Goal: Task Accomplishment & Management: Manage account settings

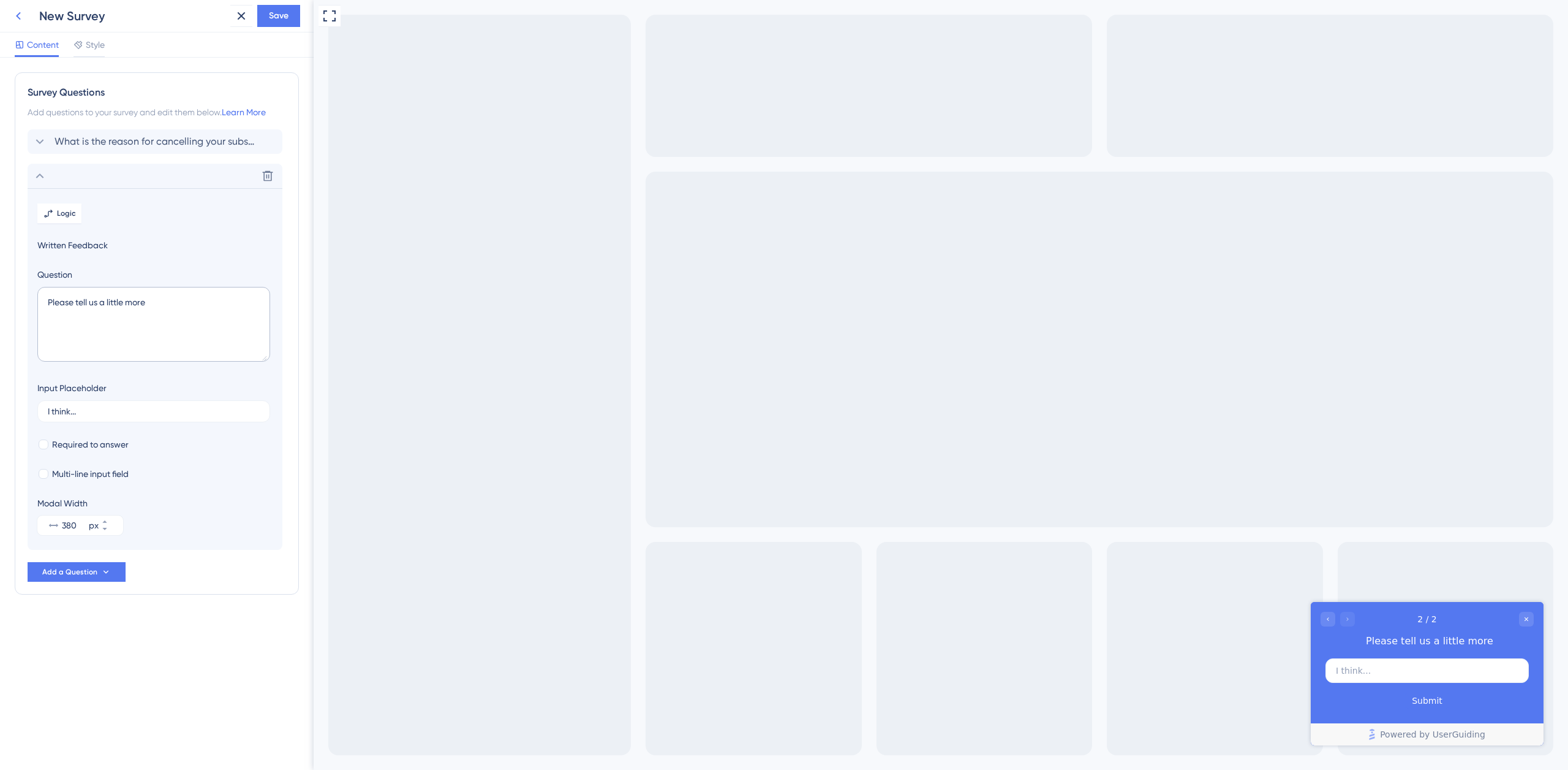
click at [15, 17] on icon at bounding box center [18, 15] width 15 height 15
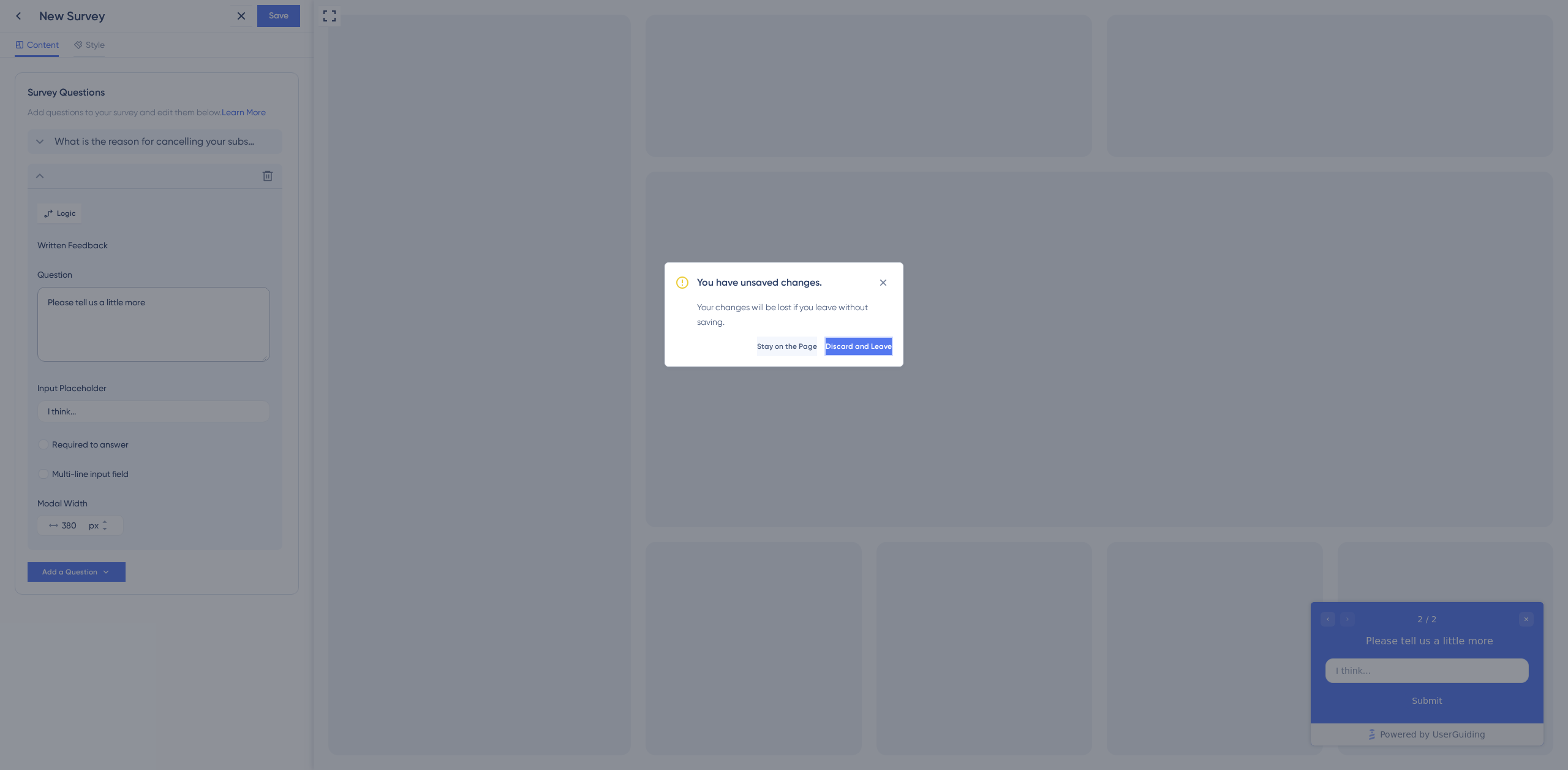
click at [826, 348] on span "Discard and Leave" at bounding box center [859, 346] width 66 height 10
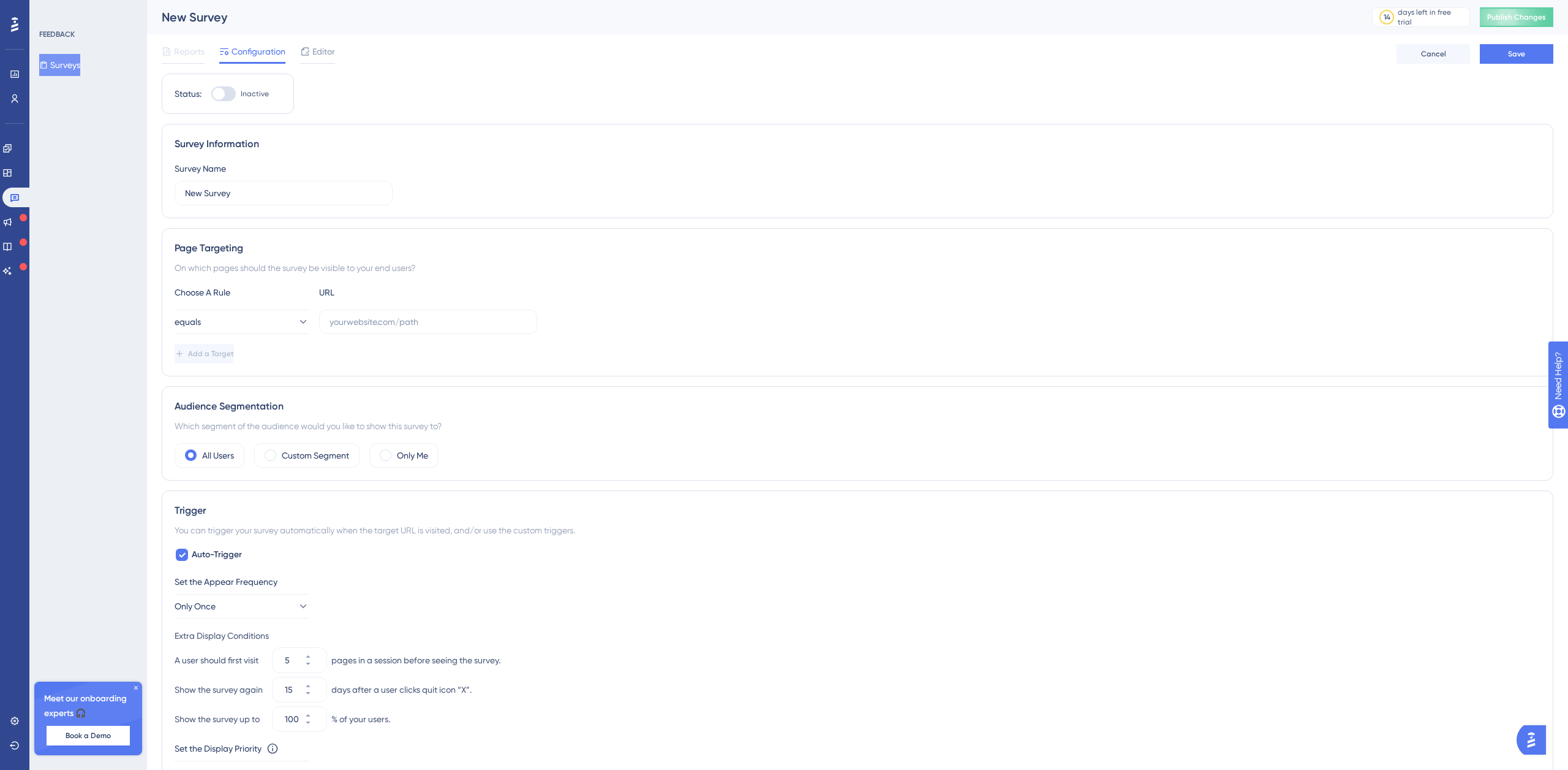
click at [67, 66] on button "Surveys" at bounding box center [60, 65] width 41 height 22
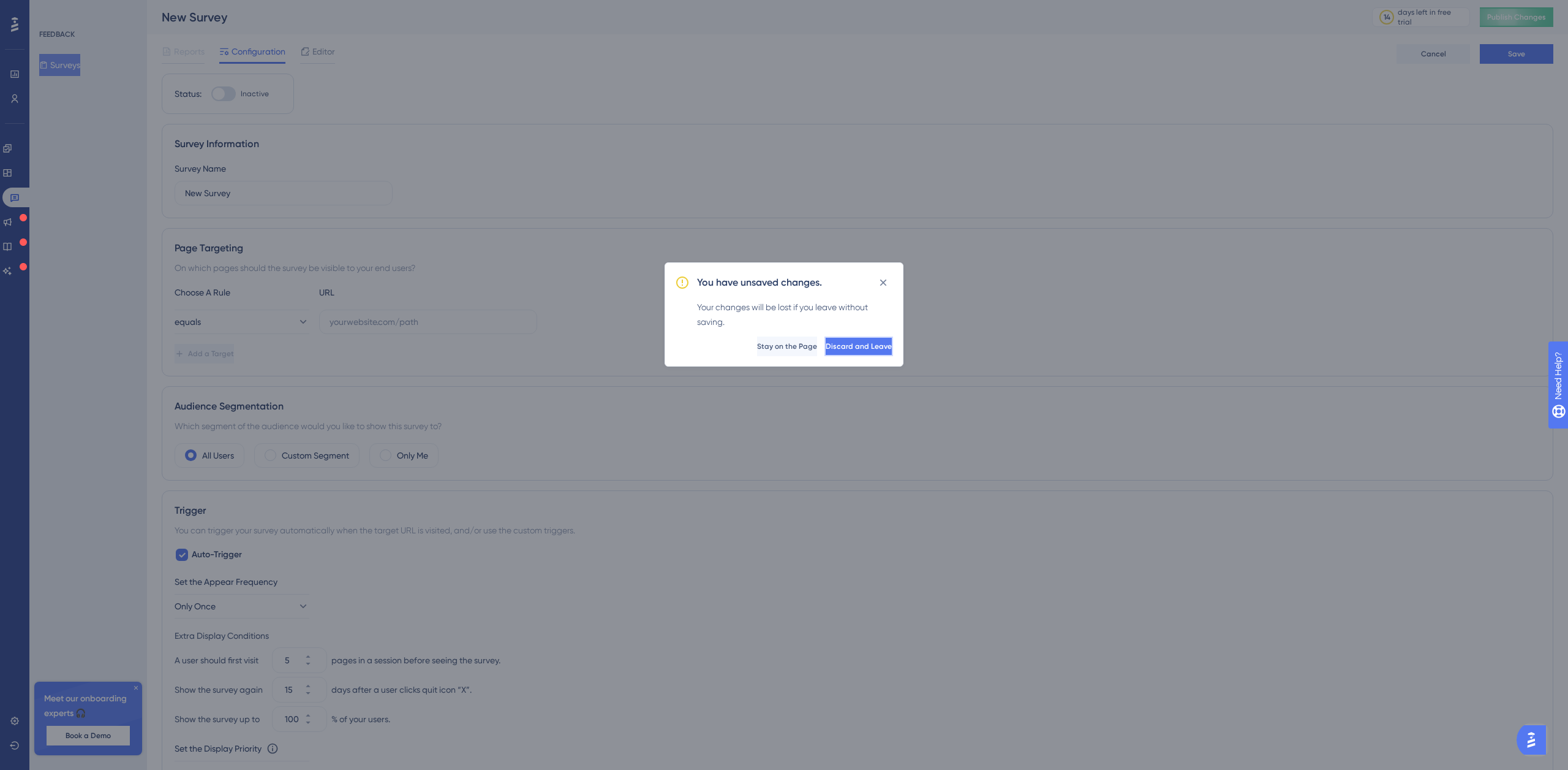
click at [824, 347] on button "Discard and Leave" at bounding box center [859, 346] width 69 height 20
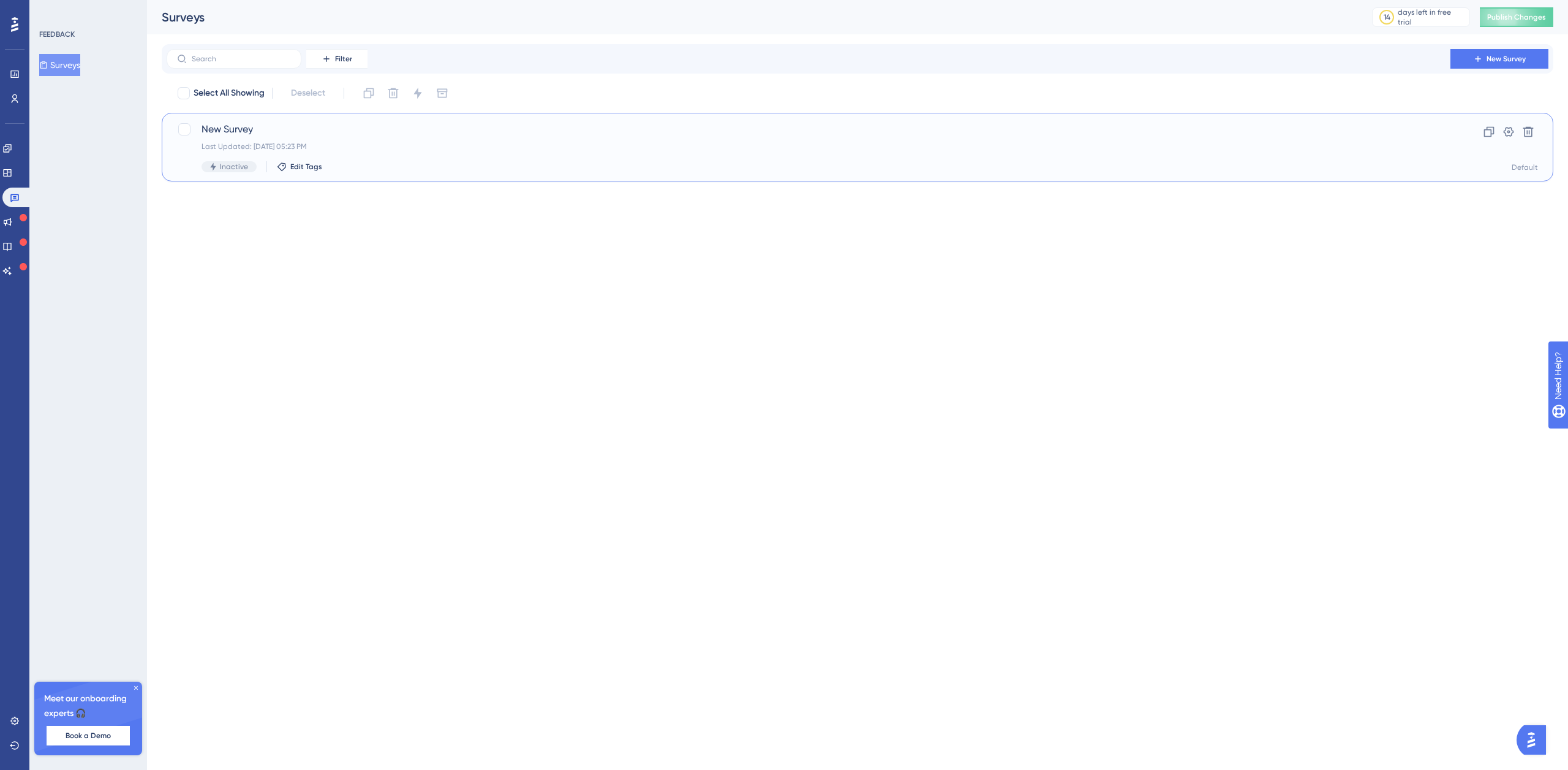
click at [271, 137] on div "New Survey Last Updated: Sep 16 2025, 05:23 PM Inactive Edit Tags" at bounding box center [808, 147] width 1214 height 50
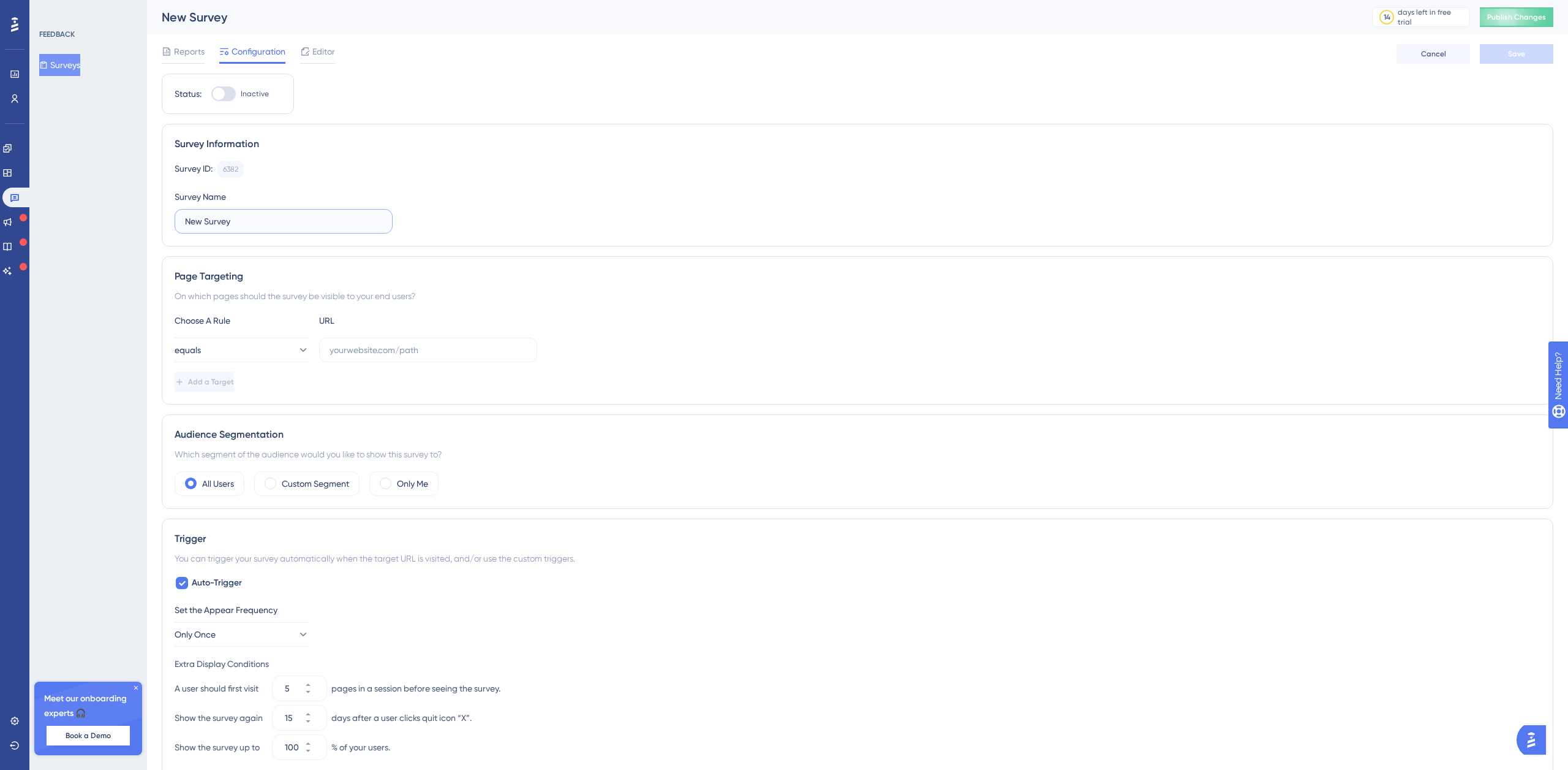
drag, startPoint x: 243, startPoint y: 223, endPoint x: 173, endPoint y: 217, distance: 70.3
click at [178, 219] on label "New Survey" at bounding box center [283, 221] width 218 height 25
type input "Customer Registration"
click at [356, 354] on input "text" at bounding box center [428, 350] width 197 height 13
paste input "[URL][DOMAIN_NAME]"
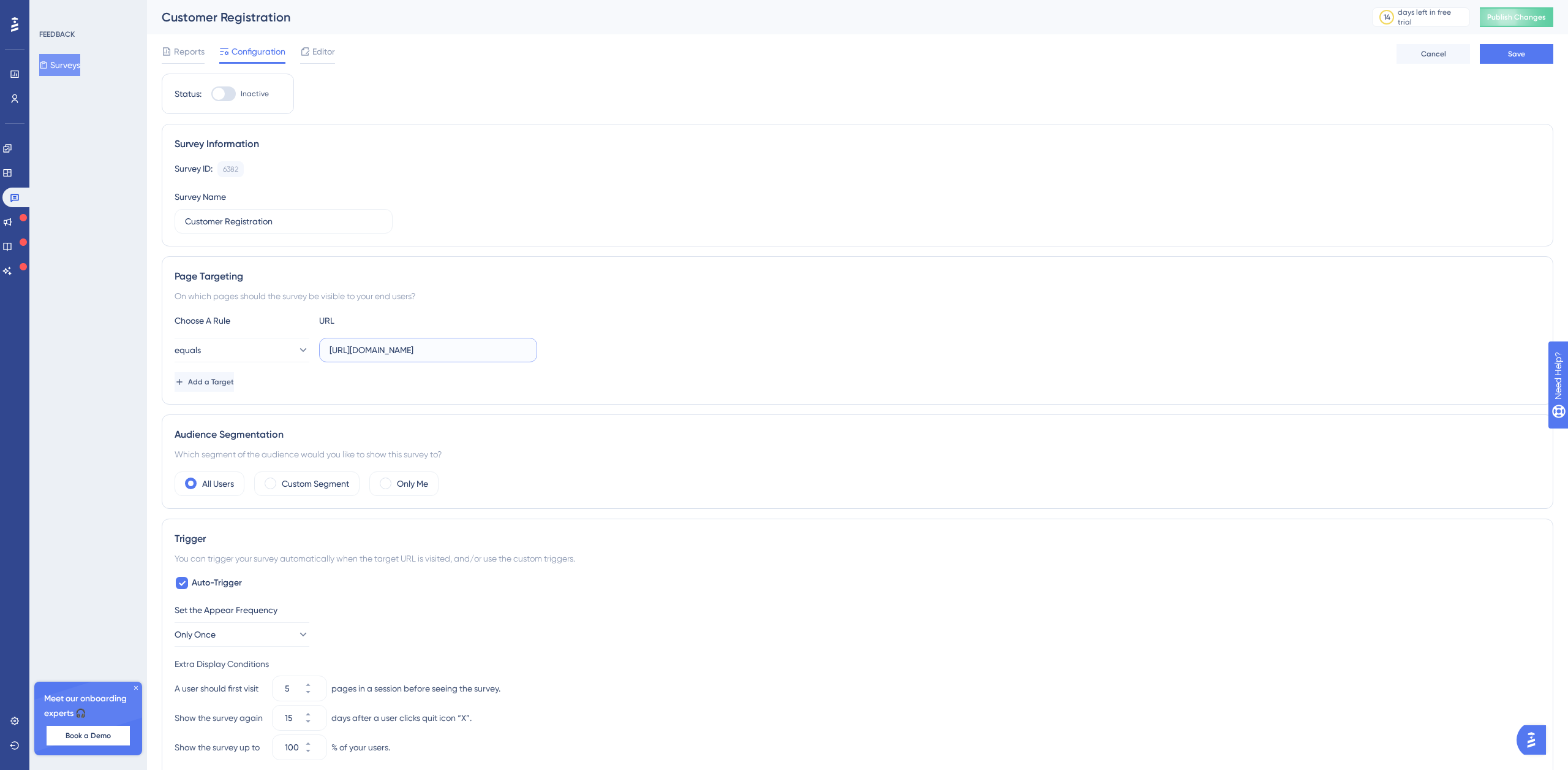
scroll to position [0, 74]
type input "[URL][DOMAIN_NAME]"
click at [217, 380] on span "Add a Target" at bounding box center [212, 382] width 46 height 10
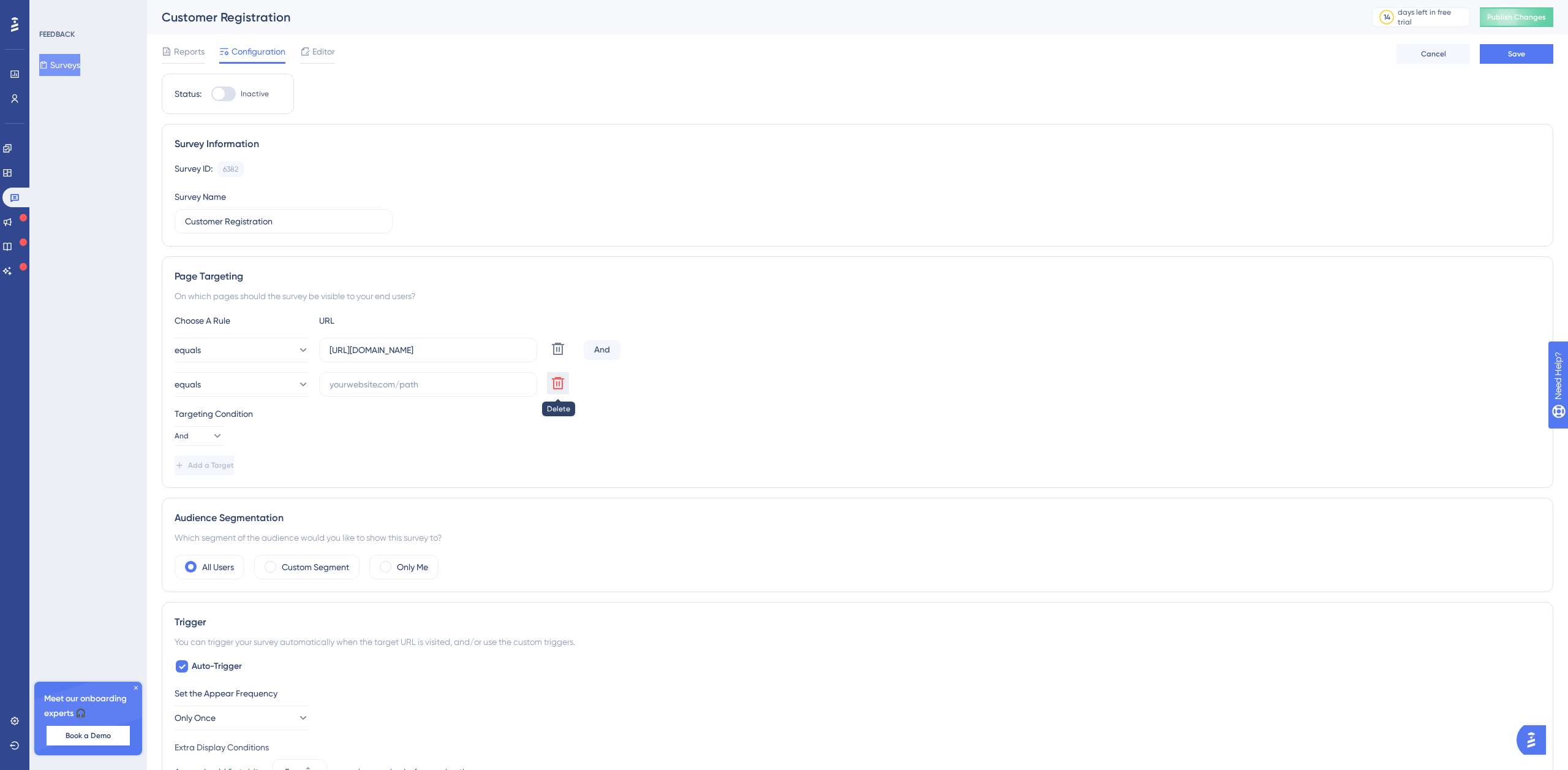
click at [561, 383] on icon at bounding box center [557, 383] width 15 height 15
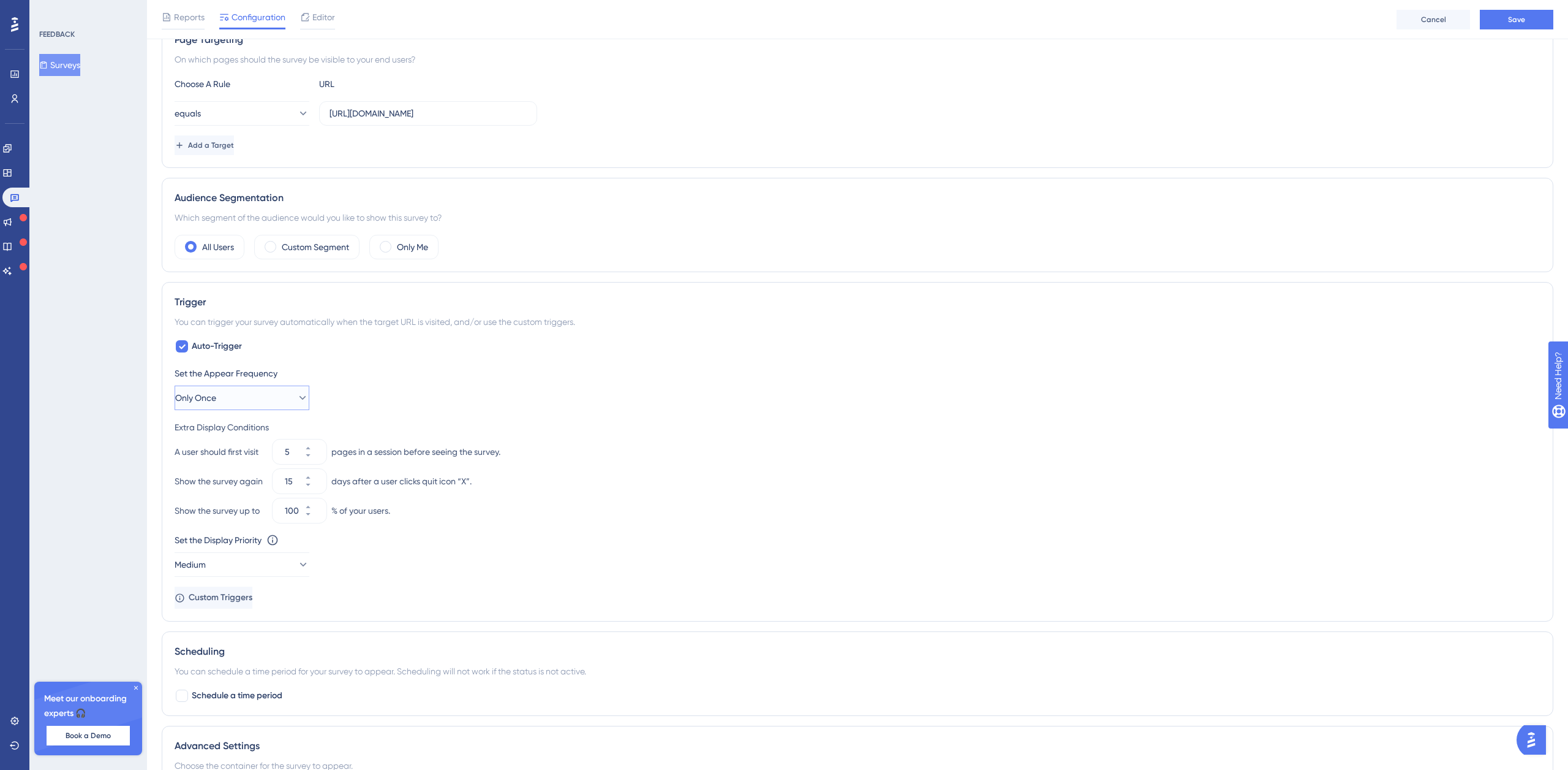
click at [237, 398] on button "Only Once" at bounding box center [242, 397] width 135 height 25
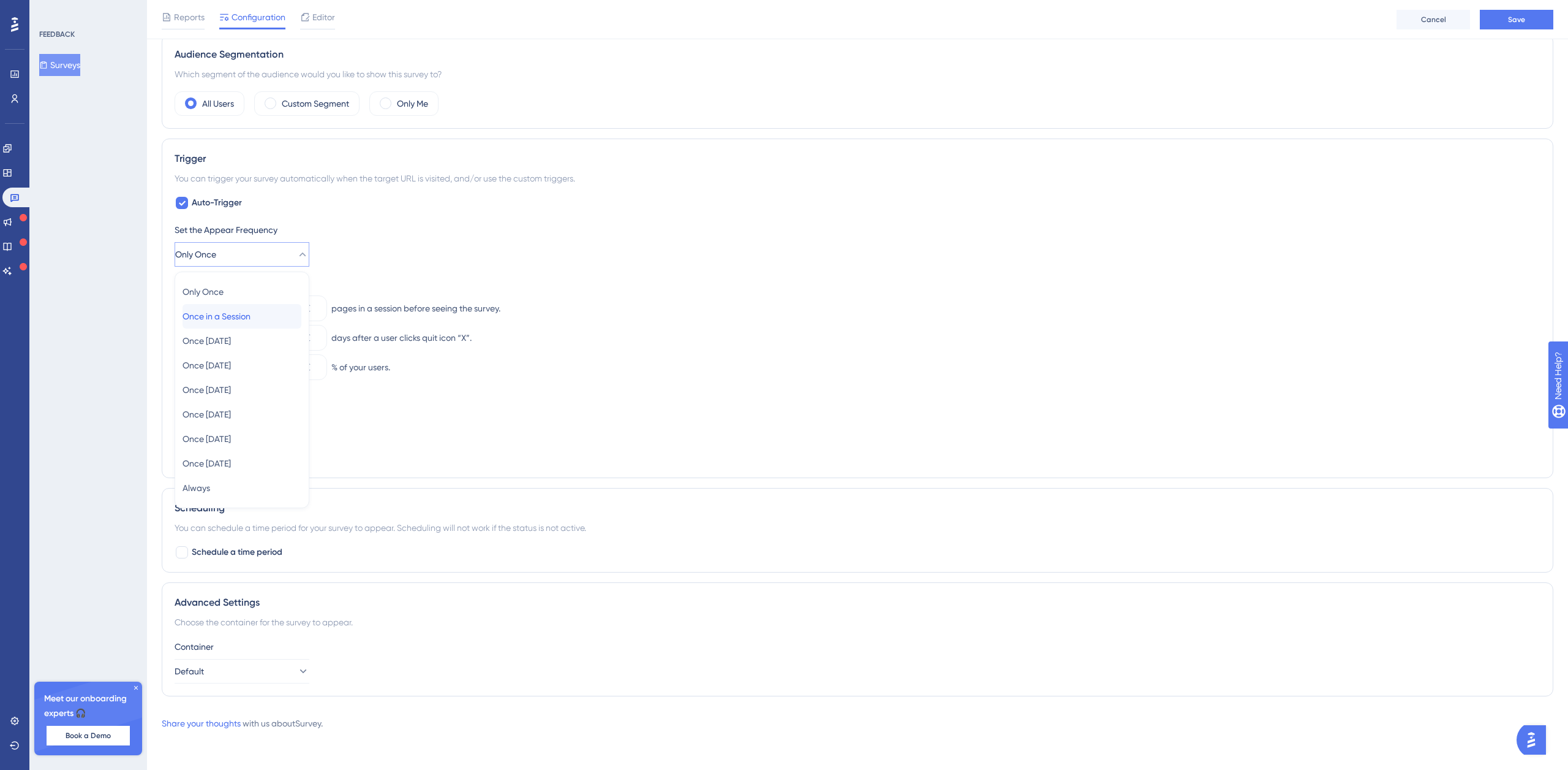
click at [250, 317] on span "Once in a Session" at bounding box center [216, 316] width 68 height 15
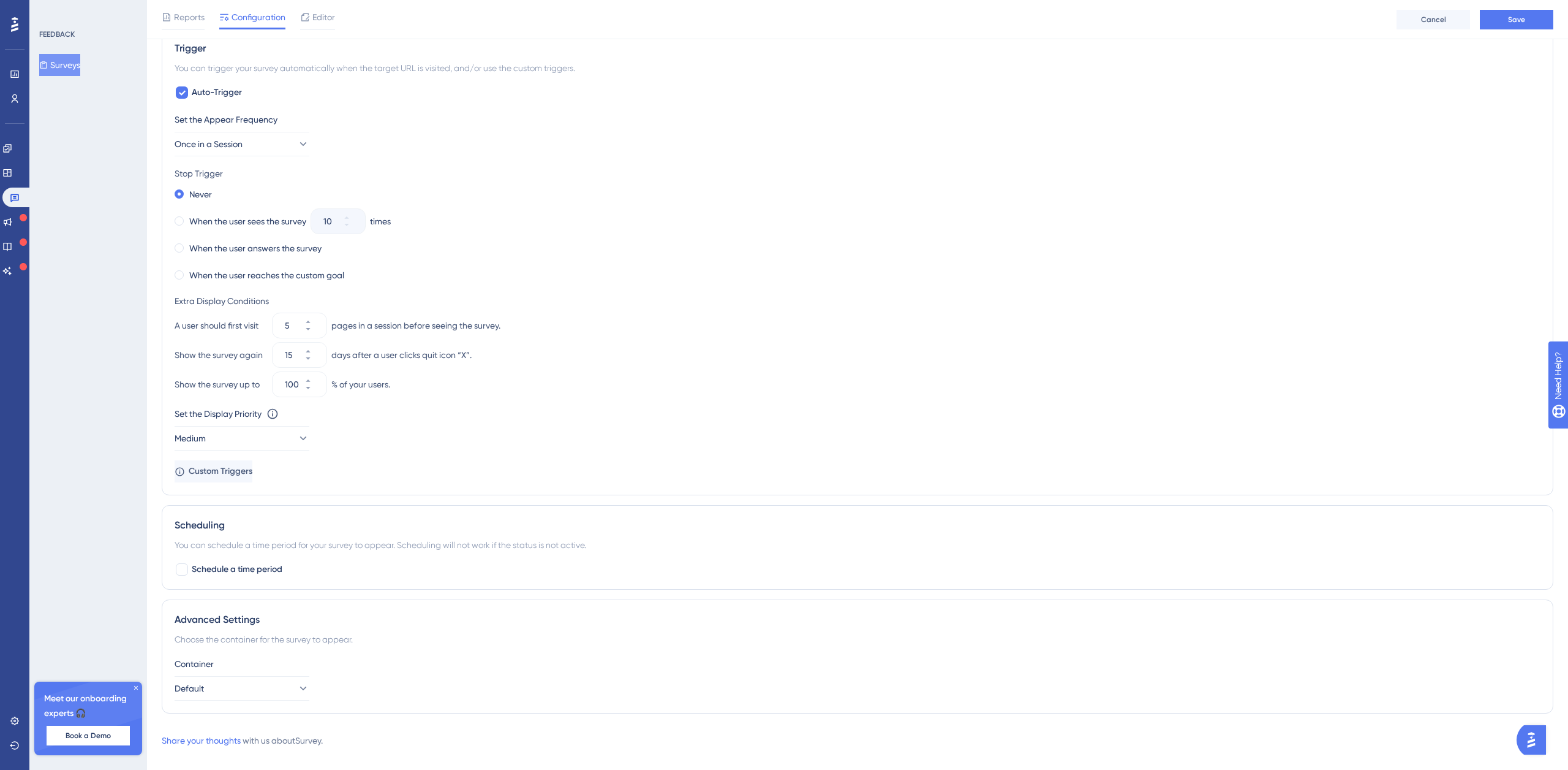
scroll to position [512, 0]
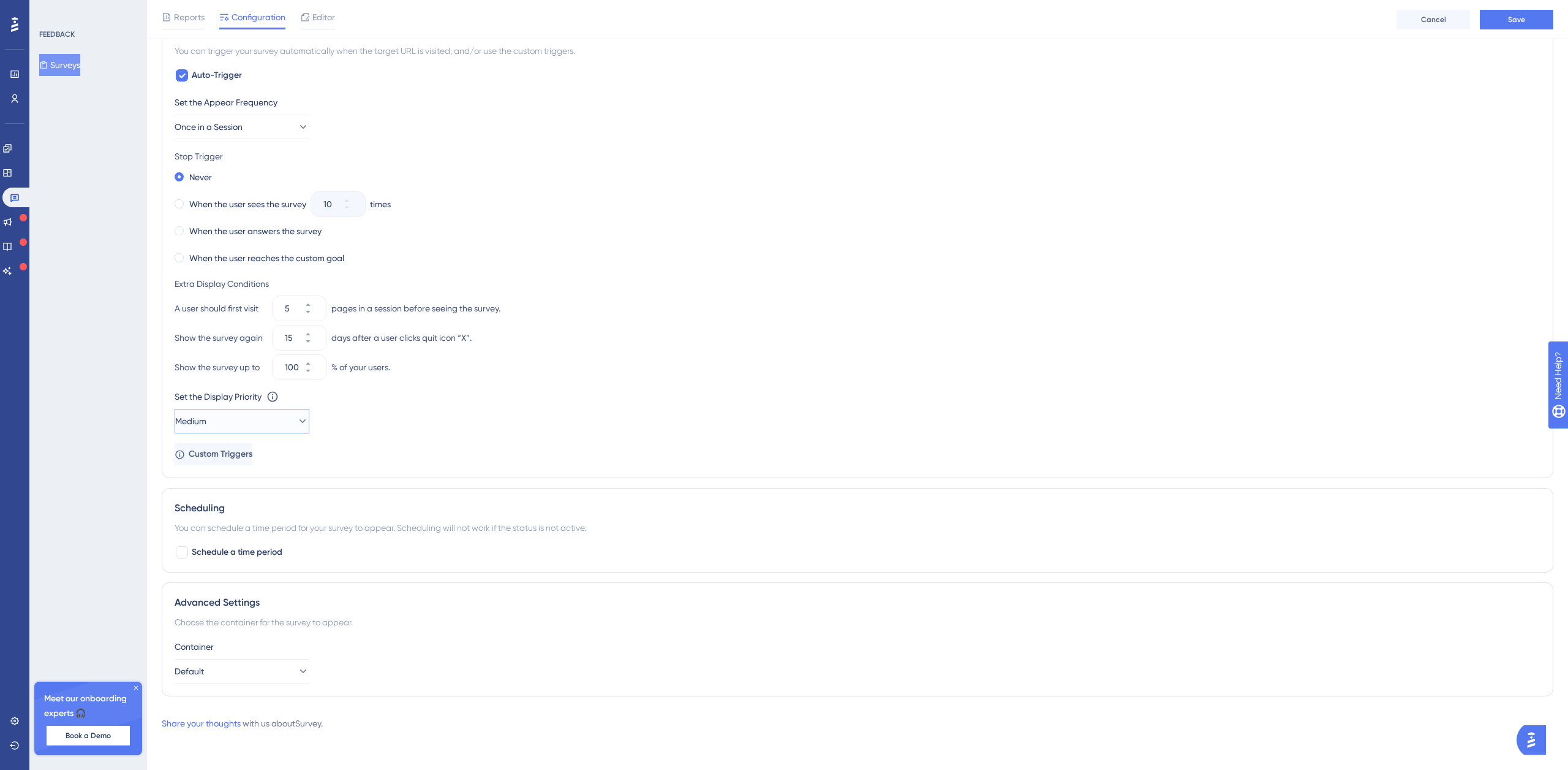
click at [242, 422] on button "Medium" at bounding box center [242, 421] width 135 height 25
click at [245, 526] on div "Highest Highest" at bounding box center [242, 532] width 119 height 25
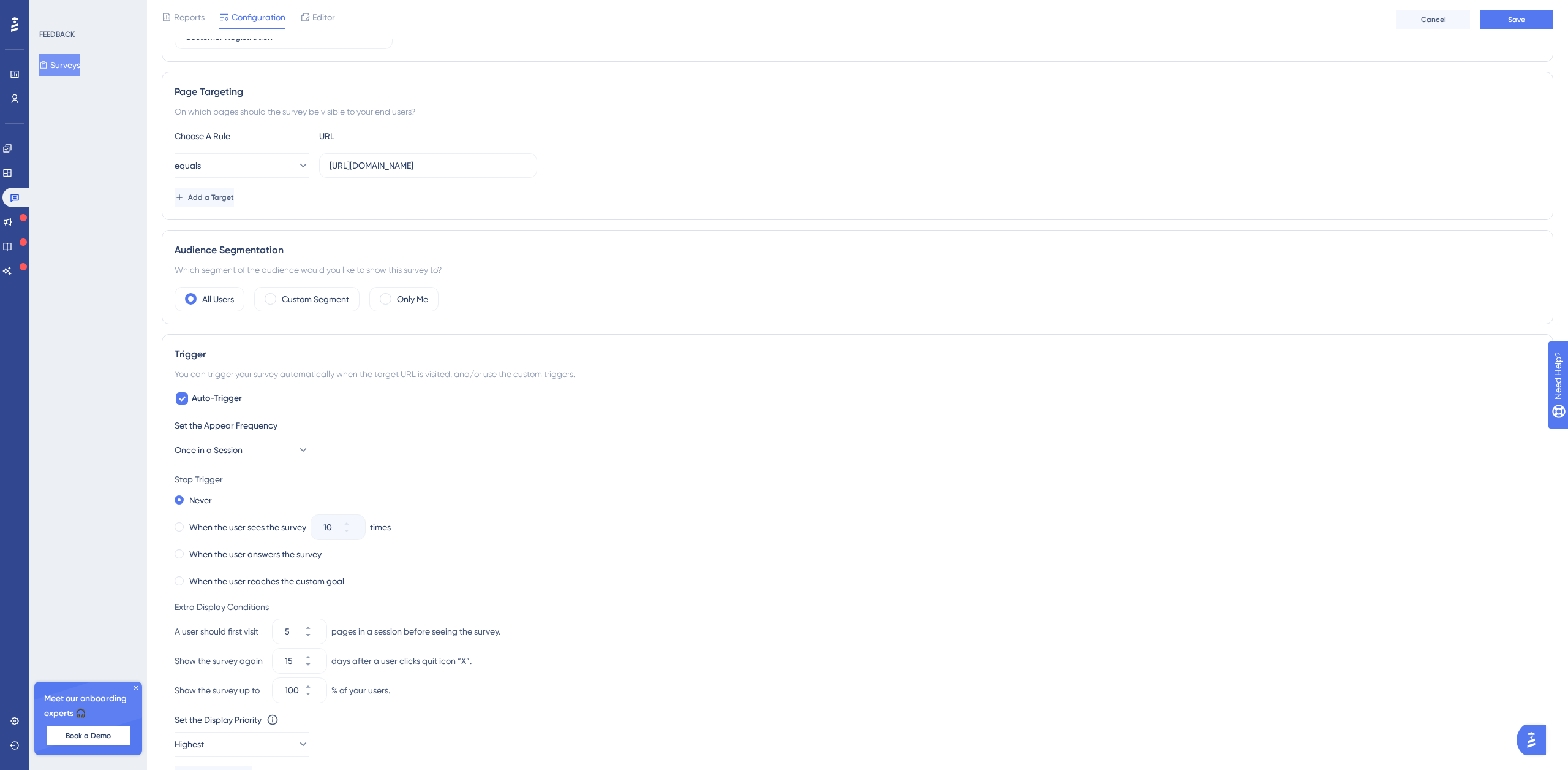
scroll to position [0, 0]
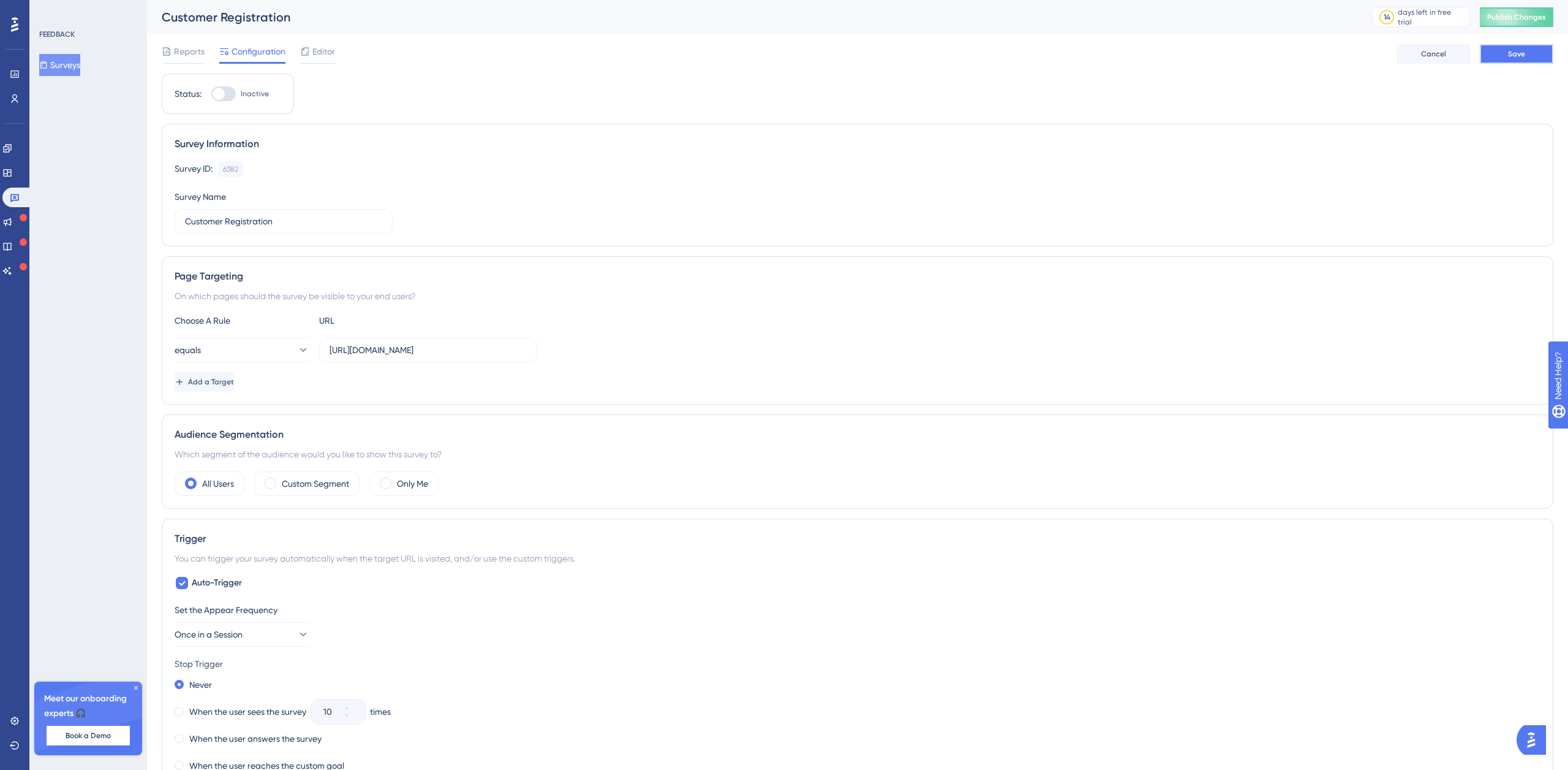
click at [1508, 51] on button "Save" at bounding box center [1517, 53] width 74 height 20
click at [320, 53] on span "Editor" at bounding box center [324, 51] width 23 height 15
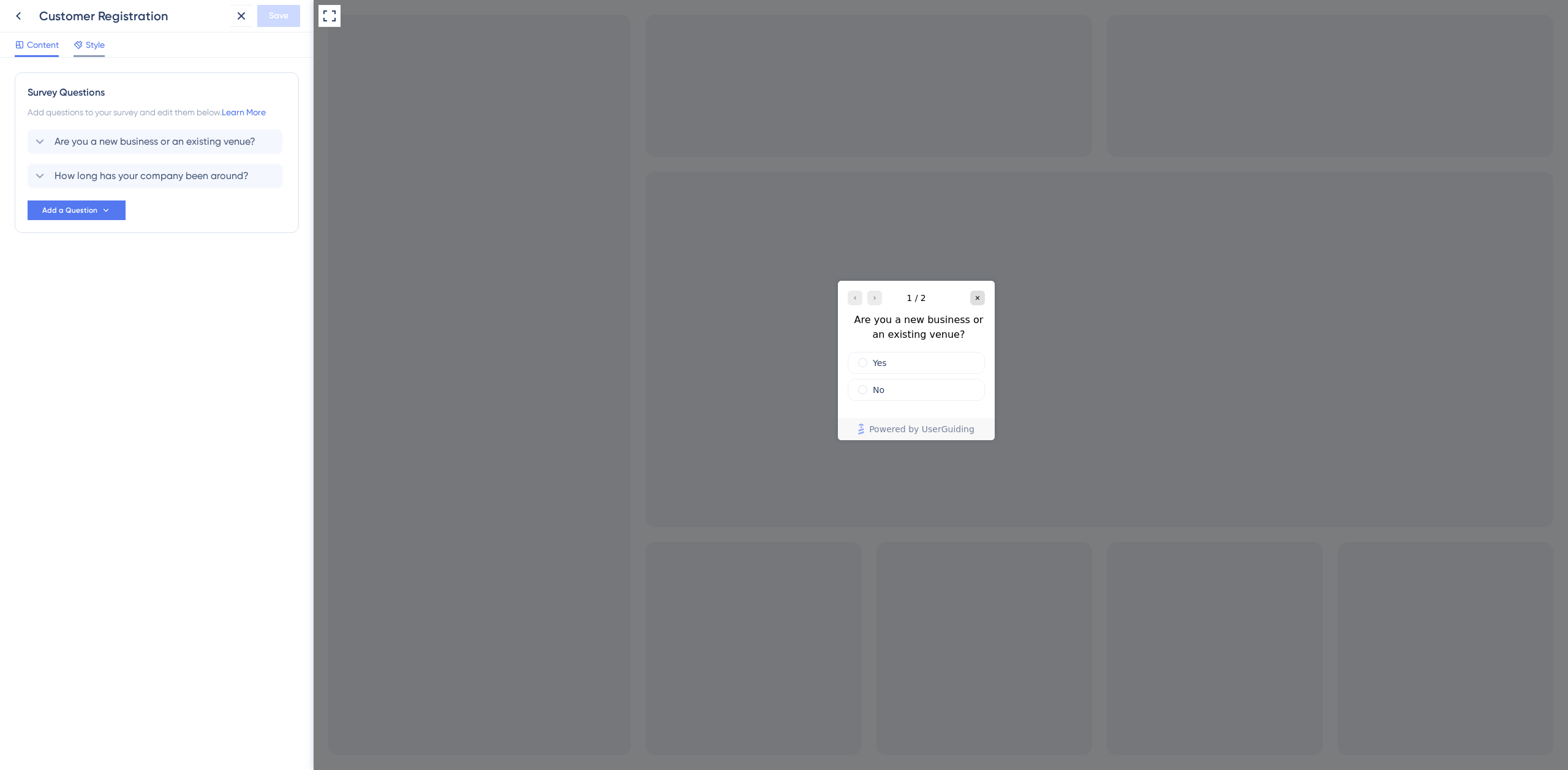
click at [95, 46] on span "Style" at bounding box center [95, 45] width 19 height 15
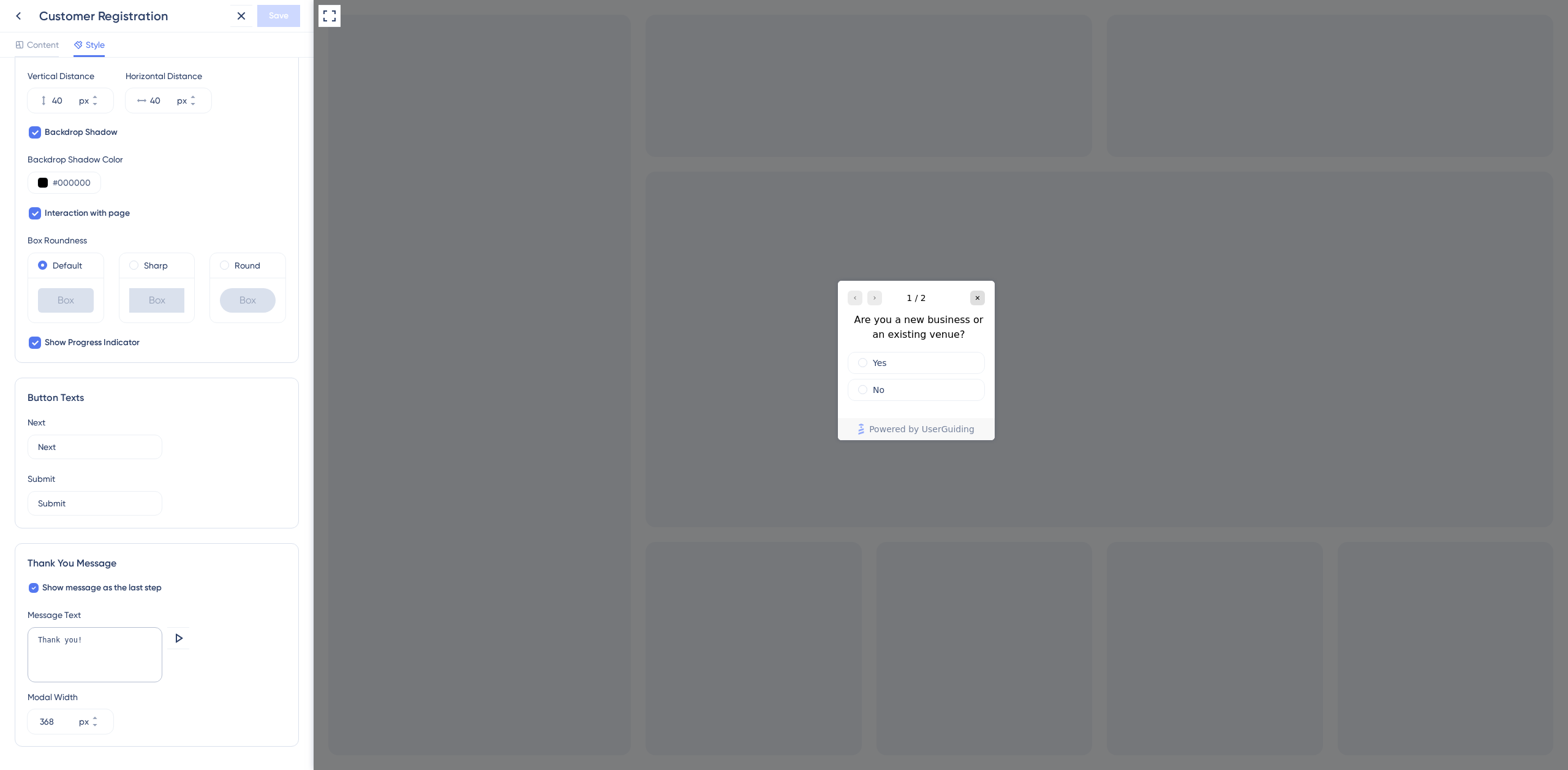
scroll to position [512, 0]
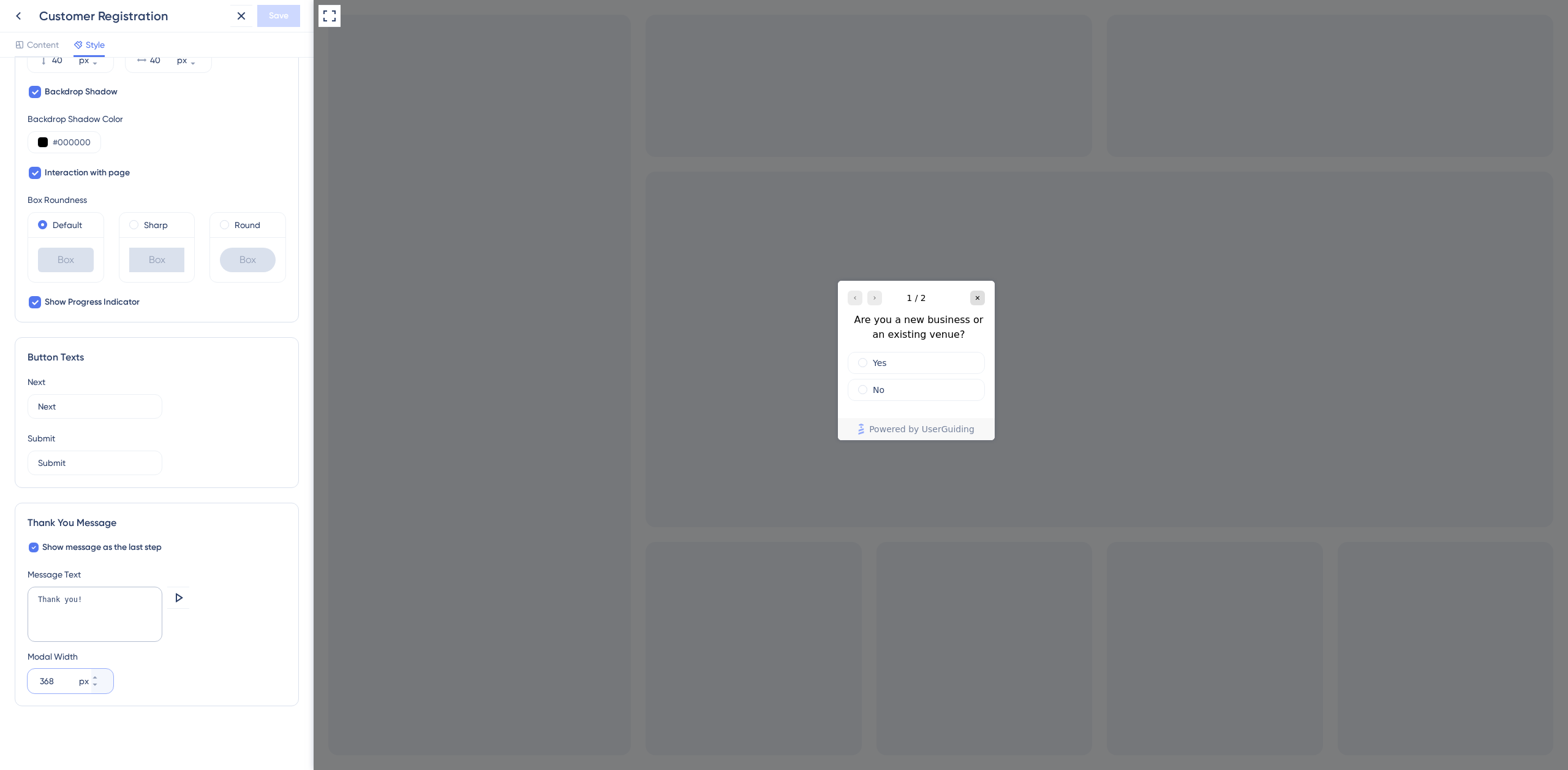
click at [58, 680] on input "368" at bounding box center [58, 680] width 37 height 15
type input "1400"
click at [153, 679] on div "Modal Width 1400 px" at bounding box center [156, 671] width 259 height 44
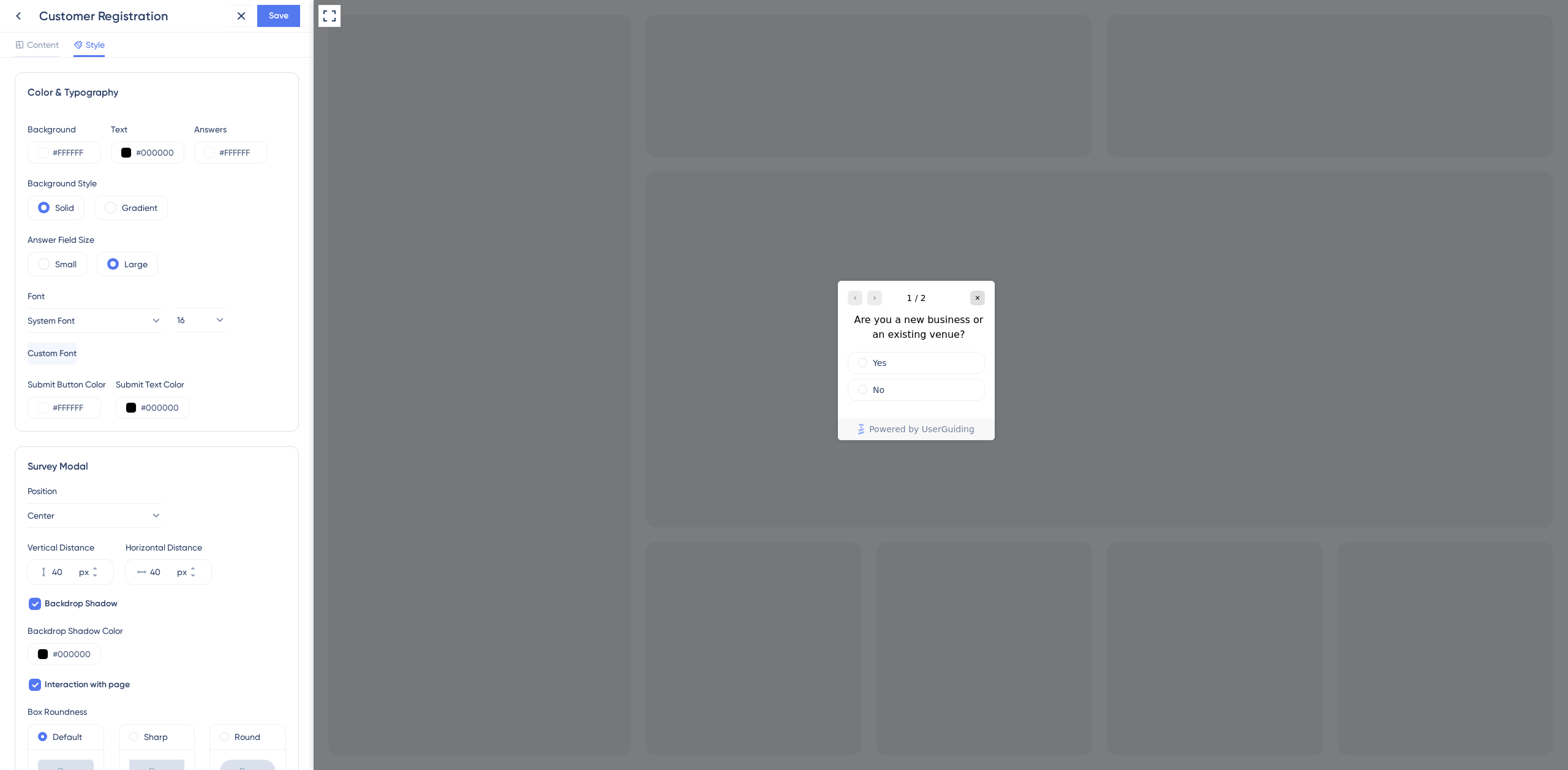
click at [46, 36] on div "Content Style" at bounding box center [156, 45] width 313 height 25
click at [278, 13] on span "Save" at bounding box center [278, 15] width 20 height 15
click at [39, 46] on span "Content" at bounding box center [43, 45] width 32 height 15
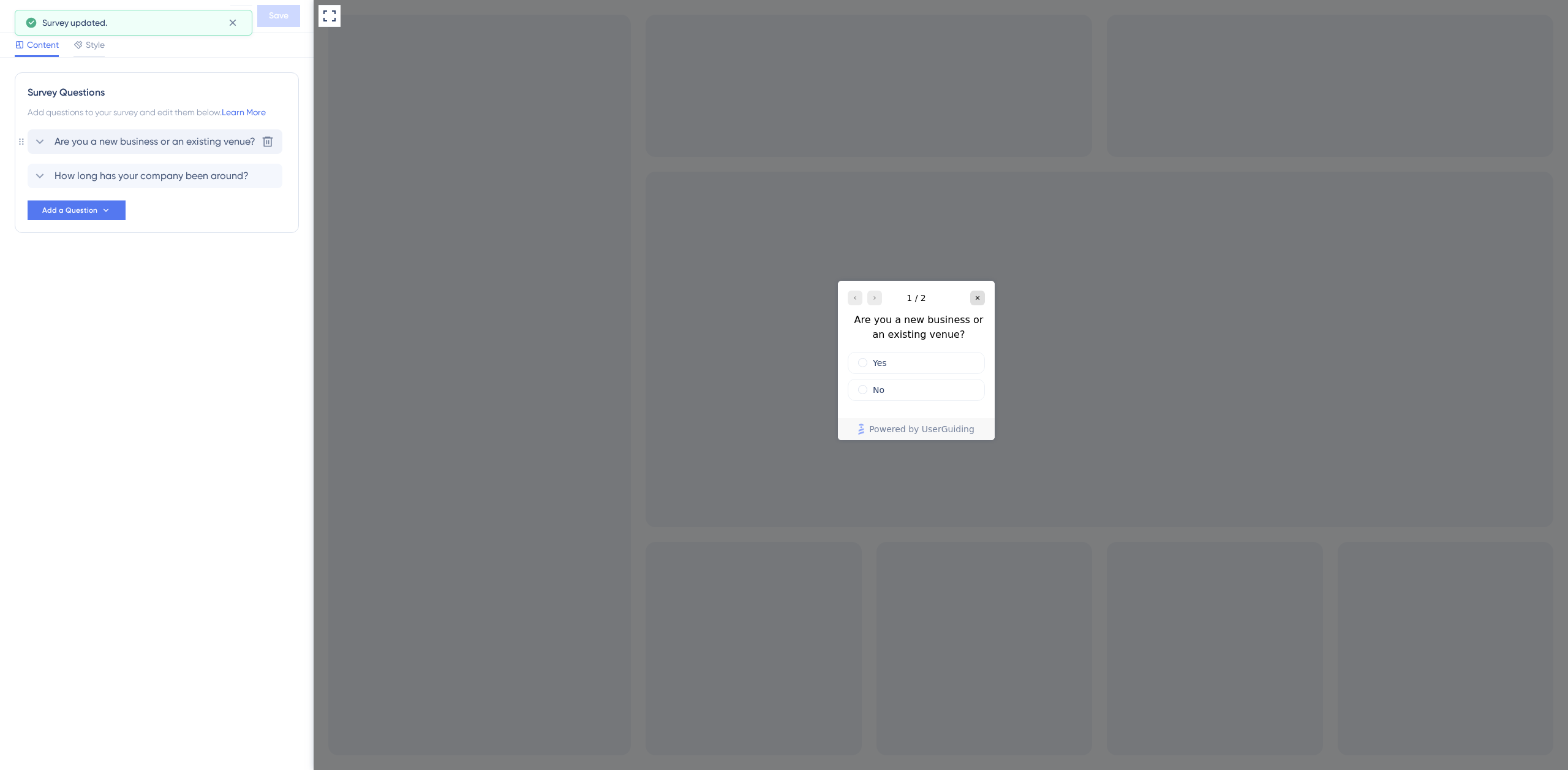
click at [112, 141] on span "Are you a new business or an existing venue?" at bounding box center [155, 141] width 201 height 15
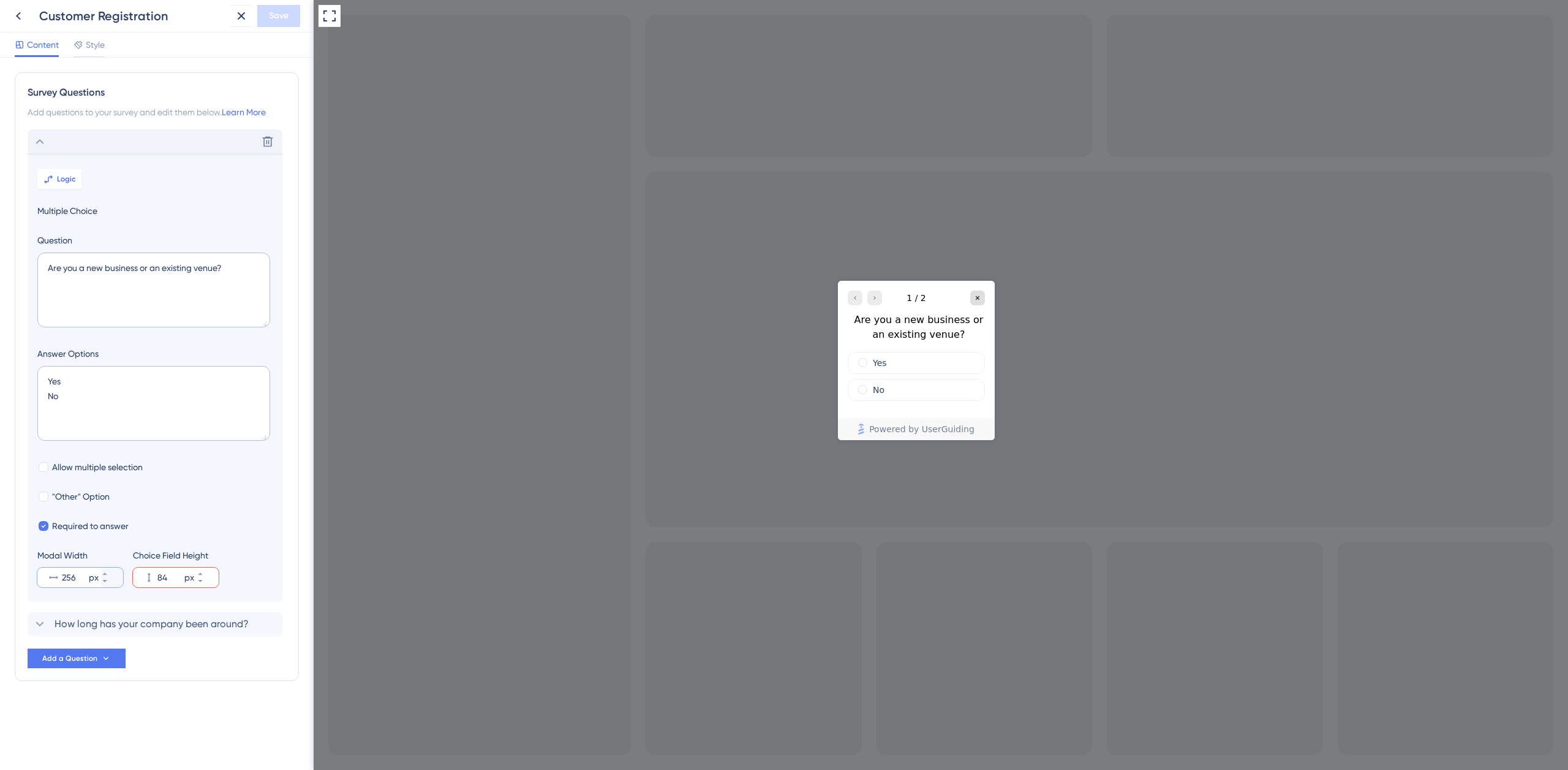
click at [78, 578] on input "256" at bounding box center [74, 577] width 25 height 15
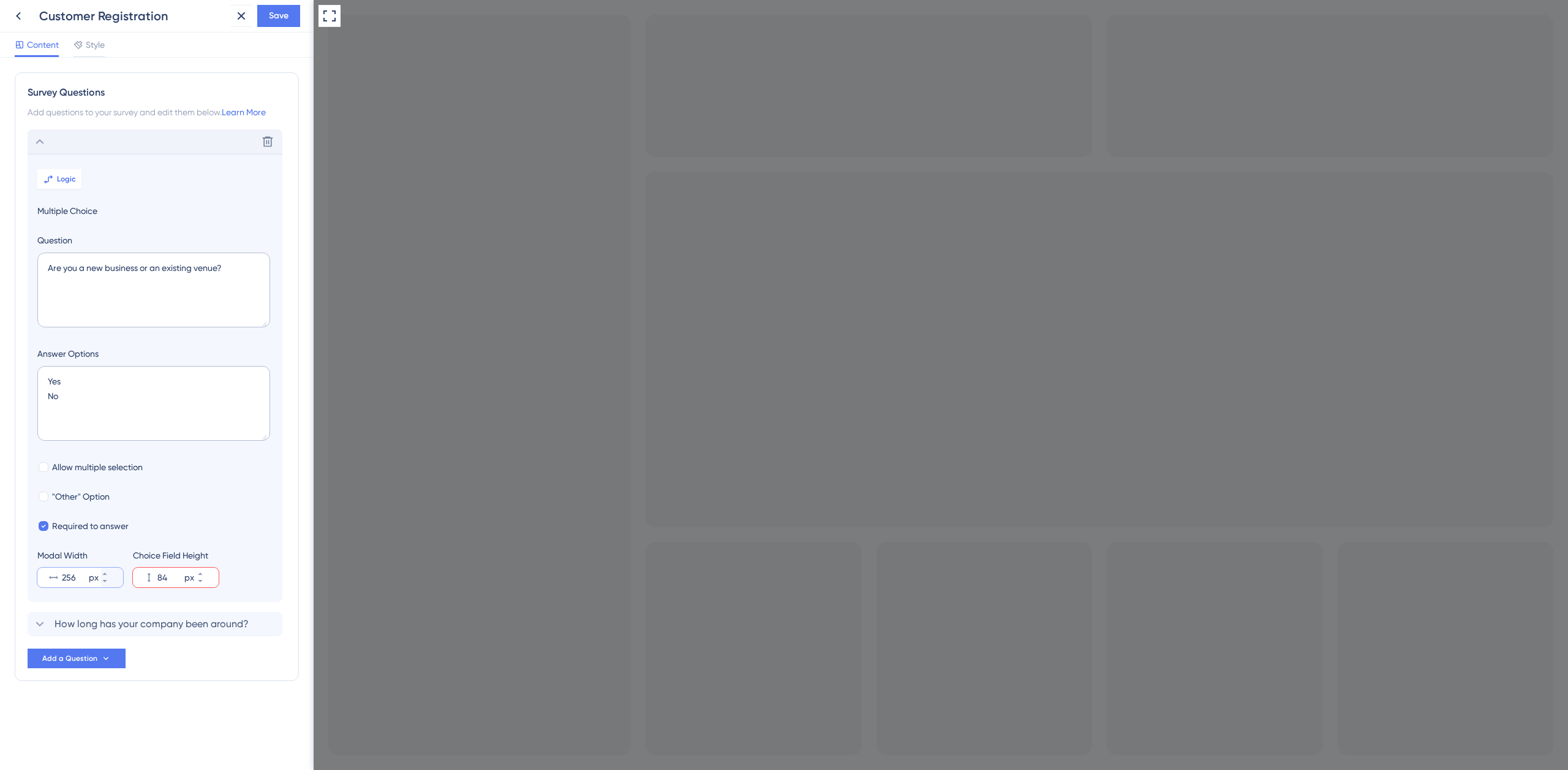
click at [50, 577] on div "256 px" at bounding box center [69, 577] width 64 height 20
click at [62, 577] on input "256" at bounding box center [74, 577] width 25 height 15
click at [109, 572] on icon at bounding box center [105, 574] width 8 height 8
click at [109, 575] on icon at bounding box center [105, 574] width 8 height 8
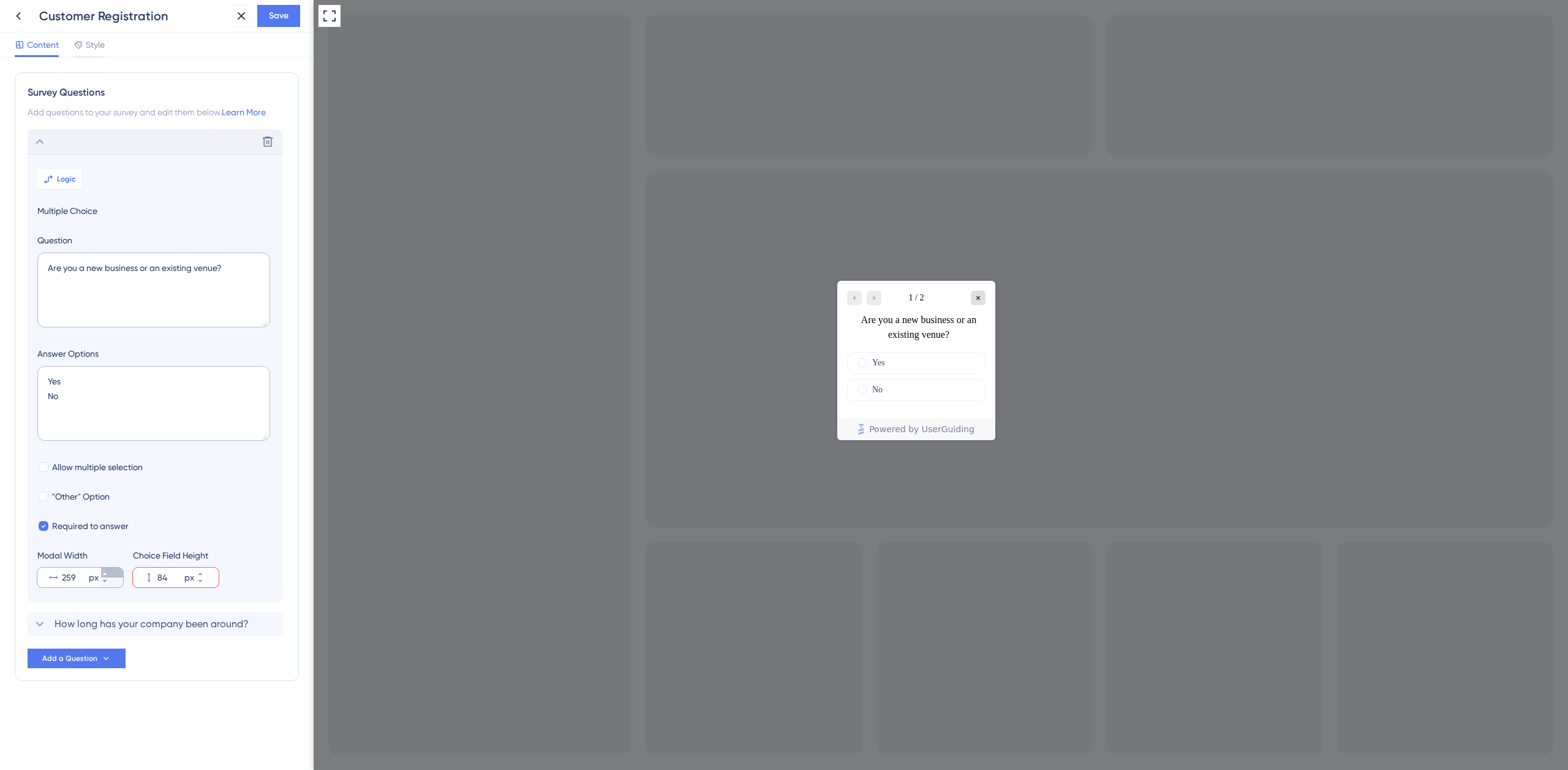
click at [109, 575] on icon at bounding box center [105, 574] width 8 height 8
click at [107, 572] on button "260 px" at bounding box center [112, 572] width 22 height 10
click at [107, 572] on button "261 px" at bounding box center [112, 572] width 22 height 10
click at [108, 571] on button "262 px" at bounding box center [112, 572] width 22 height 10
click at [108, 571] on button "263 px" at bounding box center [112, 572] width 22 height 10
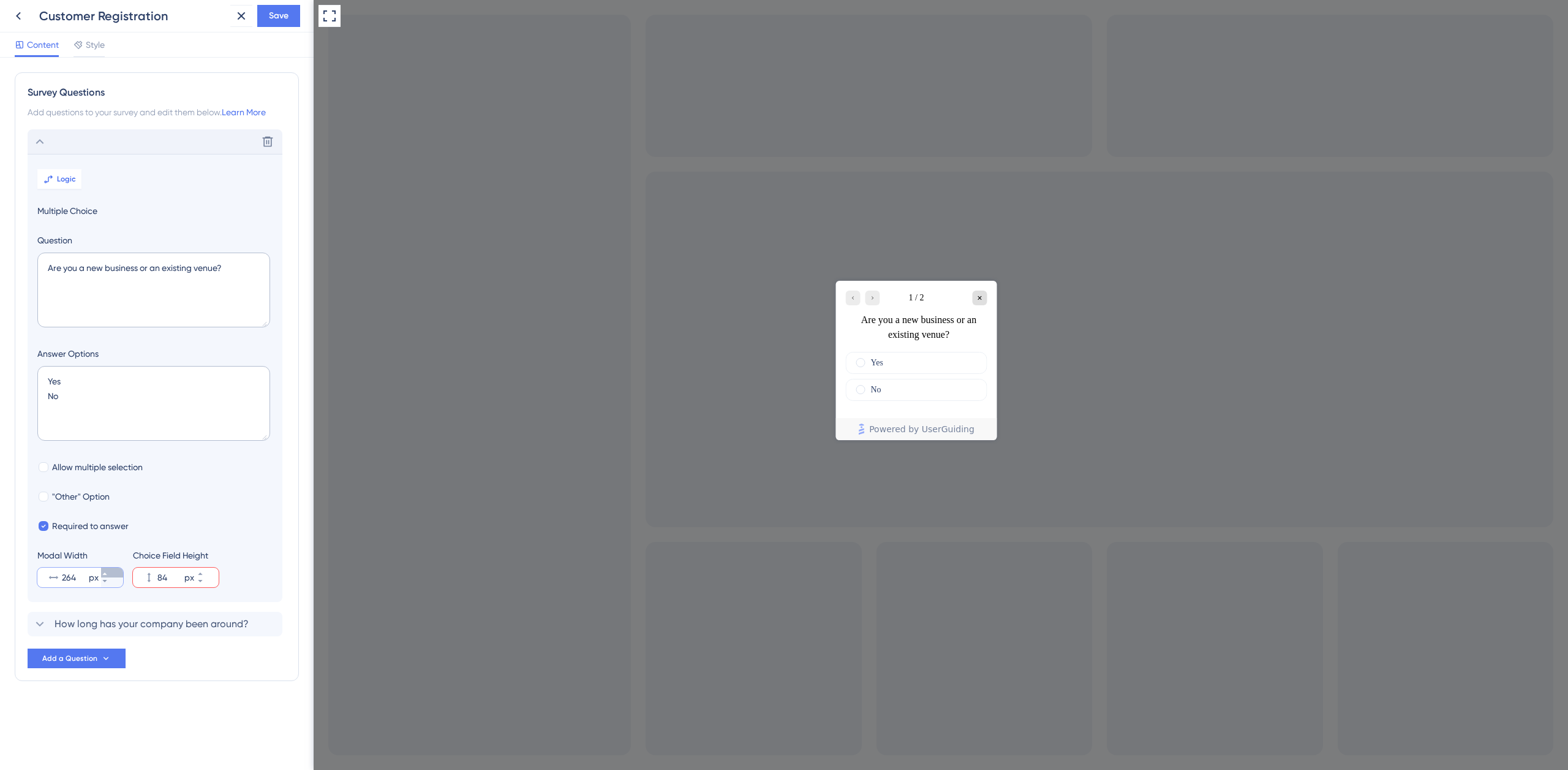
click at [108, 570] on button "264 px" at bounding box center [112, 572] width 22 height 10
click at [108, 570] on button "265 px" at bounding box center [112, 572] width 22 height 10
click at [108, 570] on button "266 px" at bounding box center [112, 572] width 22 height 10
click at [108, 570] on button "267 px" at bounding box center [112, 572] width 22 height 10
click at [108, 570] on button "268 px" at bounding box center [112, 572] width 22 height 10
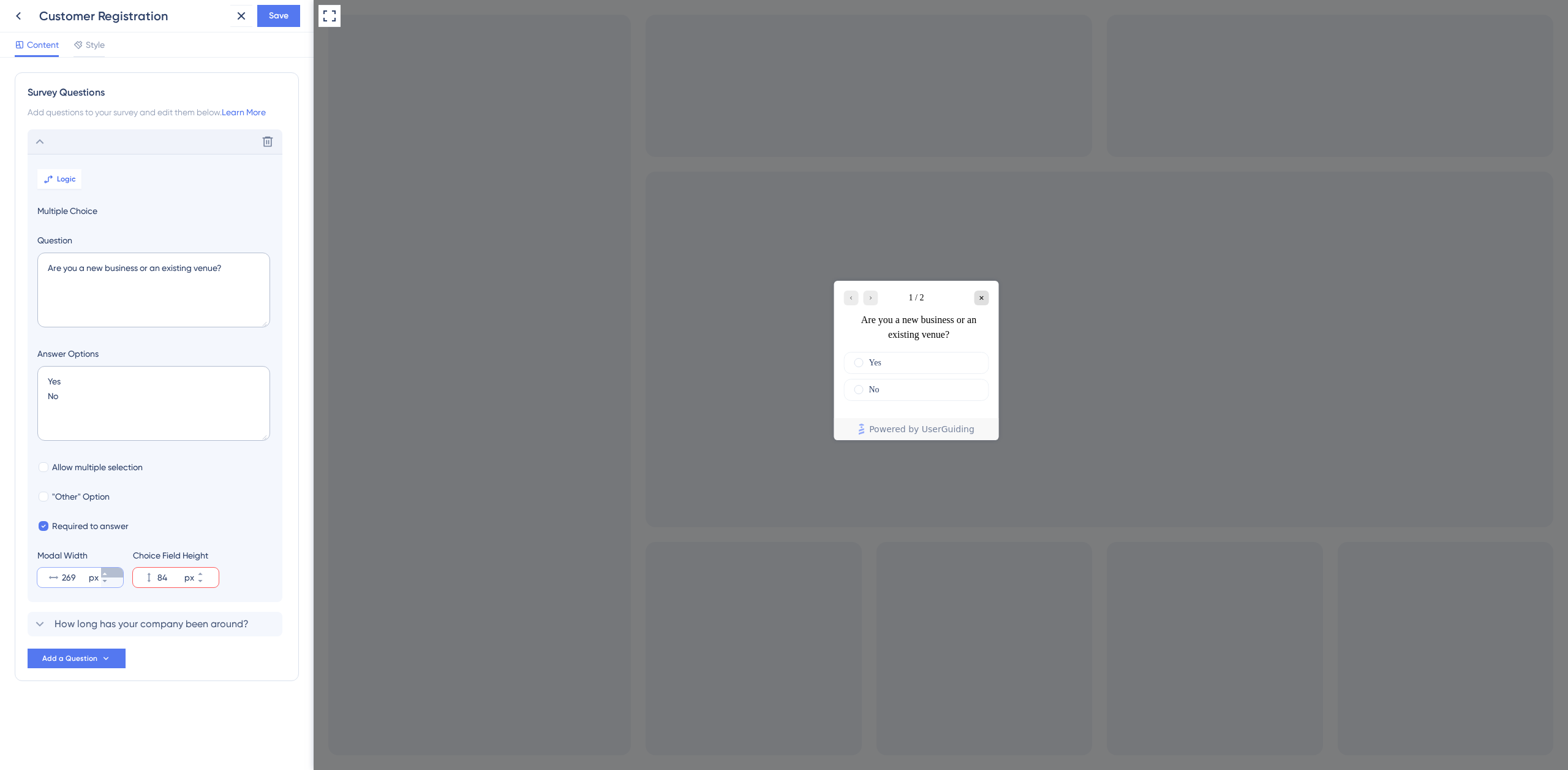
click at [108, 570] on button "269 px" at bounding box center [112, 572] width 22 height 10
click at [108, 570] on button "299 px" at bounding box center [112, 572] width 22 height 10
click at [59, 577] on div "300 px" at bounding box center [69, 577] width 64 height 20
click at [62, 577] on input "300" at bounding box center [74, 577] width 25 height 15
drag, startPoint x: 51, startPoint y: 578, endPoint x: 81, endPoint y: 537, distance: 50.8
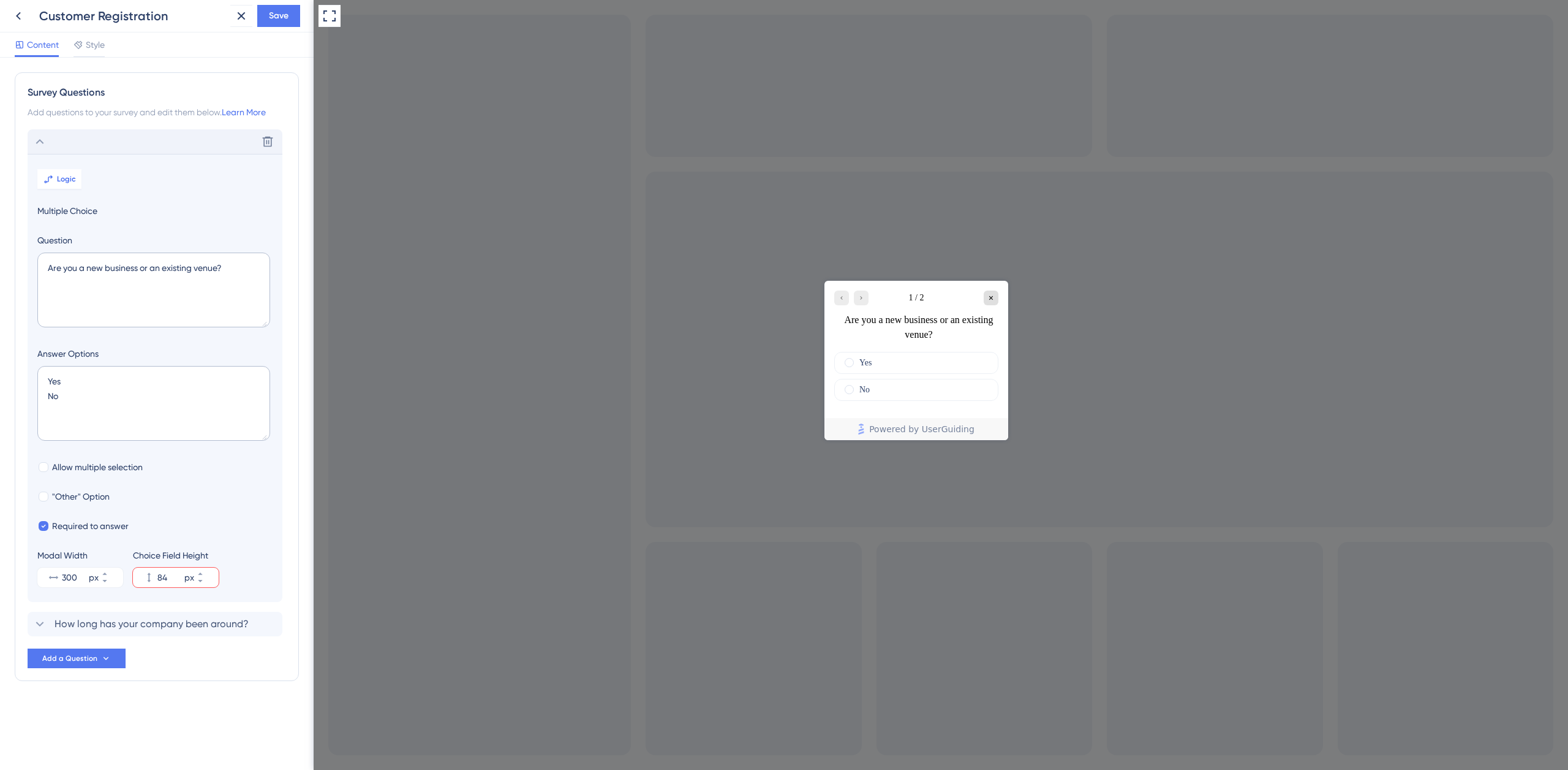
click at [89, 528] on section "Logic Multiple Choice Question Are you a new business or an existing venue? Ans…" at bounding box center [154, 378] width 255 height 448
drag, startPoint x: 54, startPoint y: 577, endPoint x: 80, endPoint y: 541, distance: 44.4
click at [58, 525] on section "Logic Multiple Choice Question Are you a new business or an existing venue? Ans…" at bounding box center [154, 378] width 255 height 448
click at [109, 571] on icon at bounding box center [105, 574] width 8 height 8
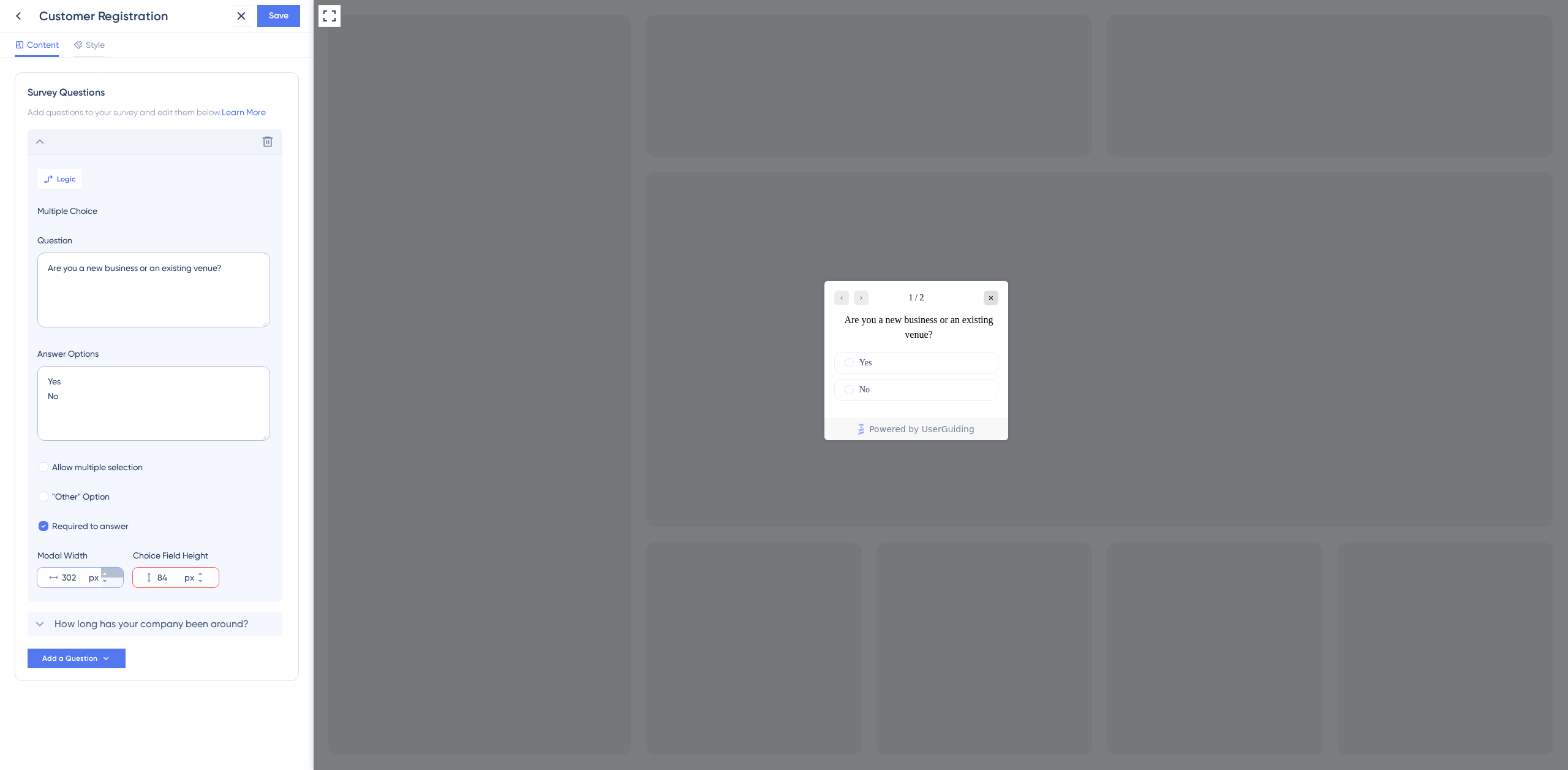
click at [107, 568] on button "302 px" at bounding box center [112, 572] width 22 height 10
click at [107, 568] on button "303 px" at bounding box center [112, 572] width 22 height 10
click at [106, 568] on button "304 px" at bounding box center [112, 572] width 22 height 10
click at [107, 568] on button "305 px" at bounding box center [112, 572] width 22 height 10
click at [106, 569] on button "306 px" at bounding box center [112, 572] width 22 height 10
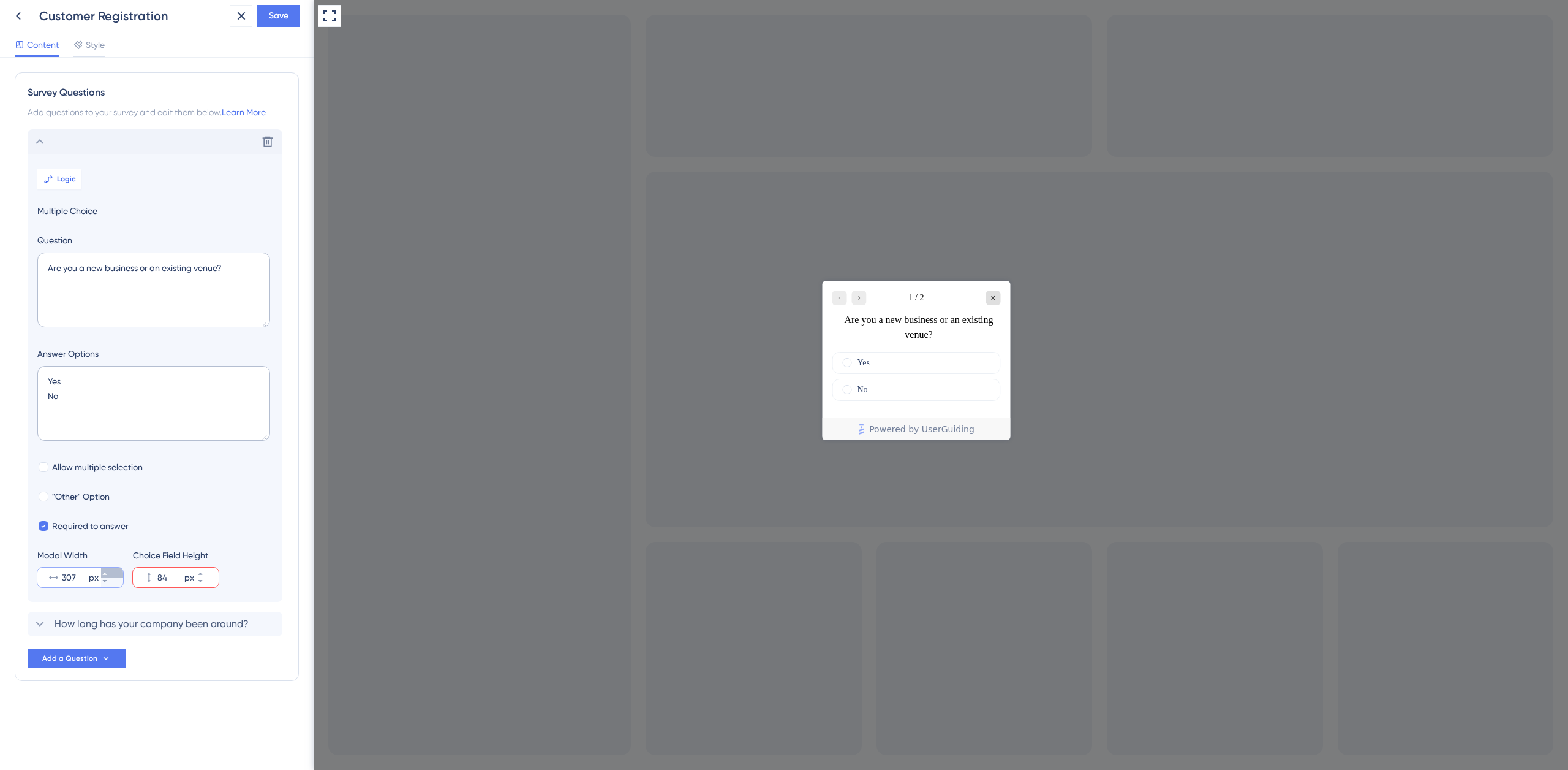
click at [106, 569] on button "307 px" at bounding box center [112, 572] width 22 height 10
click at [106, 568] on button "308 px" at bounding box center [112, 572] width 22 height 10
click at [106, 568] on button "309 px" at bounding box center [112, 572] width 22 height 10
click at [106, 568] on button "310 px" at bounding box center [112, 572] width 22 height 10
click at [106, 568] on button "311 px" at bounding box center [112, 572] width 22 height 10
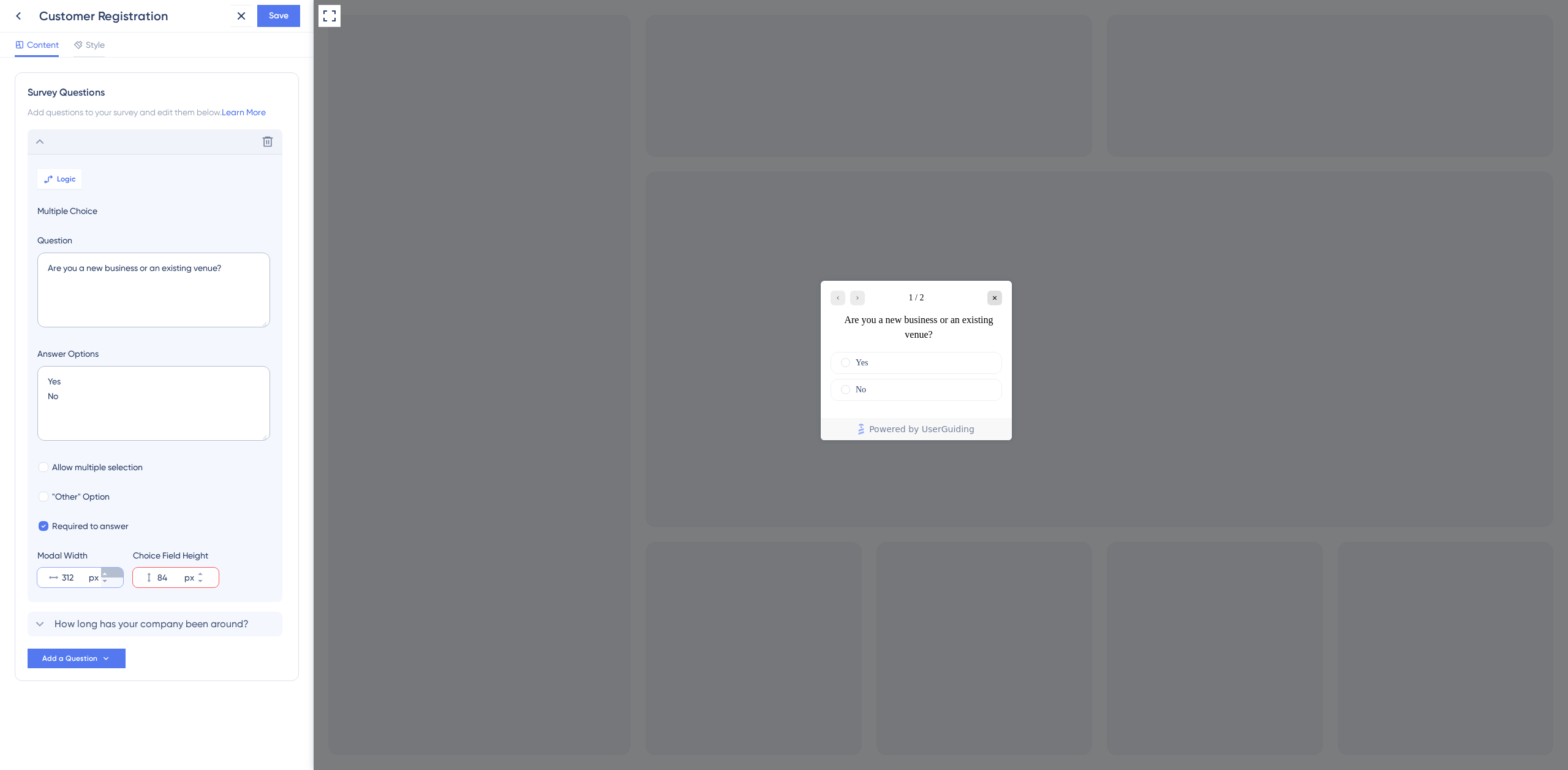
click at [106, 569] on button "312 px" at bounding box center [112, 572] width 22 height 10
click at [106, 569] on button "313 px" at bounding box center [112, 572] width 22 height 10
click at [106, 569] on button "314 px" at bounding box center [112, 572] width 22 height 10
click at [106, 569] on button "315 px" at bounding box center [112, 572] width 22 height 10
click at [106, 569] on button "316 px" at bounding box center [112, 572] width 22 height 10
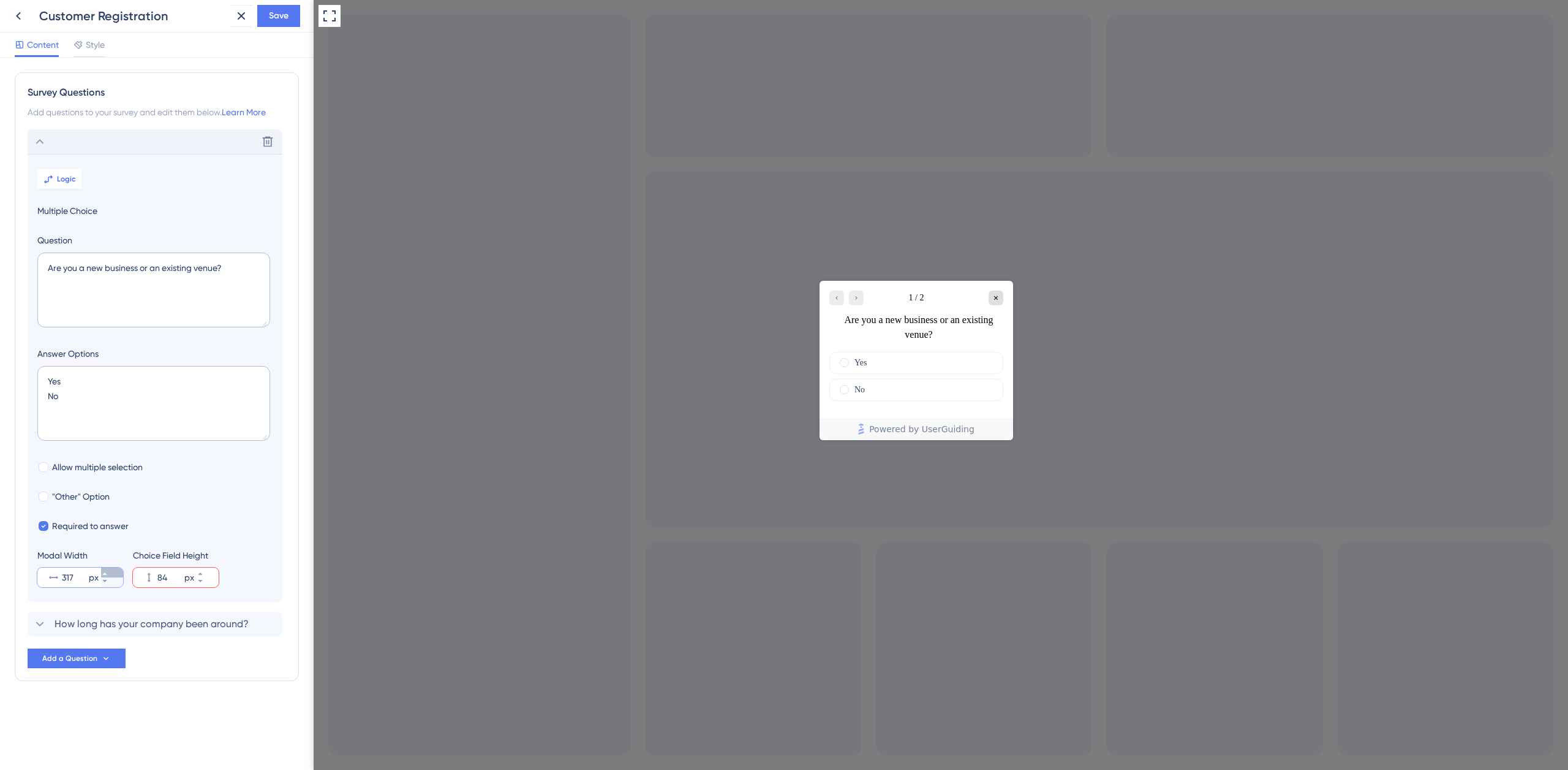
click at [106, 569] on button "317 px" at bounding box center [112, 572] width 22 height 10
click at [105, 570] on button "318 px" at bounding box center [112, 572] width 22 height 10
click at [105, 570] on button "319 px" at bounding box center [112, 572] width 22 height 10
click at [105, 570] on button "320 px" at bounding box center [112, 572] width 22 height 10
click at [105, 570] on button "321 px" at bounding box center [112, 572] width 22 height 10
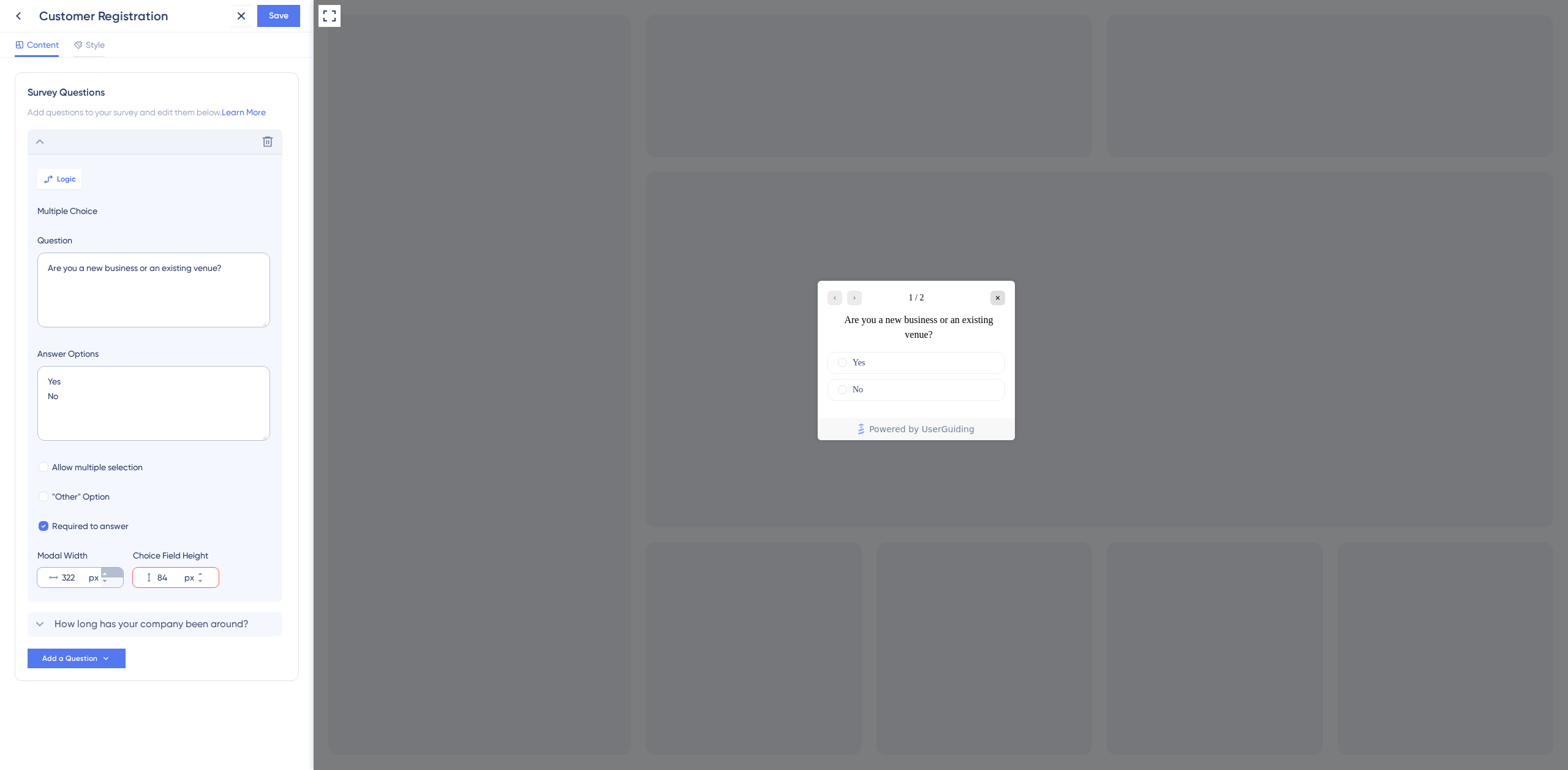
click at [105, 570] on button "322 px" at bounding box center [112, 572] width 22 height 10
click at [105, 570] on button "323 px" at bounding box center [112, 572] width 22 height 10
click at [105, 570] on button "324 px" at bounding box center [112, 572] width 22 height 10
click at [105, 570] on button "325 px" at bounding box center [112, 572] width 22 height 10
click at [105, 570] on button "326 px" at bounding box center [112, 572] width 22 height 10
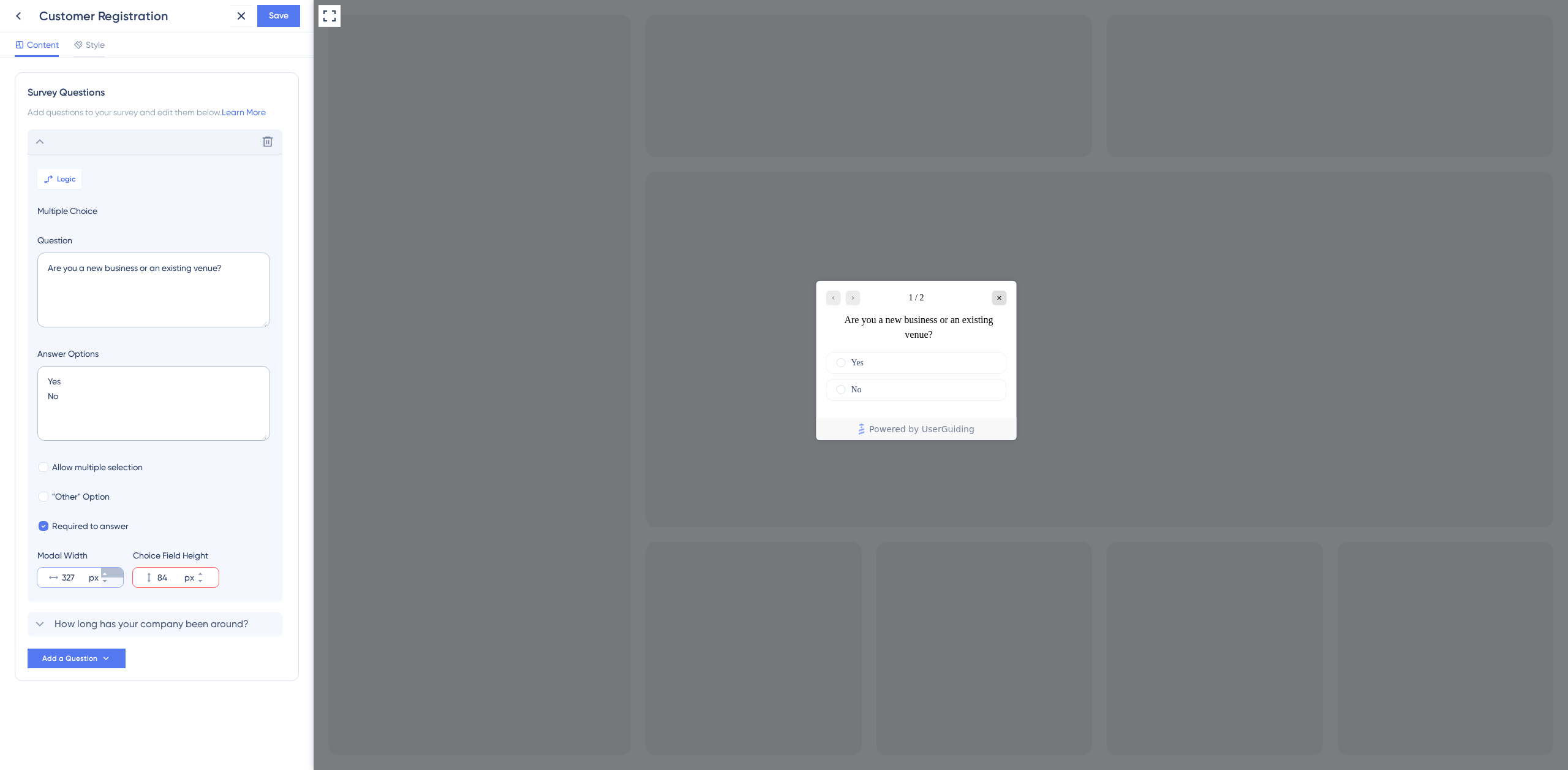
click at [105, 570] on button "327 px" at bounding box center [112, 572] width 22 height 10
click at [105, 569] on button "328 px" at bounding box center [112, 572] width 22 height 10
click at [105, 569] on button "329 px" at bounding box center [112, 572] width 22 height 10
click at [105, 569] on button "330 px" at bounding box center [112, 572] width 22 height 10
click at [105, 569] on button "331 px" at bounding box center [112, 572] width 22 height 10
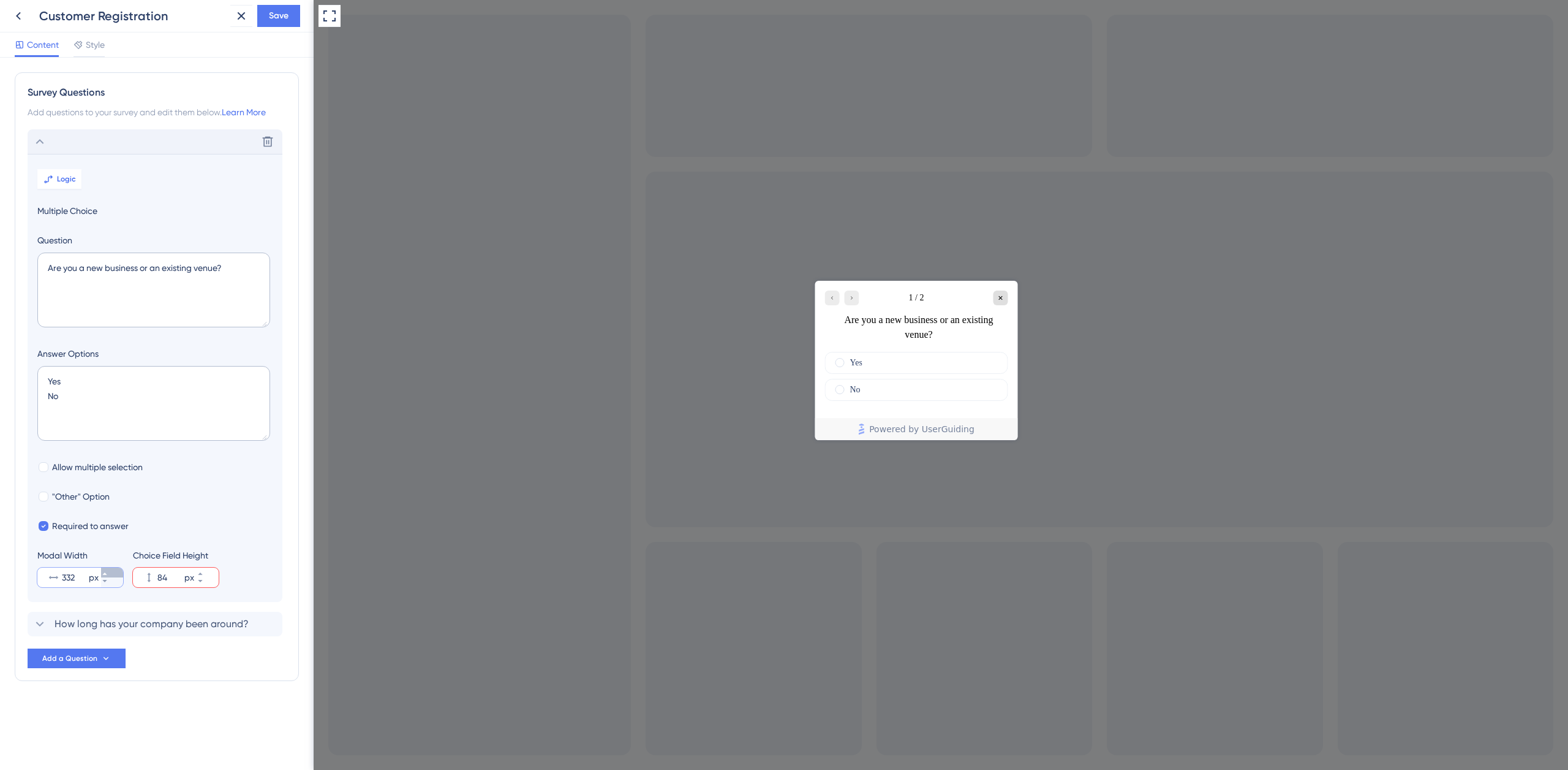
click at [105, 569] on button "332 px" at bounding box center [112, 572] width 22 height 10
click at [105, 569] on button "333 px" at bounding box center [112, 572] width 22 height 10
click at [105, 569] on button "334 px" at bounding box center [112, 572] width 22 height 10
click at [105, 569] on button "335 px" at bounding box center [112, 572] width 22 height 10
click at [105, 569] on button "336 px" at bounding box center [112, 572] width 22 height 10
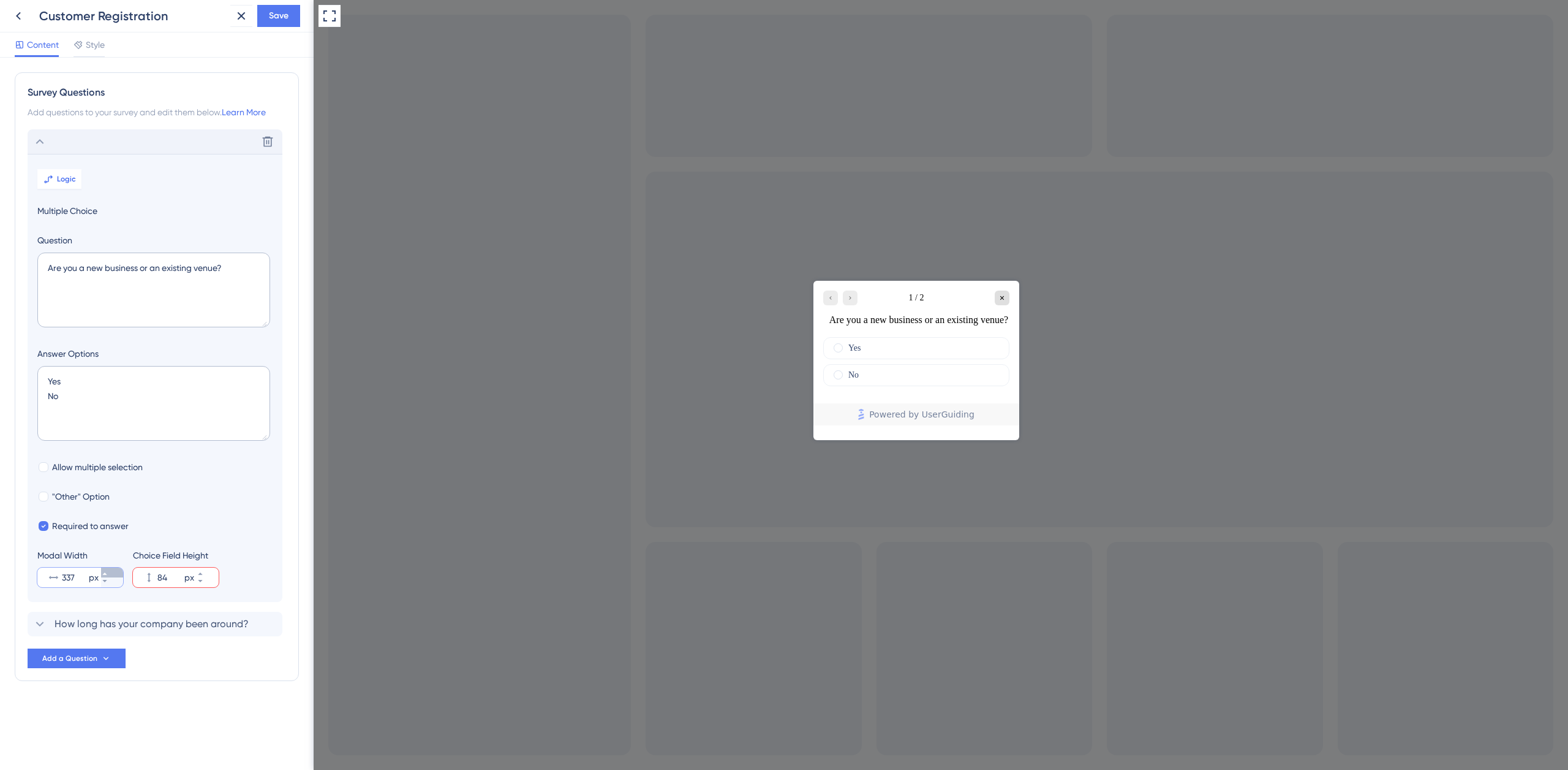
click at [105, 569] on button "337 px" at bounding box center [112, 572] width 22 height 10
click at [105, 569] on button "338 px" at bounding box center [112, 572] width 22 height 10
click at [105, 569] on button "339 px" at bounding box center [112, 572] width 22 height 10
click at [105, 570] on button "340 px" at bounding box center [112, 572] width 22 height 10
click at [105, 570] on button "341 px" at bounding box center [112, 572] width 22 height 10
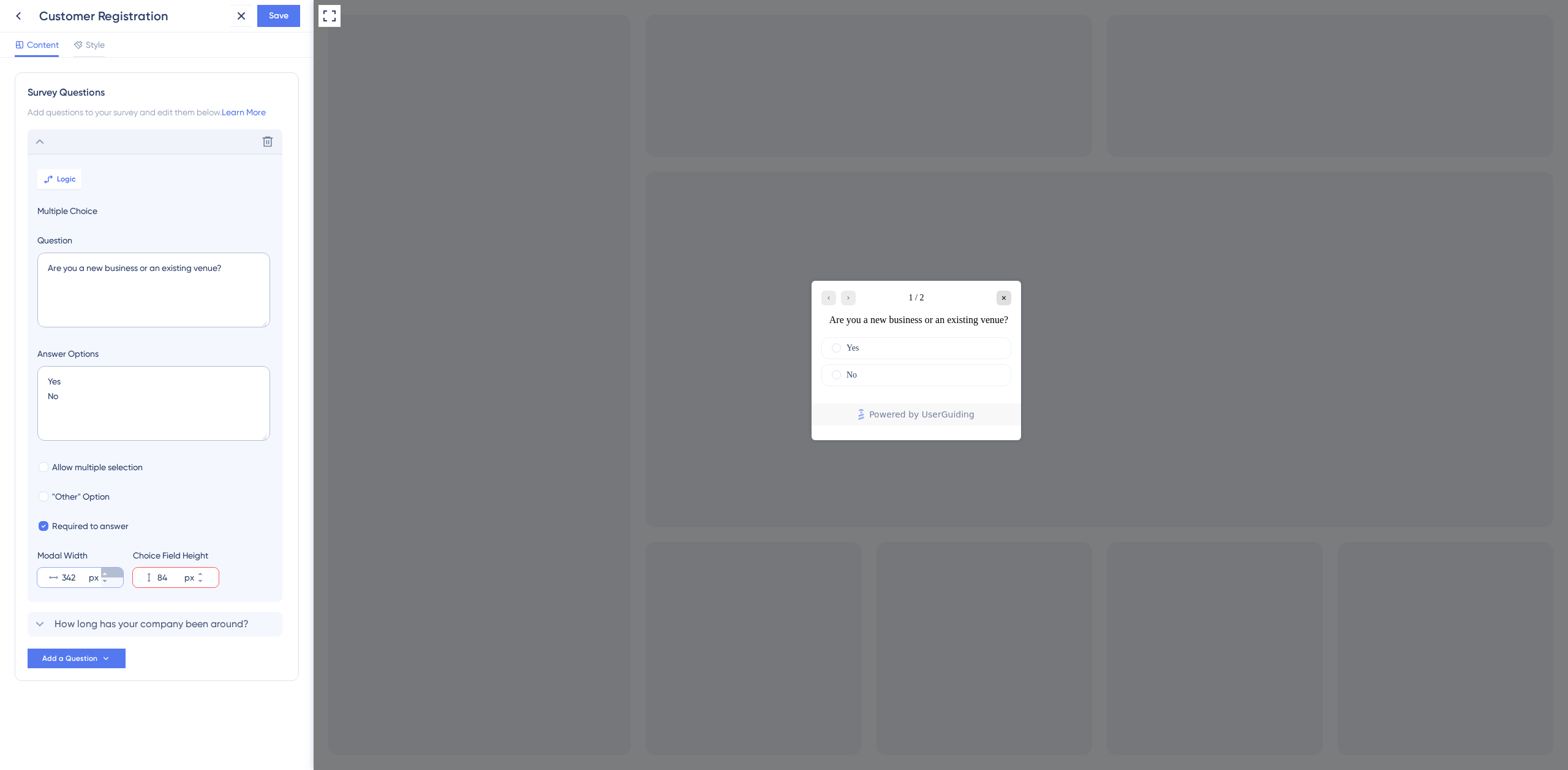
click at [106, 570] on button "342 px" at bounding box center [112, 572] width 22 height 10
click at [106, 570] on button "343 px" at bounding box center [112, 572] width 22 height 10
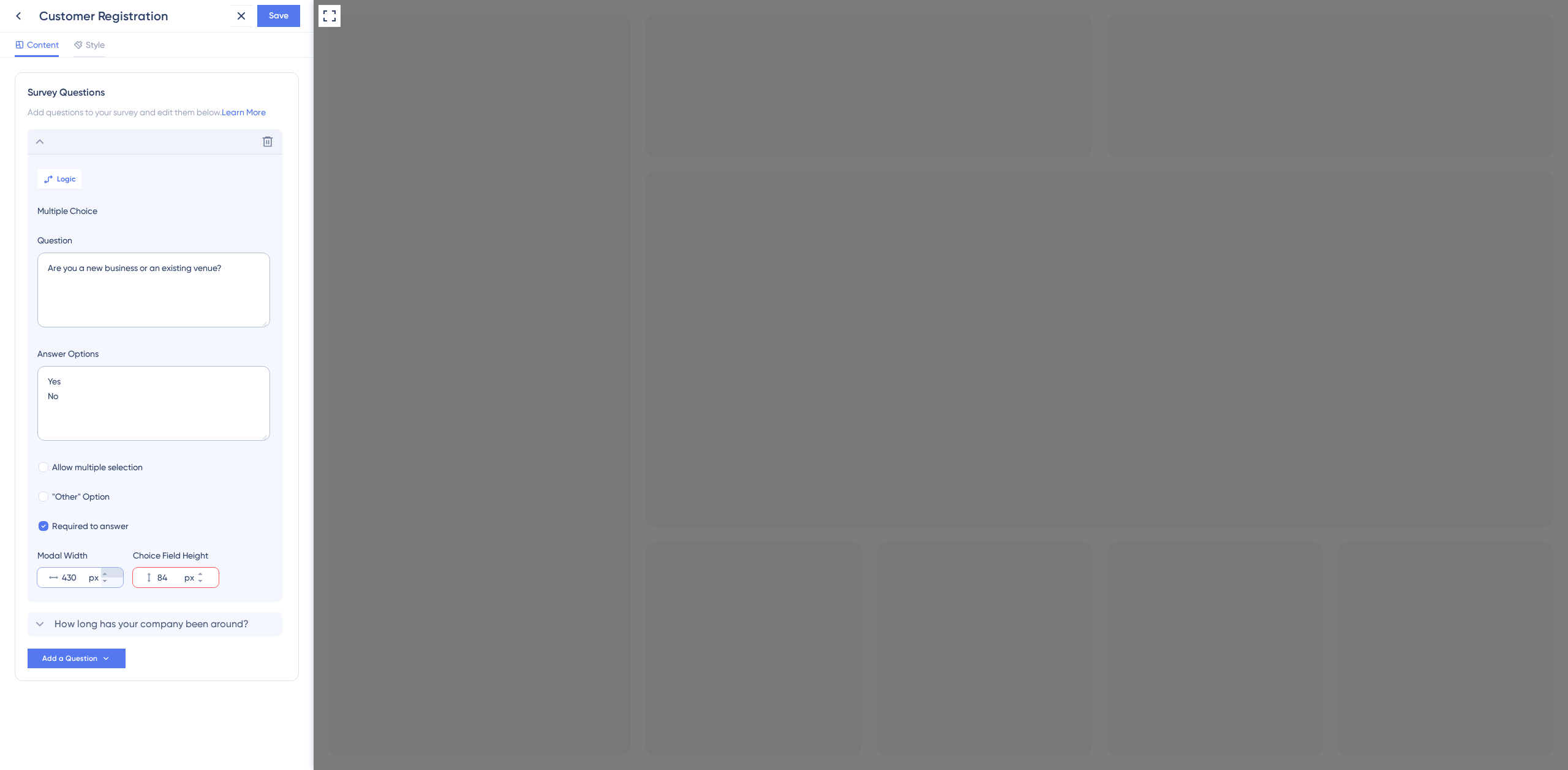
click at [106, 570] on button "430 px" at bounding box center [112, 572] width 22 height 10
type input "800"
click at [214, 574] on button "84 px" at bounding box center [207, 572] width 22 height 10
click at [214, 574] on button "88 px" at bounding box center [207, 572] width 22 height 10
click at [212, 574] on button "89 px" at bounding box center [207, 572] width 22 height 10
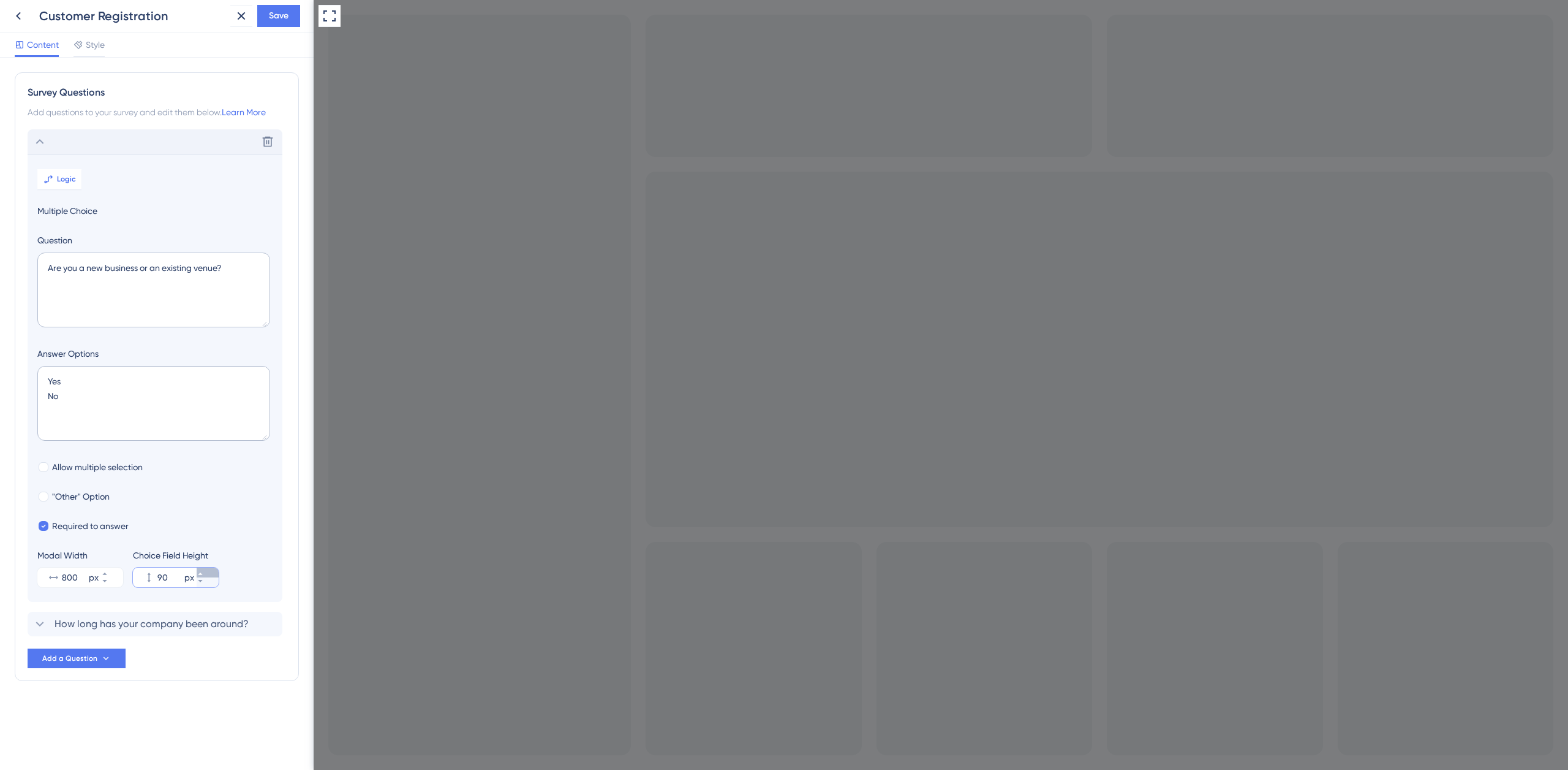
click at [204, 572] on icon at bounding box center [200, 574] width 8 height 8
click at [212, 572] on button "92 px" at bounding box center [207, 572] width 22 height 10
click at [212, 572] on button "93 px" at bounding box center [207, 572] width 22 height 10
click at [212, 572] on button "94 px" at bounding box center [207, 572] width 22 height 10
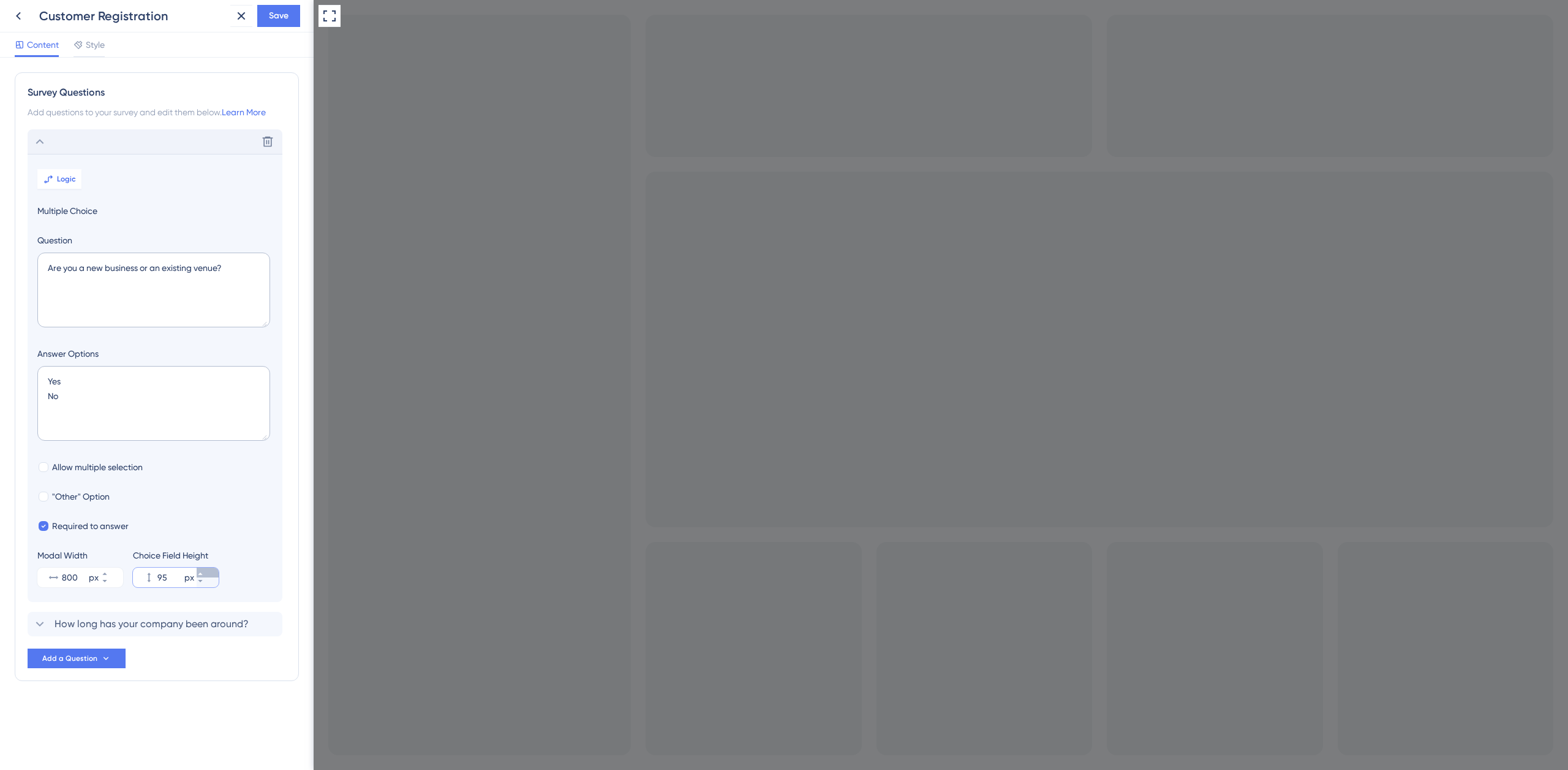
click at [212, 572] on button "95 px" at bounding box center [207, 572] width 22 height 10
click at [212, 572] on button "96 px" at bounding box center [207, 572] width 22 height 10
click at [212, 572] on button "97 px" at bounding box center [207, 572] width 22 height 10
click at [212, 571] on button "98 px" at bounding box center [207, 572] width 22 height 10
click at [212, 571] on button "99 px" at bounding box center [207, 572] width 22 height 10
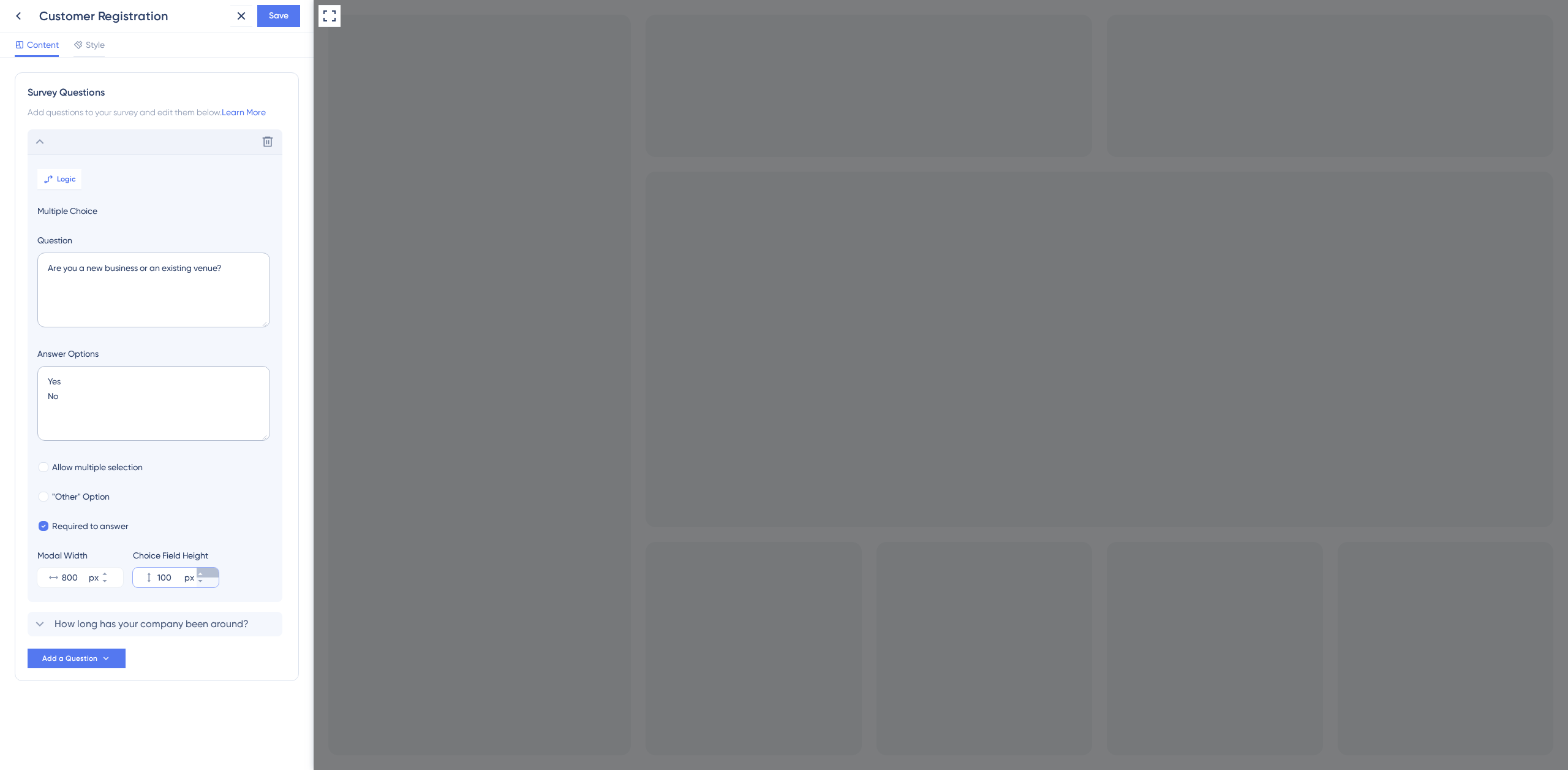
click at [212, 572] on button "100 px" at bounding box center [207, 572] width 22 height 10
click at [212, 572] on button "124 px" at bounding box center [207, 572] width 22 height 10
type input "125"
click at [274, 18] on span "Save" at bounding box center [278, 15] width 20 height 15
drag, startPoint x: 231, startPoint y: 267, endPoint x: 43, endPoint y: 263, distance: 188.0
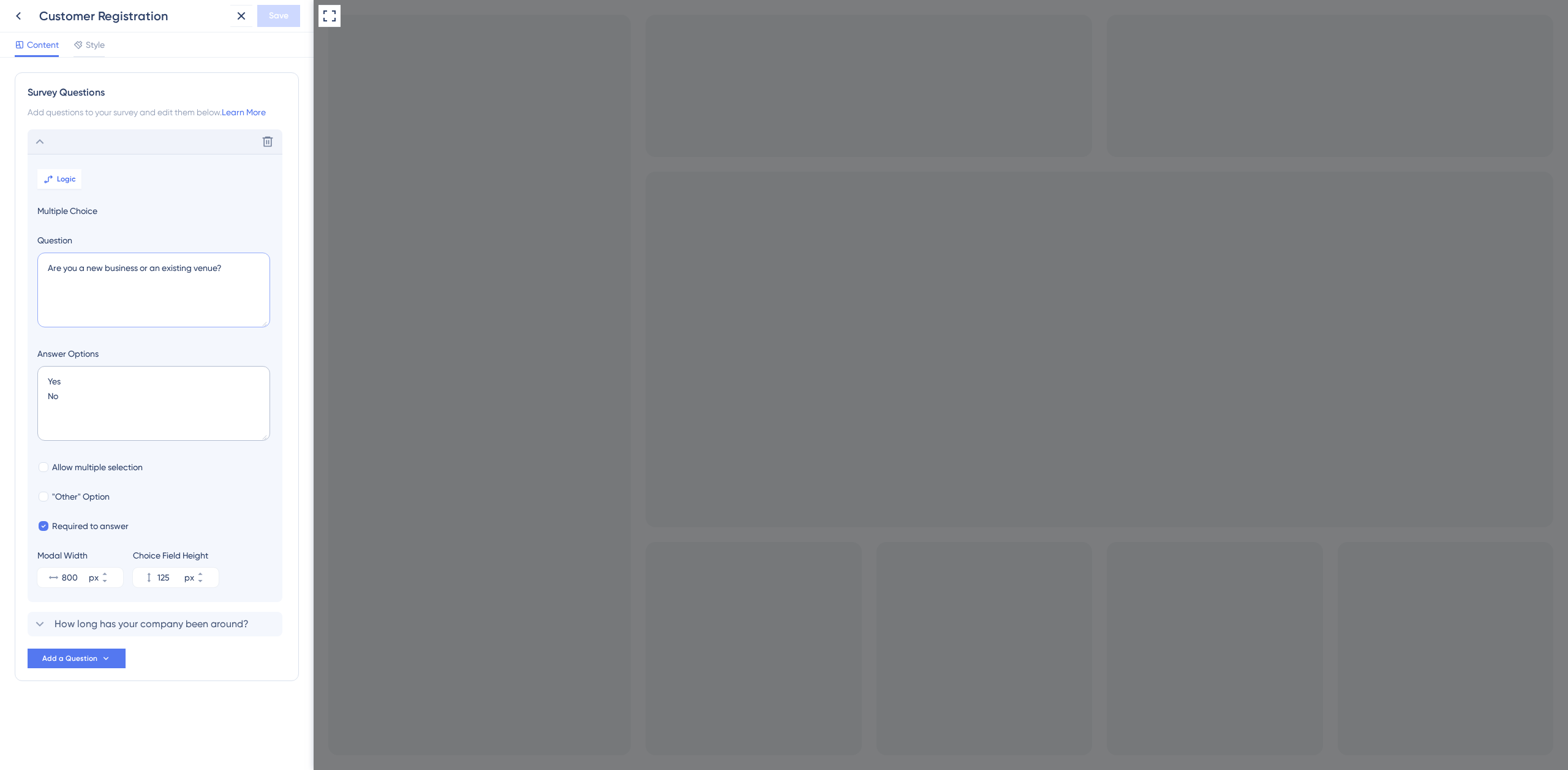
click at [43, 264] on textarea "Are you a new business or an existing venue?" at bounding box center [154, 290] width 233 height 75
click at [137, 621] on span "How long has your company been around?" at bounding box center [152, 624] width 194 height 15
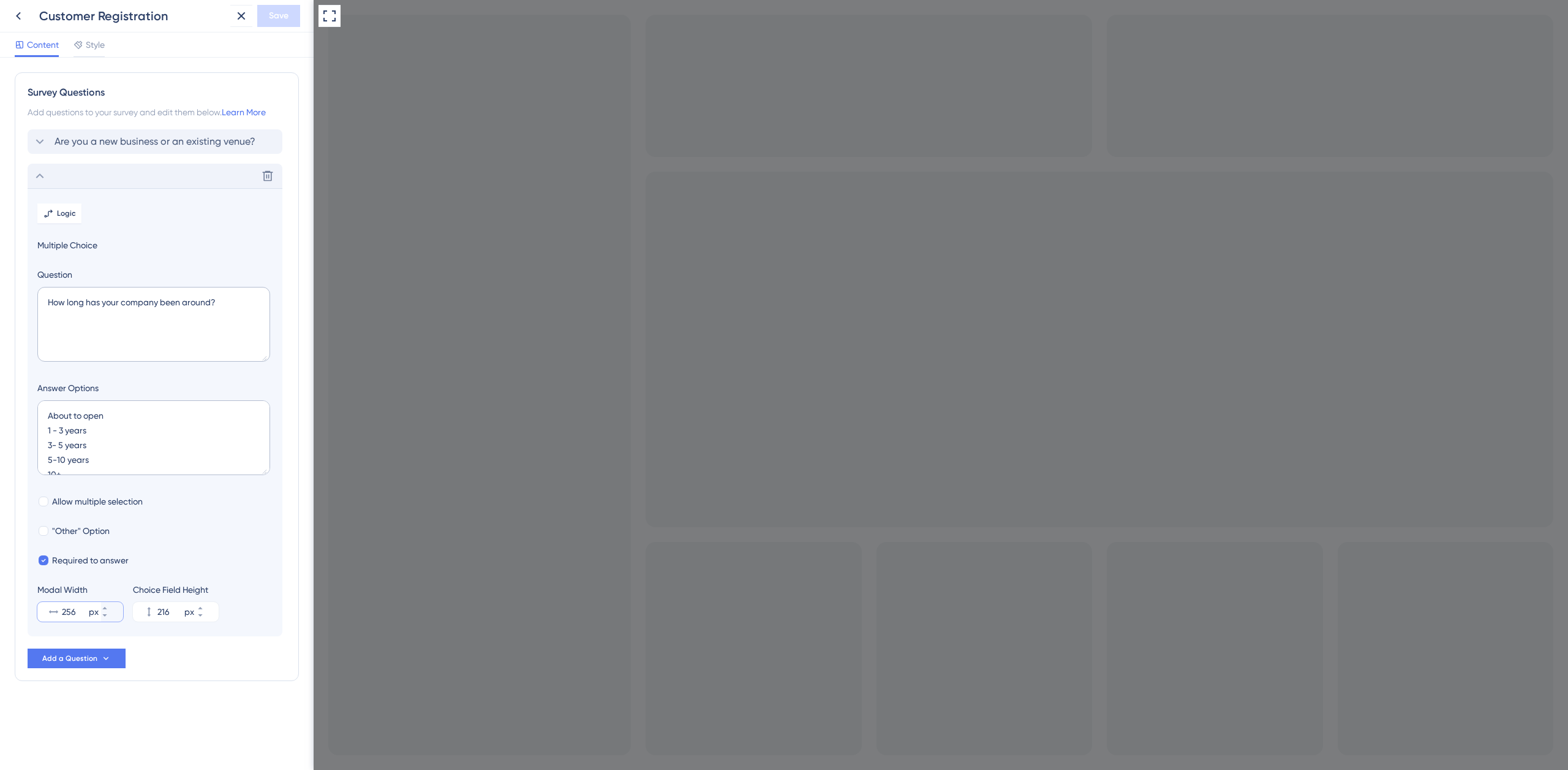
click at [67, 612] on input "256" at bounding box center [74, 611] width 25 height 15
type input "800"
click at [159, 611] on input "216" at bounding box center [170, 611] width 25 height 15
type input "308"
click at [202, 608] on icon at bounding box center [200, 608] width 4 height 3
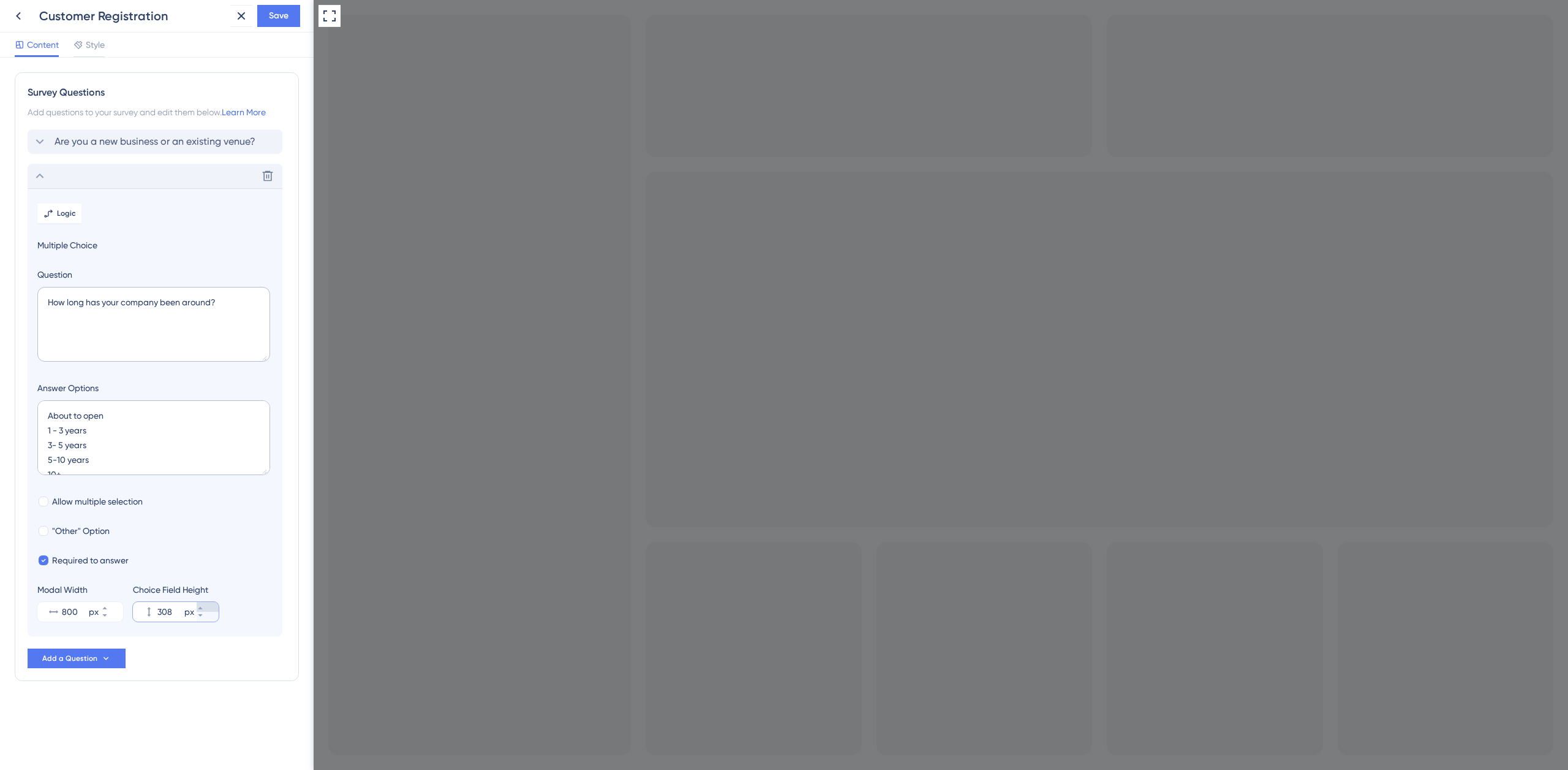
click at [202, 608] on icon at bounding box center [200, 608] width 4 height 3
click at [202, 608] on icon at bounding box center [200, 608] width 4 height 3
click at [202, 608] on icon at bounding box center [200, 608] width 4 height 3
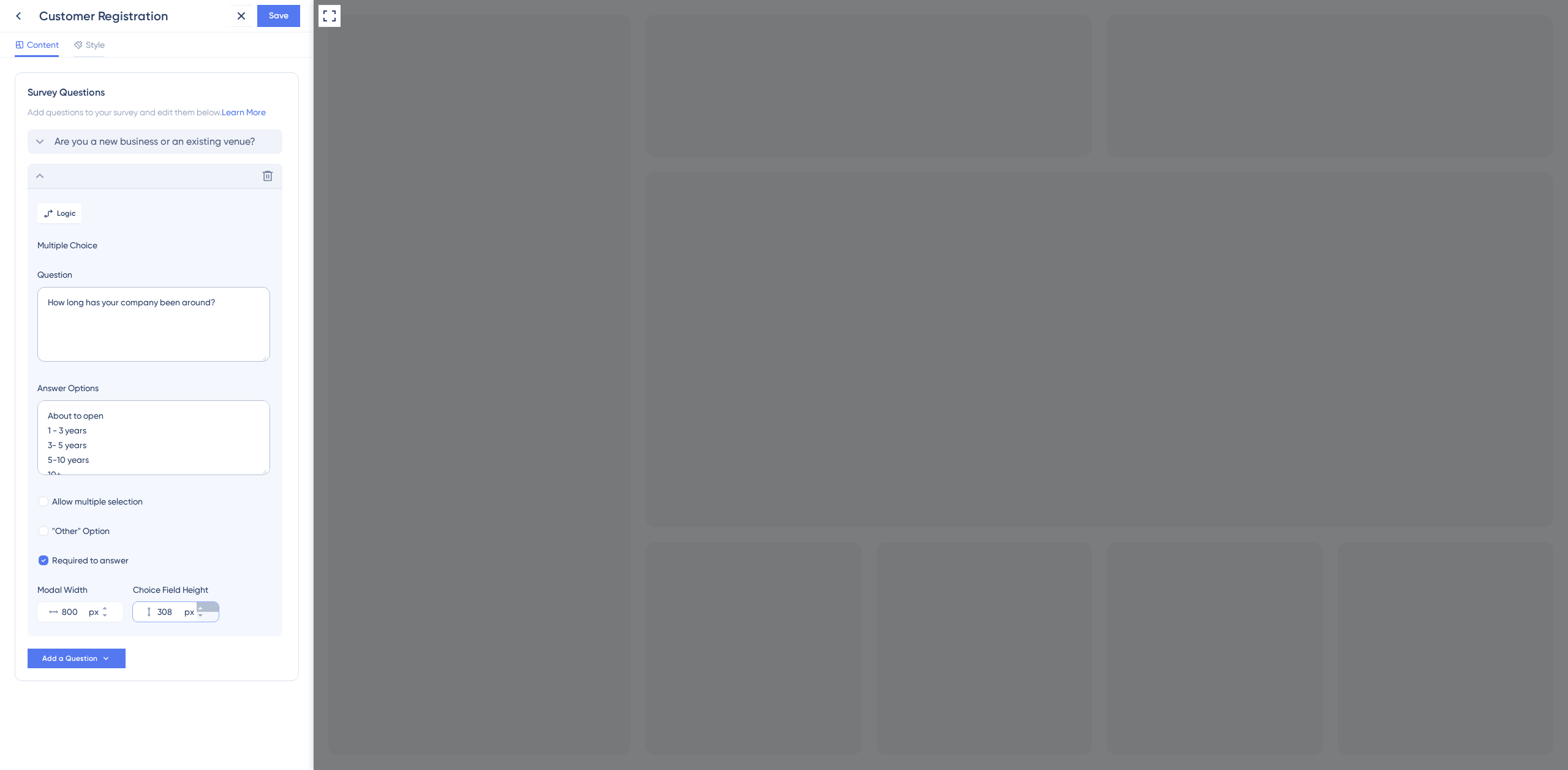
click at [204, 608] on icon at bounding box center [200, 608] width 8 height 8
click at [204, 607] on icon at bounding box center [200, 608] width 8 height 8
click at [204, 606] on icon at bounding box center [200, 608] width 8 height 8
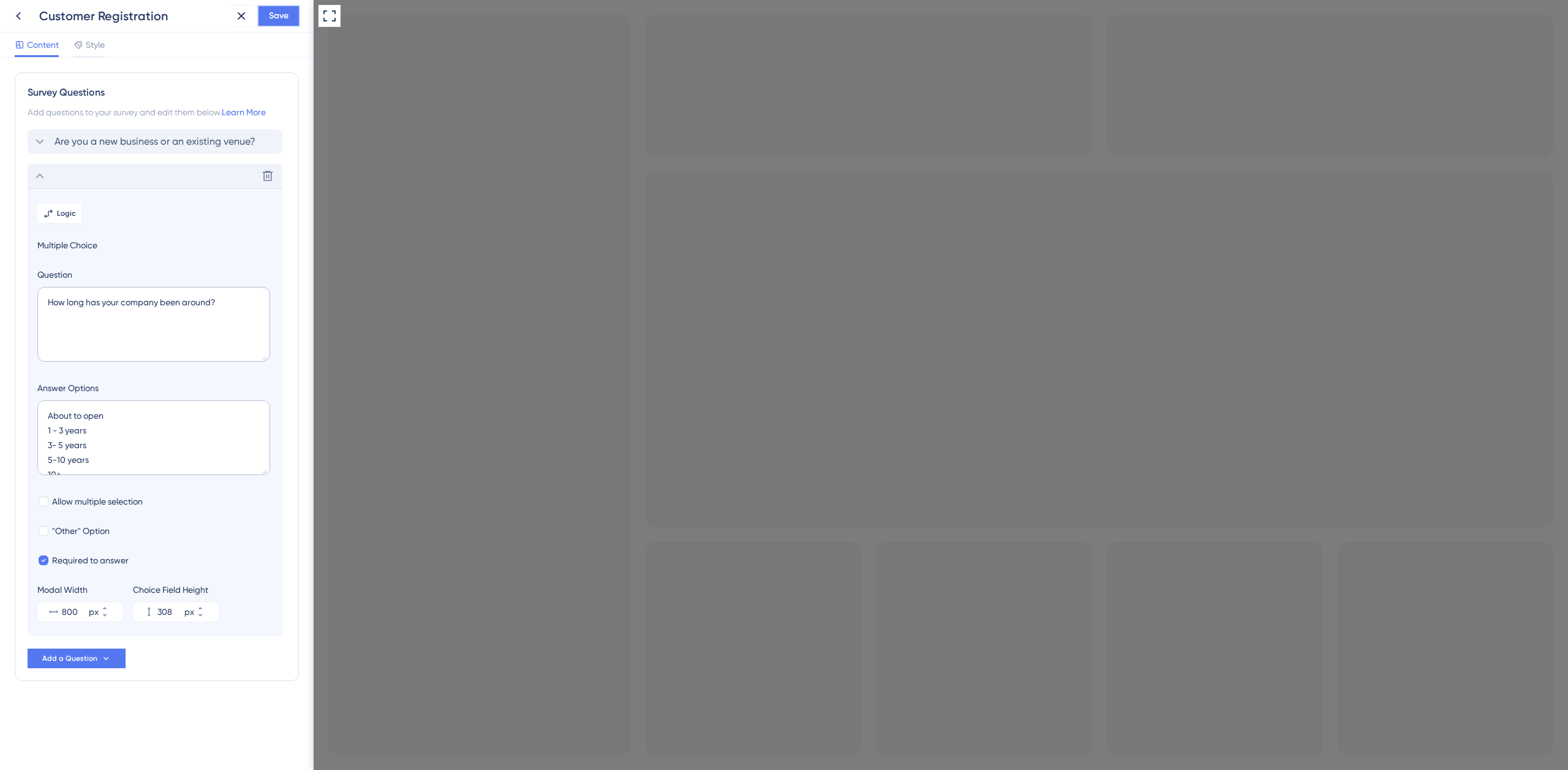
click at [269, 16] on span "Save" at bounding box center [278, 15] width 20 height 15
click at [135, 143] on span "Are you a new business or an existing venue?" at bounding box center [155, 141] width 201 height 15
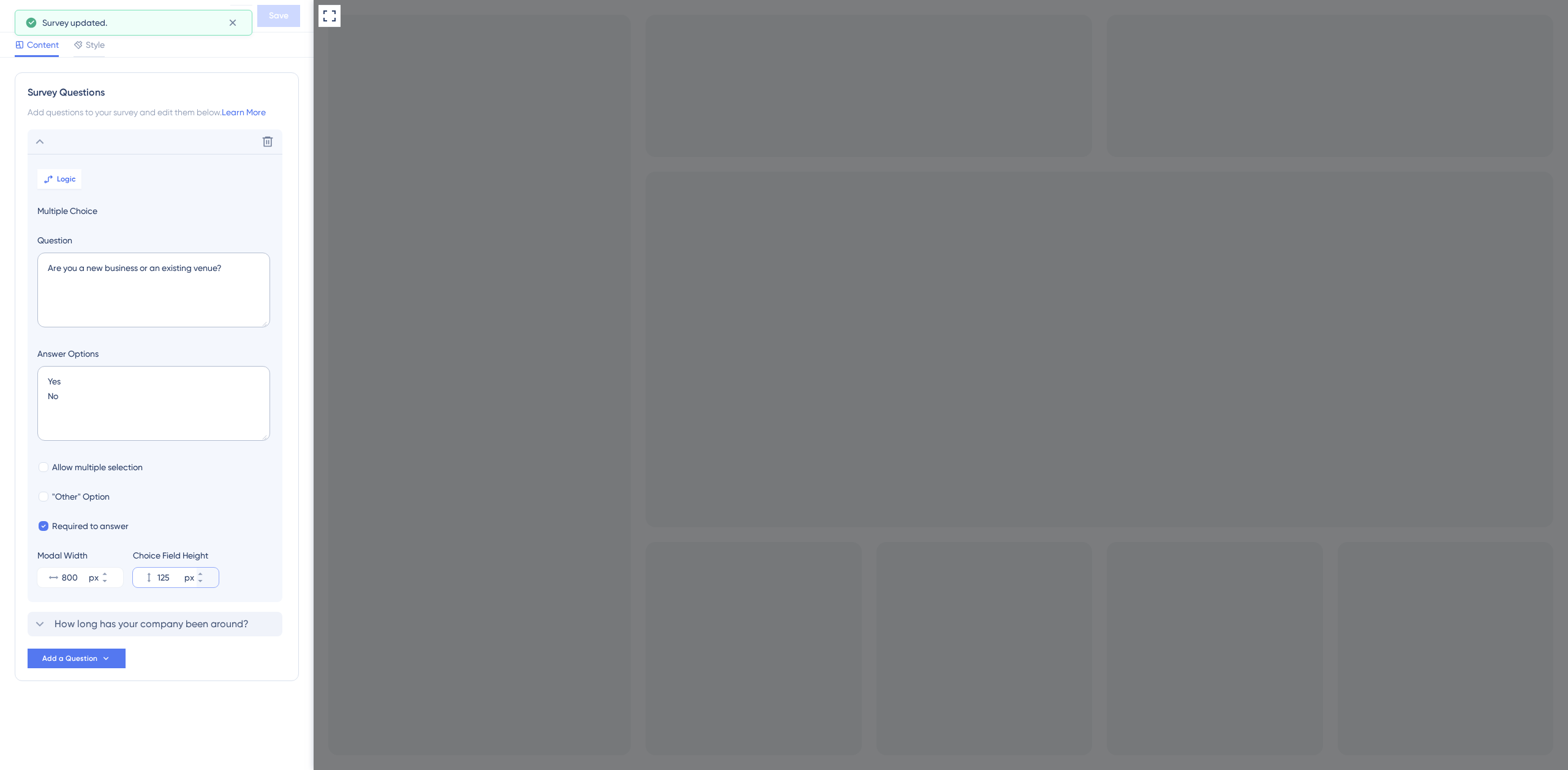
click at [168, 577] on input "125" at bounding box center [170, 577] width 25 height 15
type input "308"
click at [279, 16] on span "Save" at bounding box center [278, 15] width 20 height 15
drag, startPoint x: 67, startPoint y: 577, endPoint x: 100, endPoint y: 577, distance: 33.0
click at [67, 576] on input "800" at bounding box center [74, 577] width 25 height 15
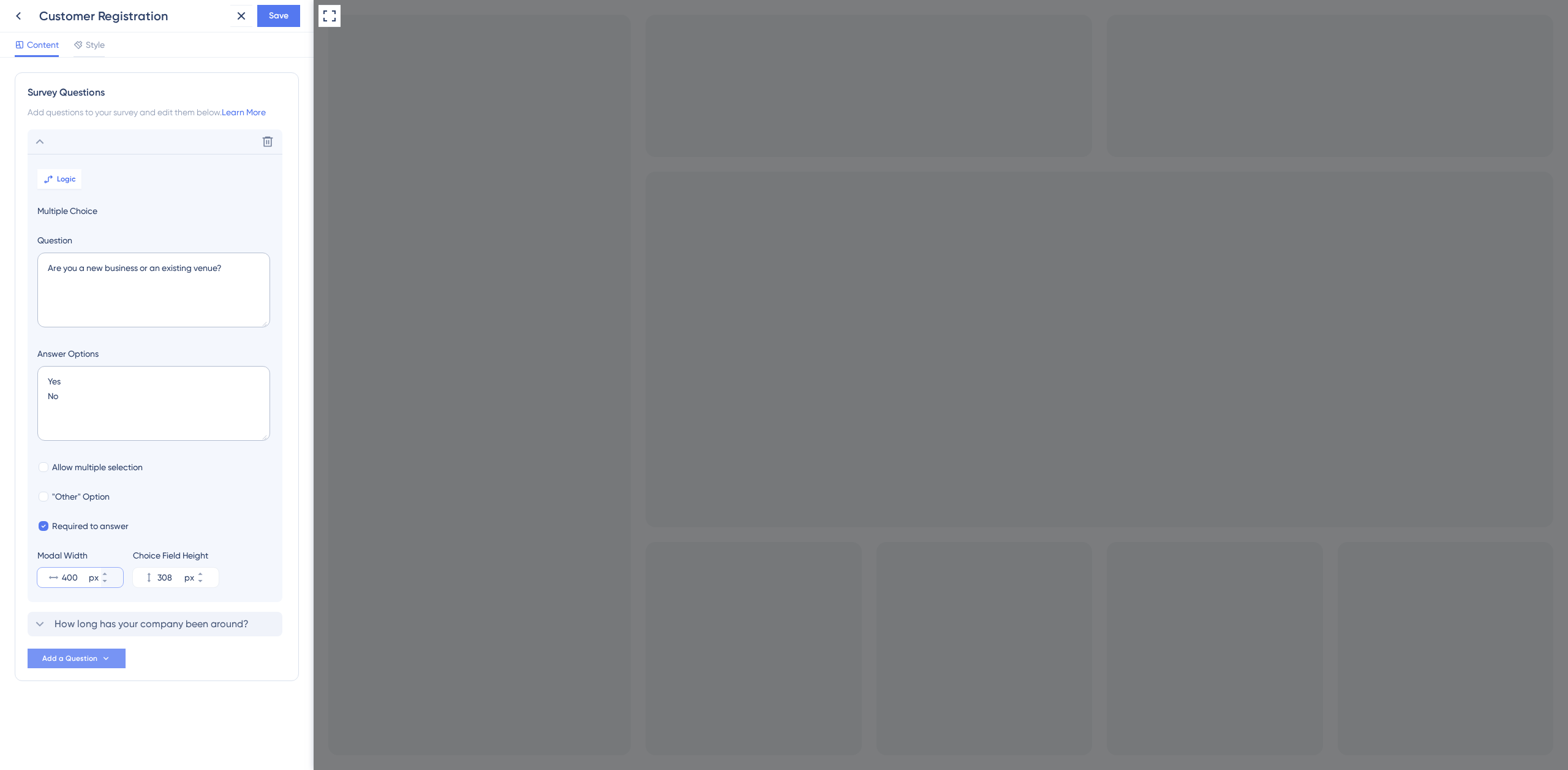
type input "400"
click at [81, 659] on span "Add a Question" at bounding box center [70, 657] width 55 height 10
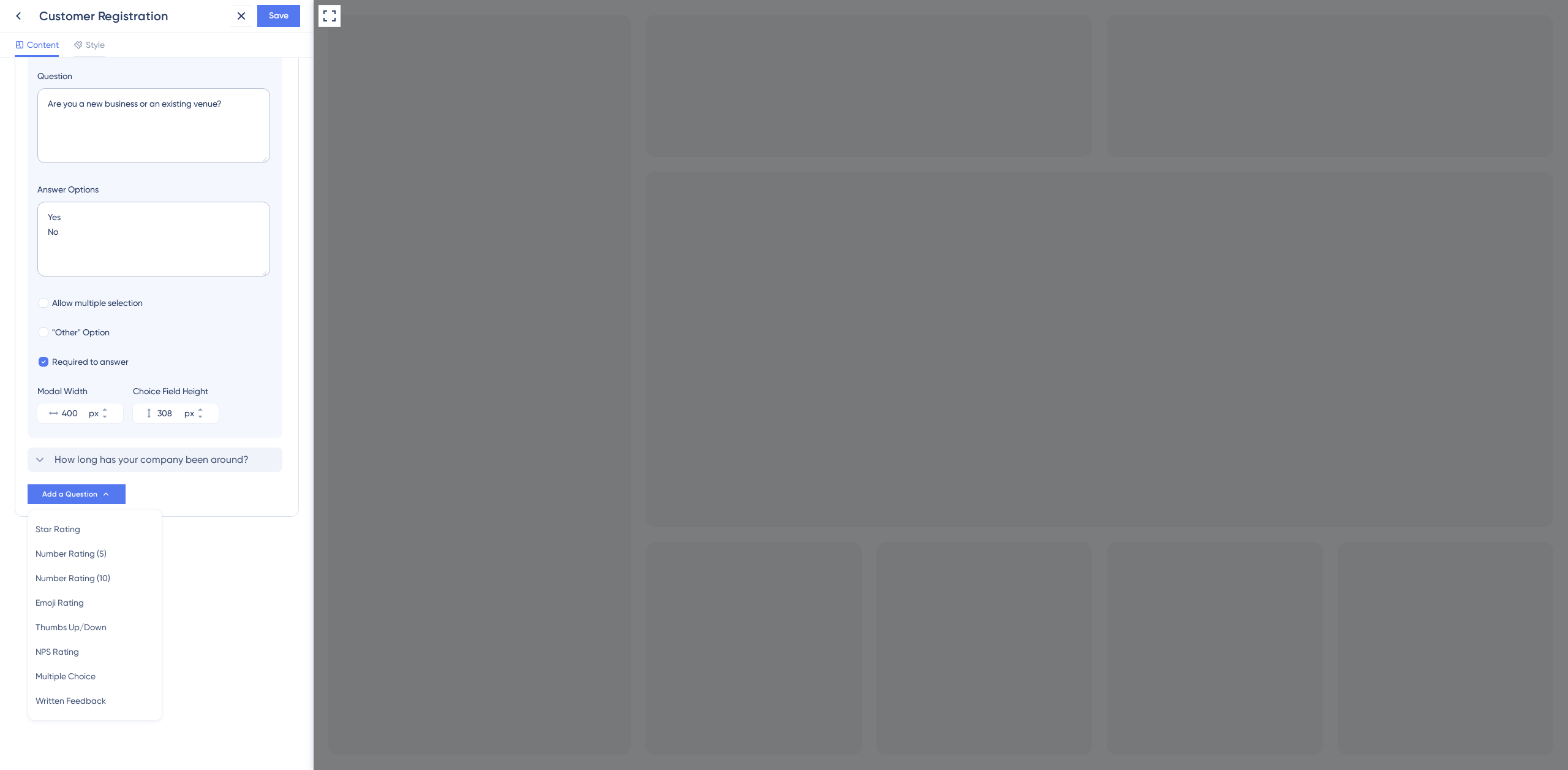
click at [196, 510] on div "Survey Questions Add questions to your survey and edit them below. Learn More D…" at bounding box center [156, 212] width 284 height 608
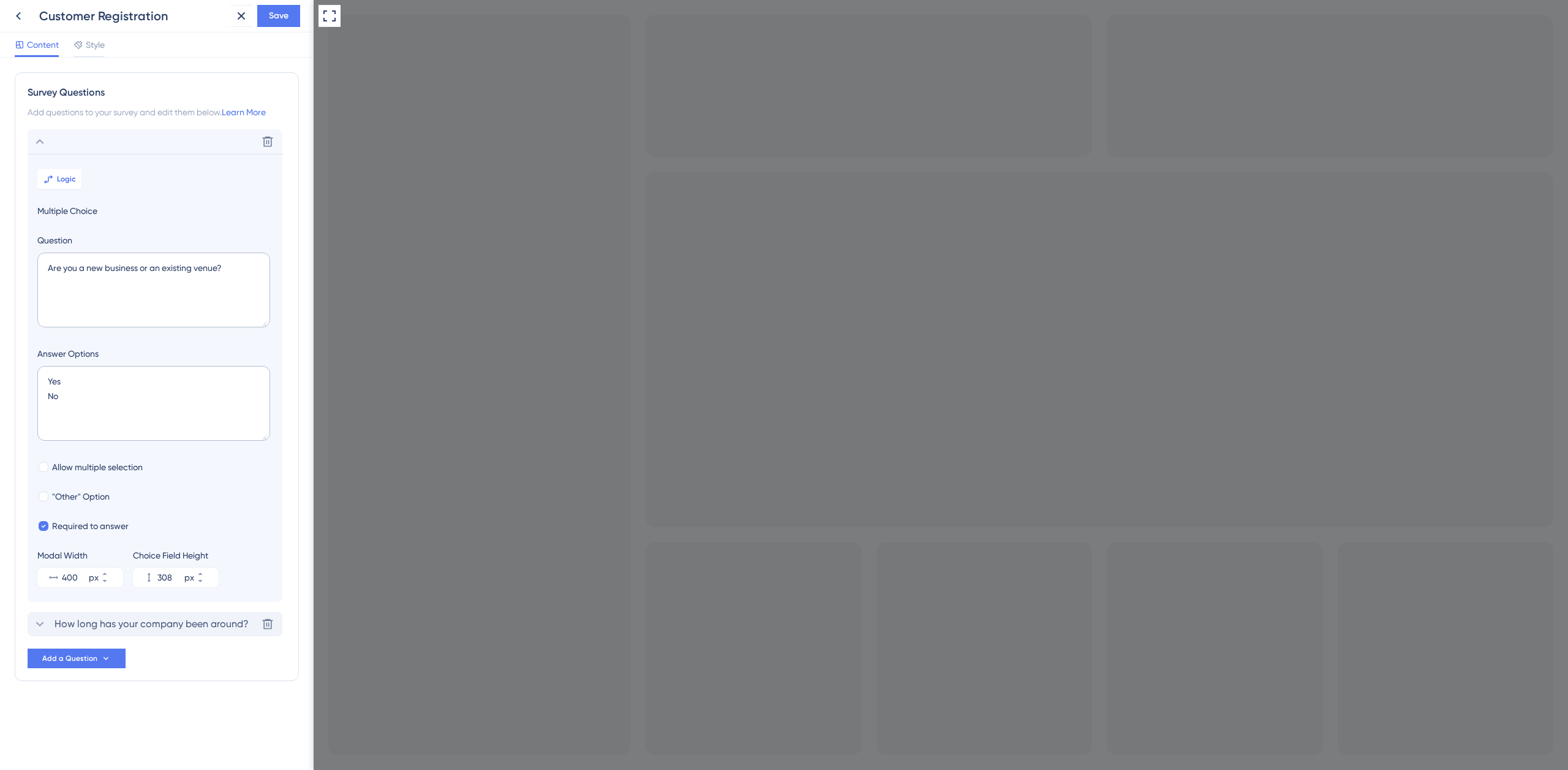
click at [93, 615] on div "How long has your company been around? Delete" at bounding box center [154, 624] width 255 height 25
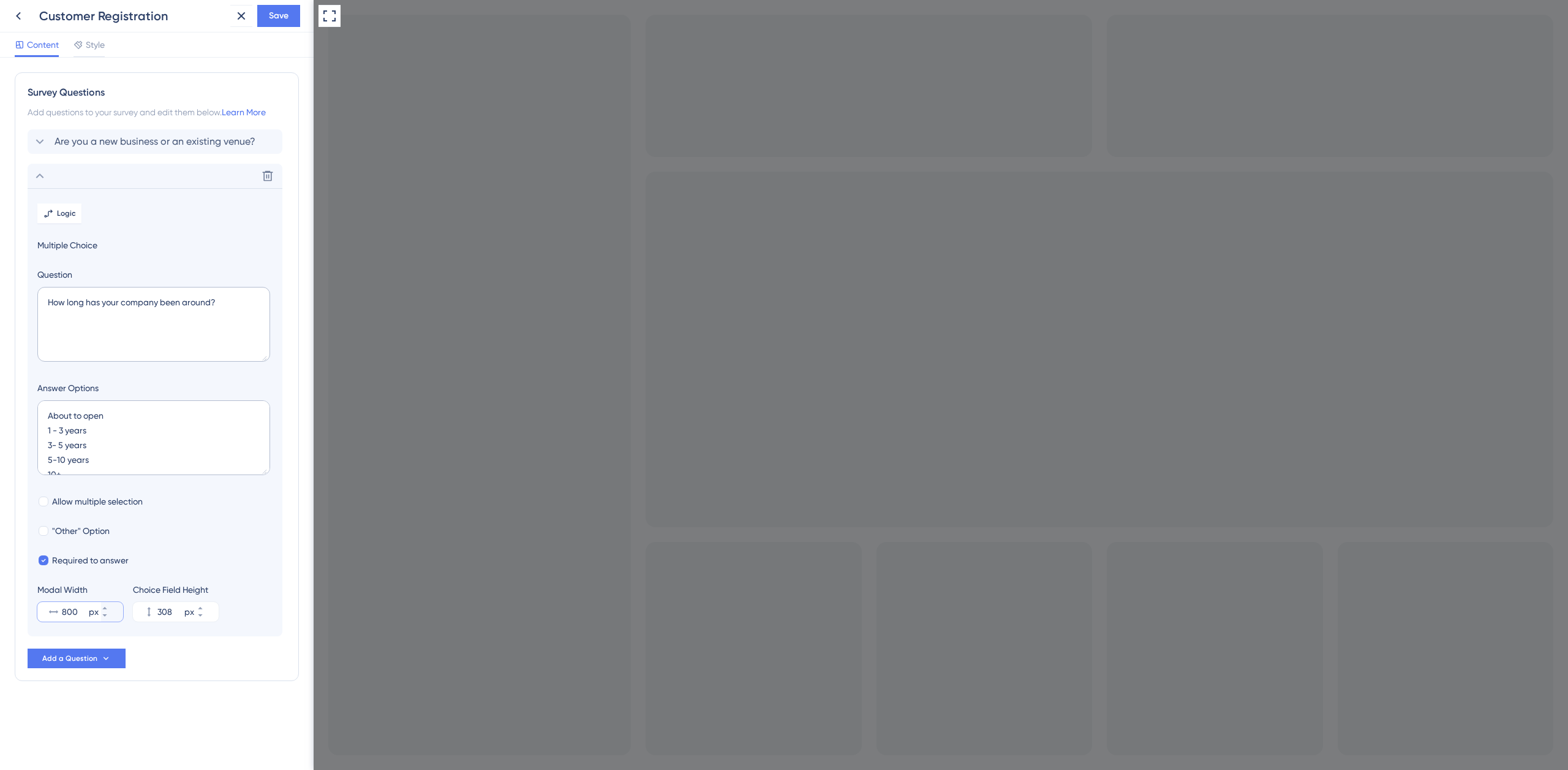
click at [67, 612] on input "800" at bounding box center [74, 611] width 25 height 15
type input "400"
click at [281, 18] on span "Save" at bounding box center [278, 15] width 20 height 15
click at [250, 111] on link "Learn More" at bounding box center [243, 112] width 44 height 10
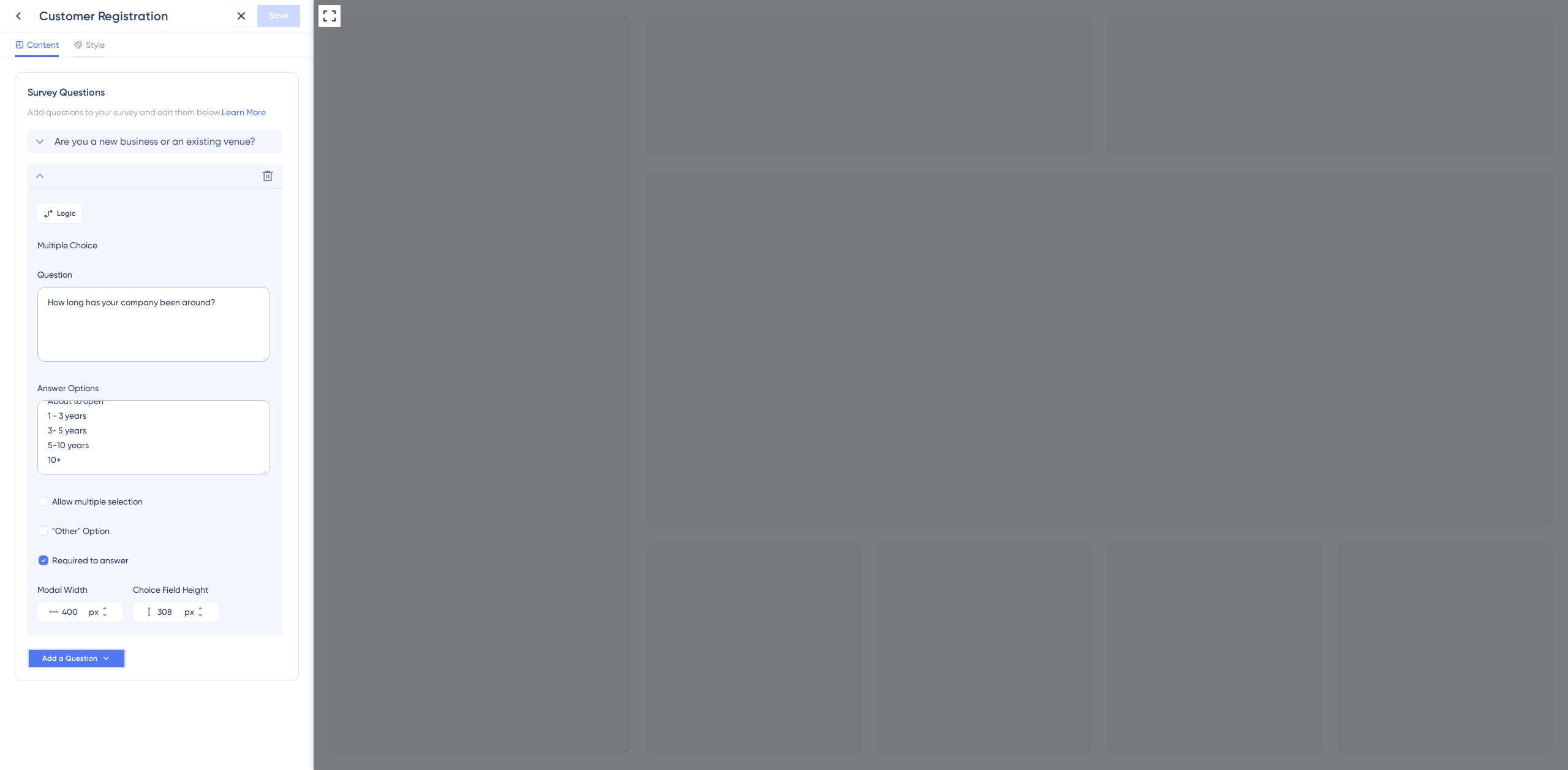
click at [106, 657] on icon at bounding box center [106, 657] width 10 height 10
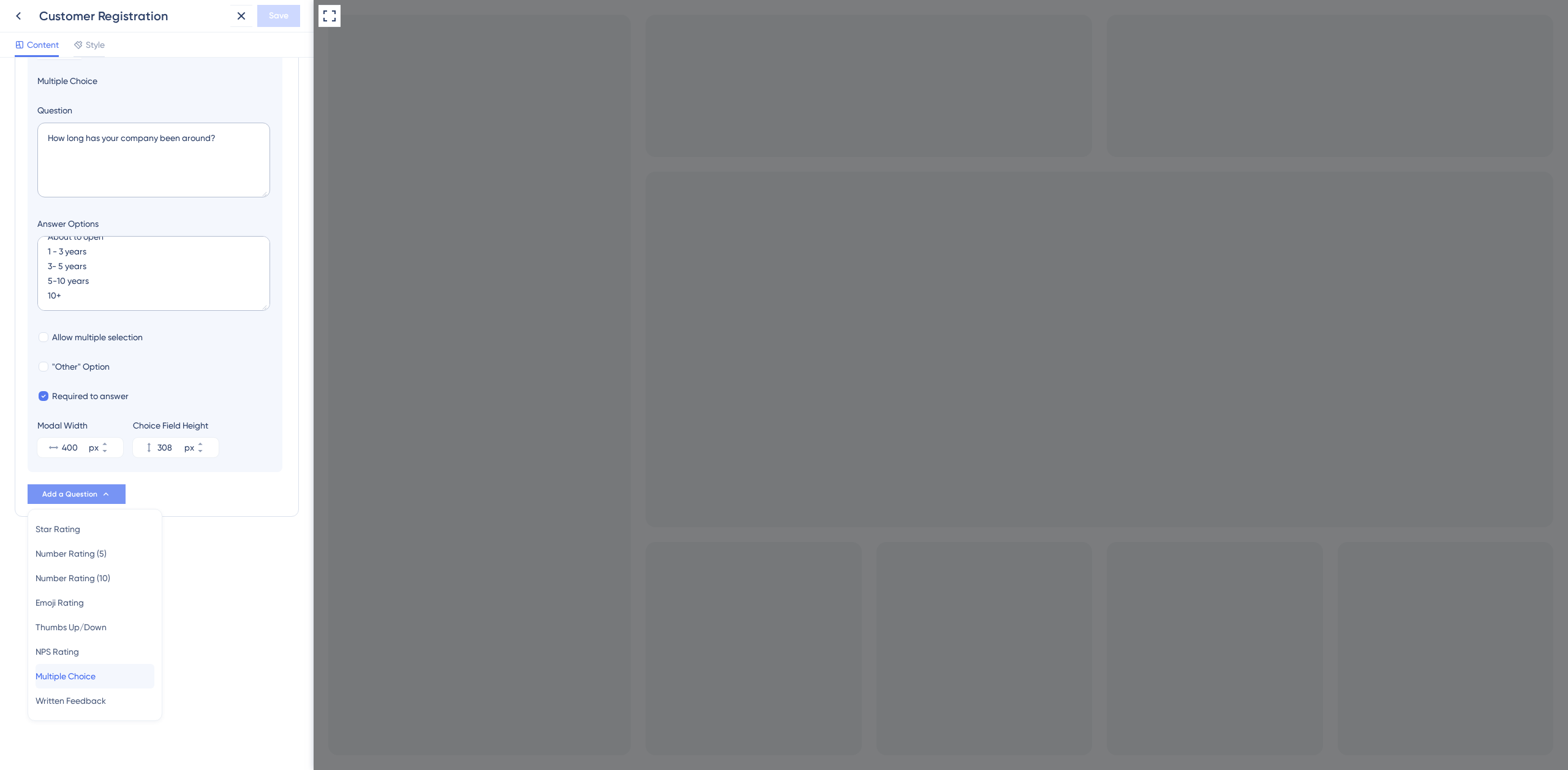
click at [119, 678] on div "Multiple Choice Multiple Choice" at bounding box center [95, 676] width 119 height 25
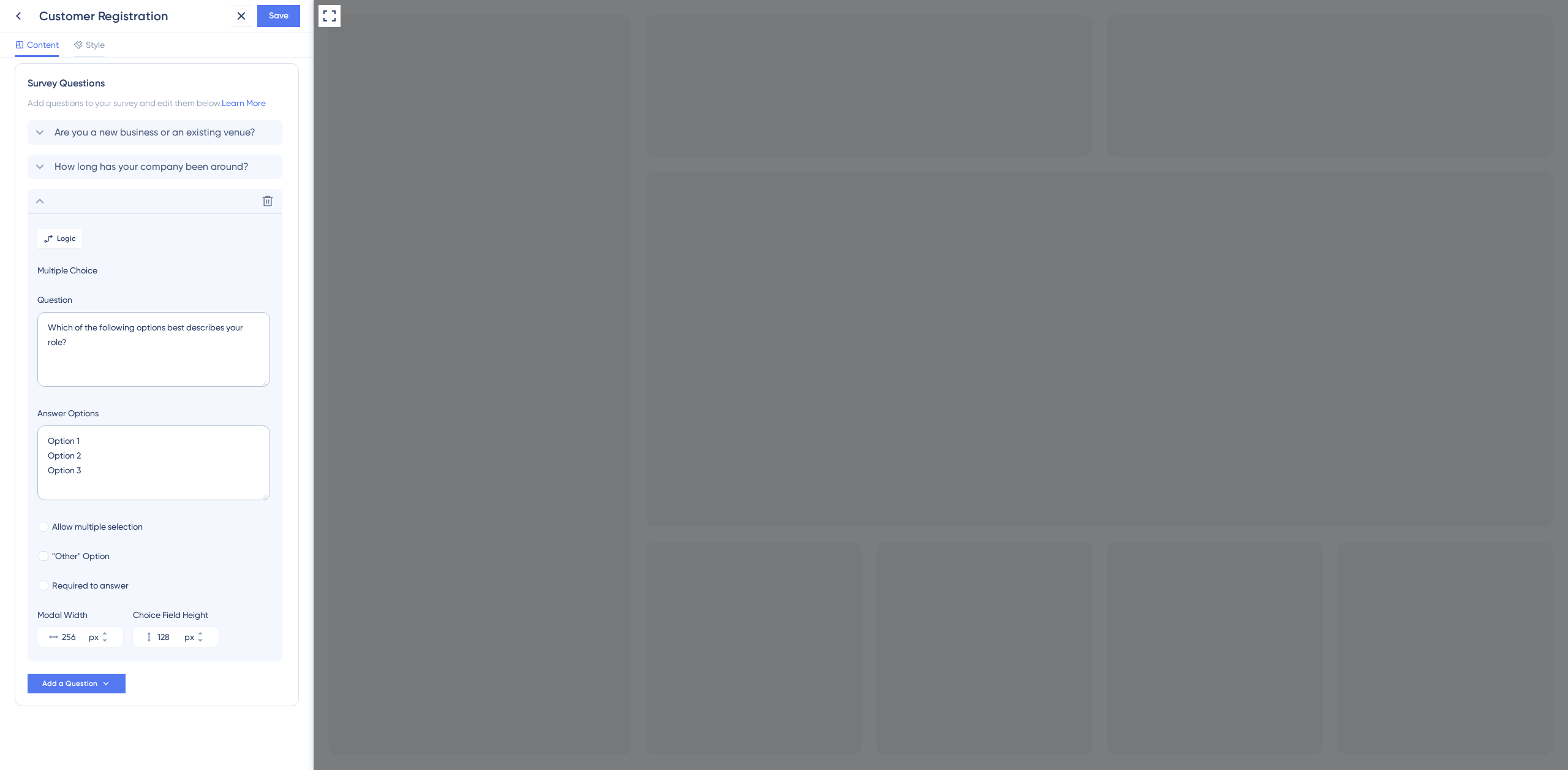
scroll to position [10, 0]
drag, startPoint x: 79, startPoint y: 340, endPoint x: 43, endPoint y: 325, distance: 39.0
click at [43, 325] on textarea "Which of the following options best describes your role?" at bounding box center [154, 350] width 233 height 75
paste textarea "Select your venue segmentation"
click at [88, 328] on textarea "Which of the following options best describes your role?" at bounding box center [154, 350] width 233 height 75
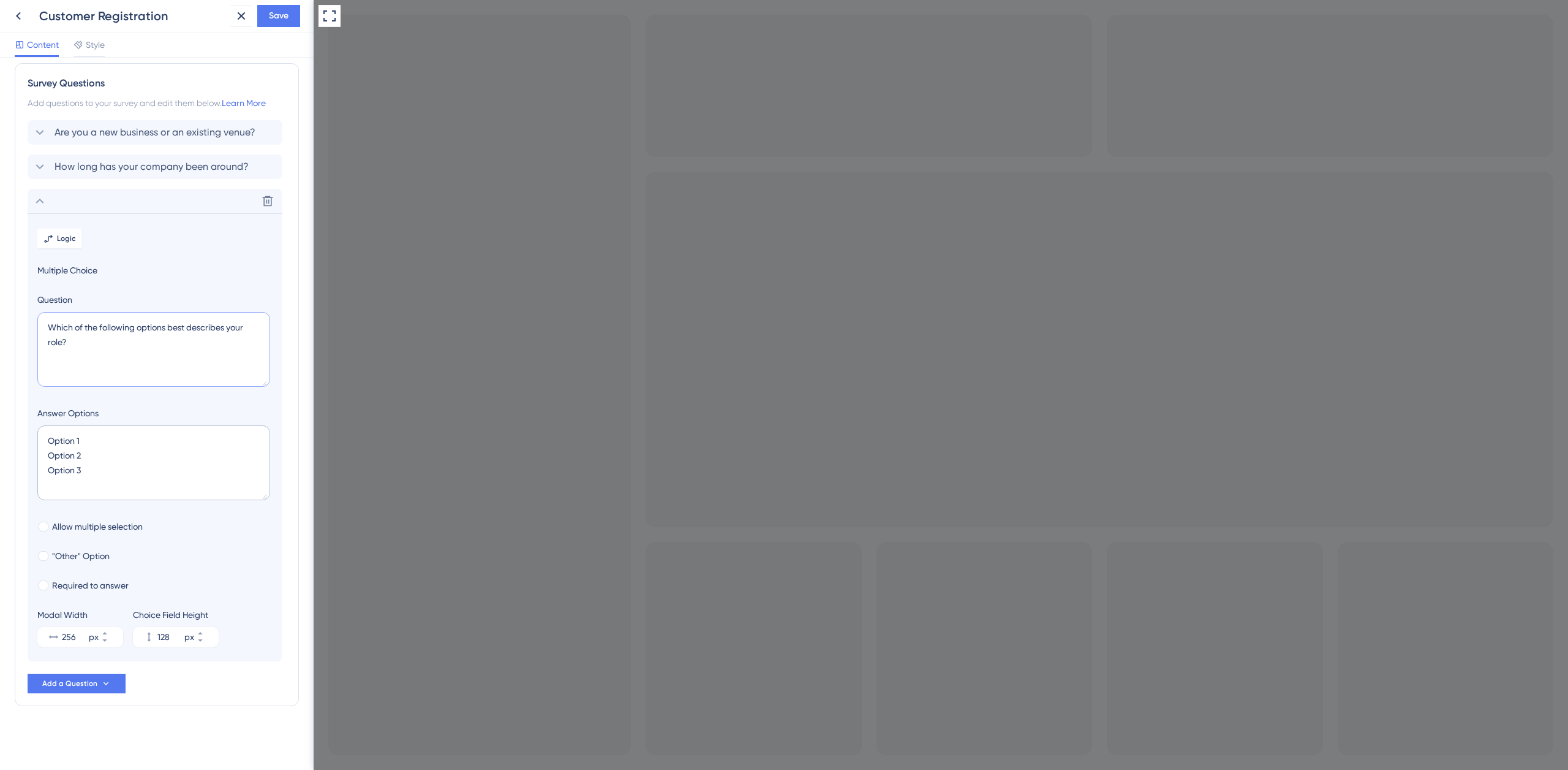
click at [152, 331] on textarea "Which of the following options best describes your role?" at bounding box center [154, 350] width 233 height 75
click at [92, 336] on textarea "Which of the following options best describes your role?" at bounding box center [154, 350] width 233 height 75
paste textarea "Select your venue segmentation"
type textarea "Select your venue segmentation:"
drag, startPoint x: 90, startPoint y: 467, endPoint x: 37, endPoint y: 432, distance: 63.5
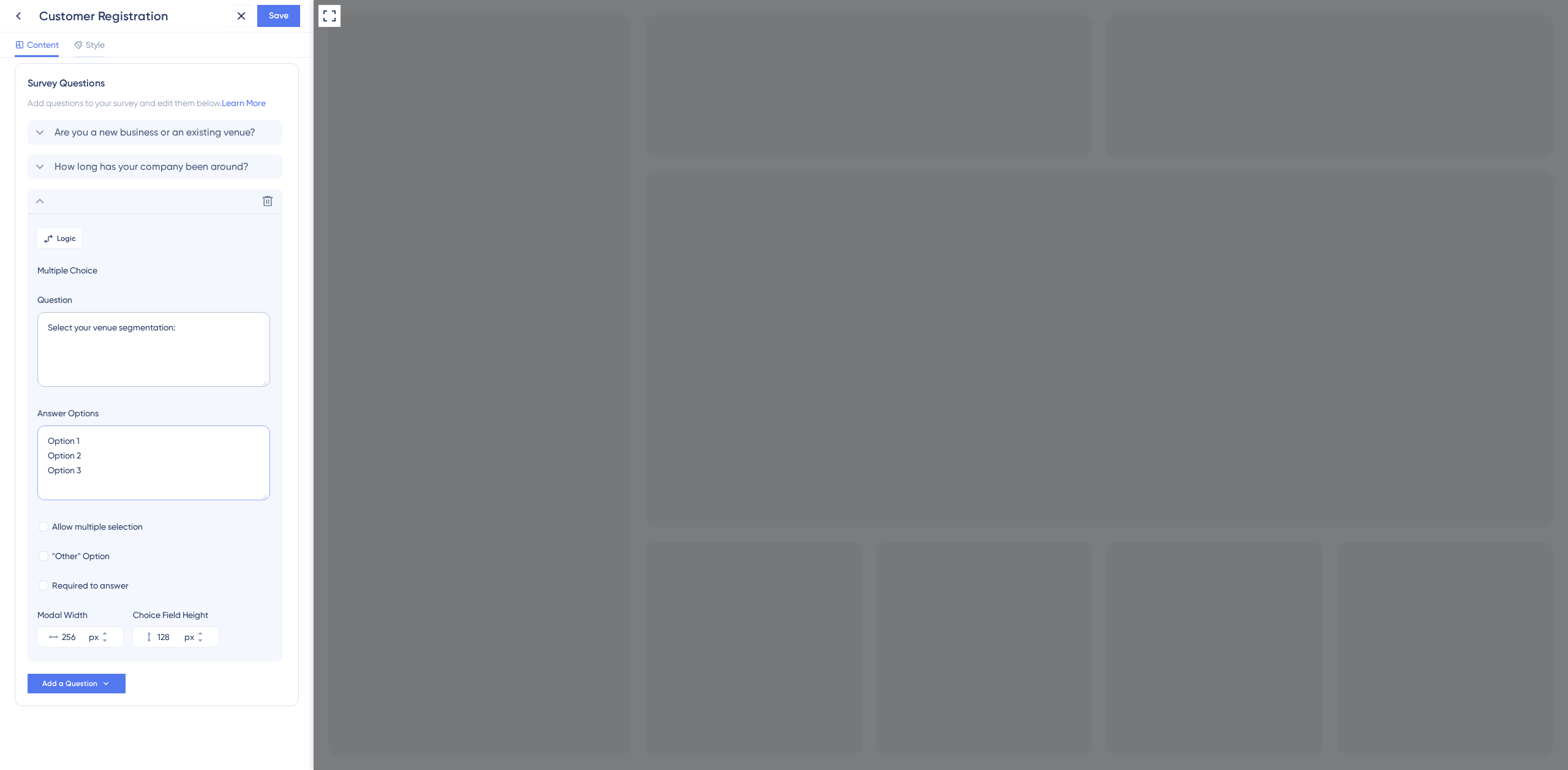
click at [37, 432] on section "Logic Multiple Choice Question Select your venue segmentation: Answer Options O…" at bounding box center [154, 437] width 255 height 448
paste textarea "🍻 Hospitality / Nightlife Pub Bar Sports Bar Cocktail Bar Nightclub / Club Loun…"
type textarea "🍻 Hospitality / Nightlife Pub Bar Sports Bar Cocktail Bar Nightclub / Club Loun…"
type input "1536"
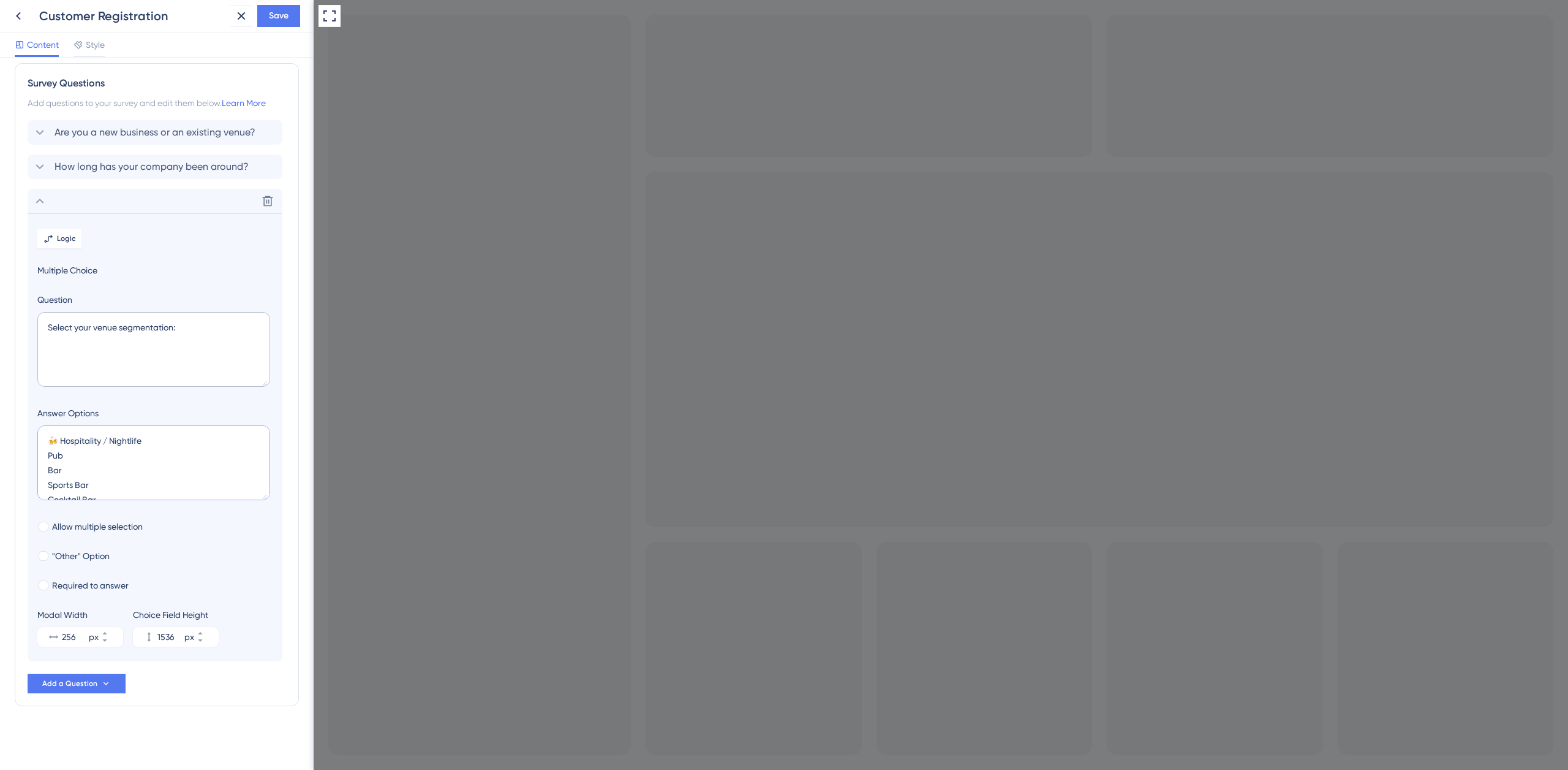
drag, startPoint x: 144, startPoint y: 458, endPoint x: 43, endPoint y: 457, distance: 101.0
click at [44, 457] on textarea "🍻 Hospitality / Nightlife Pub Bar Sports Bar Cocktail Bar Nightclub / Club Loun…" at bounding box center [154, 463] width 233 height 75
type textarea "🍻 Hospitality / Nightlife 🍴 Food Service Restaurant (Casual / Fine Dining / The…"
type input "1272"
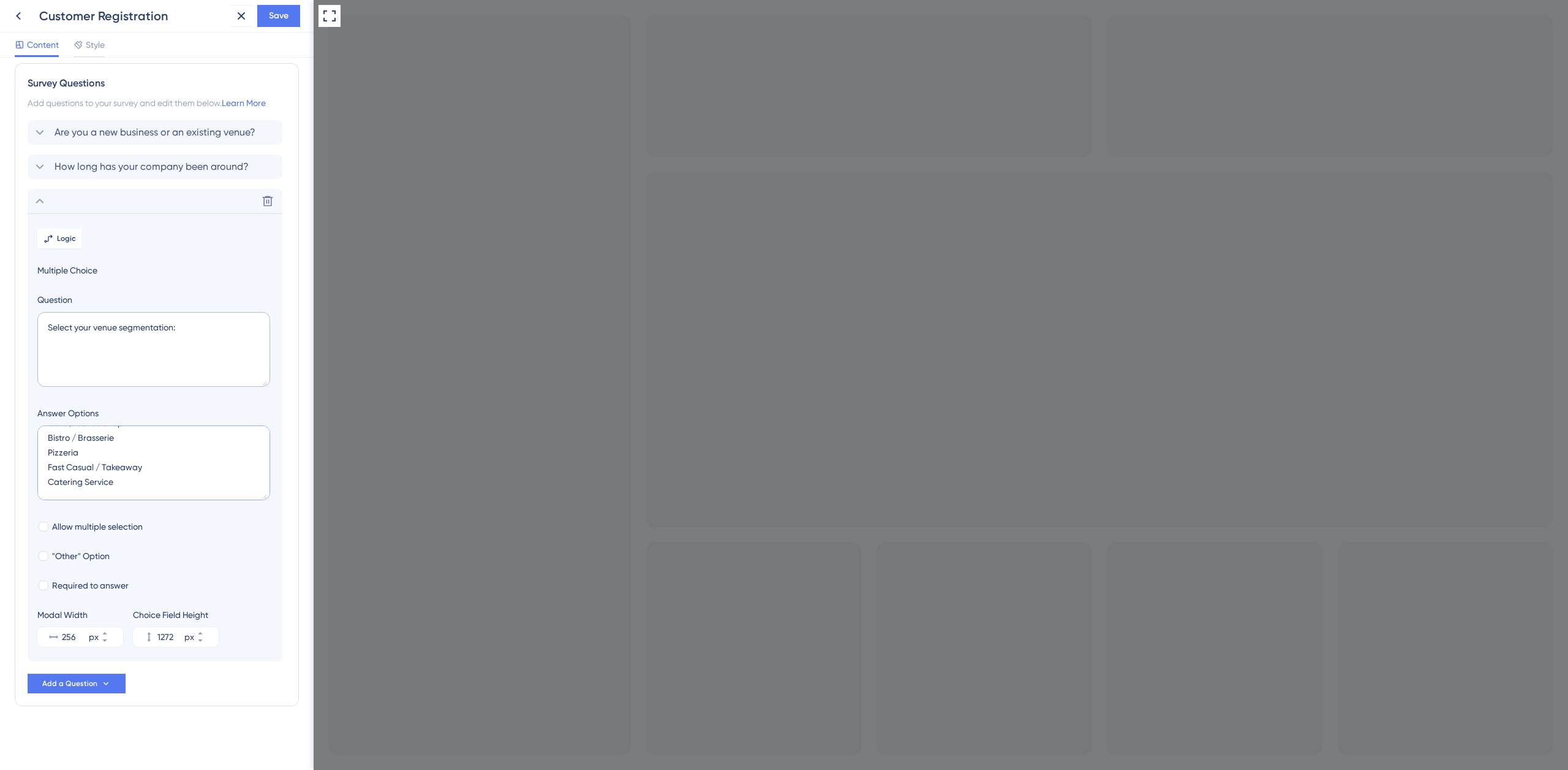
drag, startPoint x: 46, startPoint y: 448, endPoint x: 111, endPoint y: 466, distance: 67.4
click at [124, 475] on textarea "🍻 Hospitality / Nightlife 🍴 Food Service Restaurant (Casual / Fine Dining / The…" at bounding box center [154, 463] width 233 height 75
type textarea "🍻 Hospitality / Nightlife 🍴 Food Service 🎉 Events & Entertainment Event Venue /…"
type input "1008"
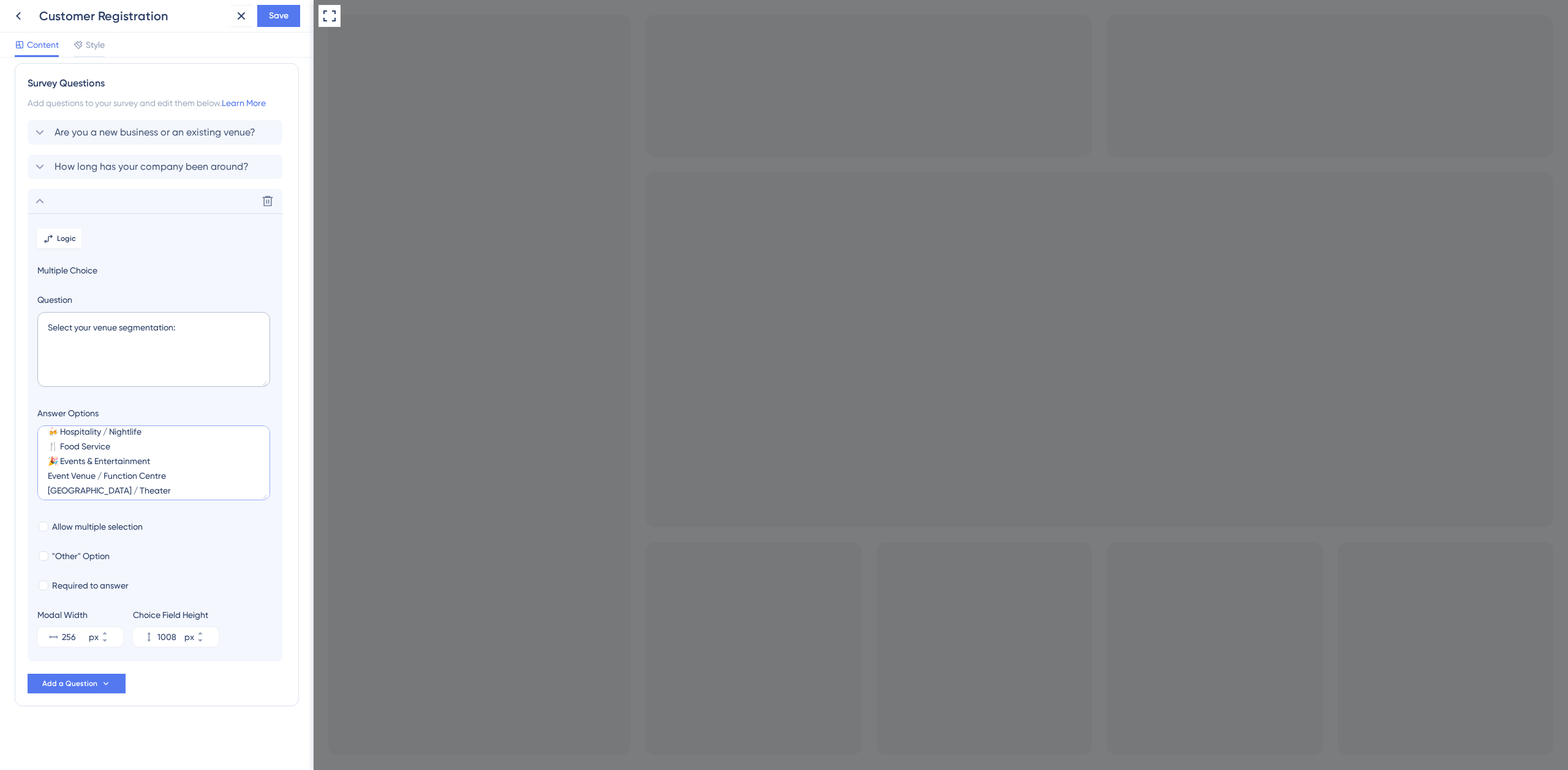
drag, startPoint x: 144, startPoint y: 488, endPoint x: 128, endPoint y: 490, distance: 16.1
click at [127, 492] on textarea "🍻 Hospitality / Nightlife 🍴 Food Service 🎉 Events & Entertainment Event Venue /…" at bounding box center [154, 463] width 233 height 75
drag, startPoint x: 47, startPoint y: 434, endPoint x: 151, endPoint y: 473, distance: 111.1
click at [154, 475] on textarea "🍻 Hospitality / Nightlife 🍴 Food Service 🎉 Events & Entertainment Event Venue /…" at bounding box center [154, 463] width 233 height 75
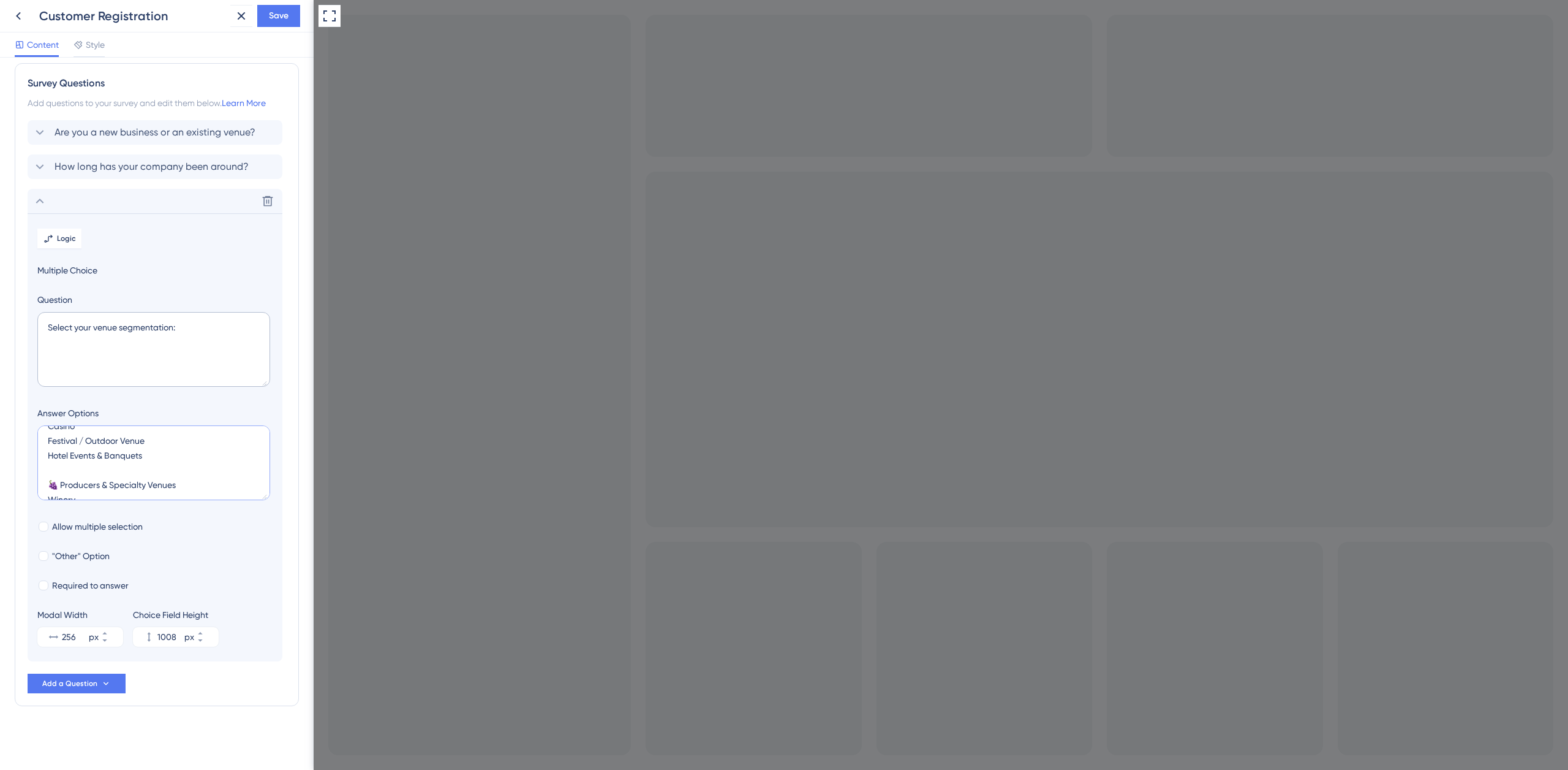
type textarea "🍻 Hospitality / Nightlife 🍴 Food Service 🎉 Events & Entertainment 🍇 Producers &…"
type input "788"
drag, startPoint x: 44, startPoint y: 455, endPoint x: 147, endPoint y: 472, distance: 104.4
click at [153, 473] on textarea "🍻 Hospitality / Nightlife 🍴 Food Service 🎉 Events & Entertainment 🍇 Producers &…" at bounding box center [154, 463] width 233 height 75
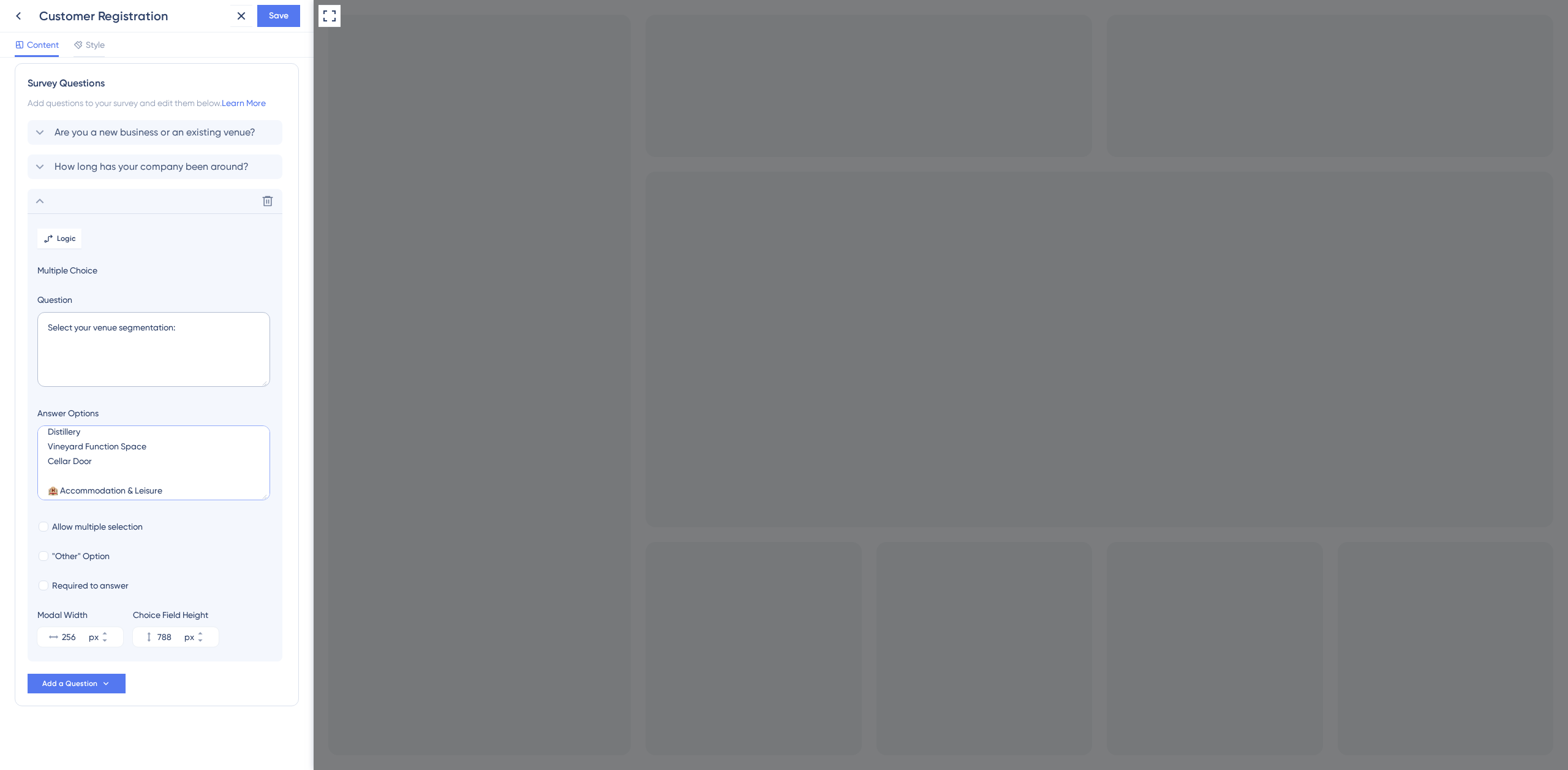
type textarea "🍻 Hospitality / Nightlife 🍴 Food Service 🎉 Events & Entertainment 🍇 Producers &…"
type input "568"
drag, startPoint x: 46, startPoint y: 457, endPoint x: 116, endPoint y: 449, distance: 70.5
click at [120, 452] on textarea "🍻 Hospitality / Nightlife 🍴 Food Service 🎉 Events & Entertainment 🍇 Producers &…" at bounding box center [154, 463] width 233 height 75
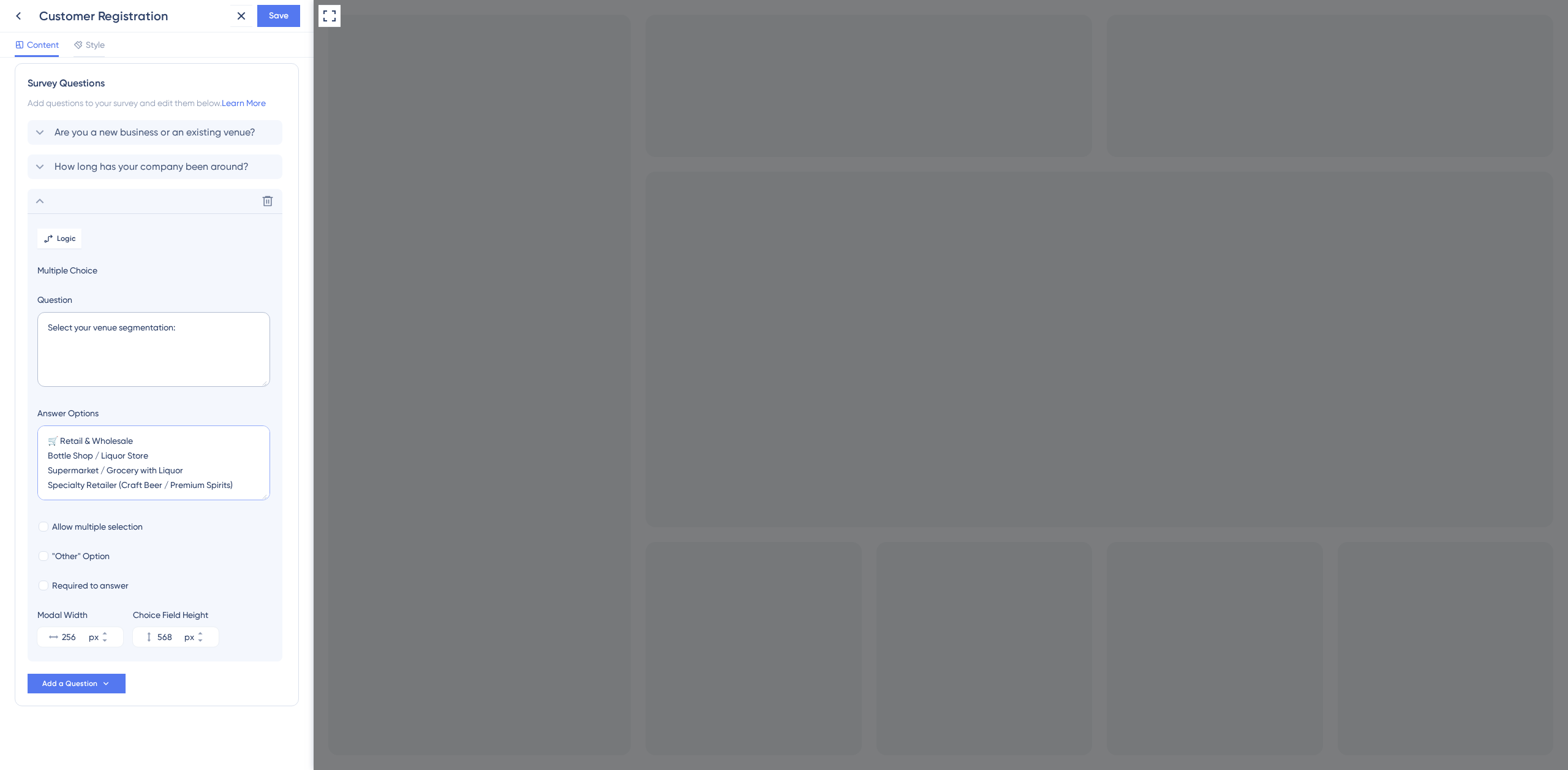
type textarea "🍻 Hospitality / Nightlife 🍴 Food Service 🎉 Events & Entertainment 🍇 Producers &…"
type input "392"
drag, startPoint x: 46, startPoint y: 456, endPoint x: 229, endPoint y: 486, distance: 185.4
click at [248, 493] on textarea "🍻 Hospitality / Nightlife 🍴 Food Service 🎉 Events & Entertainment 🍇 Producers &…" at bounding box center [154, 463] width 233 height 75
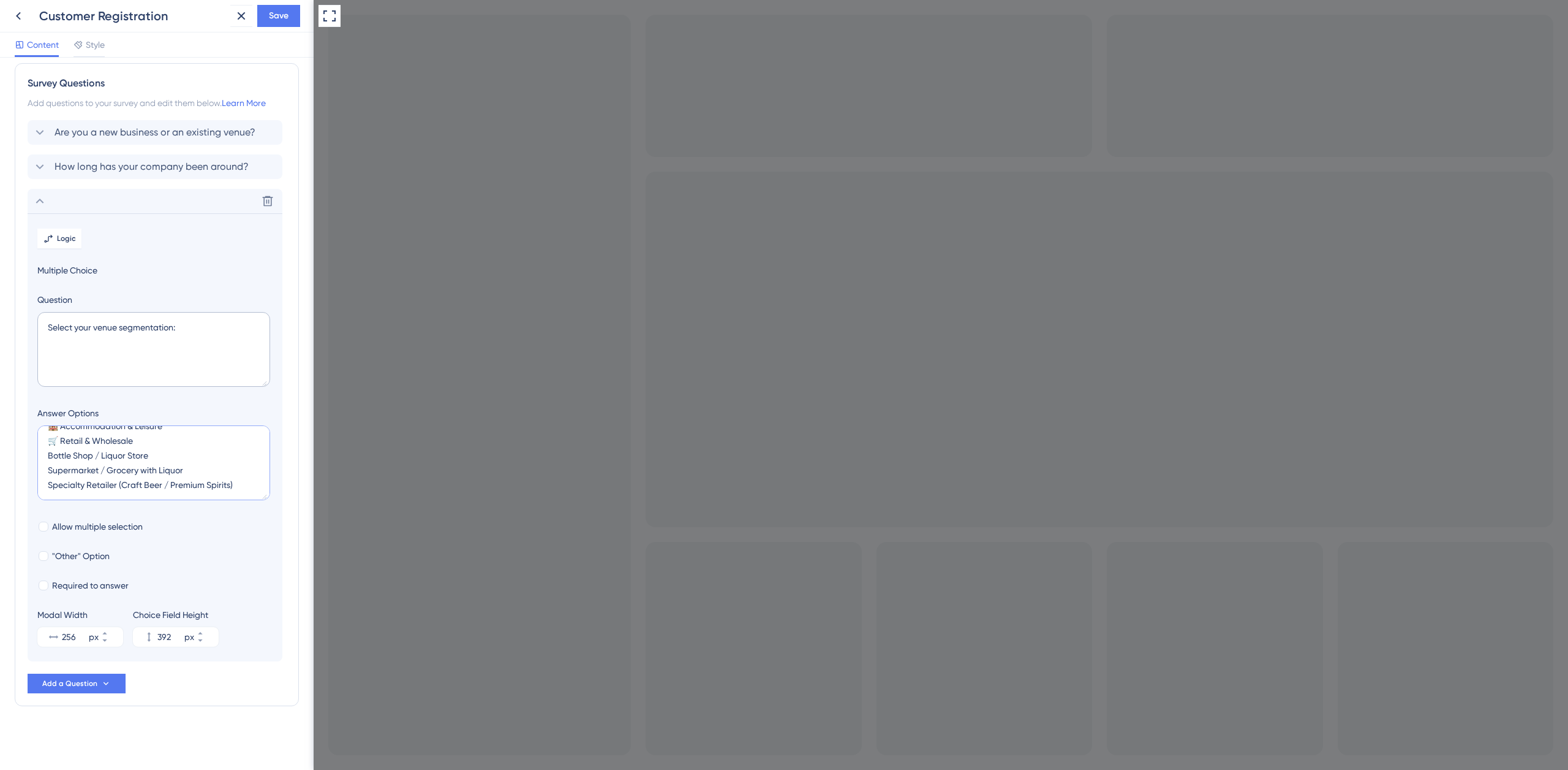
type textarea "🍻 Hospitality / Nightlife 🍴 Food Service 🎉 Events & Entertainment 🍇 Producers &…"
type input "260"
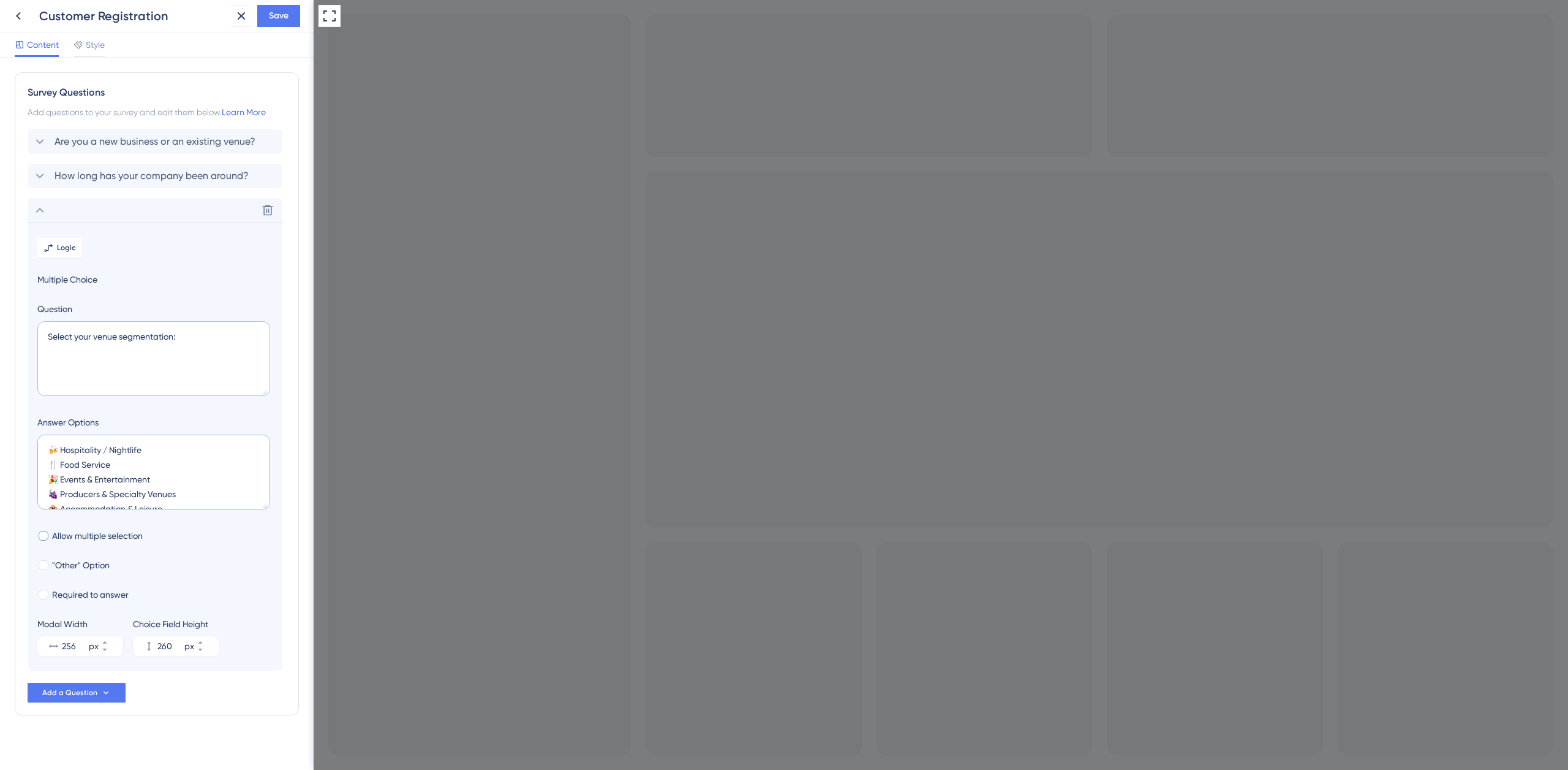
type textarea "🍻 Hospitality / Nightlife 🍴 Food Service 🎉 Events & Entertainment 🍇 Producers &…"
click at [46, 535] on div at bounding box center [43, 535] width 10 height 10
checkbox input "true"
click at [49, 595] on label "Required to answer" at bounding box center [83, 594] width 92 height 15
checkbox input "true"
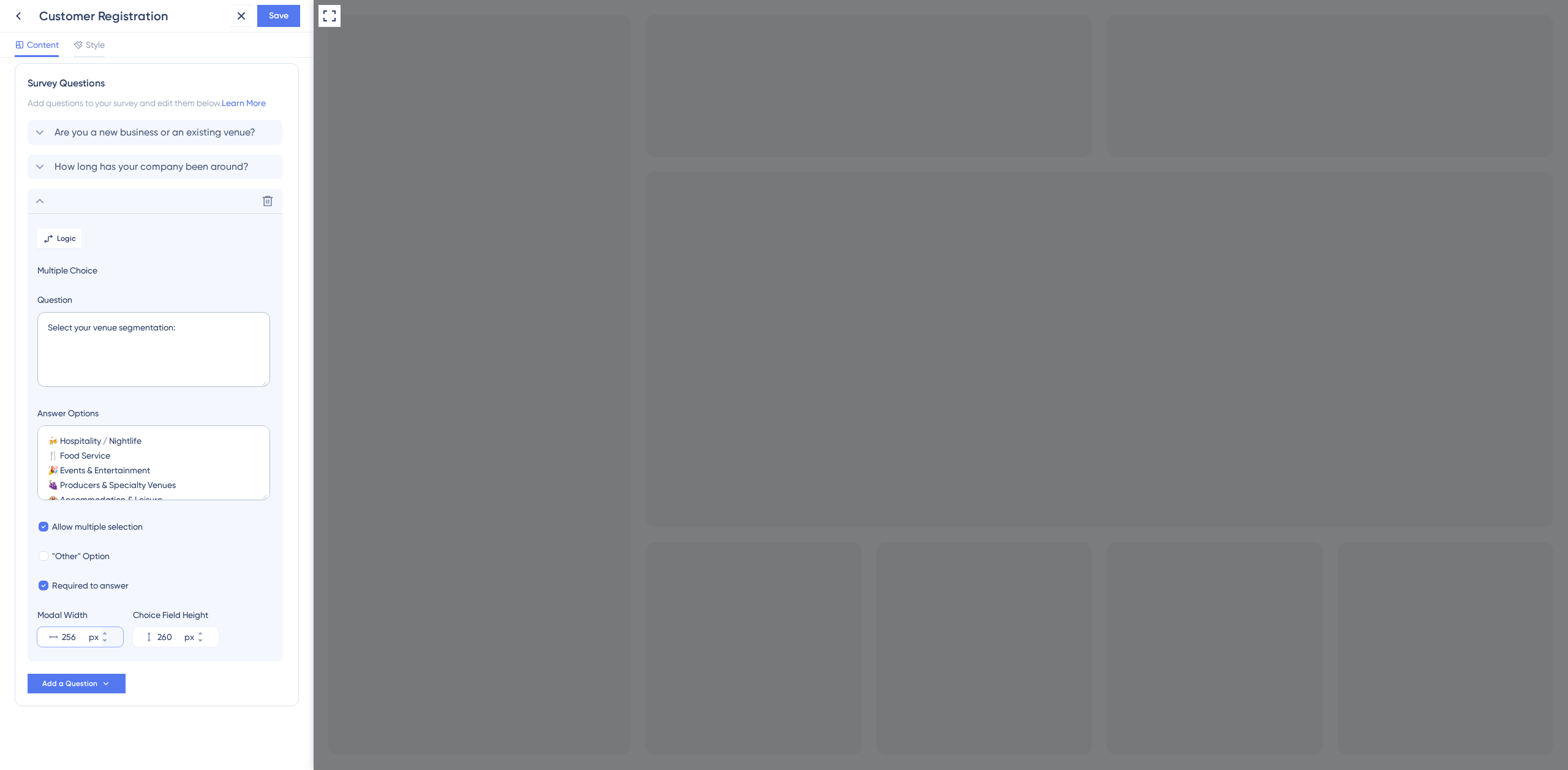
click at [67, 636] on input "256" at bounding box center [74, 636] width 25 height 15
type input "4006"
click at [161, 635] on input "260" at bounding box center [170, 636] width 25 height 15
type input "308"
click at [81, 637] on input "4006" at bounding box center [74, 636] width 25 height 15
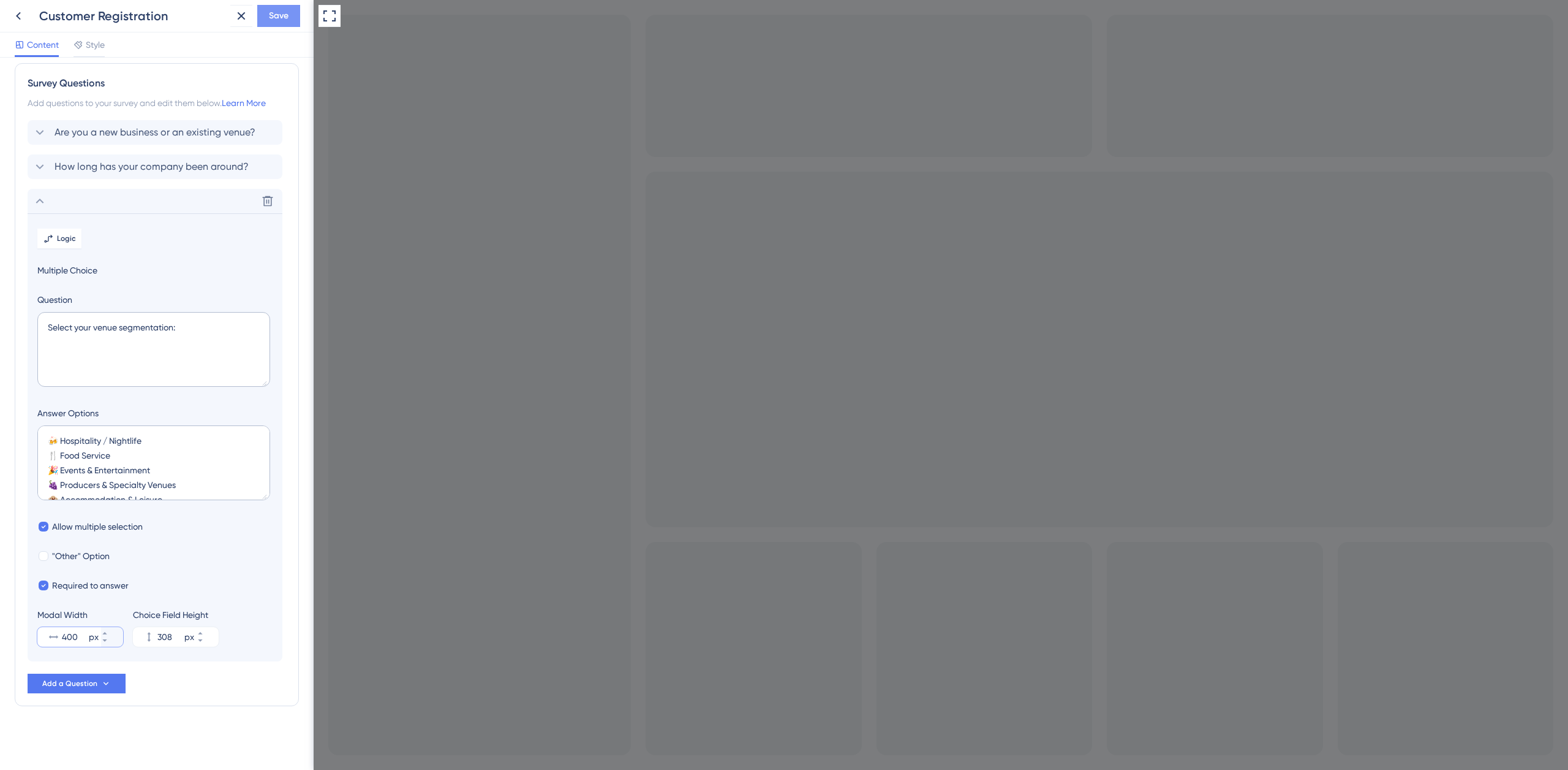
type input "400"
click at [269, 20] on span "Save" at bounding box center [278, 15] width 20 height 15
click at [88, 680] on span "Add a Question" at bounding box center [70, 683] width 55 height 10
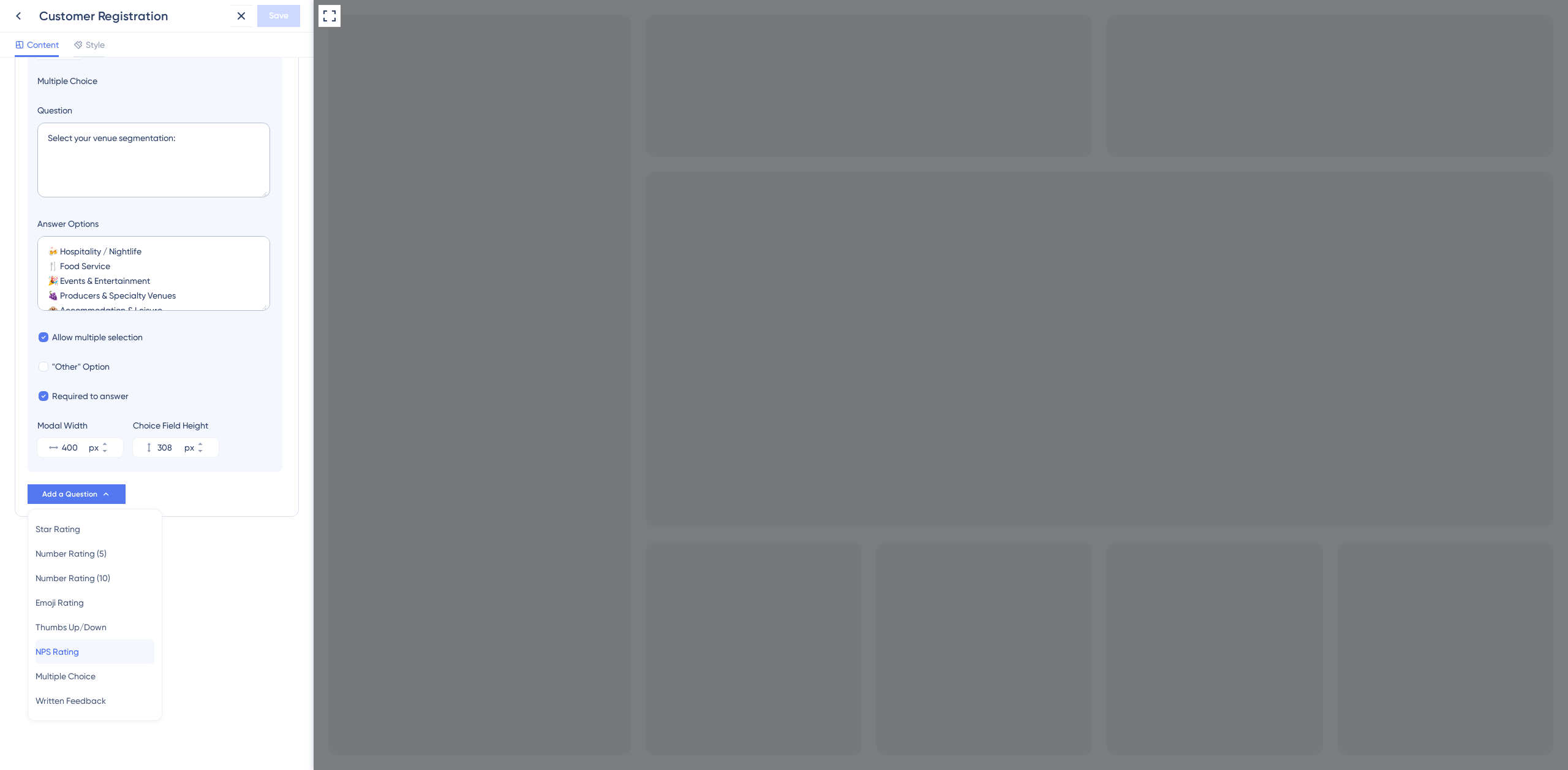
click at [96, 649] on div "NPS Rating NPS Rating" at bounding box center [95, 651] width 119 height 25
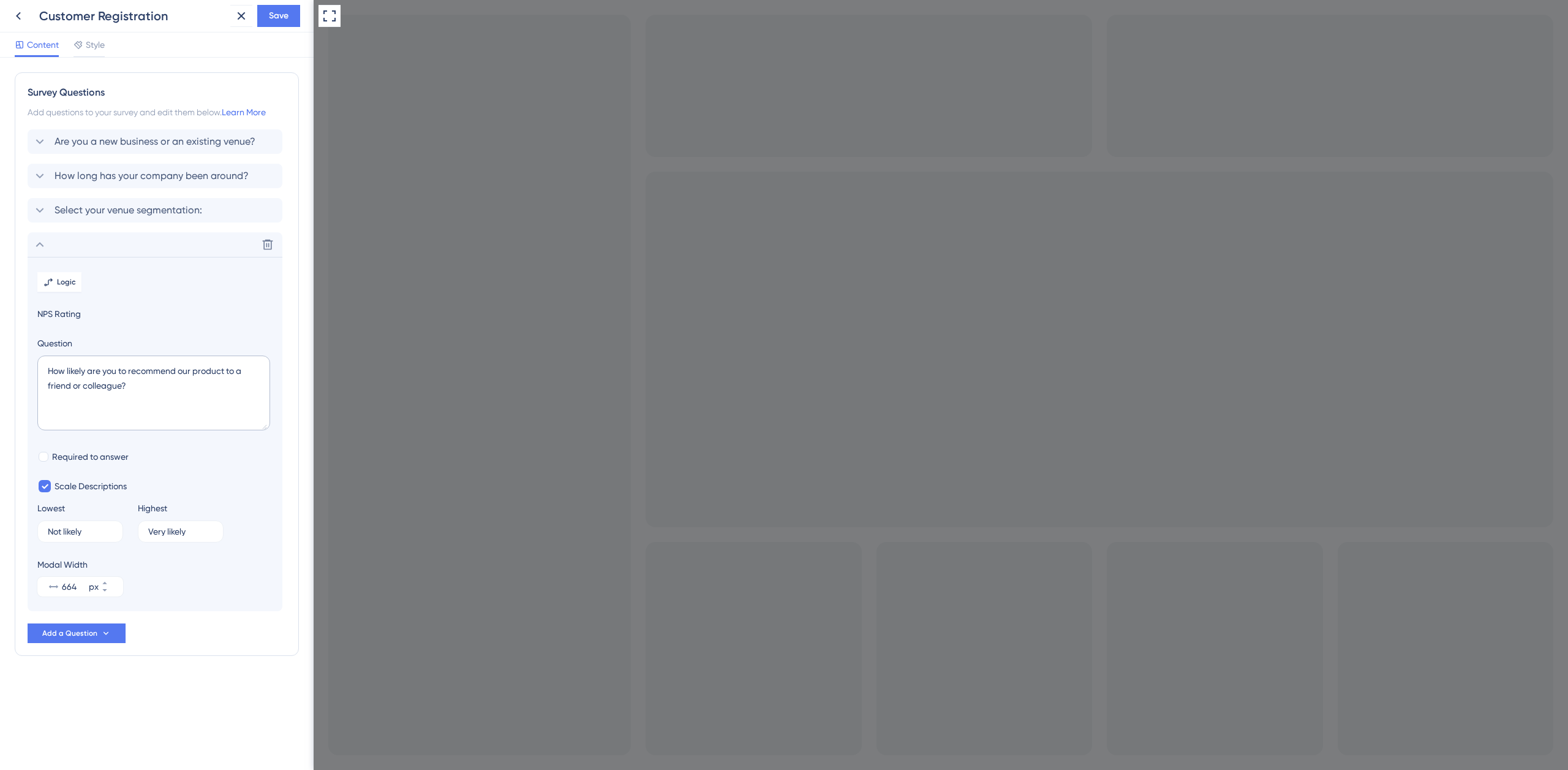
scroll to position [0, 0]
click at [265, 248] on icon at bounding box center [268, 244] width 12 height 12
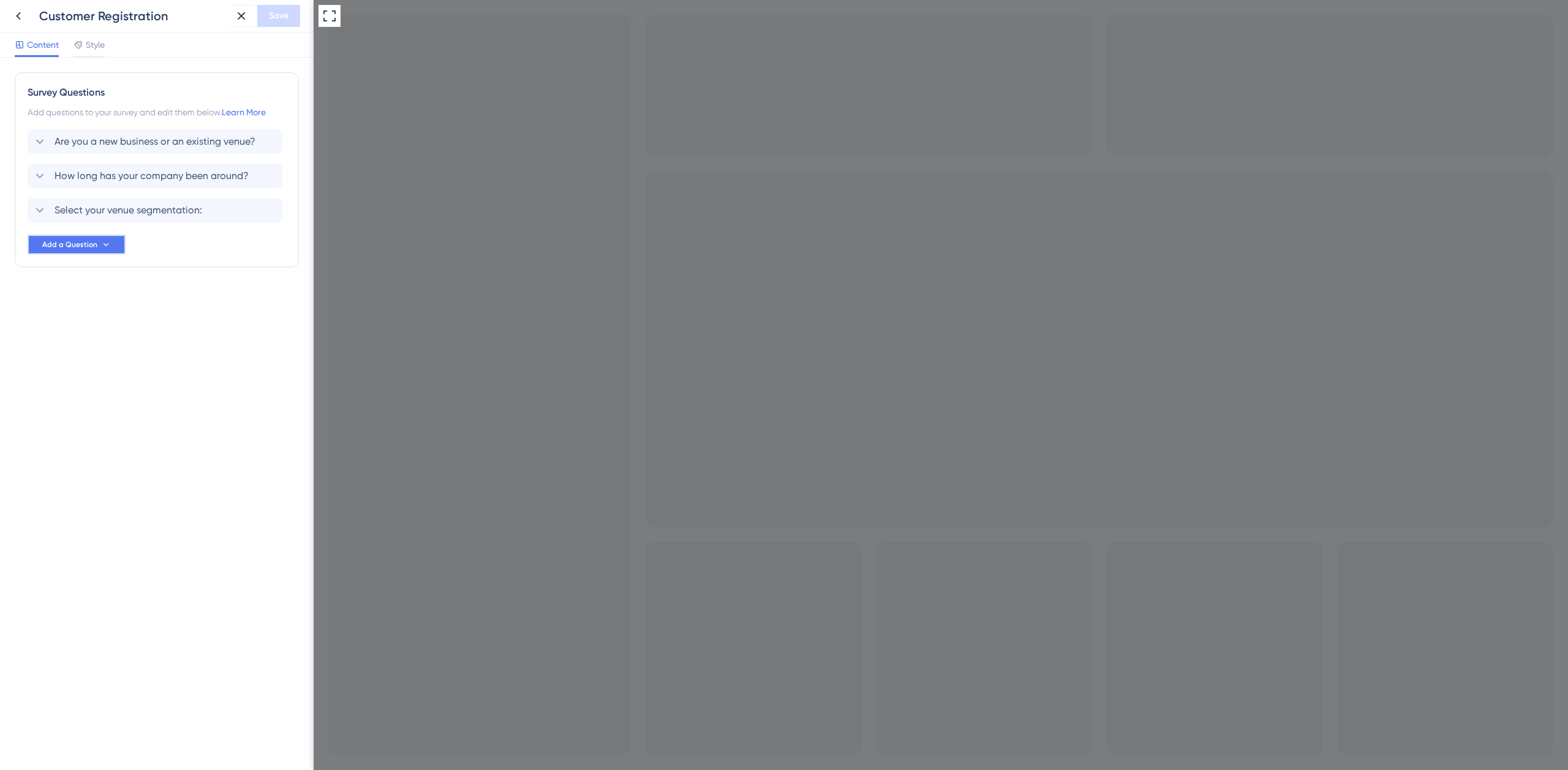
click at [92, 248] on span "Add a Question" at bounding box center [70, 244] width 55 height 10
click at [92, 426] on span "Multiple Choice" at bounding box center [65, 426] width 60 height 15
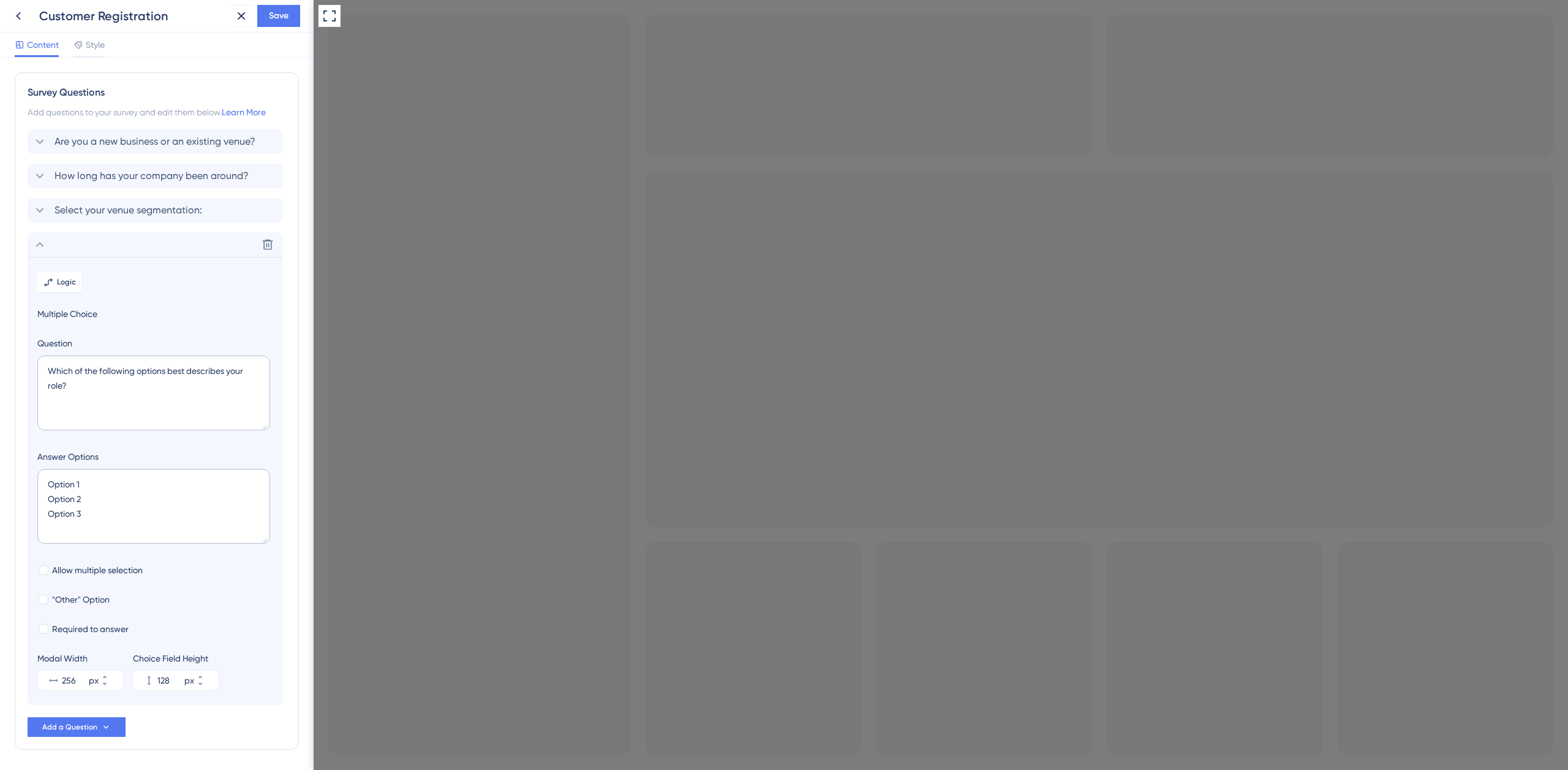
scroll to position [44, 0]
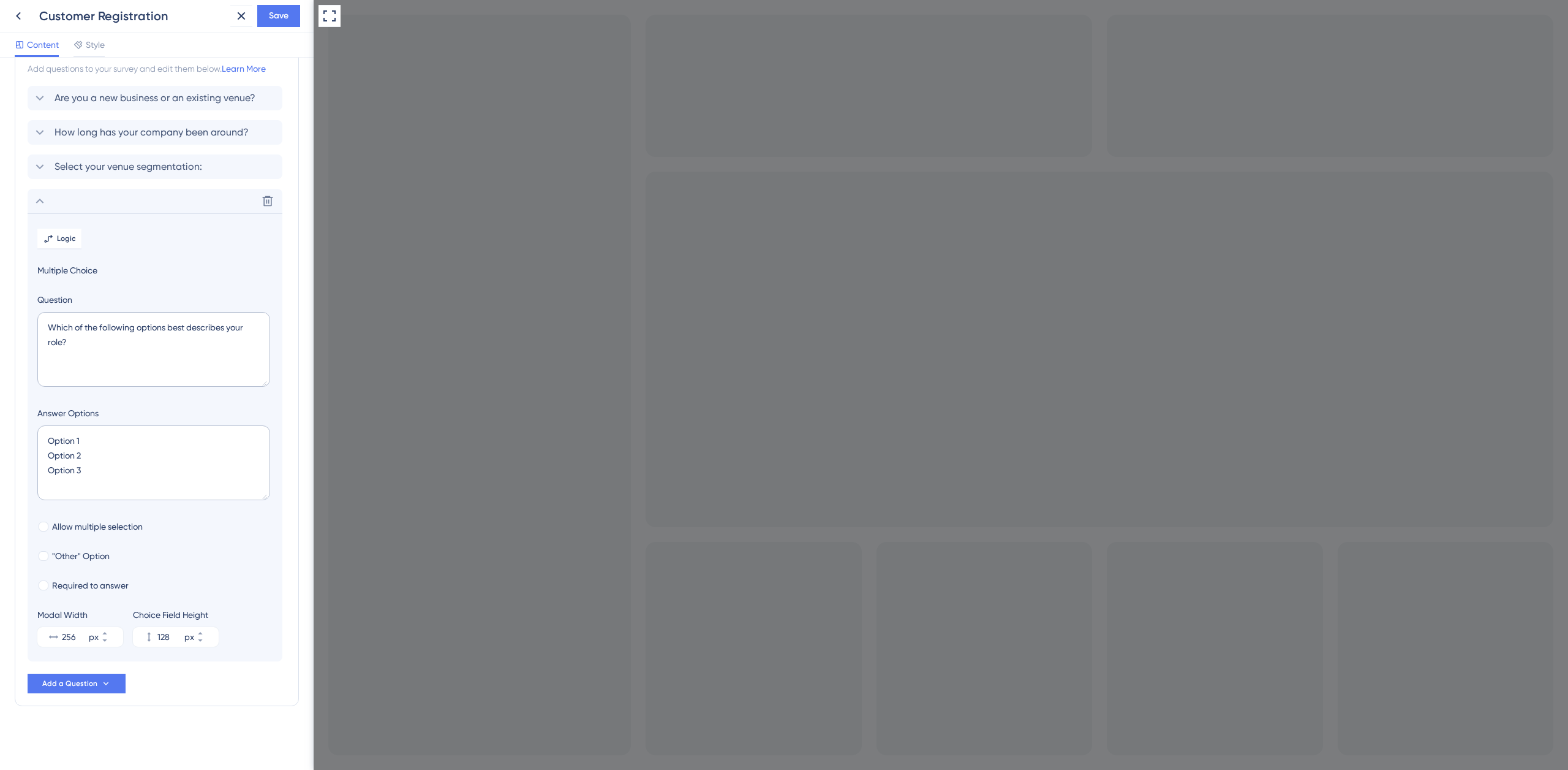
click at [32, 350] on section "Logic Multiple Choice Question Which of the following options best describes yo…" at bounding box center [154, 437] width 255 height 448
drag, startPoint x: 79, startPoint y: 344, endPoint x: 33, endPoint y: 324, distance: 50.2
click at [34, 322] on section "Logic Multiple Choice Question Which of the following options best describes yo…" at bounding box center [154, 437] width 255 height 448
paste textarea "Select a type"
type textarea "Select a type"
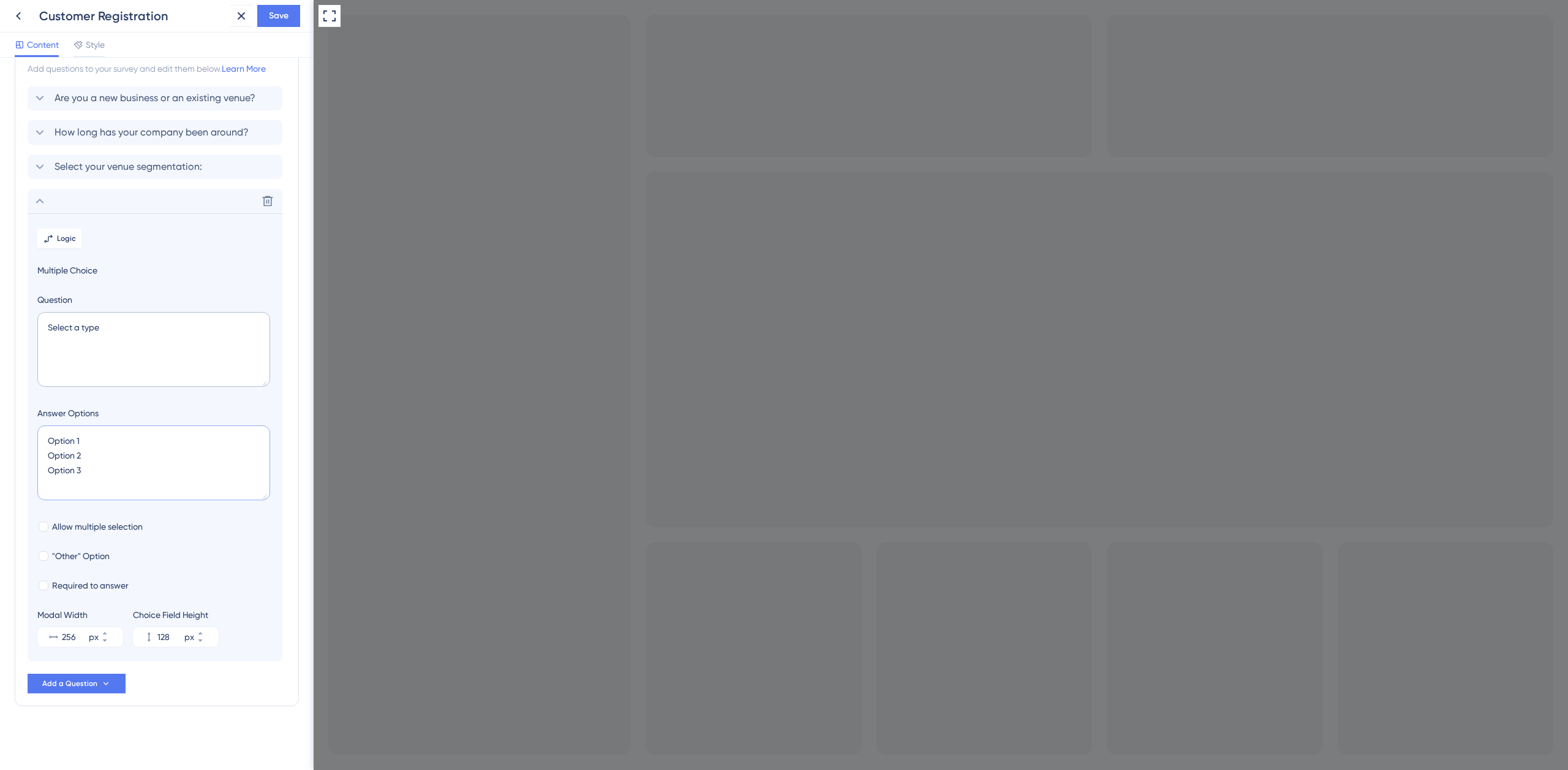
drag, startPoint x: 92, startPoint y: 463, endPoint x: 39, endPoint y: 430, distance: 62.4
click at [39, 431] on textarea "Option 1 Option 2 Option 3" at bounding box center [154, 463] width 233 height 75
paste textarea "Pub Bar Sports Bar Cocktail Bar Nightclub / Club Lounge / Rooftop Bar"
type textarea "Pub Bar Sports Bar Cocktail Bar Nightclub / Club Lounge / Rooftop Bar"
type input "260"
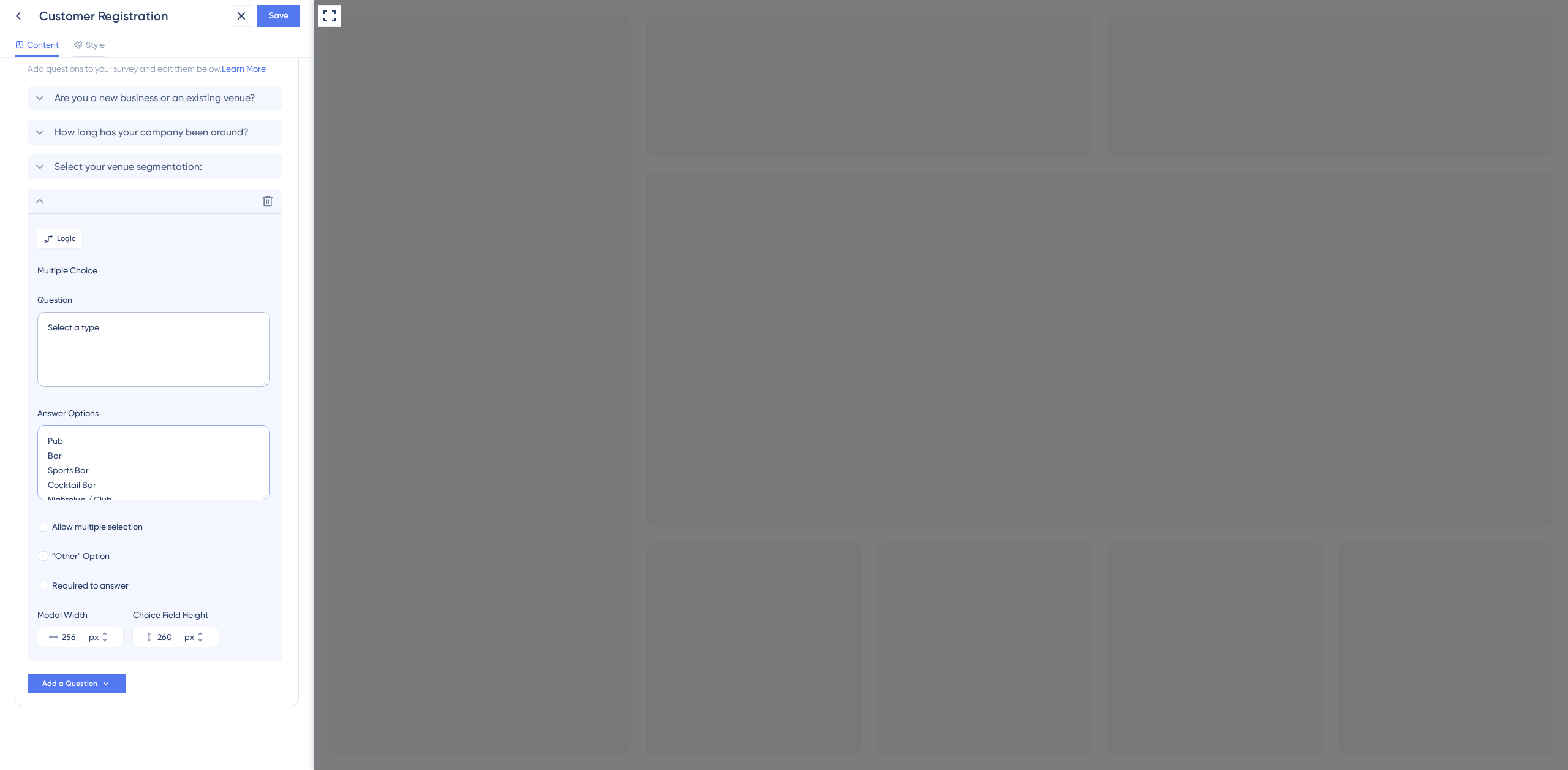
scroll to position [20, 0]
type textarea "Pub Bar Sports Bar Cocktail Bar Nightclub / Club Lounge / Rooftop Bar"
click at [109, 326] on textarea "Select a type" at bounding box center [154, 350] width 233 height 75
click at [49, 326] on textarea "Select a type" at bounding box center [154, 350] width 233 height 75
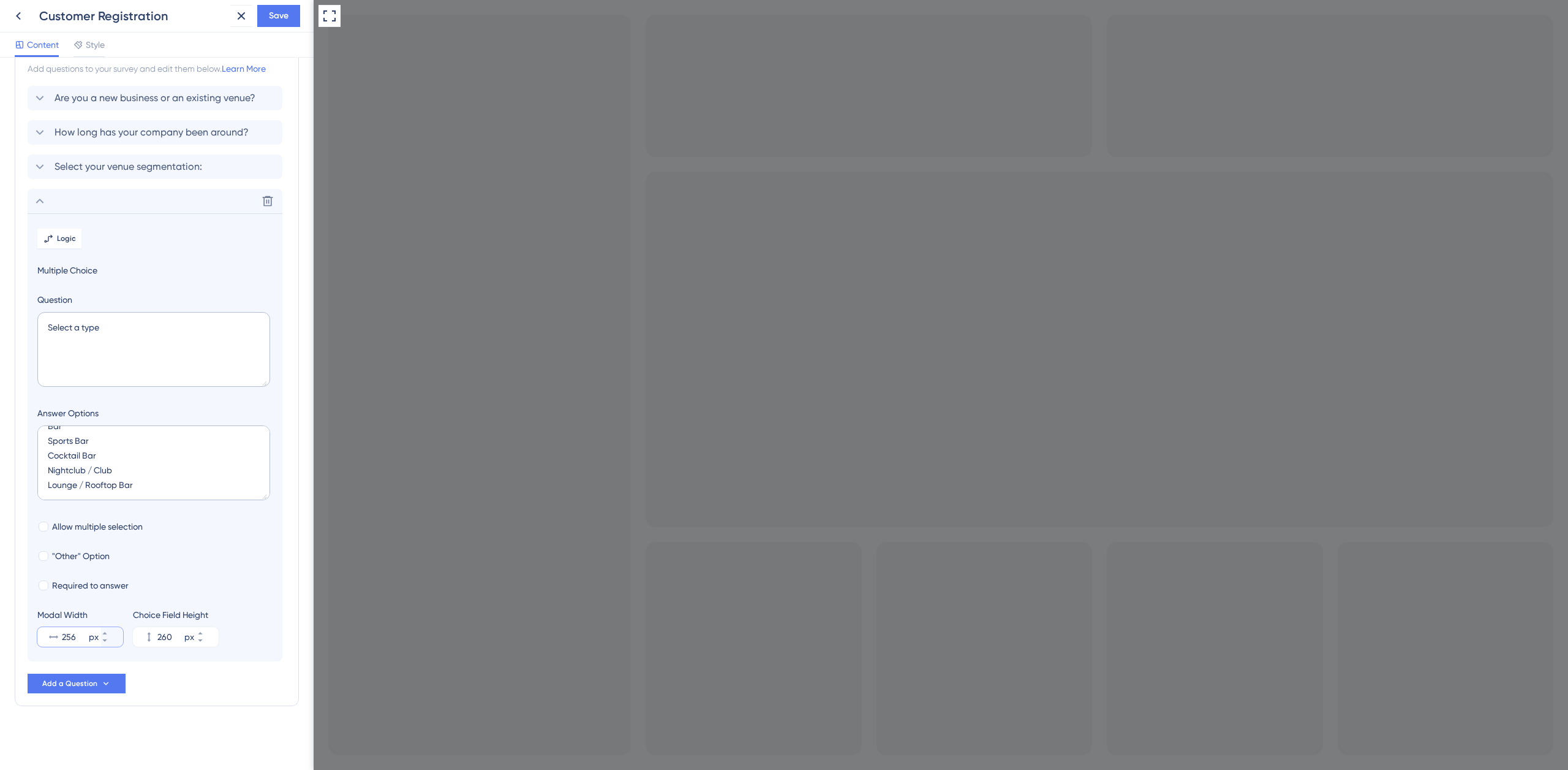
click at [67, 636] on input "256" at bounding box center [74, 636] width 25 height 15
type input "400"
click at [161, 635] on input "260" at bounding box center [170, 636] width 25 height 15
type input "308"
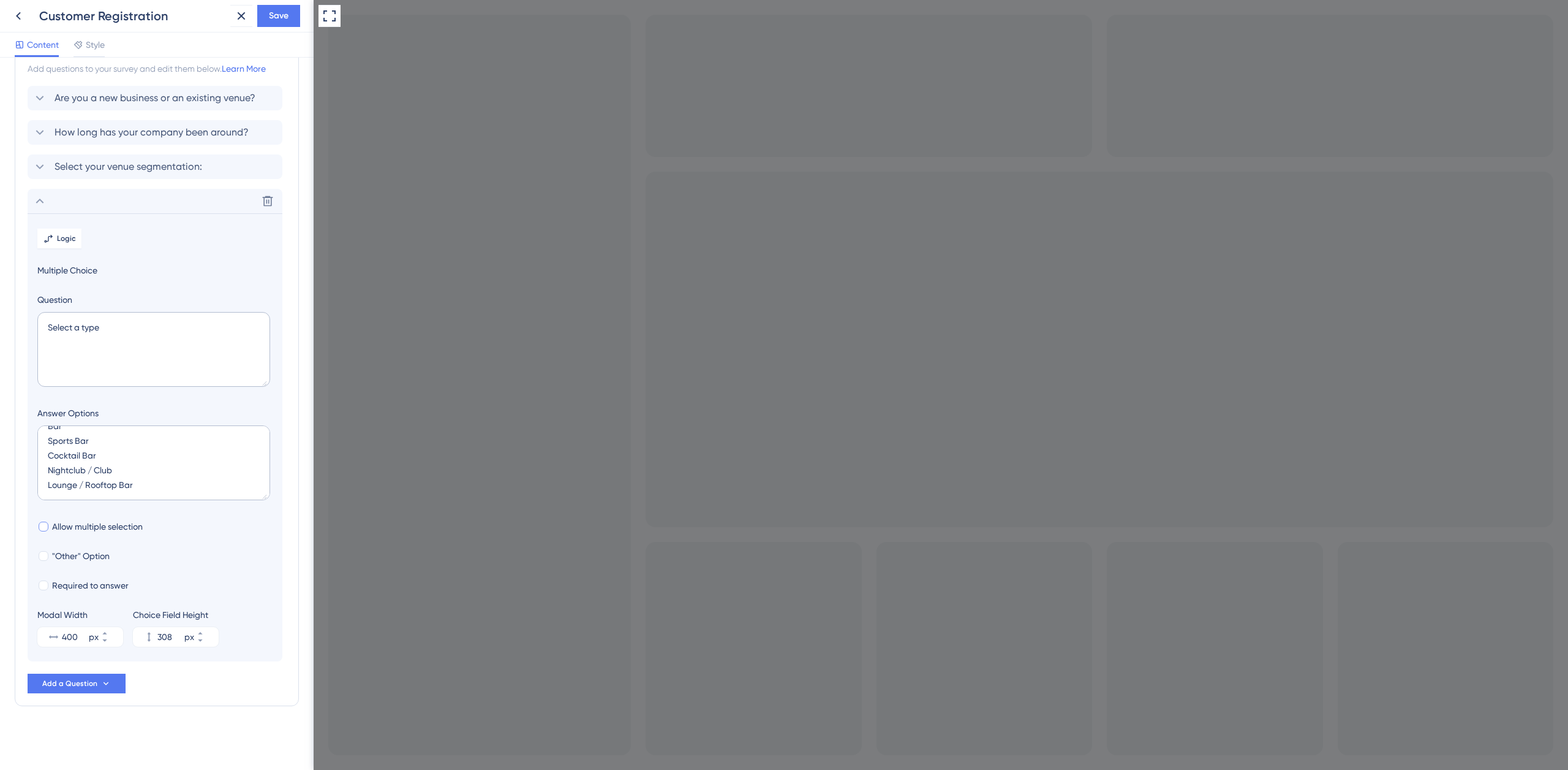
click at [110, 528] on span "Allow multiple selection" at bounding box center [97, 526] width 91 height 15
checkbox input "true"
click at [114, 584] on span "Required to answer" at bounding box center [90, 585] width 76 height 15
checkbox input "true"
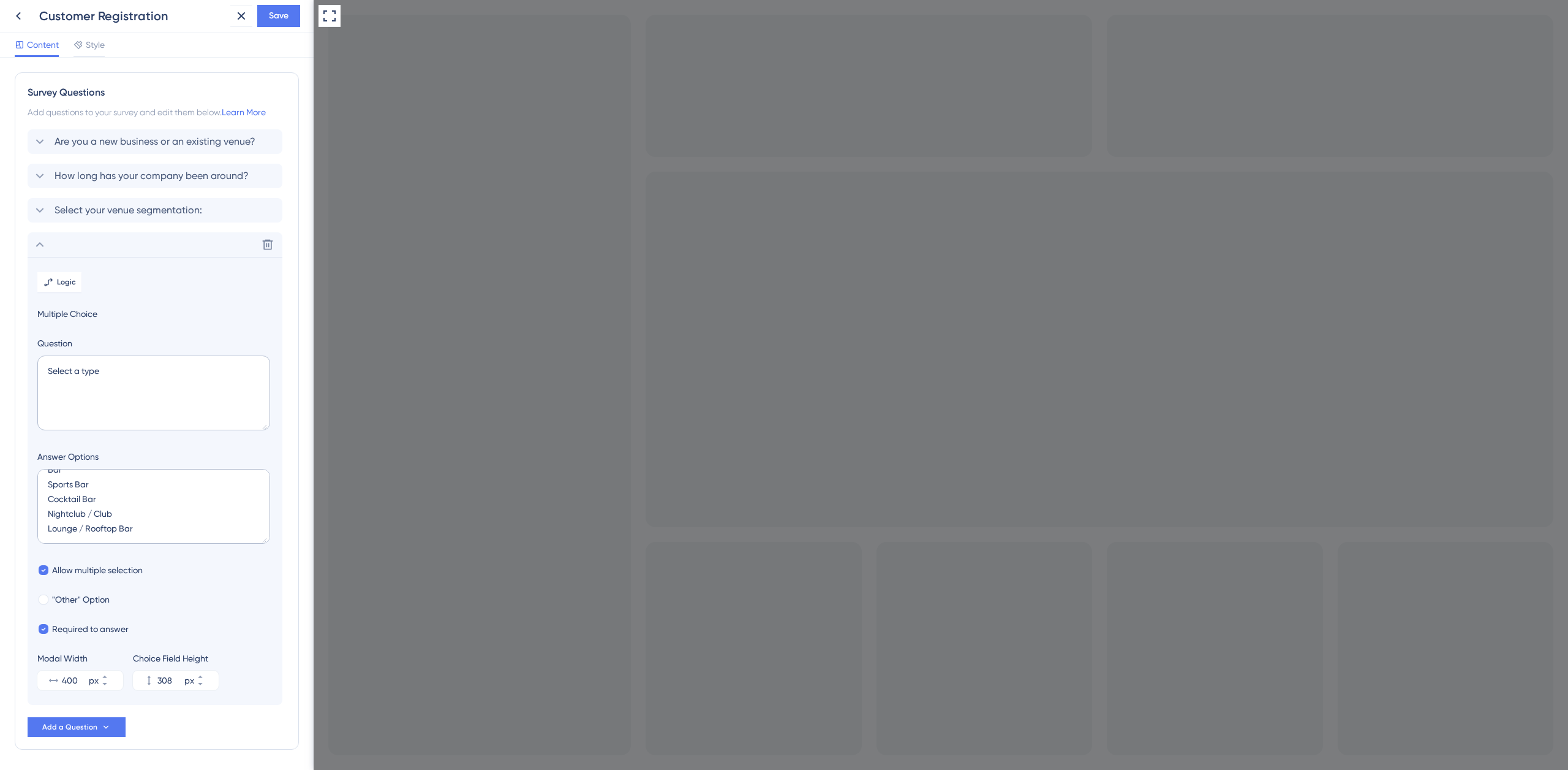
scroll to position [44, 0]
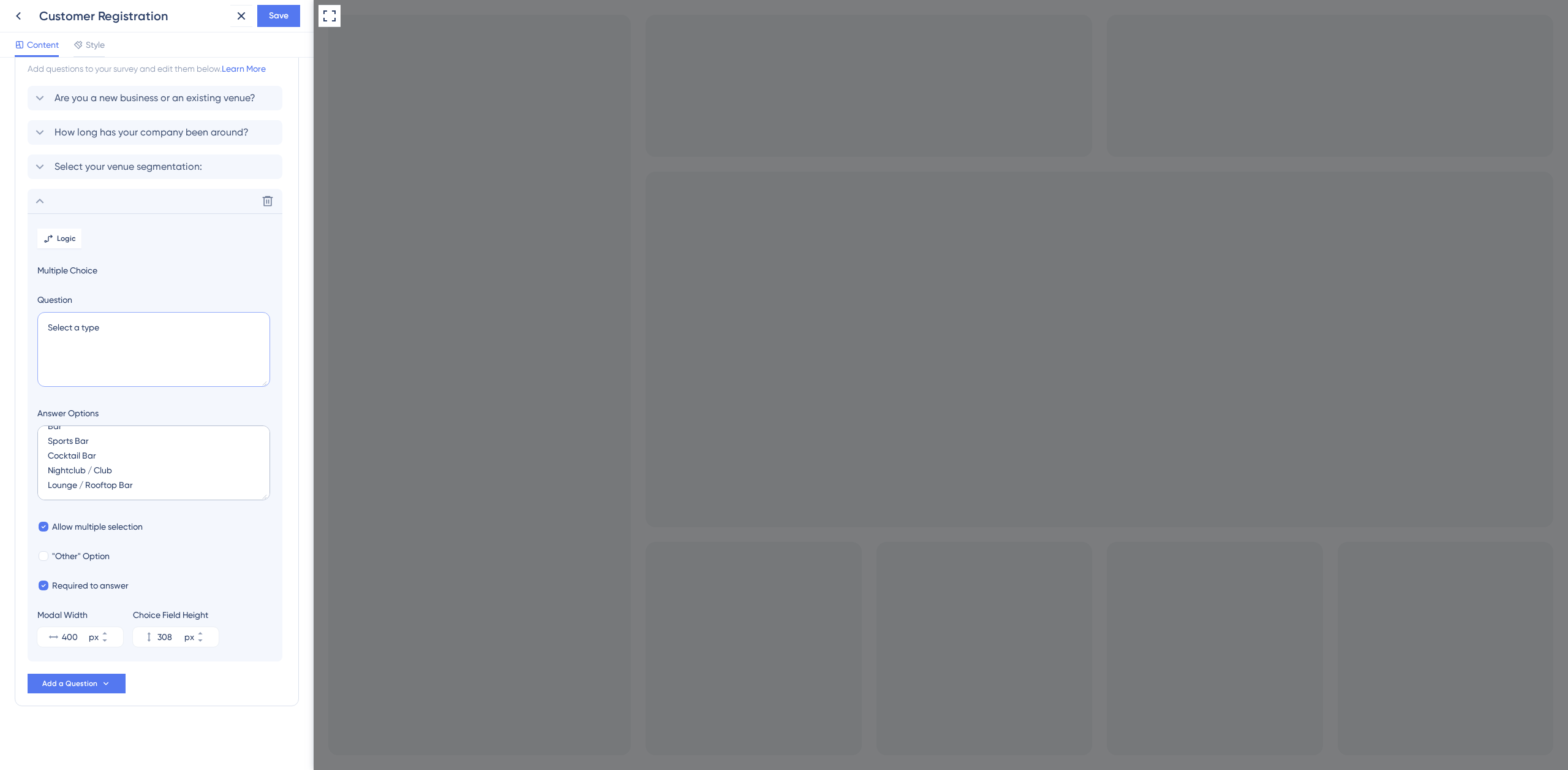
click at [48, 327] on textarea "Select a type" at bounding box center [154, 350] width 233 height 75
paste textarea "🍻 Hospitality / Nightlife"
click at [118, 359] on textarea "🍻 Hospitality / Nightlife Select a type" at bounding box center [154, 350] width 233 height 75
type textarea "🍻 Hospitality / Nightlife Select a type:"
click at [285, 14] on span "Save" at bounding box center [278, 15] width 20 height 15
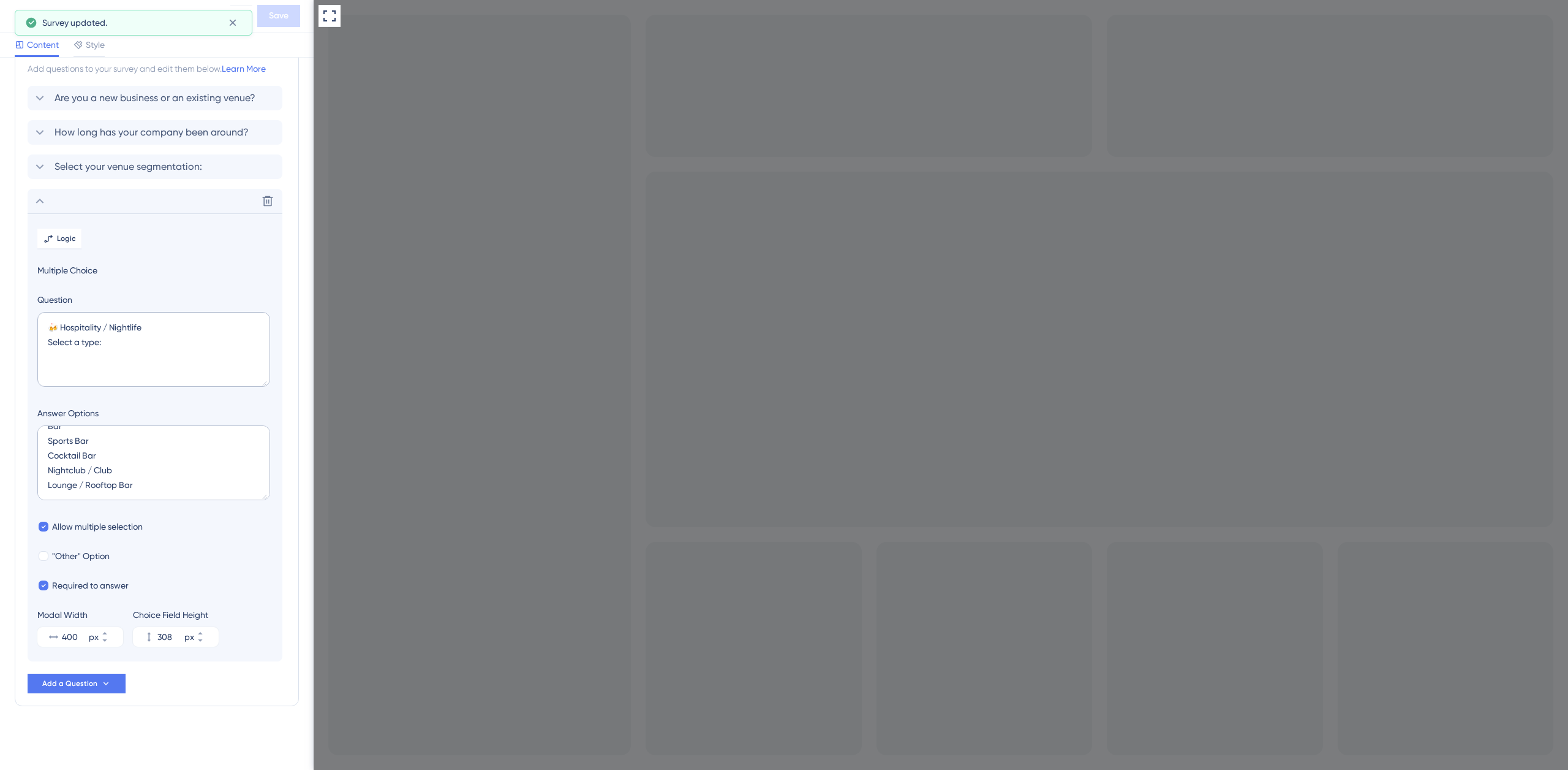
drag, startPoint x: 348, startPoint y: 786, endPoint x: 317, endPoint y: 788, distance: 31.1
click at [139, 164] on span "Select your venue segmentation:" at bounding box center [128, 167] width 147 height 15
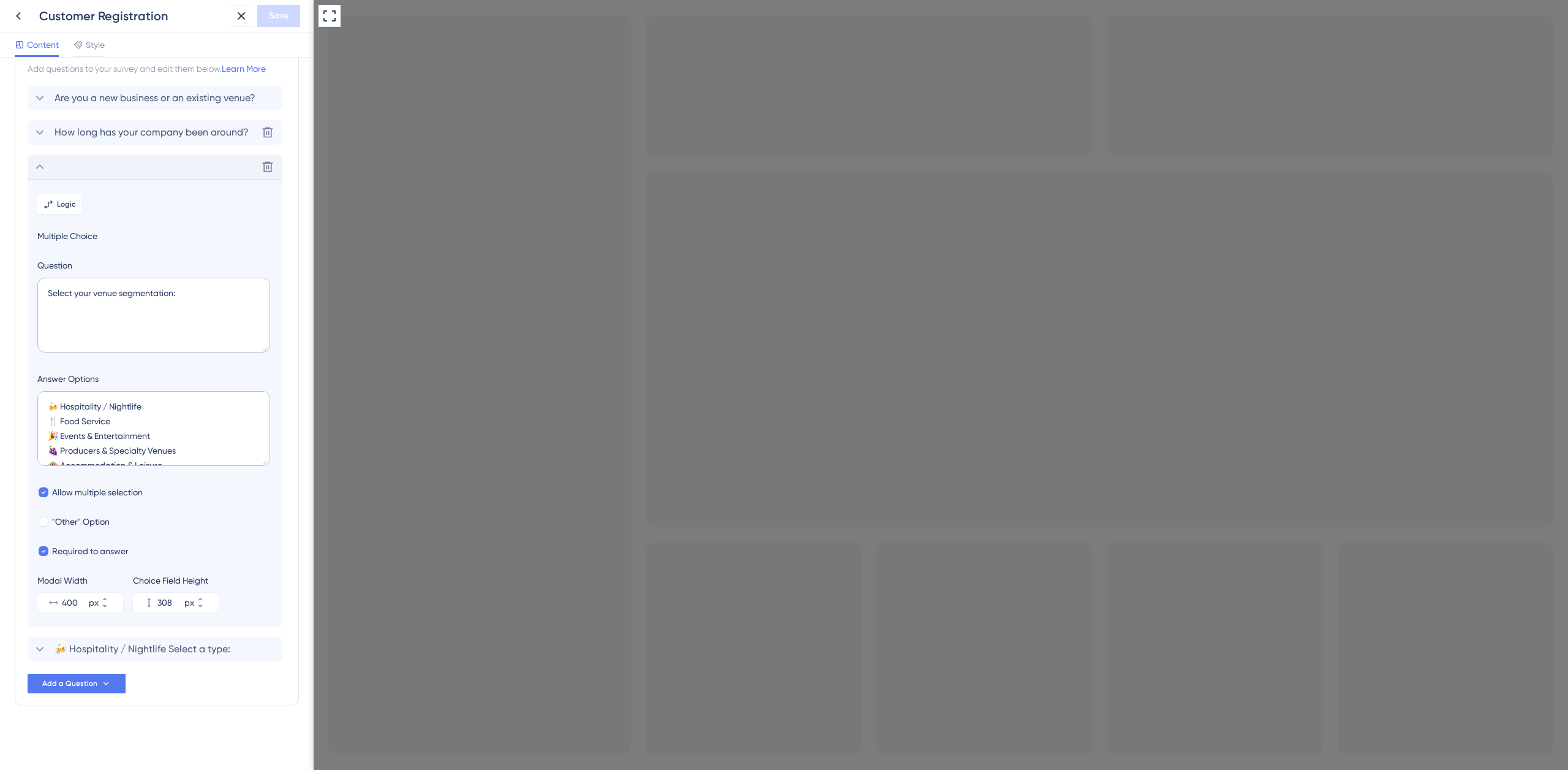
click at [182, 134] on span "How long has your company been around?" at bounding box center [152, 132] width 194 height 15
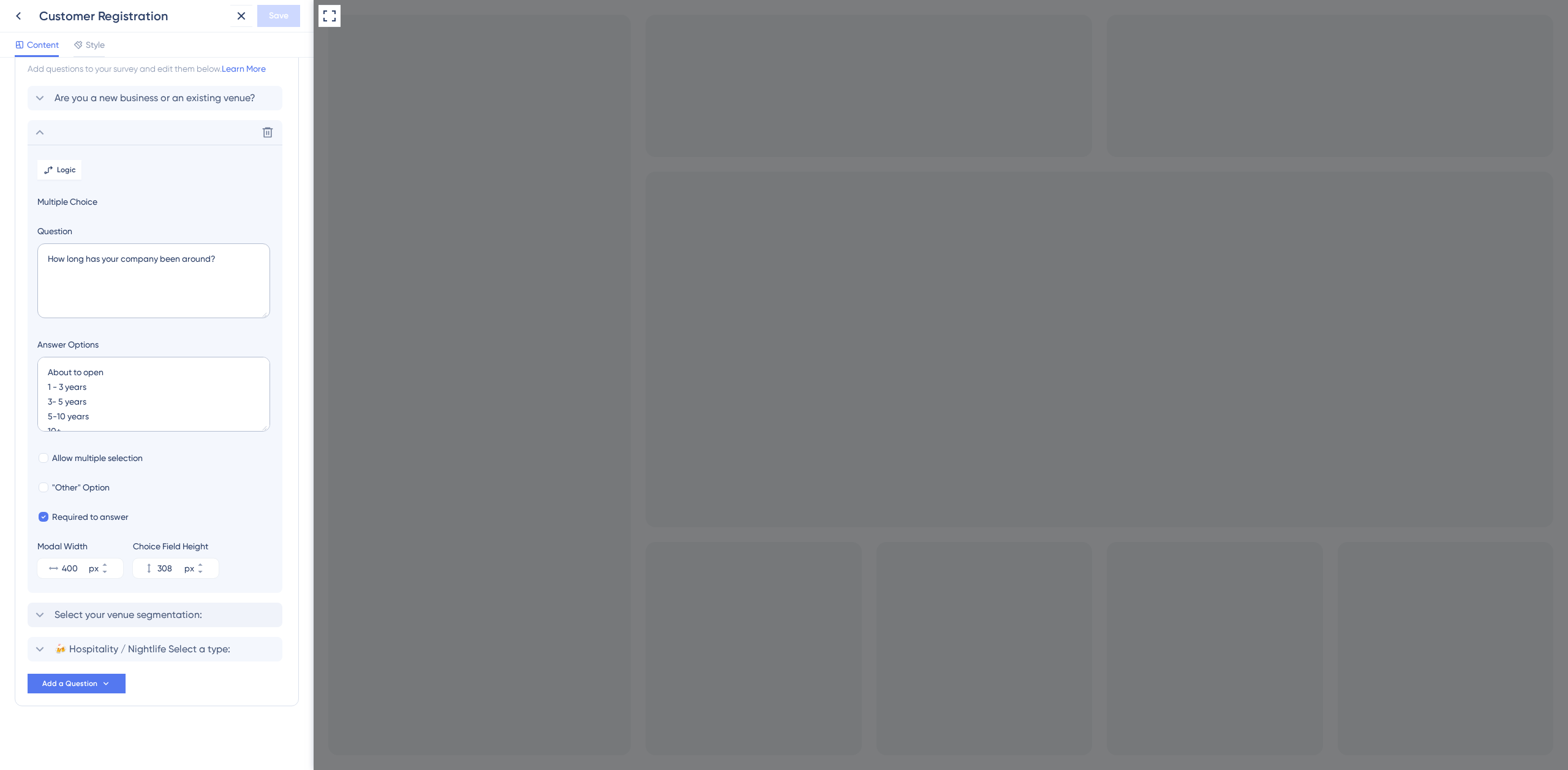
click at [41, 135] on icon at bounding box center [39, 132] width 15 height 15
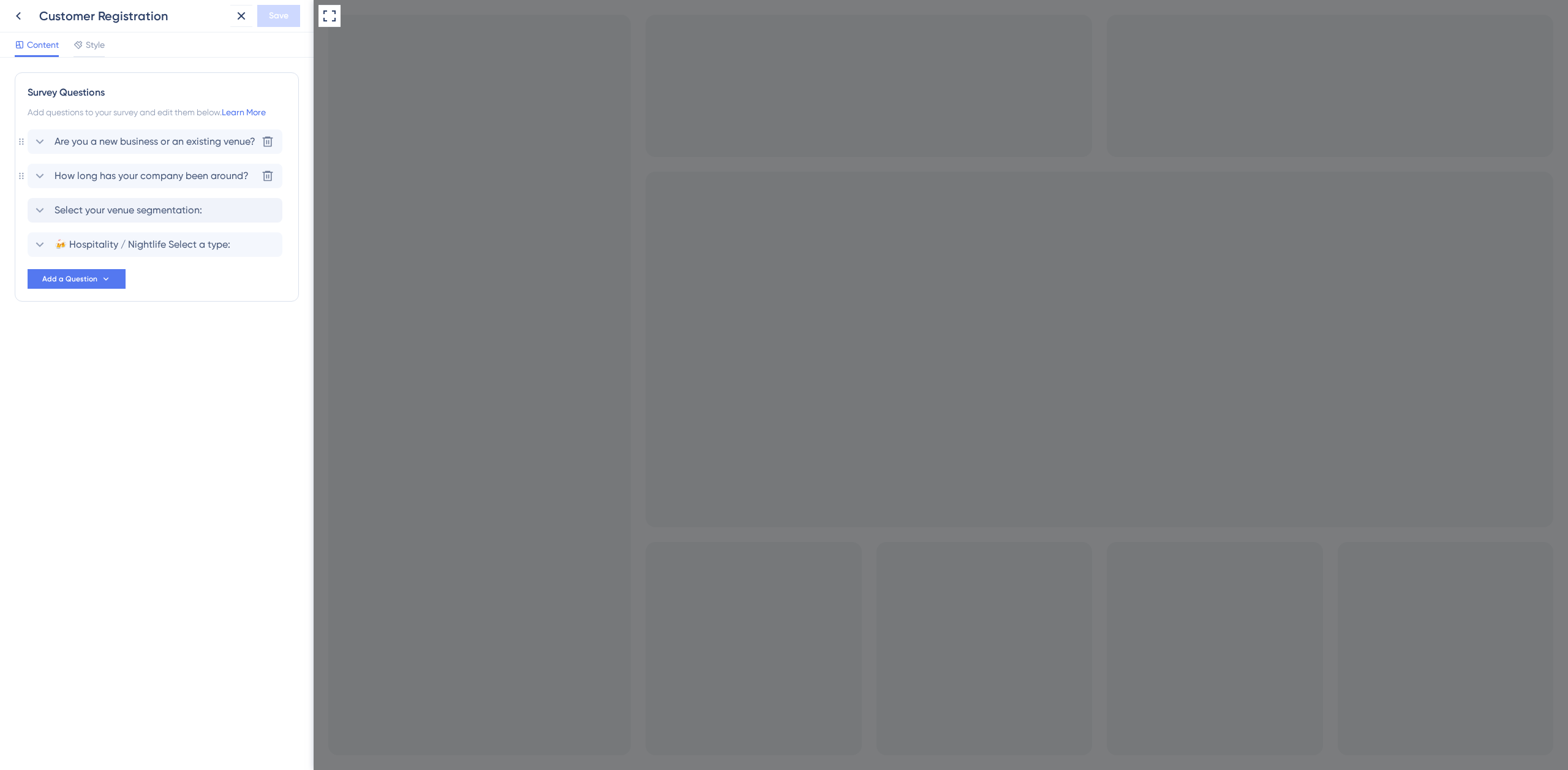
scroll to position [0, 0]
click at [108, 212] on span "Select your venue segmentation:" at bounding box center [128, 210] width 147 height 15
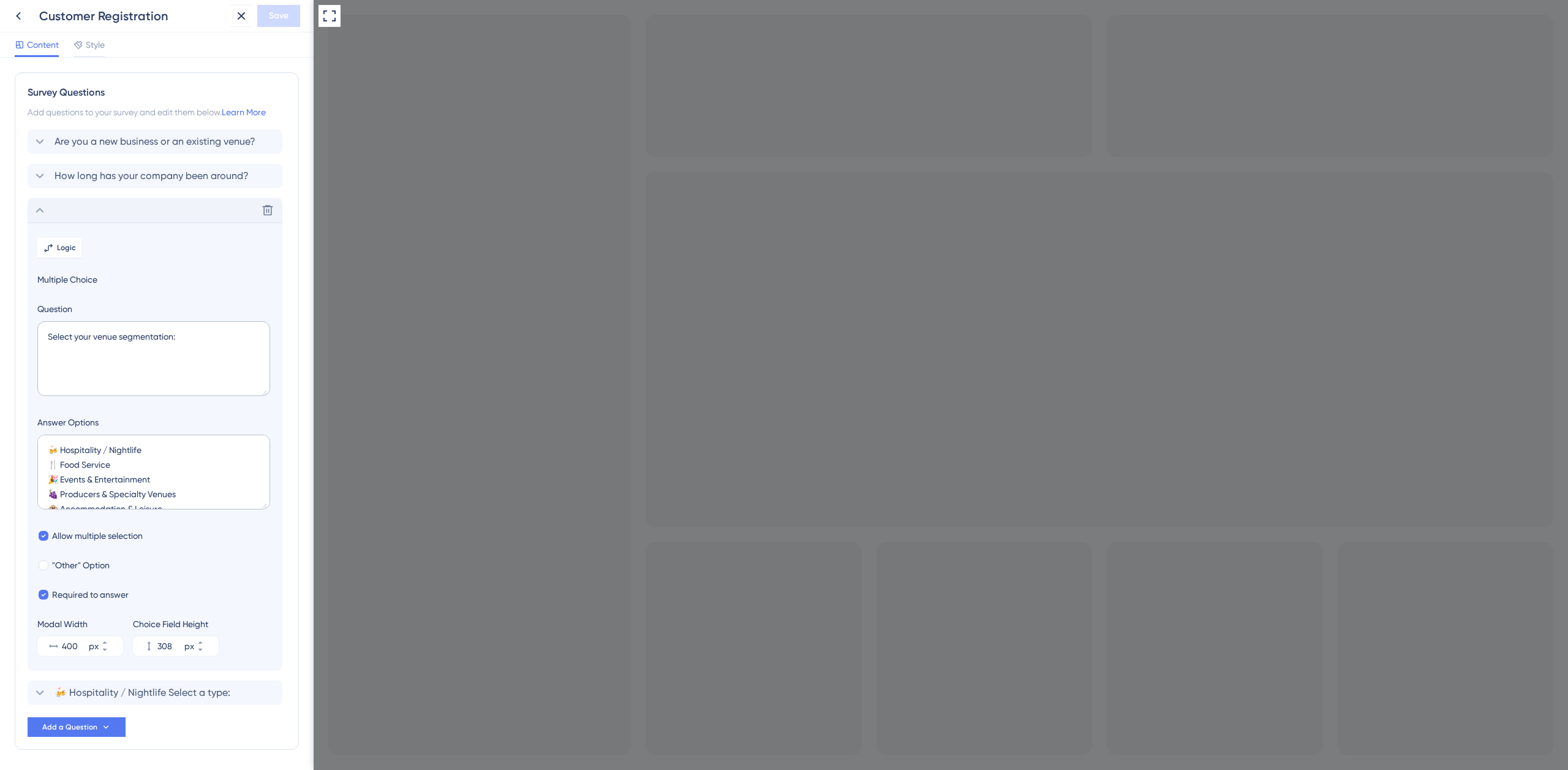
scroll to position [44, 0]
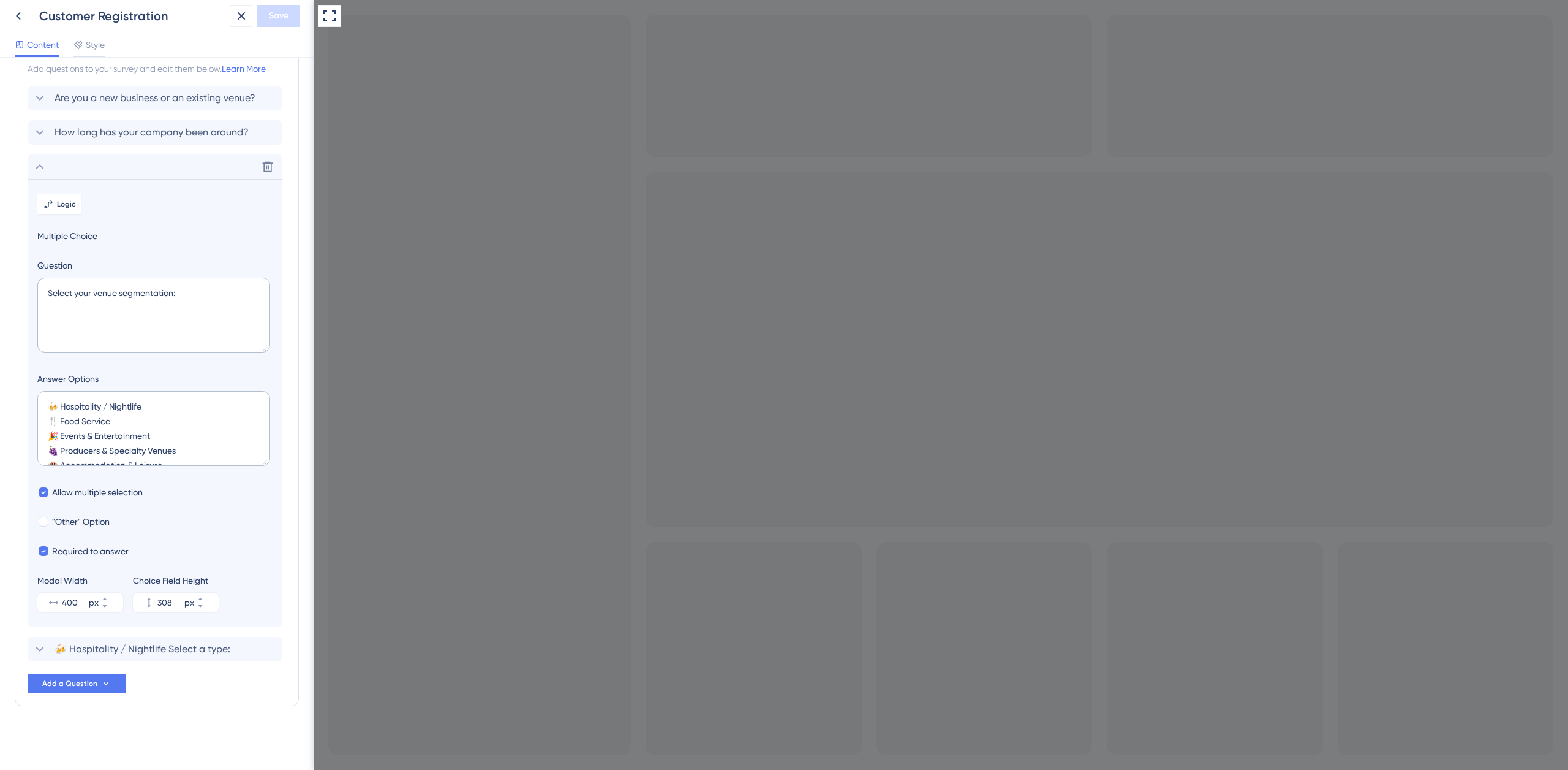
click at [44, 162] on icon at bounding box center [39, 167] width 15 height 15
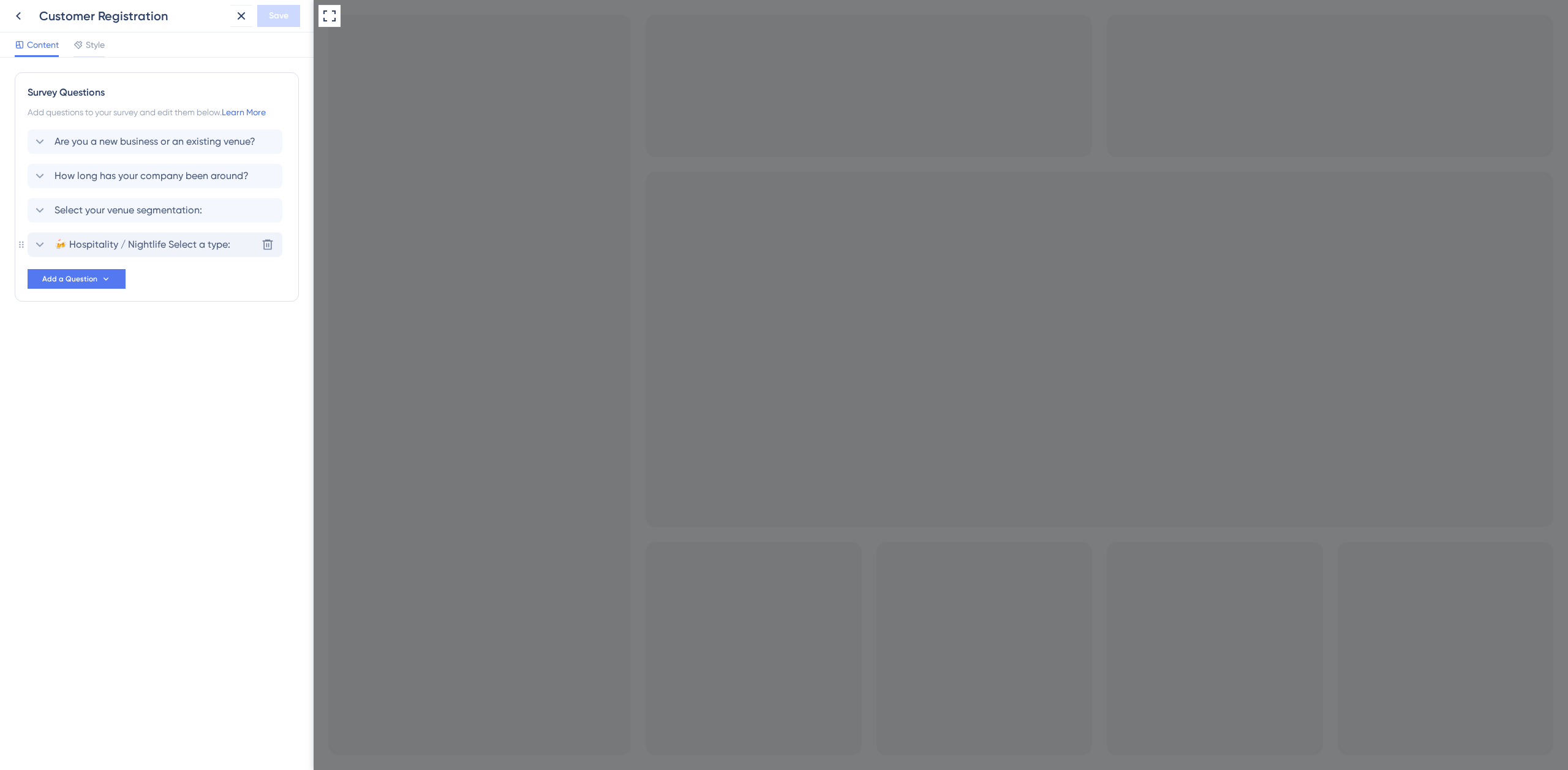
click at [119, 245] on span "🍻 Hospitality / Nightlife Select a type:" at bounding box center [142, 244] width 176 height 15
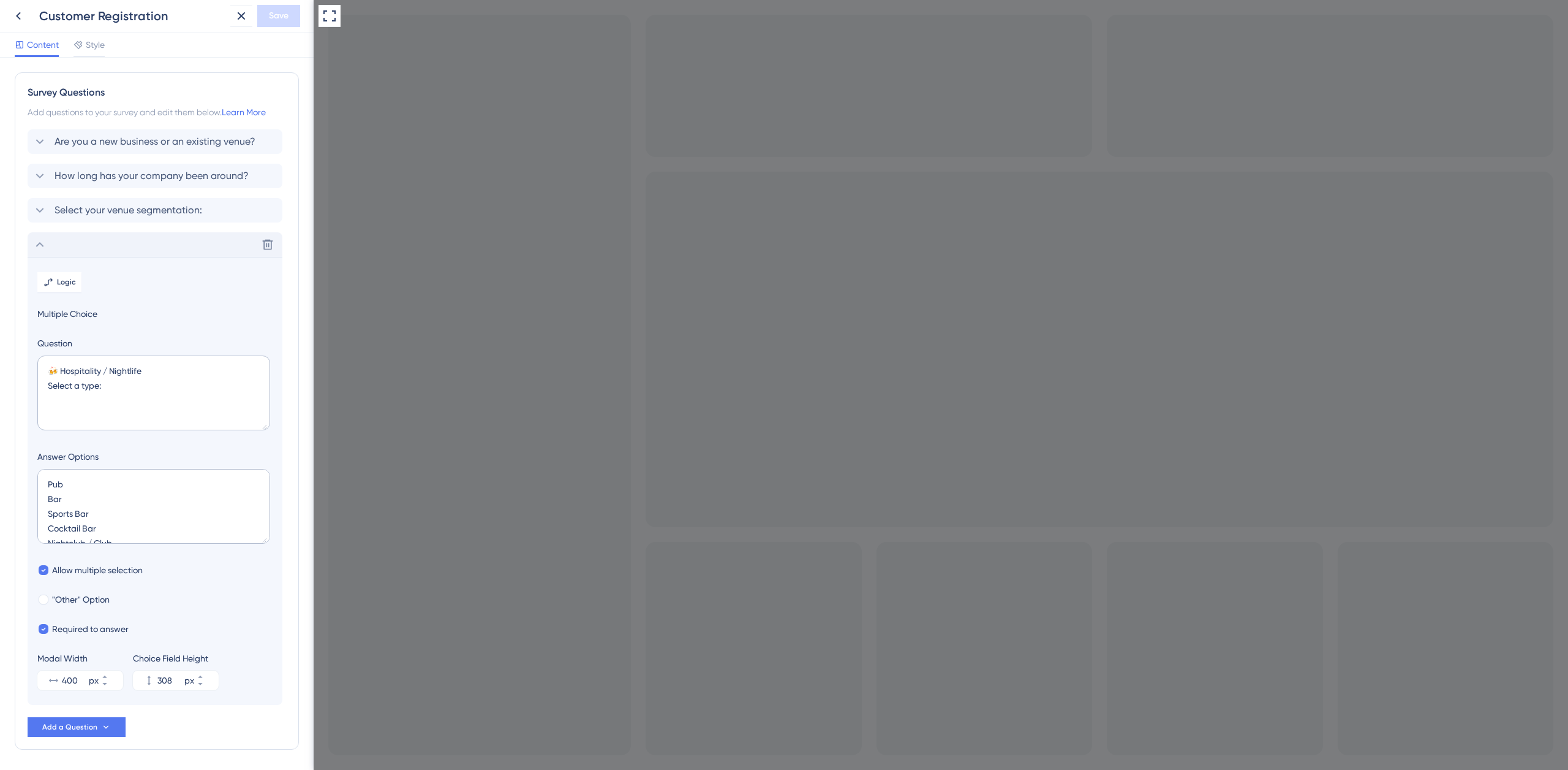
scroll to position [44, 0]
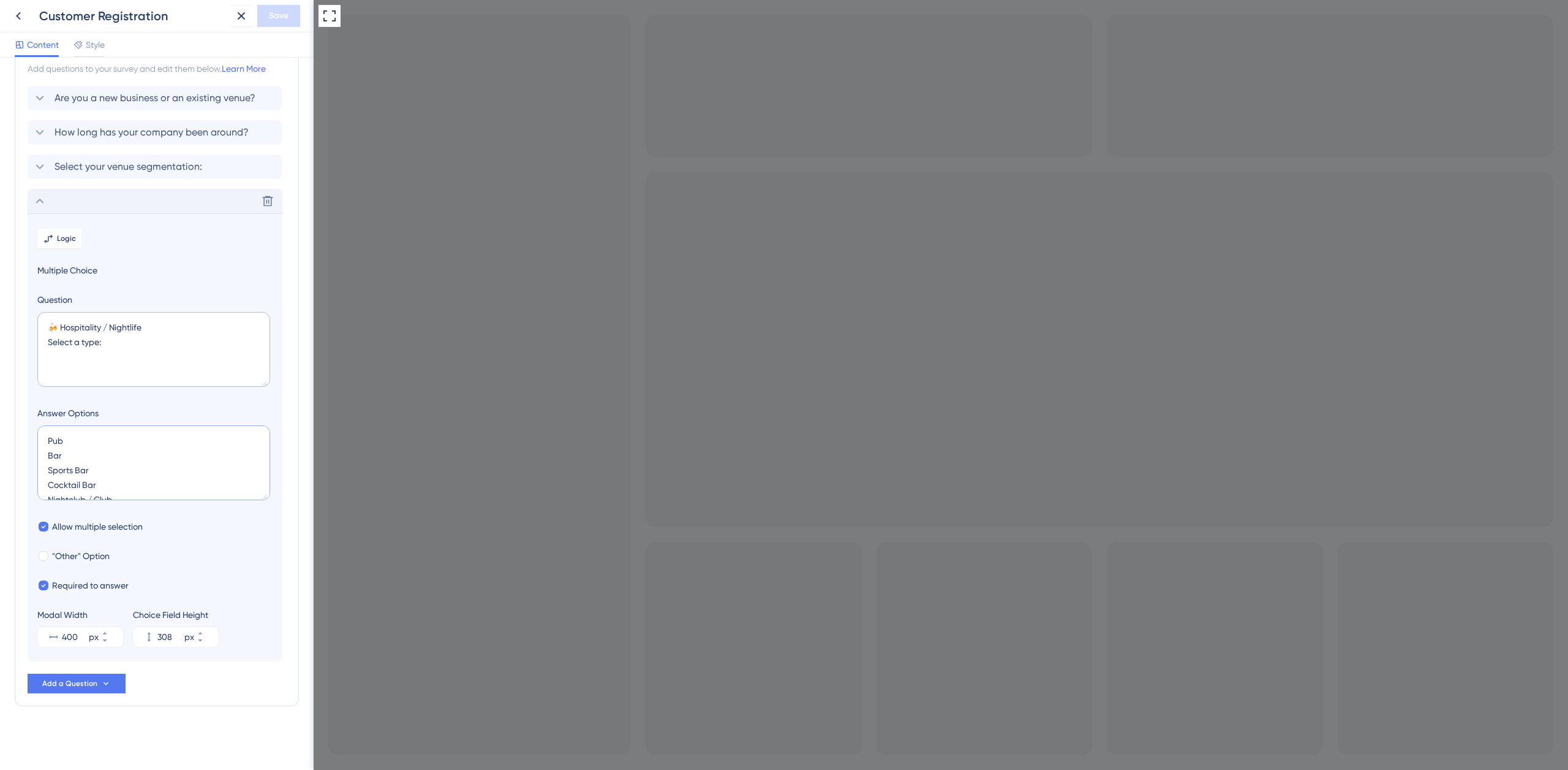
click at [126, 446] on textarea "Pub Bar Sports Bar Cocktail Bar Nightclub / Club Lounge / Rooftop Bar" at bounding box center [154, 463] width 233 height 75
paste textarea "🍻 Hospitality / Nightlife Pub Bar Sports Bar Cocktail Bar Nightclub / Club Loun…"
drag, startPoint x: 111, startPoint y: 446, endPoint x: 25, endPoint y: 448, distance: 86.0
click at [29, 448] on section "Logic Multiple Choice Question 🍻 Hospitality / Nightlife Select a type: Answer …" at bounding box center [154, 437] width 255 height 448
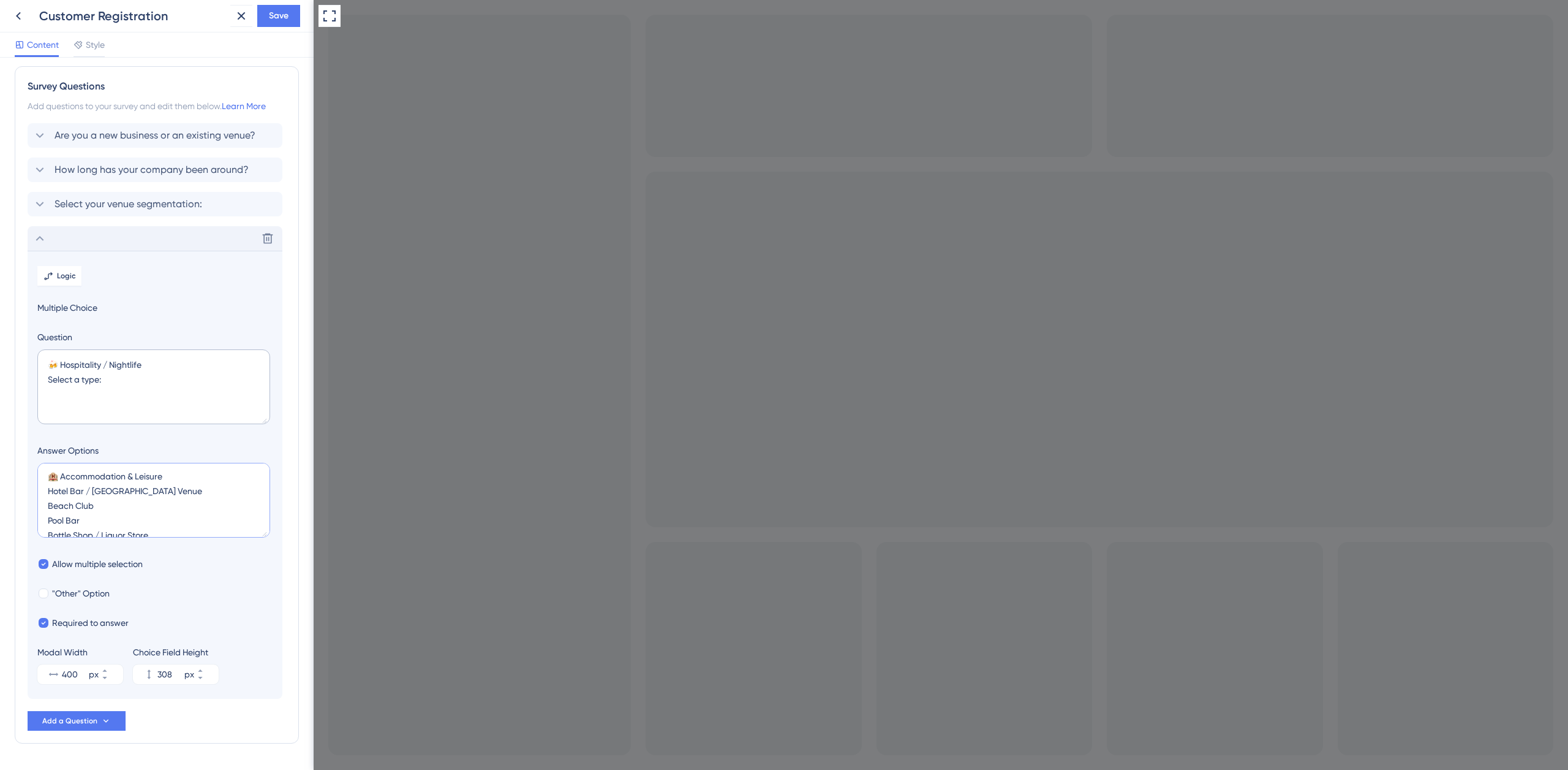
scroll to position [440, 0]
click at [60, 493] on textarea "🍻 Hospitality / Nightlife Pub Bar Sports Bar Cocktail Bar Nightclub / Club Loun…" at bounding box center [154, 500] width 233 height 75
drag, startPoint x: 165, startPoint y: 492, endPoint x: 45, endPoint y: 492, distance: 120.0
click at [48, 494] on textarea "🍻 Hospitality / Nightlife Pub Bar Sports Bar Cocktail Bar Nightclub / Club Loun…" at bounding box center [154, 500] width 233 height 75
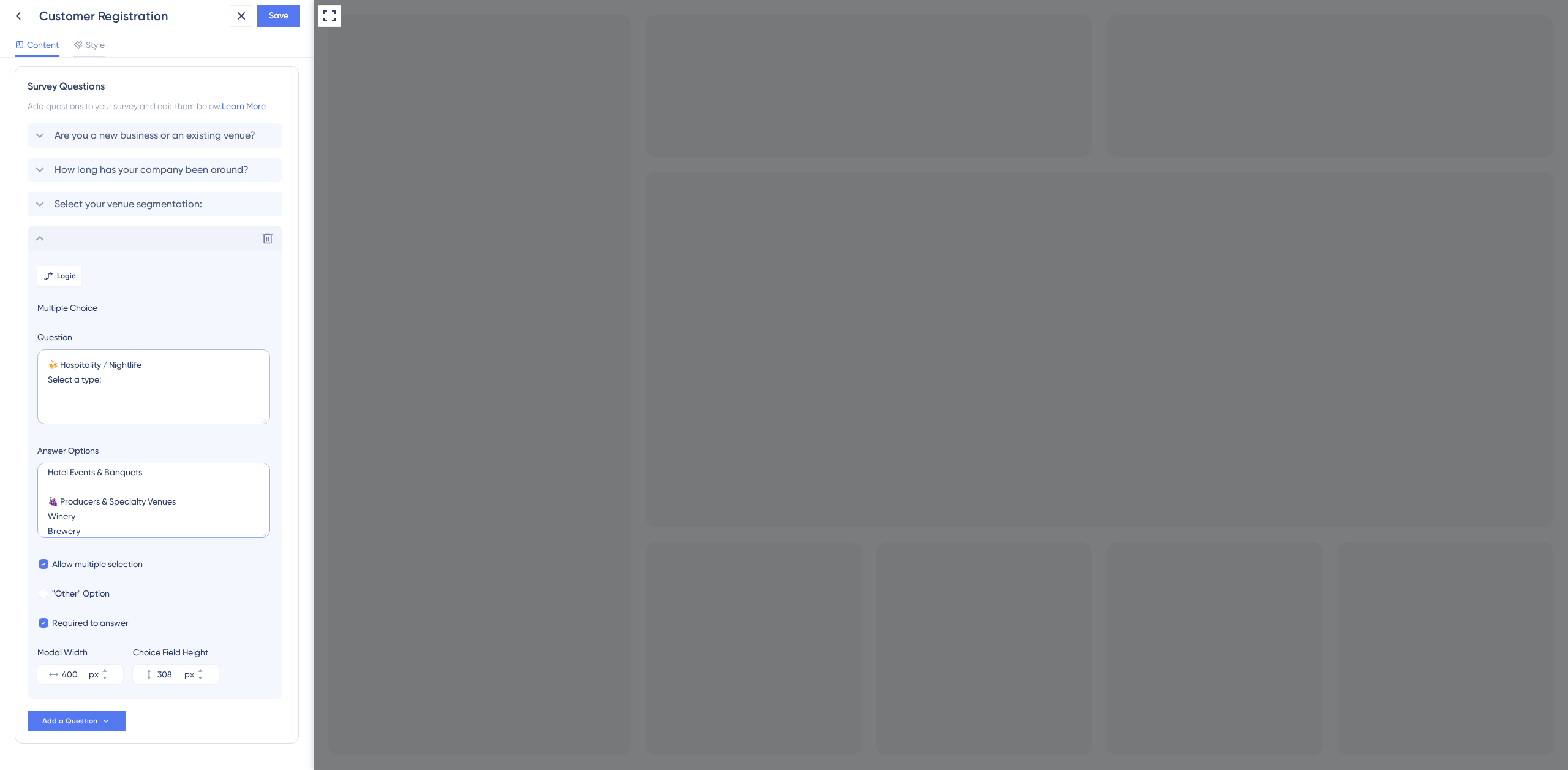
click at [80, 507] on textarea "🍻 Hospitality / Nightlife Pub Bar Sports Bar Cocktail Bar Nightclub / Club Loun…" at bounding box center [154, 500] width 233 height 75
drag, startPoint x: 140, startPoint y: 518, endPoint x: 39, endPoint y: 511, distance: 101.2
click at [41, 519] on textarea "🍻 Hospitality / Nightlife Pub Bar Sports Bar Cocktail Bar Nightclub / Club Loun…" at bounding box center [154, 500] width 233 height 75
drag, startPoint x: 160, startPoint y: 503, endPoint x: 34, endPoint y: 506, distance: 126.0
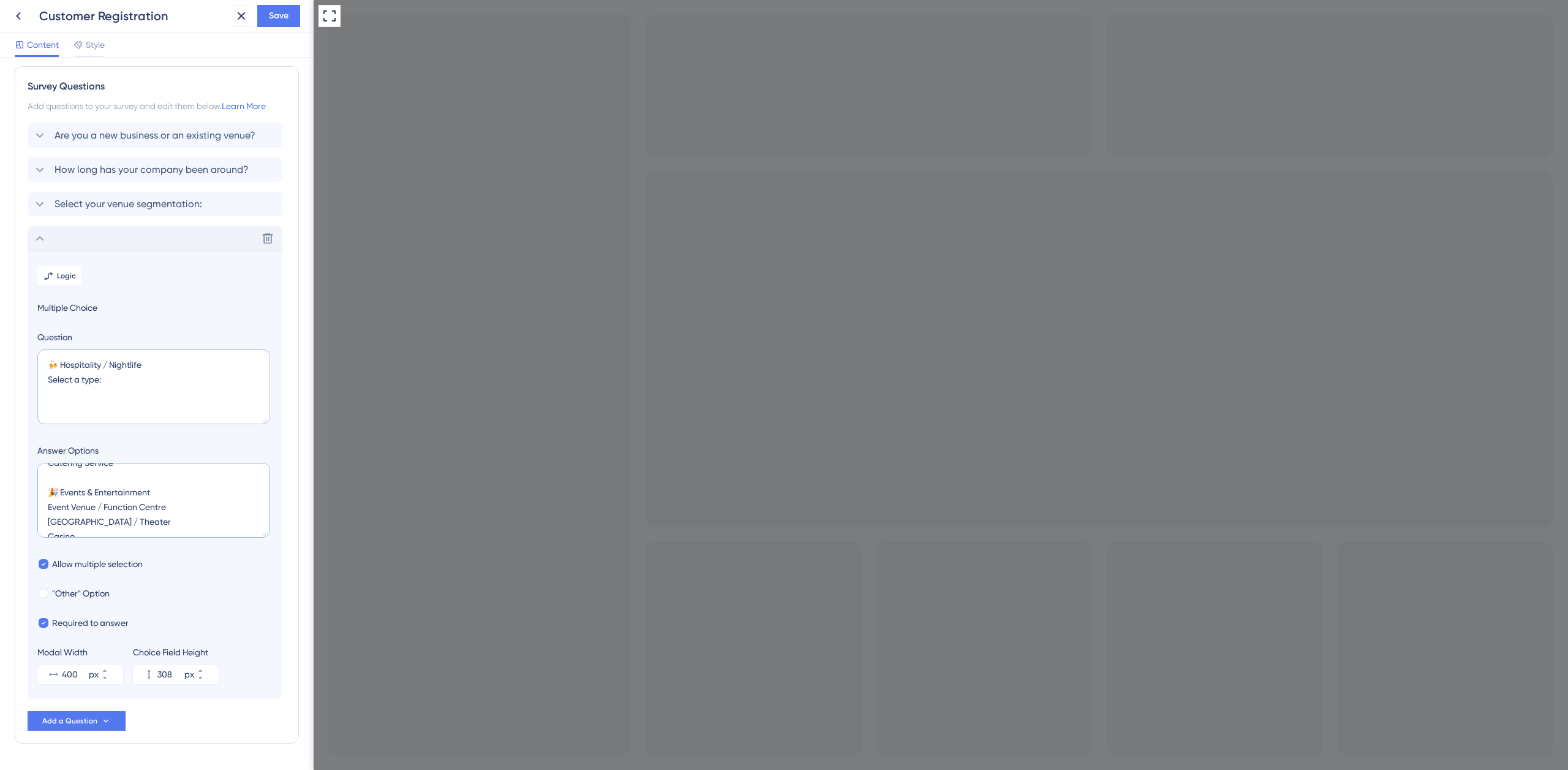
click at [35, 507] on section "Logic Multiple Choice Question 🍻 Hospitality / Nightlife Select a type: Answer …" at bounding box center [154, 474] width 255 height 448
drag, startPoint x: 120, startPoint y: 526, endPoint x: 26, endPoint y: 530, distance: 94.1
click at [32, 532] on section "Logic Multiple Choice Question 🍻 Hospitality / Nightlife Select a type: Answer …" at bounding box center [154, 481] width 255 height 448
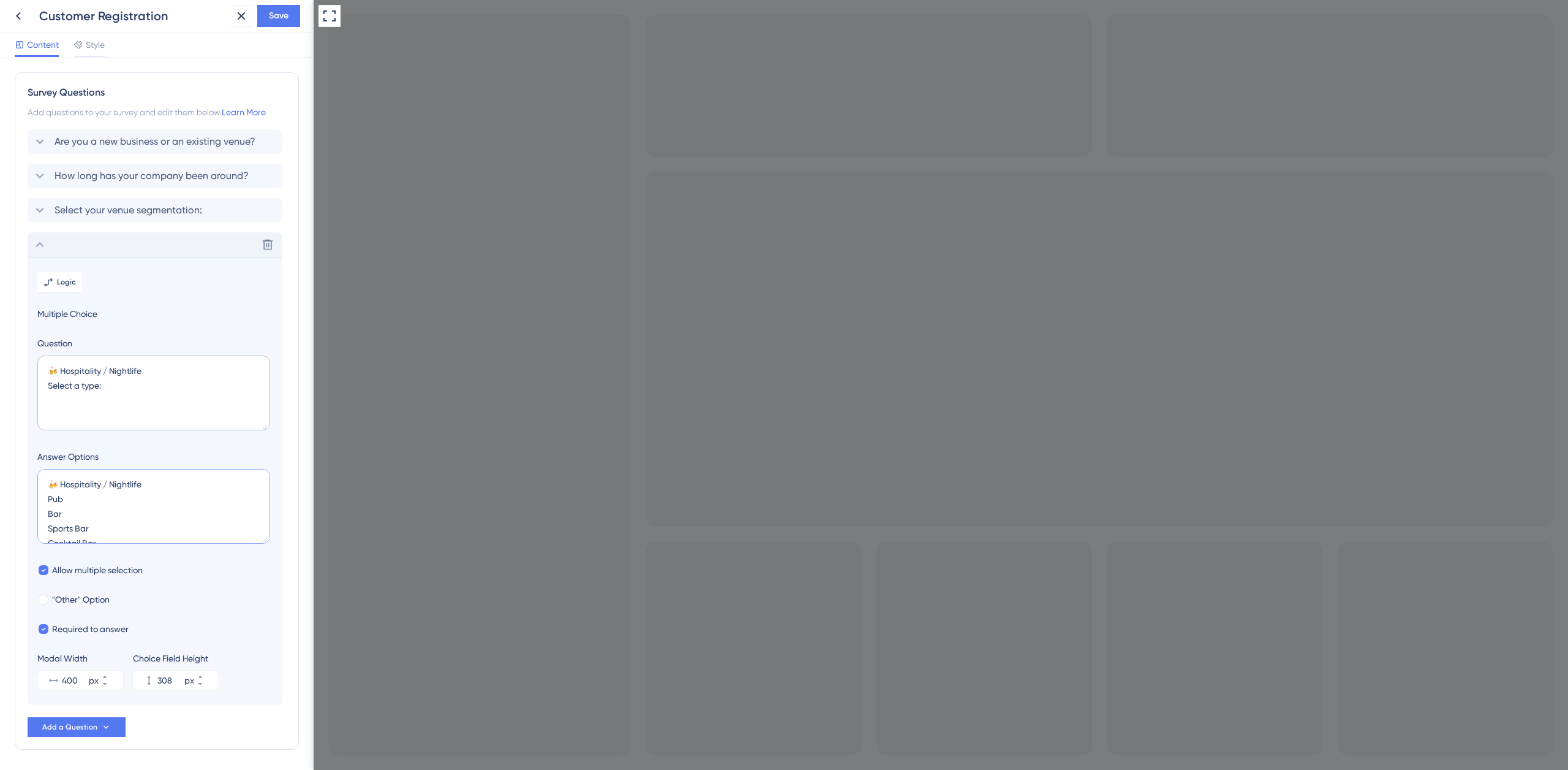
drag, startPoint x: 149, startPoint y: 498, endPoint x: 33, endPoint y: 500, distance: 116.0
click at [33, 500] on section "Logic Multiple Choice Question 🍻 Hospitality / Nightlife Select a type: Answer …" at bounding box center [154, 481] width 255 height 448
type textarea "Pub Bar Sports Bar Cocktail Bar Nightclub / Club Lounge / Rooftop Bar Restauran…"
drag, startPoint x: 150, startPoint y: 385, endPoint x: 36, endPoint y: 379, distance: 114.2
click at [39, 382] on textarea "🍻 Hospitality / Nightlife Select a type:" at bounding box center [154, 393] width 233 height 75
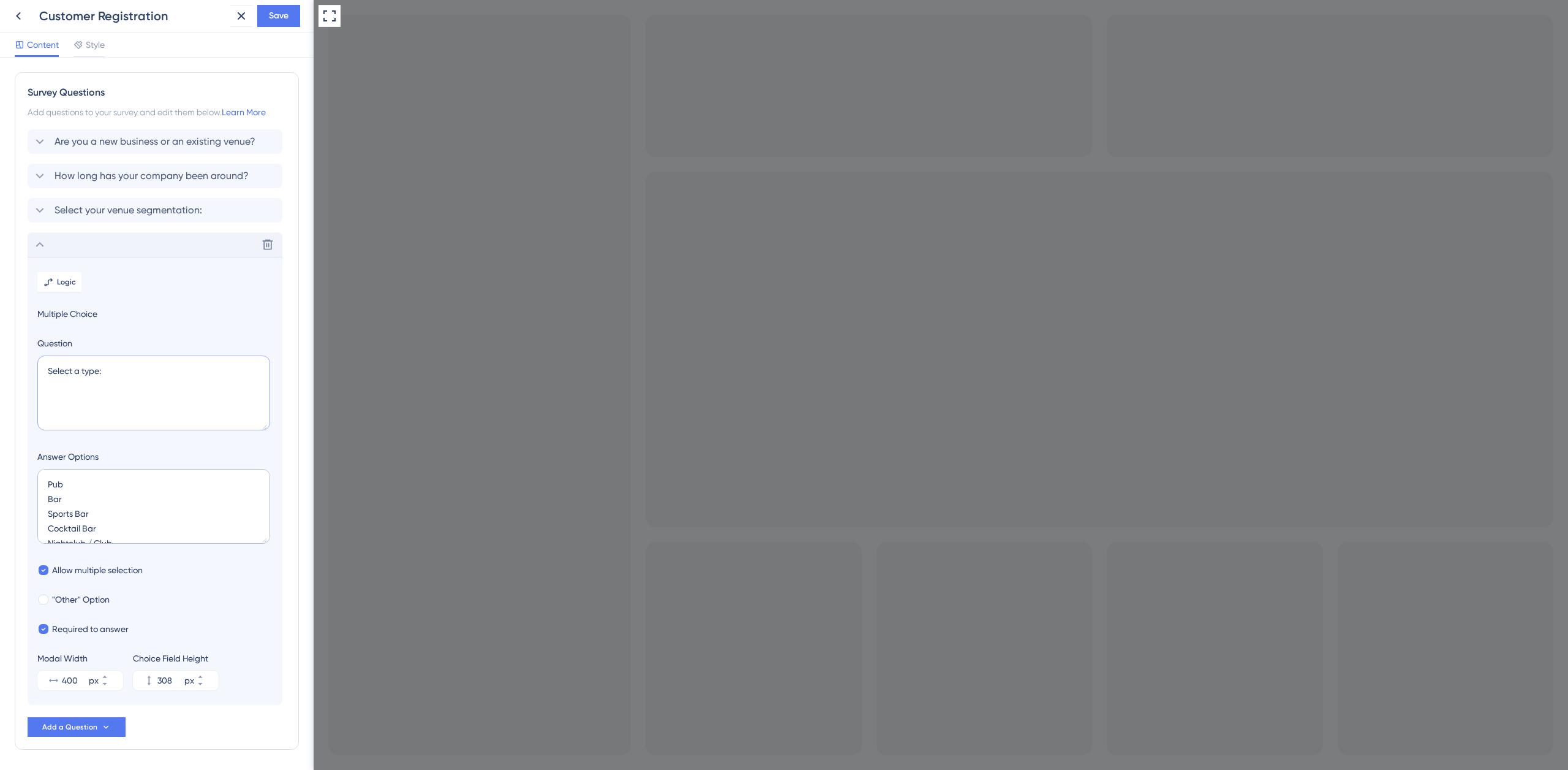
type textarea "Select a type:"
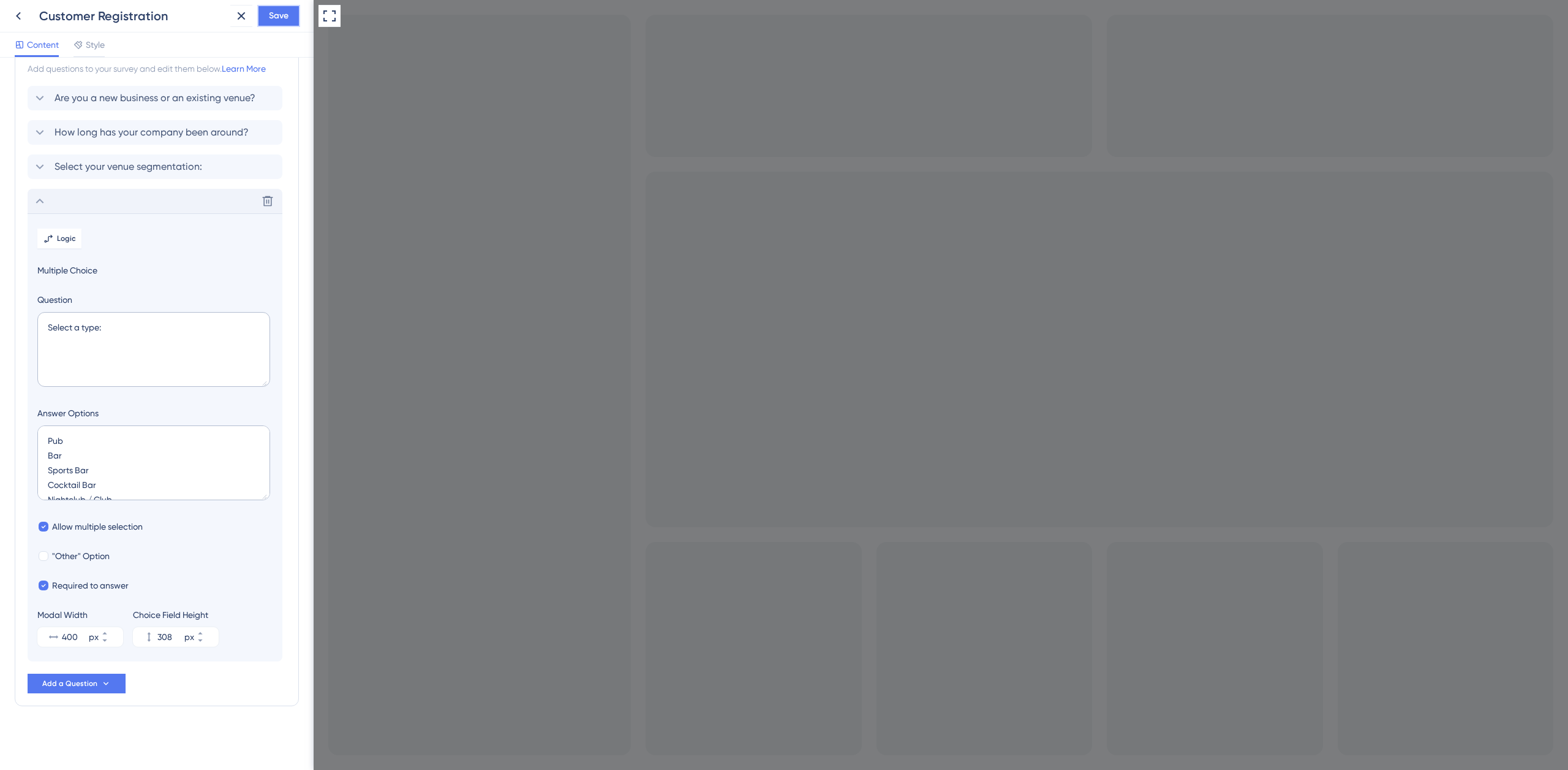
click at [280, 17] on span "Save" at bounding box center [278, 15] width 20 height 15
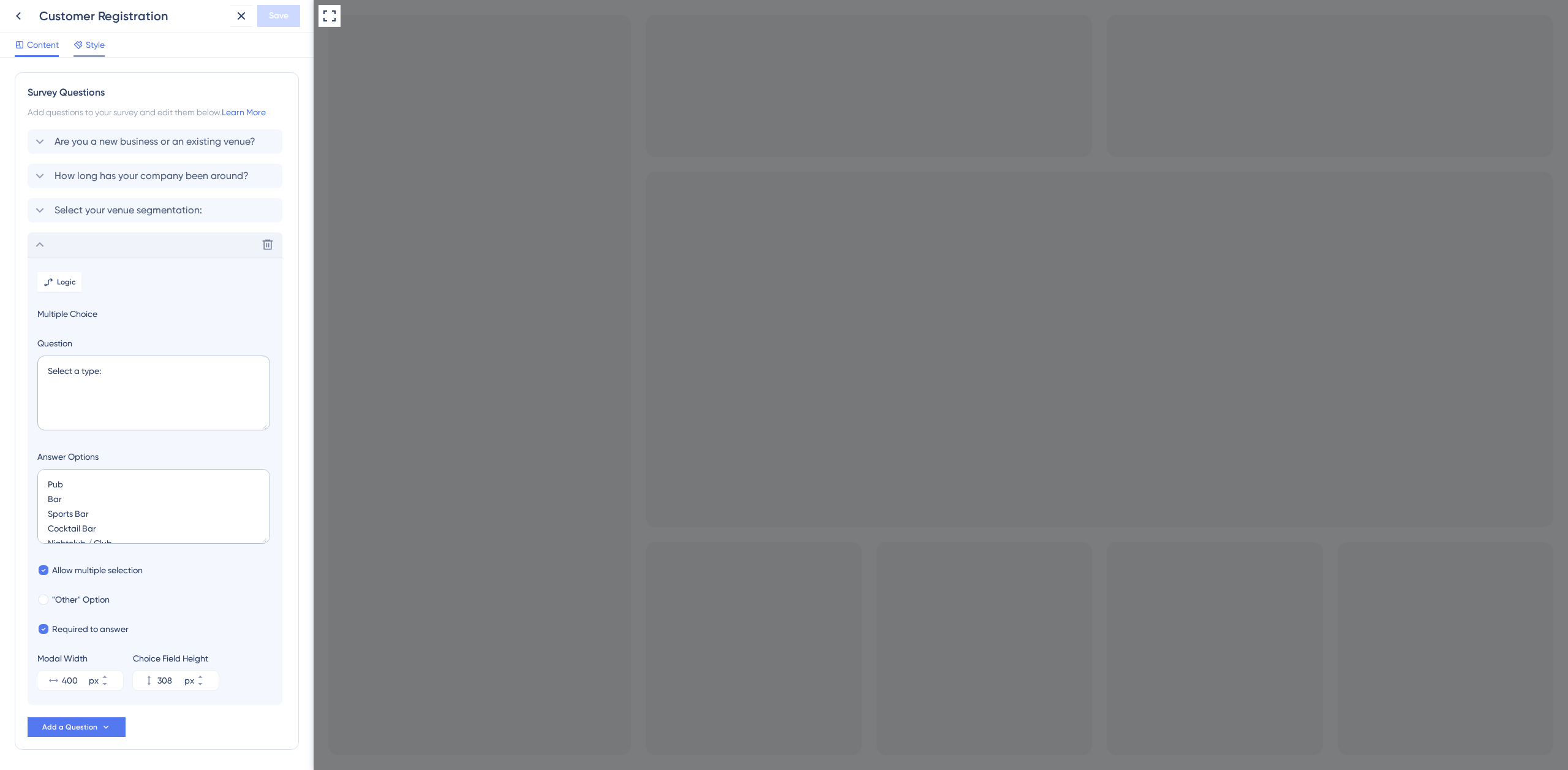
click at [90, 45] on span "Style" at bounding box center [95, 45] width 19 height 15
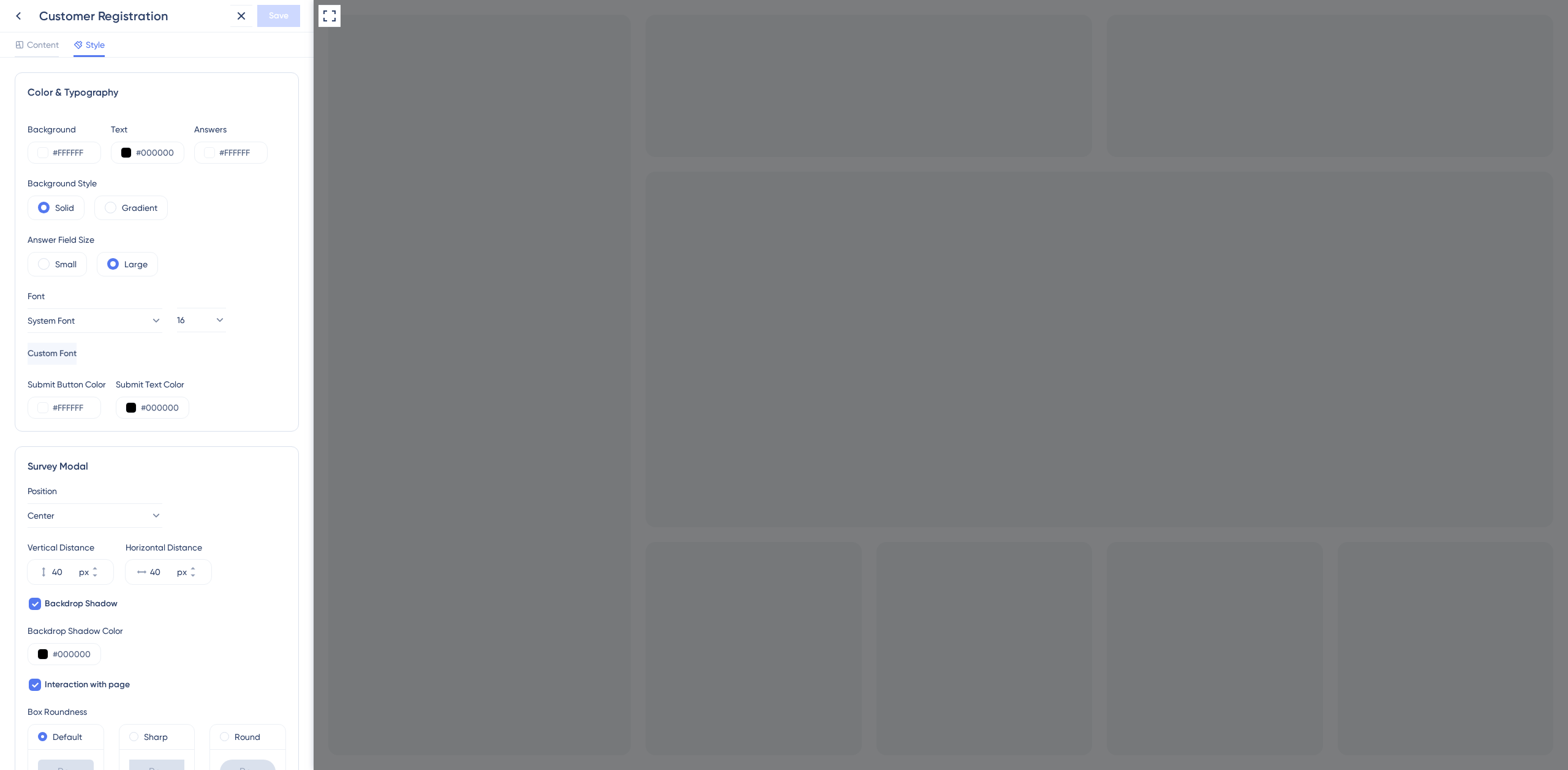
checkbox input "true"
click at [212, 153] on button at bounding box center [209, 152] width 10 height 10
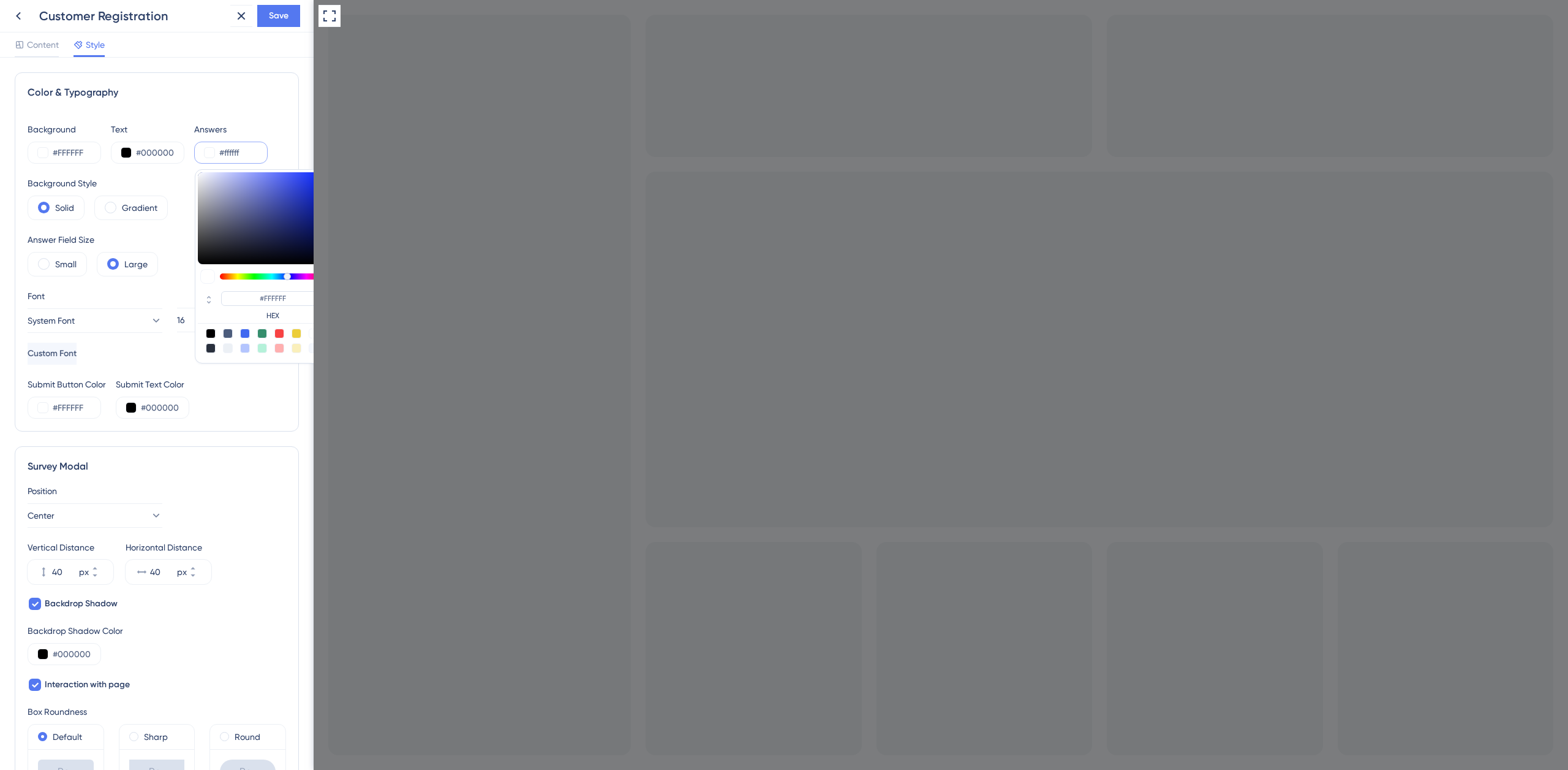
drag, startPoint x: 226, startPoint y: 278, endPoint x: 287, endPoint y: 276, distance: 61.0
click at [287, 276] on div at bounding box center [272, 277] width 104 height 6
drag, startPoint x: 289, startPoint y: 277, endPoint x: 272, endPoint y: 288, distance: 20.2
click at [292, 274] on div at bounding box center [296, 277] width 8 height 8
type input "#3c348a"
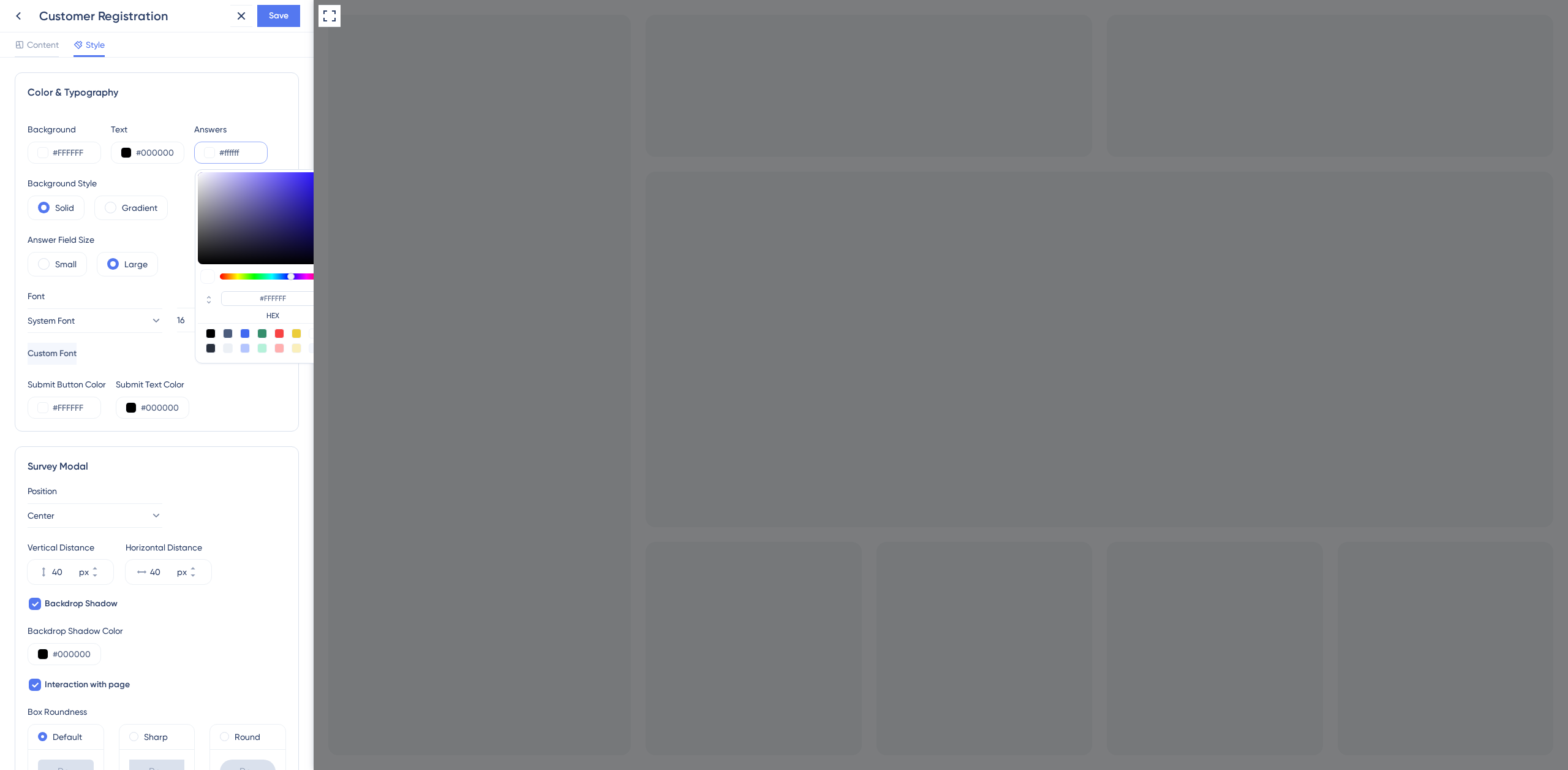
type input "#3C348A"
type input "#3d348b"
type input "#3D348B"
type input "#453aa7"
type input "#453AA7"
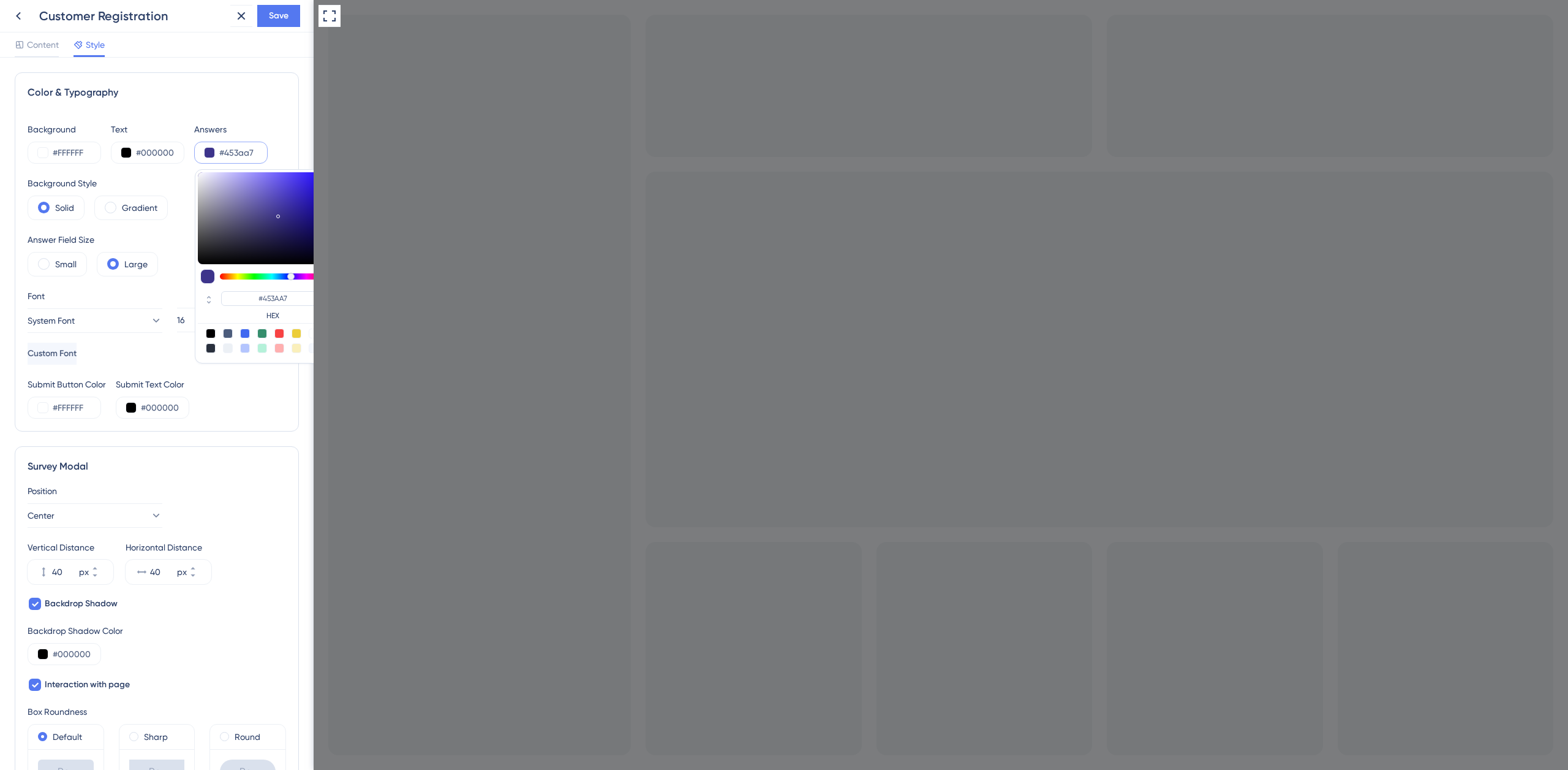
type input "#4c3ec9"
type input "#4C3EC9"
type input "#4e3fd4"
type input "#4E3FD4"
type input "#4e3fd8"
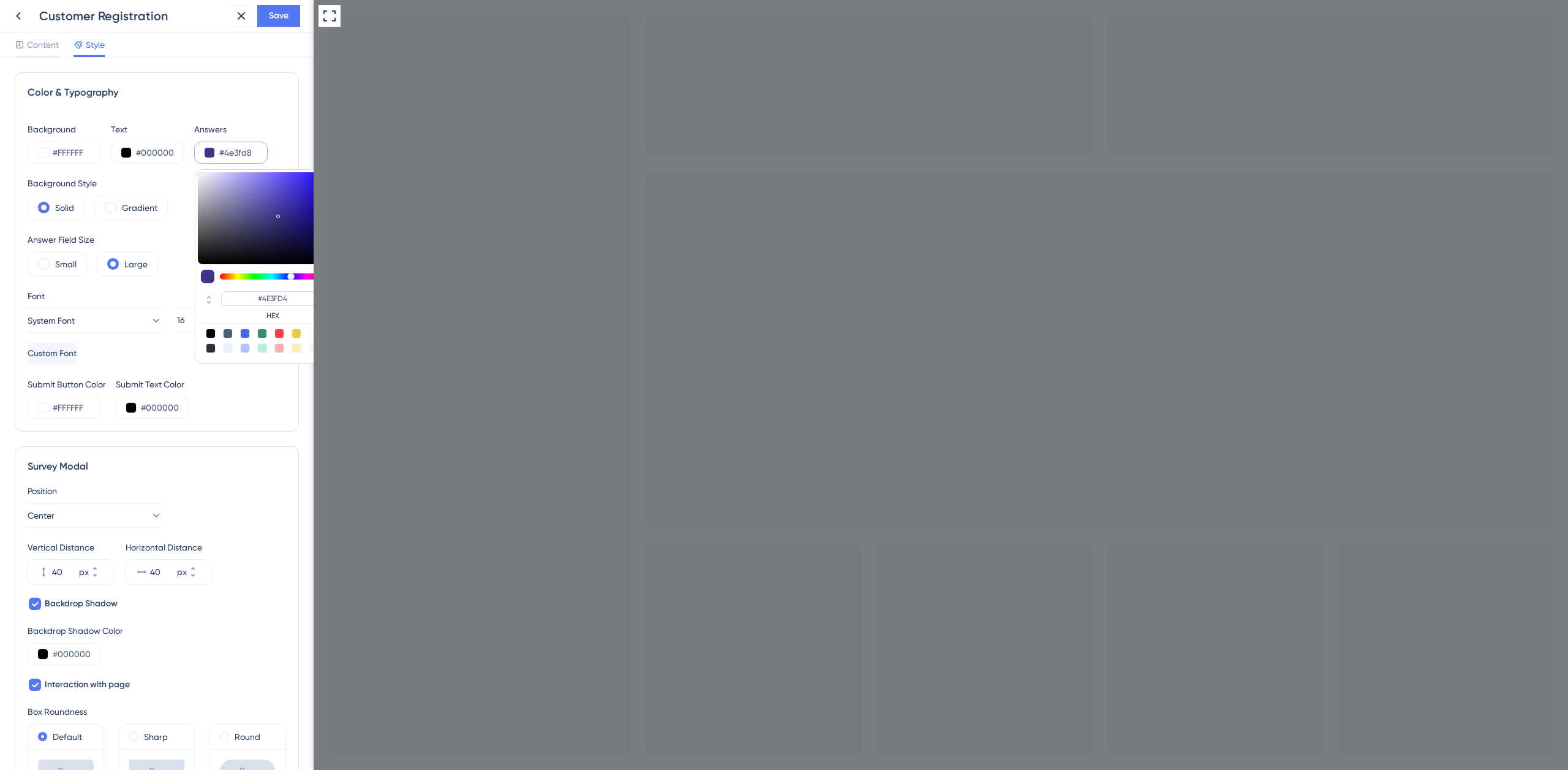
type input "#4E3FD8"
type input "#4e3fdb"
type input "#4E3FDB"
type input "#4f3fe0"
type input "#4F3FE0"
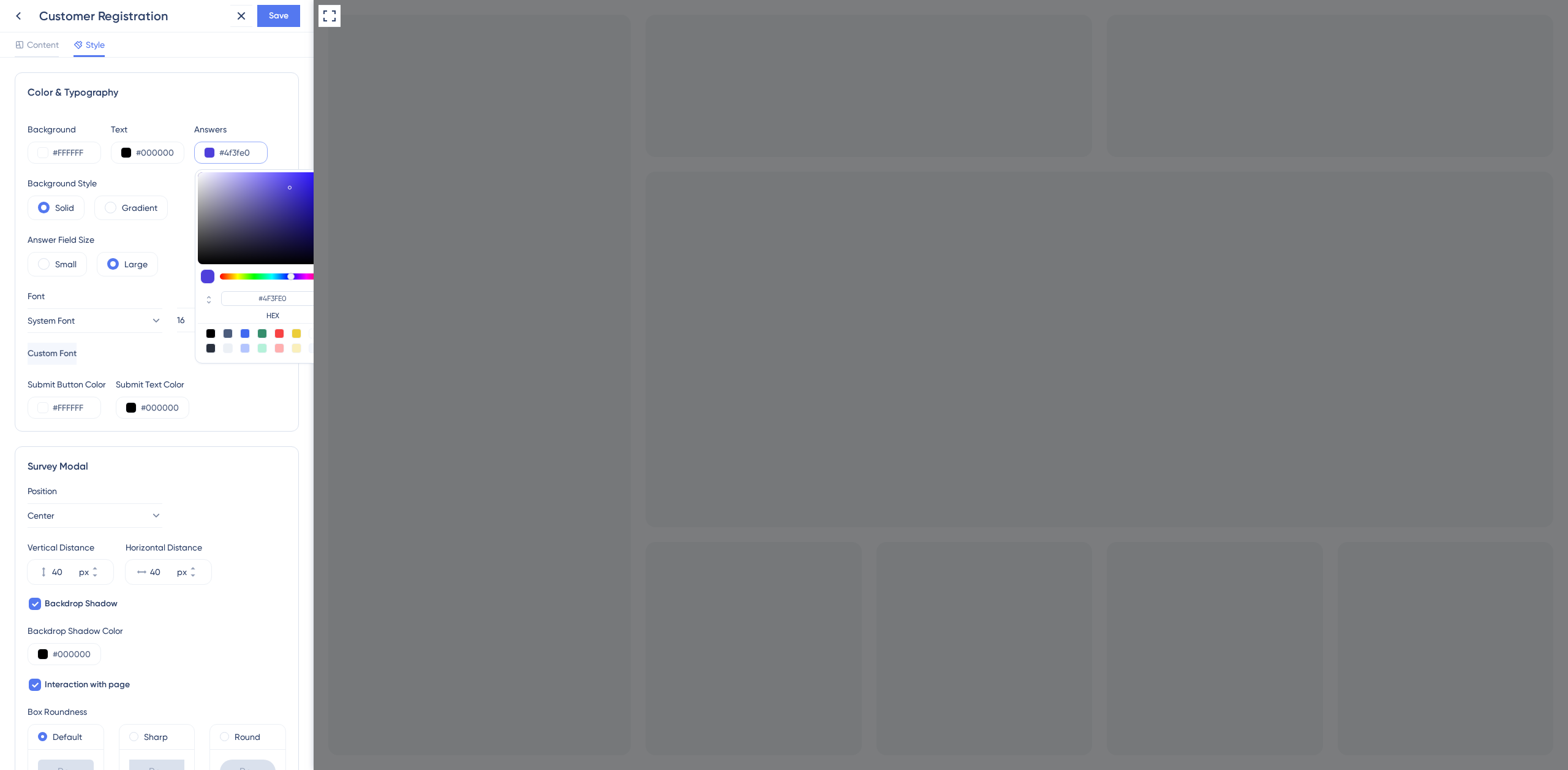
type input "#5140e9"
type input "#5140E9"
type input "#5342f1"
type input "#5342F1"
type input "#5241f6"
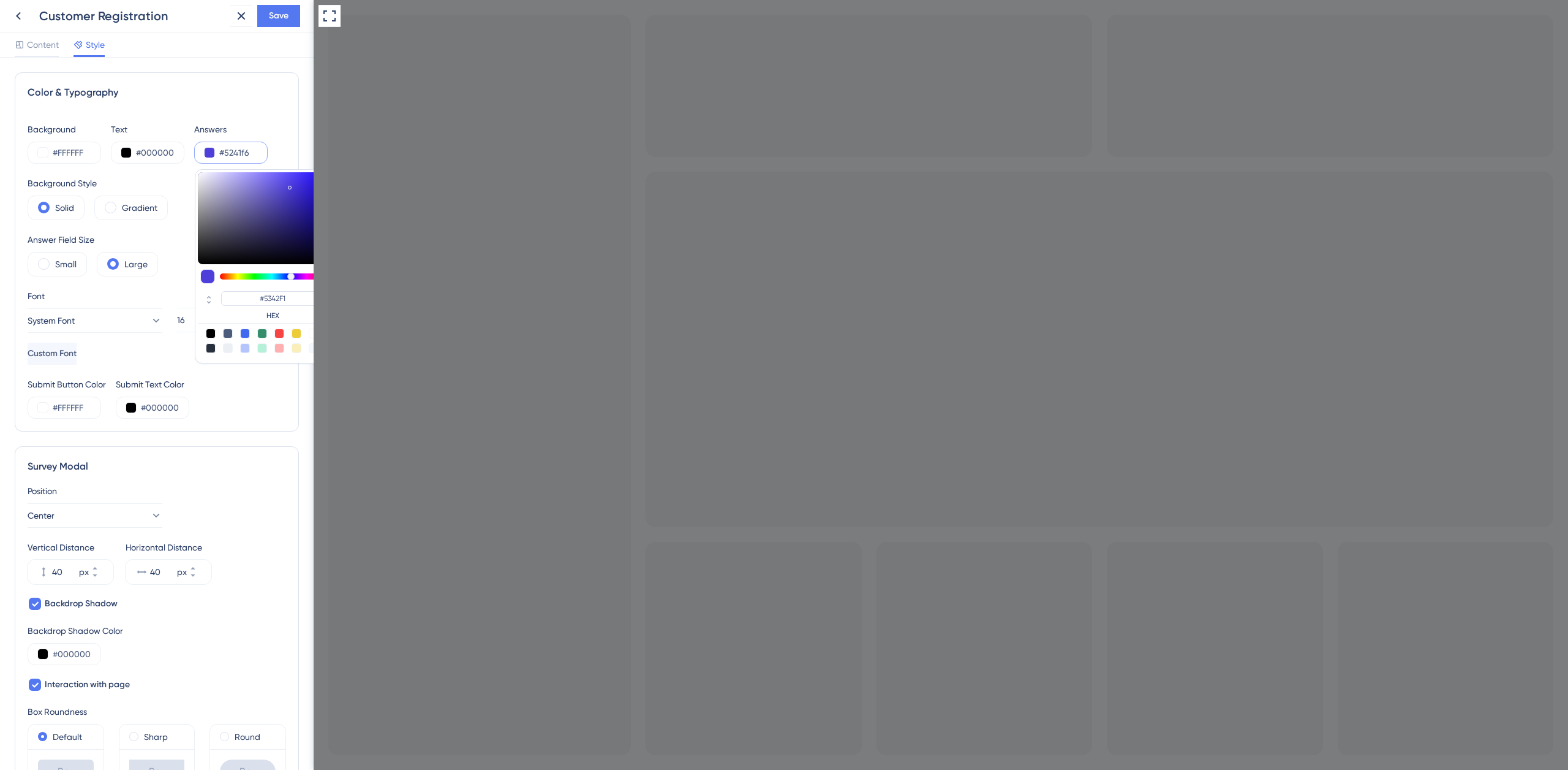
type input "#5241F6"
type input "#5241fc"
type input "#5241FC"
type input "#513fff"
type input "#513FFF"
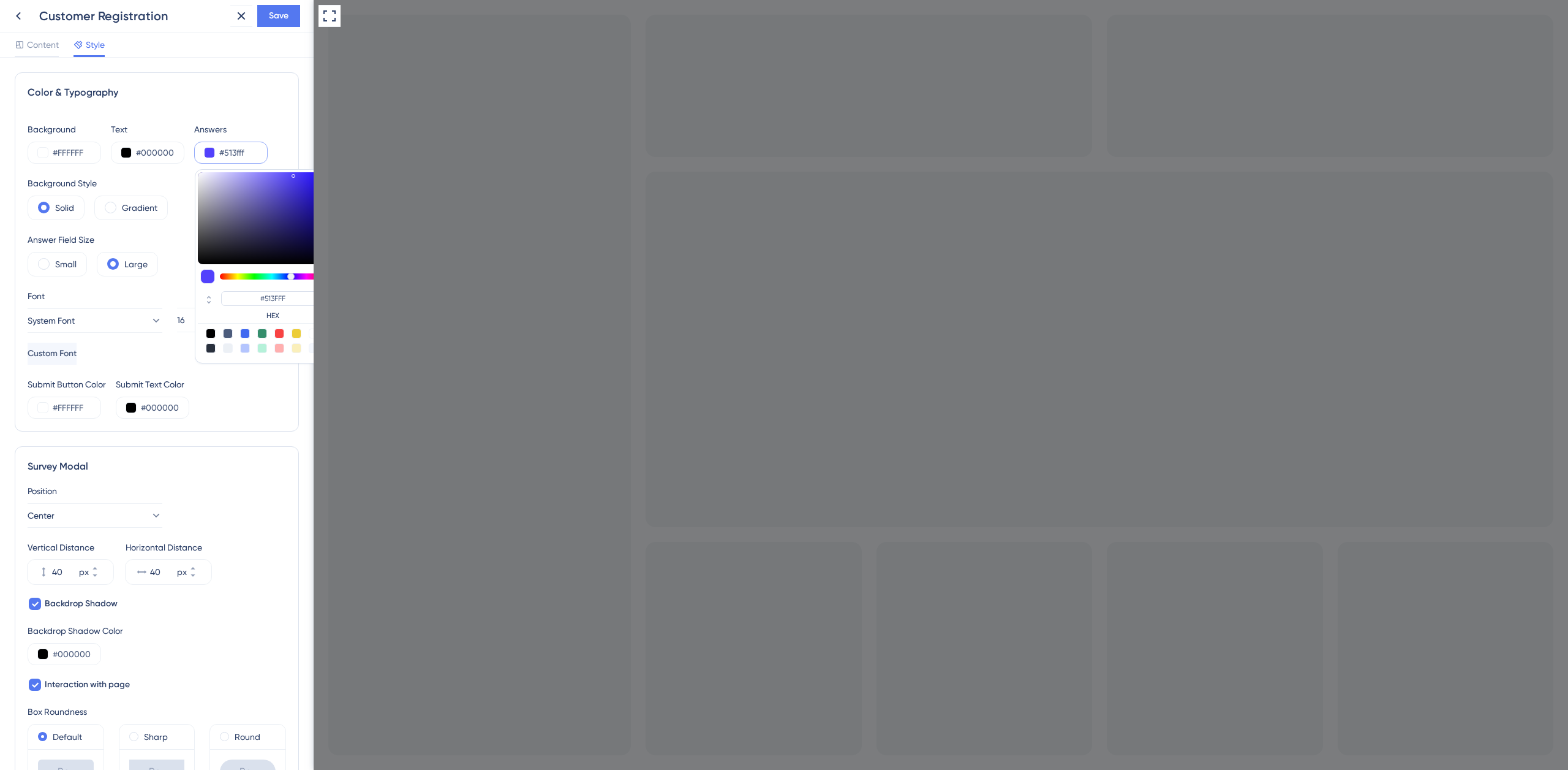
type input "#503eff"
type input "#503EFF"
type input "#4e3cfd"
type input "#4E3CFD"
type input "#4b39f8"
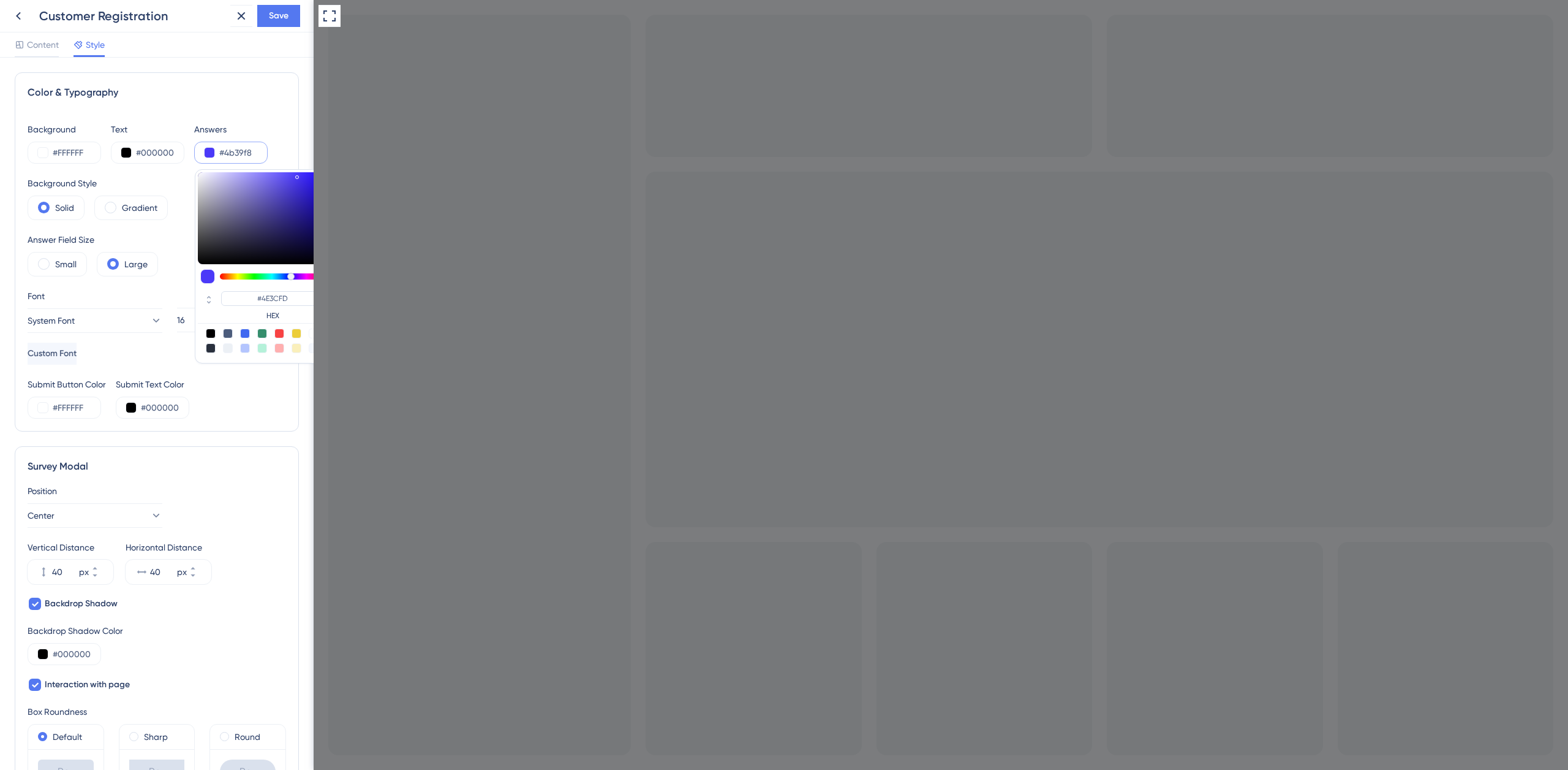
type input "#4B39F8"
type input "#3f2ee0"
type input "#3F2EE0"
type input "#3222c3"
type input "#3222C3"
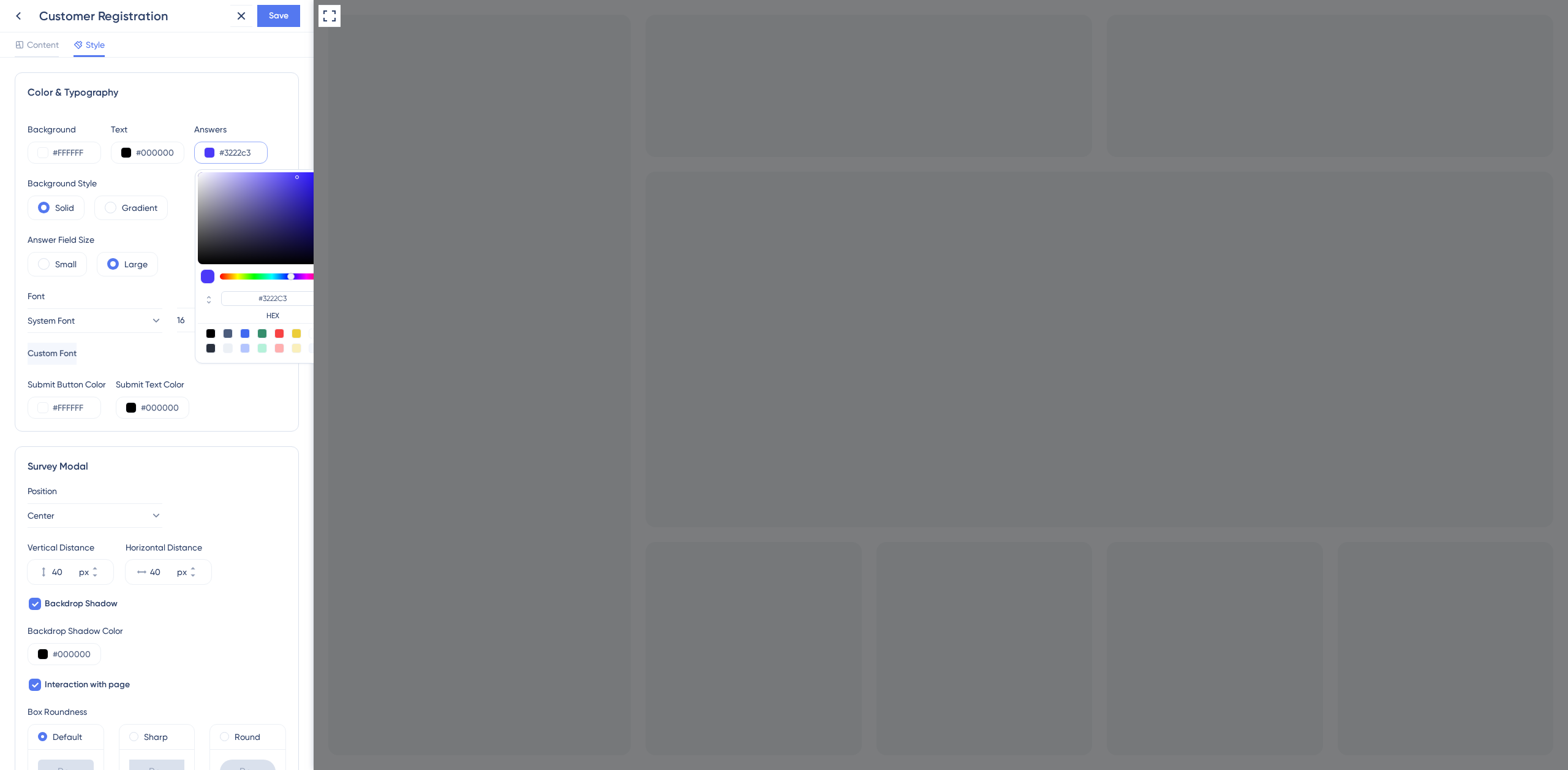
type input "#241797"
type input "#000000"
type input "#251f63"
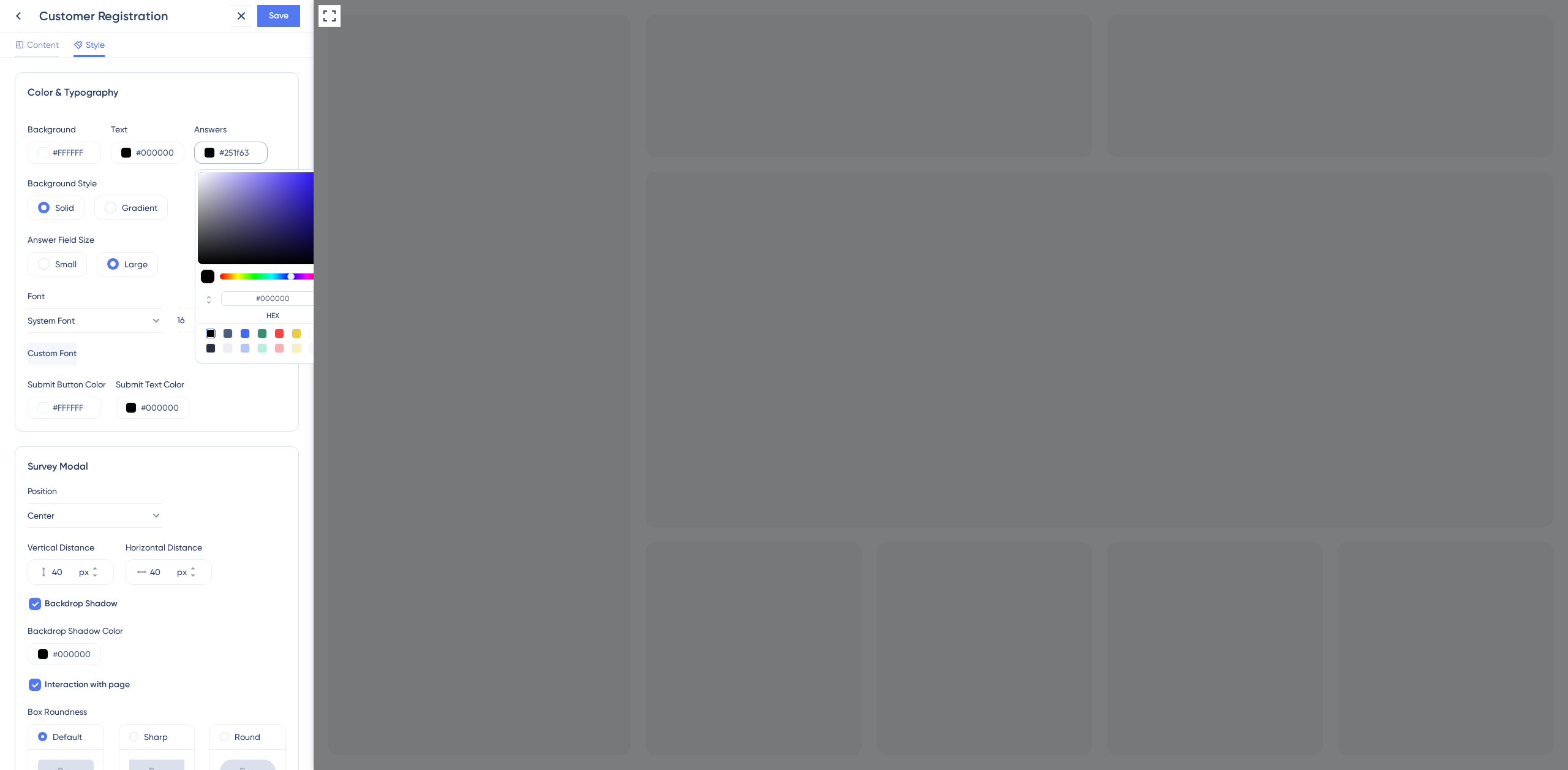
type input "#251F63"
type input "#3a319b"
type input "#3A319B"
type input "#3f34b6"
type input "#3F34B6"
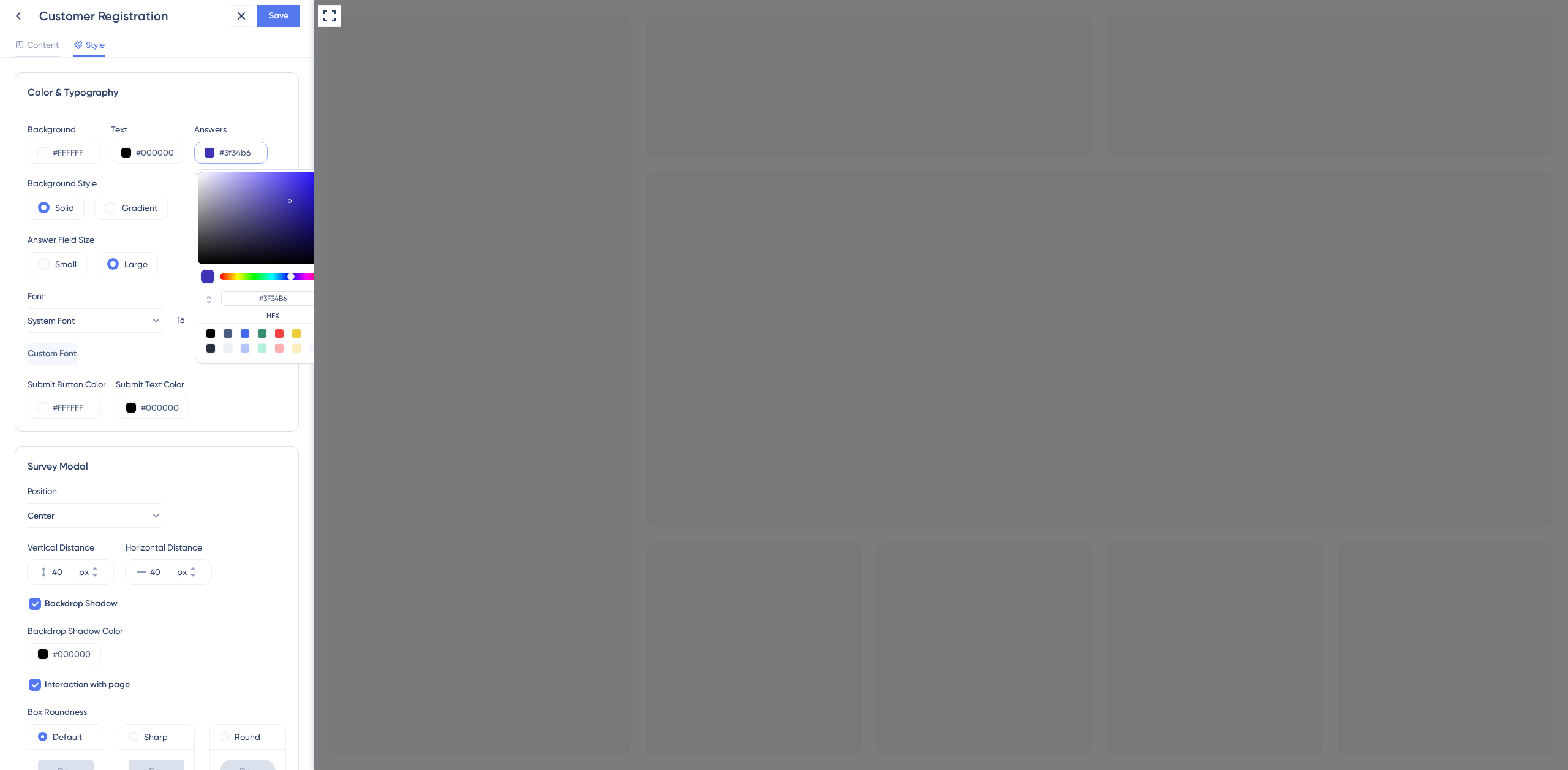
type input "#4034c2"
type input "#4034C2"
type input "#4134c7"
type input "#4134C7"
type input "#4134ca"
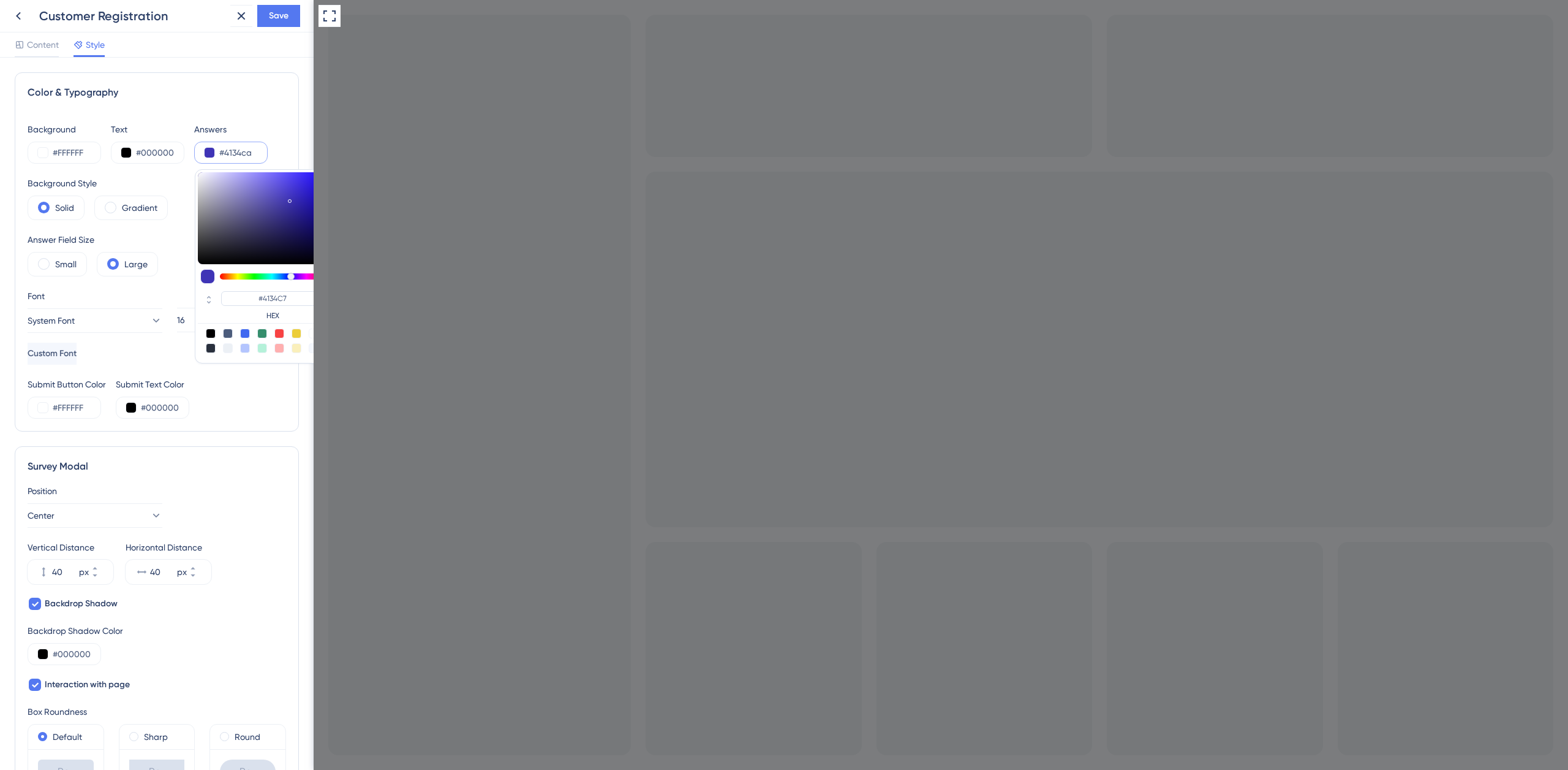
type input "#4134CA"
type input "#4134ce"
type input "#4134CE"
type input "#4335d6"
type input "#4335D6"
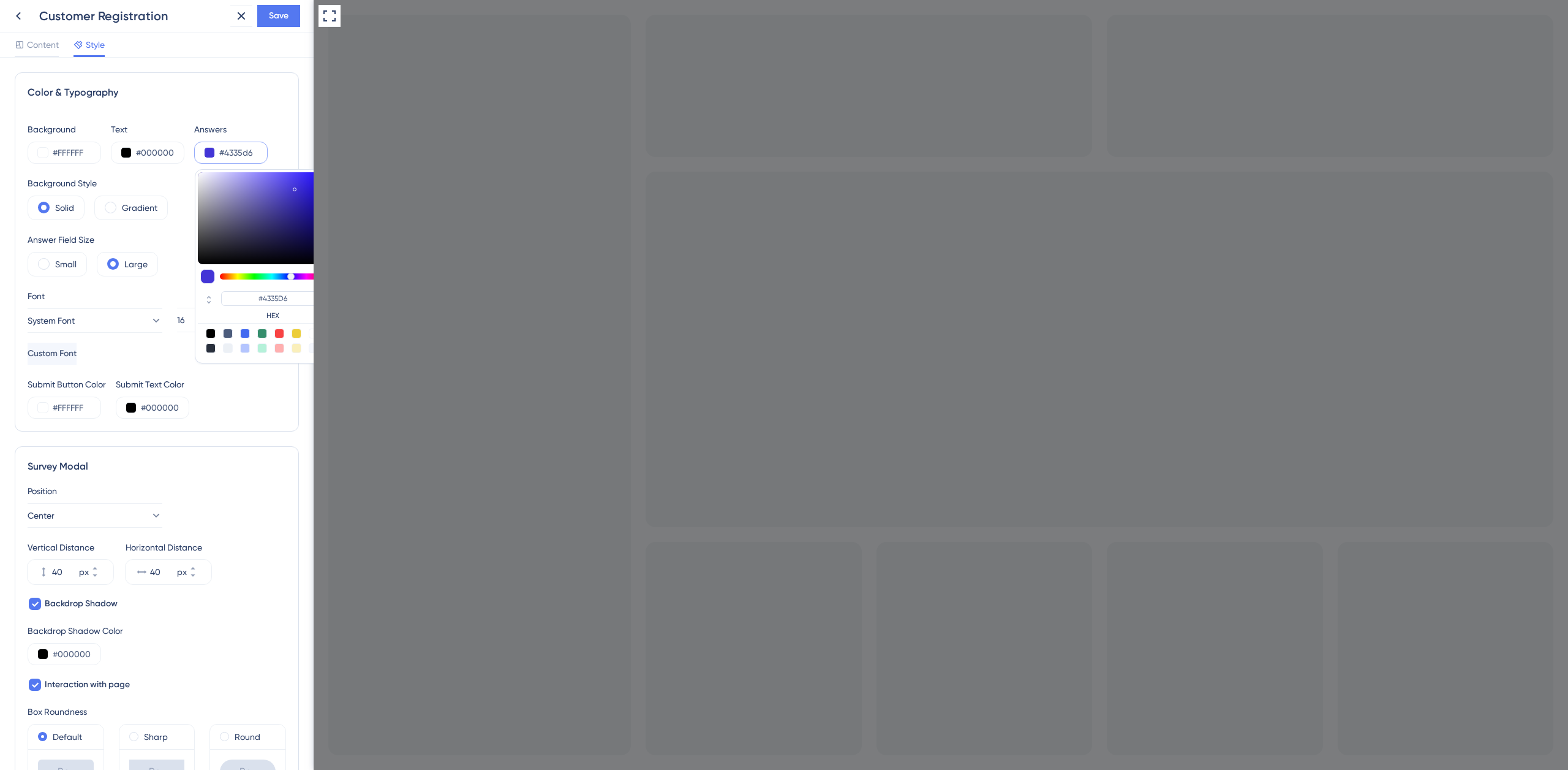
type input "#4537e0"
type input "#4537E0"
type input "#4637e4"
type input "#4637E4"
type input "#4738e6"
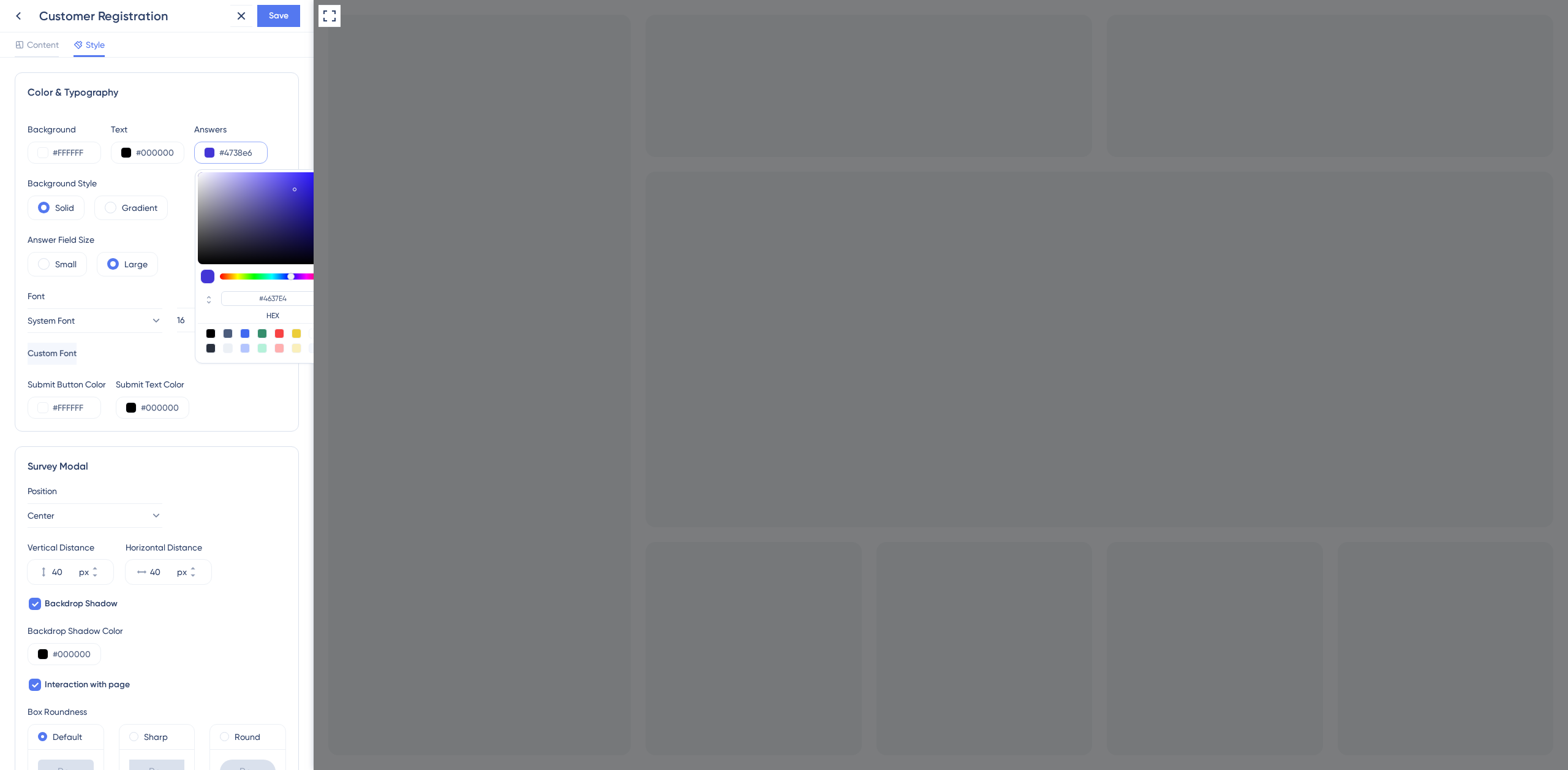
type input "#4738E6"
drag, startPoint x: 278, startPoint y: 214, endPoint x: 277, endPoint y: 176, distance: 38.0
click at [292, 181] on div at bounding box center [262, 218] width 128 height 92
type input "#4d3fe7"
type input "#4D3FE7"
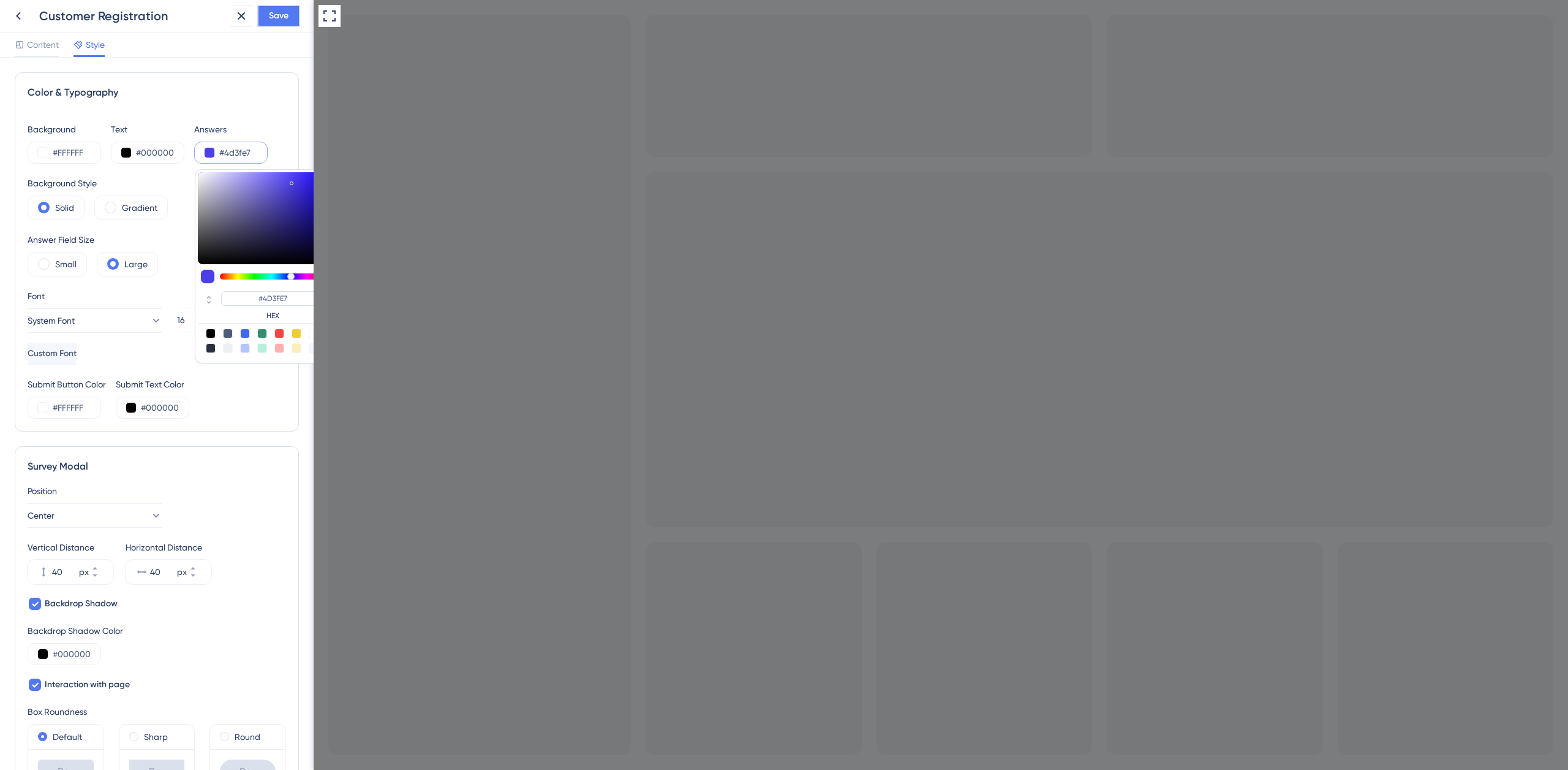
click at [279, 15] on span "Save" at bounding box center [278, 15] width 20 height 15
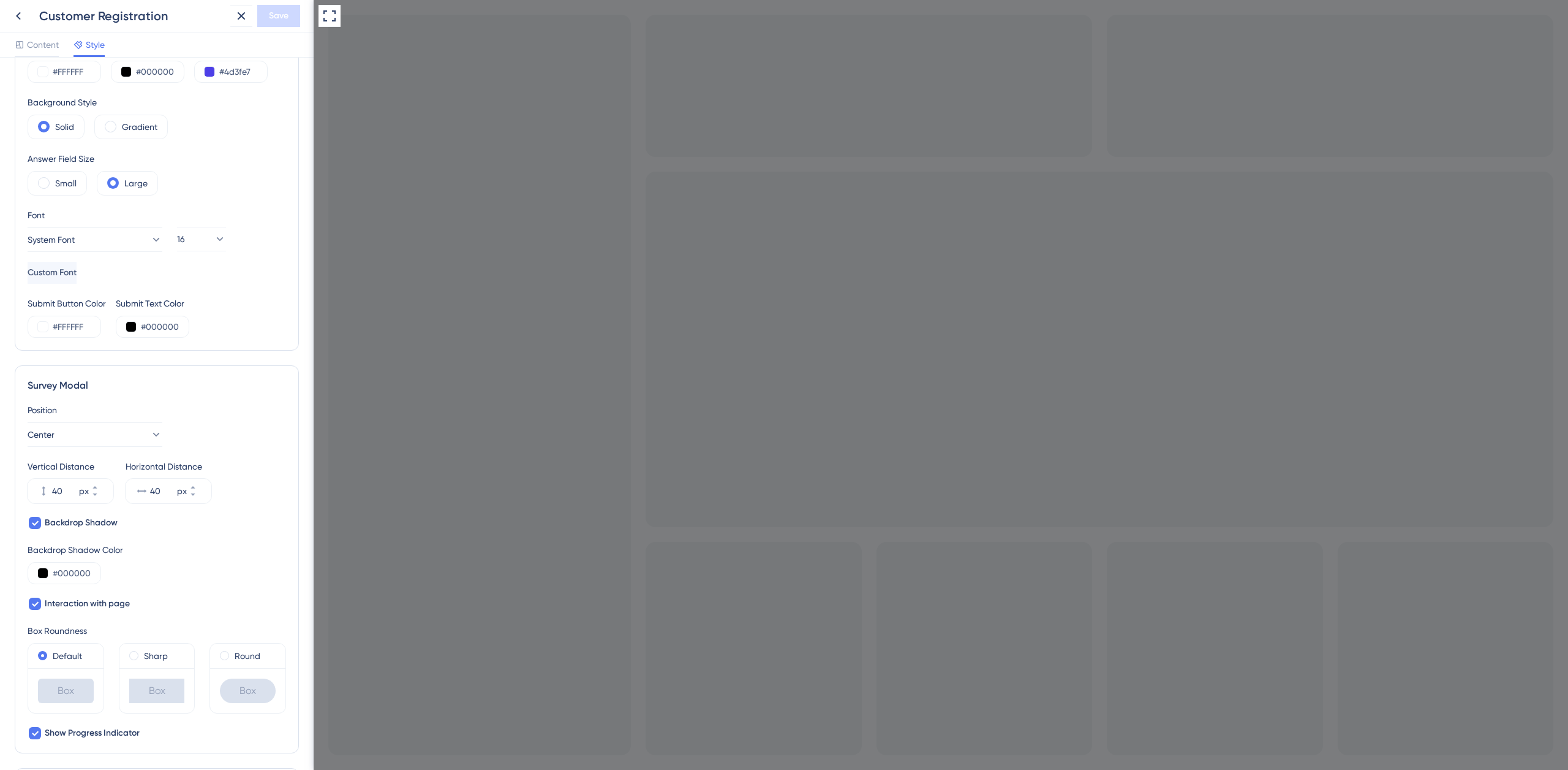
scroll to position [83, 0]
click at [196, 237] on button "16" at bounding box center [201, 237] width 49 height 25
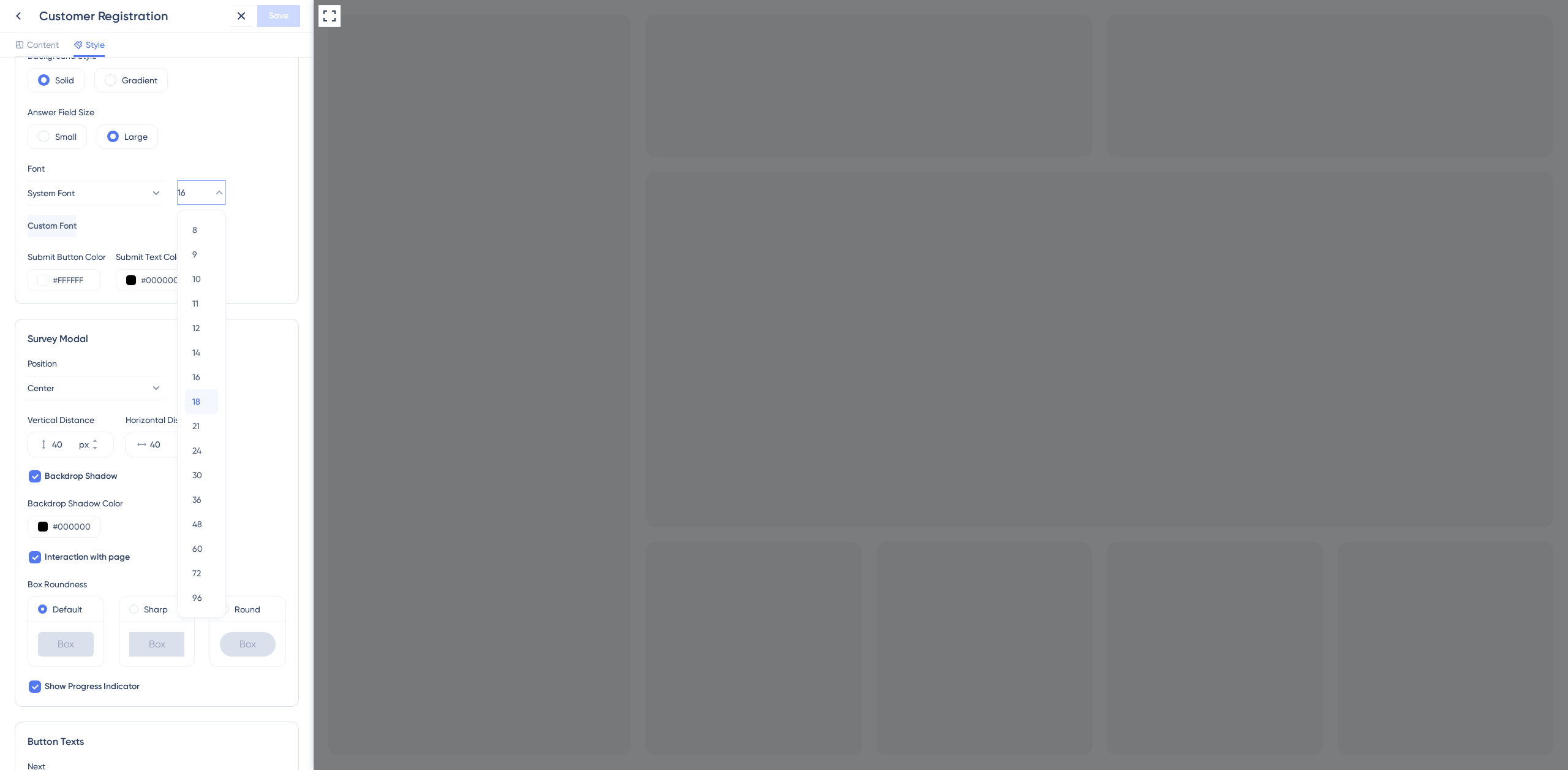
click at [210, 402] on div "18 18" at bounding box center [201, 401] width 18 height 25
click at [149, 194] on icon at bounding box center [155, 193] width 12 height 12
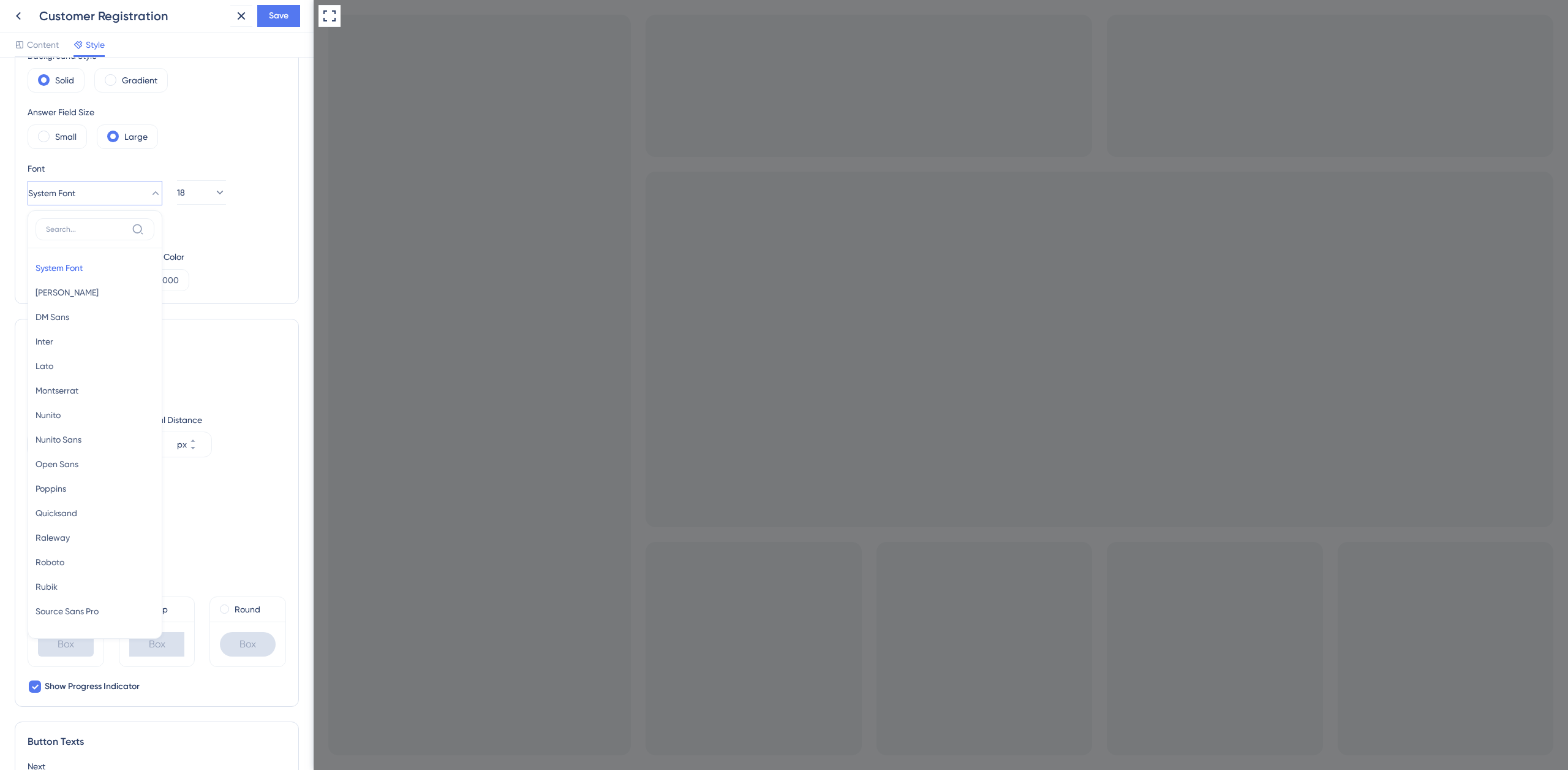
scroll to position [138, 0]
click at [80, 327] on button "Inter Inter" at bounding box center [95, 331] width 119 height 25
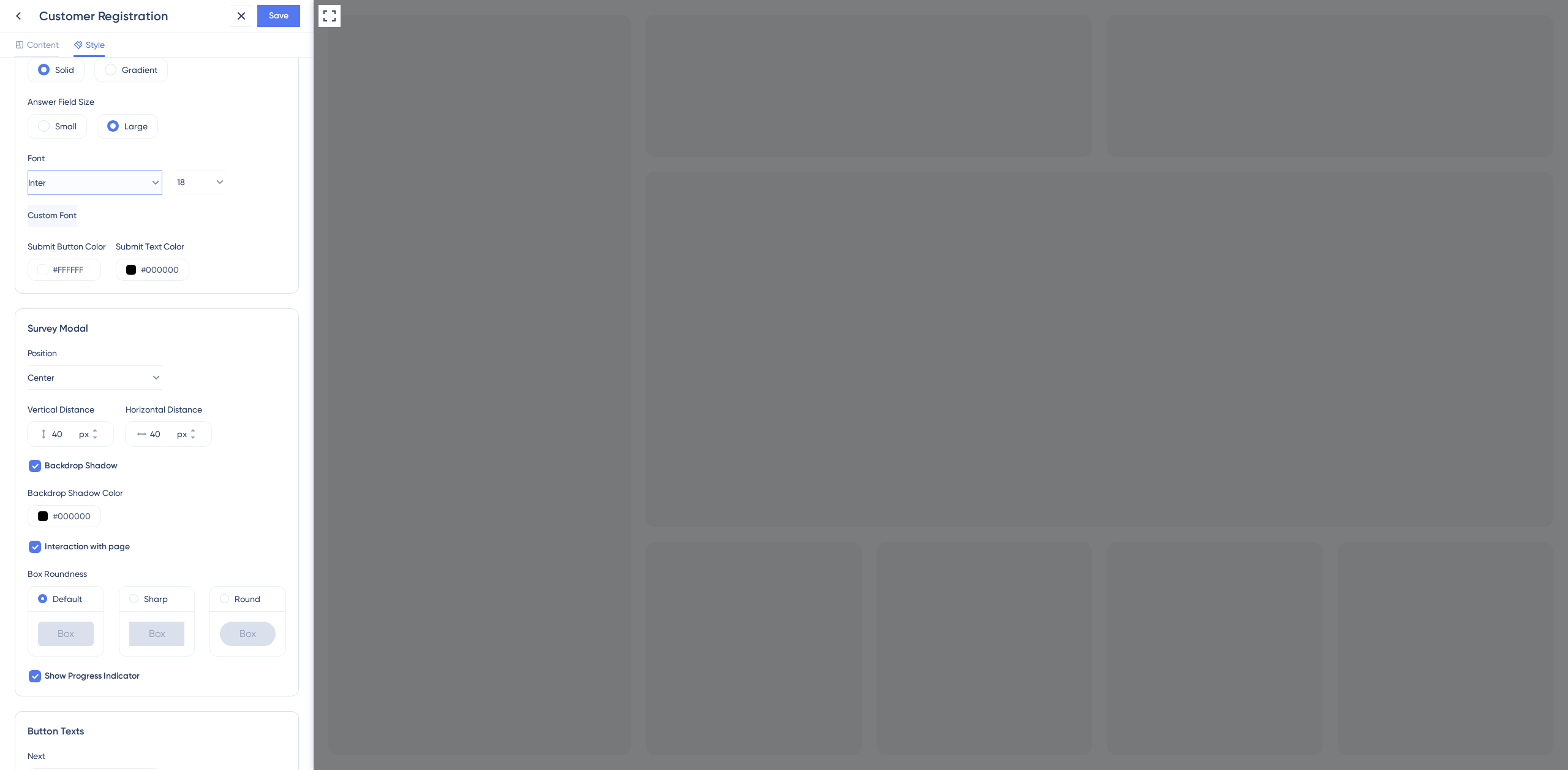
click at [92, 174] on button "Inter" at bounding box center [95, 182] width 135 height 25
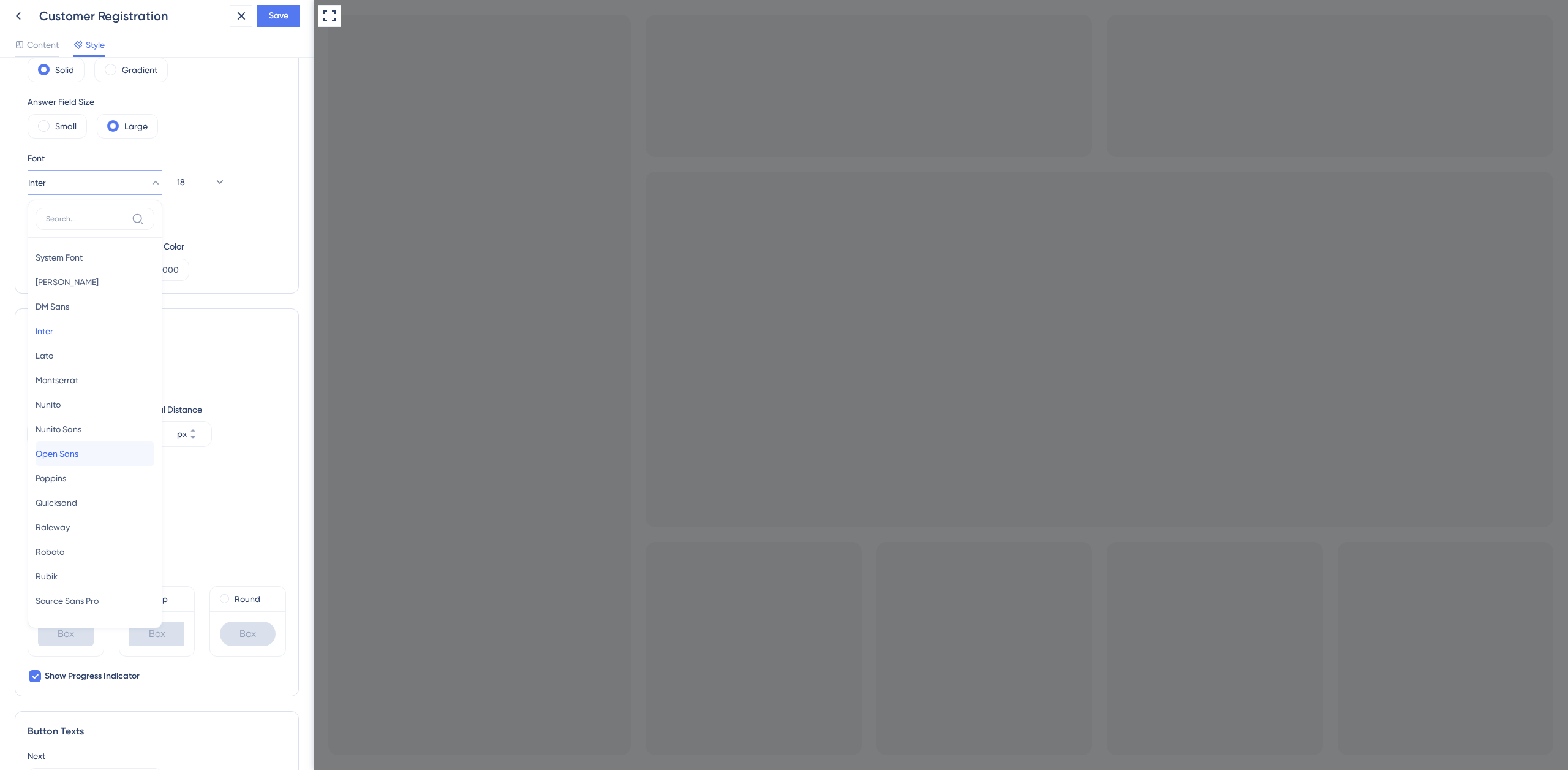
click at [78, 451] on span "Open Sans" at bounding box center [57, 453] width 43 height 15
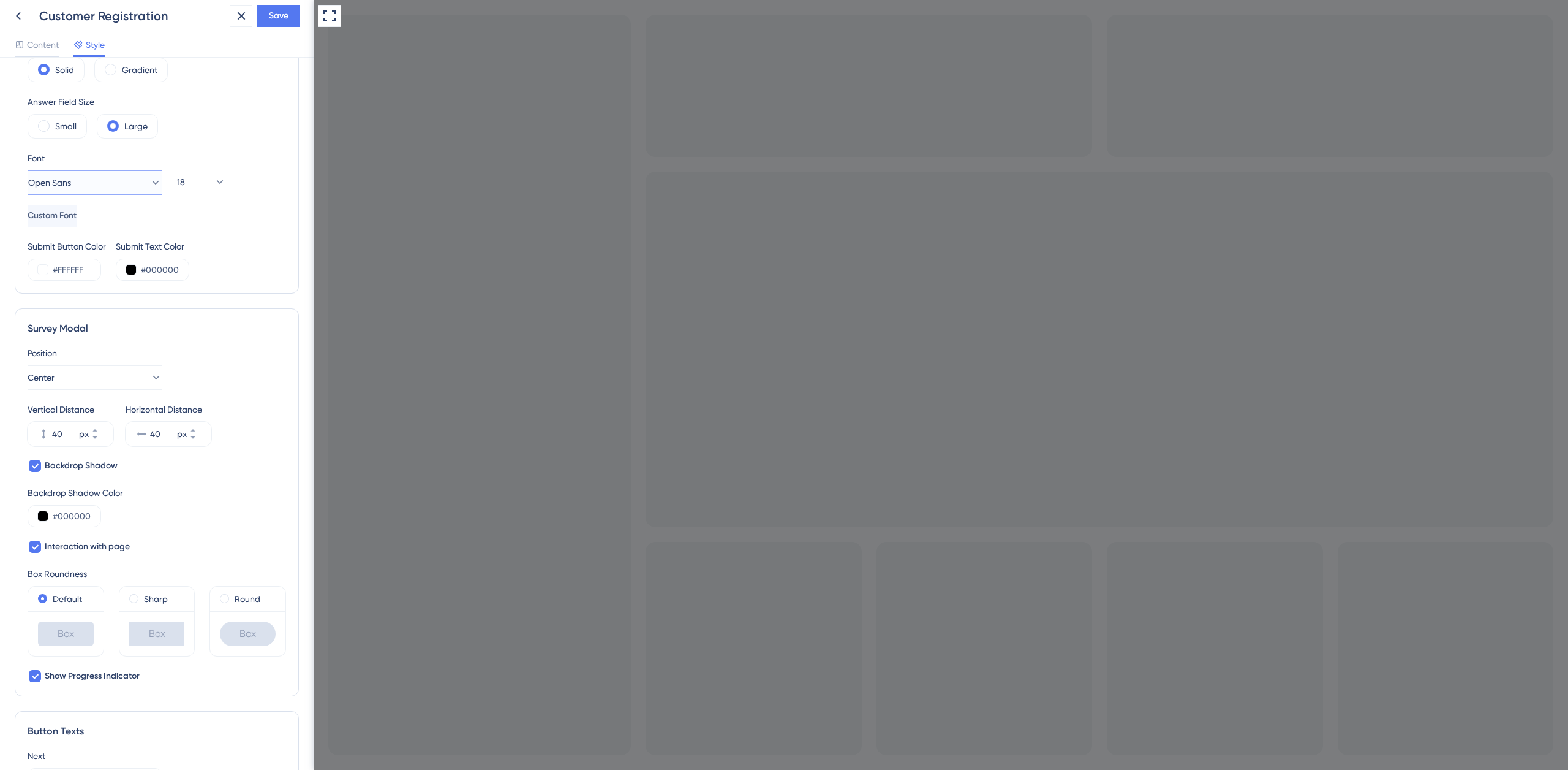
click at [85, 178] on button "Open Sans" at bounding box center [95, 182] width 135 height 25
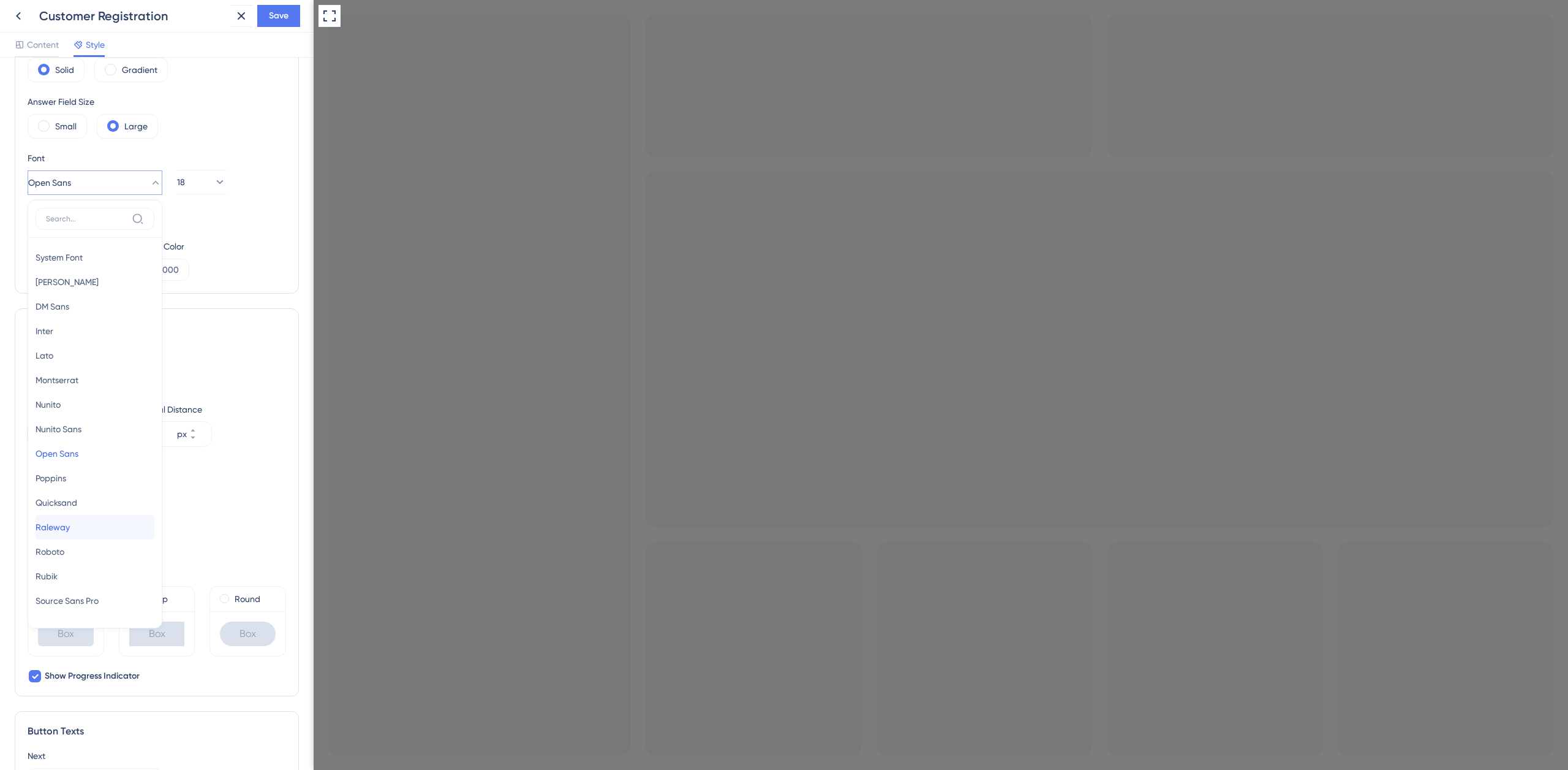
click at [79, 528] on button "Raleway Raleway" at bounding box center [95, 527] width 119 height 25
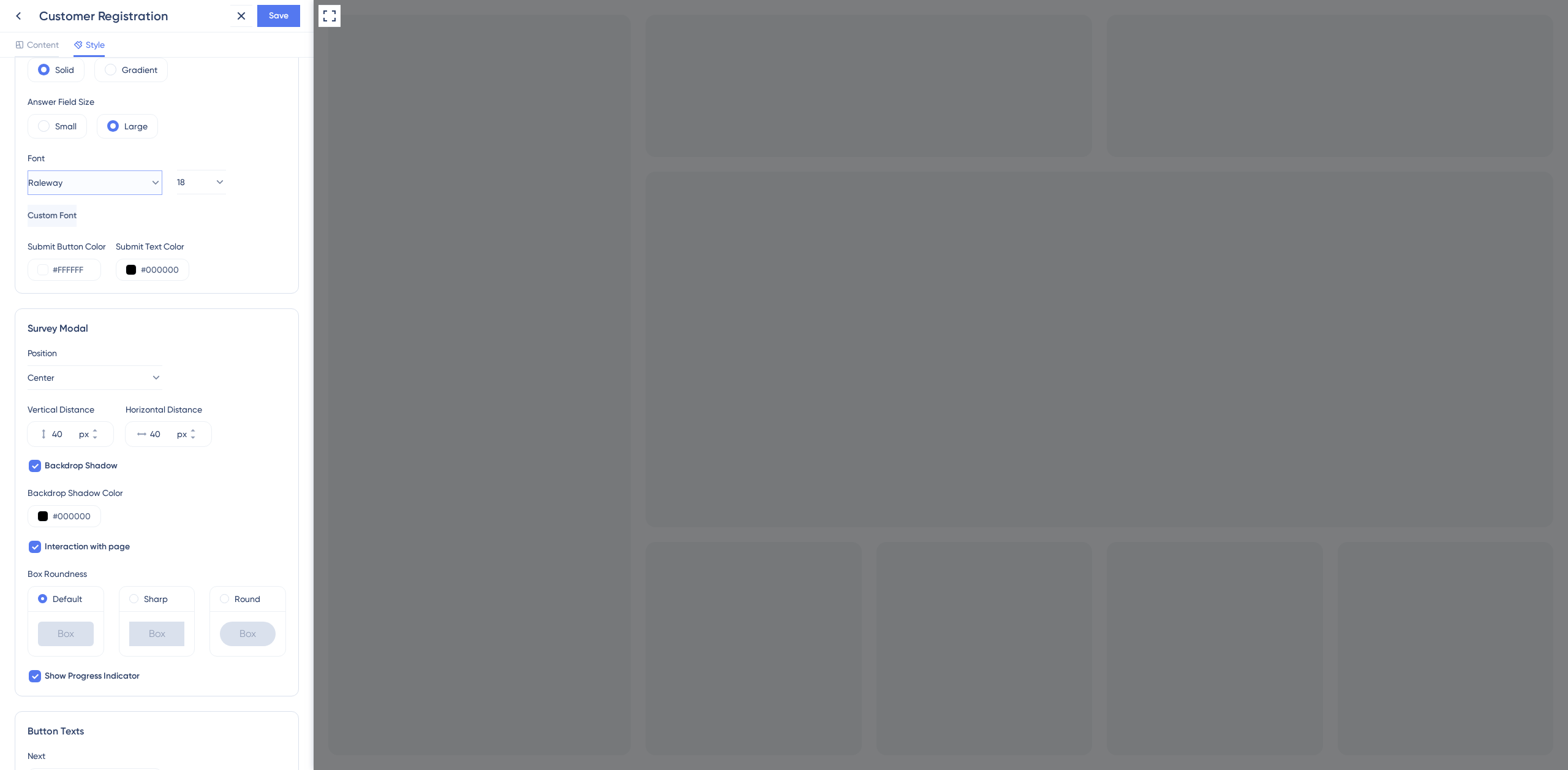
click at [78, 183] on button "Raleway" at bounding box center [95, 182] width 135 height 25
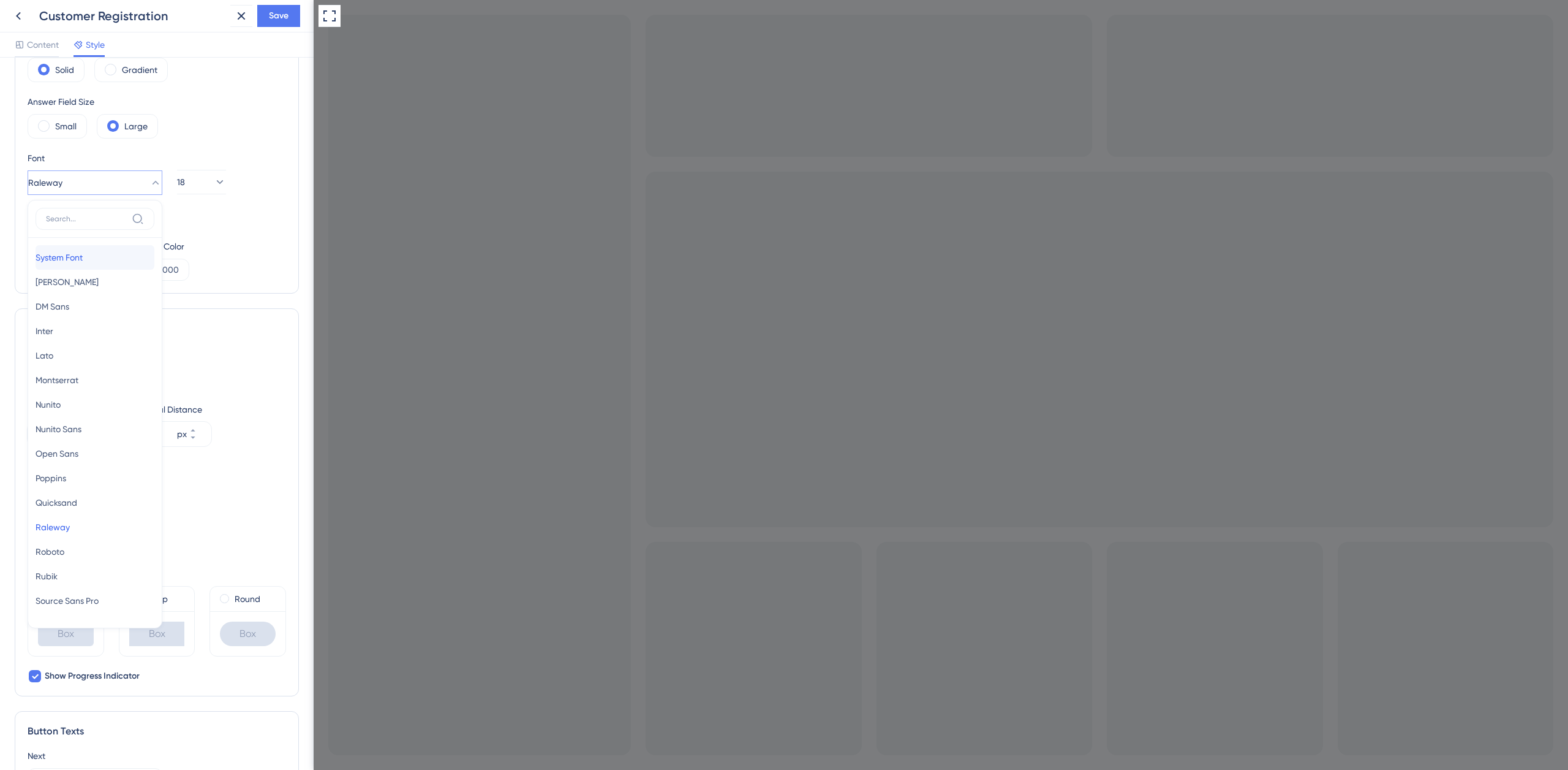
click at [76, 258] on span "System Font" at bounding box center [59, 257] width 47 height 15
click at [81, 270] on input "#FFFFFF" at bounding box center [78, 270] width 50 height 15
click at [43, 270] on button at bounding box center [43, 269] width 10 height 10
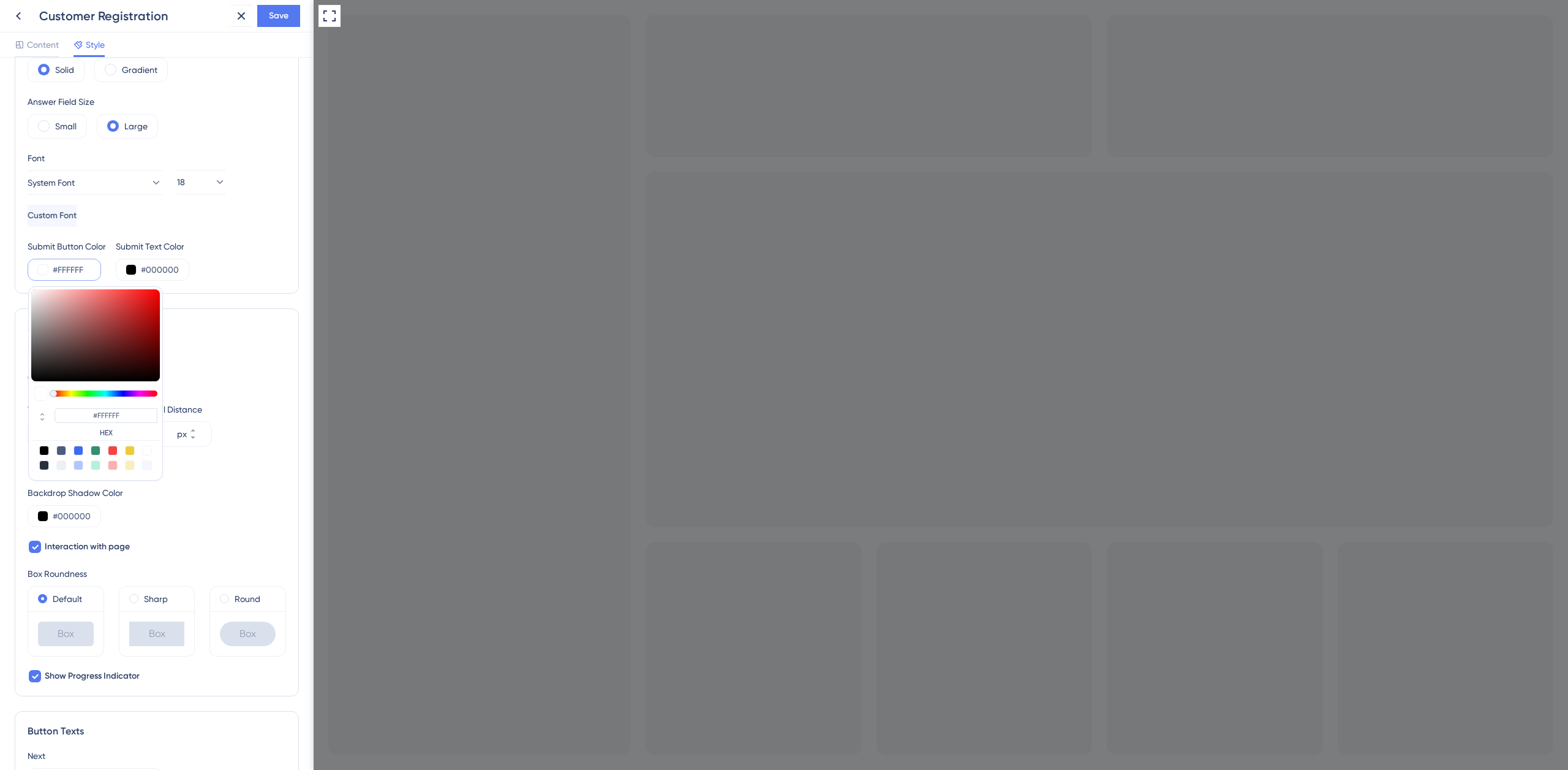
click at [87, 266] on input "#FFFFFF" at bounding box center [78, 270] width 50 height 15
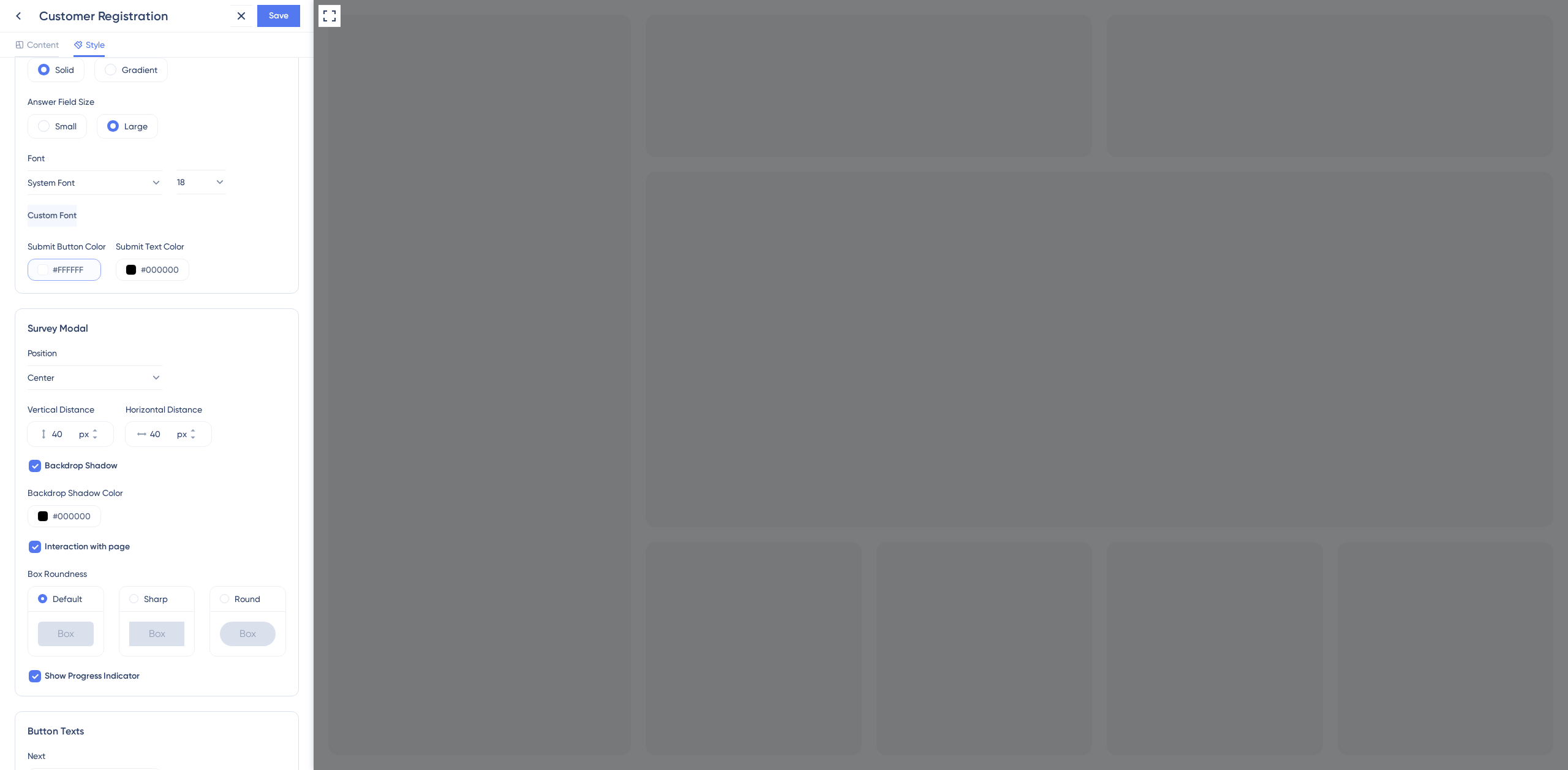
click at [53, 262] on div "#FFFFFF" at bounding box center [64, 270] width 74 height 22
drag, startPoint x: 53, startPoint y: 270, endPoint x: 104, endPoint y: 266, distance: 51.2
click at [104, 266] on div "Submit Button Color #FFFFFF" at bounding box center [66, 260] width 78 height 42
paste input "262474"
type input "#262474"
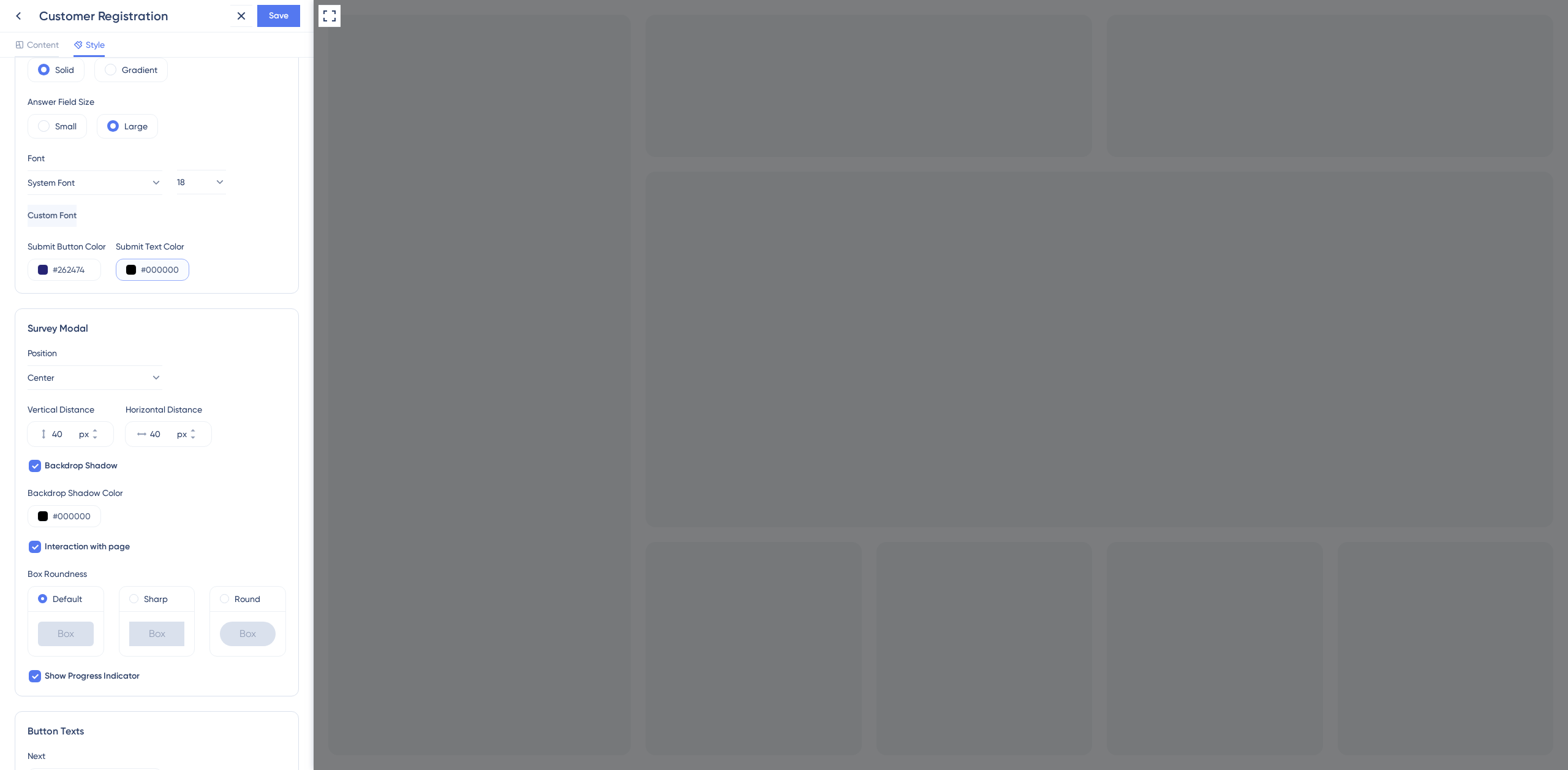
click at [157, 270] on input "#000000" at bounding box center [166, 270] width 50 height 15
type input "#FFFFFF"
drag, startPoint x: 76, startPoint y: 516, endPoint x: 114, endPoint y: 510, distance: 38.5
click at [77, 516] on input "#000000" at bounding box center [78, 516] width 50 height 15
drag, startPoint x: 64, startPoint y: 509, endPoint x: 55, endPoint y: 499, distance: 13.5
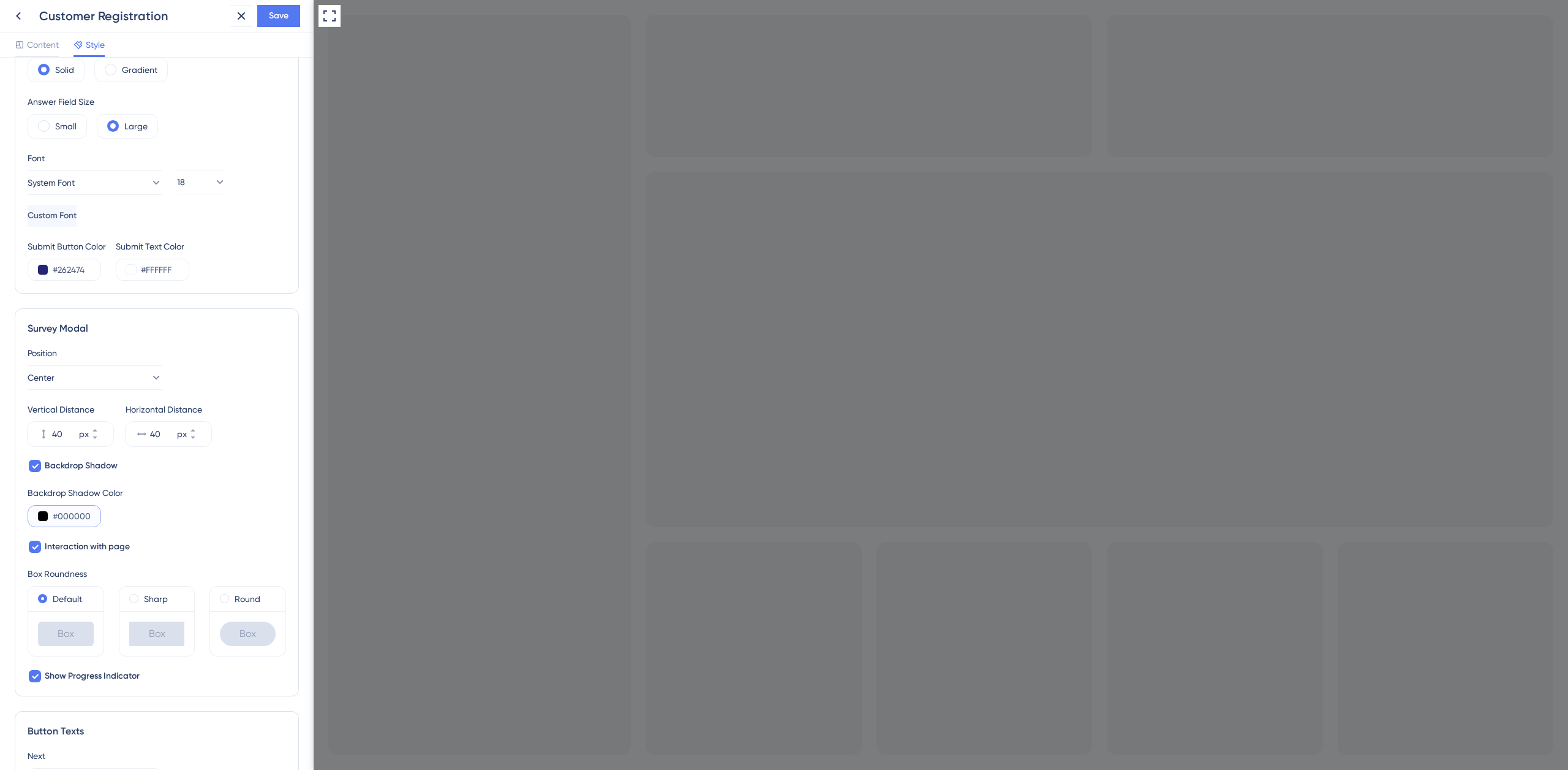
click at [55, 507] on div "#000000" at bounding box center [64, 516] width 74 height 22
click at [37, 465] on icon at bounding box center [35, 467] width 7 height 5
checkbox input "false"
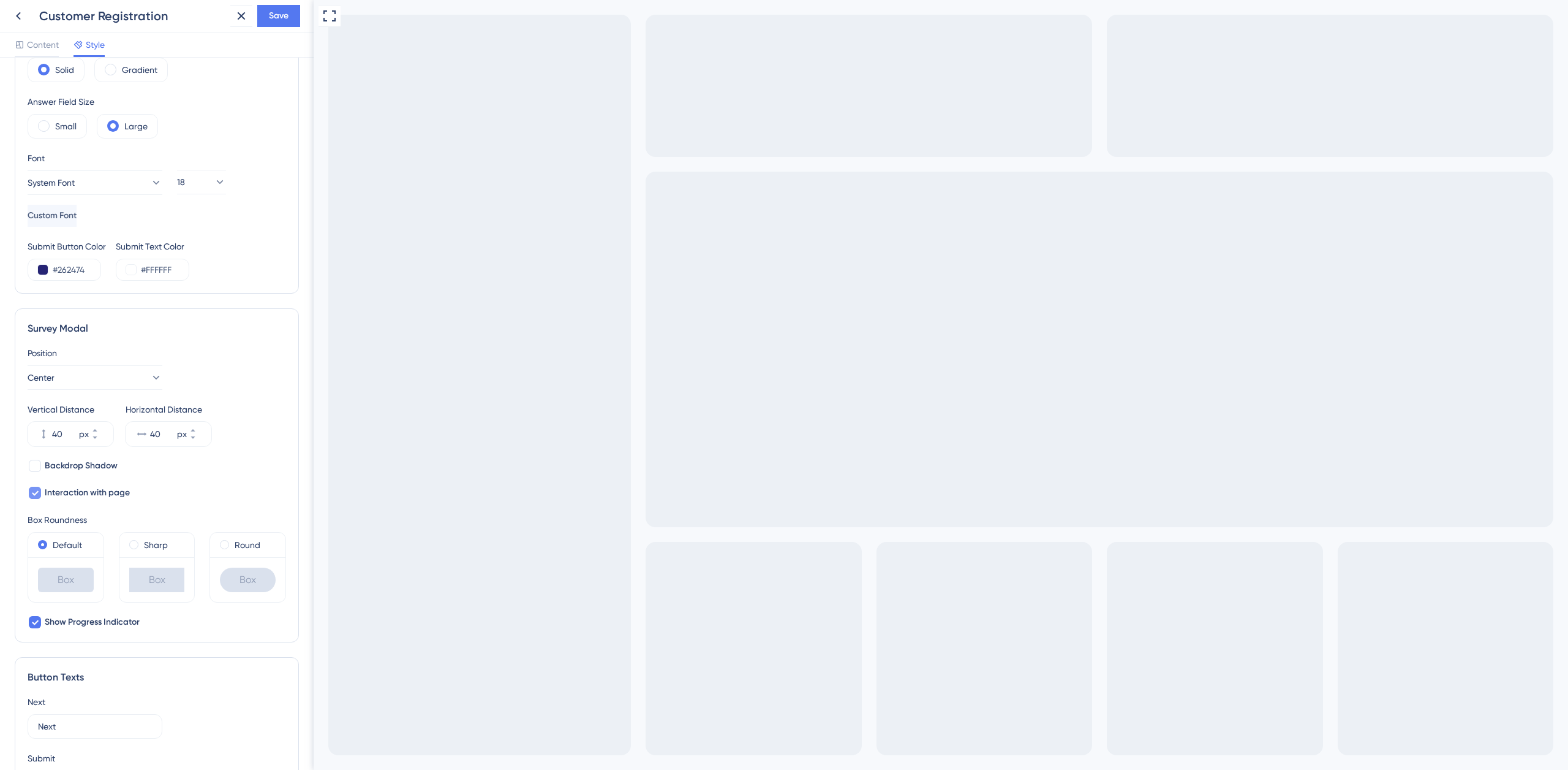
click at [37, 490] on icon at bounding box center [35, 492] width 8 height 10
checkbox input "false"
click at [39, 465] on div at bounding box center [34, 465] width 12 height 12
checkbox input "true"
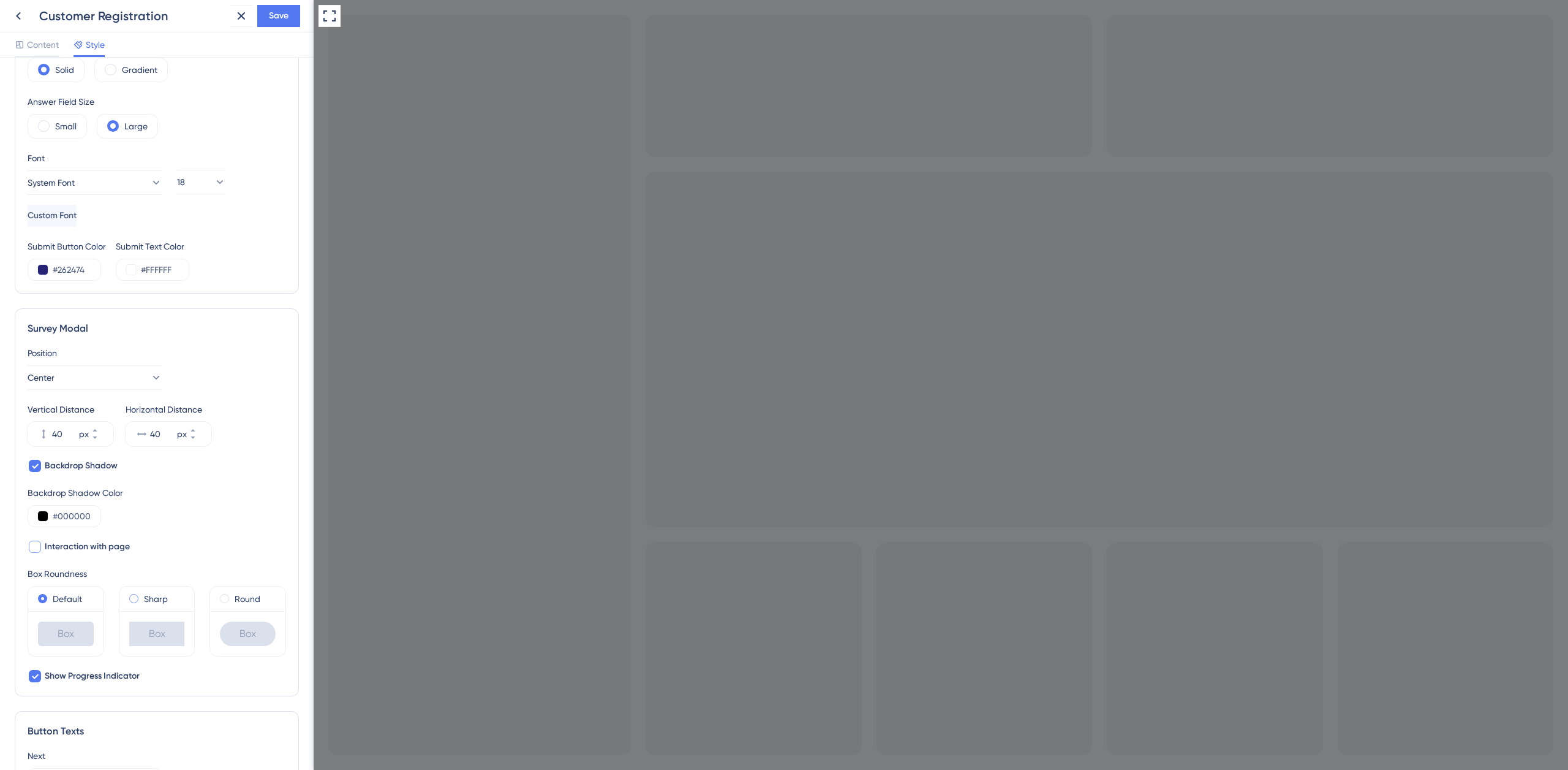
click at [136, 602] on div "Sharp" at bounding box center [157, 598] width 56 height 15
click at [137, 593] on div "Sharp" at bounding box center [157, 598] width 56 height 15
click at [50, 598] on div "Default" at bounding box center [66, 598] width 56 height 15
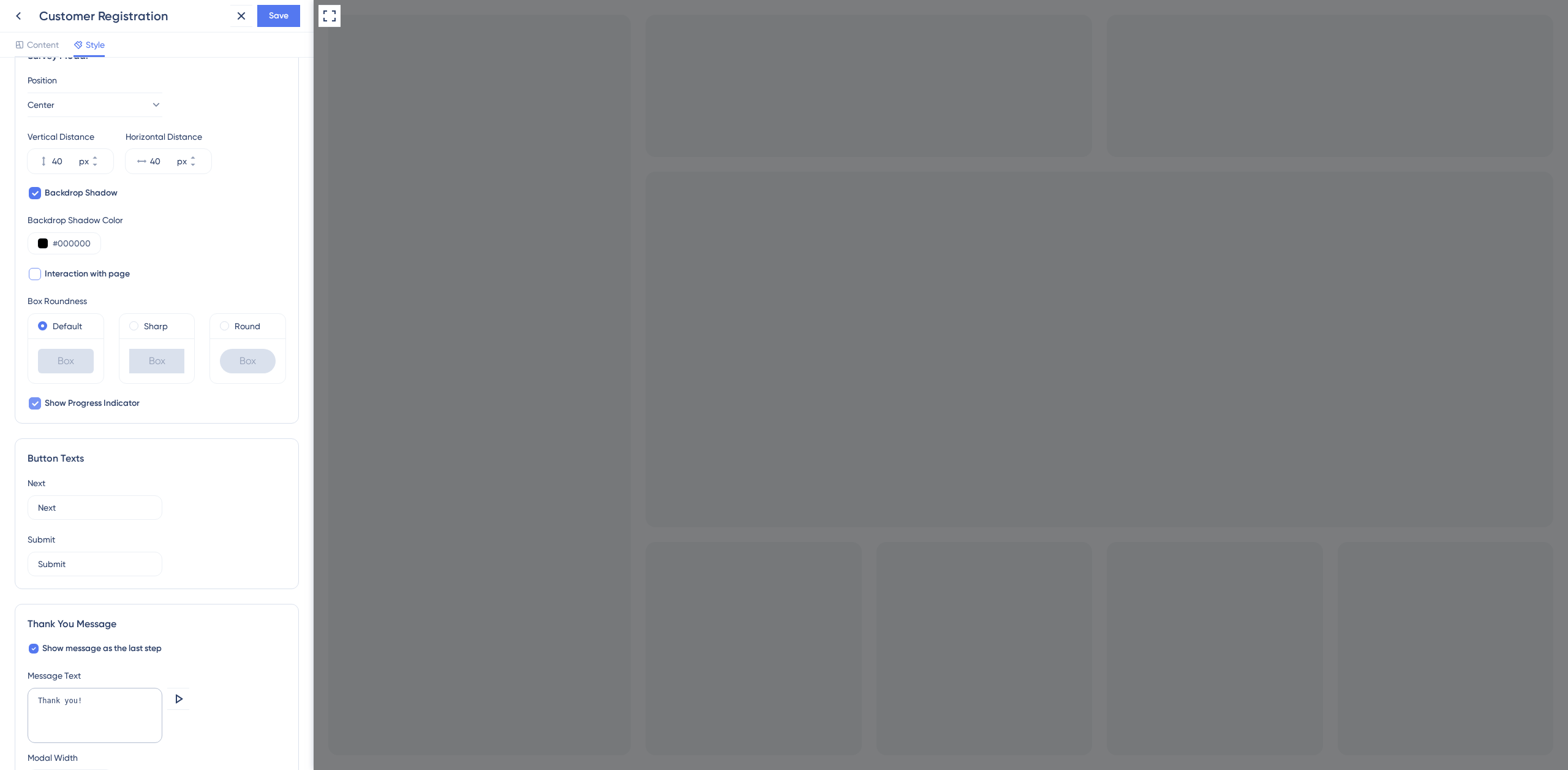
scroll to position [416, 0]
click at [36, 398] on icon at bounding box center [35, 399] width 7 height 5
click at [39, 397] on div at bounding box center [34, 397] width 12 height 12
checkbox input "true"
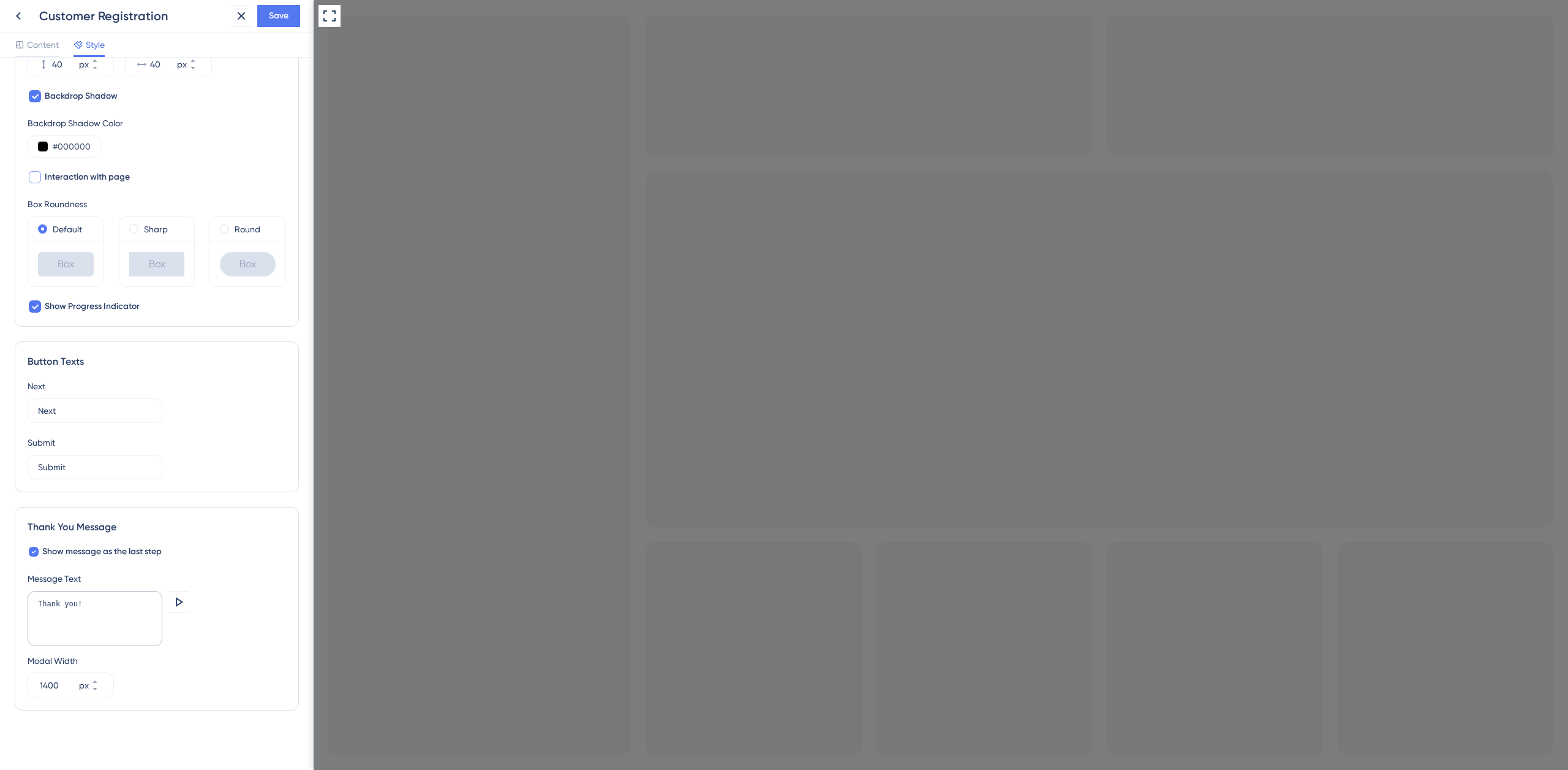
scroll to position [512, 0]
click at [92, 598] on textarea "Thank you!" at bounding box center [95, 614] width 135 height 55
paste textarea "s for joining Paramount Liquor"
click at [111, 615] on textarea "Thanks for joining Paramount Liquor!" at bounding box center [95, 614] width 135 height 55
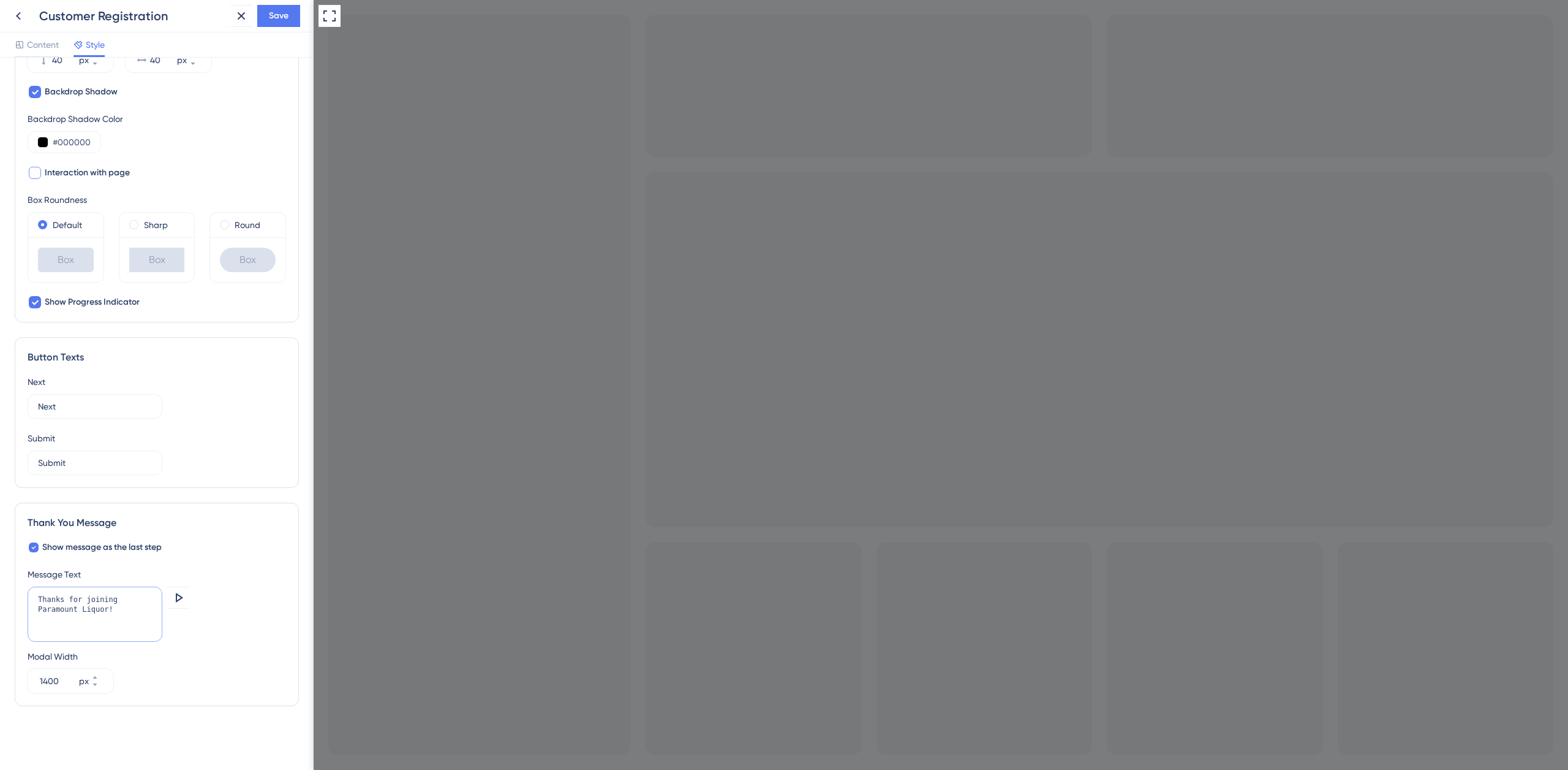
click at [135, 607] on textarea "Thanks for joining Paramount Liquor!" at bounding box center [95, 614] width 135 height 55
paste textarea "Your account is being created and we'll send you an email with your login detai…"
type textarea "Thanks for joining Paramount Liquor! Your account is being created and we'll se…"
click at [232, 514] on div "Thank You Message Show message as the last step Message Text Thanks for joining…" at bounding box center [156, 604] width 284 height 203
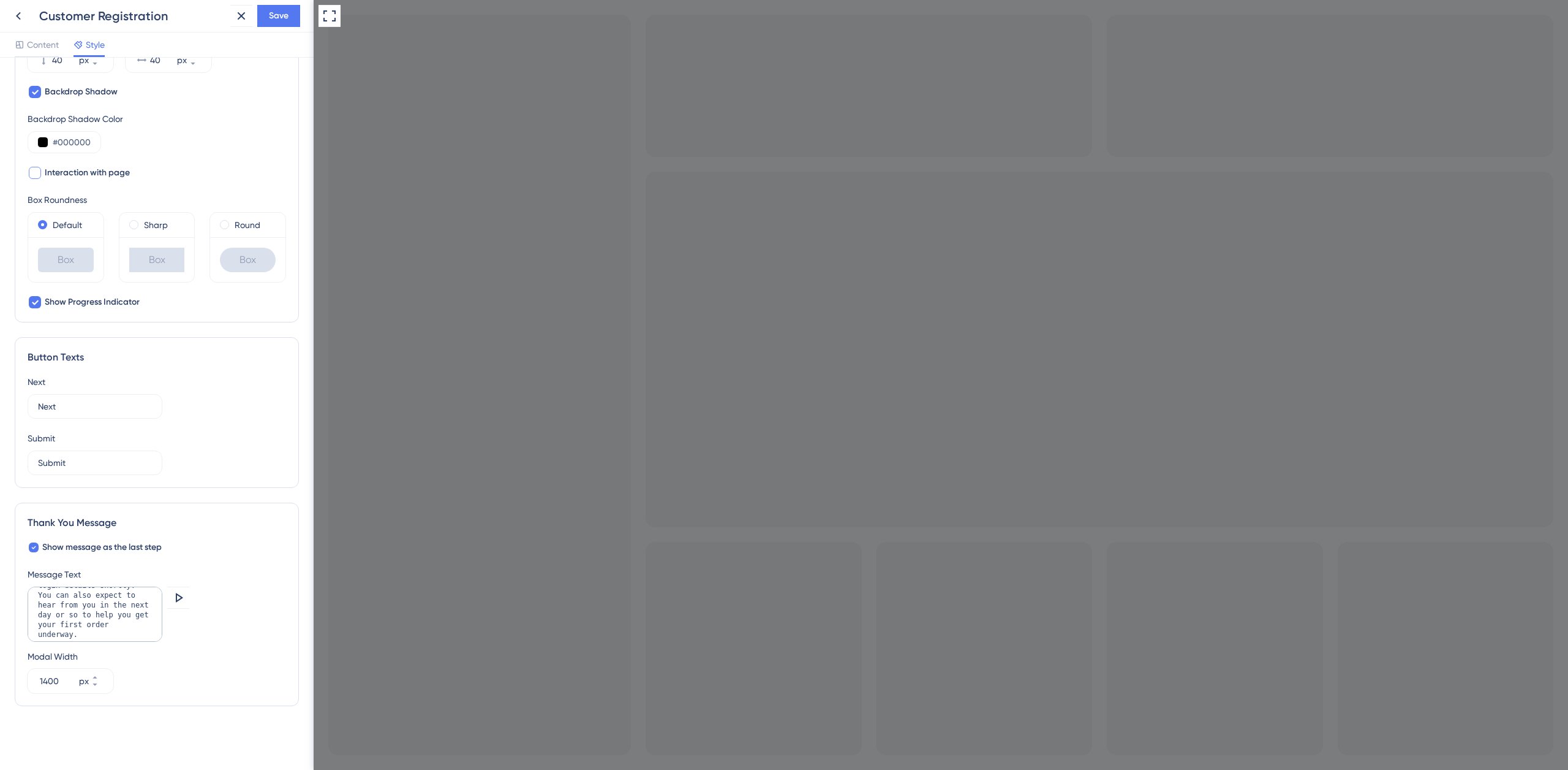
scroll to position [78, 0]
click at [183, 596] on icon at bounding box center [178, 597] width 15 height 15
checkbox input "false"
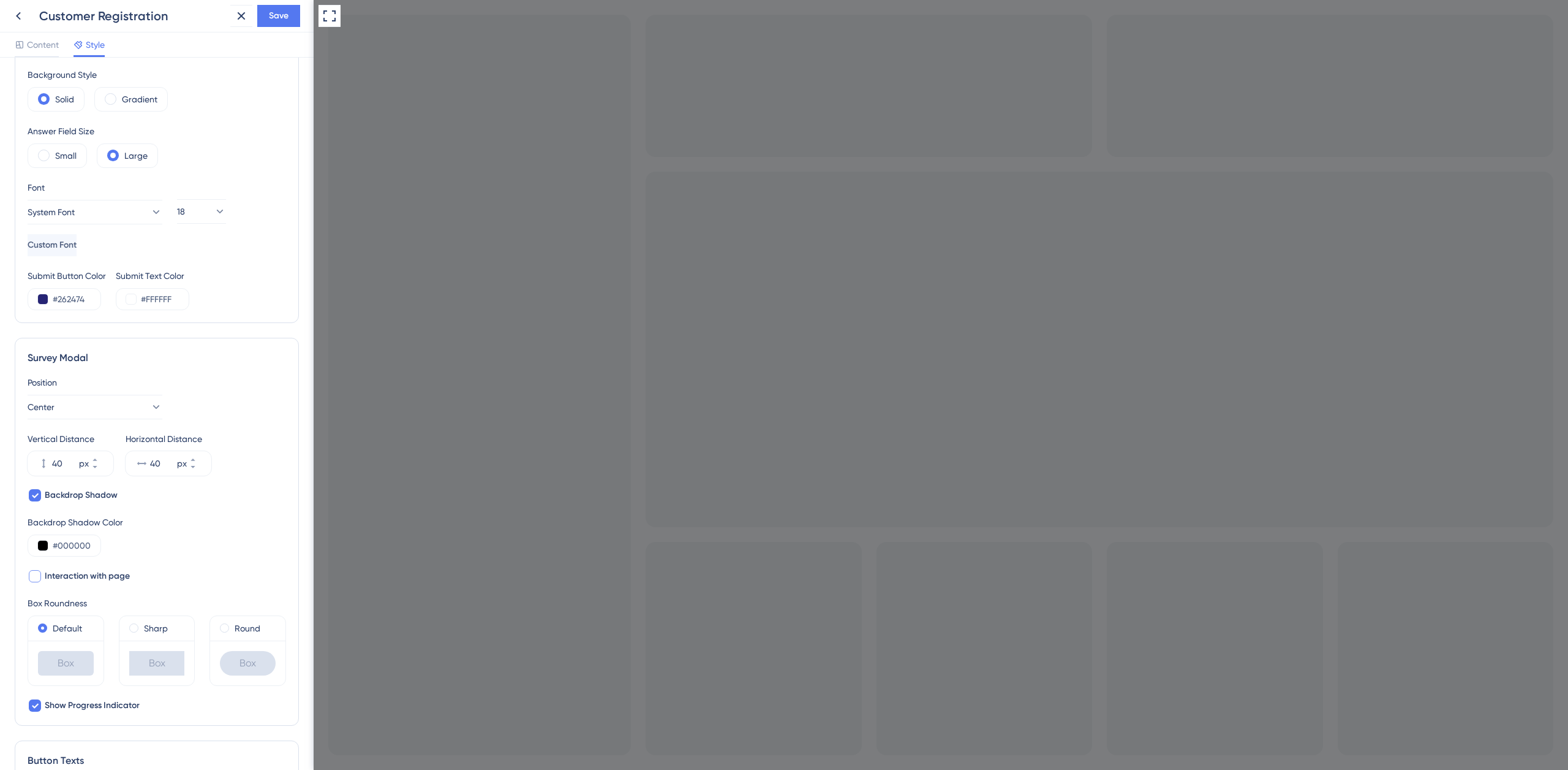
scroll to position [0, 0]
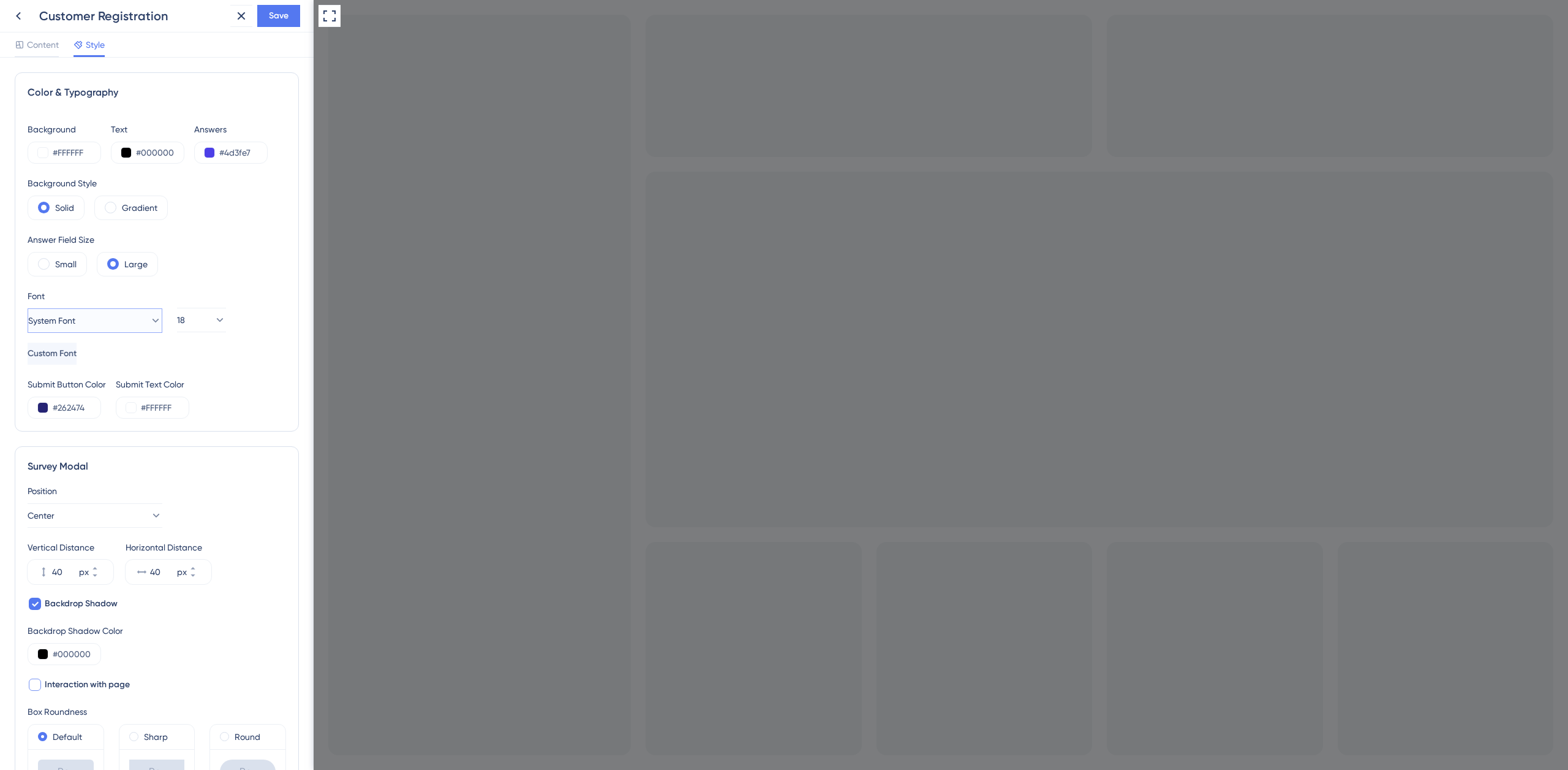
click at [97, 317] on button "System Font" at bounding box center [95, 320] width 135 height 25
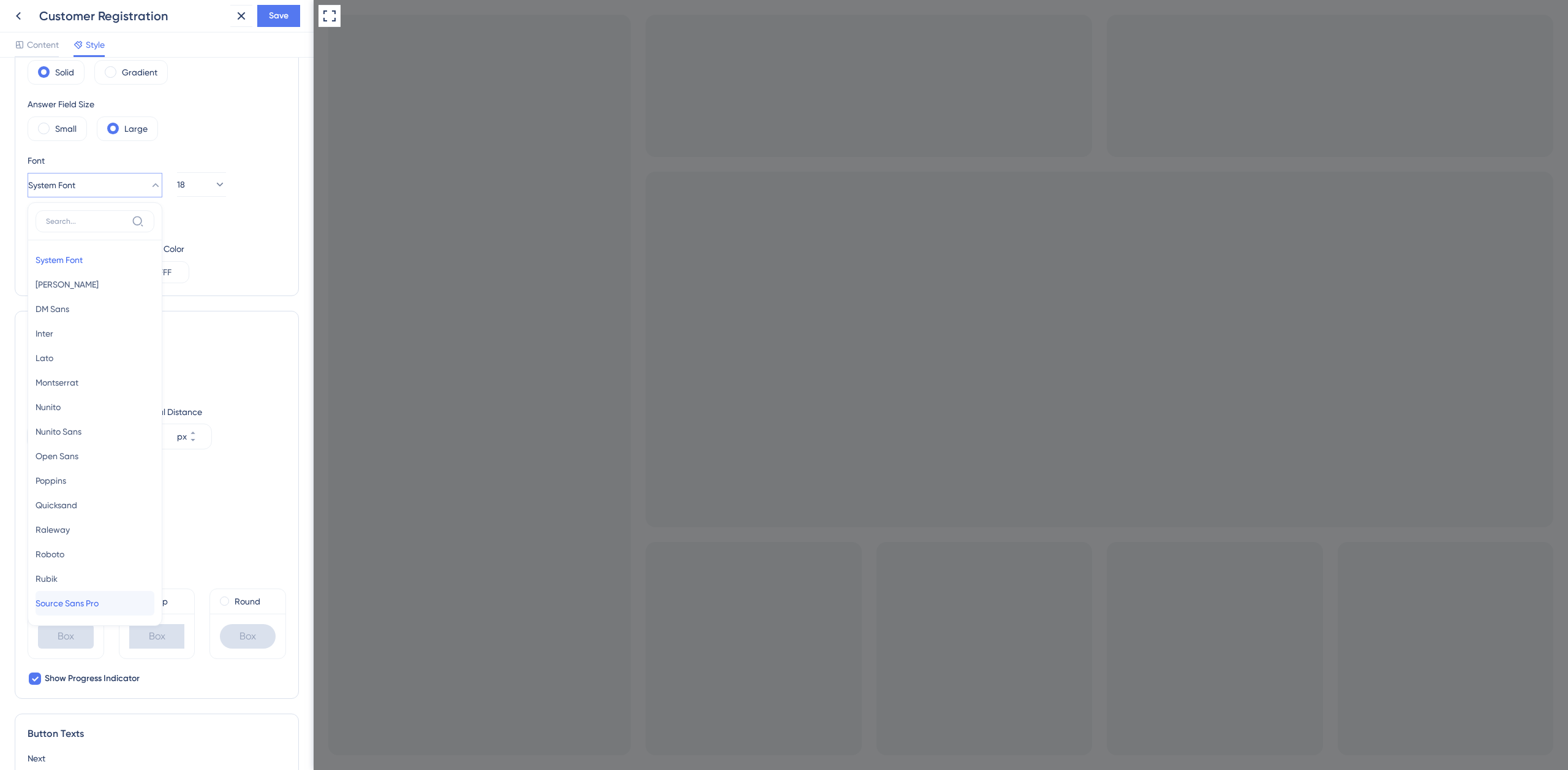
click at [93, 602] on span "Source Sans Pro" at bounding box center [67, 603] width 63 height 15
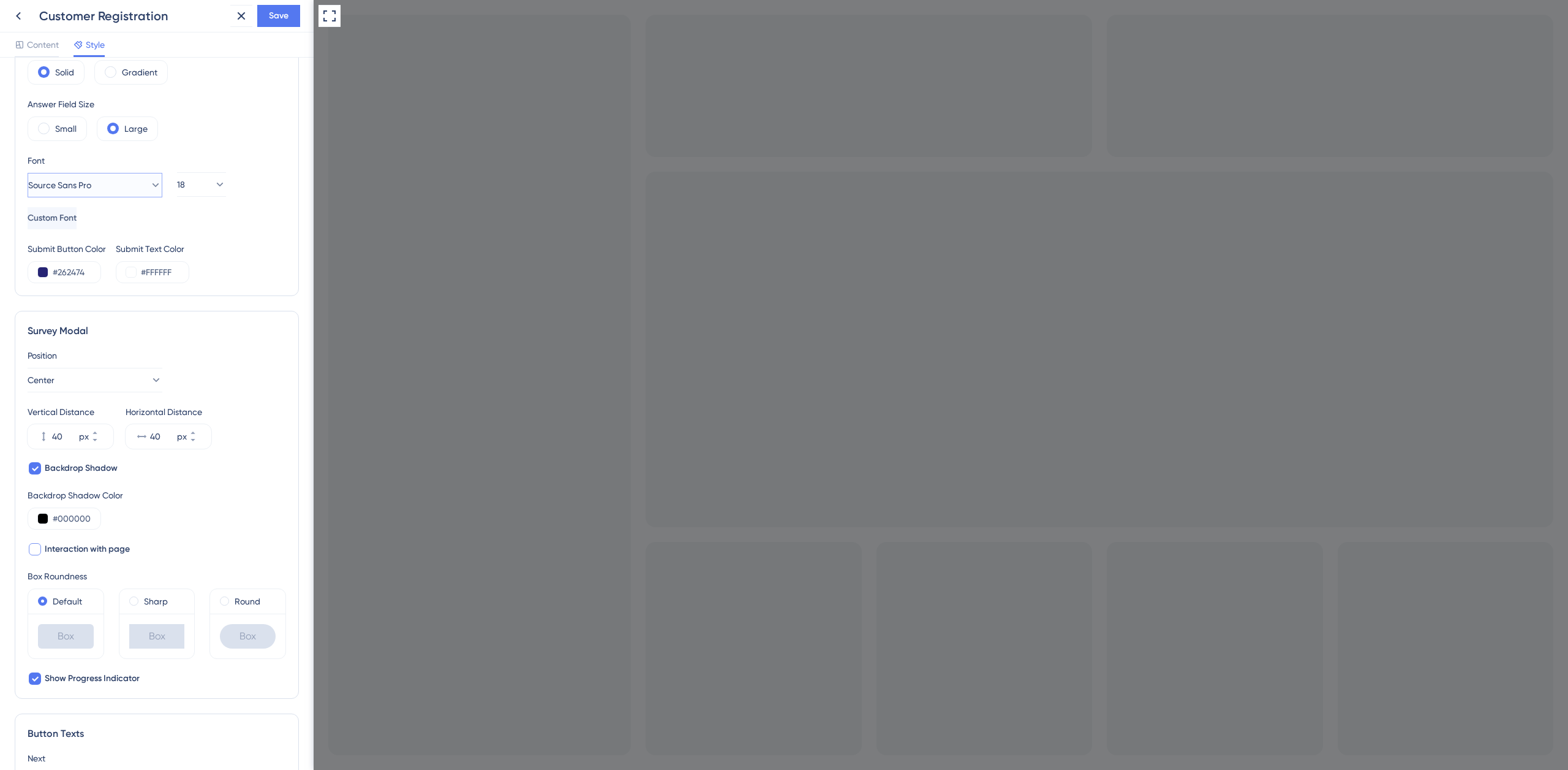
click at [92, 188] on span "Source Sans Pro" at bounding box center [59, 185] width 63 height 15
click at [78, 259] on span "System Font" at bounding box center [59, 257] width 47 height 15
click at [217, 123] on div "Answer Field Size Small Large" at bounding box center [156, 116] width 259 height 44
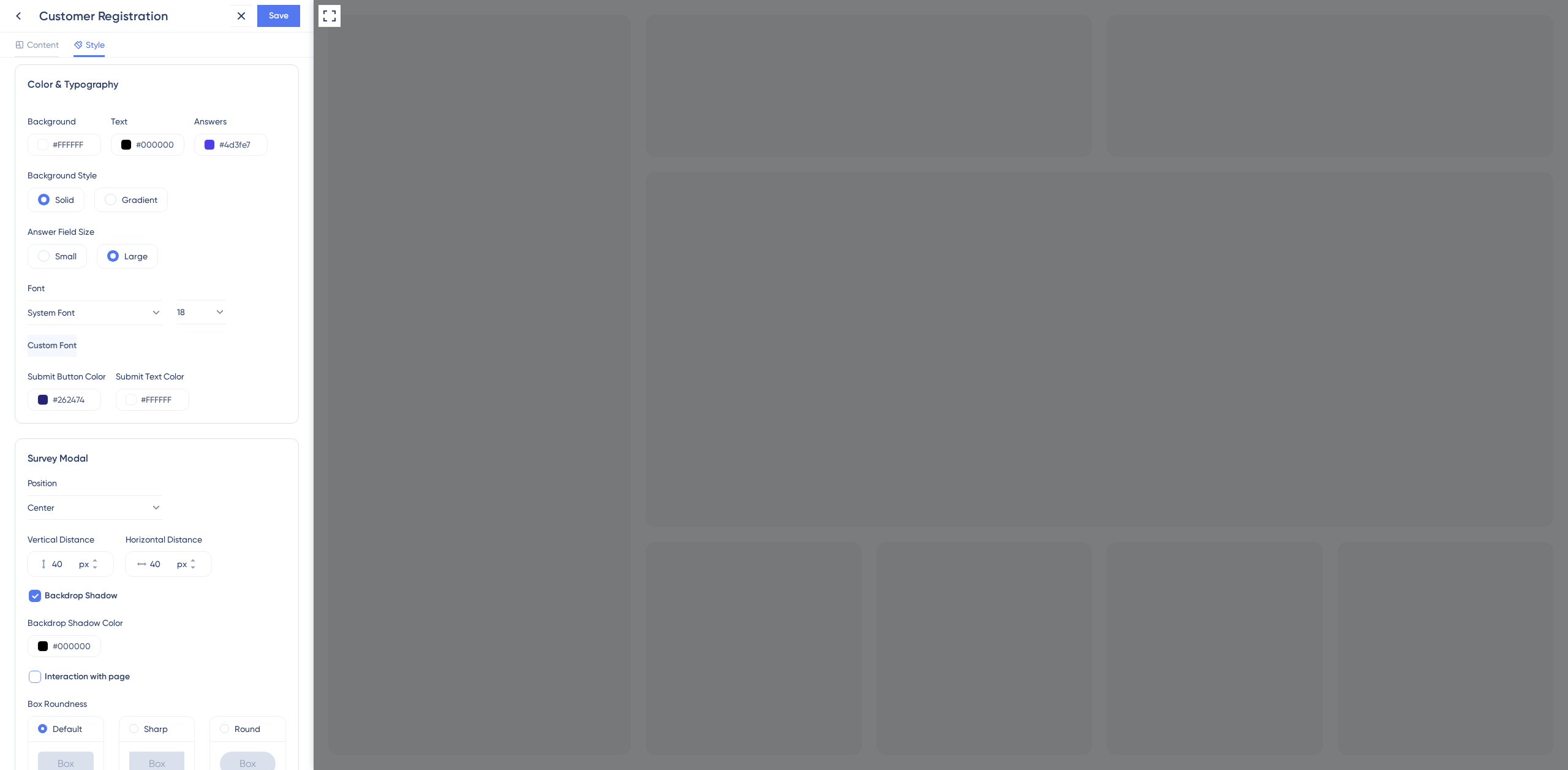
scroll to position [0, 0]
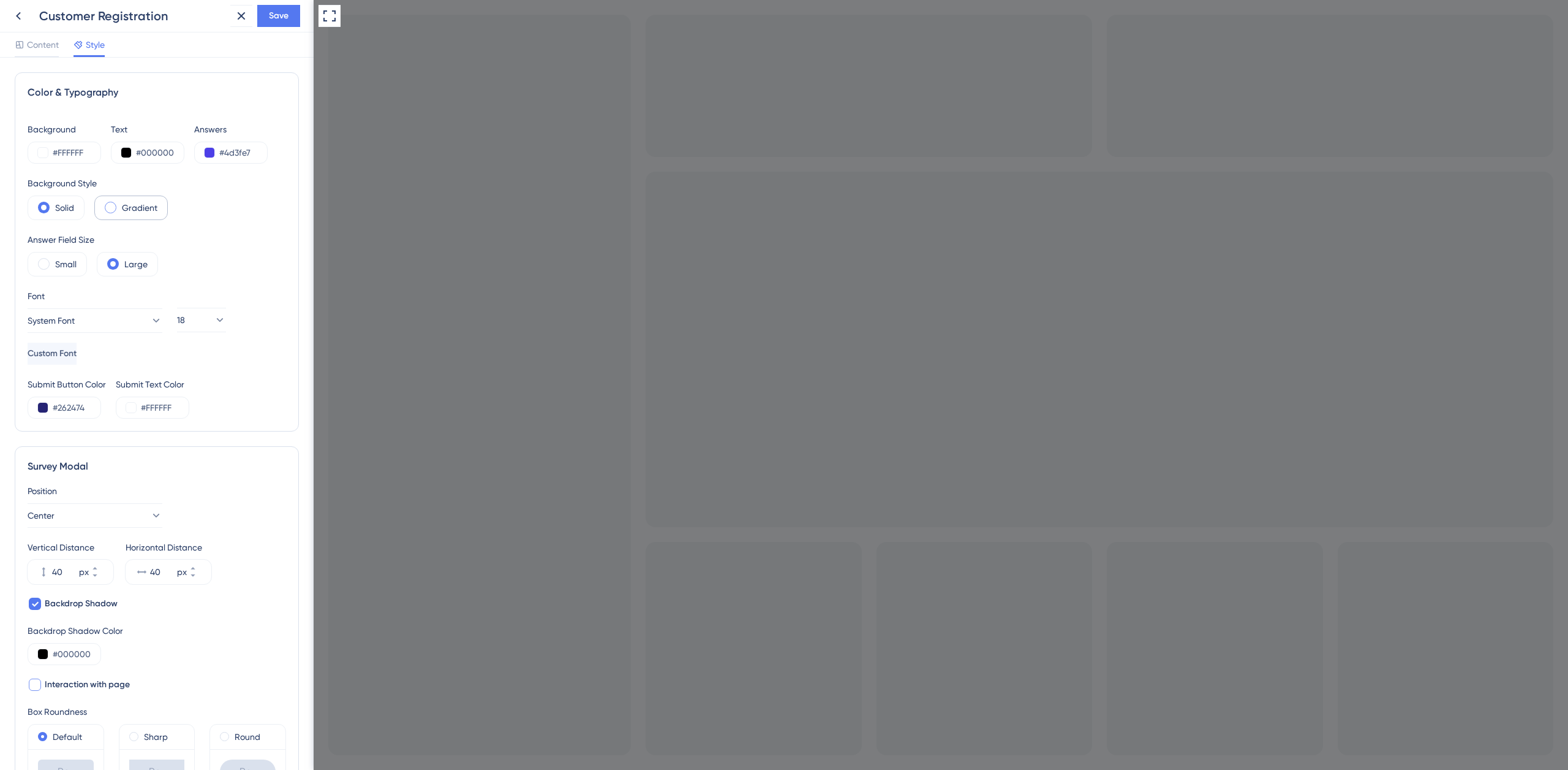
click at [135, 209] on label "Gradient" at bounding box center [140, 207] width 36 height 15
click at [63, 204] on label "Solid" at bounding box center [65, 207] width 19 height 15
click at [142, 203] on label "Gradient" at bounding box center [140, 207] width 36 height 15
click at [62, 209] on label "Solid" at bounding box center [65, 207] width 19 height 15
click at [275, 13] on span "Save" at bounding box center [278, 15] width 20 height 15
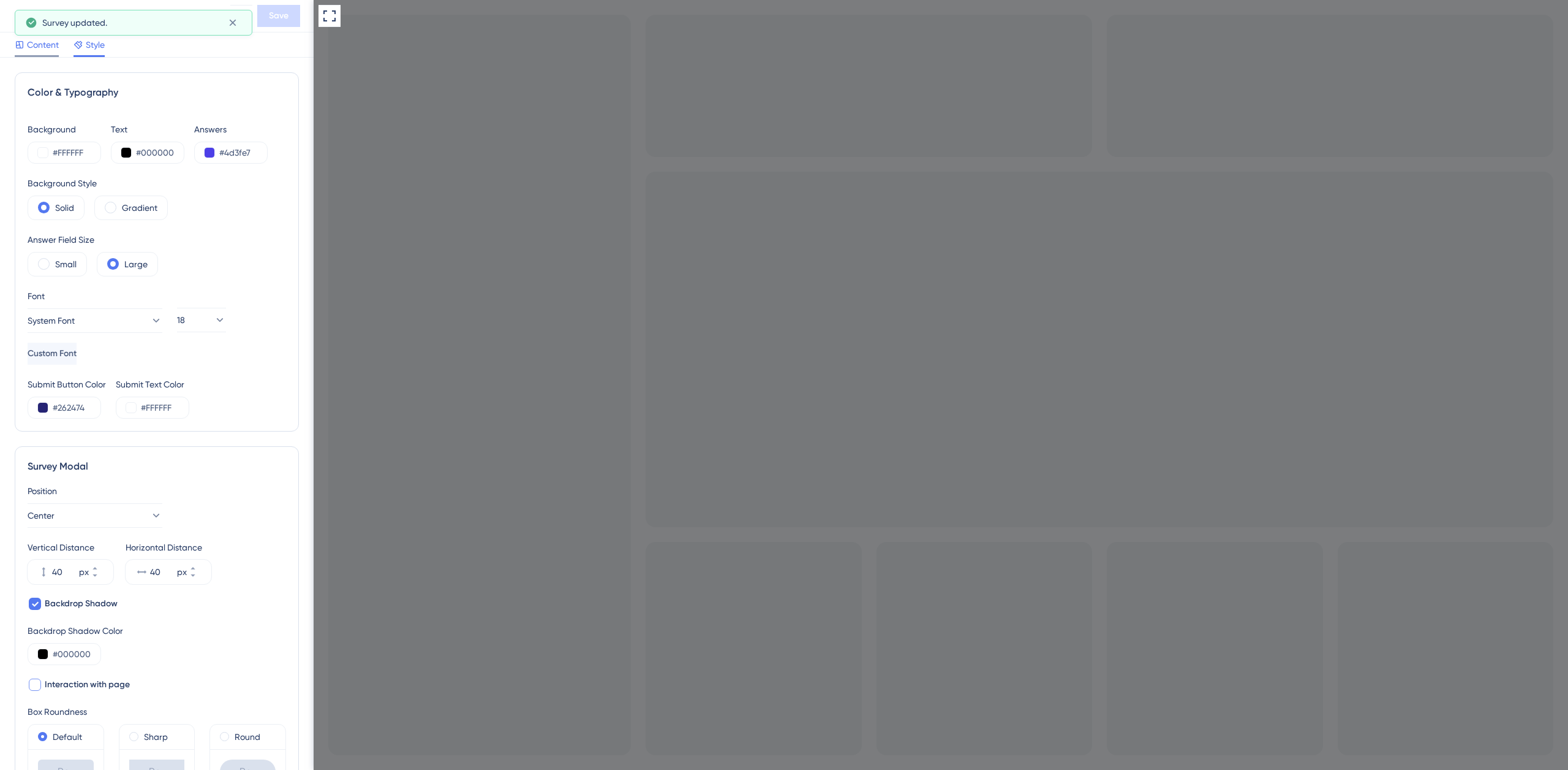
click at [37, 45] on span "Content" at bounding box center [43, 45] width 32 height 15
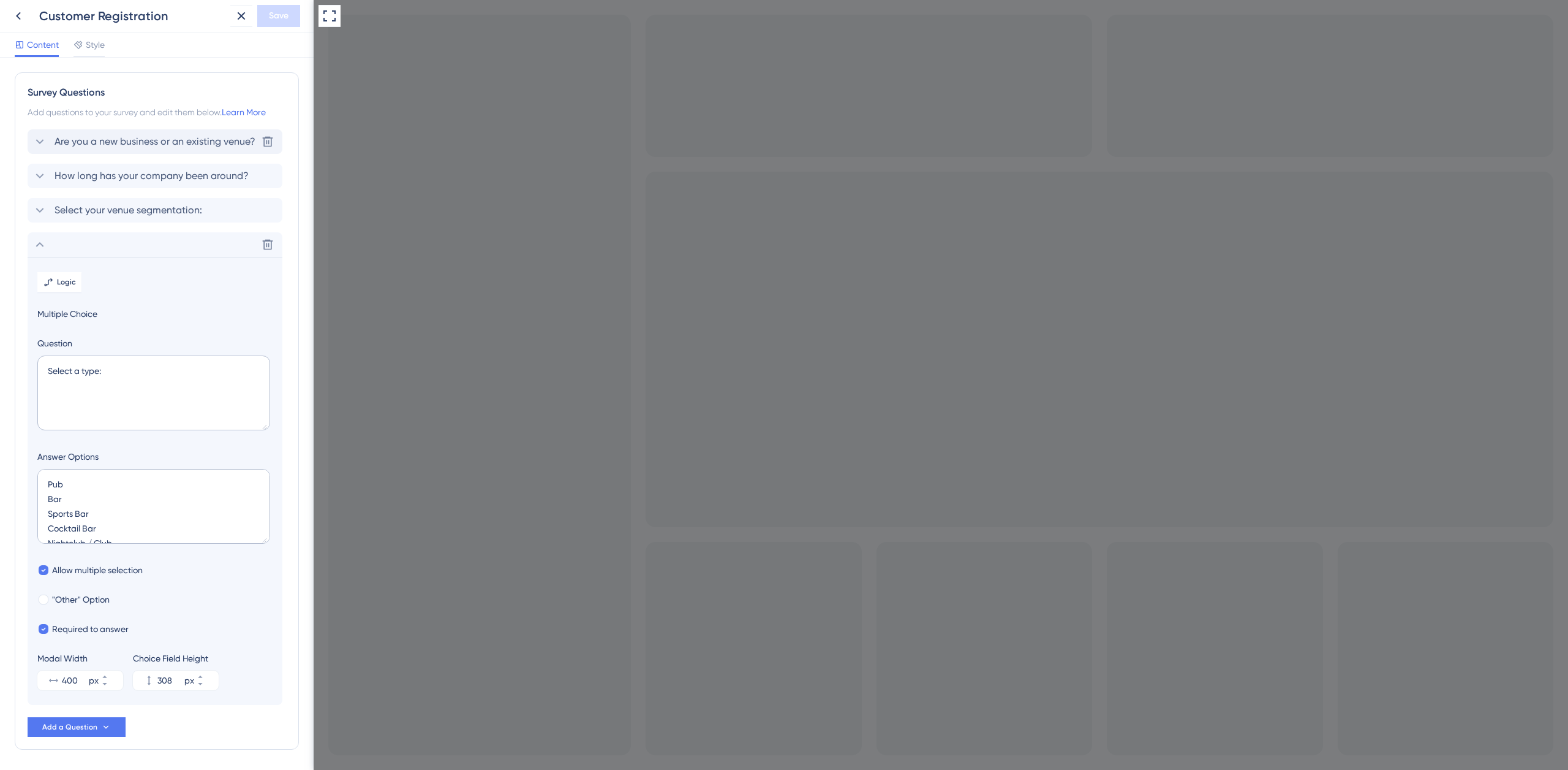
click at [99, 140] on span "Are you a new business or an existing venue?" at bounding box center [155, 141] width 201 height 15
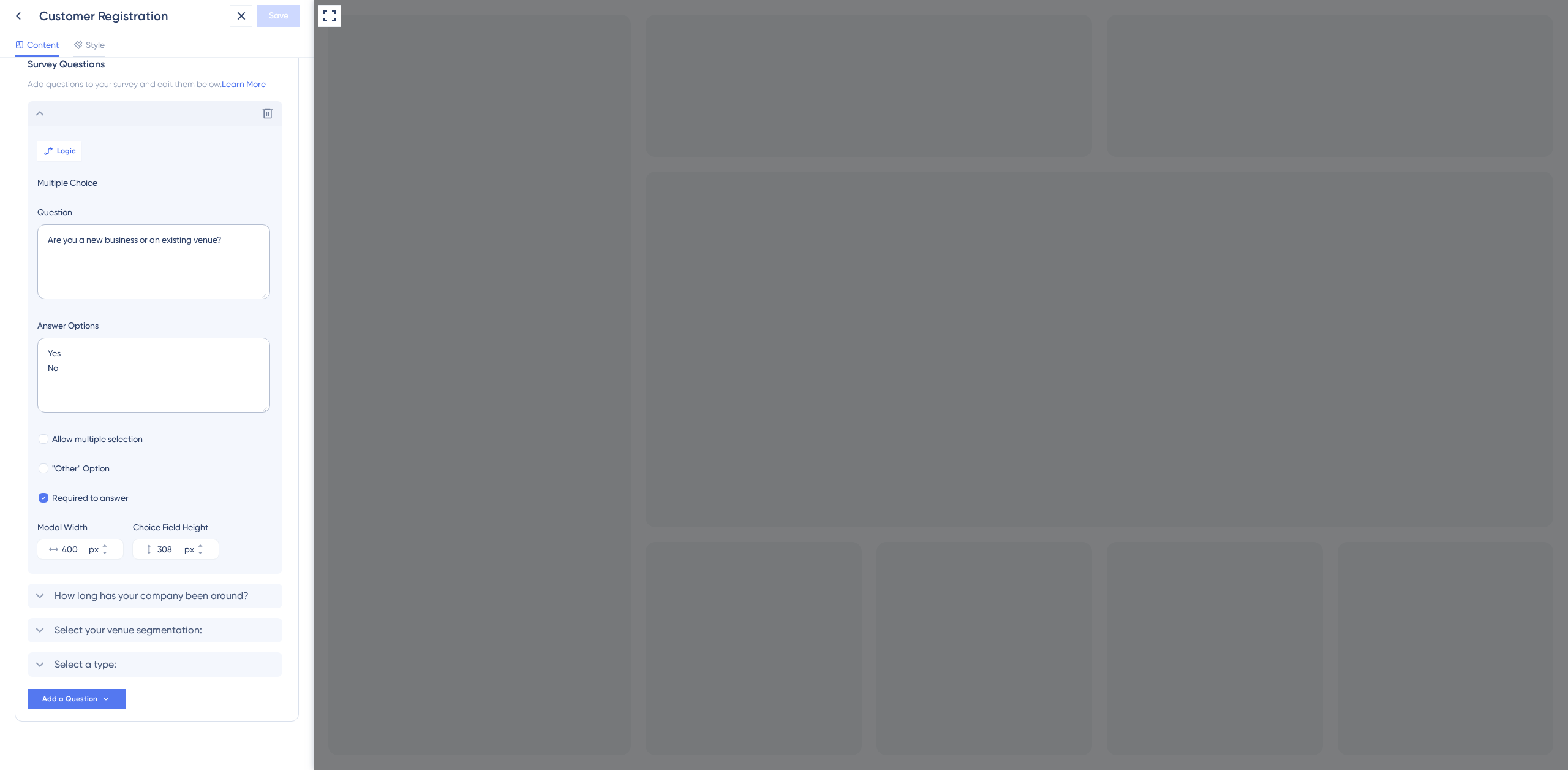
scroll to position [44, 0]
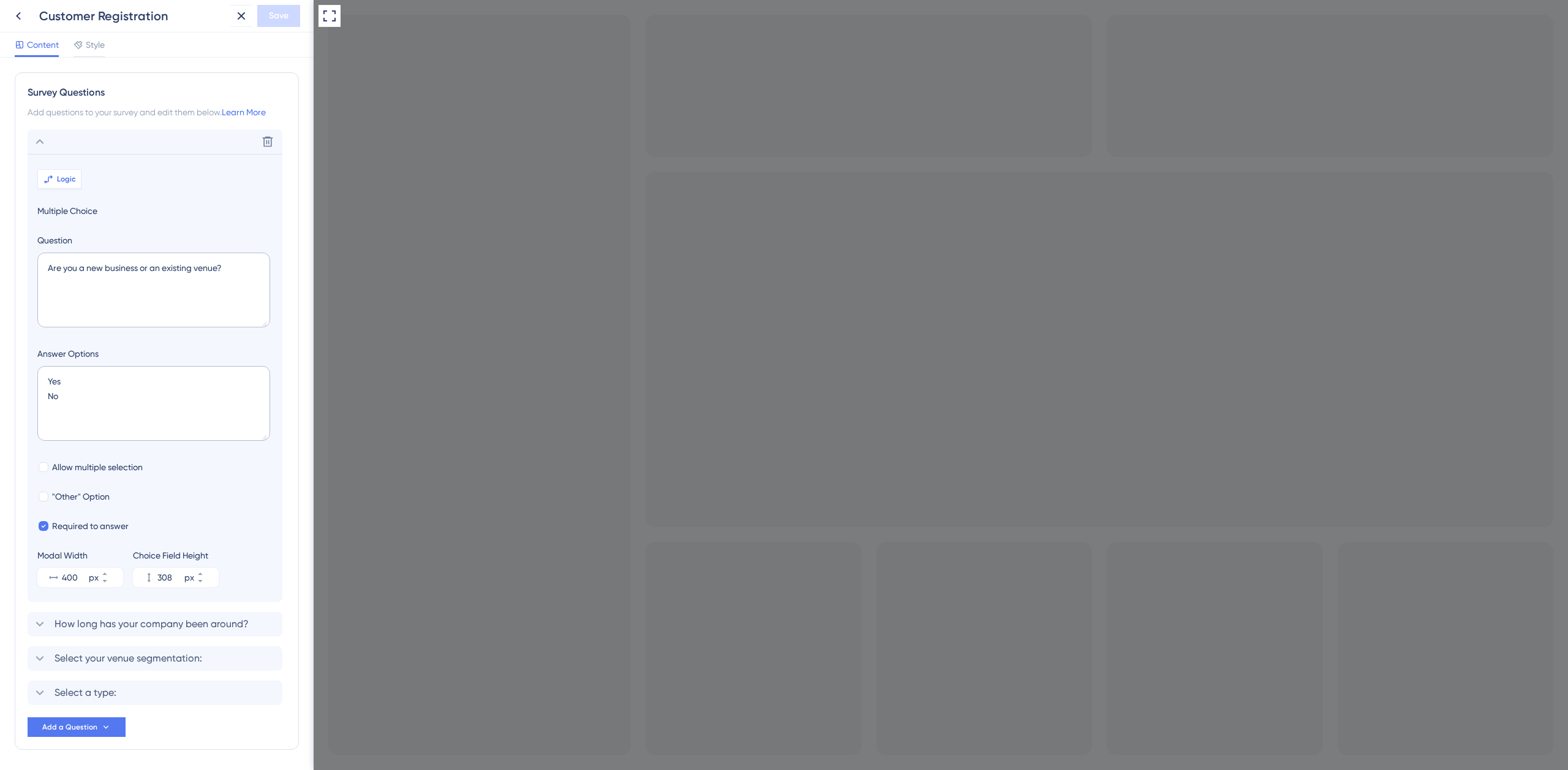
click at [68, 176] on span "Logic" at bounding box center [67, 179] width 19 height 10
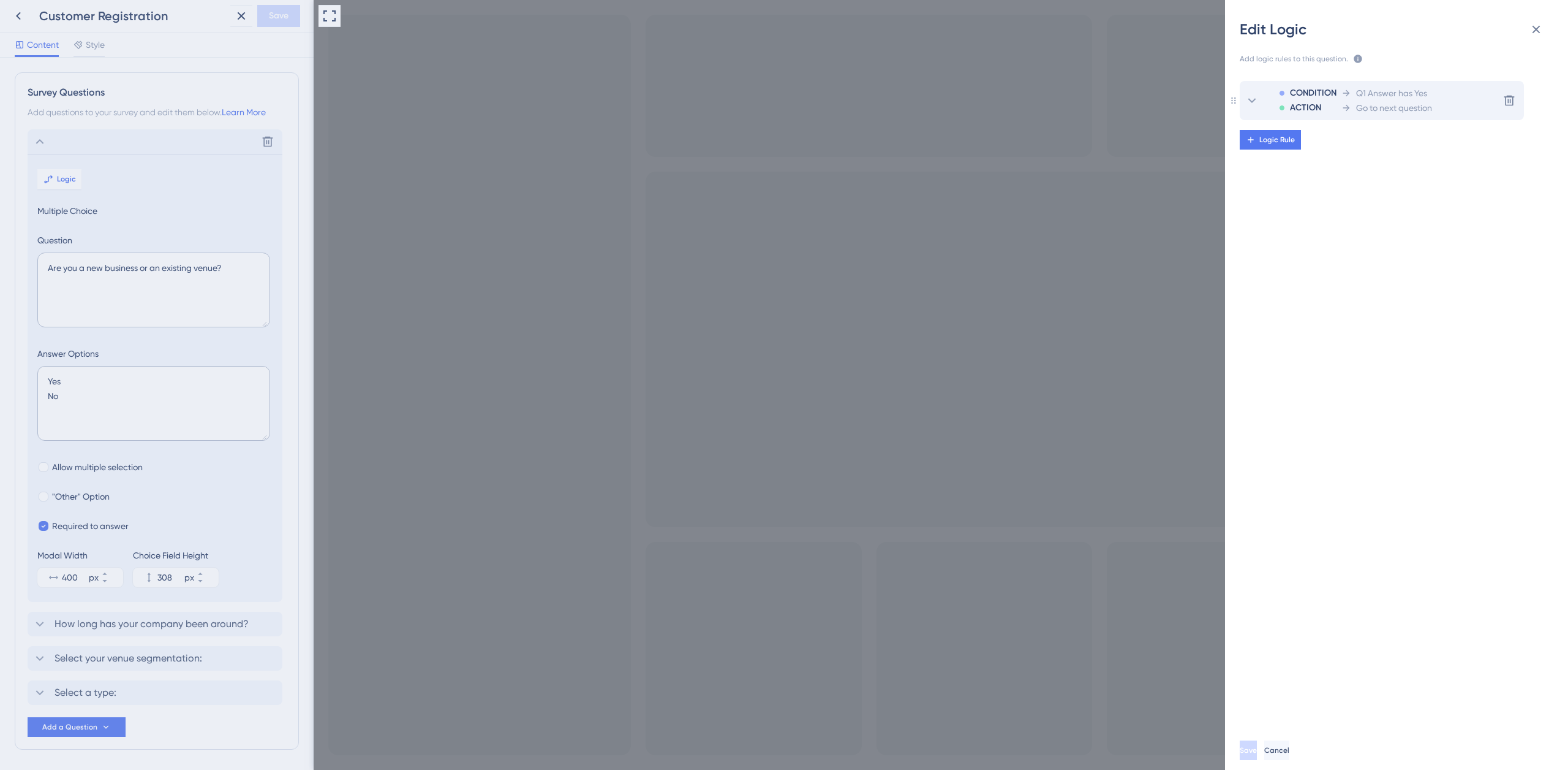
click at [1340, 101] on div "CONDITION ACTION Q1 Answer has Yes Go to next question" at bounding box center [1349, 100] width 165 height 39
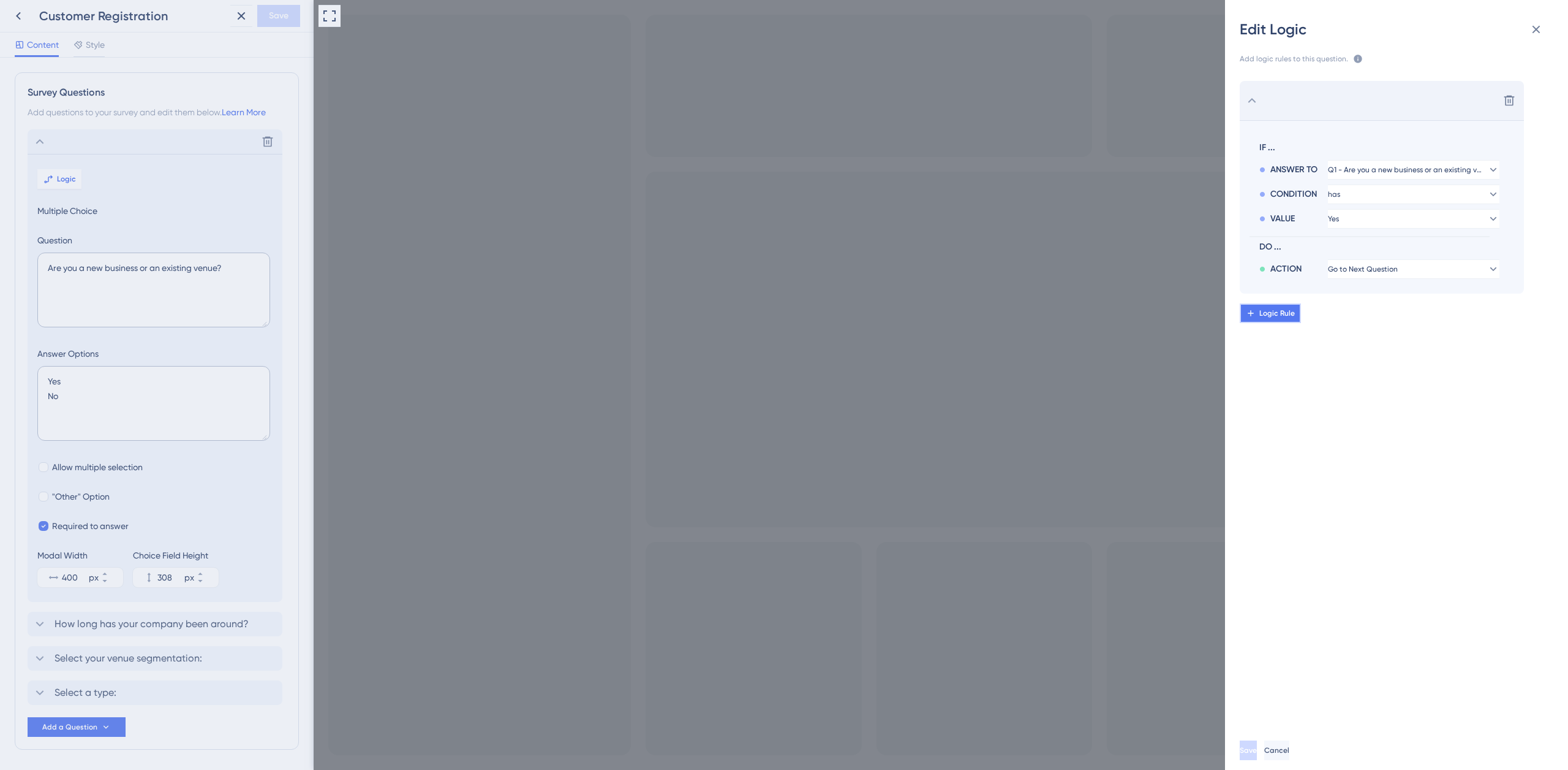
click at [1288, 313] on span "Logic Rule" at bounding box center [1278, 313] width 36 height 10
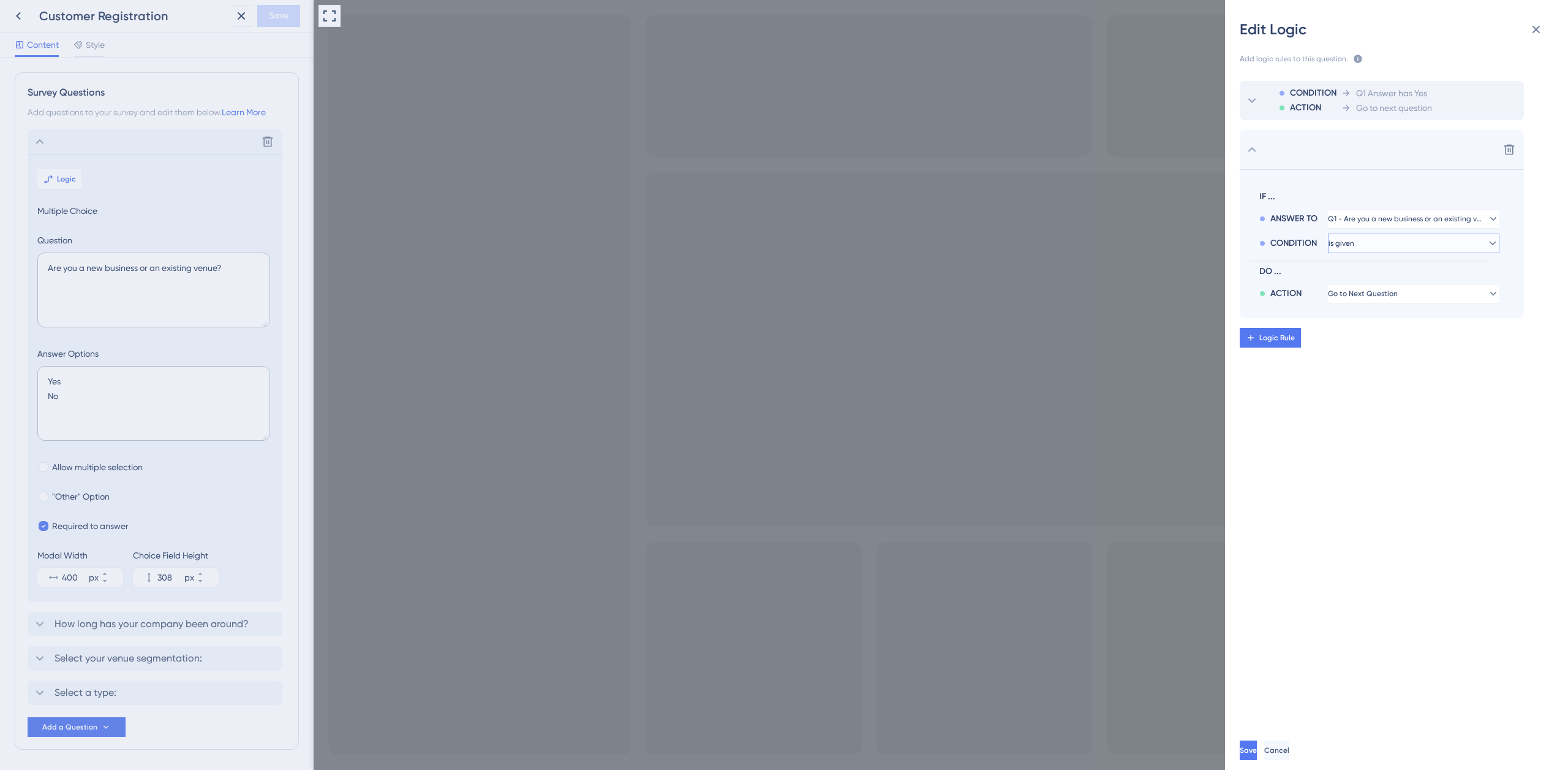
click at [1380, 239] on button "is given" at bounding box center [1414, 243] width 172 height 20
click at [1368, 326] on div "has has" at bounding box center [1414, 327] width 156 height 25
click at [1360, 269] on button "Yes" at bounding box center [1414, 268] width 172 height 20
click at [1358, 327] on div "No No" at bounding box center [1414, 327] width 156 height 25
click at [1367, 320] on span "Go to Next Question" at bounding box center [1364, 318] width 70 height 10
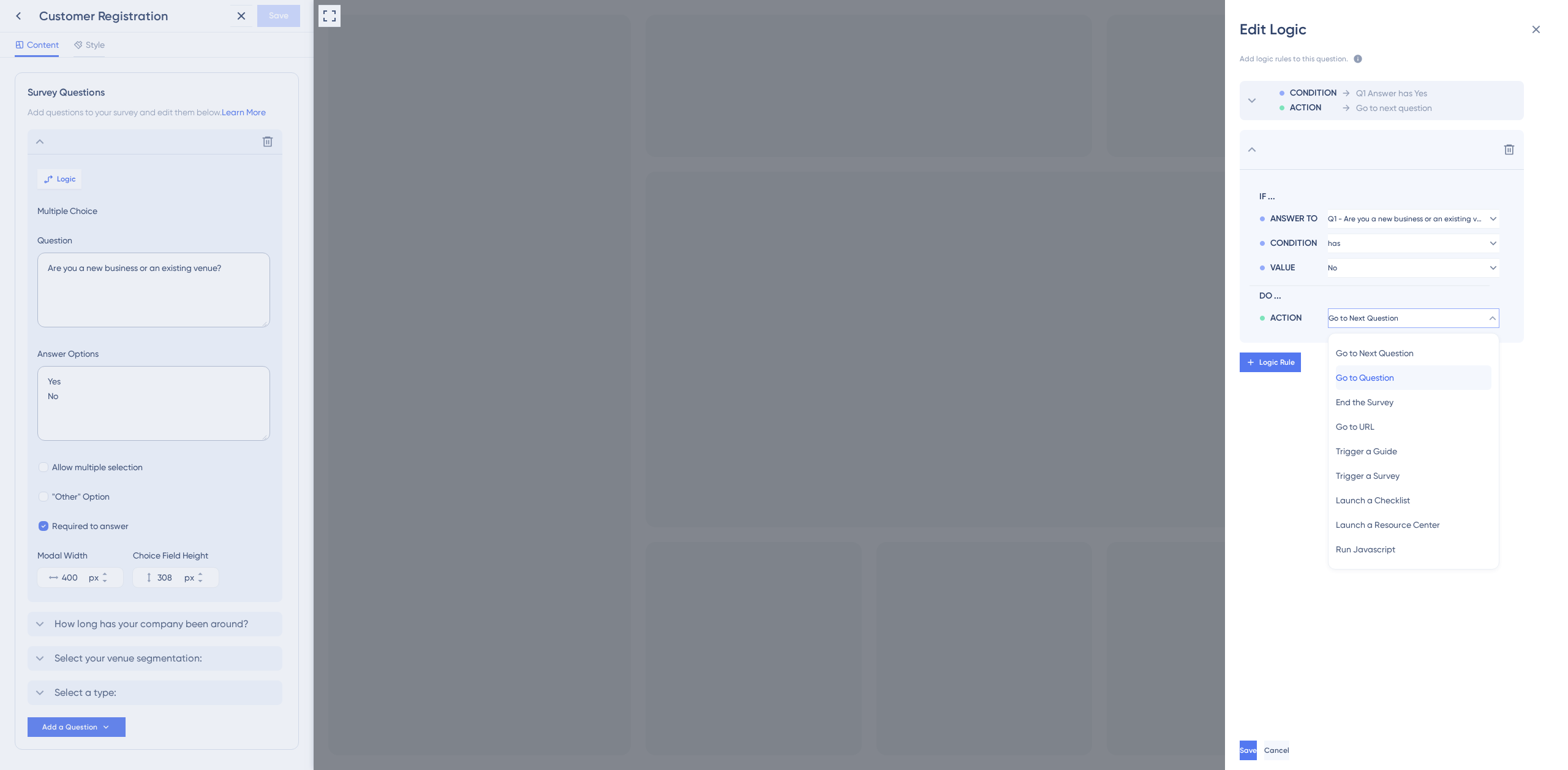
click at [1384, 378] on span "Go to Question" at bounding box center [1365, 377] width 58 height 15
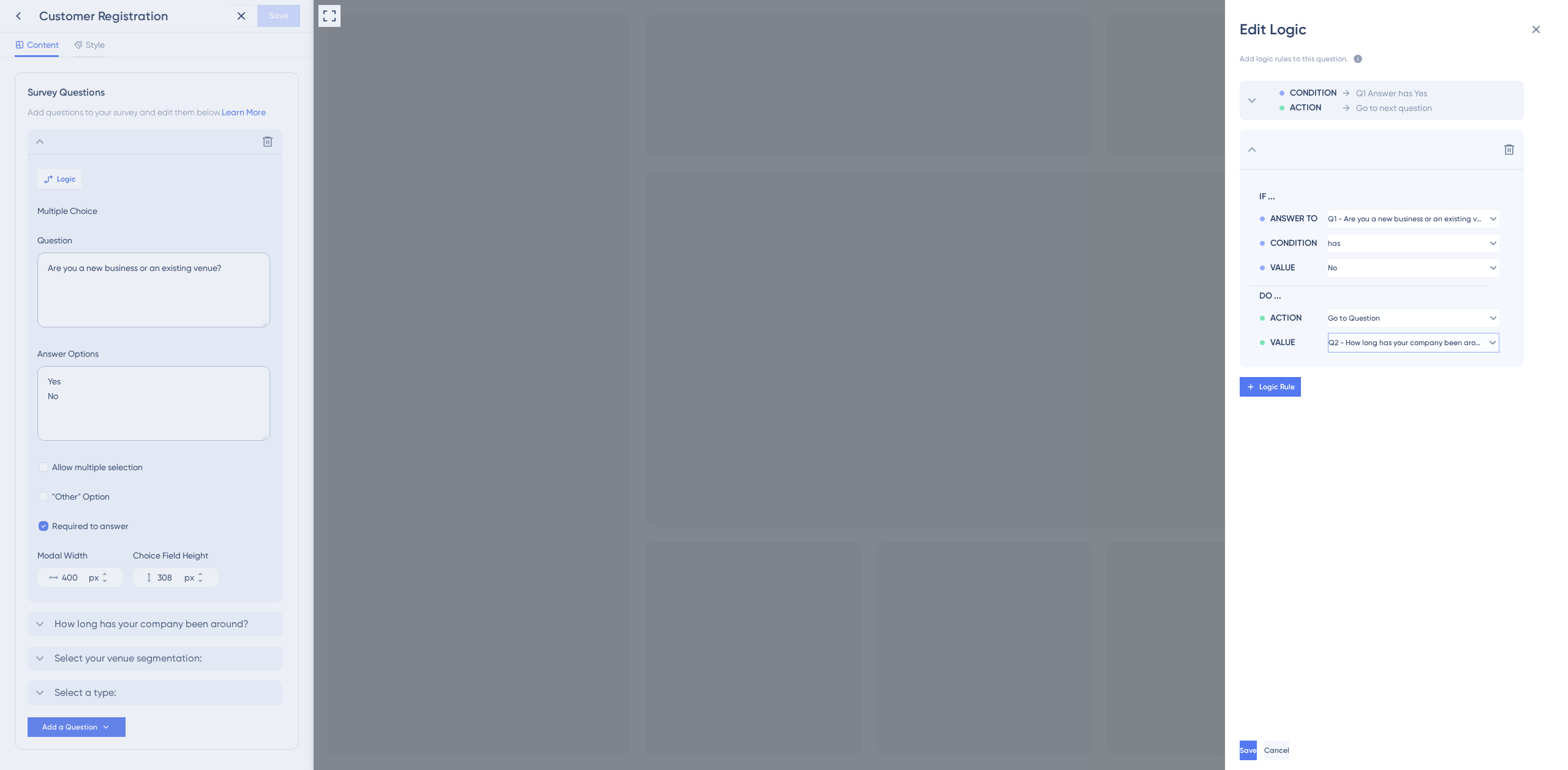
click at [1382, 344] on span "Q2 - How long has your company been around?" at bounding box center [1405, 342] width 153 height 10
click at [1389, 404] on span "Q3 - Select your venue segmentation:" at bounding box center [1409, 402] width 146 height 15
click at [1258, 747] on span "Save" at bounding box center [1250, 750] width 17 height 10
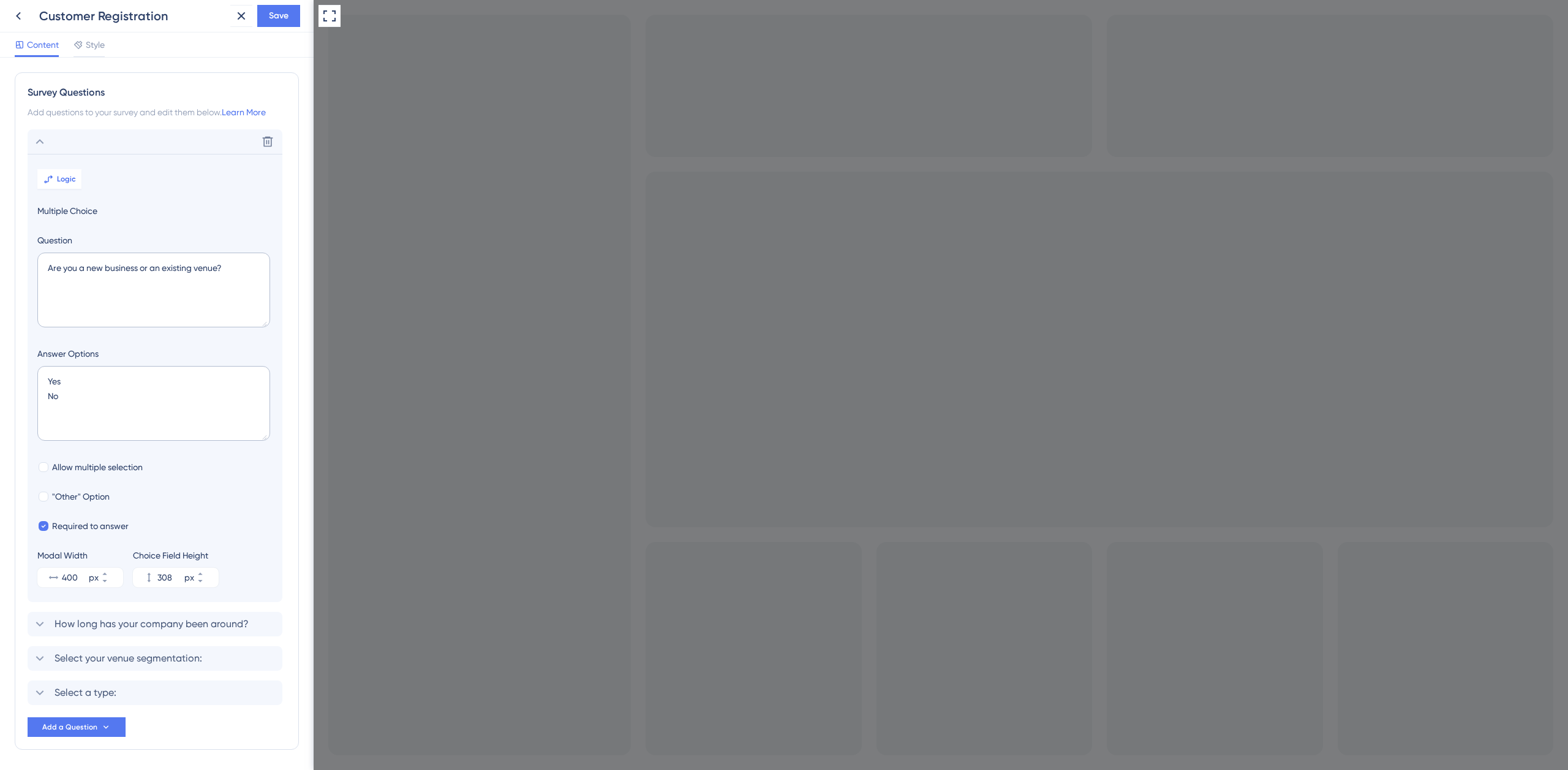
click at [282, 20] on span "Save" at bounding box center [278, 15] width 20 height 15
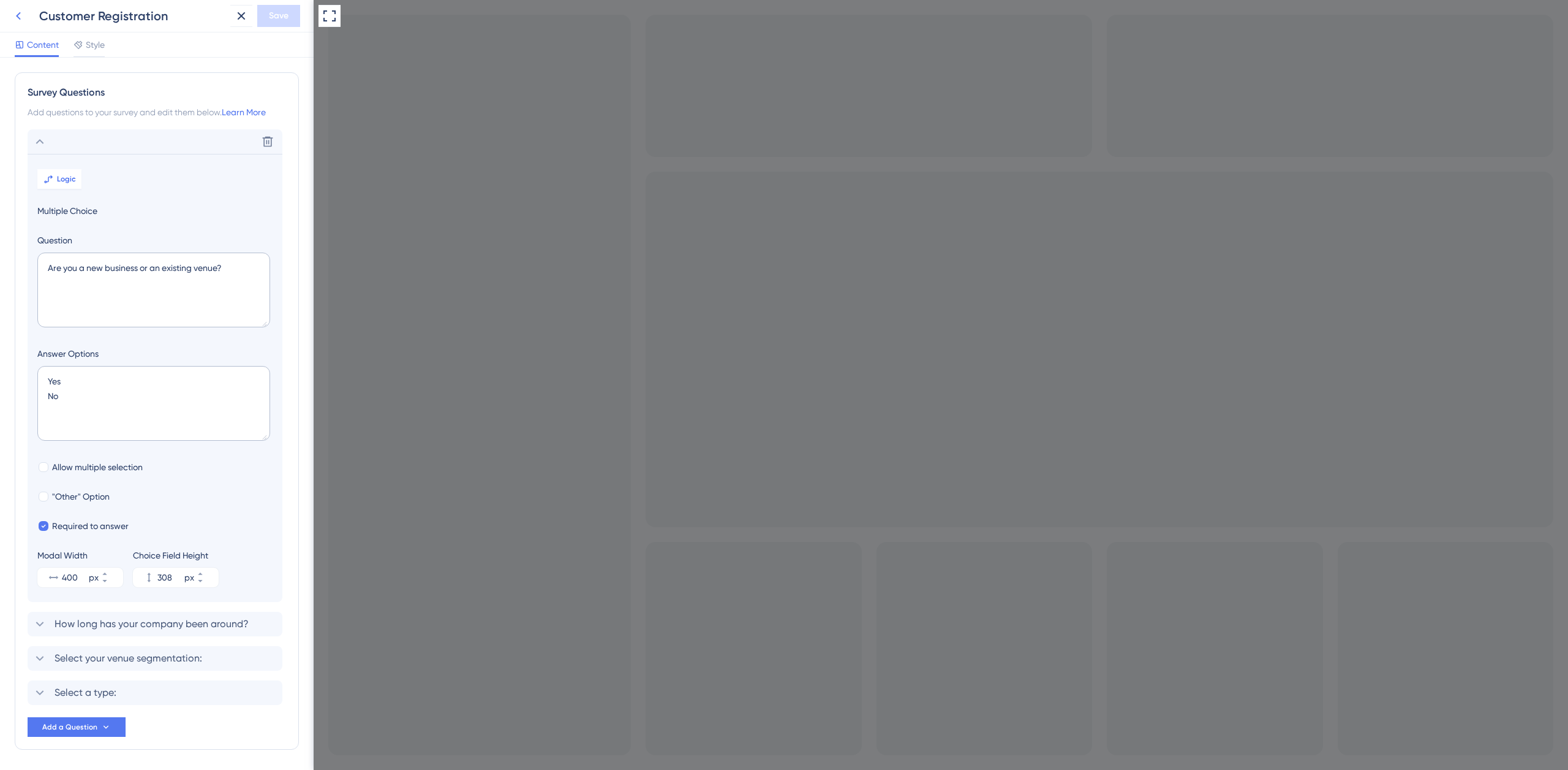
click at [15, 14] on icon at bounding box center [18, 15] width 15 height 15
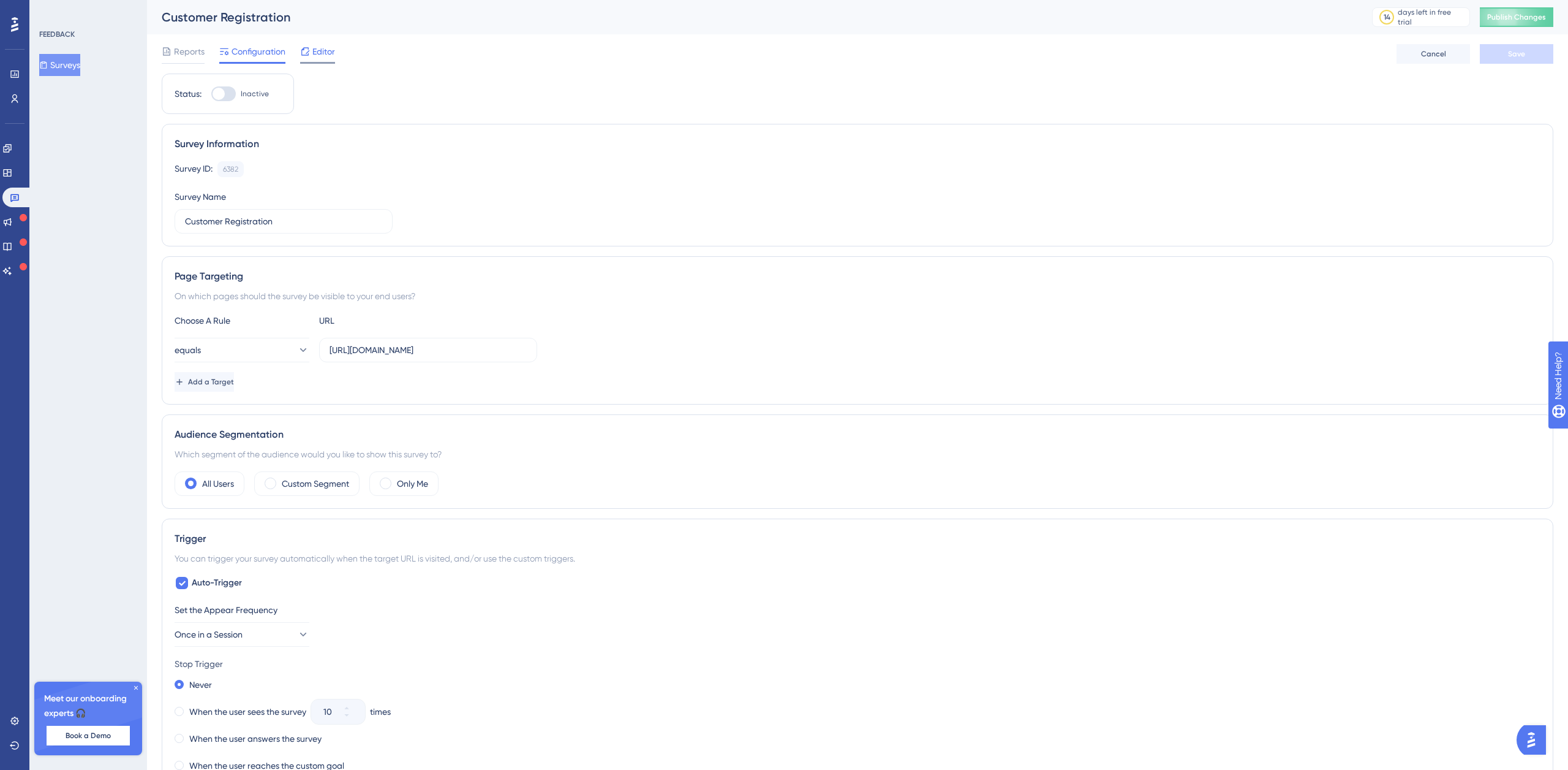
click at [329, 58] on span "Editor" at bounding box center [324, 51] width 23 height 15
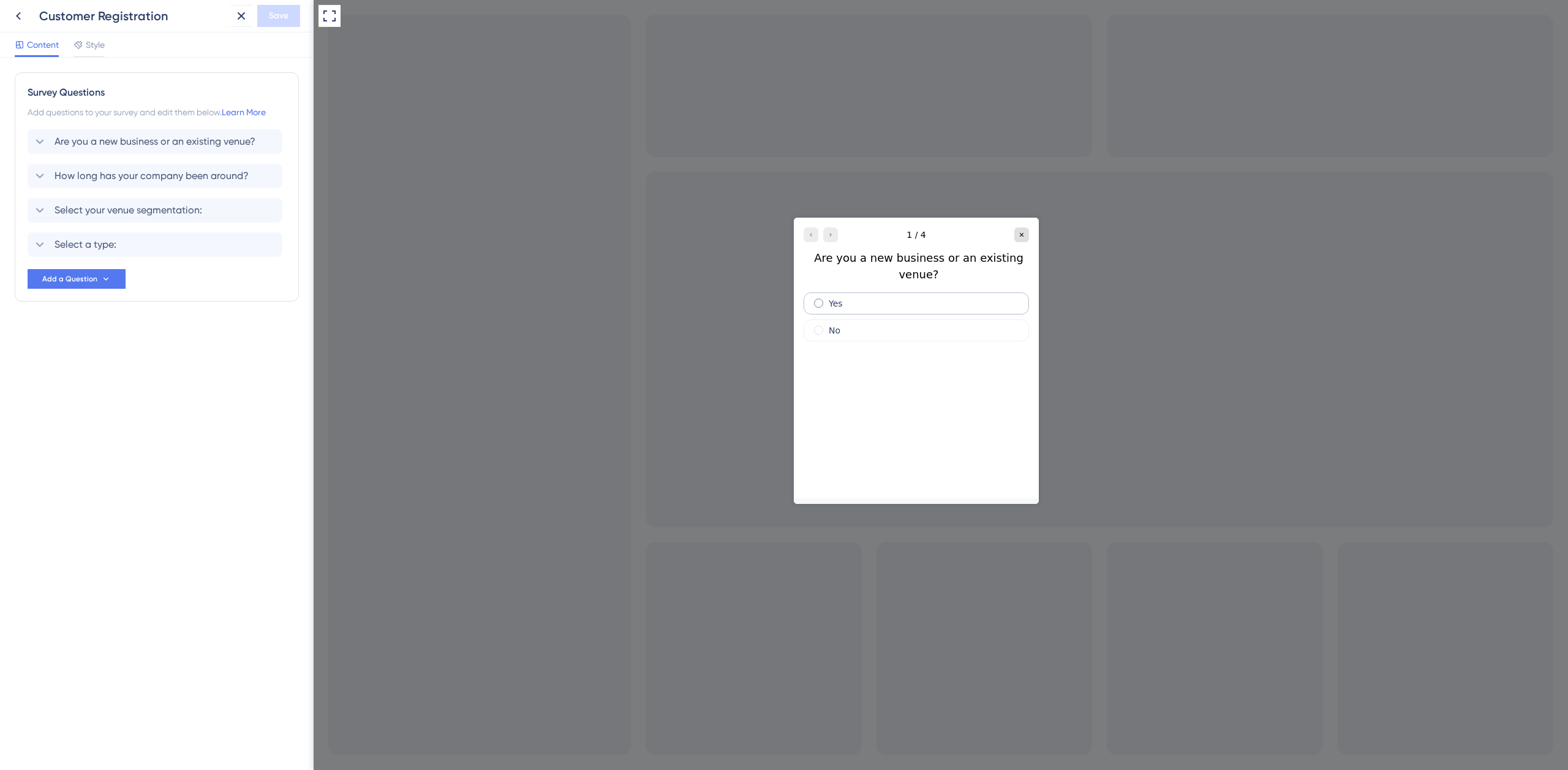
click at [860, 292] on div "Yes" at bounding box center [917, 303] width 226 height 22
click at [901, 373] on div "5-10 years" at bounding box center [917, 383] width 226 height 22
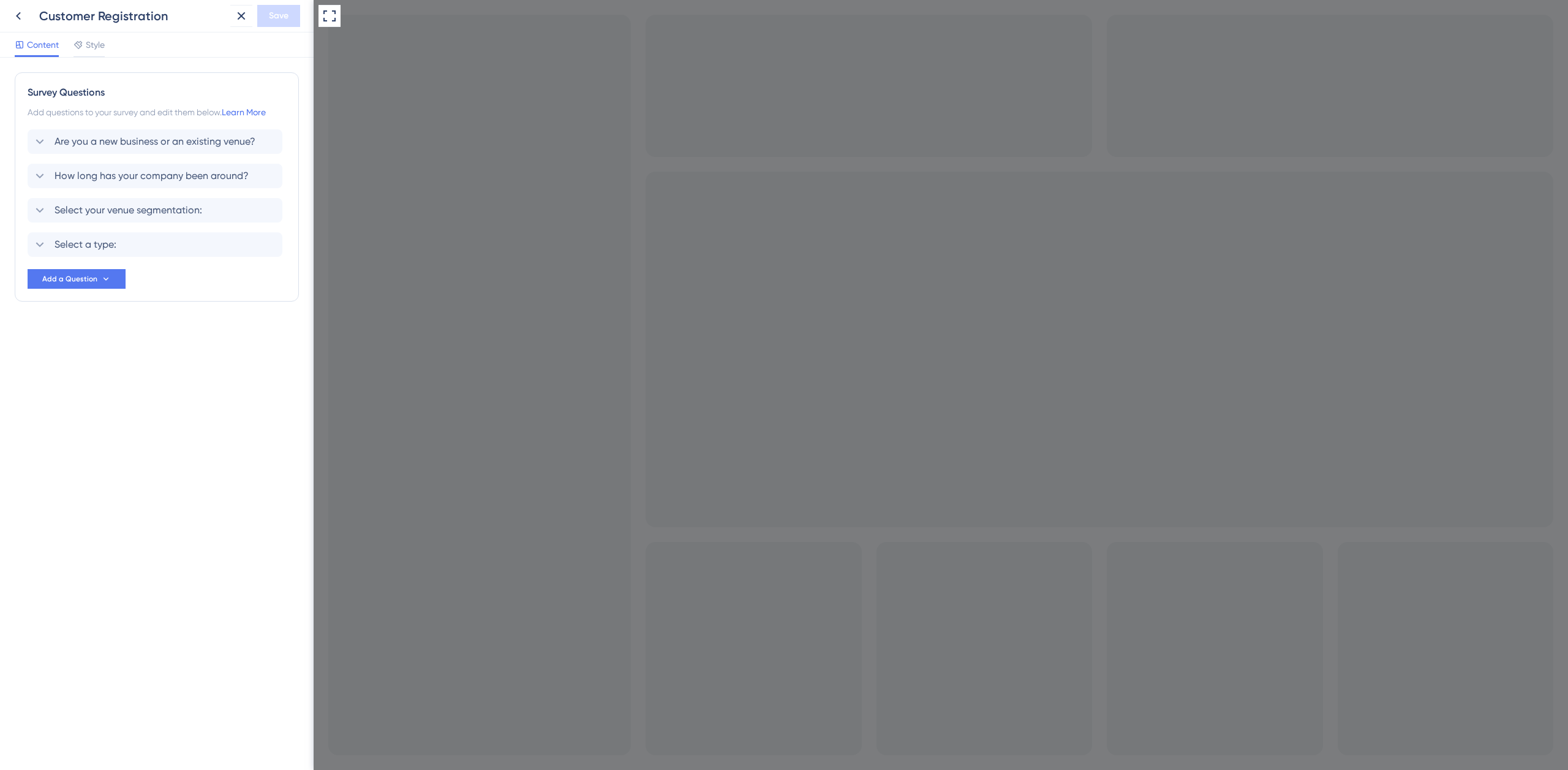
checkbox input "true"
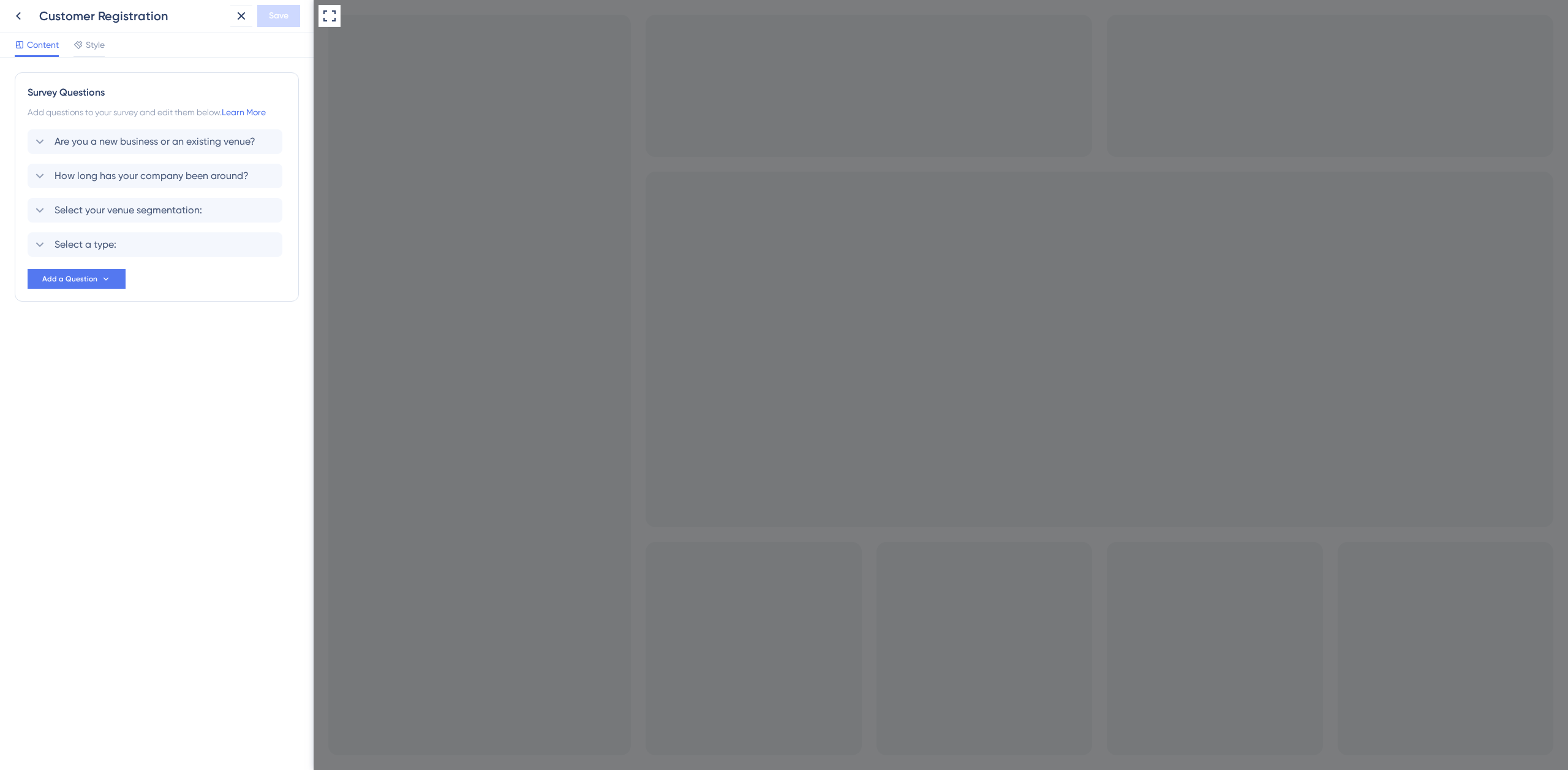
checkbox input "true"
checkbox input "false"
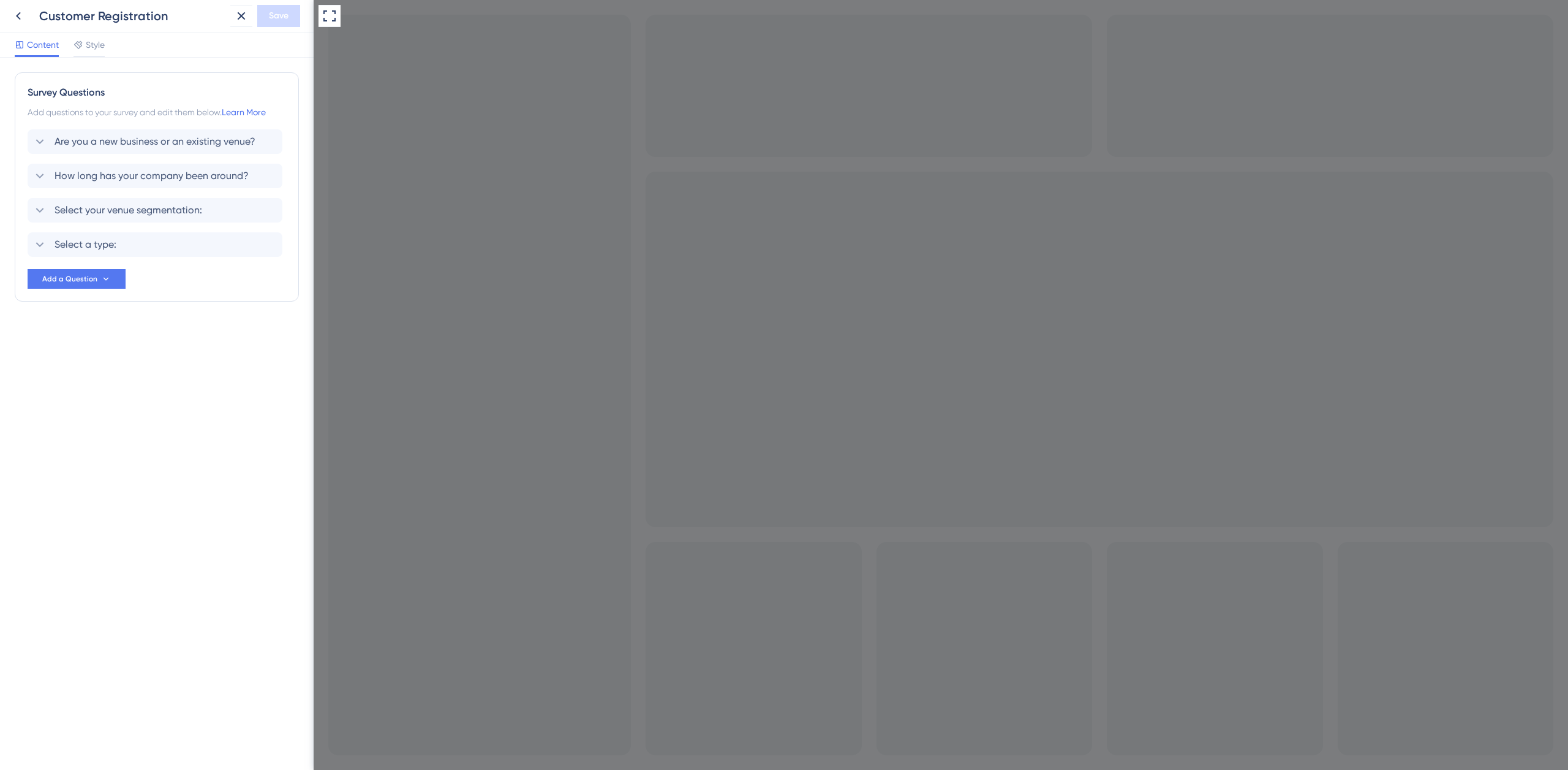
click at [168, 213] on span "Select your venue segmentation:" at bounding box center [128, 210] width 147 height 15
checkbox input "true"
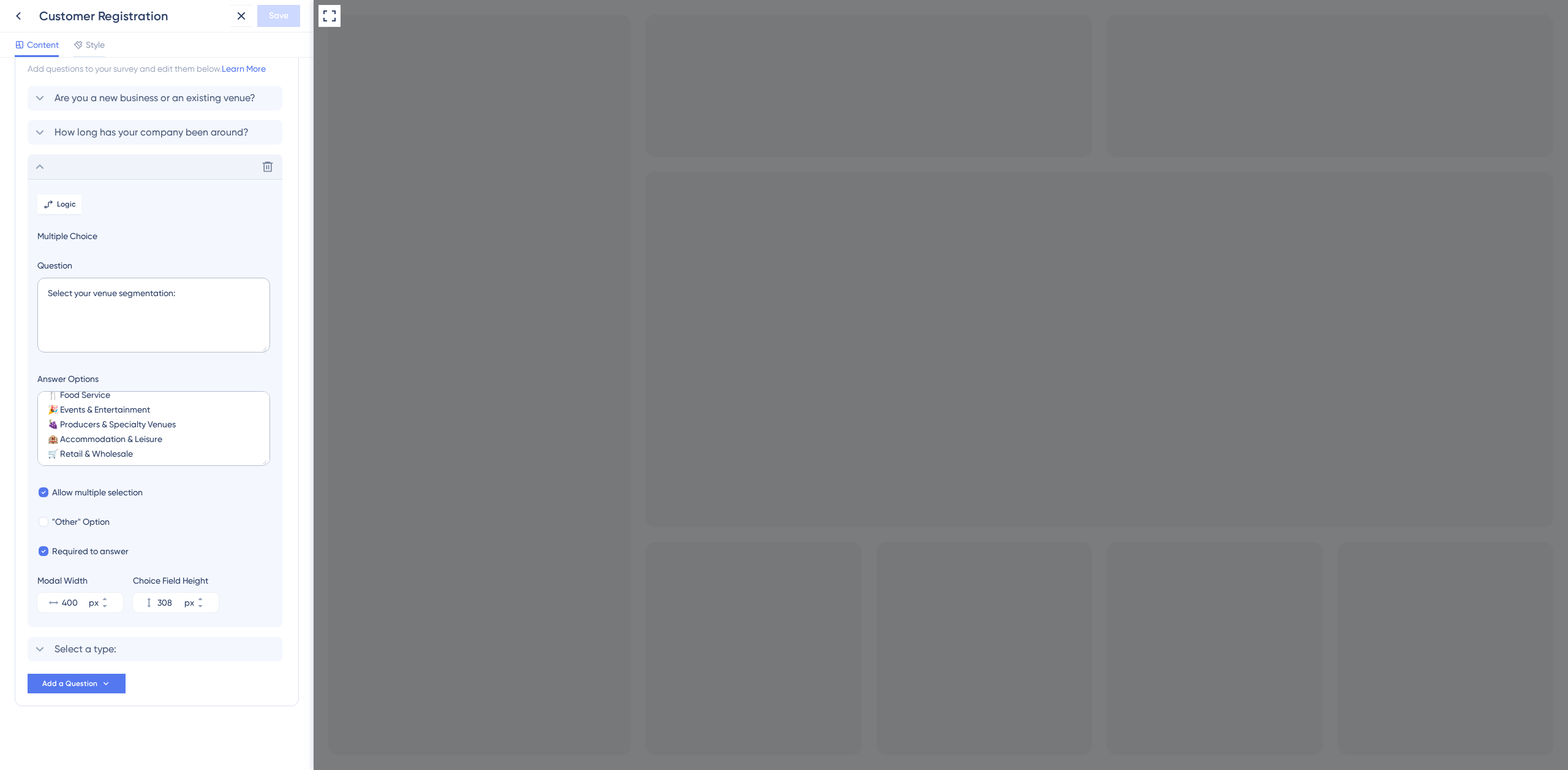
scroll to position [29, 0]
checkbox input "false"
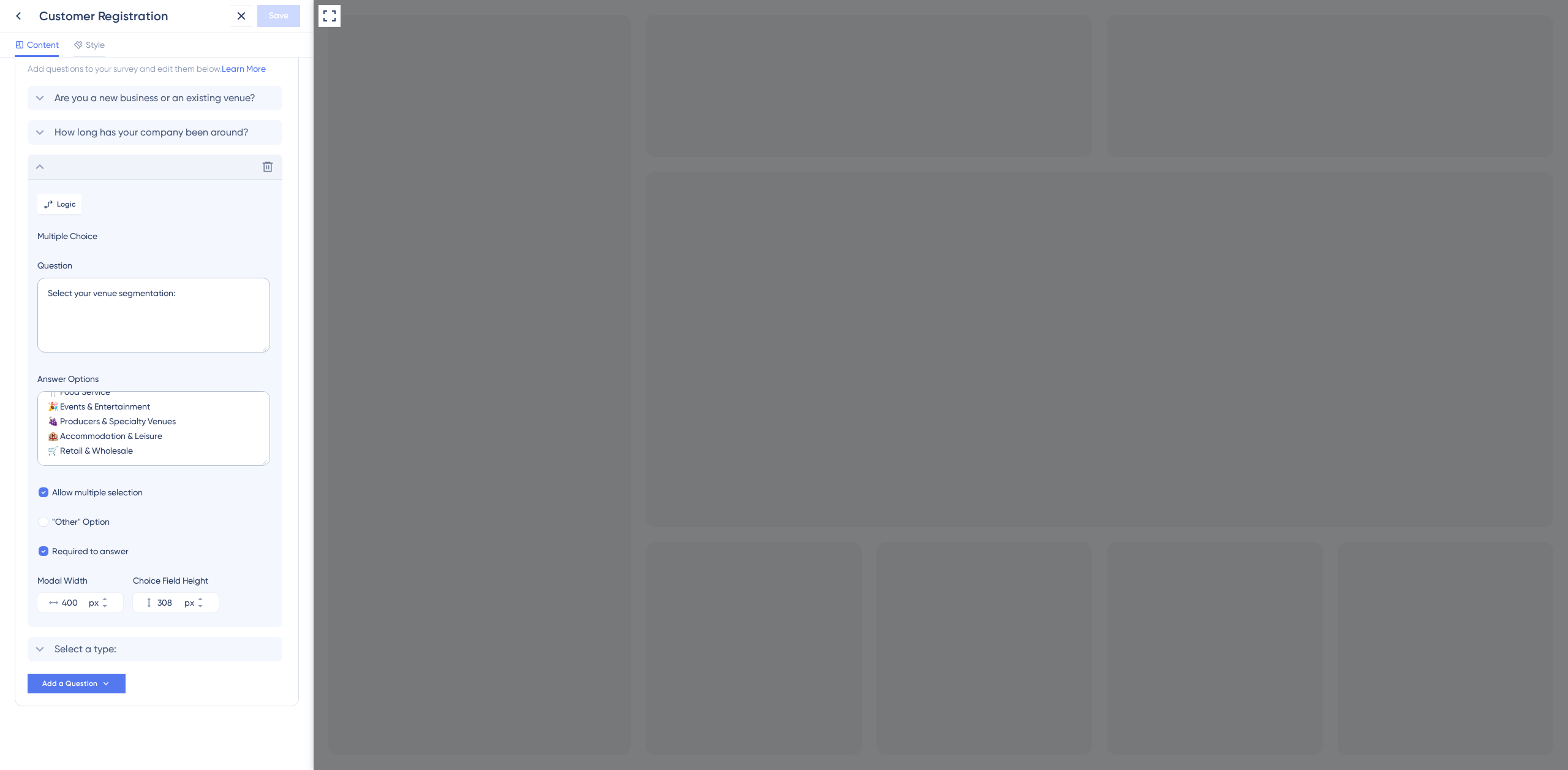
checkbox input "true"
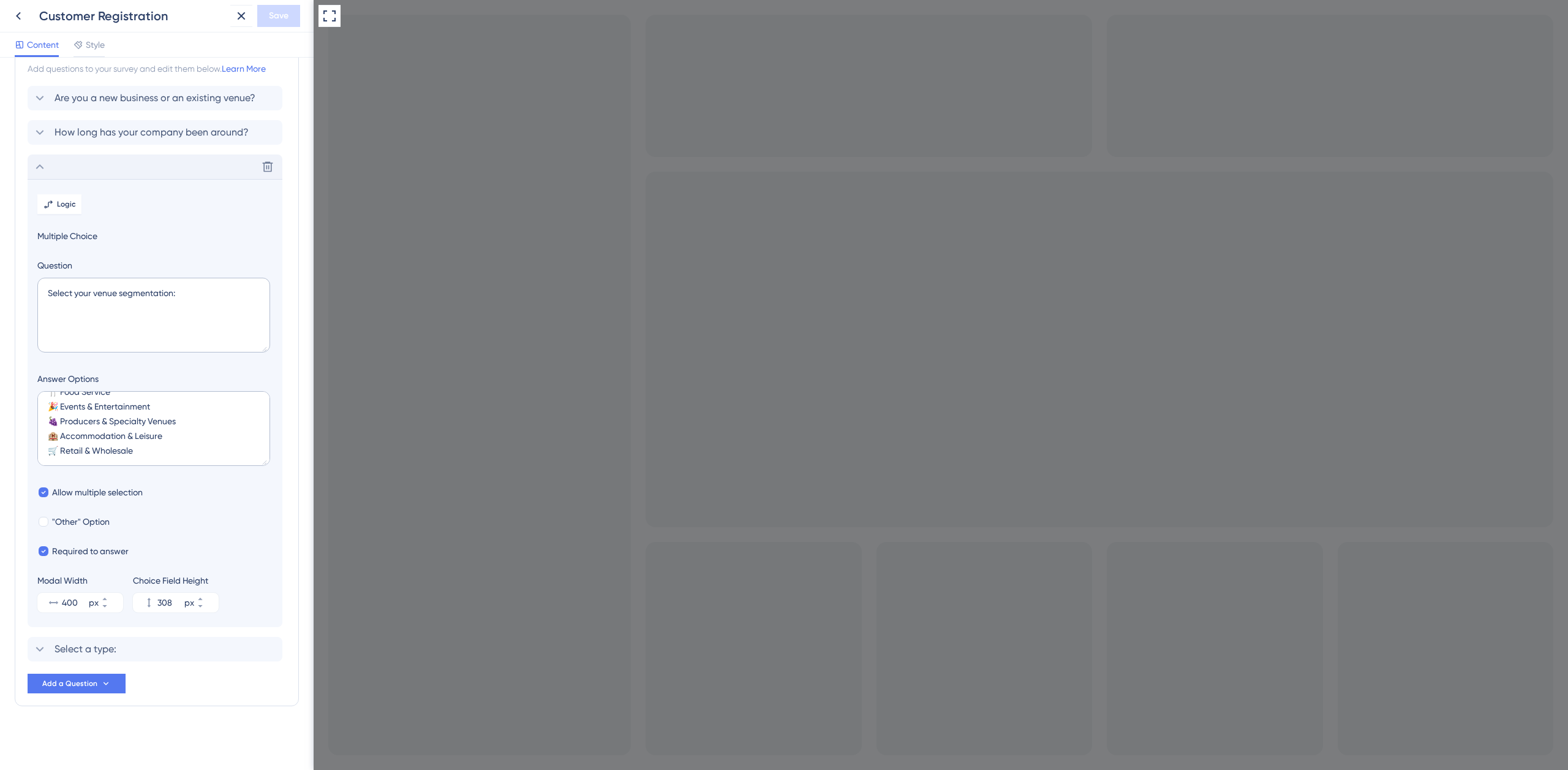
checkbox input "true"
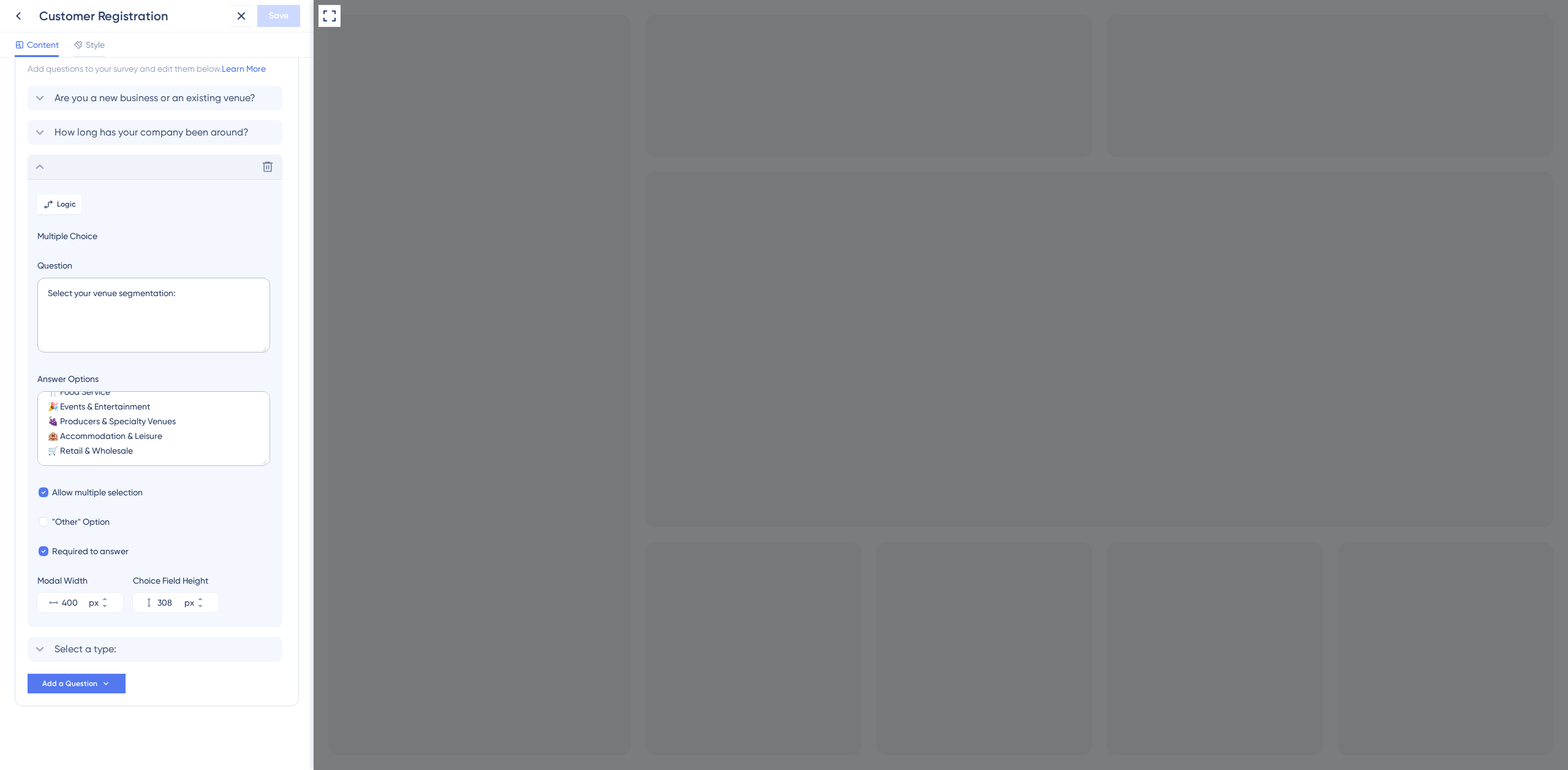
checkbox input "true"
click at [139, 652] on div "Select a type: Delete" at bounding box center [154, 649] width 255 height 25
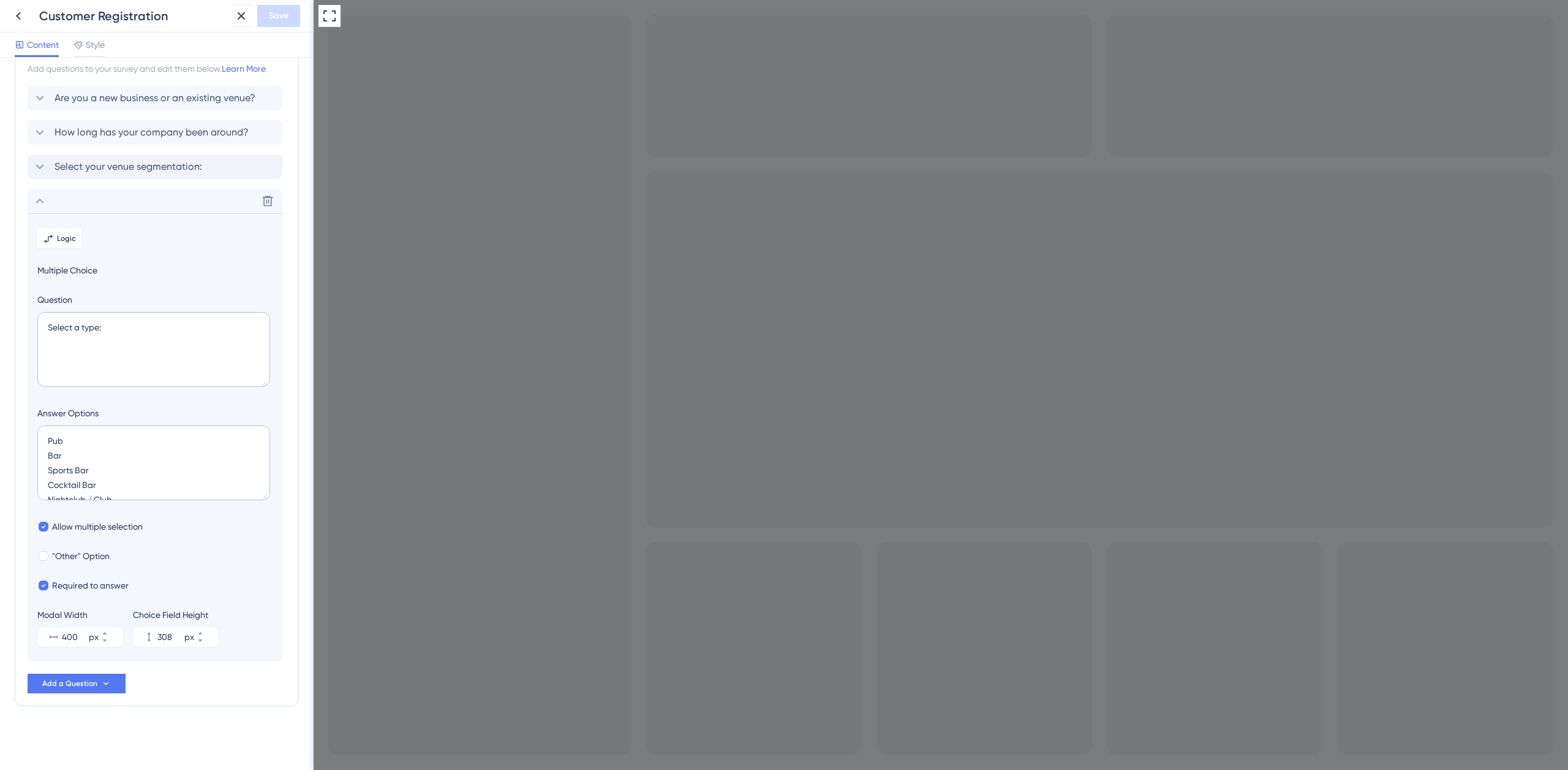
click at [184, 248] on section "Logic Multiple Choice Question Select a type: Answer Options Pub Bar Sports Bar…" at bounding box center [154, 437] width 255 height 448
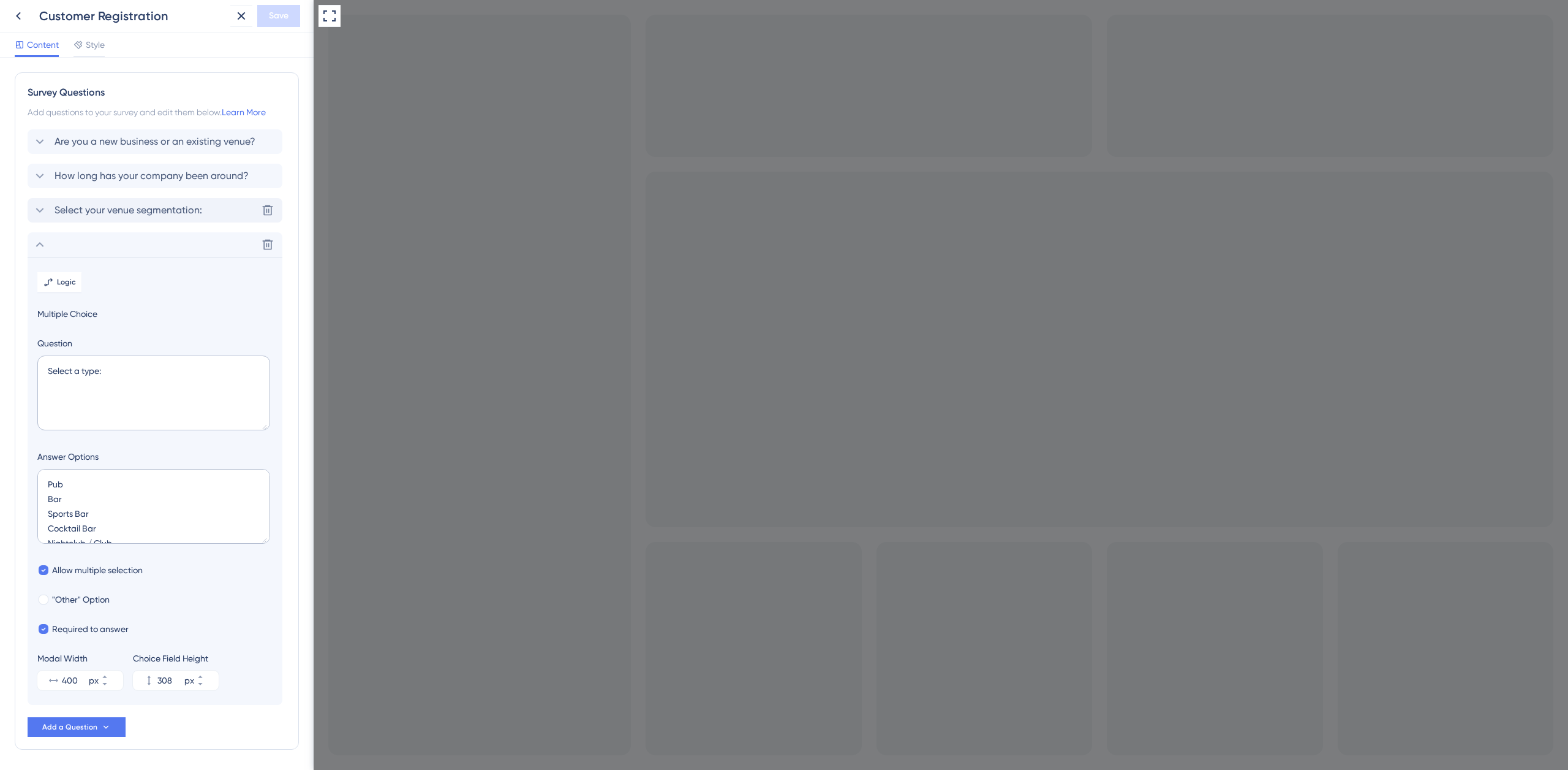
click at [180, 211] on span "Select your venue segmentation:" at bounding box center [128, 210] width 147 height 15
checkbox input "false"
checkbox input "true"
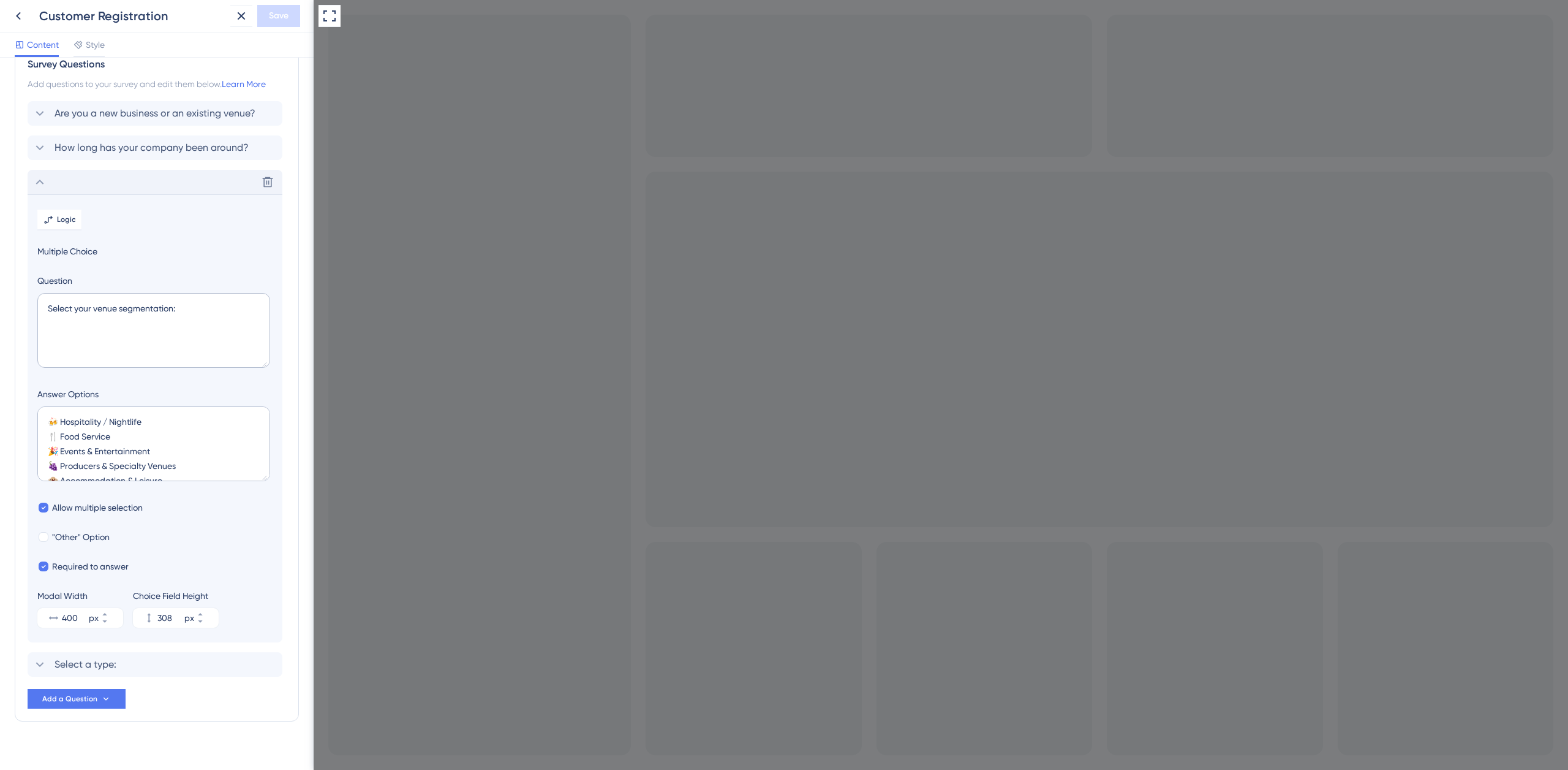
scroll to position [44, 0]
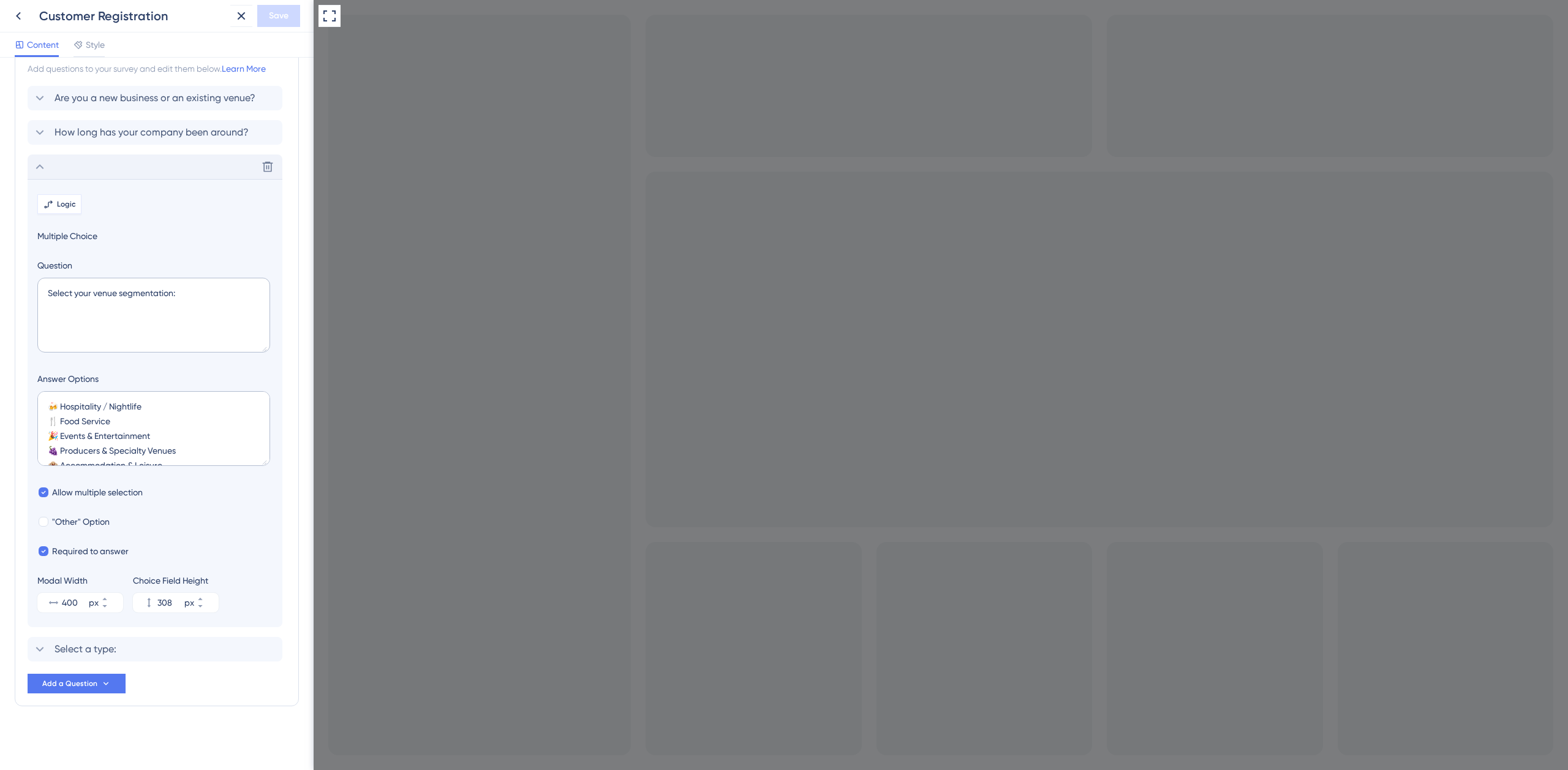
click at [71, 205] on span "Logic" at bounding box center [67, 203] width 19 height 10
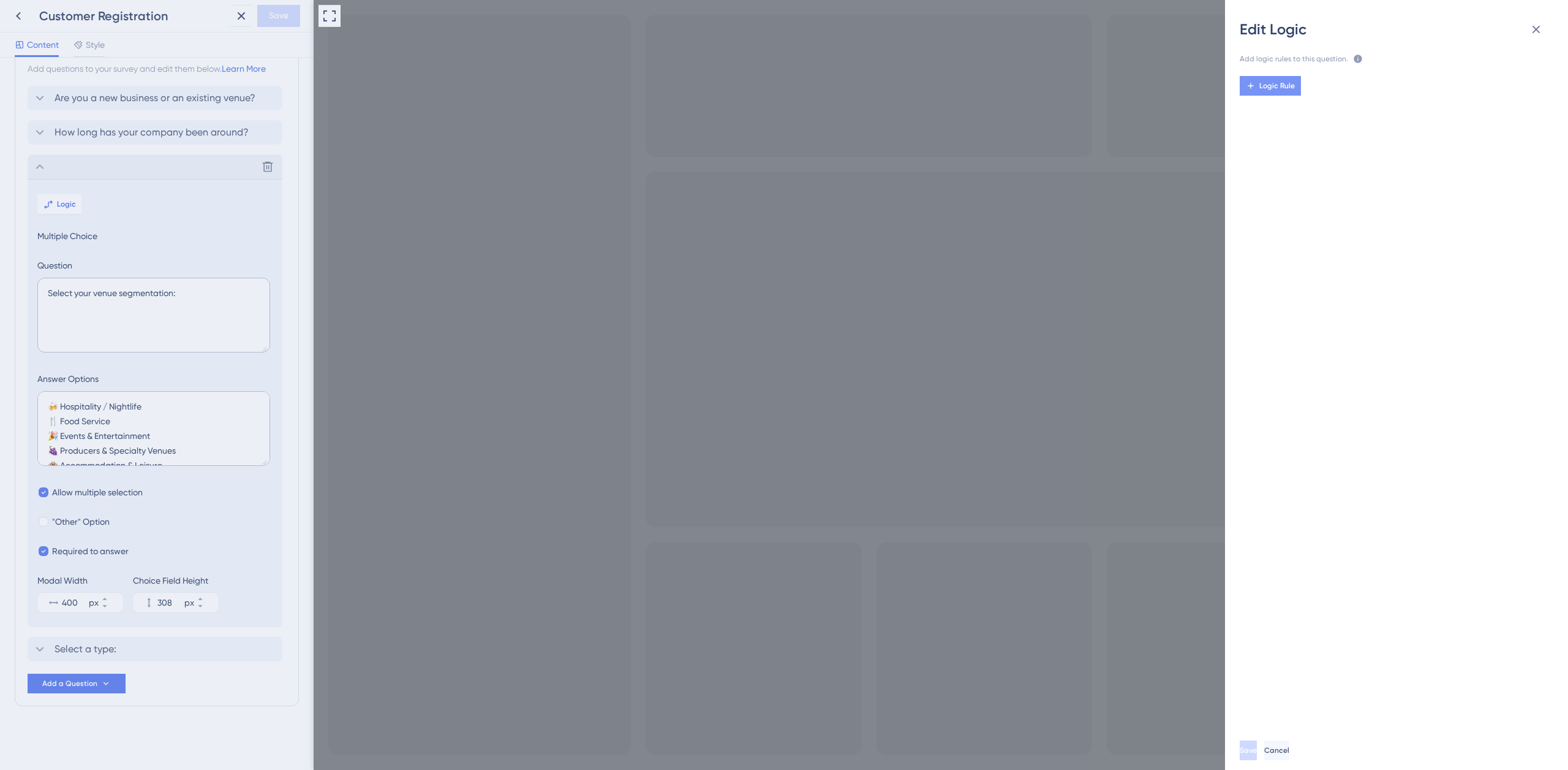
click at [1275, 86] on span "Logic Rule" at bounding box center [1278, 85] width 36 height 10
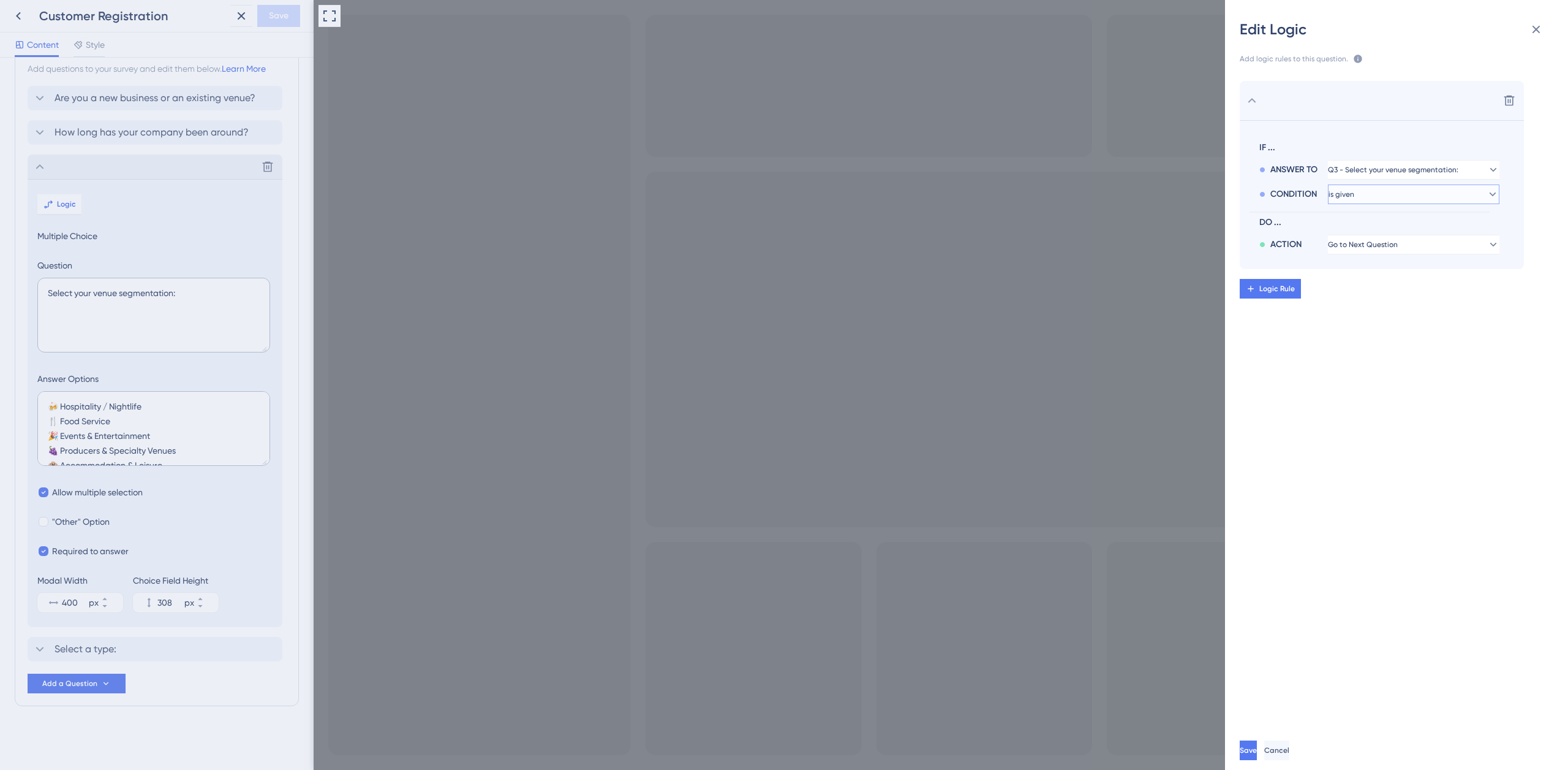
click at [1393, 189] on button "is given" at bounding box center [1414, 194] width 172 height 20
click at [1398, 189] on button "is given" at bounding box center [1414, 194] width 172 height 20
click at [1262, 725] on div "Add logic rules to this question. The rules will apply after this question is a…" at bounding box center [1401, 385] width 324 height 691
click at [1258, 752] on span "Save" at bounding box center [1250, 750] width 17 height 10
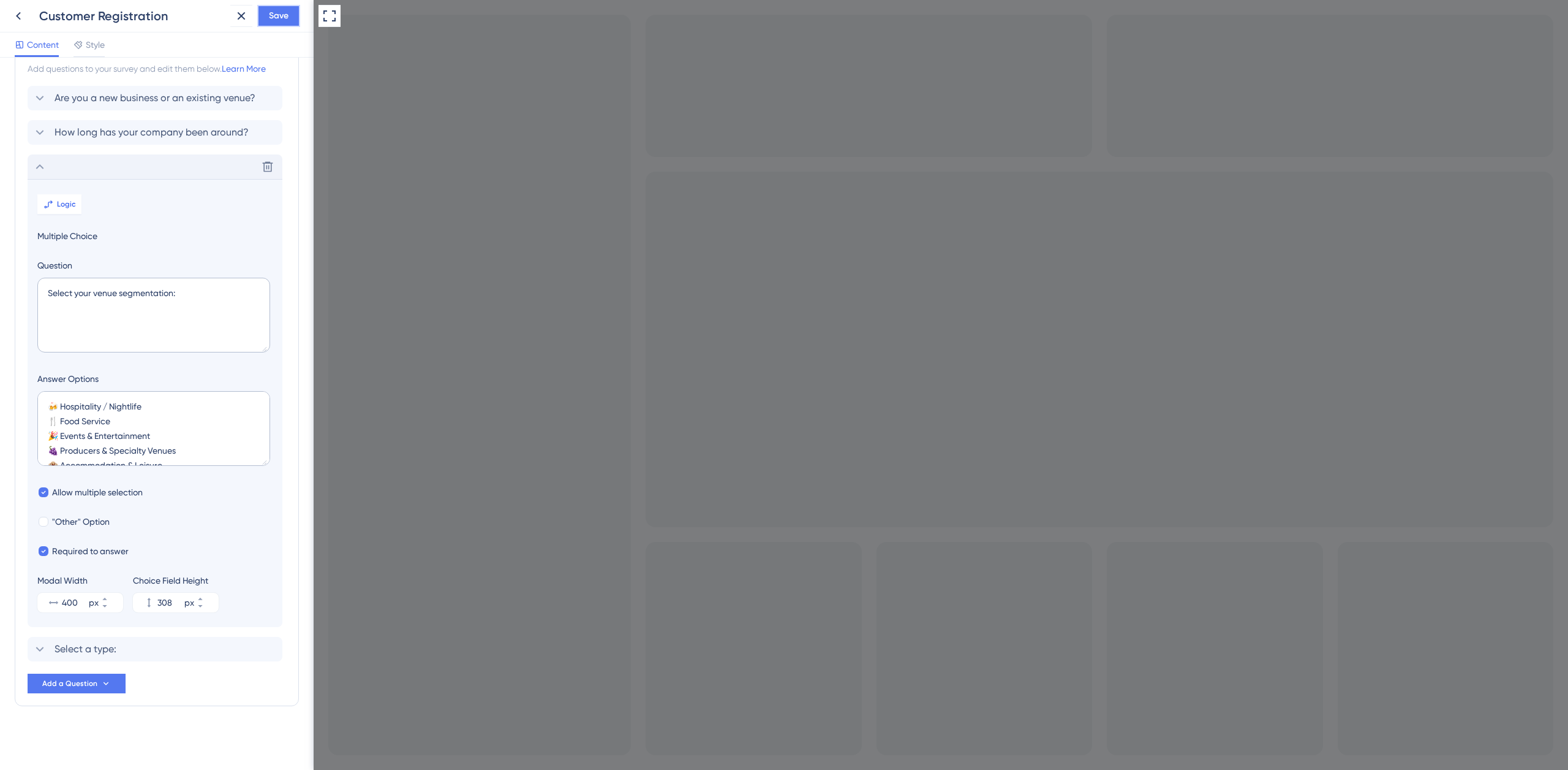
click at [268, 22] on button "Save" at bounding box center [278, 16] width 43 height 22
checkbox input "true"
checkbox input "false"
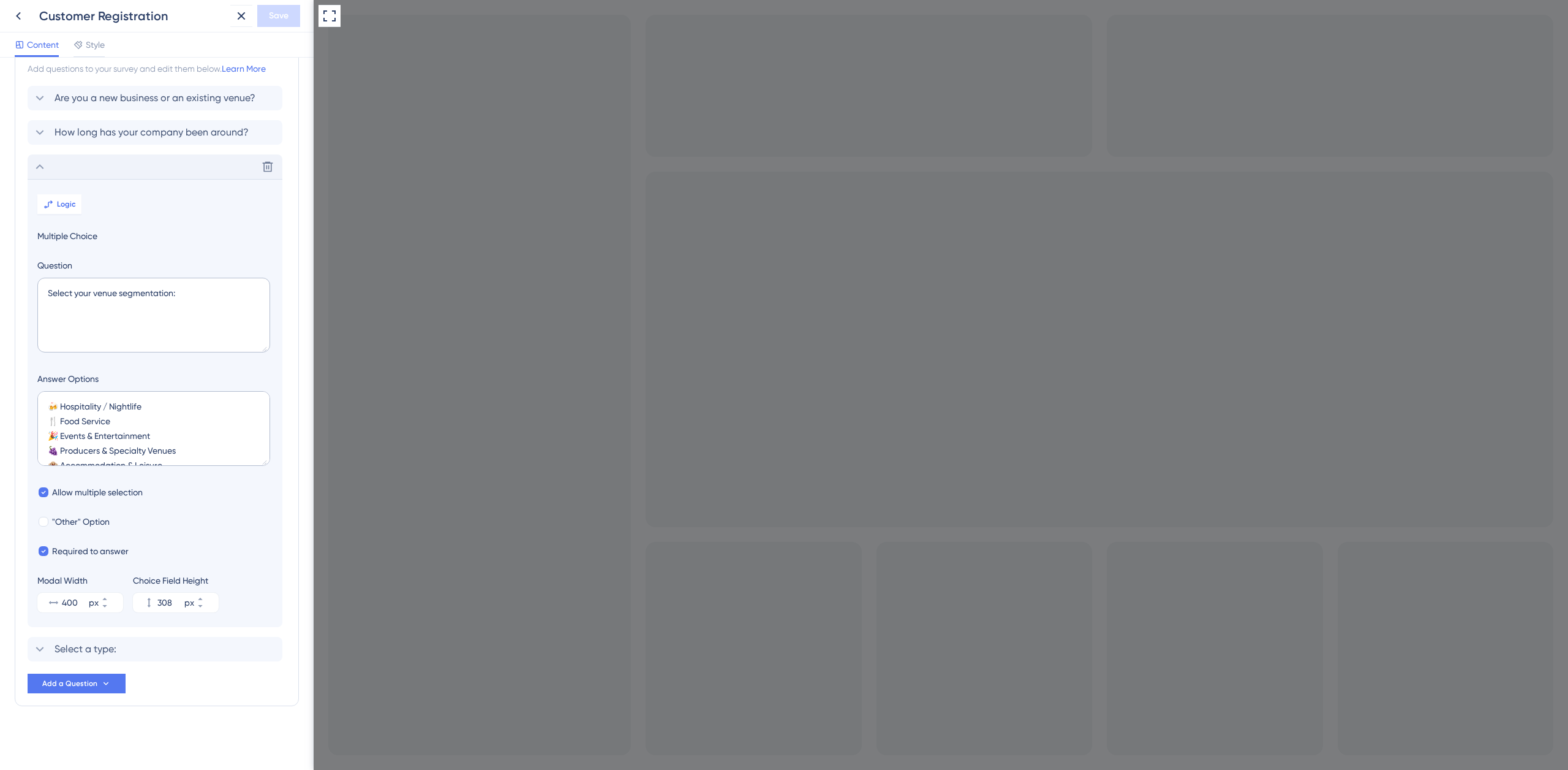
checkbox input "false"
checkbox input "true"
checkbox input "false"
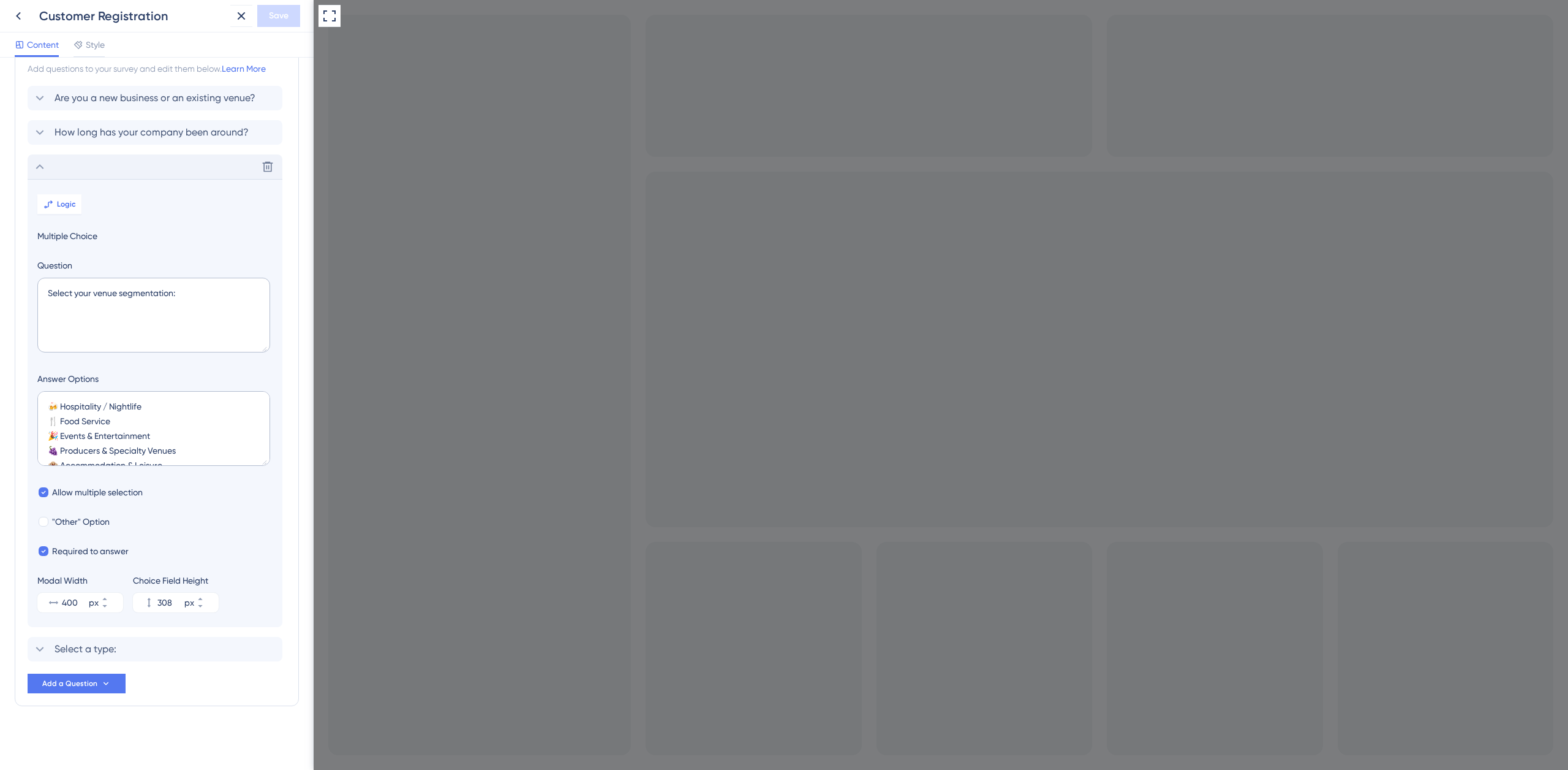
click at [64, 202] on span "Logic" at bounding box center [67, 203] width 19 height 10
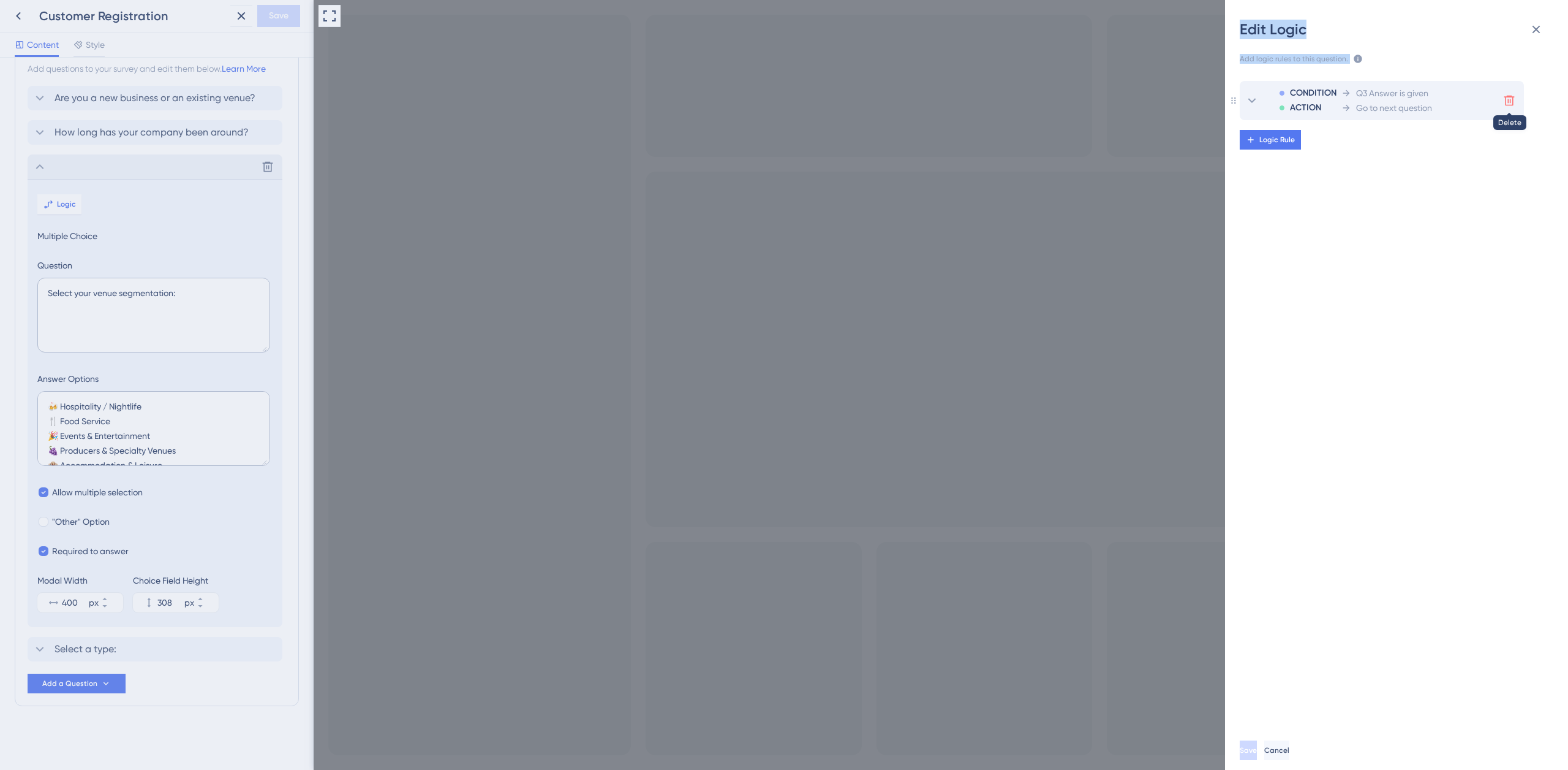
click at [1515, 97] on icon at bounding box center [1509, 100] width 12 height 12
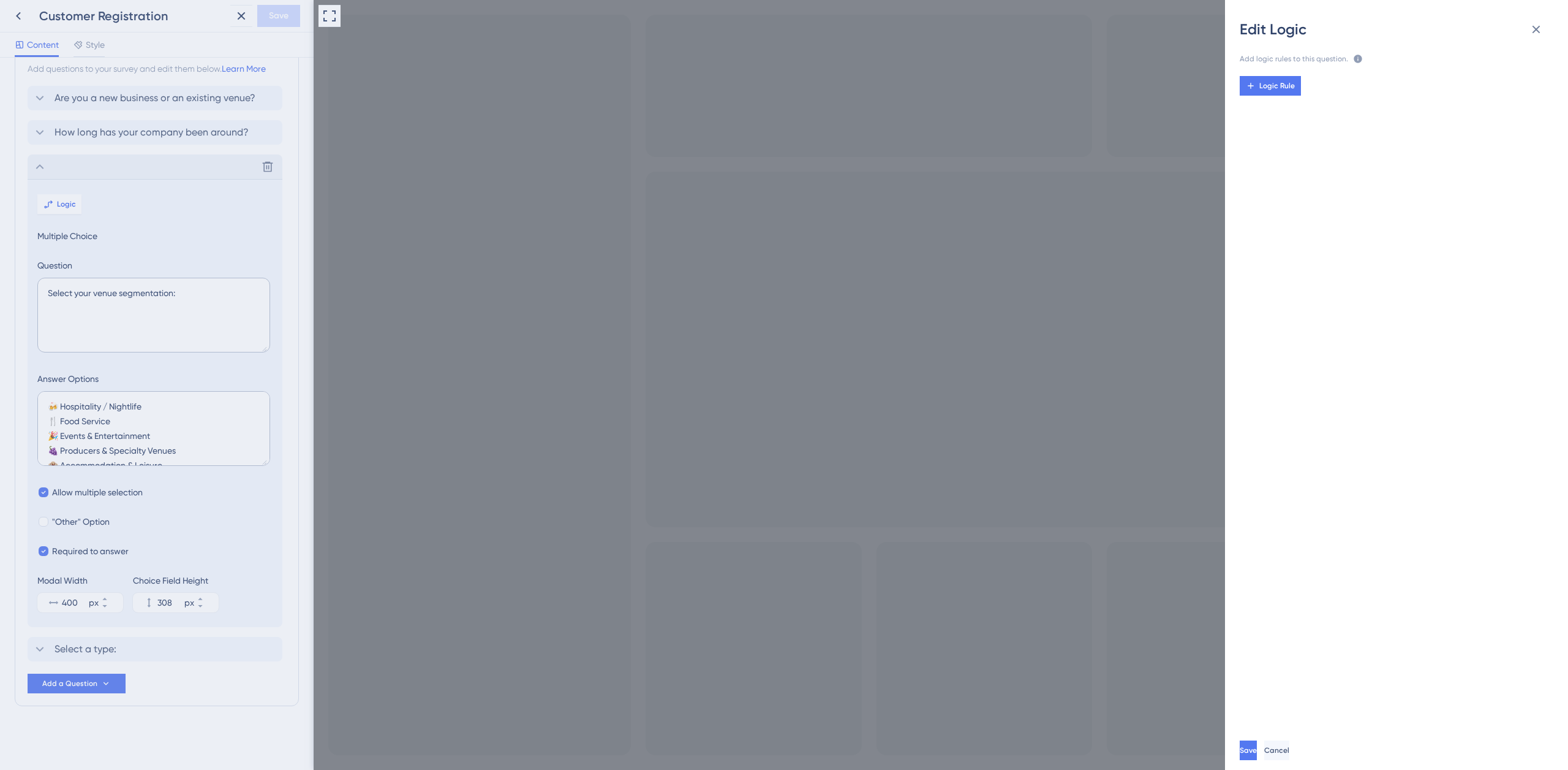
click at [127, 643] on div "Edit Logic Add logic rules to this question. The rules will apply after this qu…" at bounding box center [784, 385] width 1568 height 770
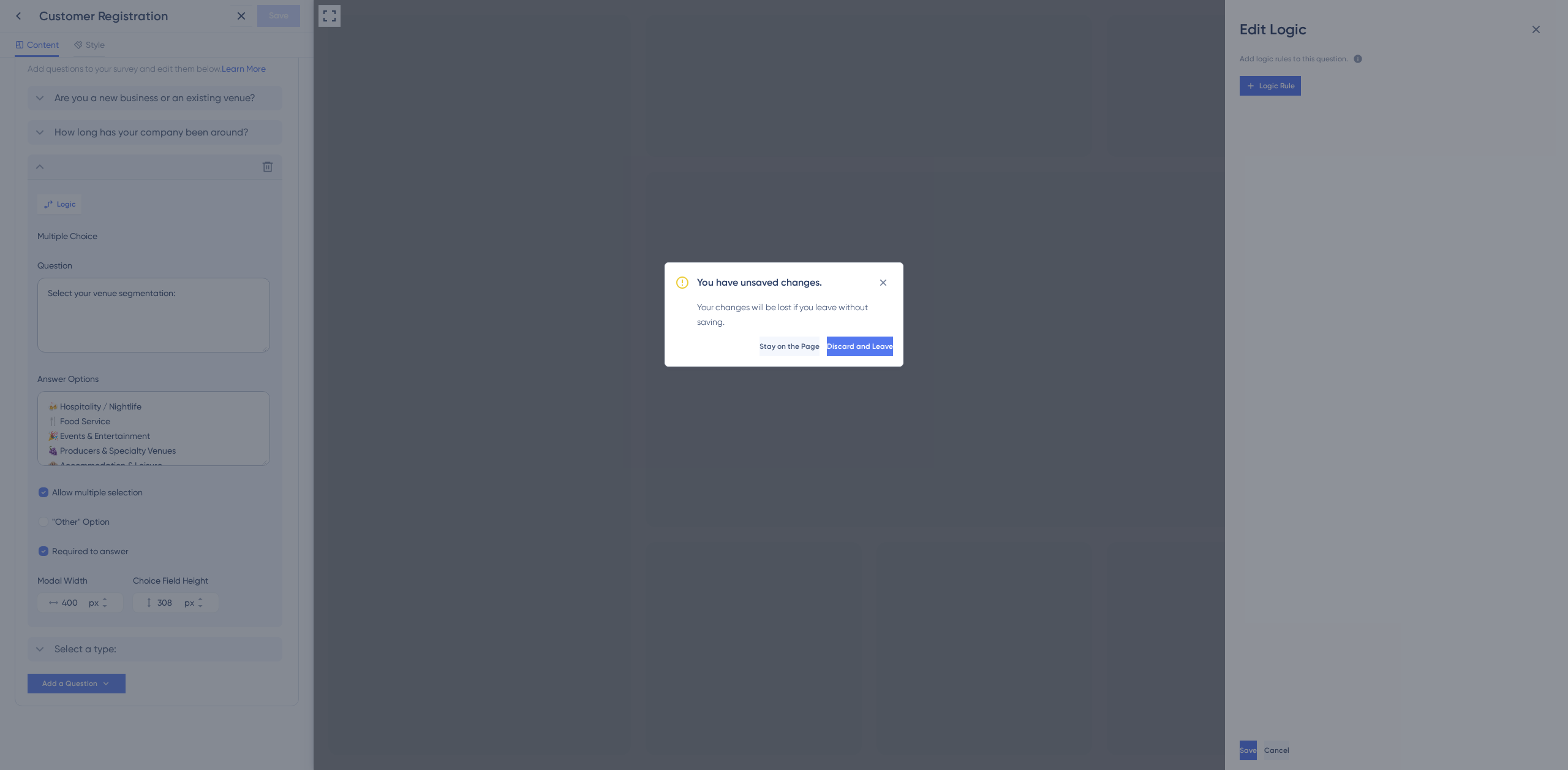
click at [163, 646] on div "You have unsaved changes. Your changes will be lost if you leave without saving…" at bounding box center [784, 385] width 1568 height 770
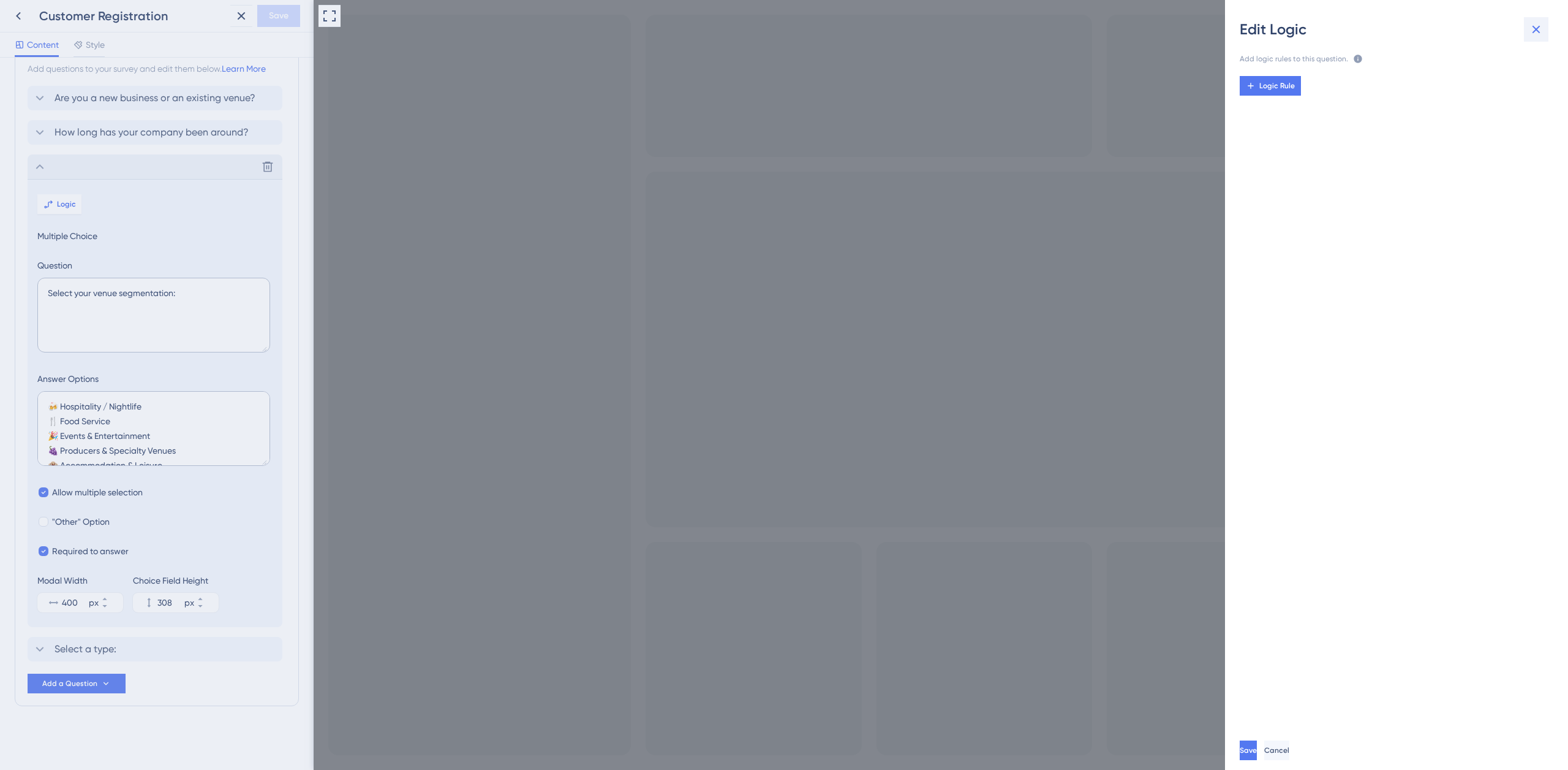
click at [1539, 27] on icon at bounding box center [1536, 29] width 15 height 15
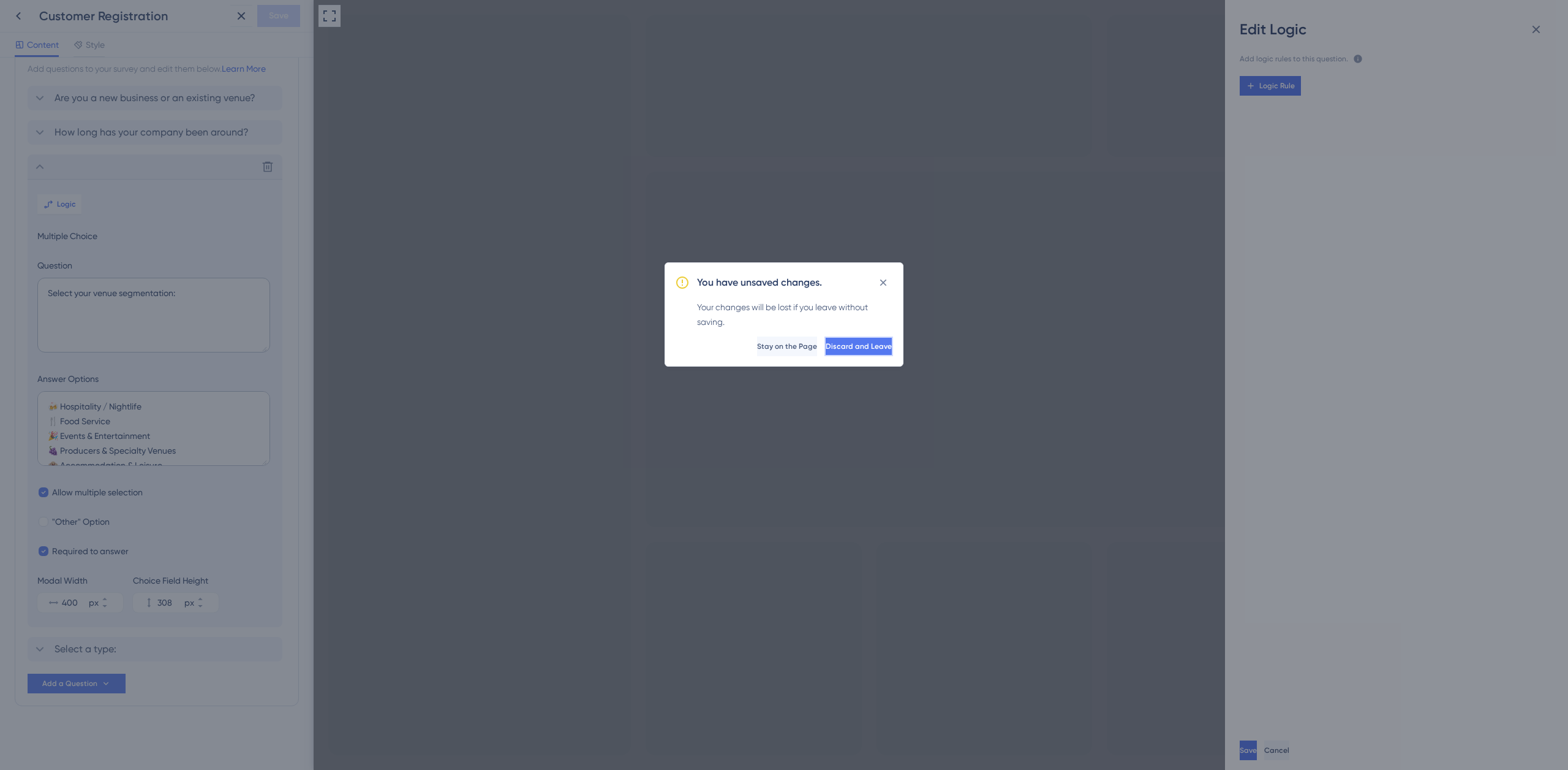
click at [864, 347] on span "Discard and Leave" at bounding box center [859, 346] width 66 height 10
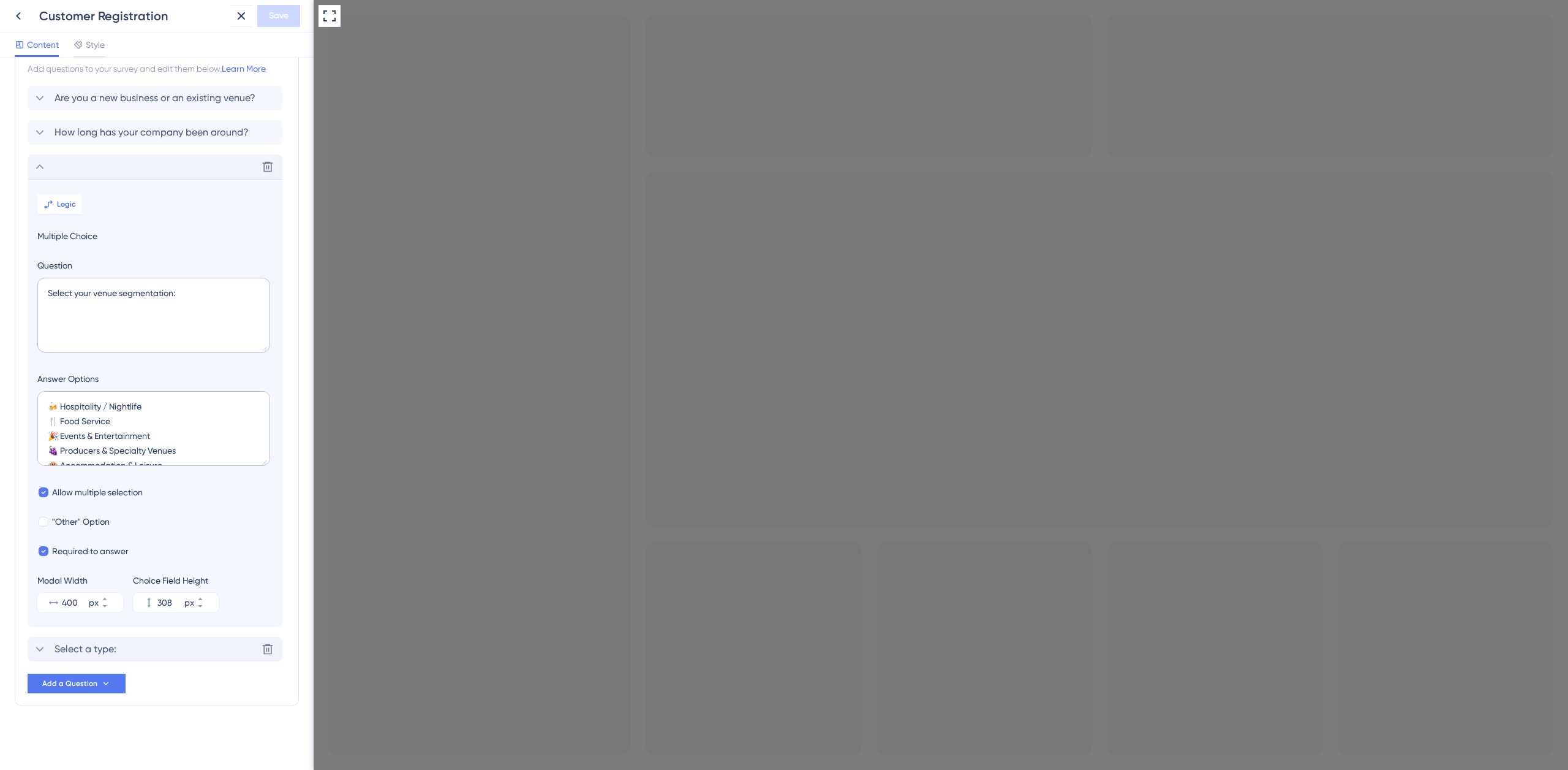
click at [99, 649] on span "Select a type:" at bounding box center [85, 649] width 62 height 15
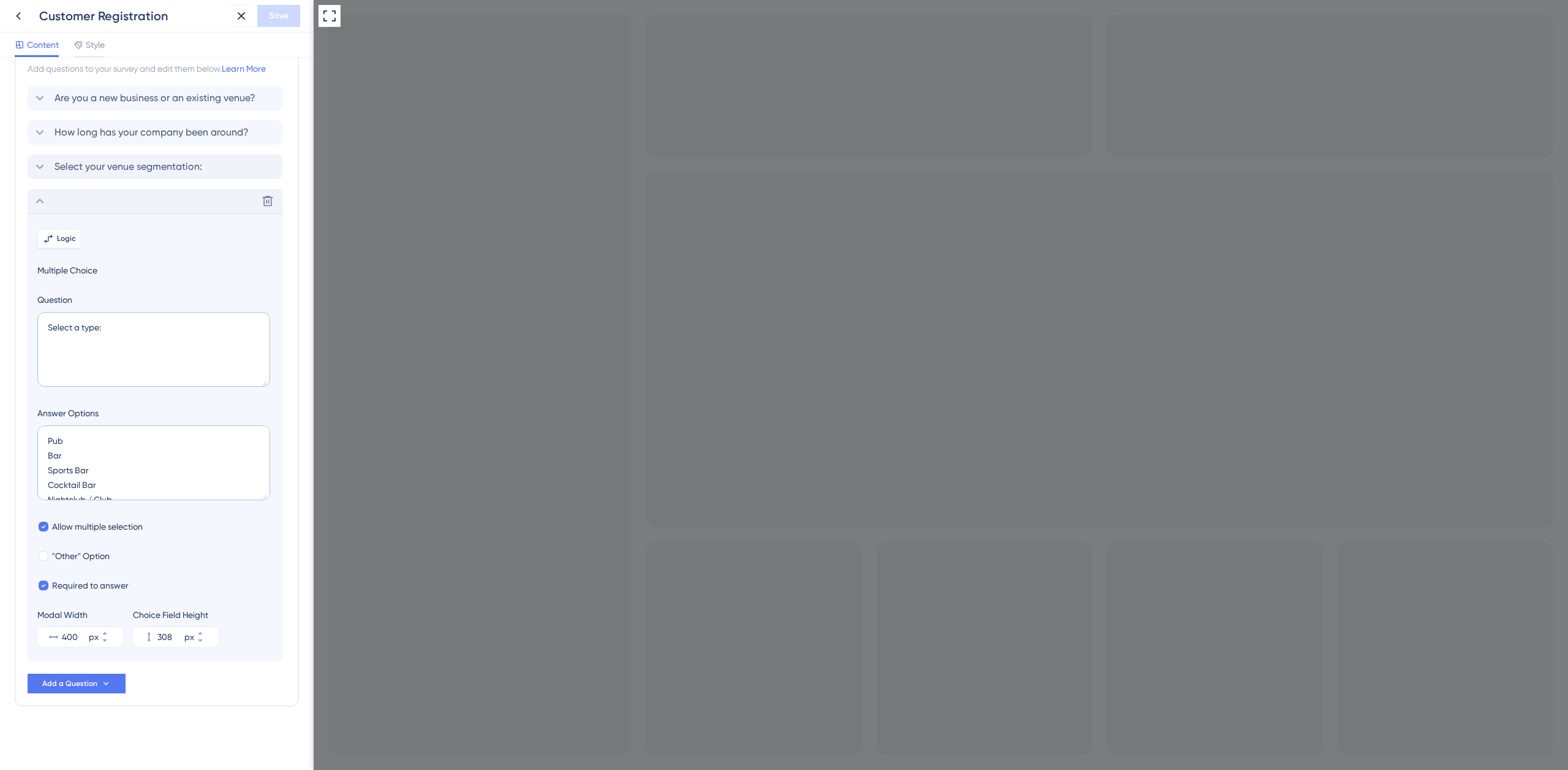
click at [69, 238] on span "Logic" at bounding box center [67, 238] width 19 height 10
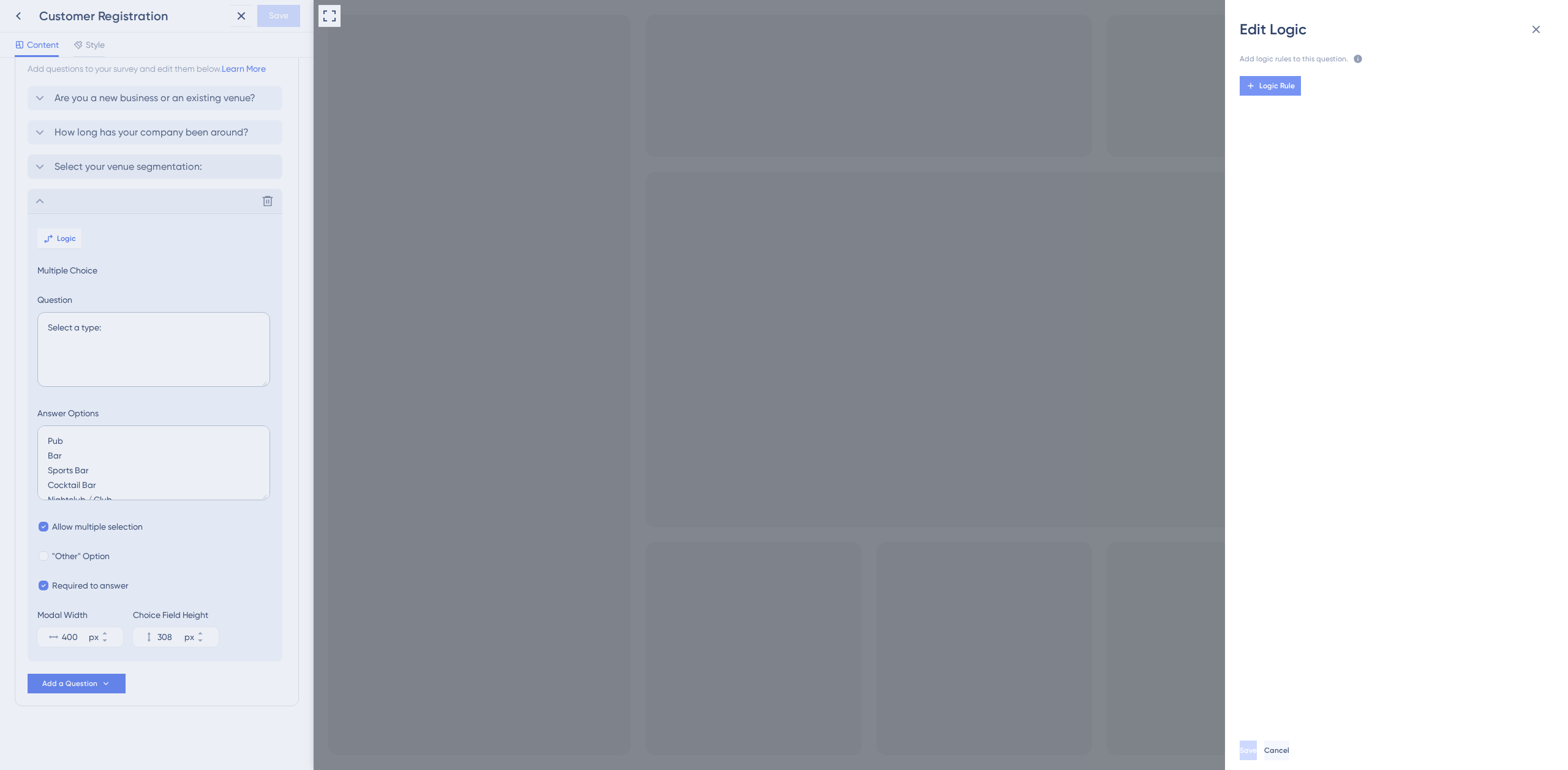
click at [1288, 90] on span "Logic Rule" at bounding box center [1278, 85] width 36 height 10
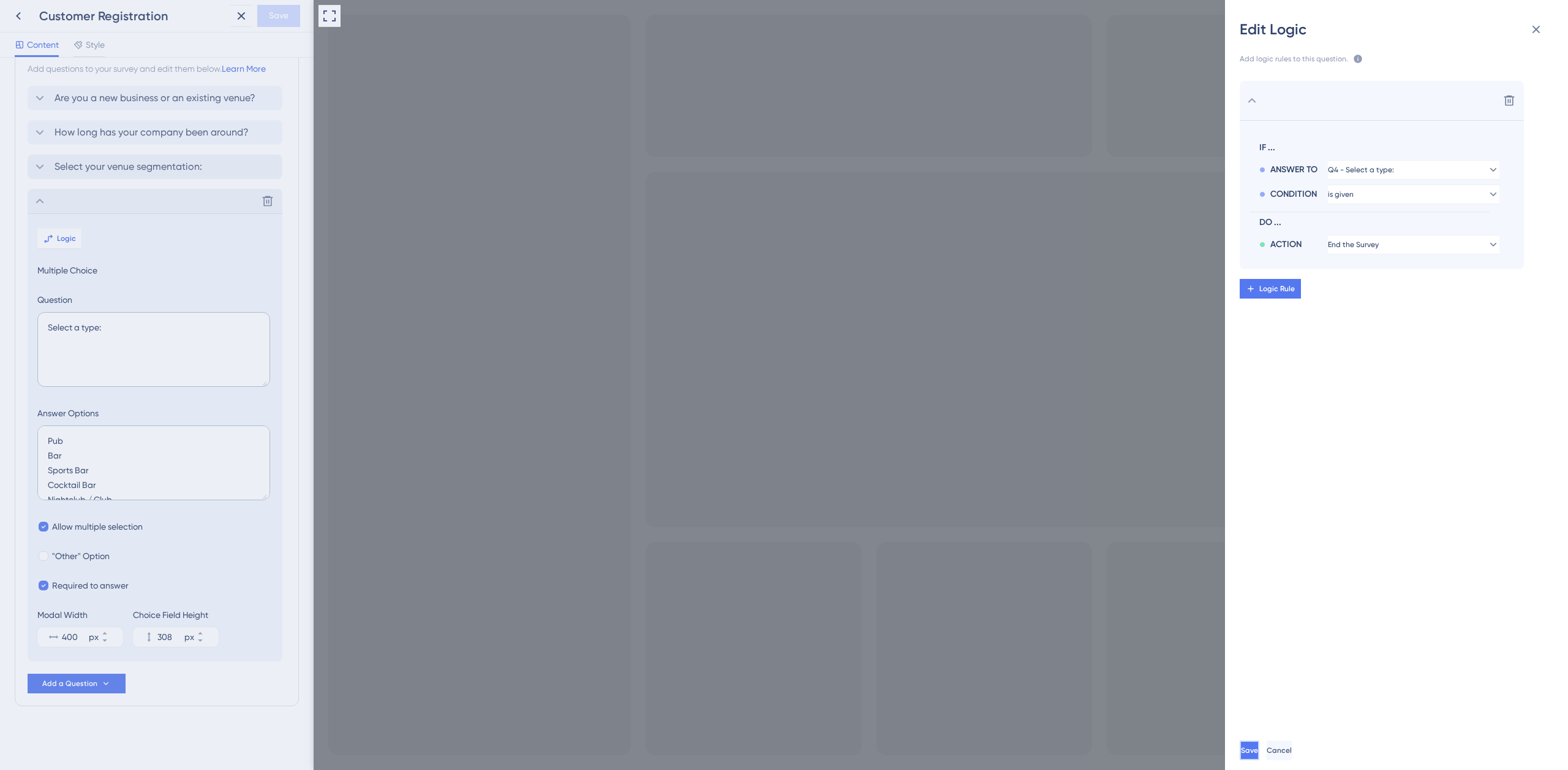
click at [1258, 746] on span "Save" at bounding box center [1250, 750] width 17 height 10
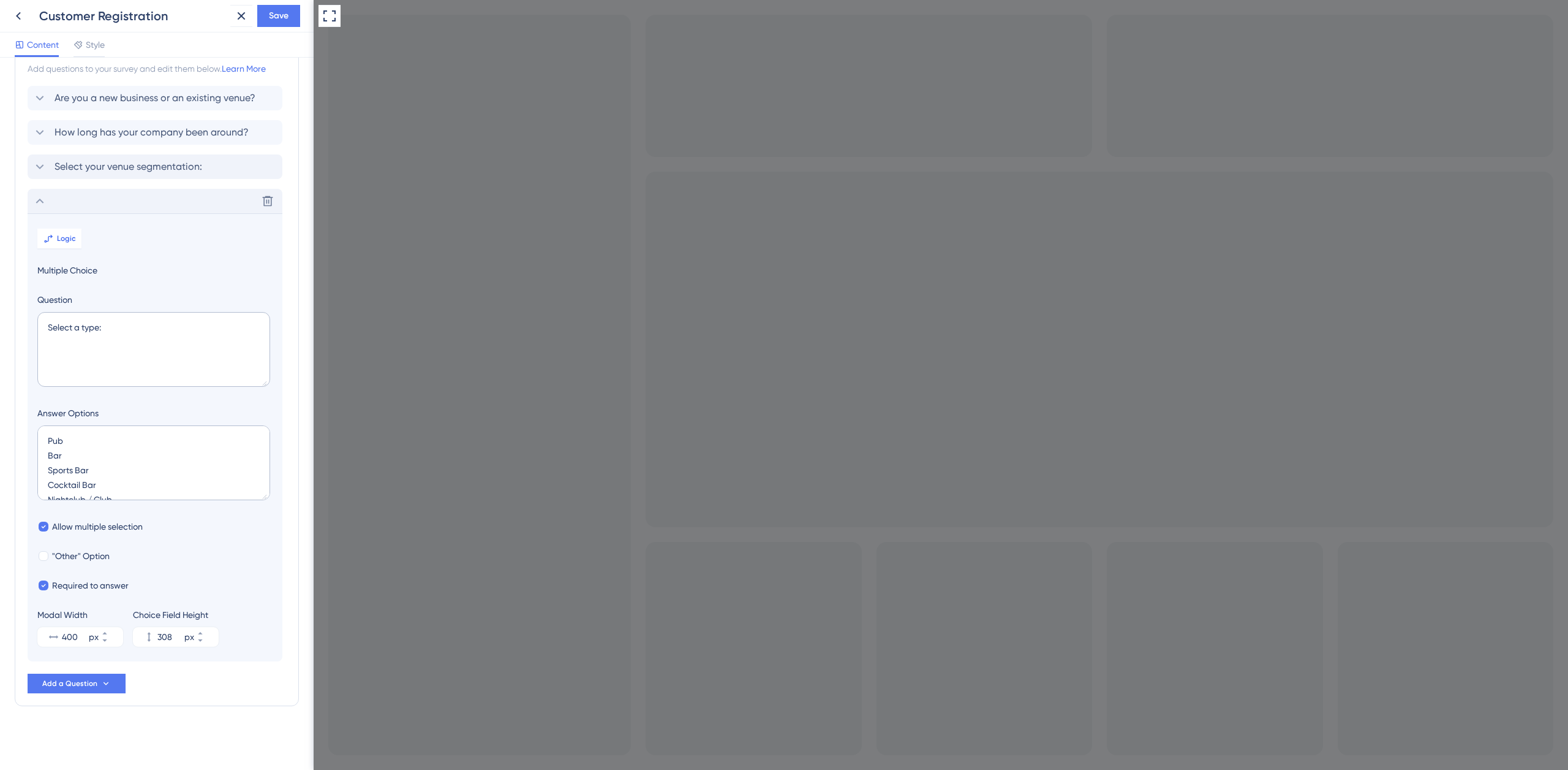
click at [86, 684] on span "Add a Question" at bounding box center [70, 683] width 55 height 10
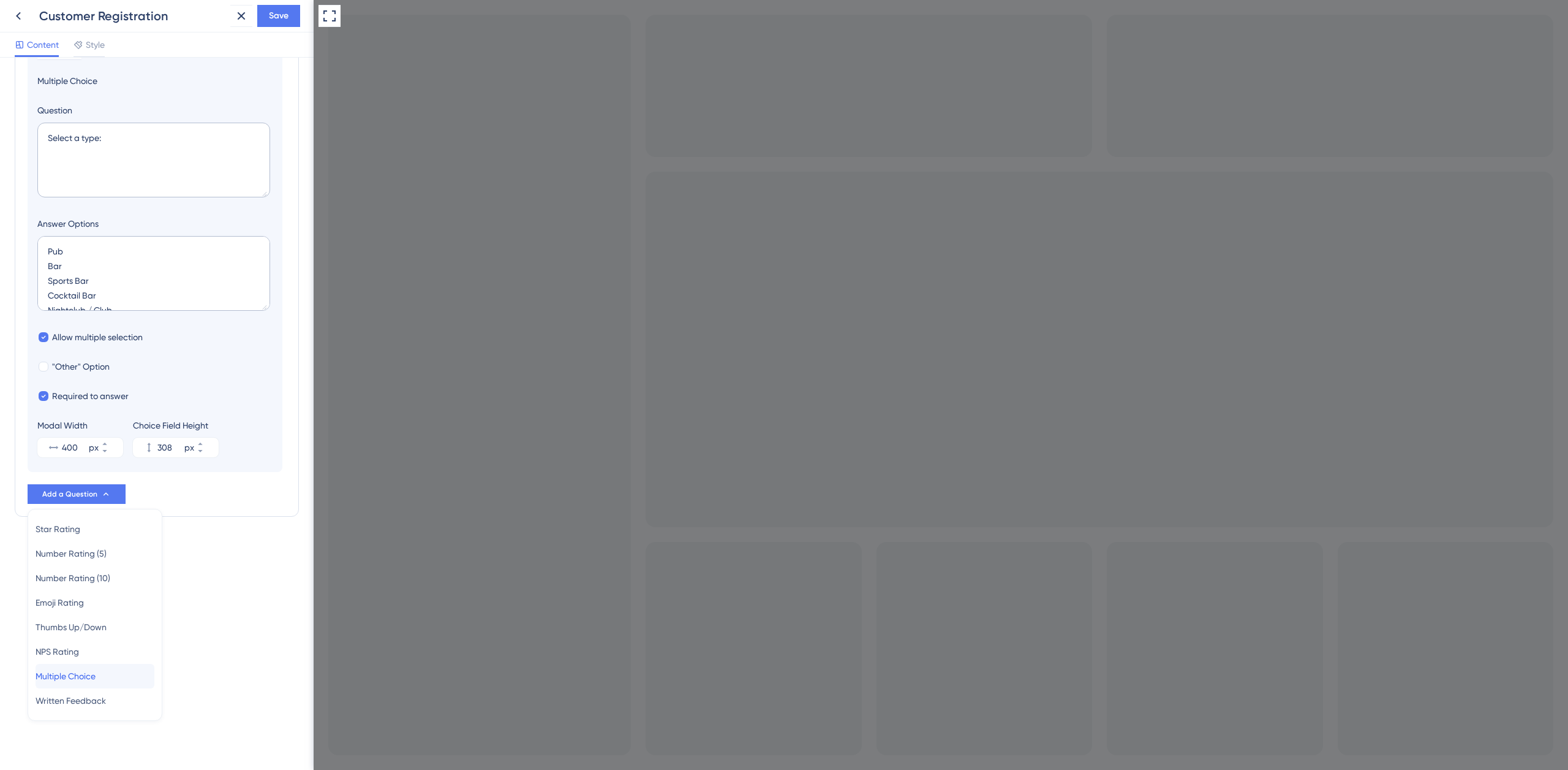
click at [95, 675] on span "Multiple Choice" at bounding box center [65, 676] width 60 height 15
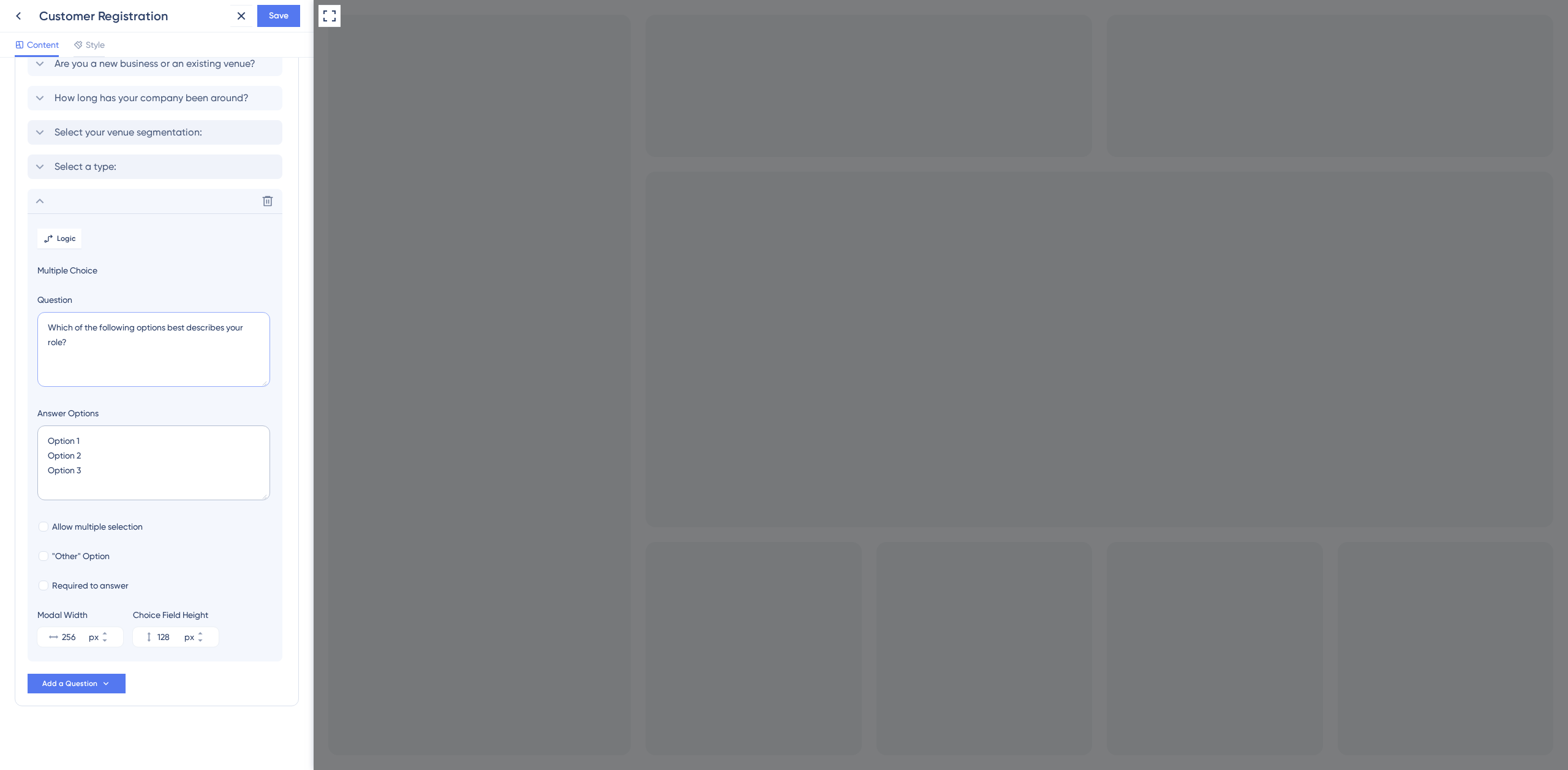
drag, startPoint x: 78, startPoint y: 343, endPoint x: 14, endPoint y: 317, distance: 69.1
click at [15, 318] on div "Survey Questions Add questions to your survey and edit them below. Learn More A…" at bounding box center [156, 350] width 284 height 712
paste textarea "at type of product category are you most interested in"
type textarea "What type of product category are you most interested in?"
click at [572, 153] on div at bounding box center [941, 385] width 1255 height 770
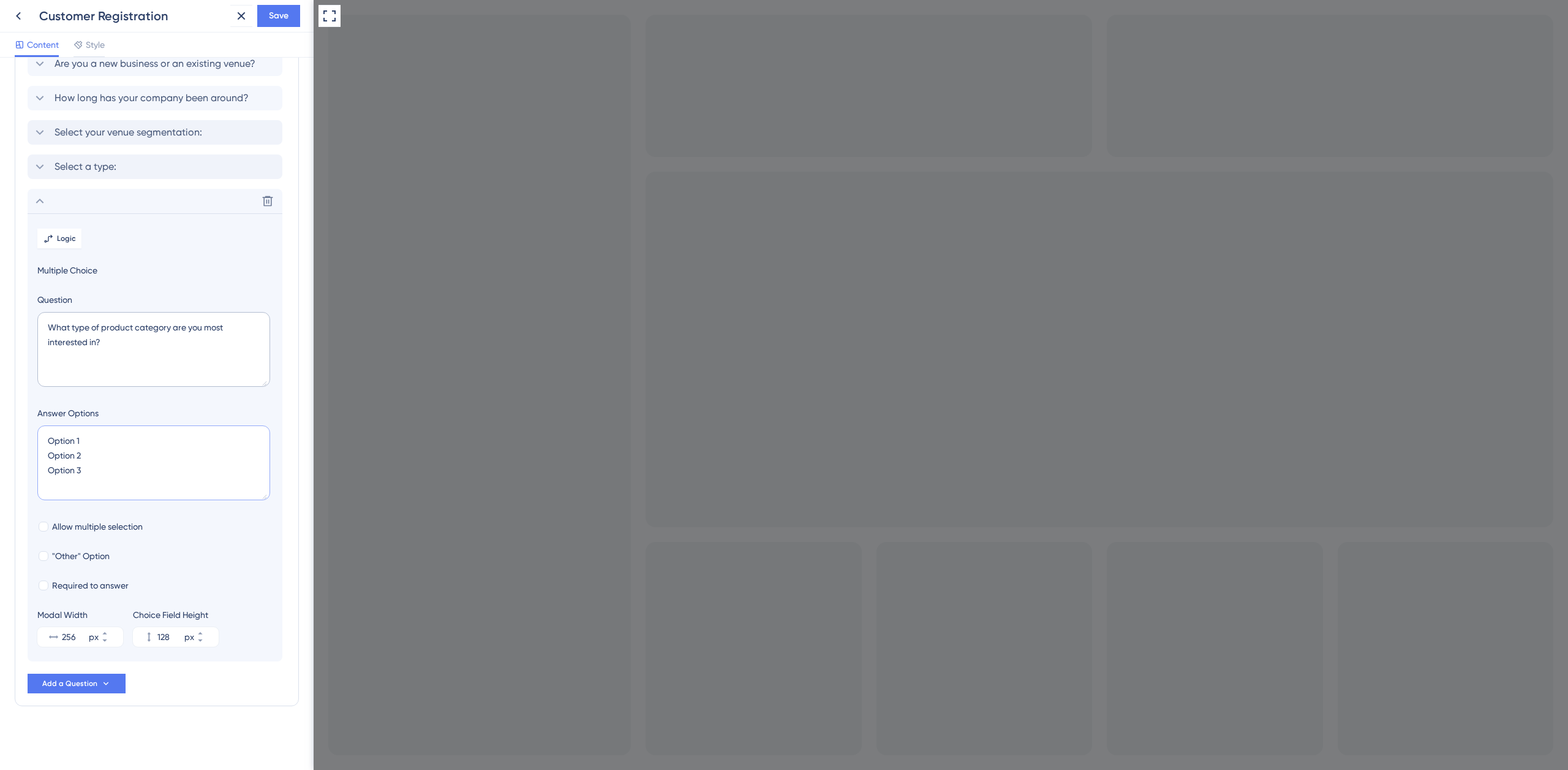
drag, startPoint x: 109, startPoint y: 469, endPoint x: 142, endPoint y: 449, distance: 38.6
click at [43, 436] on textarea "Option 1 Option 2 Option 3" at bounding box center [154, 463] width 233 height 75
paste textarea "Wine"
type textarea "Wine"
type input "40"
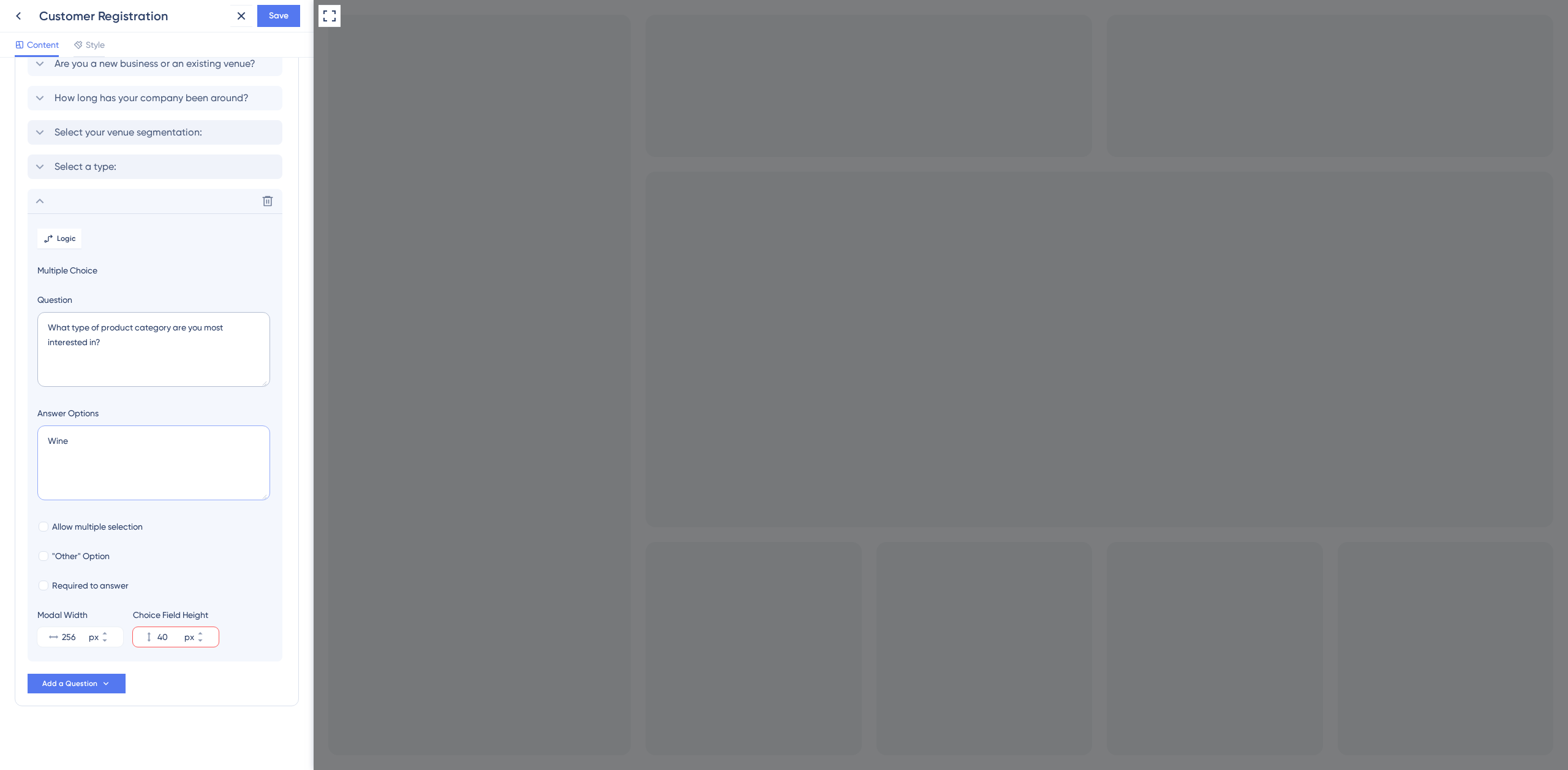
paste textarea "Spirits"
type textarea "Wine Spirits"
type input "84"
paste textarea "Craft Beer"
type textarea "Wine Spirits Craft Beer"
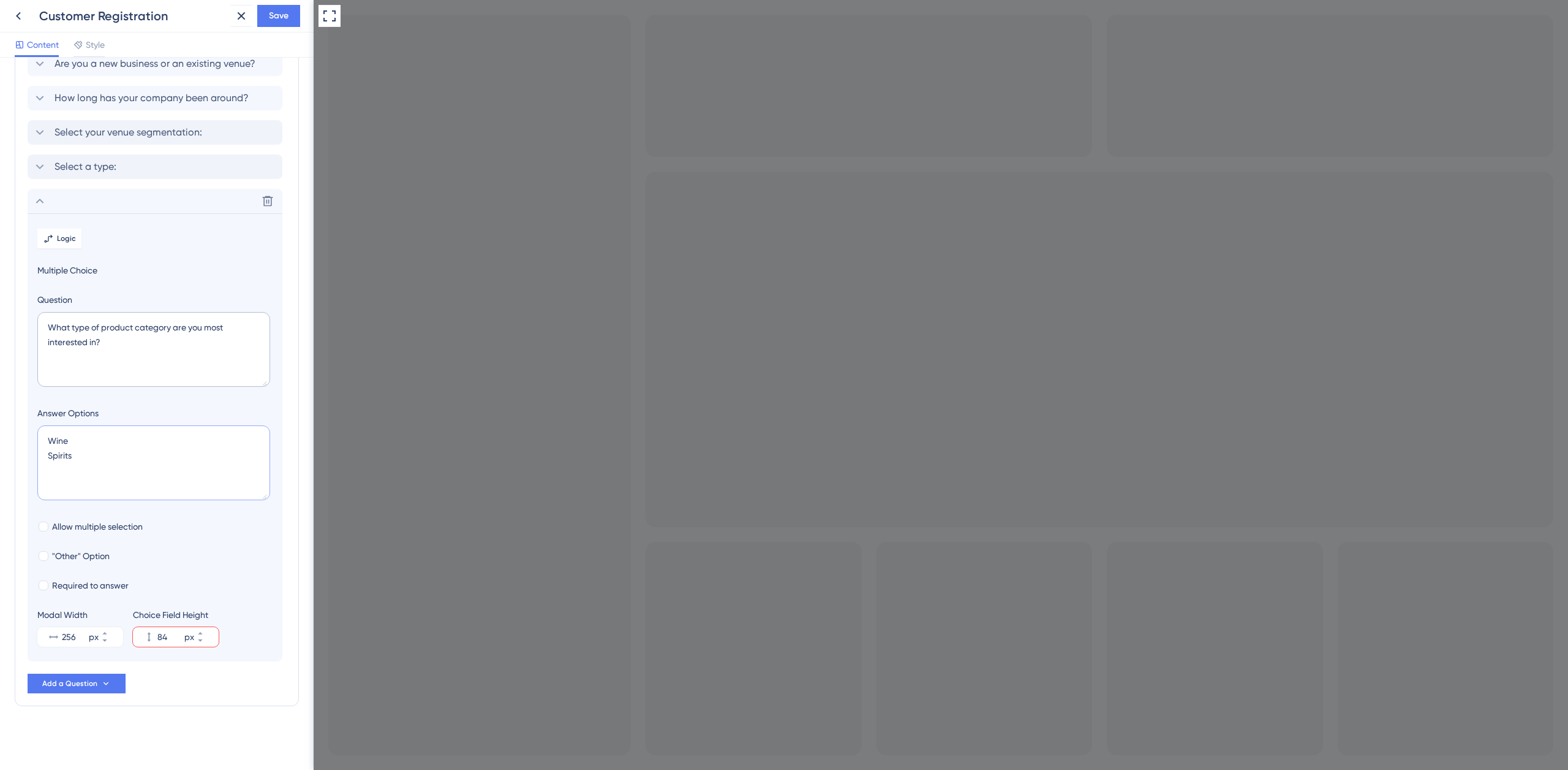
type input "128"
type textarea "Wine Spirits Craft Beer B"
type input "172"
type textarea "Wine Spirits Craft Beer Beer W"
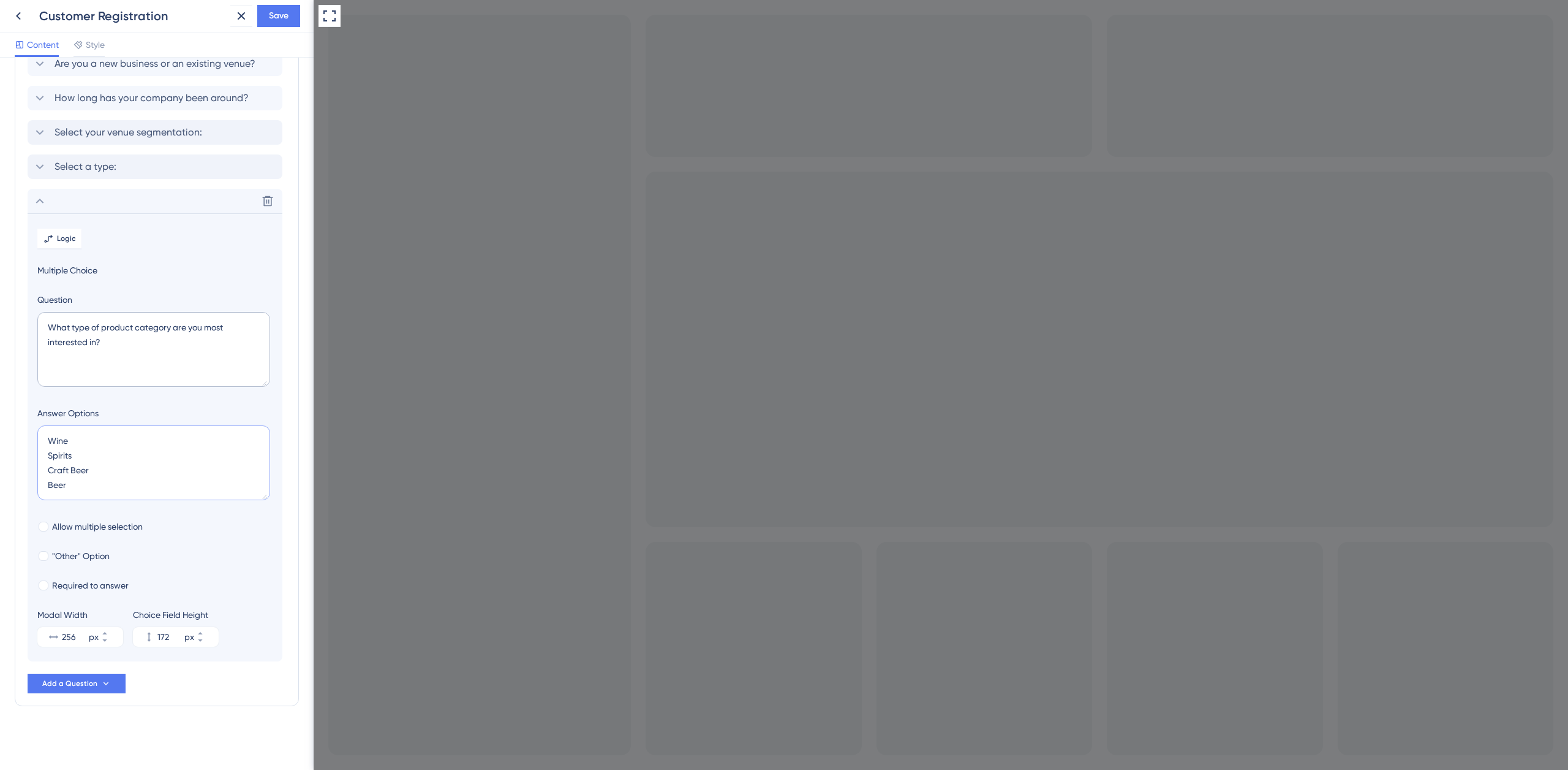
type input "216"
type textarea "Wine Spirits Craft Beer Beer Whiskey & bourboun C"
type input "260"
click at [48, 467] on textarea "Wine Spirits Craft Beer Beer Whiskey & bourboun Cider" at bounding box center [154, 463] width 233 height 75
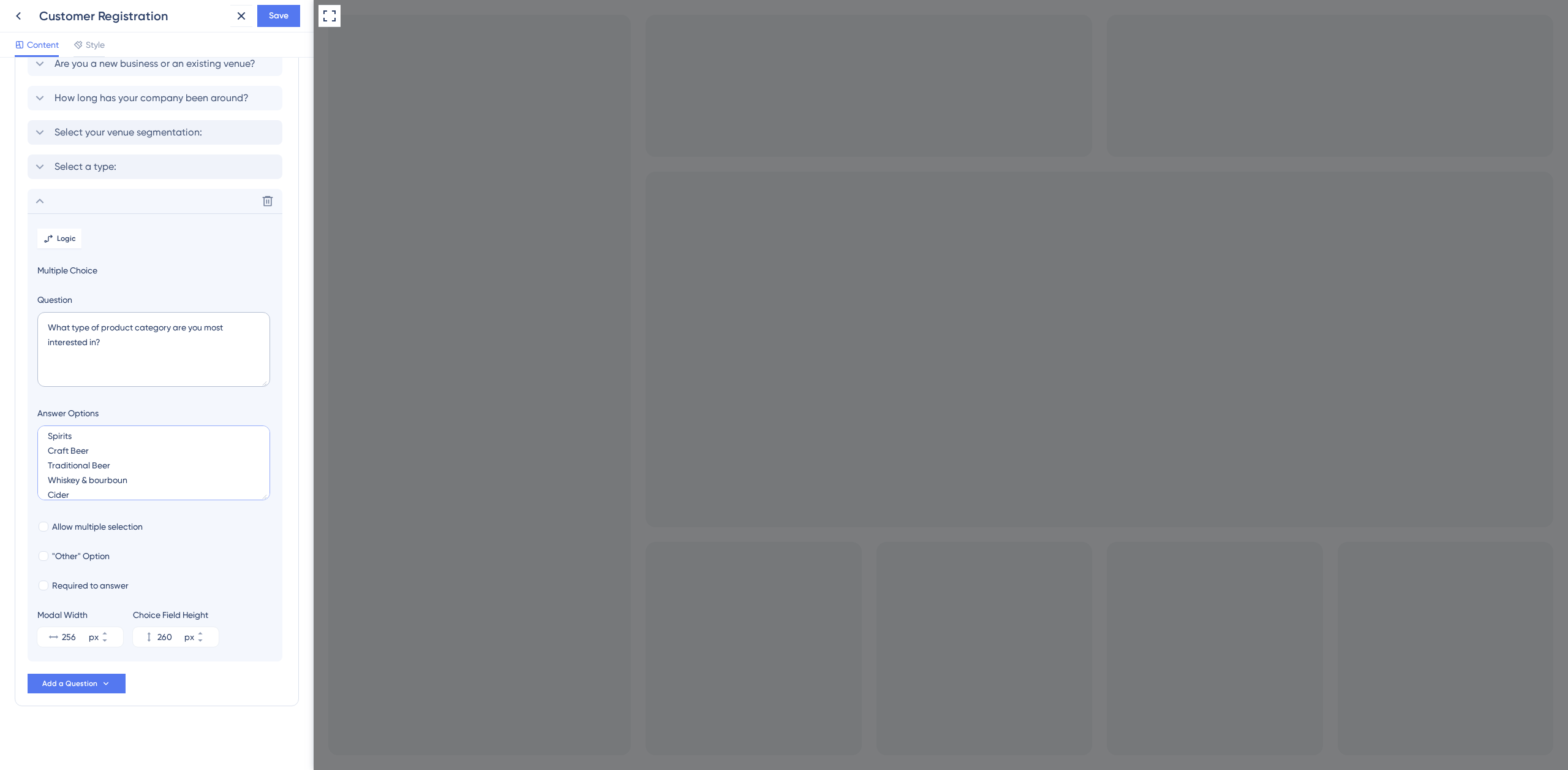
scroll to position [29, 0]
click at [93, 471] on textarea "Wine Spirits Craft Beer Traditional Beer Whiskey & bourboun Cider" at bounding box center [154, 463] width 233 height 75
click at [116, 462] on textarea "Wine Spirits Craft Beer Traditional Beer Whiskey & bourboun Cider" at bounding box center [154, 463] width 233 height 75
drag, startPoint x: 99, startPoint y: 465, endPoint x: 41, endPoint y: 471, distance: 58.3
click at [41, 471] on textarea "Wine Spirits Craft Beer Traditional Beer Whiskey & bourboun Cider" at bounding box center [154, 463] width 233 height 75
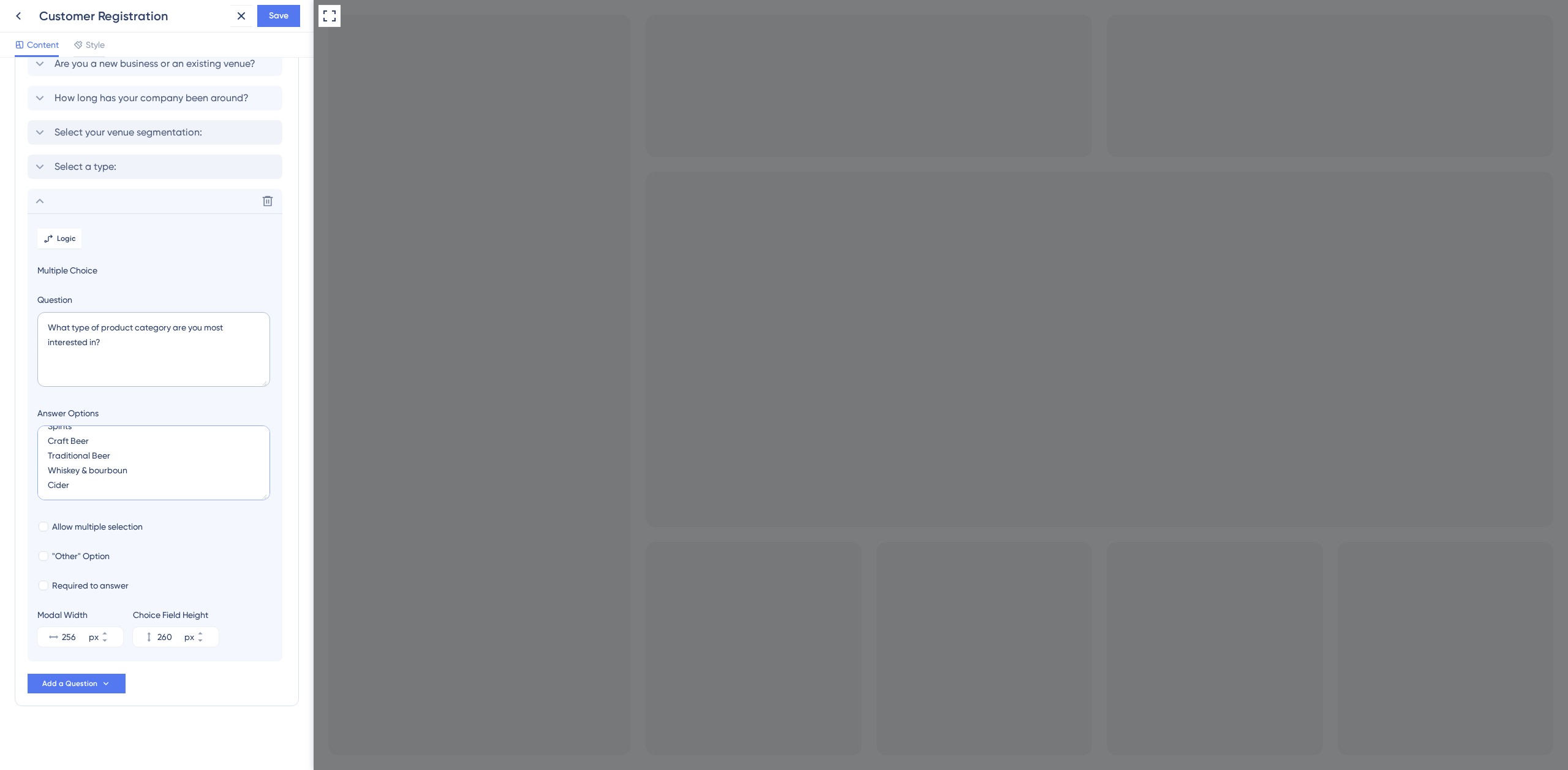
type textarea "Wine Spirits Craft Beer Traditional Beer Cider"
type input "216"
type textarea "Wine Spirits Craft Beer Traditional Beer Cider S"
type input "260"
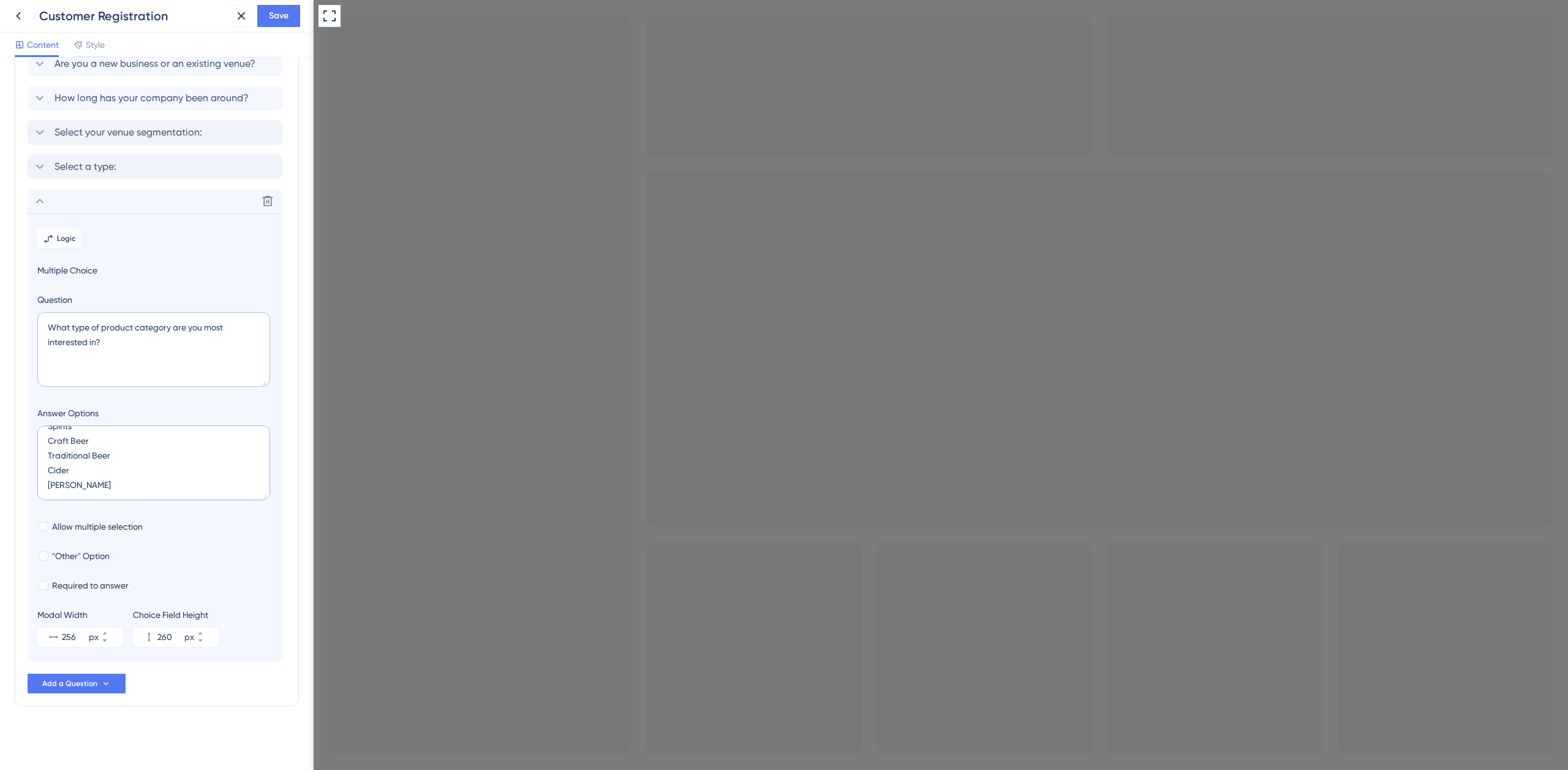
type textarea "Wine Spirits Craft Beer Traditional Beer Cider Seltzer V"
type input "304"
type textarea "Wine Spirits Craft Beer Traditional Beer Cider Seltzer"
type input "260"
type textarea "Wine Spirits Craft Beer Traditional Beer Cider Seltzer B"
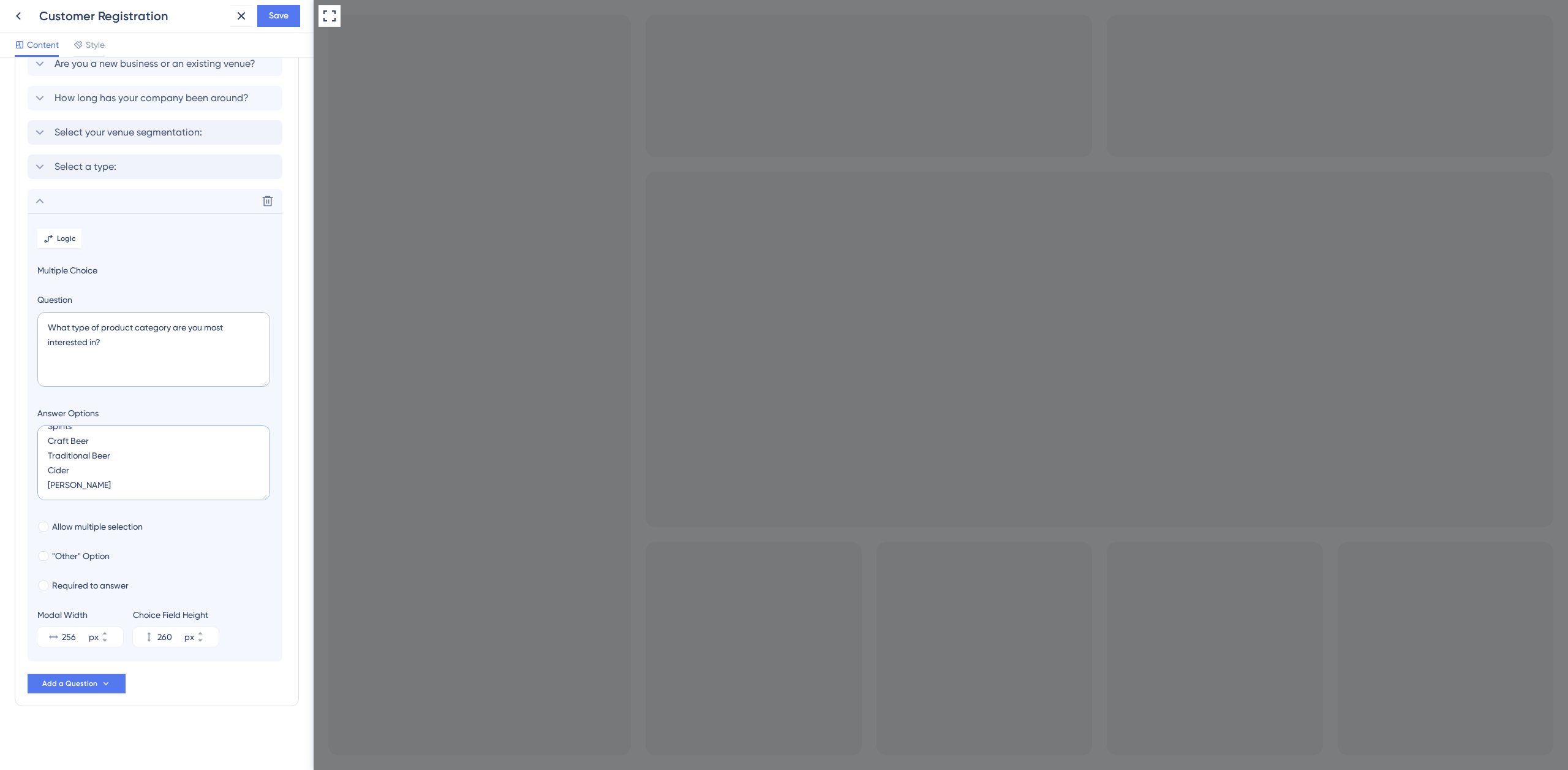
type input "304"
type textarea "Wine Spirits Craft Beer Traditional Beer Cider Seltzer Barware & Accessories S"
type input "348"
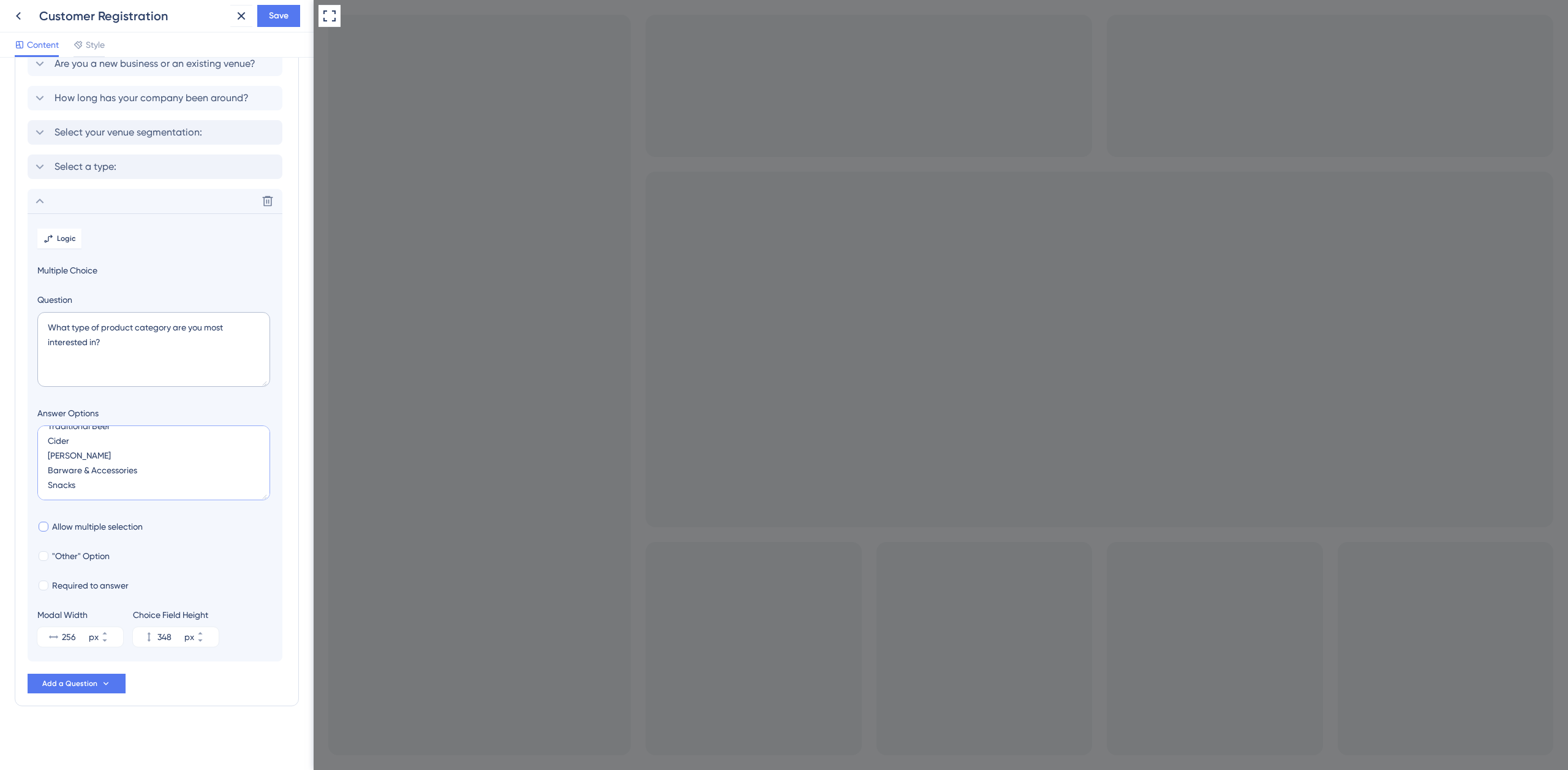
type textarea "Wine Spirits Craft Beer Traditional Beer Cider Seltzer Barware & Accessories Sn…"
click at [49, 525] on div at bounding box center [43, 526] width 12 height 12
checkbox input "true"
click at [50, 584] on label "Required to answer" at bounding box center [83, 585] width 92 height 15
checkbox input "true"
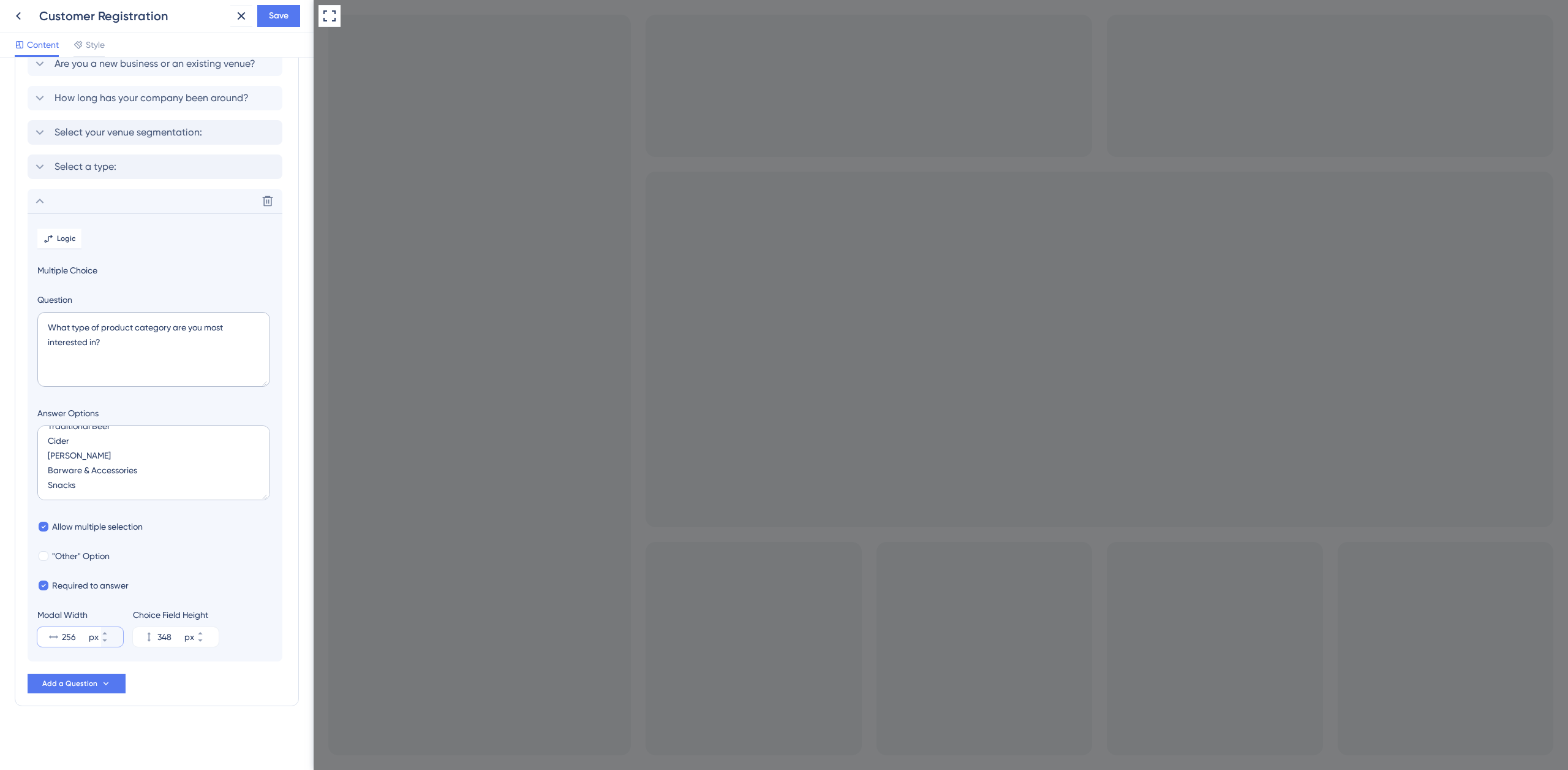
click at [65, 636] on input "256" at bounding box center [74, 636] width 25 height 15
type input "400"
click at [285, 23] on span "Save" at bounding box center [278, 15] width 20 height 15
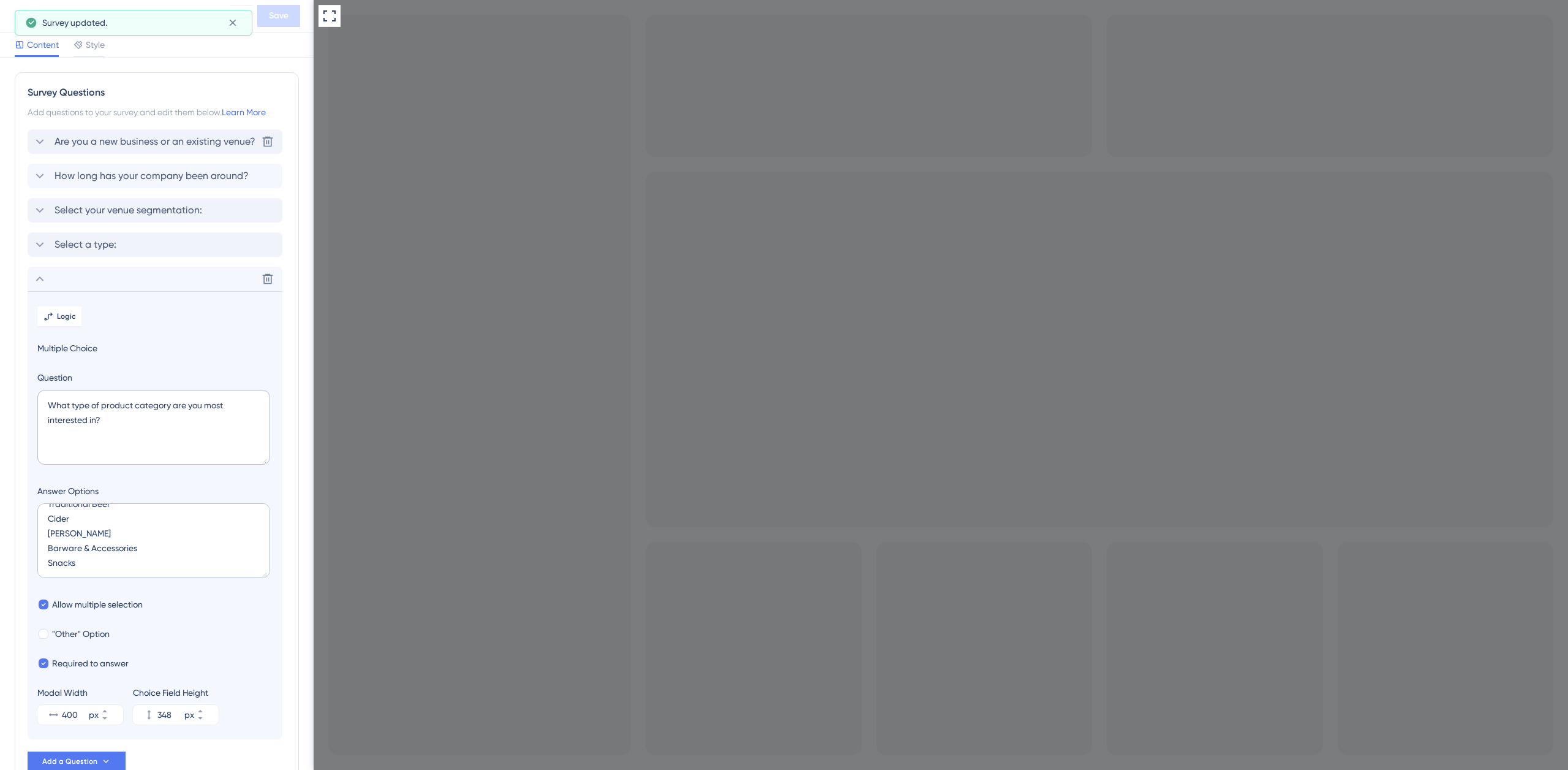
click at [146, 140] on span "Are you a new business or an existing venue?" at bounding box center [155, 141] width 201 height 15
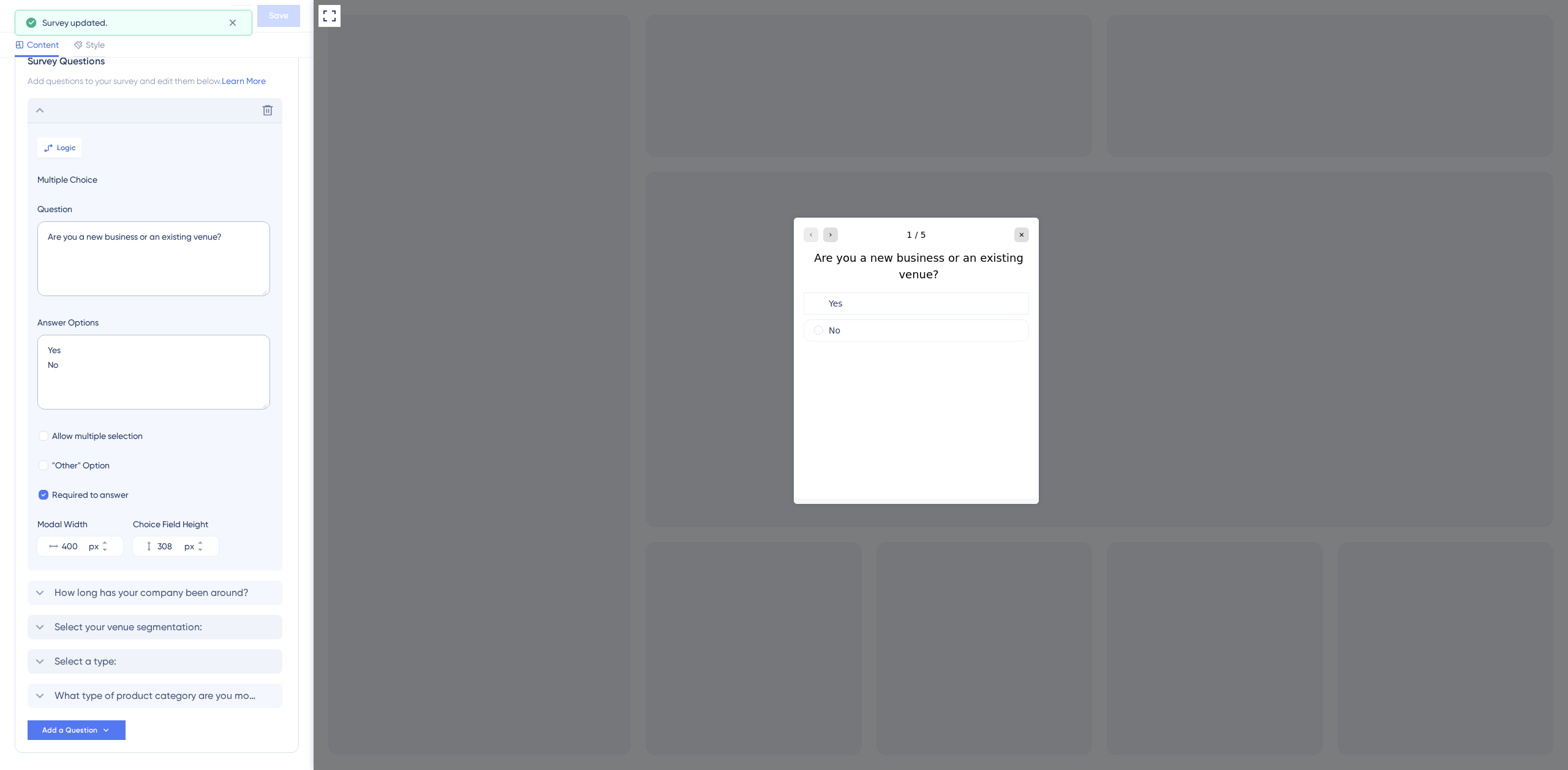
scroll to position [72, 0]
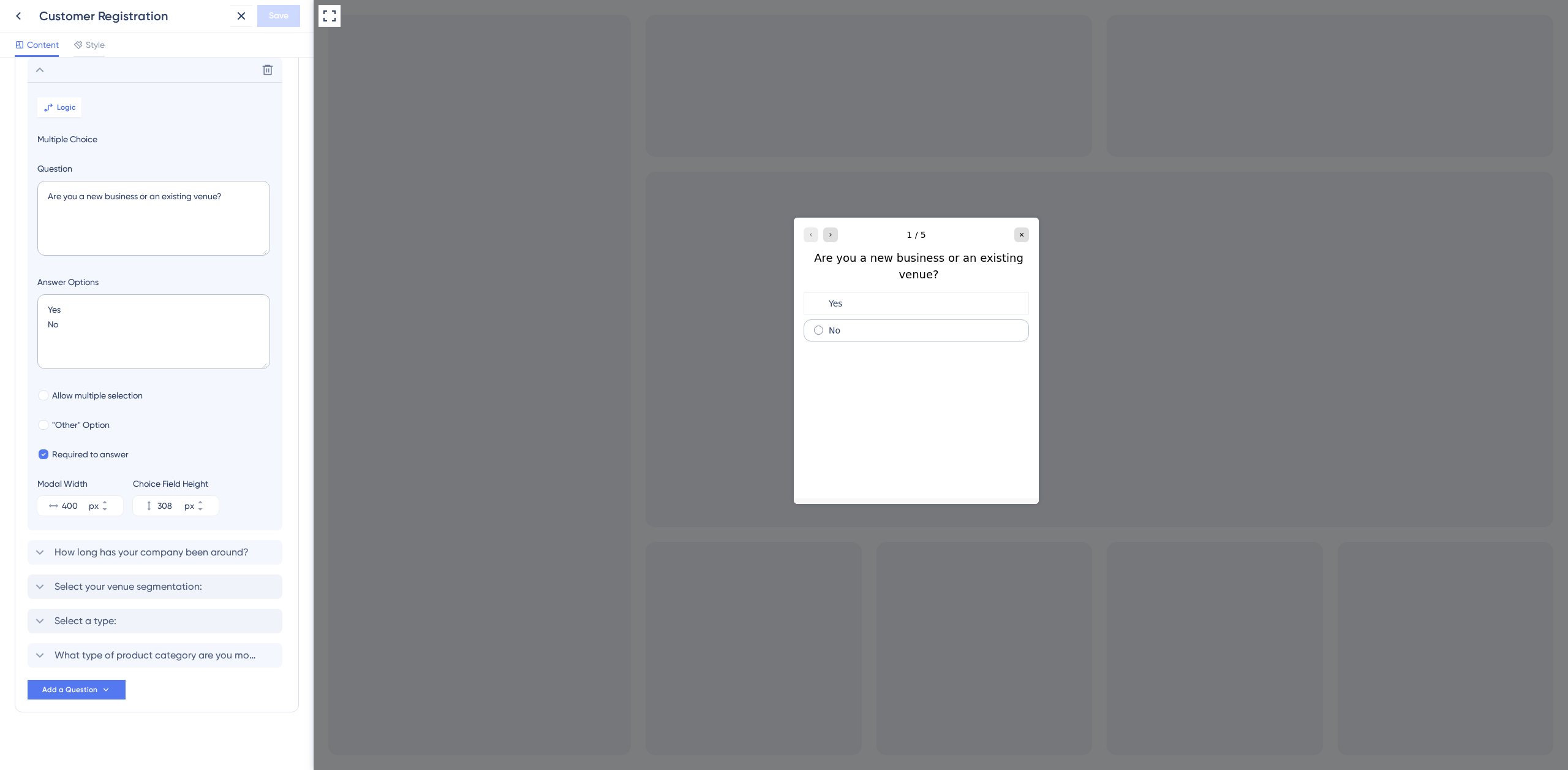
click at [840, 319] on div "No" at bounding box center [917, 329] width 226 height 22
click at [848, 292] on div "Yes" at bounding box center [917, 303] width 226 height 22
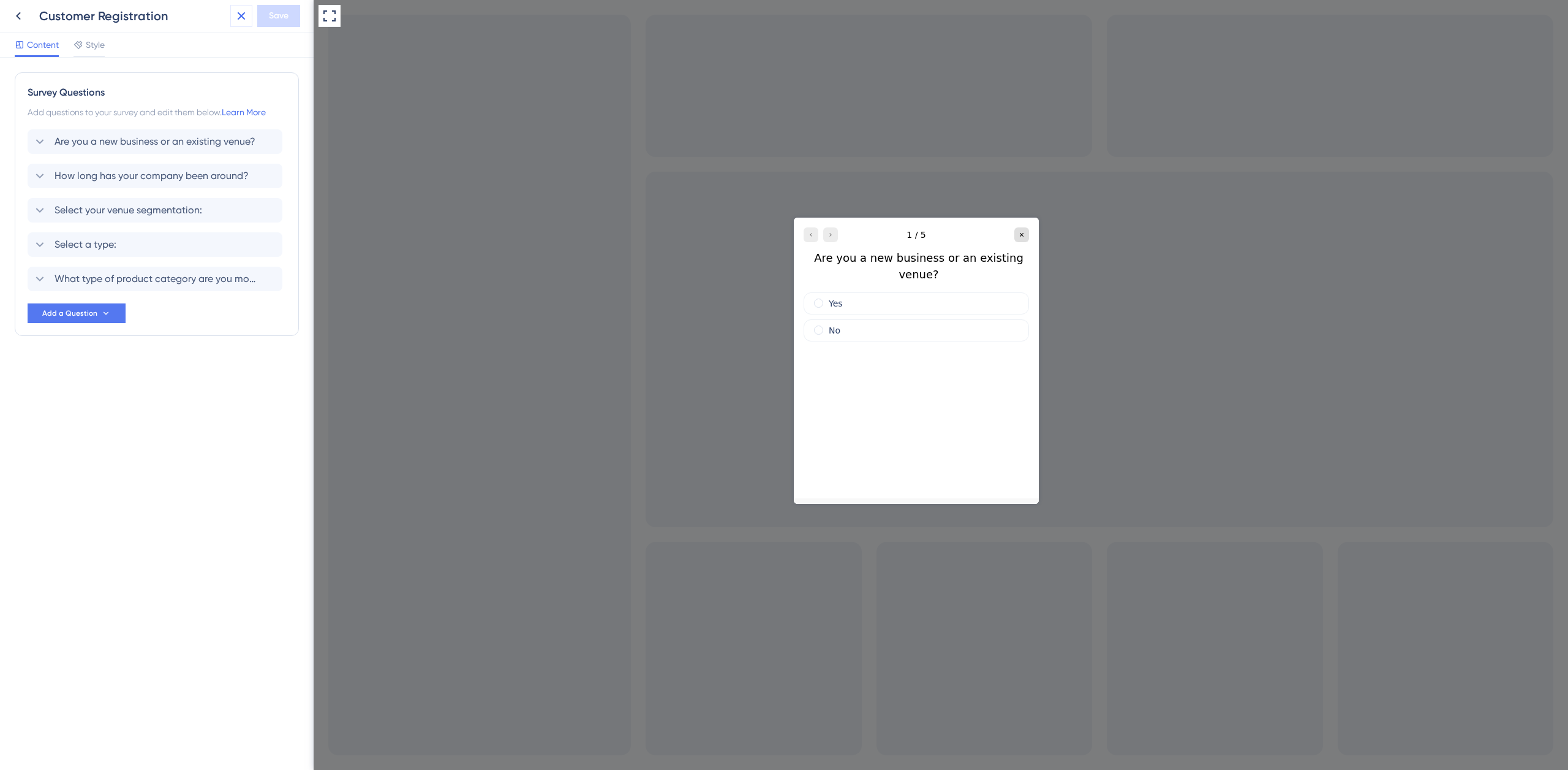
click at [245, 21] on icon at bounding box center [241, 15] width 15 height 15
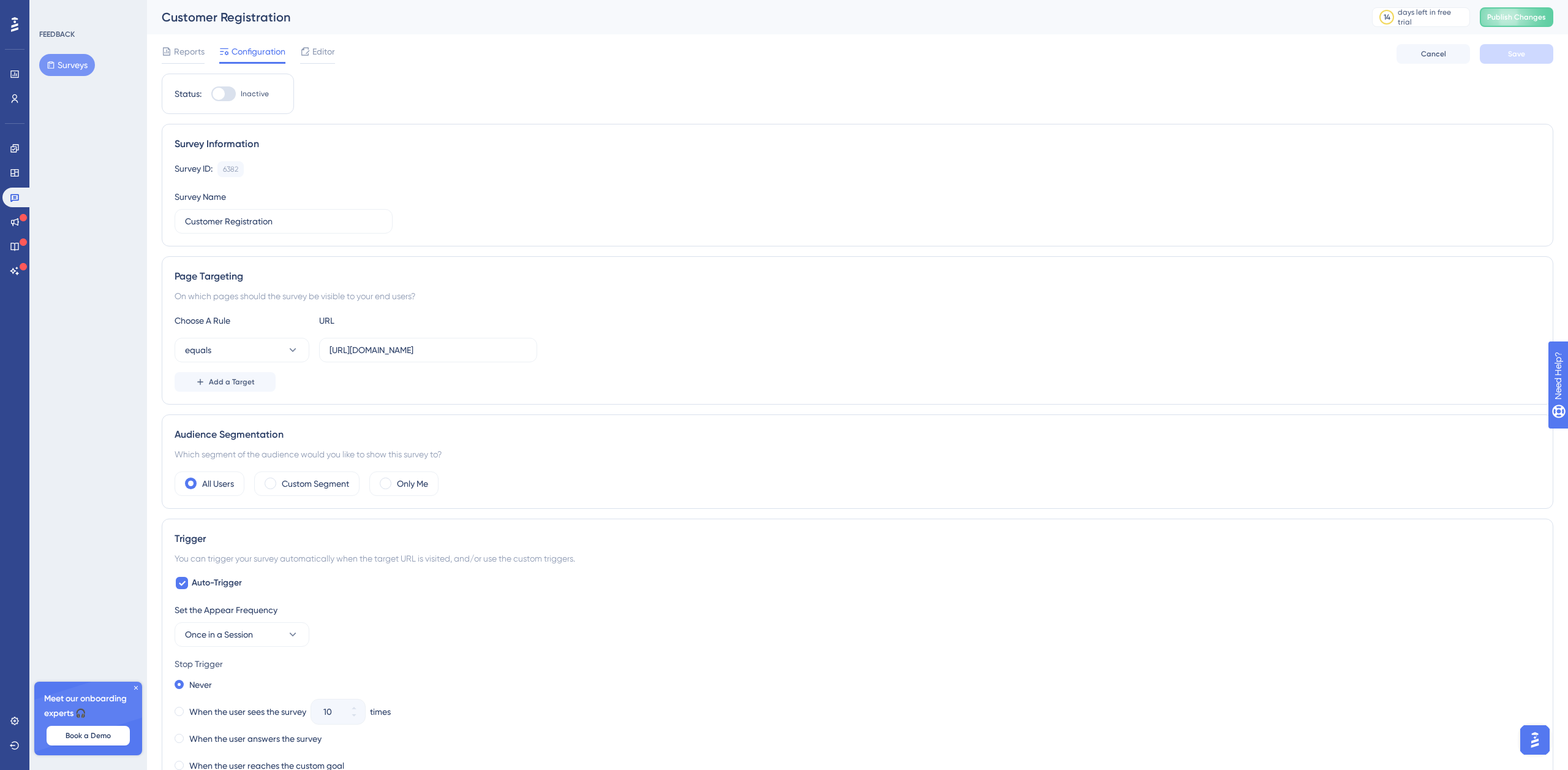
click at [17, 24] on icon at bounding box center [15, 24] width 8 height 16
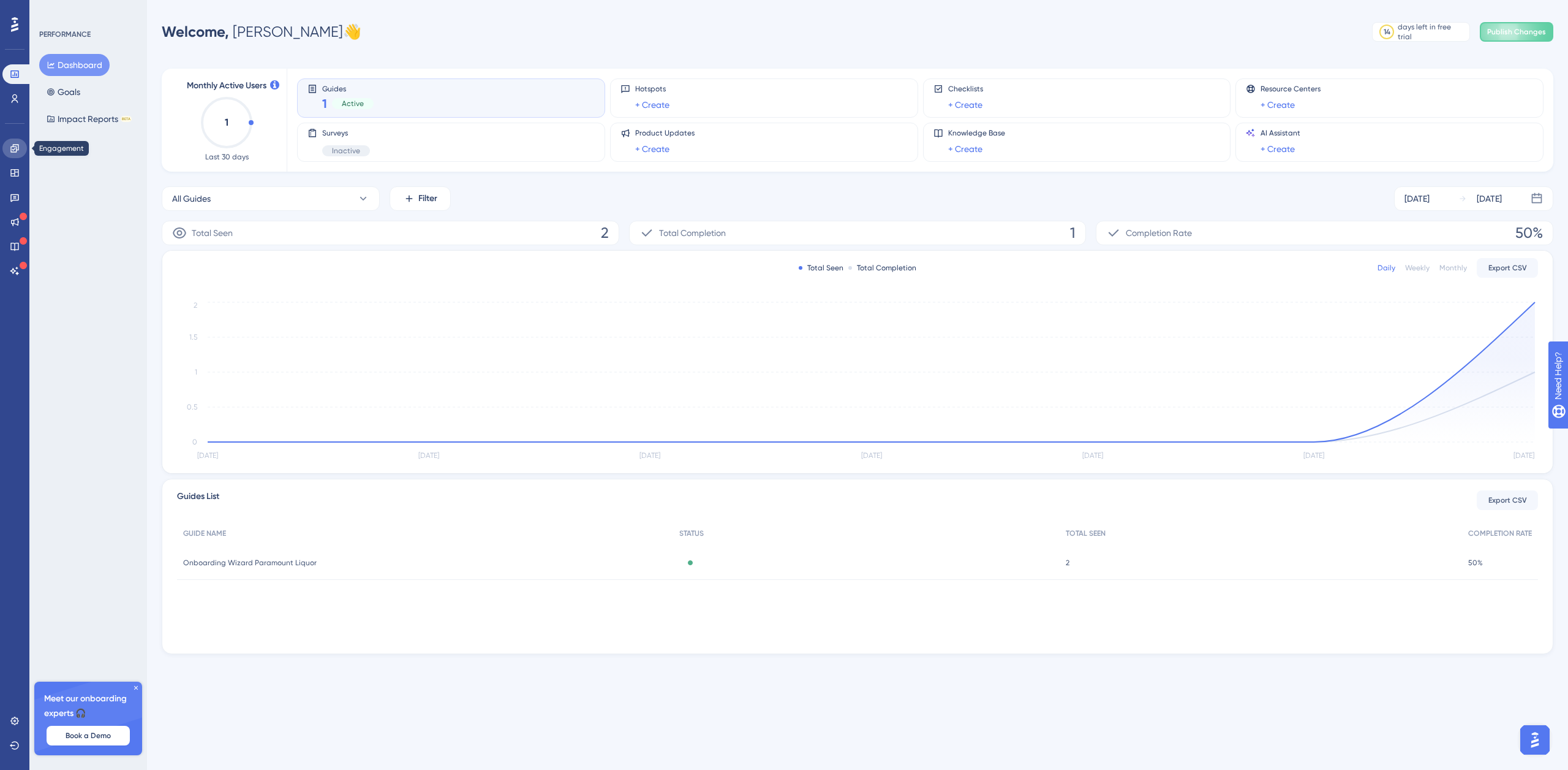
click at [17, 145] on icon at bounding box center [14, 148] width 10 height 10
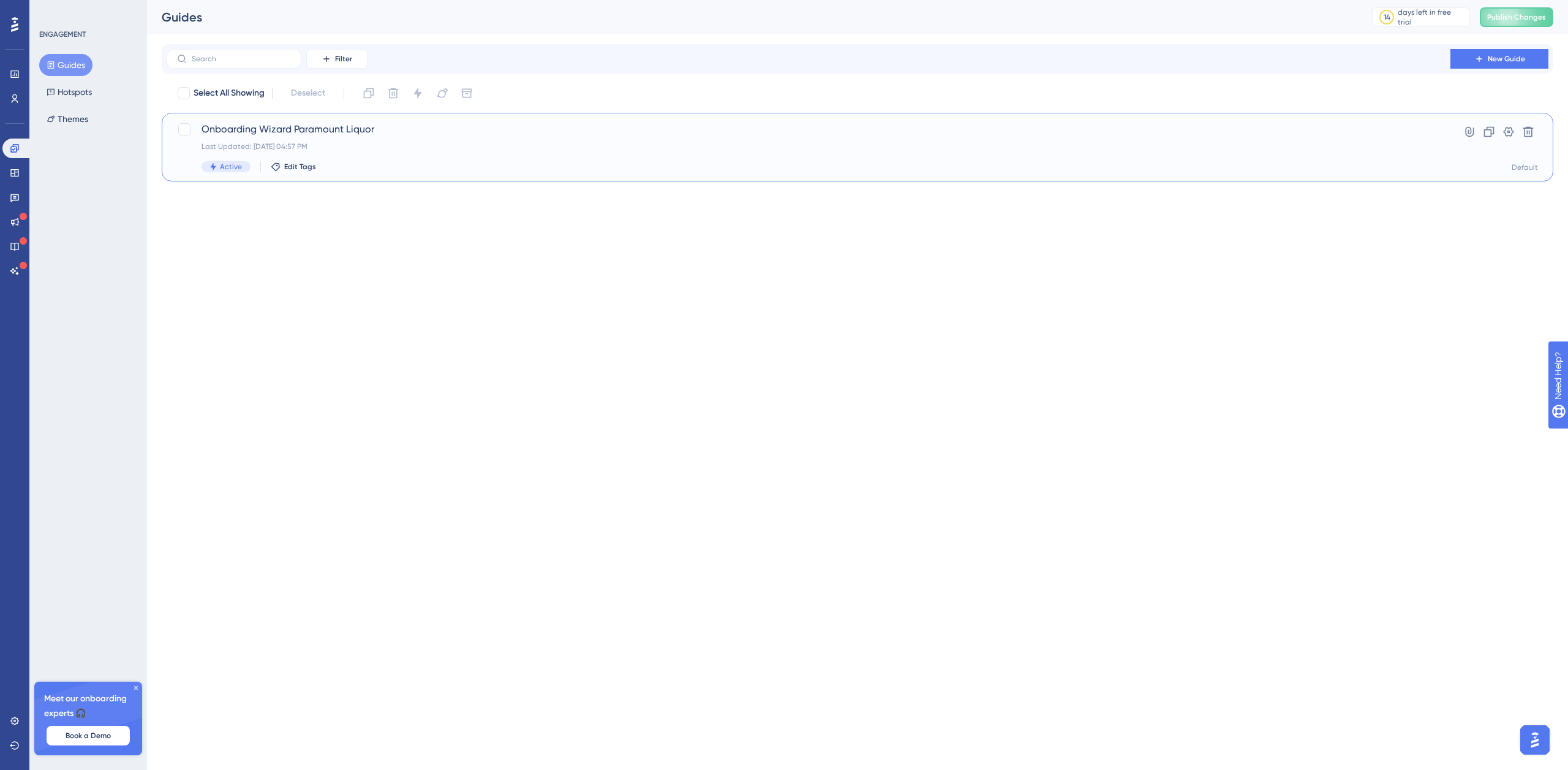
click at [352, 127] on span "Onboarding Wizard Paramount Liquor" at bounding box center [808, 129] width 1214 height 15
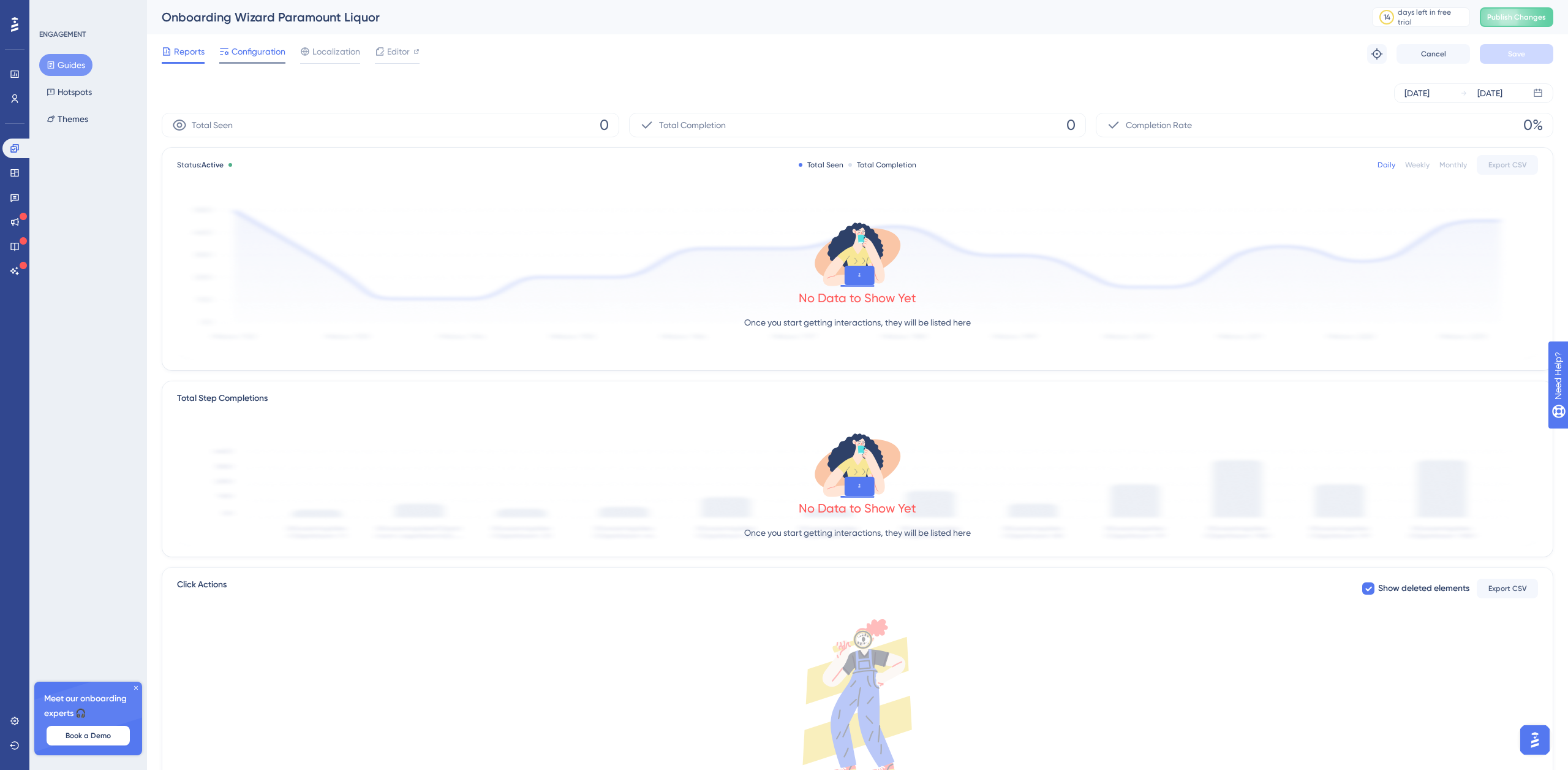
click at [268, 56] on span "Configuration" at bounding box center [258, 51] width 54 height 15
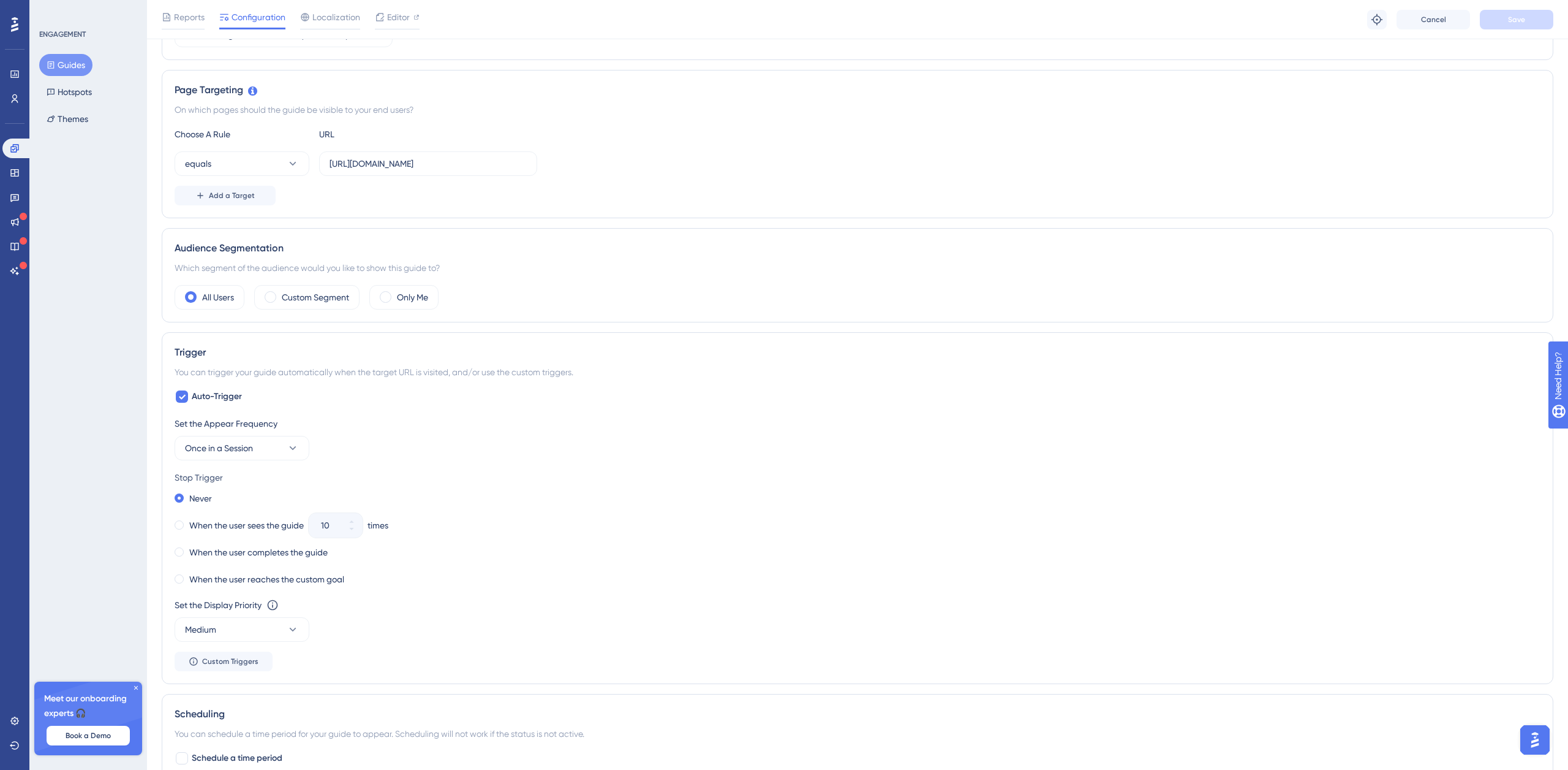
scroll to position [250, 0]
click at [183, 395] on icon at bounding box center [182, 395] width 7 height 5
checkbox input "false"
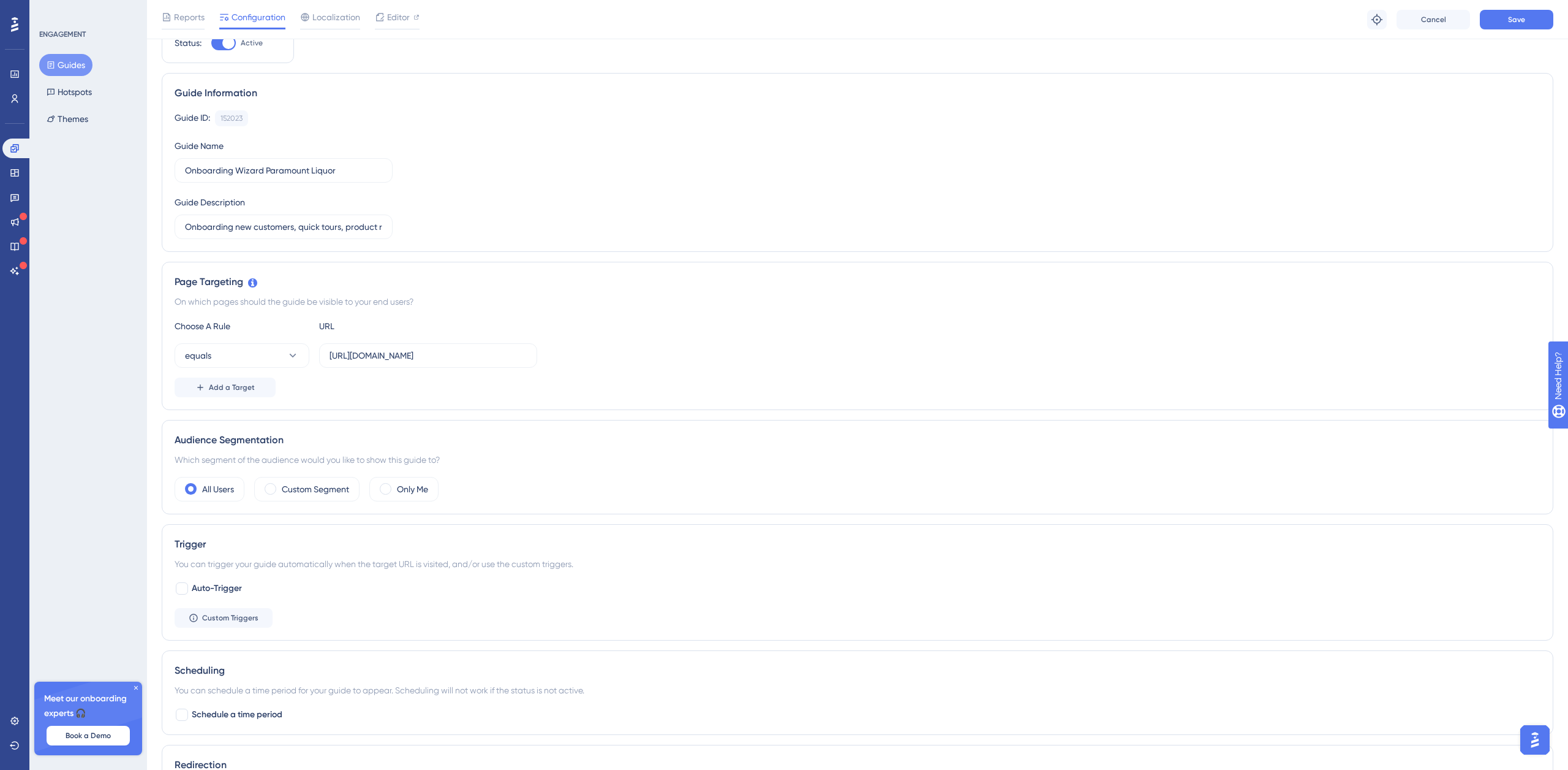
scroll to position [0, 0]
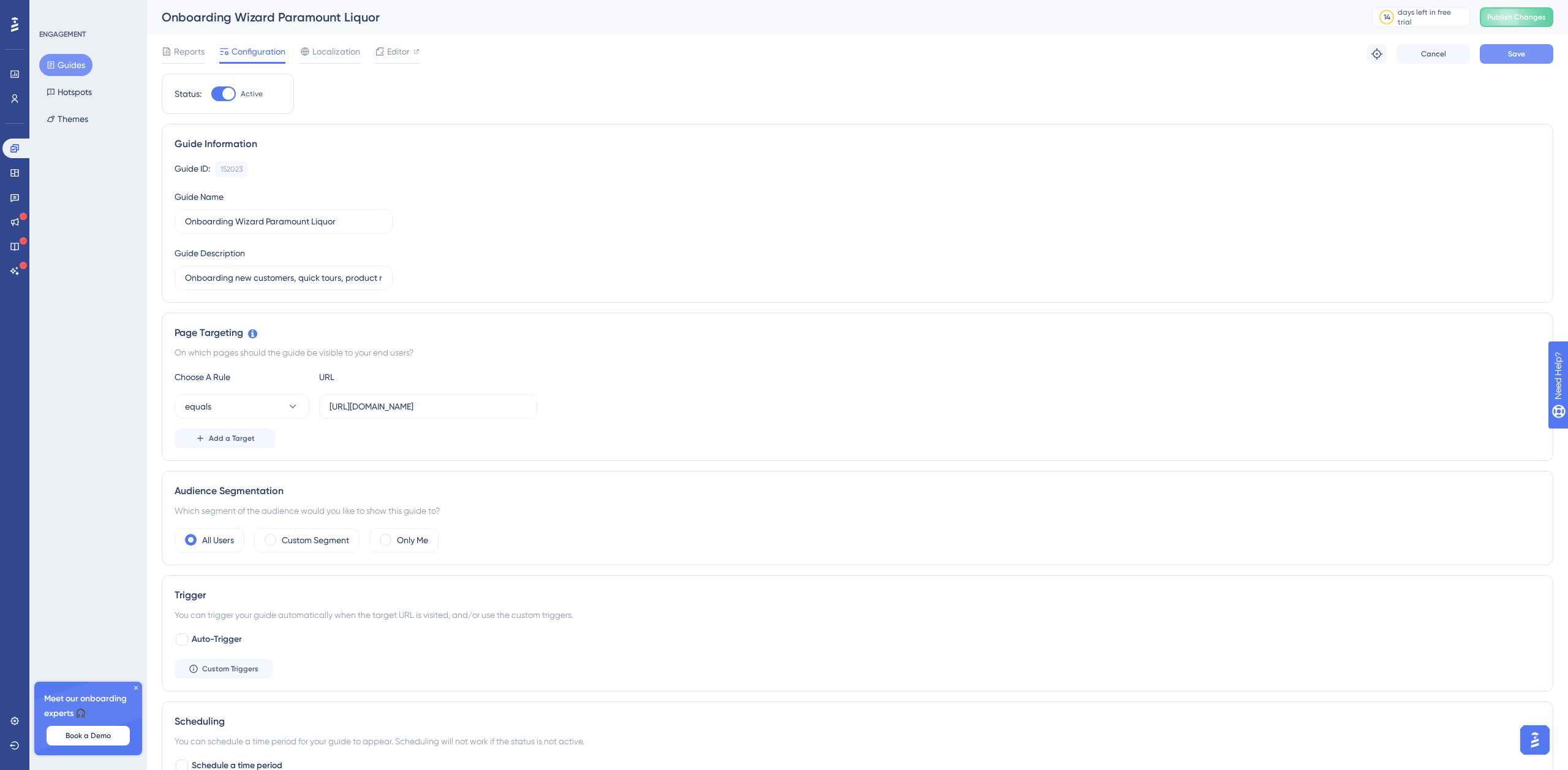
click at [1511, 54] on span "Save" at bounding box center [1517, 53] width 17 height 10
click at [1511, 21] on span "Publish Changes" at bounding box center [1517, 17] width 59 height 10
click at [18, 31] on icon at bounding box center [15, 24] width 8 height 16
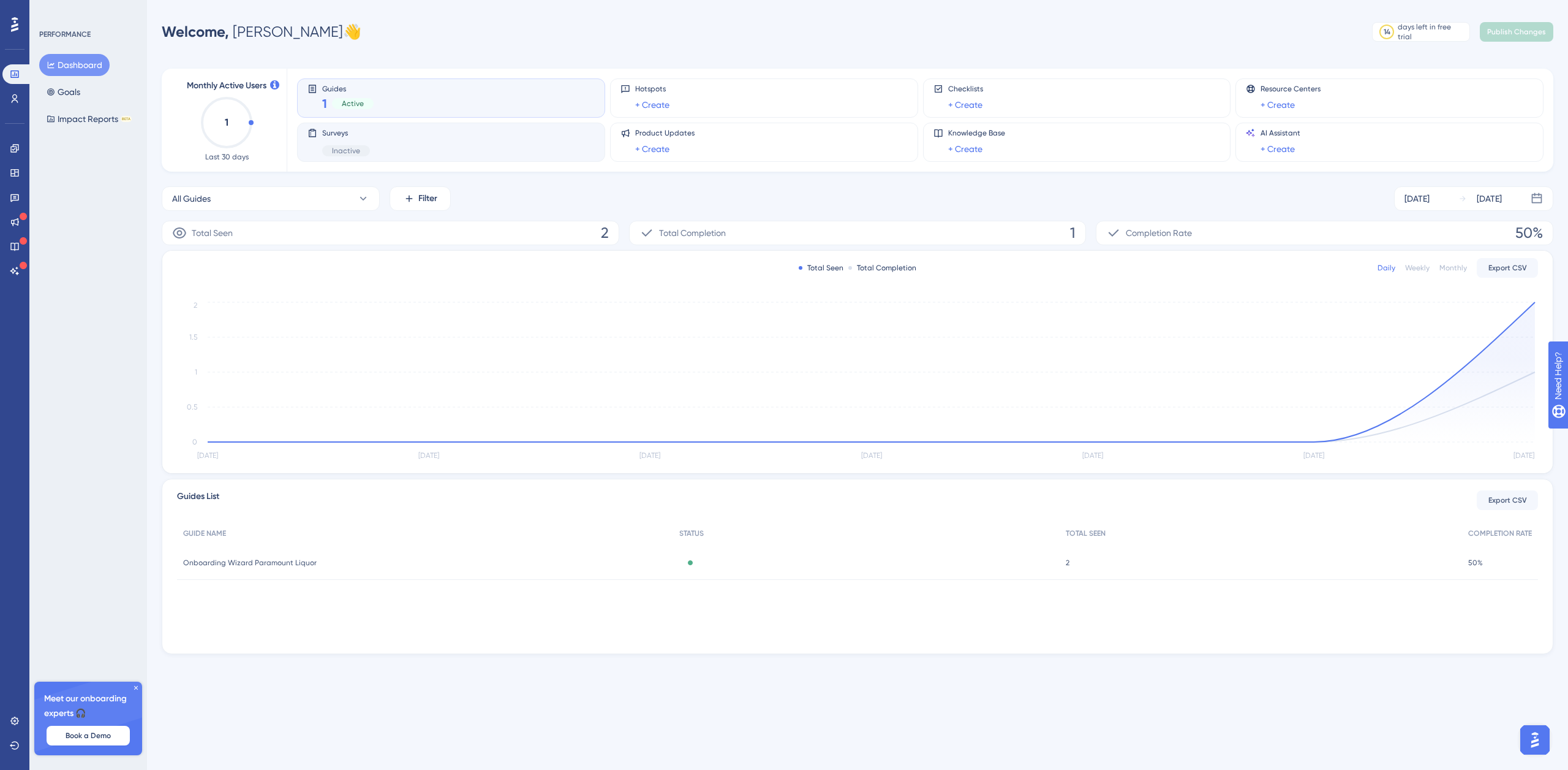
click at [398, 141] on div "Surveys Inactive" at bounding box center [451, 142] width 287 height 28
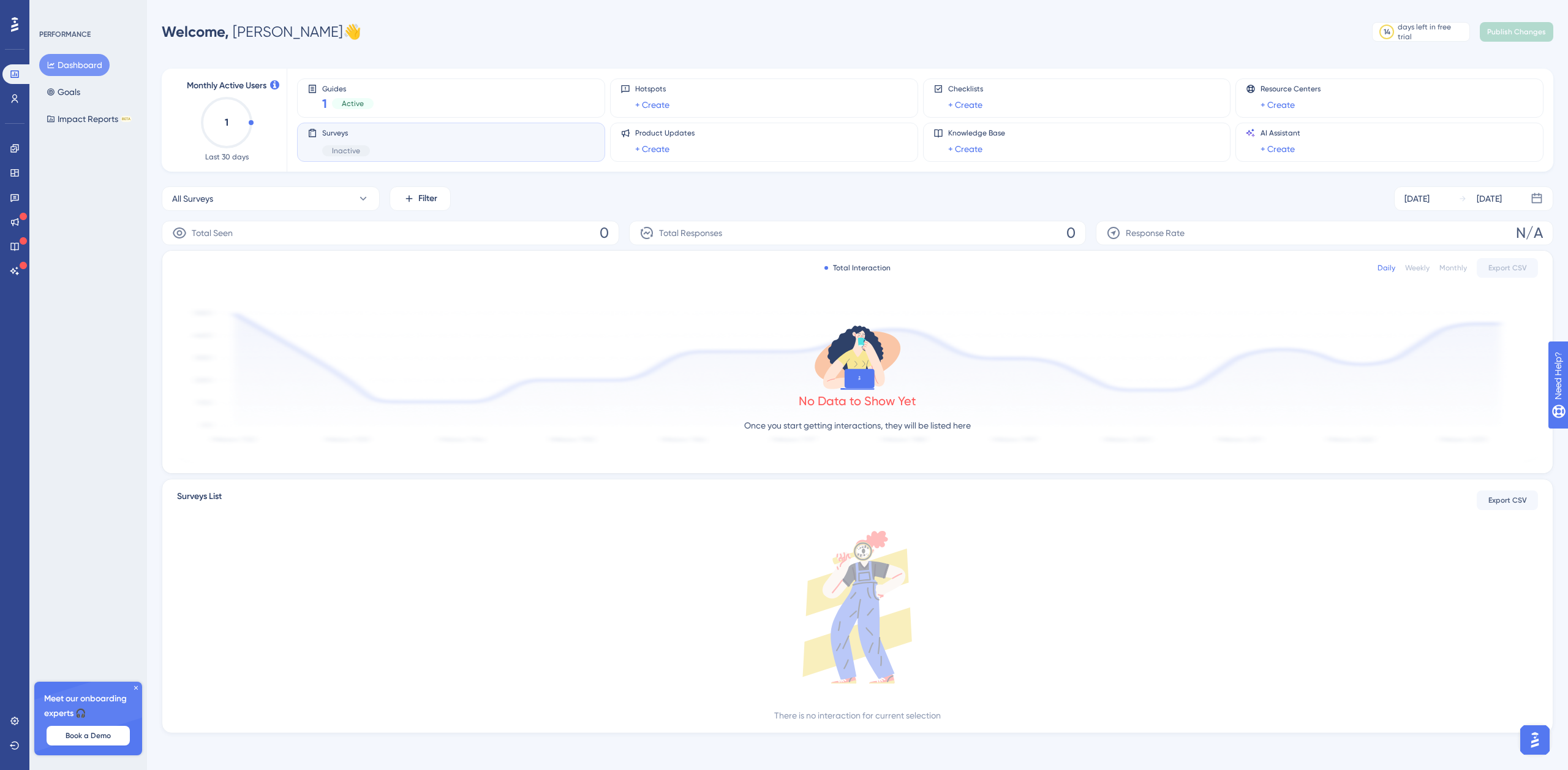
click at [340, 136] on span "Surveys" at bounding box center [346, 132] width 48 height 10
click at [342, 132] on span "Surveys" at bounding box center [346, 132] width 48 height 10
click at [17, 24] on icon at bounding box center [15, 24] width 8 height 15
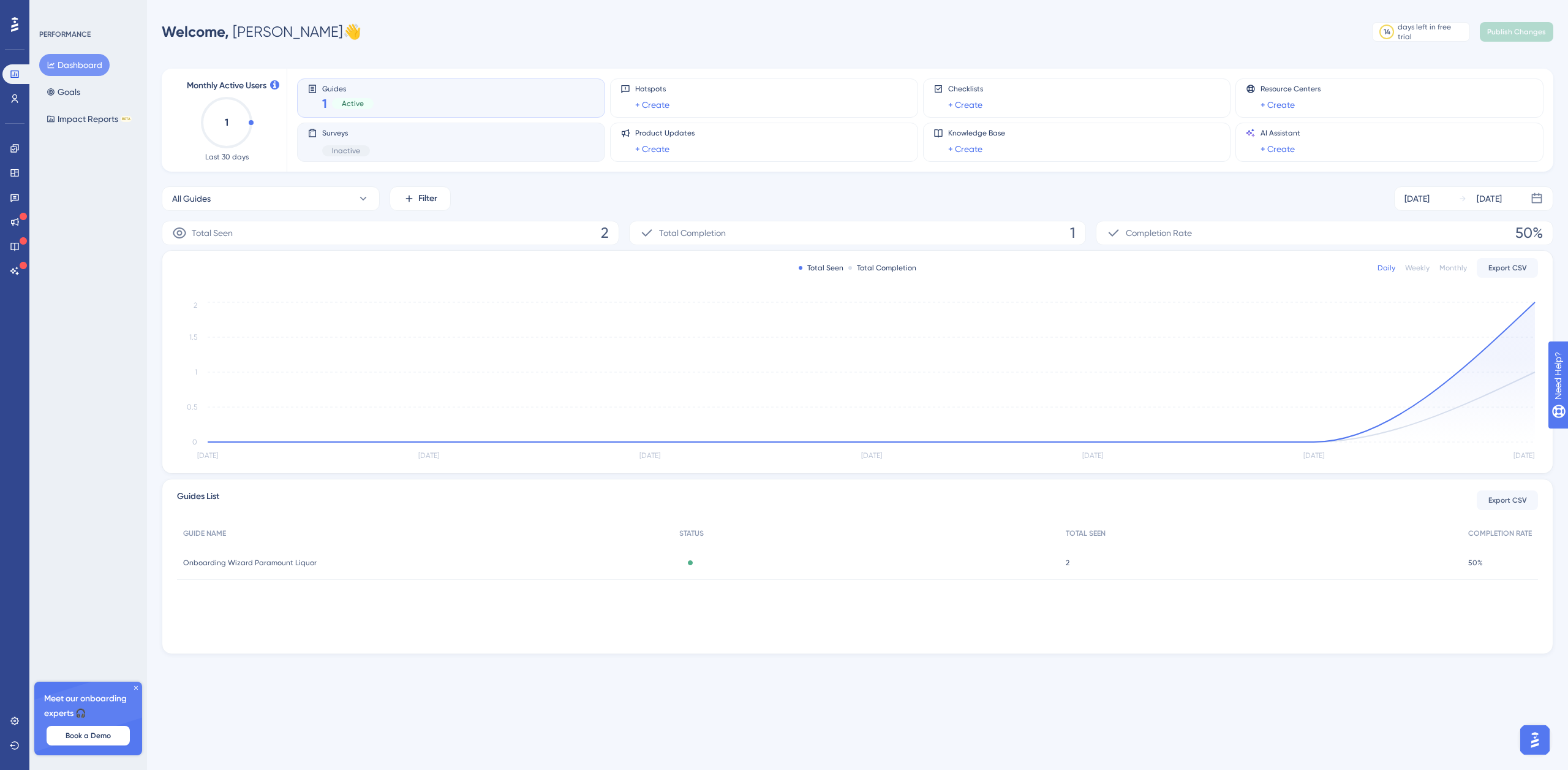
click at [381, 134] on div "Surveys Inactive" at bounding box center [451, 142] width 287 height 28
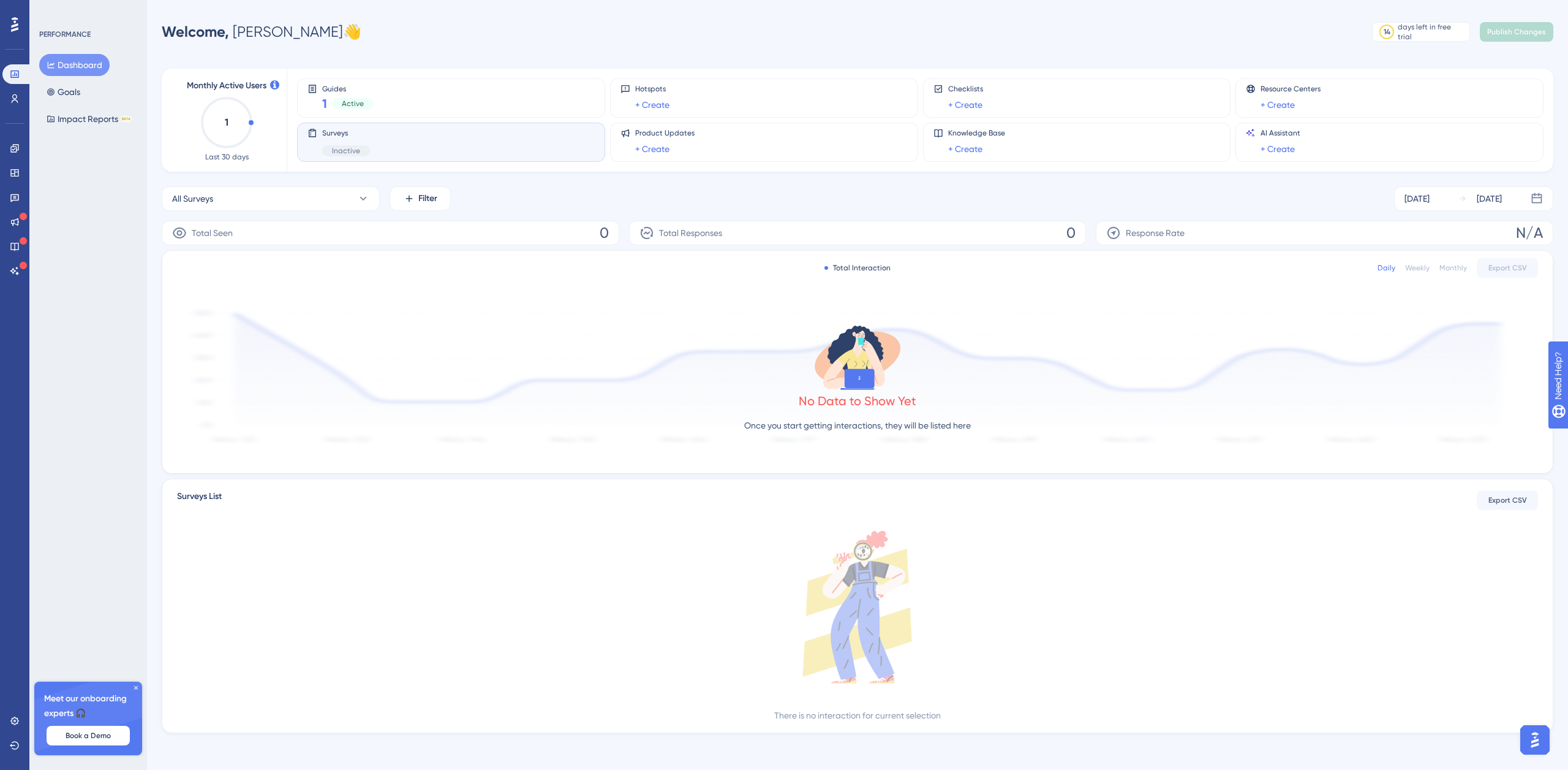
click at [177, 231] on icon at bounding box center [179, 233] width 15 height 15
click at [357, 198] on icon at bounding box center [363, 198] width 12 height 12
click at [249, 298] on span "Customer Registration" at bounding box center [223, 298] width 88 height 15
click at [224, 201] on span "Customer Registration" at bounding box center [216, 198] width 88 height 15
click at [192, 296] on span "Customer Registration" at bounding box center [223, 298] width 88 height 15
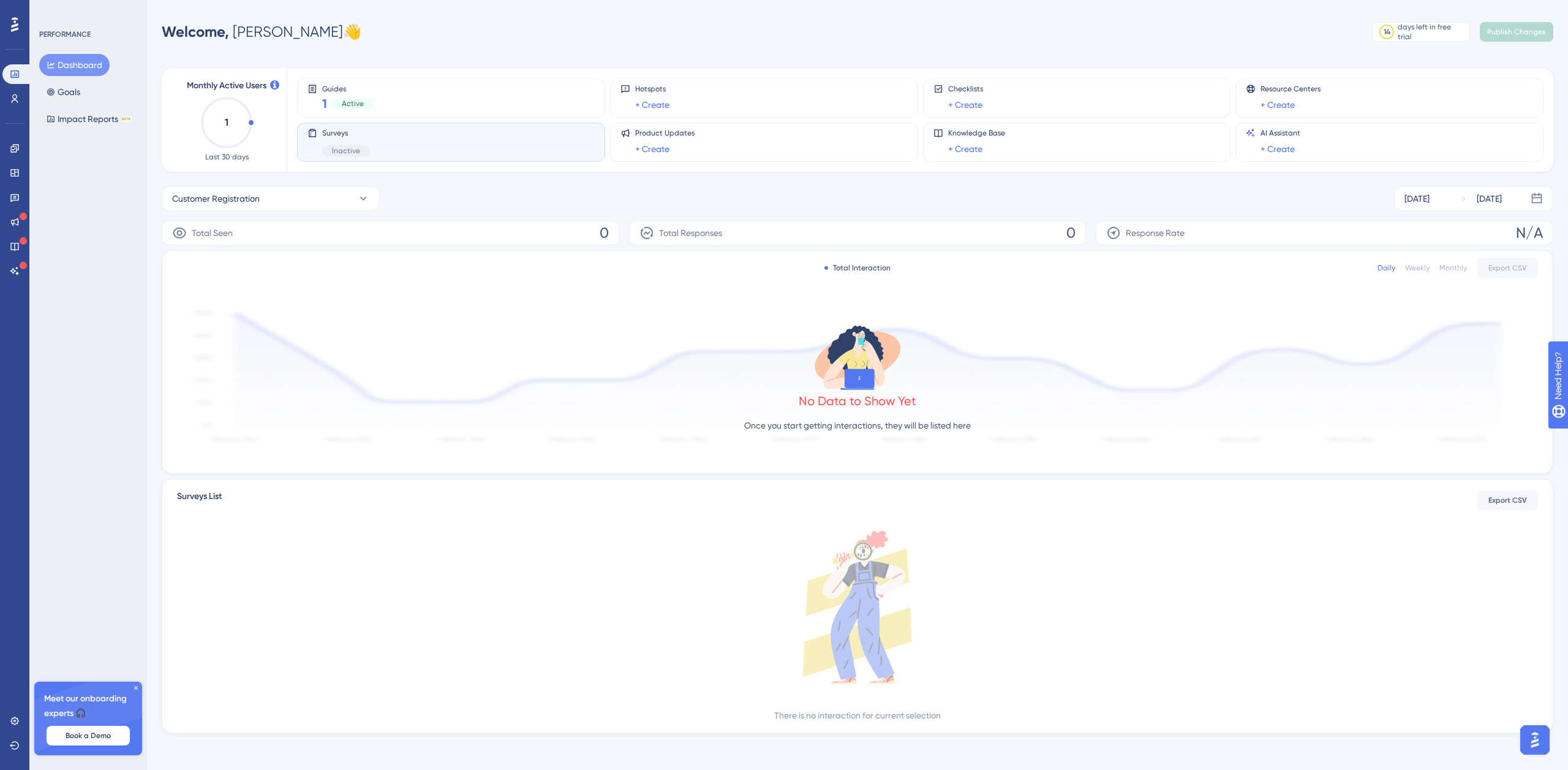
click at [356, 149] on span "Inactive" at bounding box center [346, 150] width 28 height 10
click at [413, 139] on div "Surveys Inactive" at bounding box center [451, 142] width 287 height 28
click at [412, 144] on div "Surveys Inactive" at bounding box center [451, 142] width 287 height 28
click at [412, 144] on div "Surveys Inactive" at bounding box center [451, 142] width 287 height 28
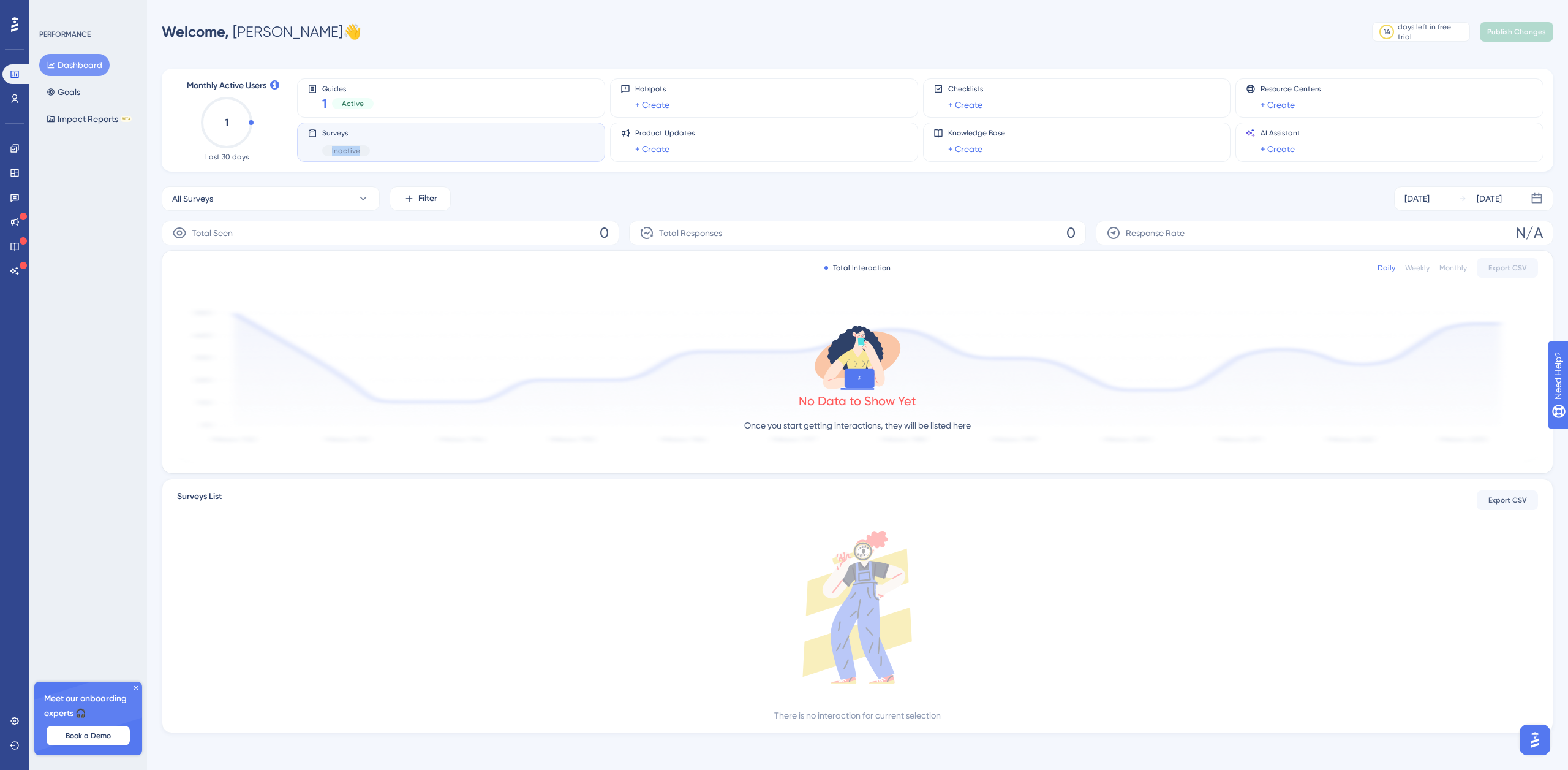
click at [419, 143] on div "Surveys Inactive" at bounding box center [451, 142] width 287 height 28
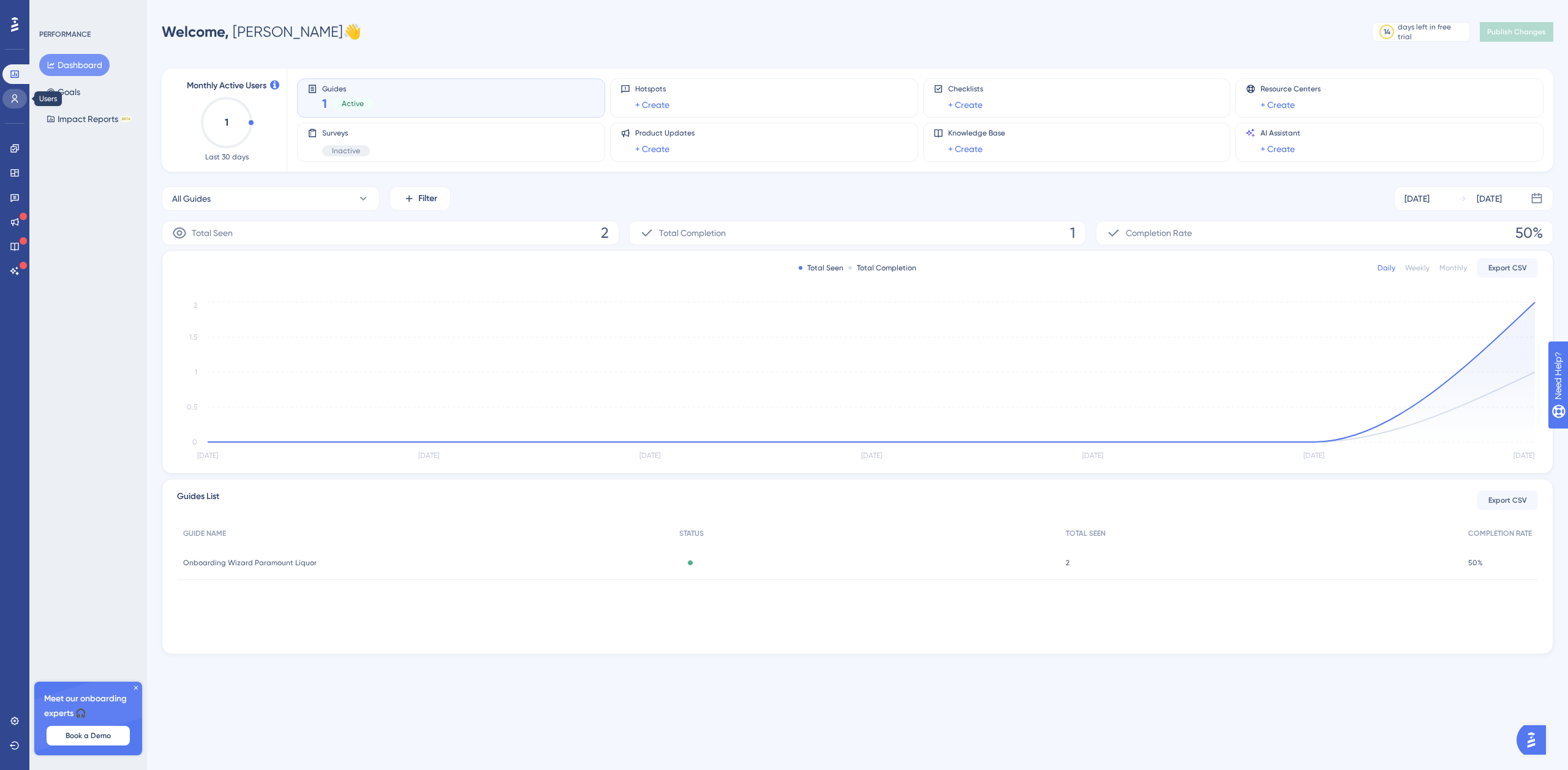
click at [22, 100] on link at bounding box center [15, 99] width 25 height 20
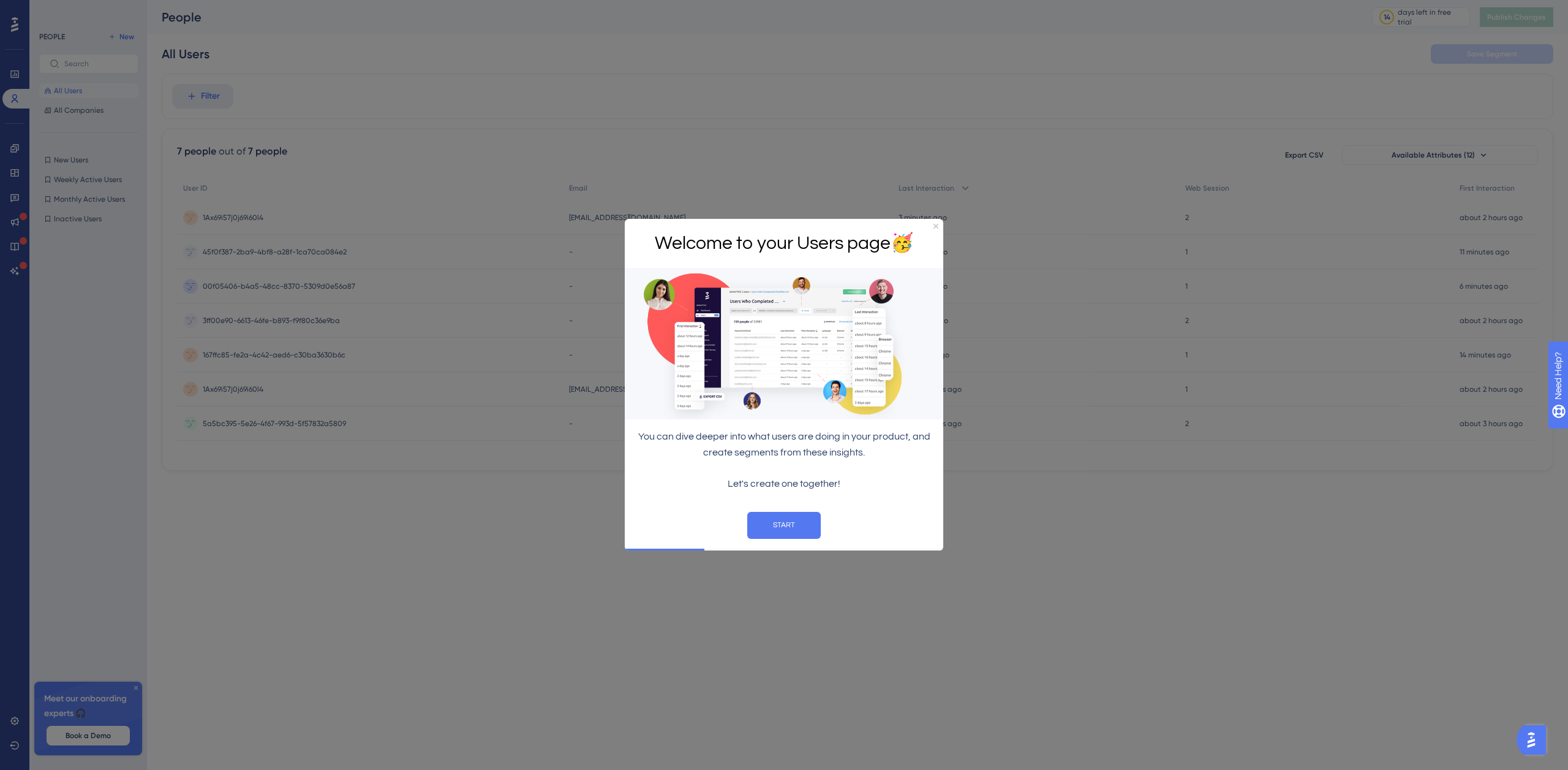
click at [386, 462] on div at bounding box center [784, 385] width 1568 height 770
click at [7, 29] on div at bounding box center [784, 385] width 1568 height 770
click at [936, 225] on icon "Close Preview" at bounding box center [936, 226] width 5 height 5
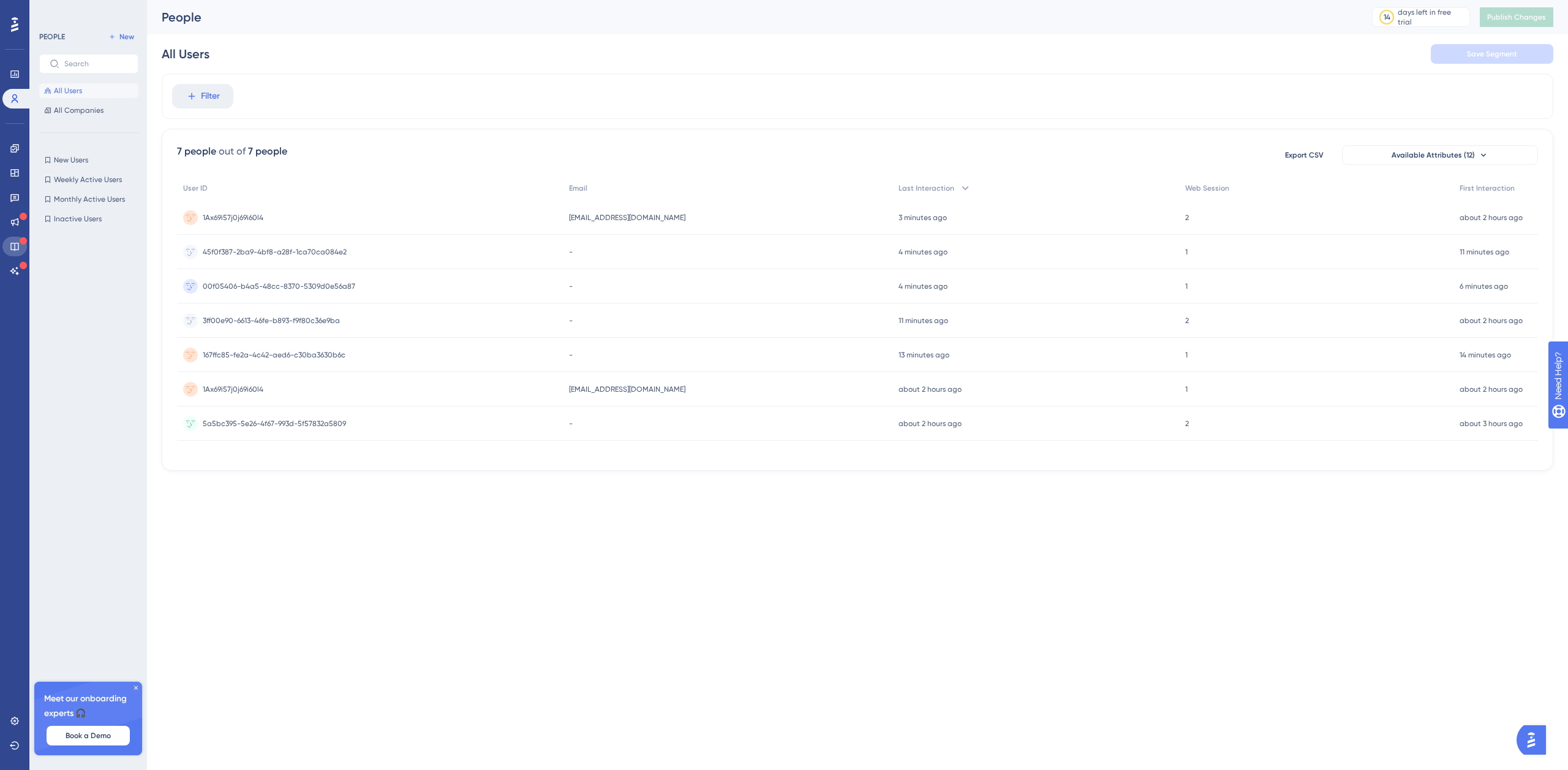
click at [24, 252] on link at bounding box center [15, 246] width 25 height 20
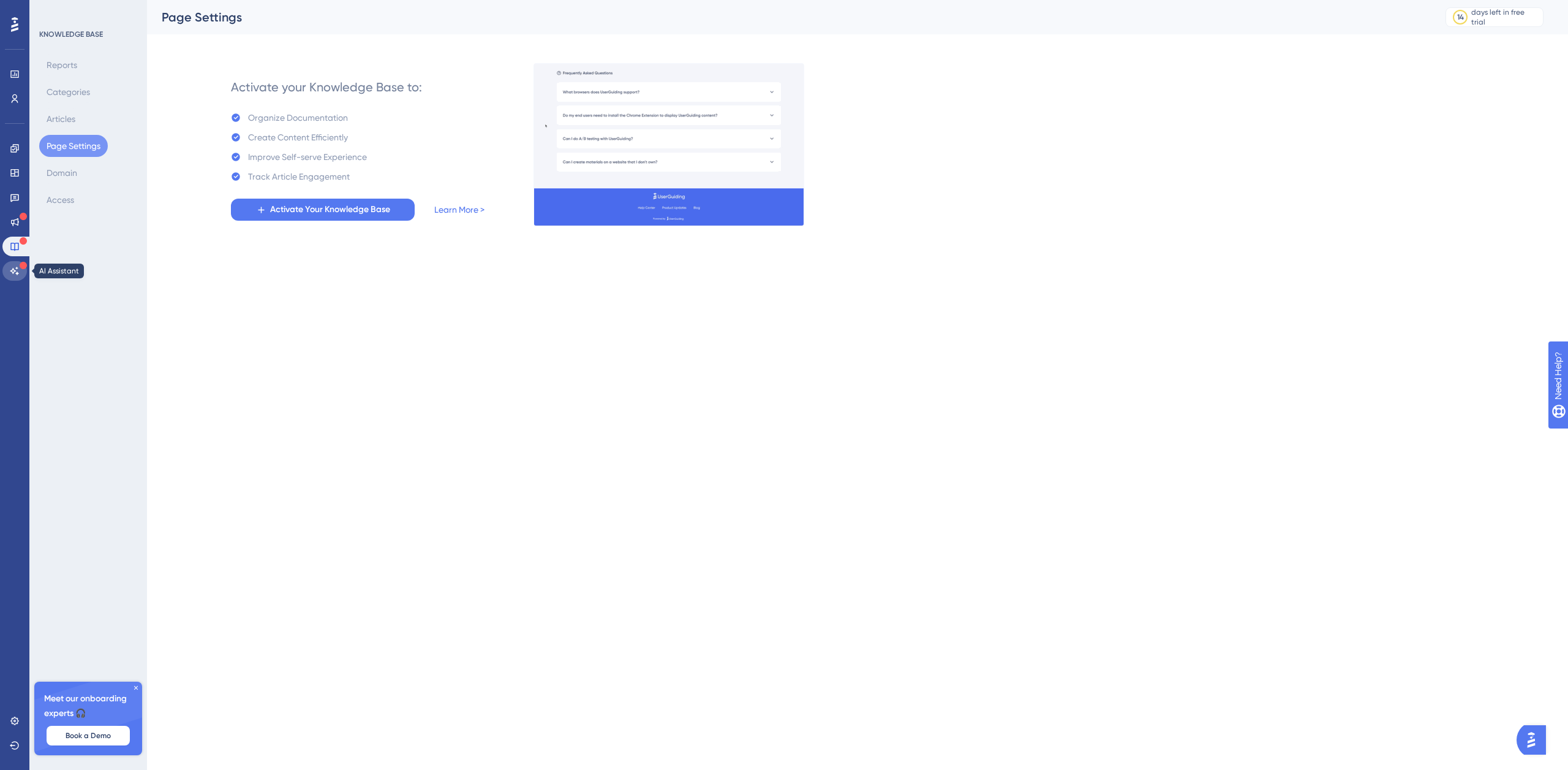
click at [20, 274] on link at bounding box center [15, 271] width 25 height 20
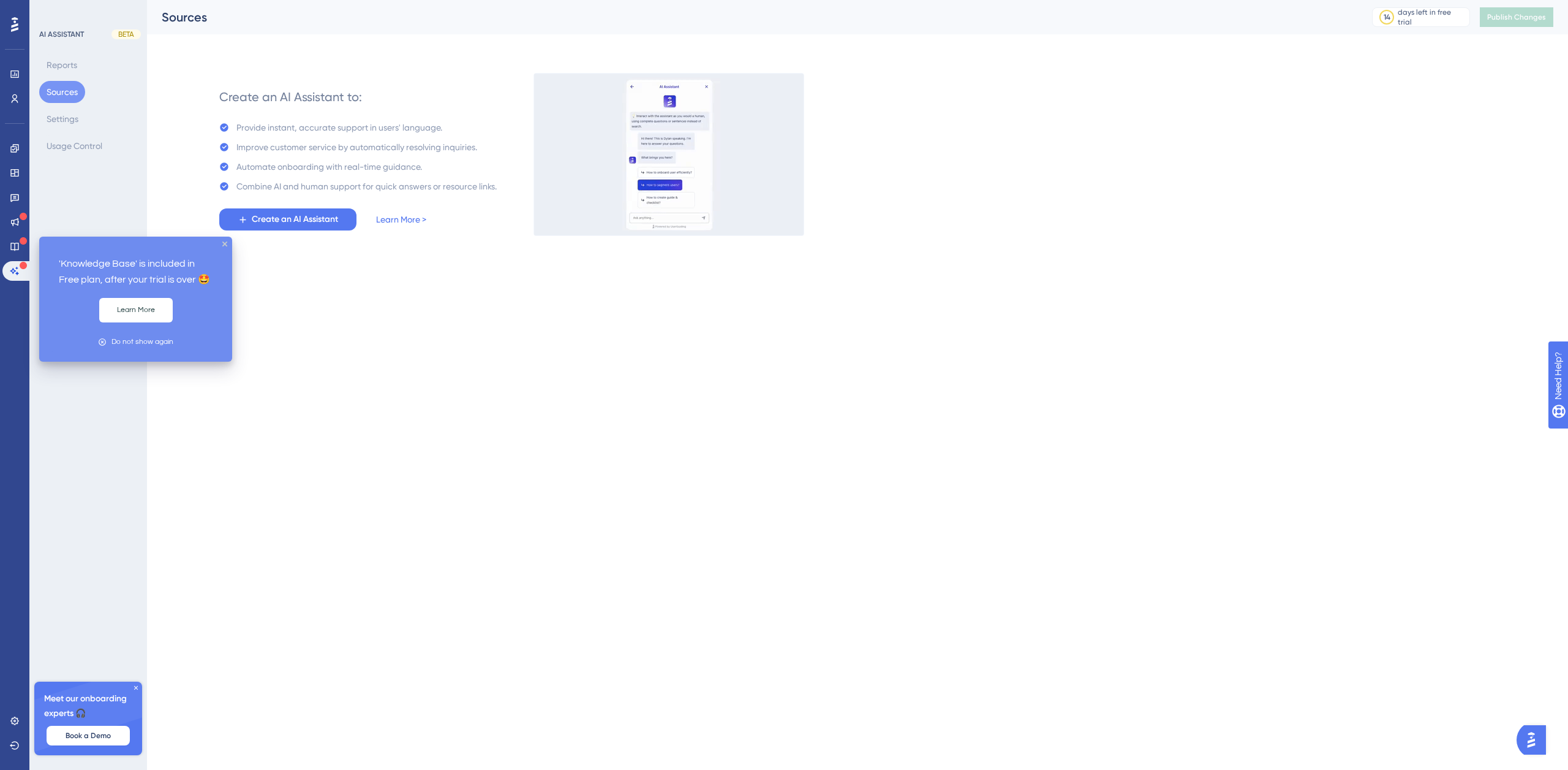
click at [20, 241] on icon at bounding box center [24, 241] width 8 height 8
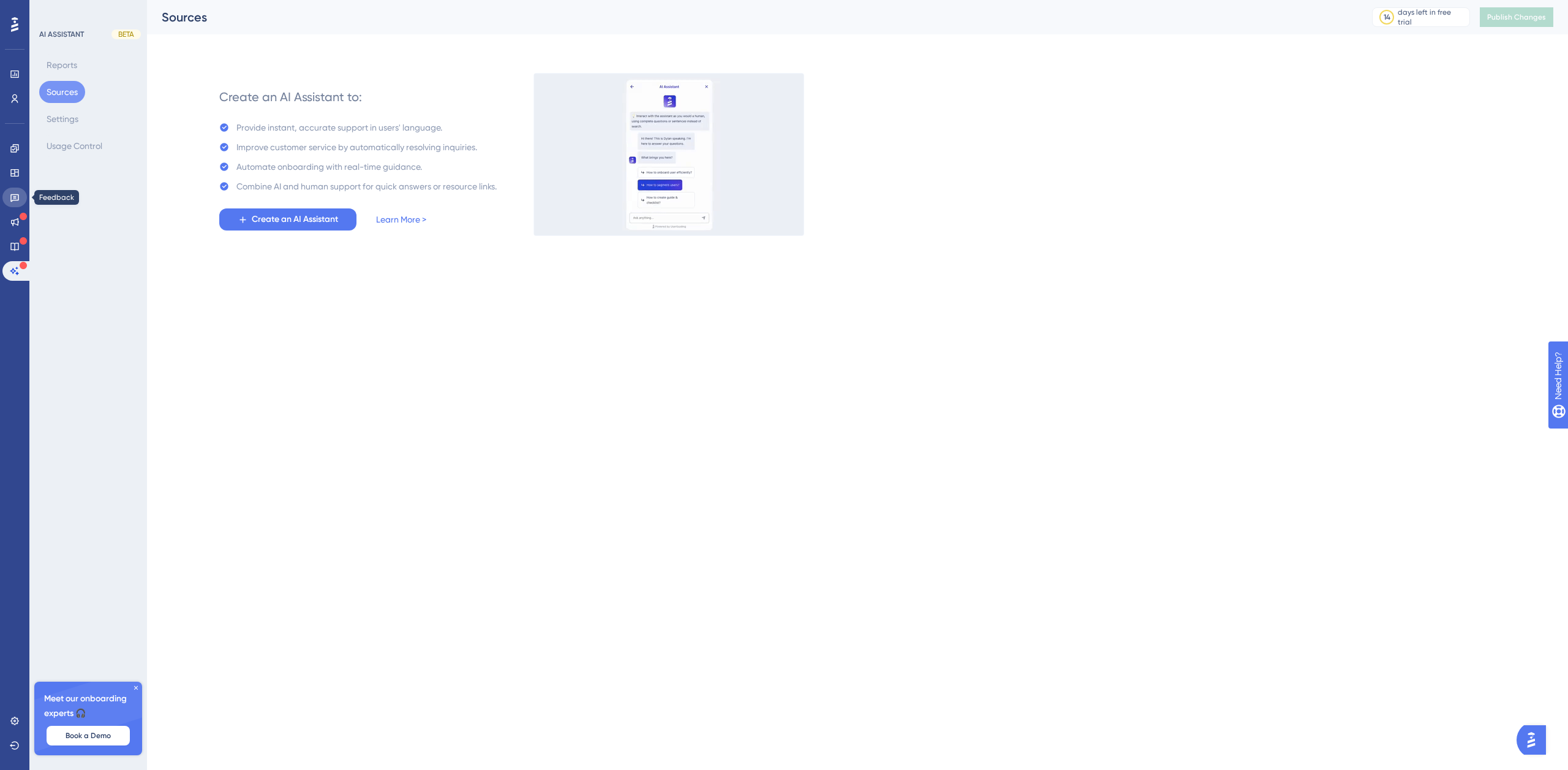
click at [18, 201] on icon at bounding box center [14, 197] width 10 height 10
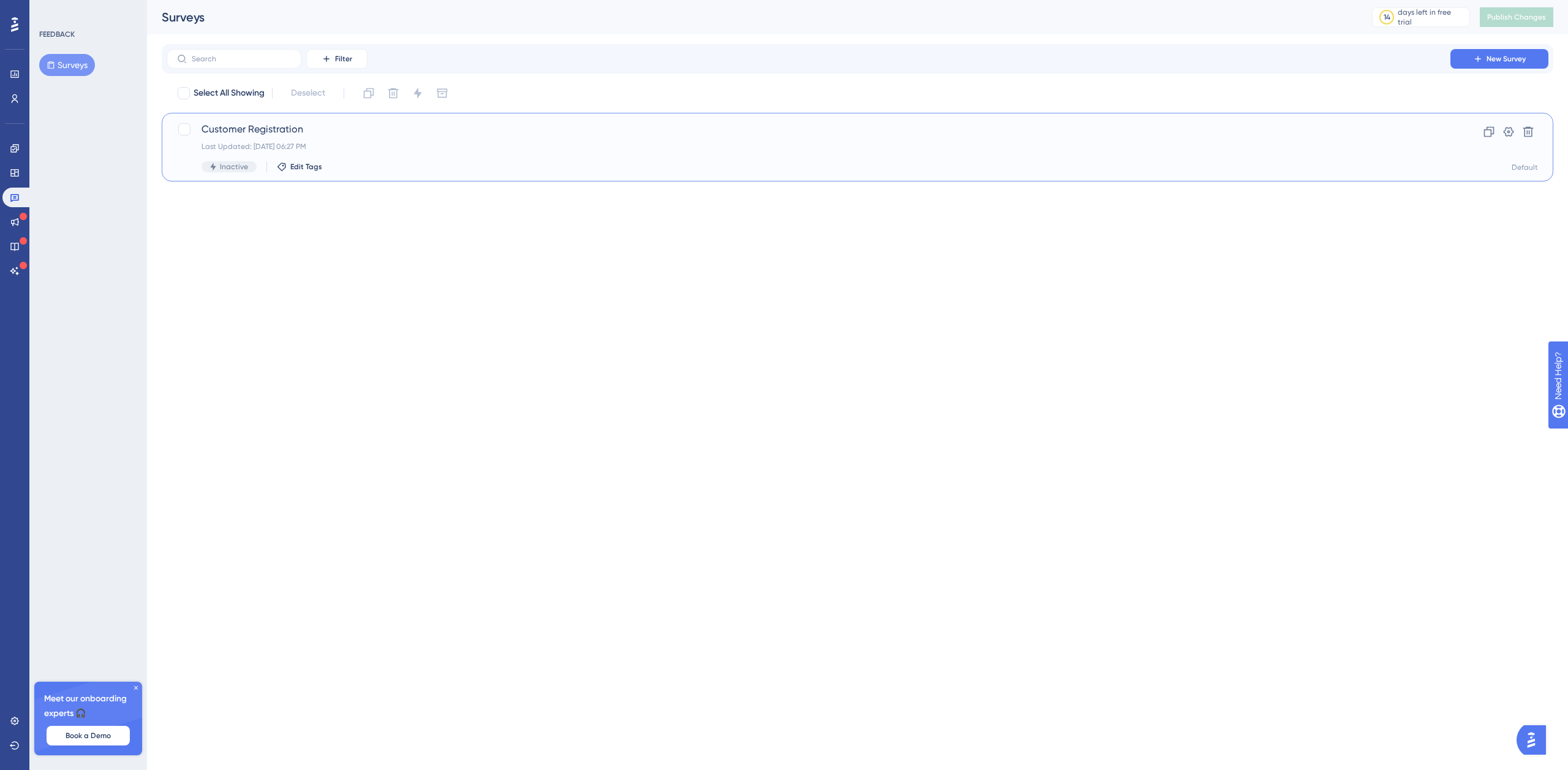
click at [313, 133] on span "Customer Registration" at bounding box center [808, 129] width 1214 height 15
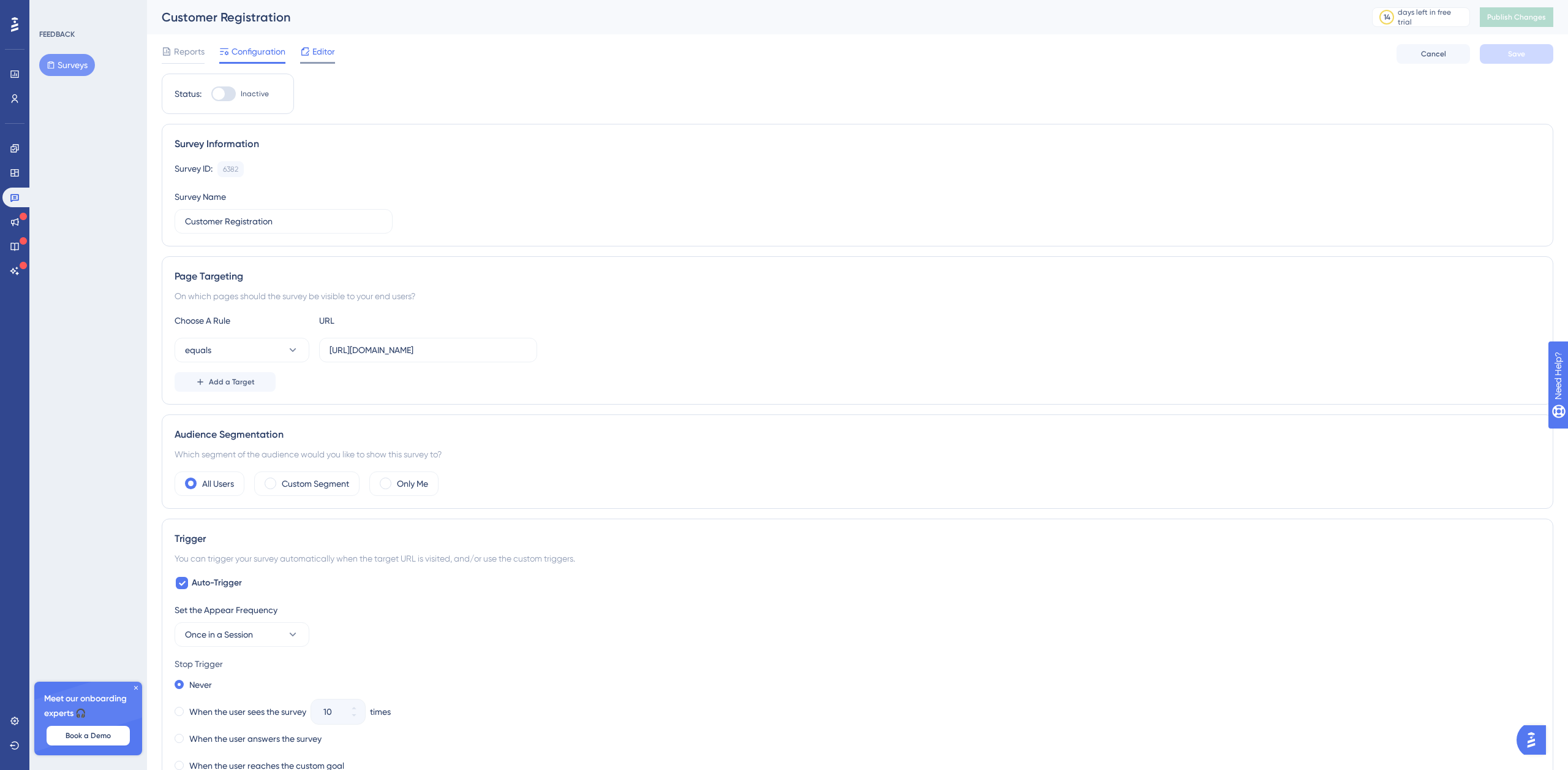
click at [329, 52] on span "Editor" at bounding box center [324, 51] width 23 height 15
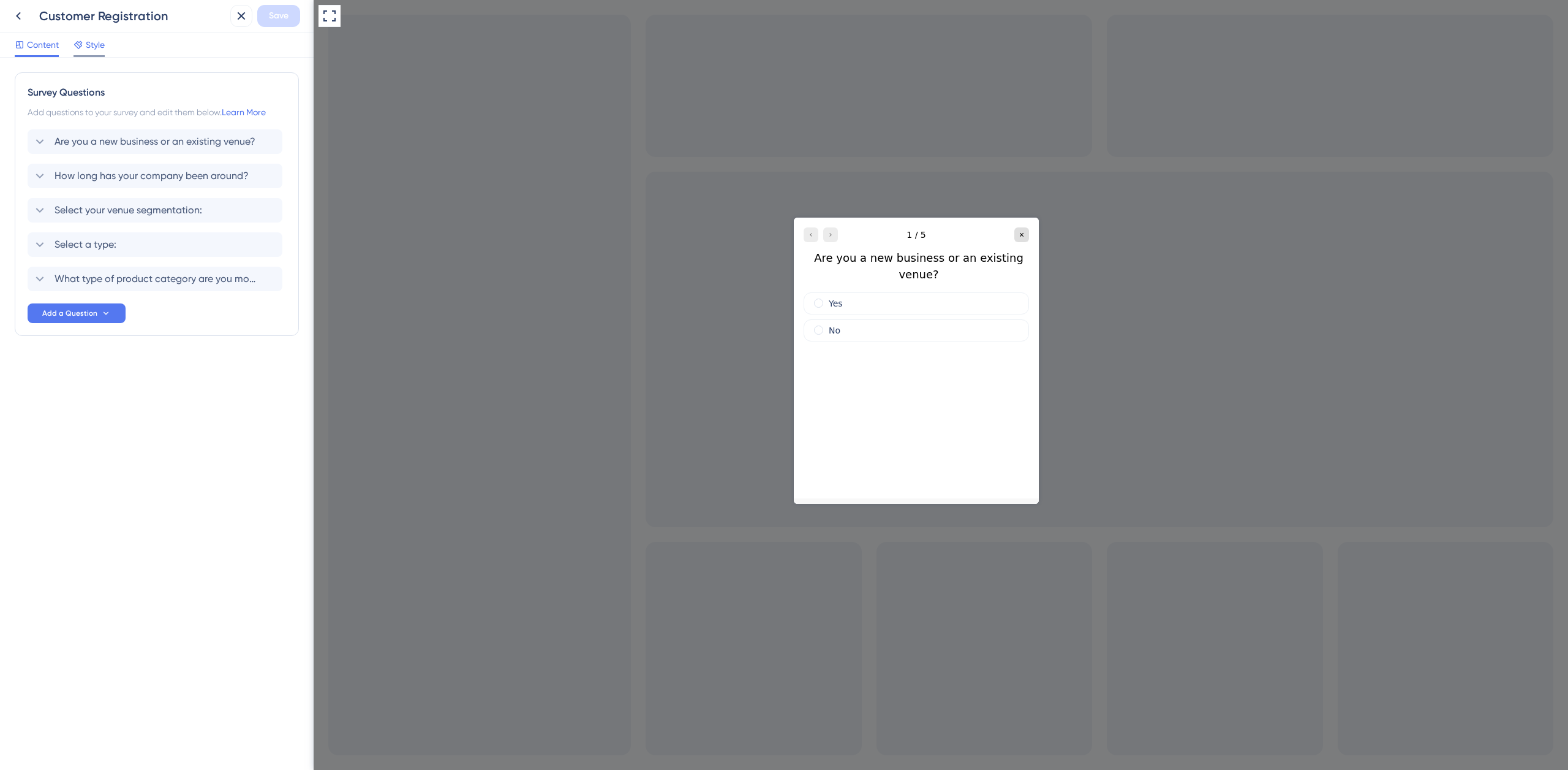
click at [104, 48] on span "Style" at bounding box center [95, 45] width 19 height 15
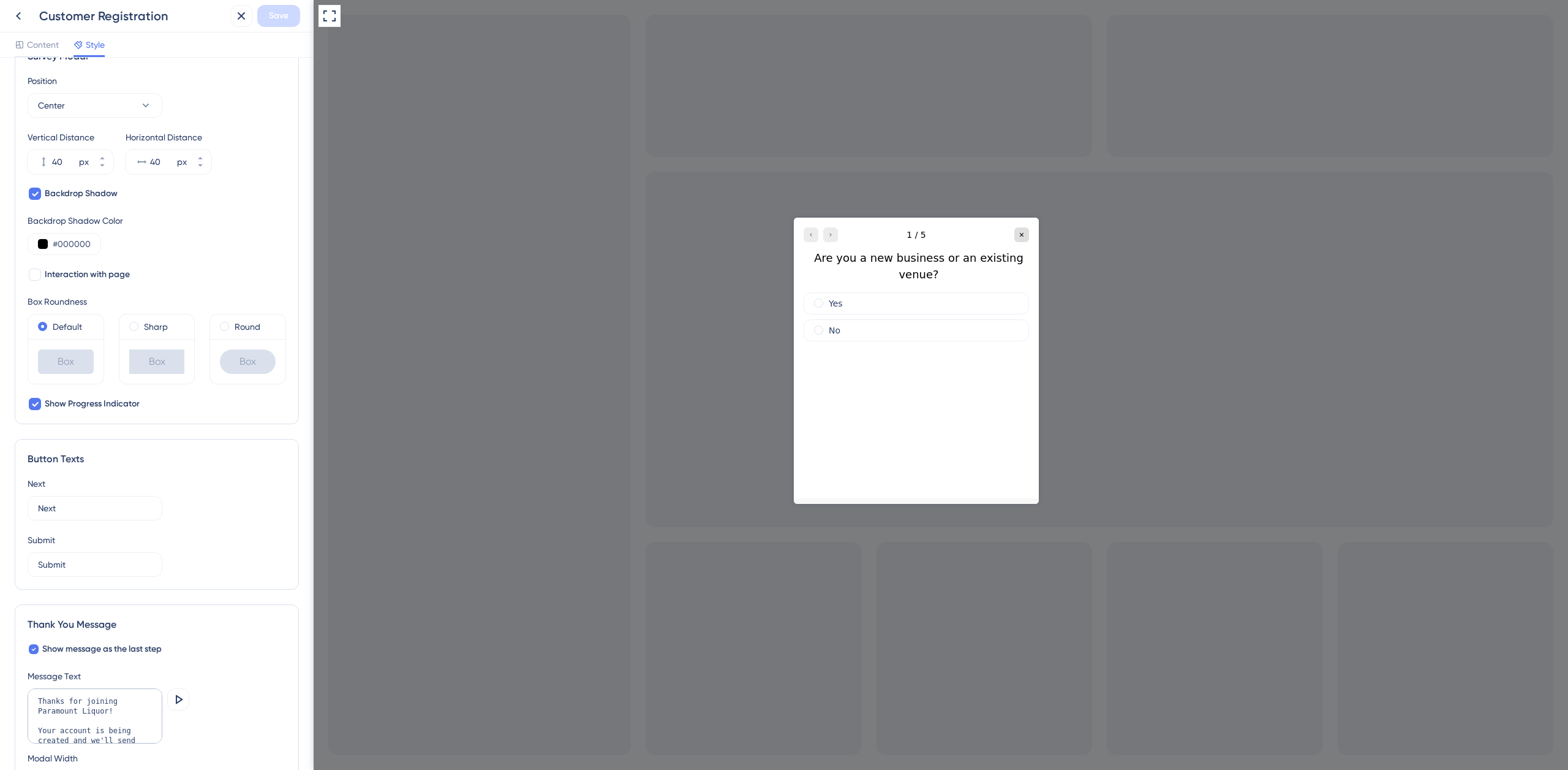
scroll to position [512, 0]
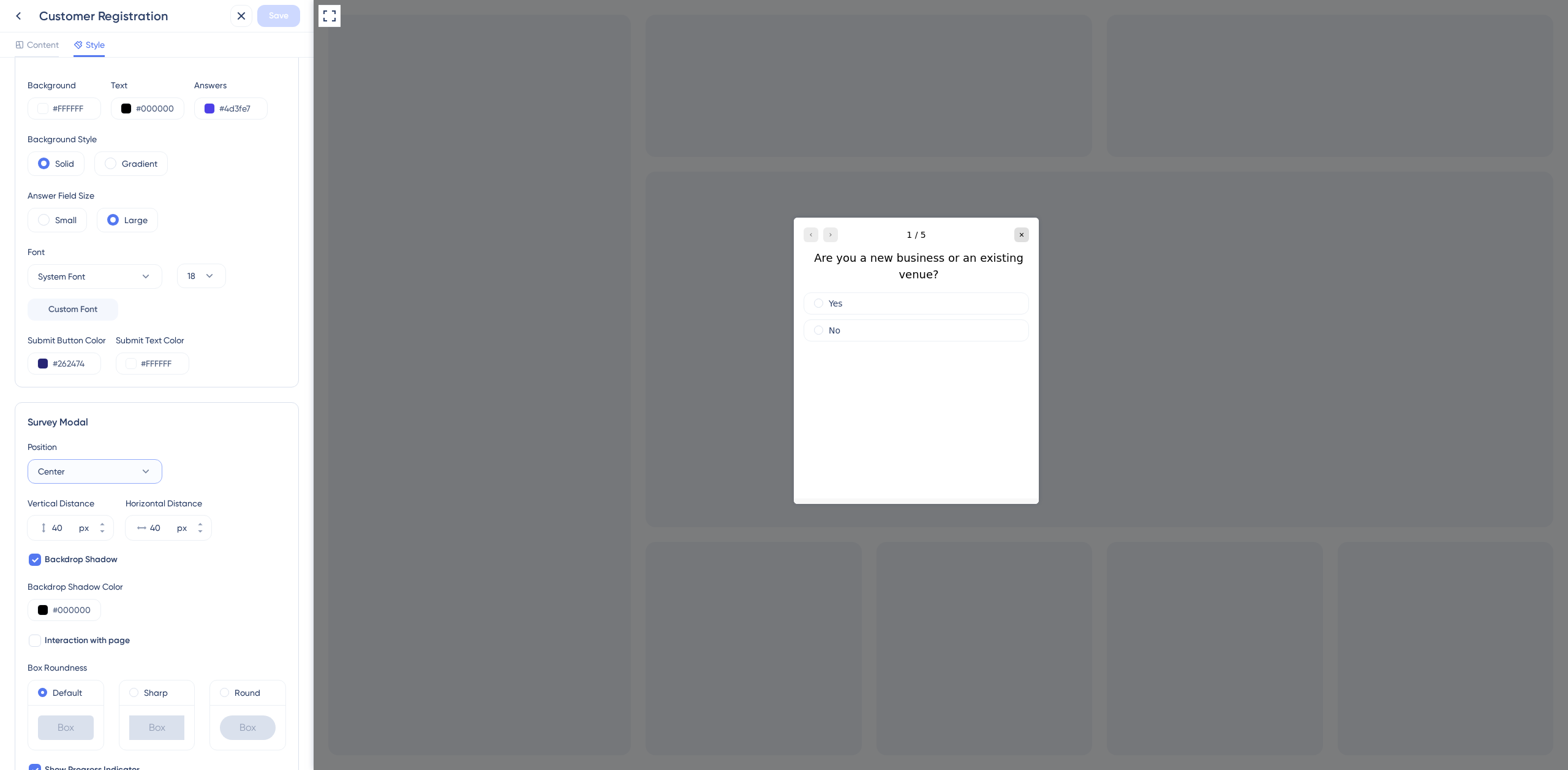
click at [76, 476] on button "Center" at bounding box center [95, 471] width 135 height 25
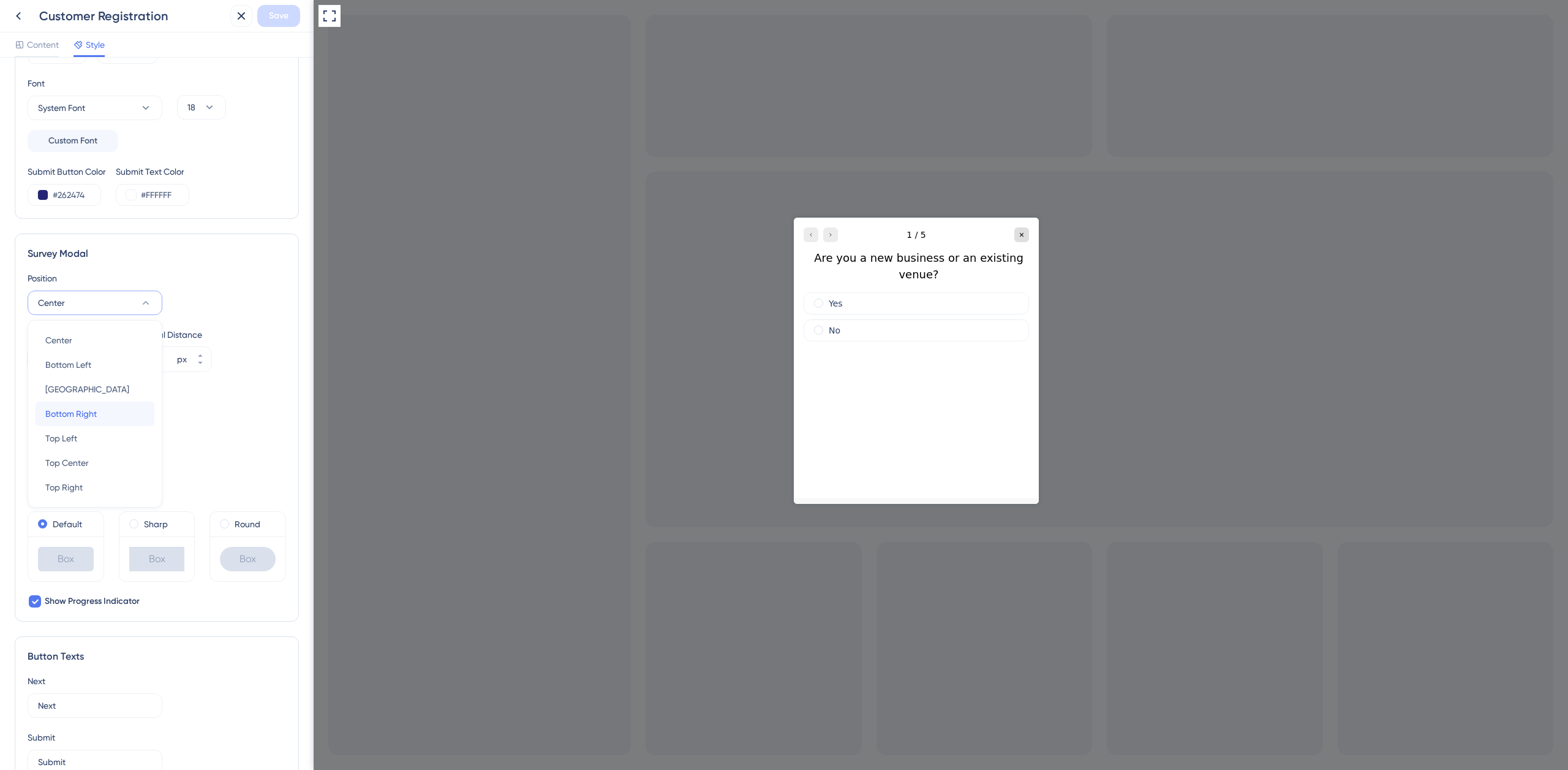
click at [109, 413] on div "Bottom Right Bottom Right" at bounding box center [95, 413] width 99 height 25
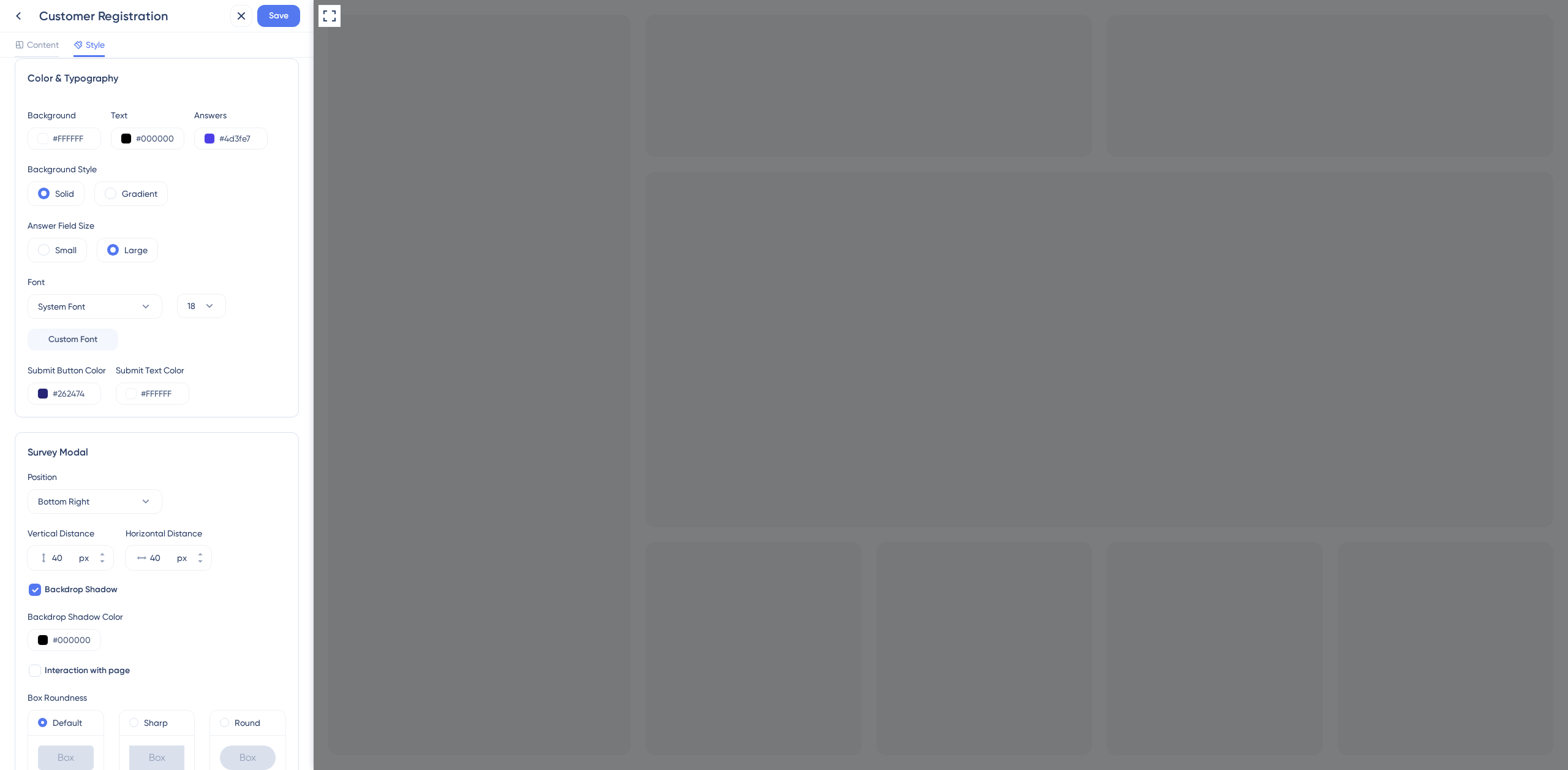
scroll to position [0, 0]
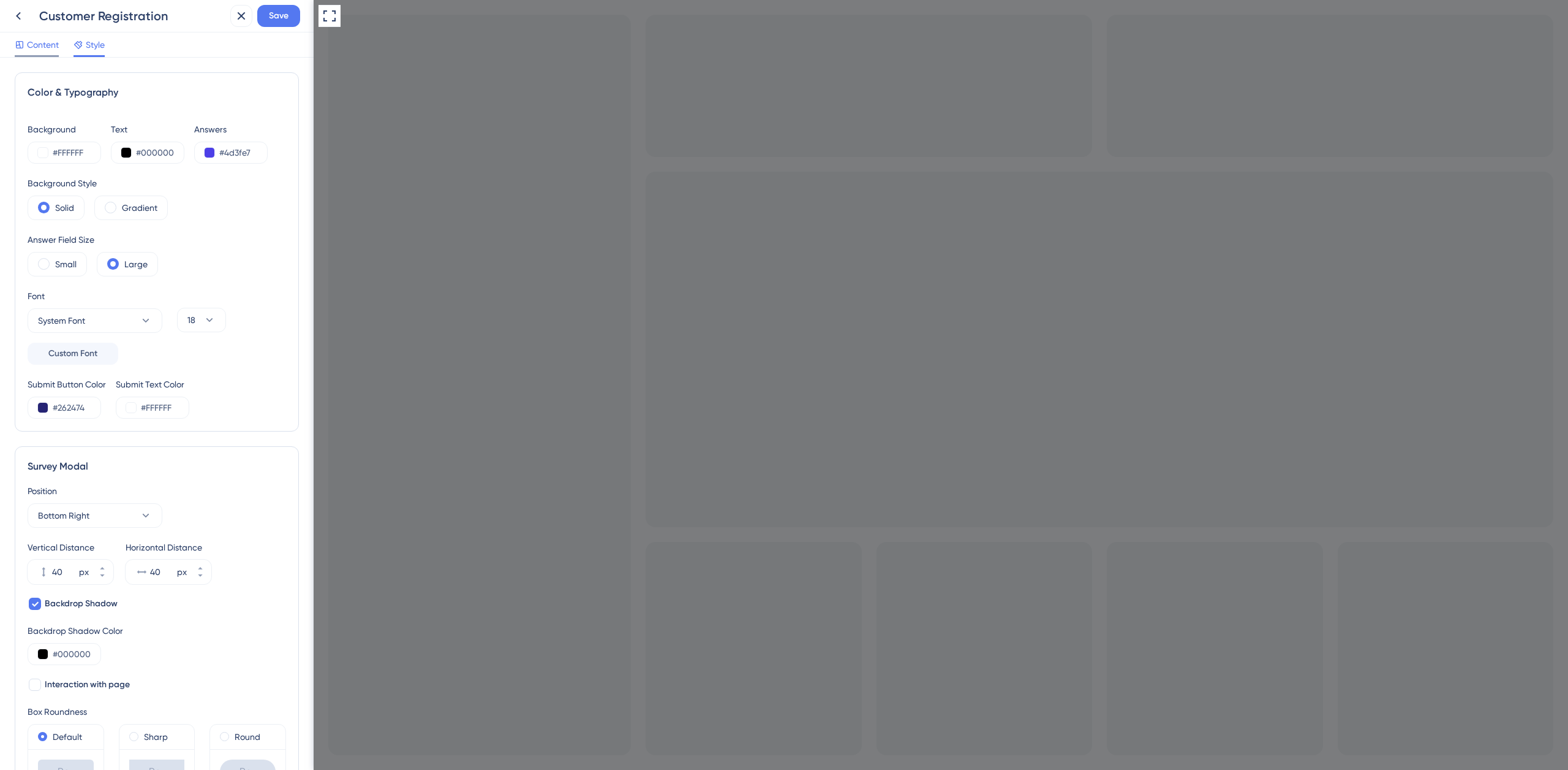
click at [46, 48] on span "Content" at bounding box center [43, 45] width 32 height 15
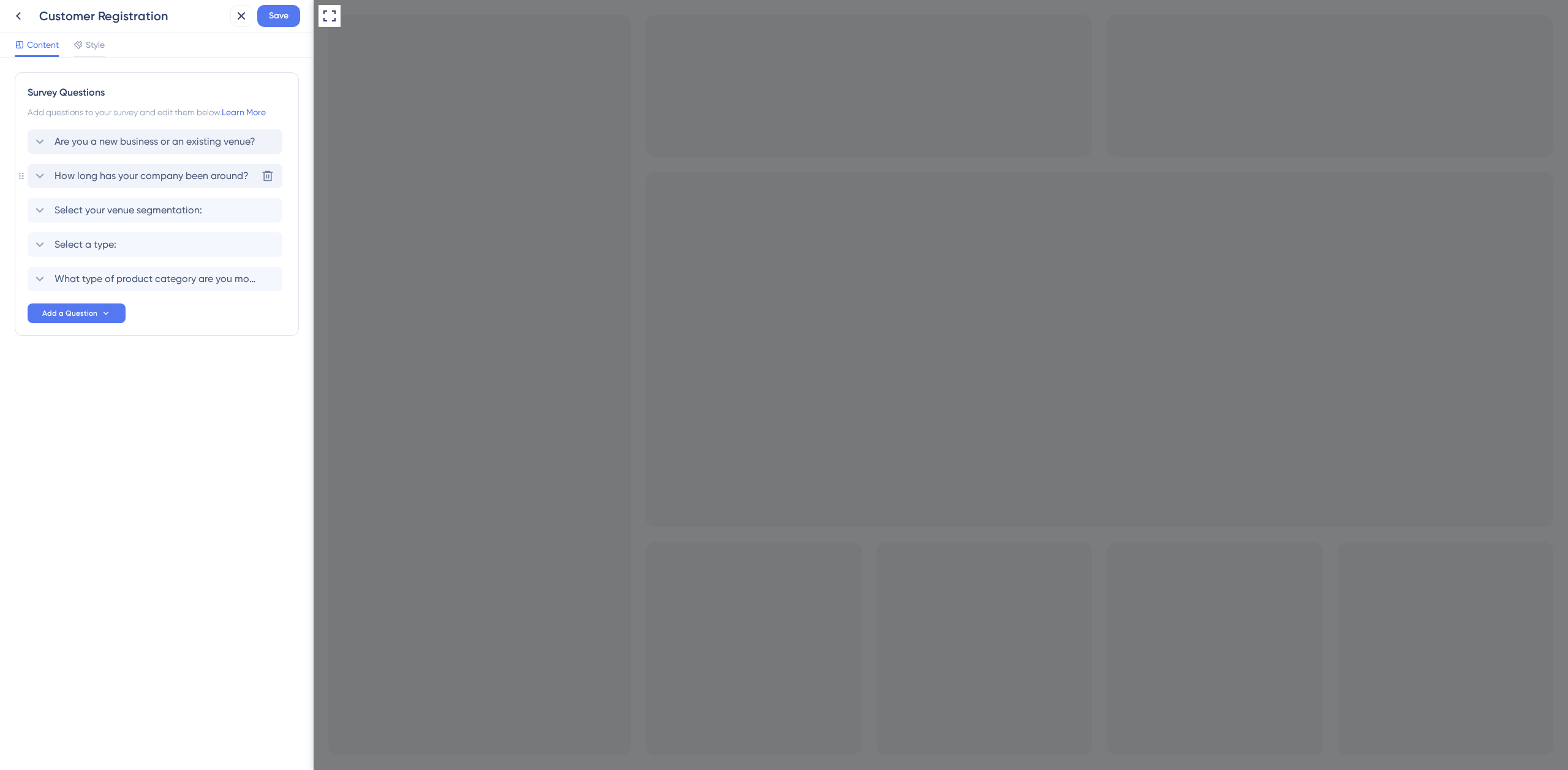
click at [125, 170] on span "How long has your company been around?" at bounding box center [152, 175] width 194 height 15
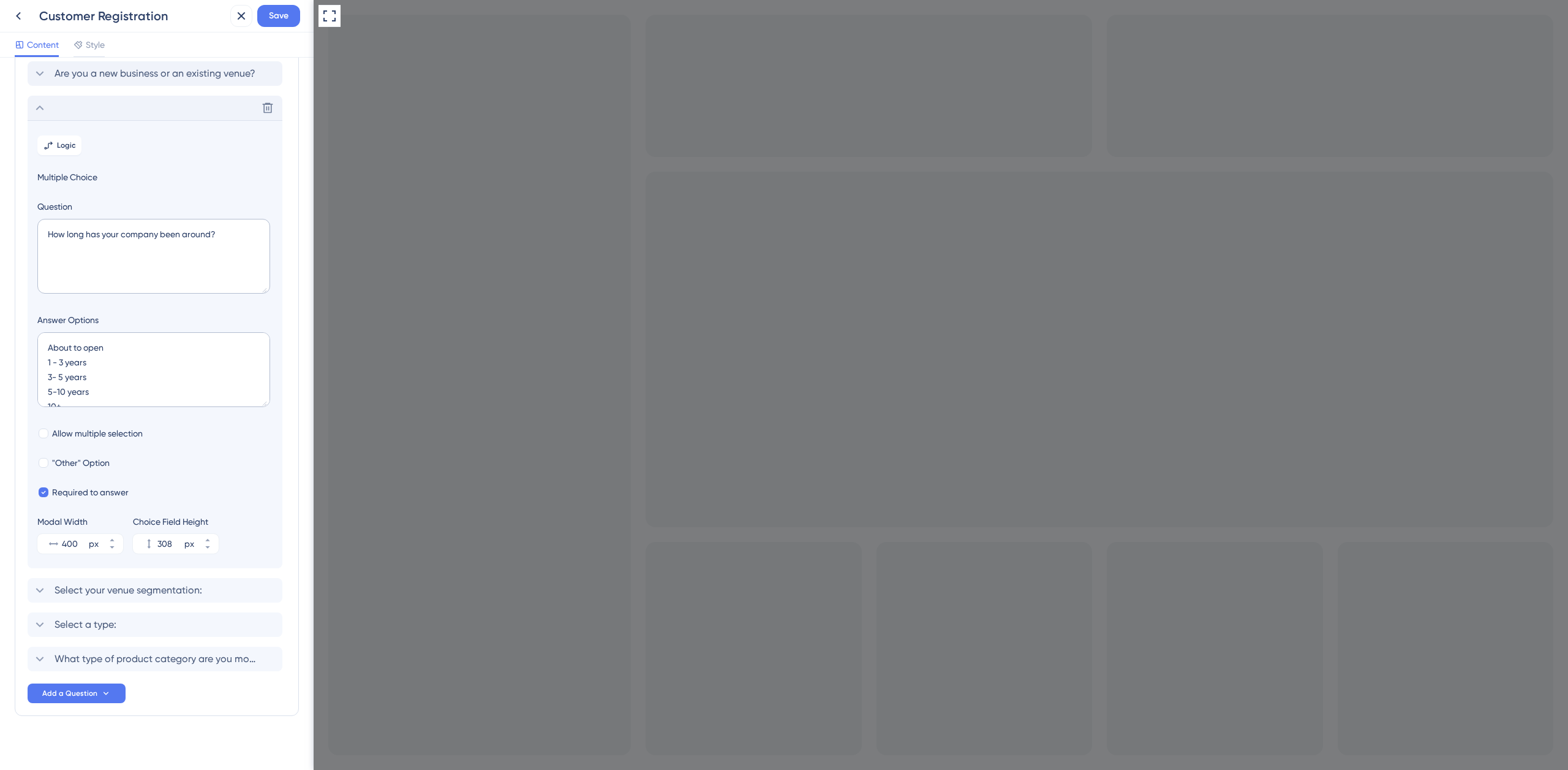
scroll to position [78, 0]
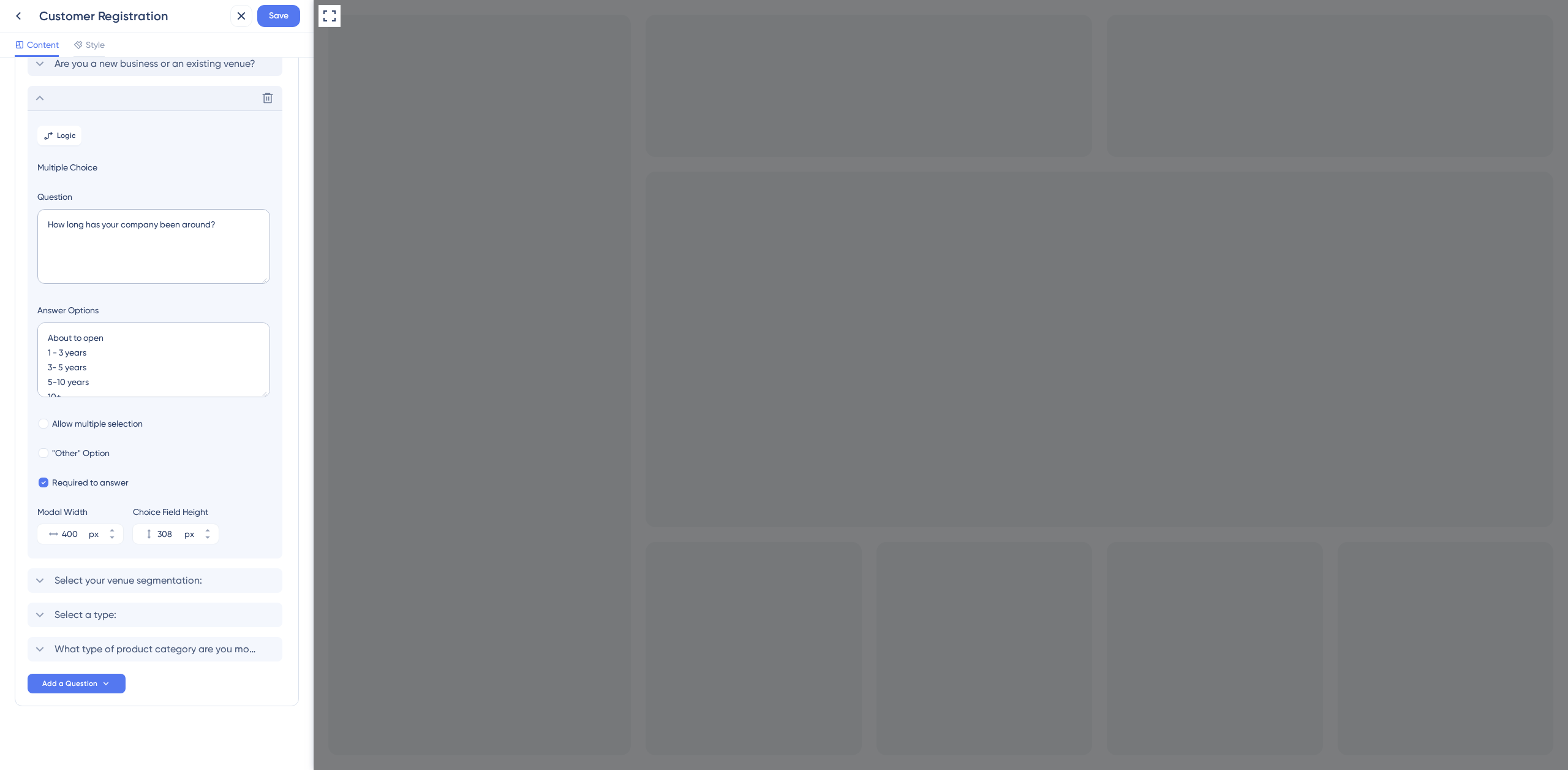
click at [90, 96] on div "Delete" at bounding box center [154, 98] width 255 height 25
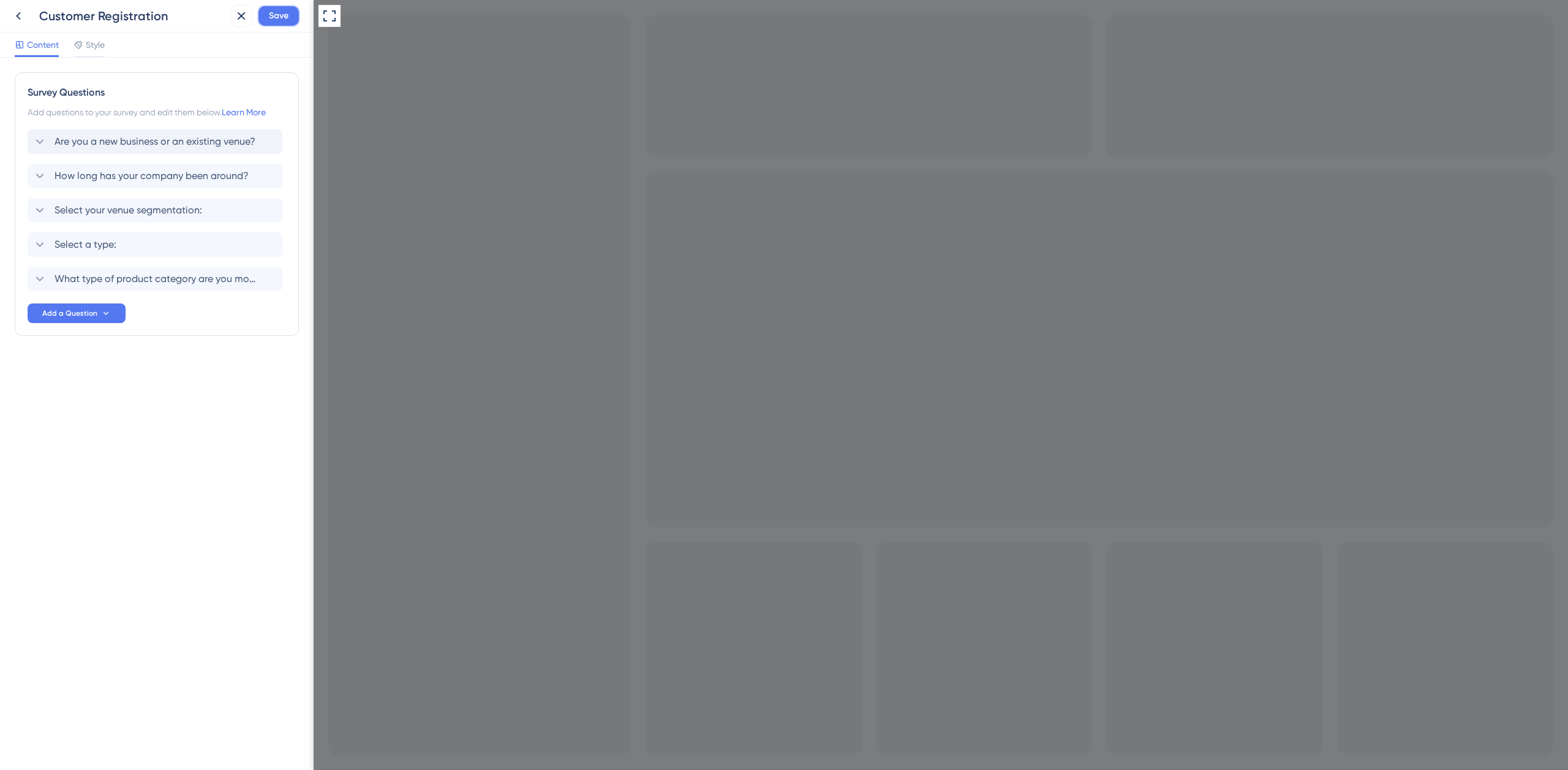
click at [276, 20] on span "Save" at bounding box center [278, 15] width 20 height 15
click at [183, 142] on span "Are you a new business or an existing venue?" at bounding box center [155, 141] width 201 height 15
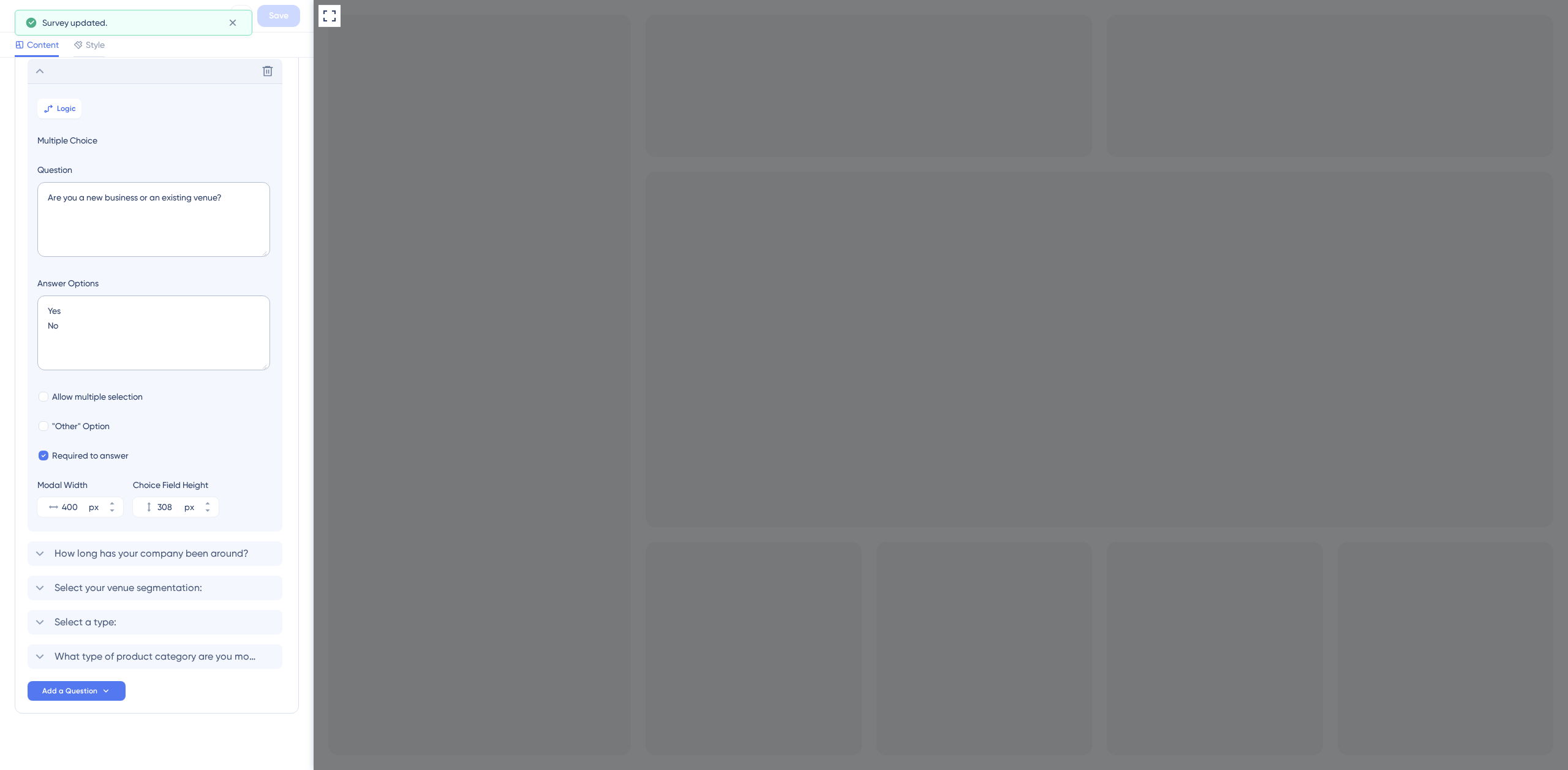
scroll to position [72, 0]
checkbox input "true"
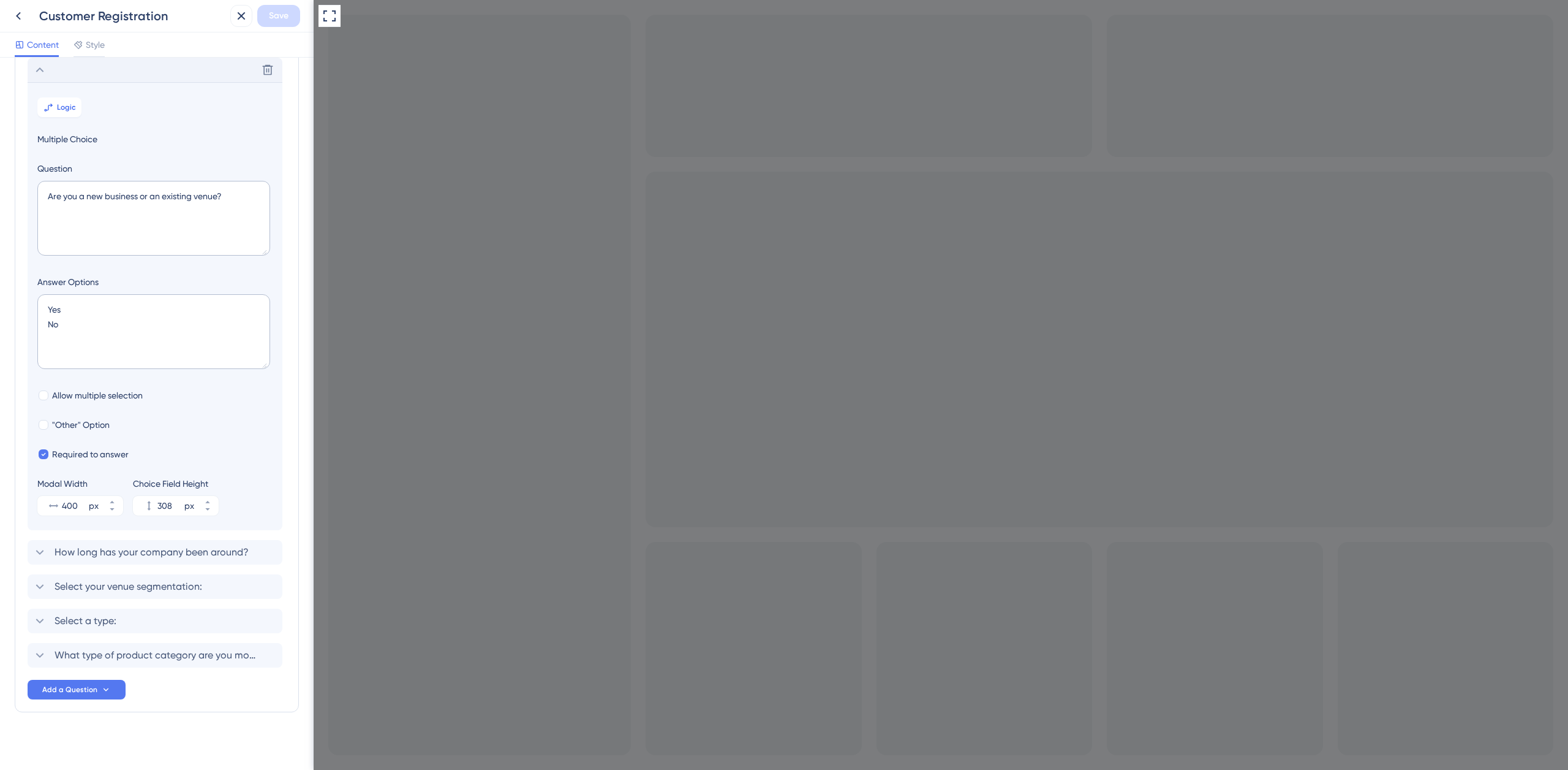
checkbox input "true"
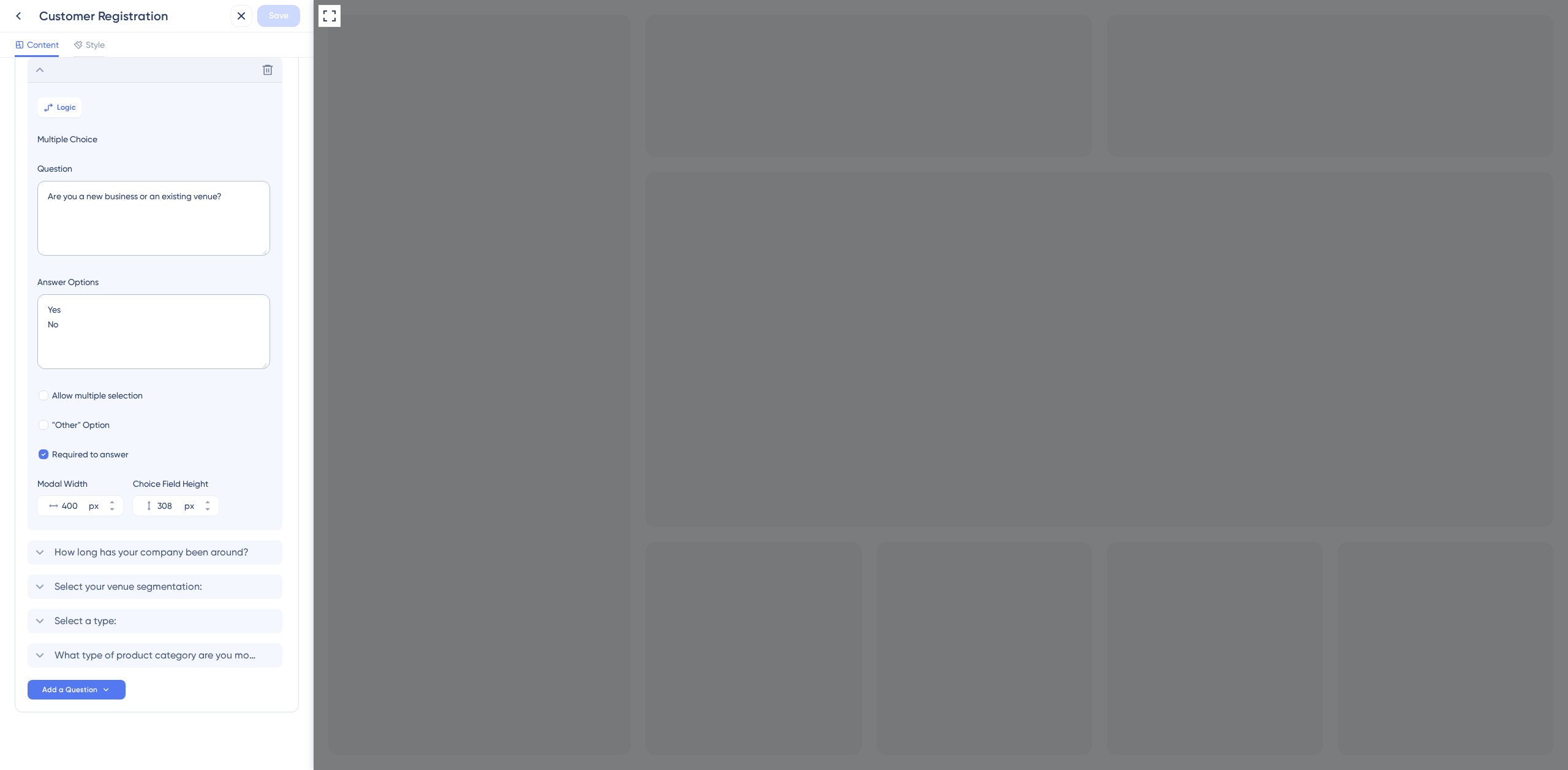
checkbox input "false"
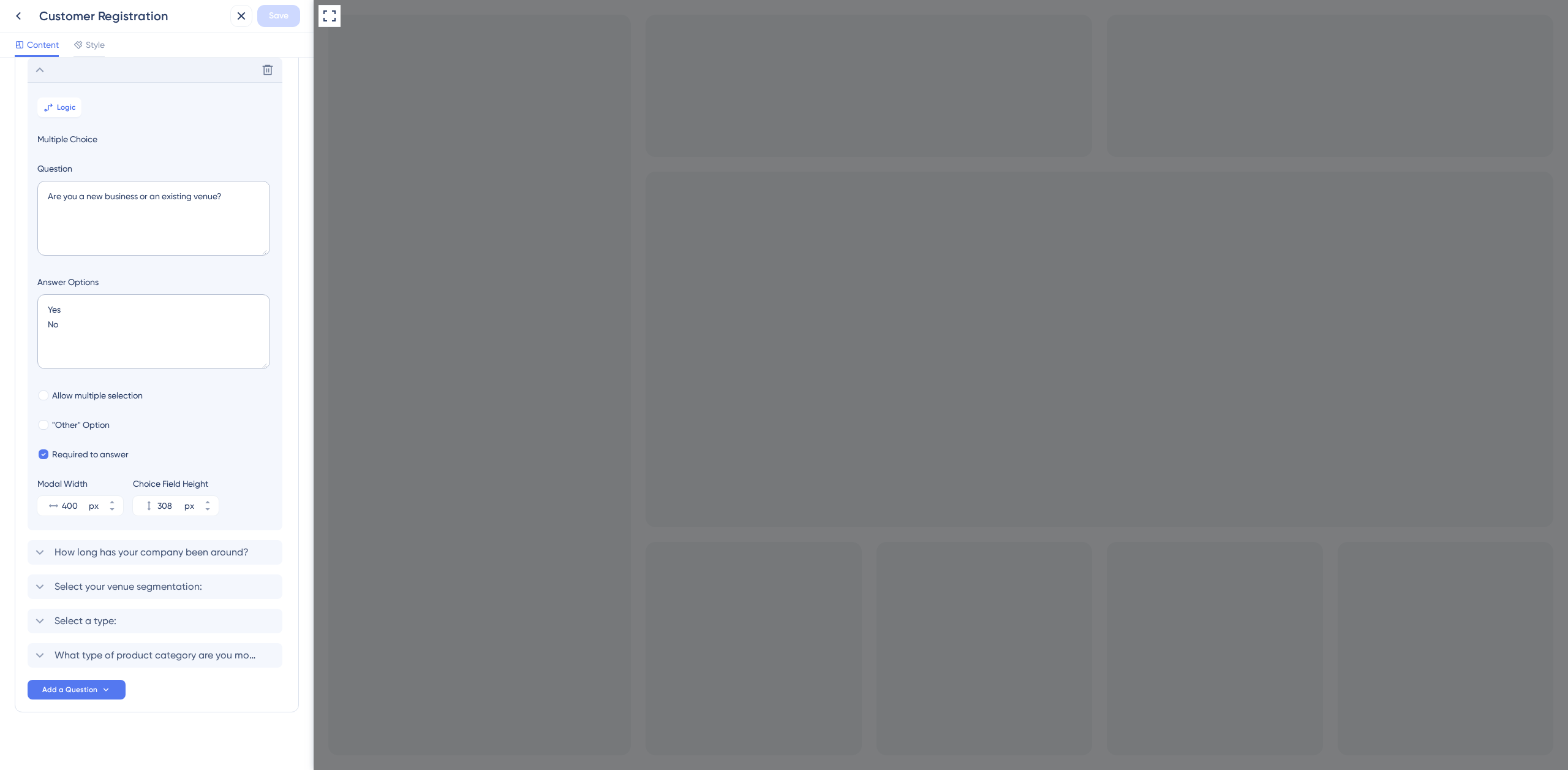
checkbox input "true"
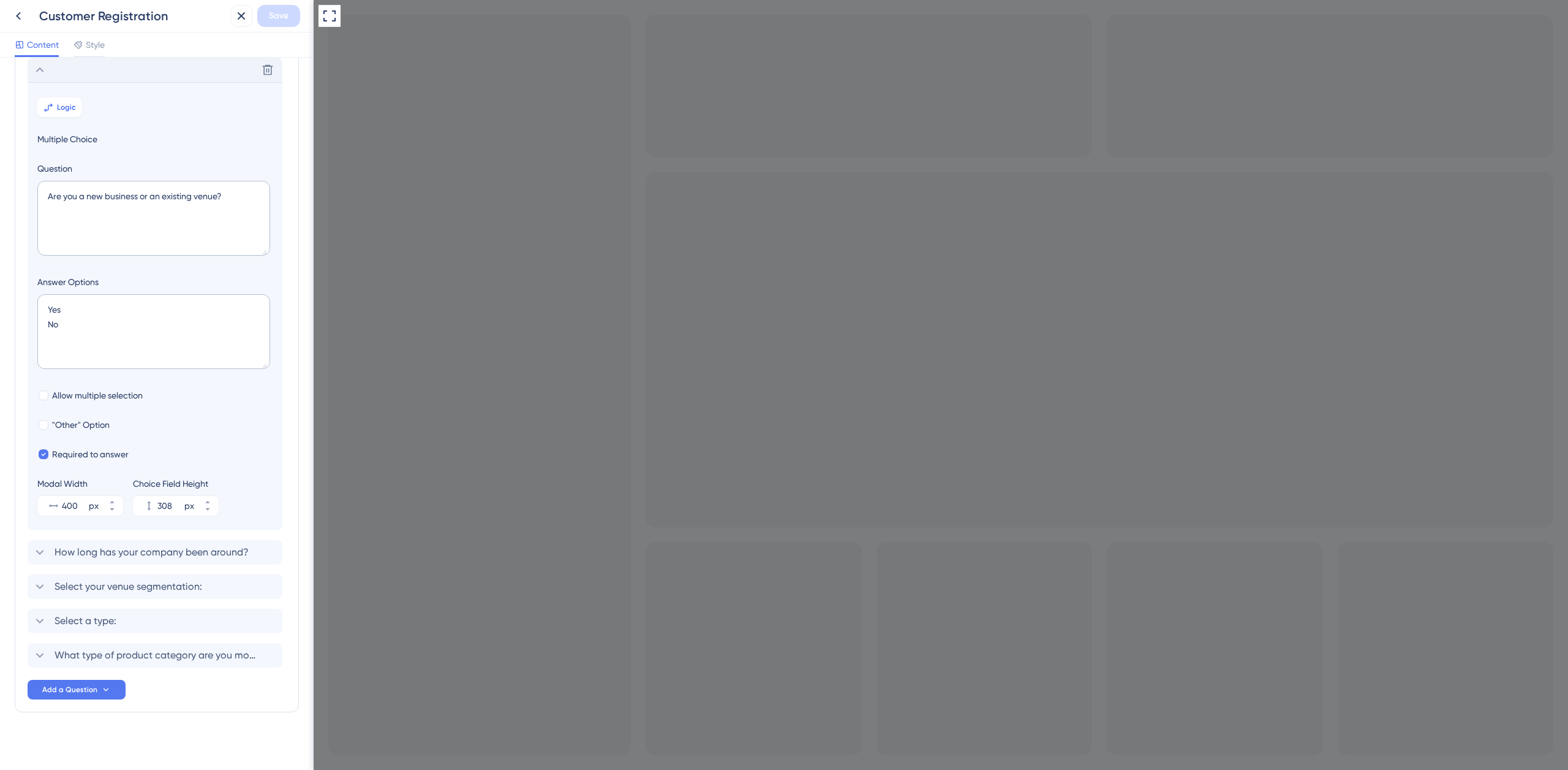
scroll to position [188, 0]
checkbox input "true"
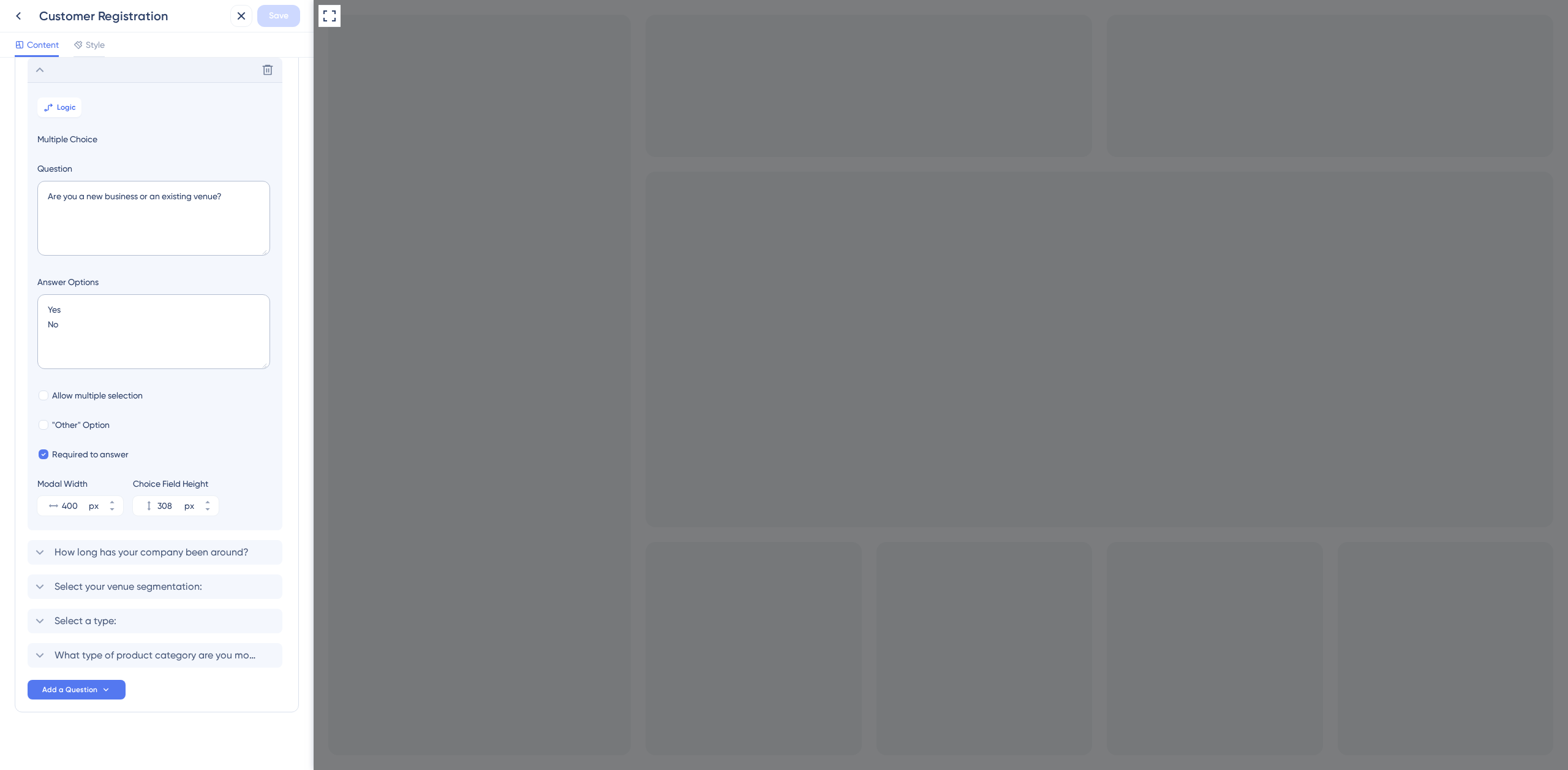
click at [142, 642] on span "What type of product category are you most interested in?" at bounding box center [156, 649] width 202 height 15
checkbox input "false"
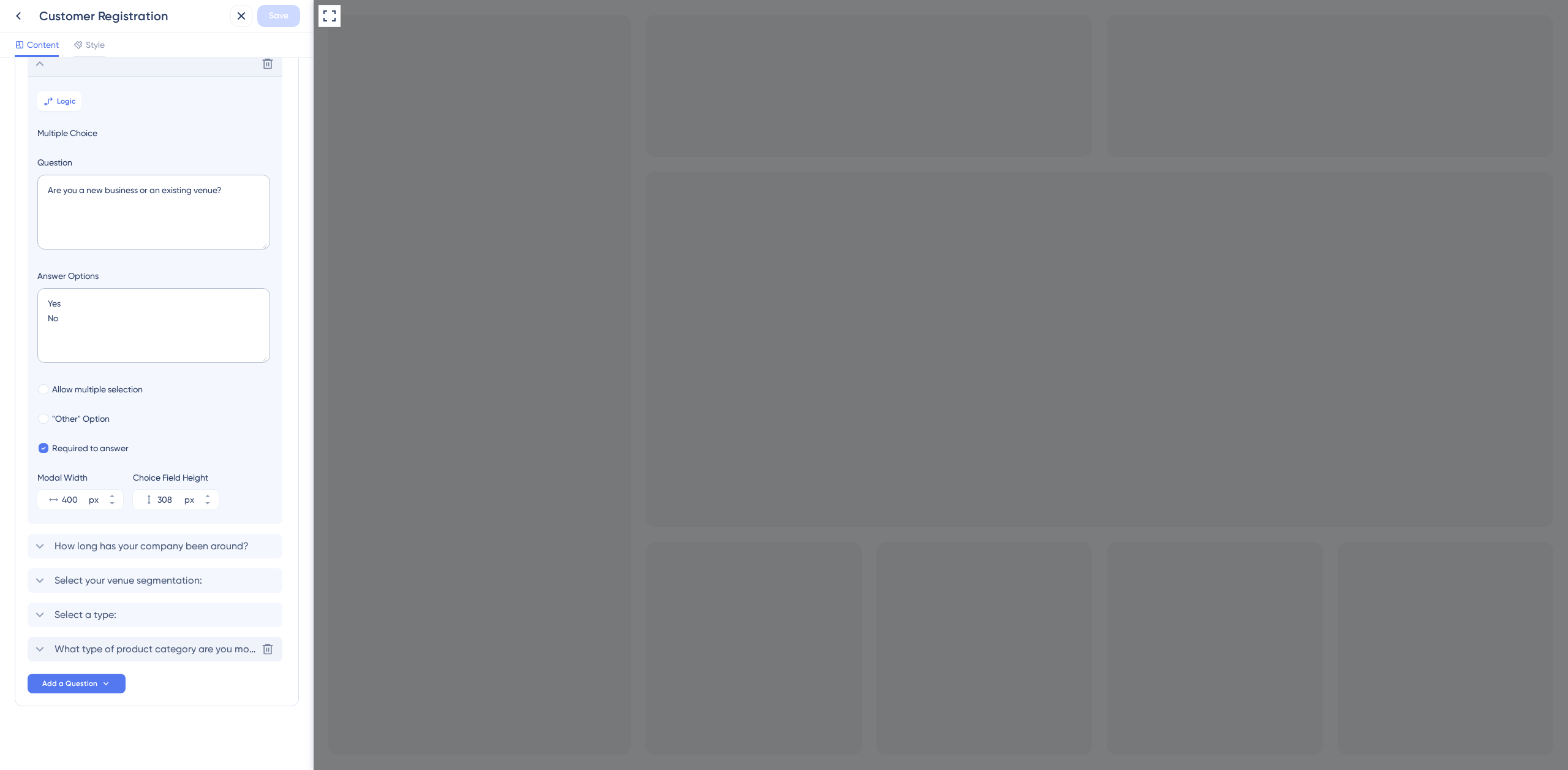
checkbox input "false"
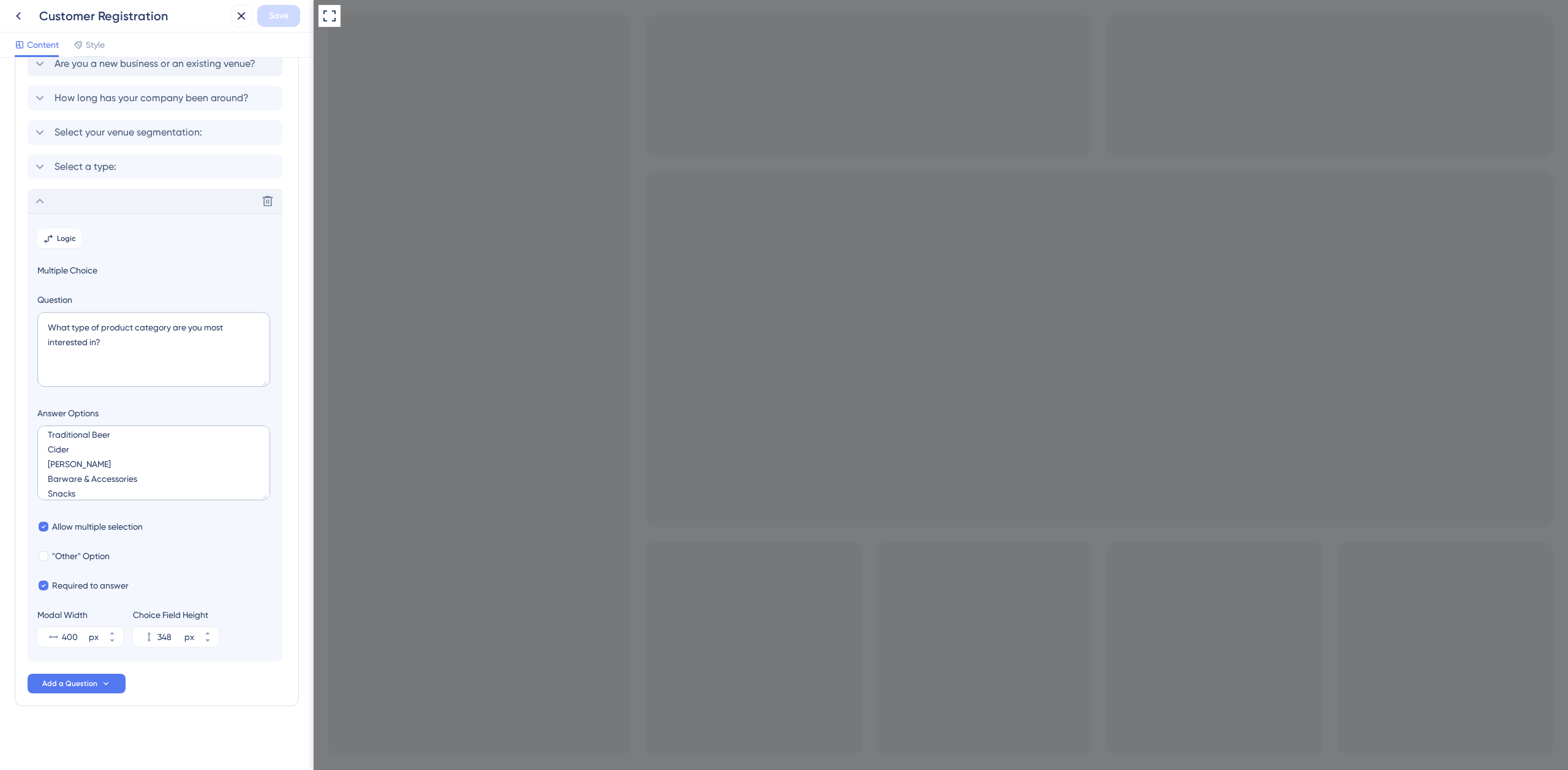
scroll to position [22, 0]
click at [99, 47] on span "Style" at bounding box center [95, 45] width 19 height 15
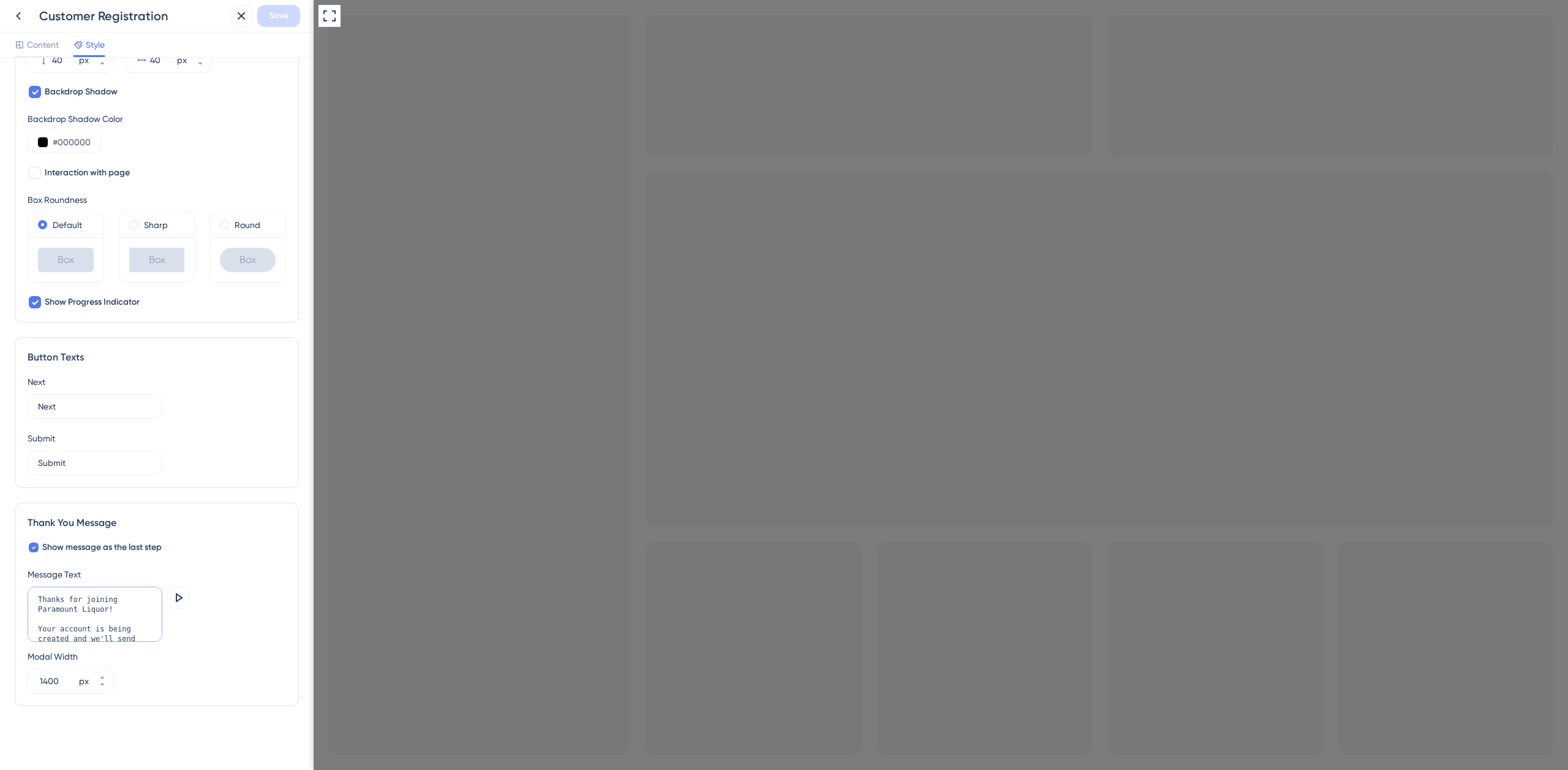
click at [114, 613] on textarea "Thanks for joining Paramount Liquor! Your account is being created and we'll se…" at bounding box center [95, 614] width 135 height 55
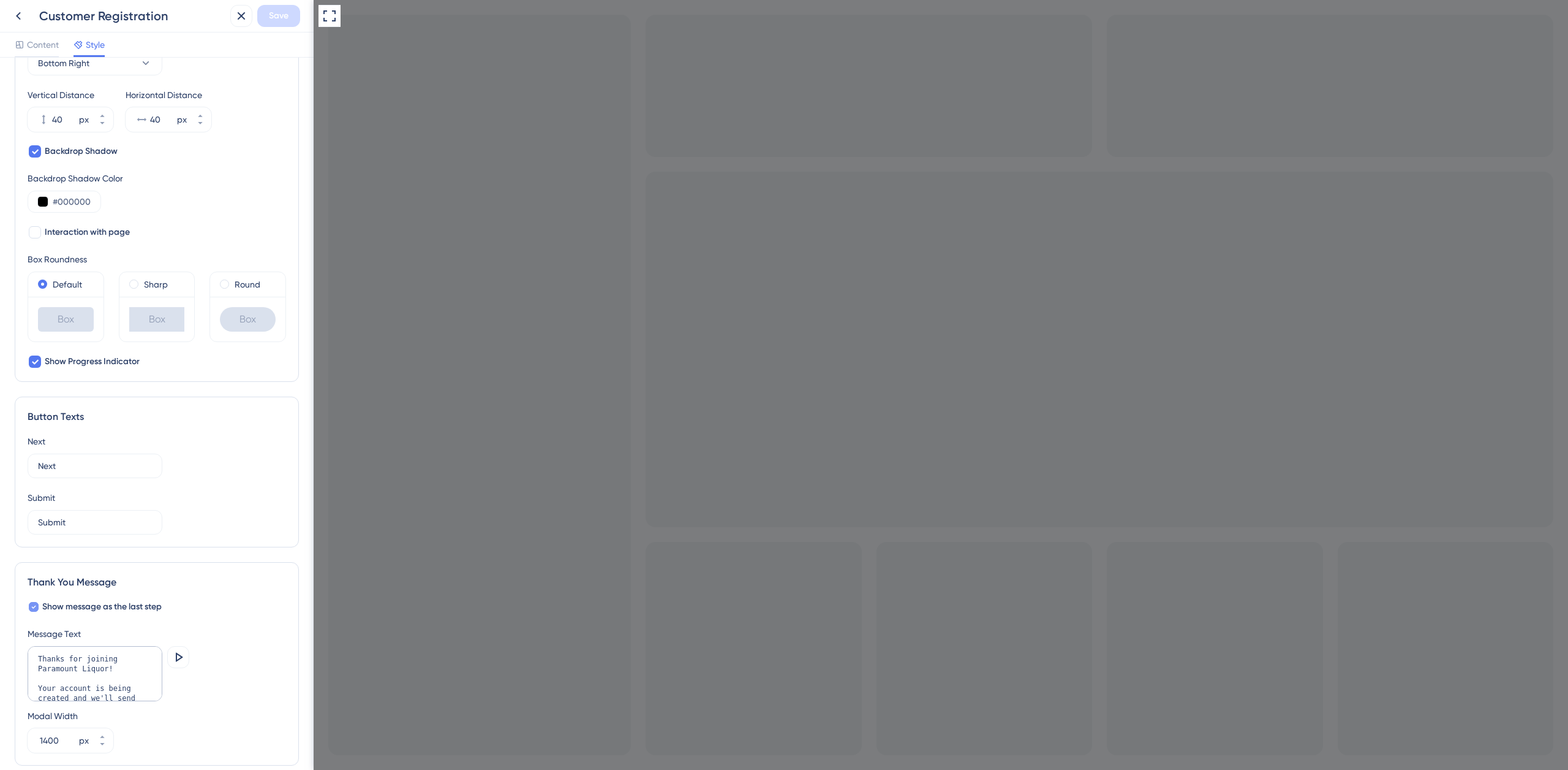
click at [98, 613] on span "Show message as the last step" at bounding box center [102, 607] width 119 height 15
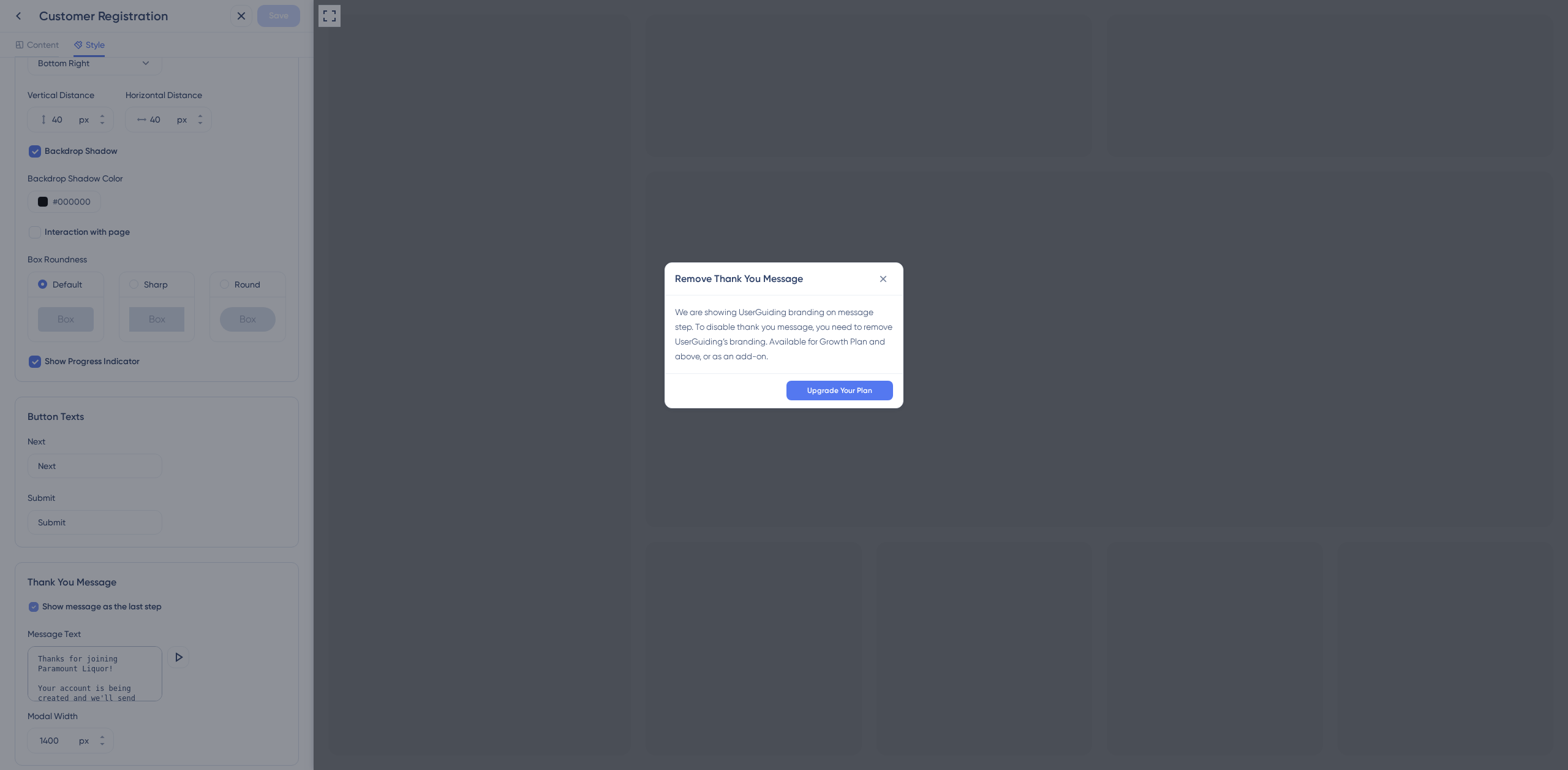
scroll to position [450, 0]
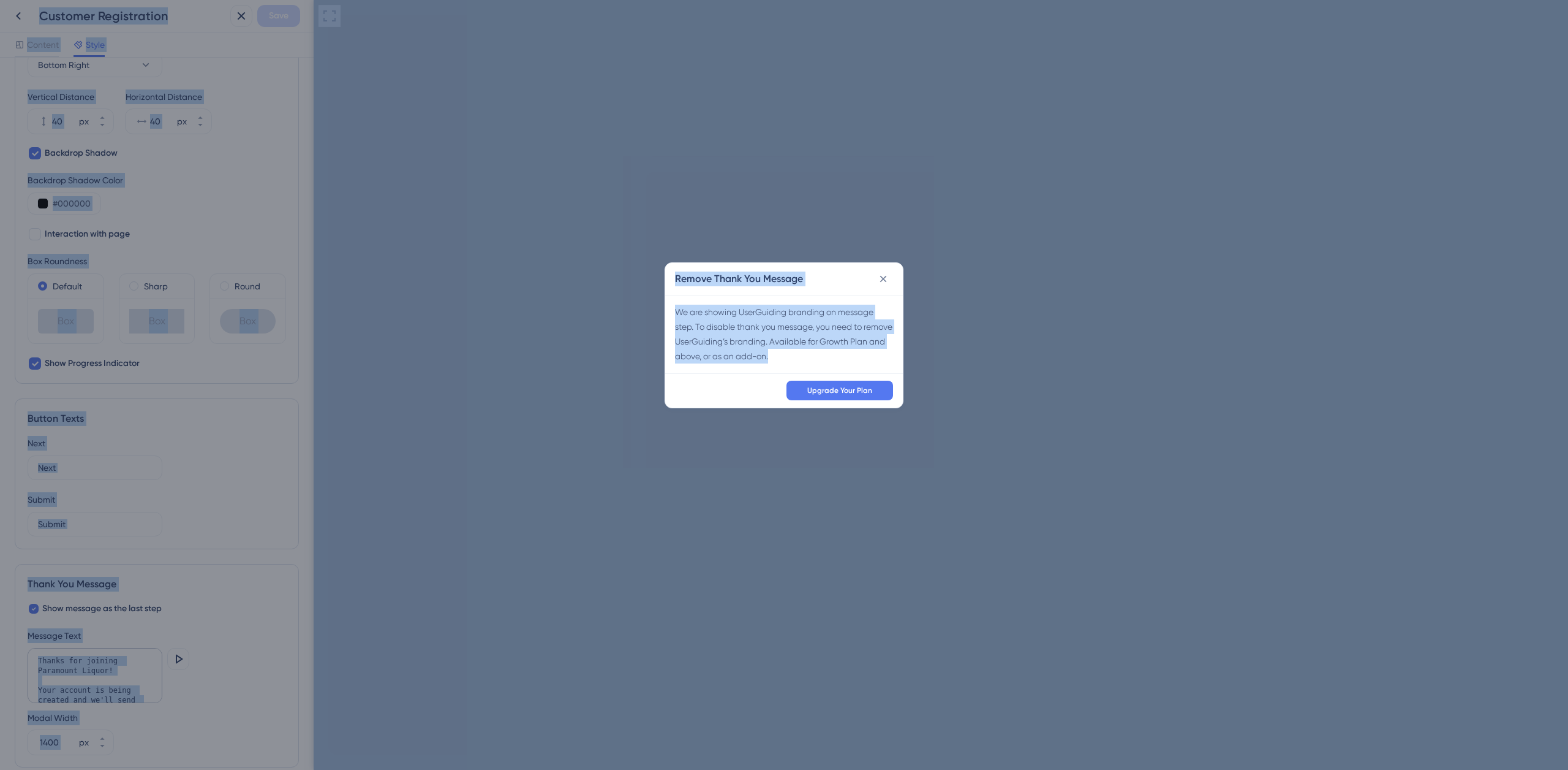
click at [118, 671] on div "Remove Thank You Message We are showing UserGuiding branding on message step. T…" at bounding box center [784, 385] width 1568 height 770
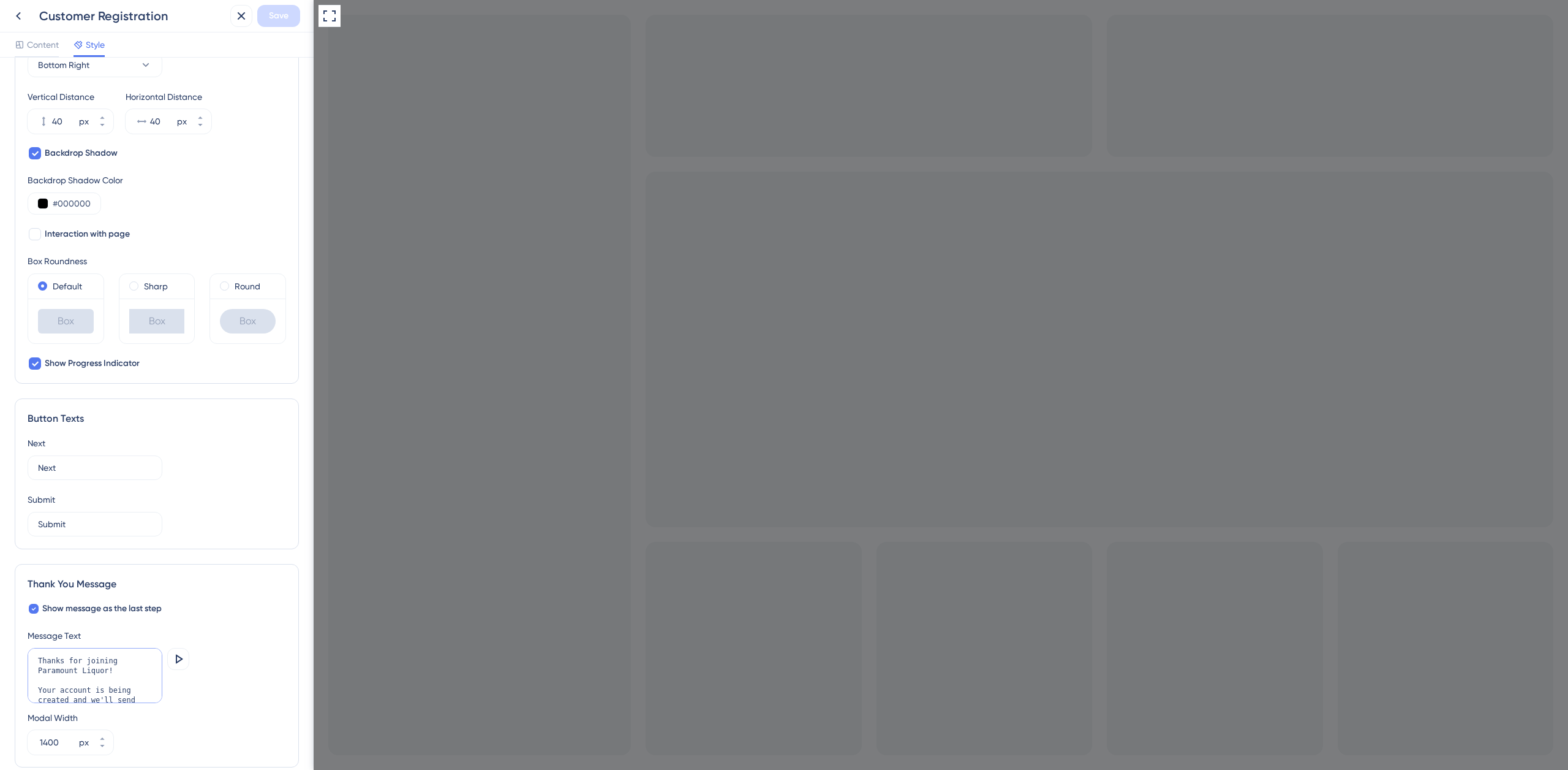
click at [92, 673] on textarea "Thanks for joining Paramount Liquor! Your account is being created and we'll se…" at bounding box center [95, 675] width 135 height 55
drag, startPoint x: 94, startPoint y: 689, endPoint x: 8, endPoint y: 626, distance: 106.6
click at [9, 626] on div "Color & Typography Background #FFFFFF Text #000000 Answers #4d3fe7 Background S…" at bounding box center [156, 414] width 313 height 712
type textarea "Thanks you!"
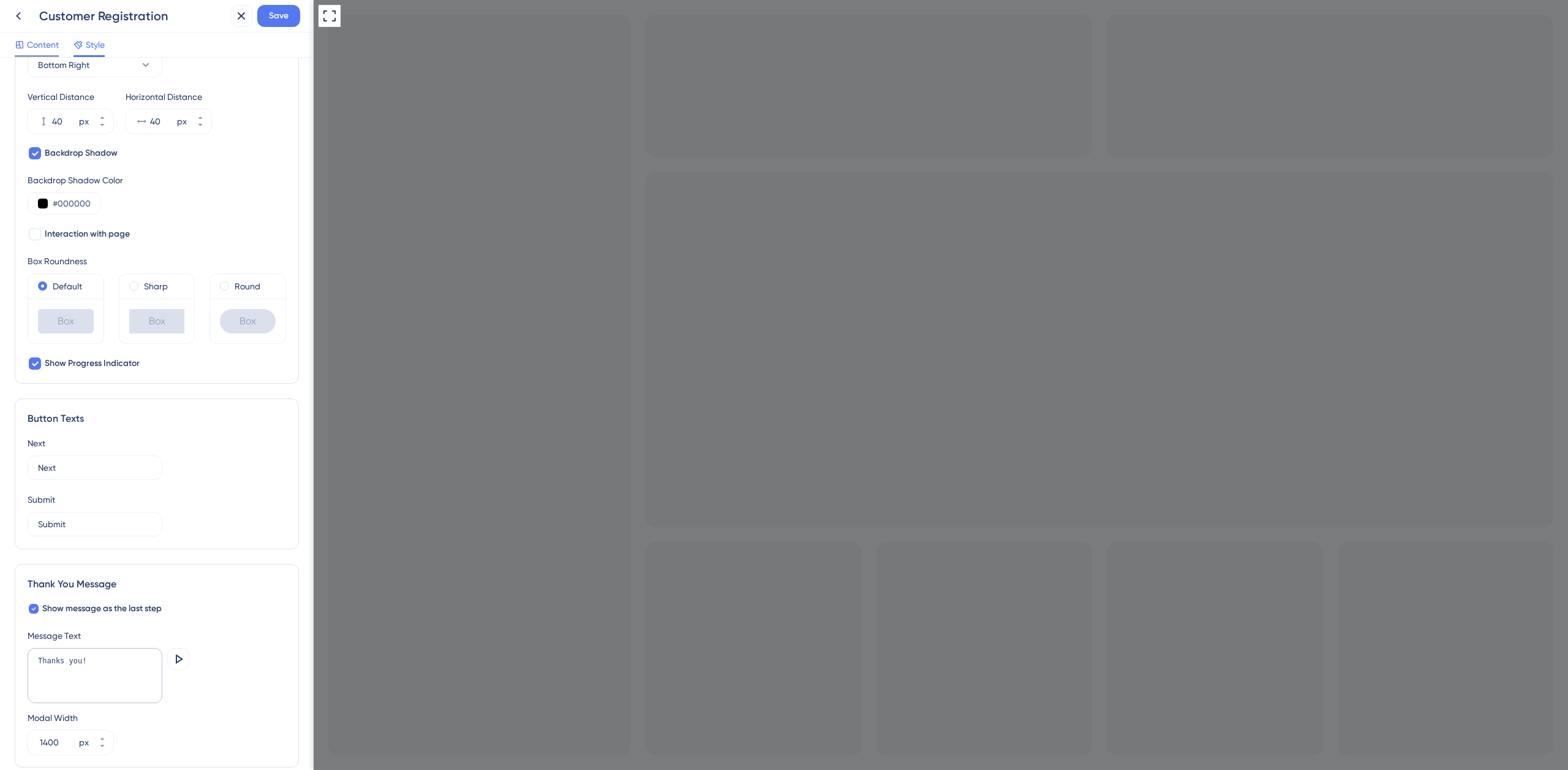
click at [36, 46] on span "Content" at bounding box center [43, 45] width 32 height 15
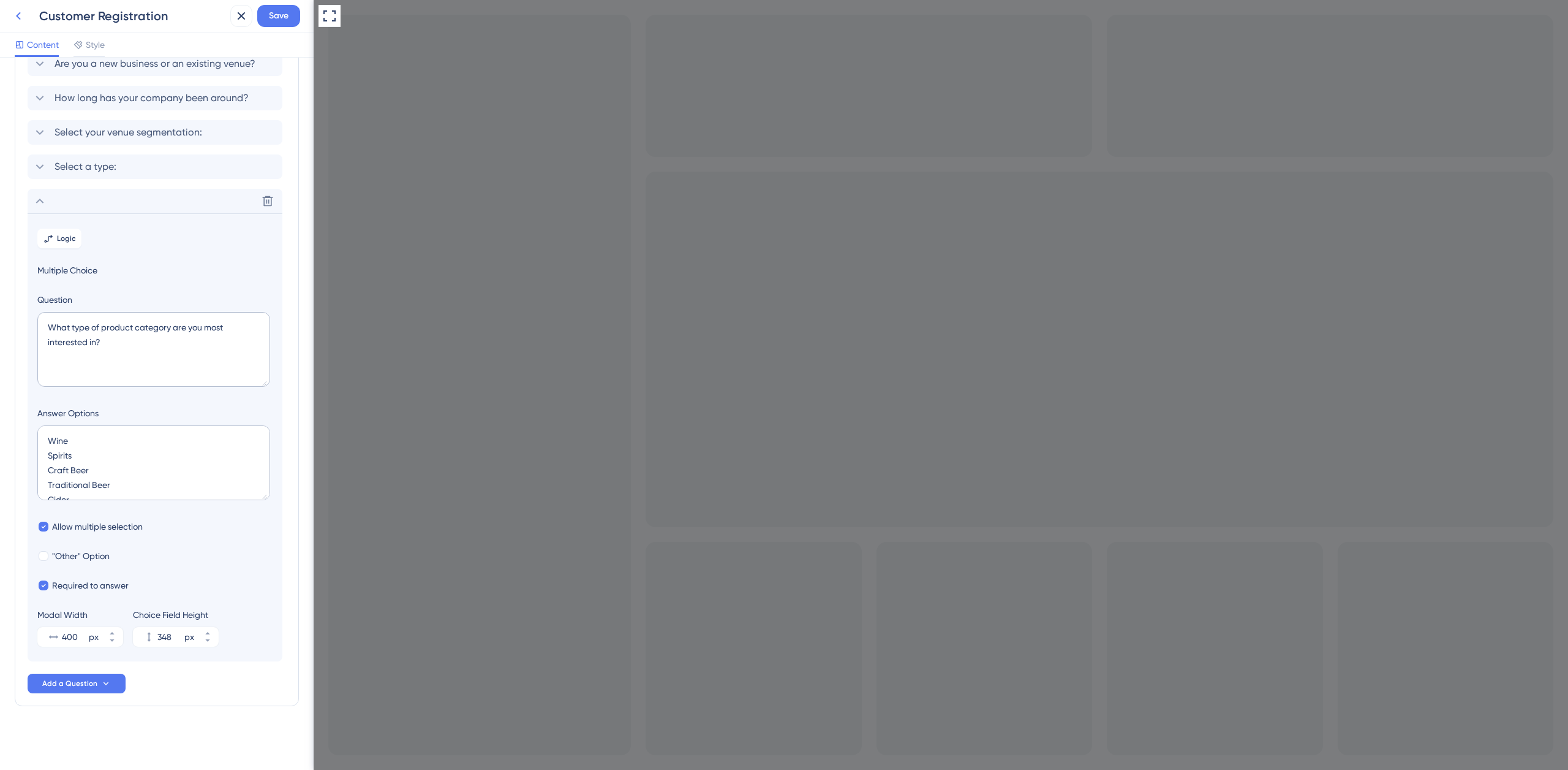
click at [18, 17] on icon at bounding box center [18, 16] width 5 height 8
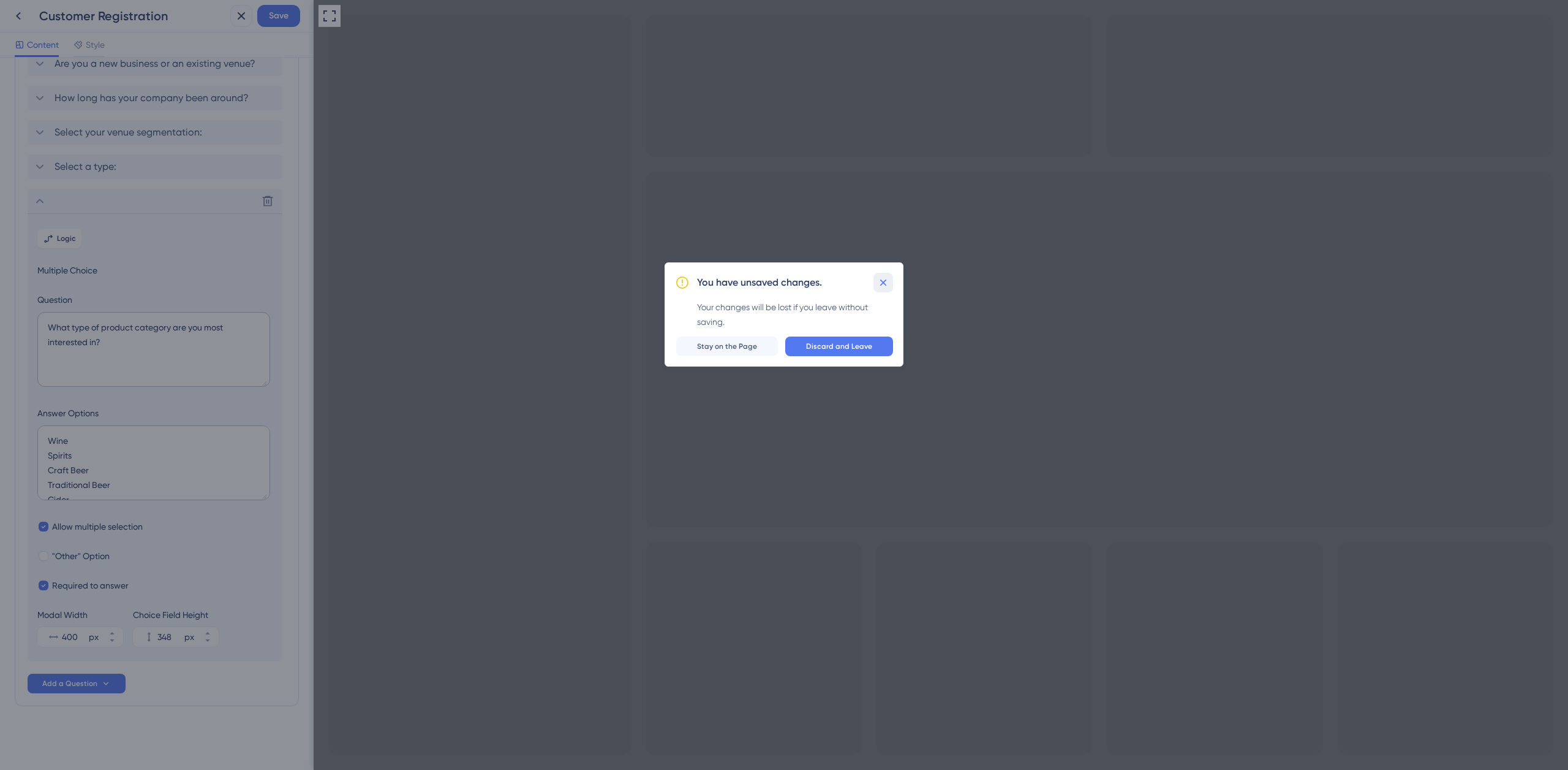
click at [880, 278] on icon at bounding box center [883, 282] width 12 height 12
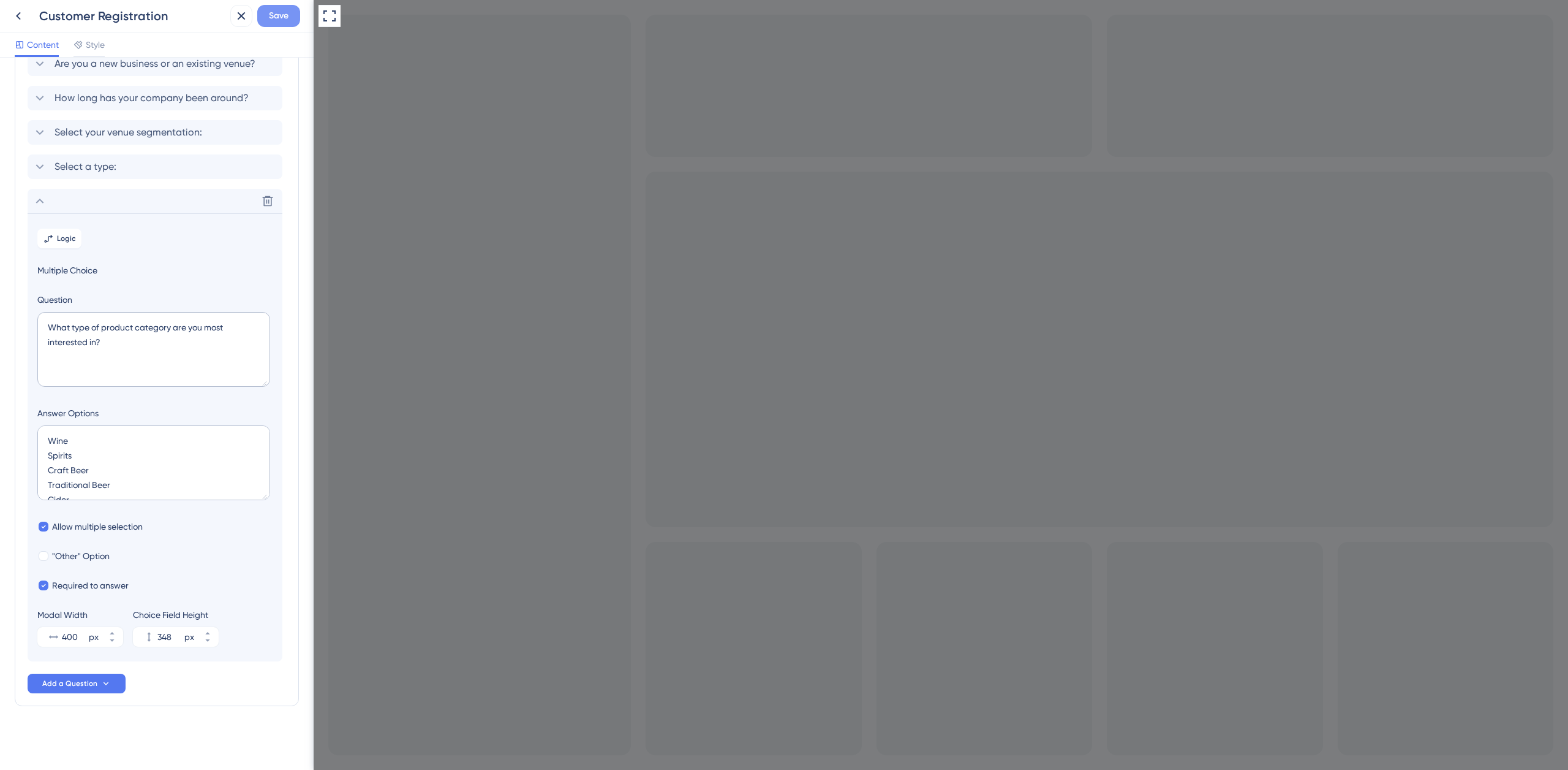
click at [269, 14] on span "Save" at bounding box center [278, 15] width 20 height 15
click at [18, 18] on icon at bounding box center [18, 16] width 5 height 8
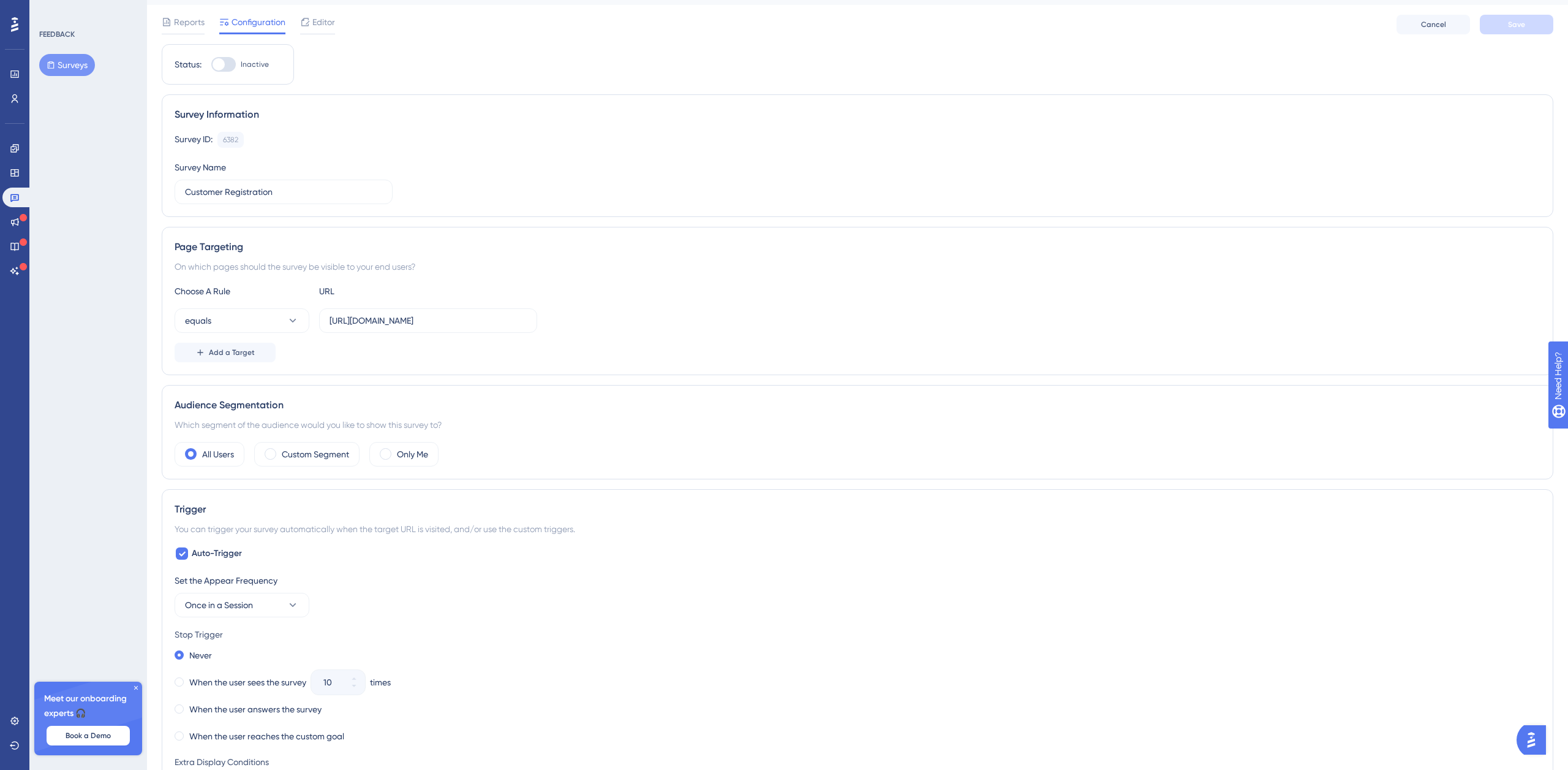
scroll to position [29, 0]
click at [186, 557] on div at bounding box center [182, 554] width 12 height 12
checkbox input "false"
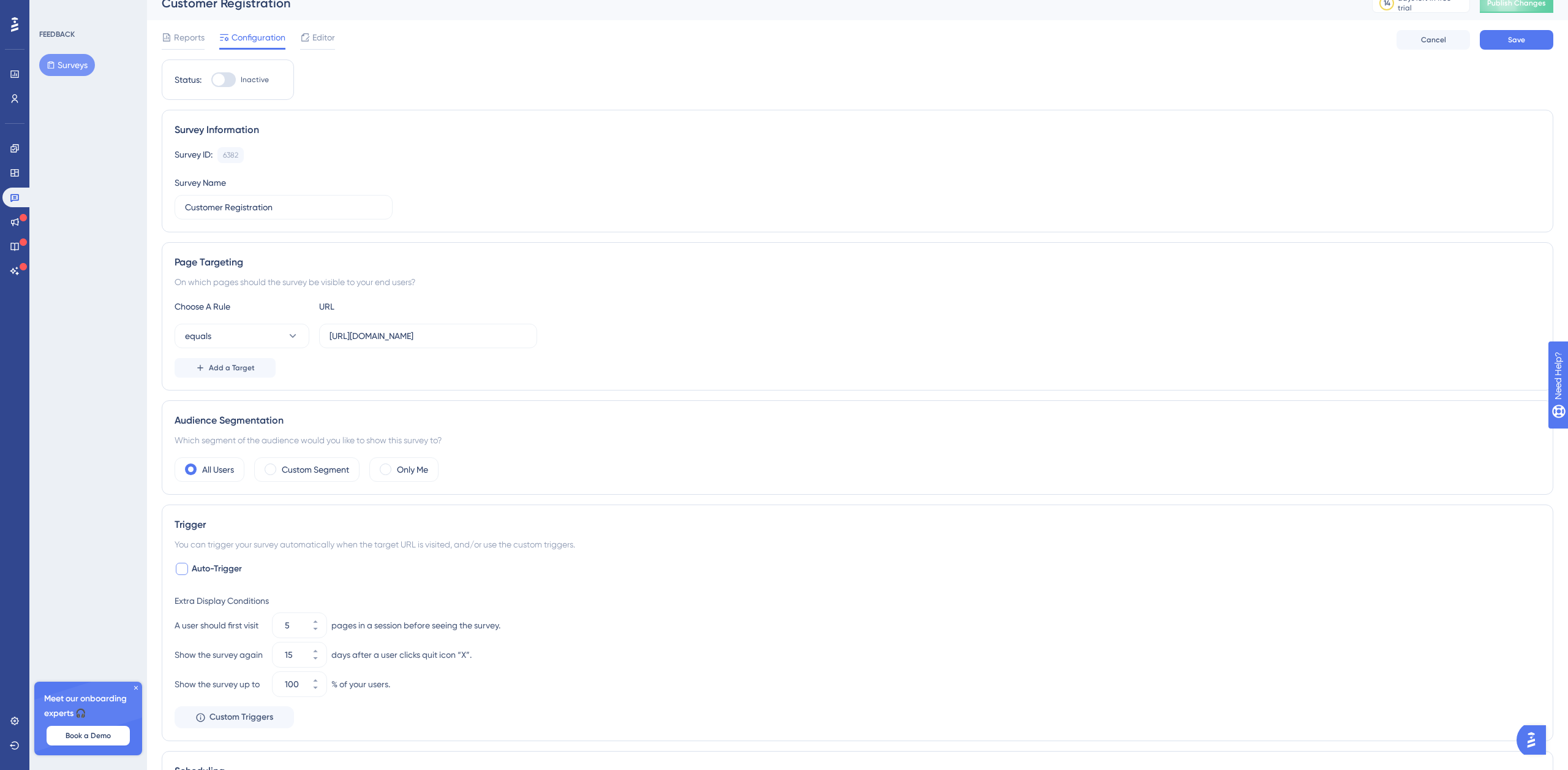
scroll to position [0, 0]
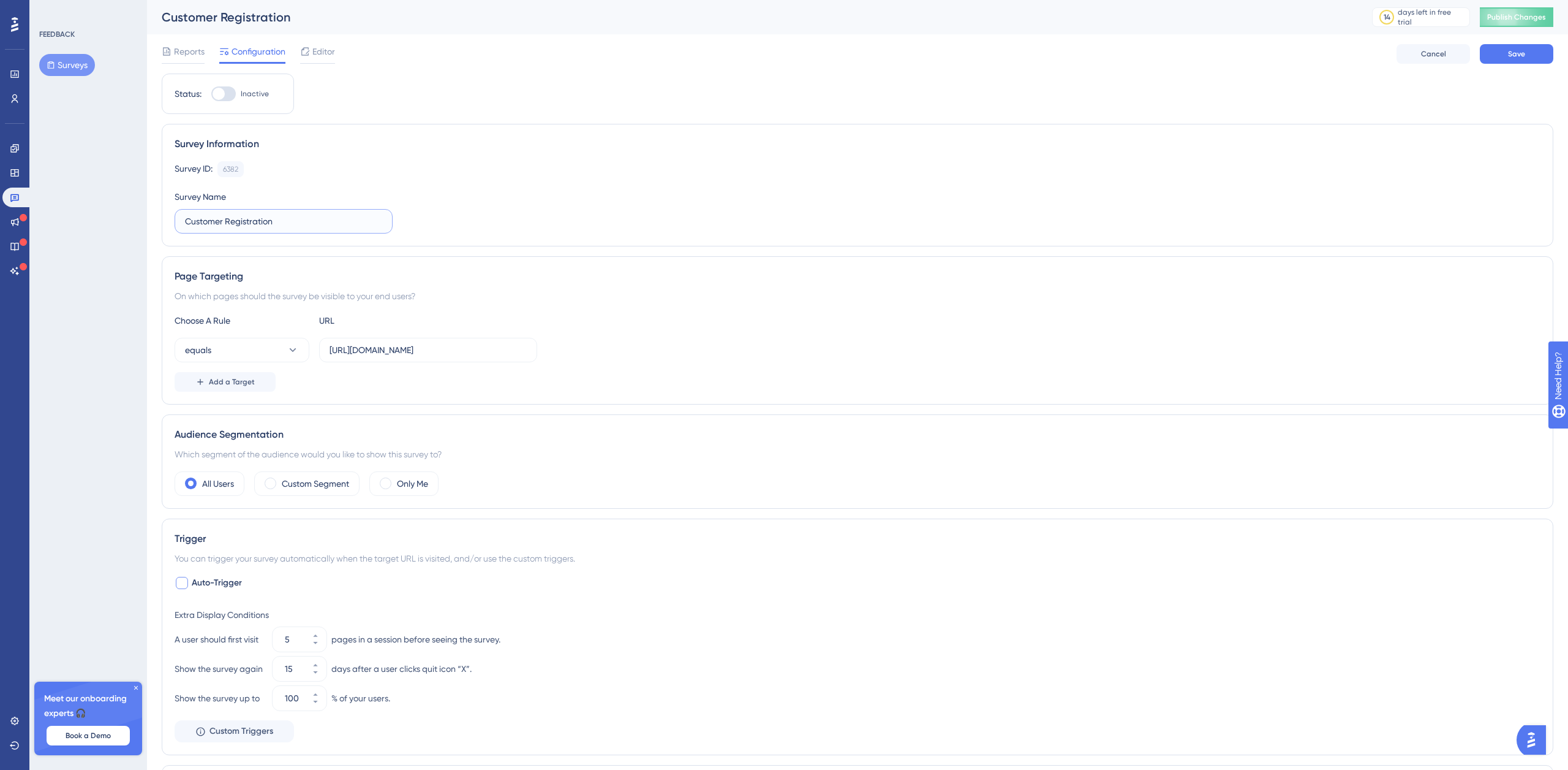
click at [256, 221] on input "Customer Registration" at bounding box center [283, 221] width 197 height 13
paste input "Launch Pad"
type input "Launch Pad"
click at [456, 287] on div "Page Targeting On which pages should the survey be visible to your end users? C…" at bounding box center [857, 330] width 1392 height 148
click at [1525, 52] on button "Save" at bounding box center [1517, 53] width 74 height 20
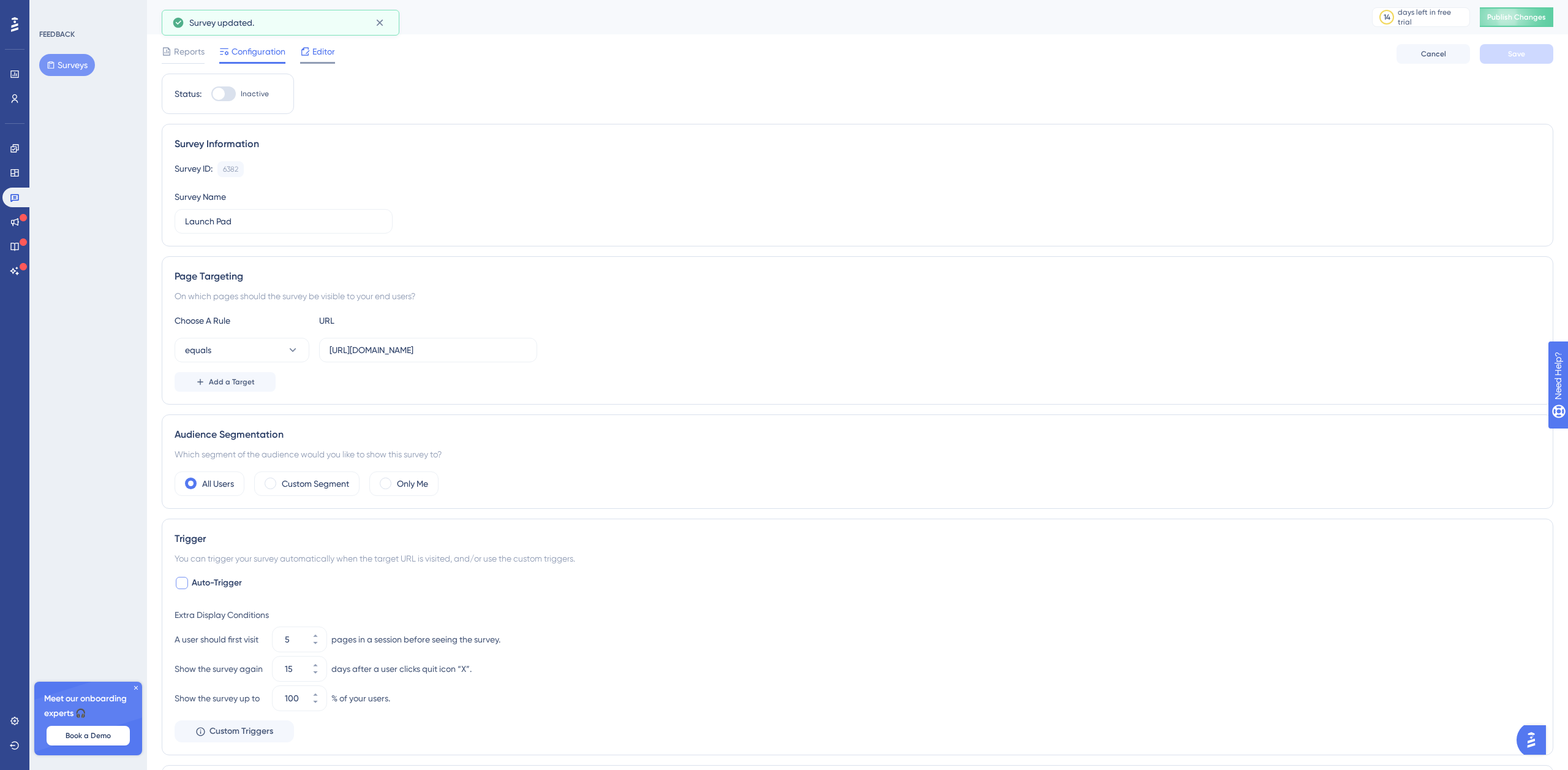
click at [330, 55] on span "Editor" at bounding box center [324, 51] width 23 height 15
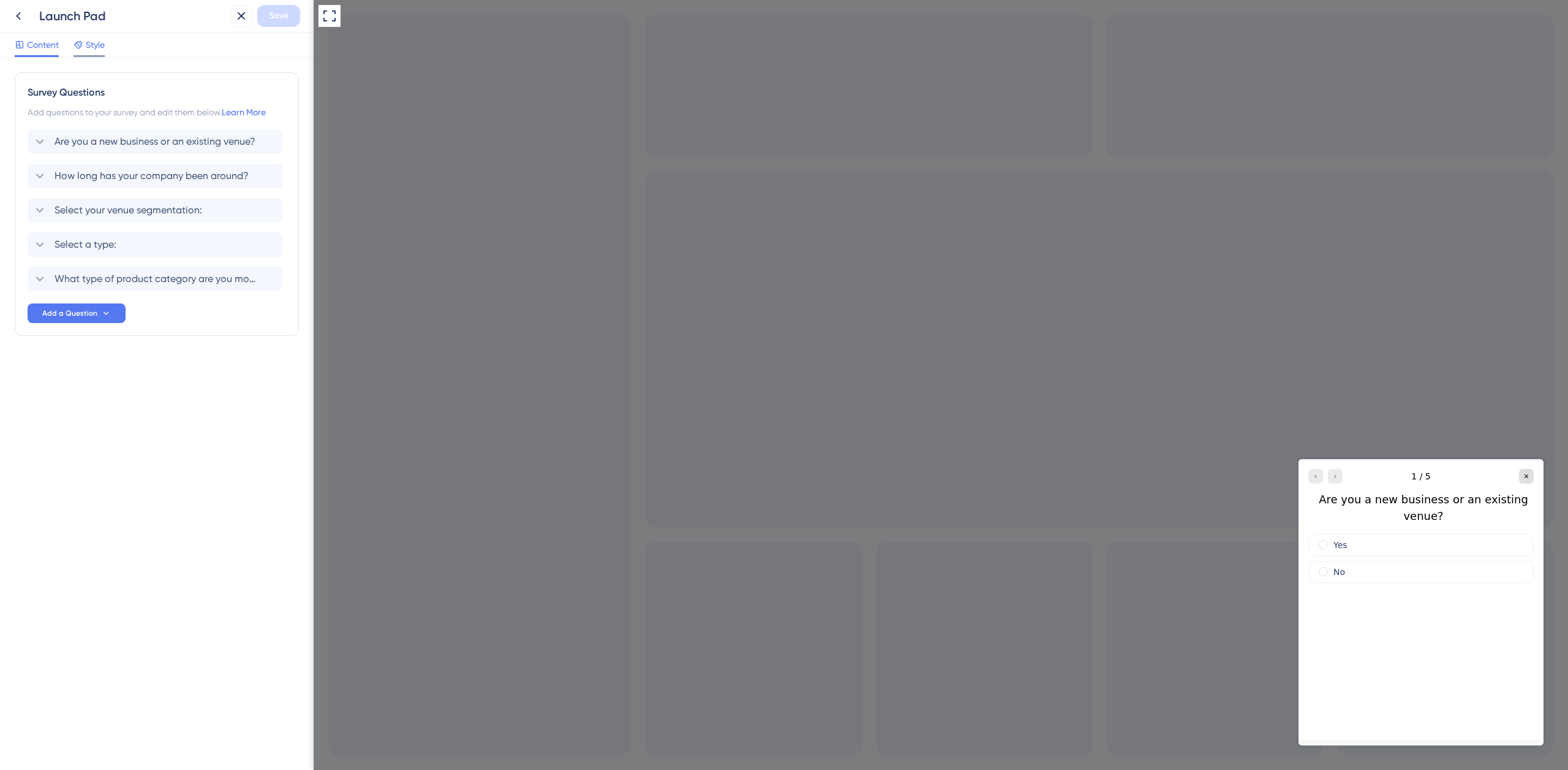
click at [101, 48] on span "Style" at bounding box center [95, 45] width 19 height 15
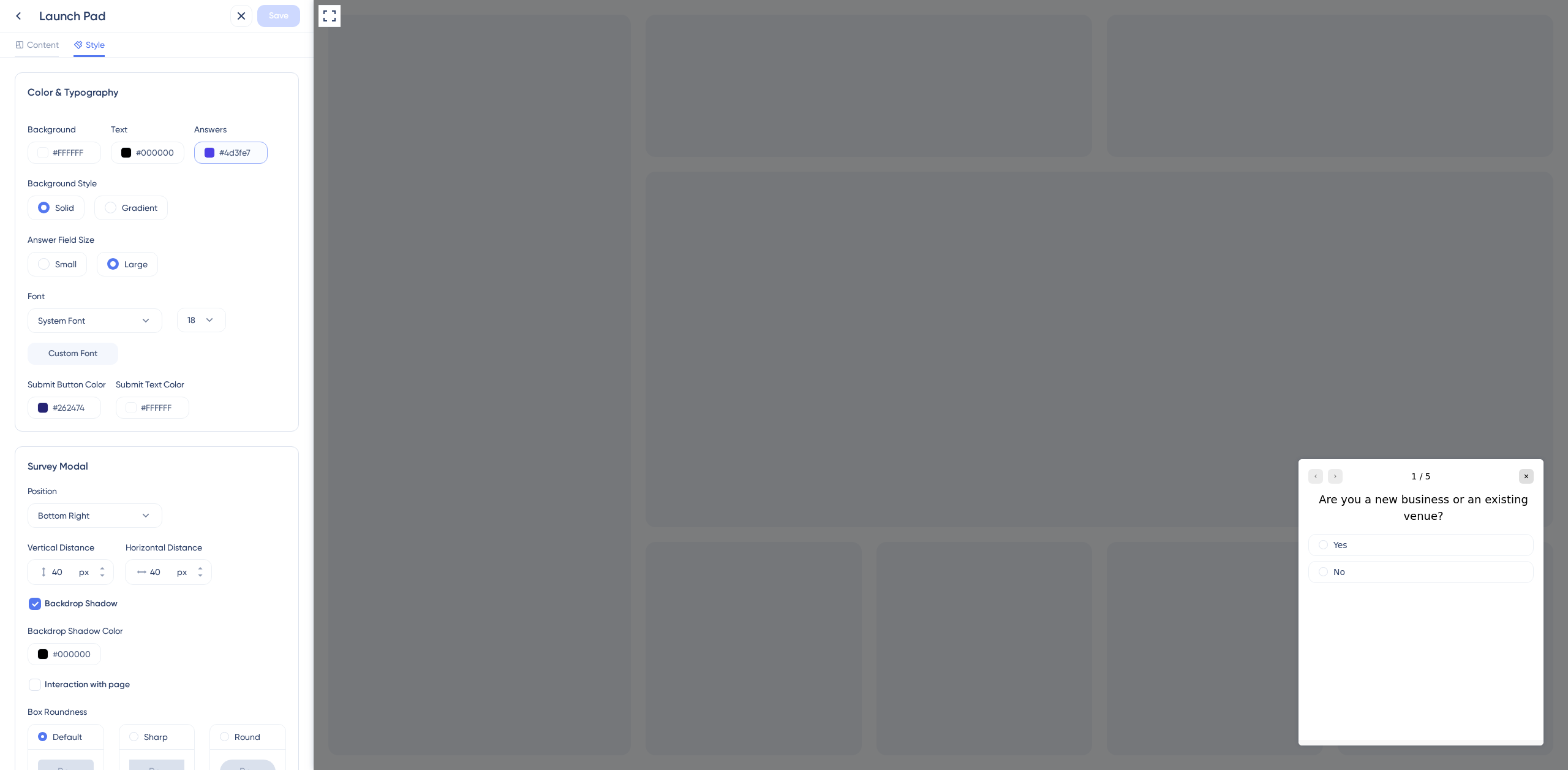
click at [247, 151] on input "#4d3fe7" at bounding box center [244, 152] width 50 height 15
click at [69, 152] on input "#FFFFFF" at bounding box center [78, 152] width 50 height 15
paste input "4D3FE7"
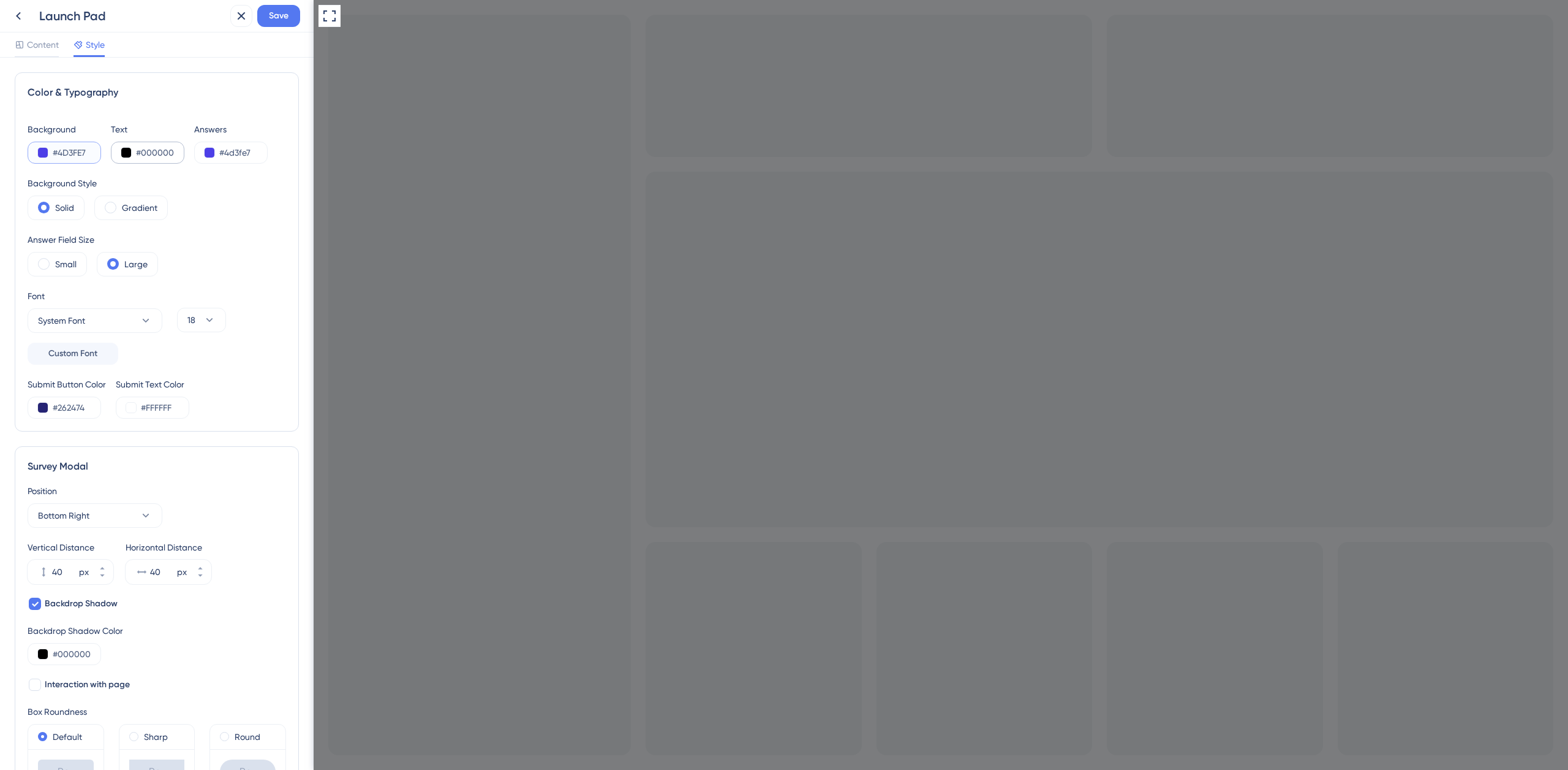
type input "#4D3FE7"
click at [159, 153] on input "#000000" at bounding box center [161, 152] width 50 height 15
type input "#FFFFFF"
click at [76, 160] on div "#4D3FE7" at bounding box center [64, 153] width 74 height 22
click at [79, 154] on input "#4D3FE7" at bounding box center [78, 152] width 50 height 15
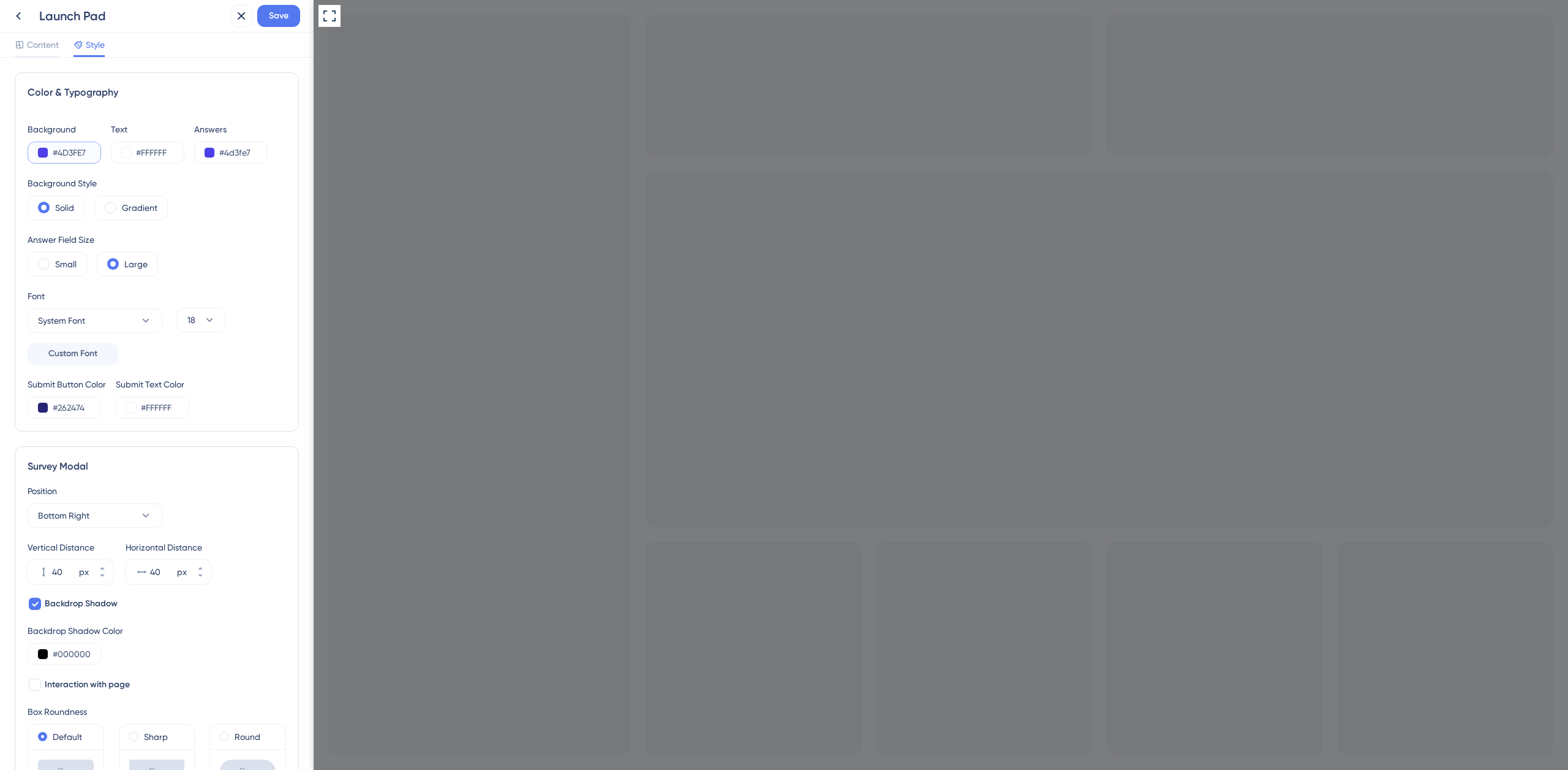
paste input "2765CE"
type input "#2765CE"
click at [247, 151] on input "#4d3fe7" at bounding box center [244, 152] width 50 height 15
type input "#000000"
click at [239, 213] on div "Background Style Solid Gradient" at bounding box center [156, 198] width 259 height 44
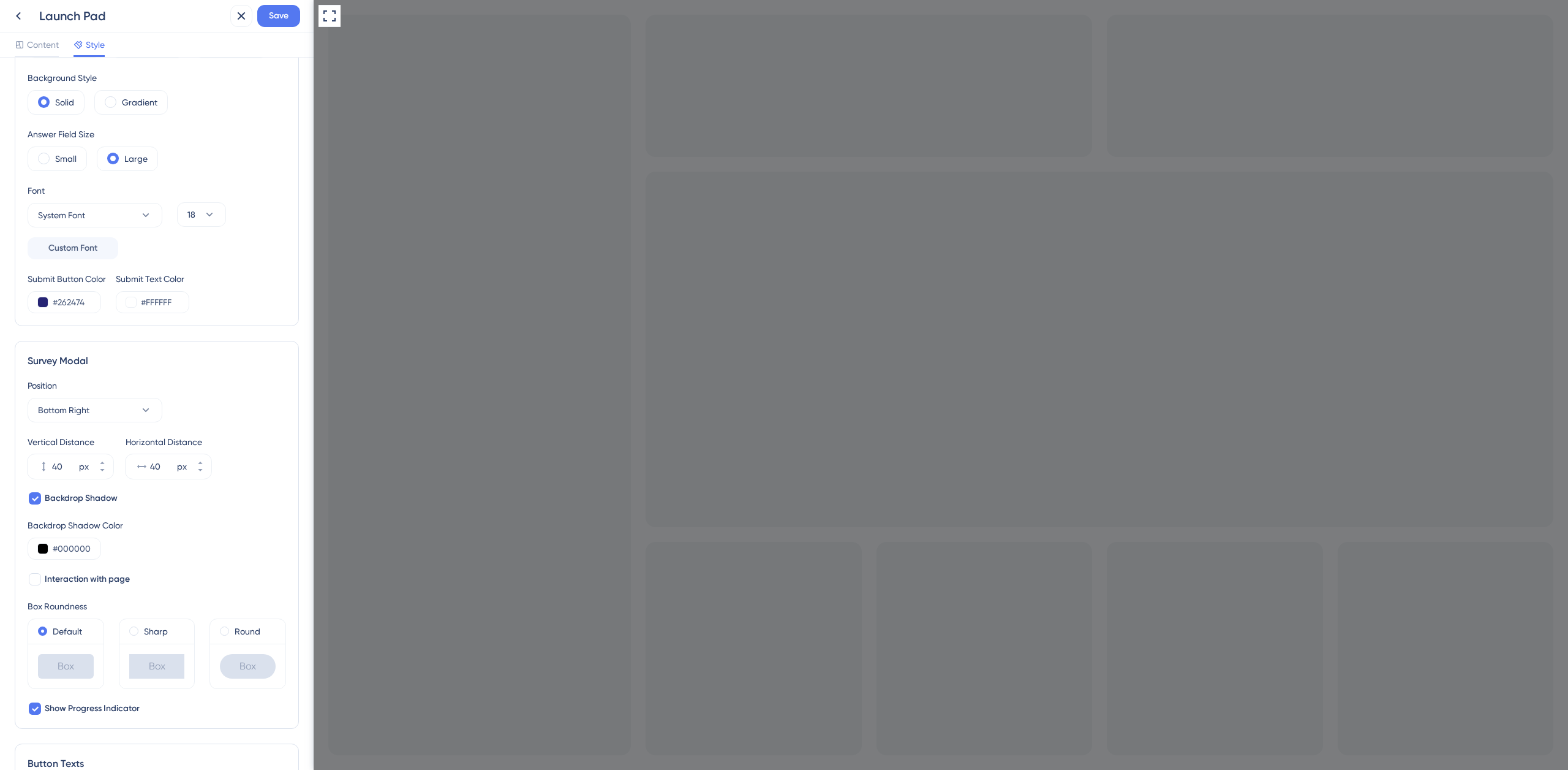
scroll to position [109, 0]
click at [79, 301] on input "#262474" at bounding box center [78, 299] width 50 height 15
paste input "17A153"
type input "#17A153"
click at [259, 356] on div "Survey Modal" at bounding box center [156, 357] width 259 height 15
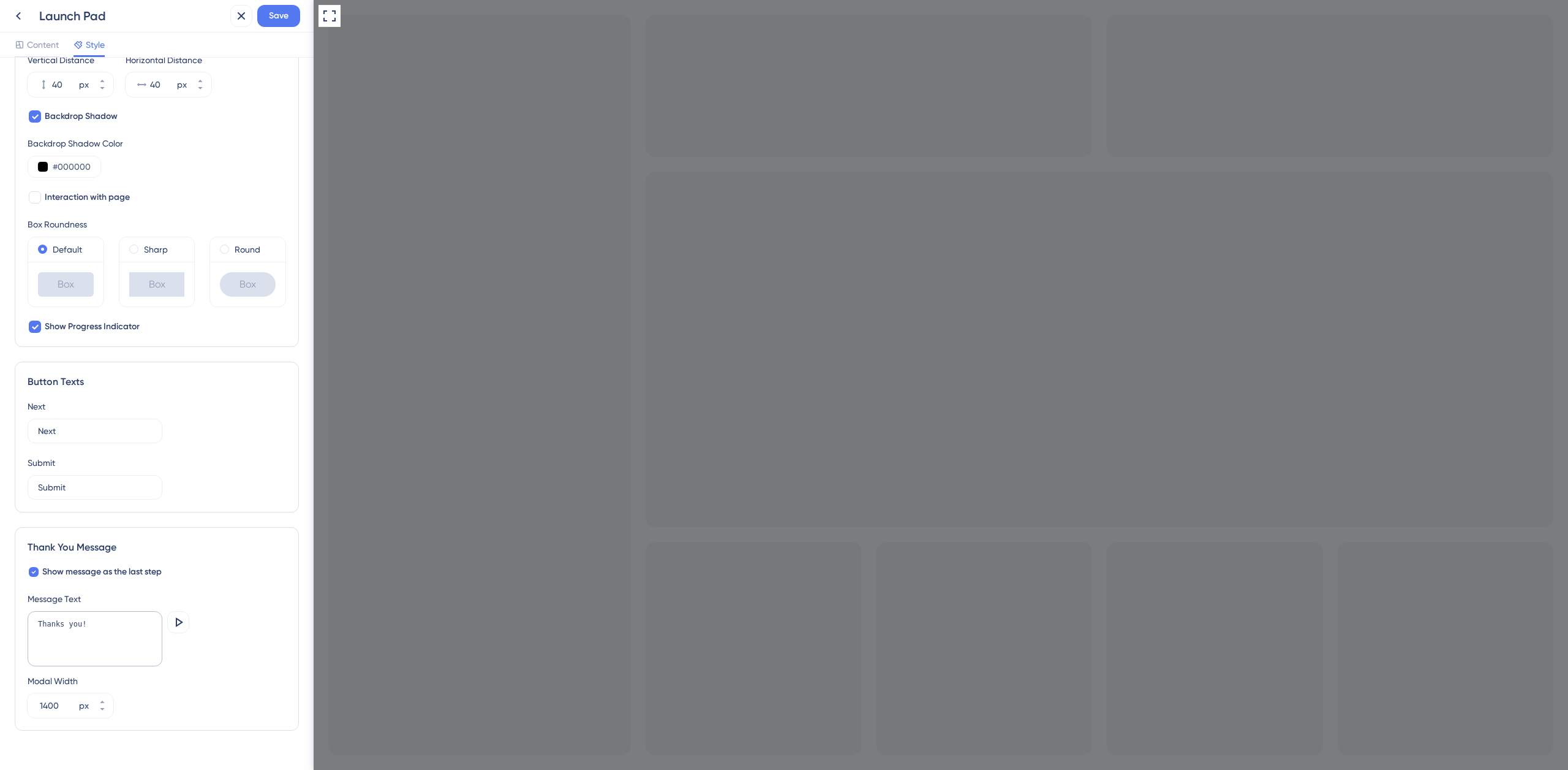
scroll to position [512, 0]
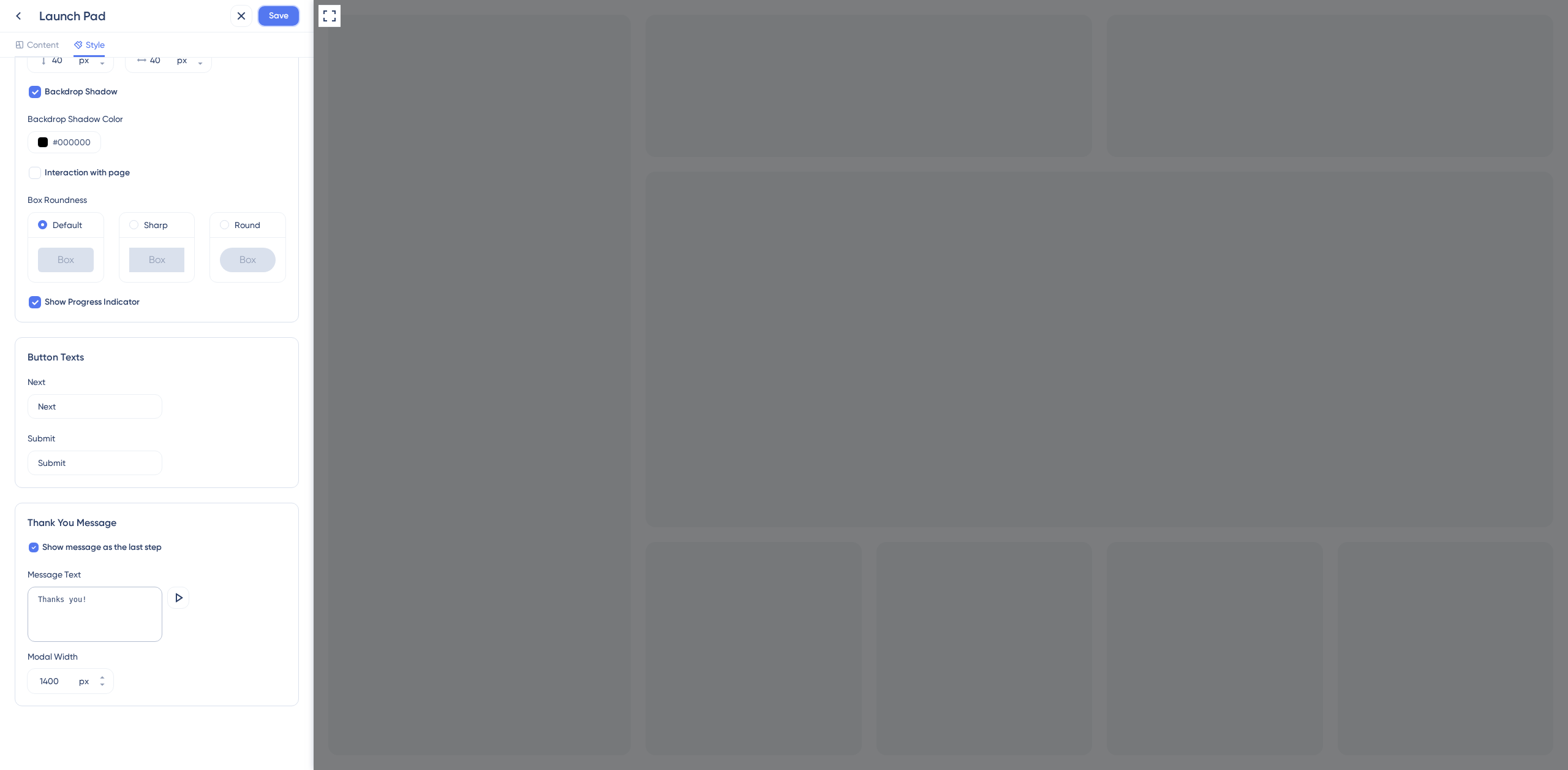
click at [280, 20] on span "Save" at bounding box center [278, 15] width 20 height 15
click at [41, 43] on span "Content" at bounding box center [43, 45] width 32 height 15
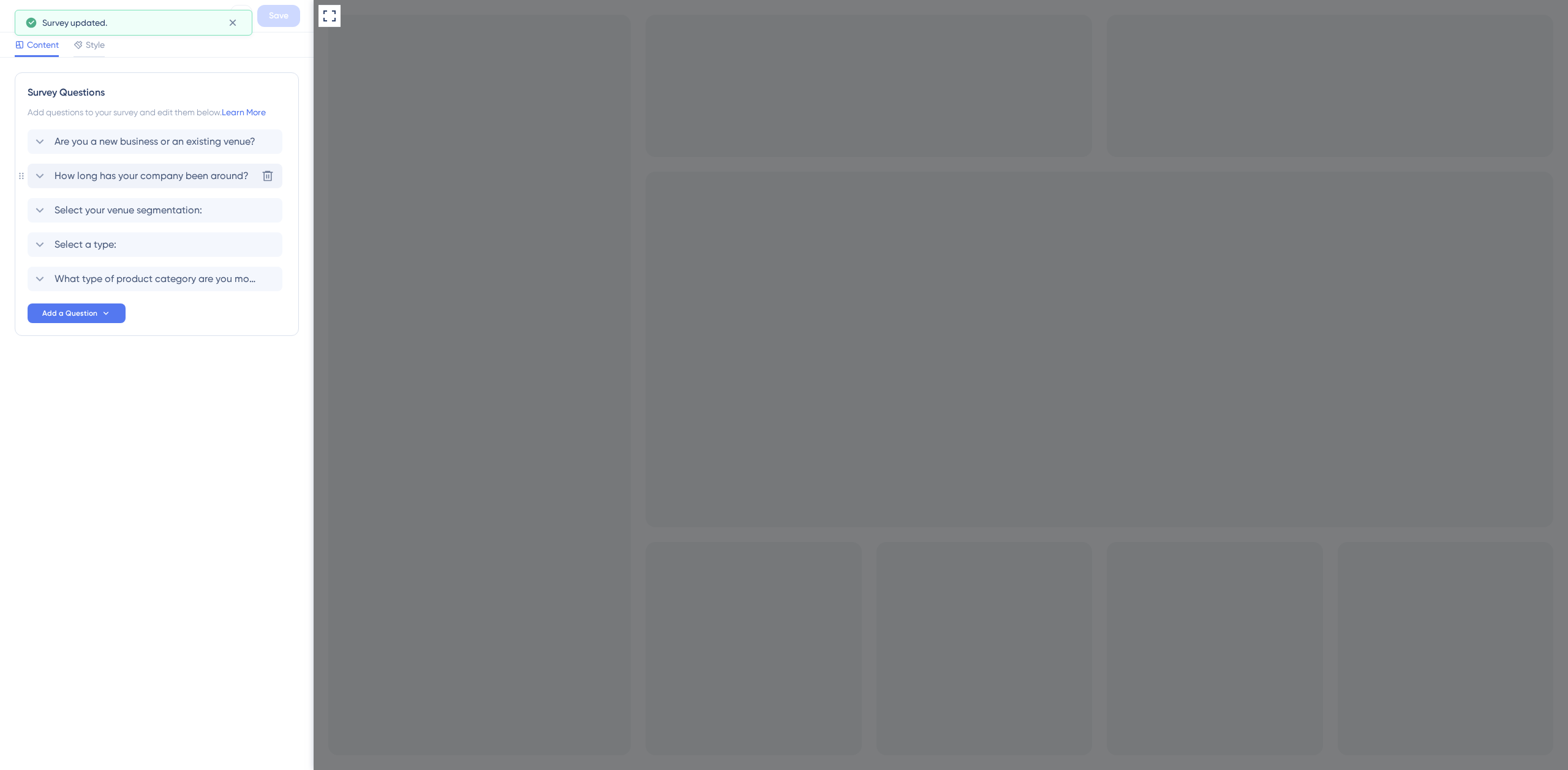
click at [129, 172] on span "How long has your company been around?" at bounding box center [152, 175] width 194 height 15
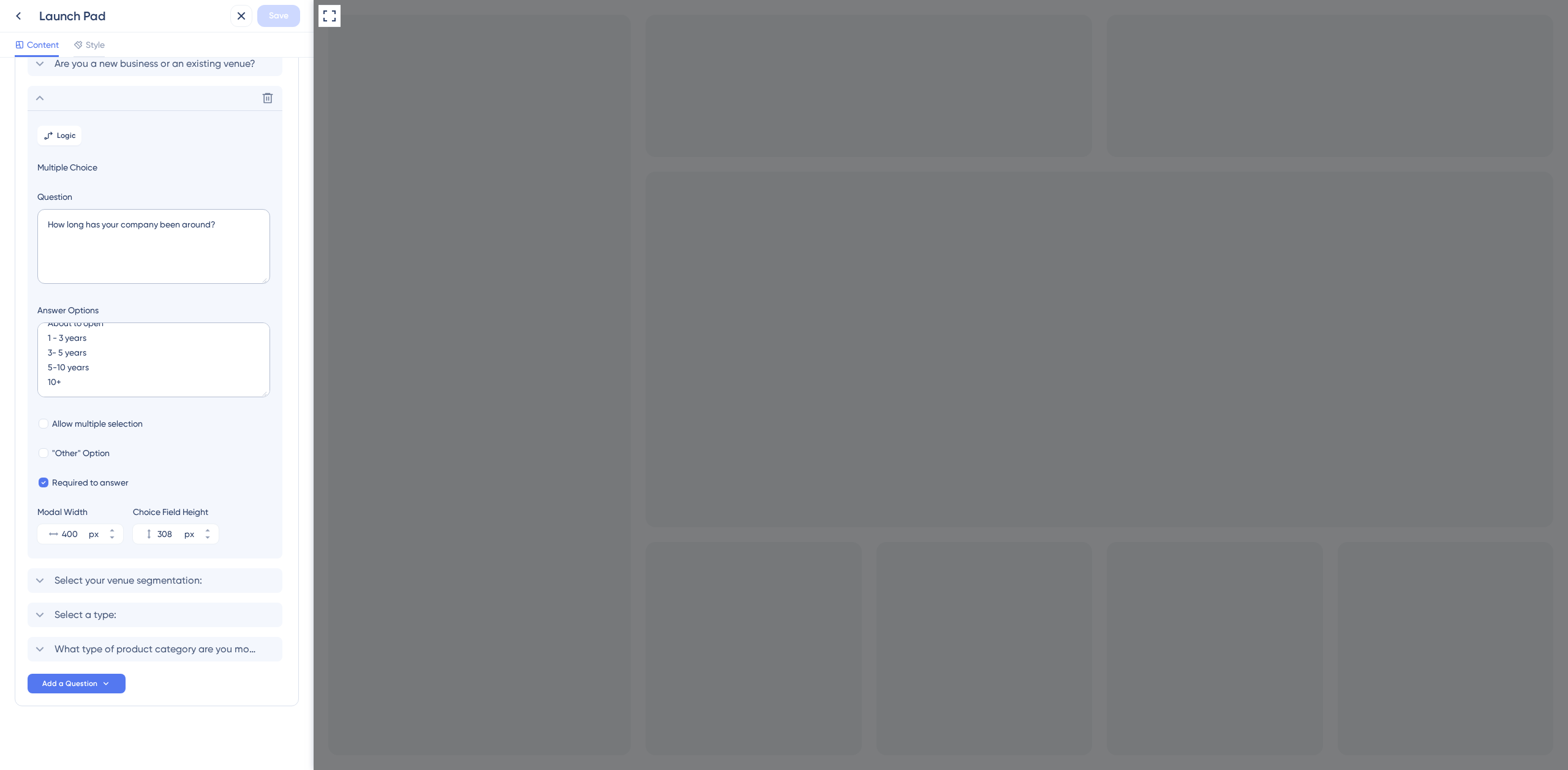
scroll to position [13, 0]
click at [125, 579] on span "Select your venue segmentation:" at bounding box center [128, 580] width 147 height 15
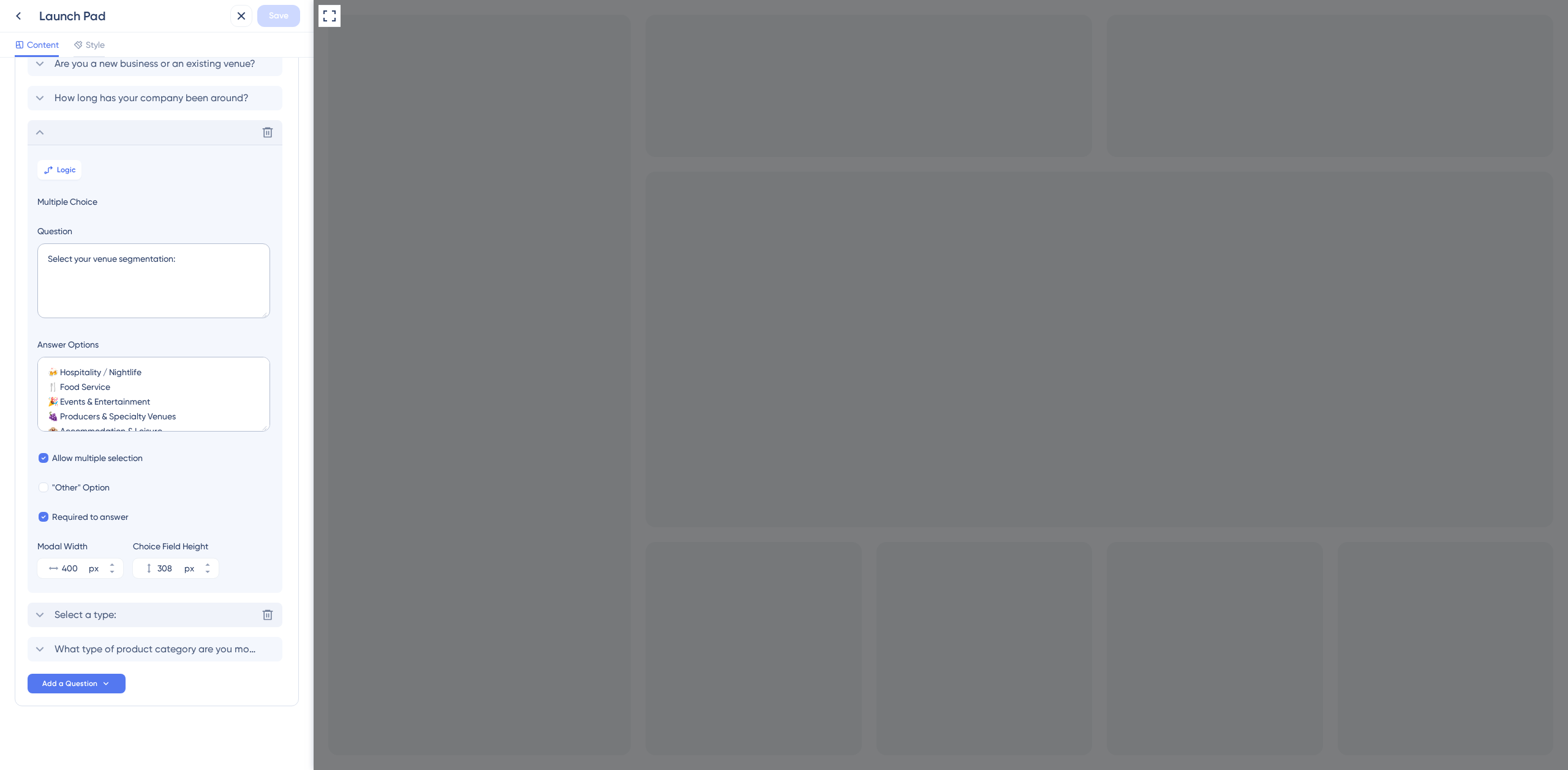
click at [158, 612] on div "Select a type: Delete" at bounding box center [154, 614] width 255 height 25
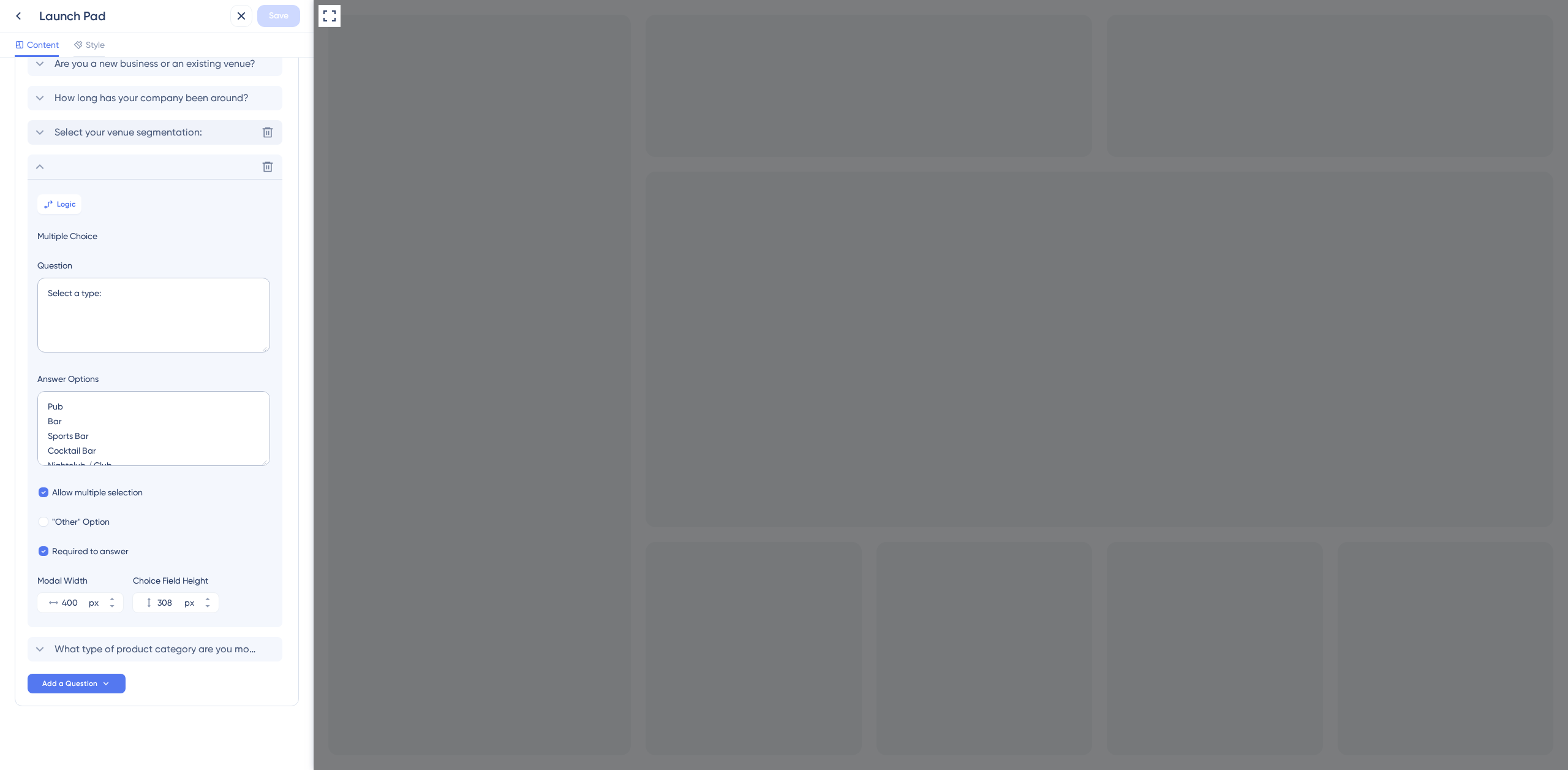
scroll to position [0, 0]
drag, startPoint x: 84, startPoint y: 293, endPoint x: 93, endPoint y: 291, distance: 9.2
click at [97, 291] on textarea "Select a type:" at bounding box center [154, 315] width 233 height 75
drag, startPoint x: 78, startPoint y: 292, endPoint x: 32, endPoint y: 287, distance: 46.3
click at [34, 286] on section "Logic Multiple Choice Question Select a type: Answer Options Pub Bar Sports Bar…" at bounding box center [154, 402] width 255 height 448
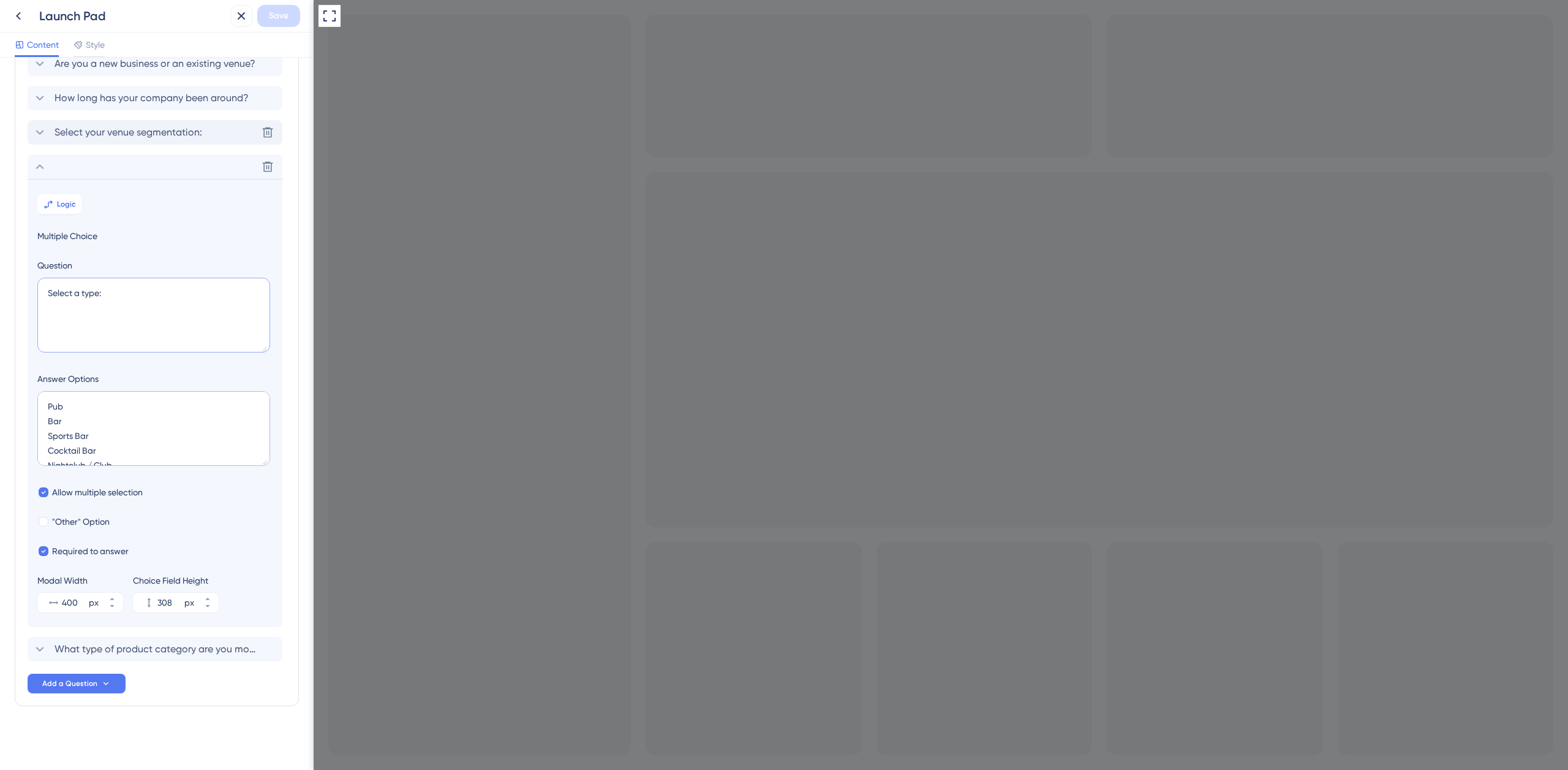
click at [84, 293] on textarea "Select a type:" at bounding box center [154, 315] width 233 height 75
type textarea "Select a venue type:"
click at [142, 409] on textarea "Pub Bar Sports Bar Cocktail Bar Nightclub / Club Lounge / Rooftop Bar Restauran…" at bounding box center [154, 429] width 233 height 75
click at [67, 602] on input "400" at bounding box center [74, 602] width 25 height 15
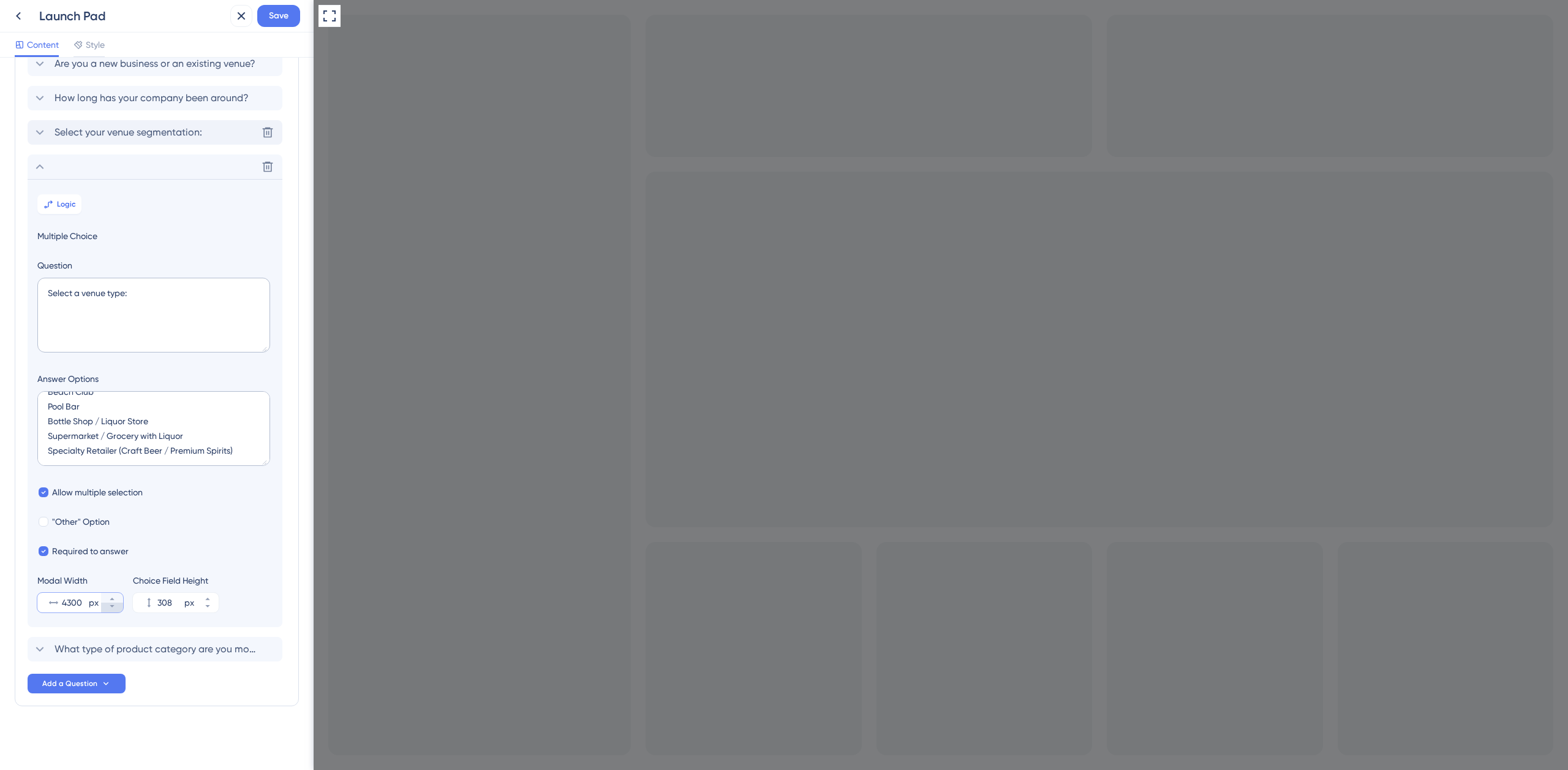
type input "400"
click at [106, 650] on span "What type of product category are you most interested in?" at bounding box center [156, 649] width 202 height 15
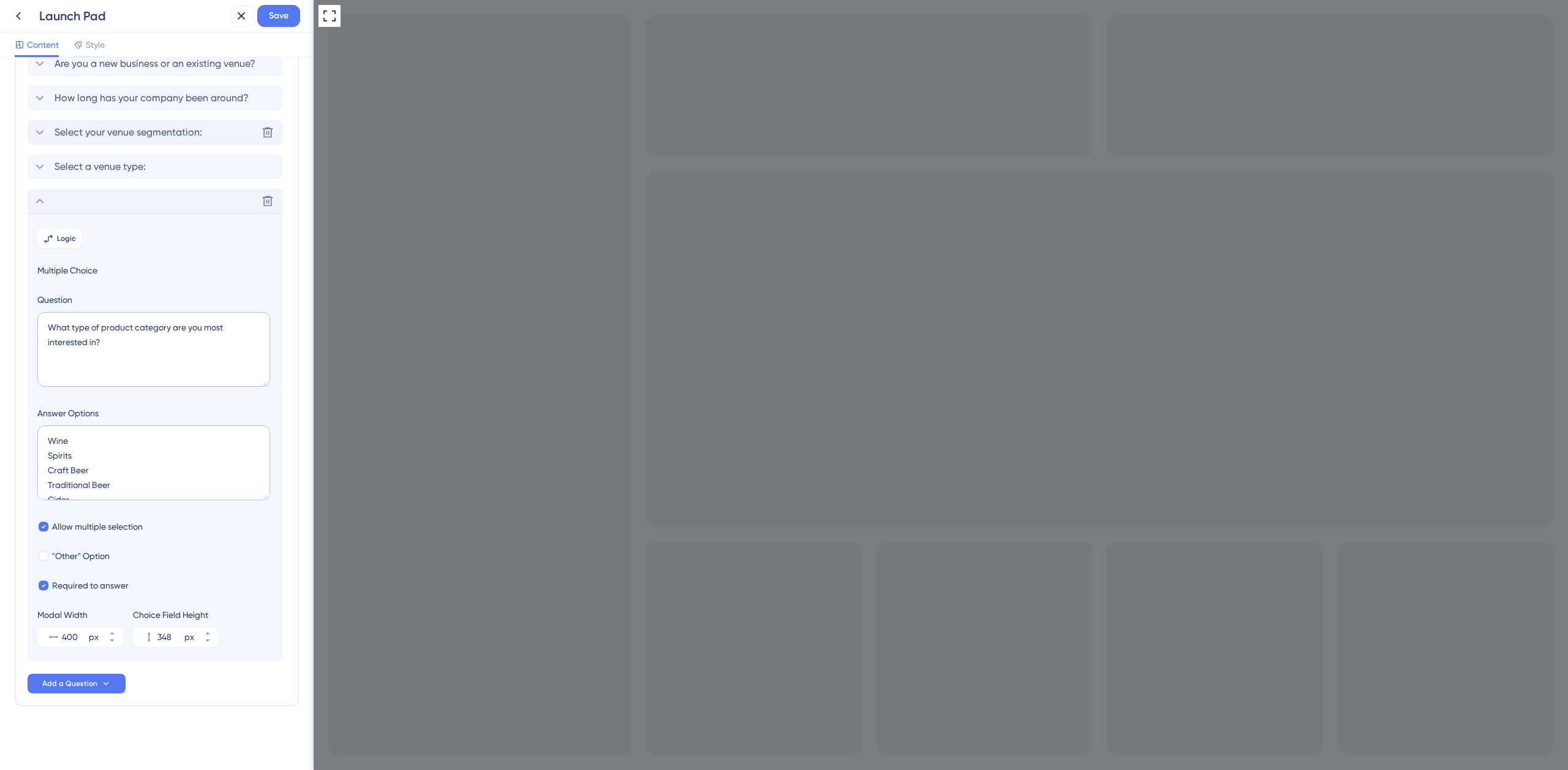
scroll to position [0, 0]
checkbox input "true"
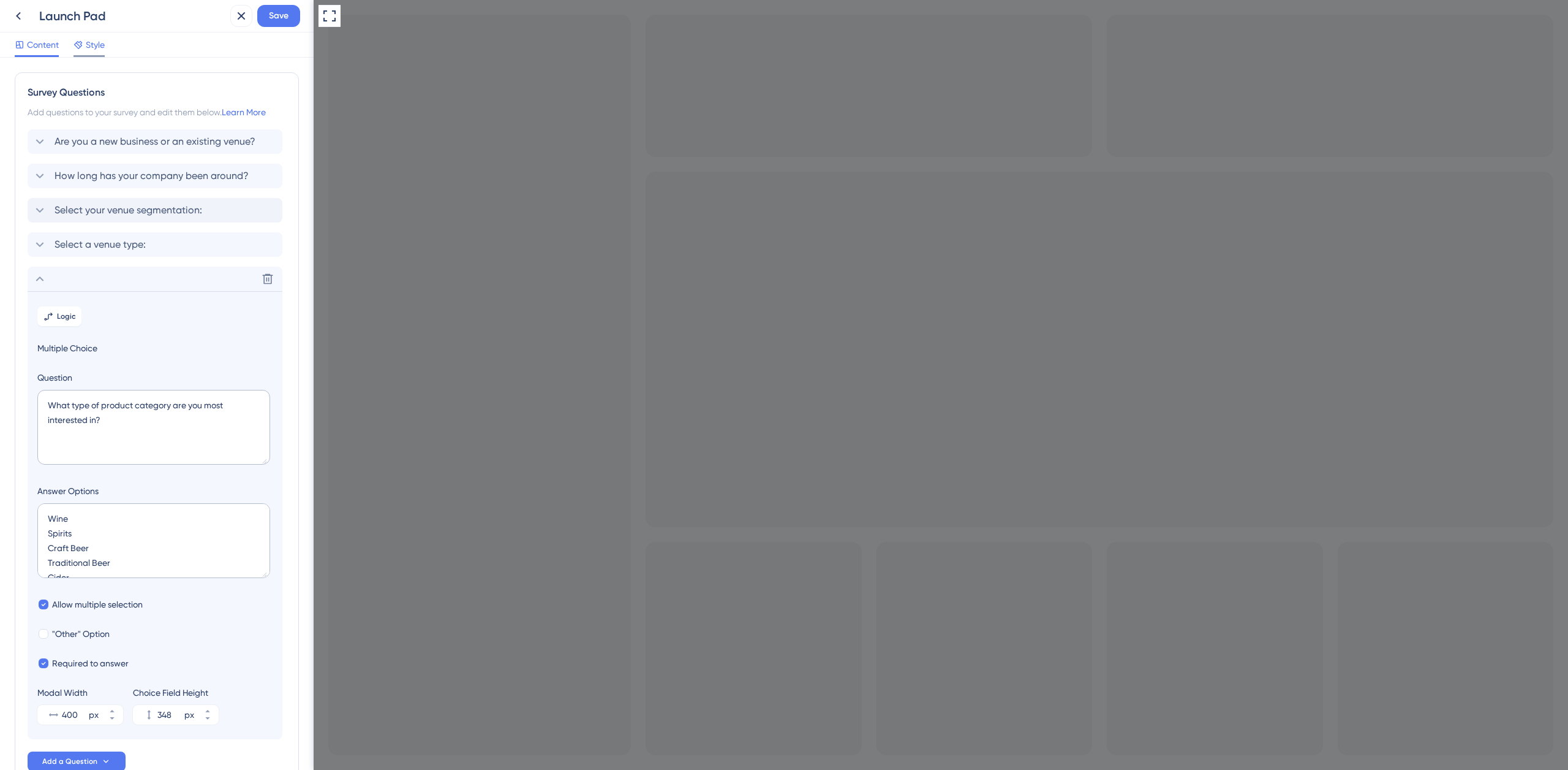
click at [99, 48] on span "Style" at bounding box center [95, 45] width 19 height 15
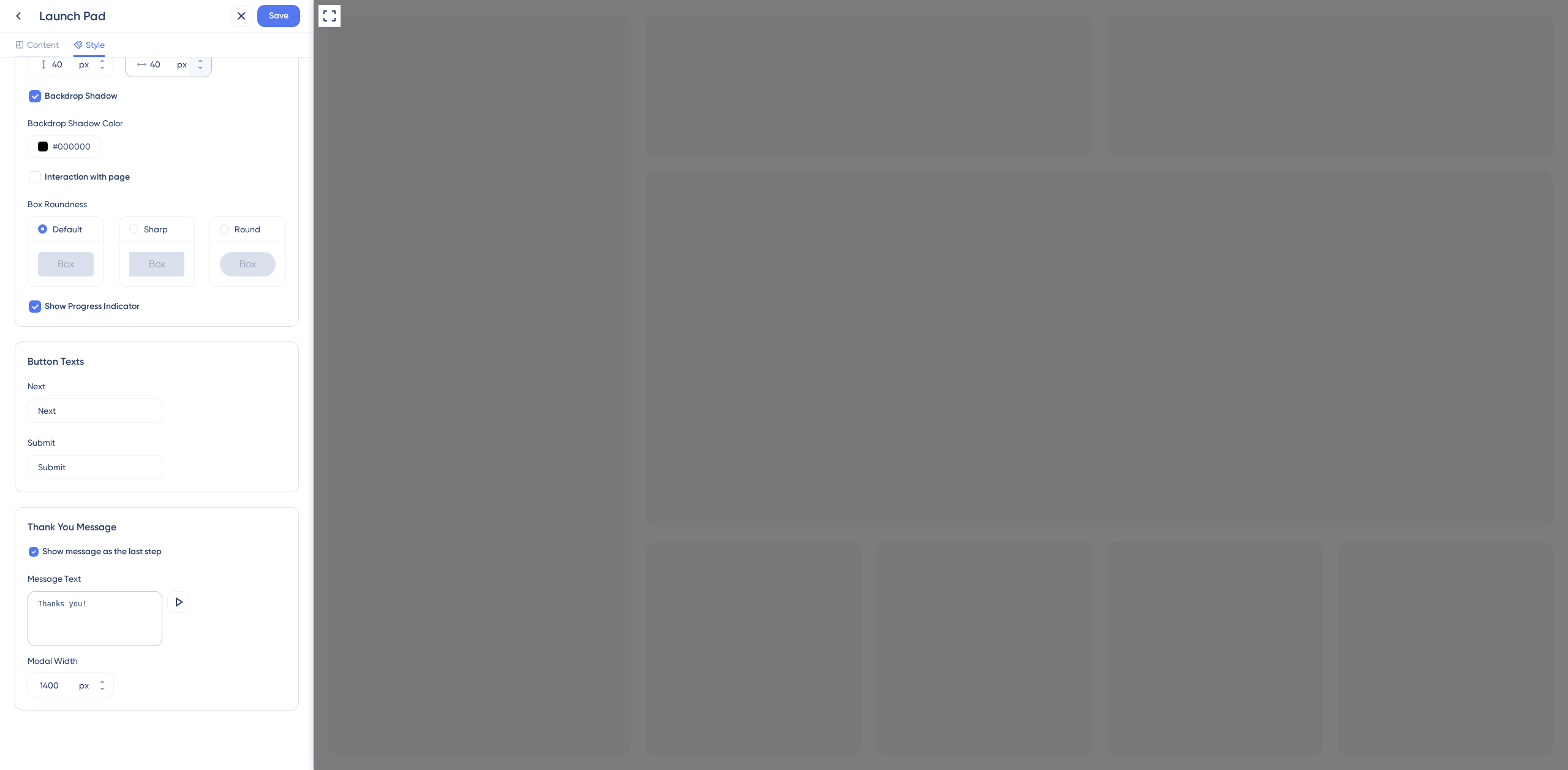
scroll to position [512, 0]
click at [37, 93] on icon at bounding box center [35, 92] width 8 height 10
checkbox input "false"
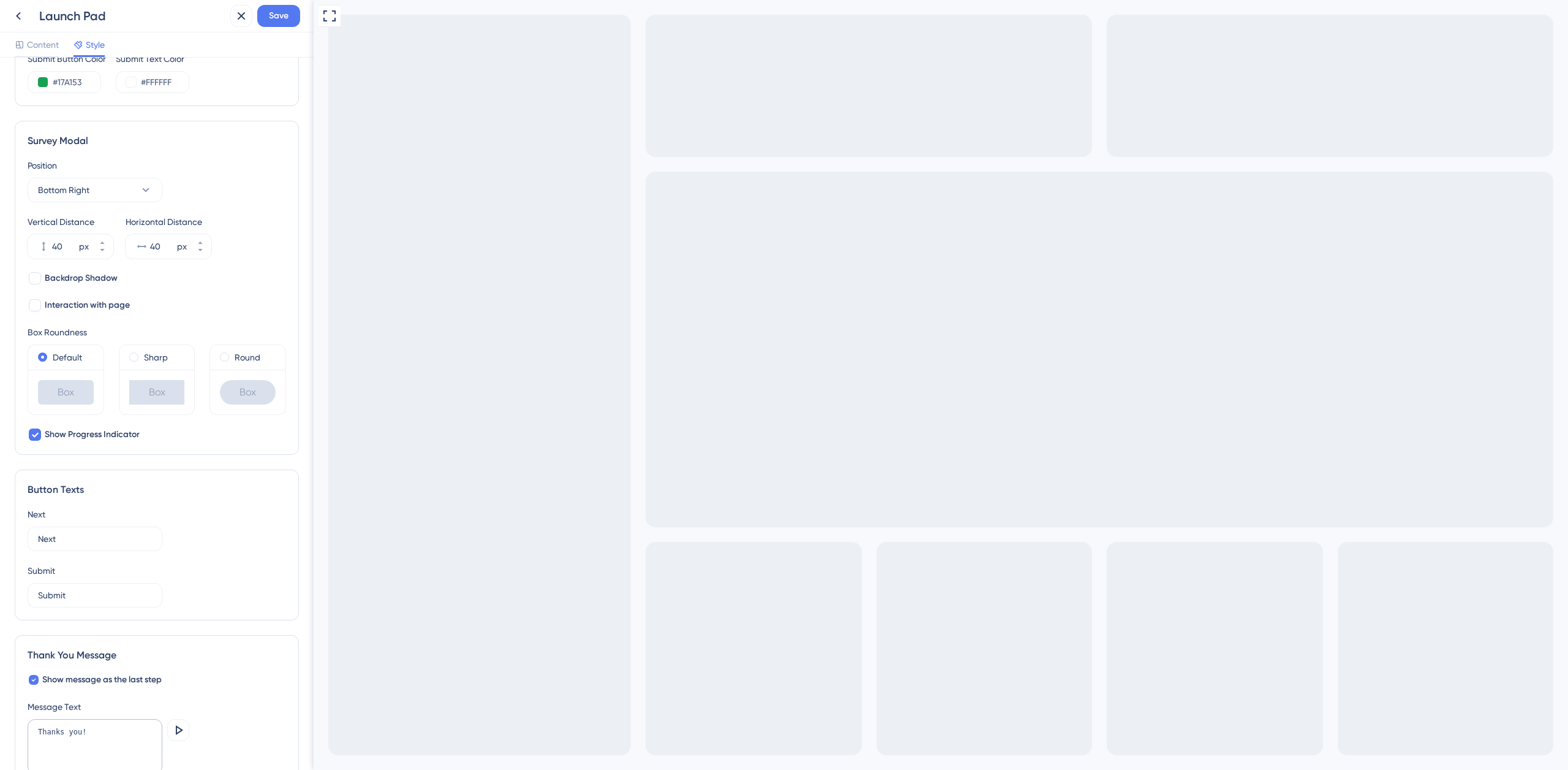
scroll to position [0, 0]
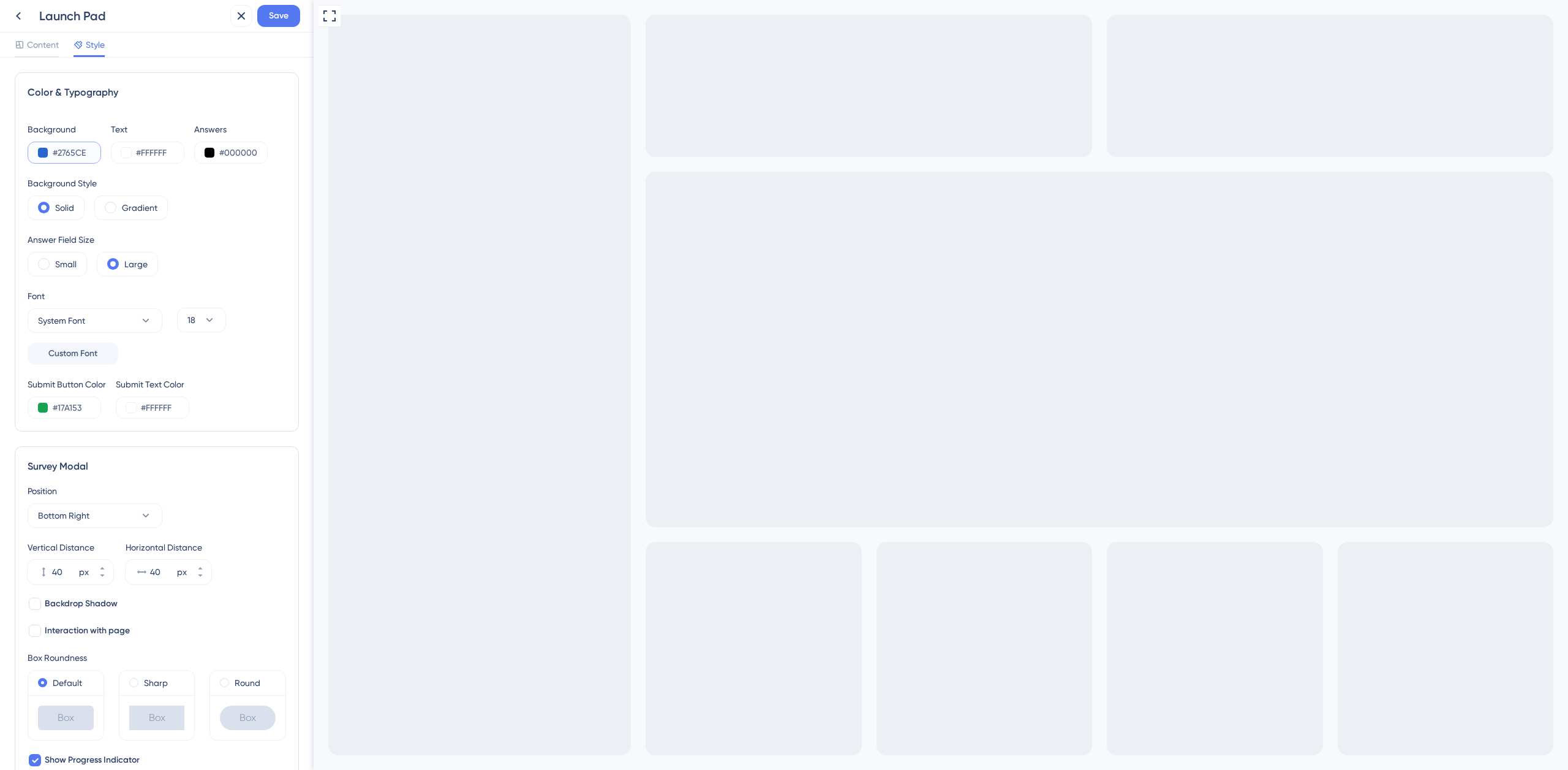
click at [76, 155] on input "#2765CE" at bounding box center [78, 152] width 50 height 15
click at [243, 153] on input "#000000" at bounding box center [244, 152] width 50 height 15
paste input "2765CE"
type input "#2765CE"
click at [248, 195] on div "Background Style Solid Gradient" at bounding box center [156, 198] width 259 height 44
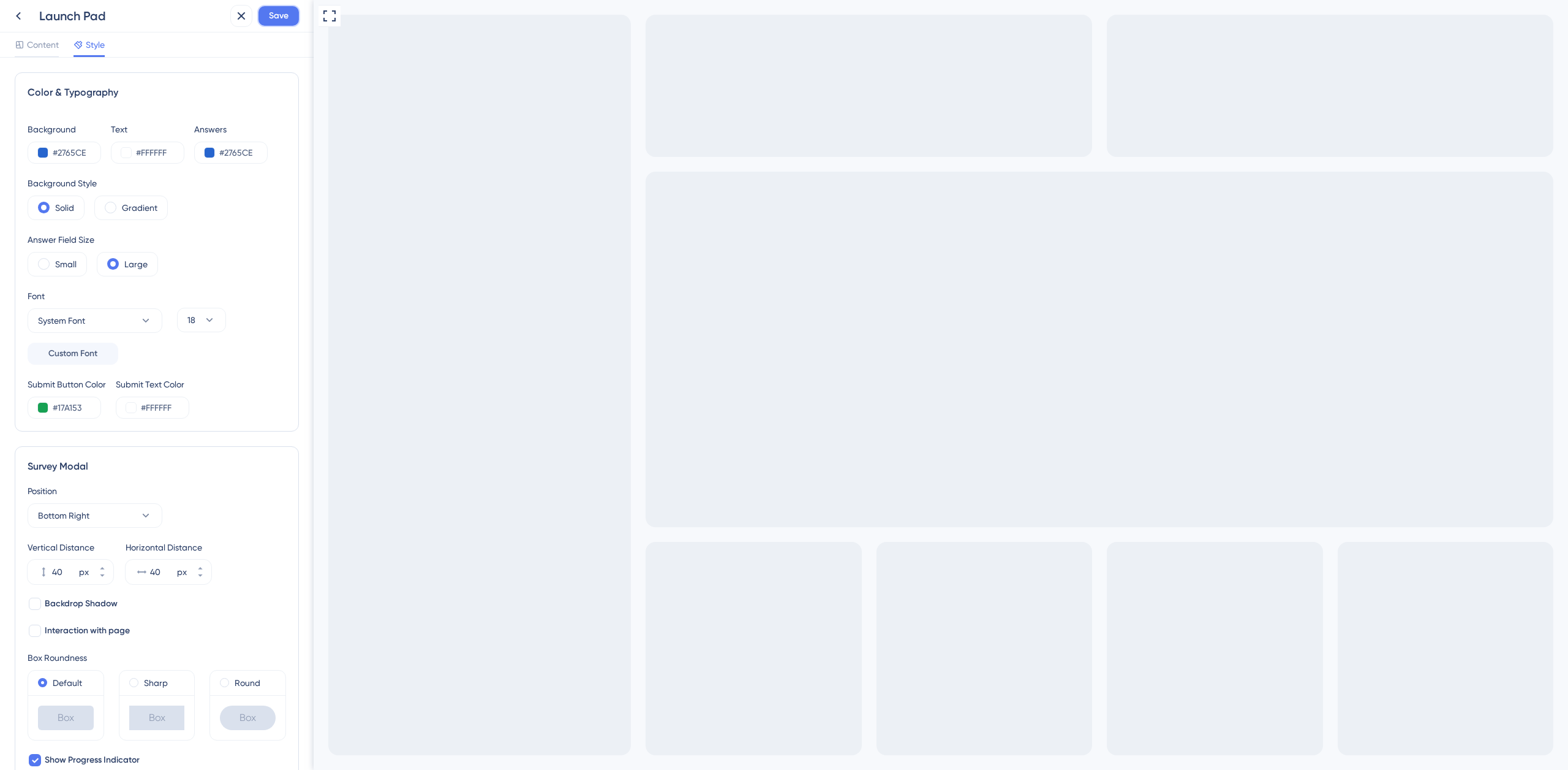
click at [275, 18] on span "Save" at bounding box center [278, 15] width 20 height 15
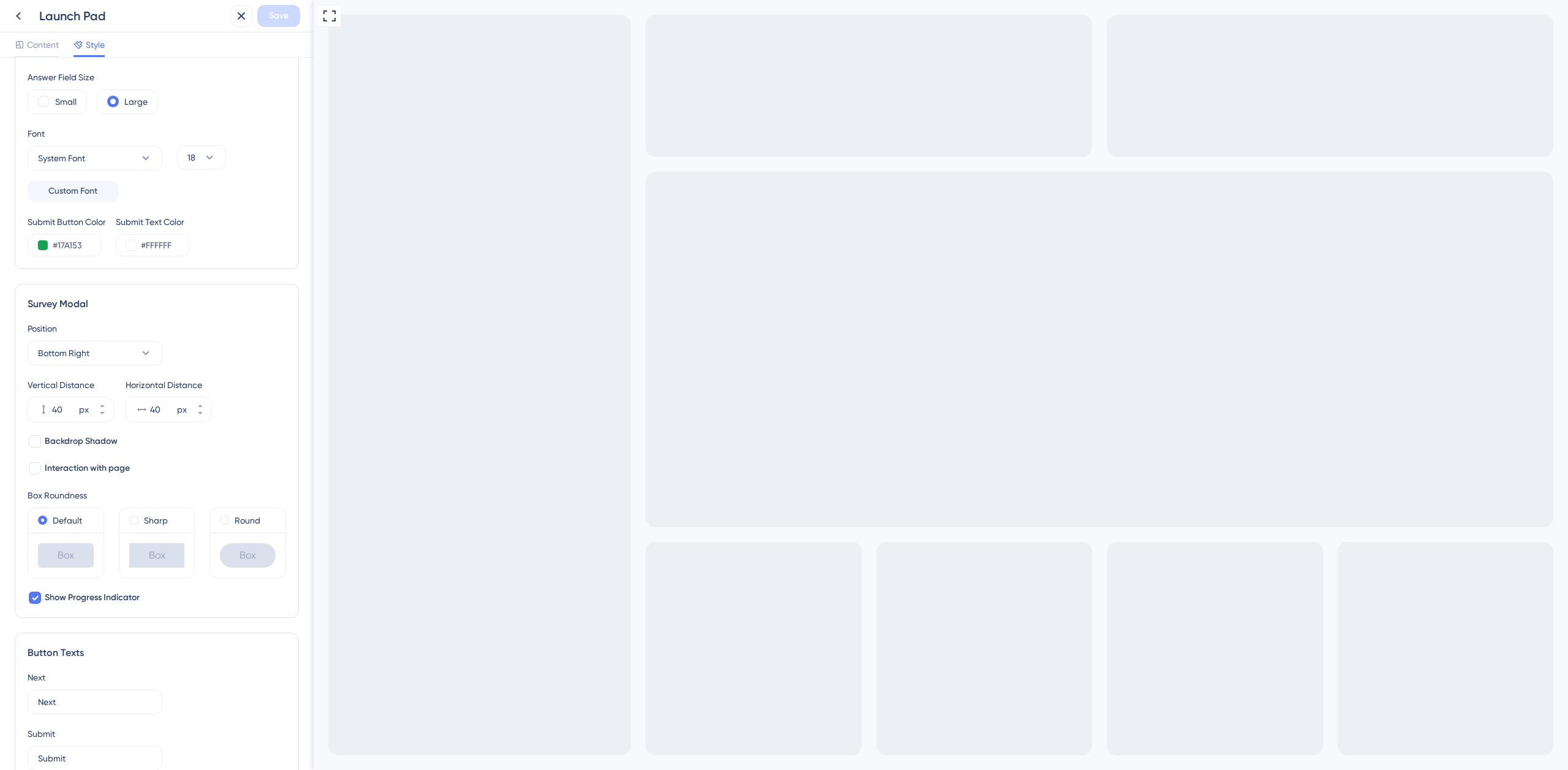
scroll to position [458, 0]
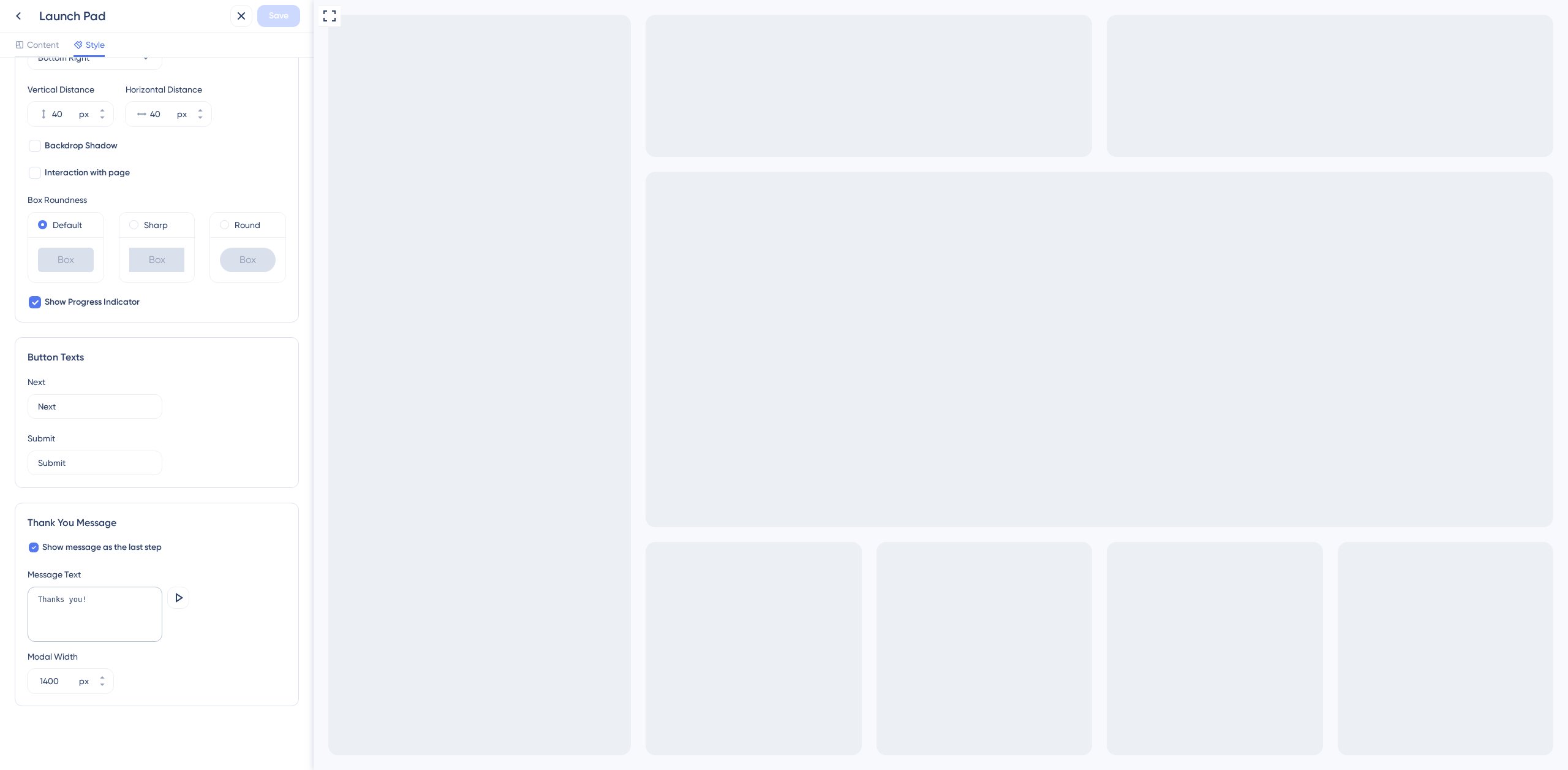
click at [206, 537] on div "Thank You Message Show message as the last step Message Text Thanks you! Previe…" at bounding box center [156, 604] width 284 height 203
click at [181, 597] on icon at bounding box center [180, 597] width 8 height 9
click at [56, 680] on input "1400" at bounding box center [58, 680] width 37 height 15
click at [43, 682] on input "1400" at bounding box center [58, 680] width 37 height 15
type input "400"
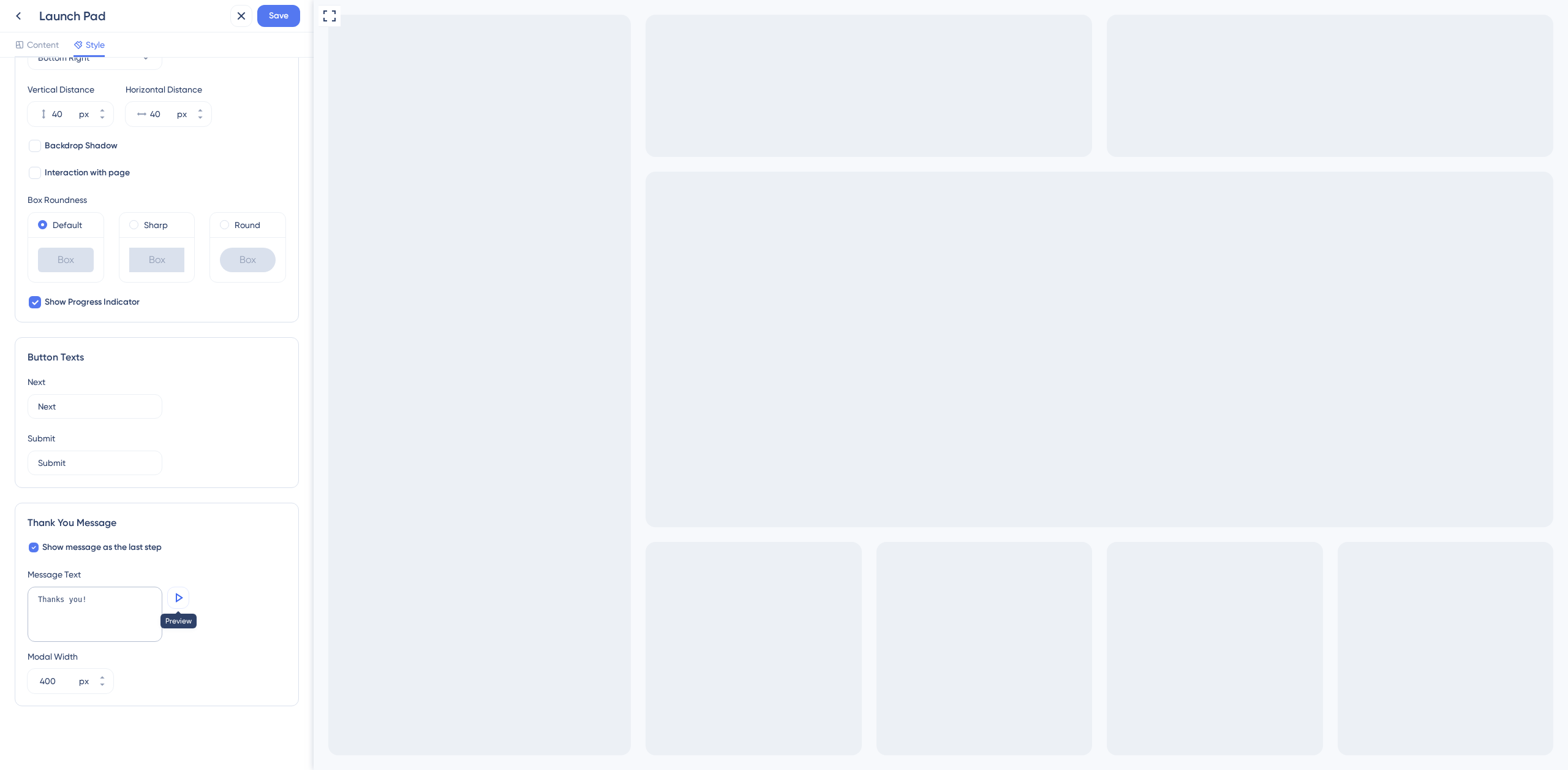
click at [180, 598] on icon at bounding box center [178, 597] width 15 height 15
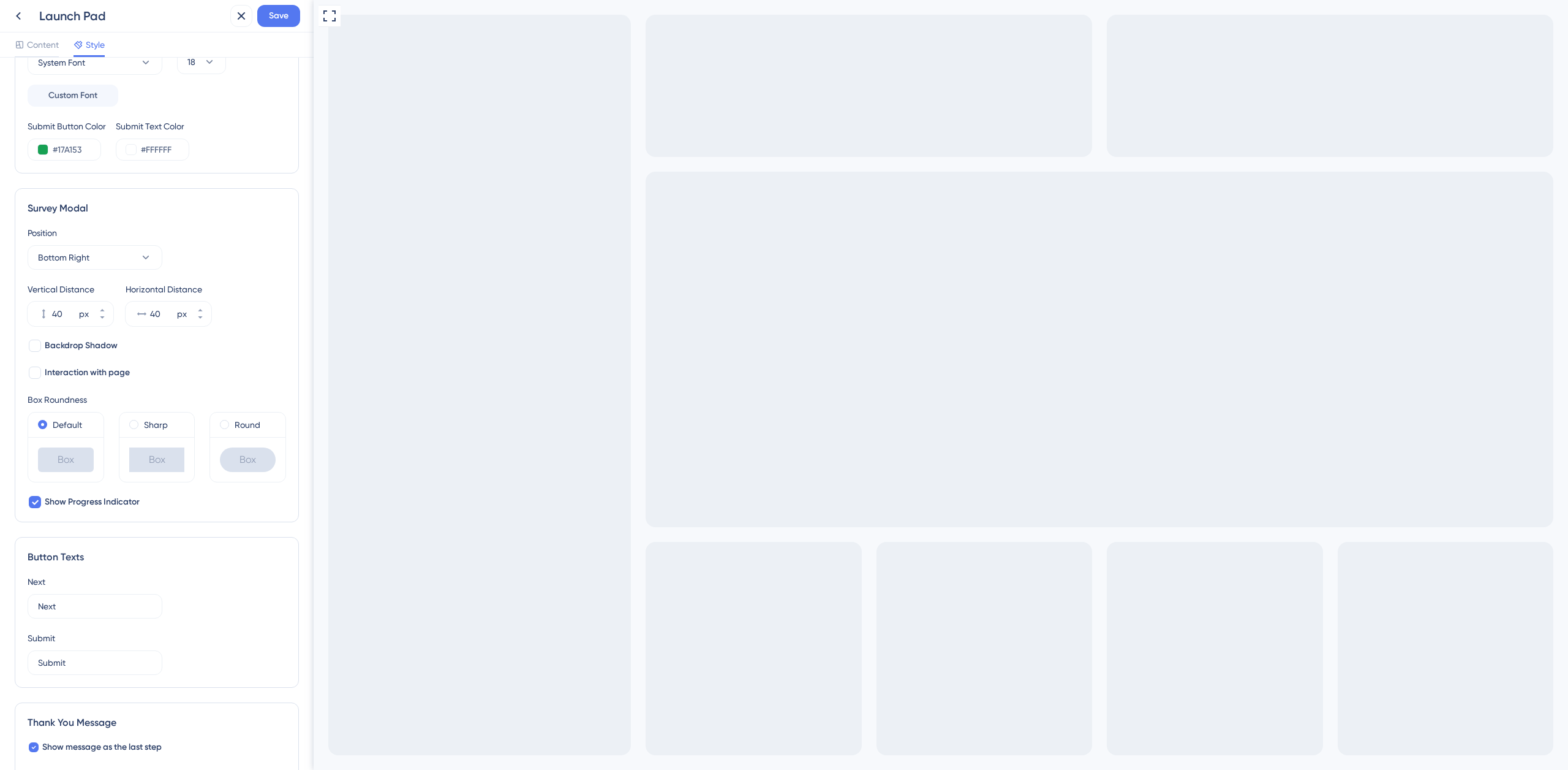
scroll to position [0, 0]
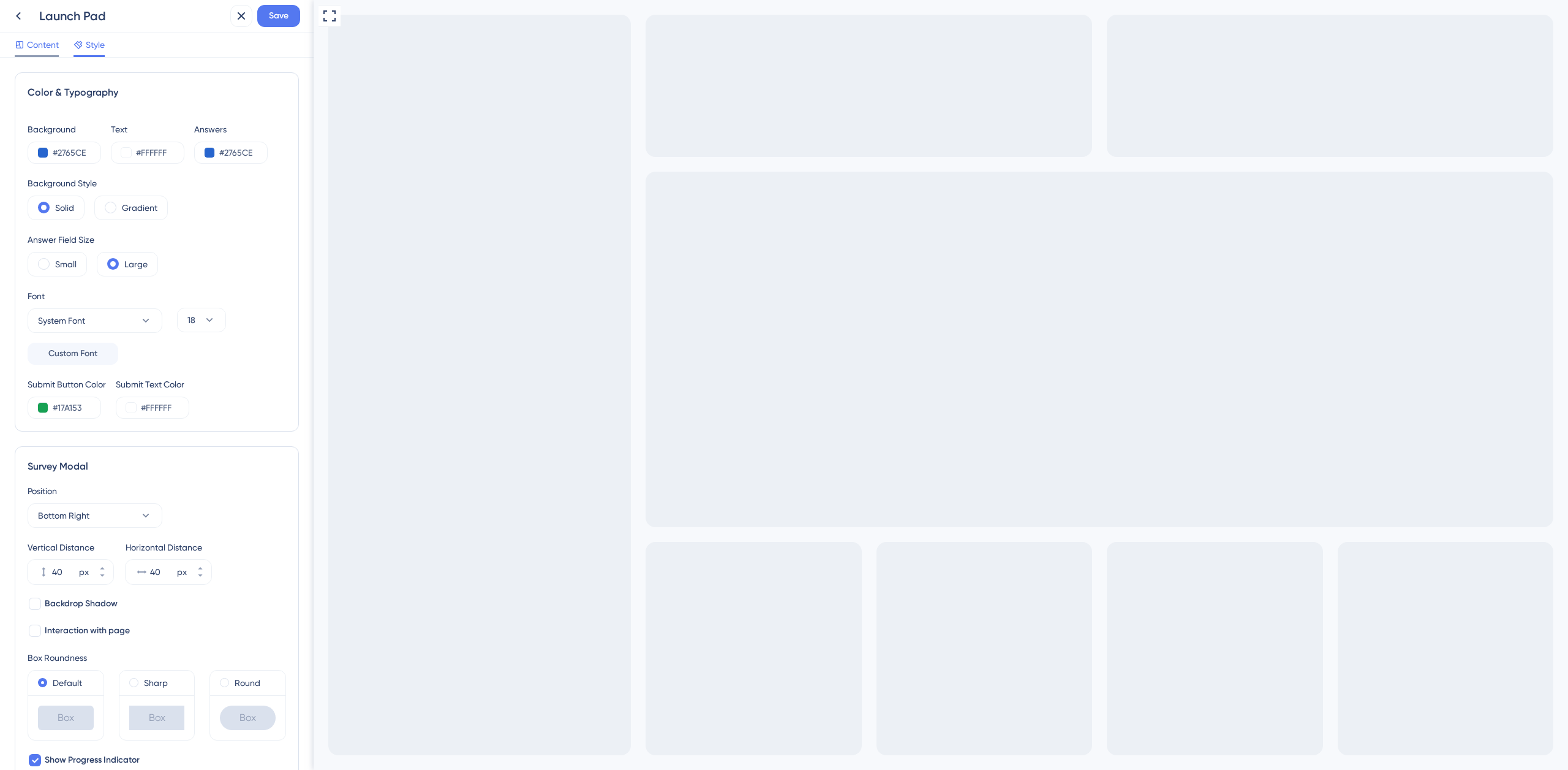
click at [46, 52] on div "Content" at bounding box center [36, 47] width 44 height 20
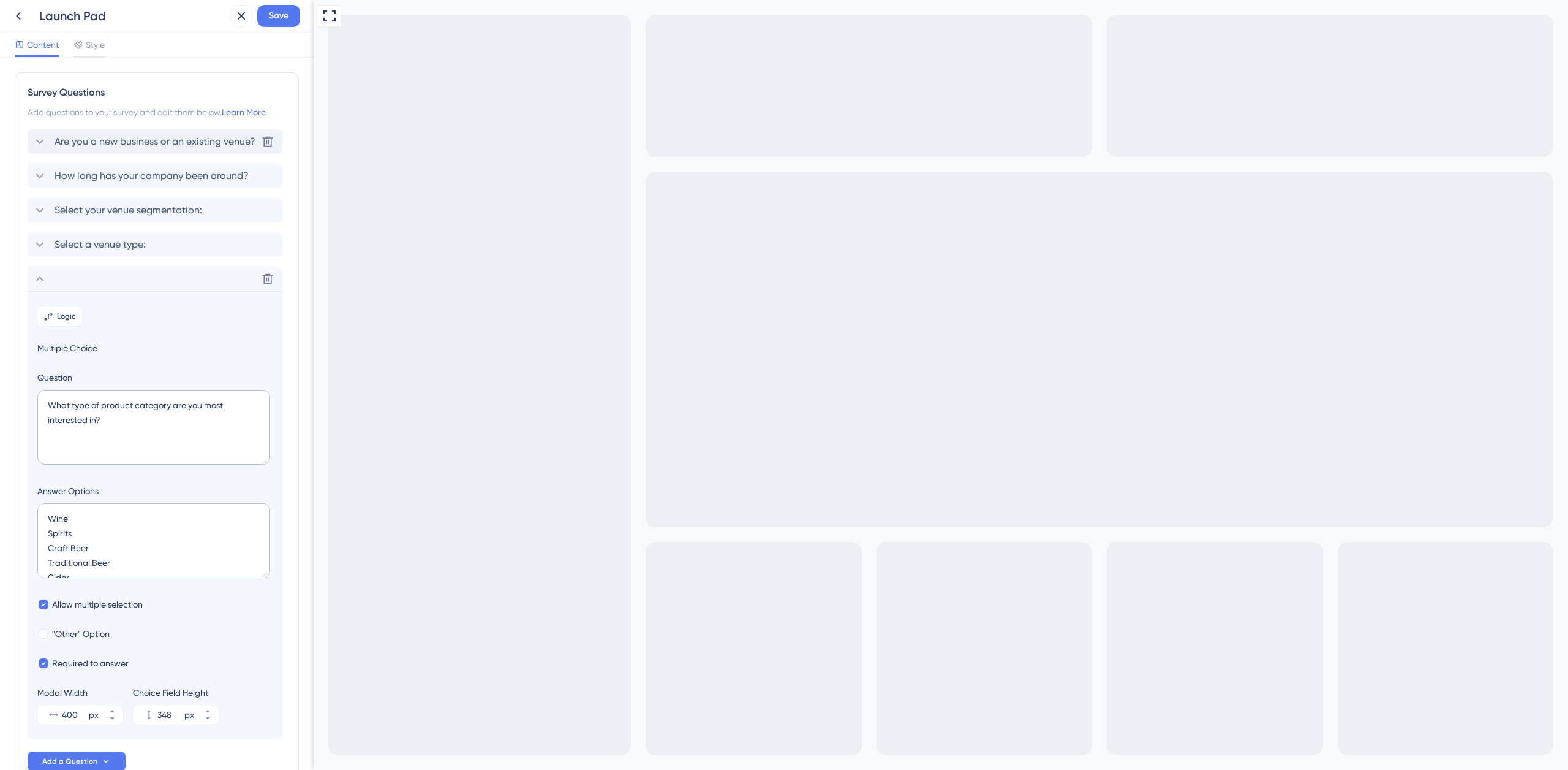
click at [130, 143] on span "Are you a new business or an existing venue?" at bounding box center [155, 141] width 201 height 15
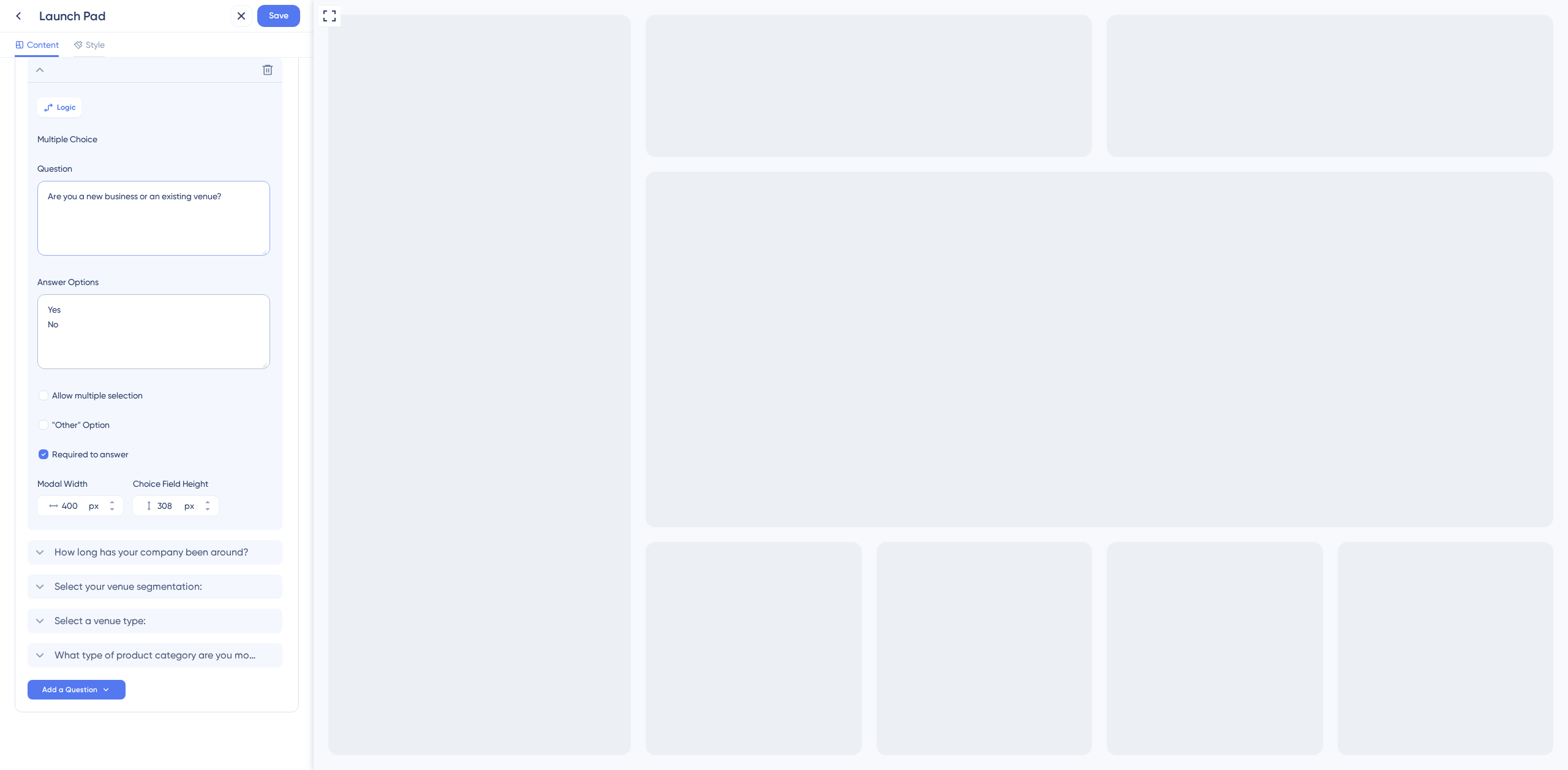
click at [48, 196] on textarea "Are you a new business or an existing venue?" at bounding box center [154, 218] width 233 height 75
click at [47, 196] on textarea "Lauch Pad Survay Are you a new business or an existing venue?" at bounding box center [154, 218] width 233 height 75
click at [132, 196] on textarea "- Lauch Pad Survay Are you a new business or an existing venue?" at bounding box center [154, 218] width 233 height 75
drag, startPoint x: 128, startPoint y: 195, endPoint x: 0, endPoint y: 190, distance: 128.1
click at [0, 190] on div "Survey Questions Add questions to your survey and edit them below. Learn More D…" at bounding box center [156, 414] width 313 height 712
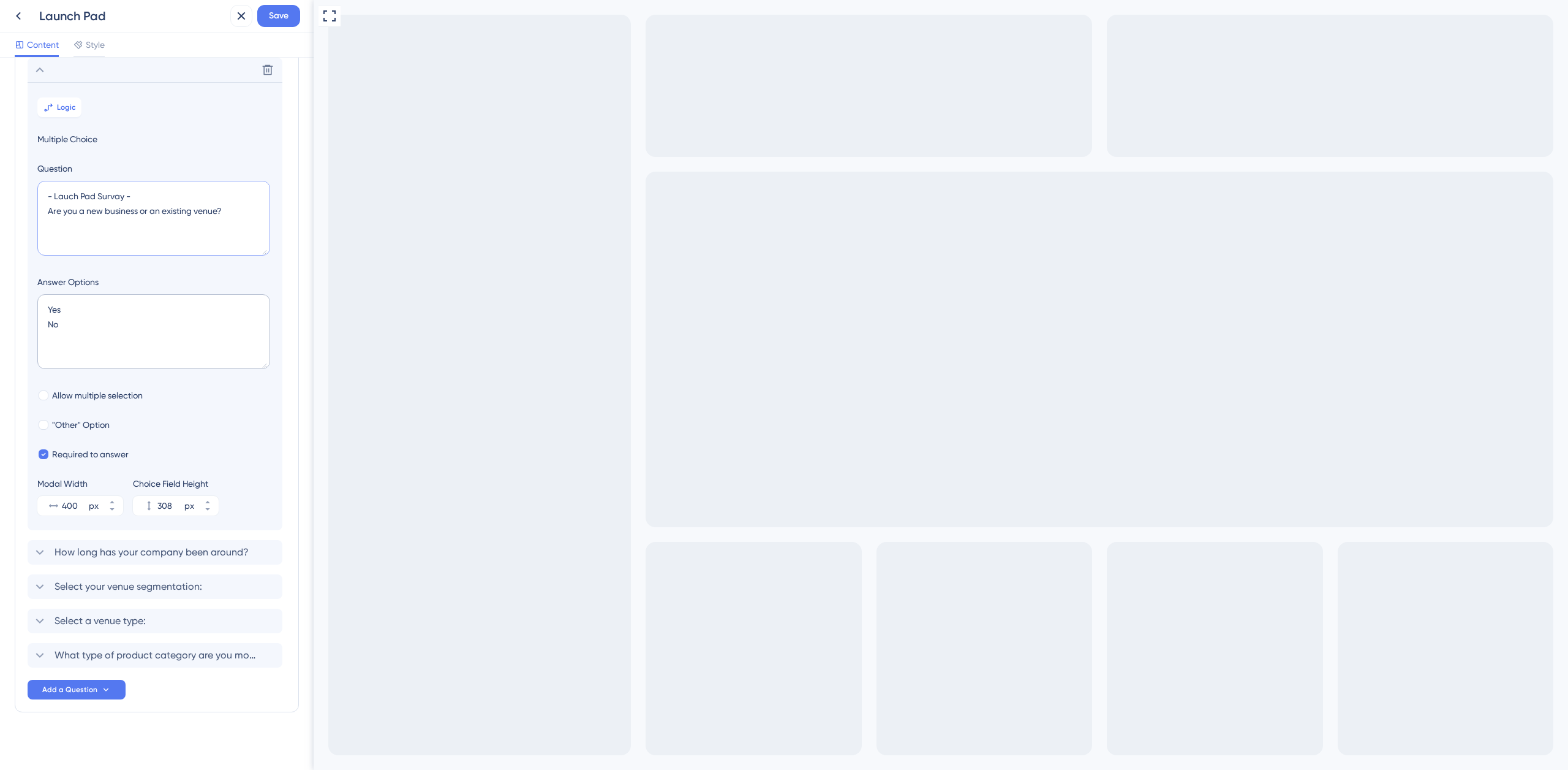
type textarea "- Lauch Pad Survay - Are you a new business or an existing venue?"
checkbox input "true"
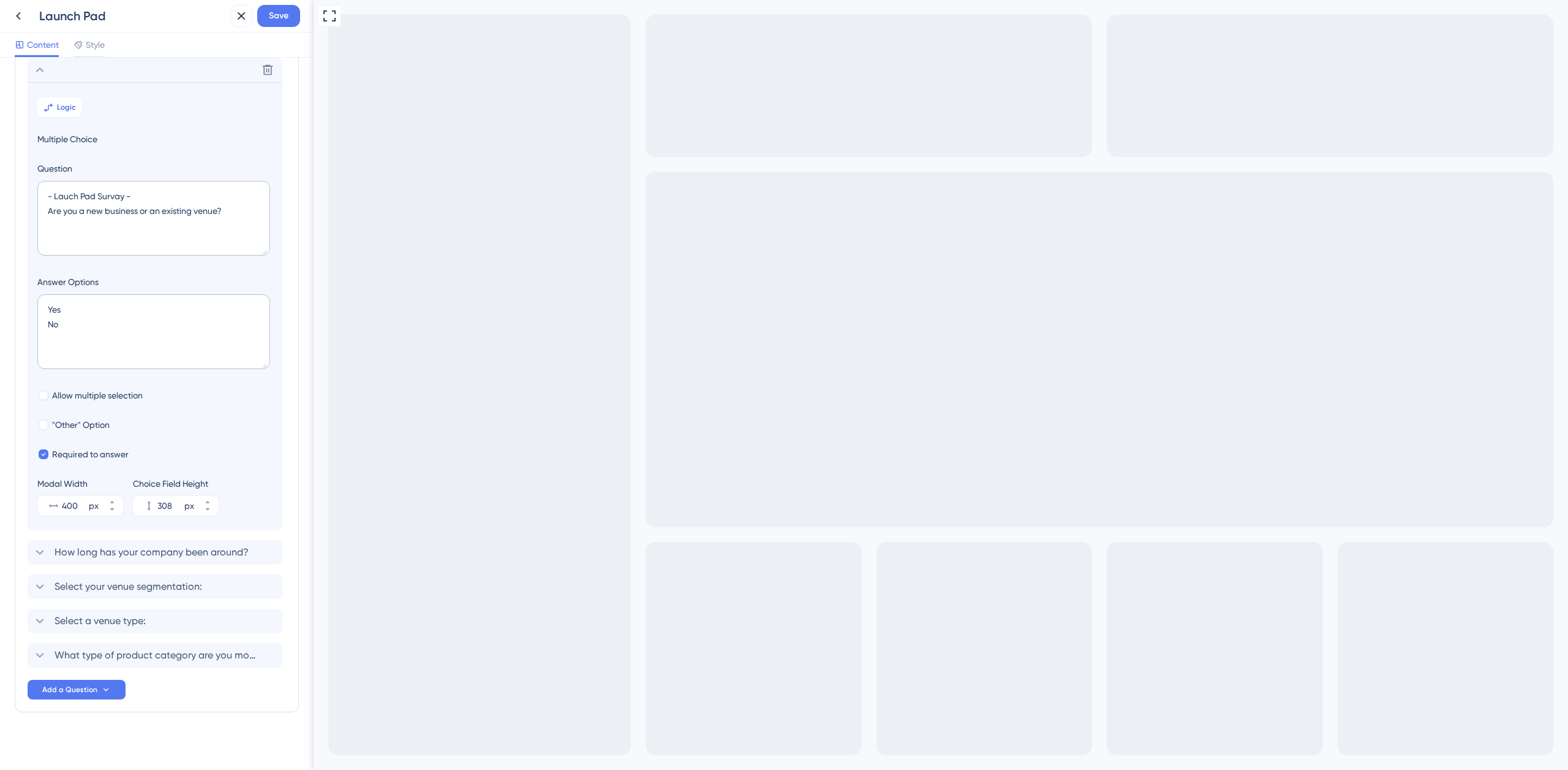
checkbox input "true"
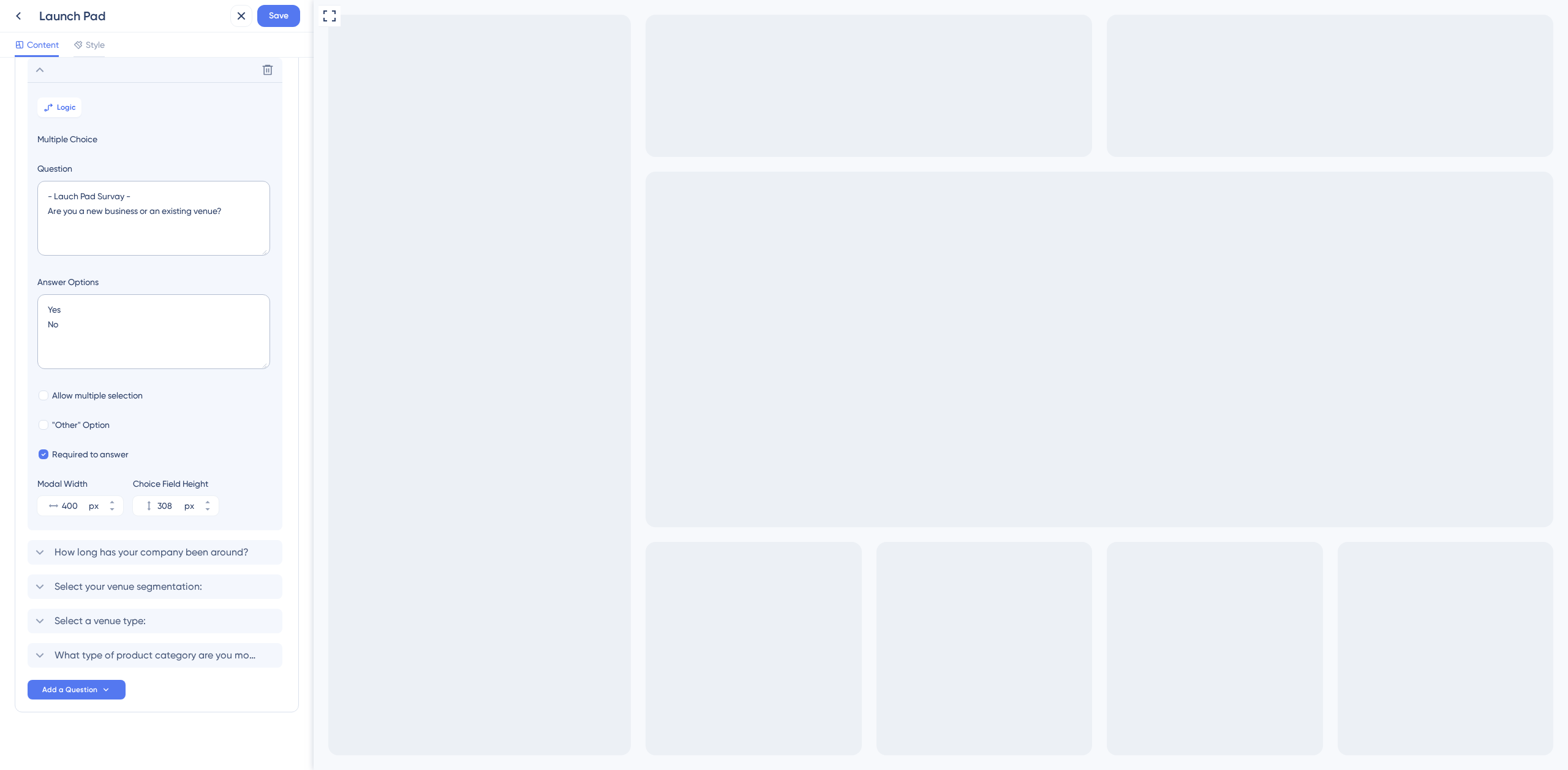
checkbox input "false"
drag, startPoint x: 393, startPoint y: 867, endPoint x: 384, endPoint y: 905, distance: 39.1
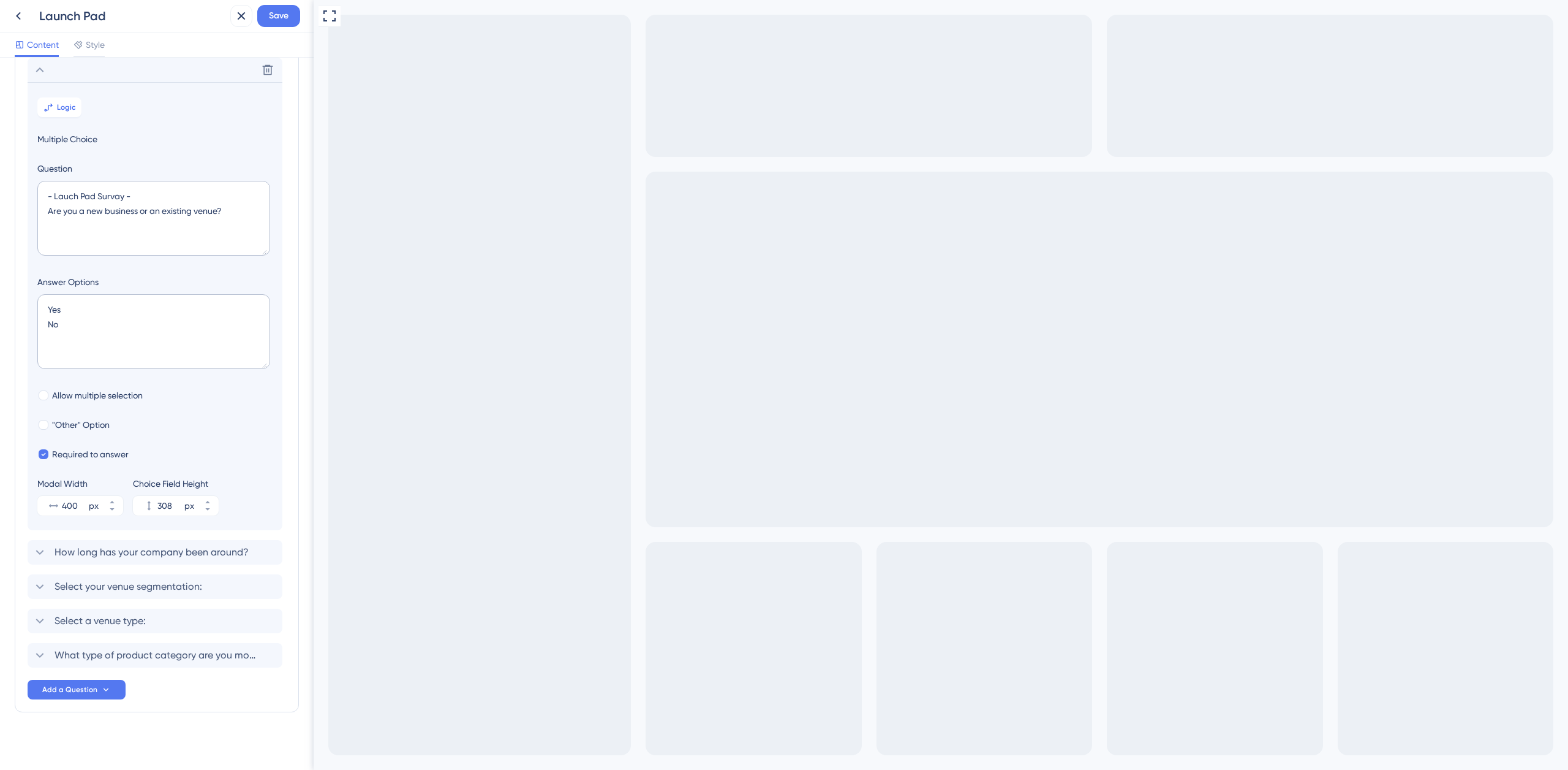
checkbox input "true"
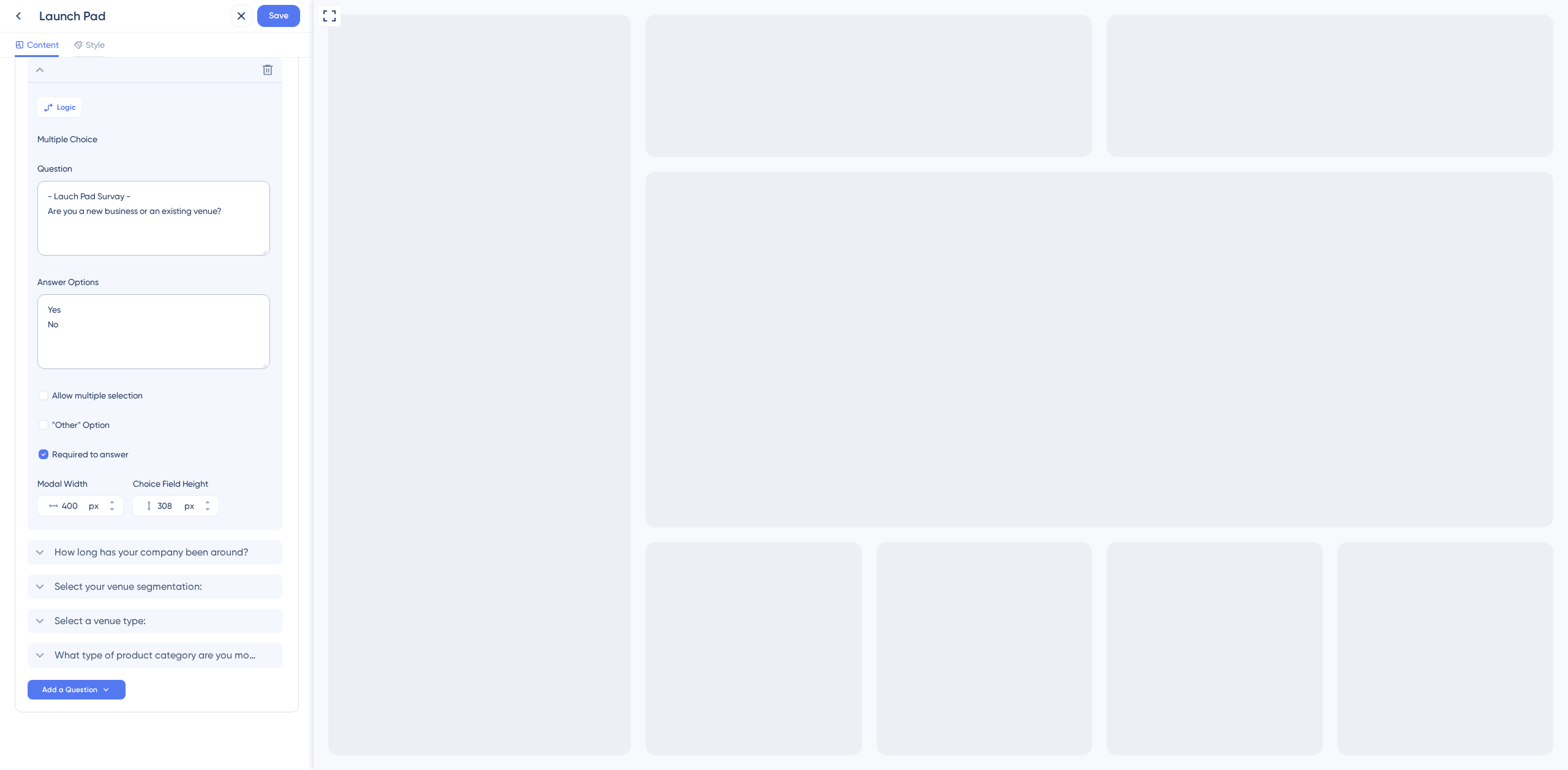
click at [43, 49] on span "Content" at bounding box center [43, 45] width 32 height 15
click at [146, 615] on span "Select a venue type:" at bounding box center [100, 615] width 92 height 15
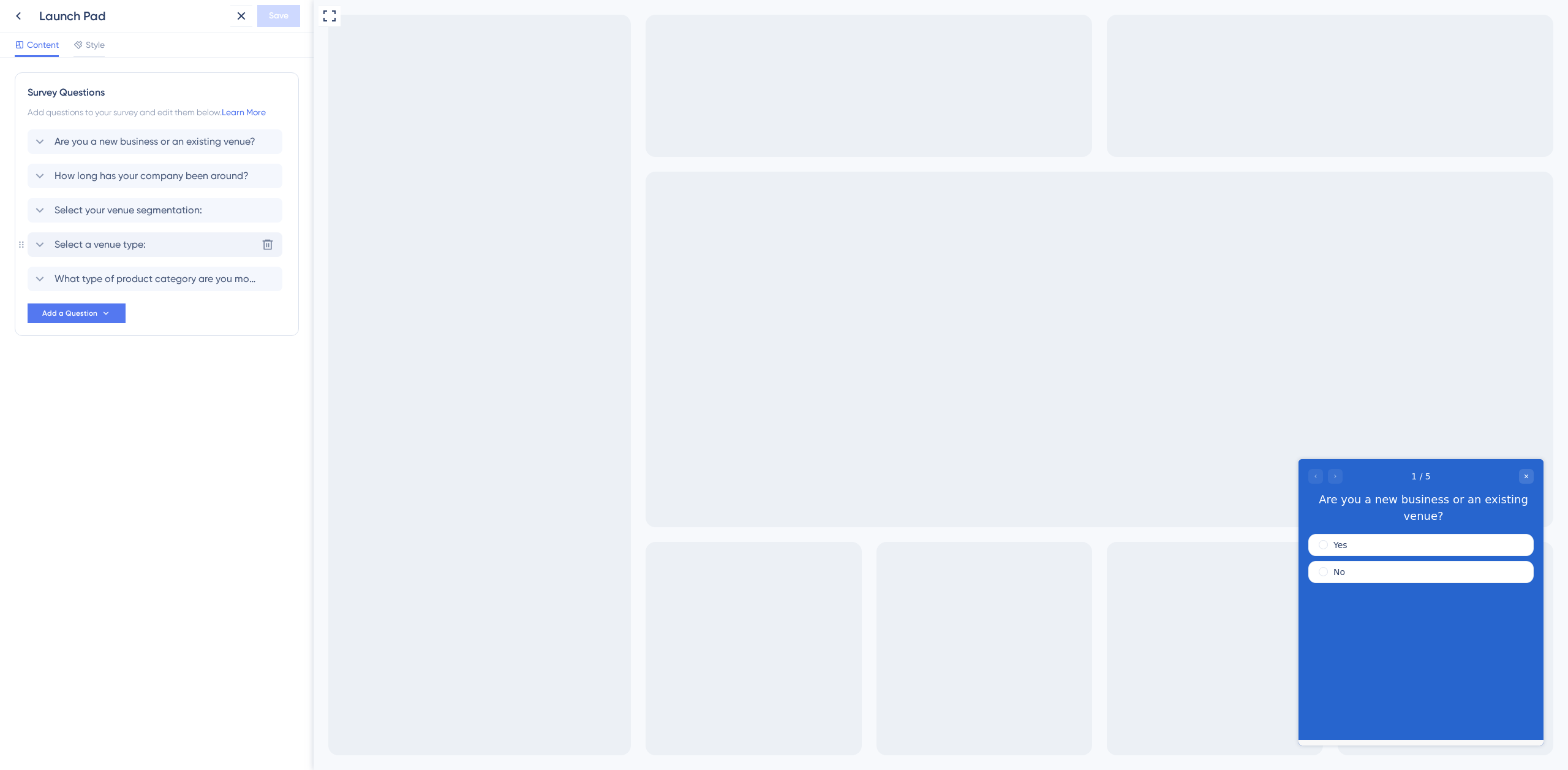
click at [139, 238] on span "Select a venue type:" at bounding box center [100, 244] width 92 height 15
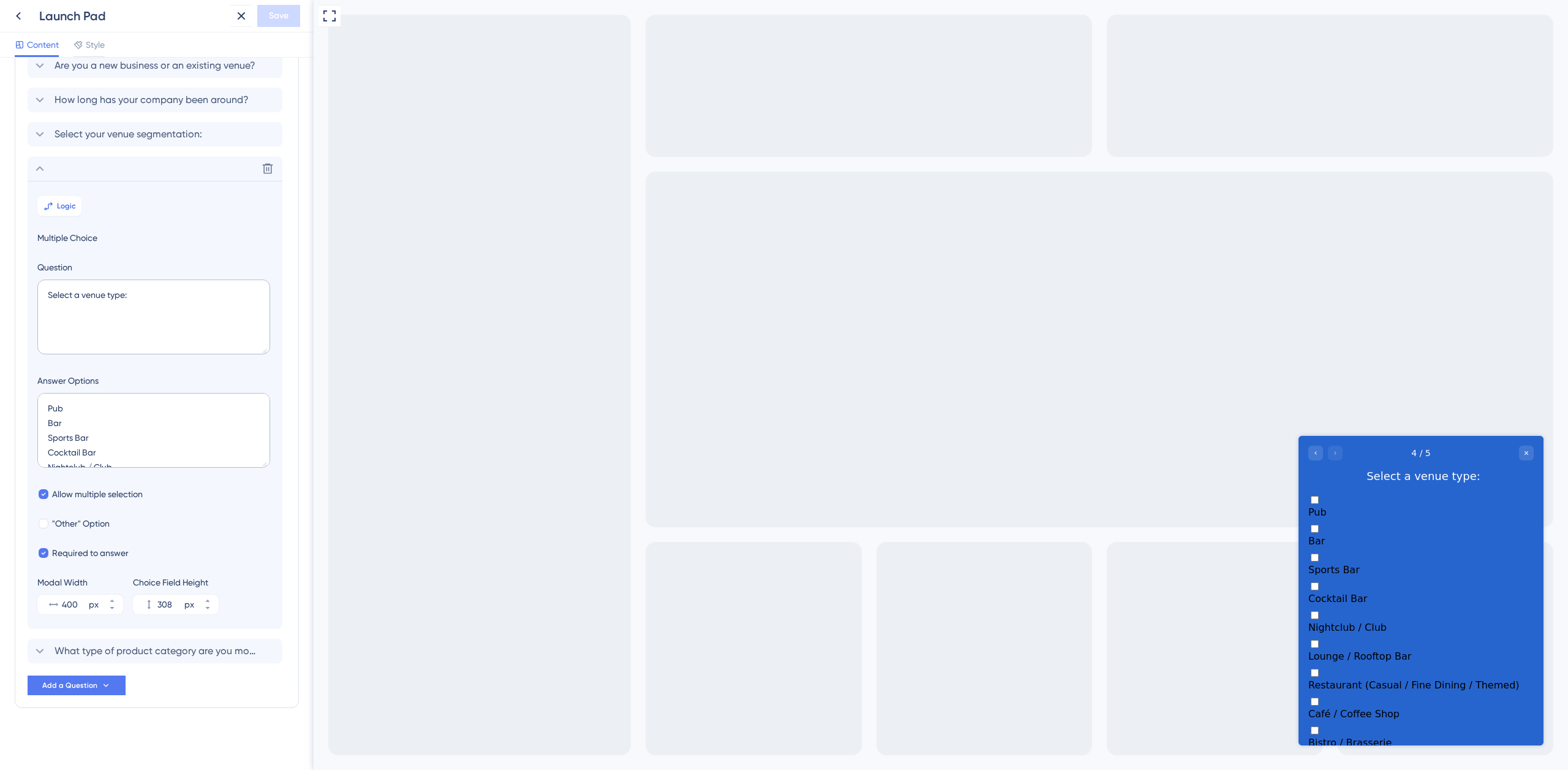
scroll to position [78, 0]
click at [81, 295] on textarea "Select a venue type:" at bounding box center [154, 315] width 233 height 75
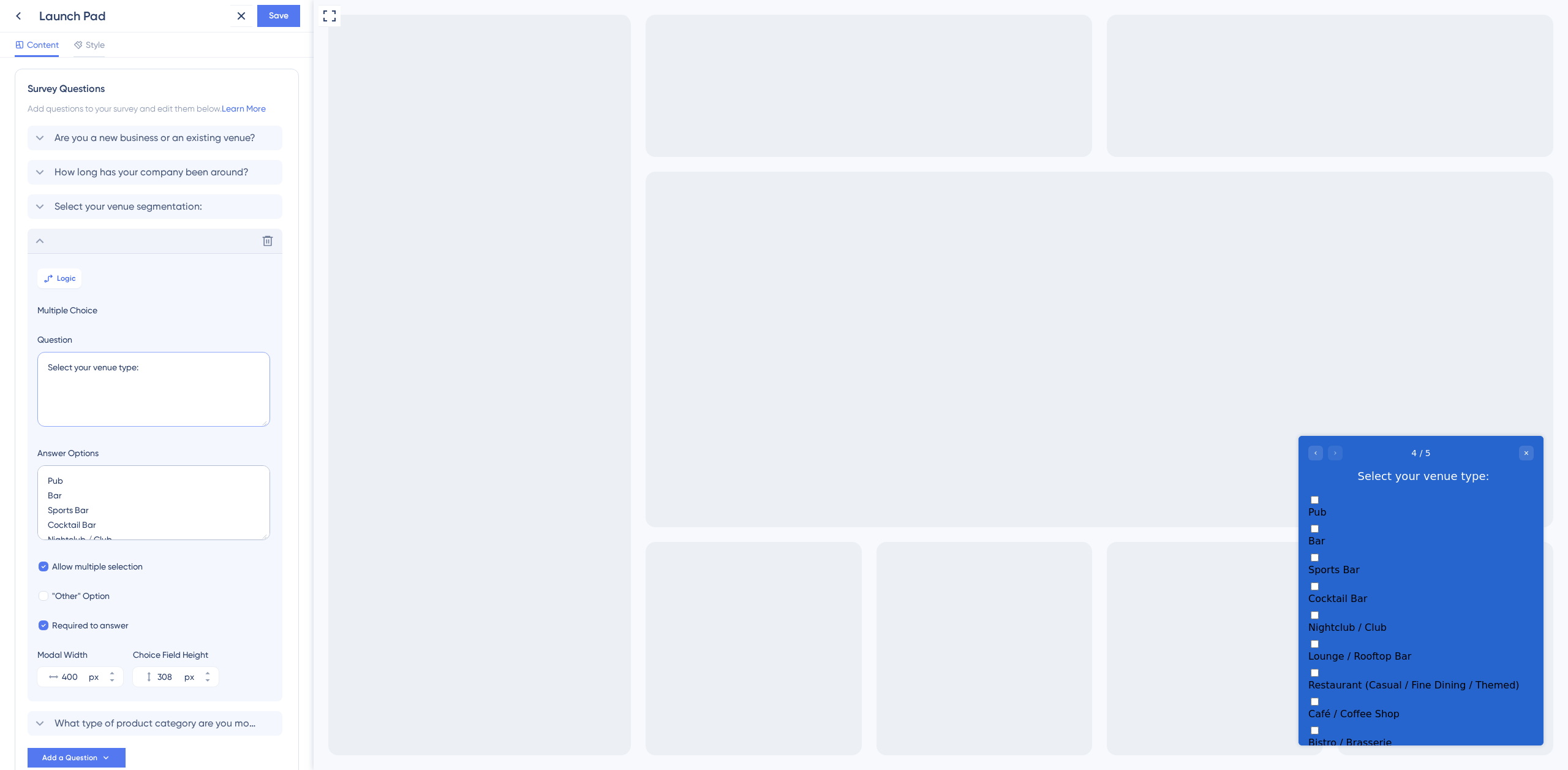
scroll to position [0, 0]
drag, startPoint x: 74, startPoint y: 371, endPoint x: 21, endPoint y: 371, distance: 53.0
click at [20, 370] on div "Survey Questions Add questions to your survey and edit them below. Learn More A…" at bounding box center [156, 428] width 284 height 712
click at [147, 365] on textarea "Whats your venue type:" at bounding box center [154, 393] width 233 height 75
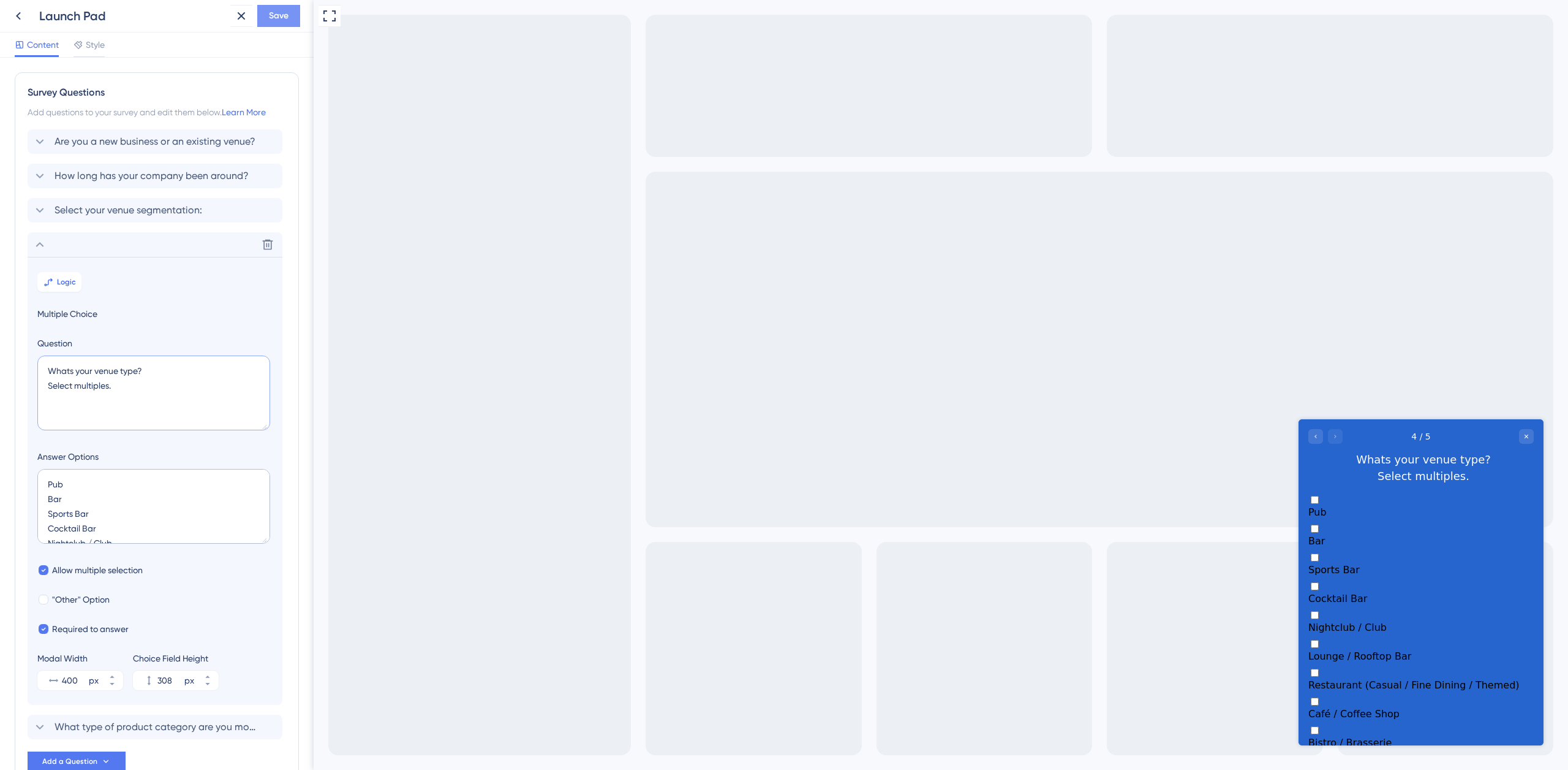
type textarea "Whats your venue type? Select multiples."
click at [276, 21] on span "Save" at bounding box center [278, 15] width 20 height 15
click at [139, 203] on span "Select your venue segmentation:" at bounding box center [128, 210] width 147 height 15
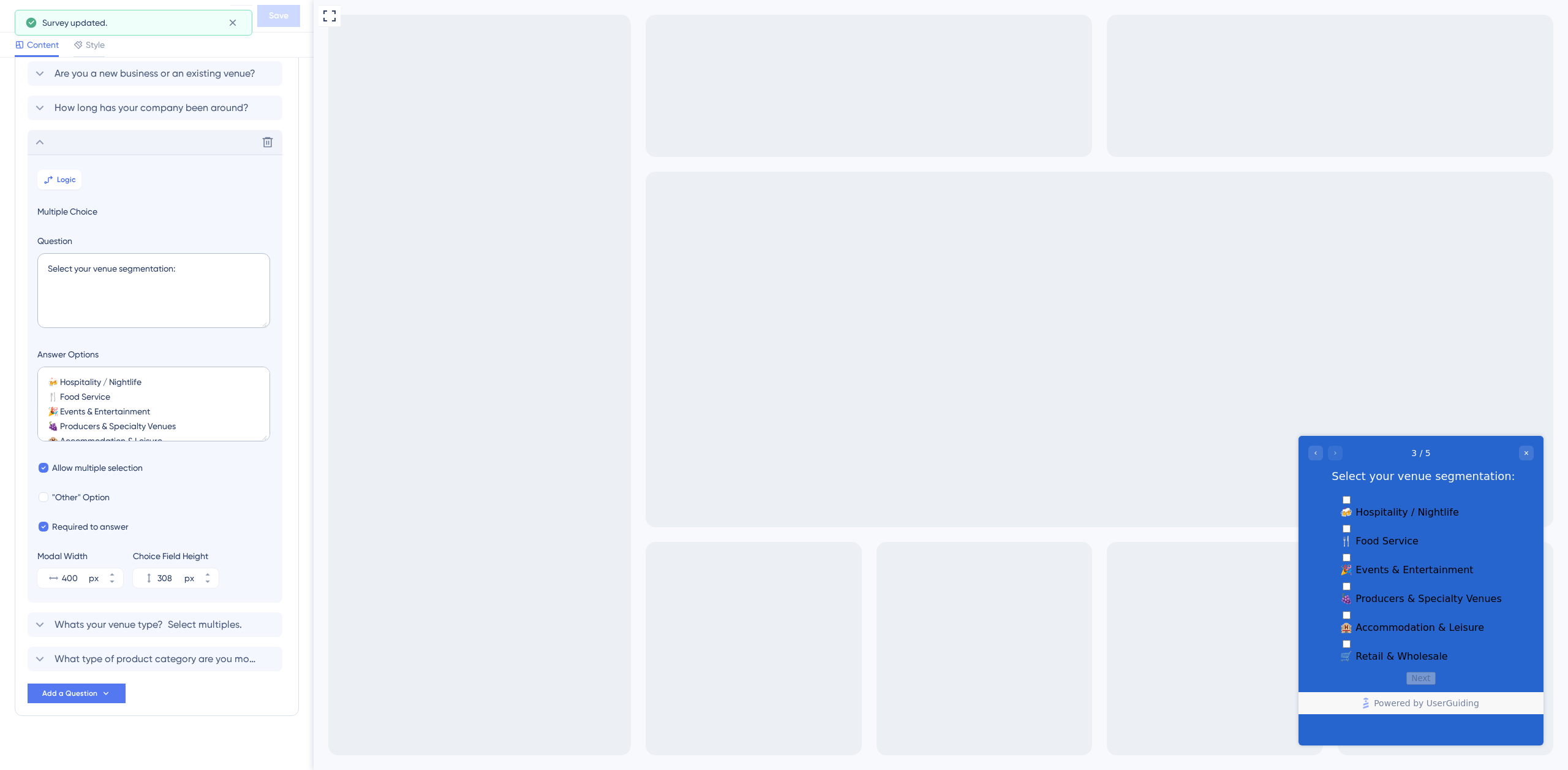
scroll to position [78, 0]
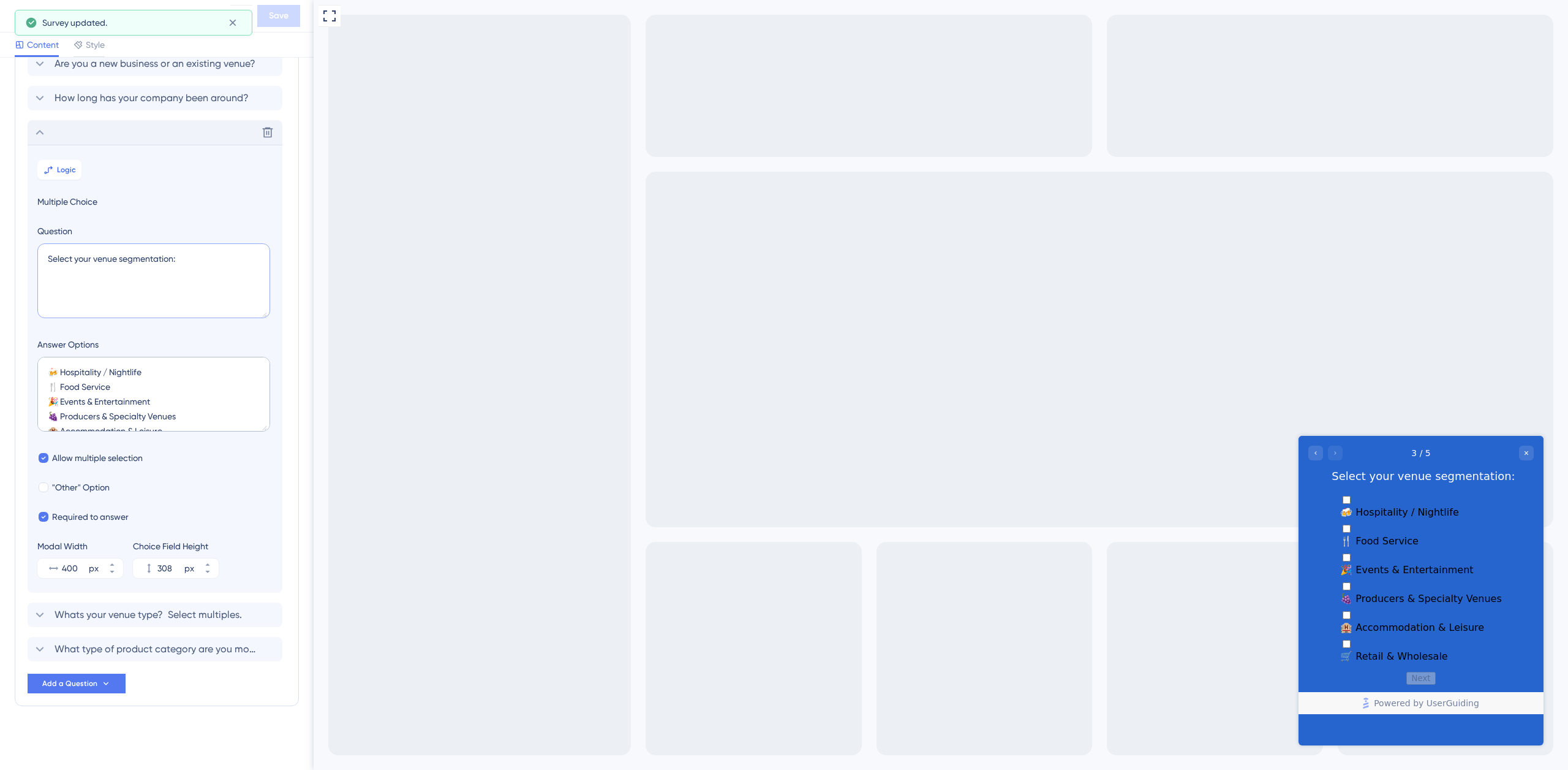
drag, startPoint x: 72, startPoint y: 258, endPoint x: 20, endPoint y: 259, distance: 52.0
click at [20, 259] on div "Survey Questions Add questions to your survey and edit them below. Learn More A…" at bounding box center [156, 350] width 284 height 712
click at [196, 258] on textarea "What's your venue segmentation:" at bounding box center [154, 281] width 233 height 75
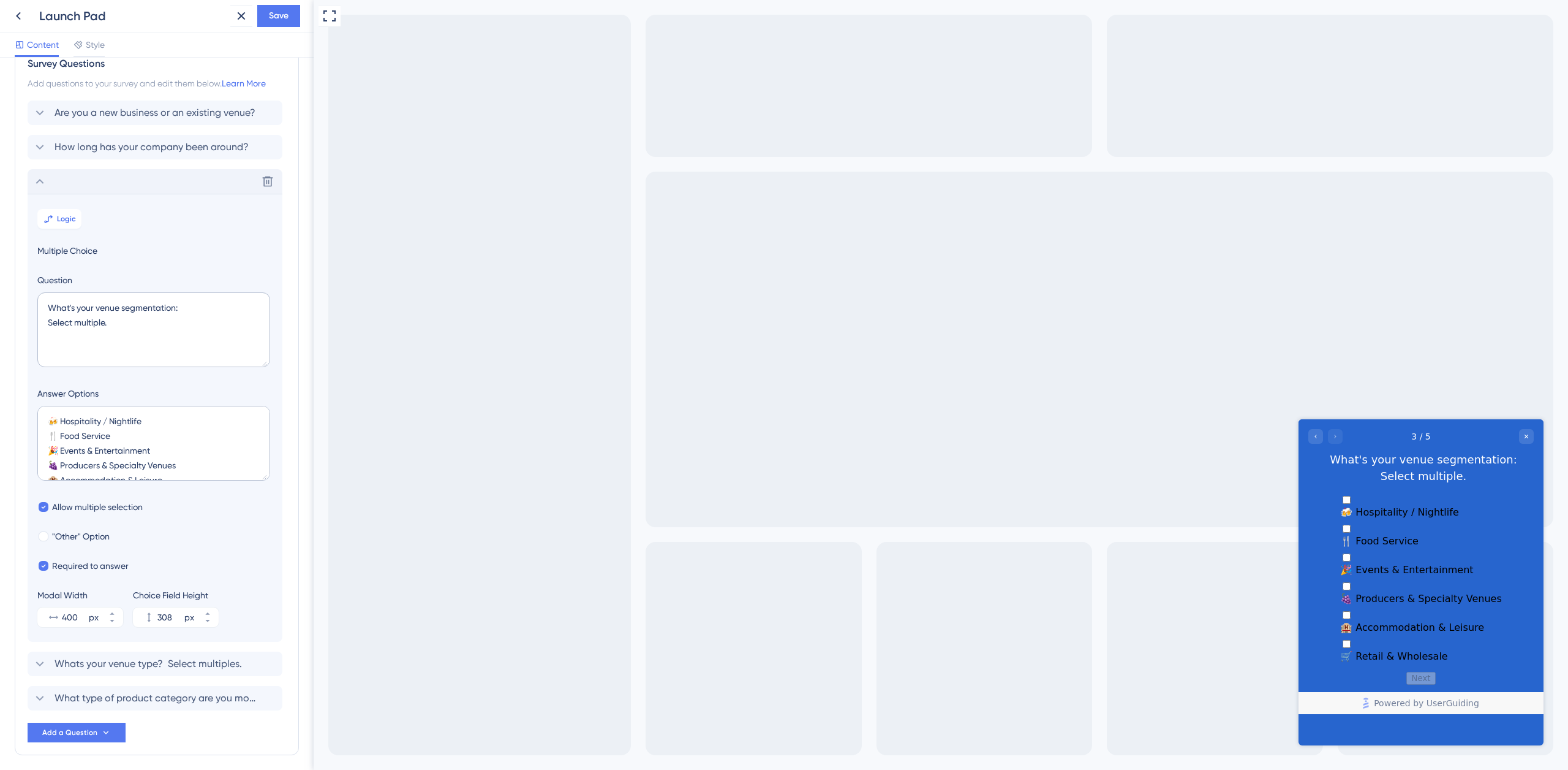
scroll to position [0, 0]
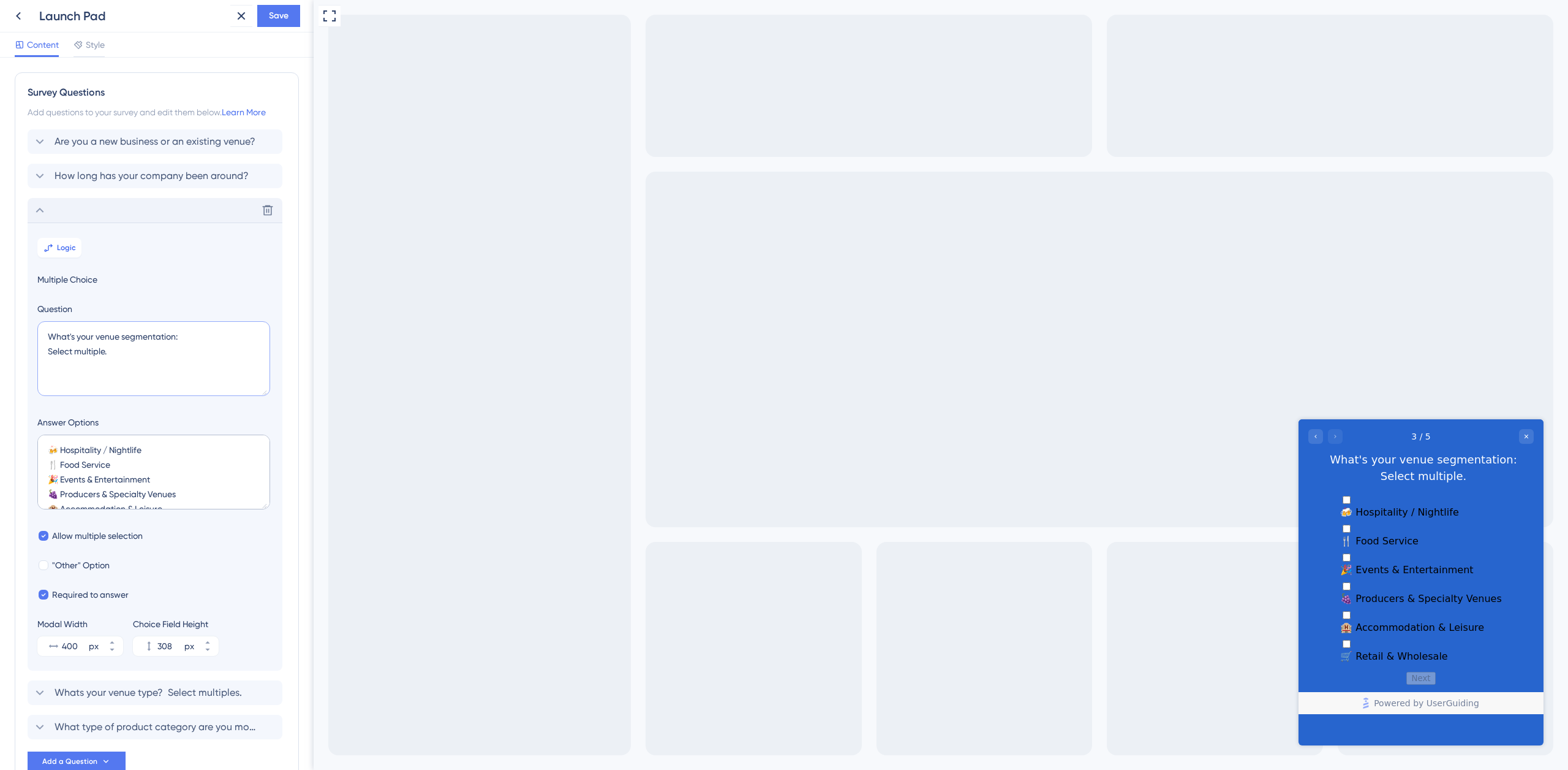
click at [48, 351] on textarea "What's your venue segmentation: Select multiple." at bounding box center [154, 359] width 233 height 75
click at [58, 351] on textarea "What's your venue segmentation: Yiu van select multiple." at bounding box center [154, 359] width 233 height 75
drag, startPoint x: 135, startPoint y: 355, endPoint x: 34, endPoint y: 357, distance: 101.0
click at [34, 357] on section "Logic Multiple Choice Question What's your venue segmentation: You van select m…" at bounding box center [154, 446] width 255 height 448
type textarea "What's your venue segmentation: You van select multiple."
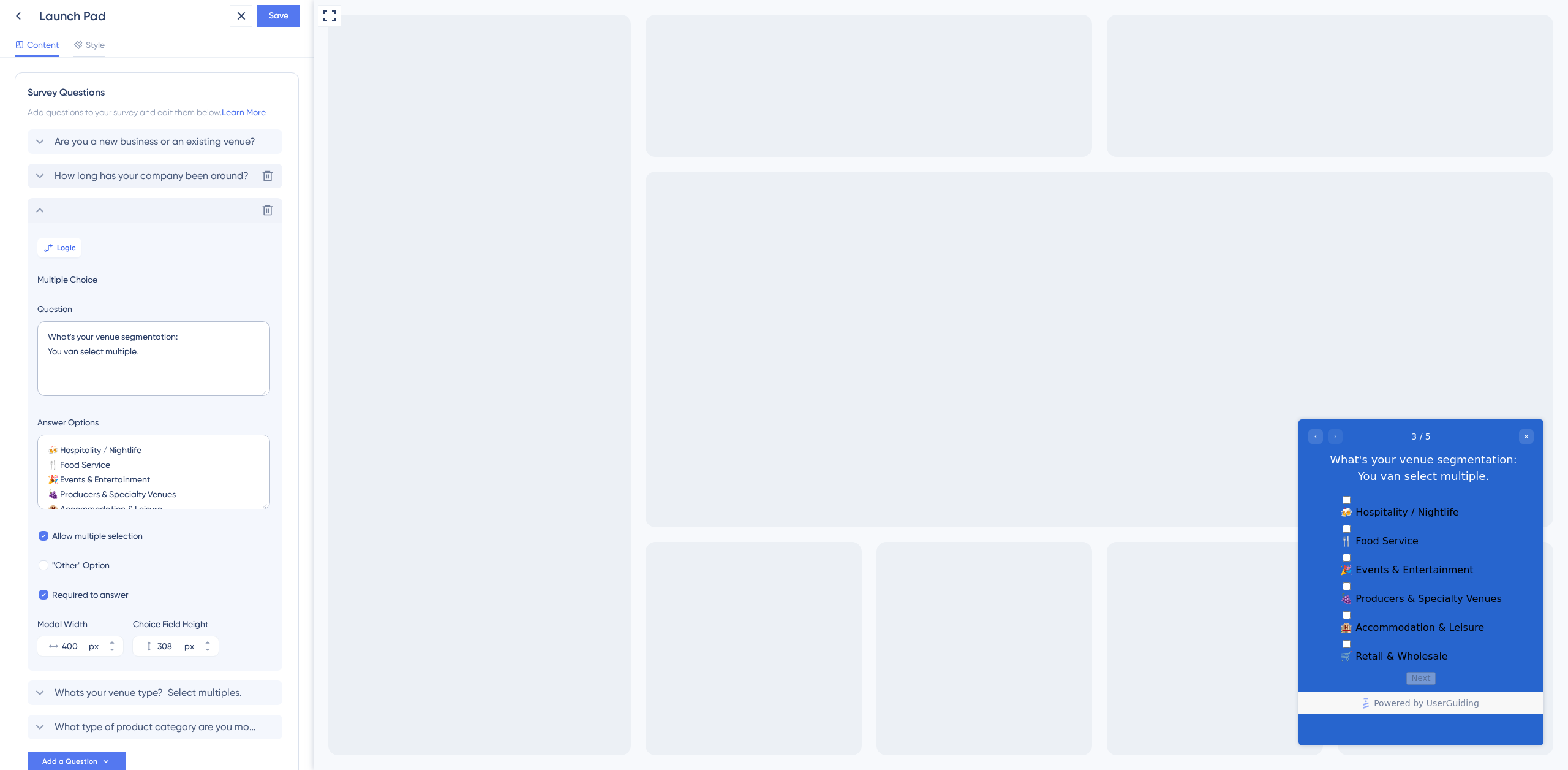
click at [114, 178] on span "How long has your company been around?" at bounding box center [152, 175] width 194 height 15
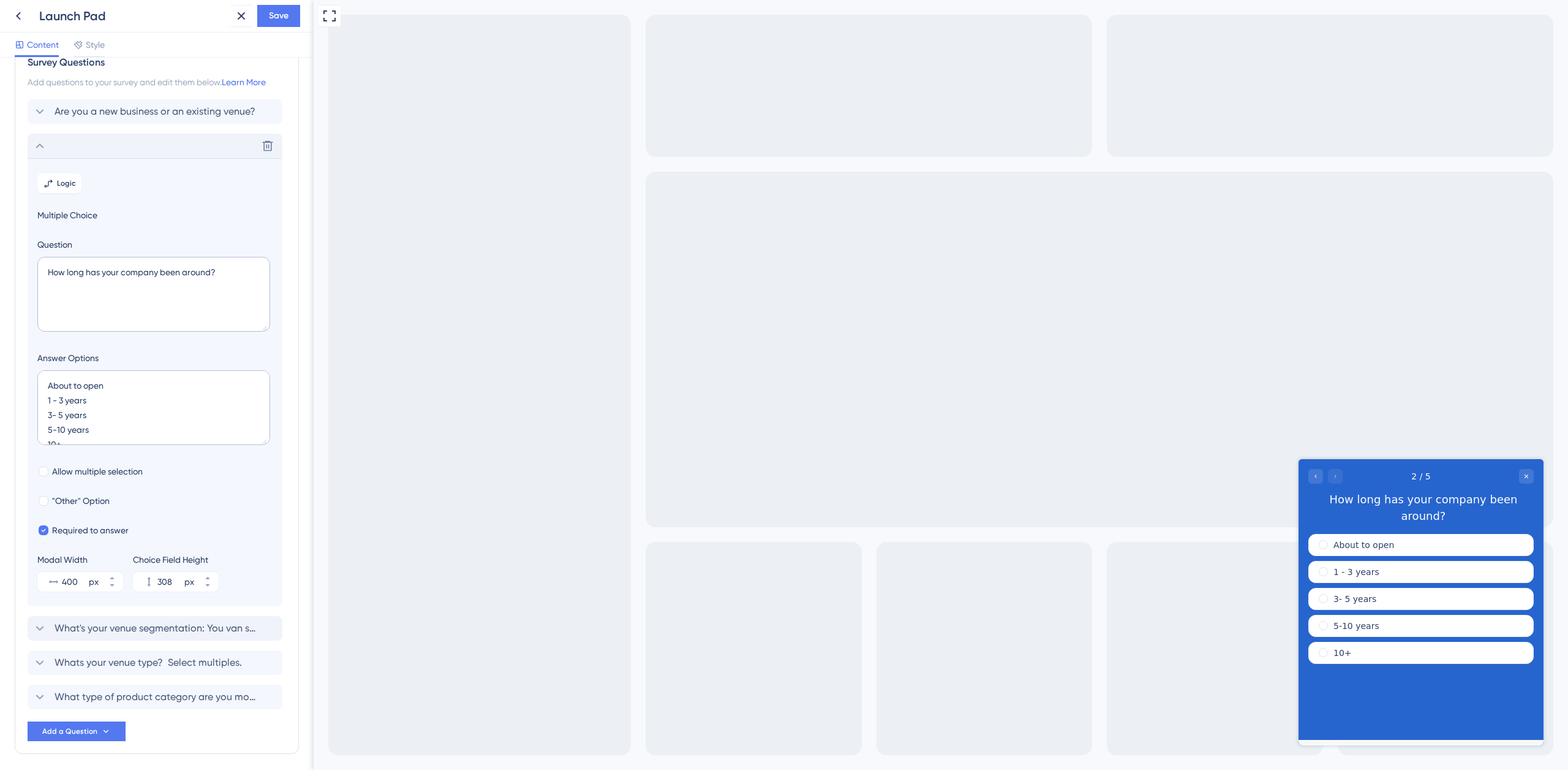
scroll to position [78, 0]
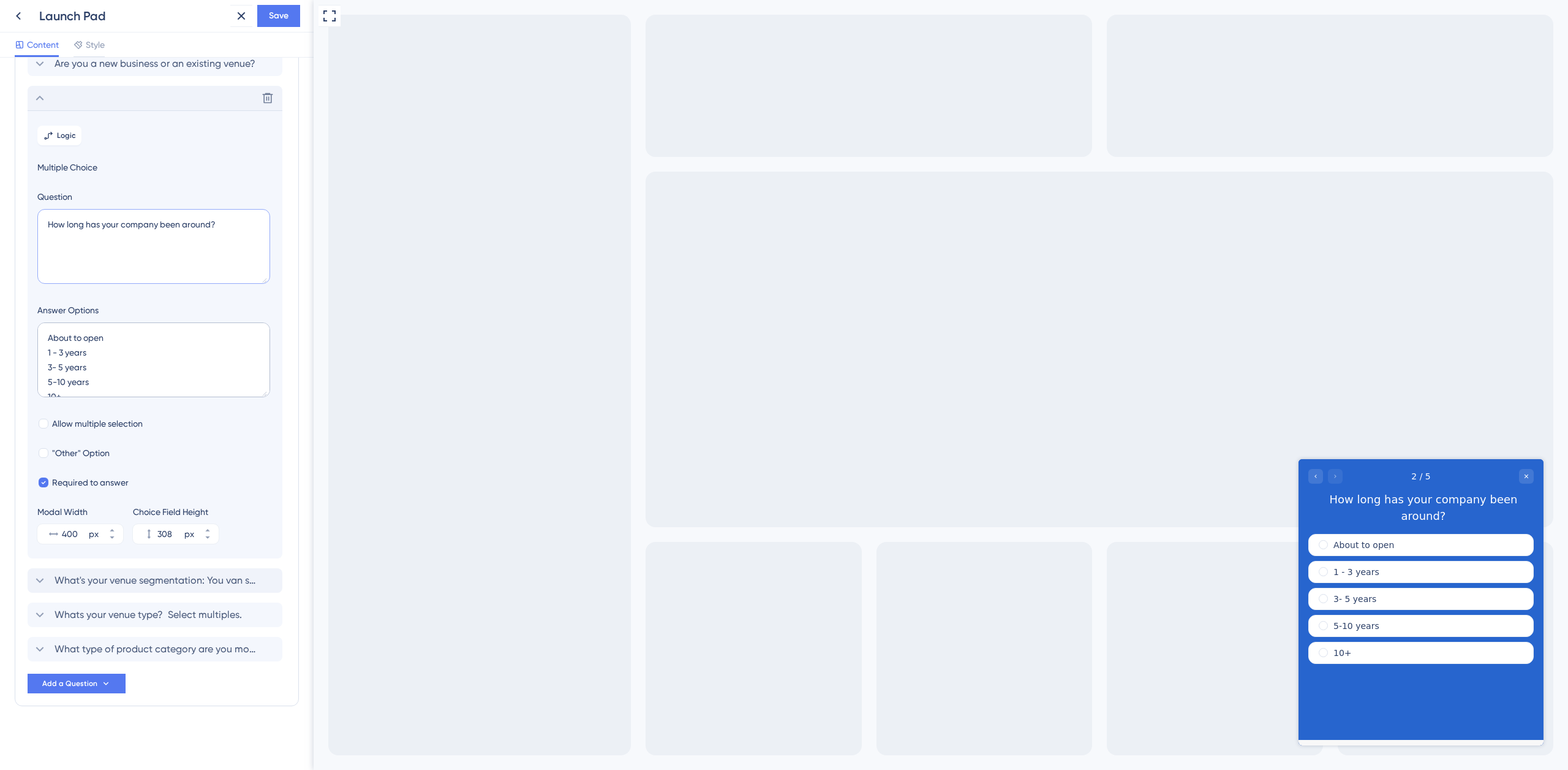
click at [228, 224] on textarea "How long has your company been around?" at bounding box center [154, 247] width 233 height 75
click at [97, 577] on span "What's your venue segmentation: You van select multiple." at bounding box center [156, 580] width 202 height 15
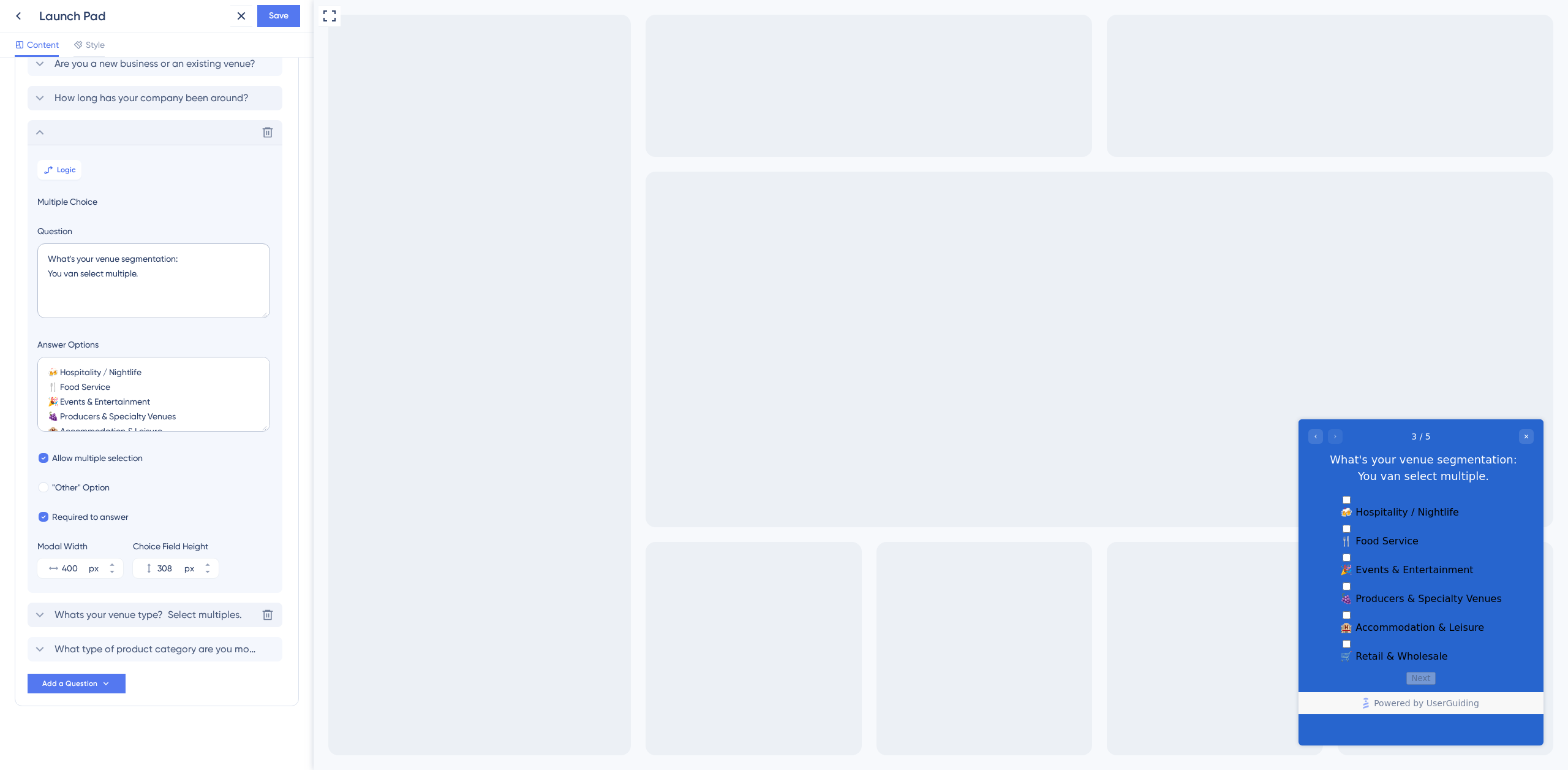
click at [118, 612] on span "Whats your venue type? Select multiples." at bounding box center [148, 614] width 187 height 15
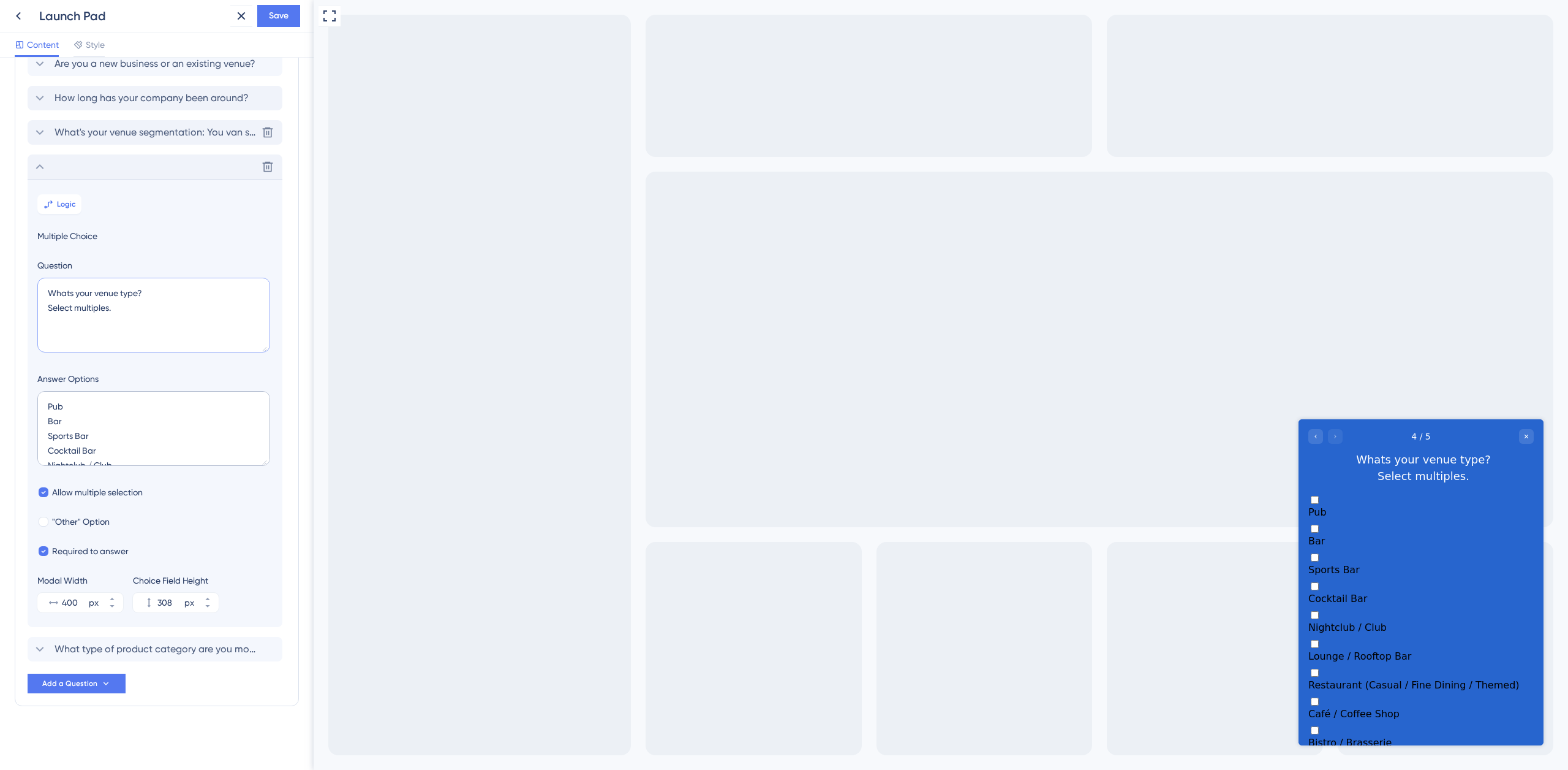
drag, startPoint x: 133, startPoint y: 309, endPoint x: 33, endPoint y: 308, distance: 100.0
click at [34, 308] on section "Logic Multiple Choice Question Whats your venue type? Select multiples. Answer …" at bounding box center [154, 402] width 255 height 448
paste textarea "You van select multiple"
type textarea "Whats your venue type? You van select multiple."
click at [273, 20] on span "Save" at bounding box center [278, 15] width 20 height 15
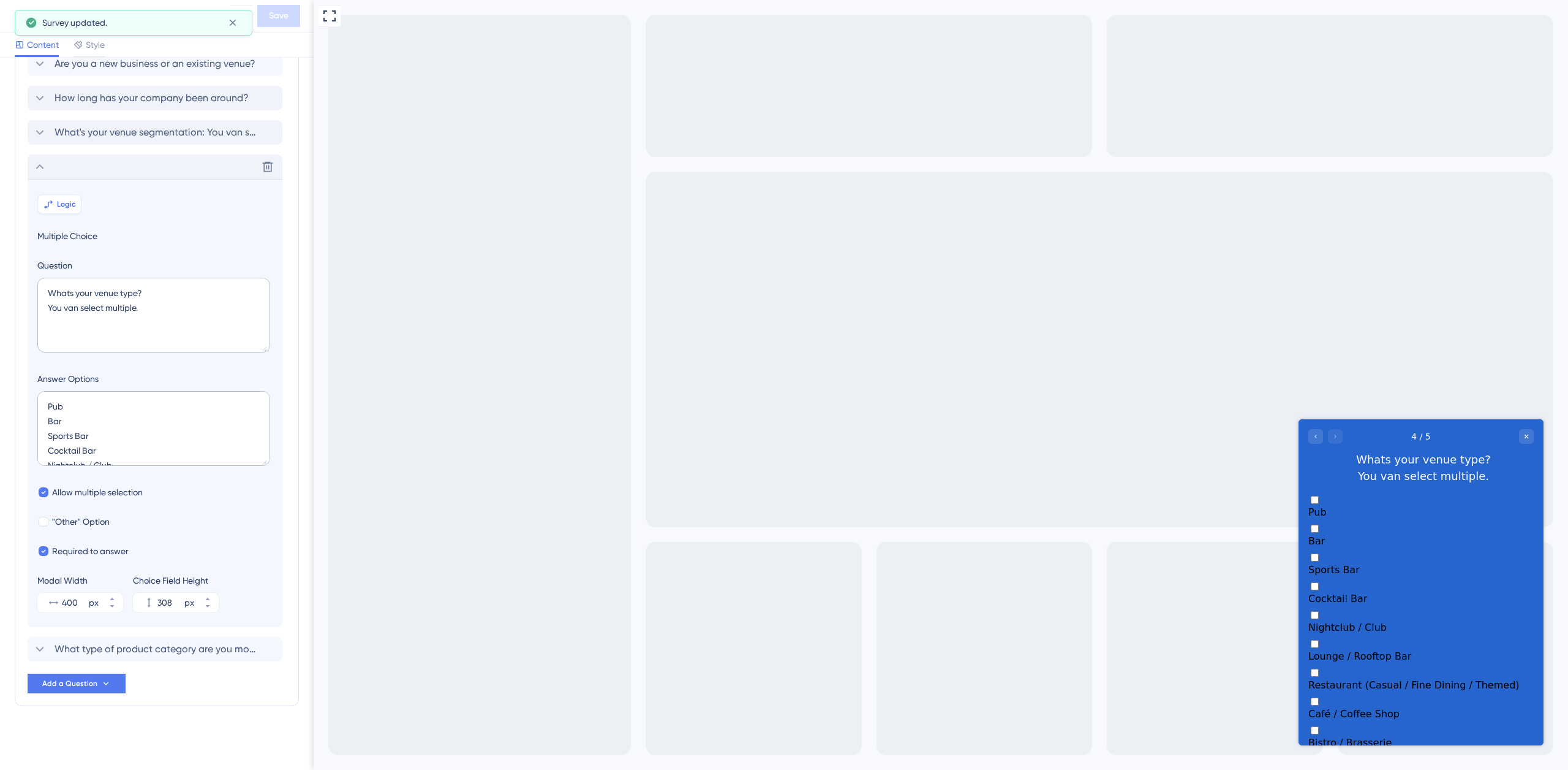
click at [69, 203] on span "Logic" at bounding box center [67, 203] width 19 height 10
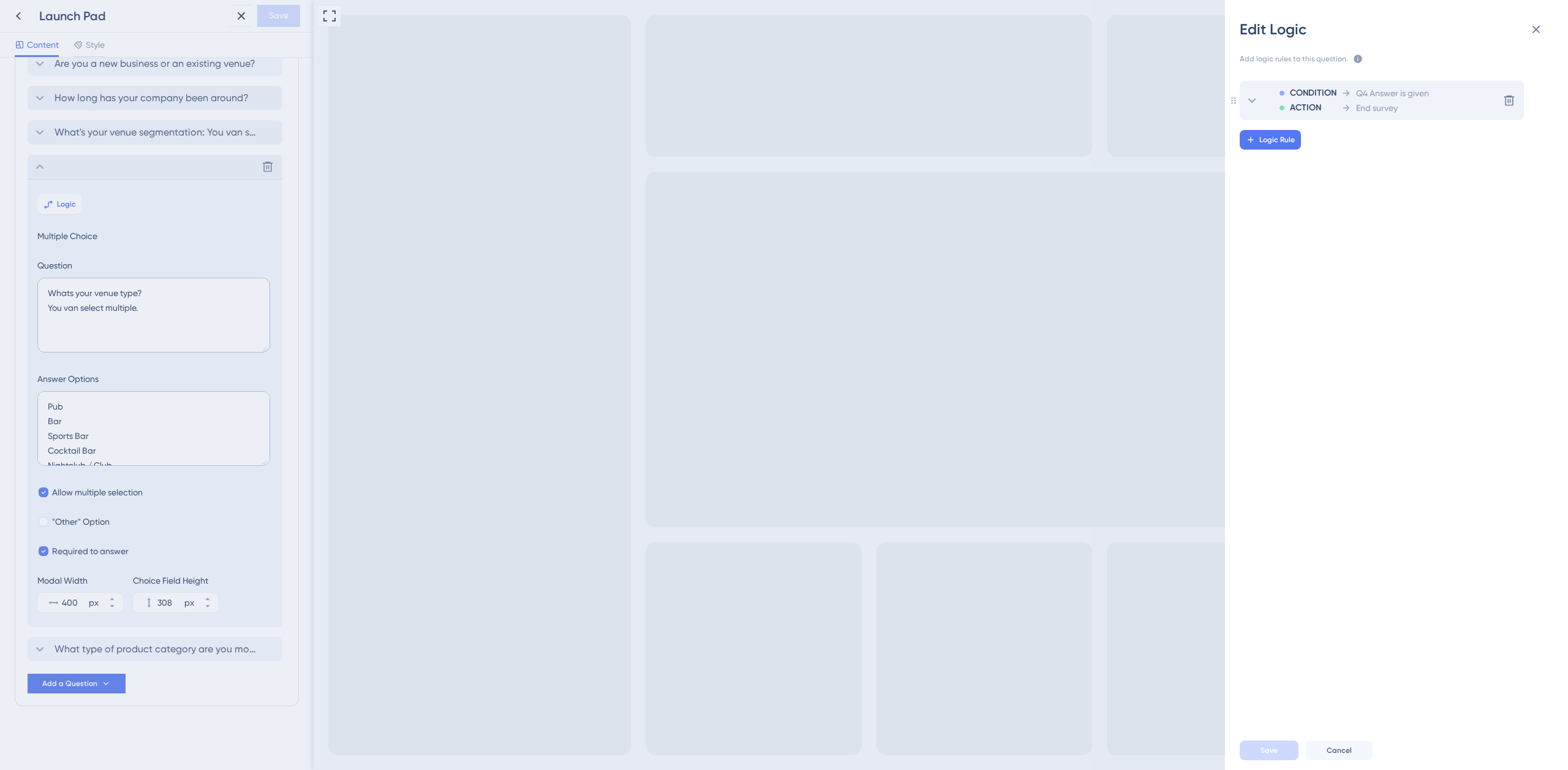
click at [1359, 109] on span "End survey" at bounding box center [1377, 107] width 42 height 15
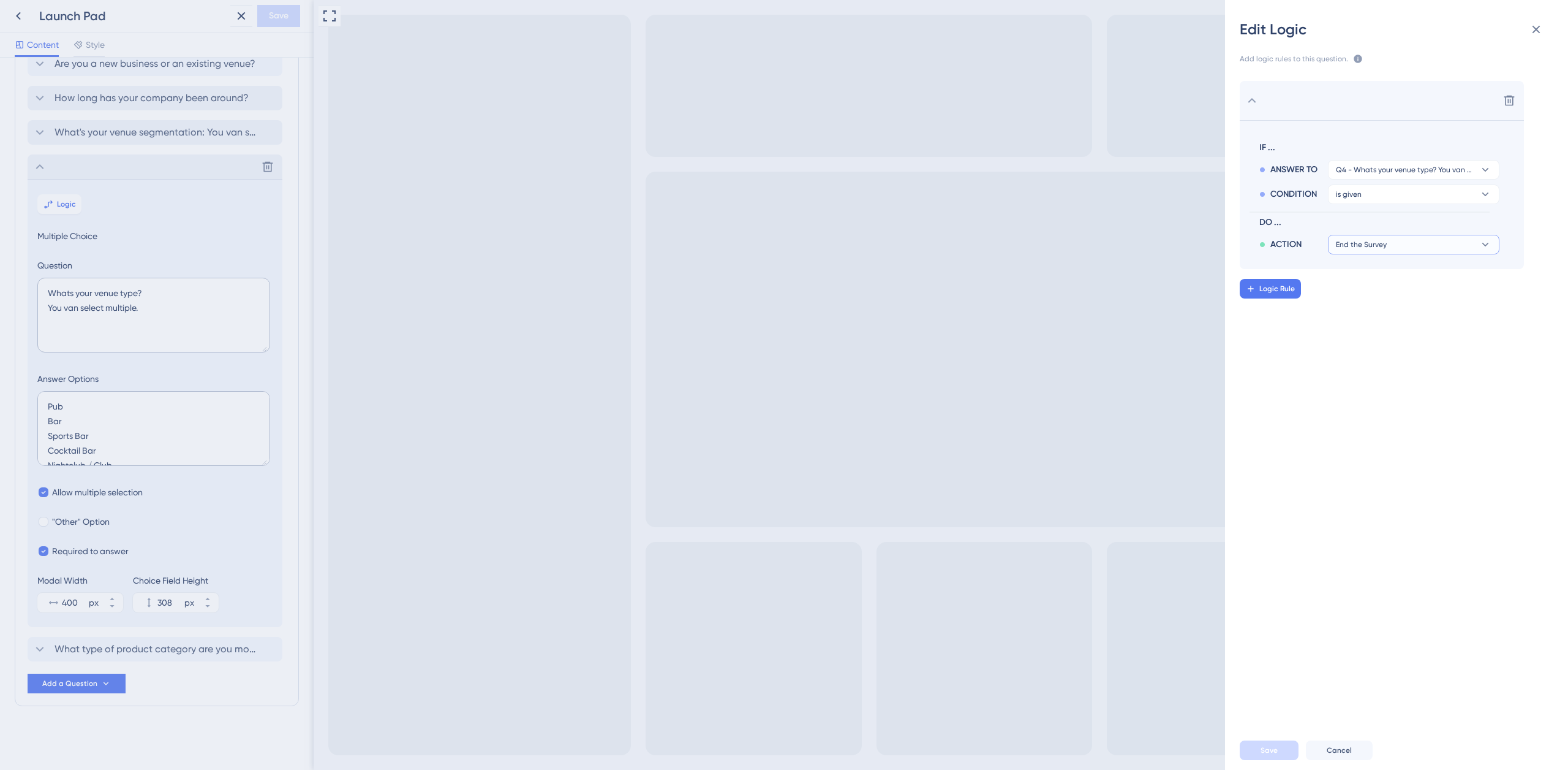
click at [1374, 244] on span "End the Survey" at bounding box center [1361, 244] width 51 height 10
click at [1385, 305] on span "Go to Question" at bounding box center [1370, 303] width 58 height 15
click at [1393, 266] on span "Q5 - What type of product category are you most interested in?" at bounding box center [1405, 268] width 139 height 10
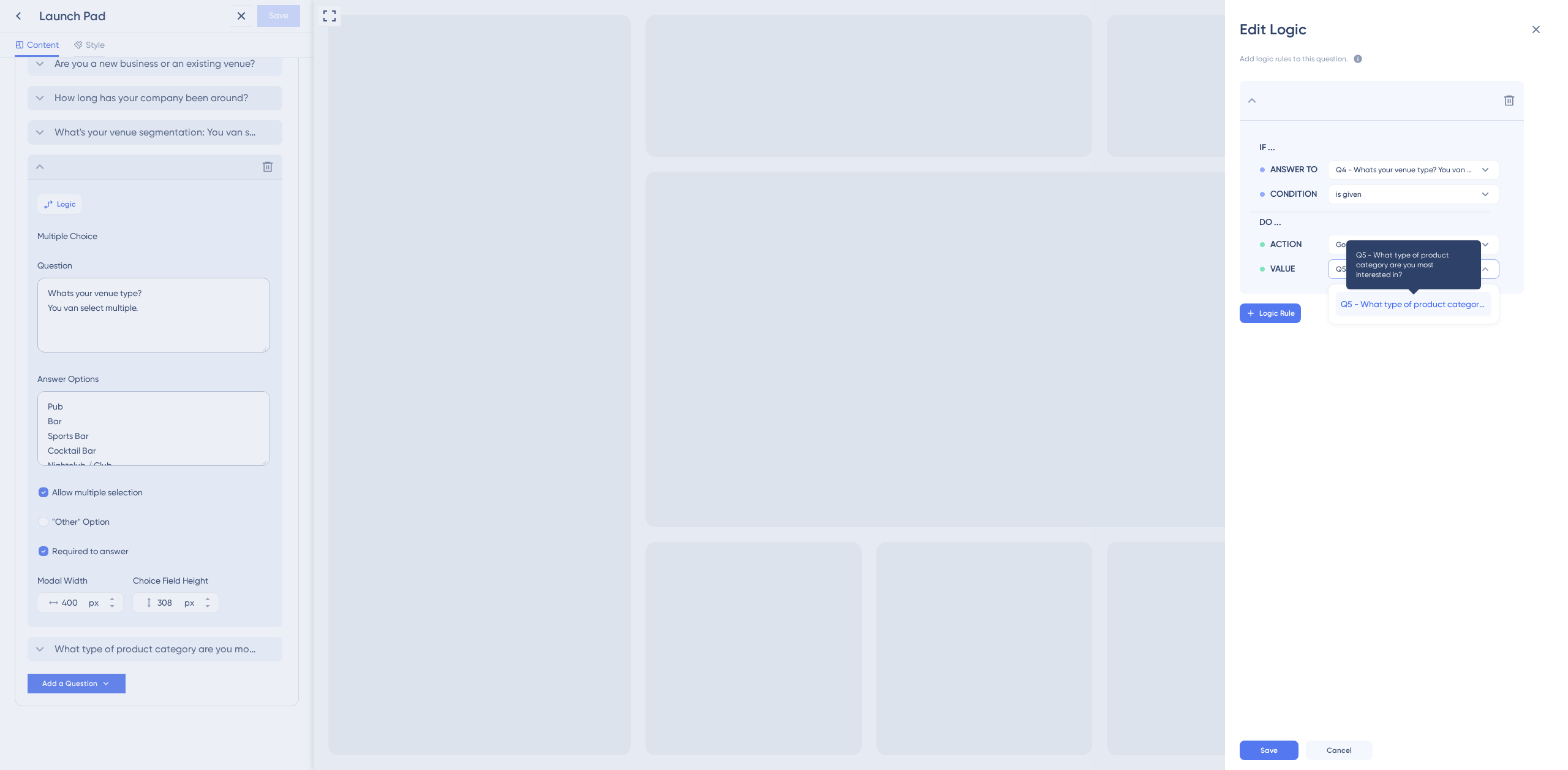
click at [1389, 306] on span "Q5 - What type of product category are you most interested in?" at bounding box center [1414, 303] width 146 height 15
click at [1267, 752] on span "Save" at bounding box center [1269, 750] width 17 height 10
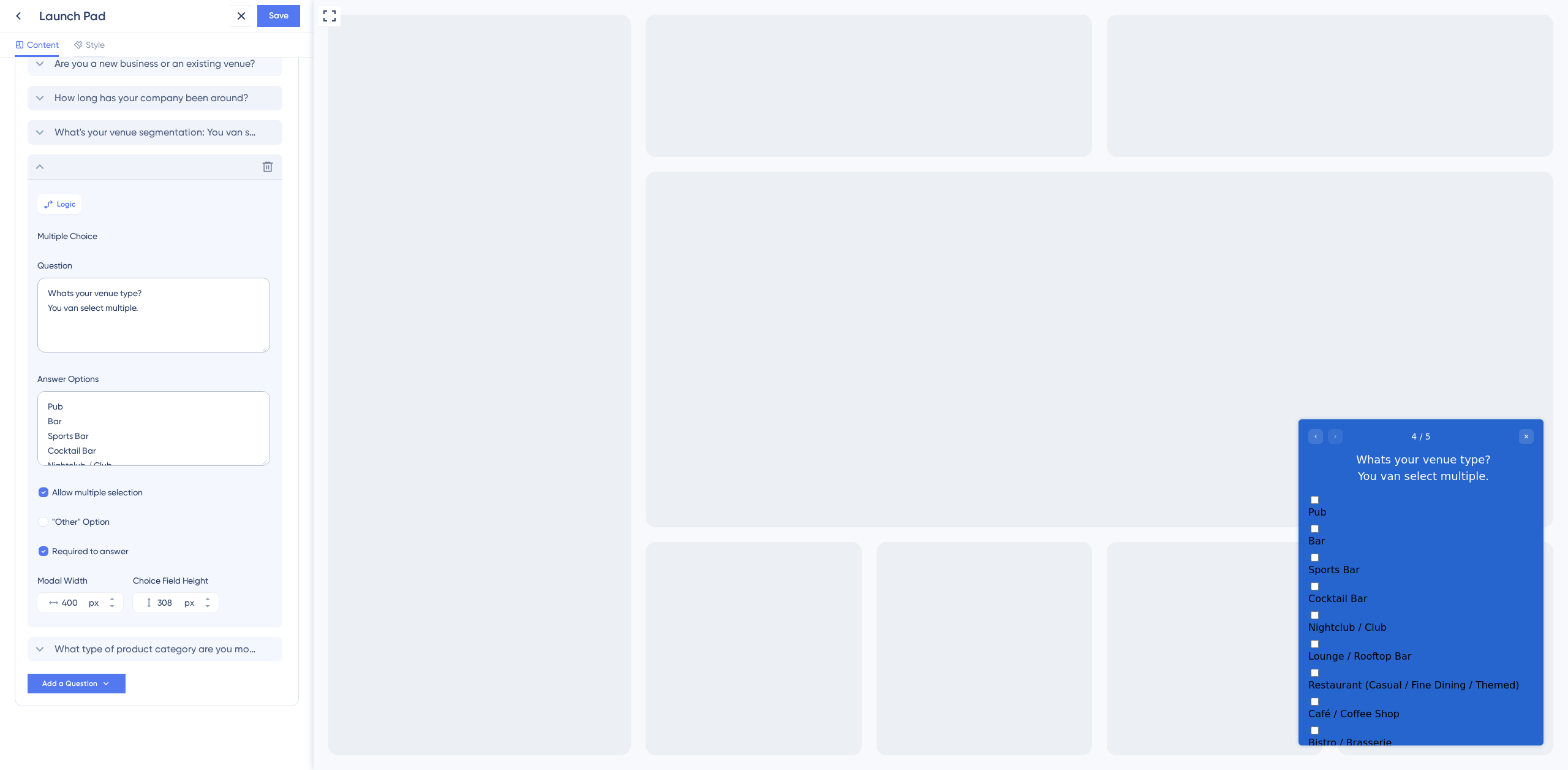
click at [1364, 535] on div "Bar" at bounding box center [1421, 540] width 226 height 11
checkbox input "true"
click at [1357, 605] on span "Cocktail Bar" at bounding box center [1338, 610] width 59 height 11
checkbox input "true"
click at [1364, 675] on span "Lounge / Rooftop Bar" at bounding box center [1360, 680] width 103 height 11
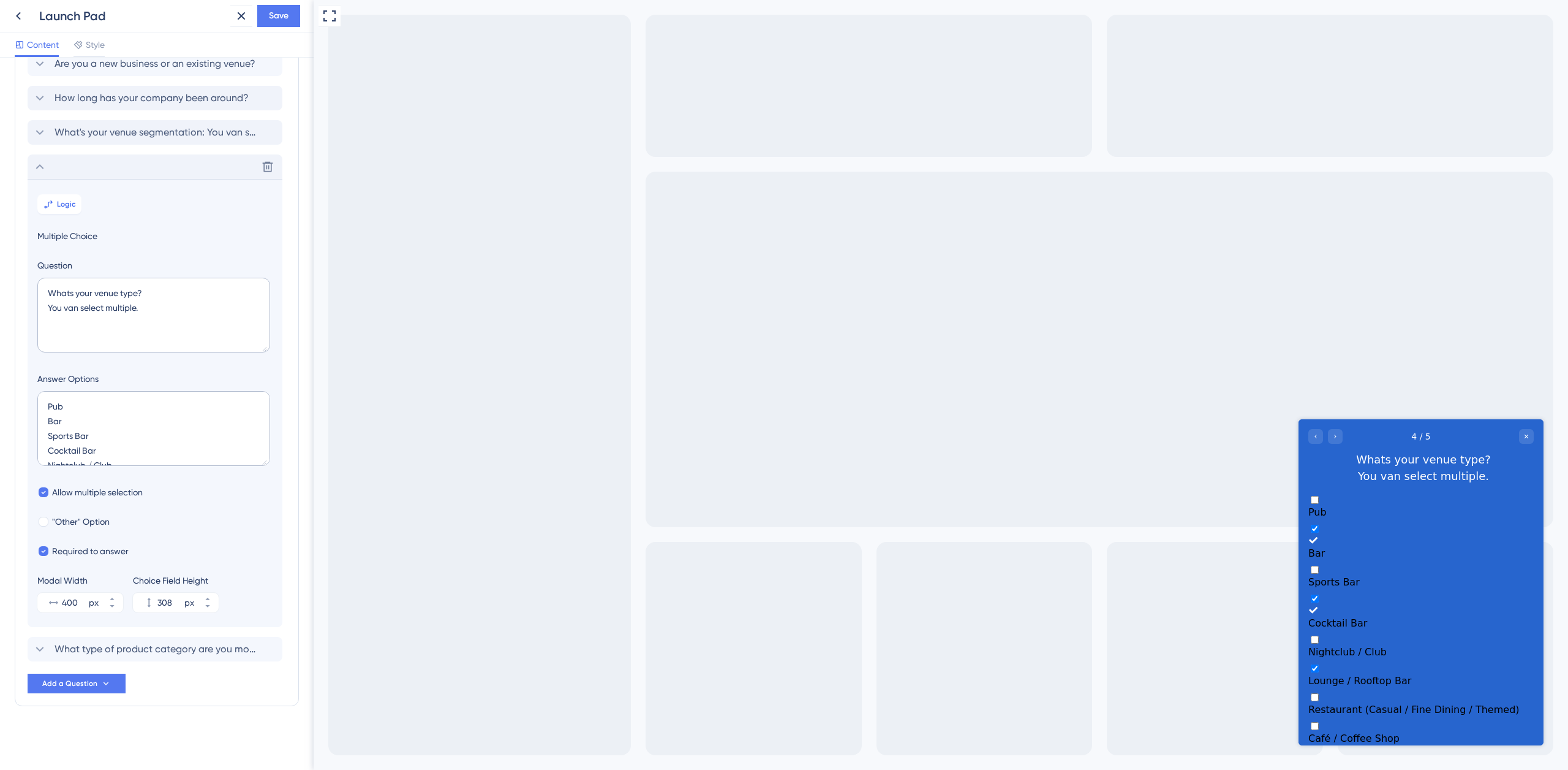
checkbox input "true"
checkbox input "false"
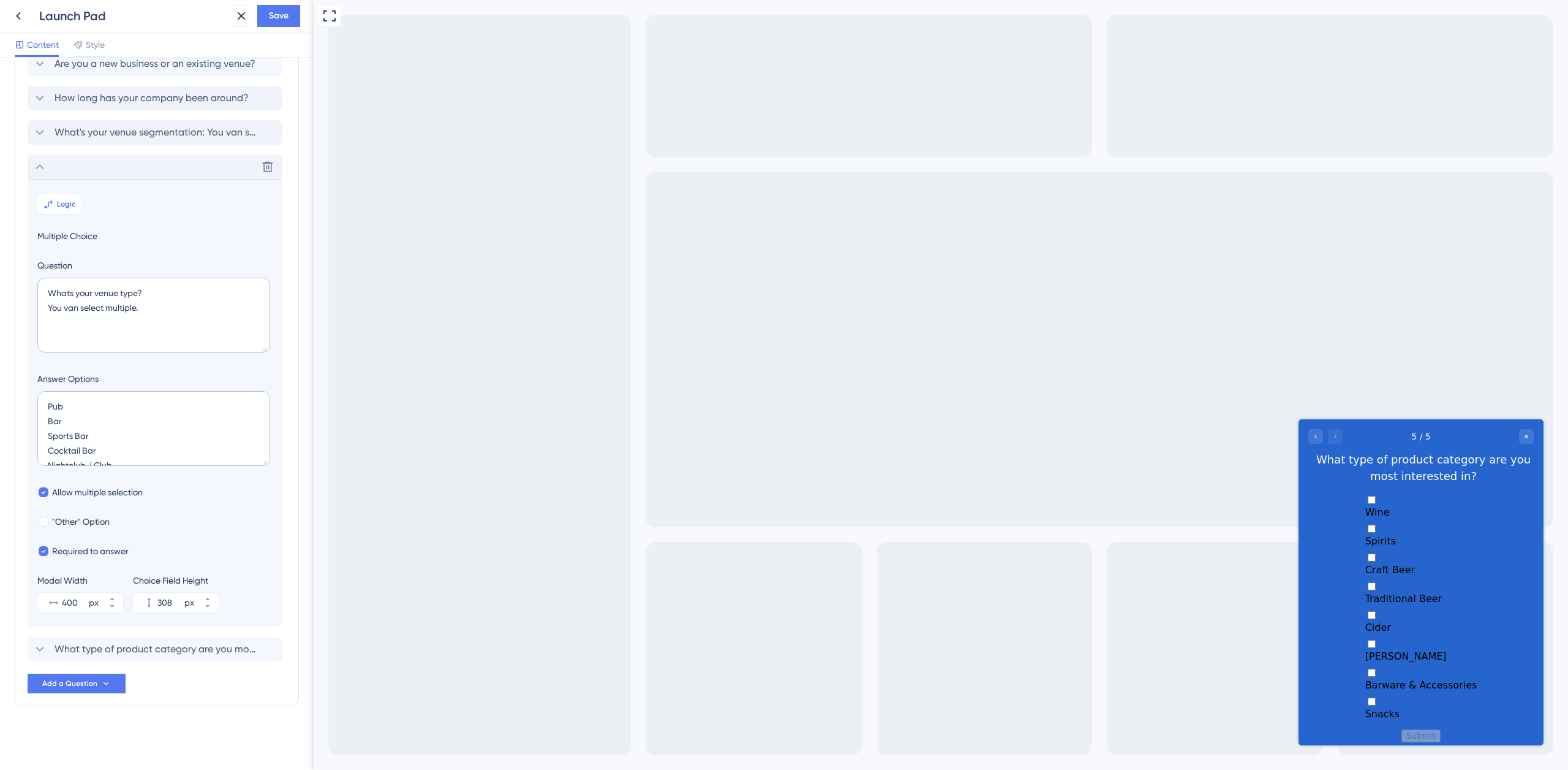
scroll to position [0, 0]
click at [138, 648] on span "What type of product category are you most interested in?" at bounding box center [156, 649] width 202 height 15
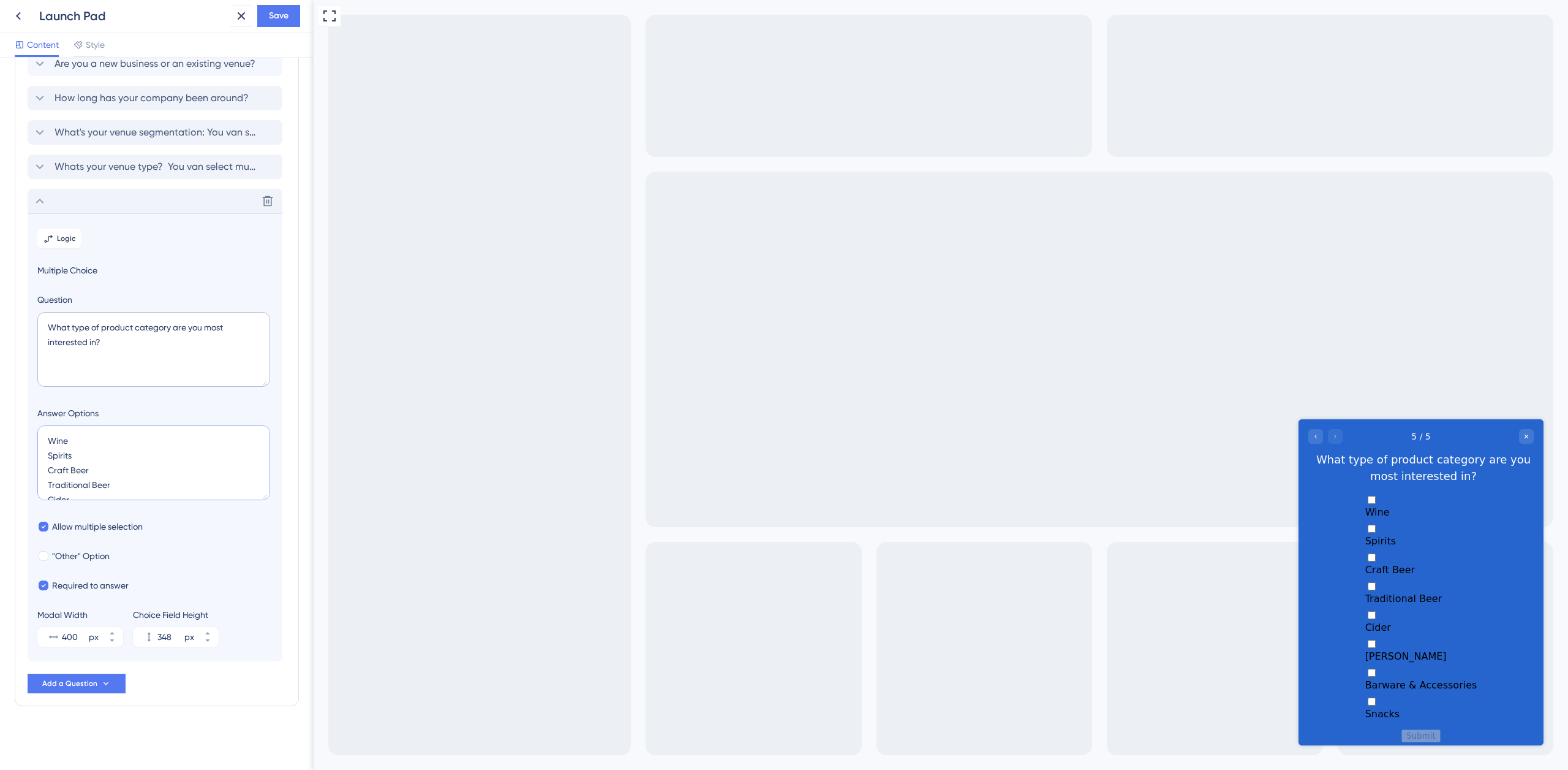
click at [132, 482] on textarea "Wine Spirits Craft Beer Traditional Beer Cider [PERSON_NAME] Barware & Accessor…" at bounding box center [154, 463] width 233 height 75
click at [95, 681] on span "Add a Question" at bounding box center [70, 683] width 55 height 10
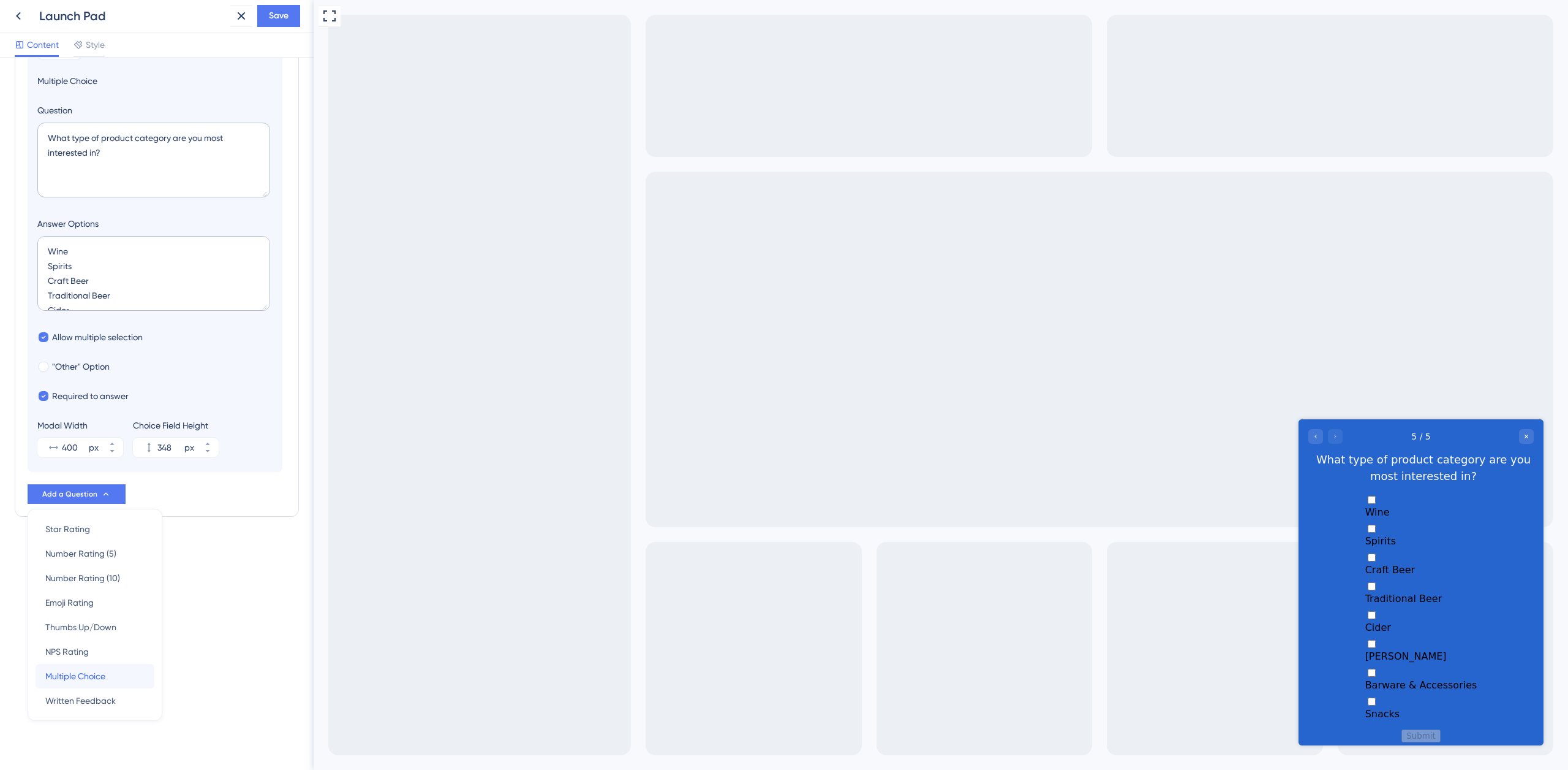
click at [106, 677] on span "Multiple Choice" at bounding box center [75, 676] width 60 height 15
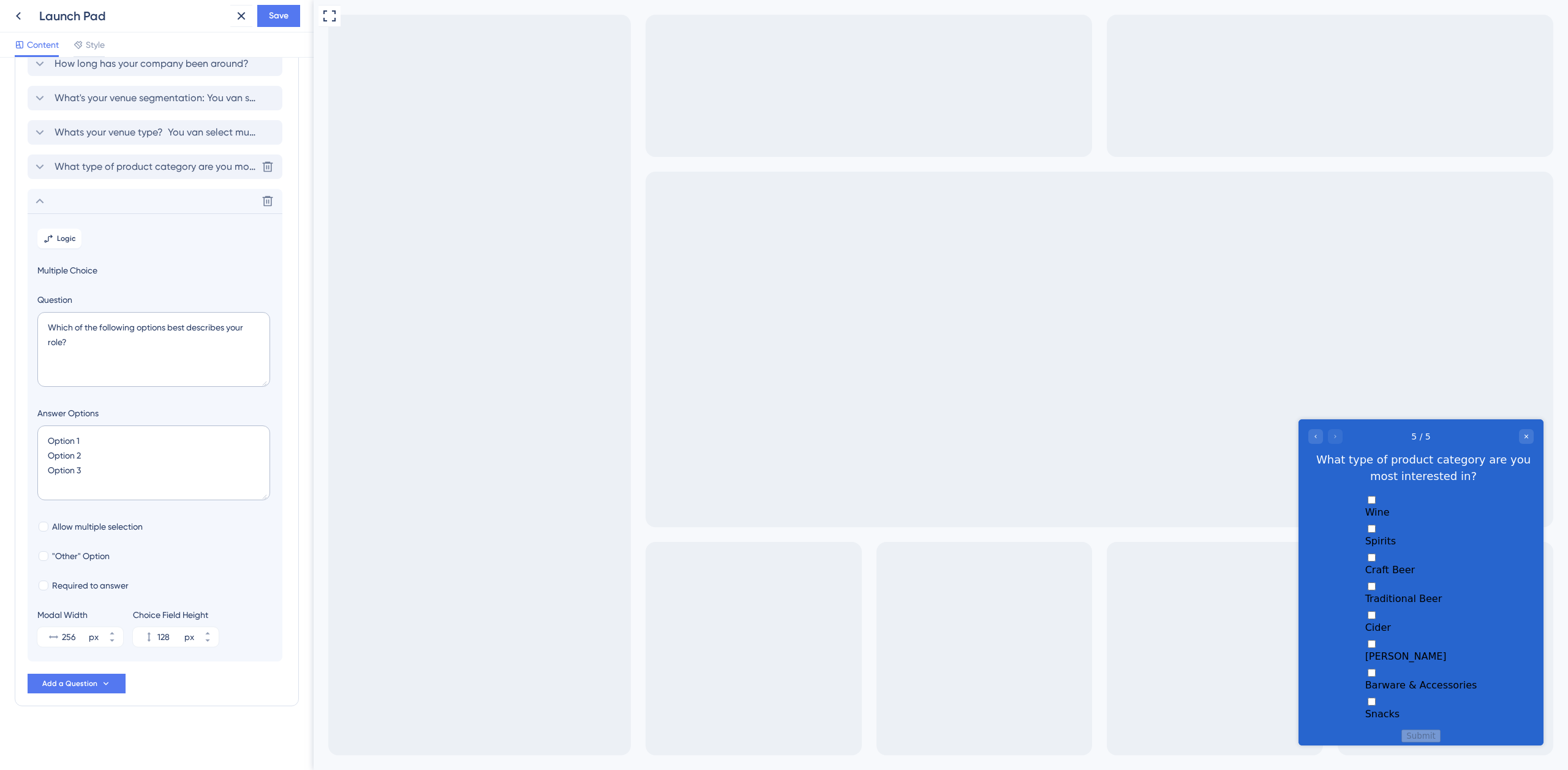
scroll to position [113, 0]
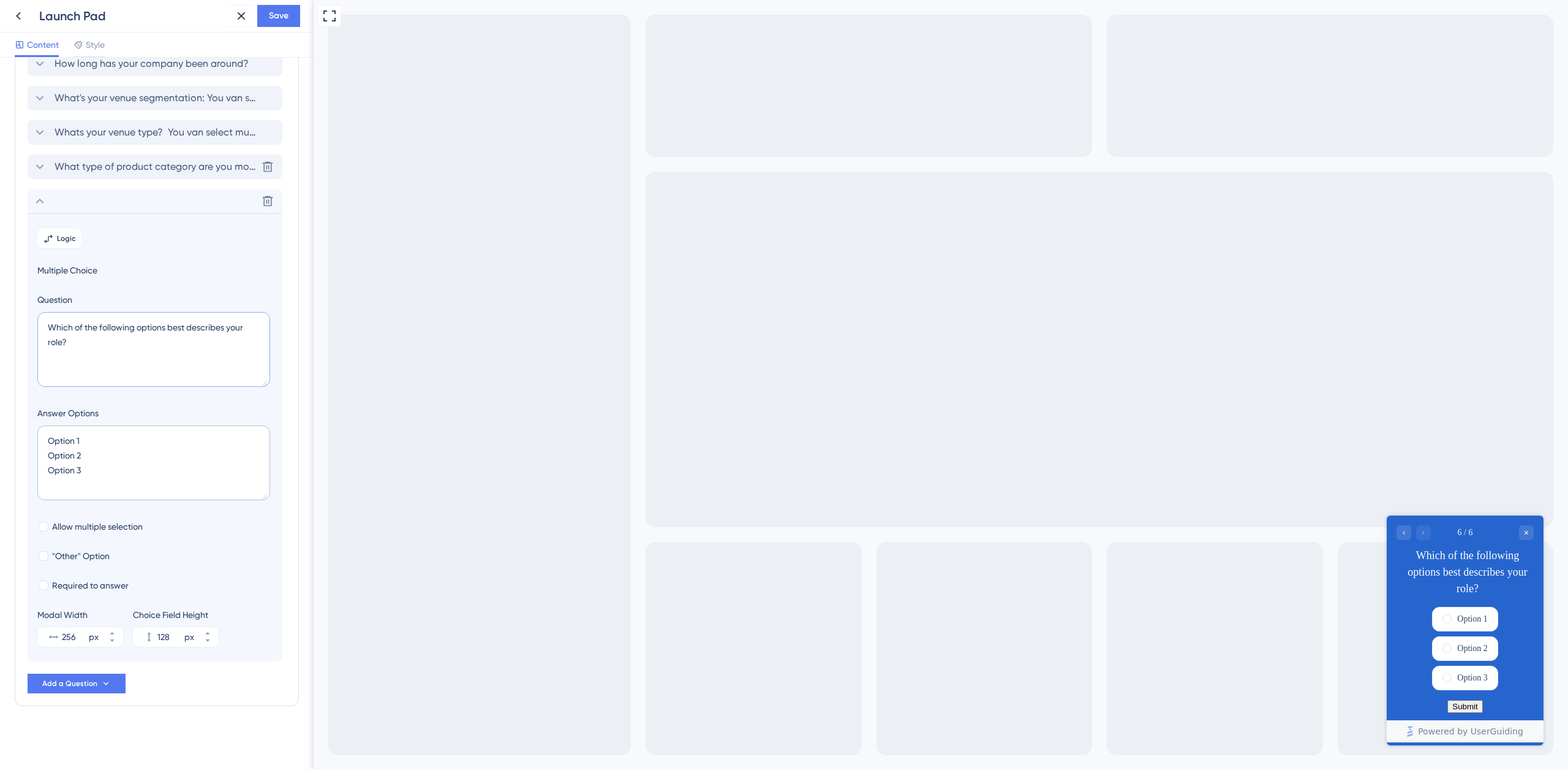
drag, startPoint x: 71, startPoint y: 341, endPoint x: 38, endPoint y: 315, distance: 42.0
click at [41, 316] on textarea "Which of the following options best describes your role?" at bounding box center [154, 350] width 233 height 75
paste textarea "Let's dig a little deeper. What specific types of products"
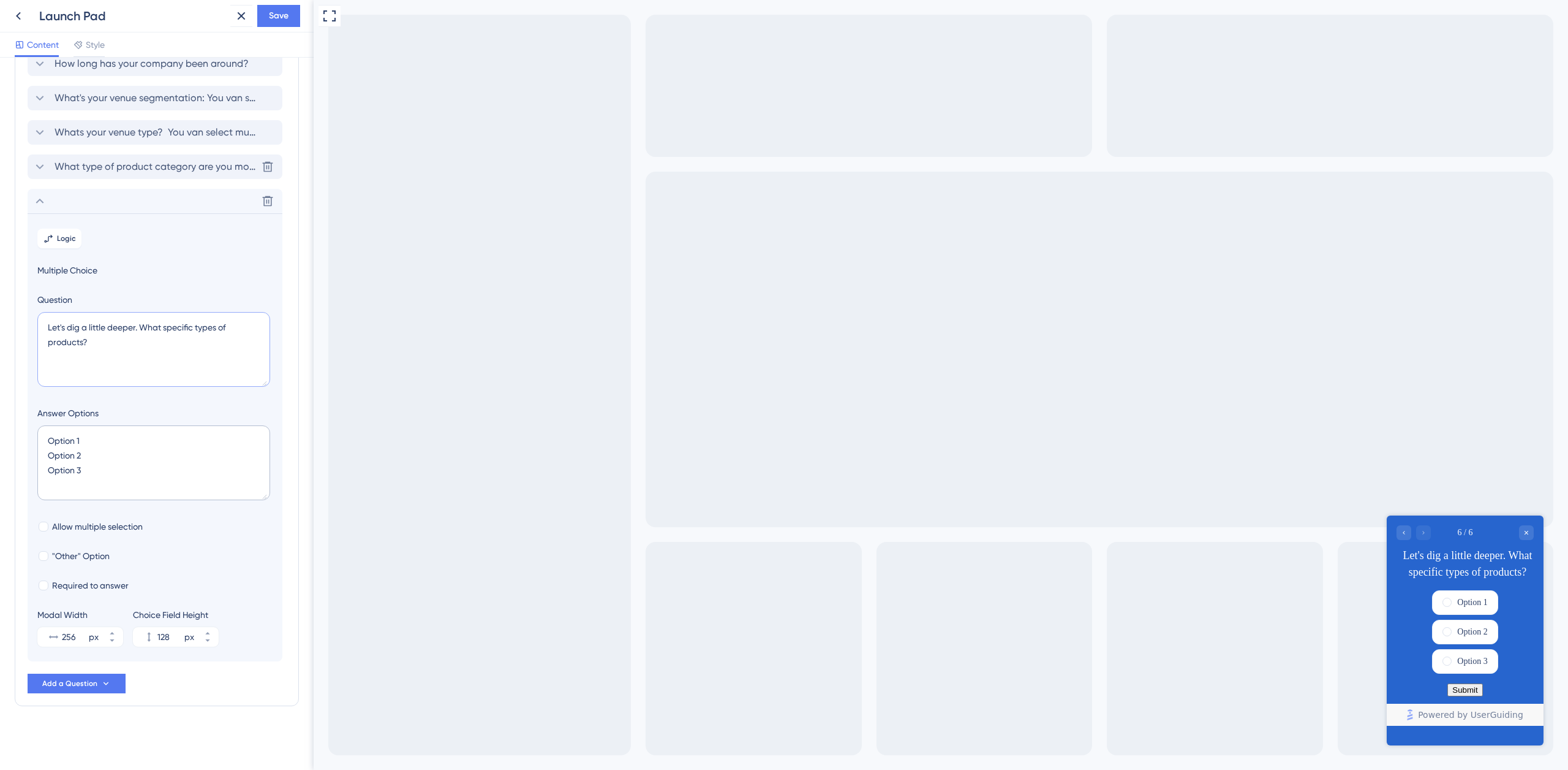
drag, startPoint x: 102, startPoint y: 343, endPoint x: 19, endPoint y: 322, distance: 85.6
click at [20, 322] on div "Survey Questions Add questions to your survey and edit them below. Learn More A…" at bounding box center [156, 333] width 284 height 746
paste textarea "Select varieties based on the categories you chose earlier."
click at [138, 327] on textarea "Let's dig a little deeper. Select varieties based on the categories you chose e…" at bounding box center [154, 350] width 233 height 75
type textarea "Let's dig a little deeper? Select varieties based on the categories you chose e…"
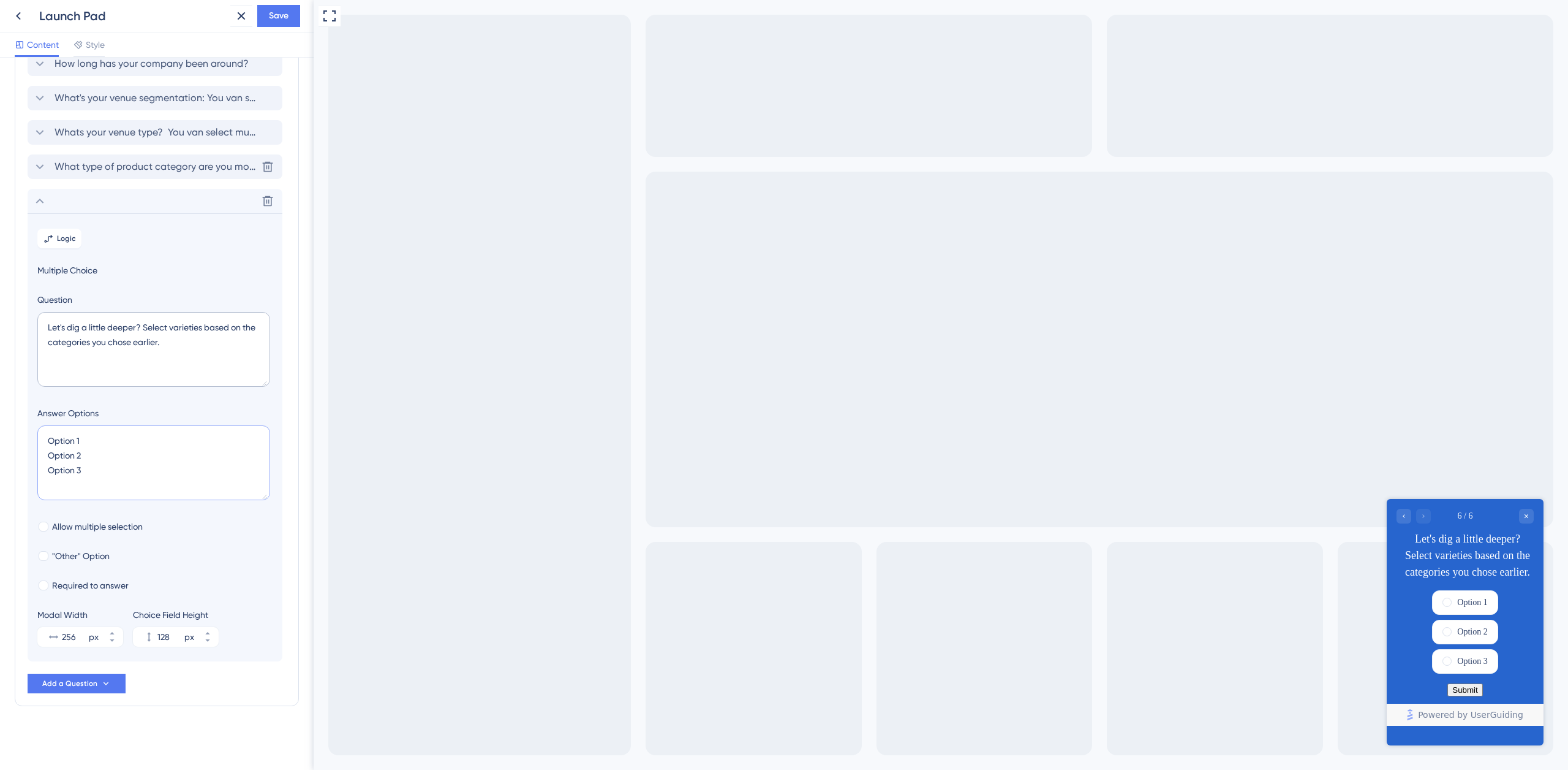
click at [116, 457] on textarea "Option 1 Option 2 Option 3" at bounding box center [154, 463] width 233 height 75
paste textarea "[PERSON_NAME]"
type textarea "[PERSON_NAME]"
type input "40"
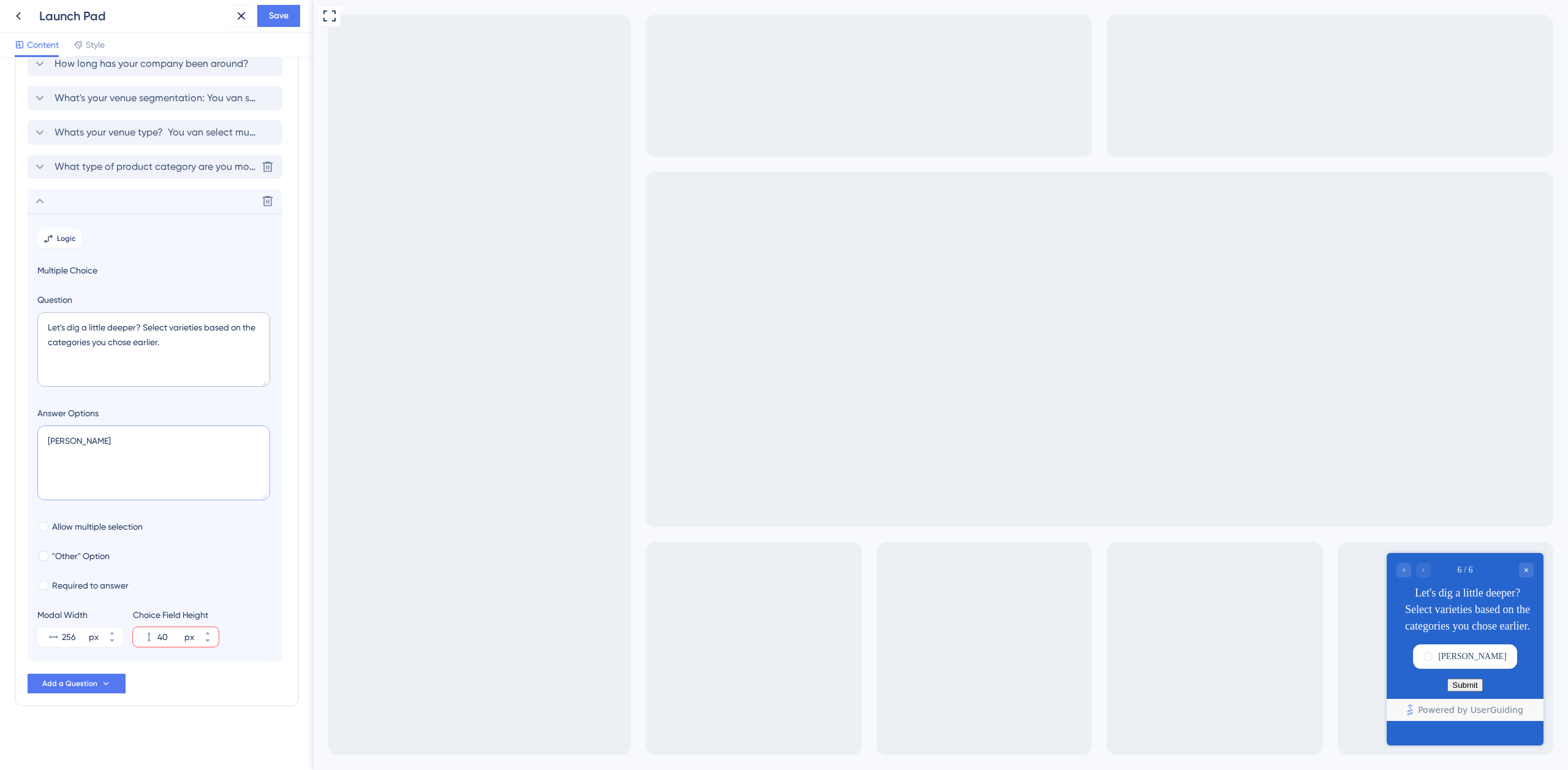
click at [124, 437] on textarea "[PERSON_NAME]" at bounding box center [154, 463] width 233 height 75
paste textarea "Bitter"
type textarea "[PERSON_NAME]"
type input "84"
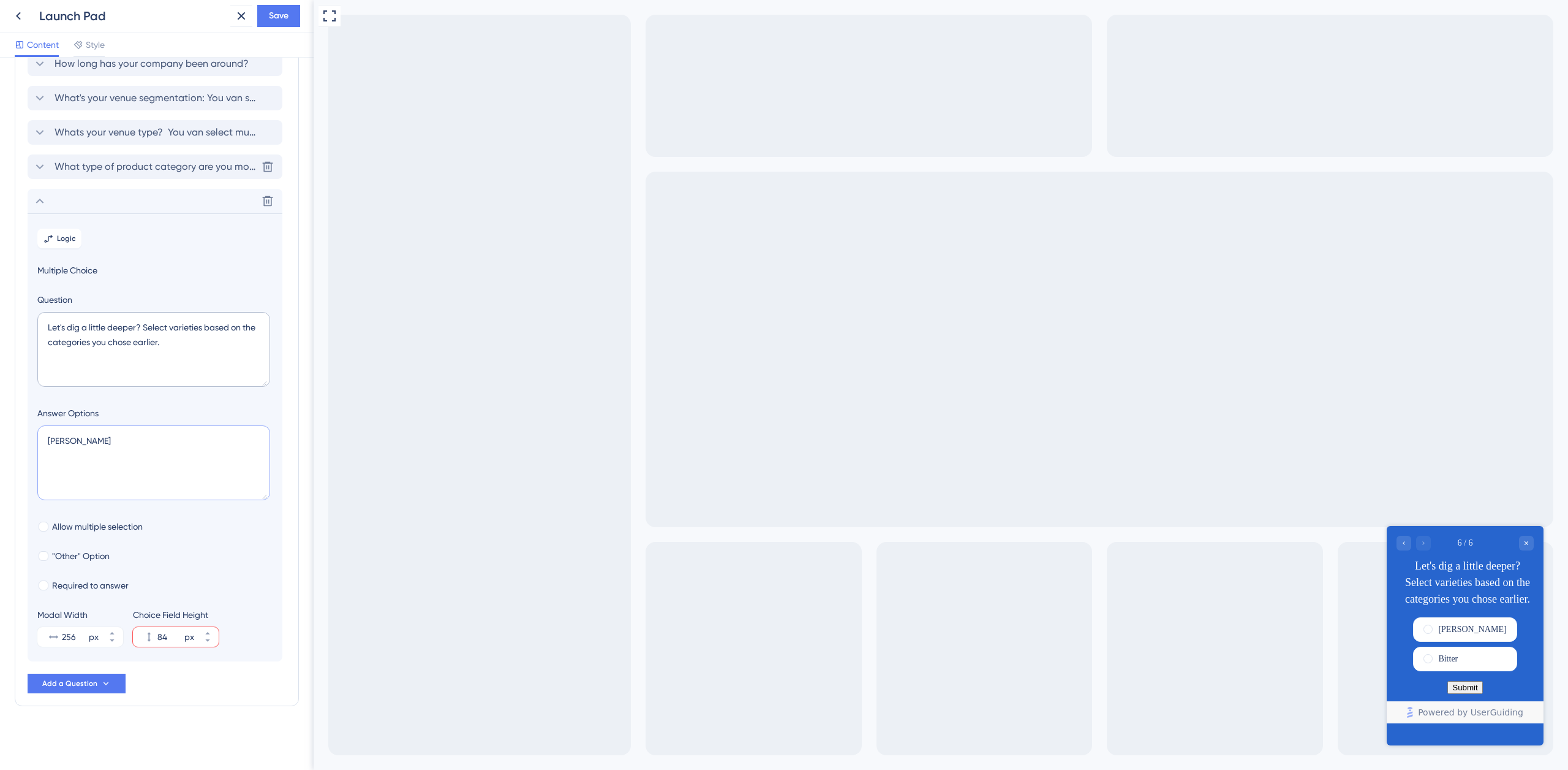
paste textarea "Dark Ale"
type textarea "Amber Ale Bitter Dark Ale"
type input "128"
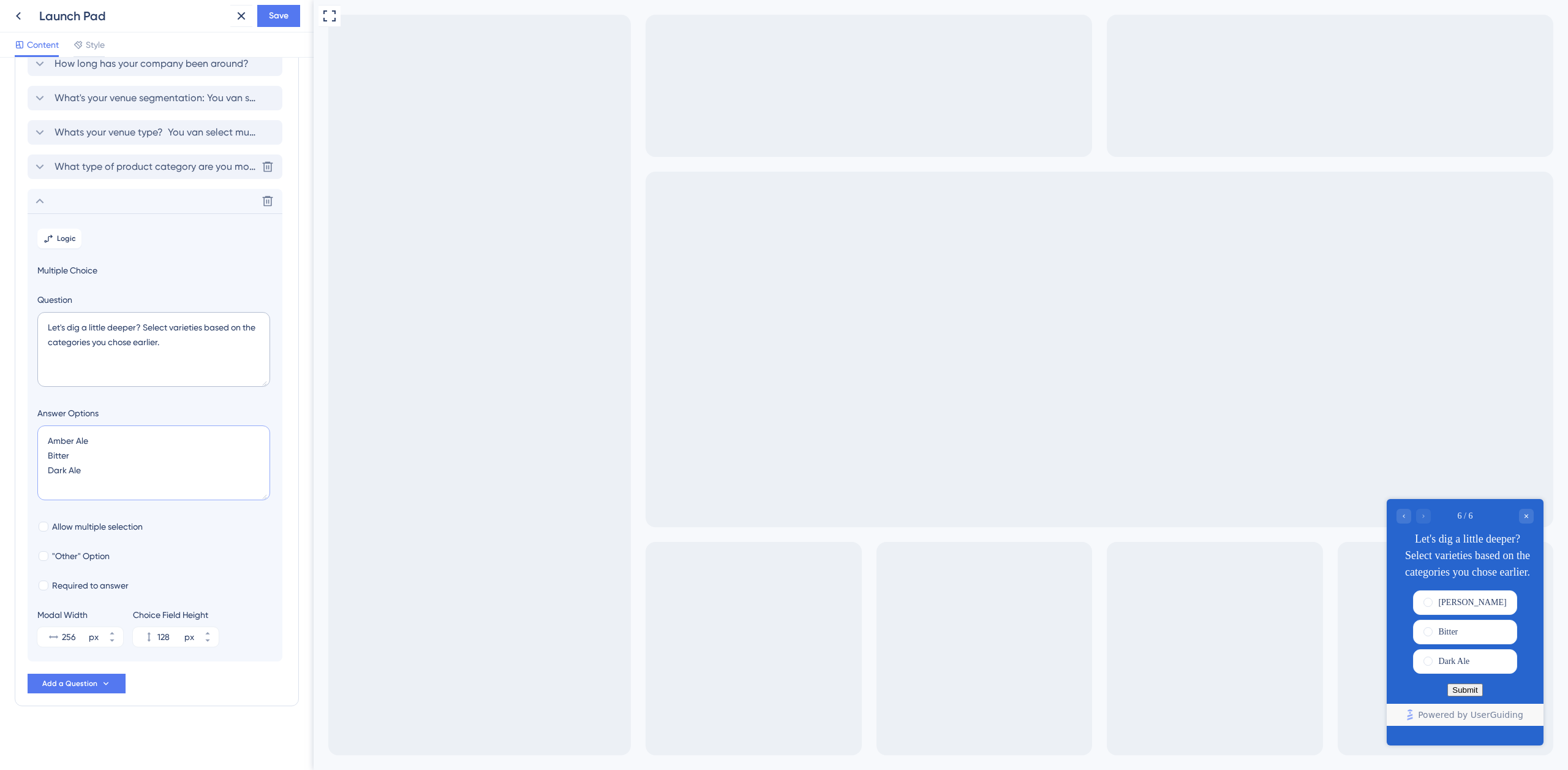
paste textarea "[PERSON_NAME]"
type textarea "Amber Ale Bitter Dark Ale [PERSON_NAME]"
type input "172"
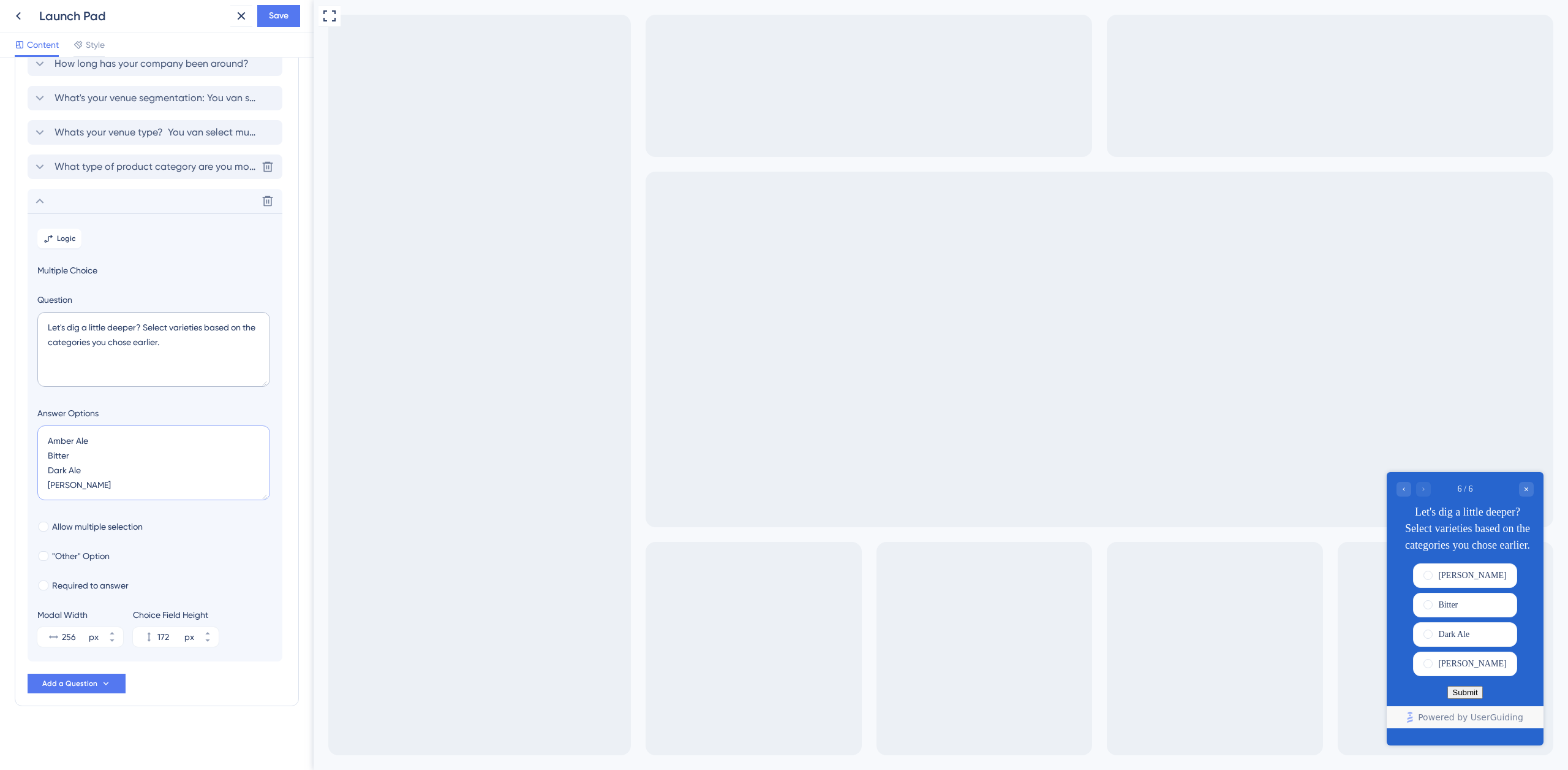
click at [82, 483] on textarea "Amber Ale Bitter Dark Ale [PERSON_NAME]" at bounding box center [154, 463] width 233 height 75
paste textarea "Fruit Beer"
type textarea "Amber Ale Bitter Dark Ale [PERSON_NAME] Fruit Beer"
type input "216"
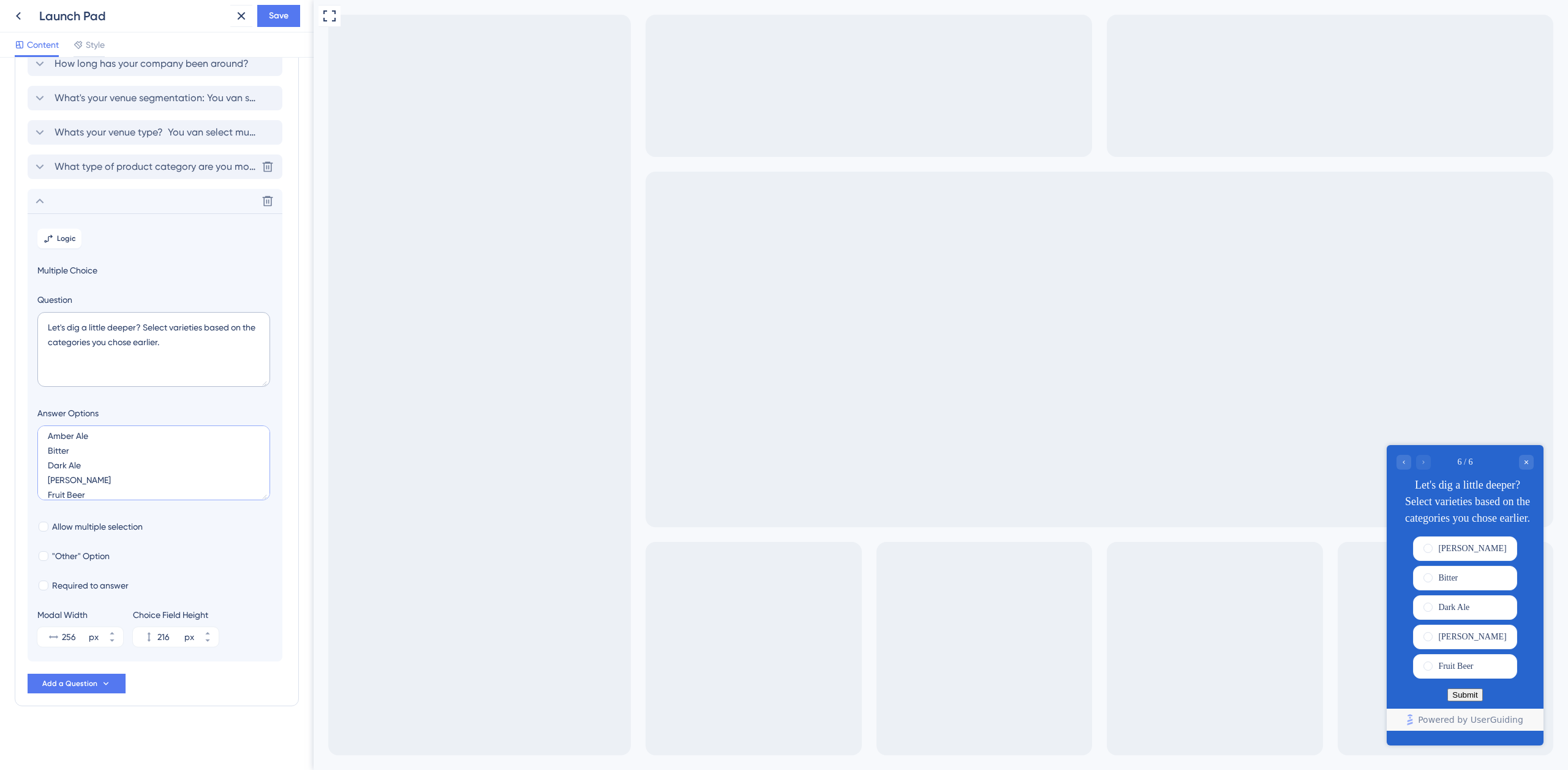
scroll to position [20, 0]
paste textarea "Hefeweizen"
type textarea "Amber Ale Bitter Dark Ale [PERSON_NAME] Fruit Beer Hefeweizen"
type input "260"
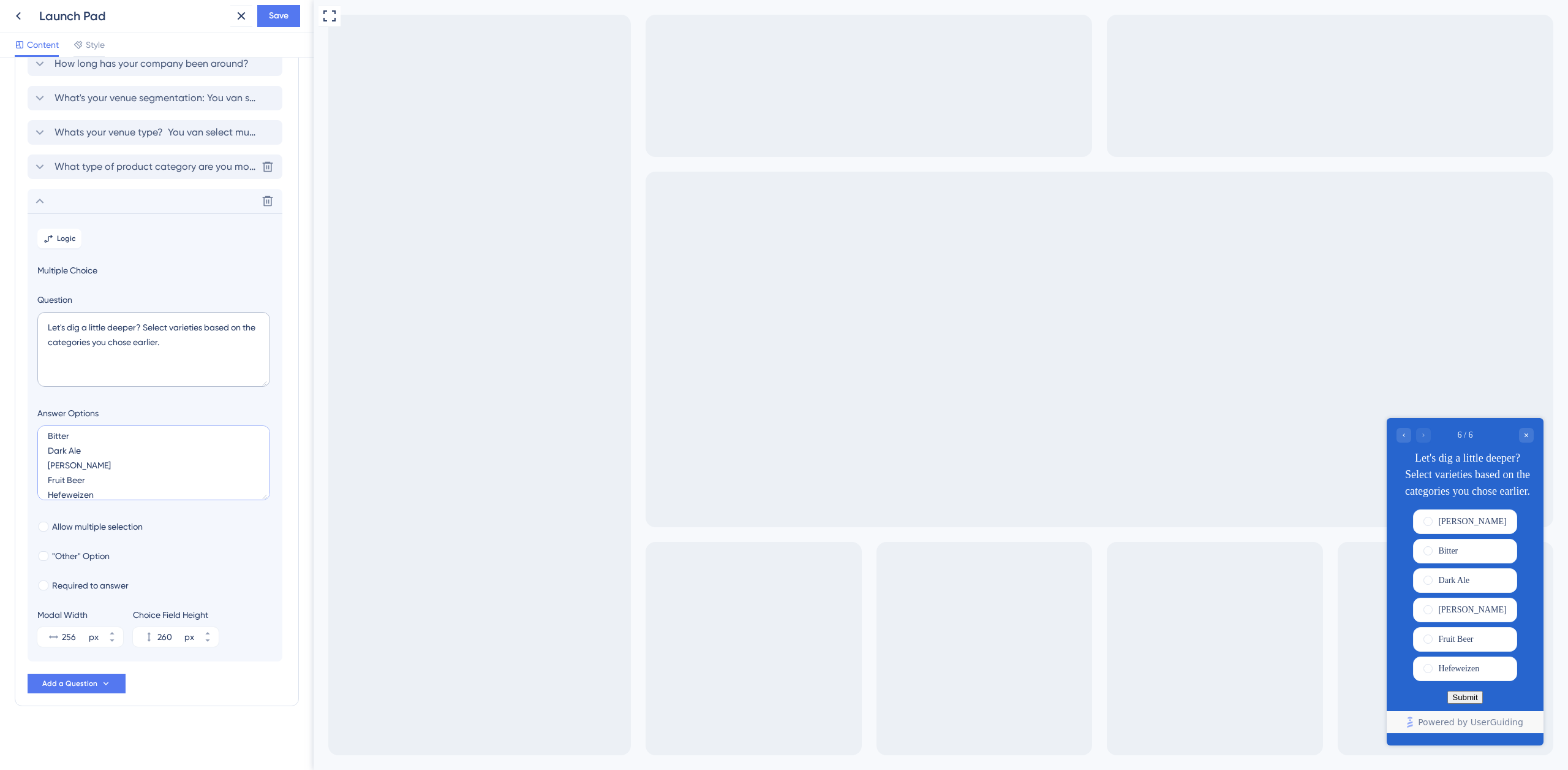
scroll to position [34, 0]
paste textarea "Kolsch"
type textarea "Amber Ale Bitter Dark Ale [PERSON_NAME] Fruit Beer Hefeweizen Kolsch"
type input "304"
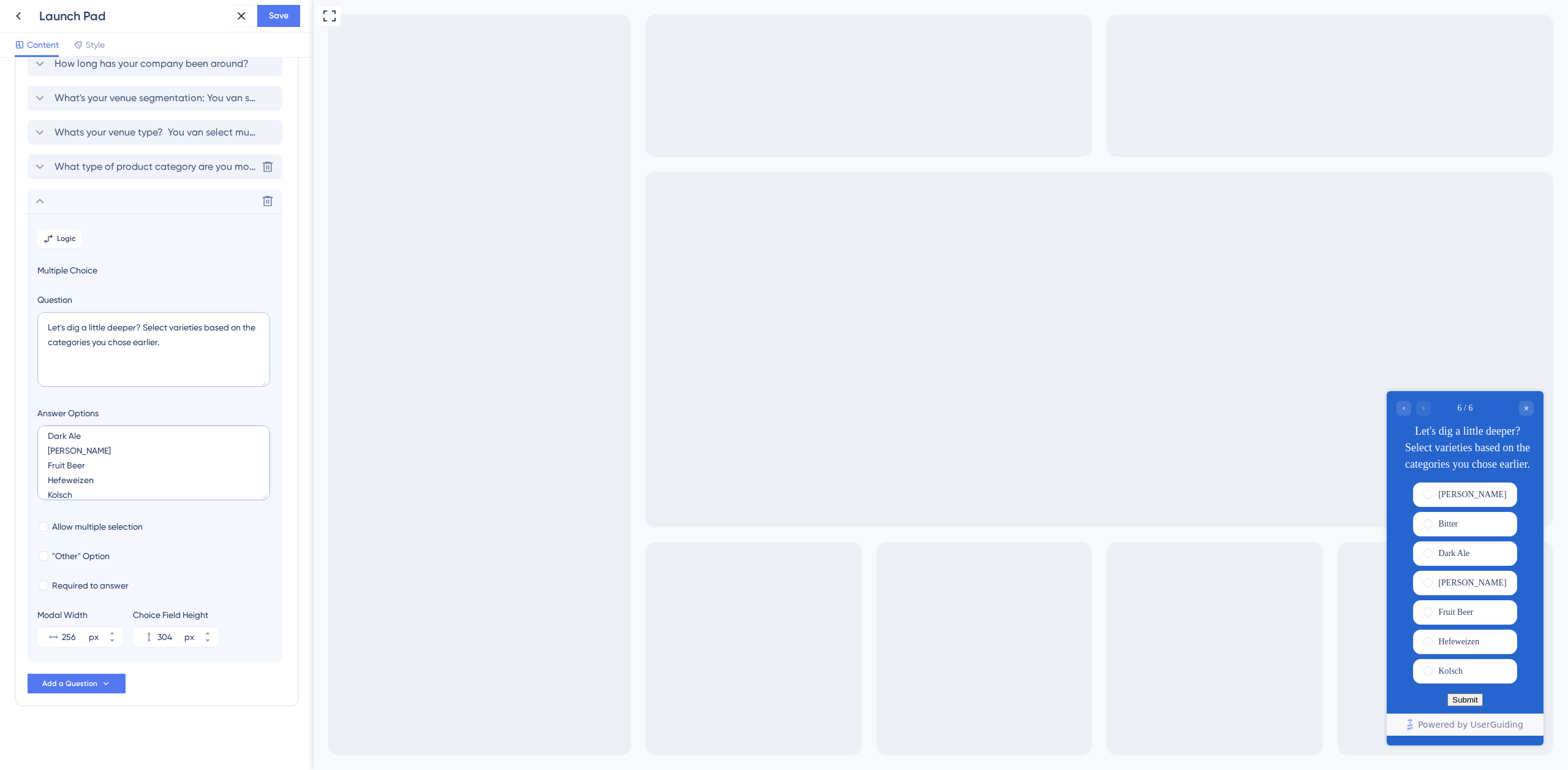
scroll to position [49, 0]
paste textarea "Lambic"
type textarea "Amber Ale Bitter Dark Ale [PERSON_NAME] Fruit Beer Hefeweizen Kolsch Lambic"
type input "348"
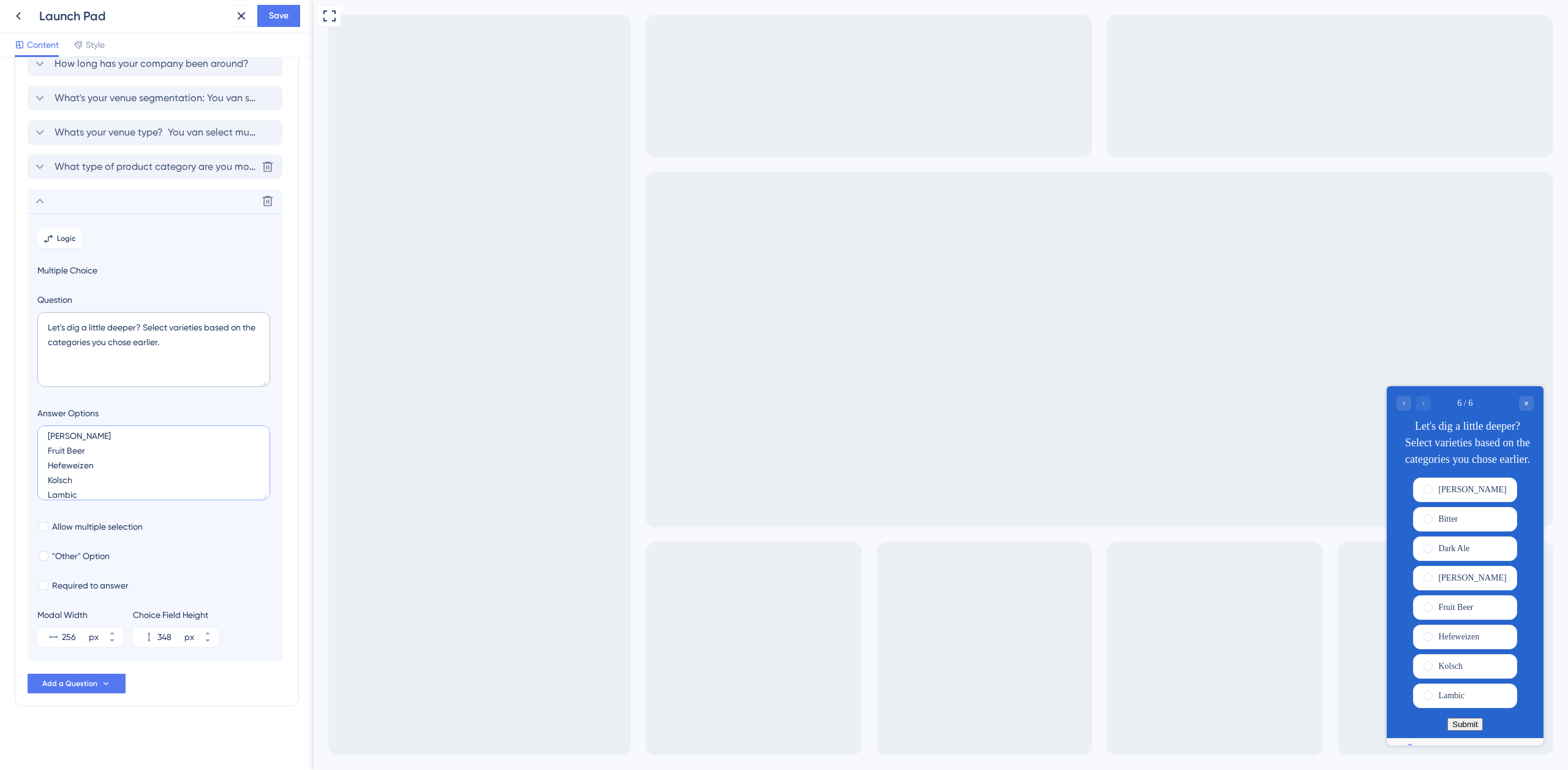
scroll to position [64, 0]
paste textarea "Berliner Weisse"
type textarea "Amber Ale Bitter Dark Ale [PERSON_NAME] Fruit Beer Hefeweizen Kolsch Lambic Ber…"
type input "392"
click at [133, 488] on textarea "Amber Ale Bitter Dark Ale [PERSON_NAME] Fruit Beer Hefeweizen Kolsch Lambic Ber…" at bounding box center [154, 463] width 233 height 75
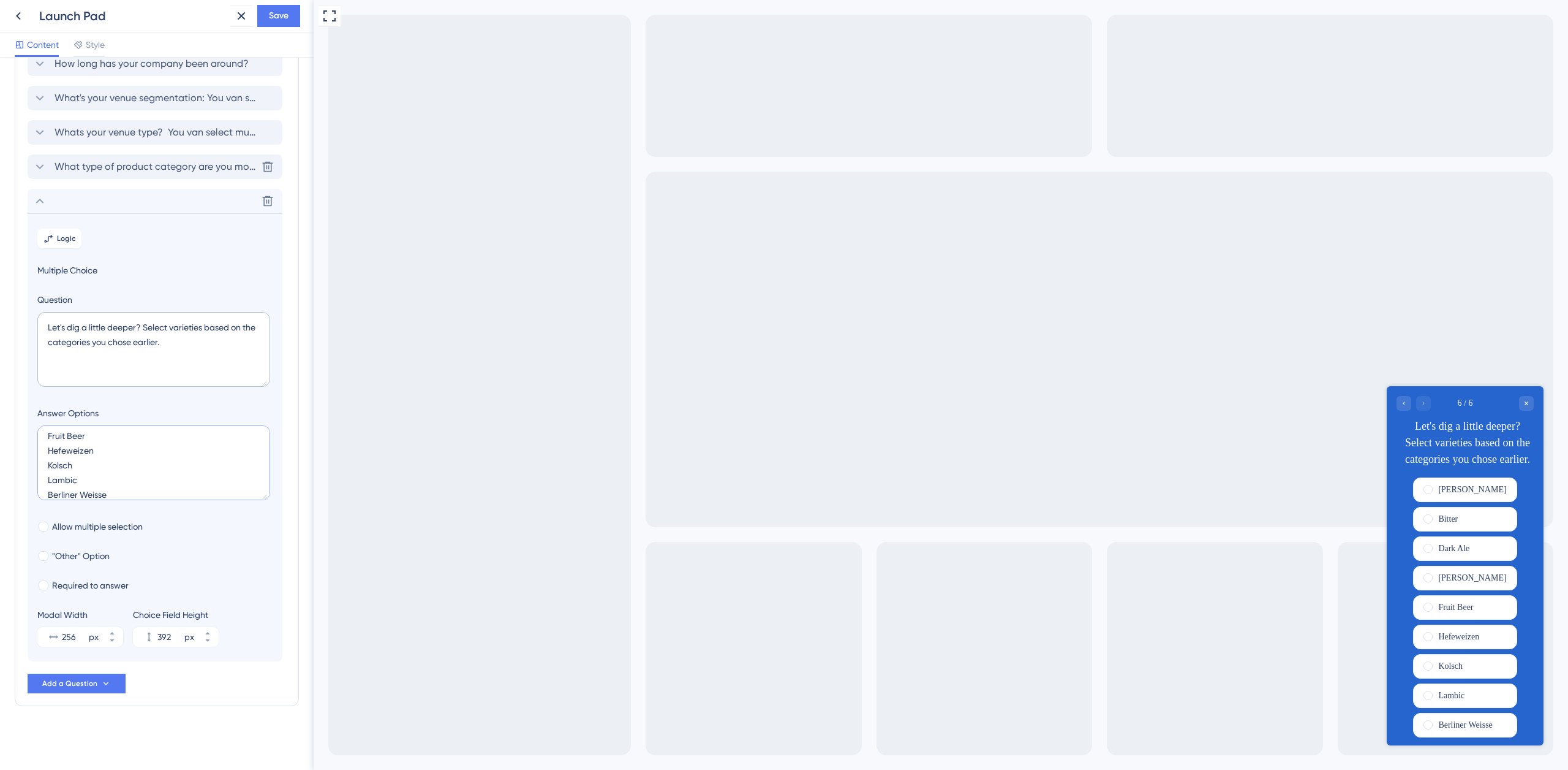
click at [133, 488] on textarea "Amber Ale Bitter Dark Ale [PERSON_NAME] Fruit Beer Hefeweizen Kolsch Lambic Ber…" at bounding box center [154, 463] width 233 height 75
paste textarea "Brown Ale"
type textarea "Amber Ale Bitter Dark Ale [PERSON_NAME] Fruit Beer Hefeweizen Kolsch Lambic Ber…"
type input "436"
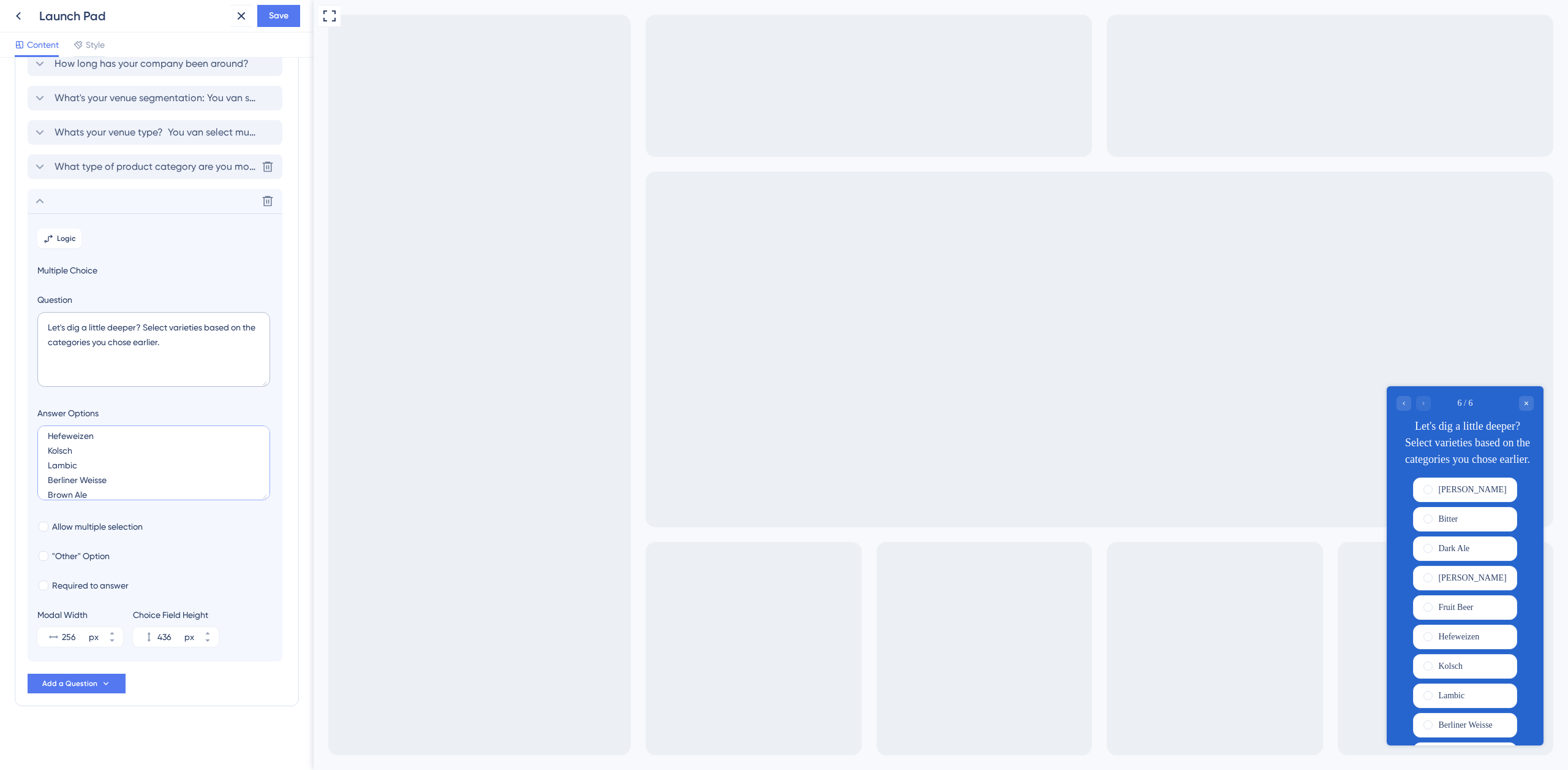
click at [135, 485] on textarea "Amber Ale Bitter Dark Ale [PERSON_NAME] Fruit Beer Hefeweizen Kolsch Lambic Ber…" at bounding box center [154, 463] width 233 height 75
click at [134, 490] on textarea "Amber Ale Bitter Dark Ale [PERSON_NAME] Fruit Beer Hefeweizen Kolsch Lambic Ber…" at bounding box center [154, 463] width 233 height 75
paste textarea "Dubbel"
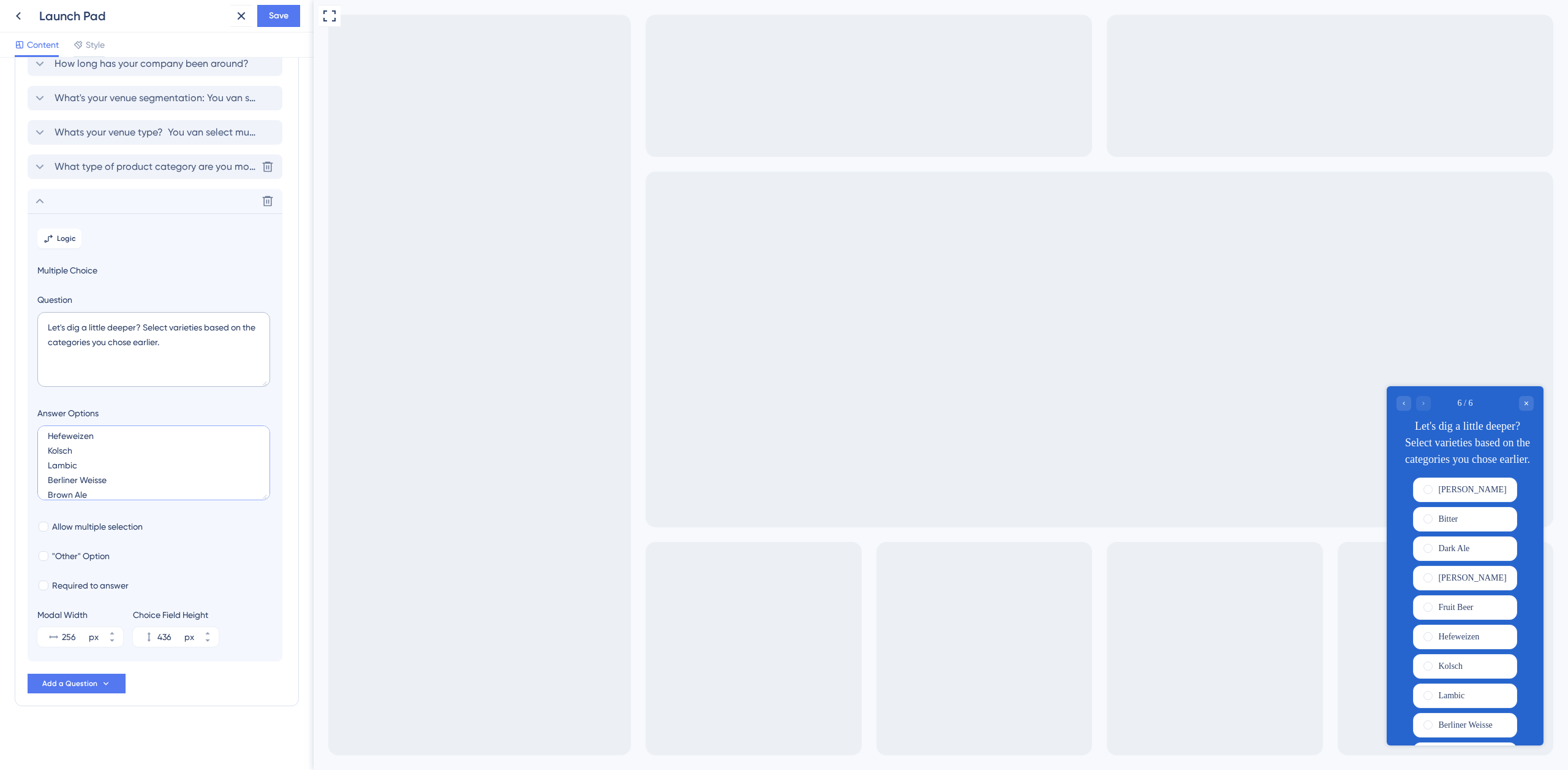
scroll to position [93, 0]
paste textarea "Dubbel"
type textarea "Amber Ale Bitter Dark Ale [PERSON_NAME] Fruit Beer Hefeweizen Kolsch Lambic Ber…"
type input "480"
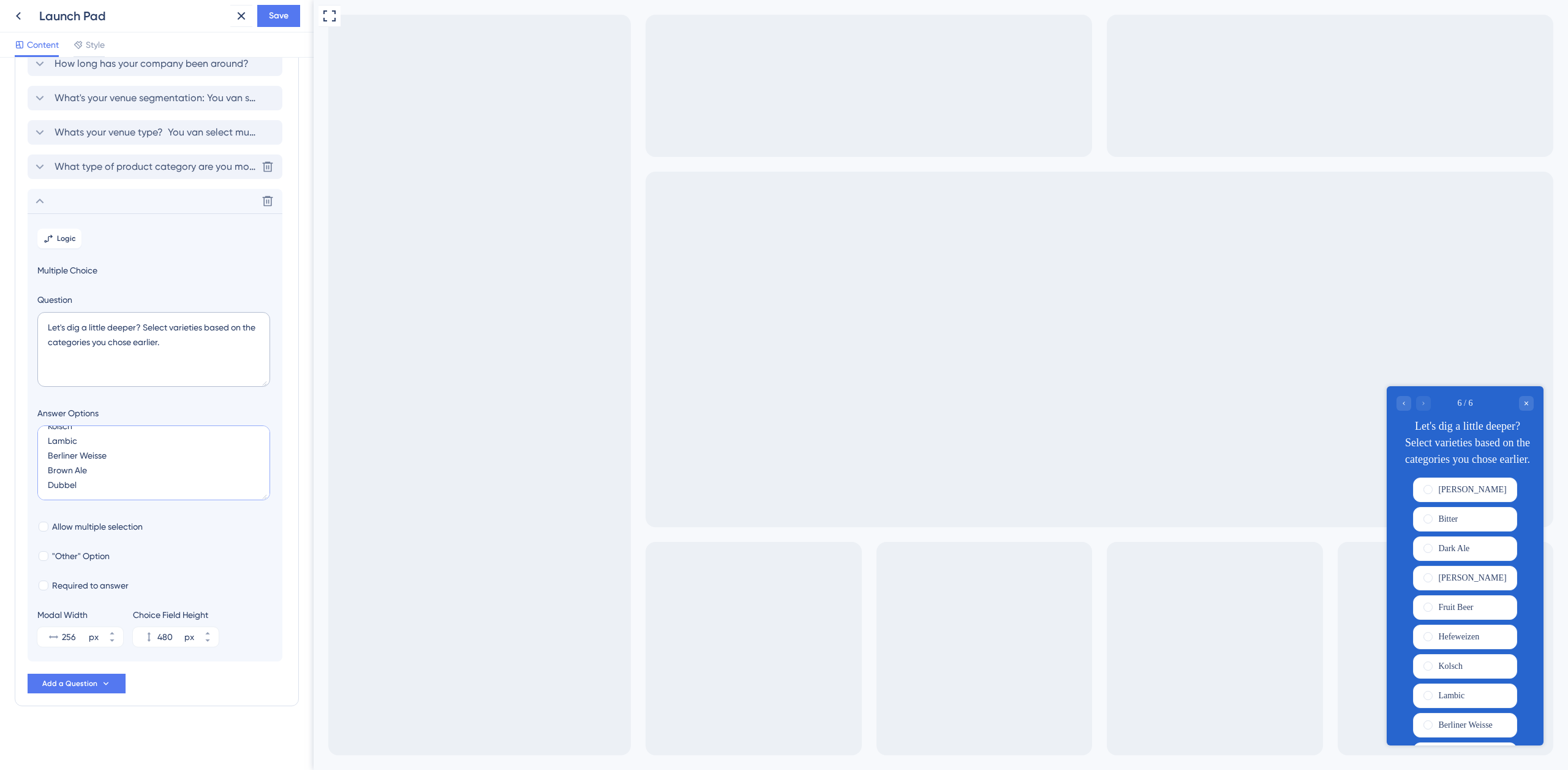
paste textarea "Golden Ale"
type textarea "Amber Ale Bitter Dark Ale [PERSON_NAME] Fruit Beer Hefeweizen Kolsch Lambic Ber…"
type input "524"
paste textarea "Red Ale"
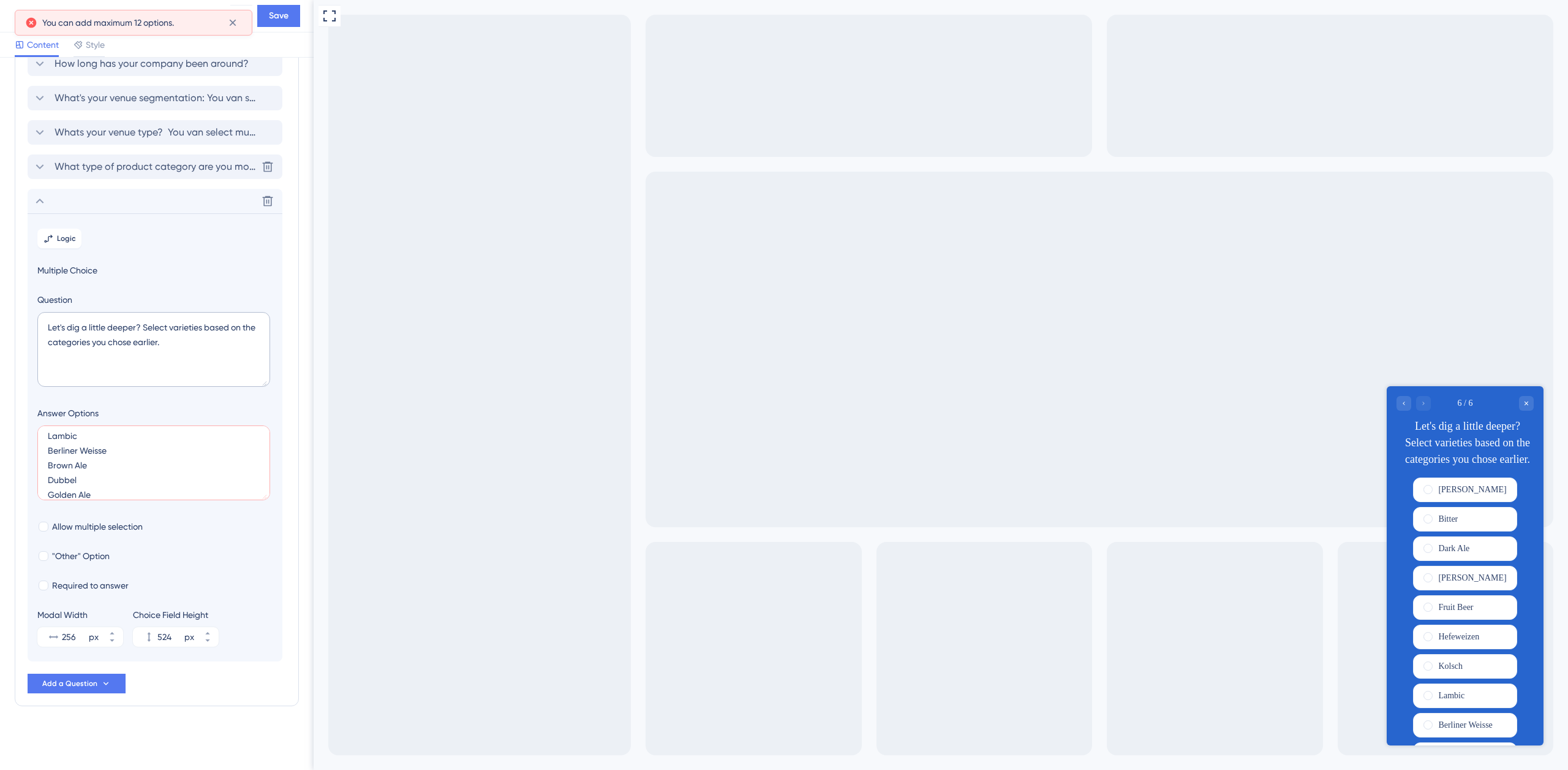
drag, startPoint x: 57, startPoint y: 476, endPoint x: 46, endPoint y: 474, distance: 11.2
click at [46, 474] on textarea "Amber Ale Bitter Dark Ale [PERSON_NAME] Fruit Beer Hefeweizen Kolsch Lambic Ber…" at bounding box center [154, 463] width 233 height 75
click at [93, 476] on textarea "Amber Ale Bitter Dark Ale [PERSON_NAME] Fruit Beer Hefeweizen Kolsch Lambic Ber…" at bounding box center [154, 463] width 233 height 75
type textarea "Amber Ale Bitter Dark Ale [PERSON_NAME] Fruit Beer Hefeweizen Kolsch Lambic Ber…"
type input "480"
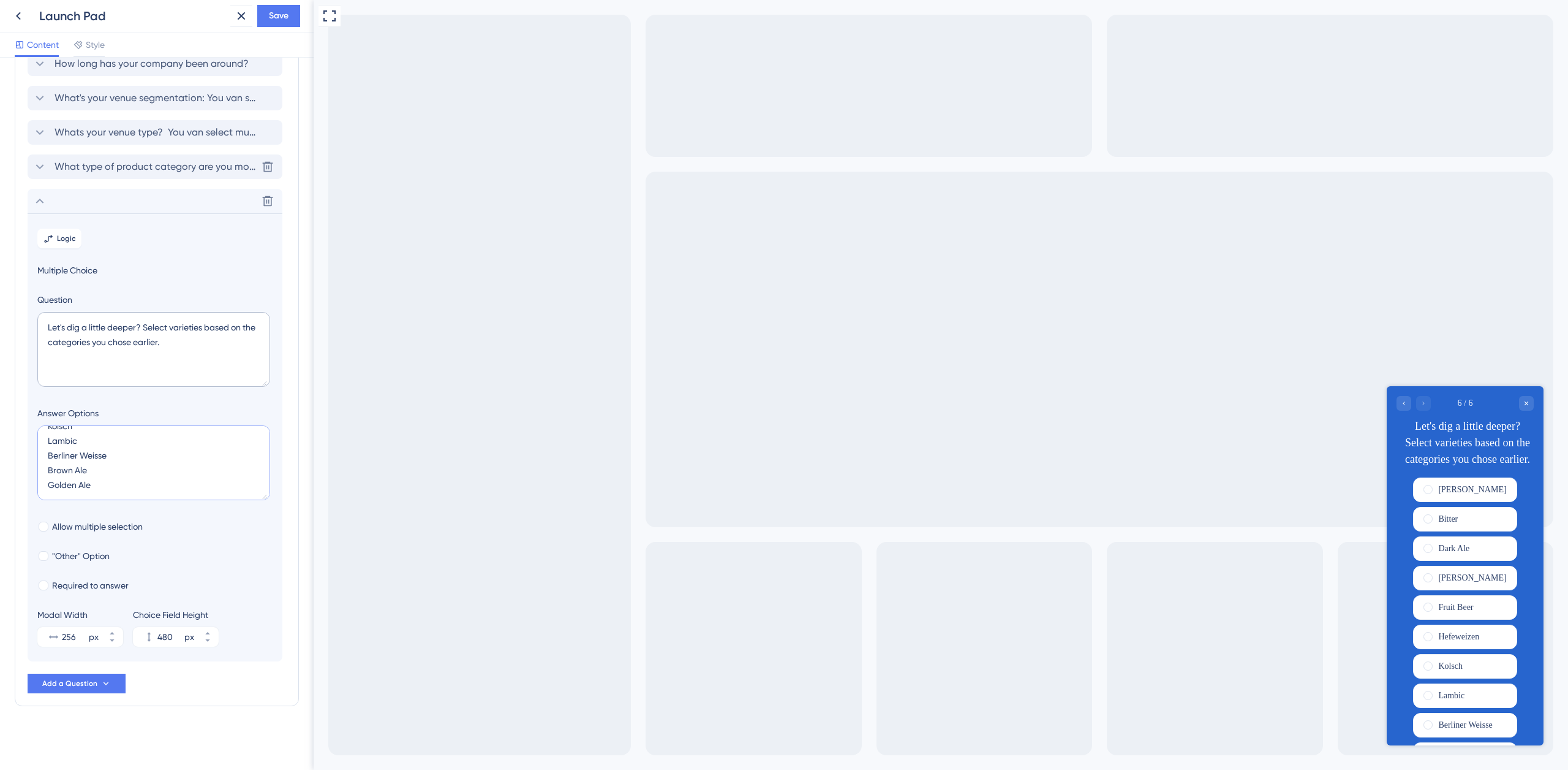
scroll to position [103, 0]
click at [115, 467] on textarea "Amber Ale Bitter Dark Ale [PERSON_NAME] Fruit Beer Hefeweizen Kolsch Lambic Ber…" at bounding box center [154, 463] width 233 height 75
paste textarea "Red Ale"
type textarea "Amber Ale Bitter Dark Ale [PERSON_NAME] Fruit Beer Hefeweizen Kolsch Lambic Ber…"
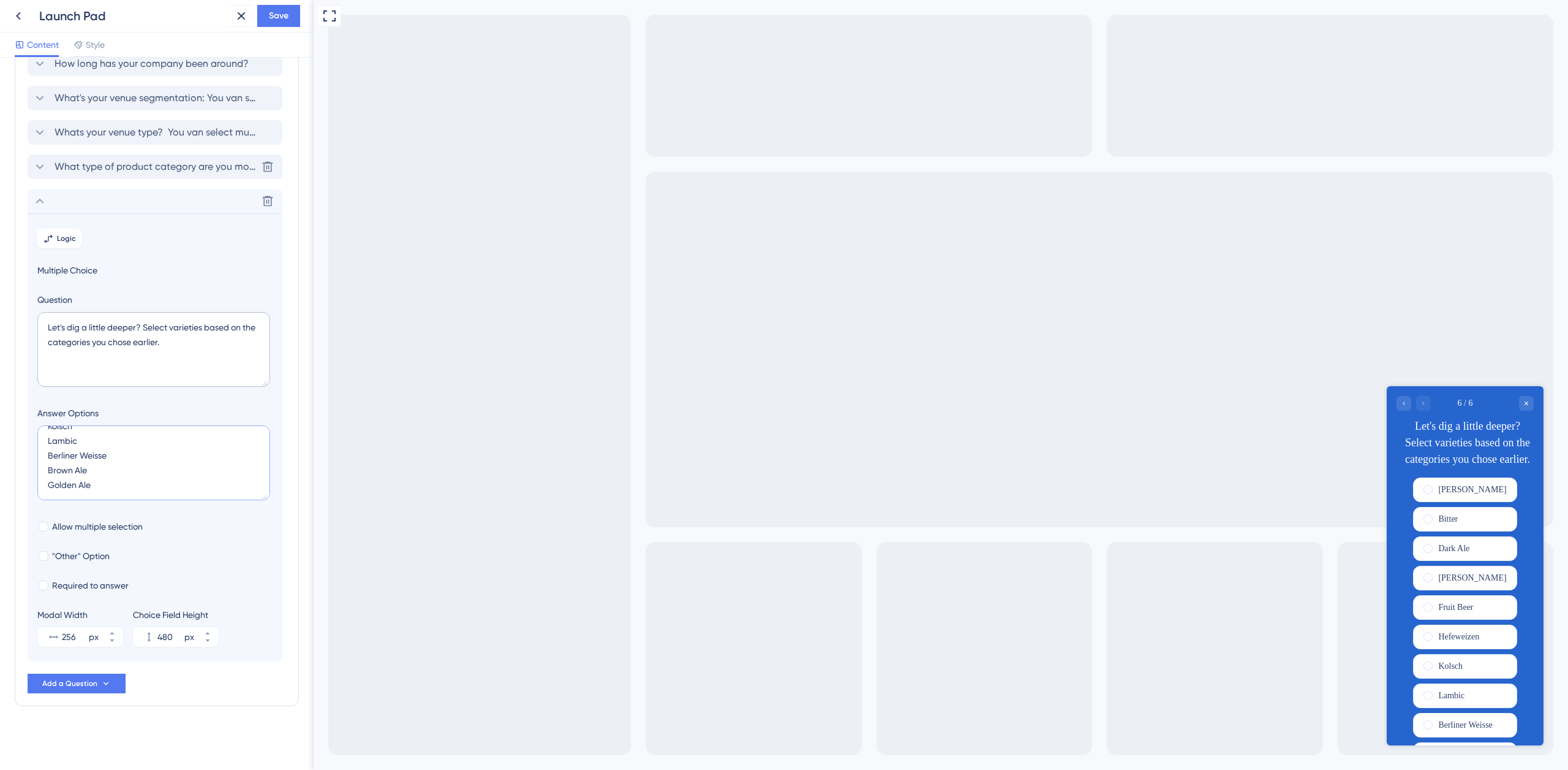
type input "524"
type textarea "Amber Ale Bitter Dark Ale [PERSON_NAME] Fruit Beer Hefeweizen Kolsch Lambic Ber…"
click at [48, 525] on div at bounding box center [43, 526] width 10 height 10
checkbox input "true"
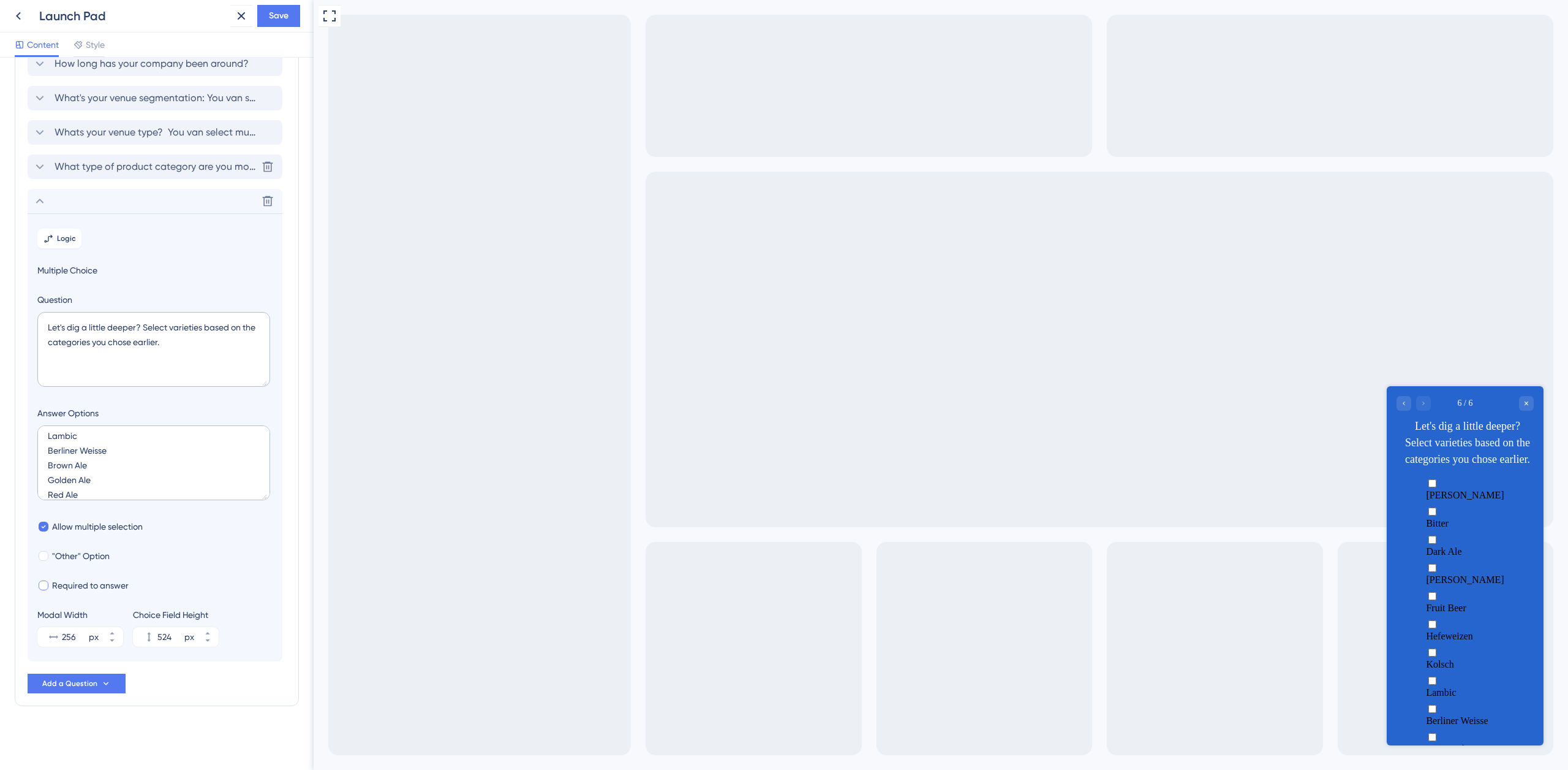
click at [46, 580] on div at bounding box center [43, 585] width 12 height 12
checkbox input "true"
click at [67, 635] on input "256" at bounding box center [74, 636] width 25 height 15
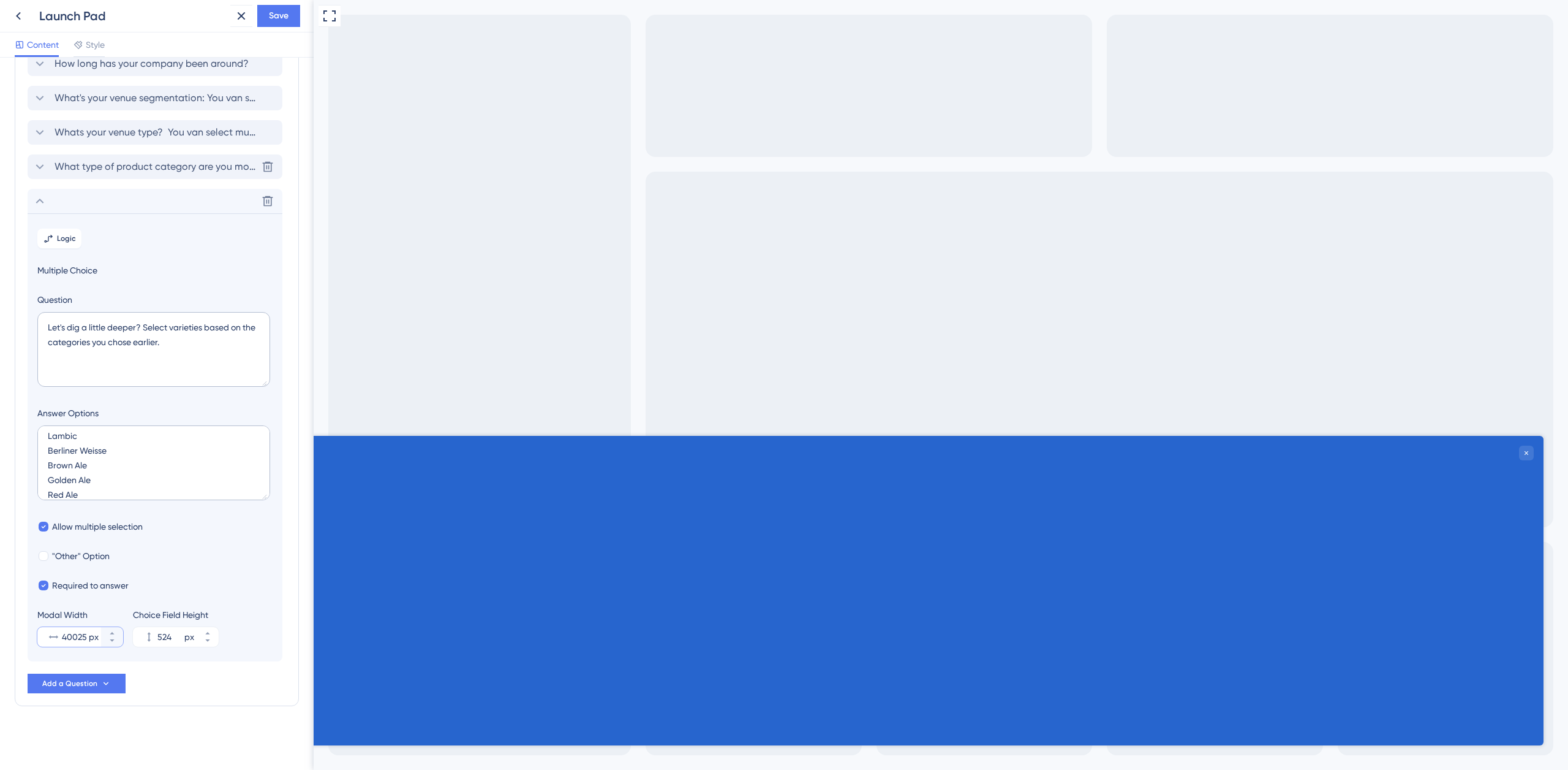
click at [83, 635] on input "400255" at bounding box center [74, 636] width 25 height 15
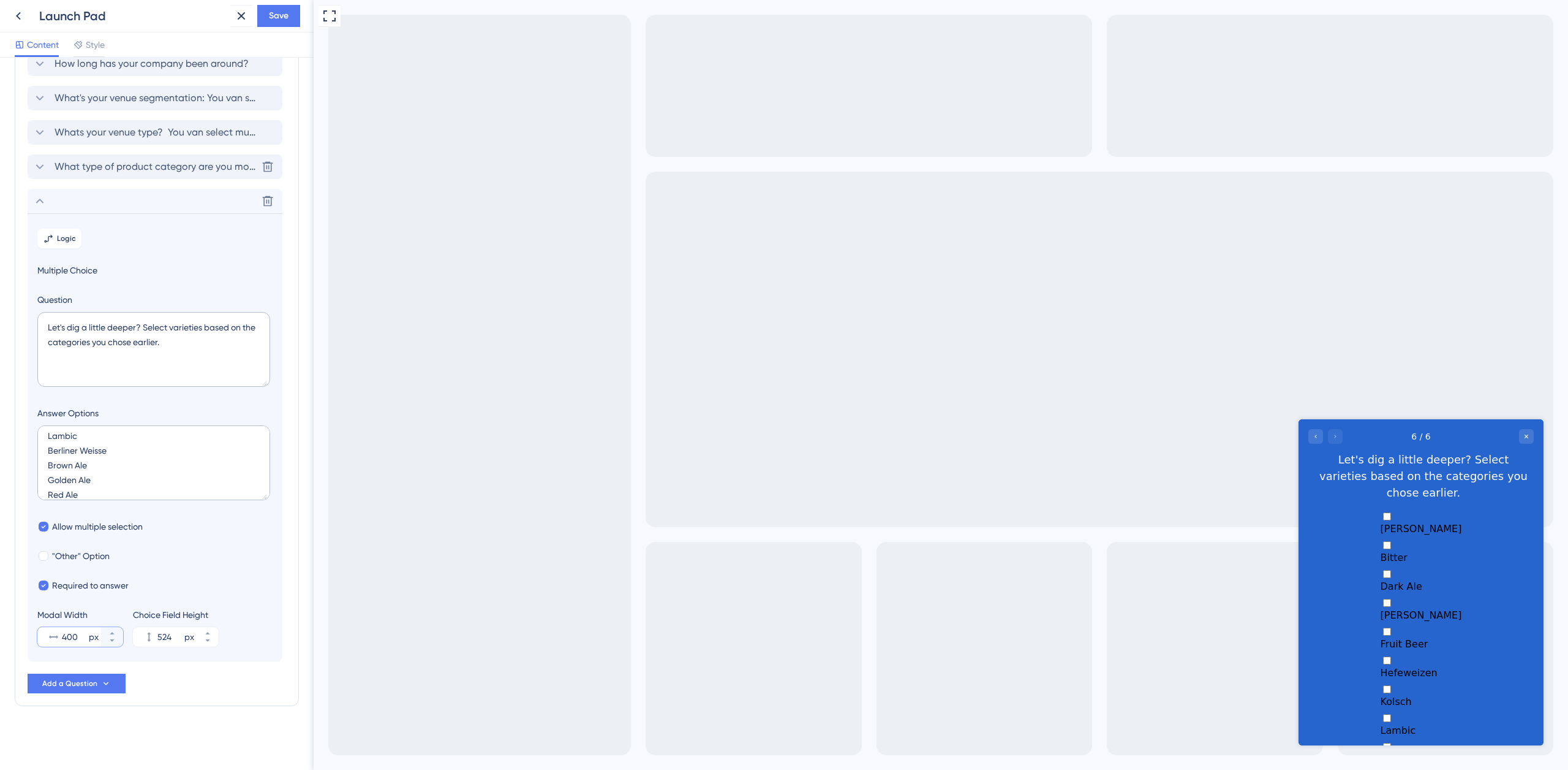
scroll to position [0, 0]
type input "400"
click at [70, 237] on span "Logic" at bounding box center [67, 238] width 19 height 10
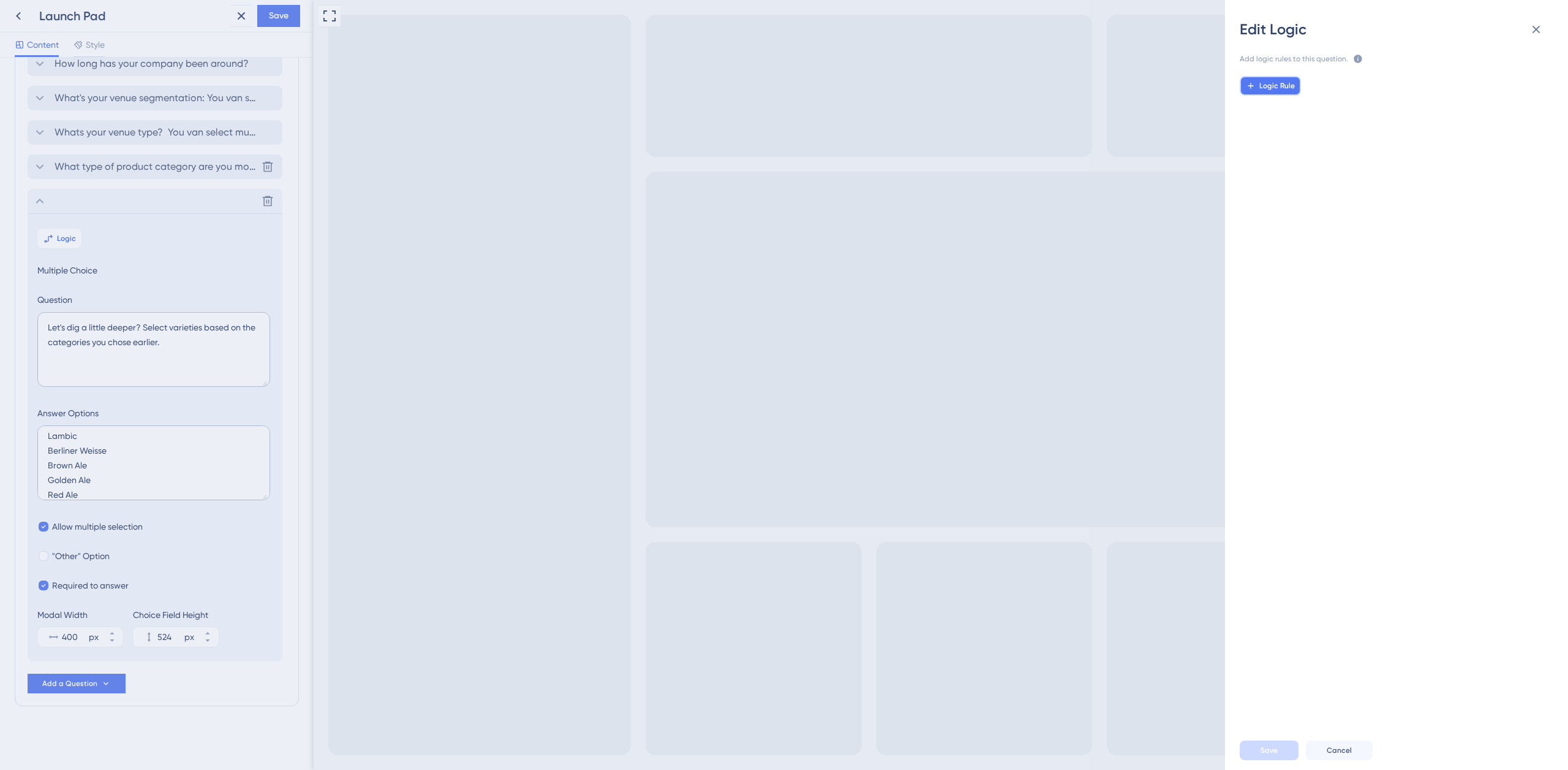
click at [1271, 83] on span "Logic Rule" at bounding box center [1278, 85] width 36 height 10
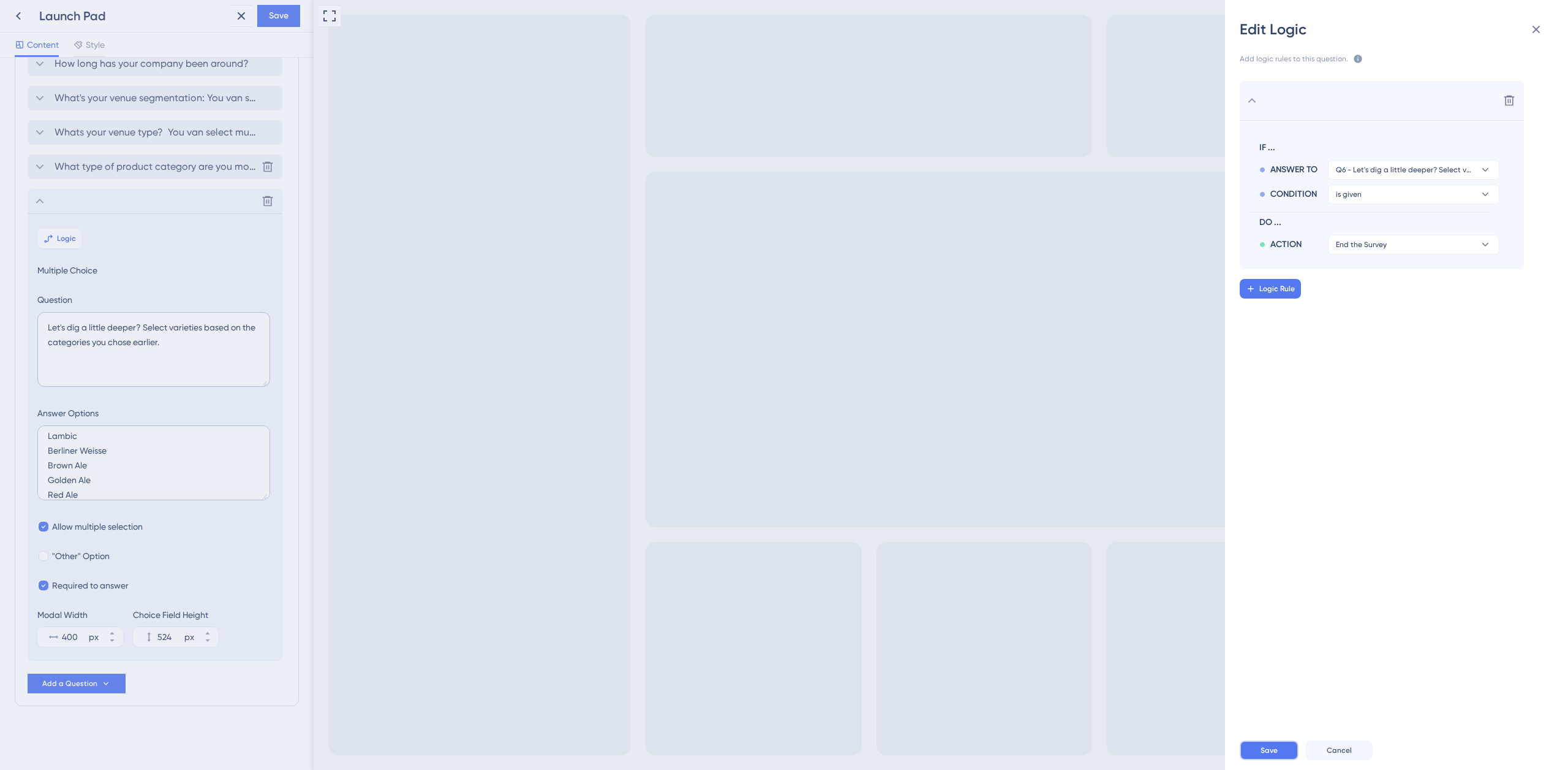
click at [1271, 743] on button "Save" at bounding box center [1269, 750] width 59 height 20
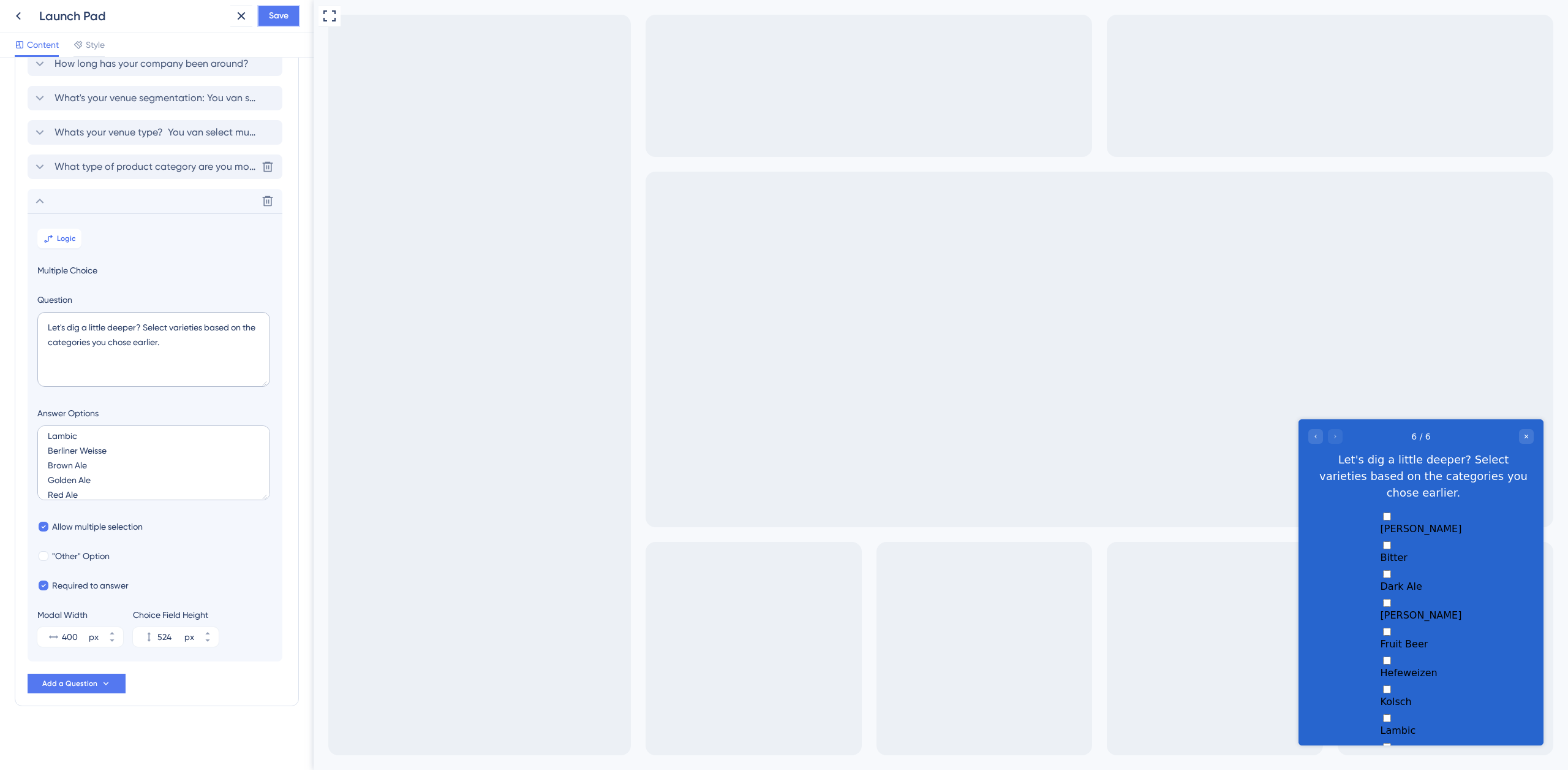
click at [299, 9] on button "Save" at bounding box center [278, 16] width 43 height 22
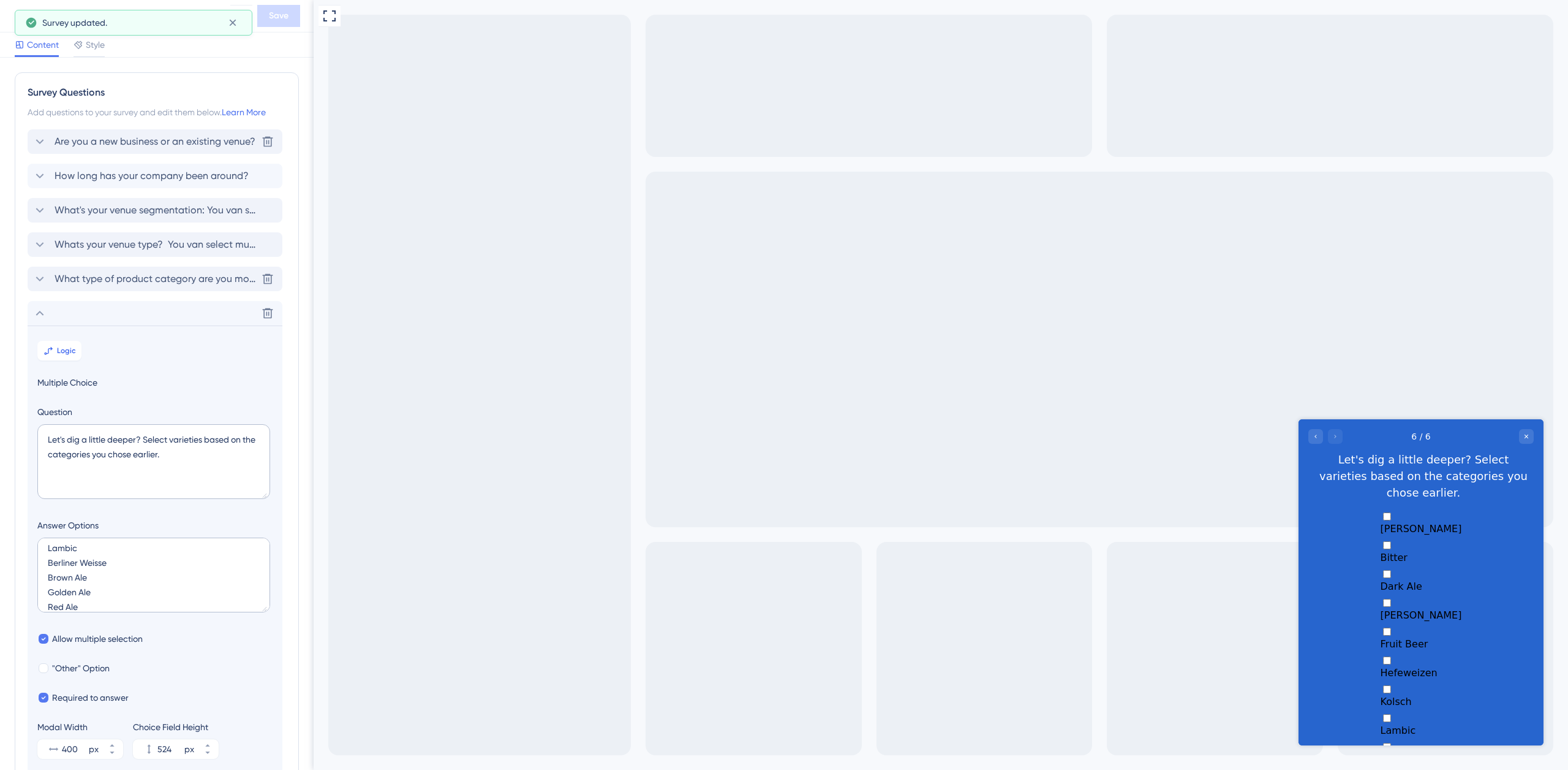
click at [162, 139] on span "Are you a new business or an existing venue?" at bounding box center [155, 141] width 201 height 15
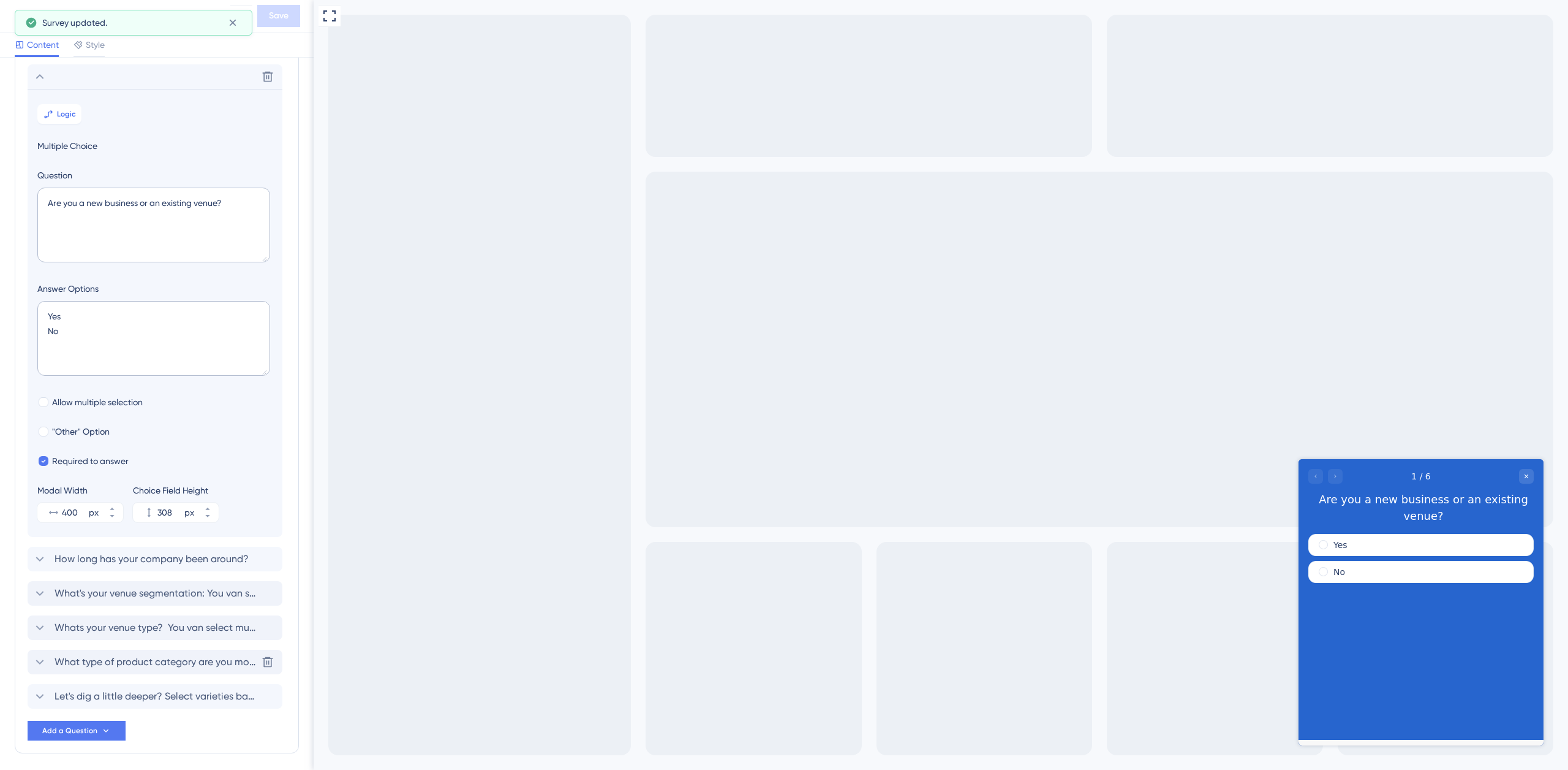
scroll to position [72, 0]
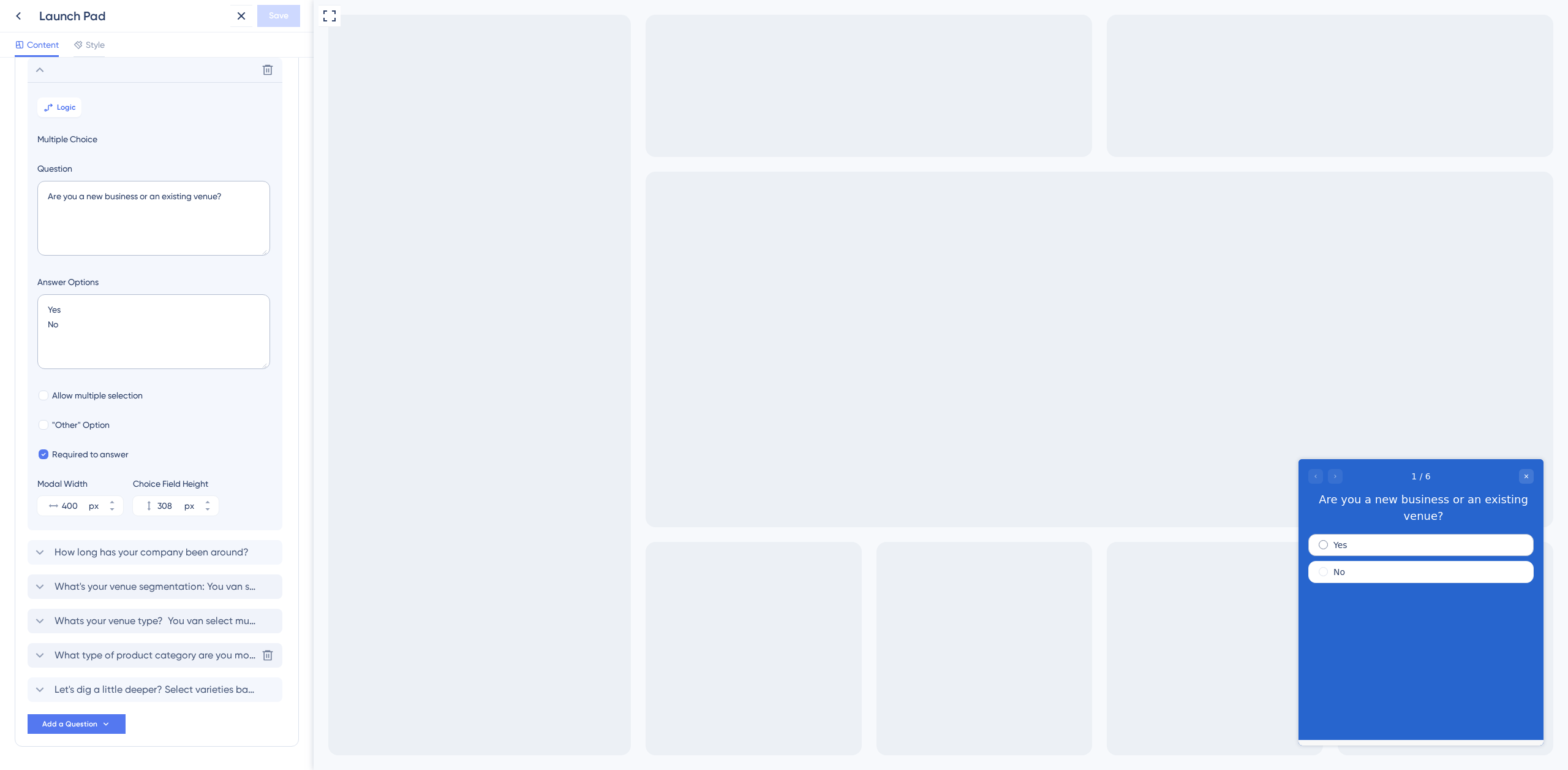
click at [1348, 533] on div "Yes" at bounding box center [1421, 544] width 226 height 22
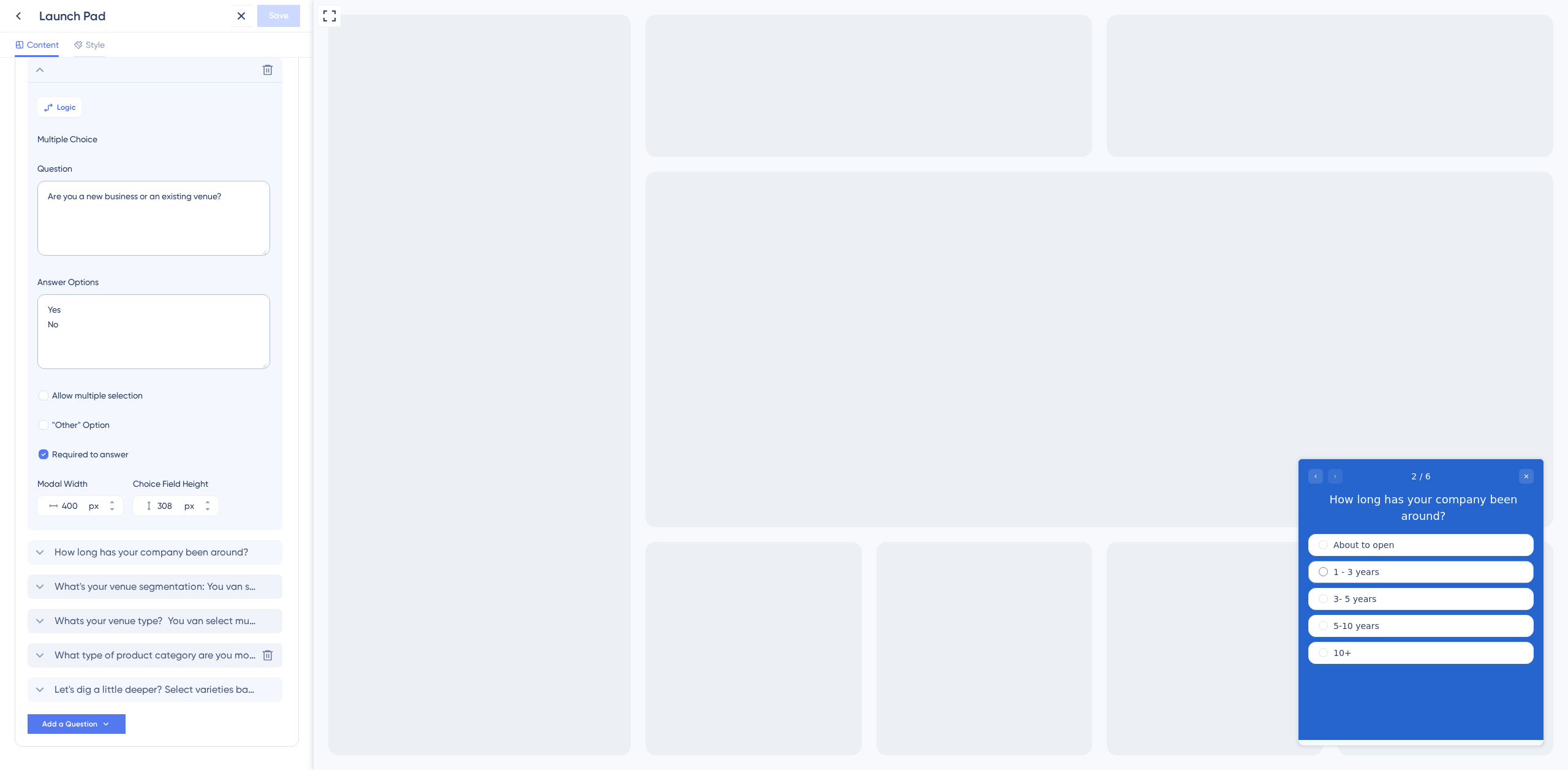
click at [1368, 566] on label "1 - 3 years" at bounding box center [1356, 572] width 46 height 12
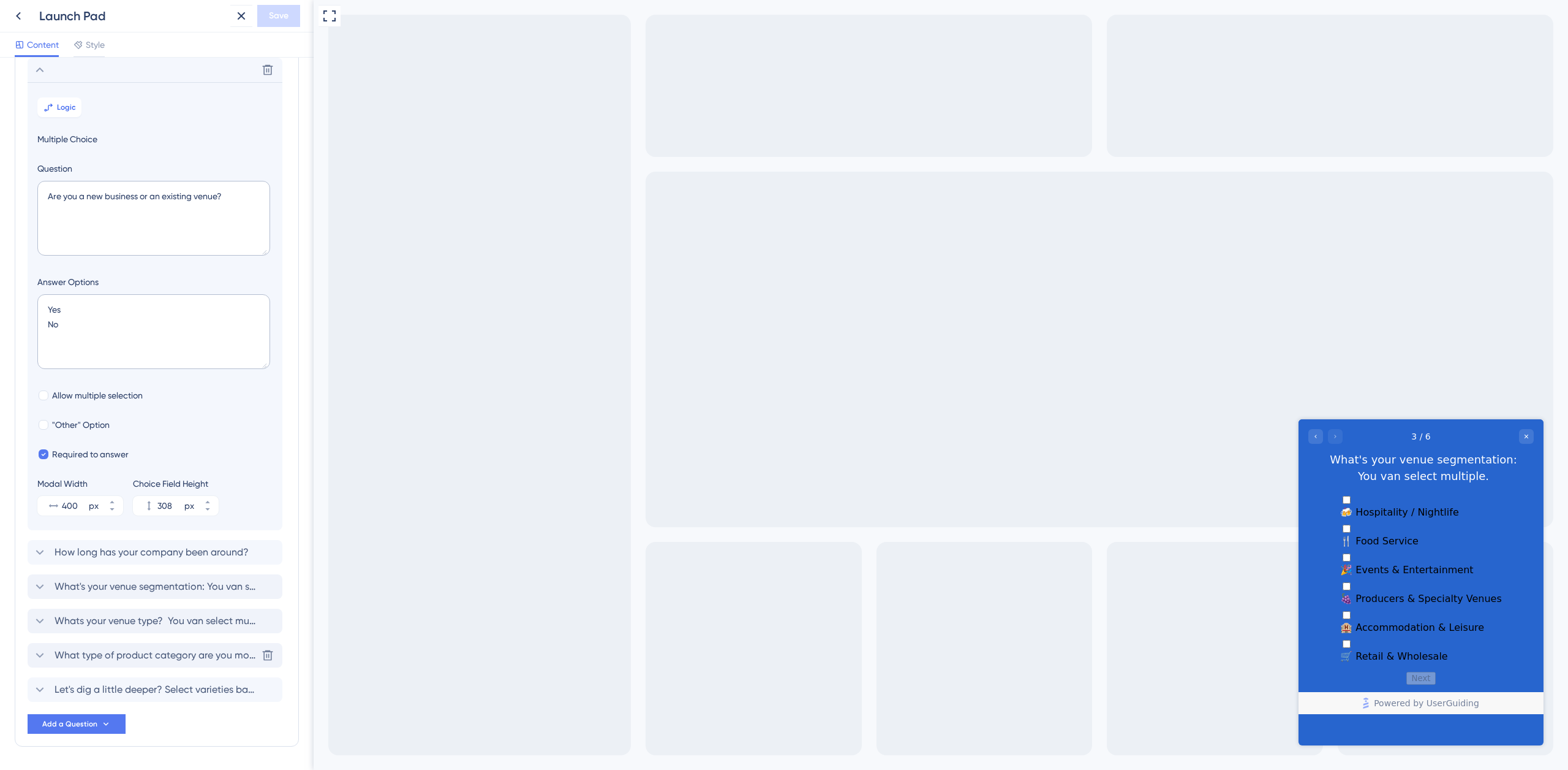
click at [1379, 535] on span "🍴 Food Service" at bounding box center [1379, 540] width 78 height 11
checkbox input "true"
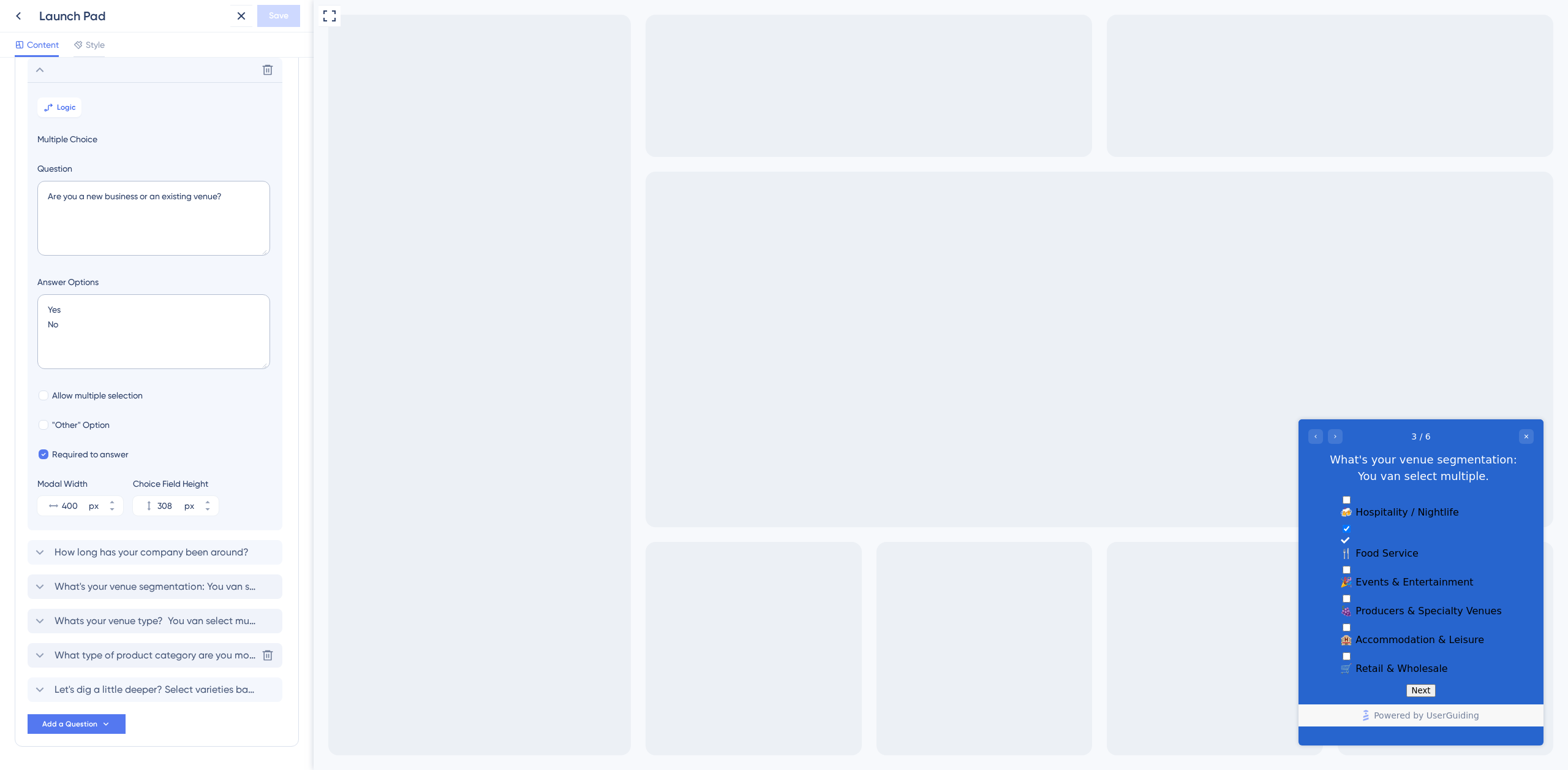
click at [1374, 605] on span "🍇 Producers & Specialty Venues" at bounding box center [1421, 610] width 161 height 11
checkbox input "true"
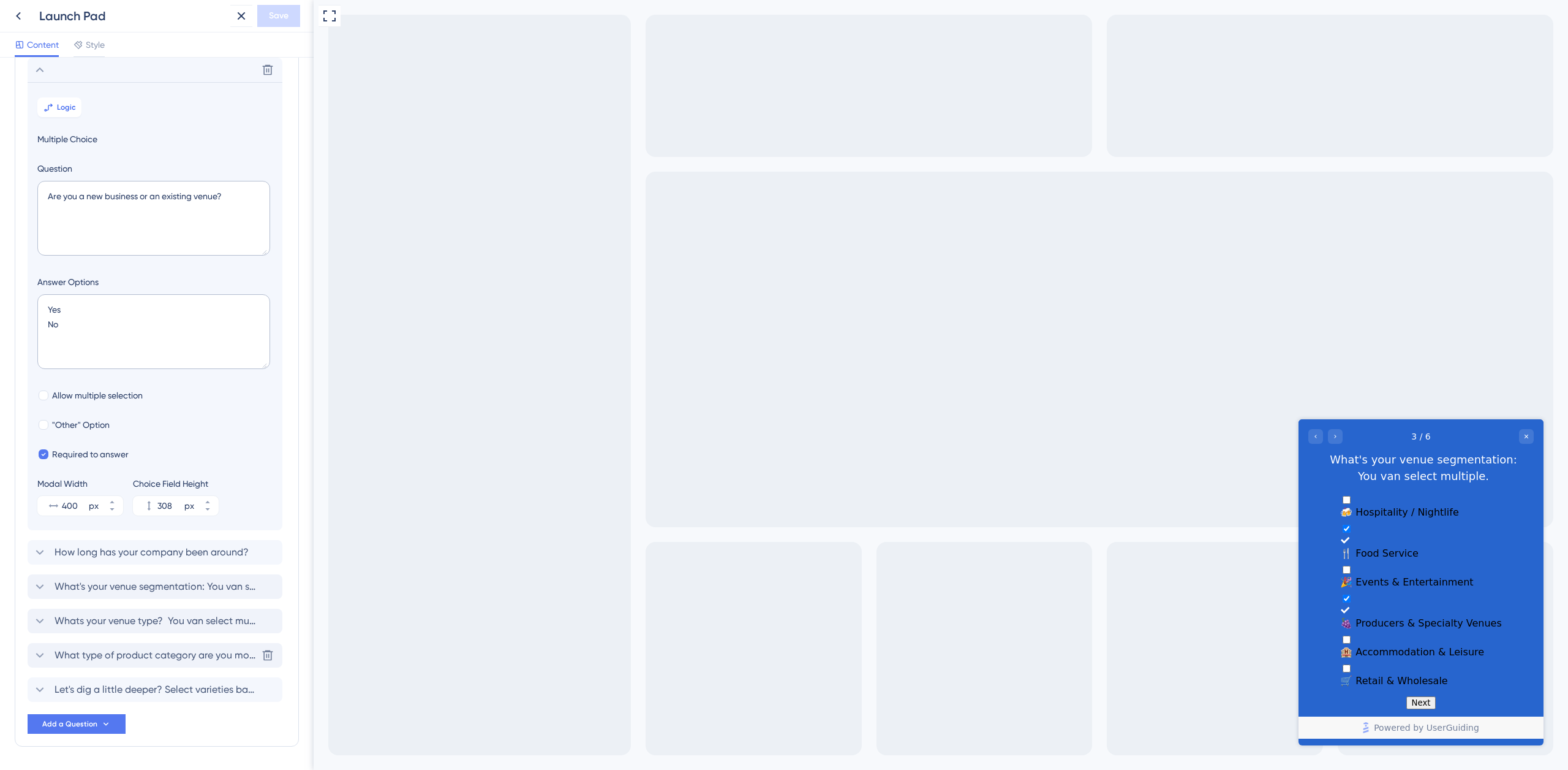
click at [1421, 698] on button "Next" at bounding box center [1421, 703] width 29 height 13
checkbox input "true"
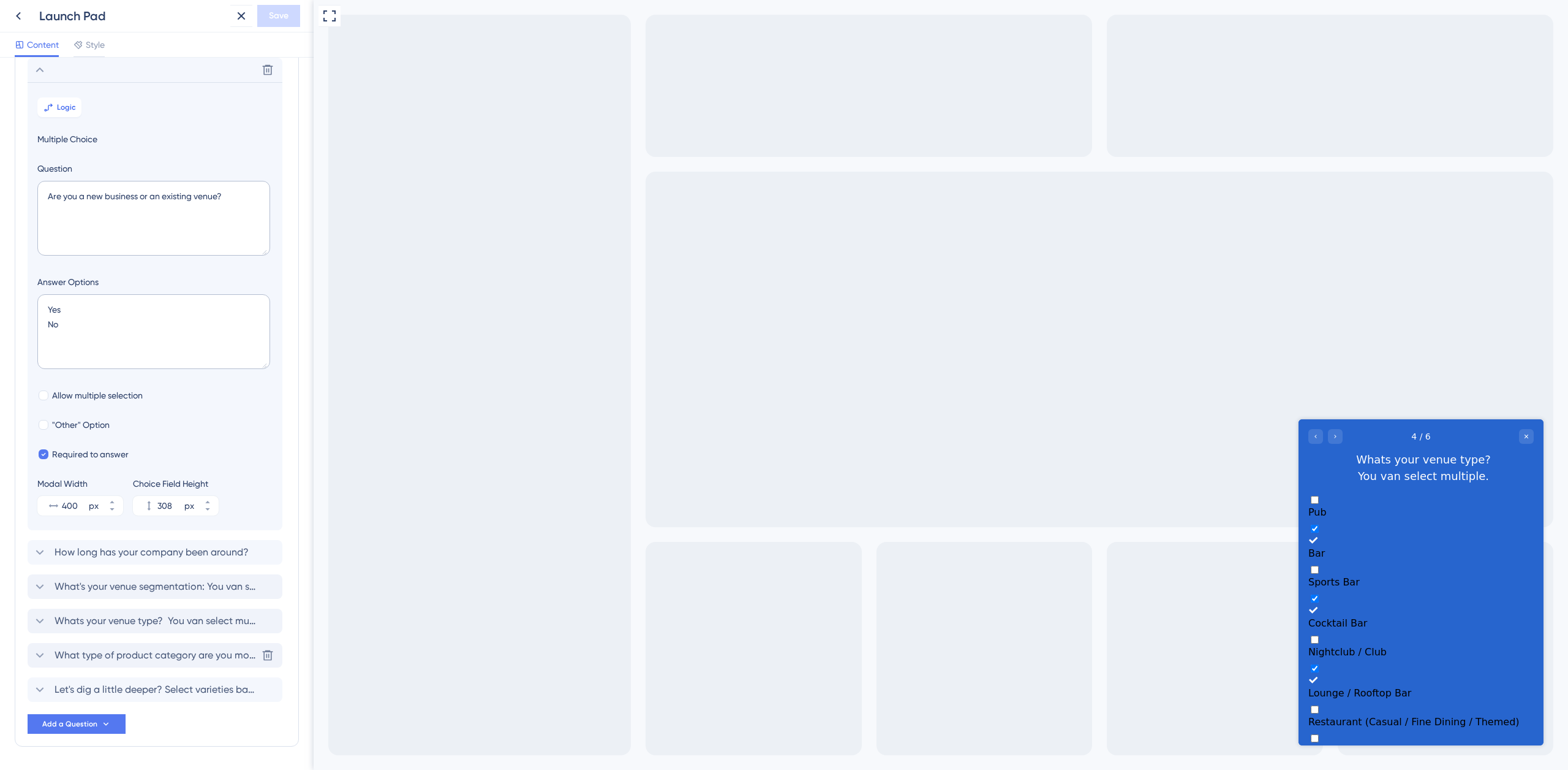
checkbox input "false"
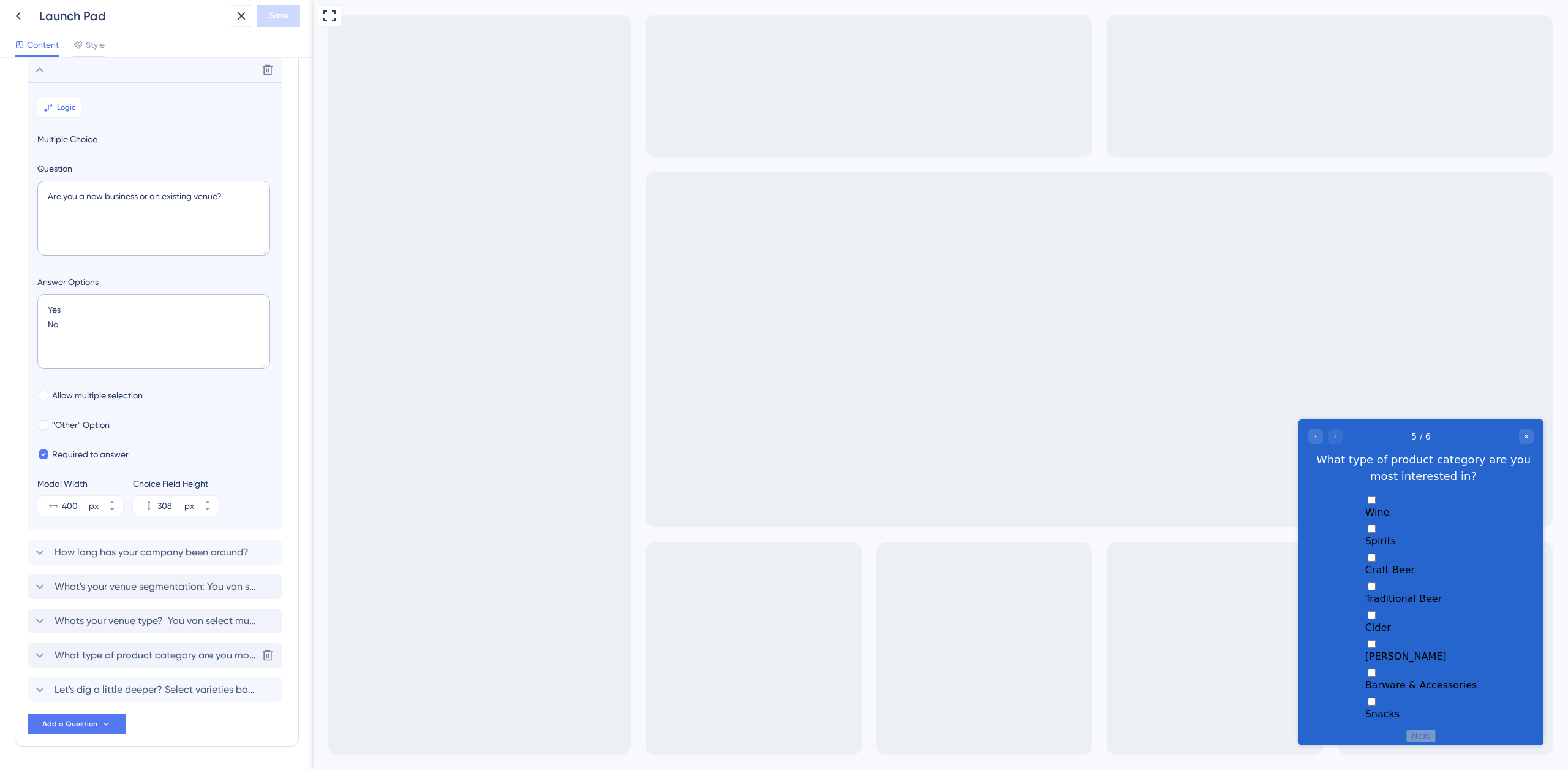
click at [1380, 538] on div "Spirits" at bounding box center [1421, 540] width 112 height 11
checkbox input "true"
click at [1377, 605] on span "Traditional Beer" at bounding box center [1403, 610] width 77 height 11
checkbox input "true"
click at [1370, 646] on div "Cider" at bounding box center [1421, 652] width 112 height 11
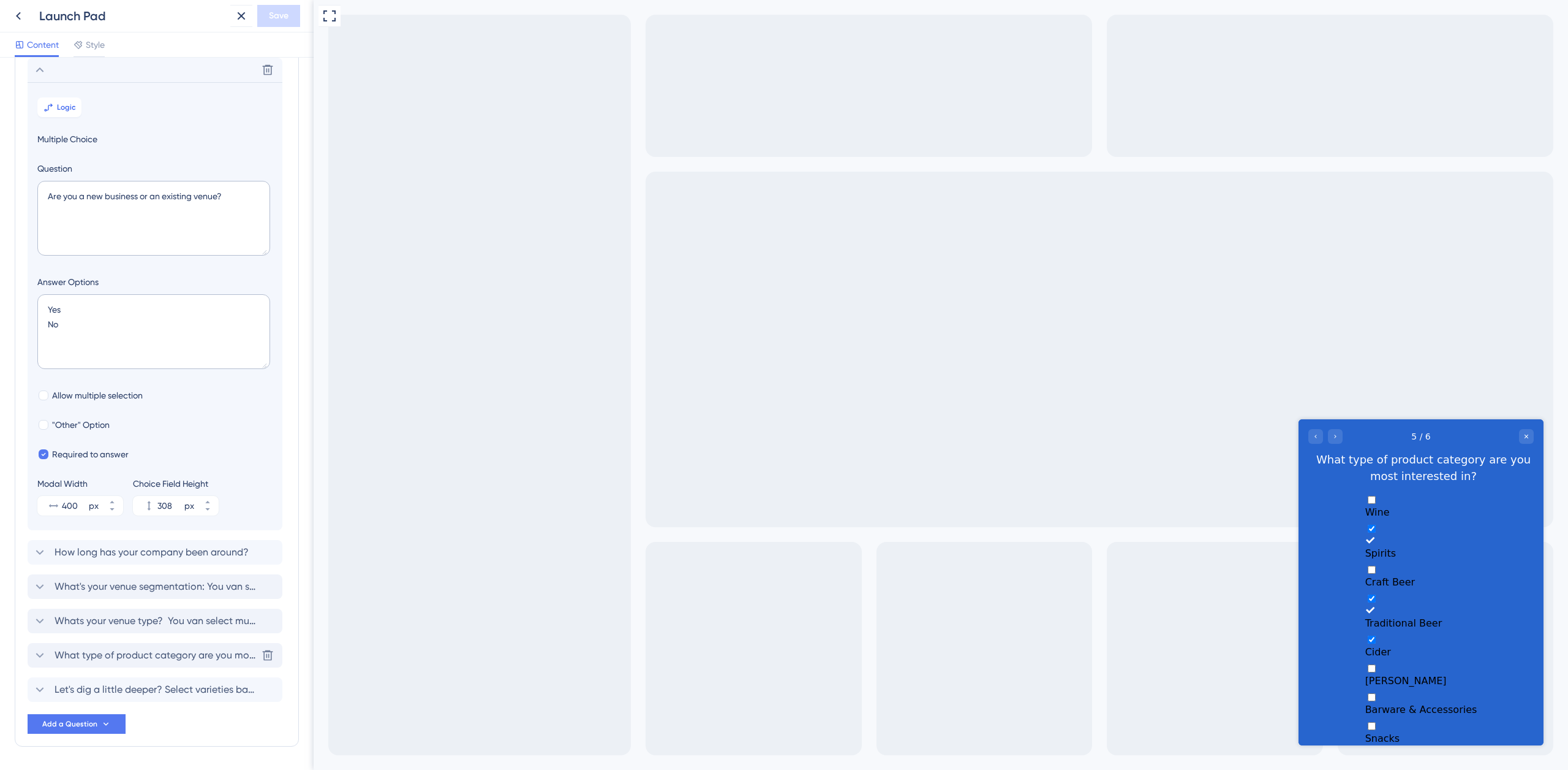
checkbox input "true"
click at [1424, 766] on button "Next" at bounding box center [1421, 773] width 29 height 13
checkbox input "false"
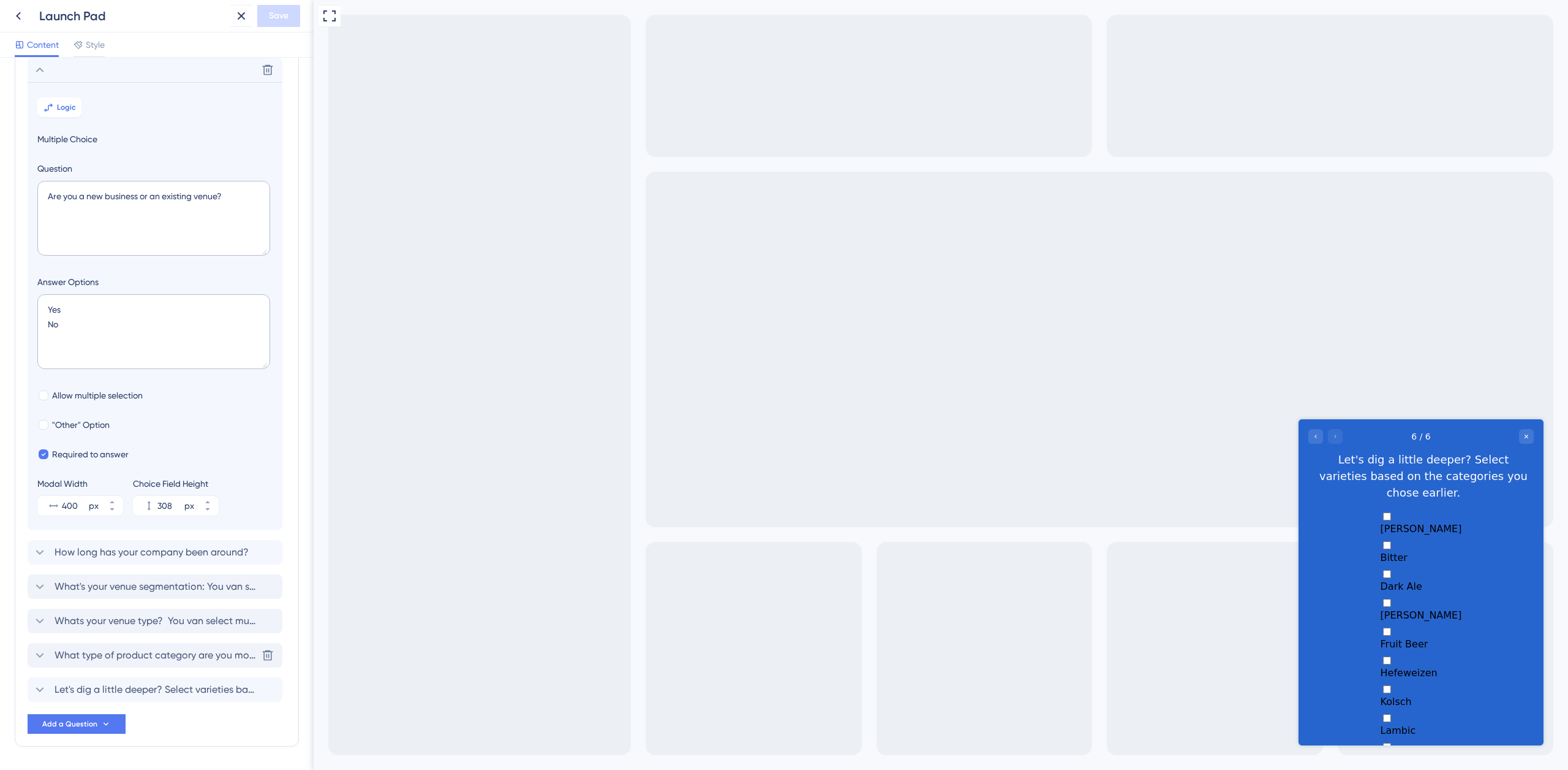
click at [1381, 523] on div "[PERSON_NAME]" at bounding box center [1421, 528] width 81 height 11
checkbox input "true"
click at [1381, 581] on label "Dark Ale" at bounding box center [1421, 593] width 81 height 24
checkbox input "true"
click at [1381, 663] on div "Fruit Beer" at bounding box center [1421, 668] width 81 height 11
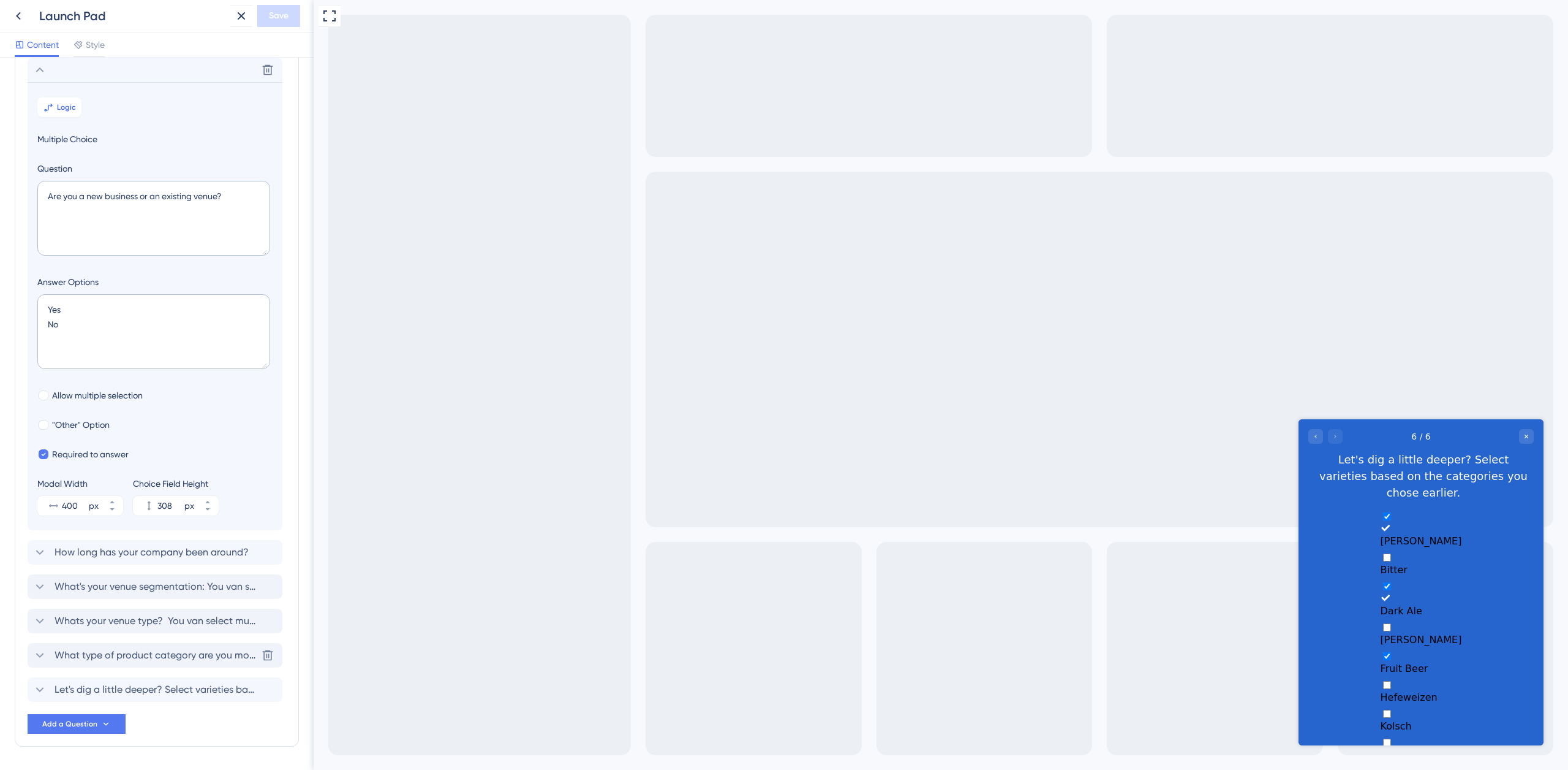
checkbox input "true"
click at [1400, 703] on div "Hefeweizen" at bounding box center [1421, 709] width 81 height 11
checkbox input "true"
click at [1400, 745] on div "Kolsch" at bounding box center [1421, 750] width 81 height 11
checkbox input "true"
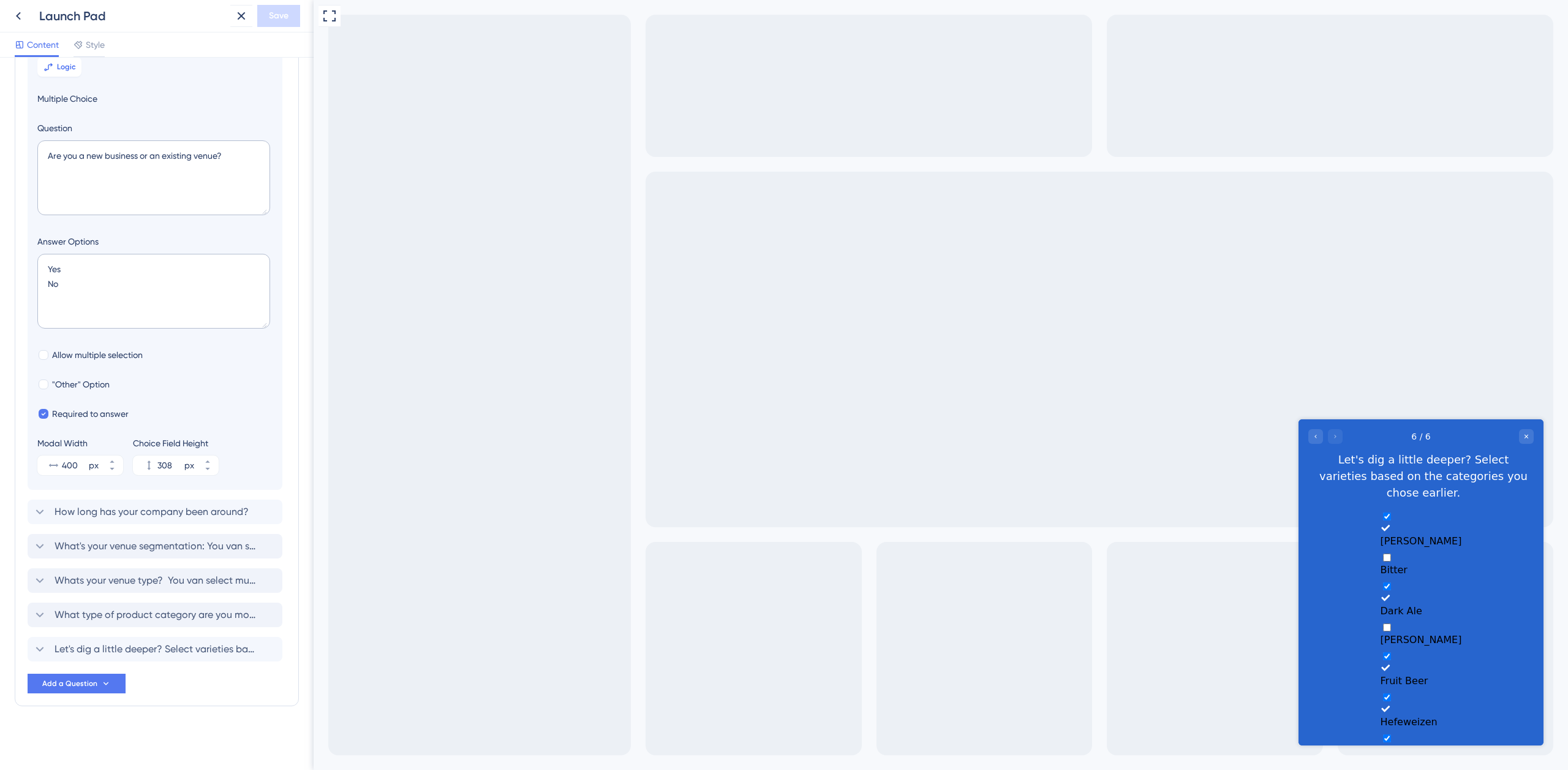
click at [182, 689] on div "Delete Logic Multiple Choice Question Are you a new business or an existing ven…" at bounding box center [156, 355] width 259 height 676
click at [161, 652] on span "Let's dig a little deeper? Select varieties based on the categories you chose e…" at bounding box center [156, 649] width 202 height 15
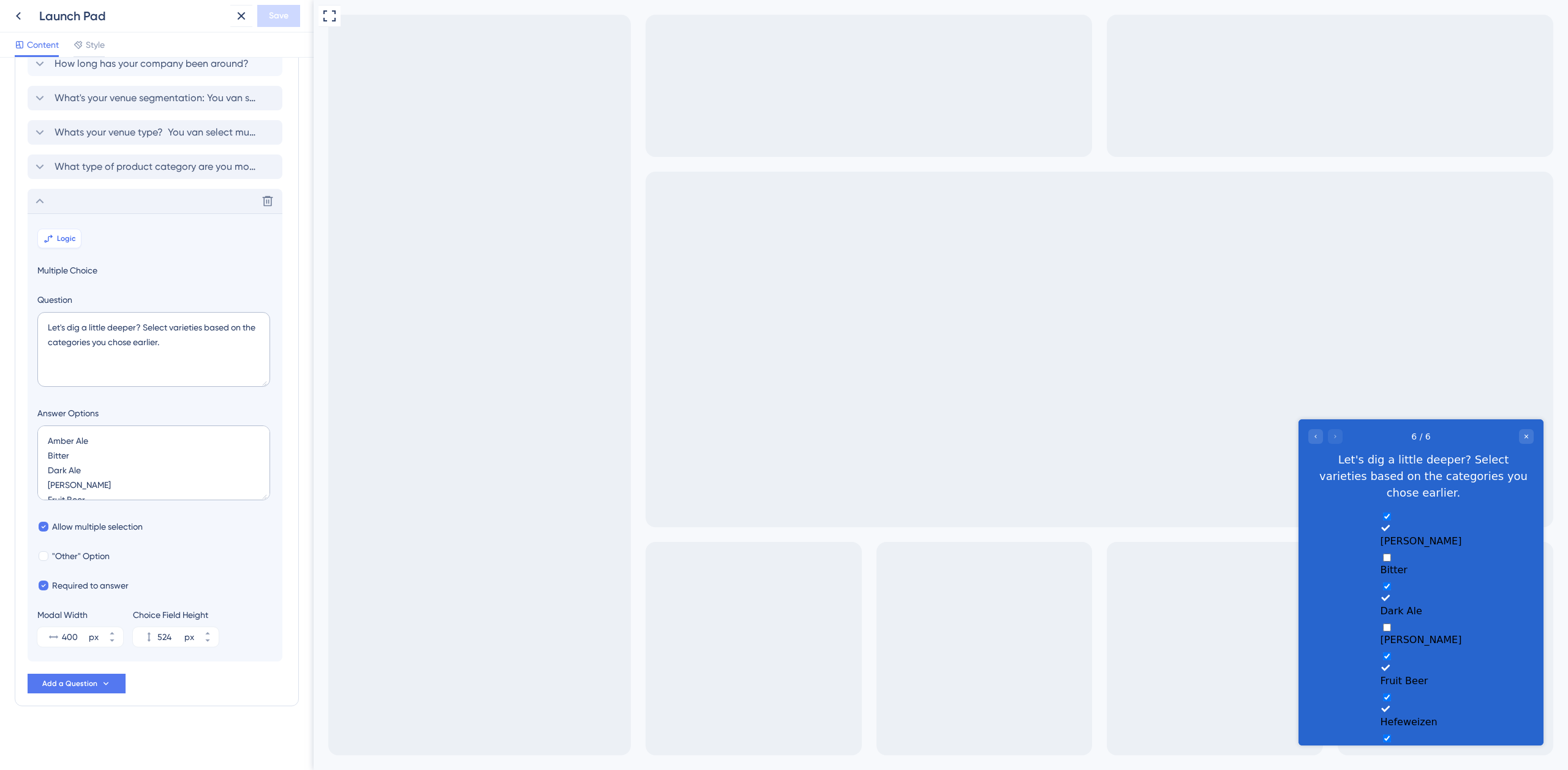
click at [64, 238] on span "Logic" at bounding box center [67, 238] width 19 height 10
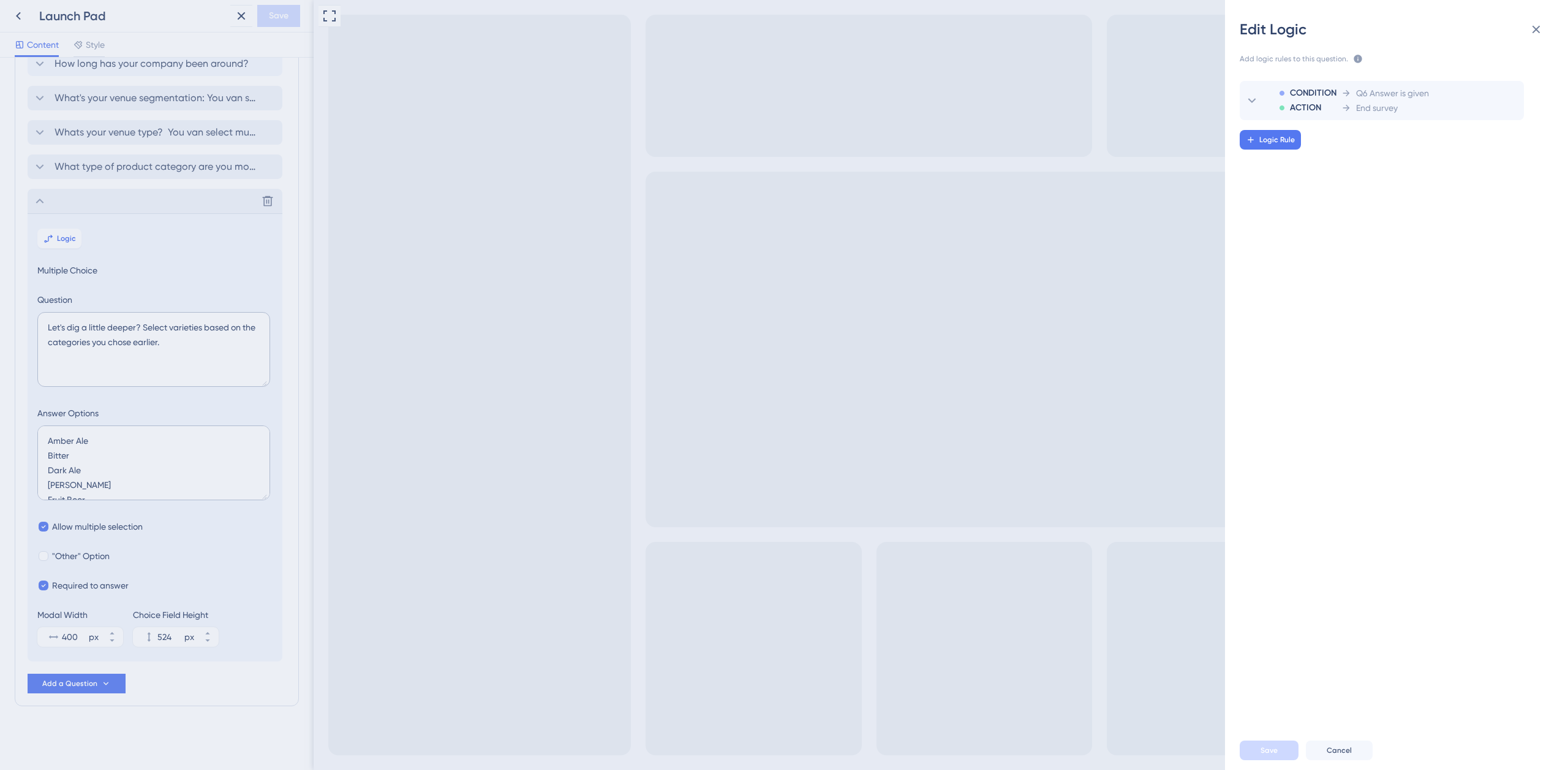
click at [1450, 79] on div "CONDITION ACTION Q6 Answer is given End survey Logic Rule" at bounding box center [1401, 393] width 363 height 654
click at [1408, 90] on span "Q6 Answer is given" at bounding box center [1393, 93] width 73 height 15
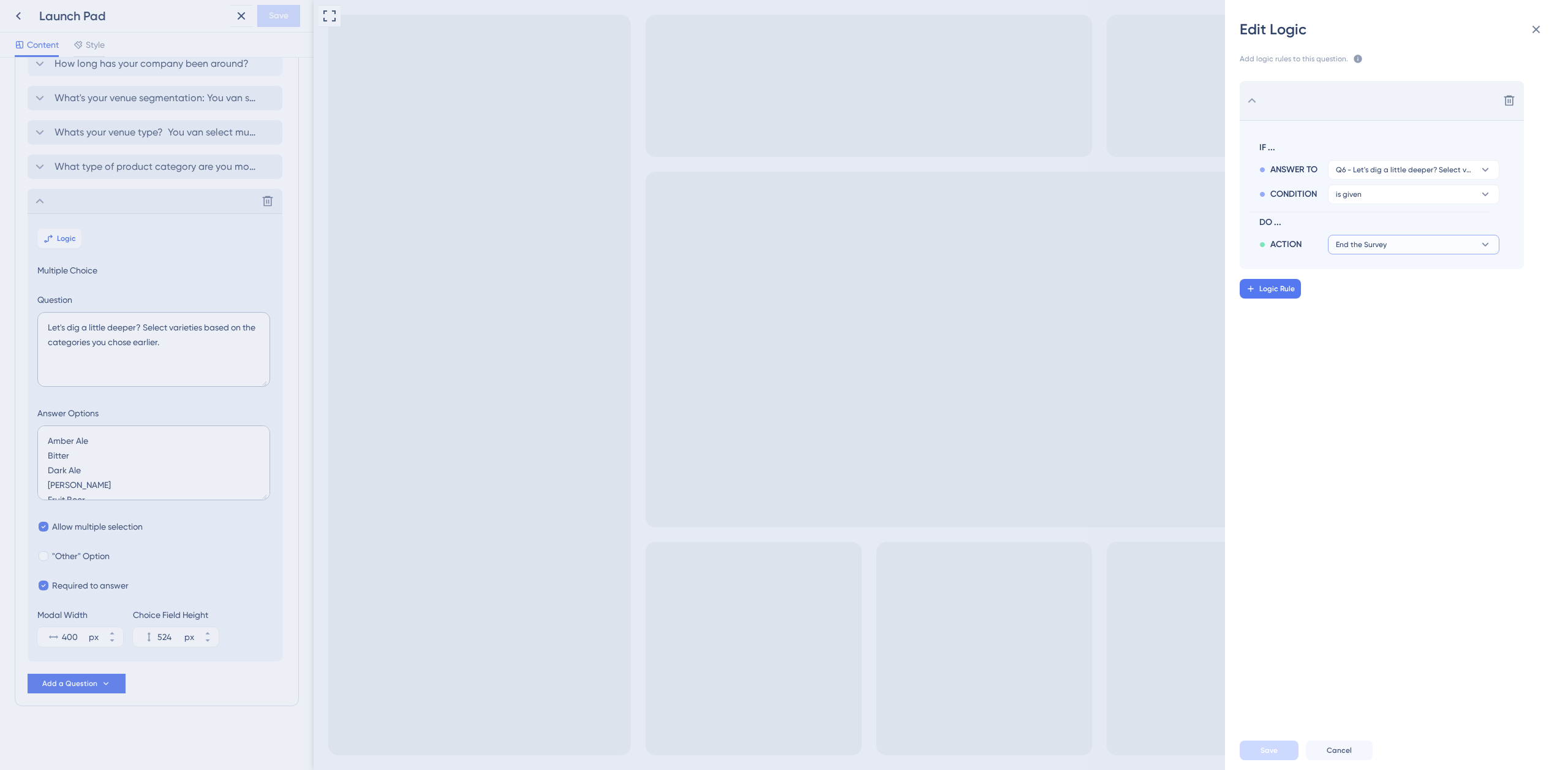
click at [1372, 238] on button "End the Survey" at bounding box center [1414, 244] width 172 height 20
click at [1407, 238] on button "End the Survey" at bounding box center [1414, 244] width 172 height 20
click at [1537, 32] on icon at bounding box center [1536, 29] width 15 height 15
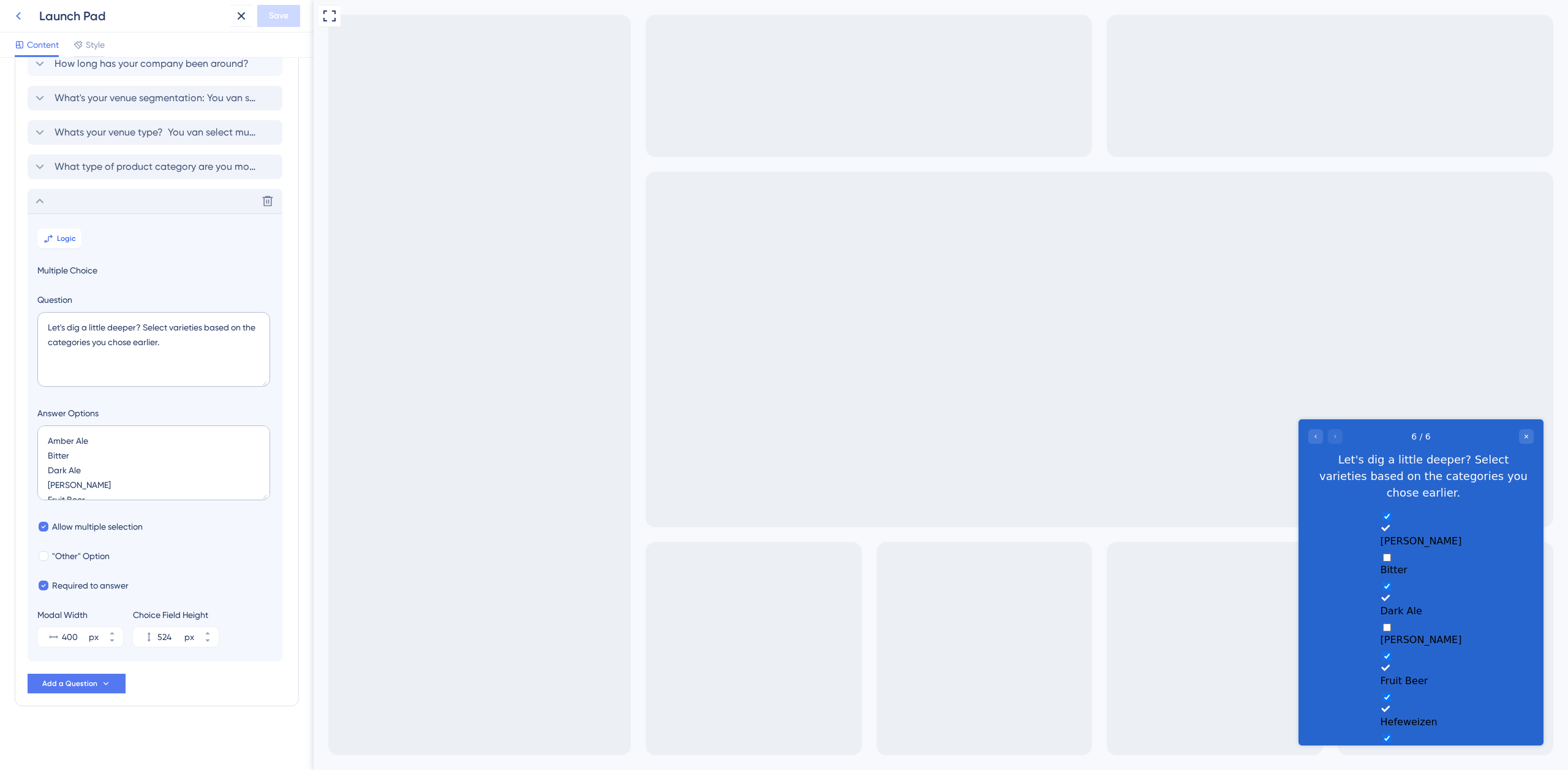
click at [21, 17] on icon at bounding box center [18, 15] width 15 height 15
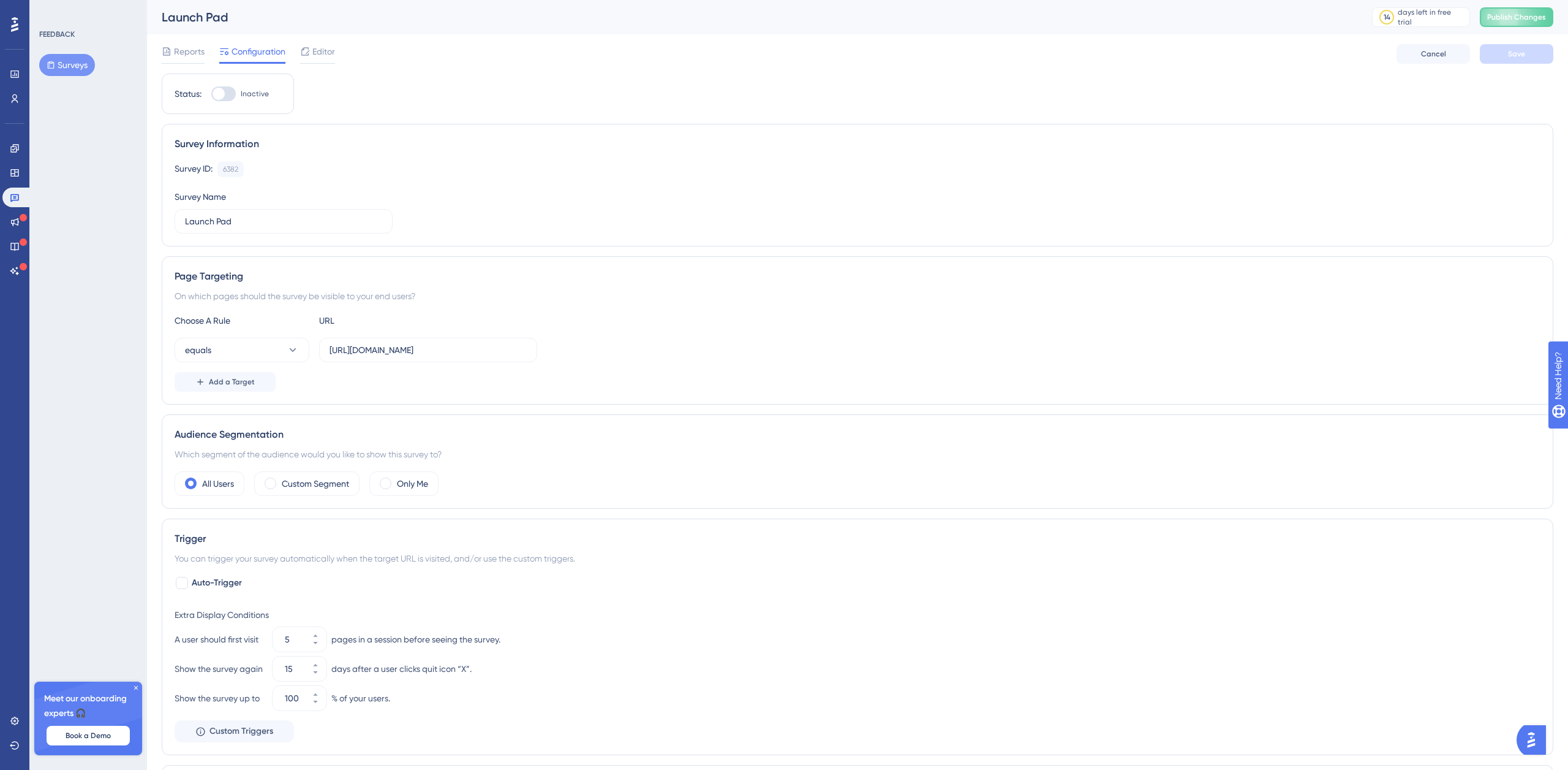
click at [227, 95] on div at bounding box center [224, 93] width 25 height 15
click at [212, 94] on input "Inactive" at bounding box center [211, 93] width 1 height 1
checkbox input "true"
click at [1526, 52] on button "Save" at bounding box center [1517, 53] width 74 height 20
click at [1503, 17] on span "Publish Changes" at bounding box center [1517, 17] width 59 height 10
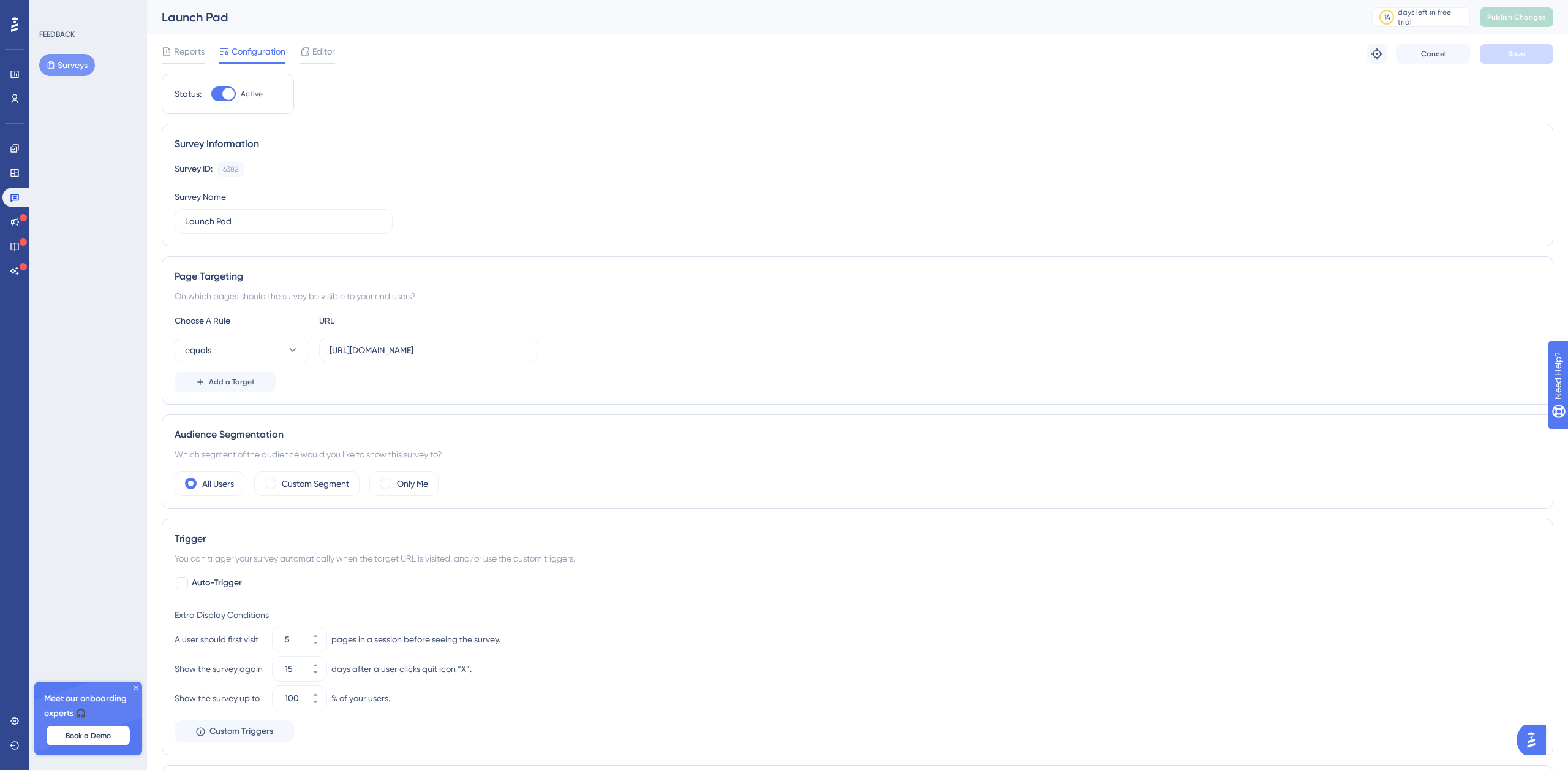
click at [17, 28] on icon at bounding box center [15, 24] width 8 height 15
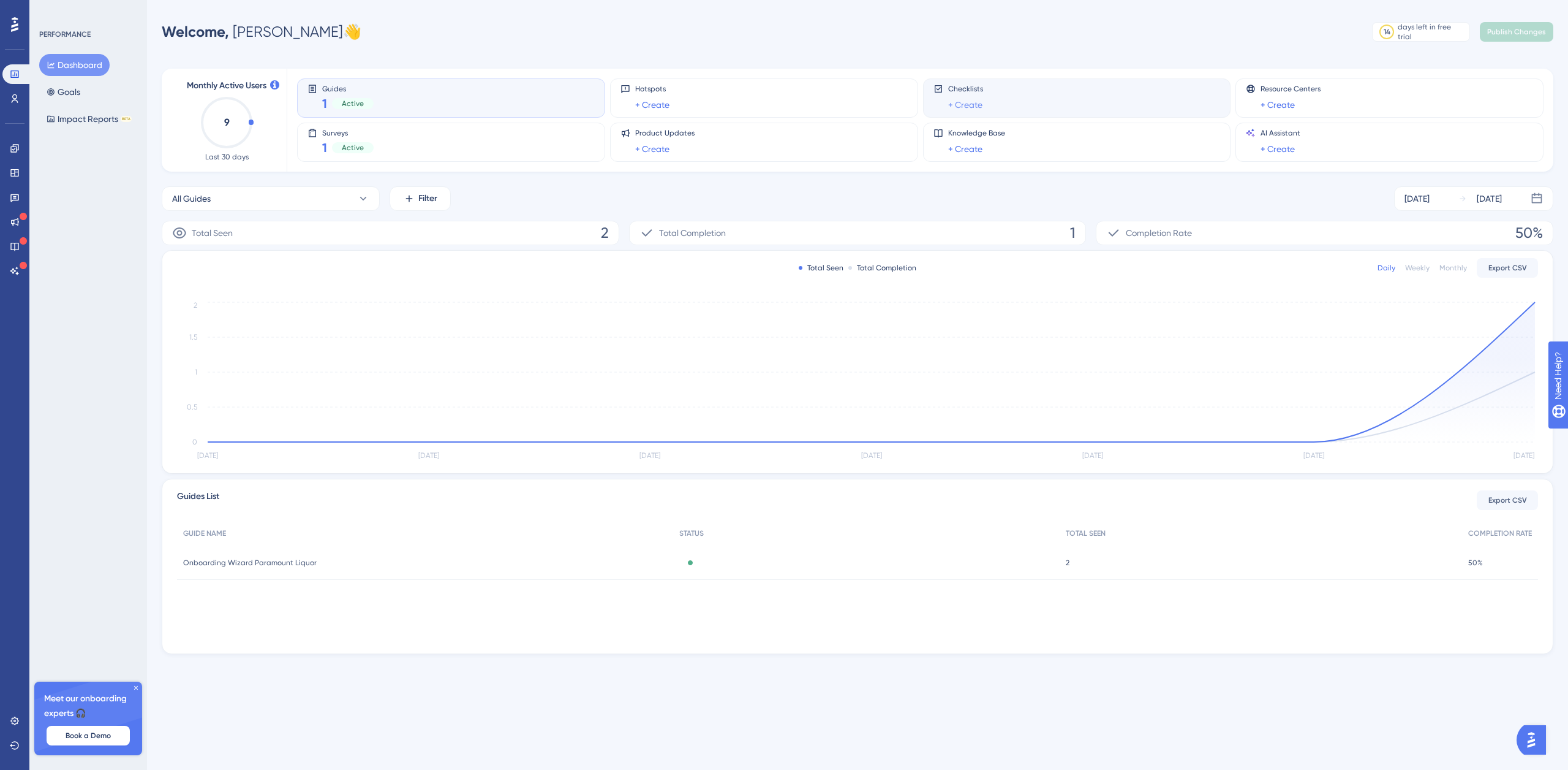
click at [976, 106] on link "+ Create" at bounding box center [965, 104] width 34 height 15
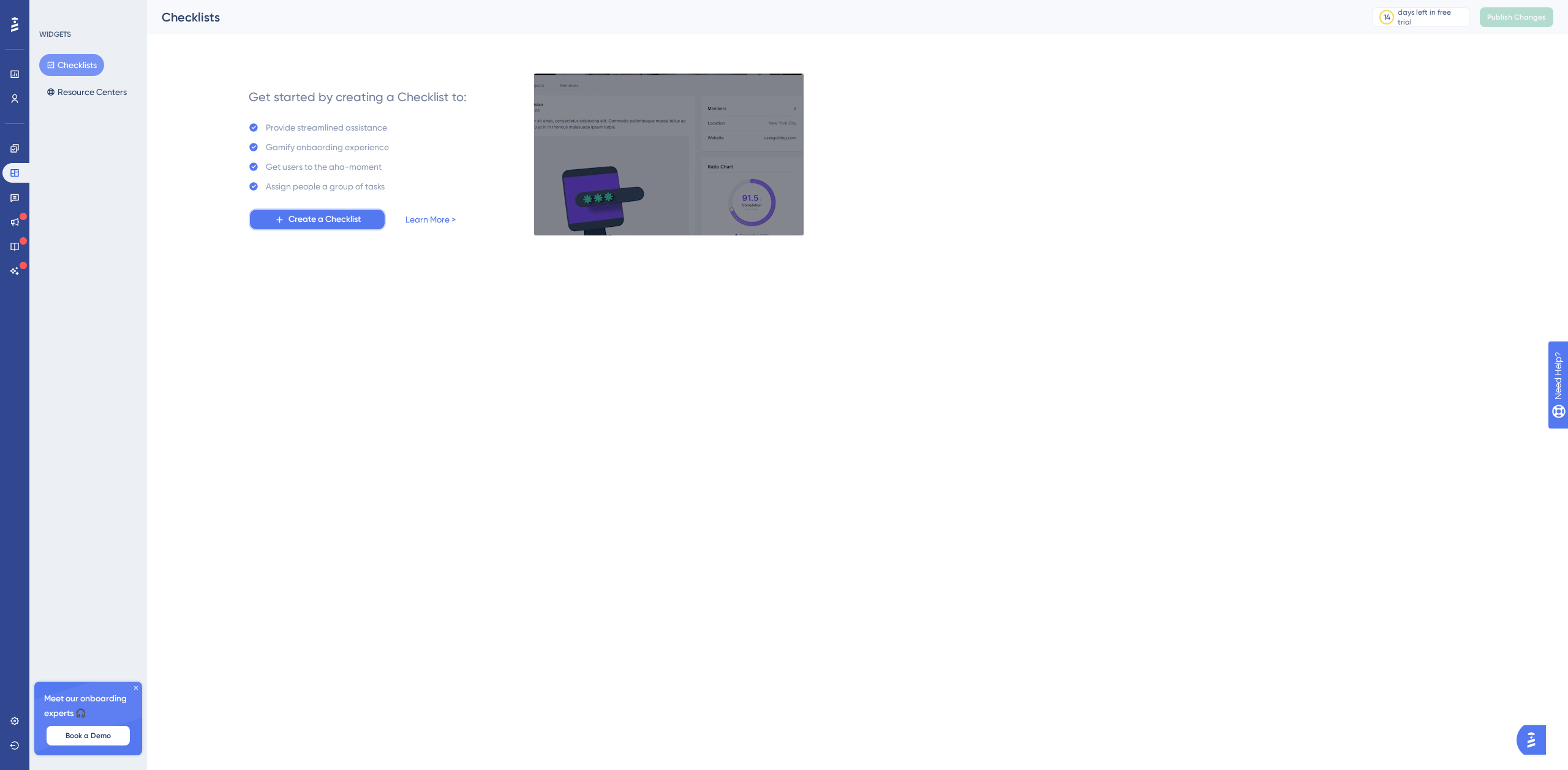
click at [350, 222] on span "Create a Checklist" at bounding box center [325, 219] width 72 height 15
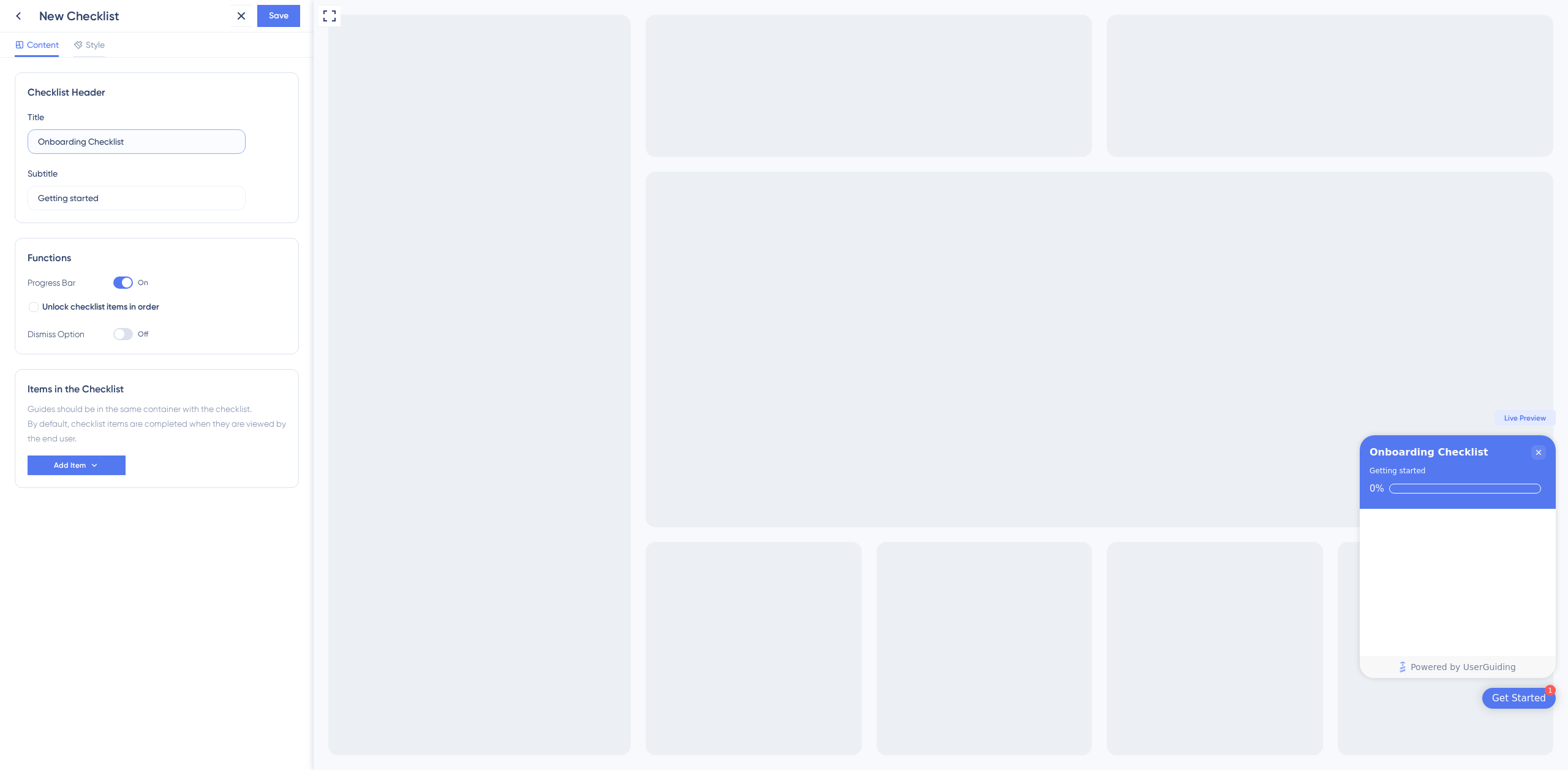
drag, startPoint x: 121, startPoint y: 138, endPoint x: 26, endPoint y: 134, distance: 95.1
click at [26, 134] on div "Checklist Header Title Onboarding Checklist Subtitle Getting started" at bounding box center [156, 148] width 284 height 151
click at [133, 142] on input "Welcome on board" at bounding box center [137, 141] width 197 height 13
paste input "📌"
type input "Welcome on board 📌"
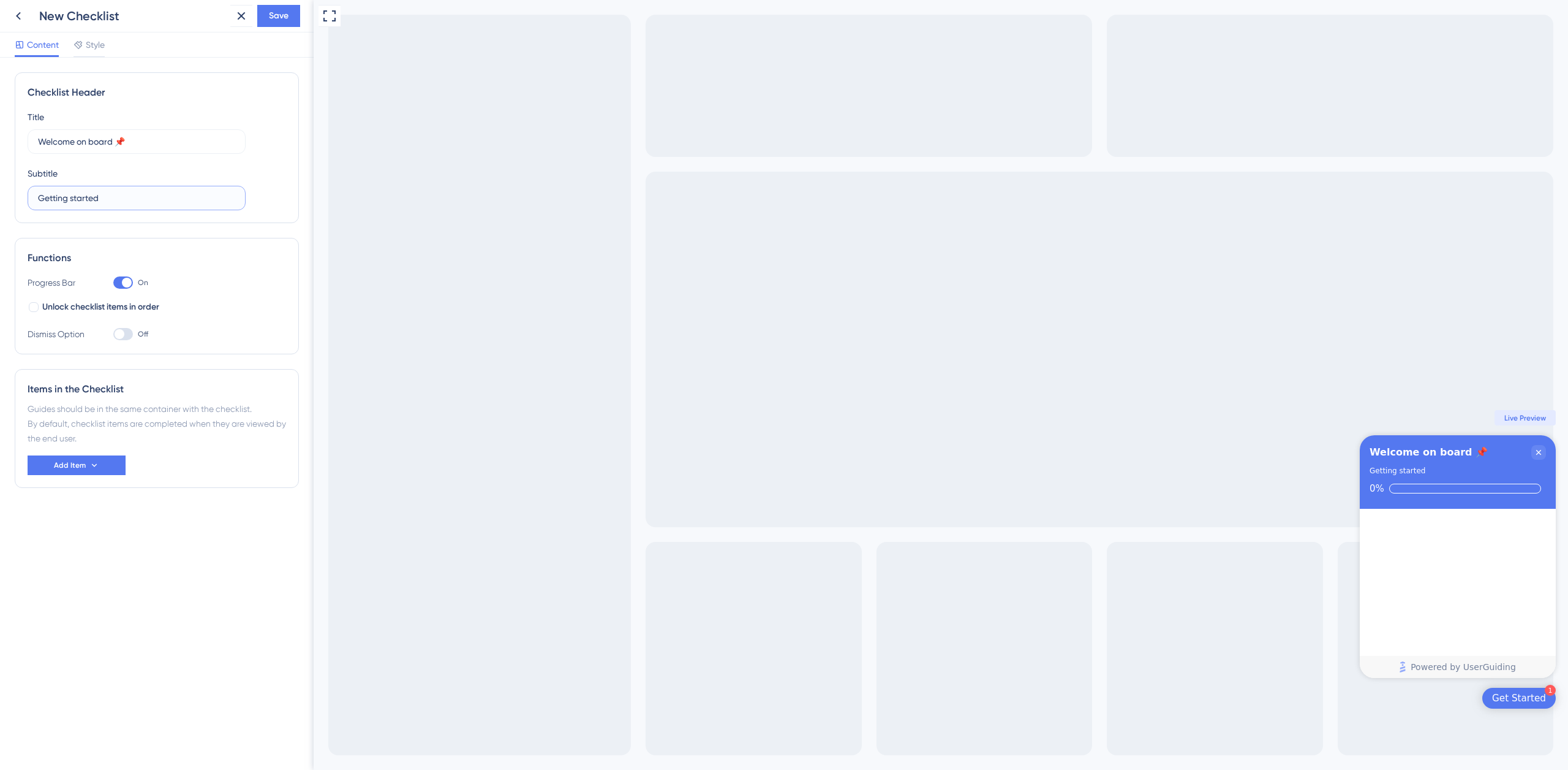
drag, startPoint x: 125, startPoint y: 198, endPoint x: 0, endPoint y: 192, distance: 125.1
click at [0, 191] on div "Checklist Header Title Welcome on board 📌 Subtitle Getting started Functions Pr…" at bounding box center [156, 414] width 313 height 712
click at [86, 200] on input "Her is your onbord checklist" at bounding box center [137, 198] width 197 height 13
click at [128, 198] on input "Her is your Onbording checklist" at bounding box center [137, 198] width 197 height 13
click at [103, 200] on input "Her is your Onbording Checklist" at bounding box center [137, 198] width 197 height 13
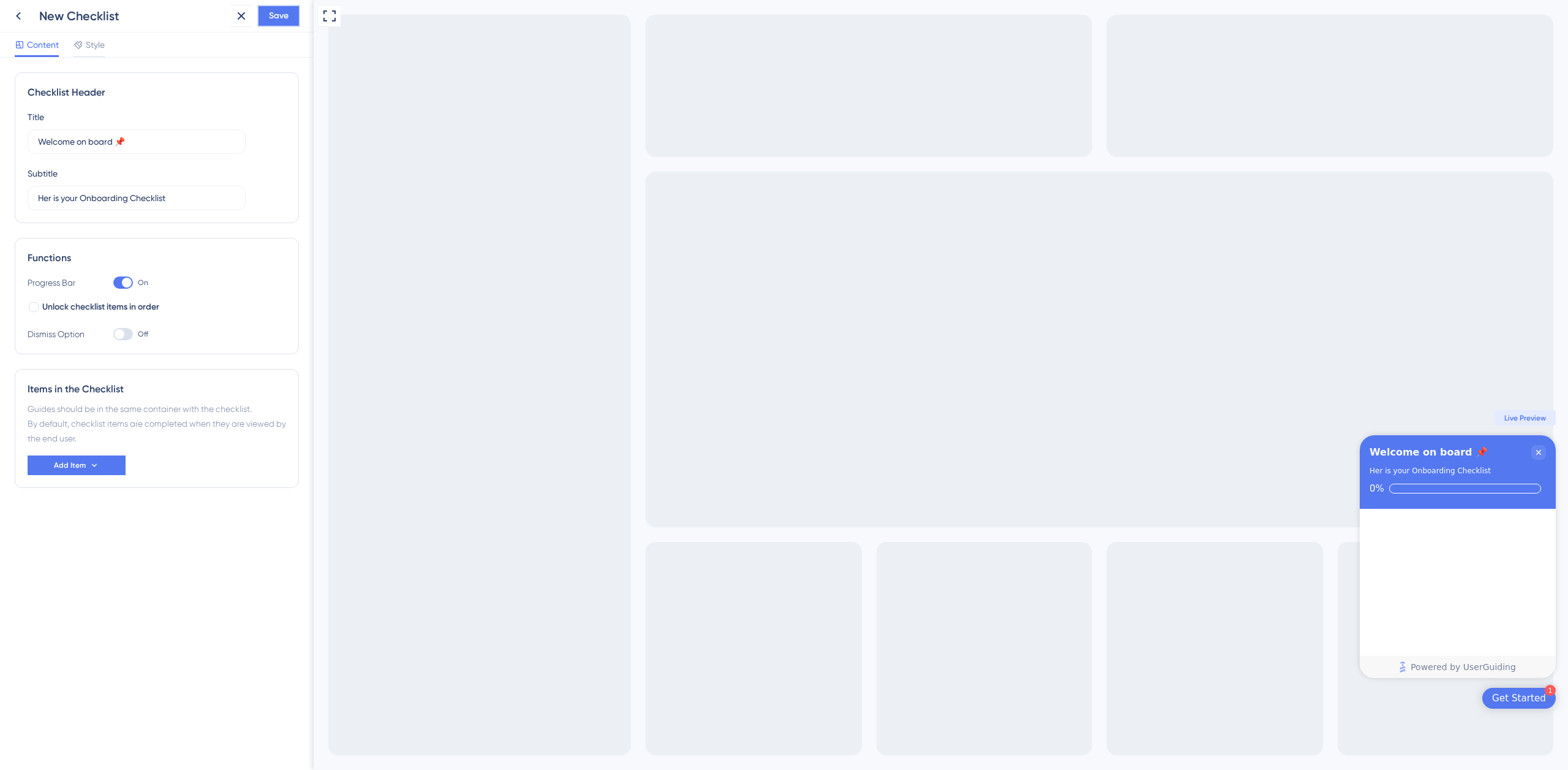
click at [276, 17] on span "Save" at bounding box center [278, 15] width 20 height 15
click at [52, 199] on input "Her is your Onboarding Checklist" at bounding box center [137, 198] width 197 height 13
type input "Here is your Onboarding Checklist"
click at [277, 16] on span "Save" at bounding box center [278, 15] width 20 height 15
click at [85, 466] on span "Add Item" at bounding box center [70, 465] width 32 height 10
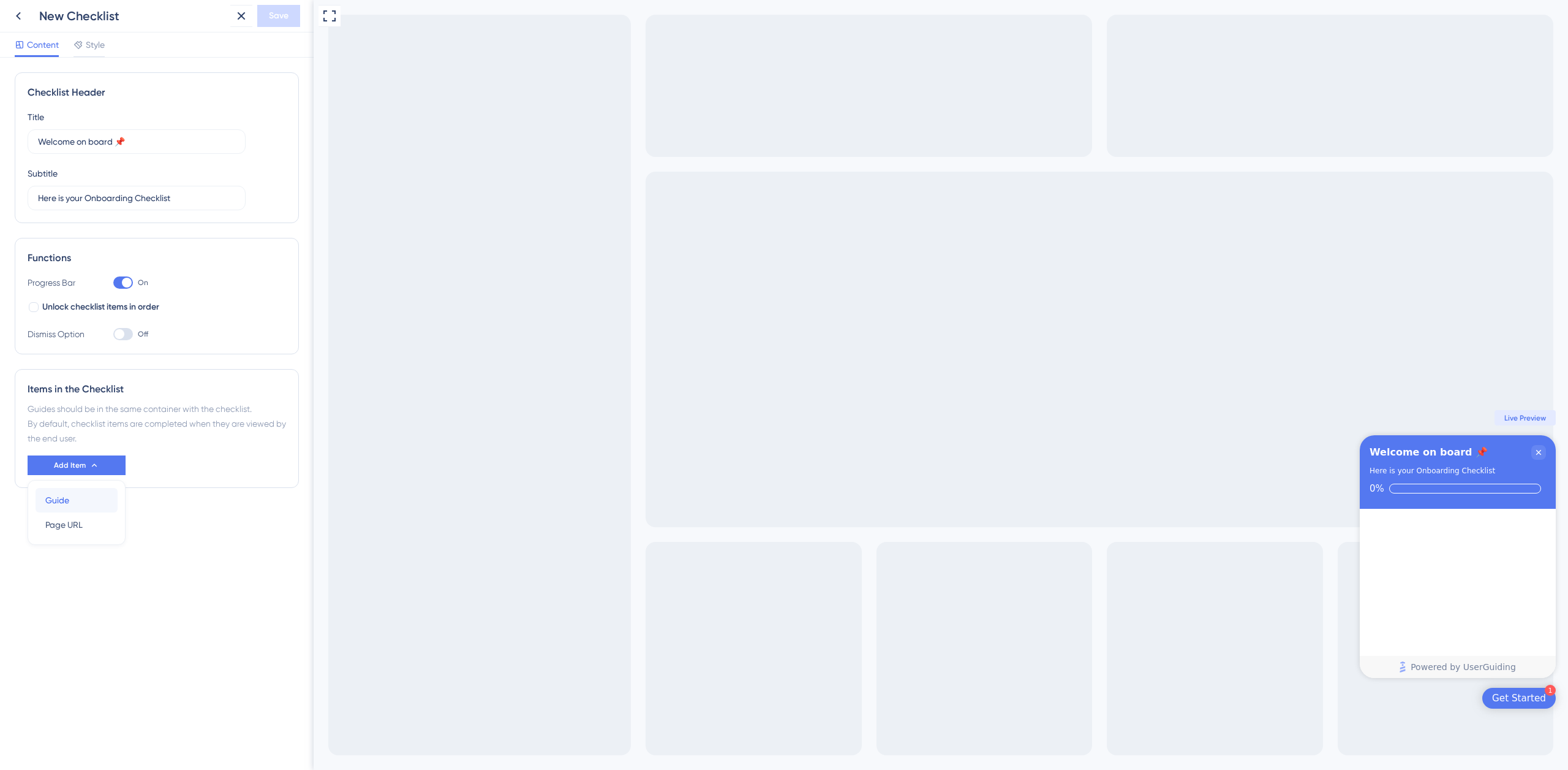
click at [84, 498] on div "Guide Guide" at bounding box center [76, 500] width 62 height 25
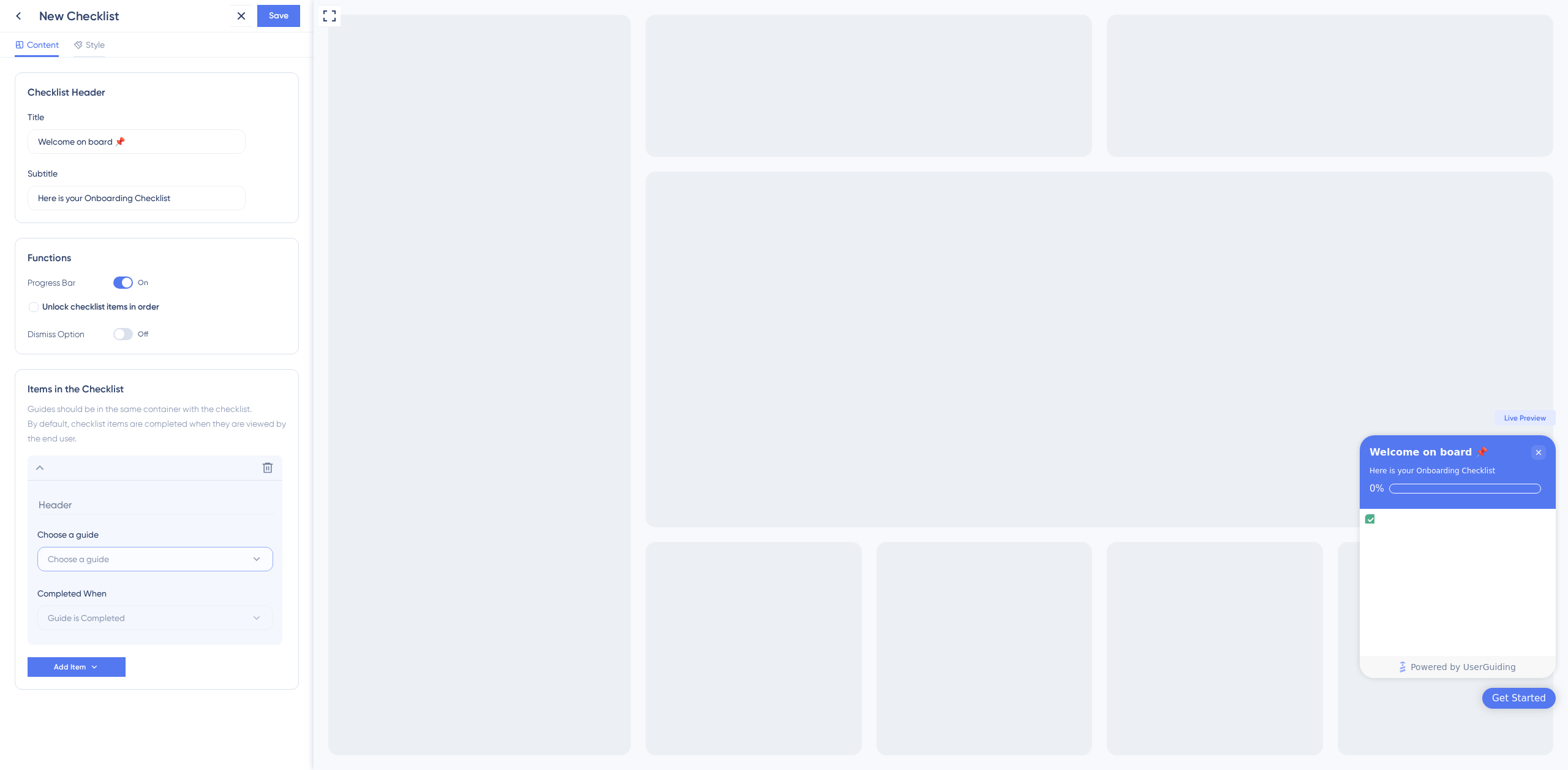
click at [120, 563] on button "Choose a guide" at bounding box center [155, 559] width 236 height 25
click at [135, 632] on span "Onboarding Wizard Paramount Liquor" at bounding box center [130, 633] width 151 height 15
type input "Onboarding Wizard Paramount Liquor"
click at [92, 666] on icon at bounding box center [94, 666] width 10 height 10
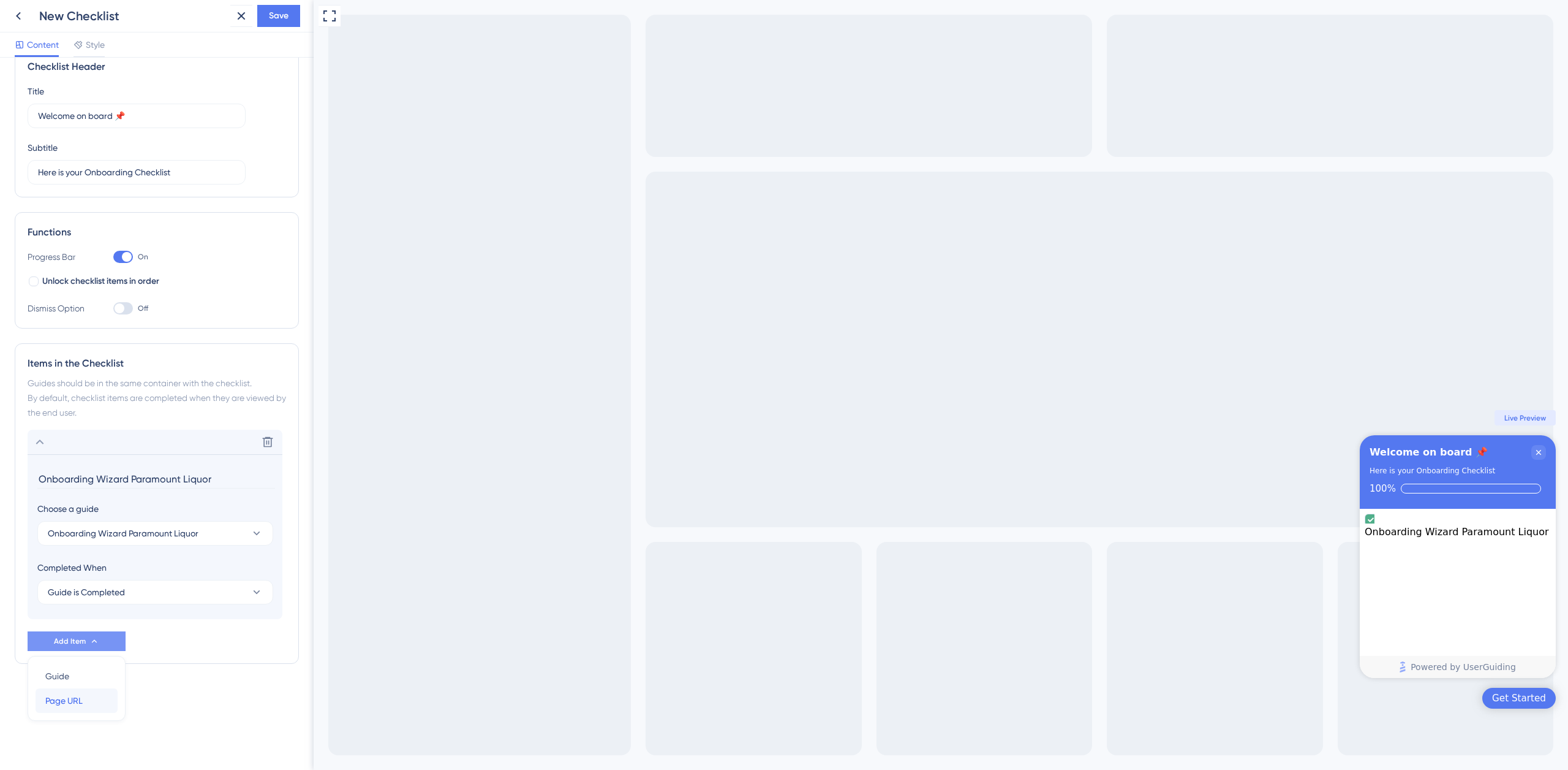
click at [92, 694] on div "Page URL Page URL" at bounding box center [76, 700] width 62 height 25
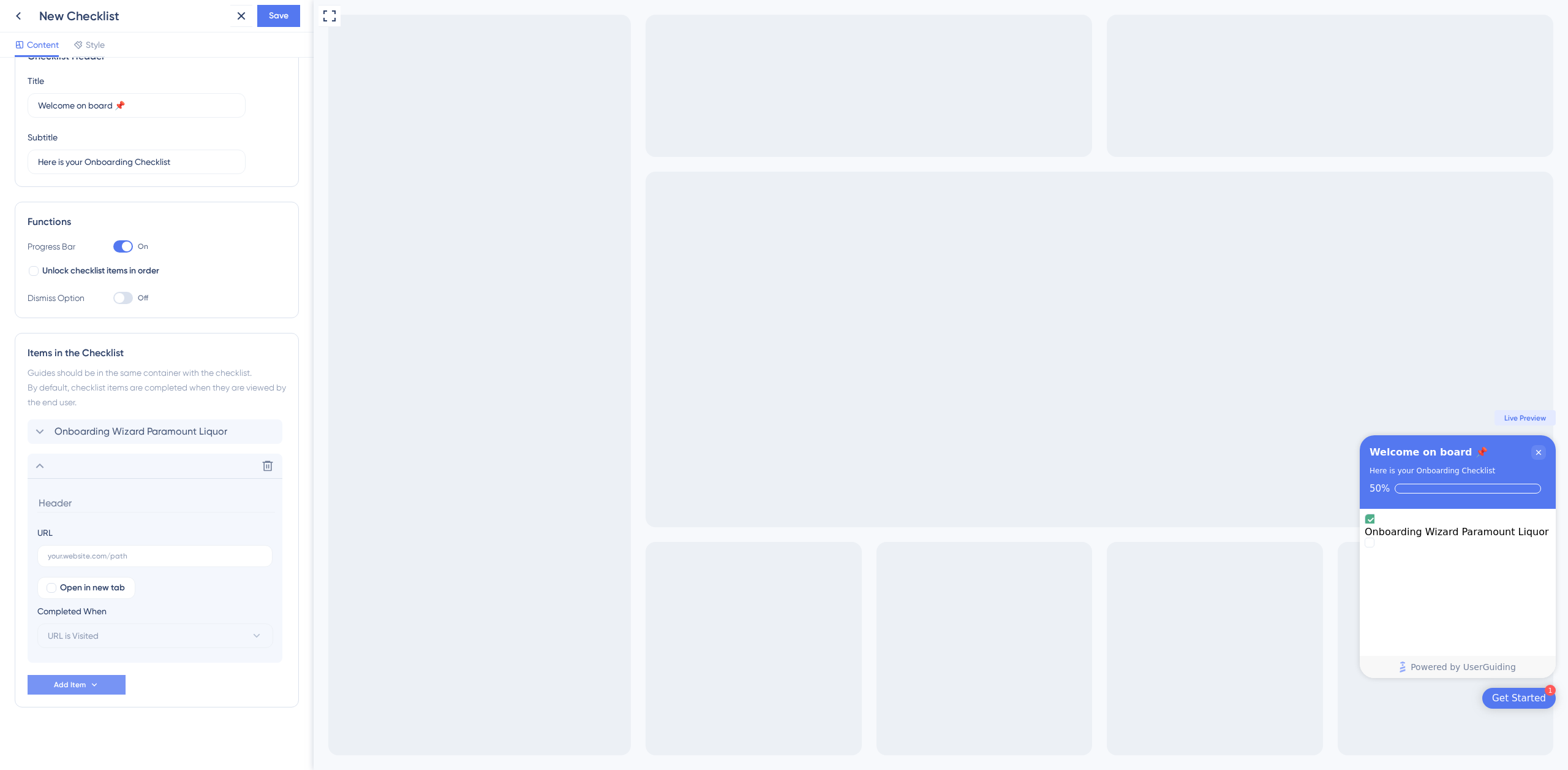
scroll to position [38, 0]
type input "Complete your first order"
click at [81, 685] on span "Add Item" at bounding box center [70, 683] width 32 height 10
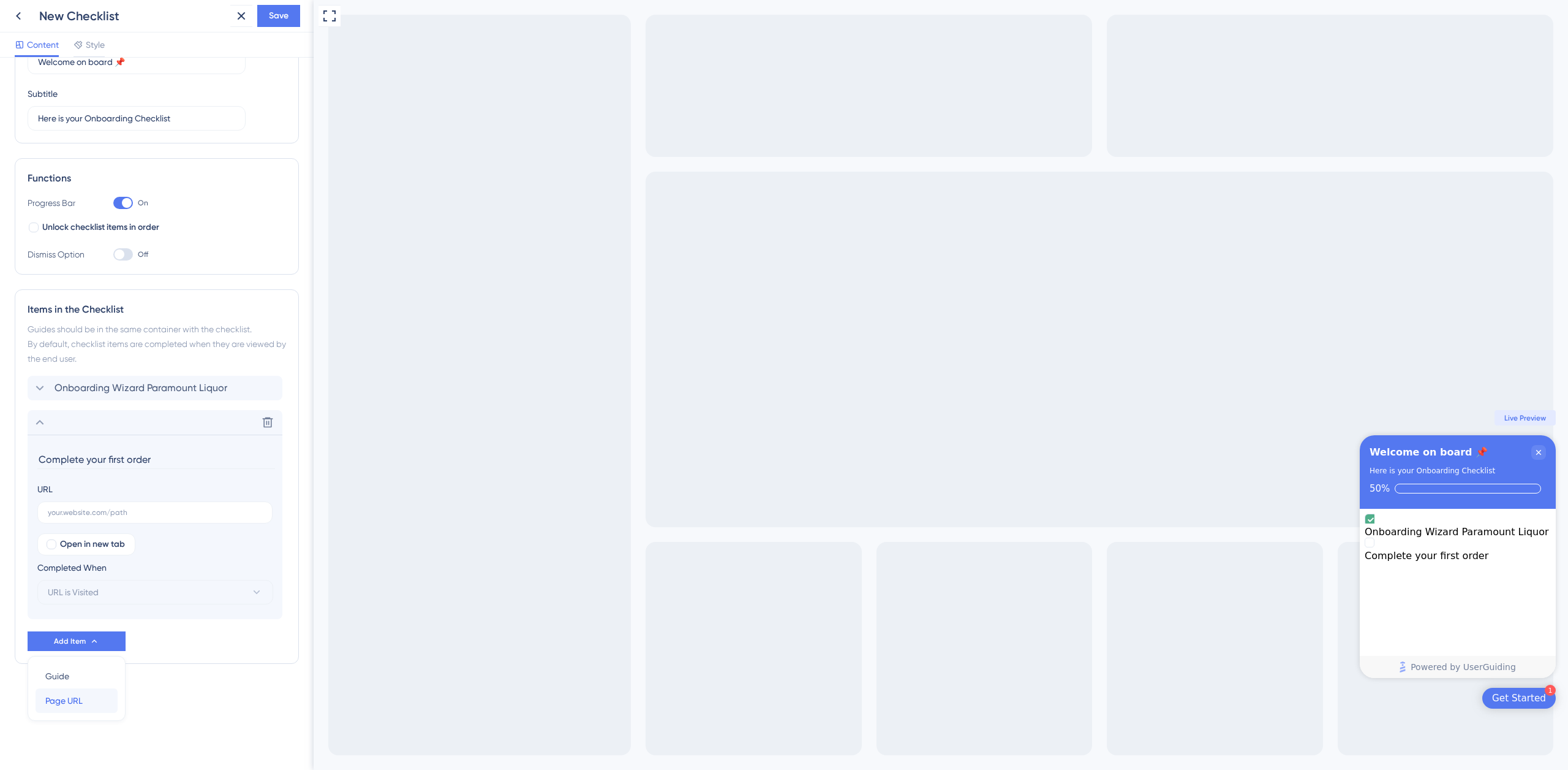
click at [76, 701] on span "Page URL" at bounding box center [64, 700] width 37 height 15
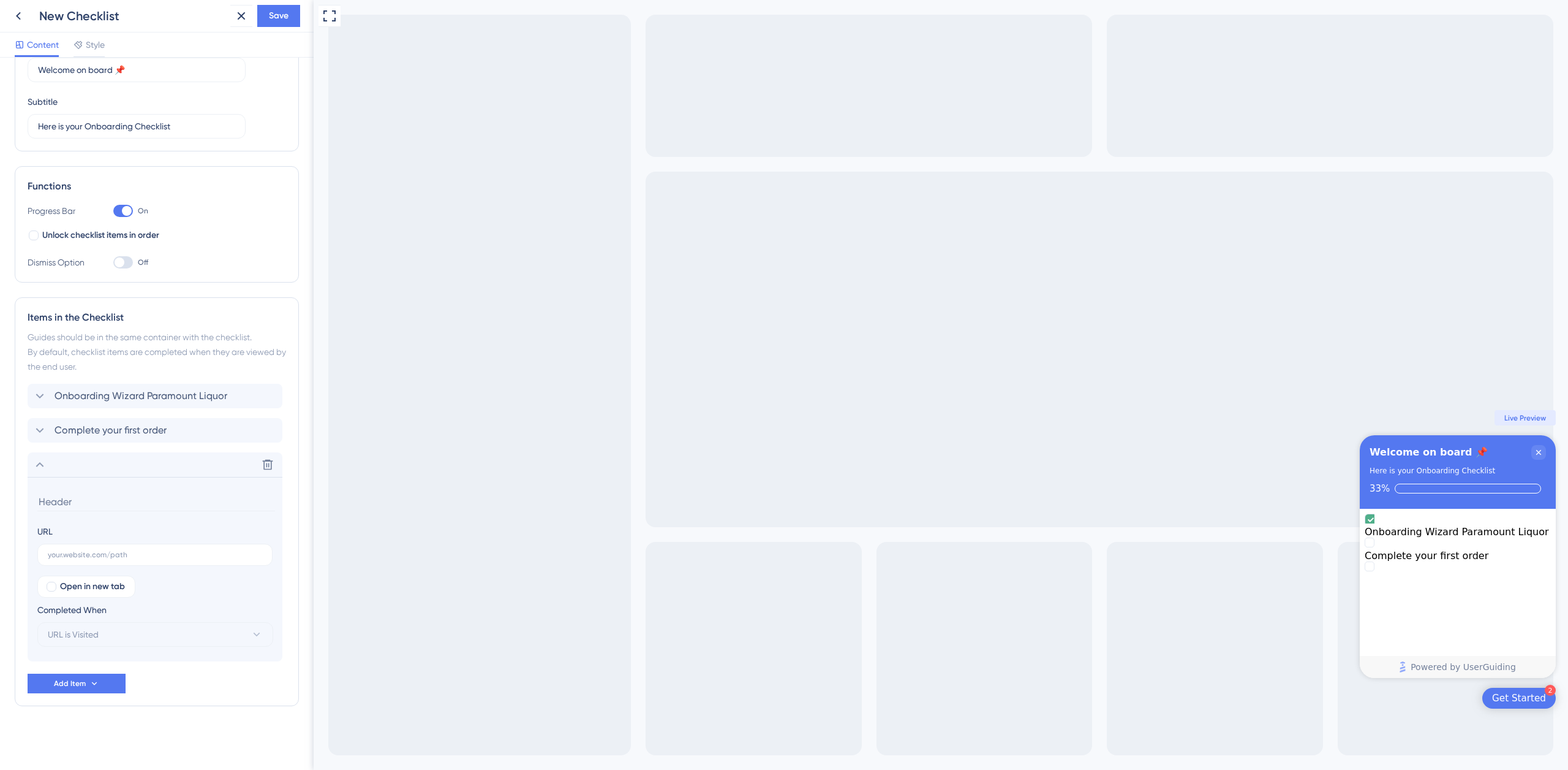
scroll to position [72, 0]
click at [65, 502] on input "Creat your first Order Template" at bounding box center [156, 502] width 238 height 19
type input "Create your first Order Template"
click at [145, 431] on span "Complete your first order" at bounding box center [111, 430] width 112 height 15
drag, startPoint x: 161, startPoint y: 467, endPoint x: 53, endPoint y: 460, distance: 108.2
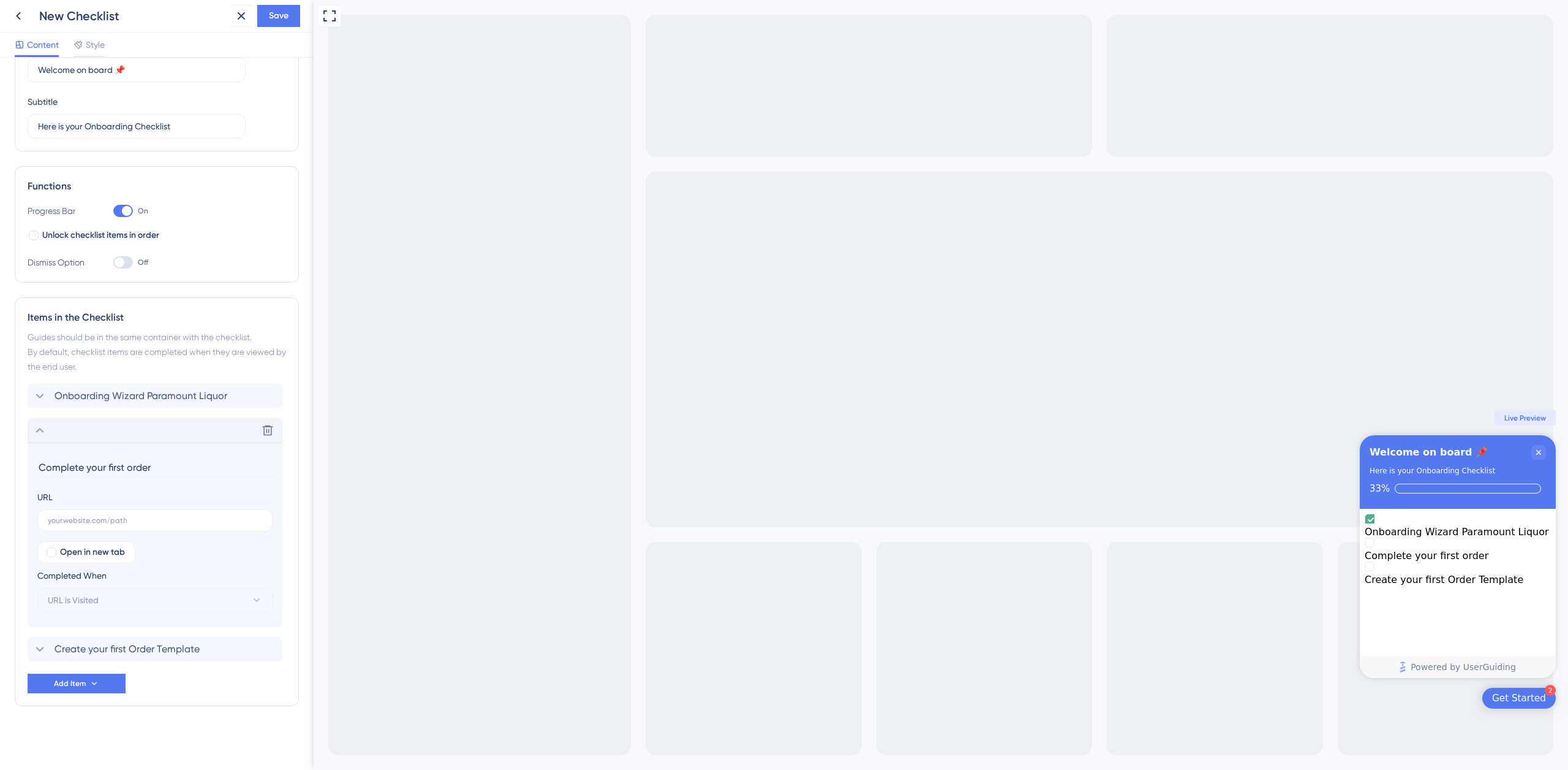
click at [53, 460] on input "Complete your first order" at bounding box center [156, 467] width 238 height 19
type input "Make your first purchase"
click at [46, 432] on icon at bounding box center [39, 430] width 15 height 15
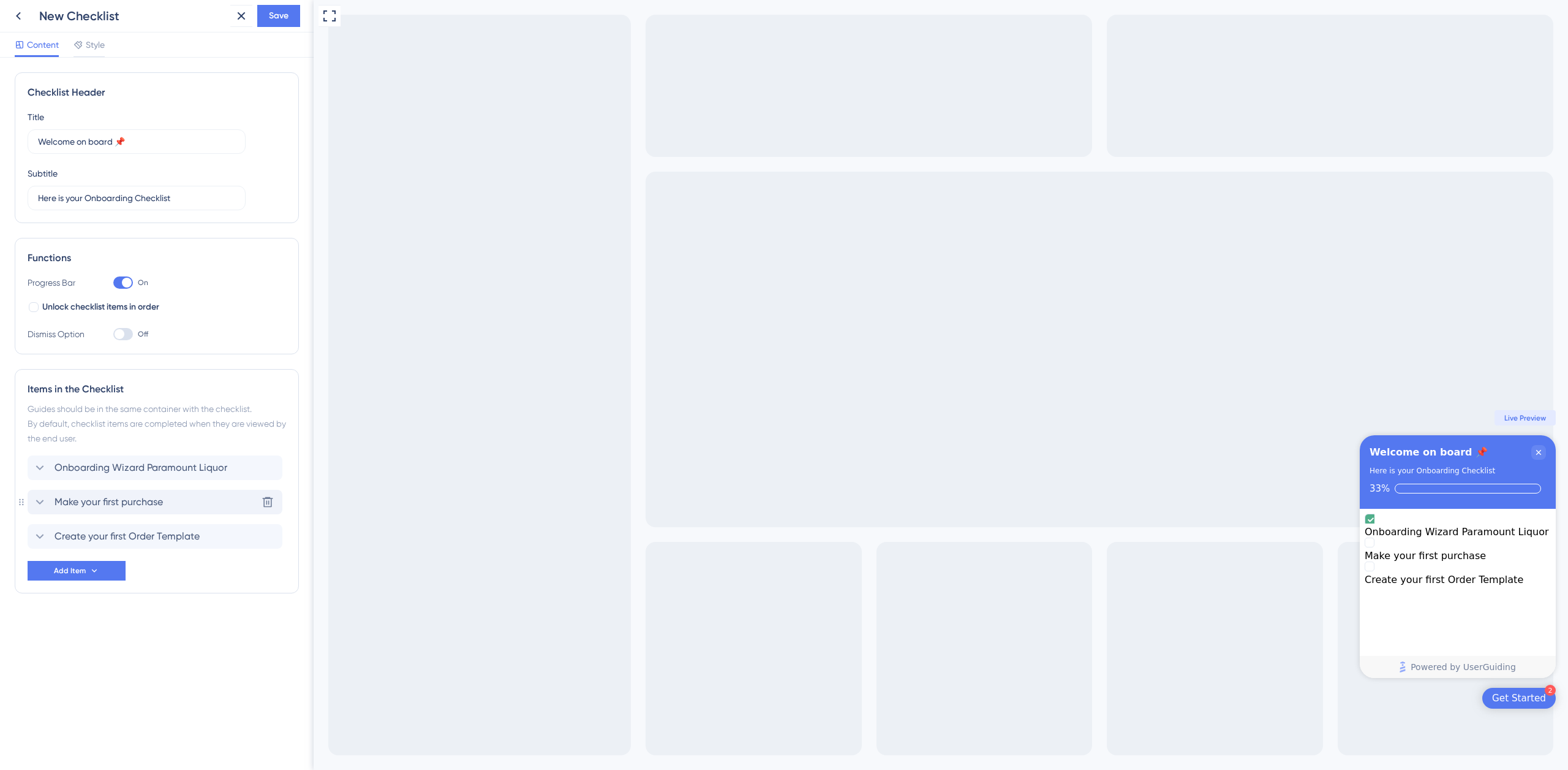
scroll to position [0, 0]
click at [284, 13] on span "Save" at bounding box center [278, 15] width 20 height 15
drag, startPoint x: 280, startPoint y: 20, endPoint x: 312, endPoint y: 27, distance: 32.8
click at [279, 20] on span "Save" at bounding box center [278, 15] width 20 height 15
click at [133, 499] on span "Create your first Order Template" at bounding box center [127, 502] width 145 height 15
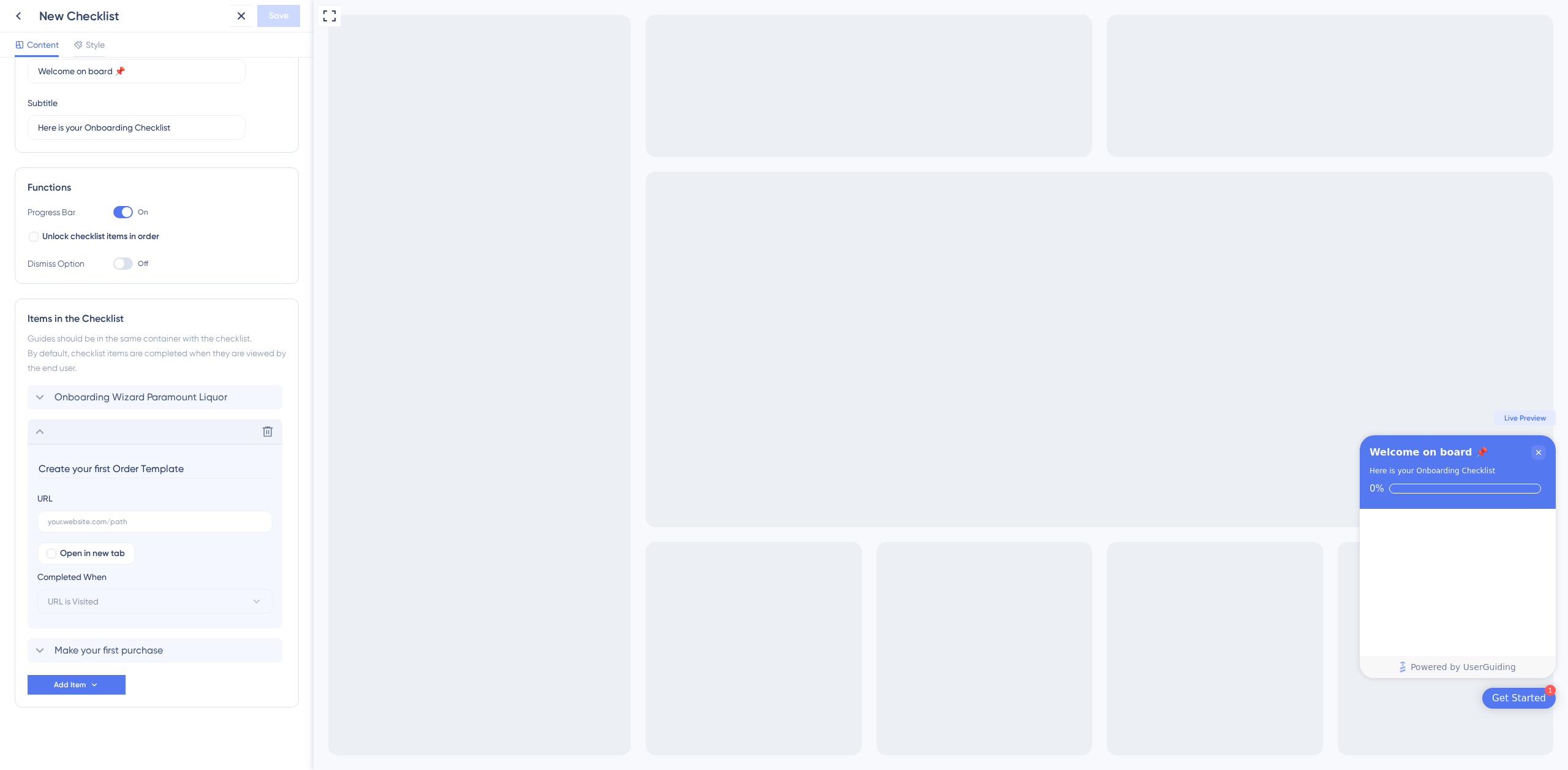
scroll to position [72, 0]
click at [127, 521] on input "text" at bounding box center [154, 520] width 214 height 8
paste input "https://paramount-hackathon-team2.vercel.app/"
type input "https://paramount-hackathon-team2.vercel.app"
click at [146, 598] on button "URL is Visited" at bounding box center [155, 600] width 236 height 25
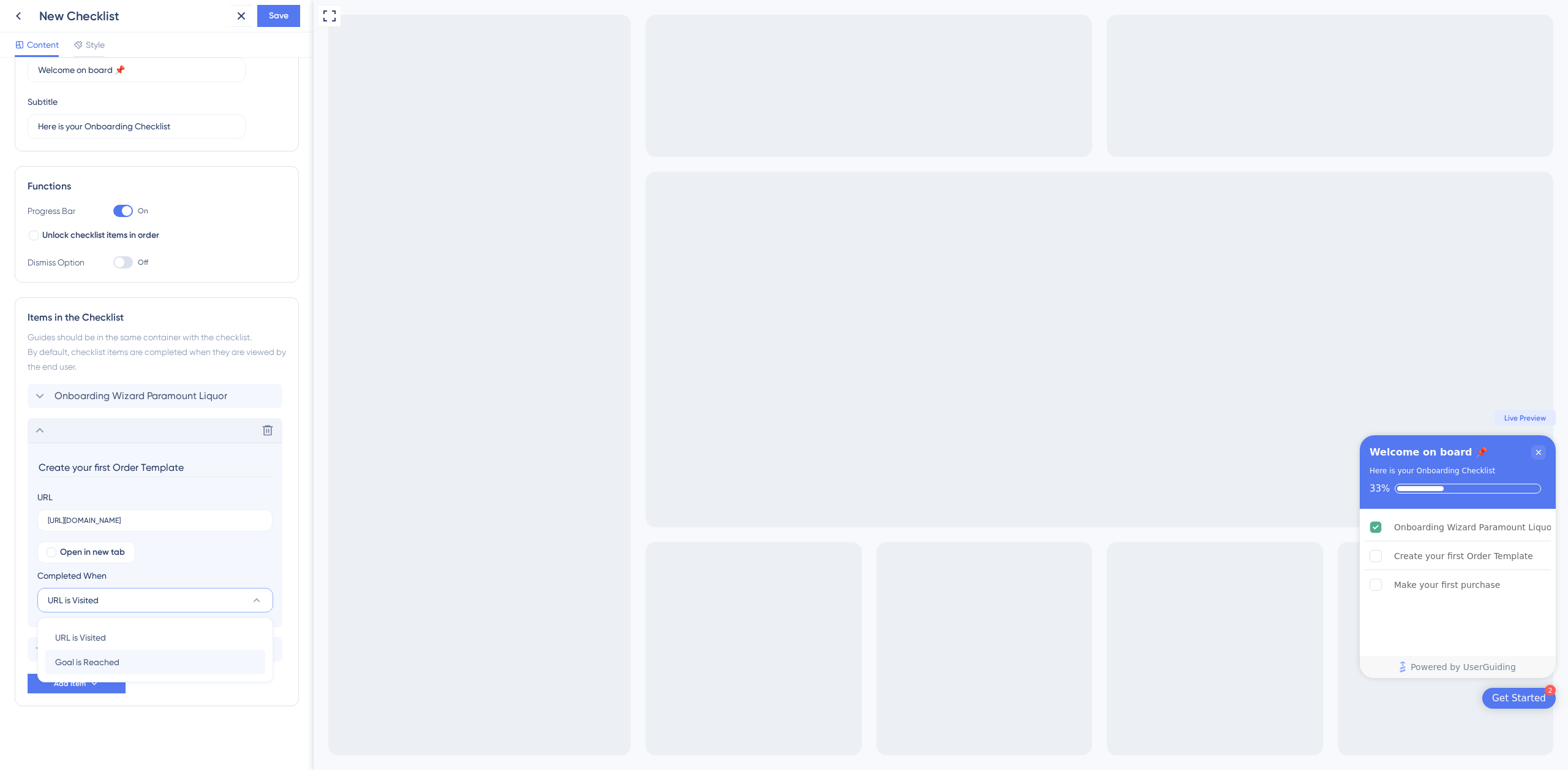
click at [126, 661] on div "Goal is Reached Goal is Reached" at bounding box center [155, 662] width 200 height 25
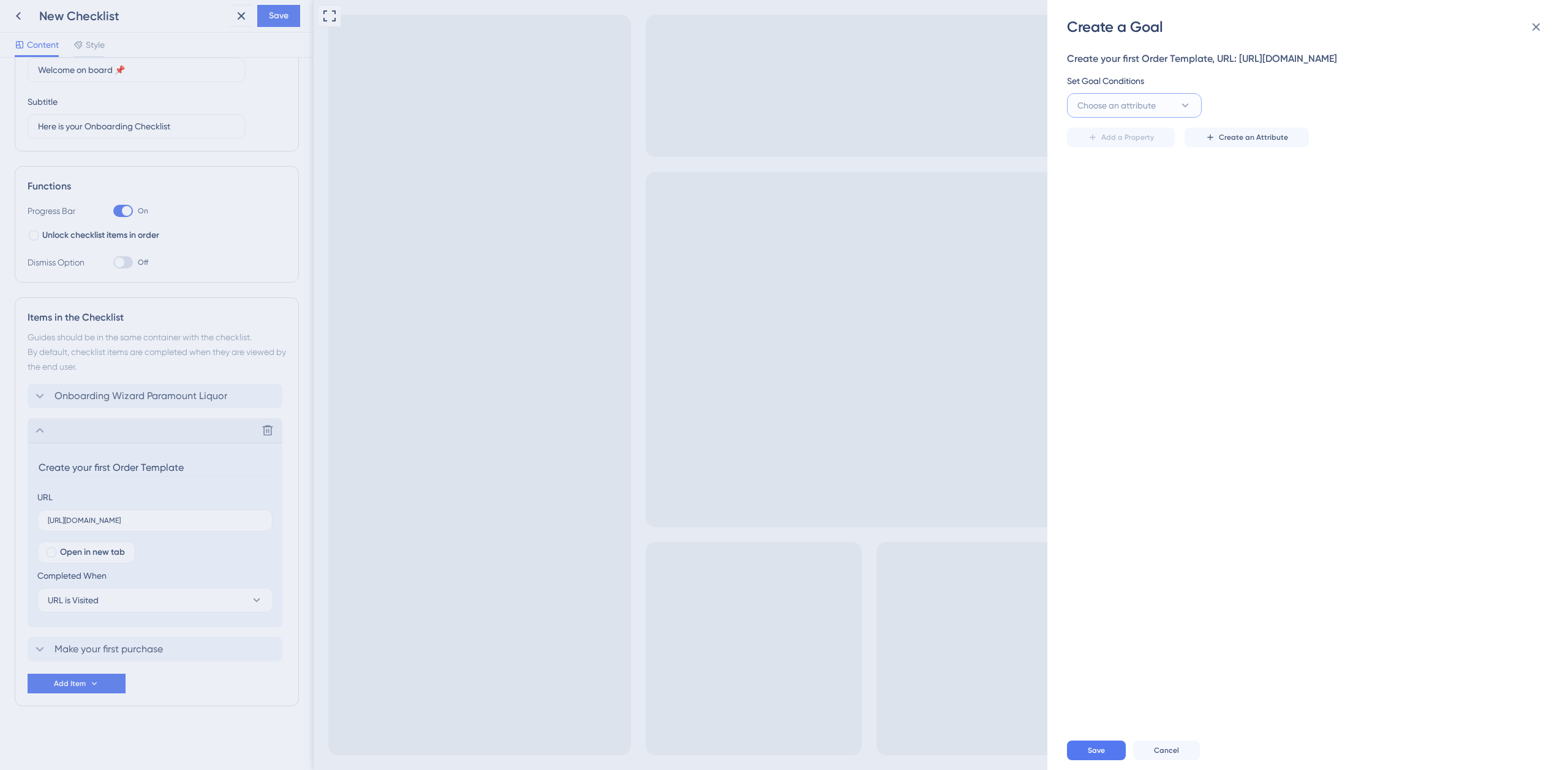
click at [1125, 109] on span "Choose an attribute" at bounding box center [1116, 105] width 78 height 15
click at [1129, 300] on div "Checklist Checklist" at bounding box center [1135, 303] width 99 height 25
click at [1290, 106] on button "is completed" at bounding box center [1272, 106] width 135 height 25
click at [1277, 144] on div "is completed is completed" at bounding box center [1272, 142] width 99 height 25
click at [1397, 109] on span "Select an option" at bounding box center [1384, 105] width 64 height 15
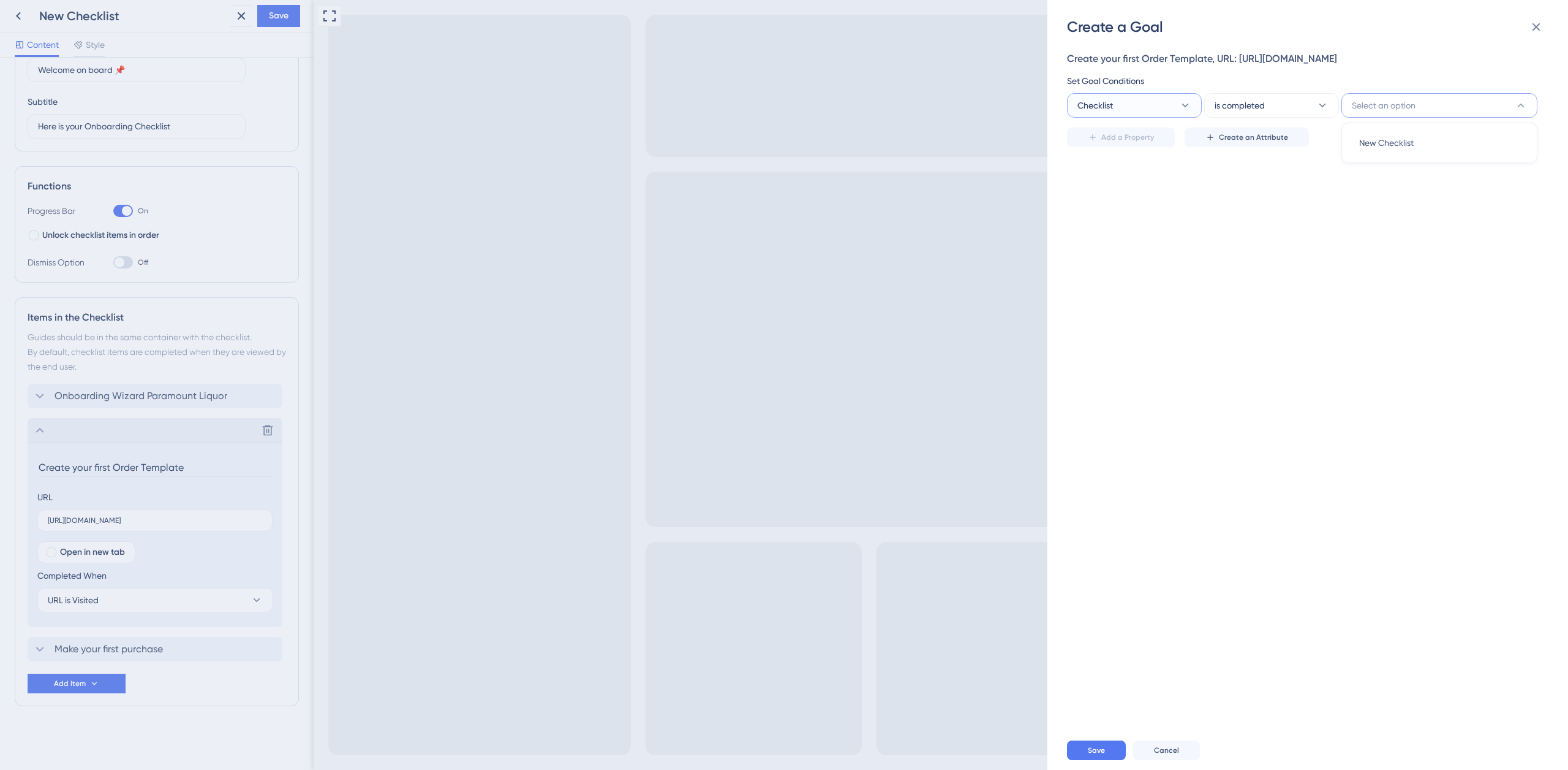
click at [1176, 107] on button "Checklist" at bounding box center [1135, 106] width 135 height 25
click at [1145, 179] on div "Visited Page Visited Page" at bounding box center [1135, 180] width 99 height 25
click at [1273, 105] on button "is" at bounding box center [1272, 106] width 135 height 25
click at [1265, 136] on div "is is" at bounding box center [1272, 142] width 99 height 25
click at [1375, 107] on input "text" at bounding box center [1440, 105] width 175 height 13
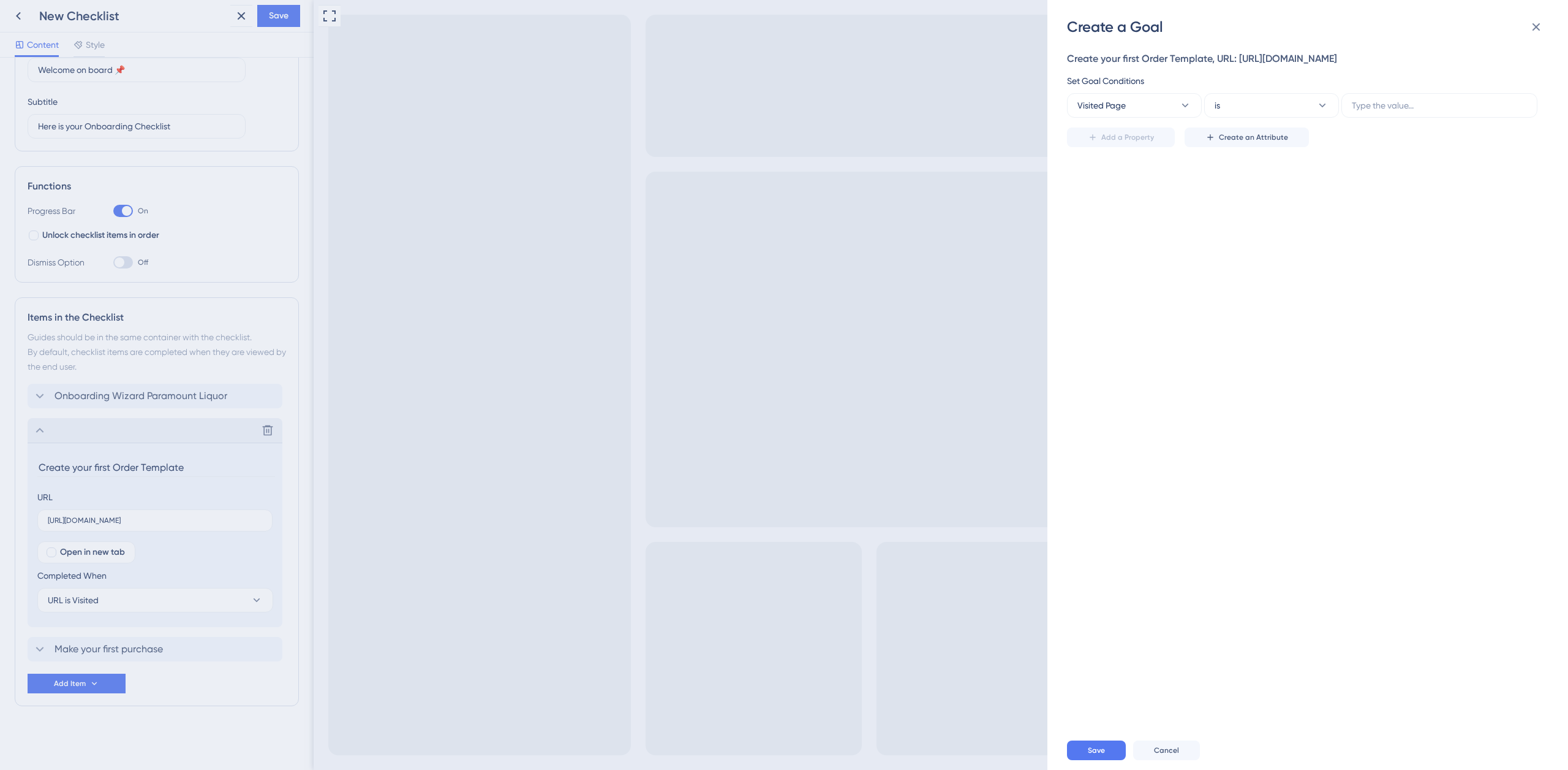
click at [1296, 179] on div "Create your first Order Template, URL: https://paramount-hackathon-team2.vercel…" at bounding box center [1314, 383] width 494 height 694
click at [1255, 102] on button "is" at bounding box center [1272, 106] width 135 height 25
click at [1133, 106] on button "Visited Page" at bounding box center [1135, 106] width 135 height 25
click at [1126, 181] on span "Visited Page" at bounding box center [1109, 180] width 48 height 15
click at [1161, 744] on button "Cancel" at bounding box center [1166, 750] width 67 height 20
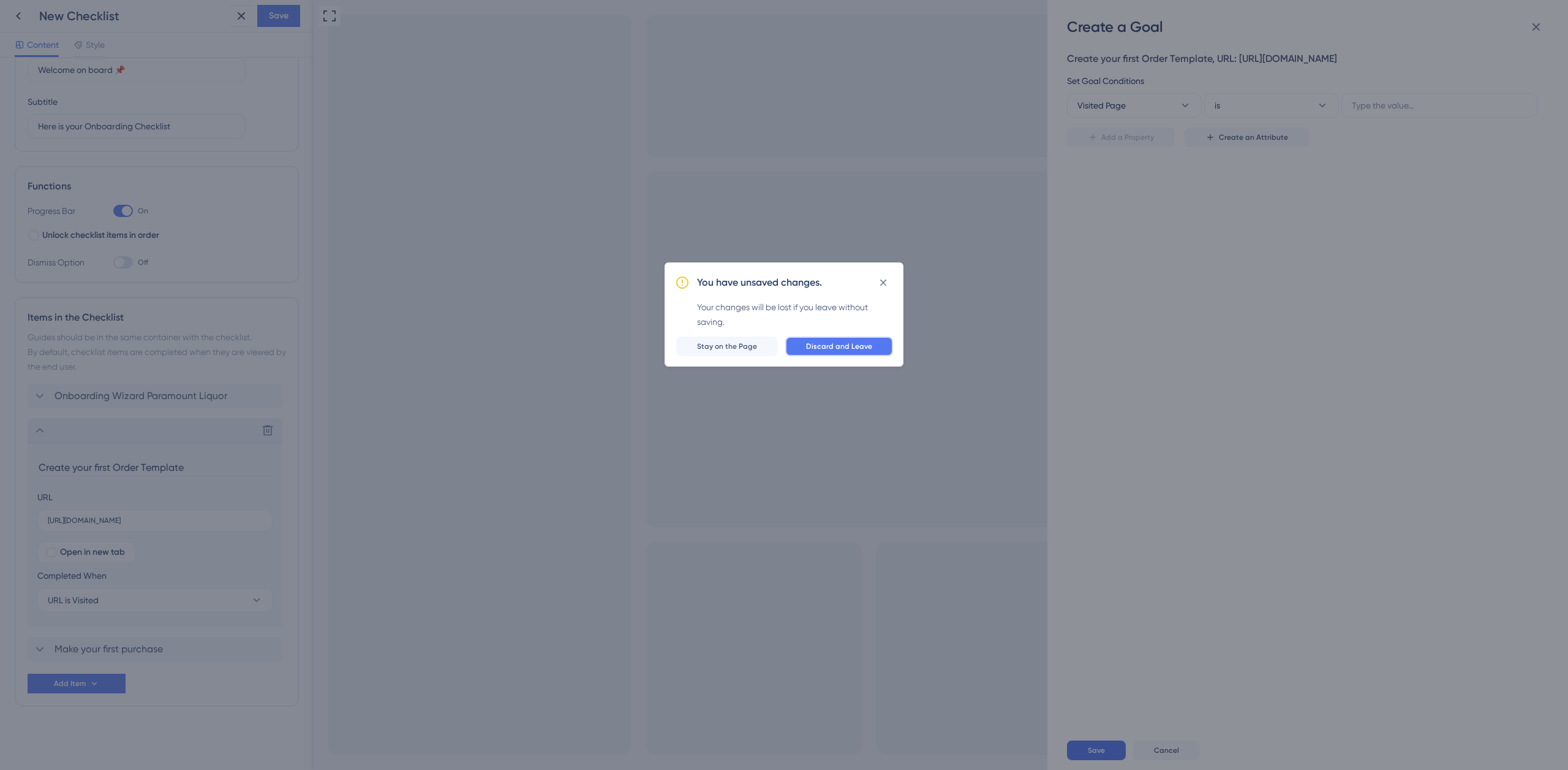
click at [875, 348] on button "Discard and Leave" at bounding box center [840, 346] width 108 height 20
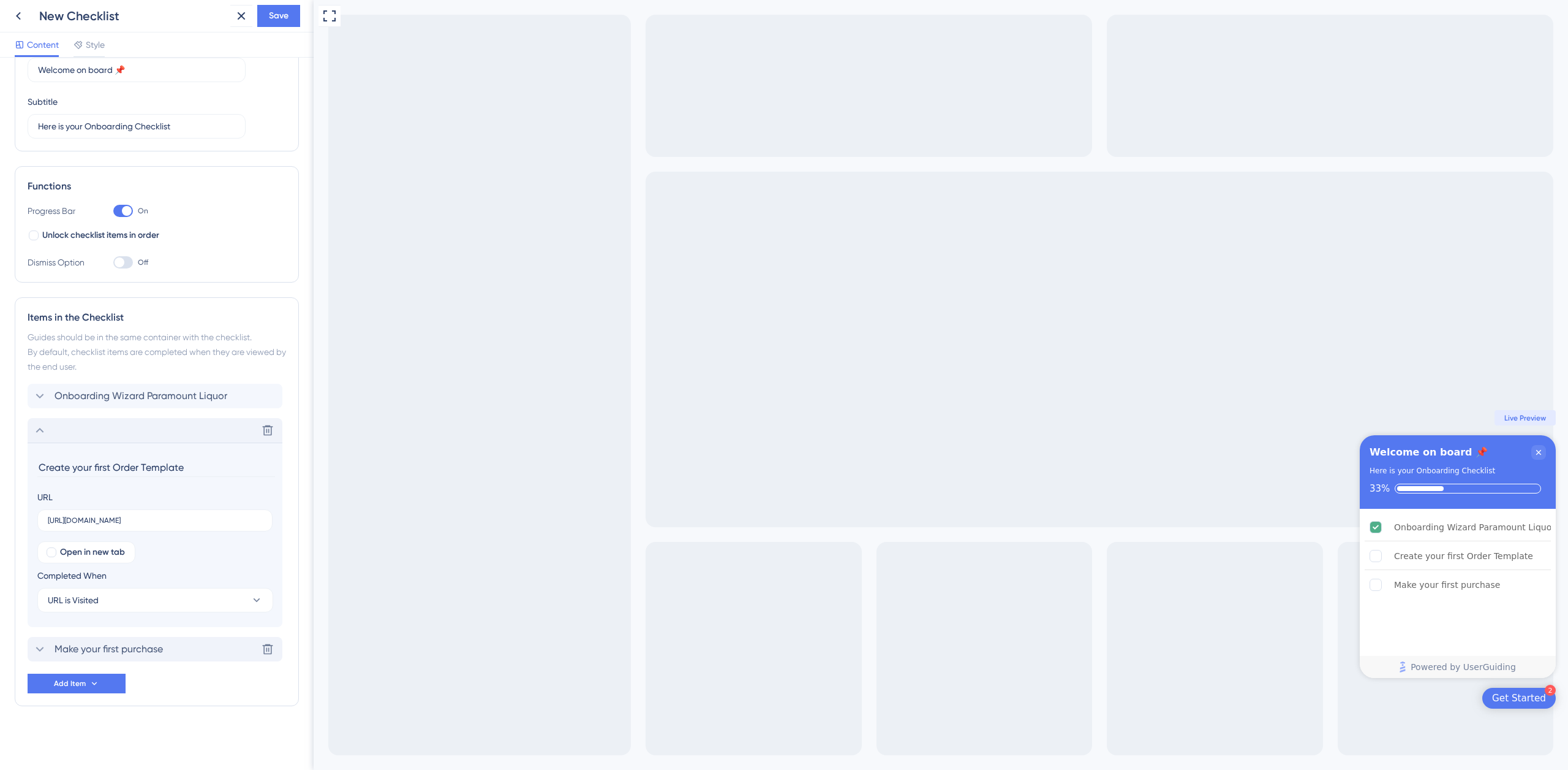
click at [133, 647] on span "Make your first purchase" at bounding box center [109, 649] width 109 height 15
click at [115, 553] on input "text" at bounding box center [154, 554] width 214 height 8
paste input "https://paramount-hackathon-team2.vercel.app/"
type input "https://paramount-hackathon-team2.vercel.app"
click at [276, 17] on span "Save" at bounding box center [278, 15] width 20 height 15
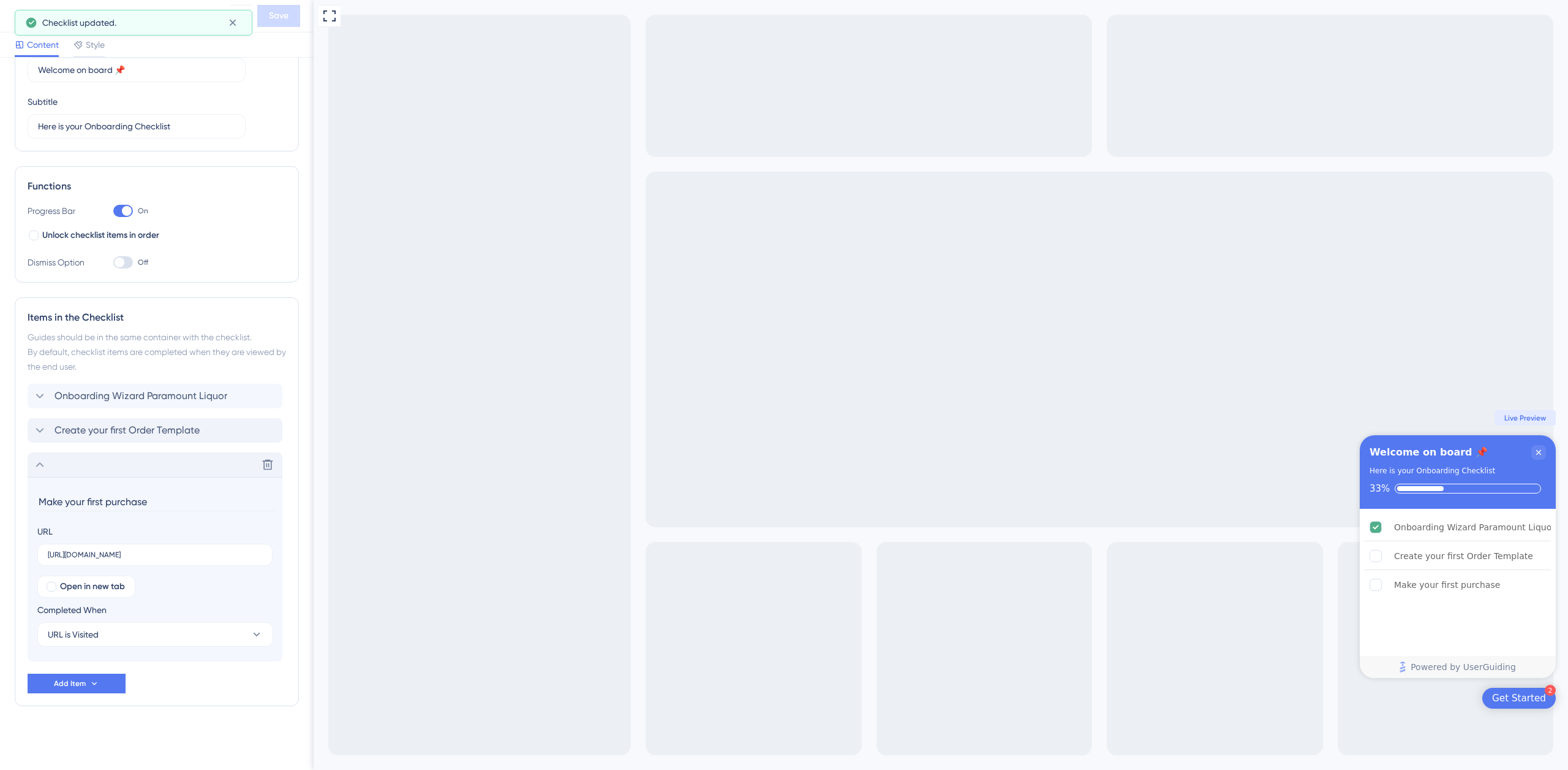
click at [1538, 451] on icon "Close Checklist" at bounding box center [1539, 452] width 5 height 5
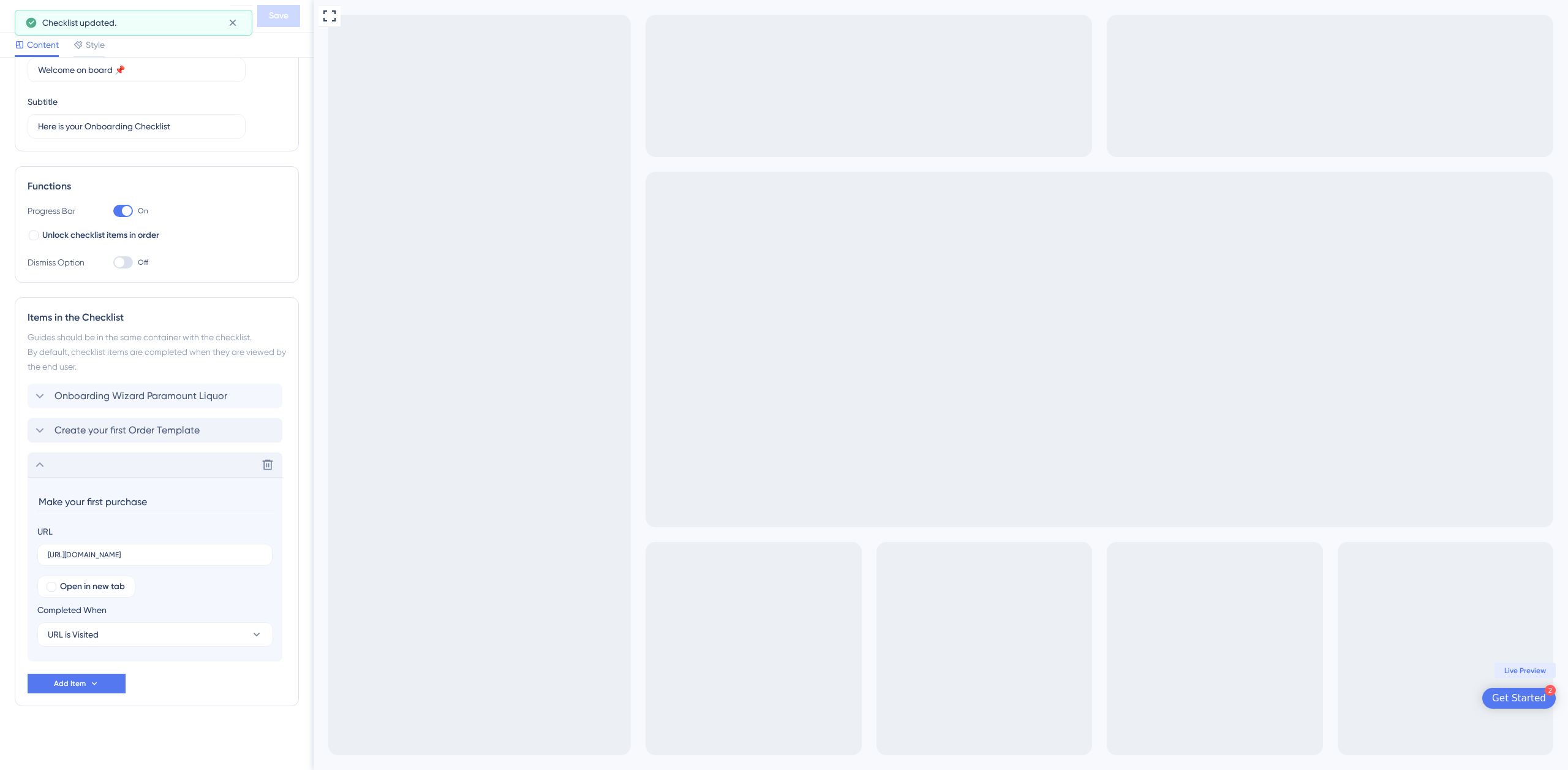
scroll to position [0, 0]
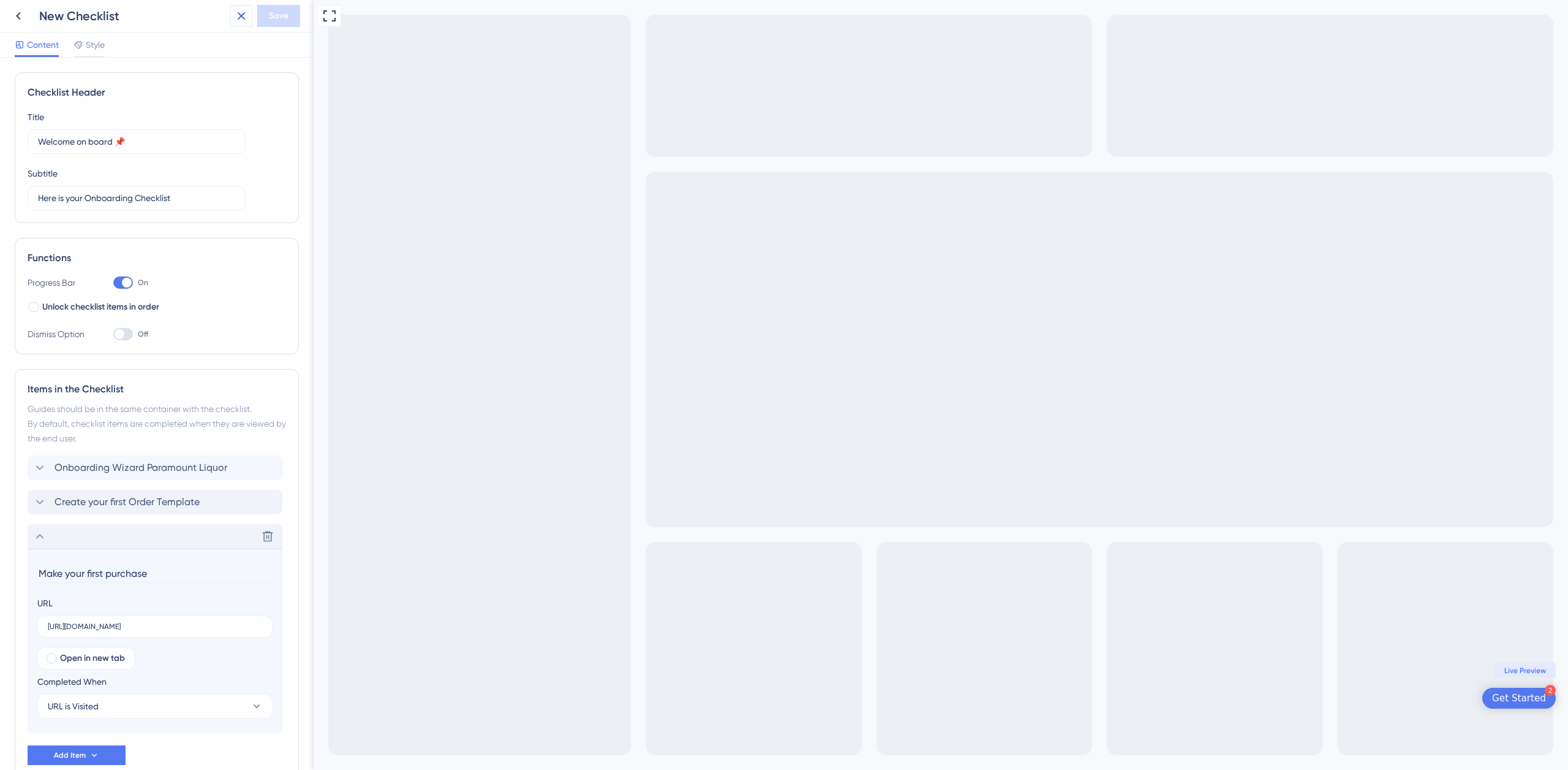
click at [243, 14] on icon at bounding box center [242, 16] width 8 height 8
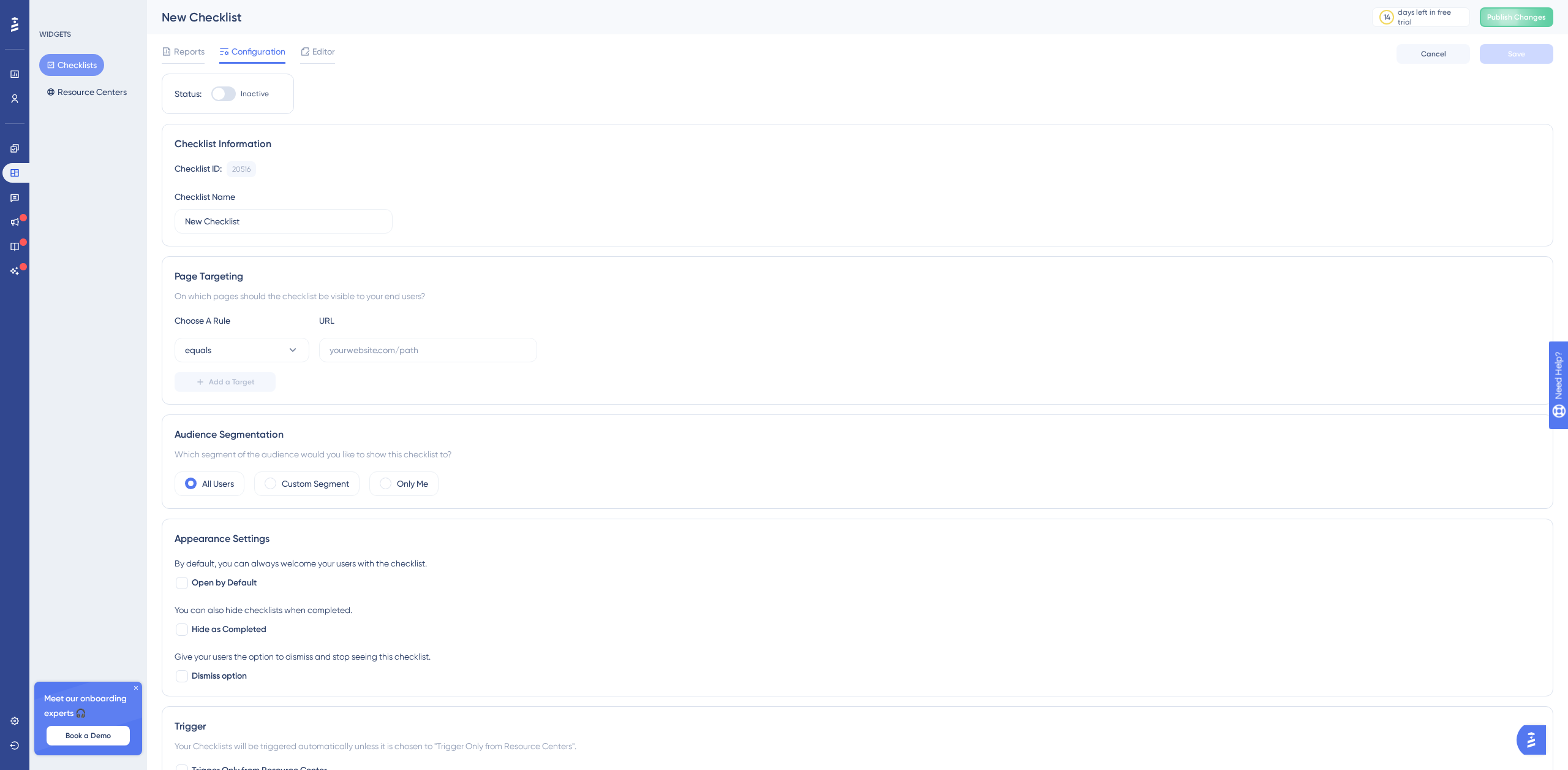
click at [8, 18] on div at bounding box center [15, 24] width 20 height 20
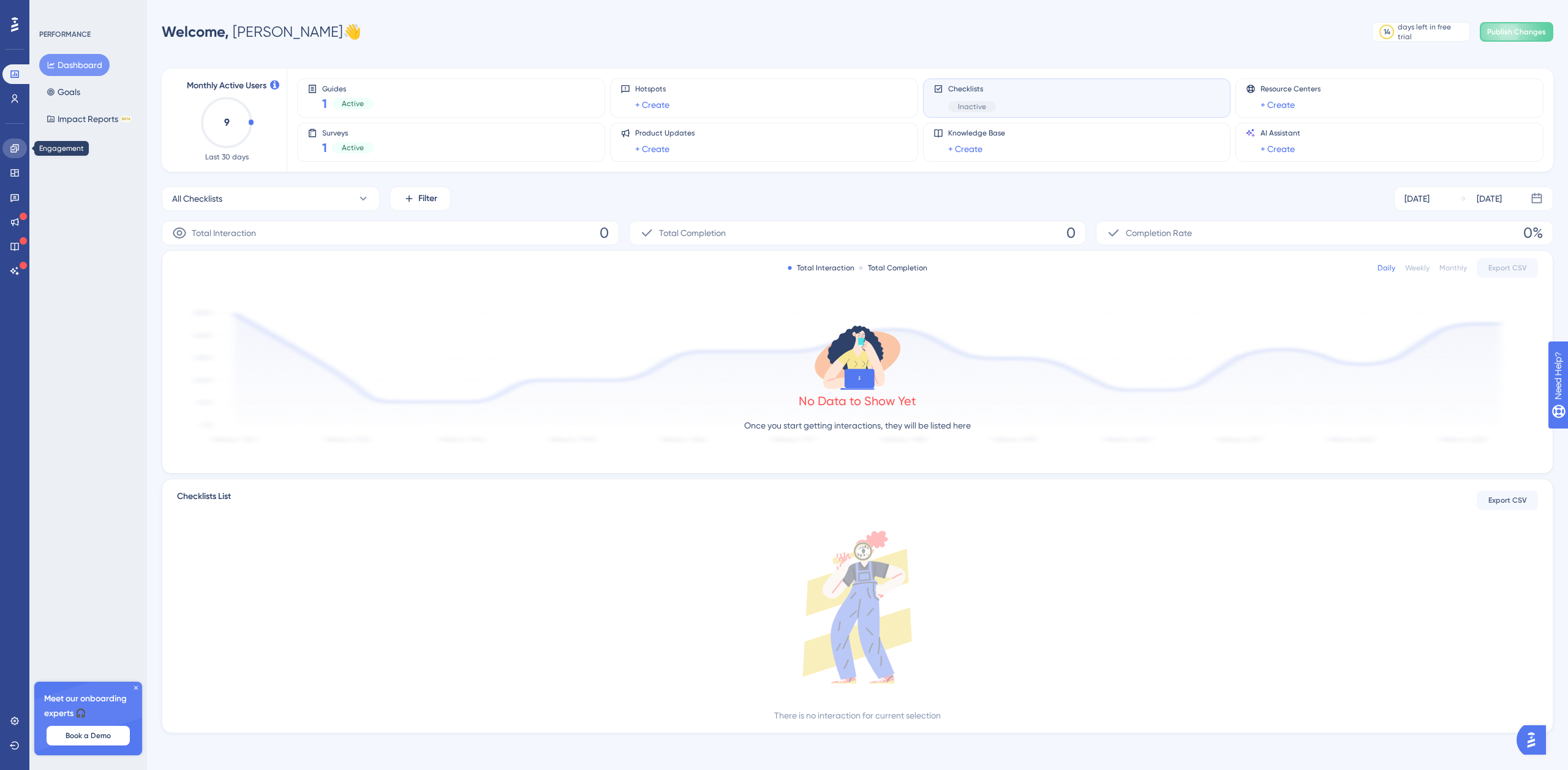
click at [17, 145] on icon at bounding box center [14, 148] width 10 height 10
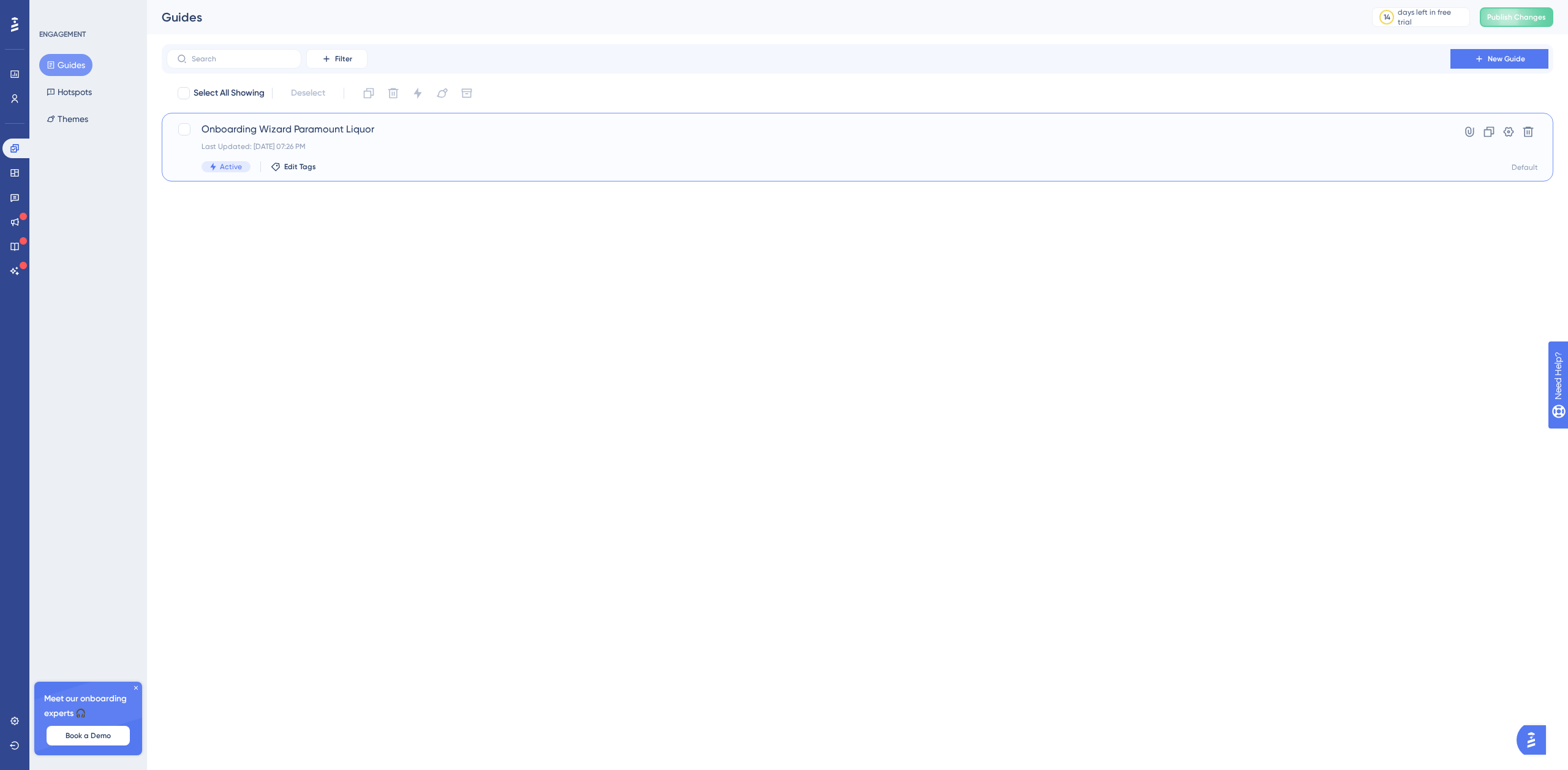
click at [256, 130] on span "Onboarding Wizard Paramount Liquor" at bounding box center [808, 129] width 1214 height 15
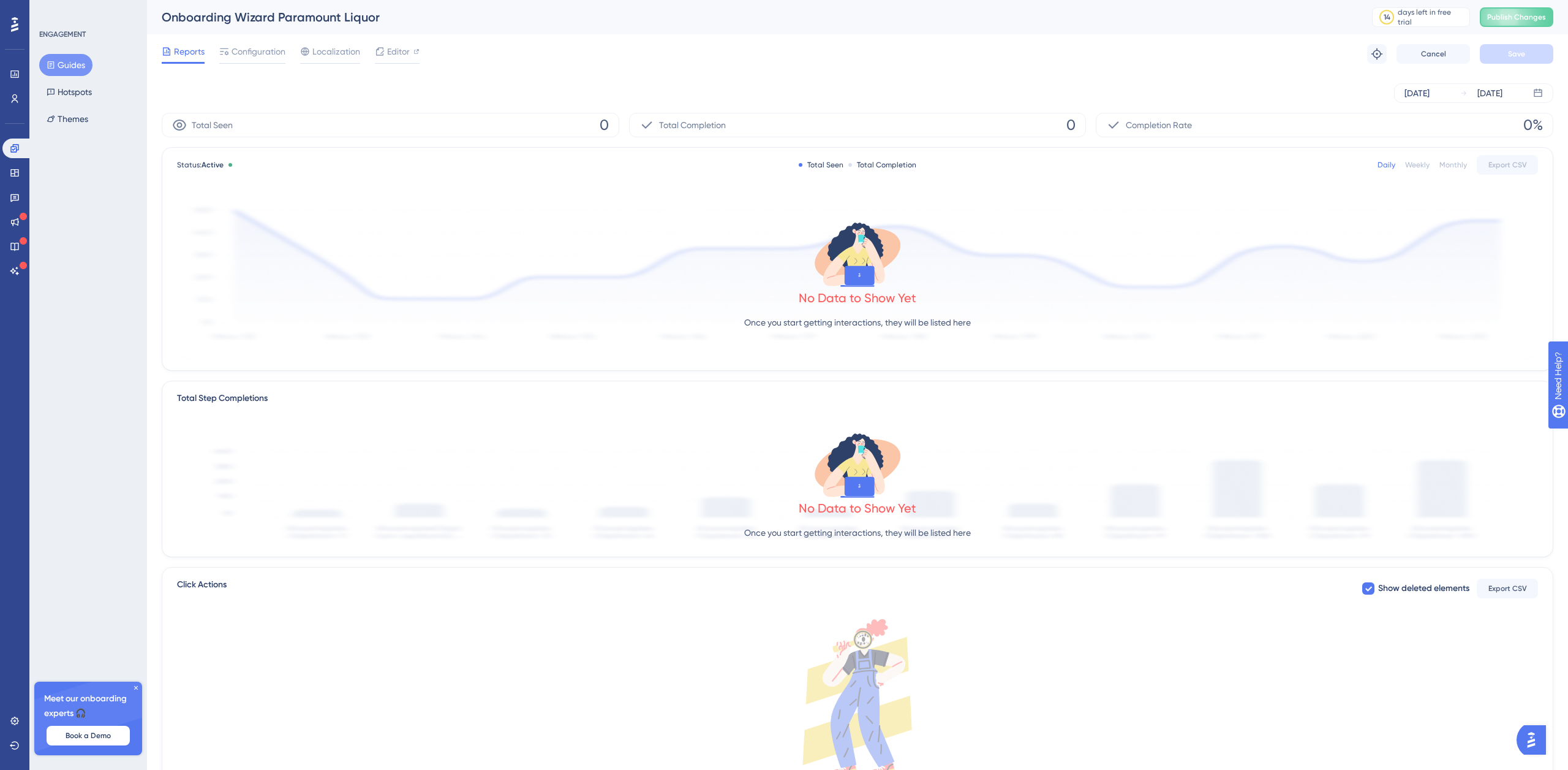
click at [269, 15] on div "Onboarding Wizard Paramount Liquor" at bounding box center [751, 17] width 1180 height 17
drag, startPoint x: 368, startPoint y: 15, endPoint x: 409, endPoint y: 17, distance: 41.0
click at [409, 17] on div "Onboarding Wizard Paramount Liquor" at bounding box center [751, 17] width 1180 height 17
click at [17, 28] on icon at bounding box center [15, 24] width 8 height 15
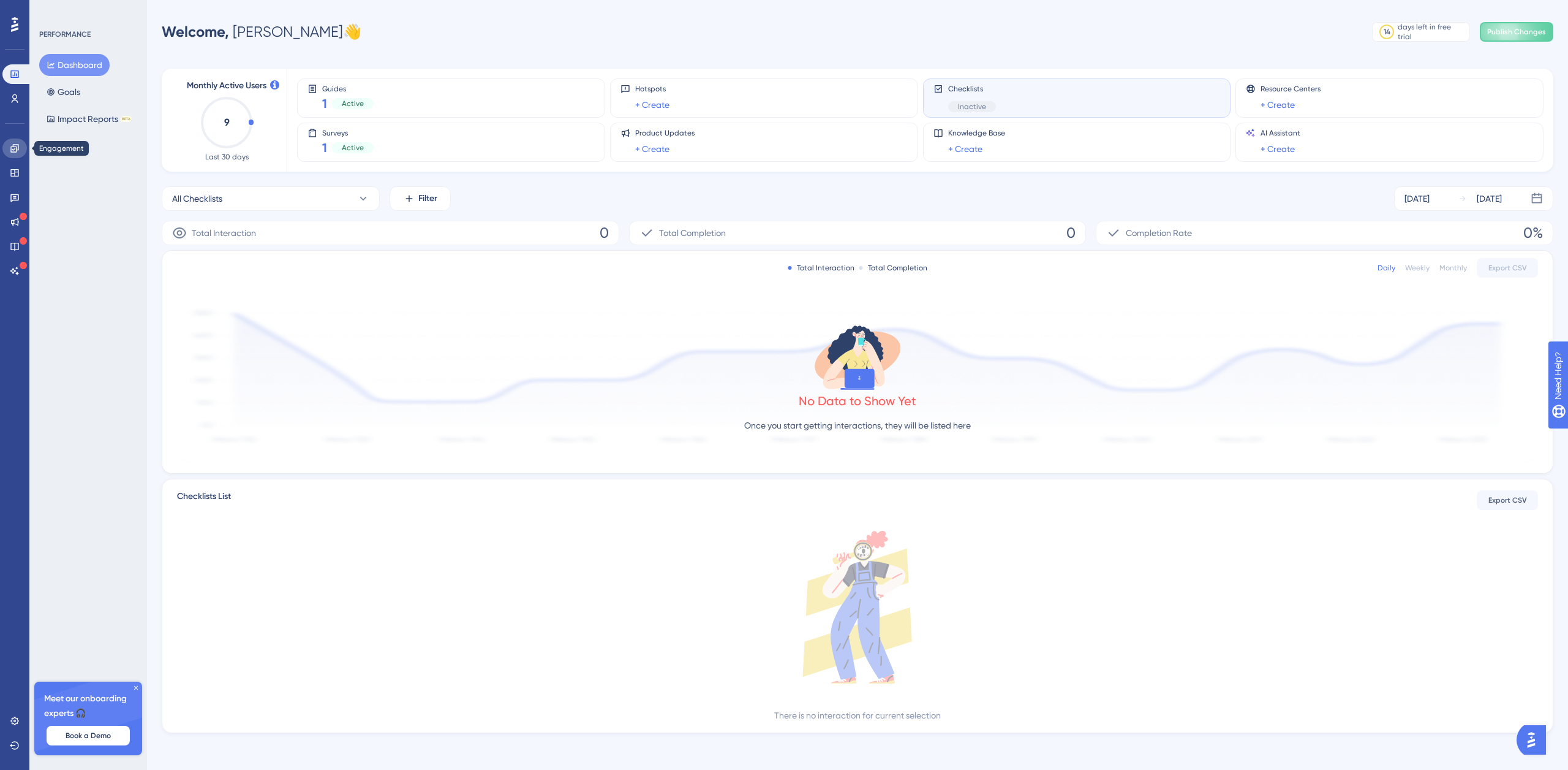
click at [21, 146] on link at bounding box center [15, 148] width 25 height 20
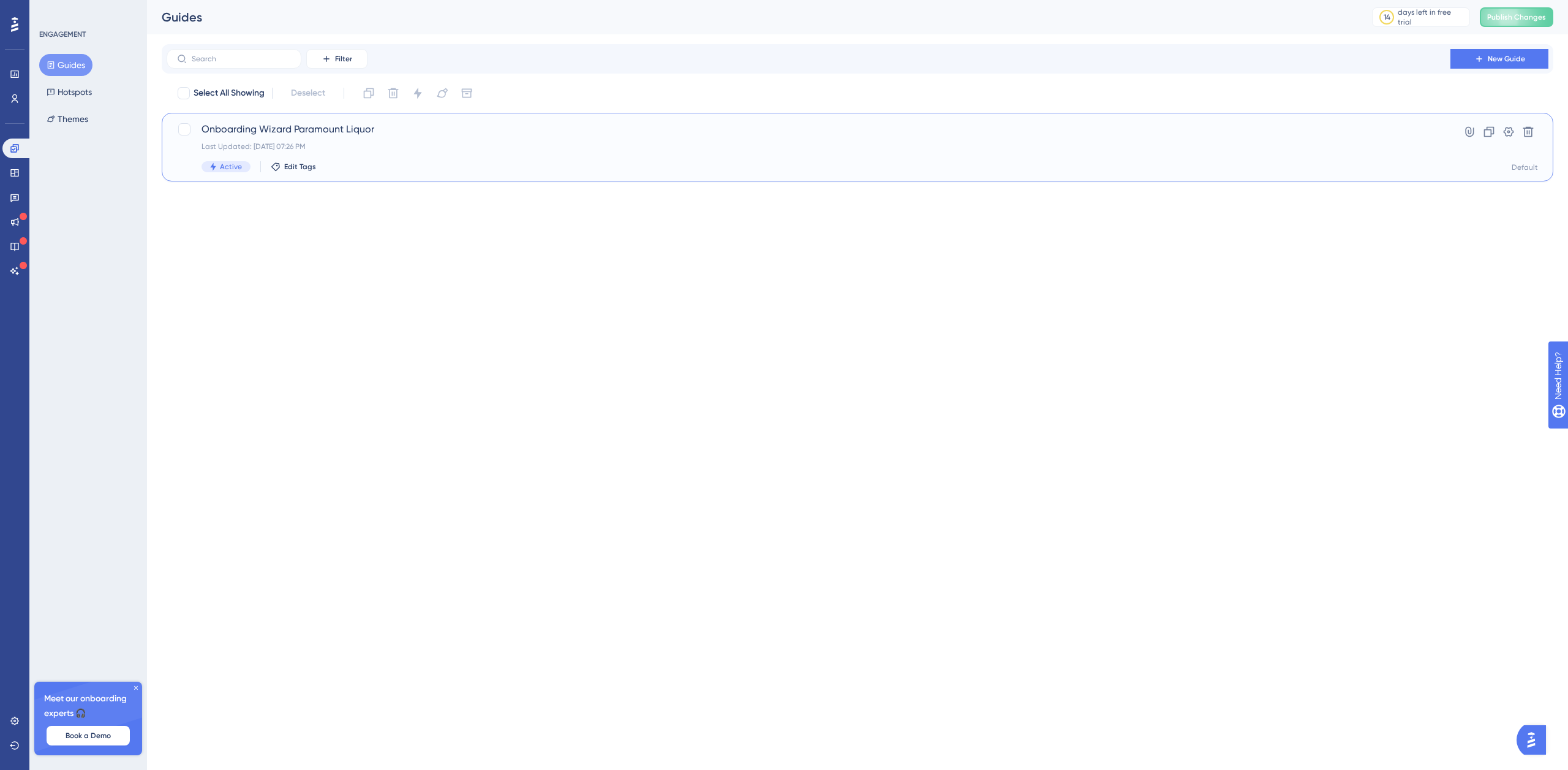
click at [235, 131] on span "Onboarding Wizard Paramount Liquor" at bounding box center [808, 129] width 1214 height 15
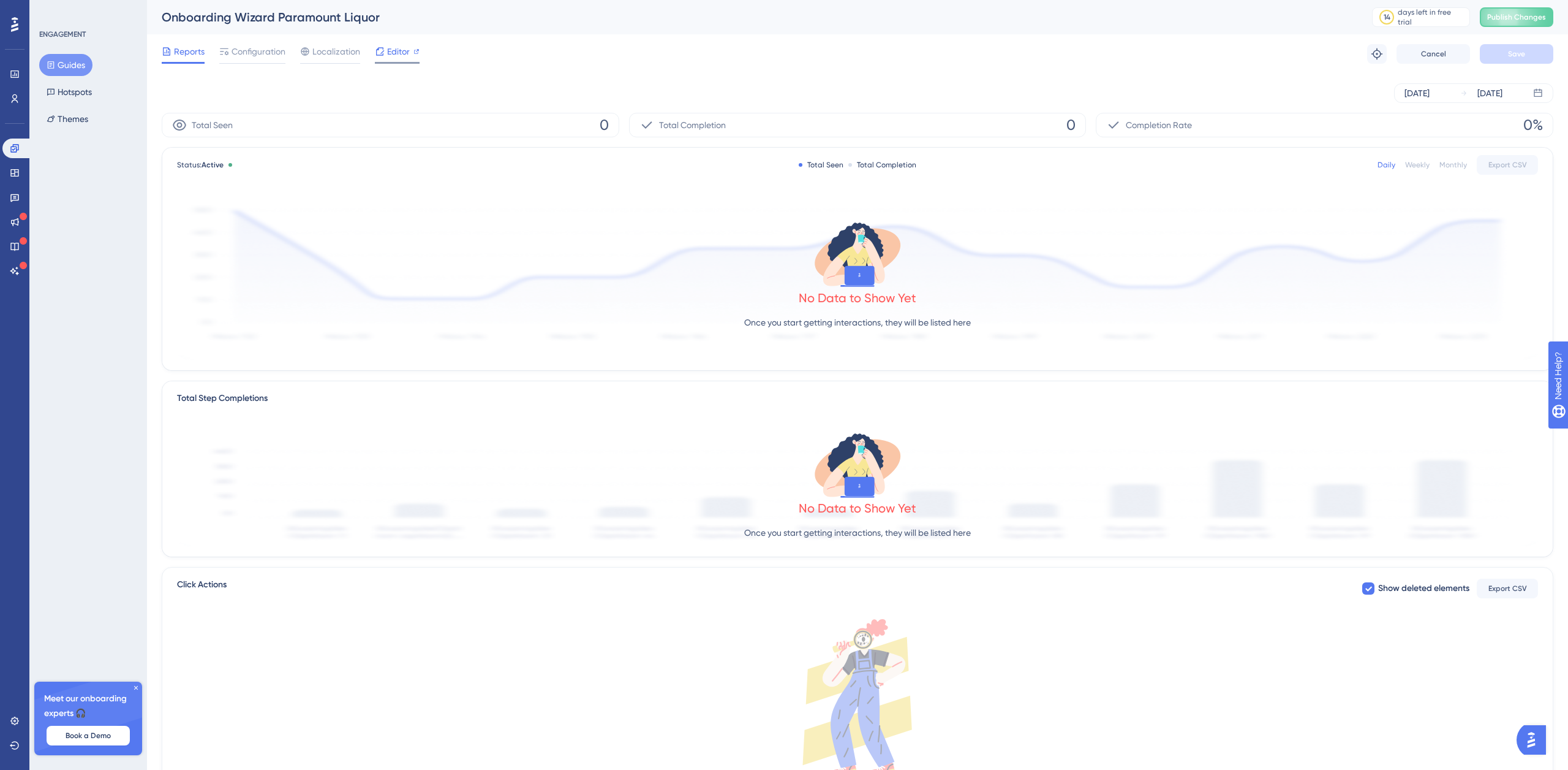
click at [394, 50] on span "Editor" at bounding box center [399, 51] width 23 height 15
click at [250, 47] on span "Configuration" at bounding box center [258, 51] width 54 height 15
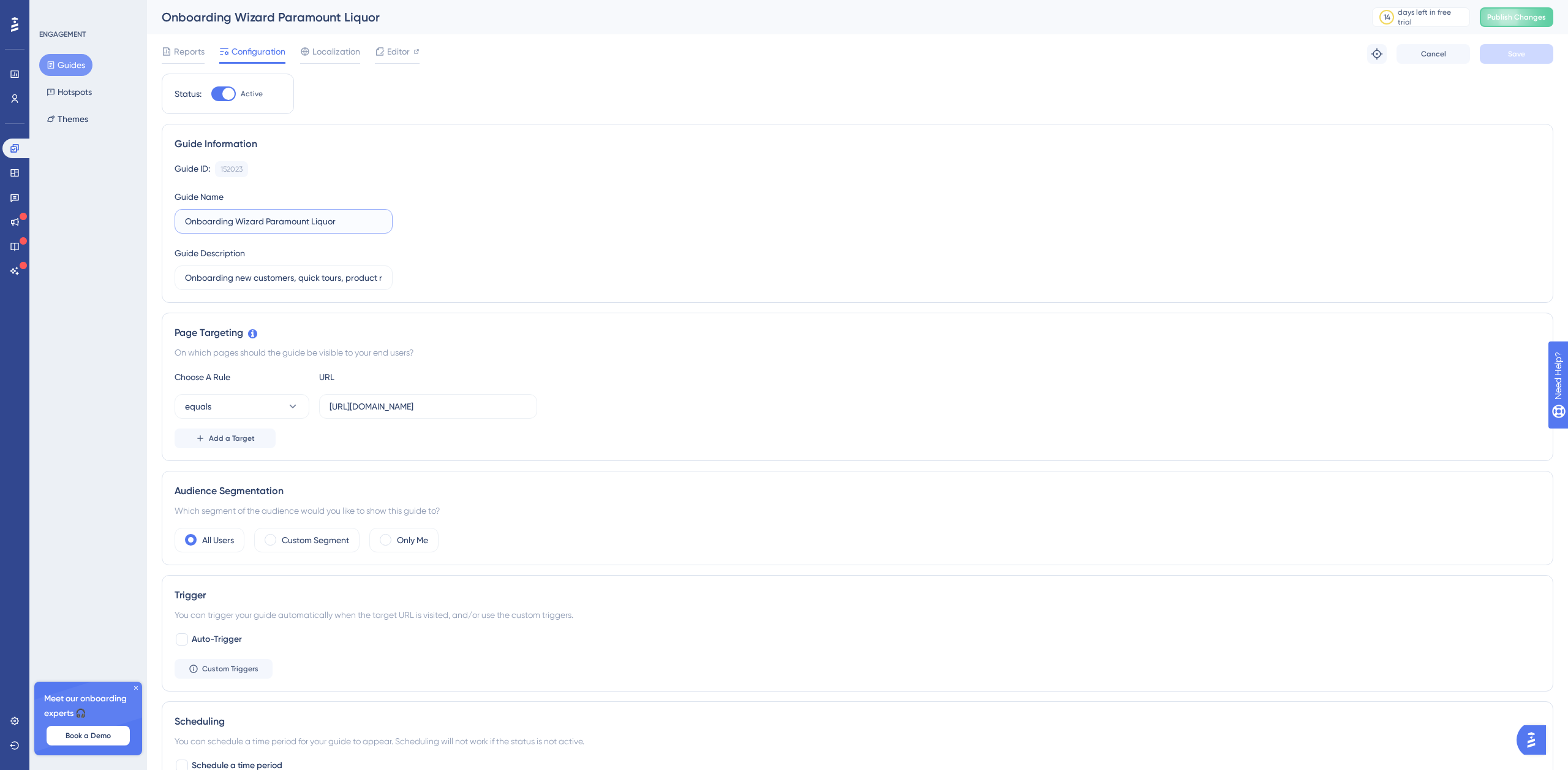
drag, startPoint x: 264, startPoint y: 222, endPoint x: 320, endPoint y: 174, distance: 73.8
click at [361, 224] on input "Onboarding Wizard Paramount Liquor" at bounding box center [283, 221] width 197 height 13
type input "Onboarding Wizard"
click at [536, 174] on div "Guide ID: 152023 Copy" at bounding box center [857, 168] width 1366 height 16
click at [1537, 57] on button "Save" at bounding box center [1517, 53] width 74 height 20
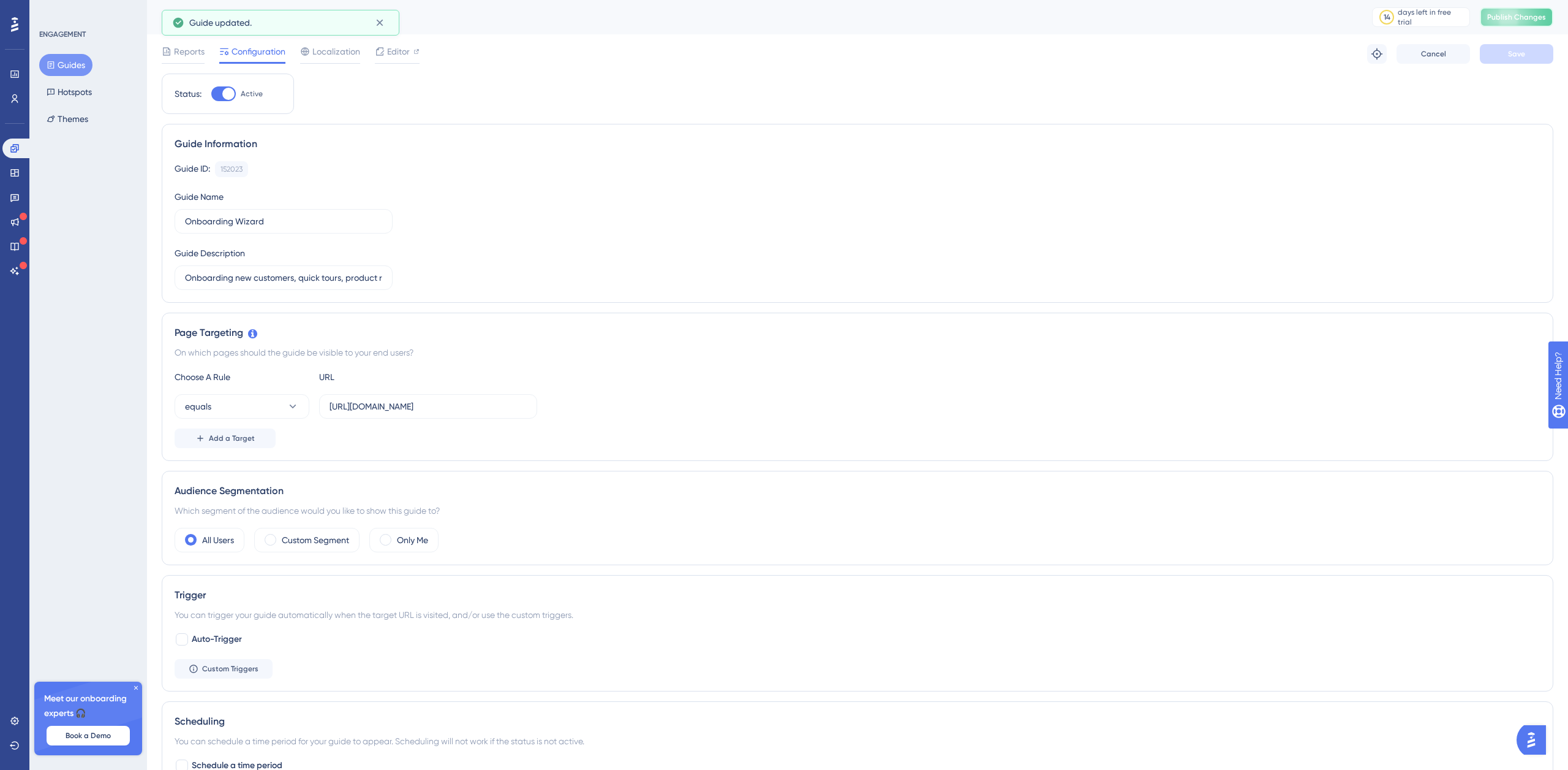
click at [1489, 21] on span "Publish Changes" at bounding box center [1517, 17] width 59 height 10
click at [13, 28] on icon at bounding box center [15, 24] width 8 height 16
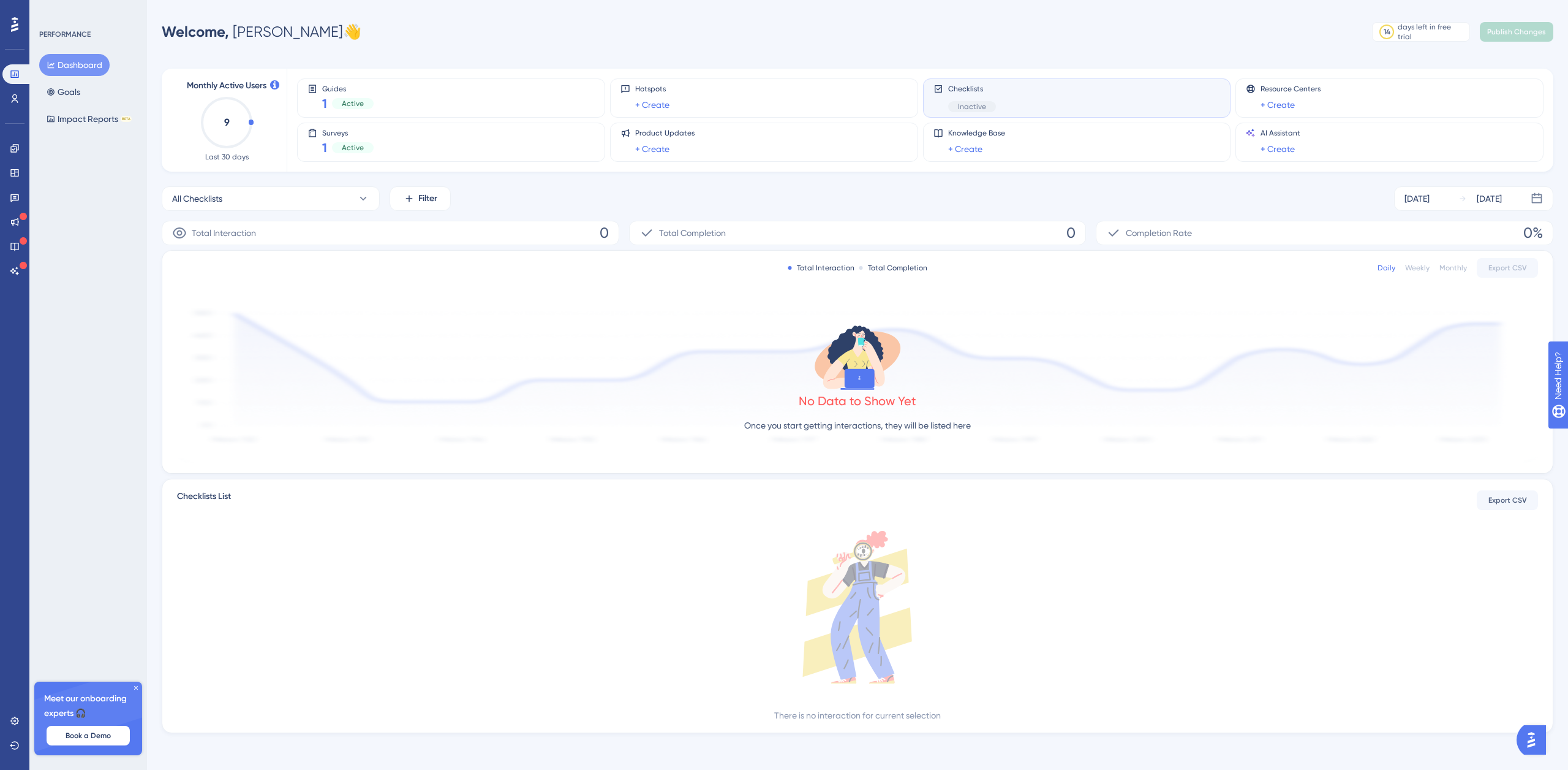
click at [13, 29] on icon at bounding box center [15, 24] width 8 height 15
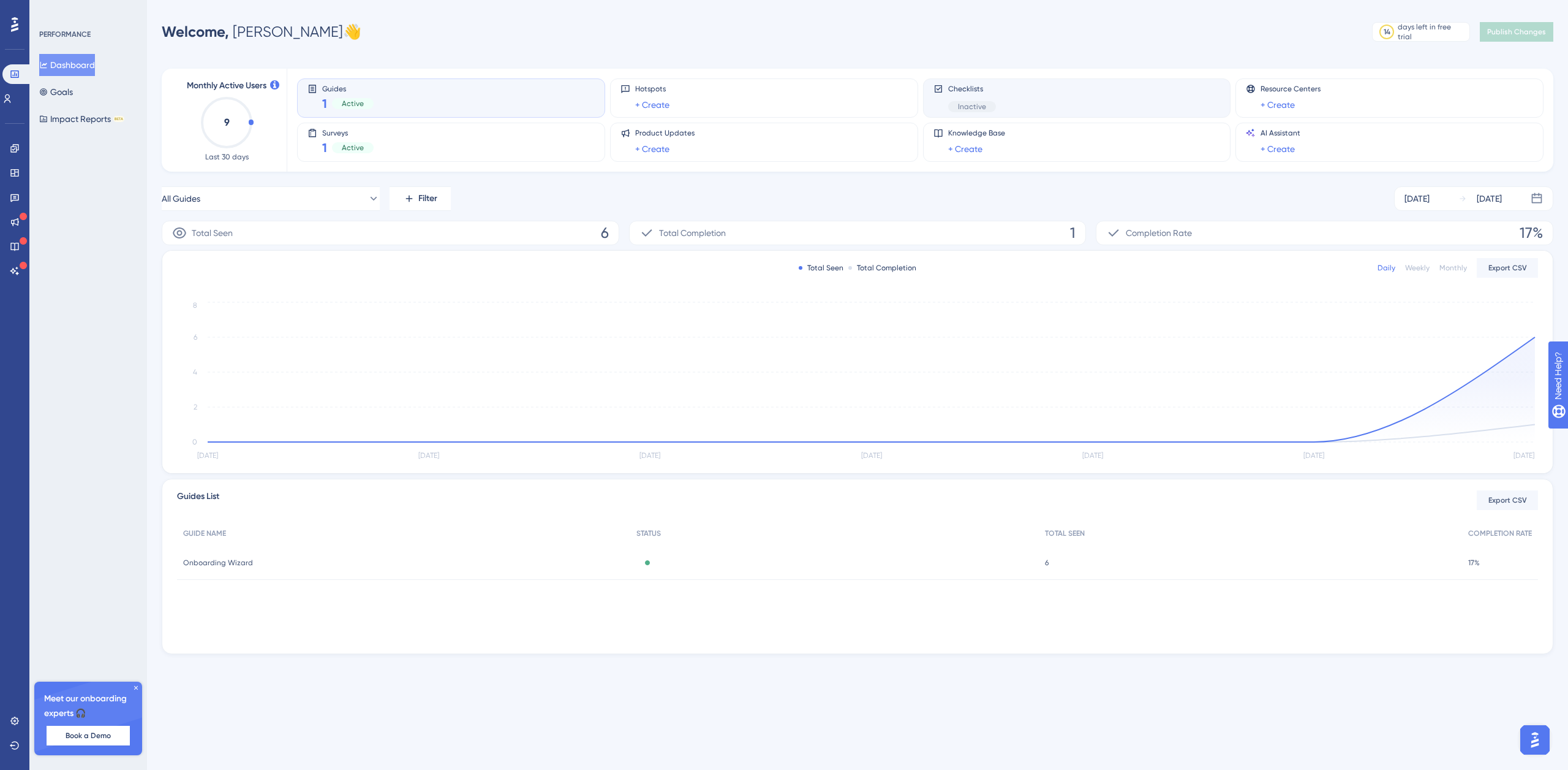
click at [988, 94] on div "Checklists Inactive" at bounding box center [972, 98] width 48 height 28
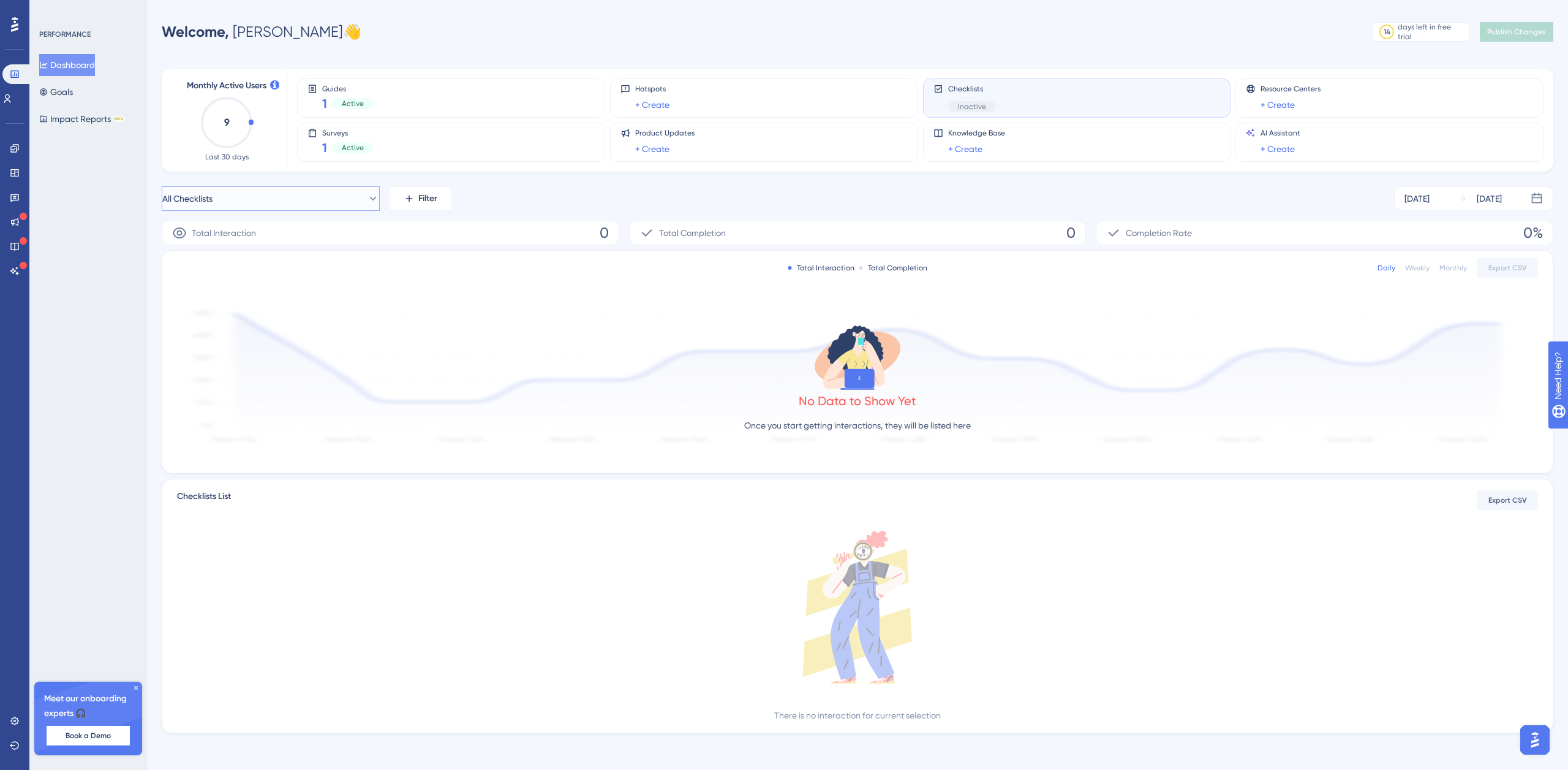
click at [262, 193] on button "All Checklists" at bounding box center [270, 198] width 218 height 25
click at [229, 273] on span "All Checklists" at bounding box center [204, 273] width 50 height 15
click at [18, 200] on icon at bounding box center [14, 198] width 8 height 8
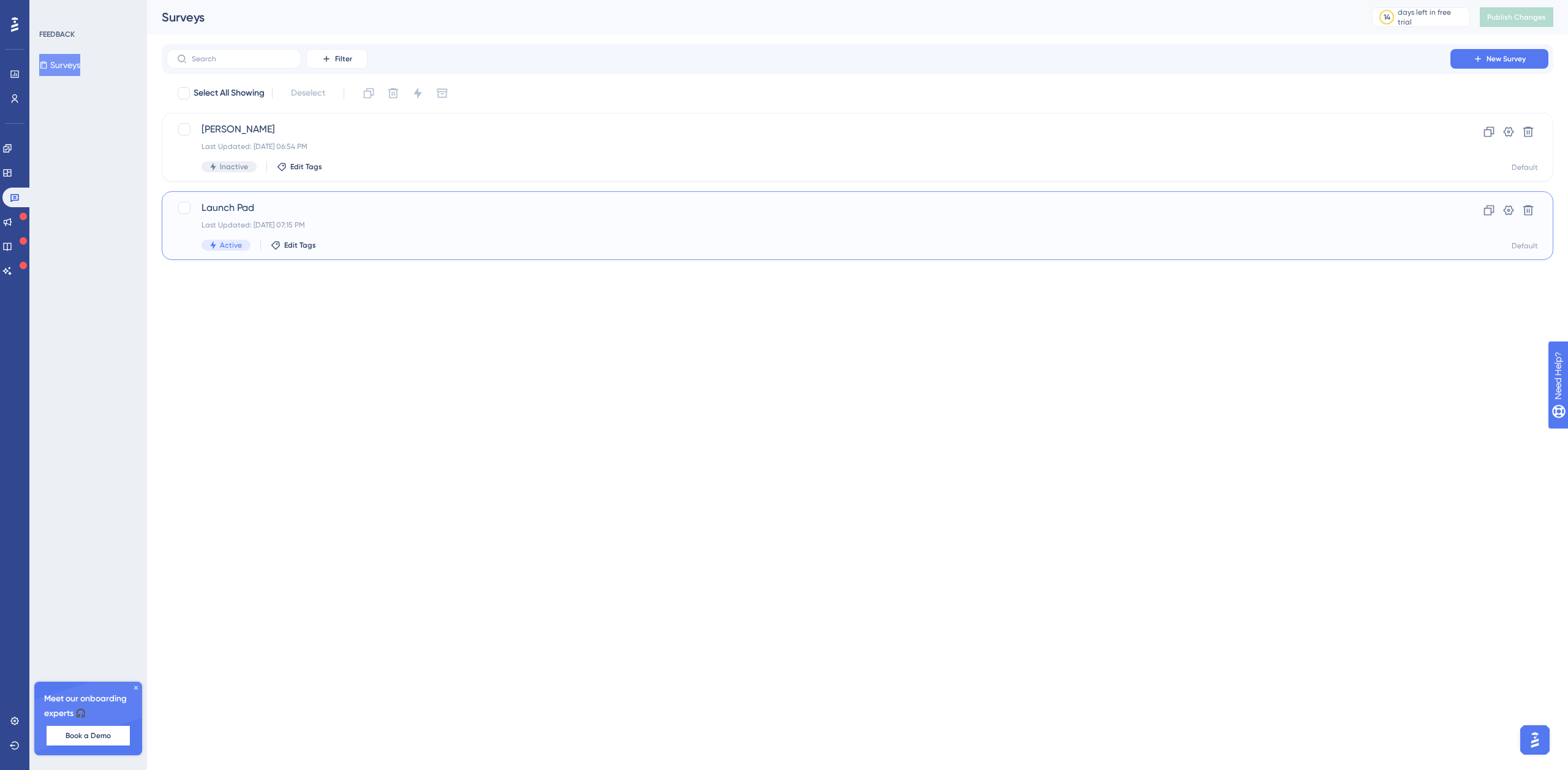
click at [304, 219] on div "Launch Pad Last Updated: [DATE] 07:15 PM Active Edit Tags" at bounding box center [808, 225] width 1214 height 50
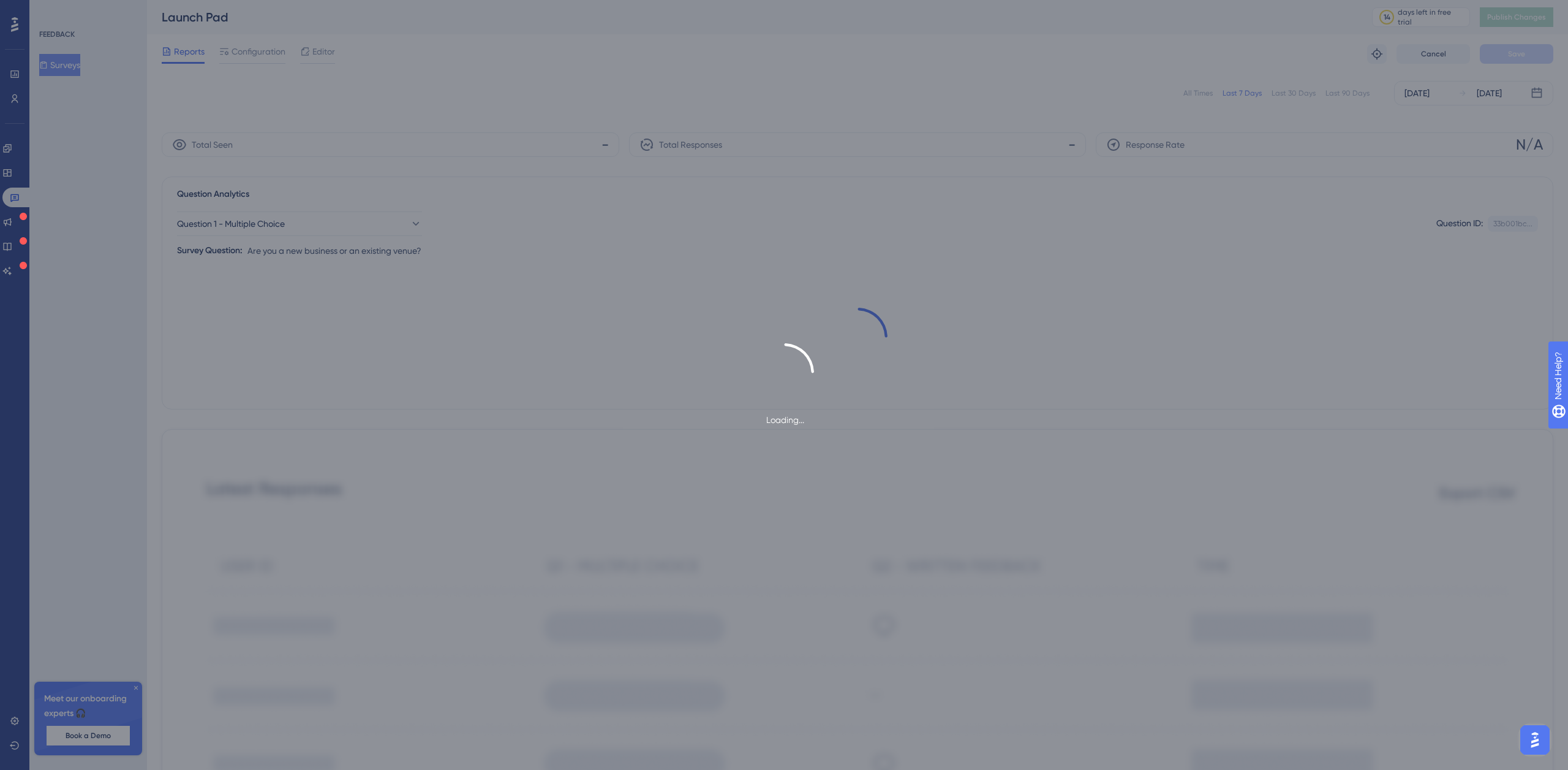
click at [287, 122] on div "All Times Last 7 Days Last 30 Days Last 90 Days [DATE] [DATE] Total Seen - Tota…" at bounding box center [857, 652] width 1392 height 1156
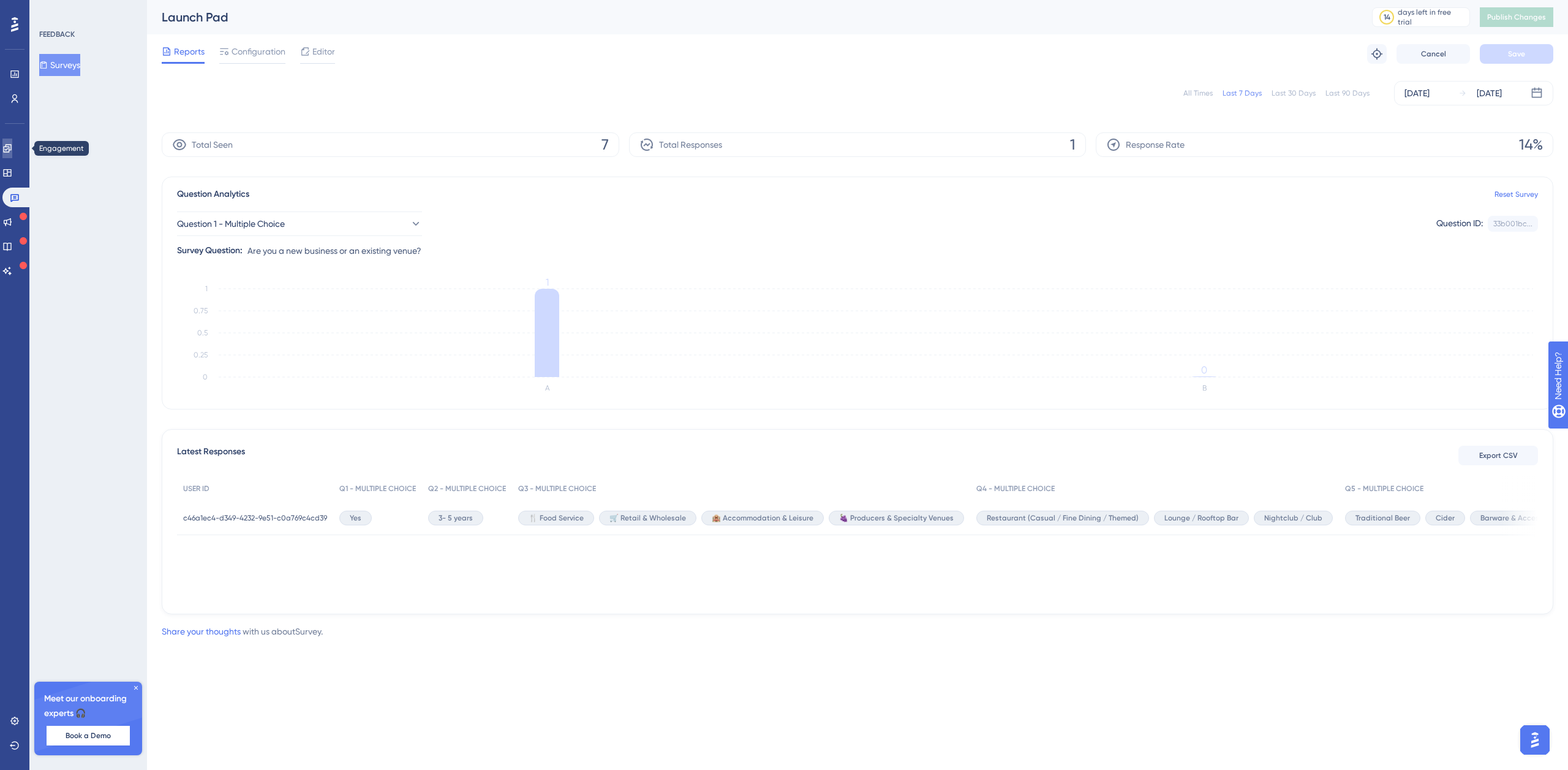
click at [12, 149] on link at bounding box center [7, 148] width 10 height 20
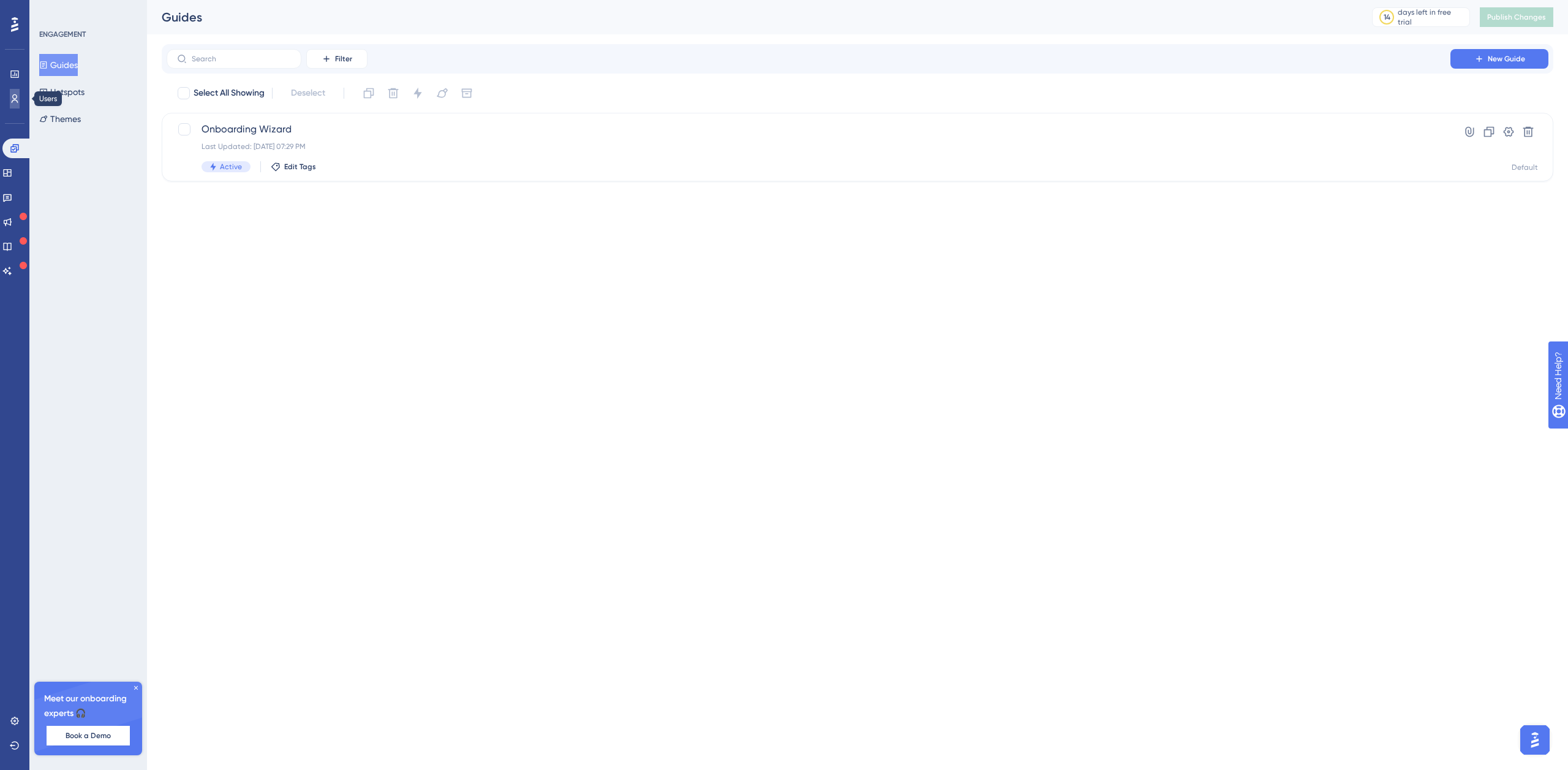
click at [20, 93] on link at bounding box center [14, 99] width 10 height 20
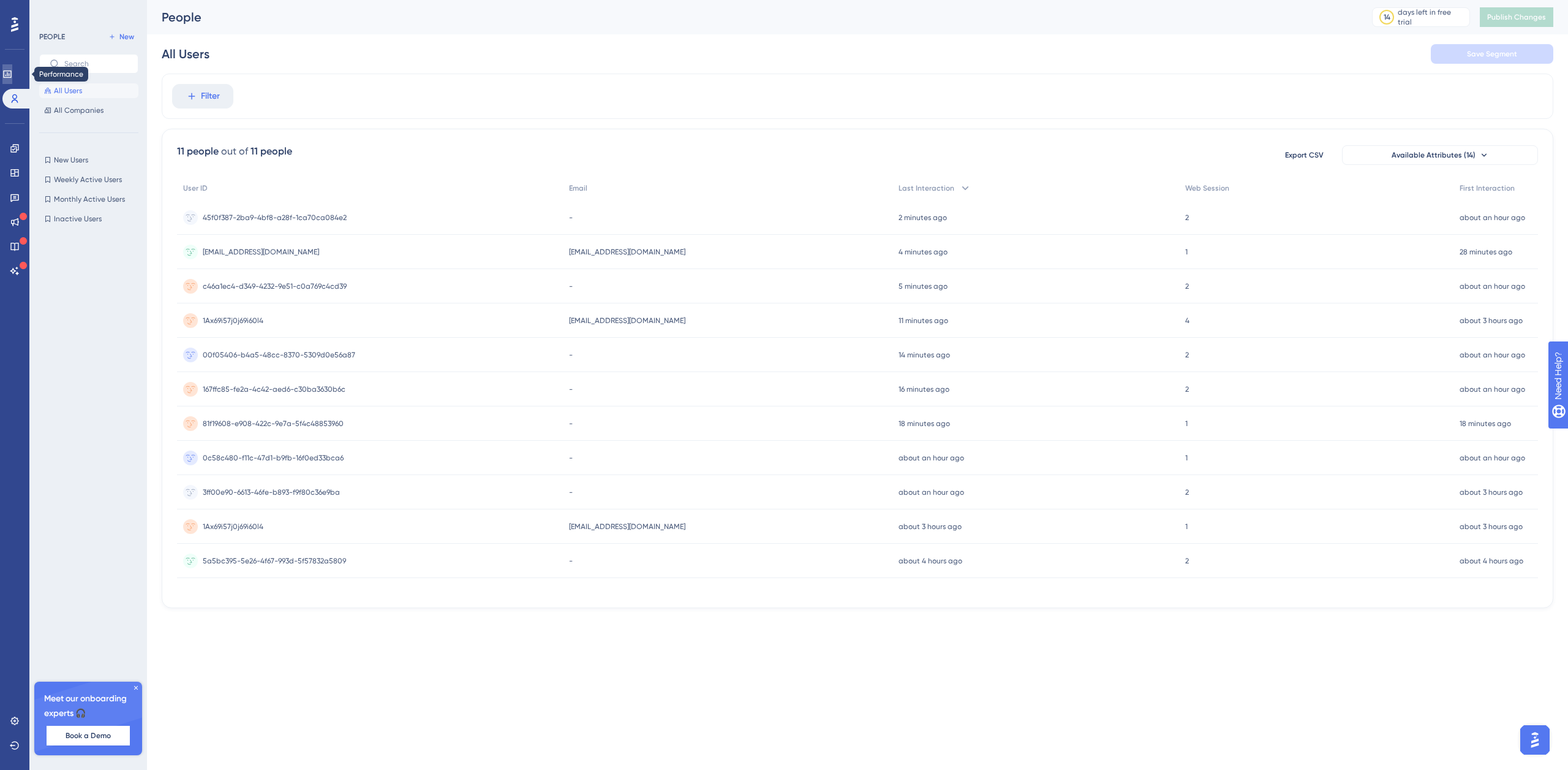
click at [12, 72] on icon at bounding box center [7, 74] width 10 height 10
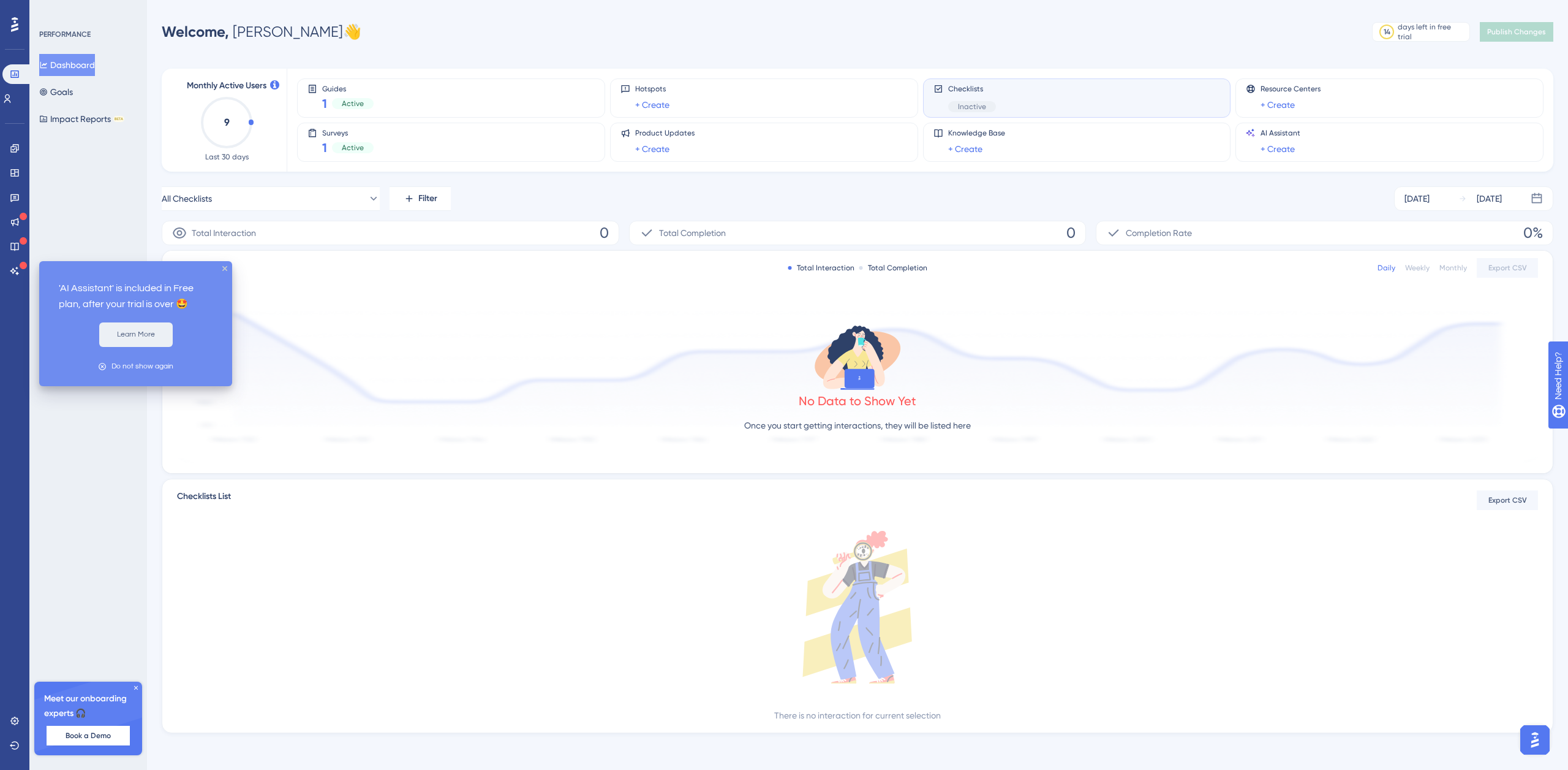
click at [153, 338] on button "Learn More" at bounding box center [136, 334] width 74 height 25
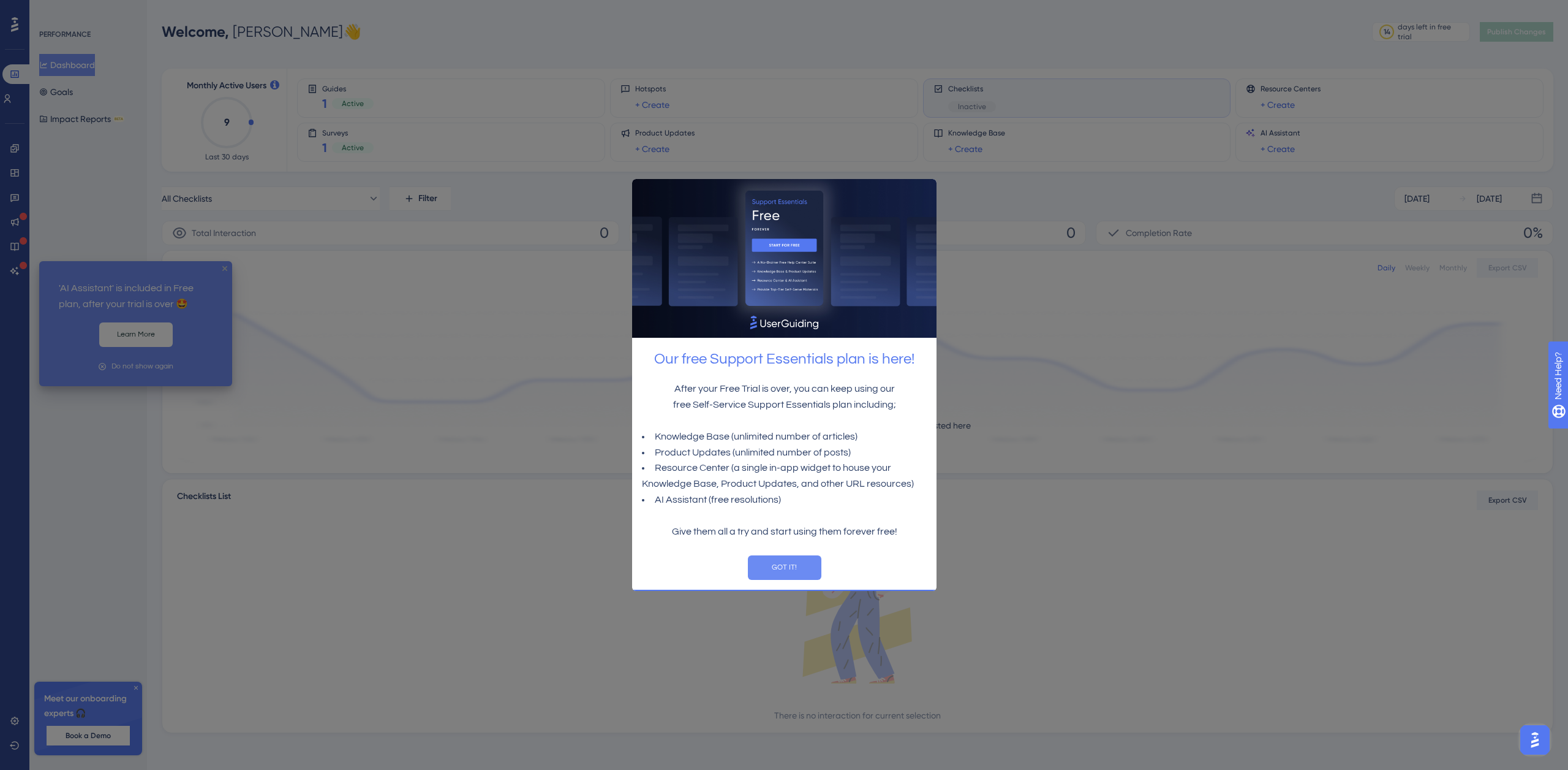
click at [782, 568] on button "GOT IT!" at bounding box center [784, 567] width 74 height 25
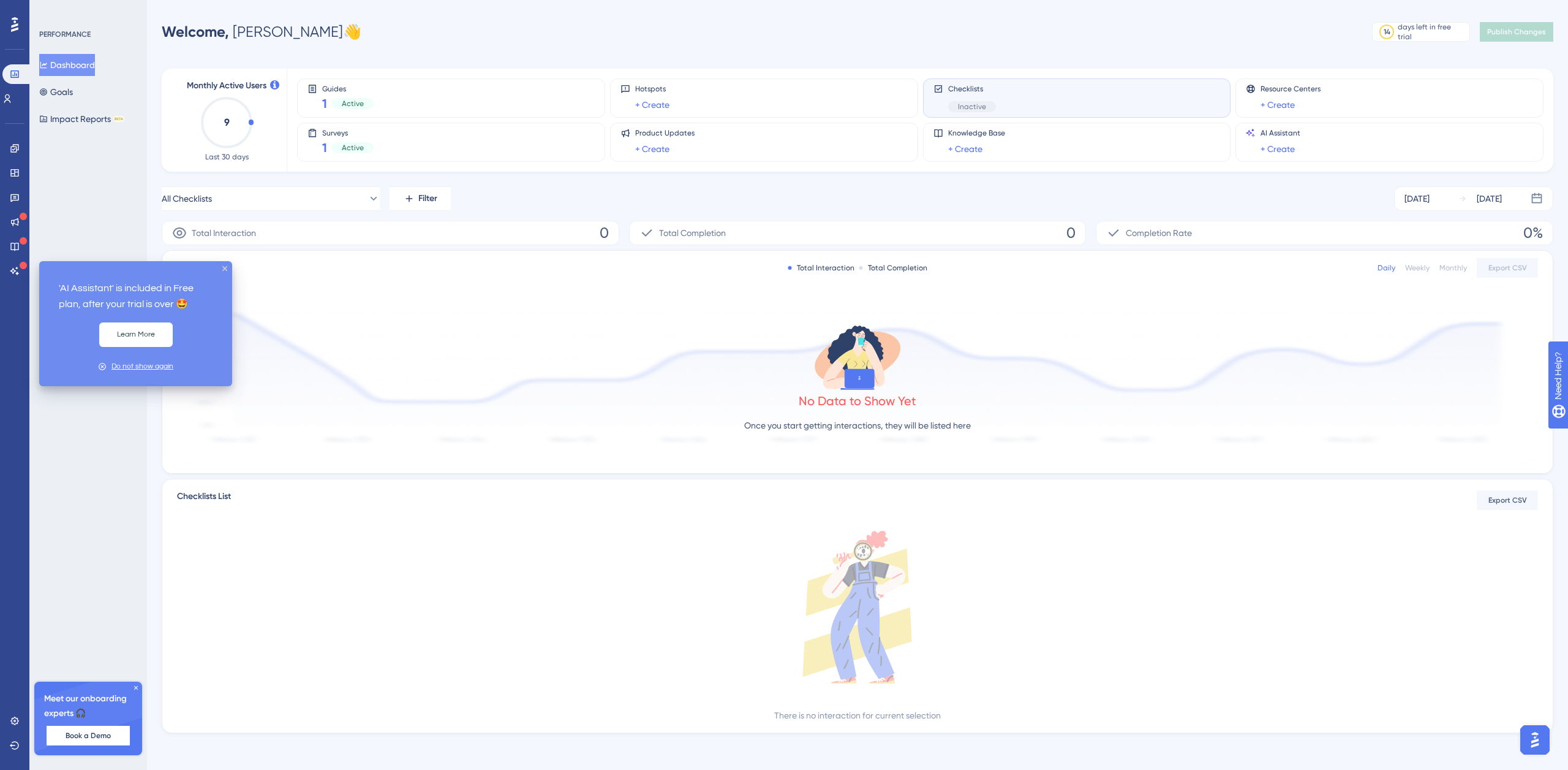
click at [145, 367] on div "Do not show again" at bounding box center [142, 366] width 62 height 11
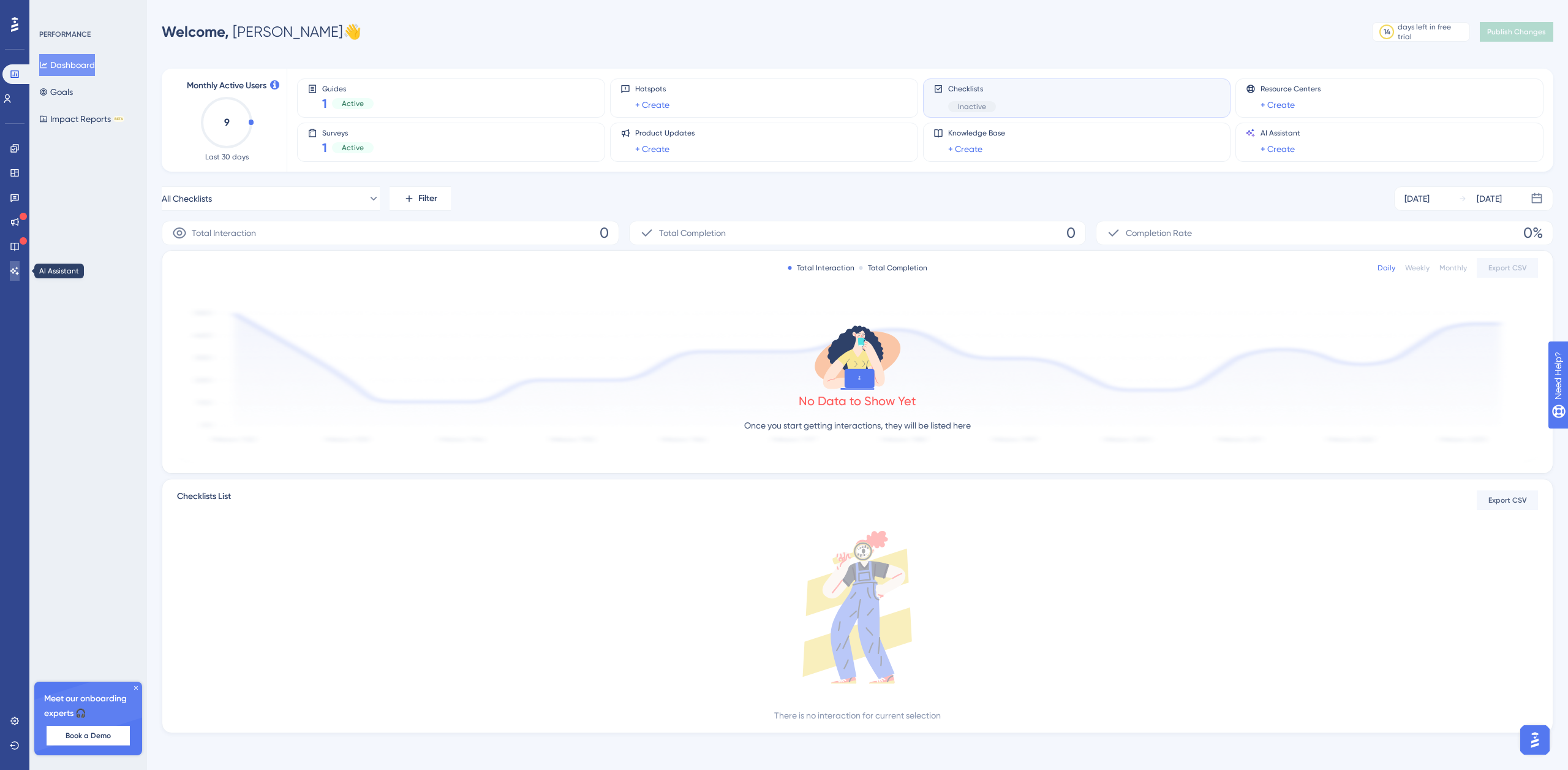
click at [16, 272] on icon at bounding box center [14, 270] width 10 height 10
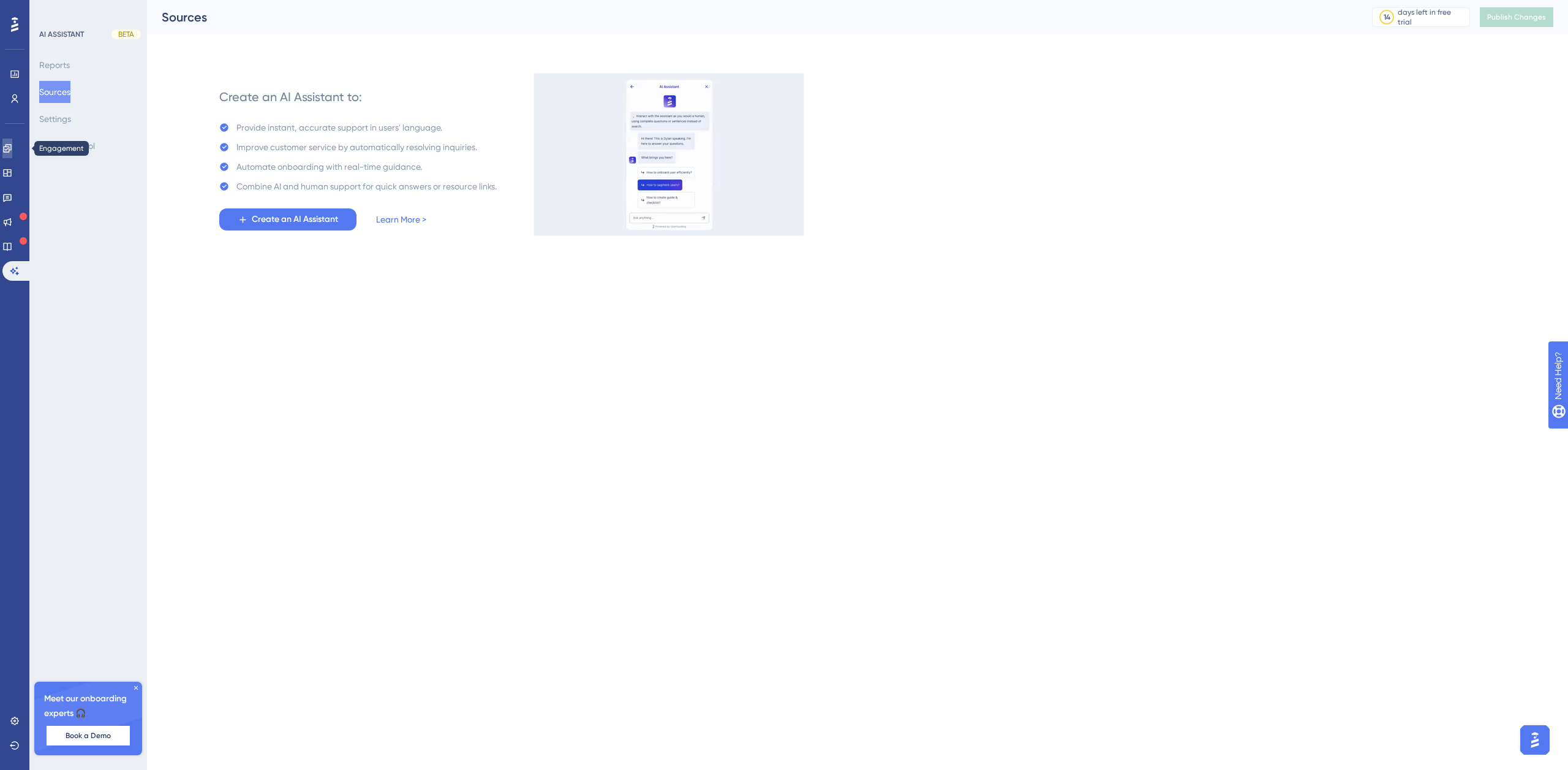
click at [12, 151] on icon at bounding box center [7, 148] width 10 height 10
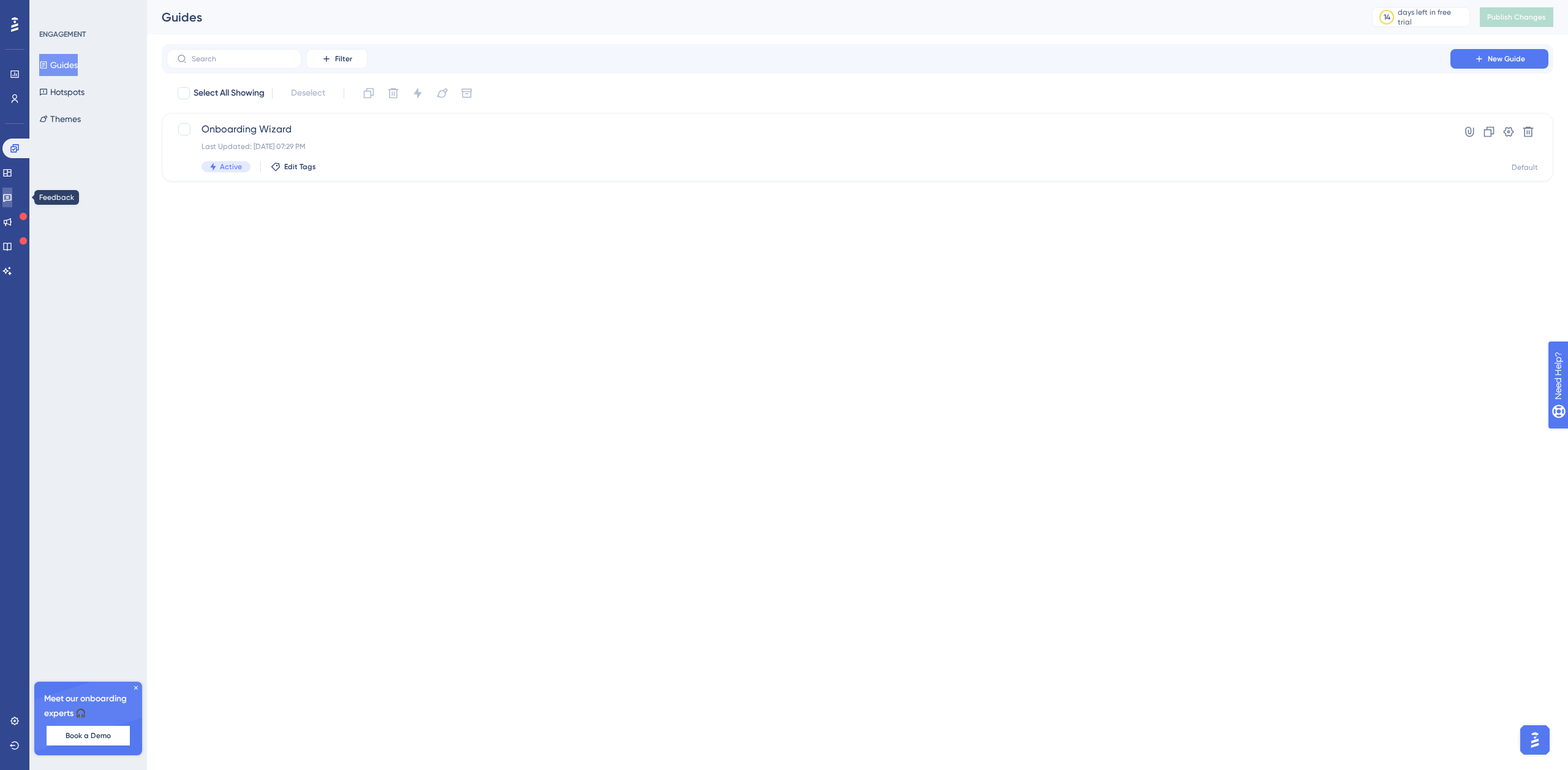
click at [11, 200] on icon at bounding box center [7, 198] width 8 height 8
click at [300, 205] on span "Launch Pad" at bounding box center [808, 207] width 1214 height 15
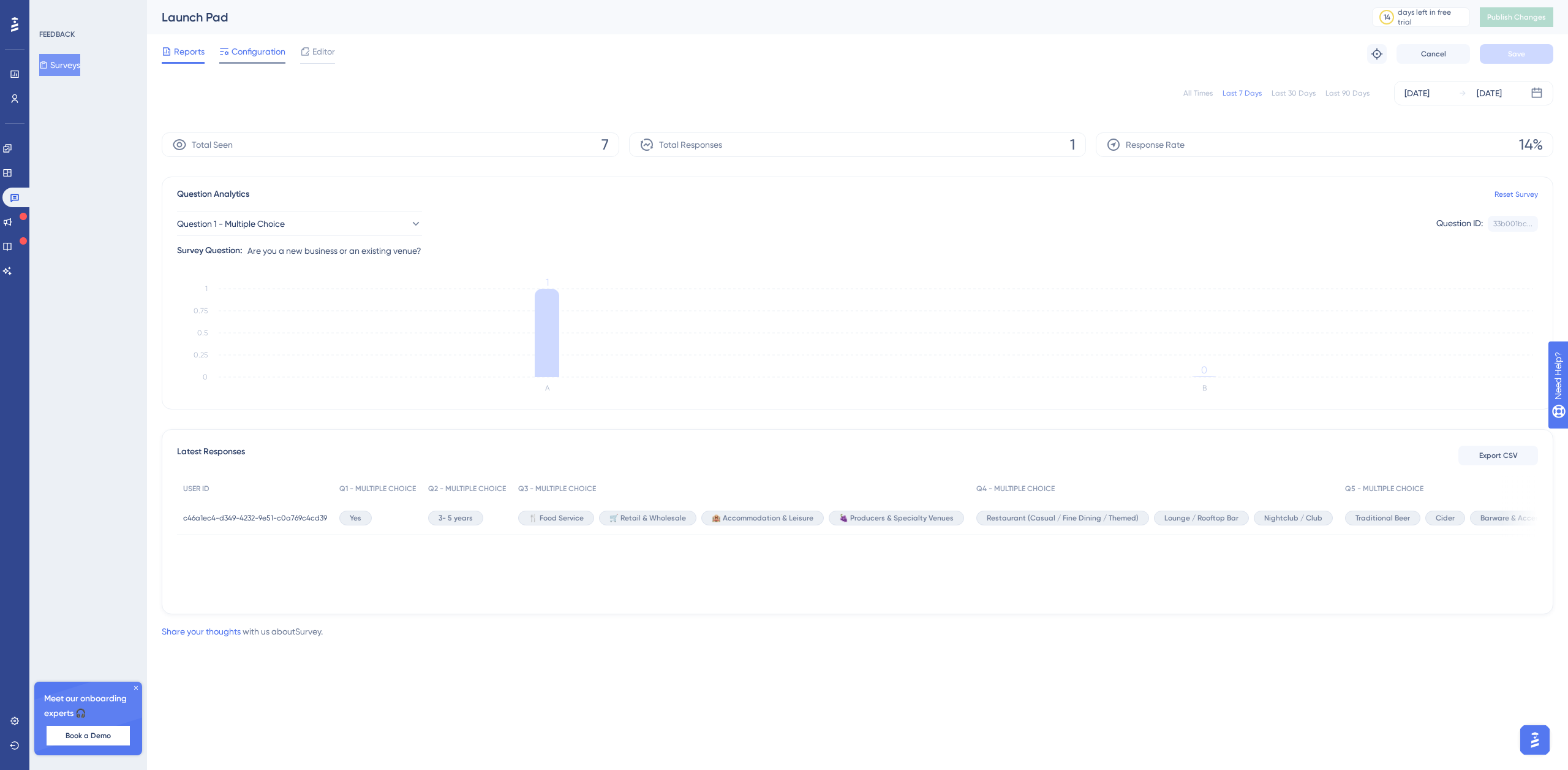
click at [253, 52] on span "Configuration" at bounding box center [258, 51] width 54 height 15
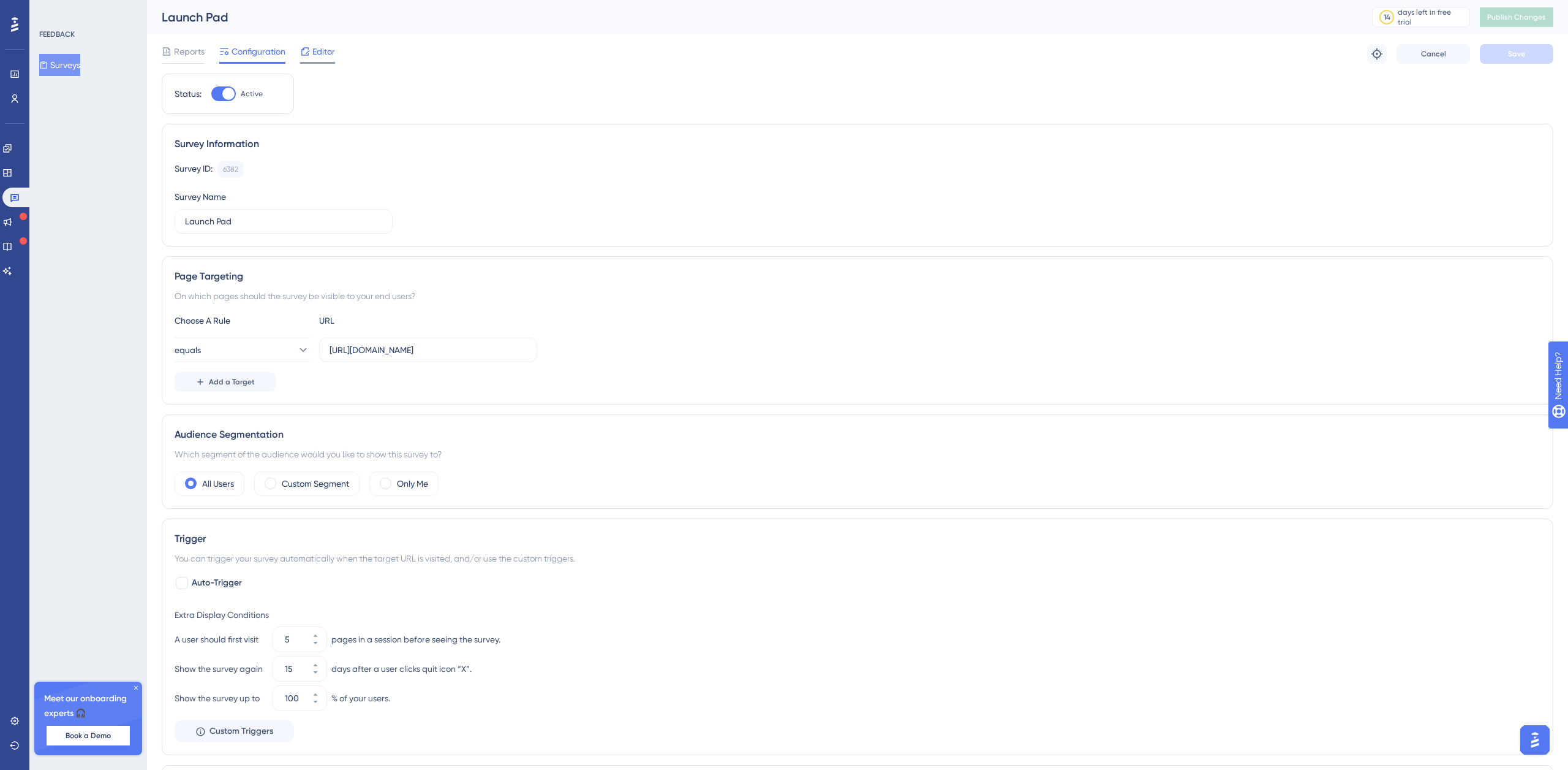
click at [327, 52] on span "Editor" at bounding box center [324, 51] width 23 height 15
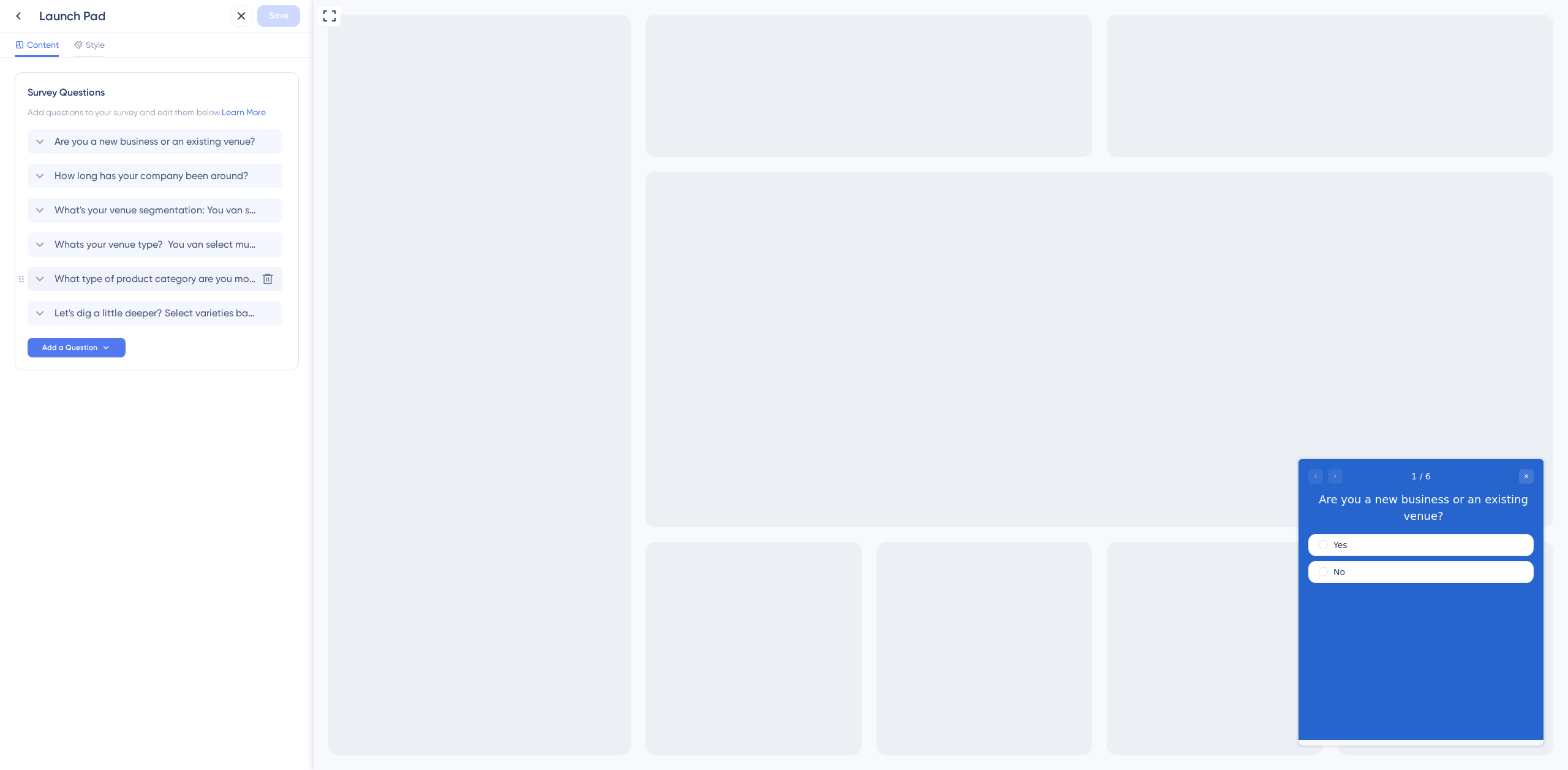
click at [147, 282] on span "What type of product category are you most interested in?" at bounding box center [156, 278] width 202 height 15
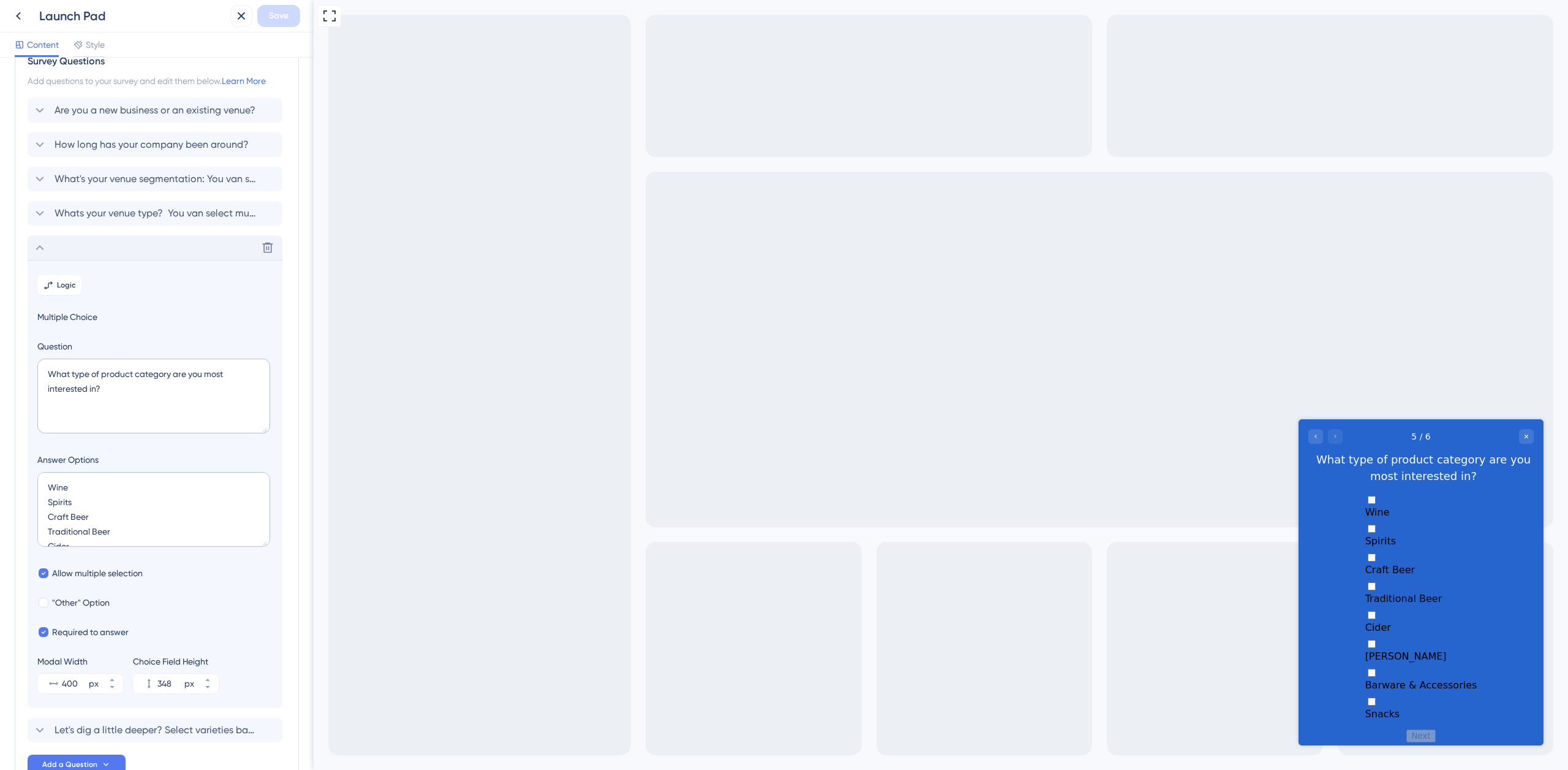
scroll to position [113, 0]
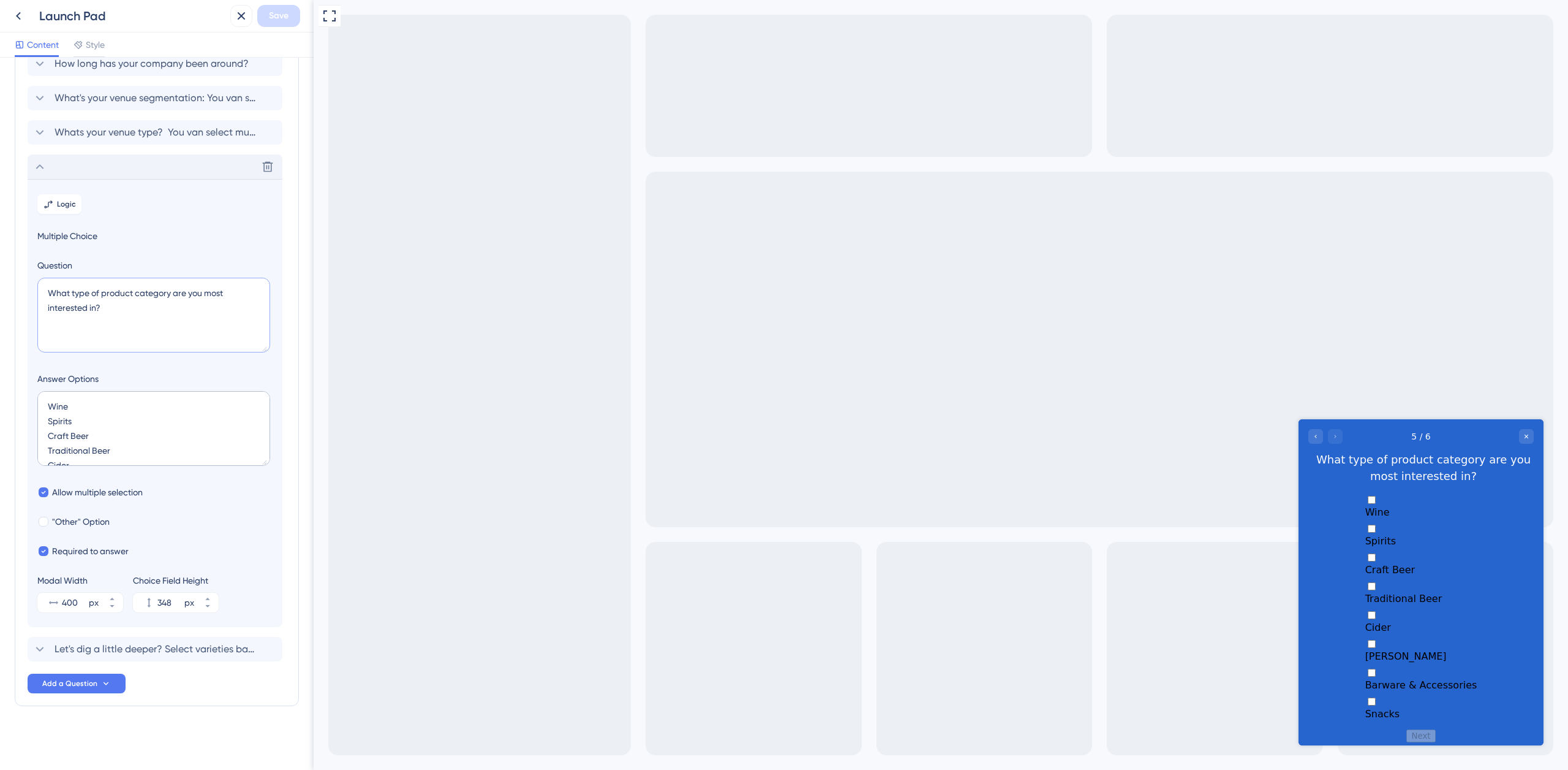
drag, startPoint x: 123, startPoint y: 312, endPoint x: 42, endPoint y: 282, distance: 86.4
click at [42, 282] on textarea "What type of product category are you most interested in?" at bounding box center [154, 315] width 233 height 75
drag, startPoint x: 49, startPoint y: 404, endPoint x: 88, endPoint y: 404, distance: 39.0
click at [88, 404] on textarea "Wine Spirits Craft Beer Traditional Beer Cider Seltzer Barware & Accessories Sn…" at bounding box center [154, 429] width 233 height 75
drag, startPoint x: 61, startPoint y: 420, endPoint x: 32, endPoint y: 420, distance: 29.0
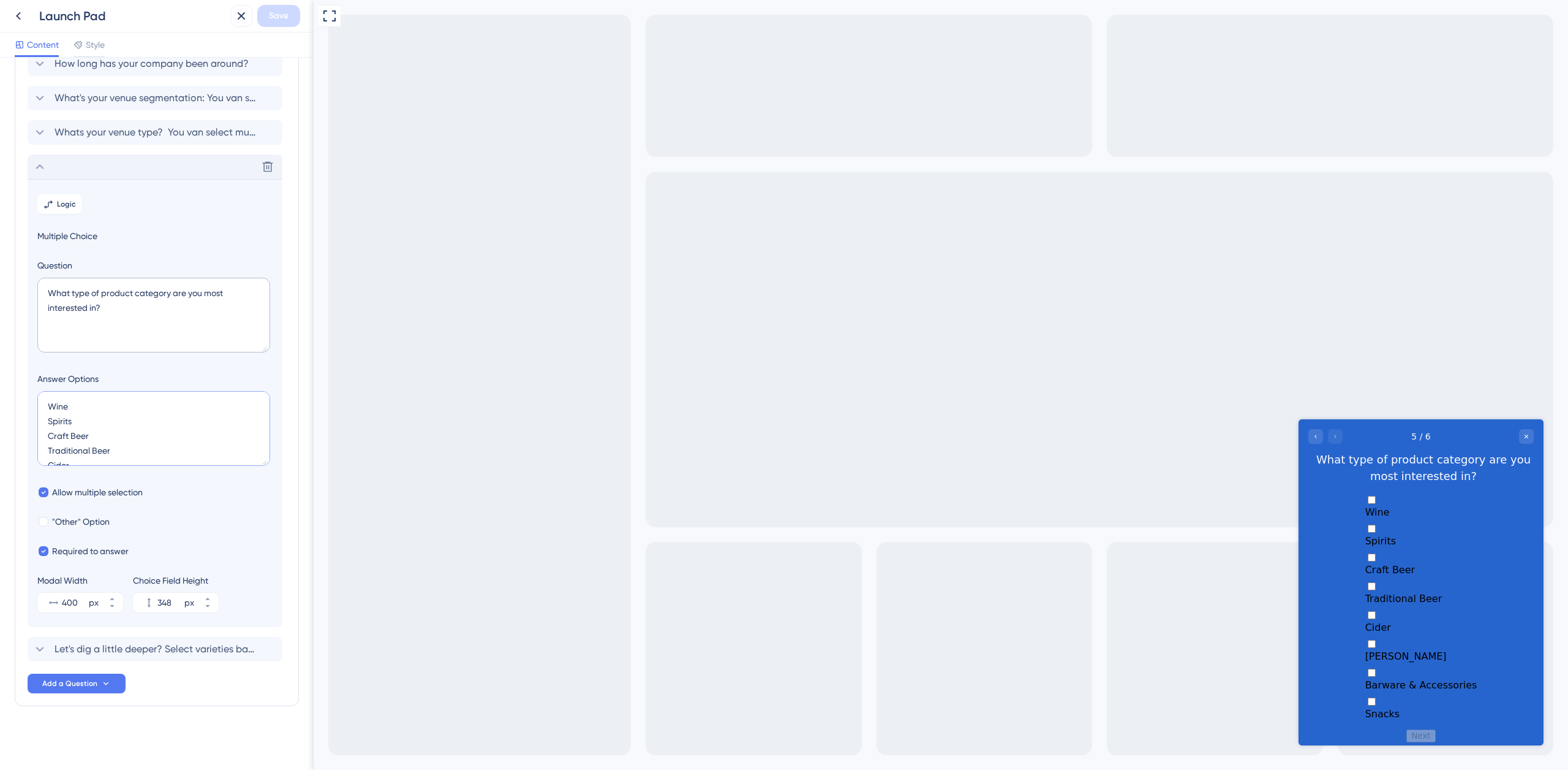
click at [32, 420] on section "Logic Multiple Choice Question What type of product category are you most inter…" at bounding box center [154, 402] width 255 height 448
drag, startPoint x: 78, startPoint y: 442, endPoint x: 37, endPoint y: 437, distance: 41.3
click at [38, 438] on textarea "Wine Spirits Craft Beer Traditional Beer Cider Seltzer Barware & Accessories Sn…" at bounding box center [154, 429] width 233 height 75
drag, startPoint x: 92, startPoint y: 449, endPoint x: 280, endPoint y: 453, distance: 188.0
click at [33, 447] on section "Logic Multiple Choice Question What type of product category are you most inter…" at bounding box center [154, 402] width 255 height 448
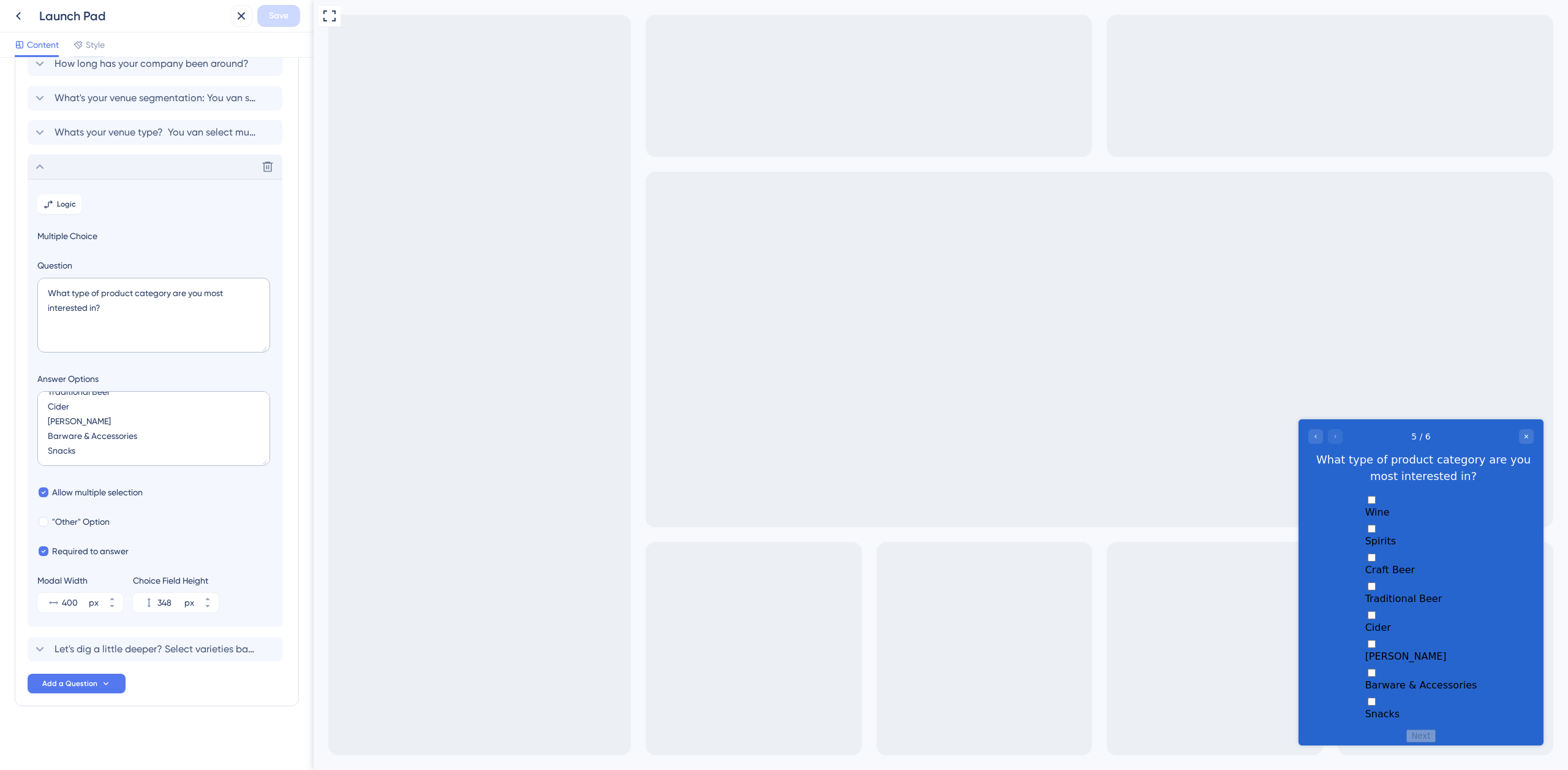
scroll to position [58, 0]
drag, startPoint x: 76, startPoint y: 403, endPoint x: 44, endPoint y: 401, distance: 32.1
click at [44, 401] on textarea "Wine Spirits Craft Beer Traditional Beer Cider Seltzer Barware & Accessories Sn…" at bounding box center [154, 429] width 233 height 75
drag, startPoint x: 82, startPoint y: 420, endPoint x: 29, endPoint y: 416, distance: 53.2
click at [29, 416] on section "Logic Multiple Choice Question What type of product category are you most inter…" at bounding box center [154, 402] width 255 height 448
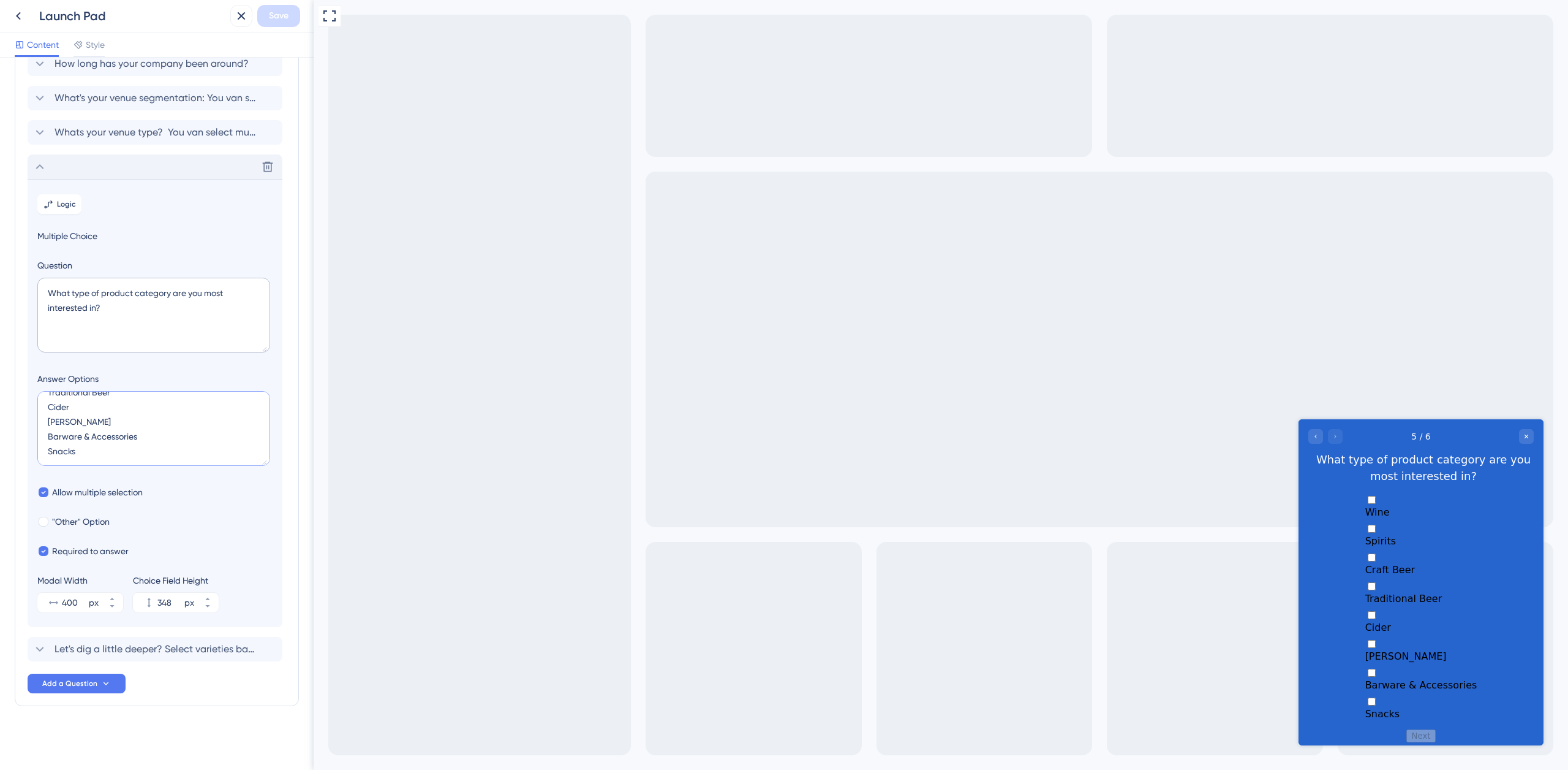
drag, startPoint x: 142, startPoint y: 435, endPoint x: 231, endPoint y: 429, distance: 89.2
click at [43, 430] on textarea "Wine Spirits Craft Beer Traditional Beer Cider Seltzer Barware & Accessories Sn…" at bounding box center [154, 429] width 233 height 75
paste textarea "Barware & Accessories"
drag, startPoint x: 43, startPoint y: 446, endPoint x: 31, endPoint y: 444, distance: 12.2
click at [31, 444] on section "Logic Multiple Choice Question What type of product category are you most inter…" at bounding box center [154, 402] width 255 height 448
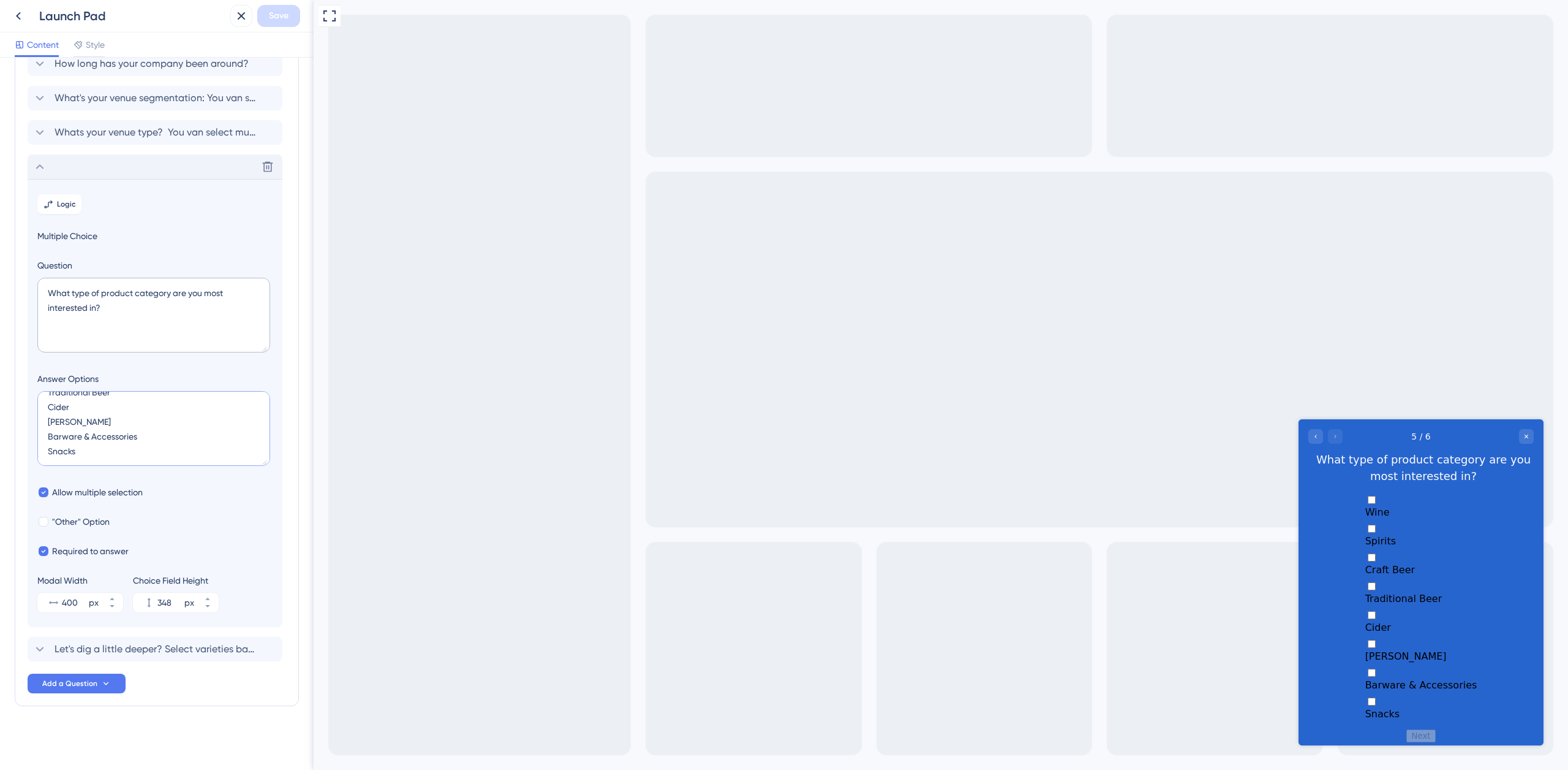
type textarea "Wine Spirits Craft Beer Traditional Beer Cider Seltzer Barware & Accessories Sn…"
click at [386, 275] on div at bounding box center [941, 385] width 1255 height 770
click at [20, 20] on icon at bounding box center [18, 15] width 15 height 15
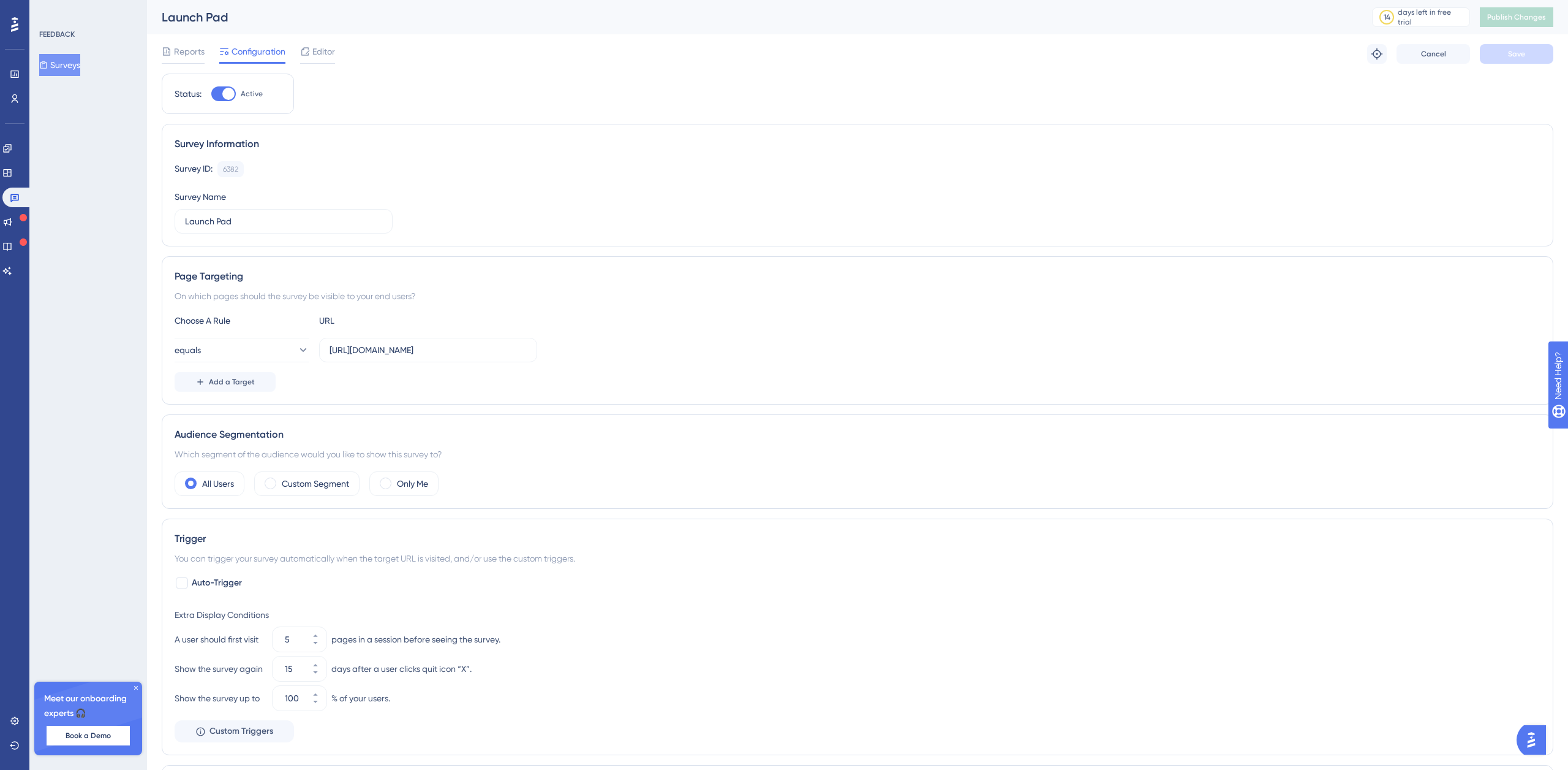
click at [15, 29] on icon at bounding box center [15, 24] width 8 height 15
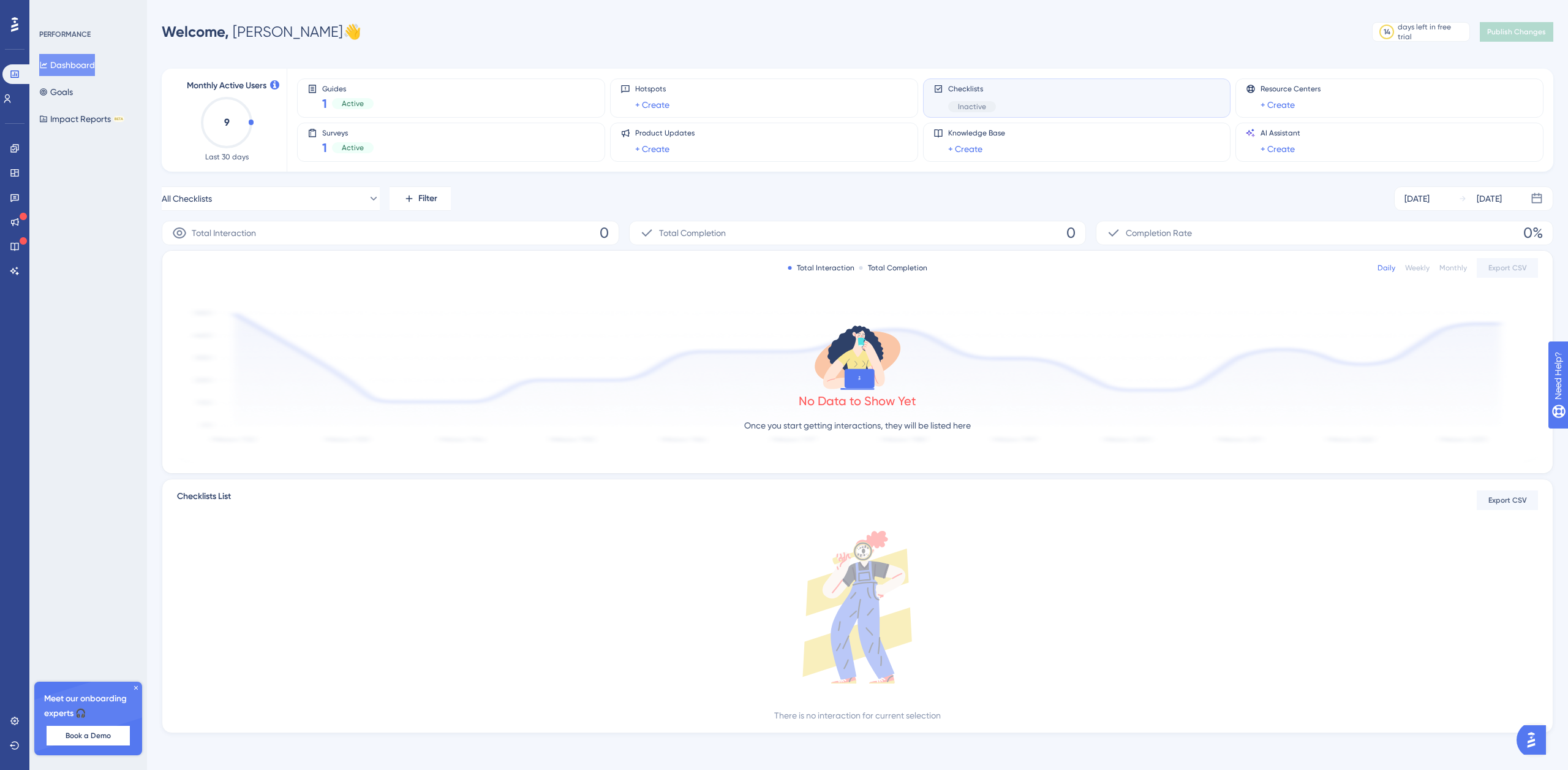
click at [984, 98] on div "Checklists Inactive" at bounding box center [972, 98] width 48 height 28
click at [227, 202] on button "All Checklists" at bounding box center [270, 198] width 218 height 25
click at [218, 299] on span "New Checklist" at bounding box center [207, 298] width 55 height 15
click at [251, 200] on button "New Checklist" at bounding box center [270, 198] width 218 height 25
click at [334, 301] on span "Activate" at bounding box center [327, 298] width 30 height 10
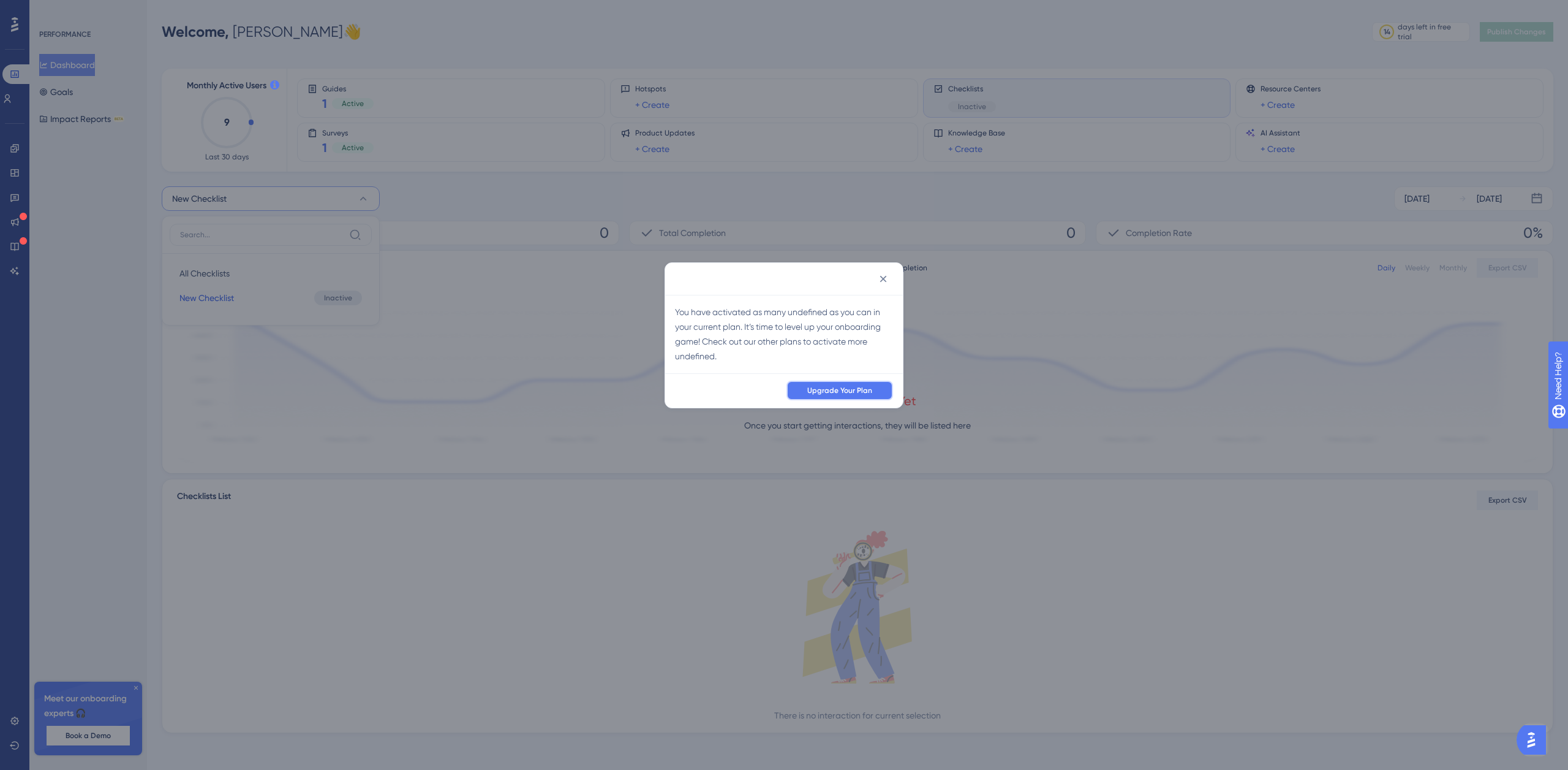
click at [827, 392] on span "Upgrade Your Plan" at bounding box center [840, 390] width 65 height 10
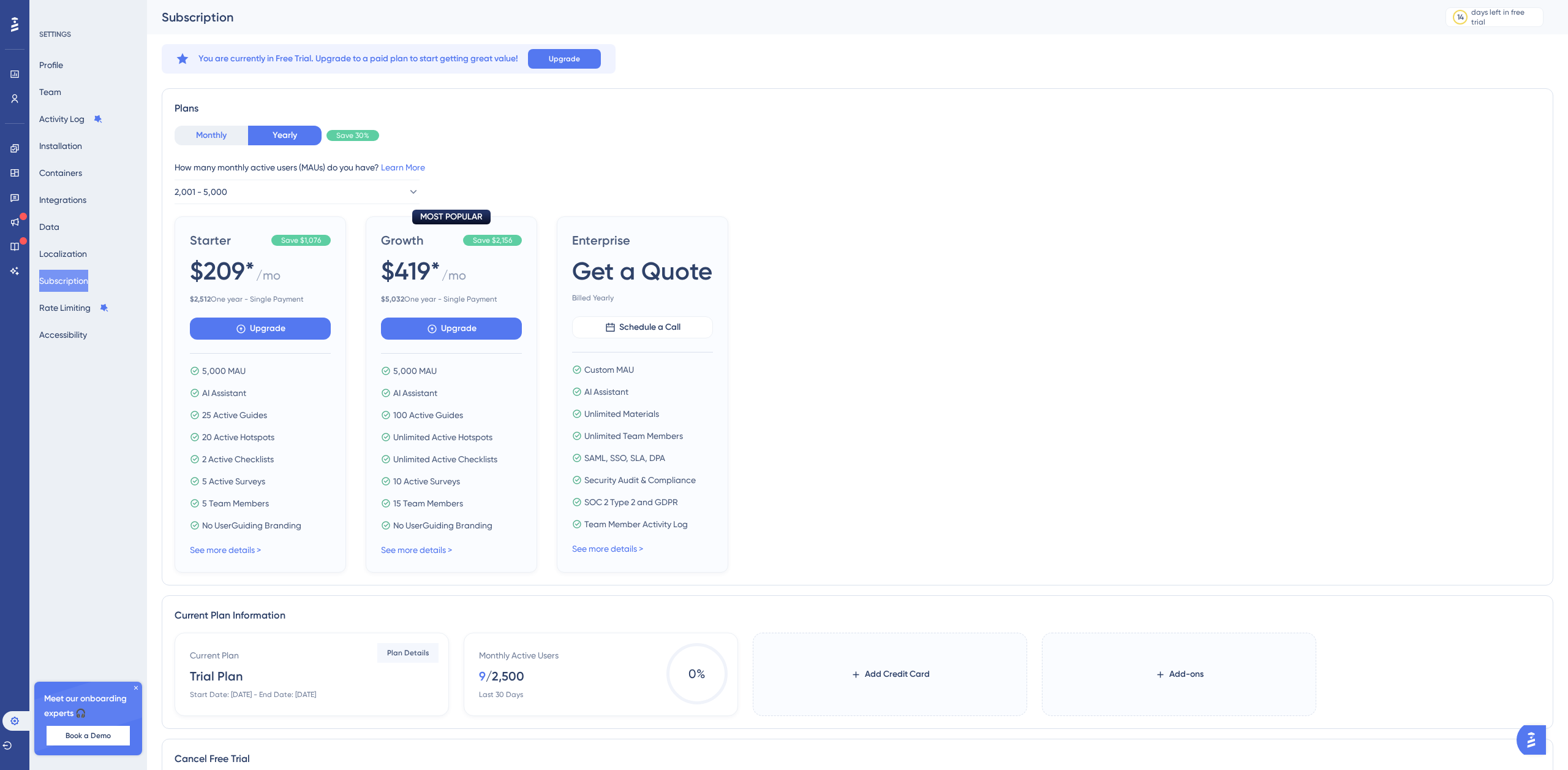
click at [220, 137] on button "Monthly" at bounding box center [212, 135] width 74 height 20
click at [63, 60] on button "Profile" at bounding box center [51, 65] width 24 height 22
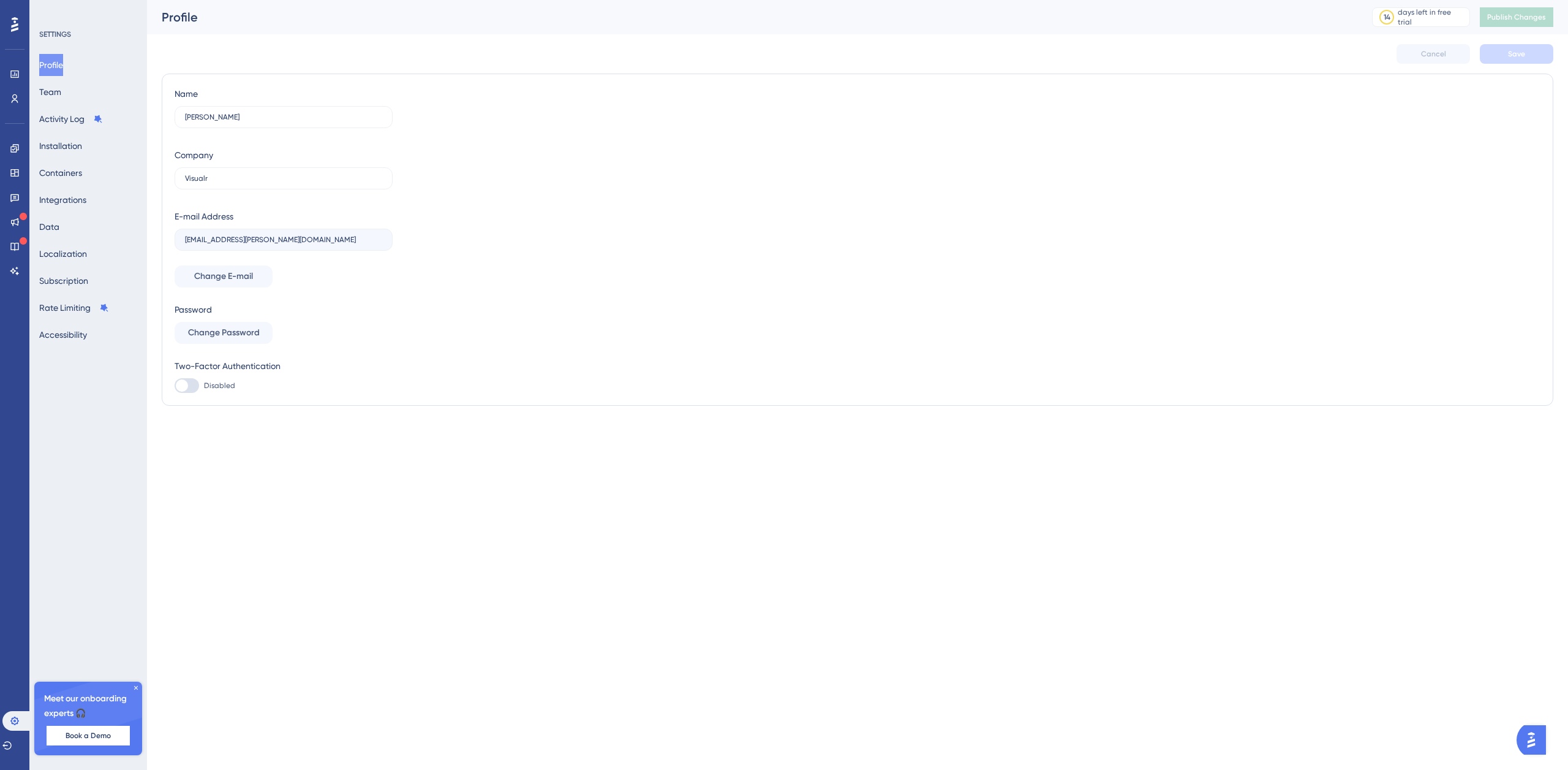
click at [22, 27] on div at bounding box center [15, 24] width 20 height 20
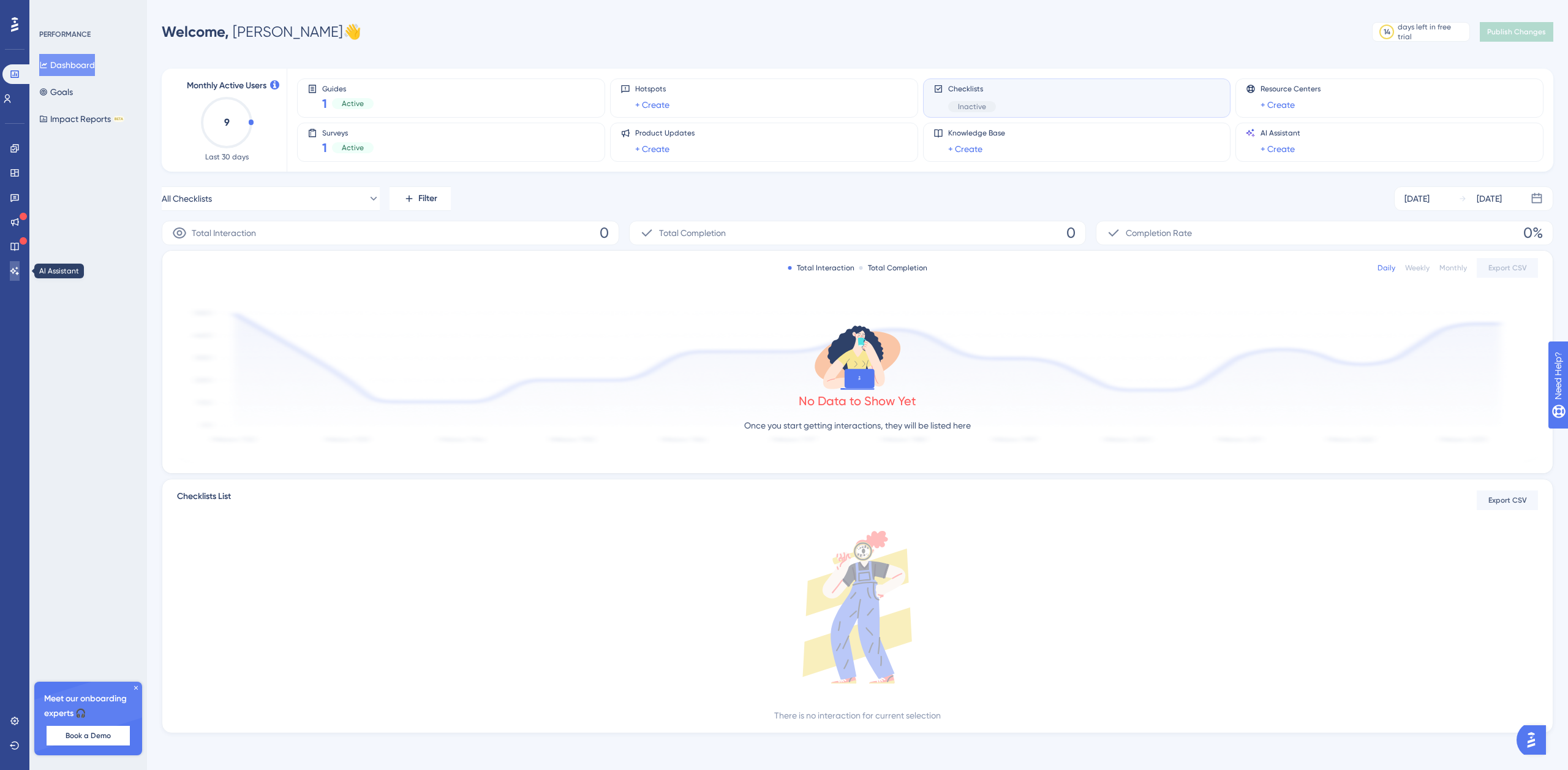
click at [20, 267] on link at bounding box center [14, 271] width 10 height 20
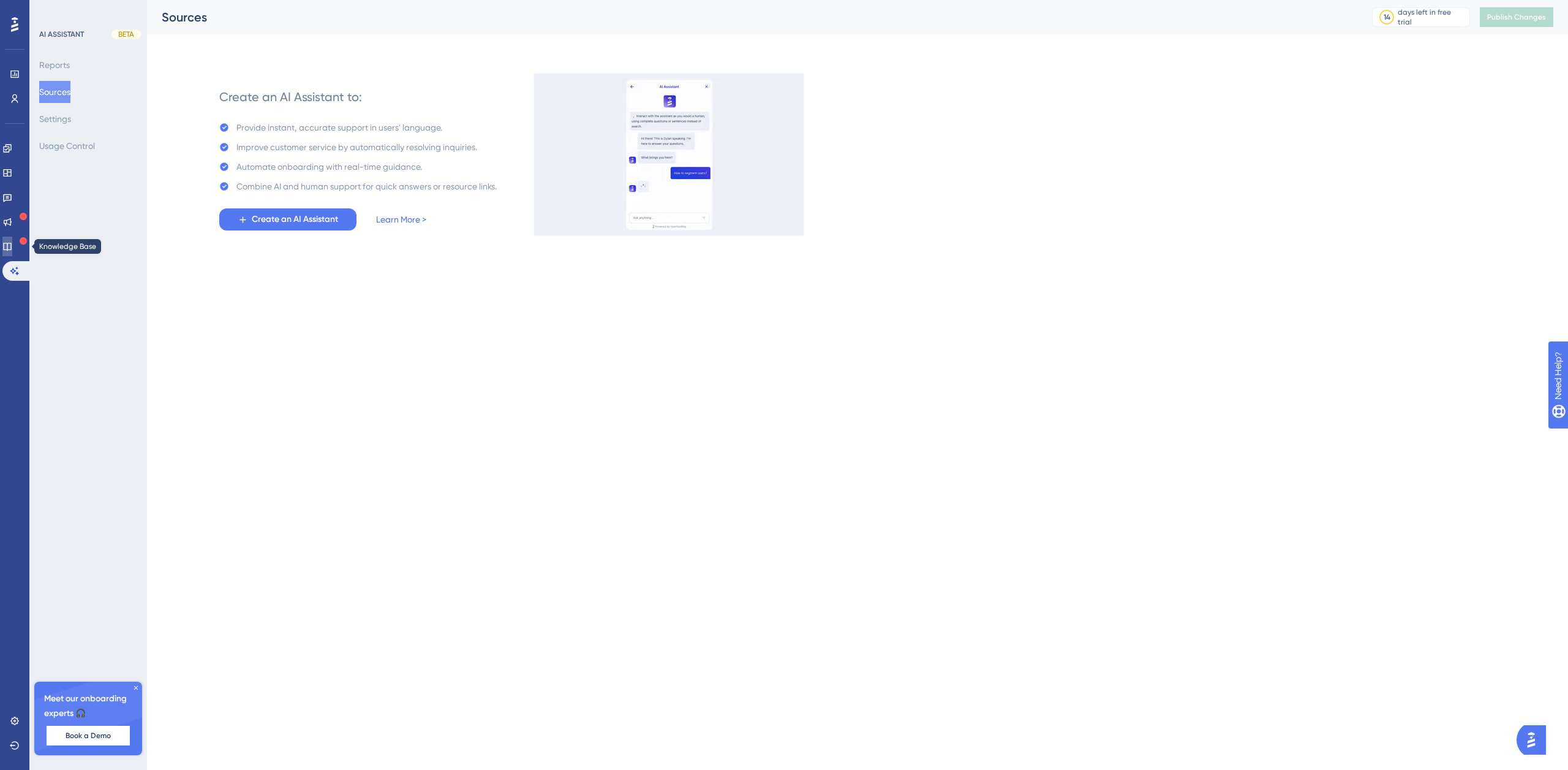
click at [12, 248] on link at bounding box center [7, 246] width 10 height 20
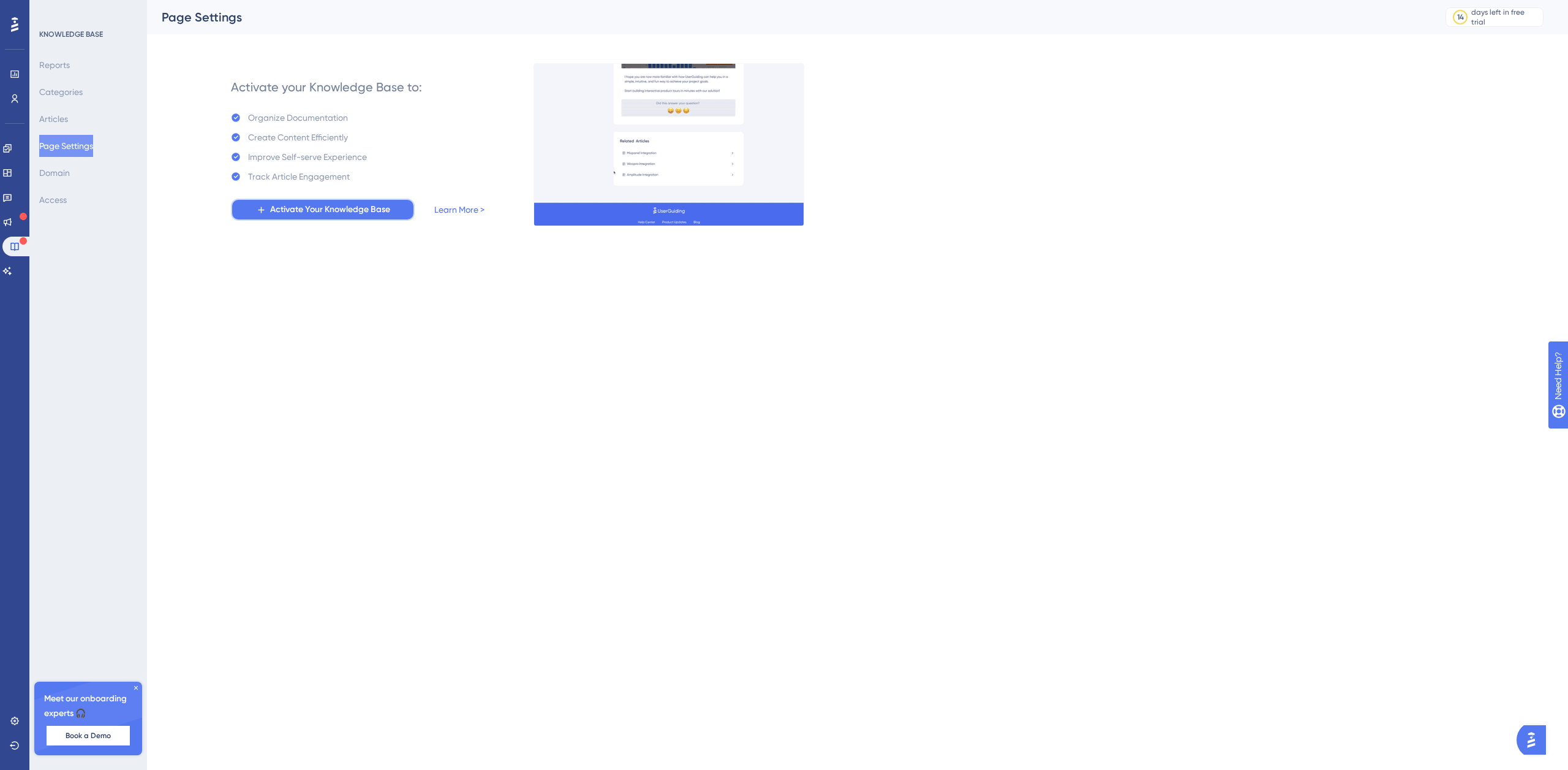
click at [303, 211] on span "Activate Your Knowledge Base" at bounding box center [330, 209] width 120 height 15
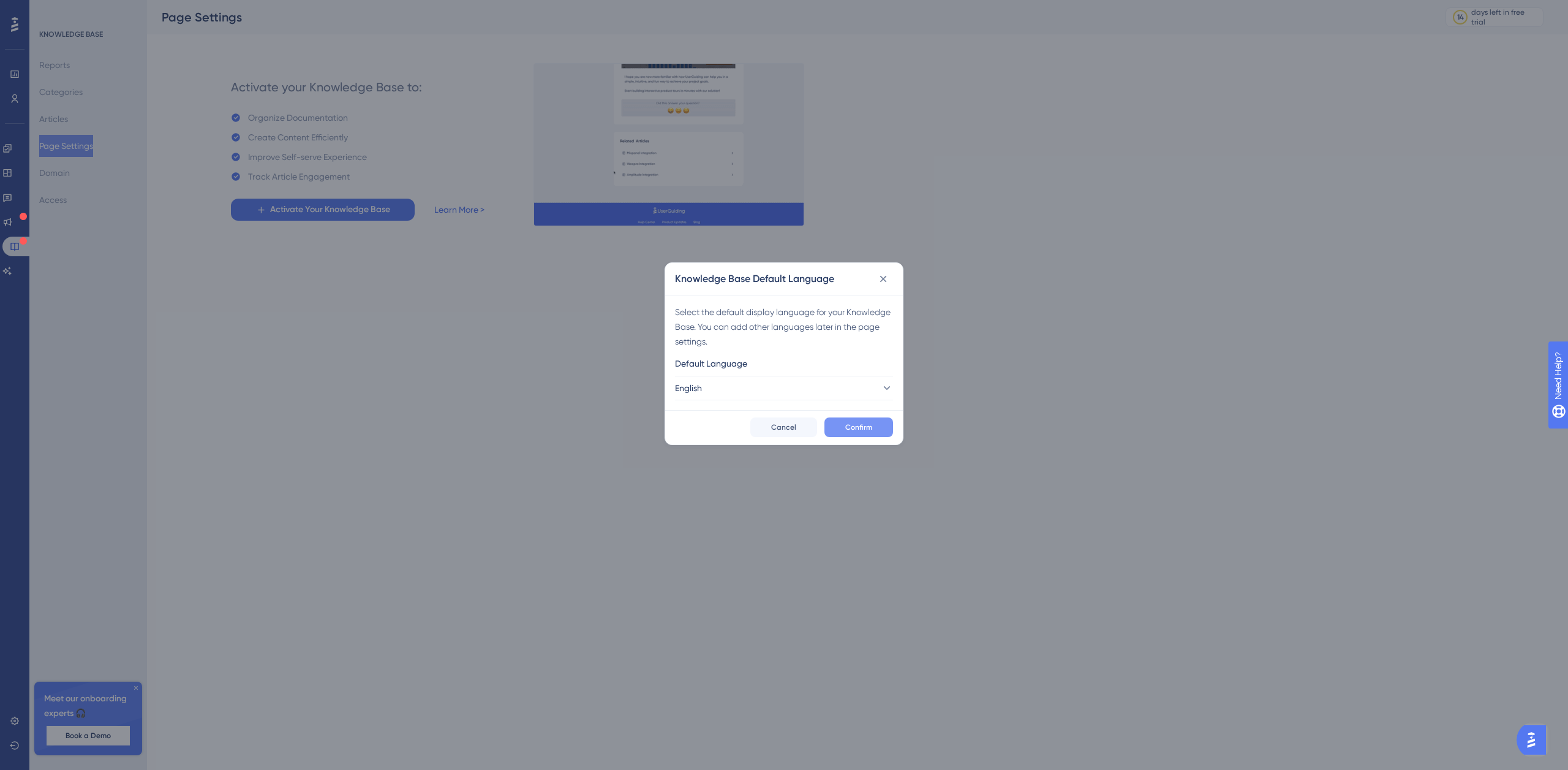
click at [842, 421] on button "Confirm" at bounding box center [859, 427] width 69 height 20
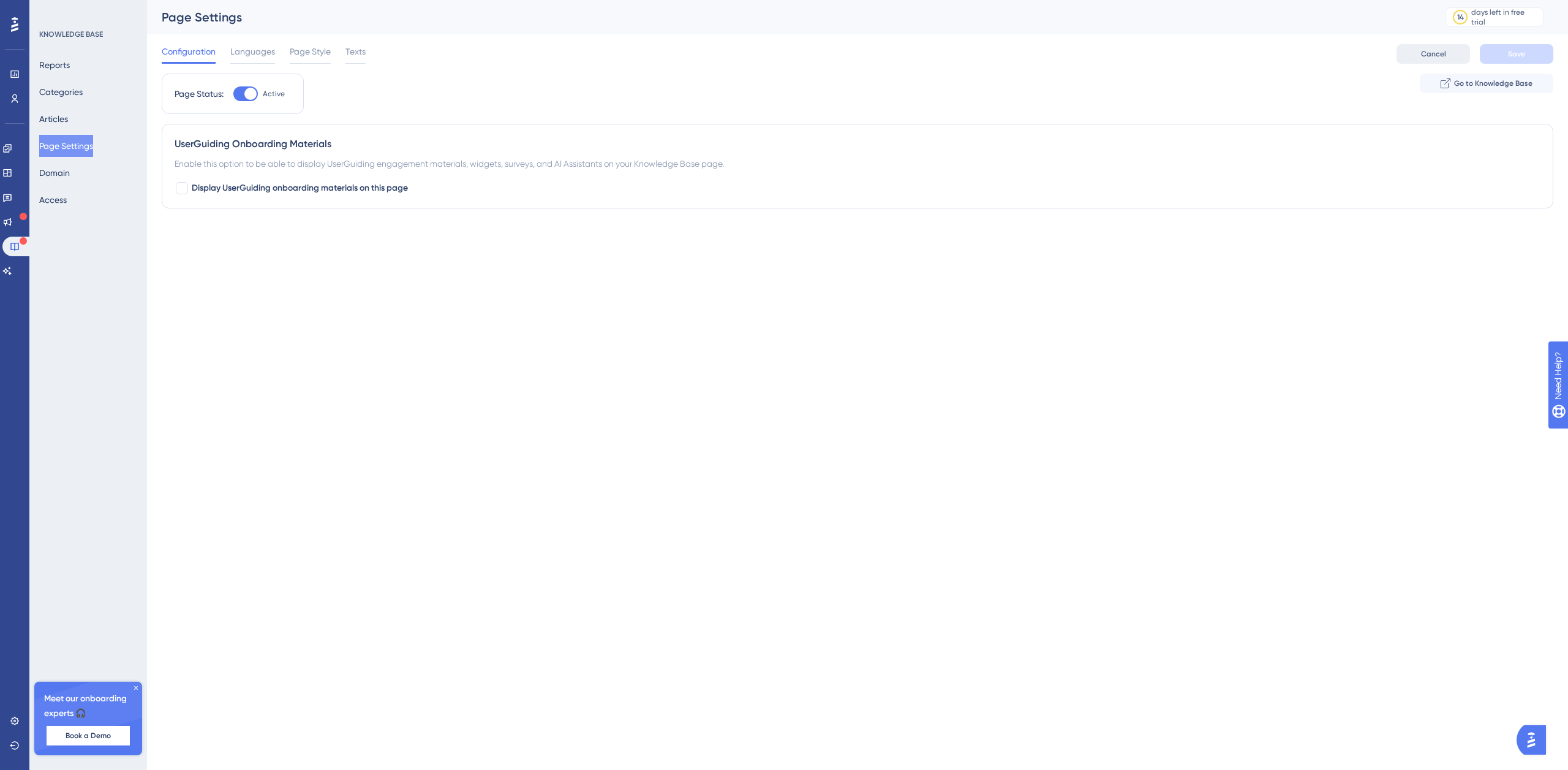
click at [1448, 55] on button "Cancel" at bounding box center [1434, 53] width 74 height 20
click at [1422, 53] on span "Cancel" at bounding box center [1434, 53] width 25 height 10
click at [1429, 53] on span "Cancel" at bounding box center [1434, 53] width 25 height 10
click at [70, 64] on button "Reports" at bounding box center [55, 65] width 31 height 22
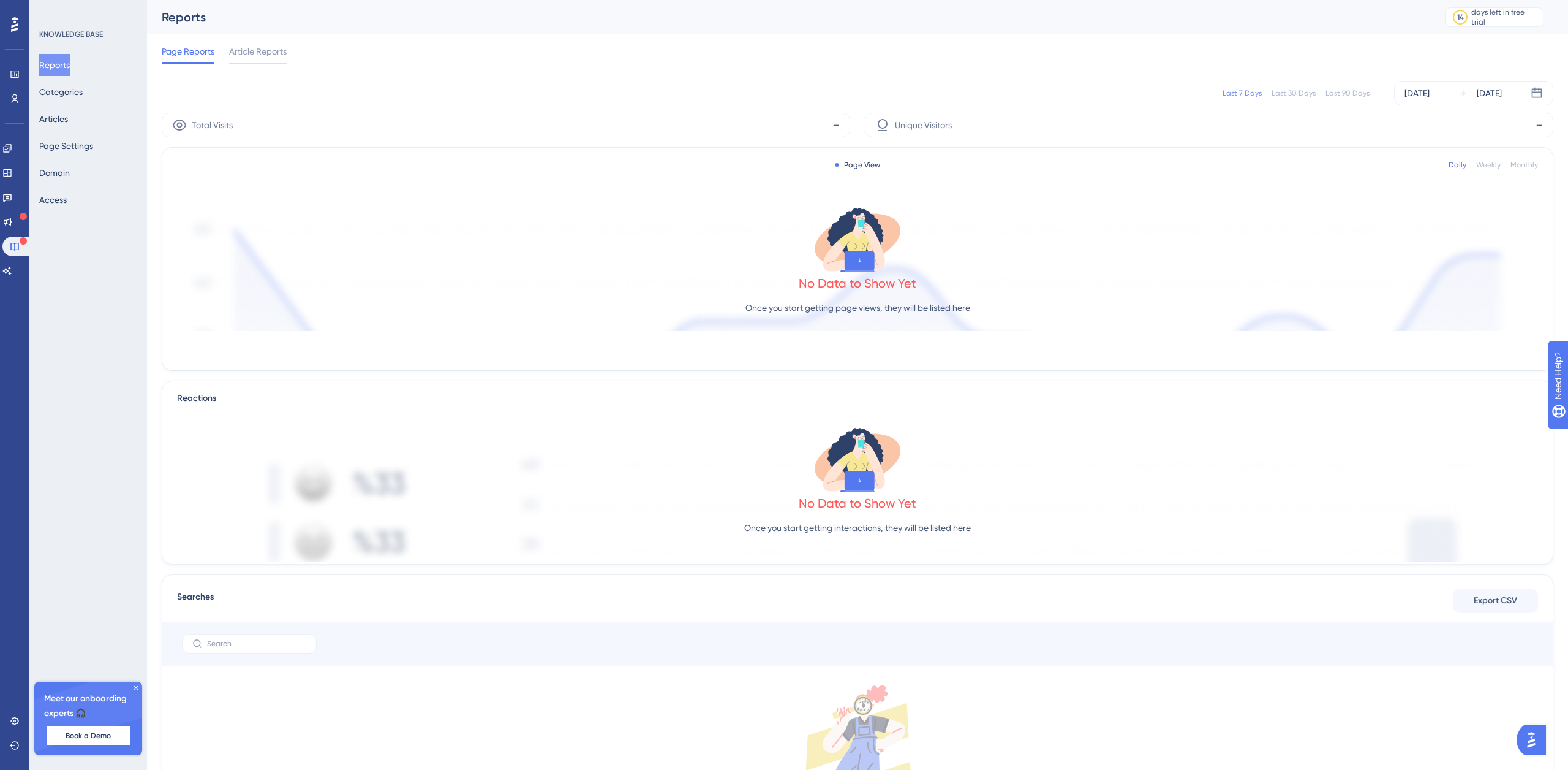
click at [11, 24] on icon at bounding box center [15, 24] width 8 height 16
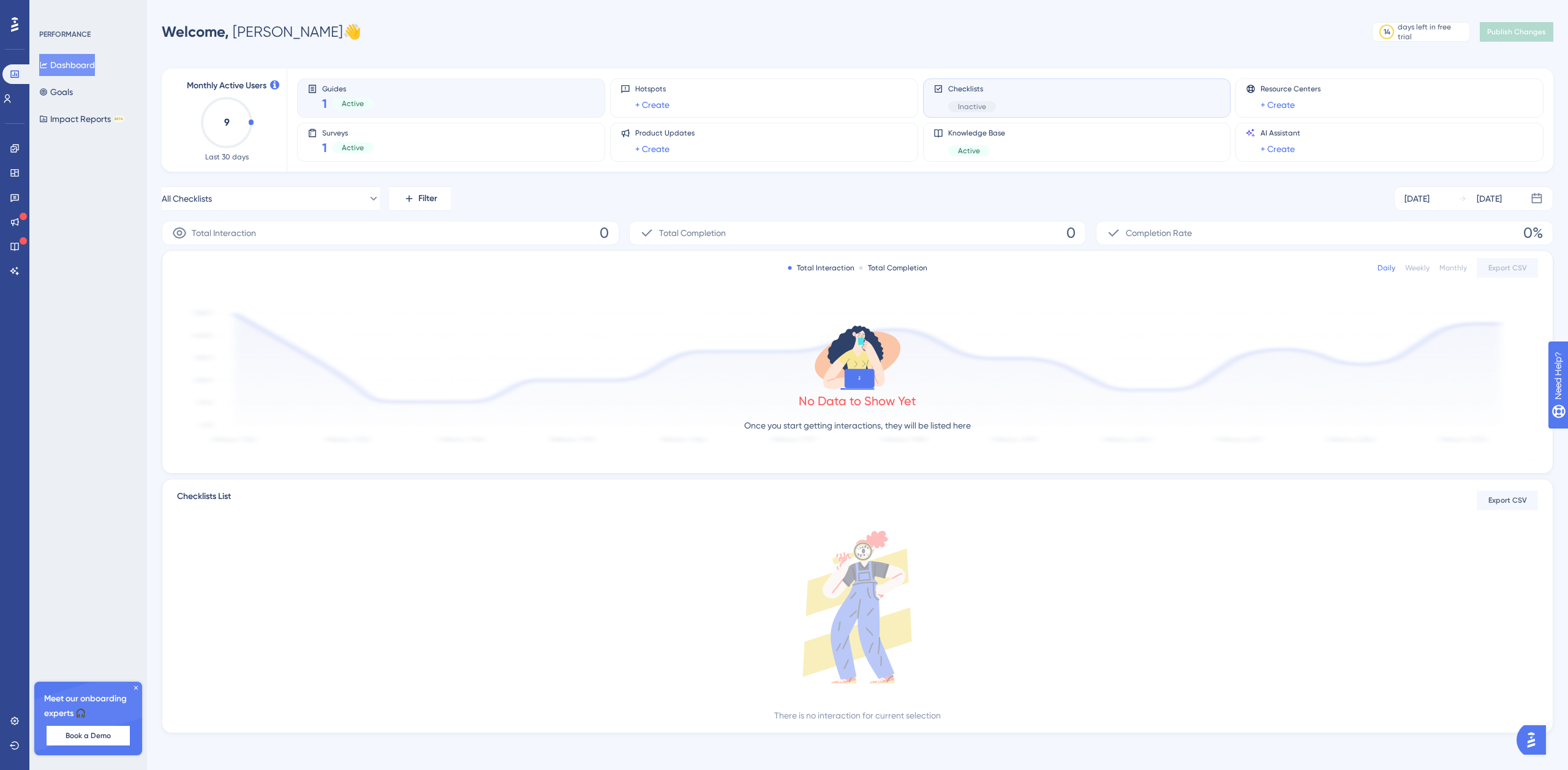
click at [447, 90] on div "Guides 1 Active" at bounding box center [451, 98] width 287 height 28
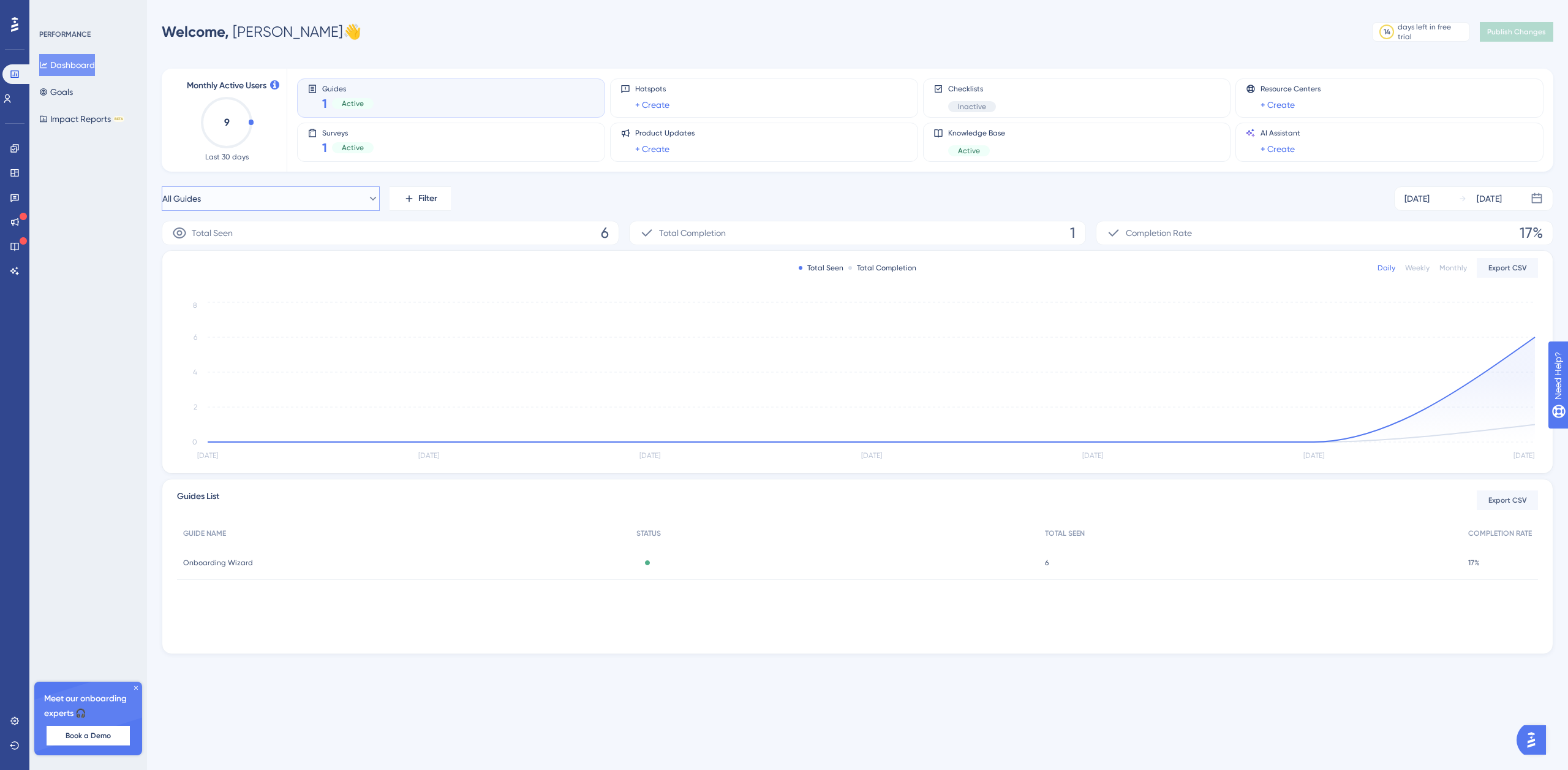
click at [270, 195] on button "All Guides" at bounding box center [270, 198] width 218 height 25
click at [430, 136] on div "Surveys 1 Active" at bounding box center [451, 142] width 287 height 28
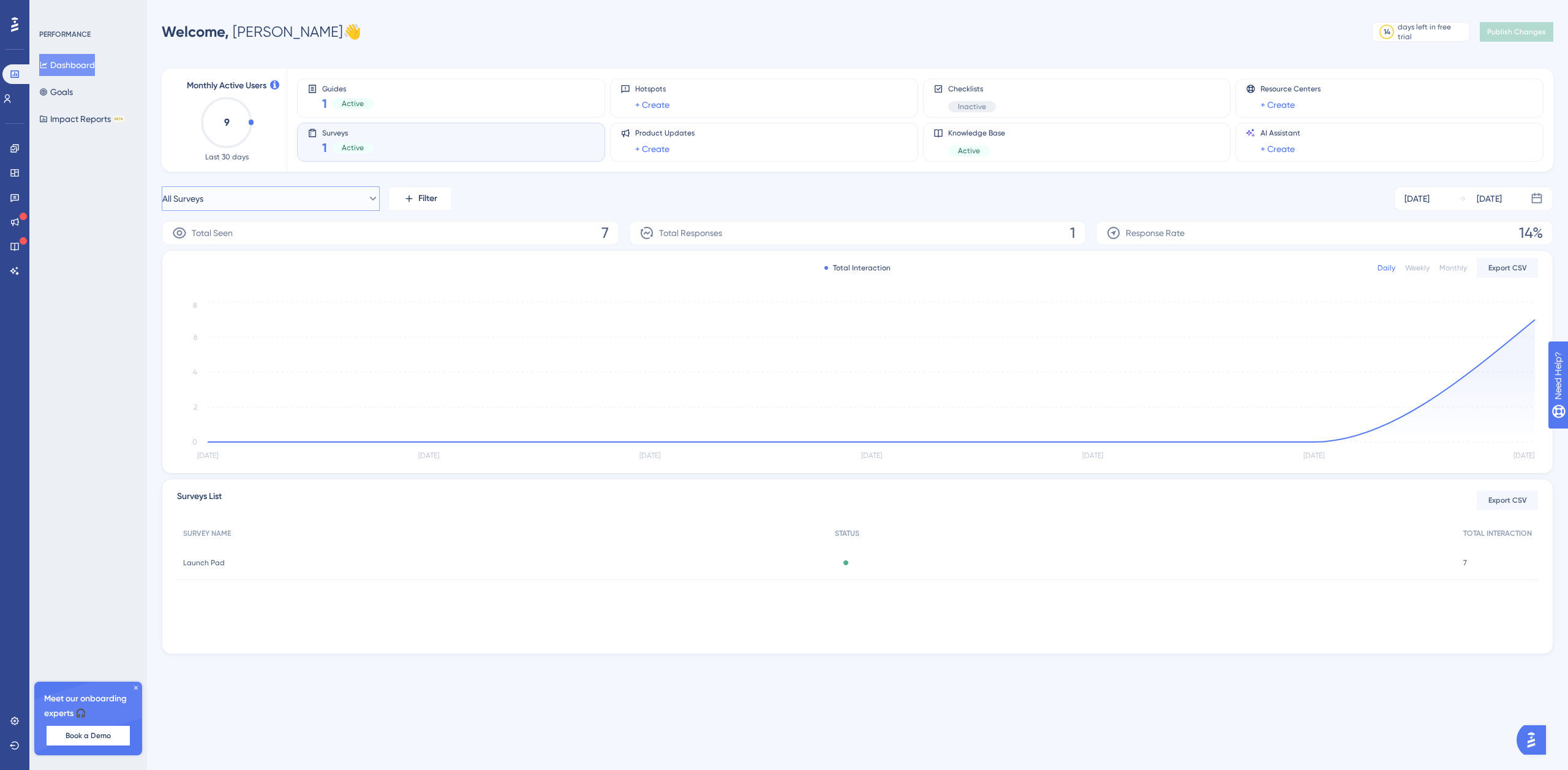
click at [311, 196] on button "All Surveys" at bounding box center [270, 198] width 218 height 25
click at [17, 27] on icon at bounding box center [15, 24] width 8 height 15
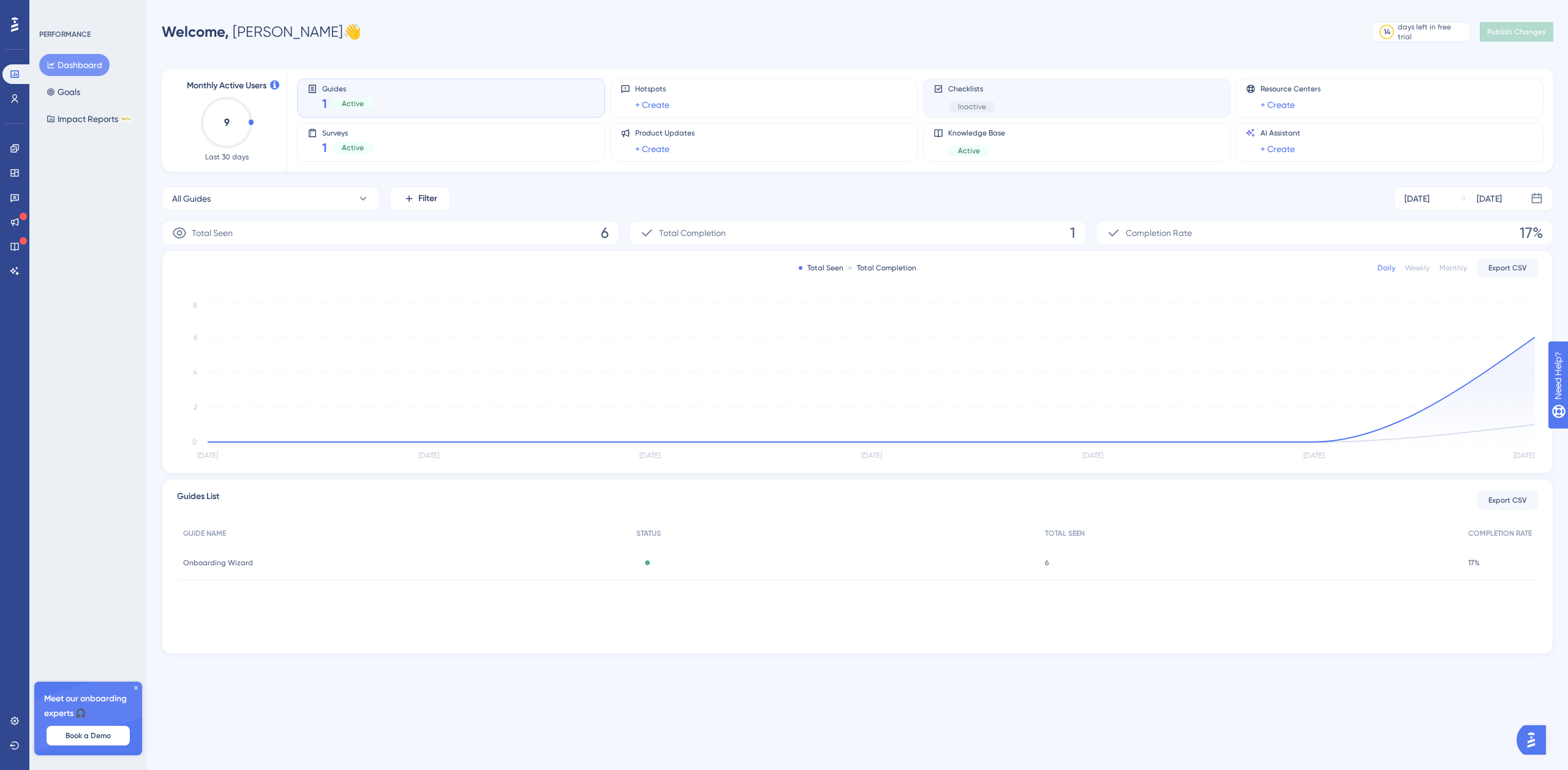
click at [1006, 102] on div "Checklists Inactive" at bounding box center [1077, 98] width 287 height 28
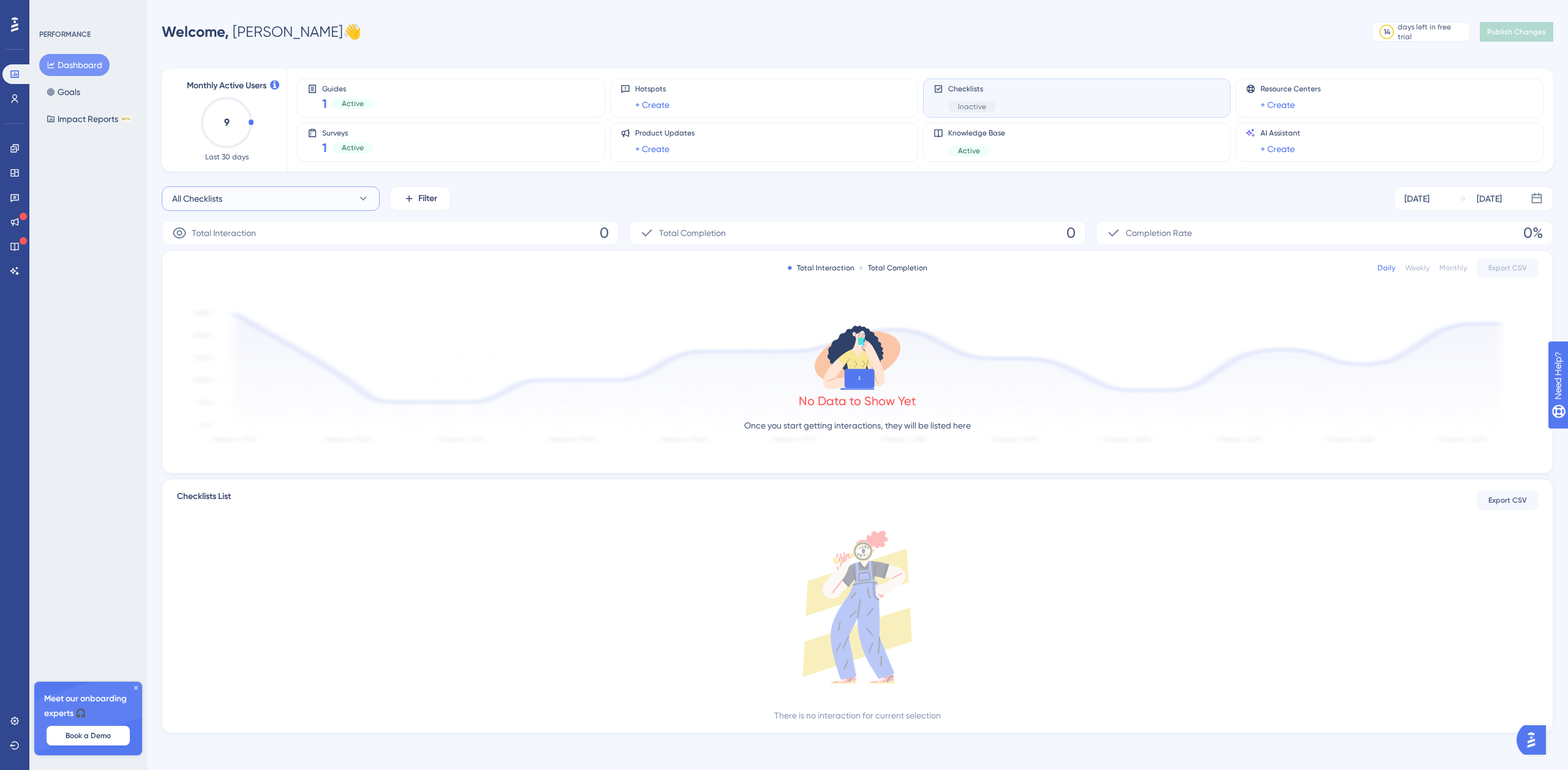
click at [229, 203] on button "All Checklists" at bounding box center [270, 198] width 218 height 25
click at [336, 297] on span "Activate" at bounding box center [327, 298] width 30 height 10
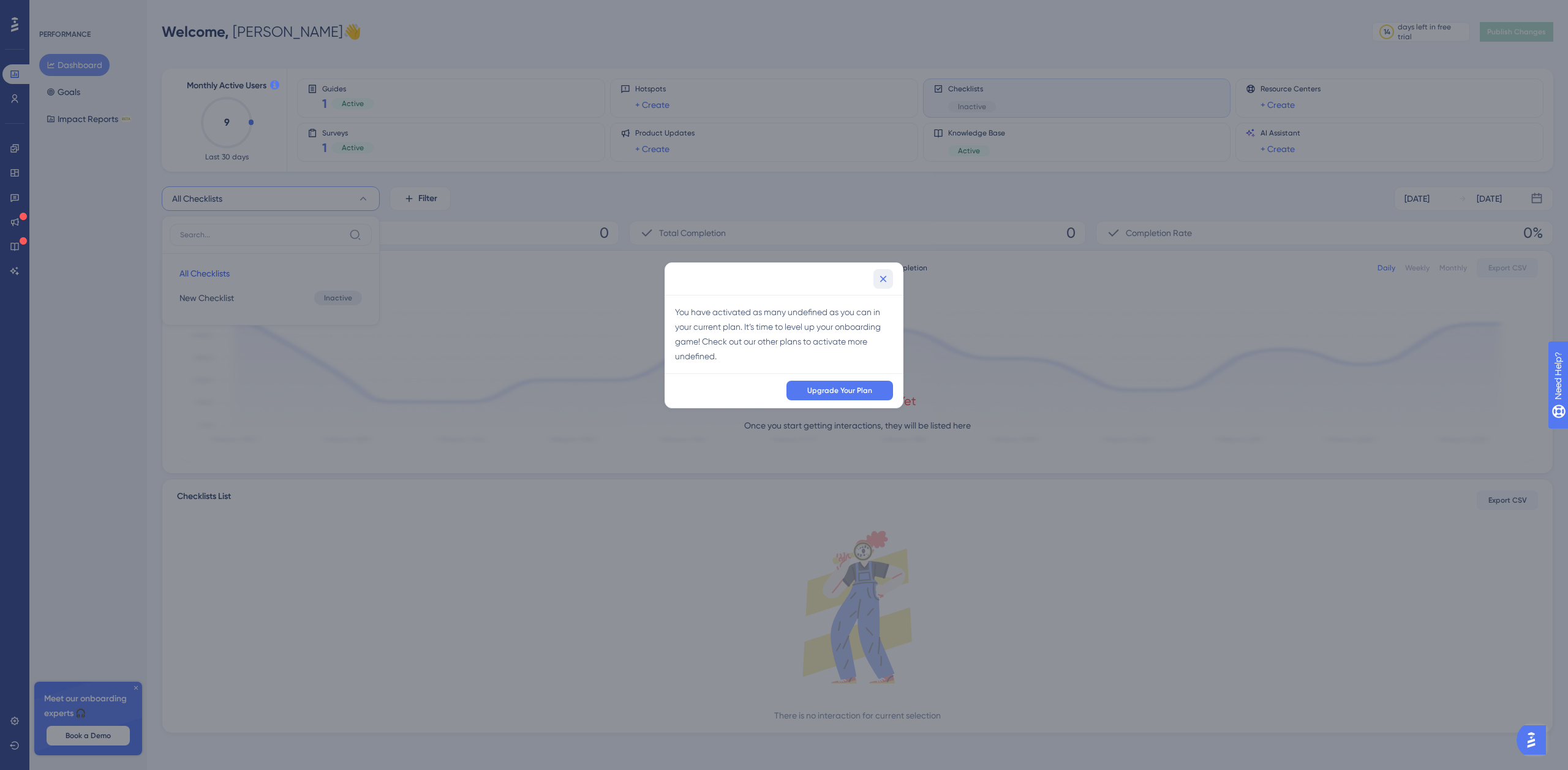
click at [886, 278] on icon at bounding box center [883, 278] width 12 height 12
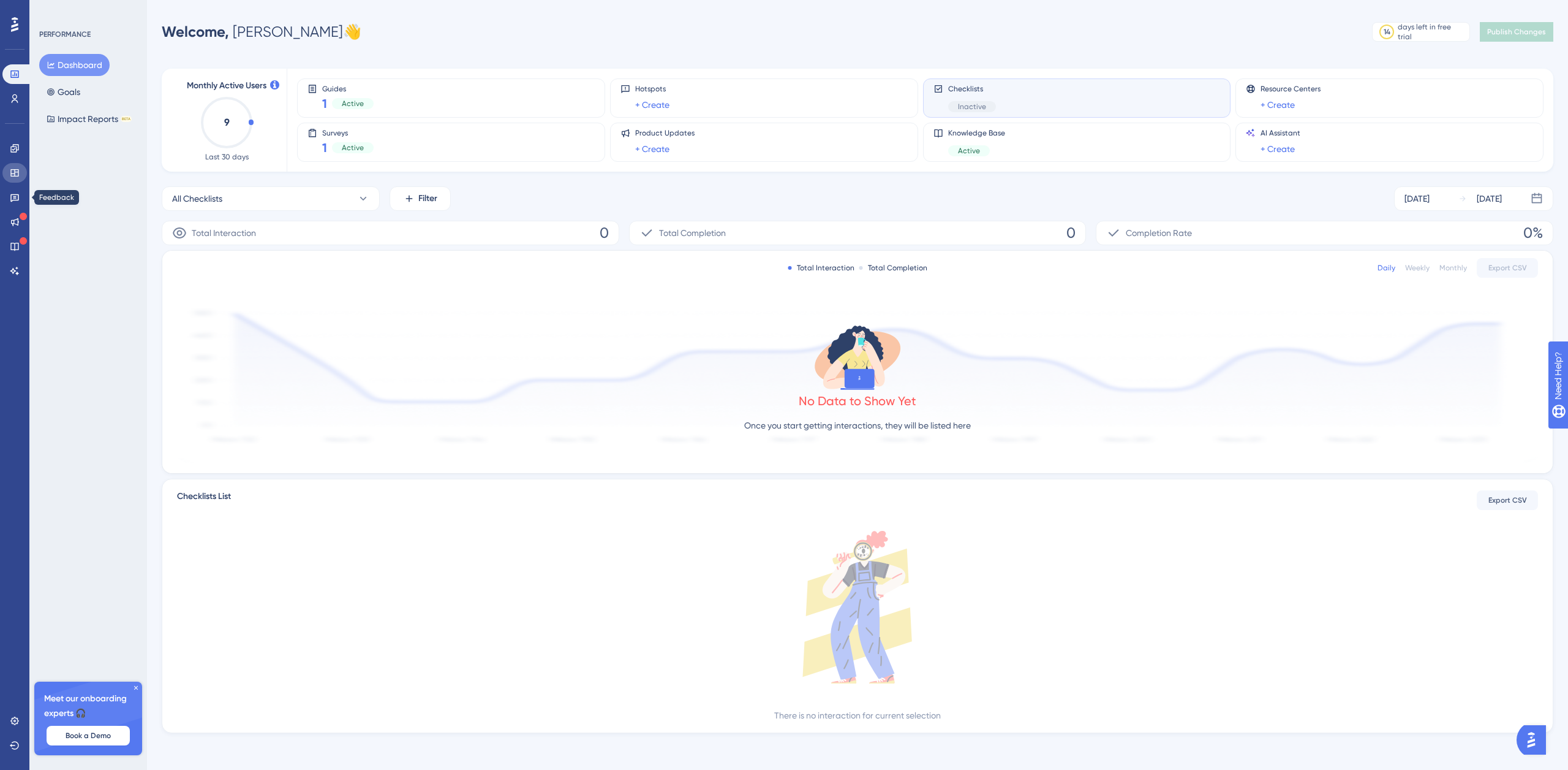
click at [17, 170] on icon at bounding box center [14, 173] width 8 height 8
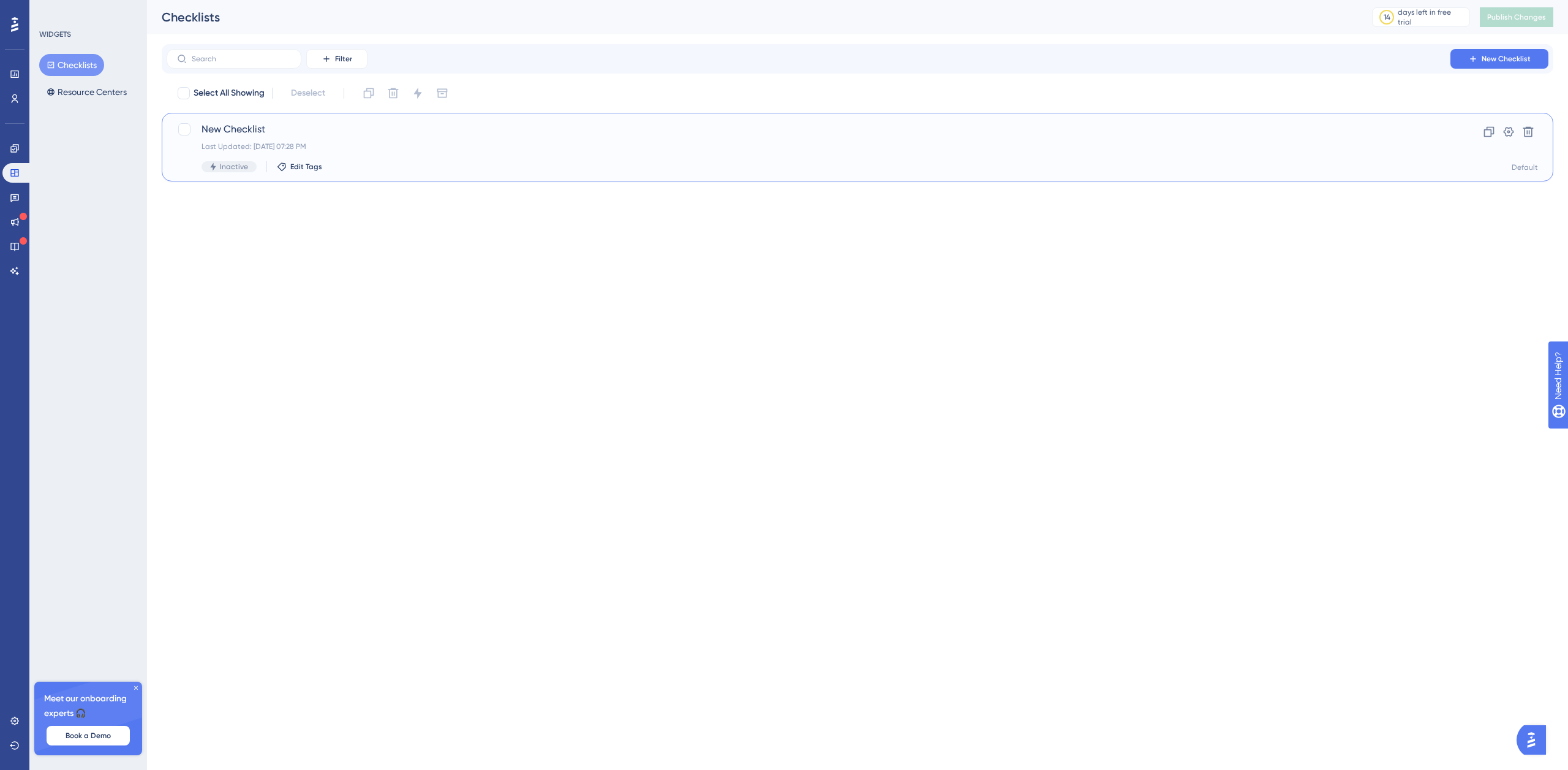
click at [237, 164] on span "Inactive" at bounding box center [234, 166] width 28 height 10
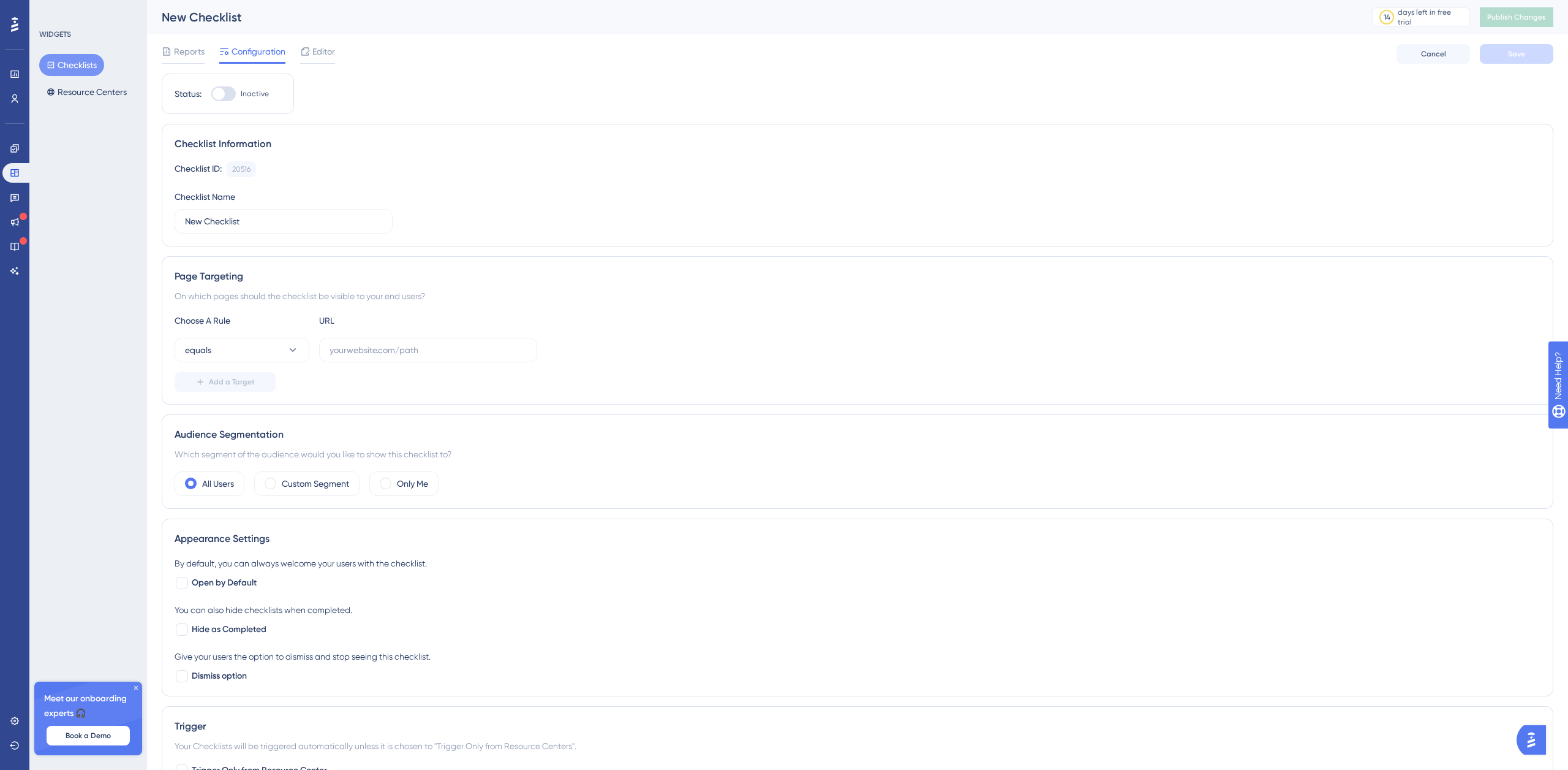
click at [229, 93] on div at bounding box center [224, 93] width 25 height 15
click at [212, 93] on input "Inactive" at bounding box center [211, 93] width 1 height 1
checkbox input "false"
click at [393, 345] on input "text" at bounding box center [428, 350] width 197 height 13
paste input "[URL][DOMAIN_NAME]"
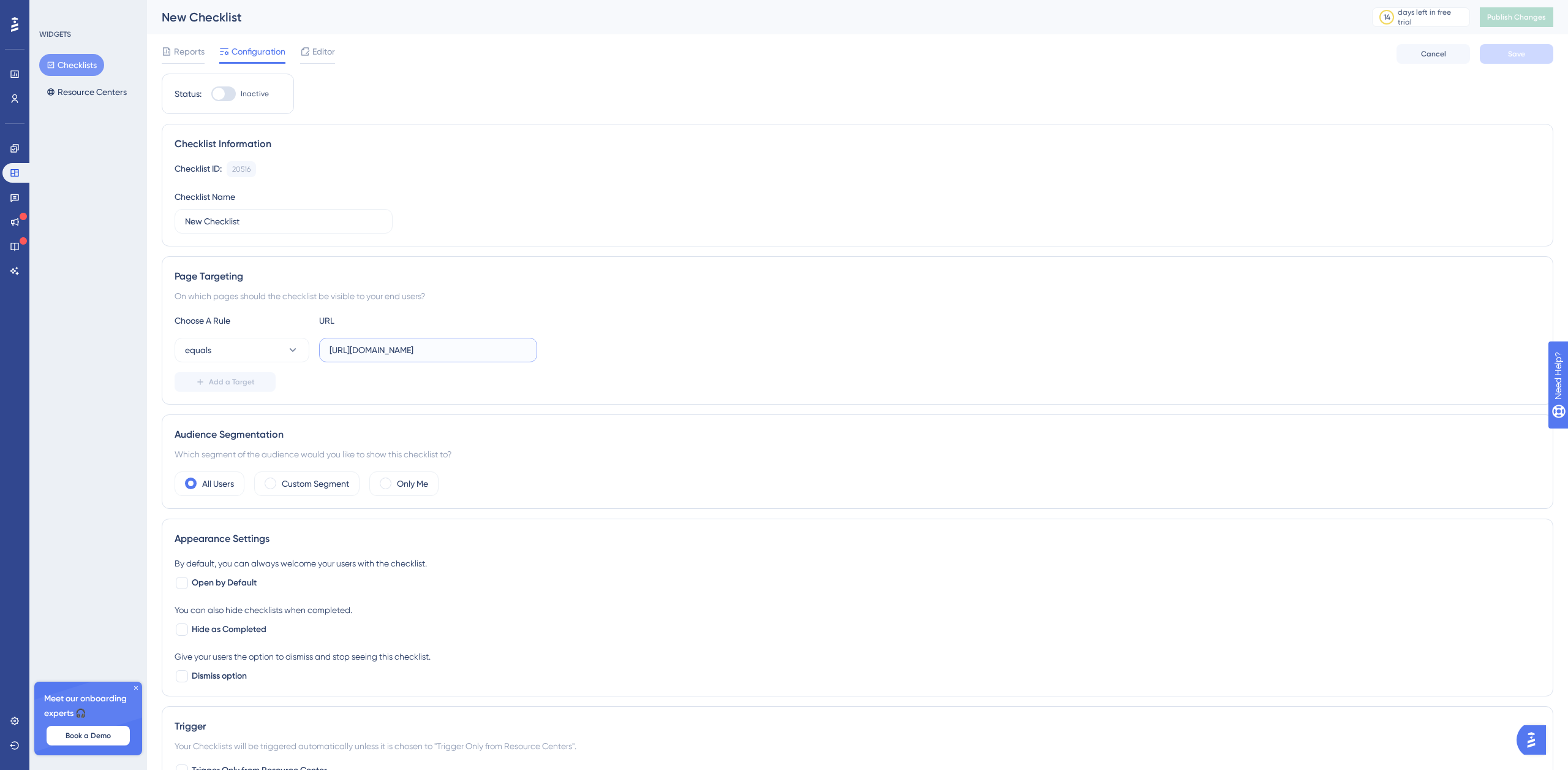
scroll to position [0, 2]
type input "[URL][DOMAIN_NAME]"
click at [1515, 54] on span "Save" at bounding box center [1517, 53] width 17 height 10
click at [226, 93] on div at bounding box center [224, 93] width 25 height 15
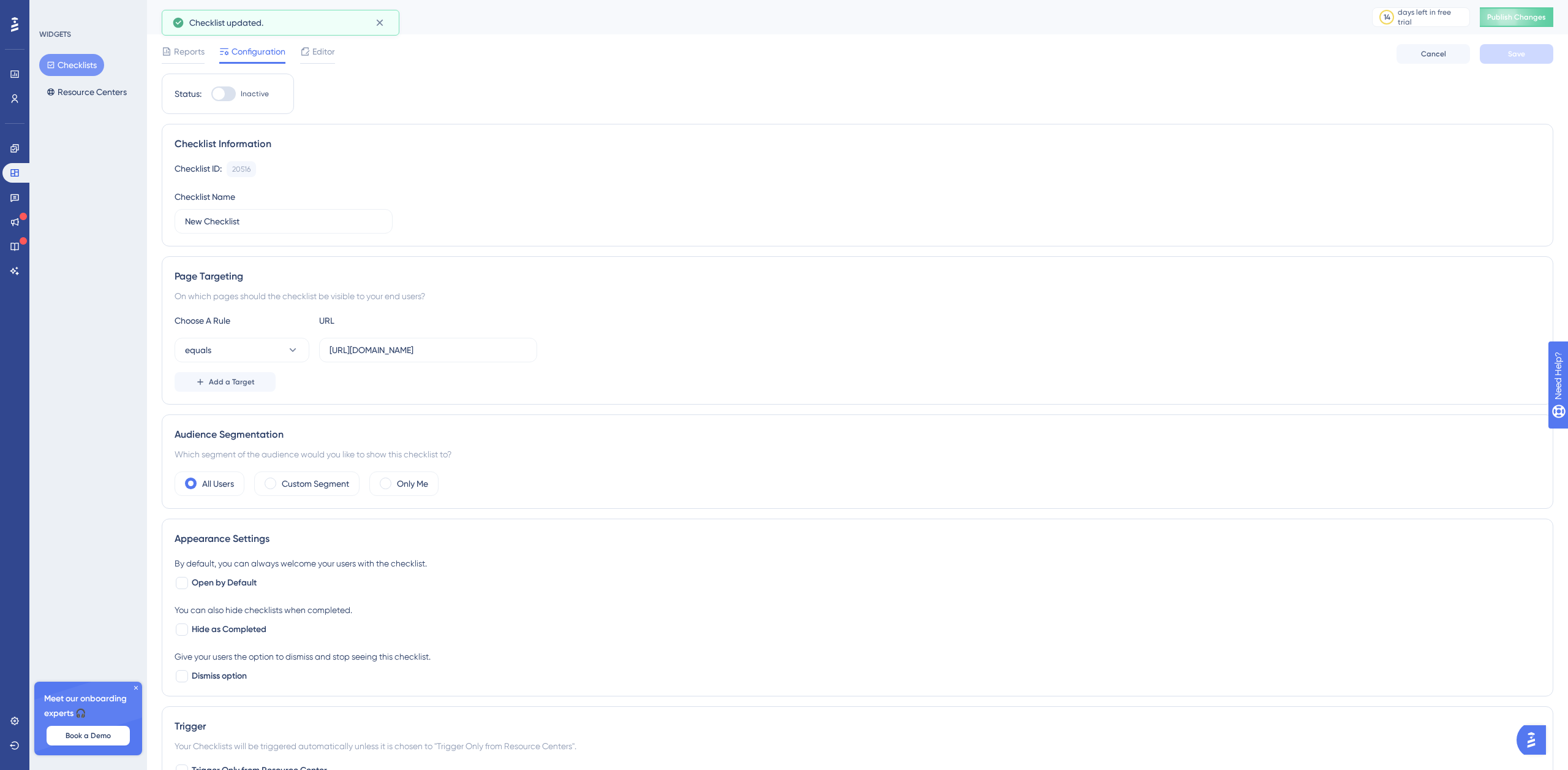
click at [212, 93] on input "Inactive" at bounding box center [211, 93] width 1 height 1
checkbox input "true"
click at [1541, 53] on button "Save" at bounding box center [1517, 53] width 74 height 20
click at [1511, 18] on span "Publish Changes" at bounding box center [1517, 17] width 59 height 10
click at [15, 26] on icon at bounding box center [15, 24] width 8 height 15
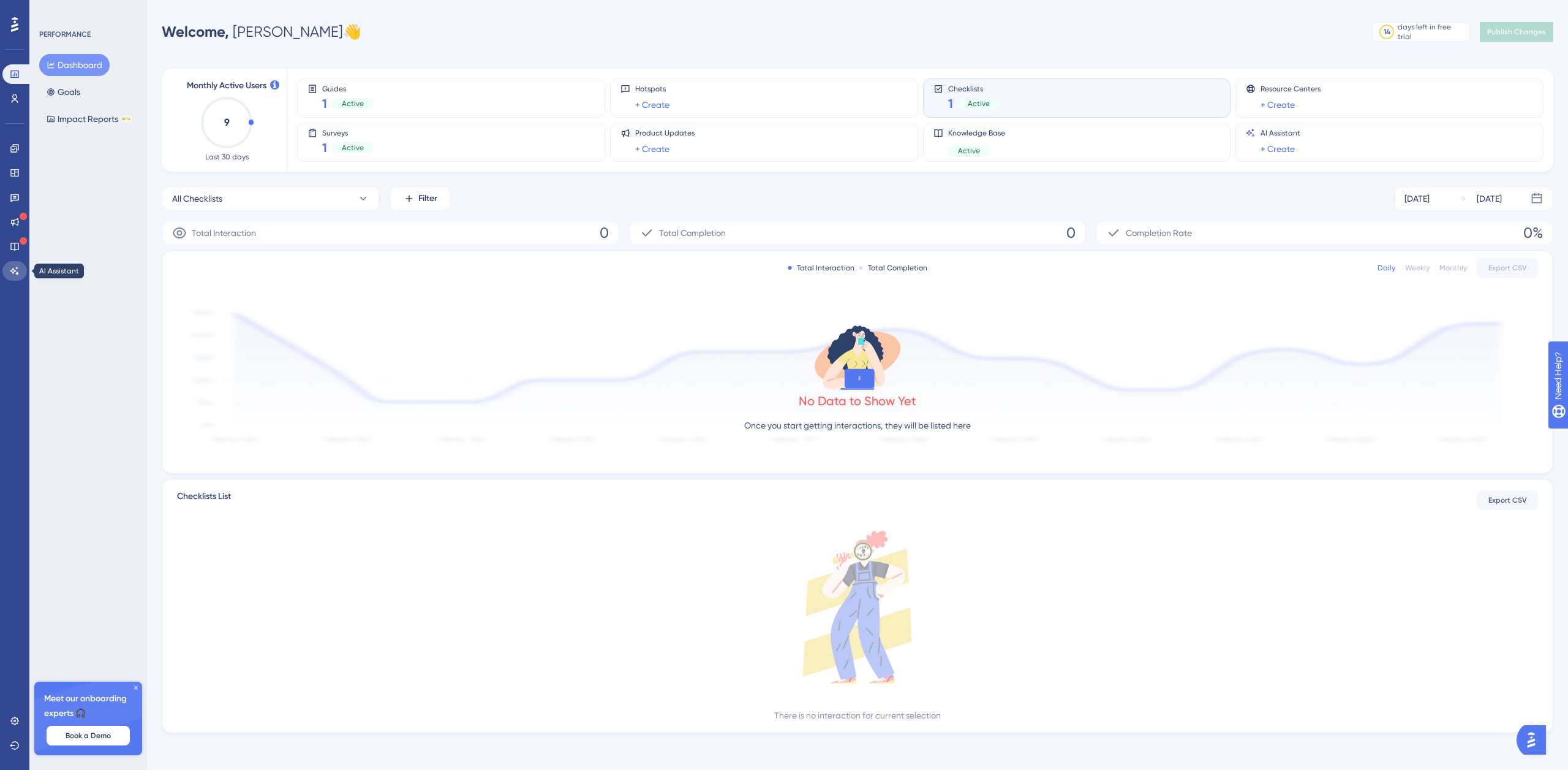
click at [14, 272] on icon at bounding box center [14, 270] width 8 height 8
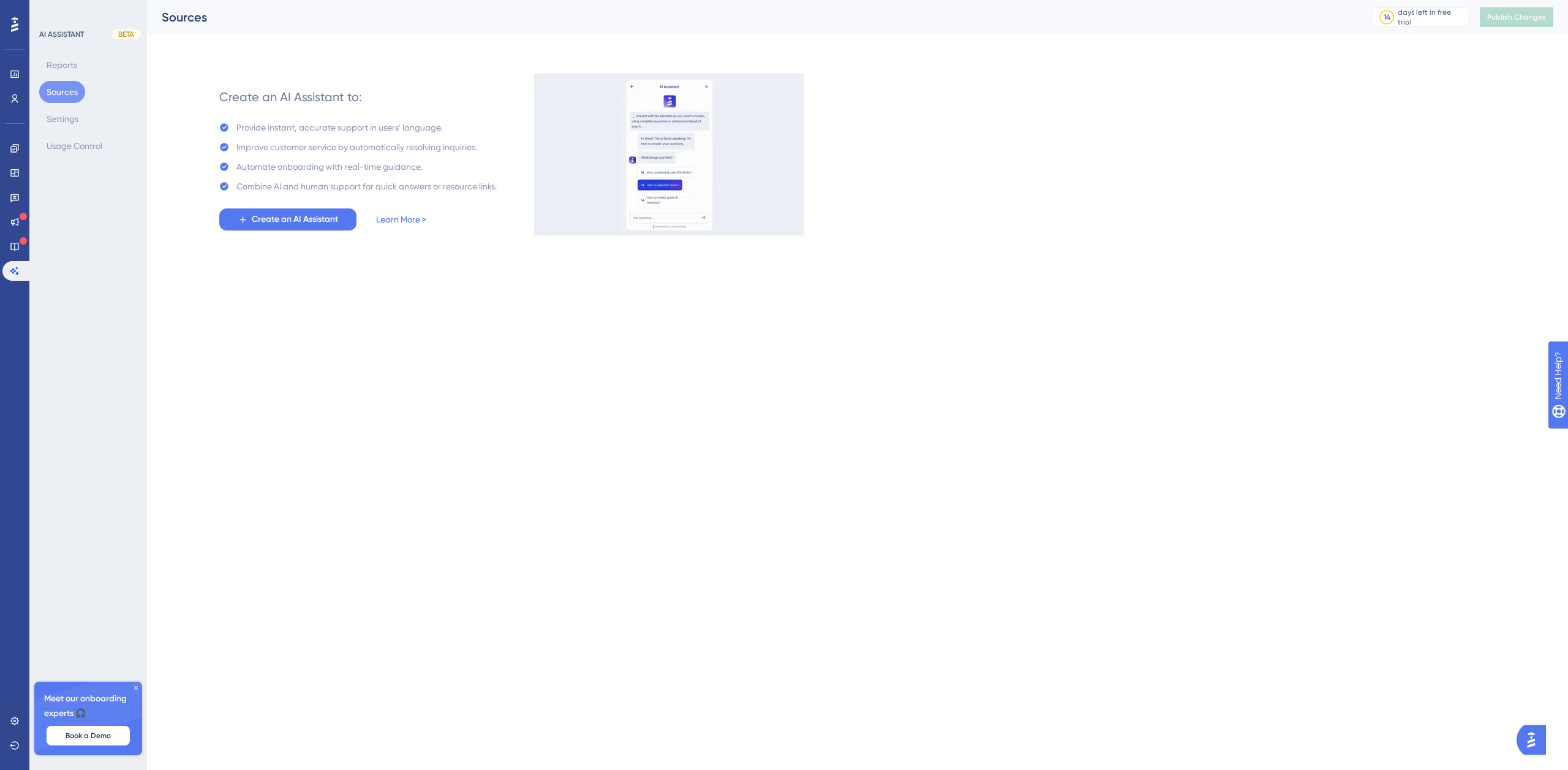
click at [16, 23] on icon at bounding box center [15, 24] width 8 height 16
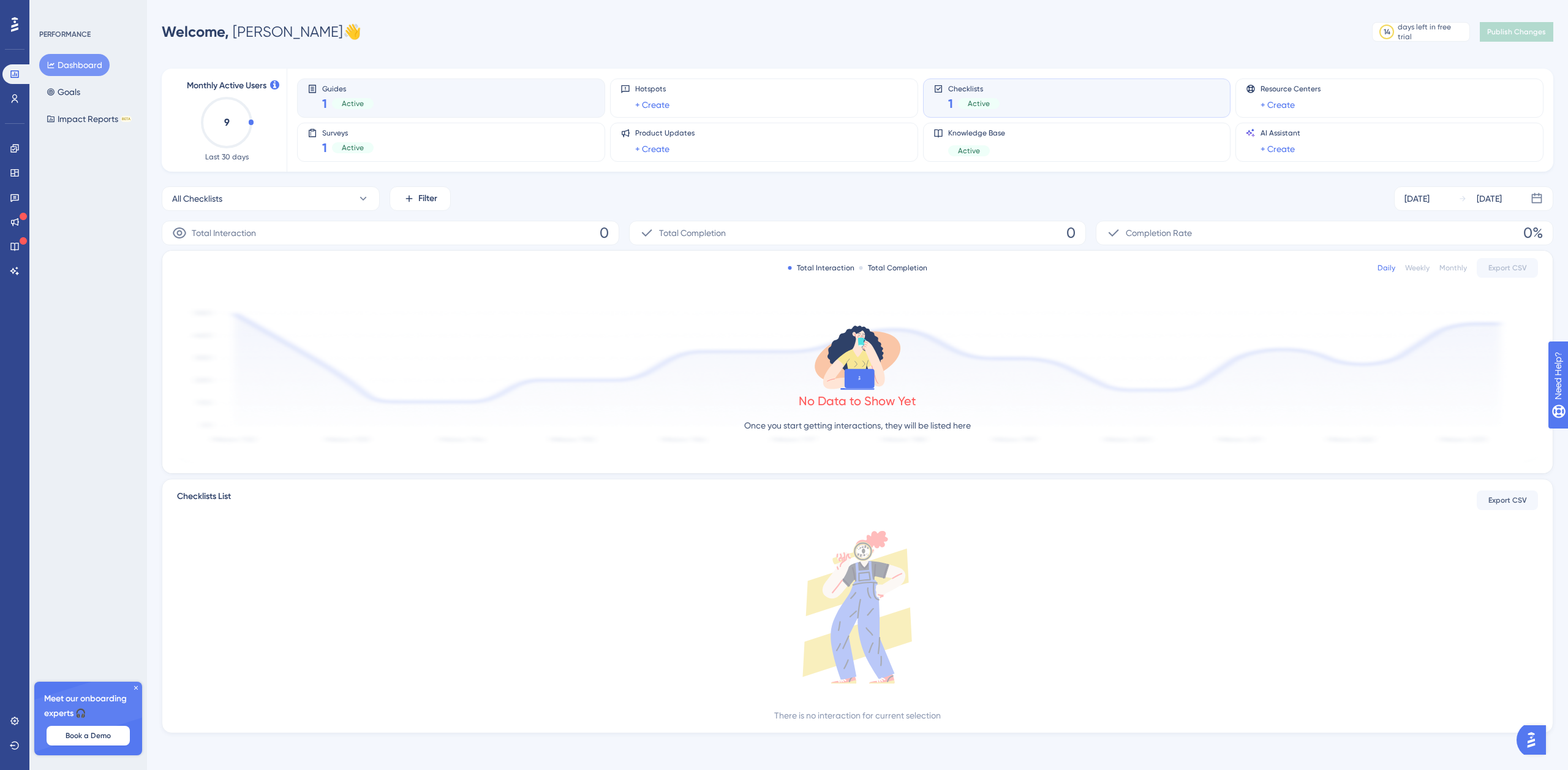
click at [440, 104] on div "Guides 1 Active" at bounding box center [451, 98] width 287 height 28
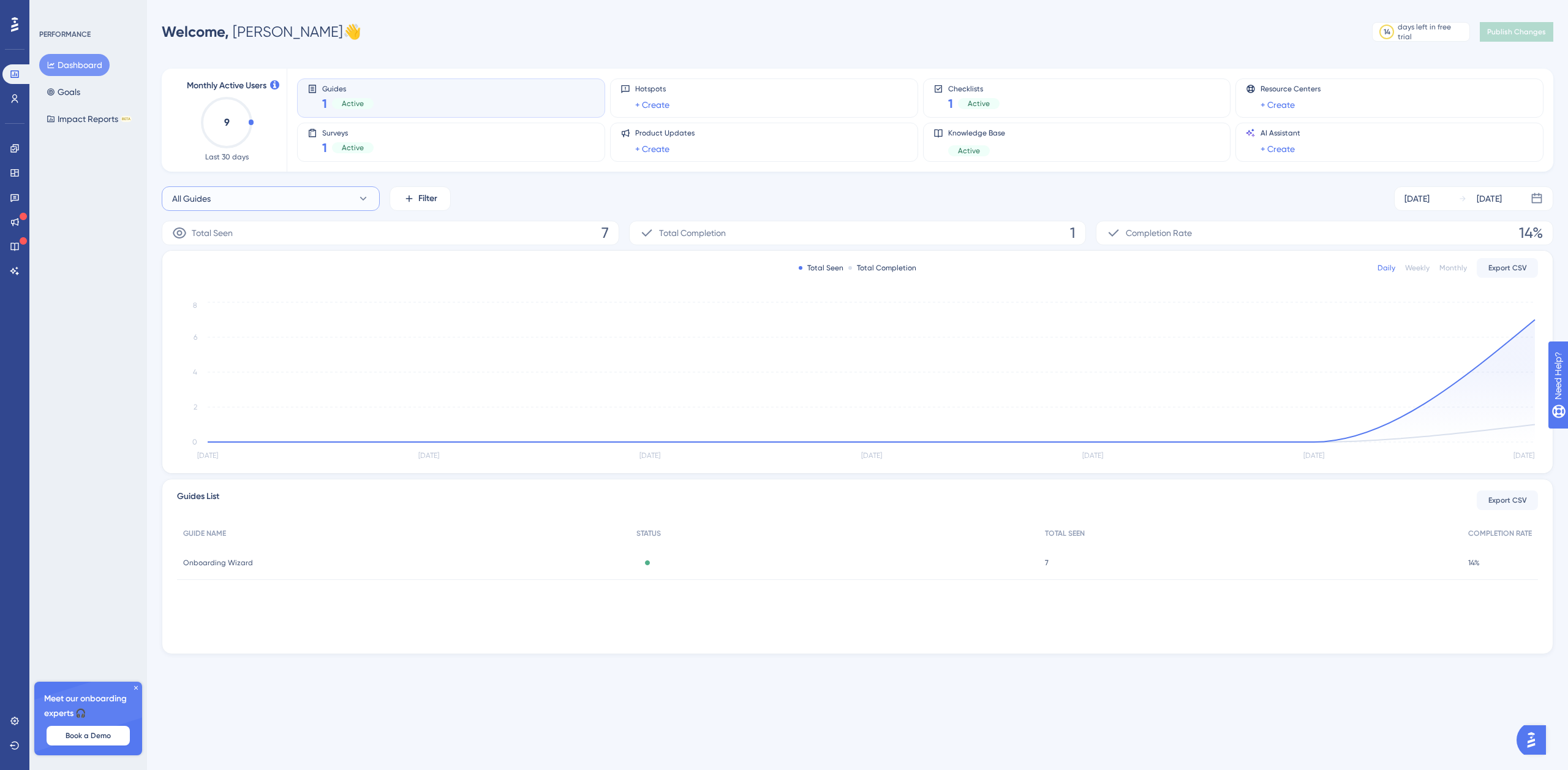
click at [251, 195] on button "All Guides" at bounding box center [270, 198] width 218 height 25
click at [275, 298] on button "Onboarding Wizard Onboarding Wizard" at bounding box center [271, 298] width 202 height 25
click at [372, 144] on div "Surveys 1 Active" at bounding box center [451, 142] width 287 height 28
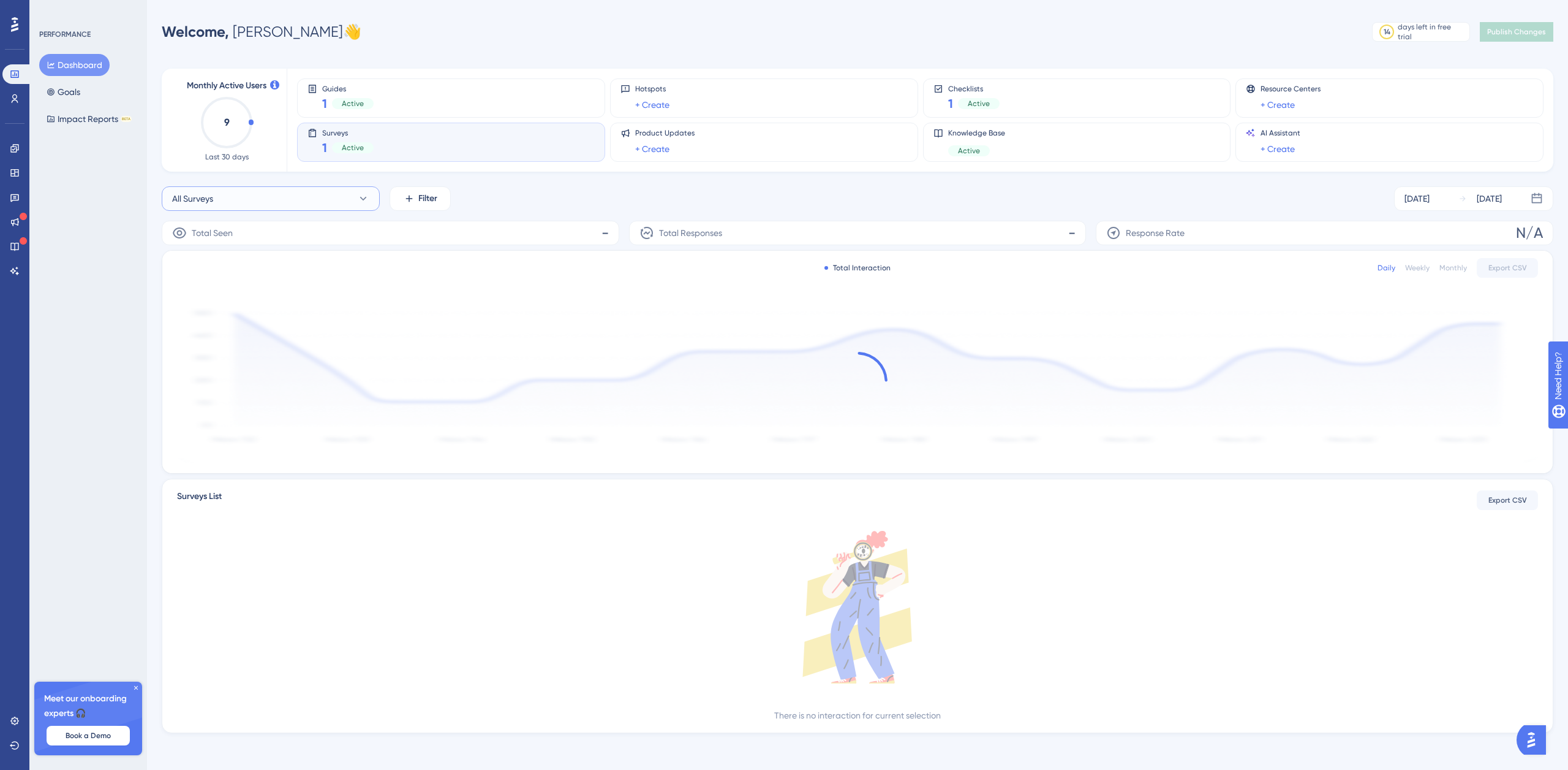
click at [287, 205] on button "All Surveys" at bounding box center [270, 198] width 218 height 25
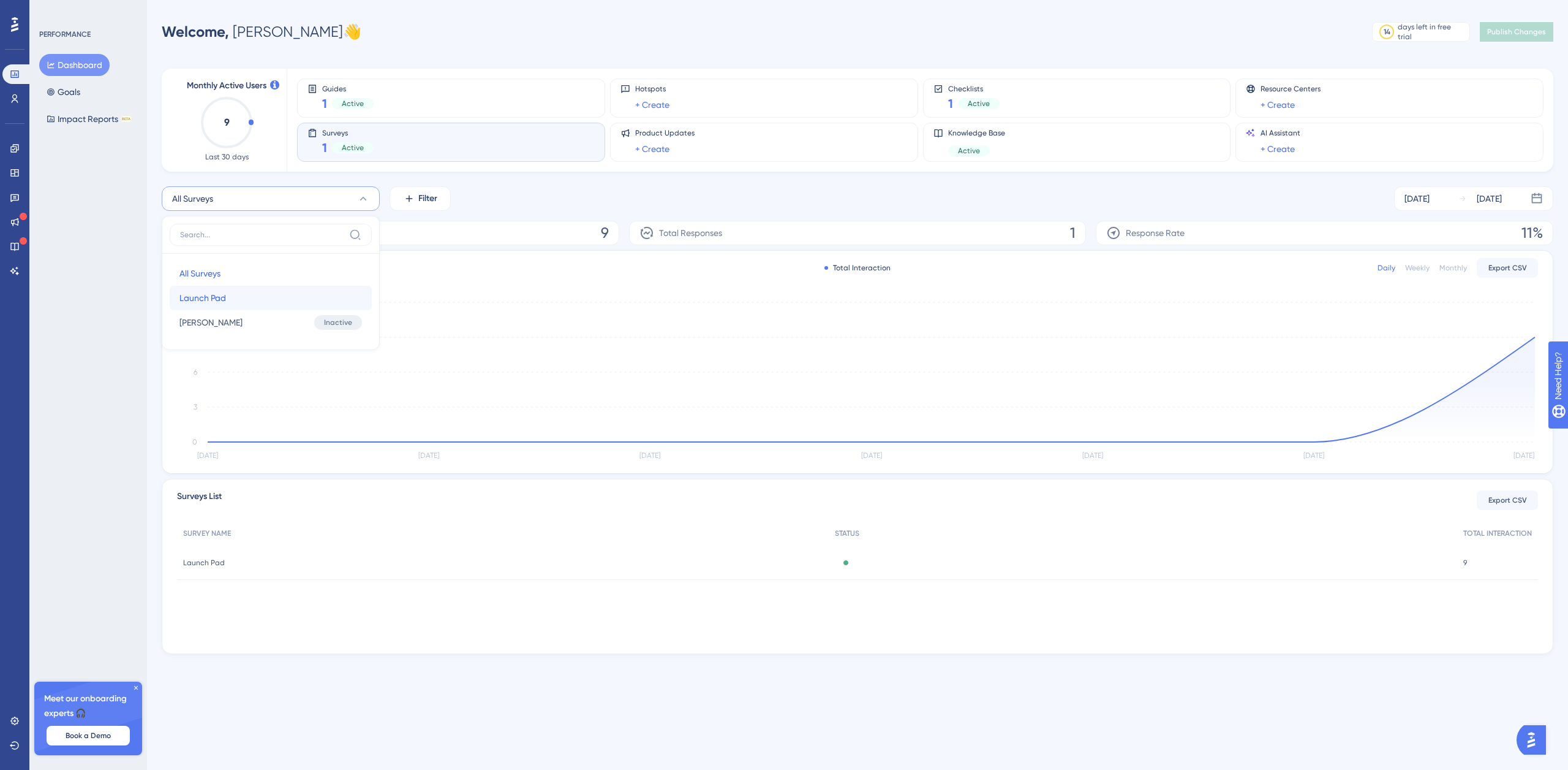
click at [254, 296] on button "Launch Pad Launch Pad" at bounding box center [271, 298] width 202 height 25
click at [17, 195] on icon at bounding box center [14, 197] width 10 height 10
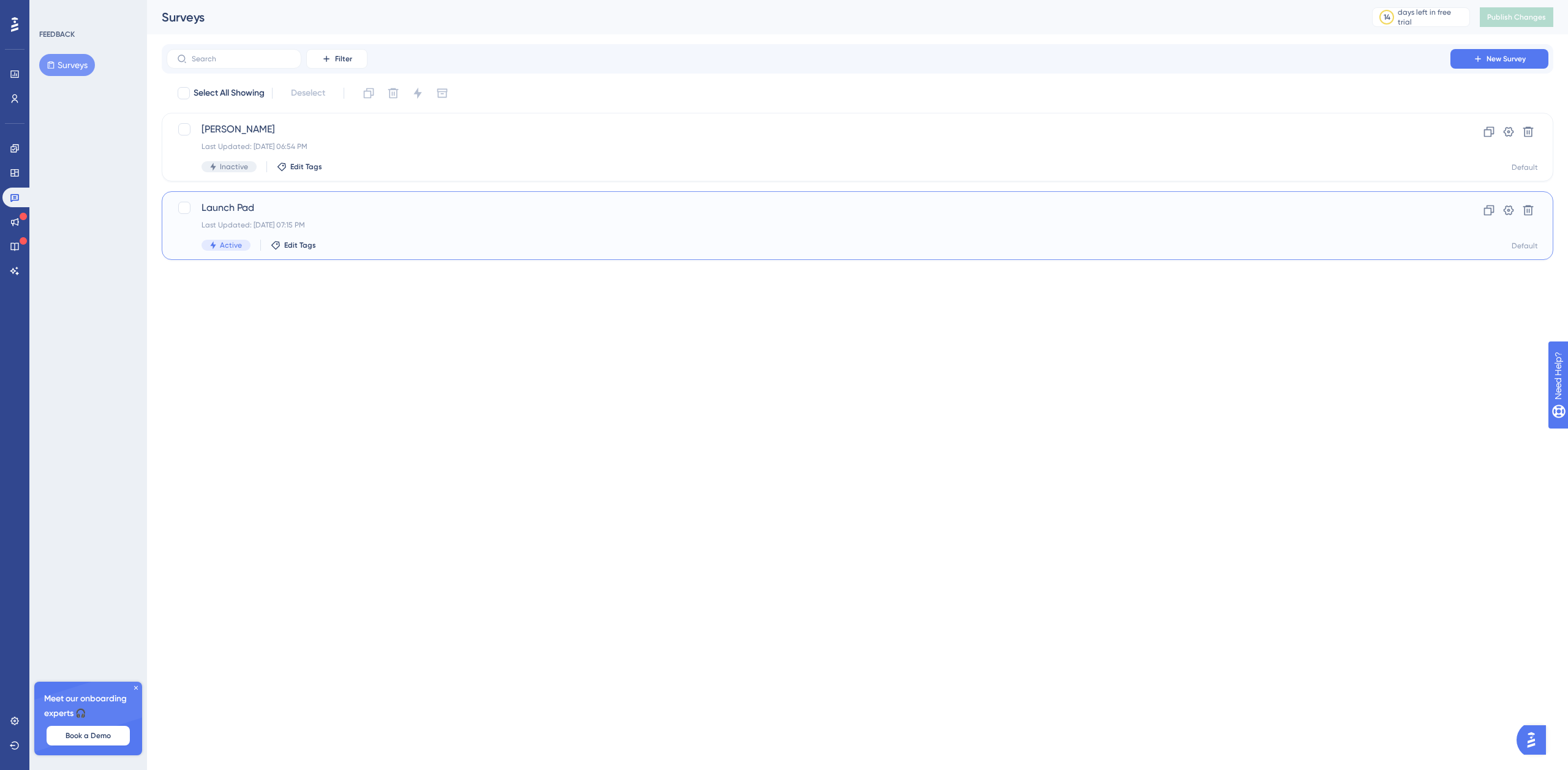
click at [251, 212] on span "Launch Pad" at bounding box center [808, 207] width 1214 height 15
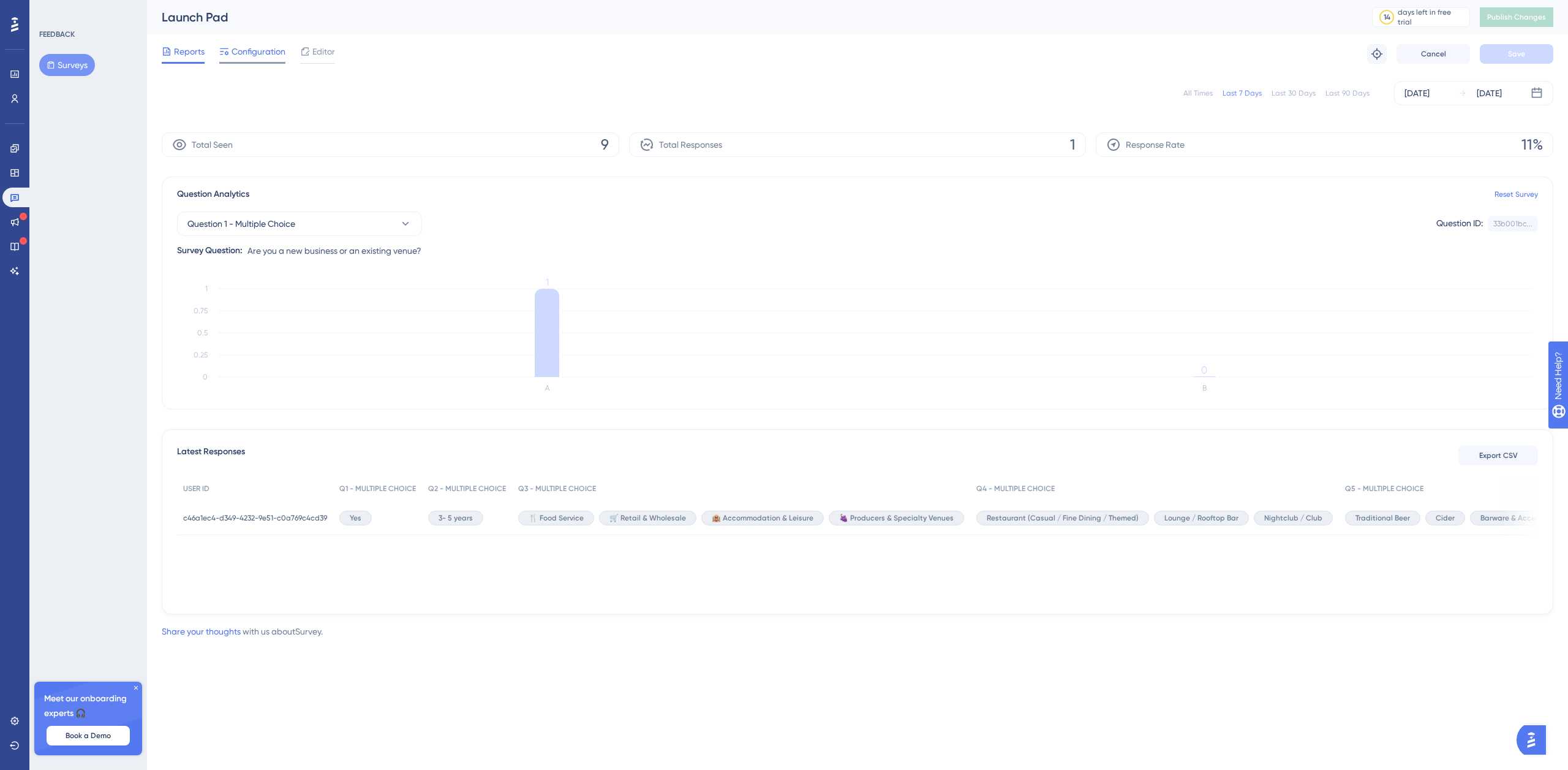
click at [249, 48] on span "Configuration" at bounding box center [258, 51] width 54 height 15
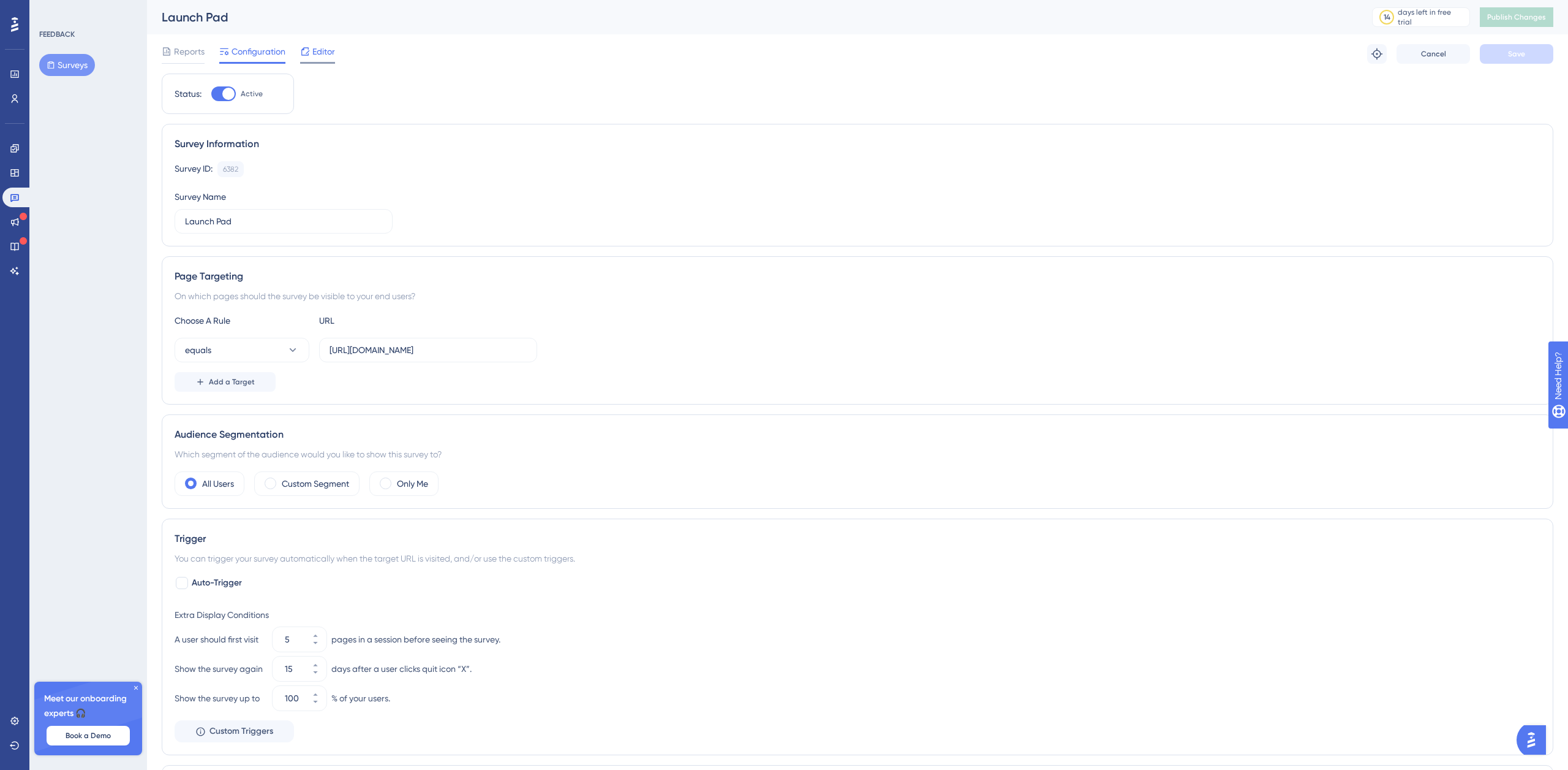
click at [318, 58] on span "Editor" at bounding box center [324, 51] width 23 height 15
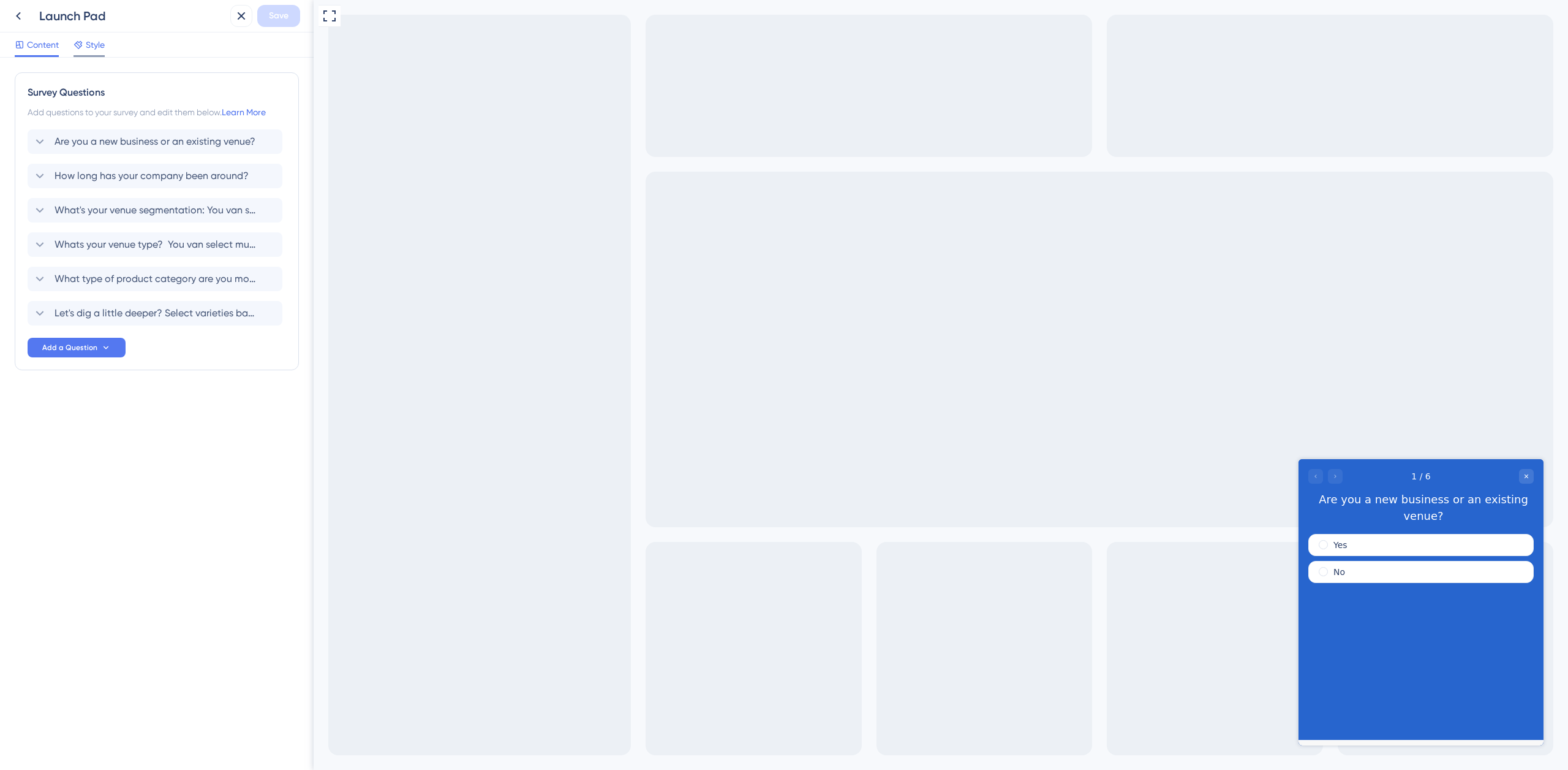
click at [102, 48] on span "Style" at bounding box center [95, 45] width 19 height 15
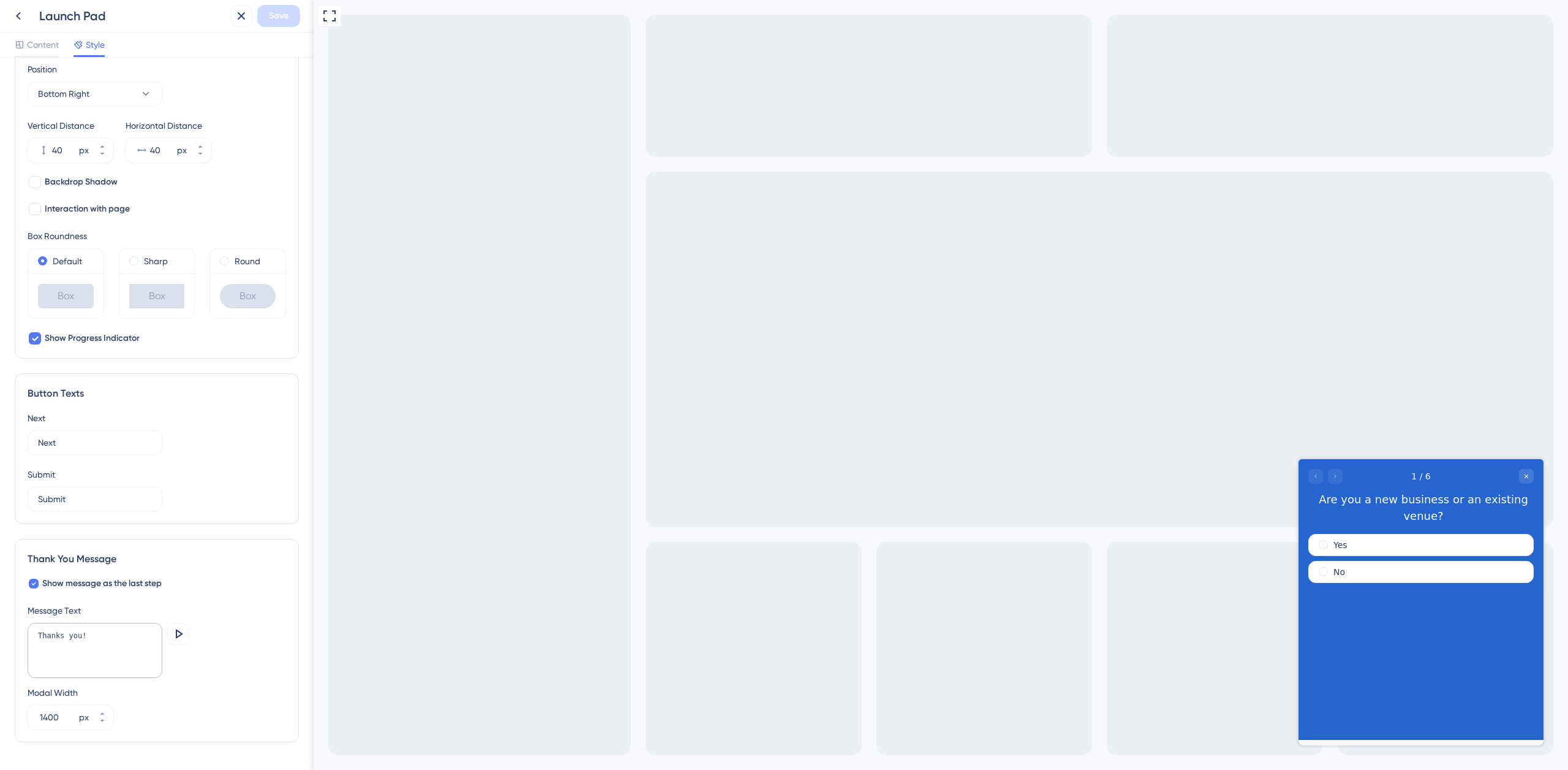
scroll to position [334, 0]
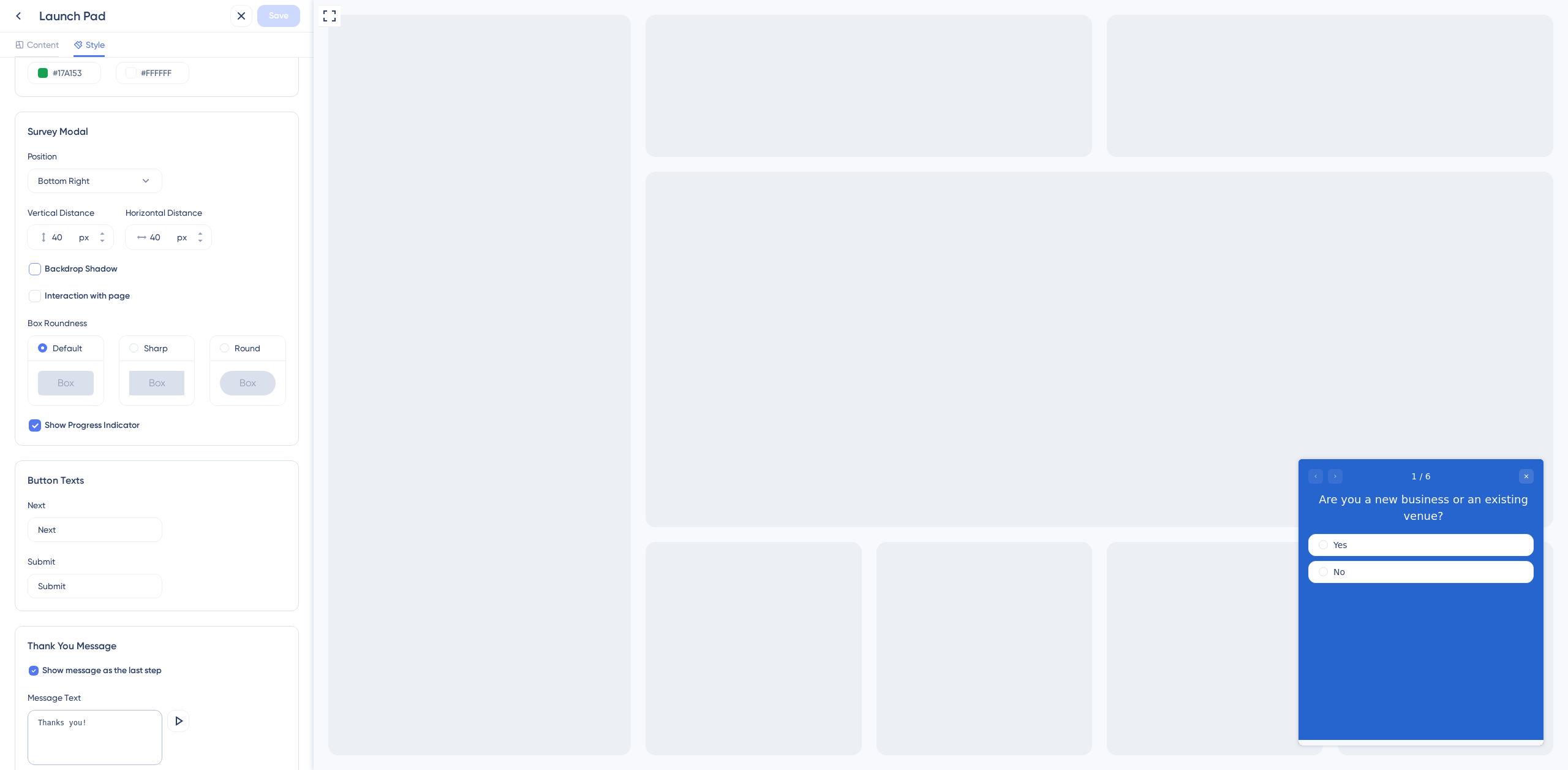
click at [40, 266] on div at bounding box center [34, 268] width 12 height 12
checkbox input "true"
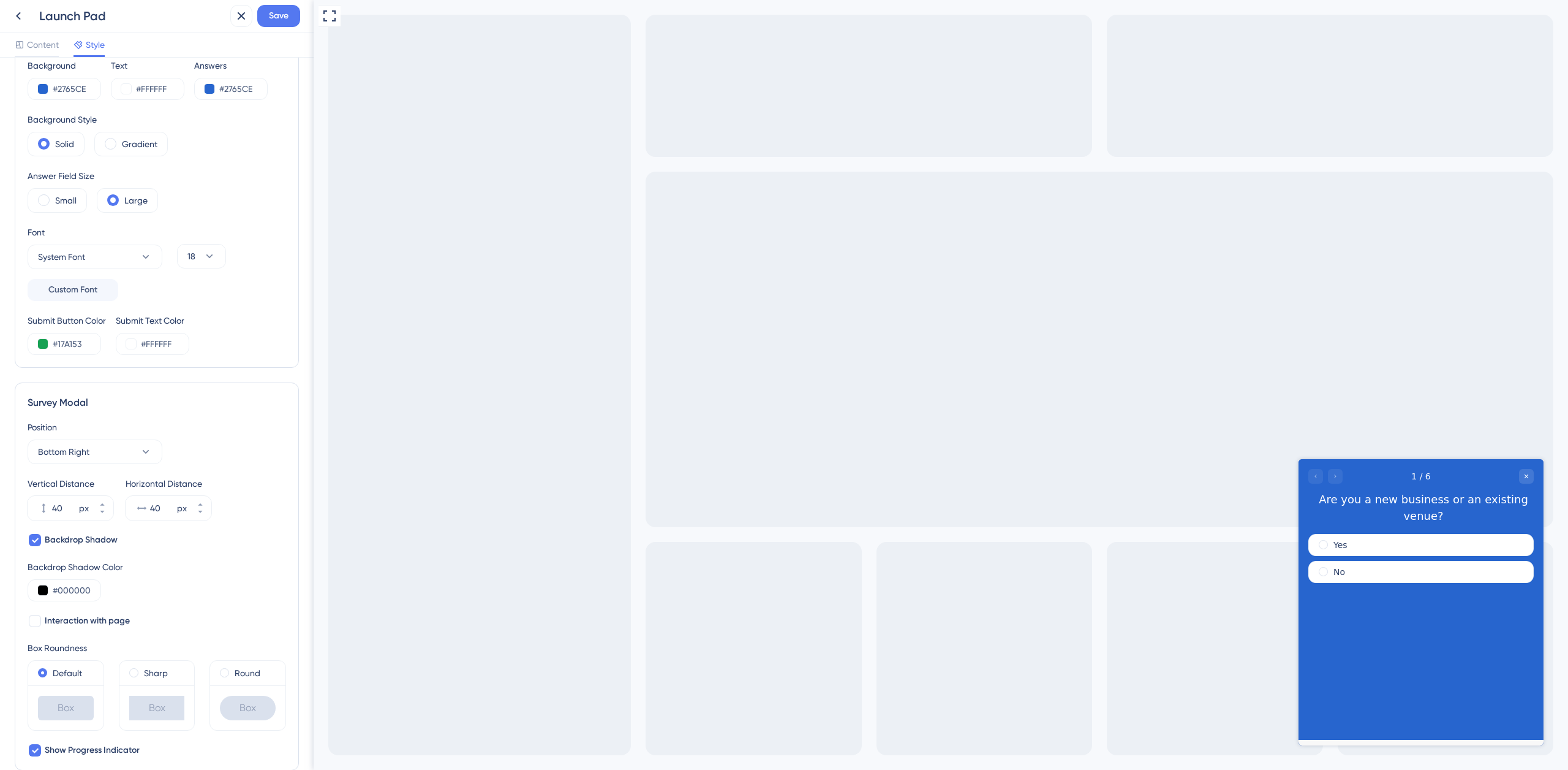
scroll to position [0, 0]
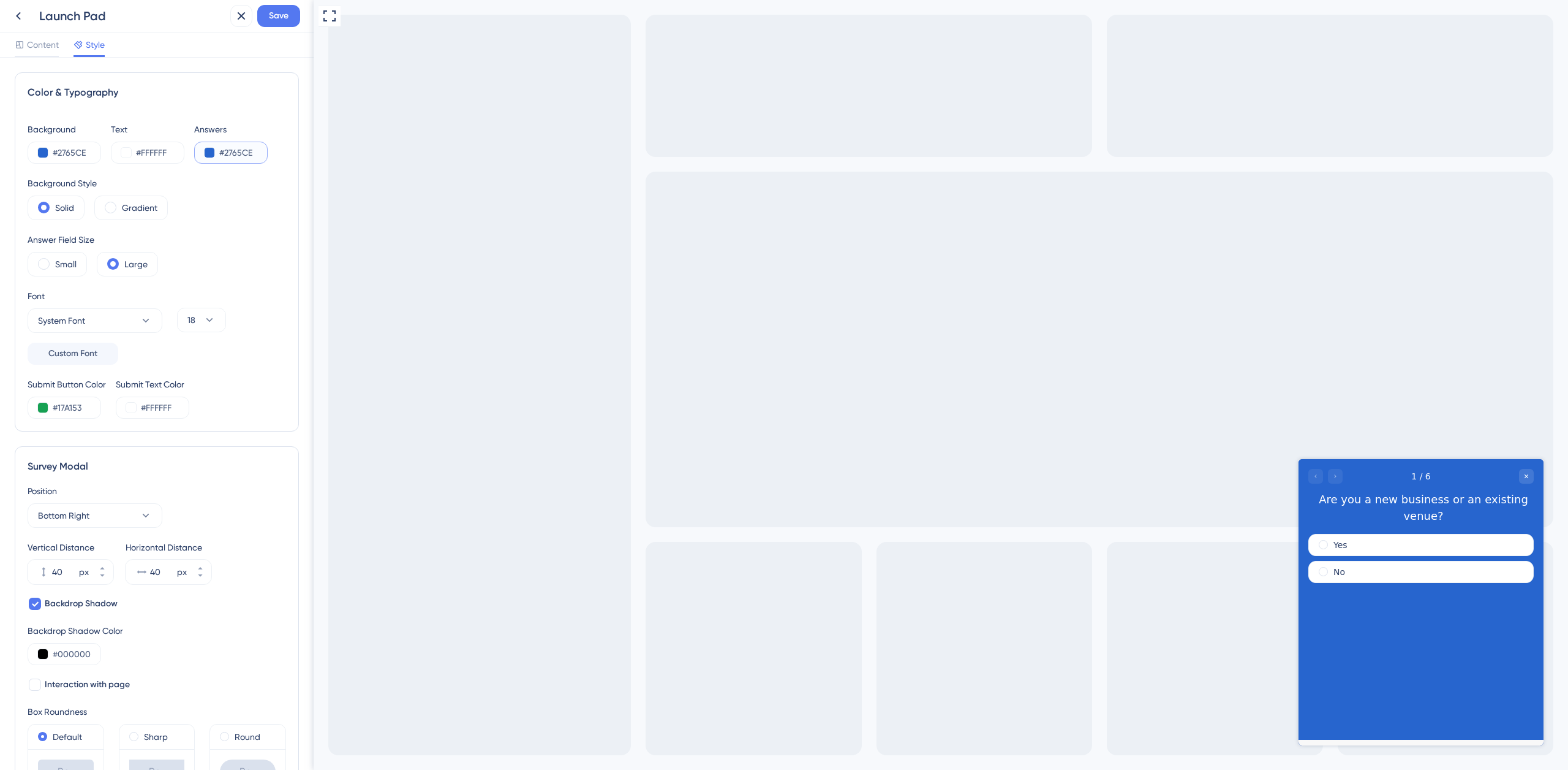
click at [235, 153] on input "#2765CE" at bounding box center [244, 152] width 50 height 15
click at [71, 654] on input "#000000" at bounding box center [78, 654] width 50 height 15
paste input "2765CE"
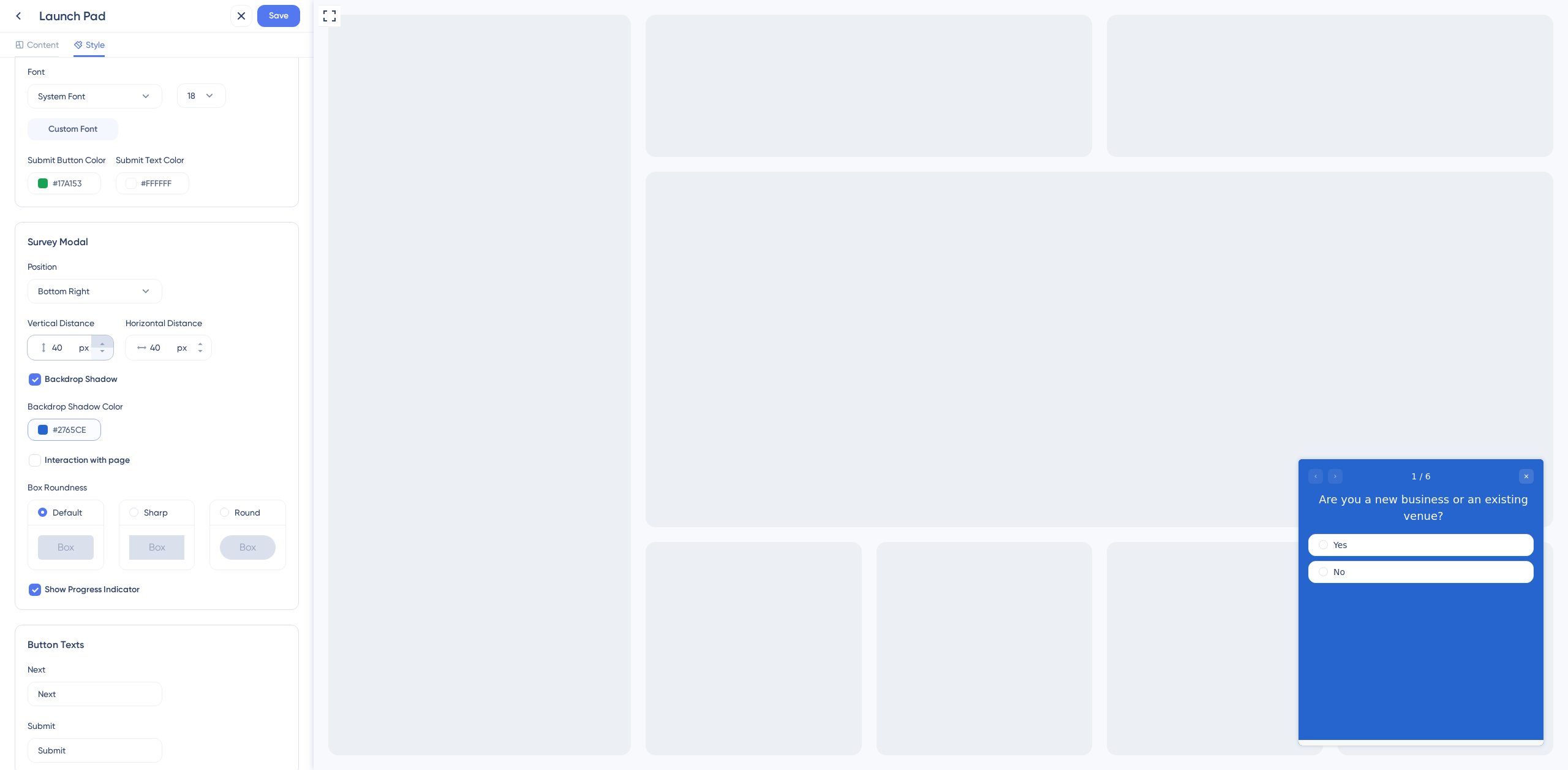
scroll to position [226, 0]
type input "#2765CE"
click at [80, 289] on span "Bottom Right" at bounding box center [64, 289] width 51 height 15
click at [84, 333] on div "Center Center" at bounding box center [95, 327] width 99 height 25
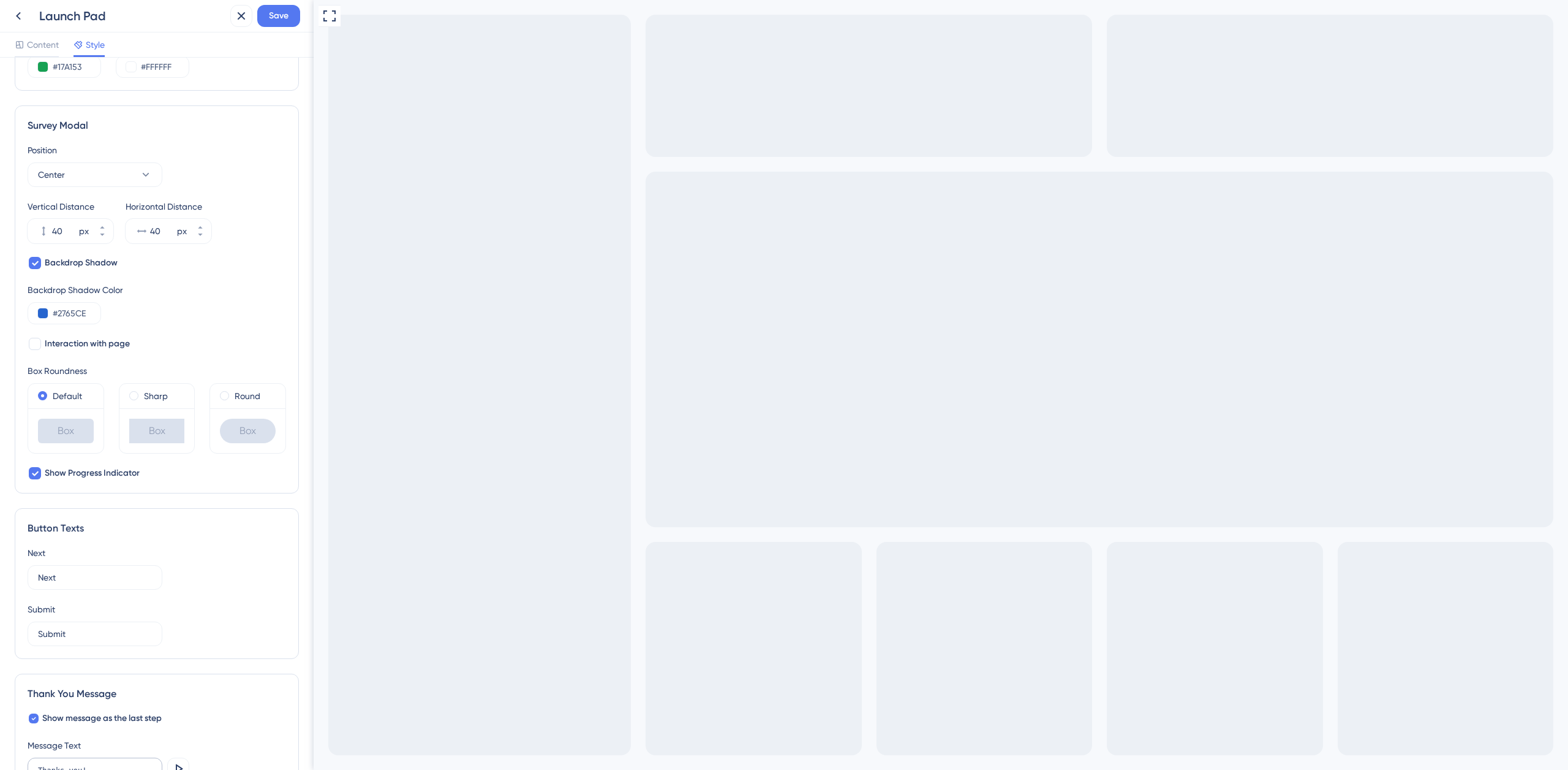
scroll to position [0, 0]
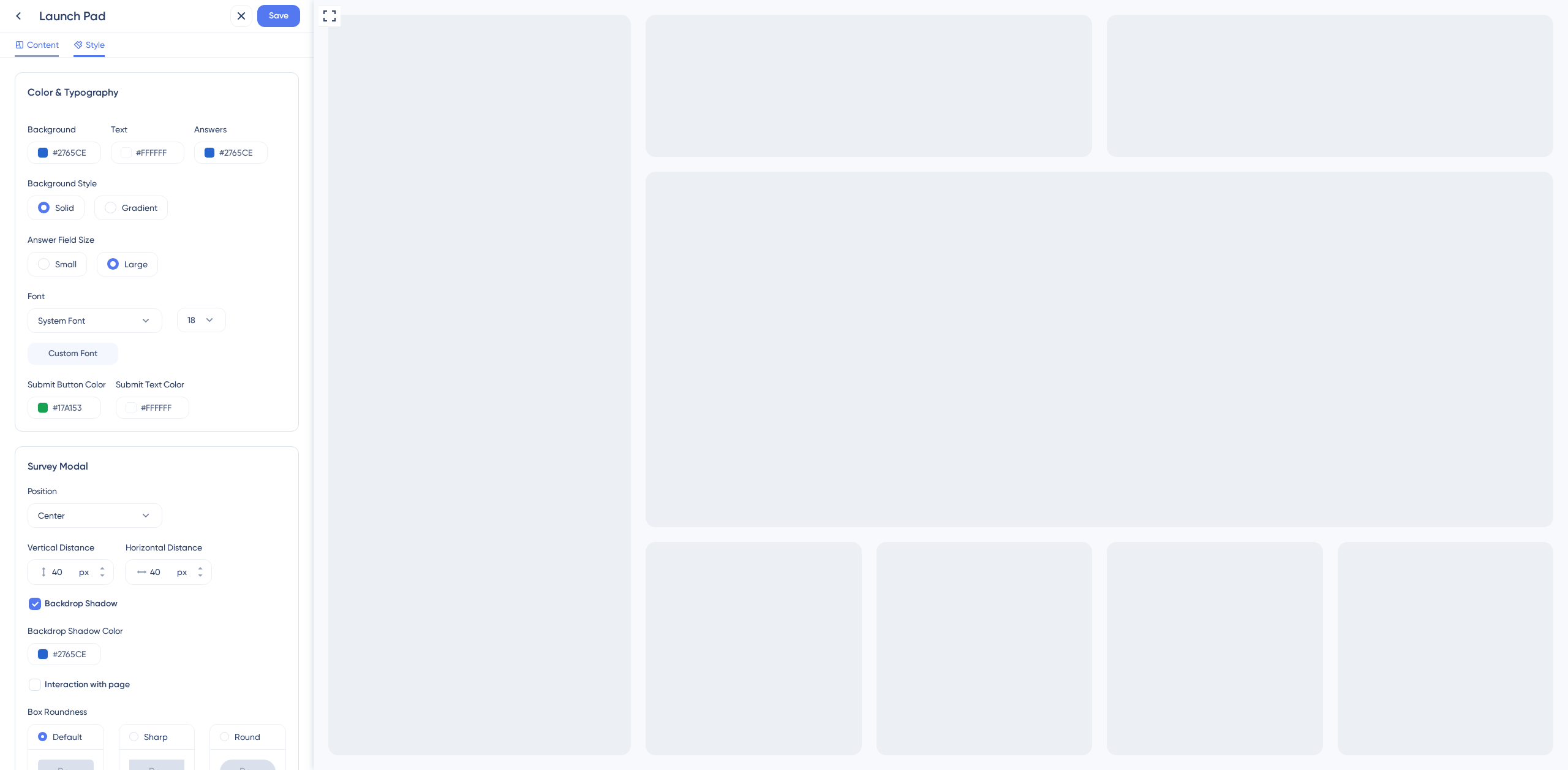
click at [47, 46] on span "Content" at bounding box center [43, 45] width 32 height 15
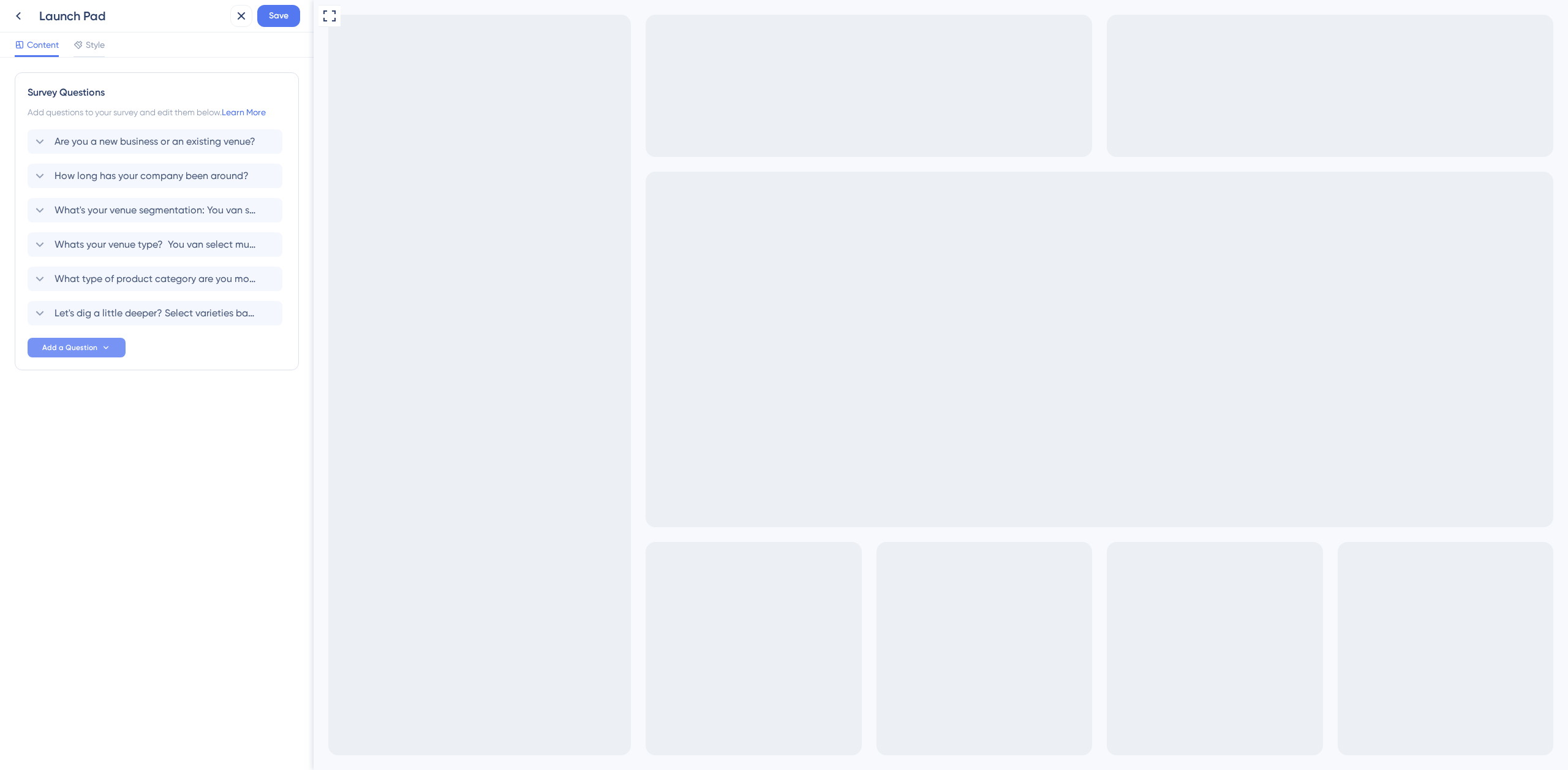
click at [83, 347] on span "Add a Question" at bounding box center [70, 347] width 55 height 10
click at [144, 141] on span "Are you a new business or an existing venue?" at bounding box center [155, 141] width 201 height 15
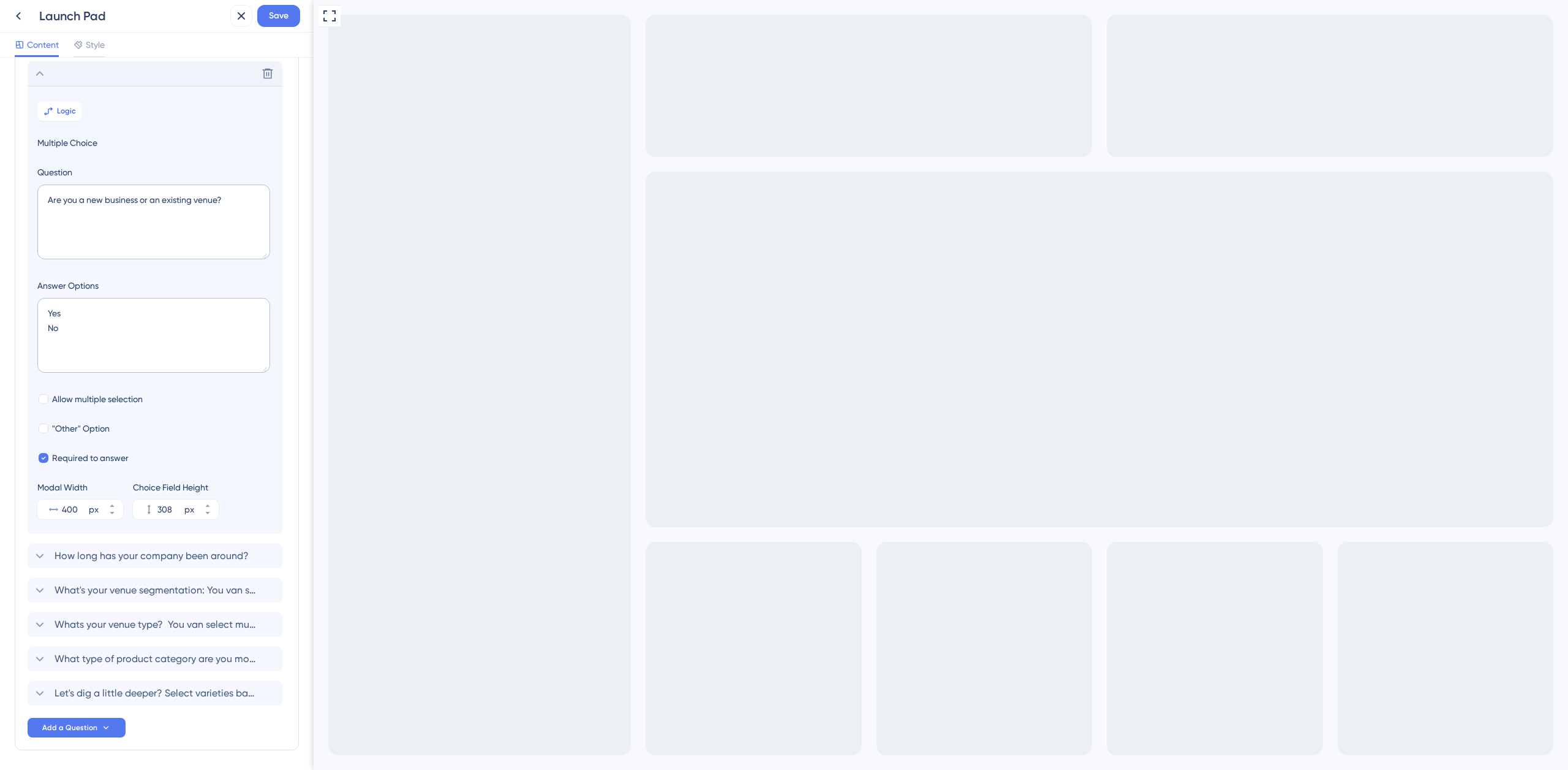
scroll to position [72, 0]
click at [50, 195] on textarea "Are you a new business or an existing venue?" at bounding box center [154, 218] width 233 height 75
click at [179, 197] on textarea "Queremos melhorar sua experiêcnia: Are you a new business or an existing venue?" at bounding box center [154, 218] width 233 height 75
click at [220, 193] on textarea "Queremos melhorar sua experiência: Are you a new business or an existing venue?" at bounding box center [154, 218] width 233 height 75
click at [133, 212] on textarea "Queremos melhorar sua experiência: \ Are you a new business or an existing venu…" at bounding box center [154, 218] width 233 height 75
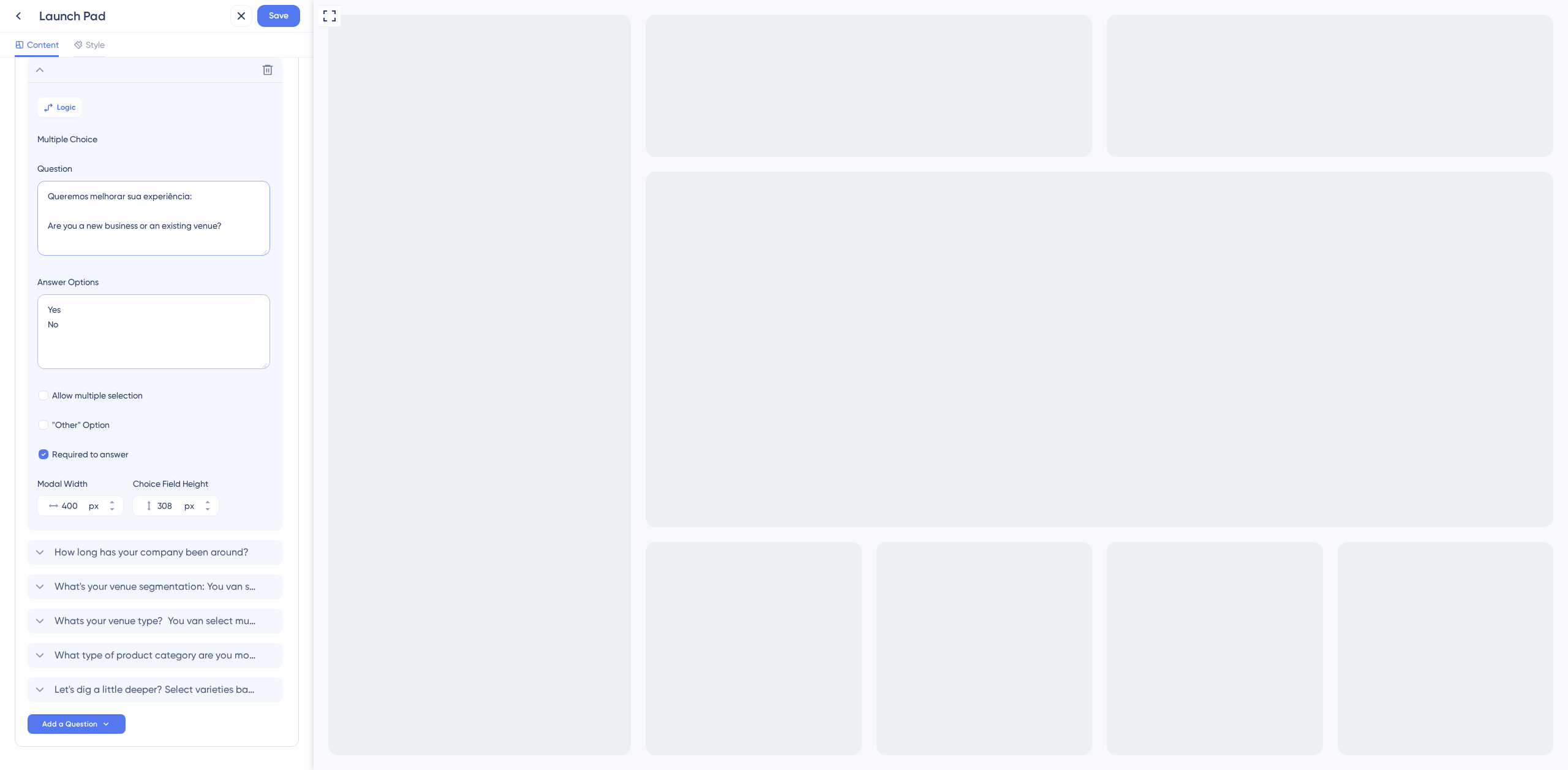
click at [201, 196] on textarea "Queremos melhorar sua experiência: Are you a new business or an existing venue?" at bounding box center [154, 218] width 233 height 75
click at [48, 196] on textarea "Queremos melhorar sua experiência! Are you a new business or an existing venue?" at bounding box center [154, 218] width 233 height 75
click at [47, 195] on textarea "Antes de começar o tour, quero entender mehor sobre o s Queremos melhorar sua e…" at bounding box center [154, 218] width 233 height 75
drag, startPoint x: 126, startPoint y: 194, endPoint x: 37, endPoint y: 195, distance: 89.0
click at [37, 195] on section "Logic Multiple Choice Question u estebelecimento:Antes de começar o tour, quero…" at bounding box center [154, 306] width 255 height 448
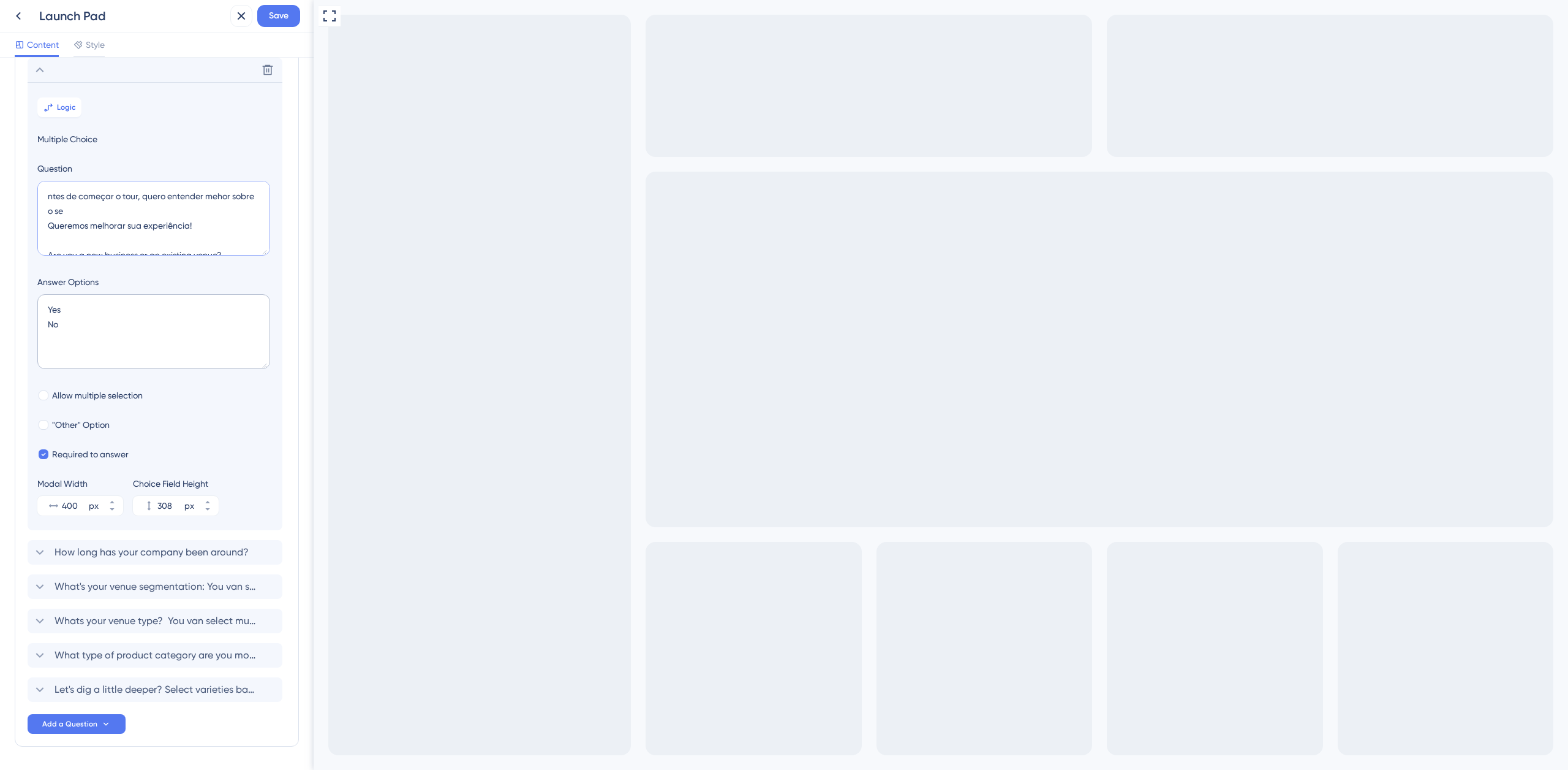
click at [134, 212] on textarea "ntes de começar o tour, quero entender mehor sobre o se Queremos melhorar sua e…" at bounding box center [154, 218] width 233 height 75
click at [217, 196] on textarea "ntes de começar o tour, quero entender mehor sobre o se Queremos melhorar sua e…" at bounding box center [154, 218] width 233 height 75
click at [119, 212] on textarea "ntes de começar o tour, quero entender melhor sobre o se Queremos melhorar sua …" at bounding box center [154, 218] width 233 height 75
paste textarea "u estebelecimento:A"
click at [74, 212] on textarea "ntes de começar o tour, quero entender melhor sobre o seu u estebelecimento:A Q…" at bounding box center [154, 218] width 233 height 75
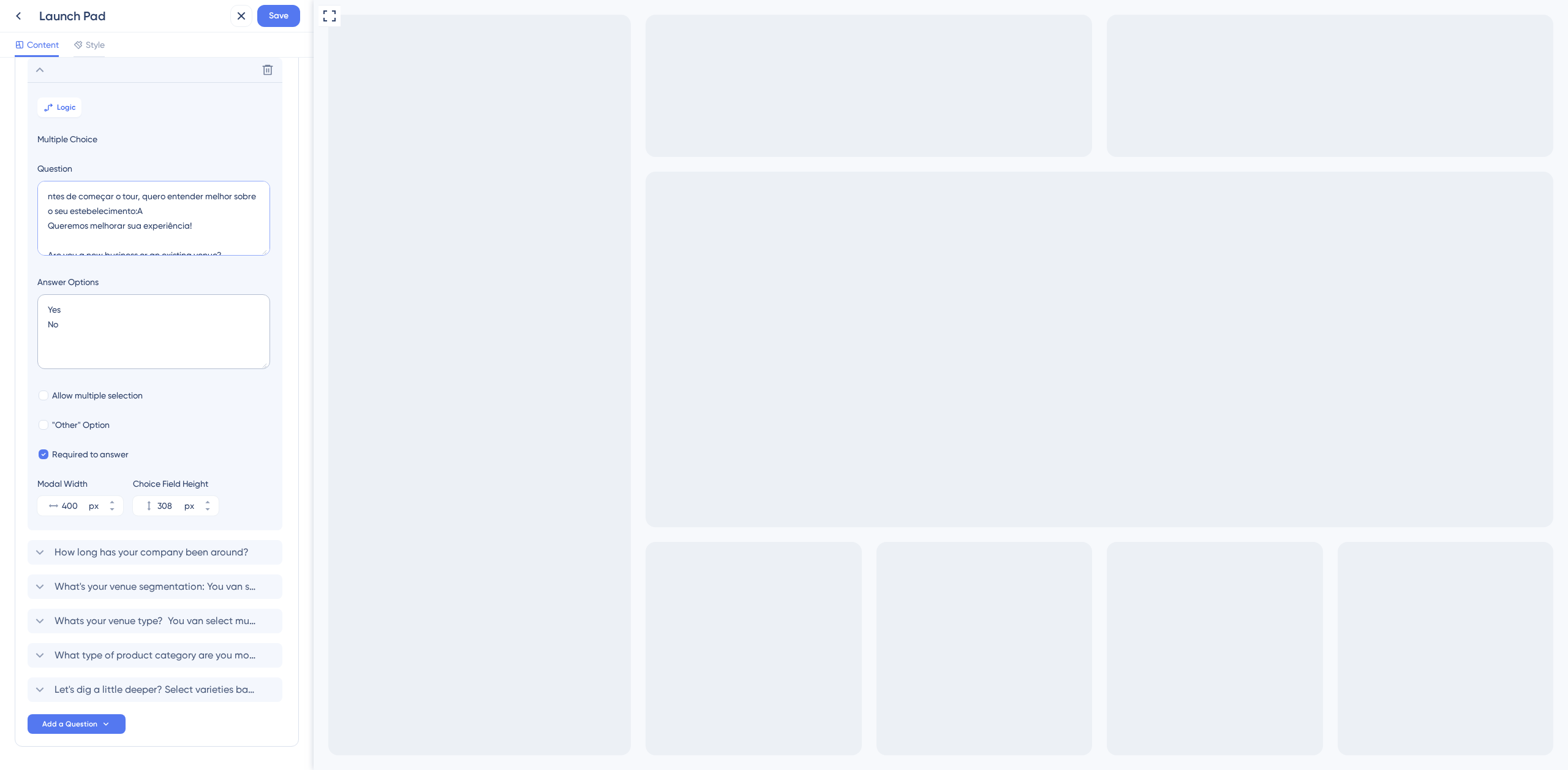
click at [161, 212] on textarea "ntes de começar o tour, quero entender melhor sobre o seu estebelecimento:A Que…" at bounding box center [154, 218] width 233 height 75
drag, startPoint x: 91, startPoint y: 226, endPoint x: 36, endPoint y: 223, distance: 55.1
click at [37, 223] on textarea "ntes de começar o tour, quero entender melhor sobre o seu estebelecimento. Quer…" at bounding box center [154, 218] width 233 height 75
click at [48, 195] on textarea "ntes de começar o tour, quero entender melhor sobre o seu estebelecimento para …" at bounding box center [154, 218] width 233 height 75
click at [136, 221] on textarea "Antes de começar o tour, quero entender melhor sobre o seu estebelecimento para…" at bounding box center [154, 218] width 233 height 75
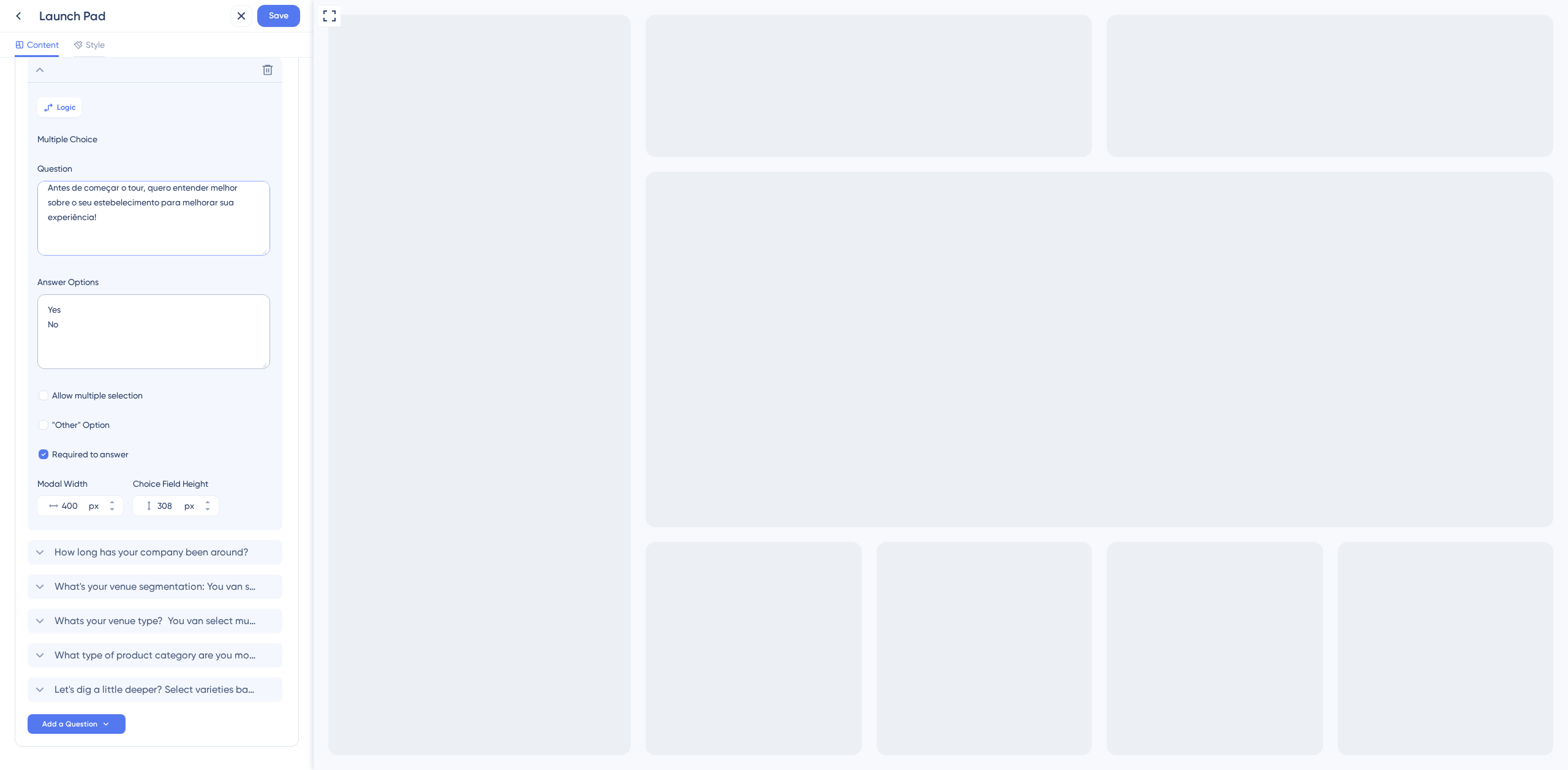
scroll to position [24, 0]
click at [233, 240] on textarea "Antes de começar o tour, quero entender melhor sobre o seu estebelecimento para…" at bounding box center [154, 218] width 233 height 75
click at [151, 228] on textarea "Antes de começar o tour, quero entender melhor sobre o seu estebelecimento para…" at bounding box center [154, 218] width 233 height 75
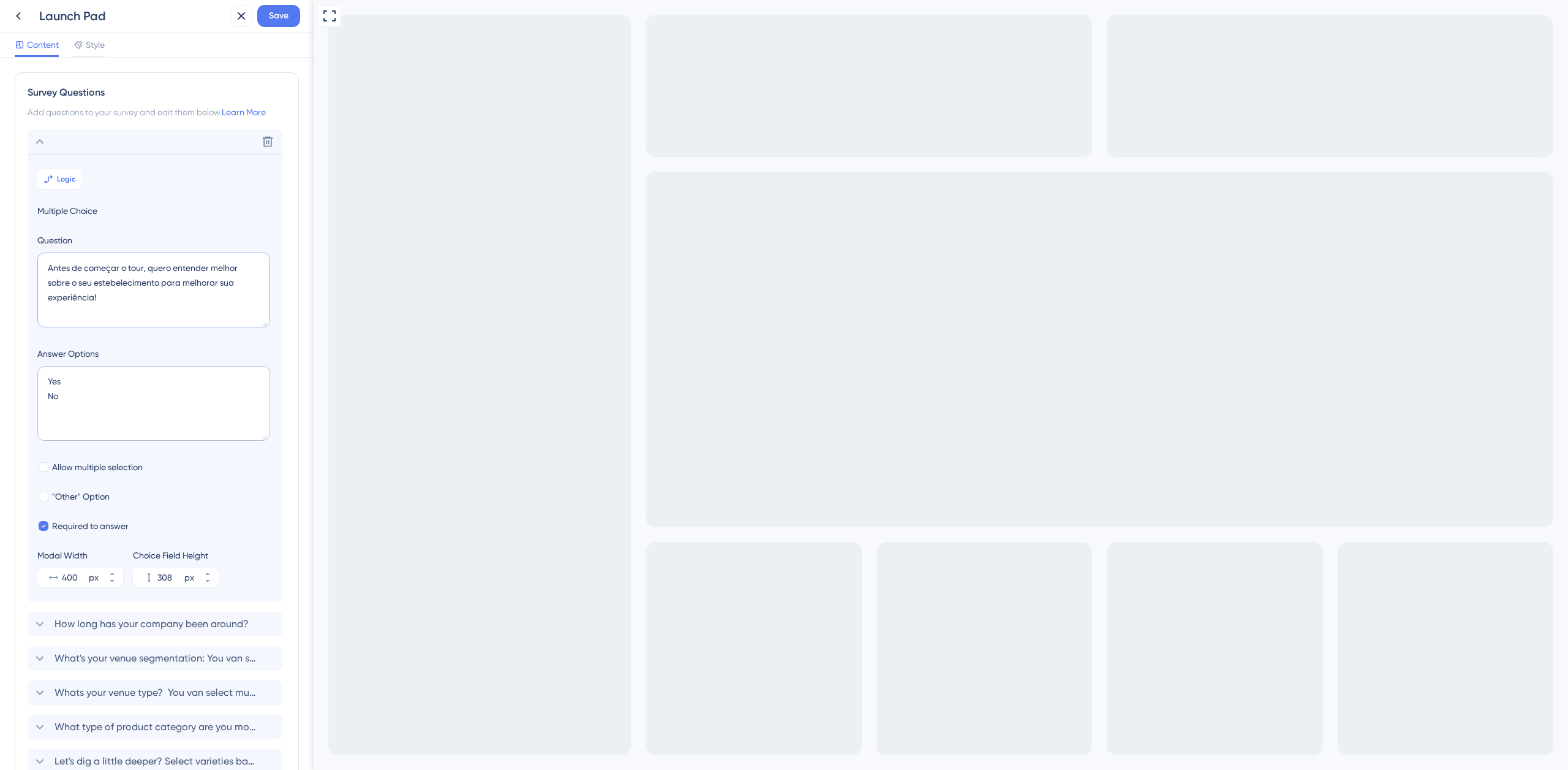
click at [49, 267] on textarea "Antes de começar o tour, quero entender melhor sobre o seu estebelecimento para…" at bounding box center [154, 290] width 233 height 75
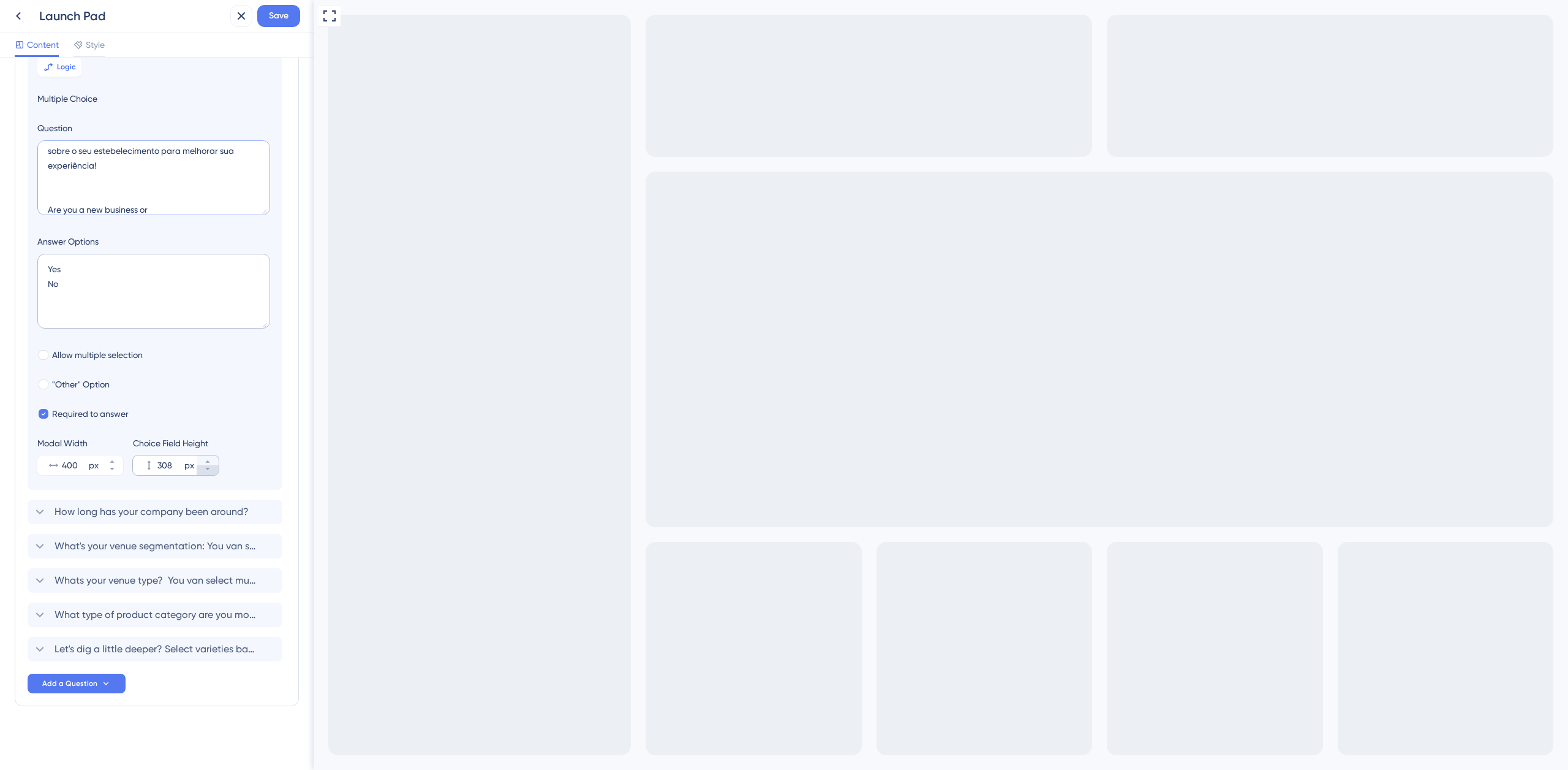
type textarea "Antes de começar o tour, quero entender melhor sobre o seu estebelecimento para…"
click at [210, 472] on icon at bounding box center [208, 469] width 8 height 8
click at [210, 472] on button "306 px" at bounding box center [207, 470] width 22 height 10
click at [210, 472] on button "305 px" at bounding box center [207, 470] width 22 height 10
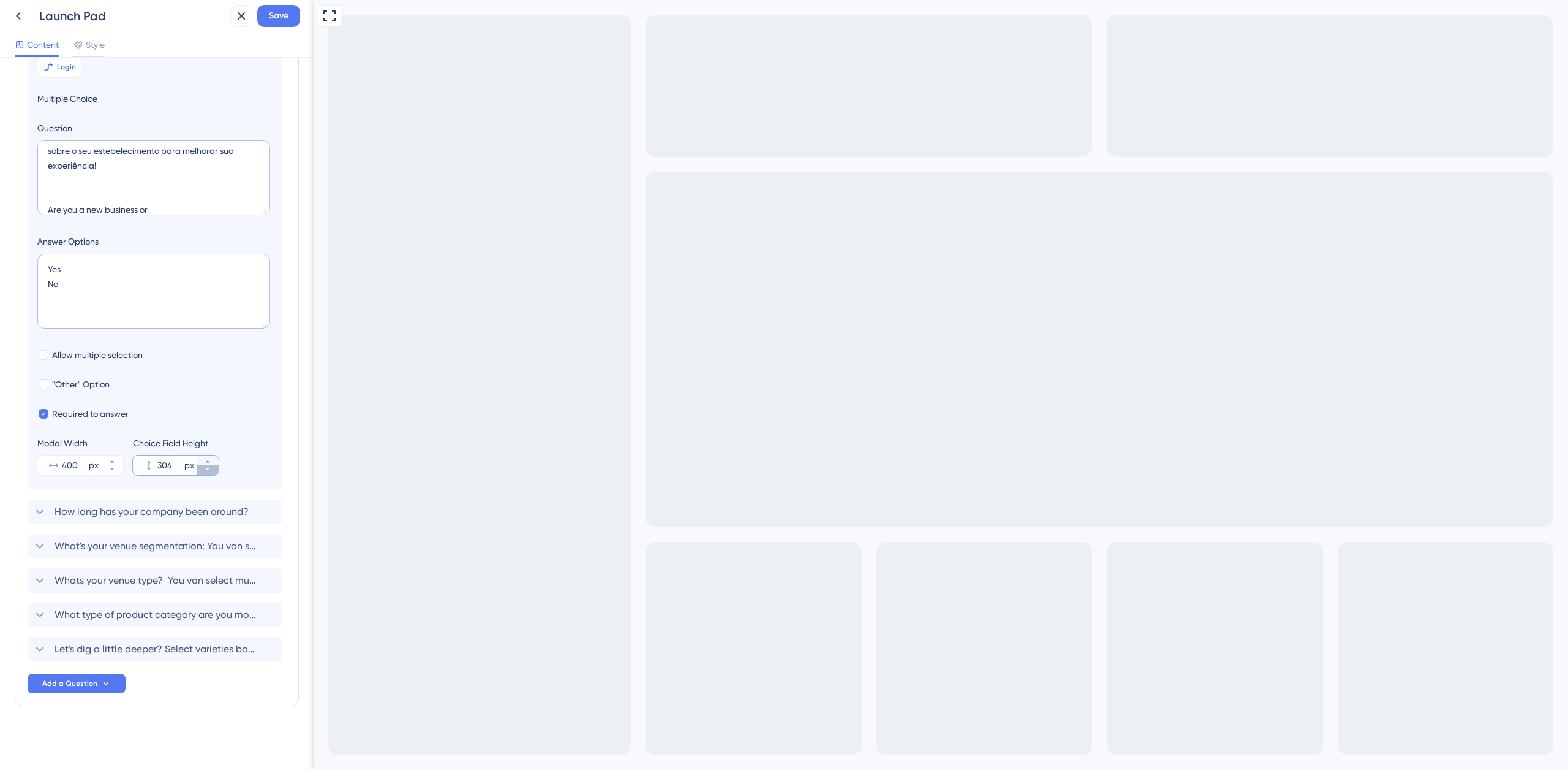
click at [209, 474] on button "304 px" at bounding box center [207, 470] width 22 height 10
click at [210, 472] on button "303 px" at bounding box center [207, 470] width 22 height 10
click at [210, 472] on button "302 px" at bounding box center [207, 470] width 22 height 10
click at [210, 471] on icon at bounding box center [208, 469] width 8 height 8
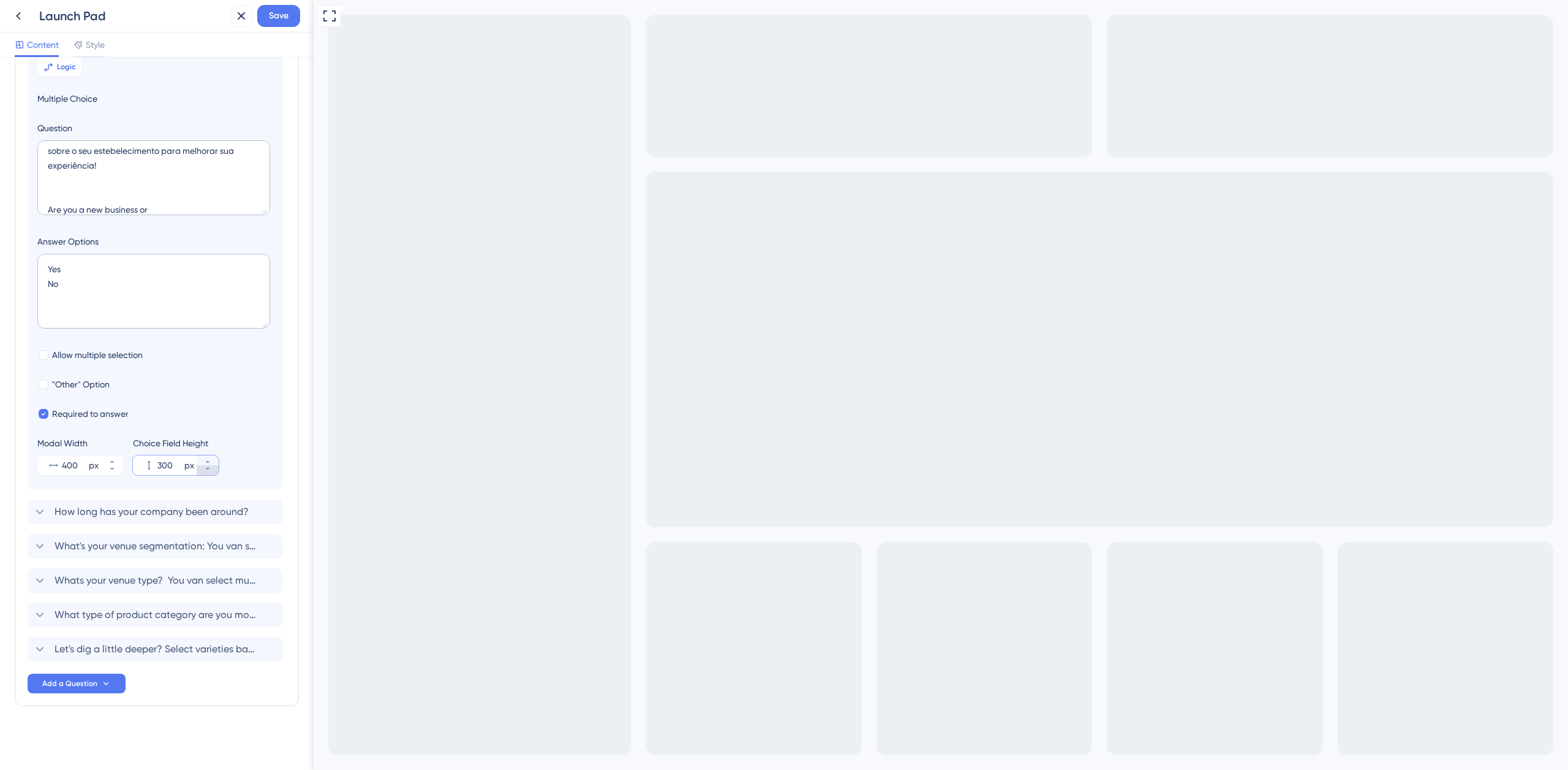
type input "299"
click at [288, 14] on span "Save" at bounding box center [278, 15] width 20 height 15
click at [244, 15] on icon at bounding box center [241, 15] width 15 height 15
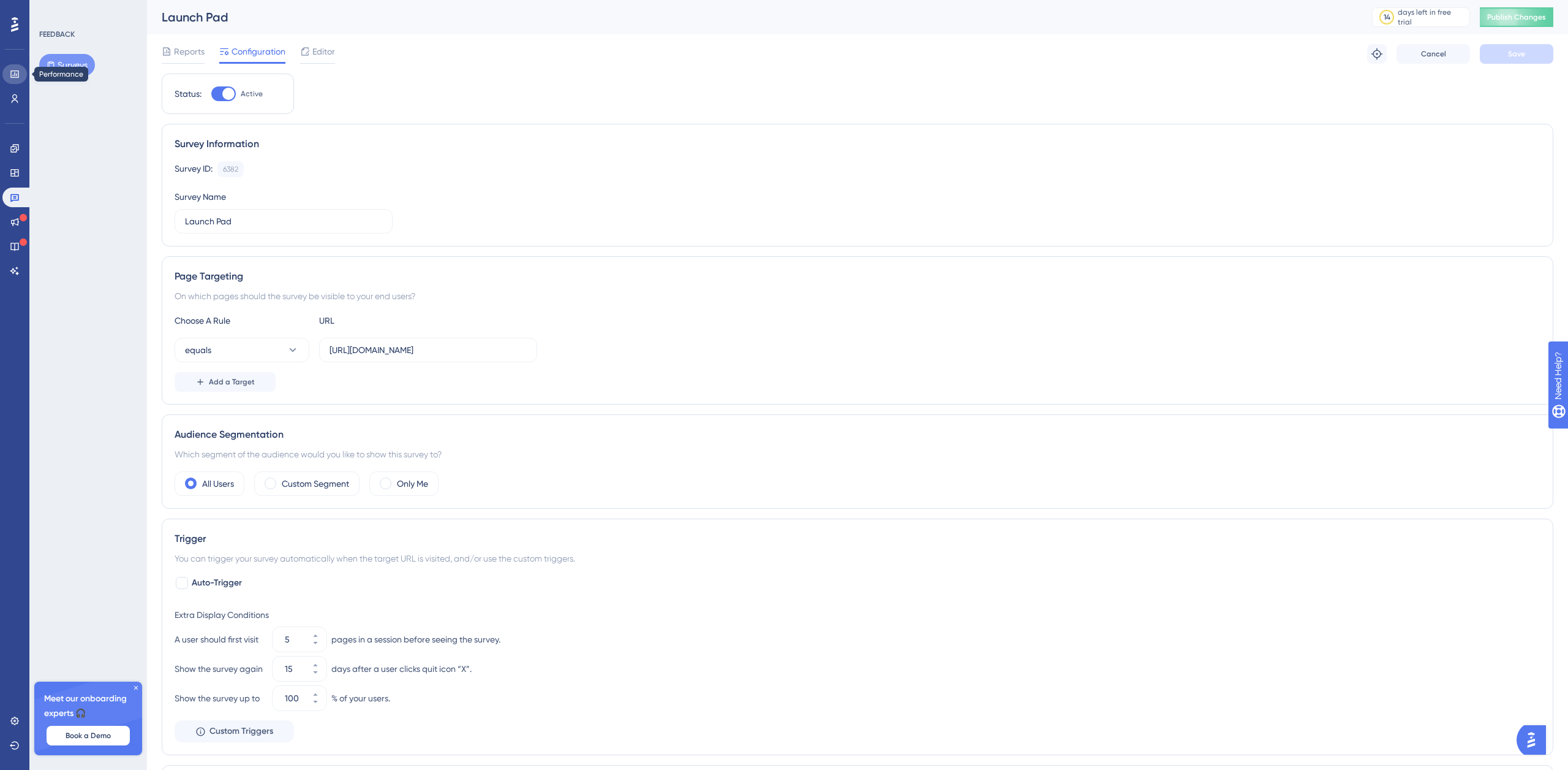
click at [18, 73] on icon at bounding box center [14, 74] width 10 height 10
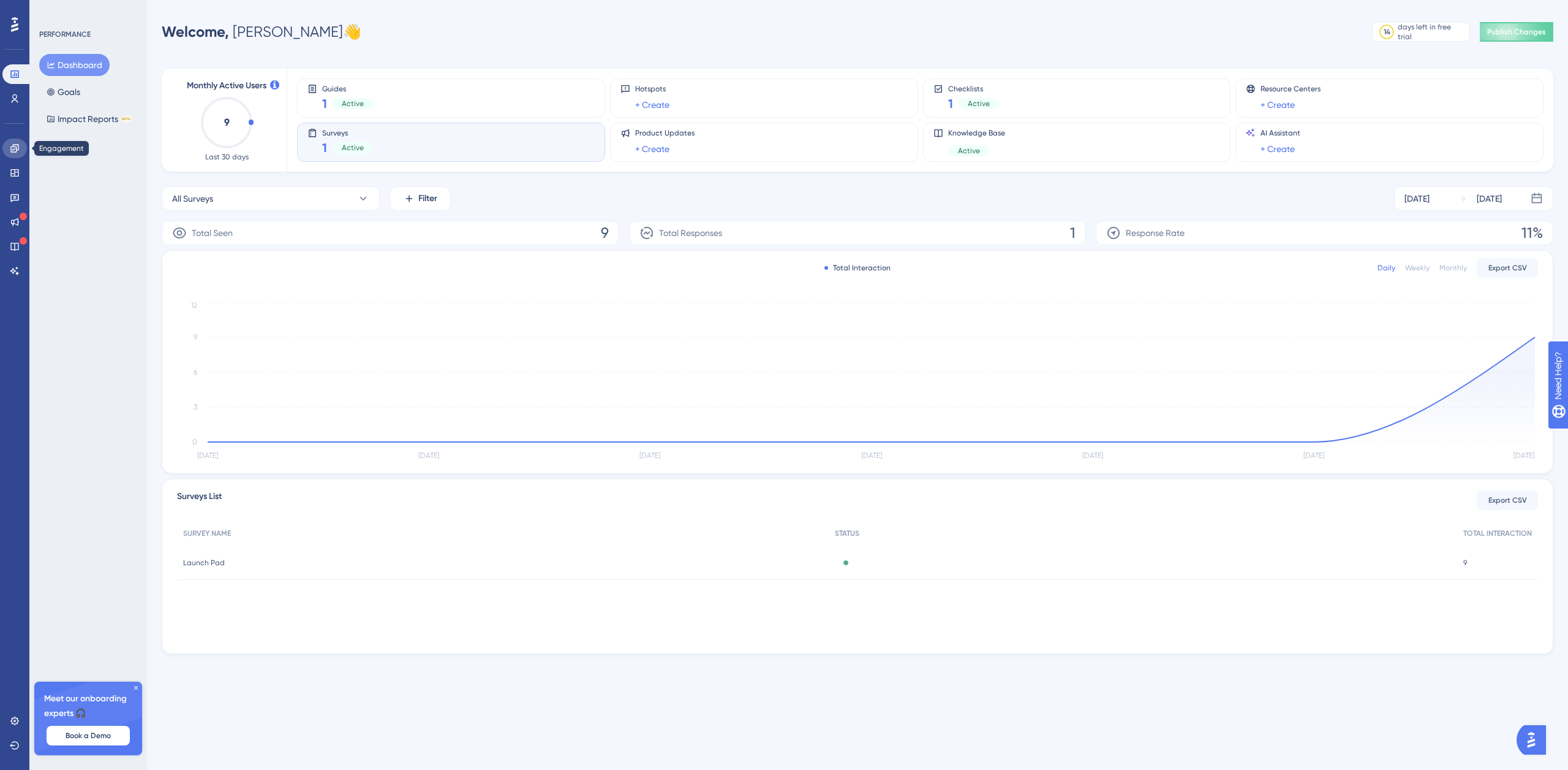
click at [15, 149] on icon at bounding box center [14, 148] width 10 height 10
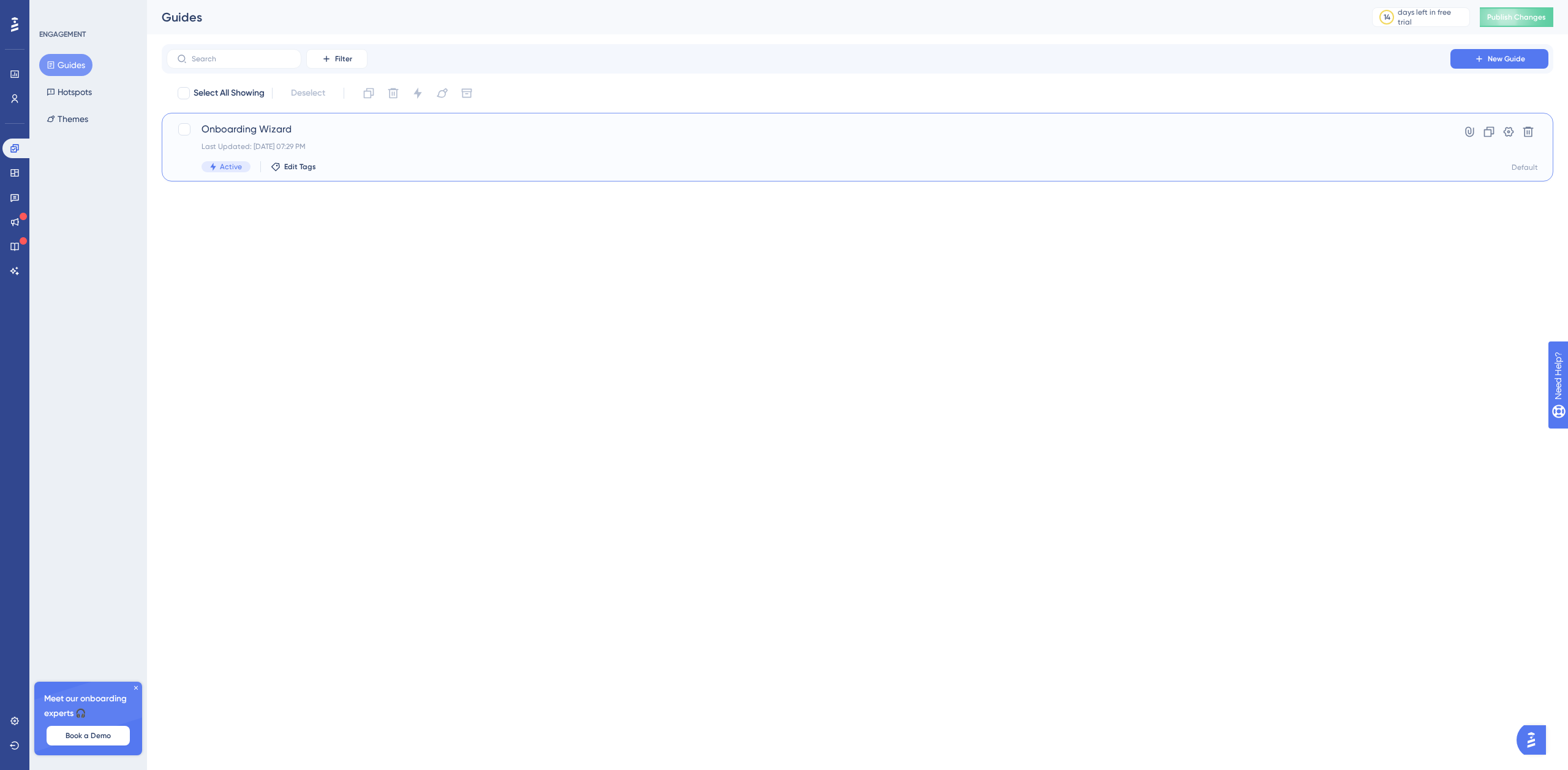
click at [293, 127] on span "Onboarding Wizard" at bounding box center [808, 129] width 1214 height 15
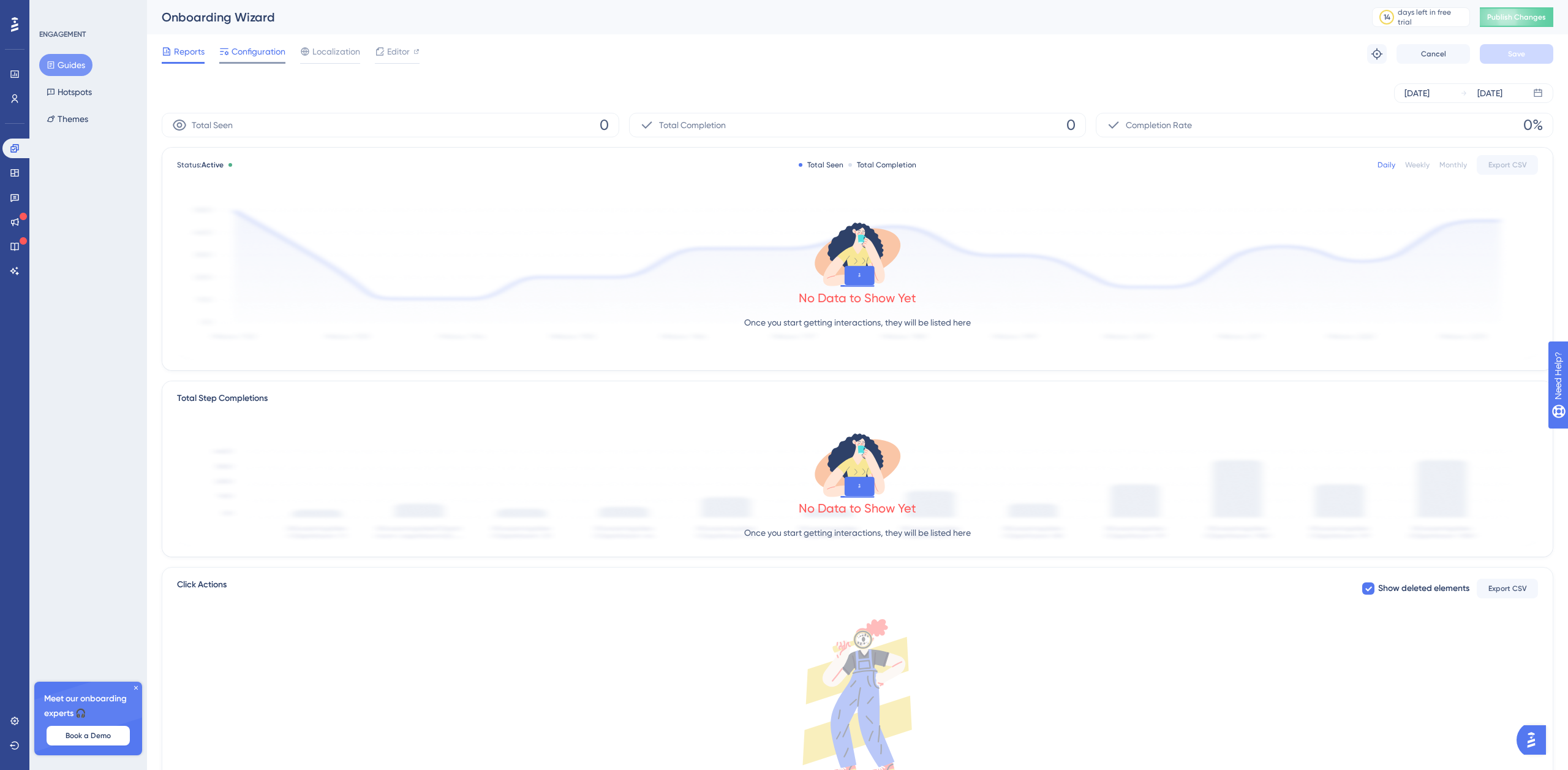
click at [252, 56] on span "Configuration" at bounding box center [258, 51] width 54 height 15
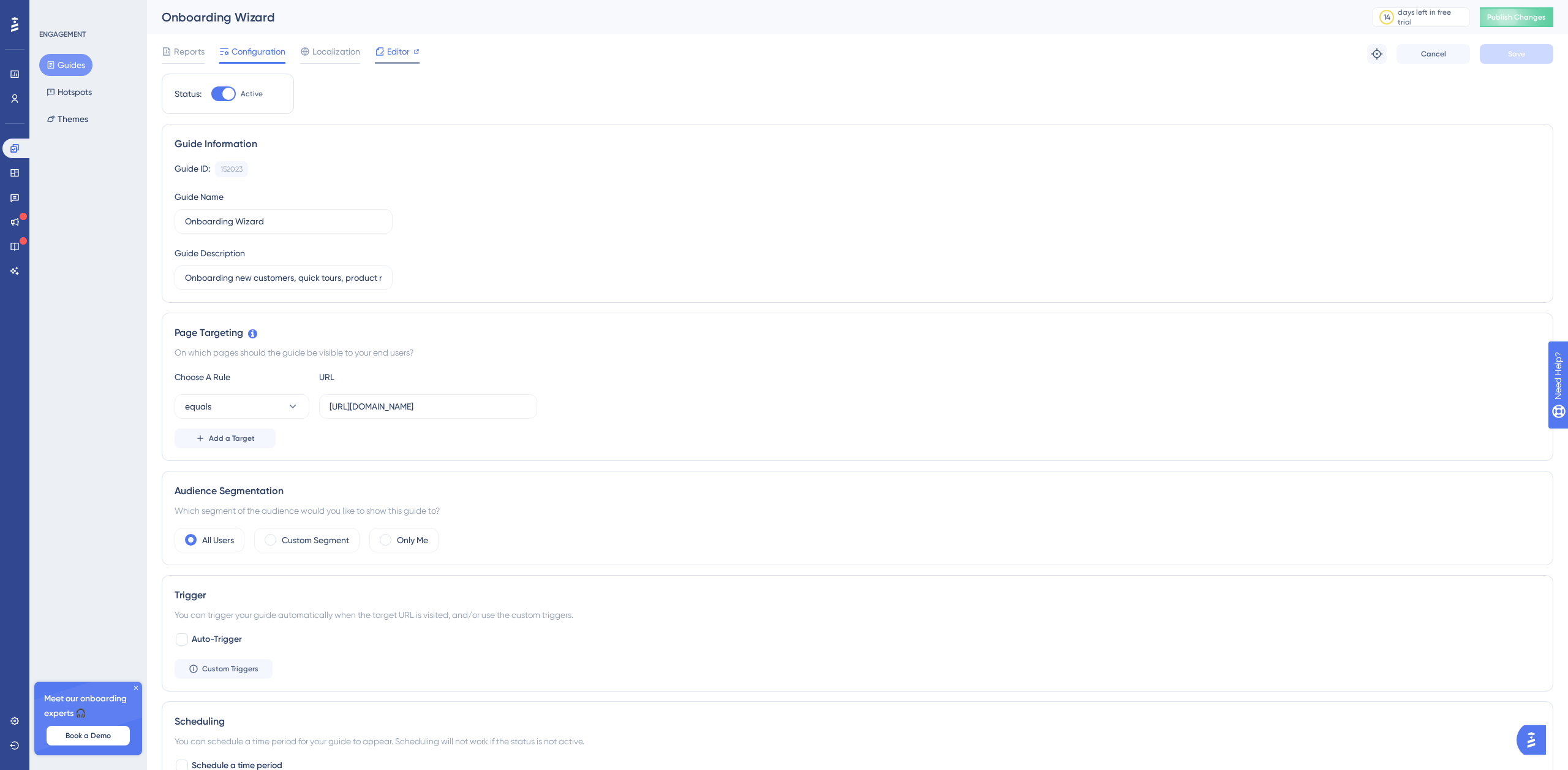
click at [404, 53] on span "Editor" at bounding box center [399, 51] width 23 height 15
click at [400, 55] on span "Editor" at bounding box center [399, 51] width 23 height 15
click at [395, 51] on span "Editor" at bounding box center [399, 51] width 23 height 15
click at [400, 50] on span "Editor" at bounding box center [399, 51] width 23 height 15
click at [408, 59] on div "Editor" at bounding box center [397, 53] width 44 height 20
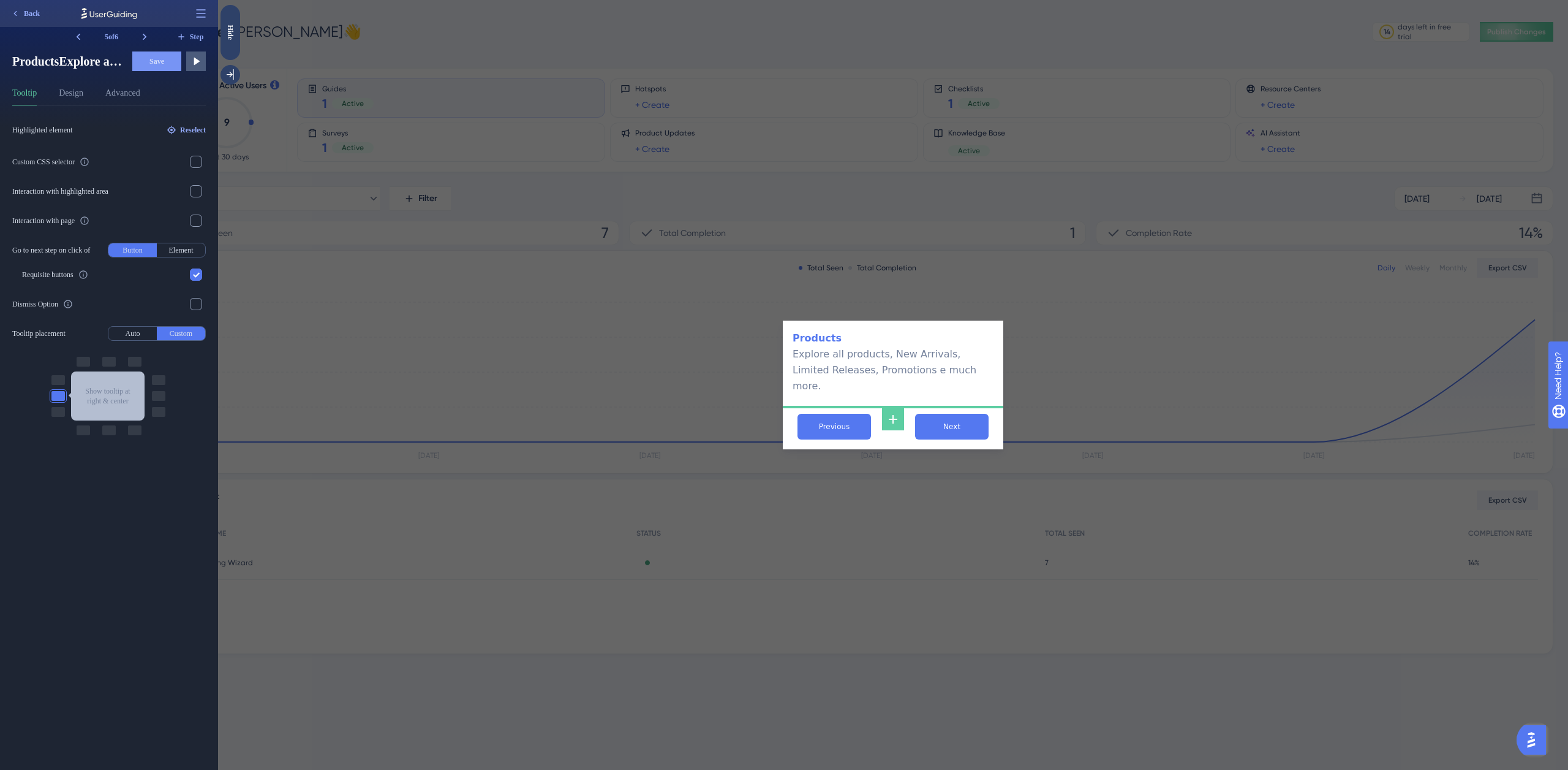
click at [615, 277] on div "Products Explore all products, New Arrivals, Limited Releases, Promotions e muc…" at bounding box center [893, 385] width 1350 height 770
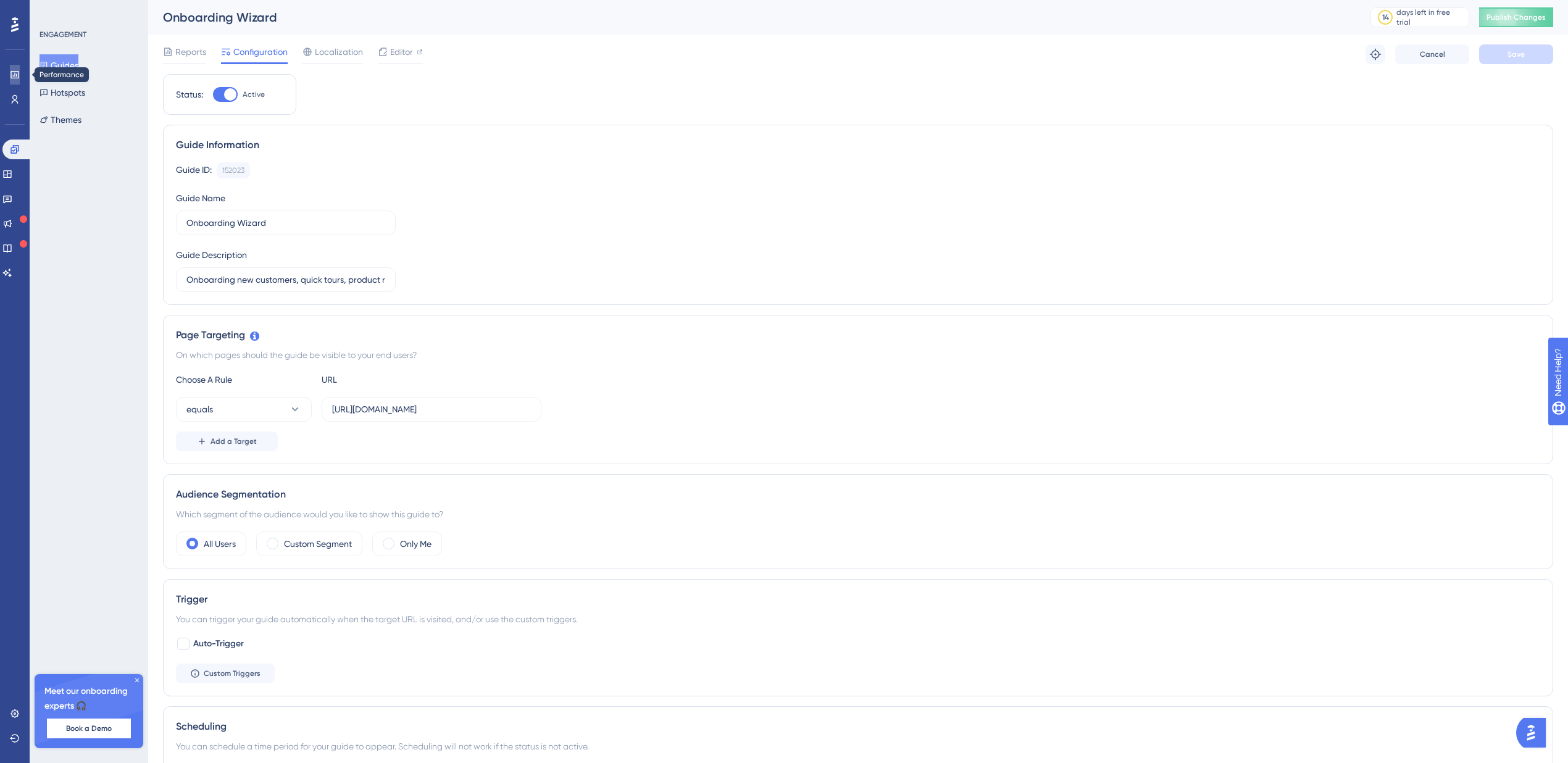
click at [20, 73] on link at bounding box center [14, 74] width 10 height 20
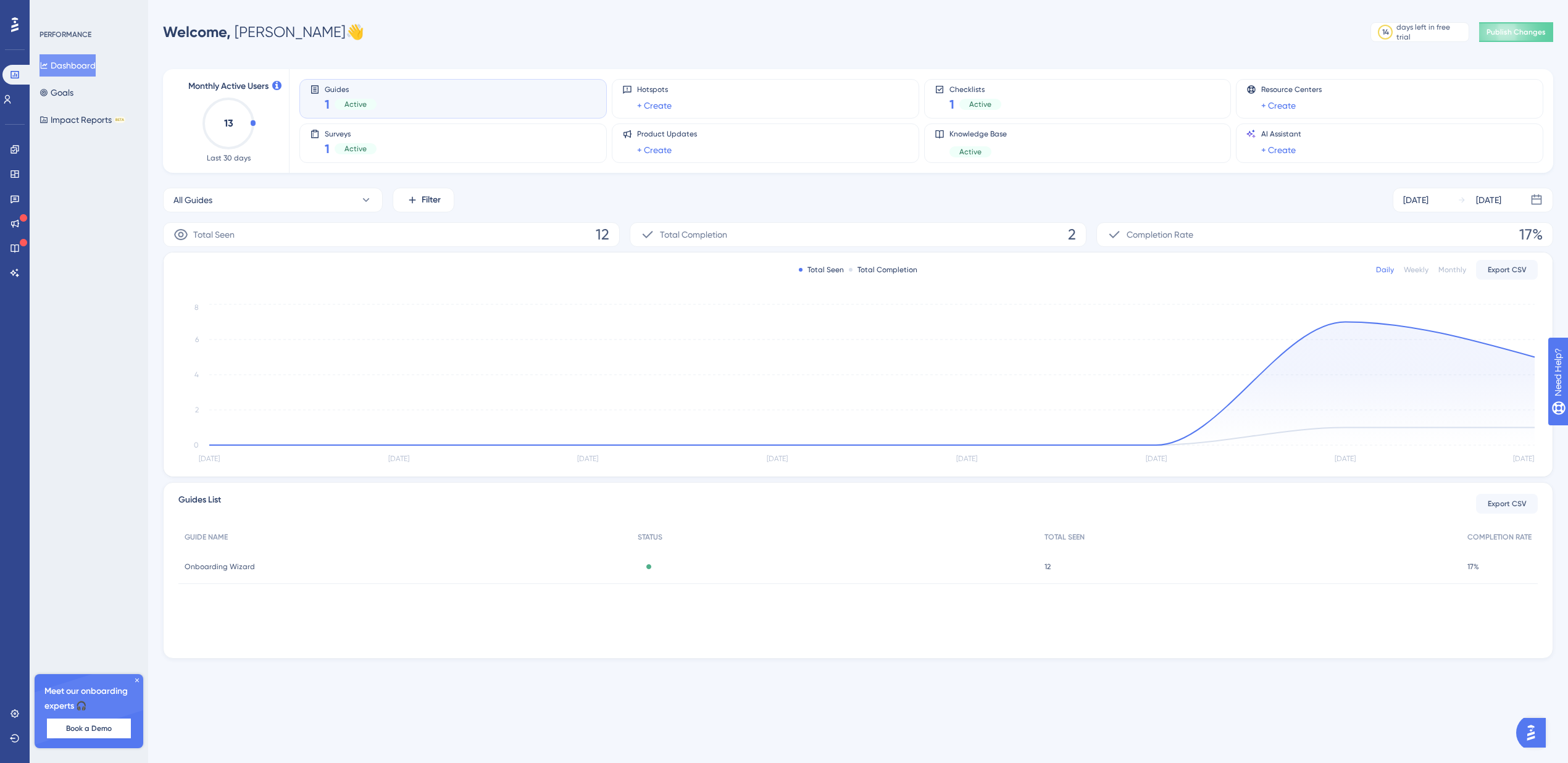
click at [17, 29] on icon at bounding box center [15, 24] width 8 height 15
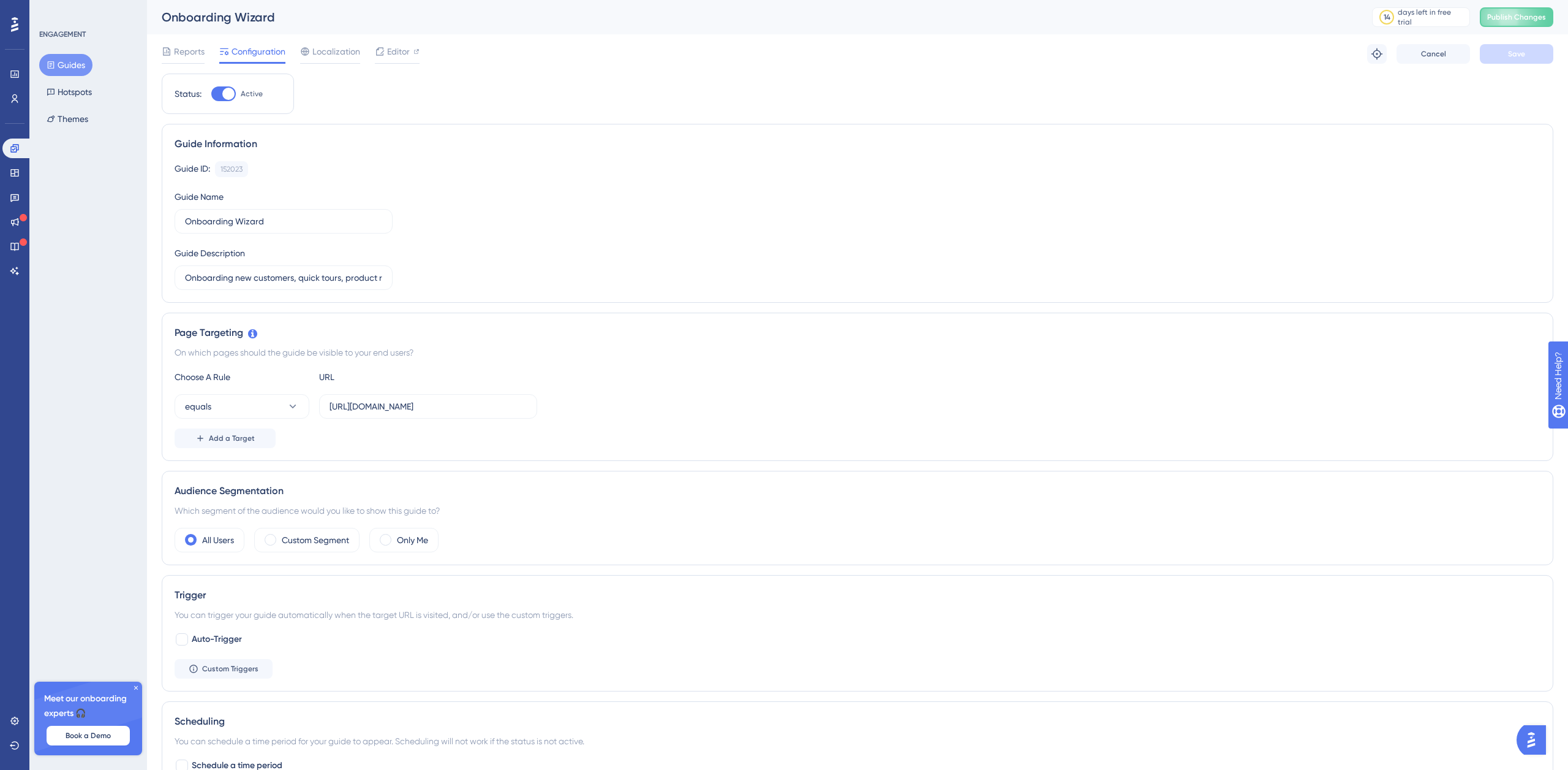
click at [18, 32] on div at bounding box center [15, 24] width 20 height 20
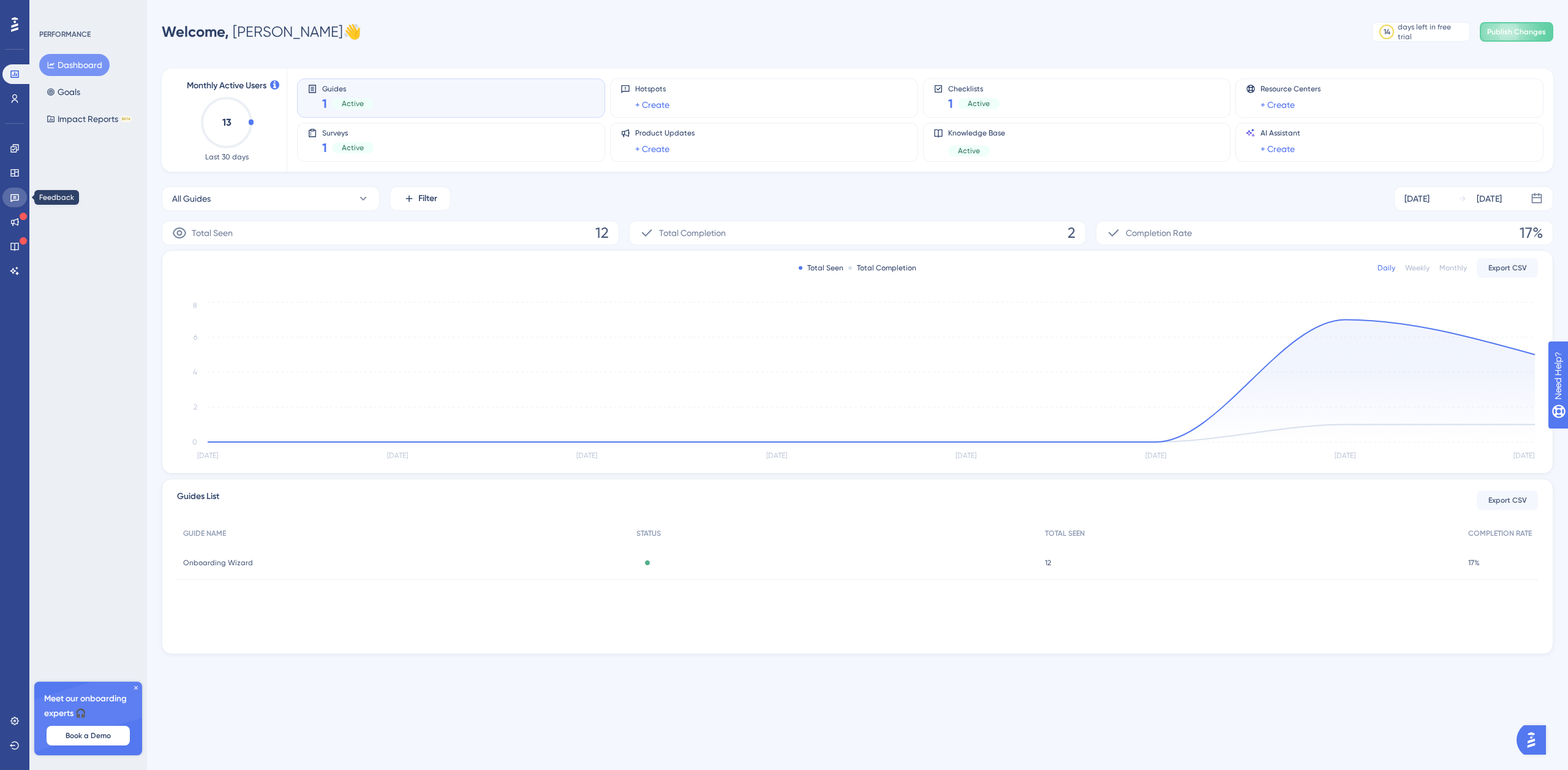
click at [22, 198] on link at bounding box center [15, 197] width 25 height 20
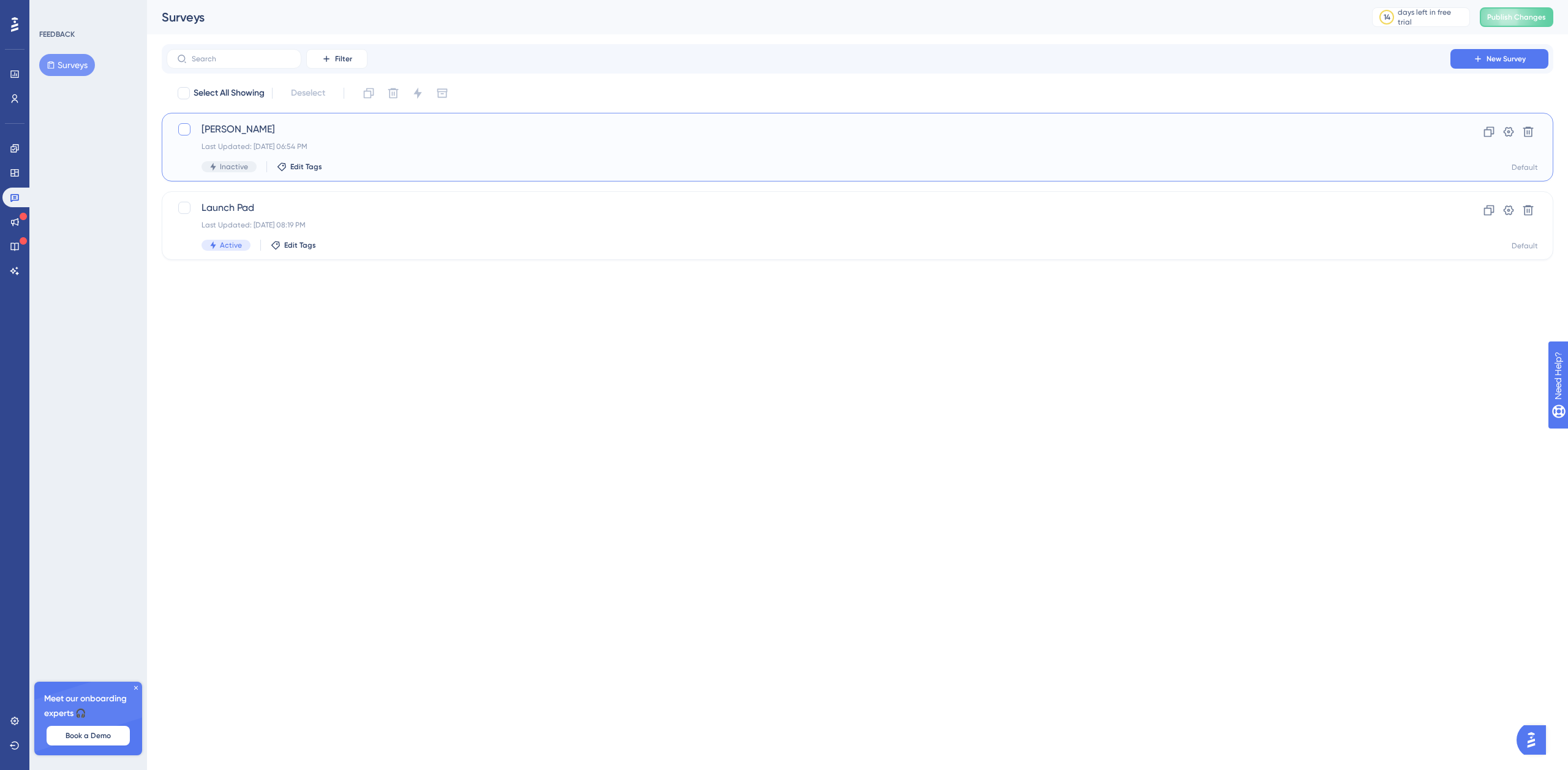
click at [186, 129] on div at bounding box center [184, 129] width 12 height 12
checkbox input "true"
click at [399, 95] on icon at bounding box center [393, 93] width 12 height 12
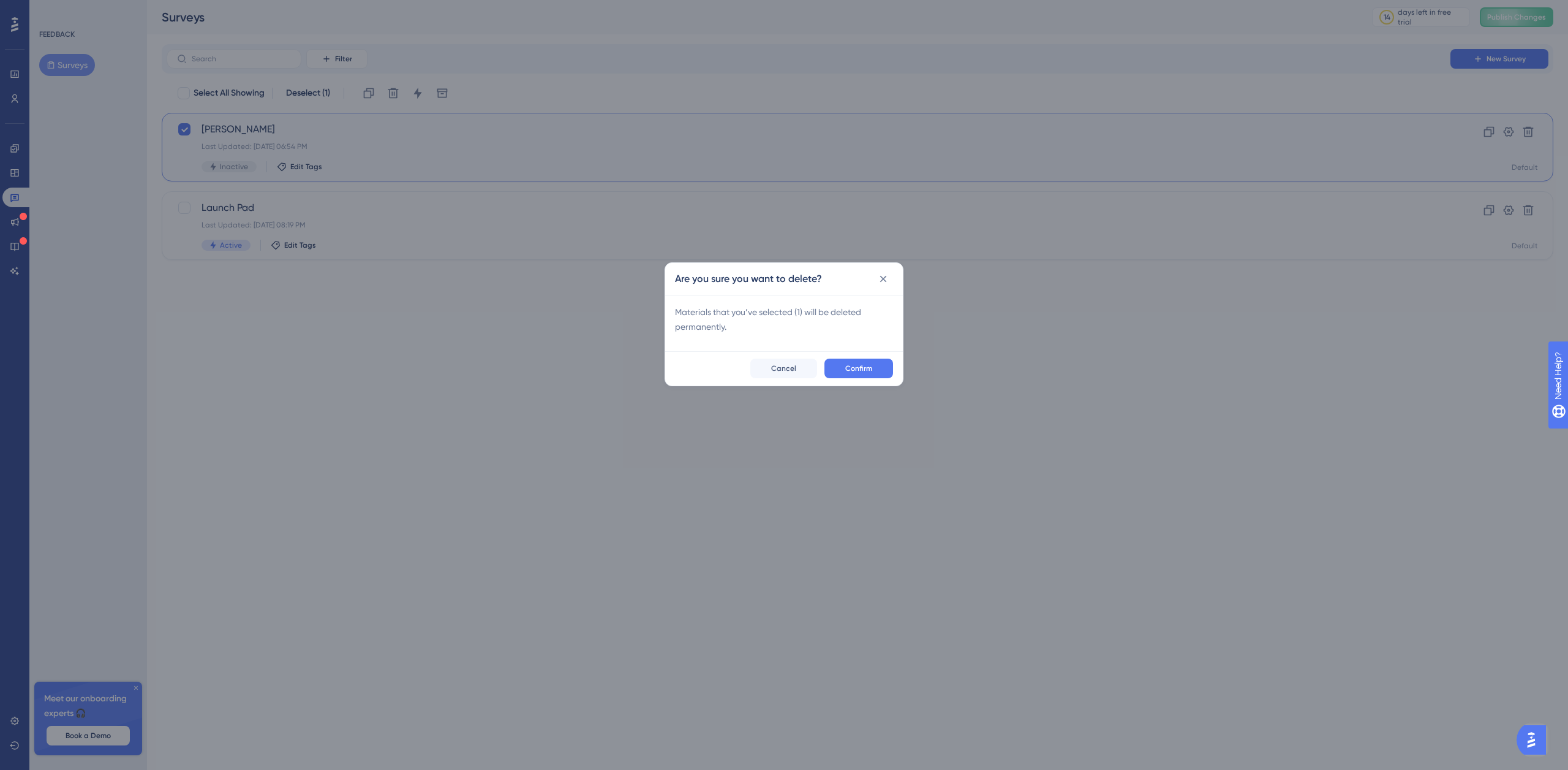
click at [864, 368] on span "Confirm" at bounding box center [859, 368] width 27 height 10
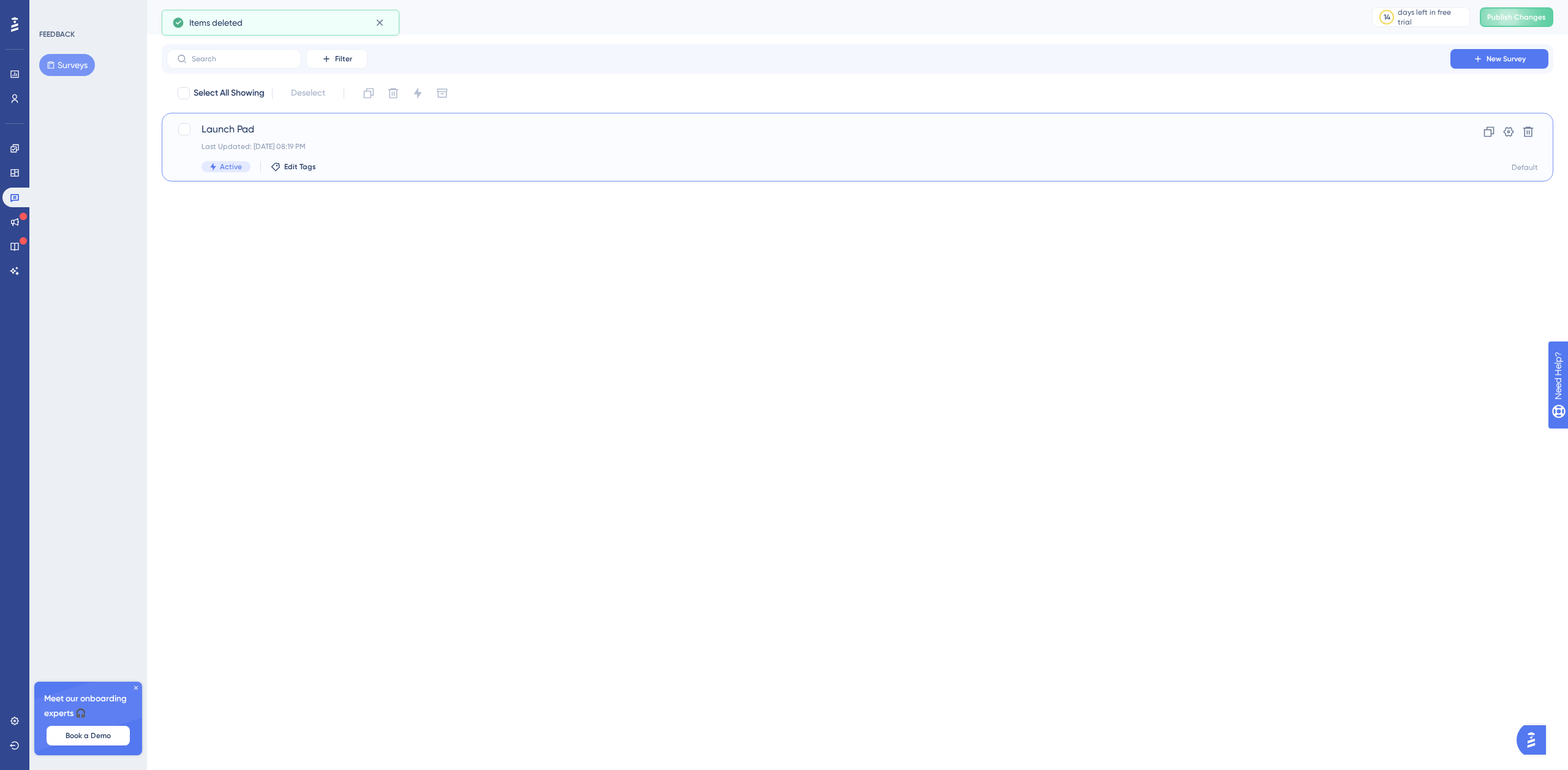
click at [273, 131] on span "Launch Pad" at bounding box center [808, 129] width 1214 height 15
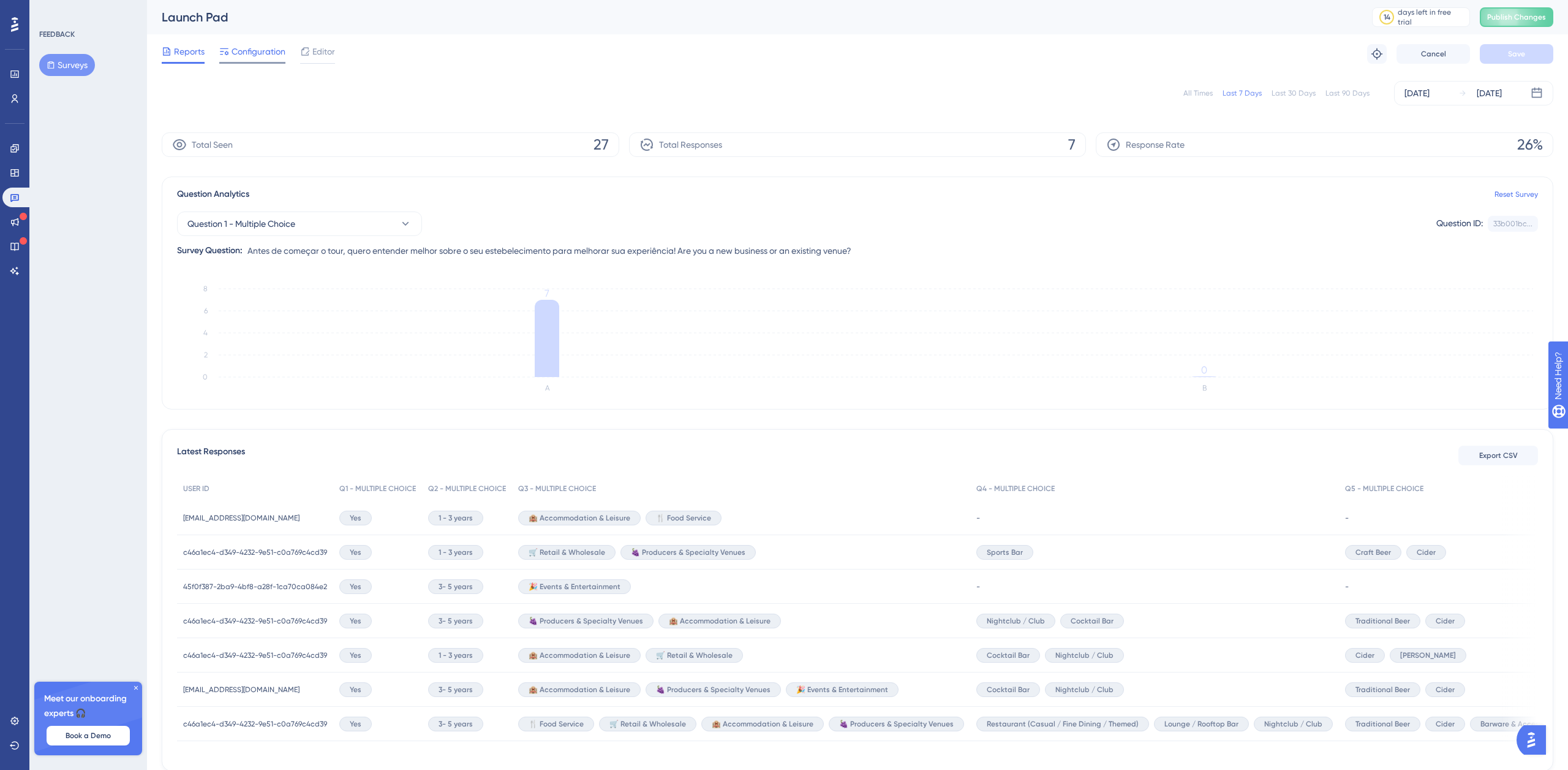
click at [251, 49] on span "Configuration" at bounding box center [258, 51] width 54 height 15
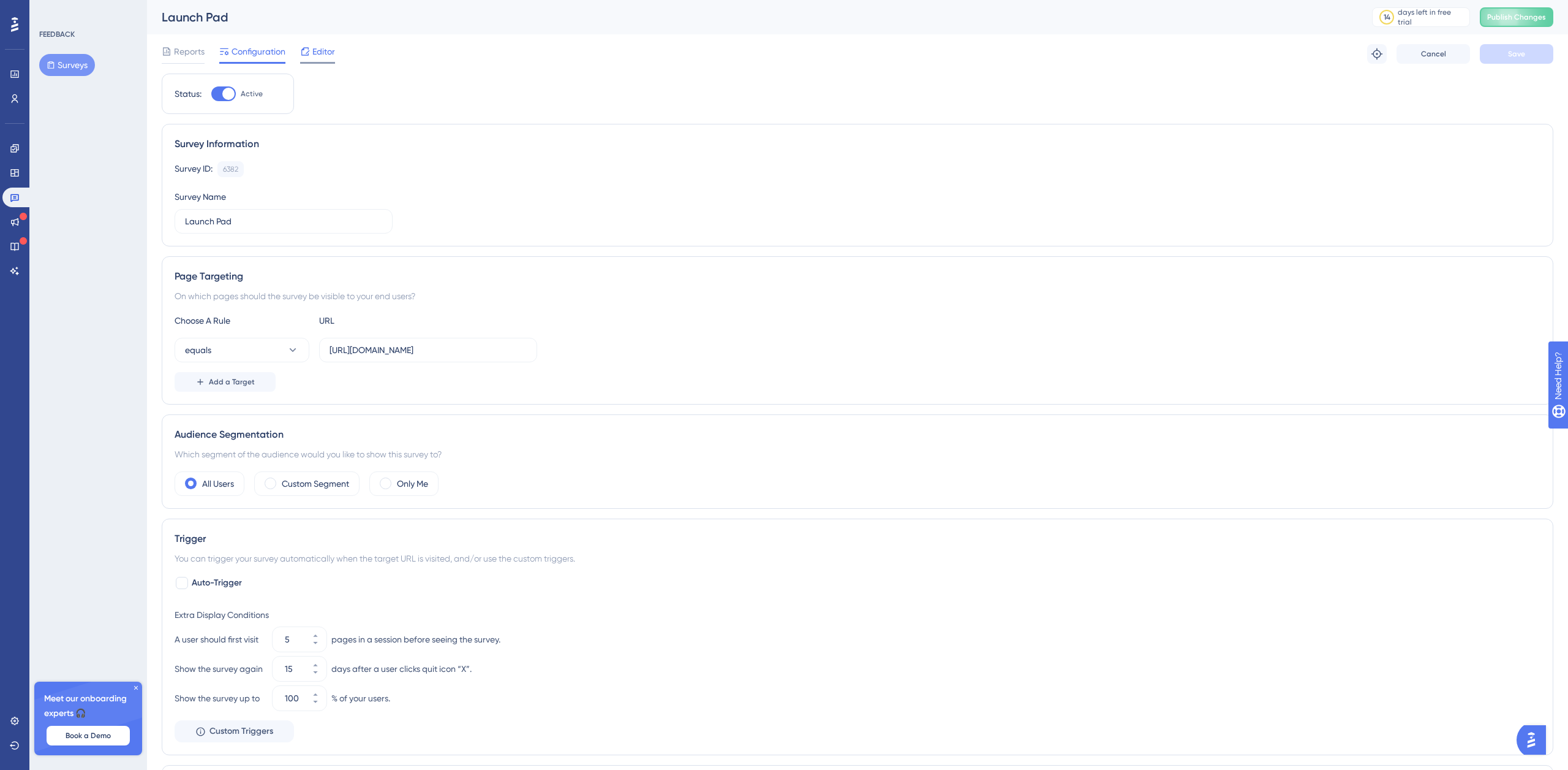
click at [311, 49] on div "Editor" at bounding box center [317, 51] width 35 height 15
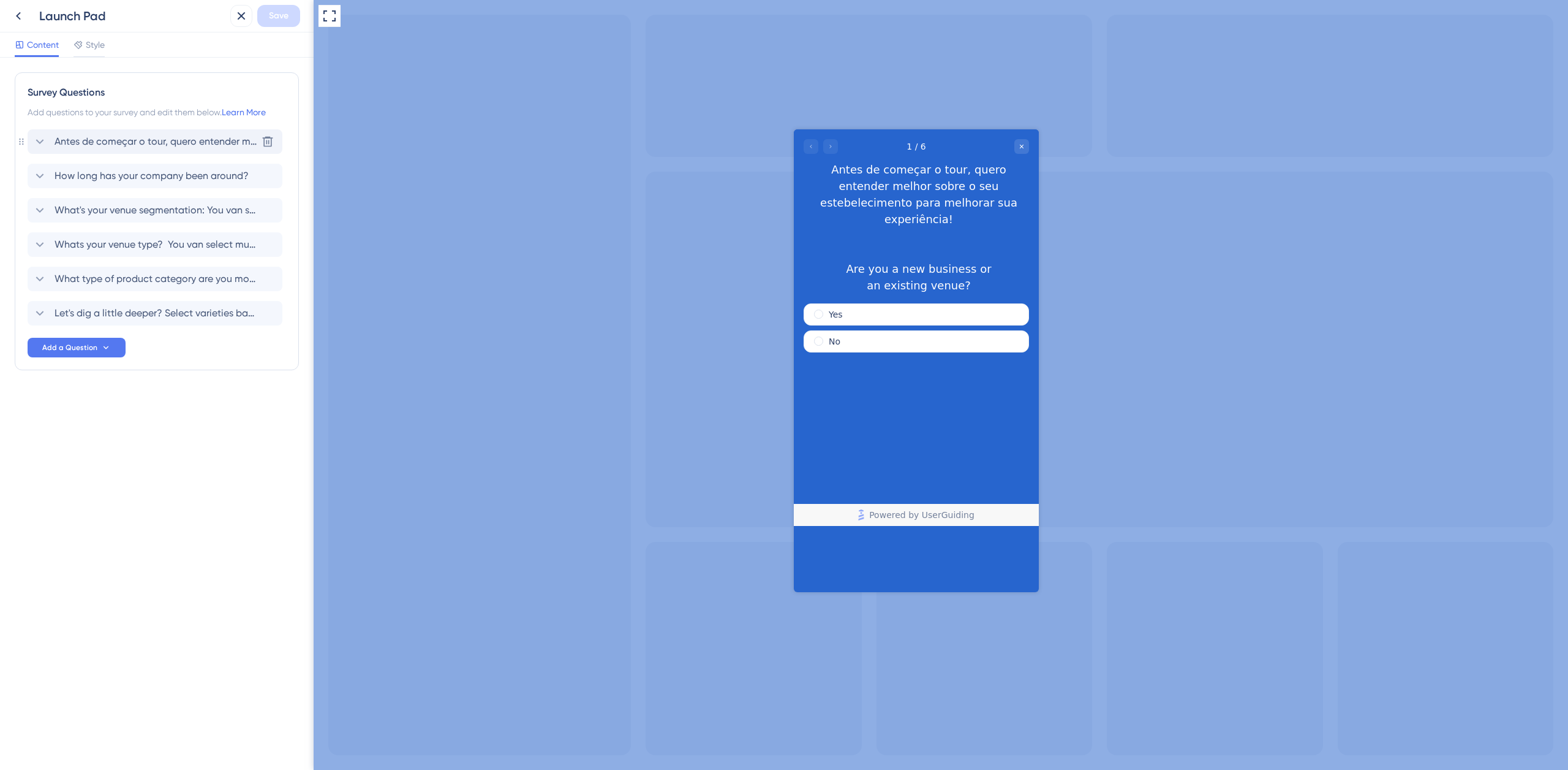
click at [140, 138] on span "Antes de começar o tour, quero entender melhor sobre o seu estebelecimento para…" at bounding box center [156, 141] width 202 height 15
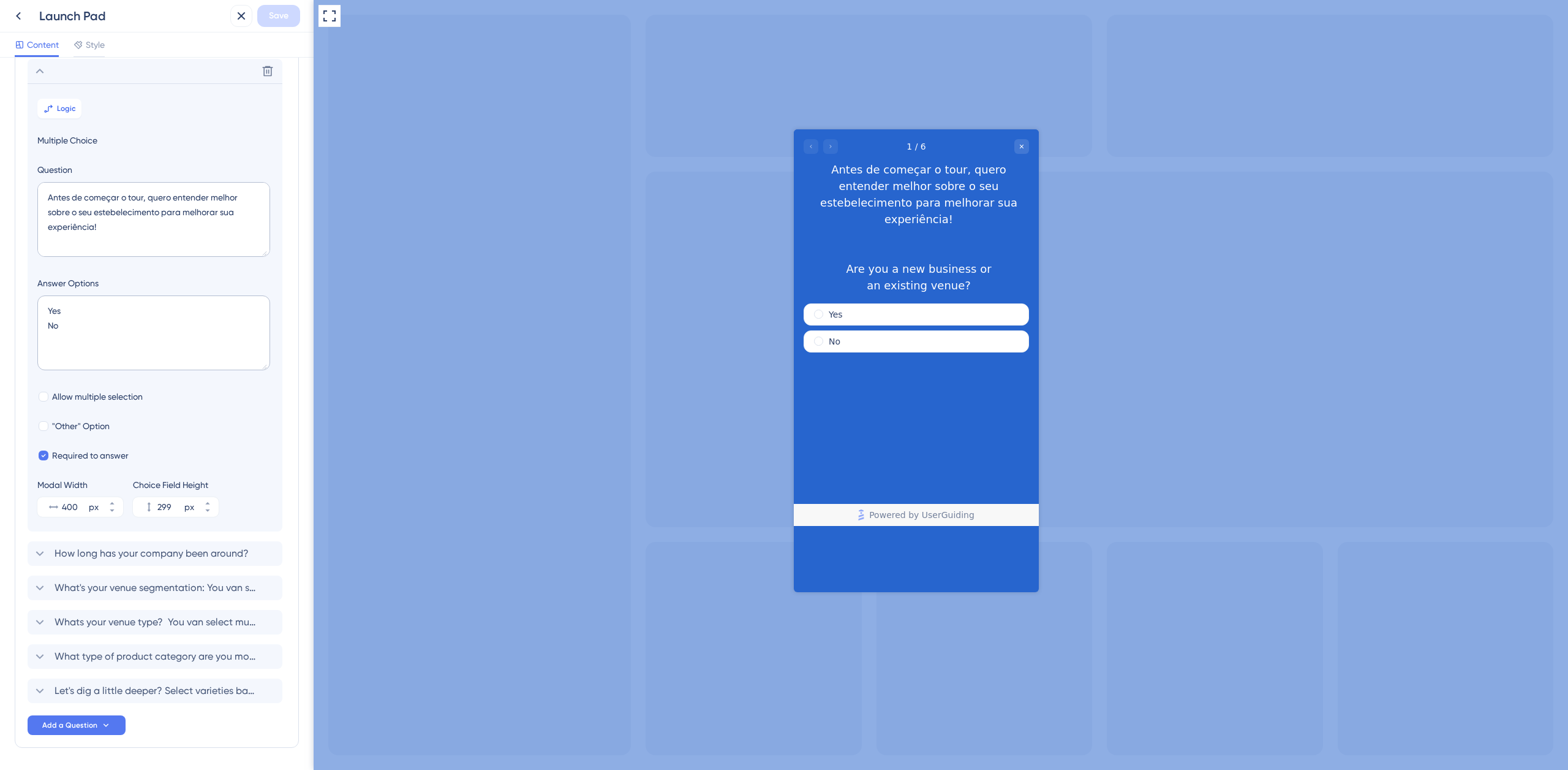
scroll to position [72, 0]
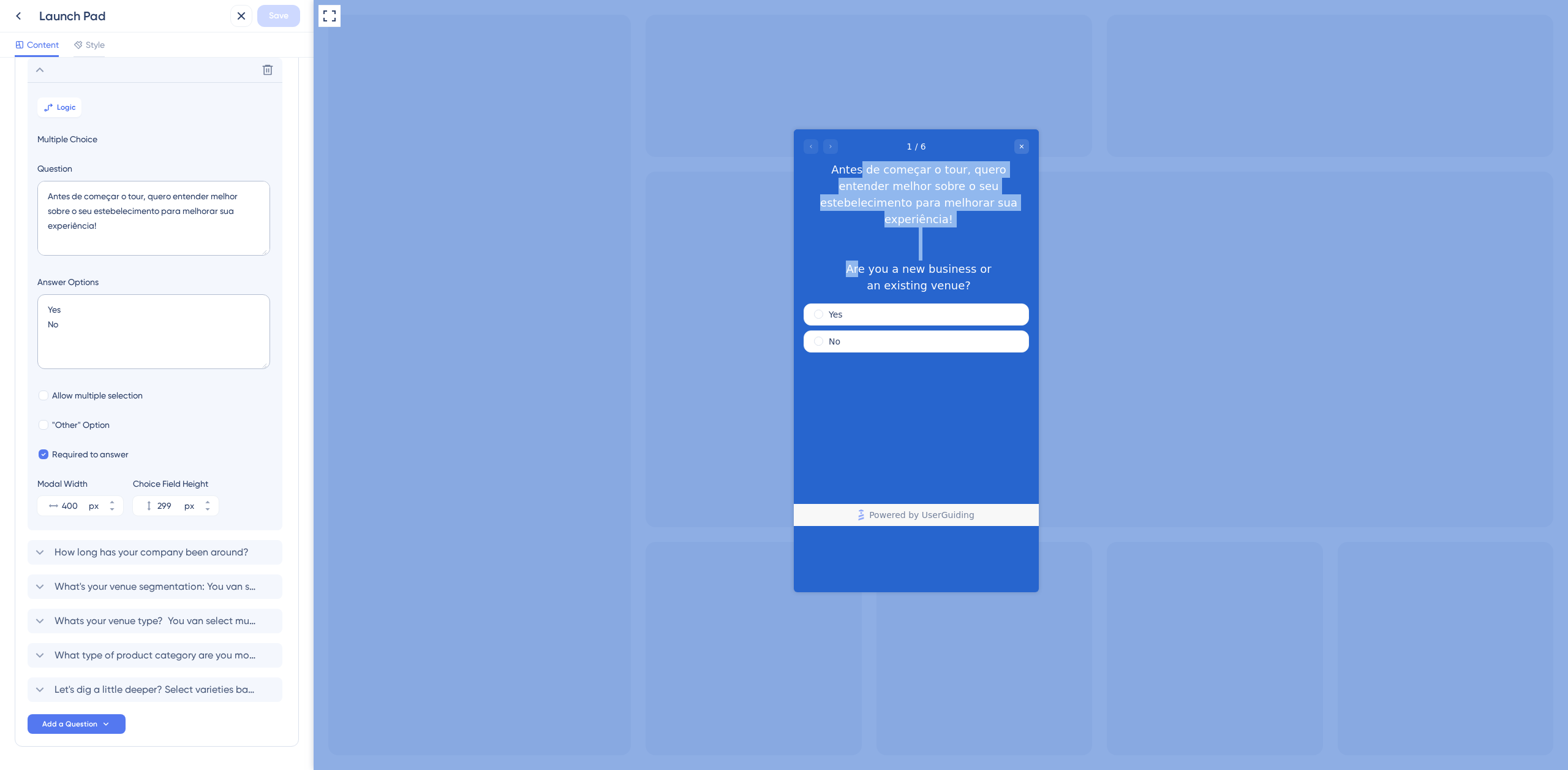
drag, startPoint x: 842, startPoint y: 256, endPoint x: 995, endPoint y: 284, distance: 155.5
click at [996, 284] on div "Antes de começar o tour, quero entender melhor sobre o seu estebelecimento para…" at bounding box center [918, 227] width 221 height 132
copy div "Antes de começar o tour, quero entender melhor sobre o seu estebelecimento para…"
click at [1093, 216] on div at bounding box center [941, 385] width 1255 height 770
click at [889, 257] on div "Antes de começar o tour, quero entender melhor sobre o seu estebelecimento para…" at bounding box center [918, 227] width 221 height 132
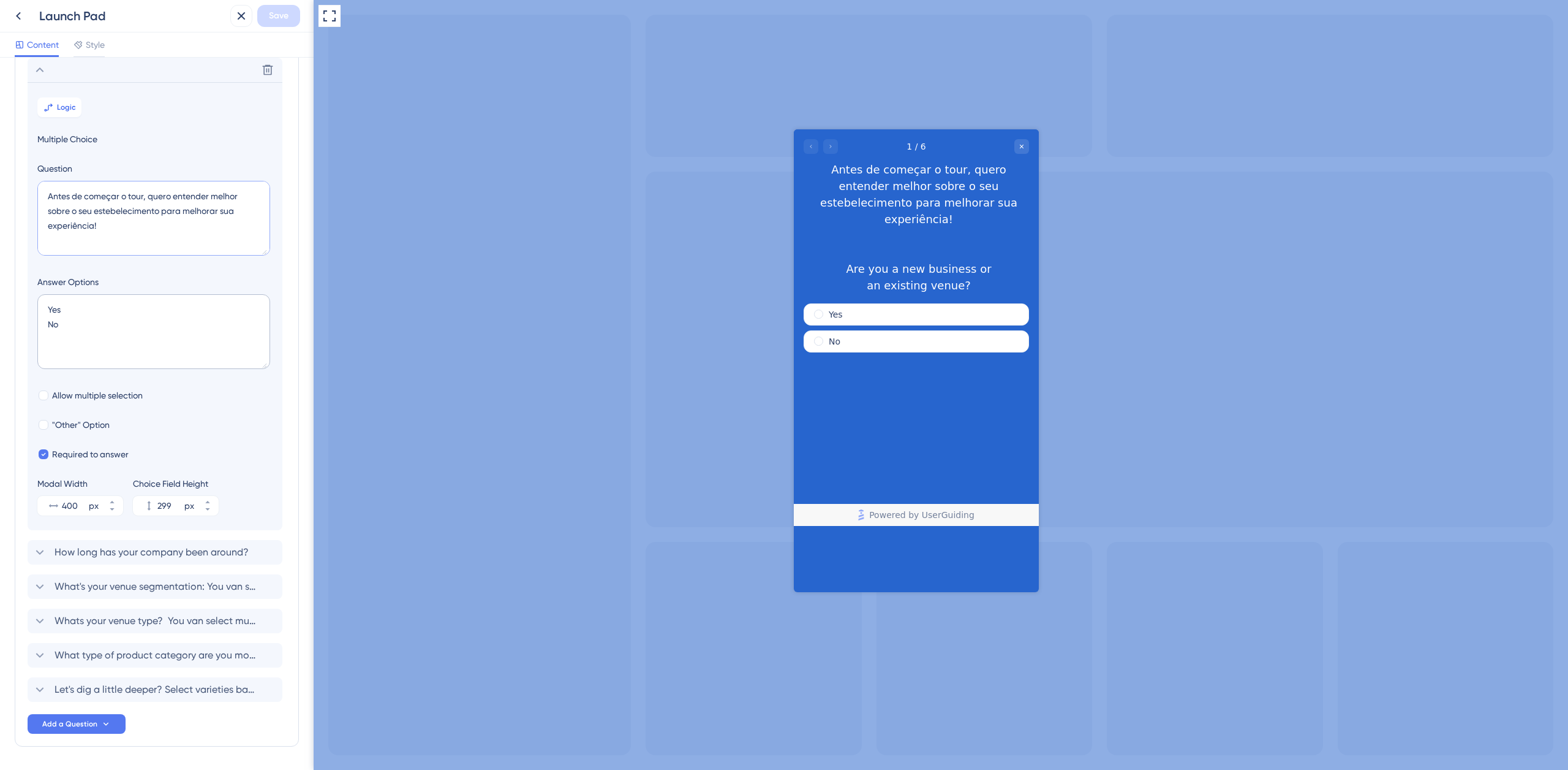
click at [151, 210] on textarea "Antes de começar o tour, quero entender melhor sobre o seu estebelecimento para…" at bounding box center [154, 218] width 233 height 75
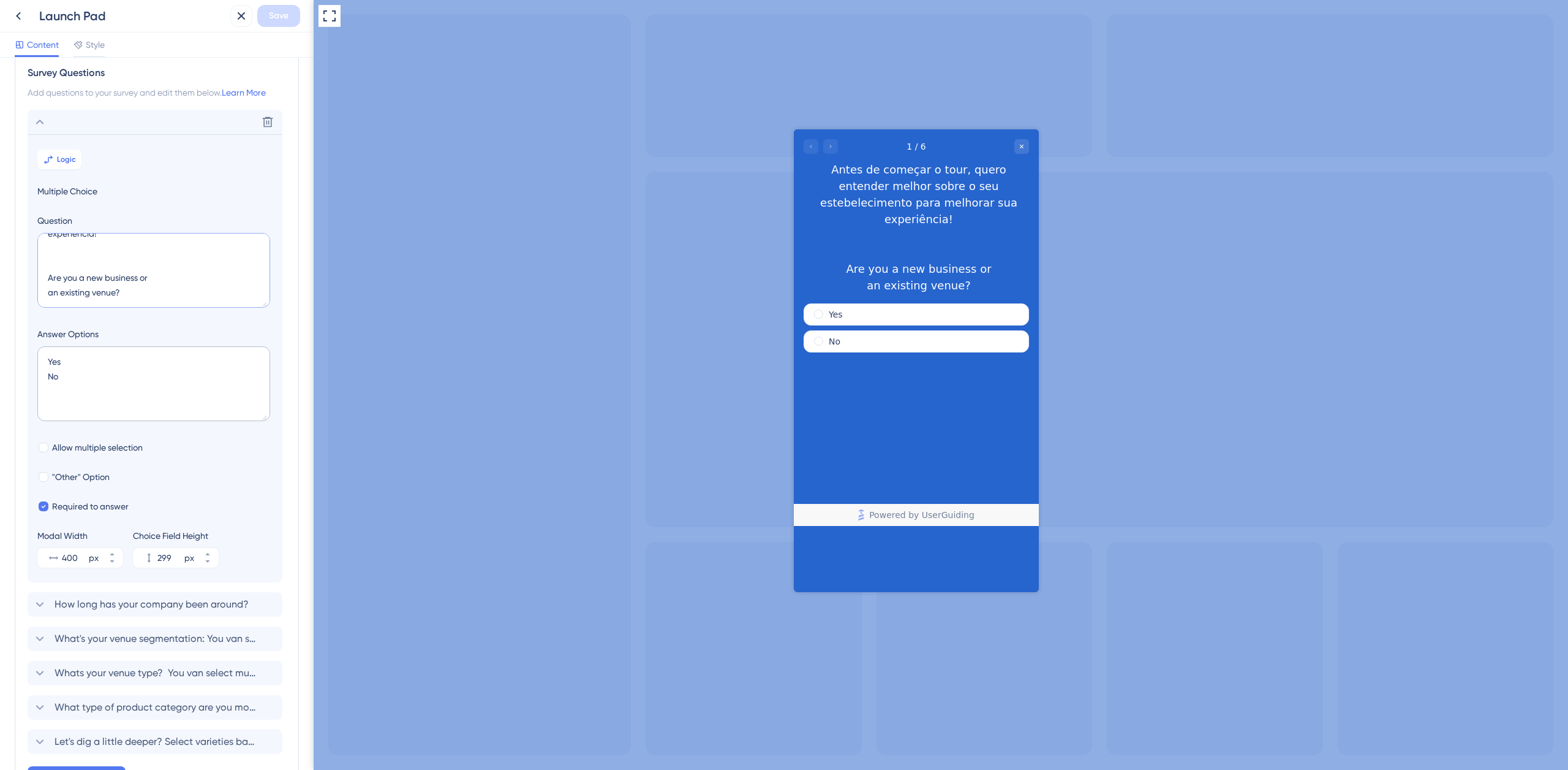
scroll to position [0, 0]
drag, startPoint x: 105, startPoint y: 273, endPoint x: 40, endPoint y: 233, distance: 76.3
click at [43, 233] on textarea "Antes de começar o tour, quero entender melhor sobre o seu estebelecimento para…" at bounding box center [154, 270] width 233 height 75
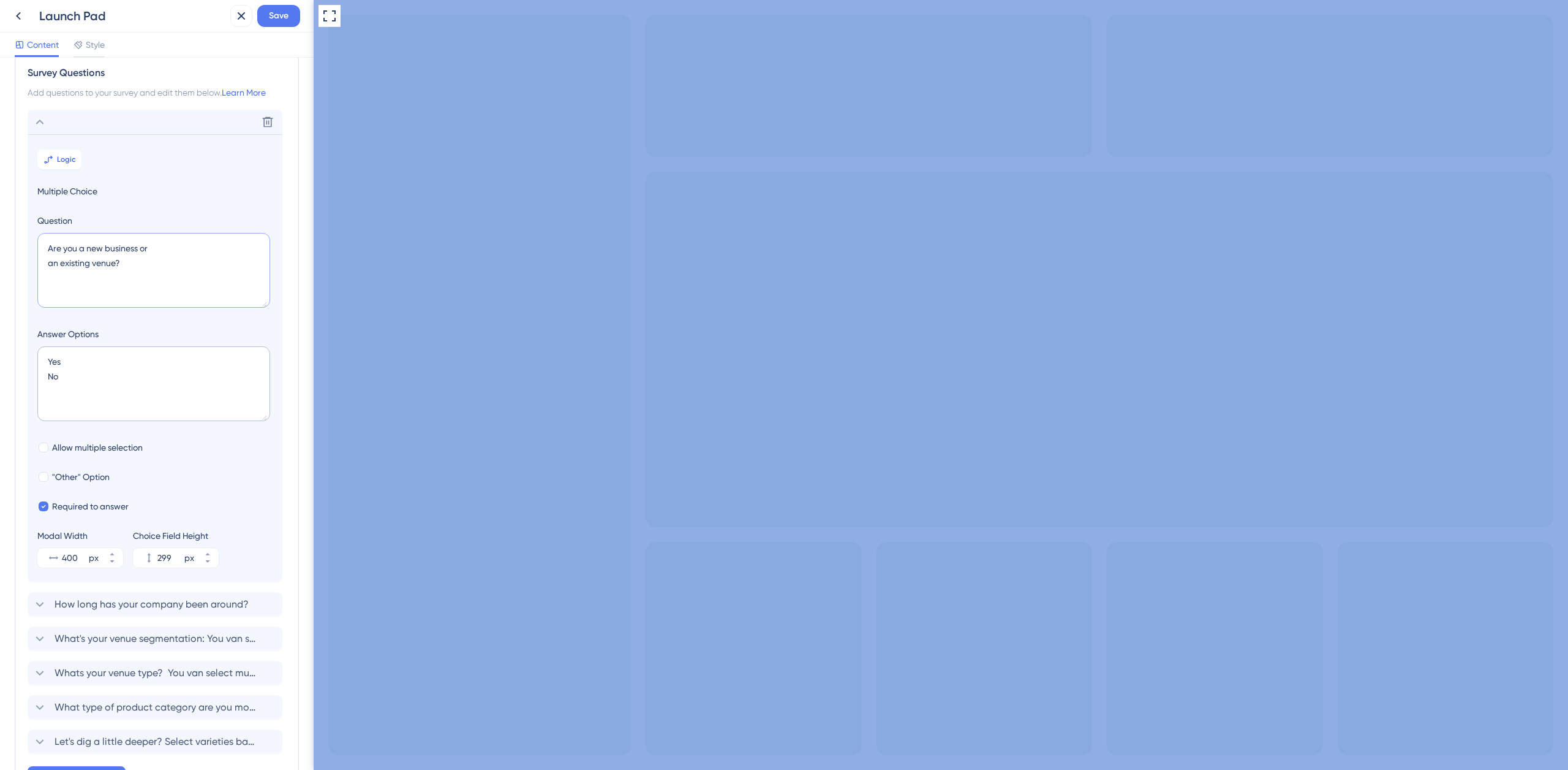
paste textarea "Welcome to our new e-commerce website. Broad network, greater reach. 18,000 pro…"
drag, startPoint x: 186, startPoint y: 250, endPoint x: 209, endPoint y: 247, distance: 23.2
click at [212, 247] on textarea "Welcome to our new e-commerce website. Broad network, greater reach. 18,000 pro…" at bounding box center [154, 270] width 233 height 75
drag, startPoint x: 167, startPoint y: 276, endPoint x: 43, endPoint y: 260, distance: 125.0
click at [43, 260] on textarea "Welcome to our new e-commerce. Broad network, greater reach. 18,000 products in…" at bounding box center [154, 270] width 233 height 75
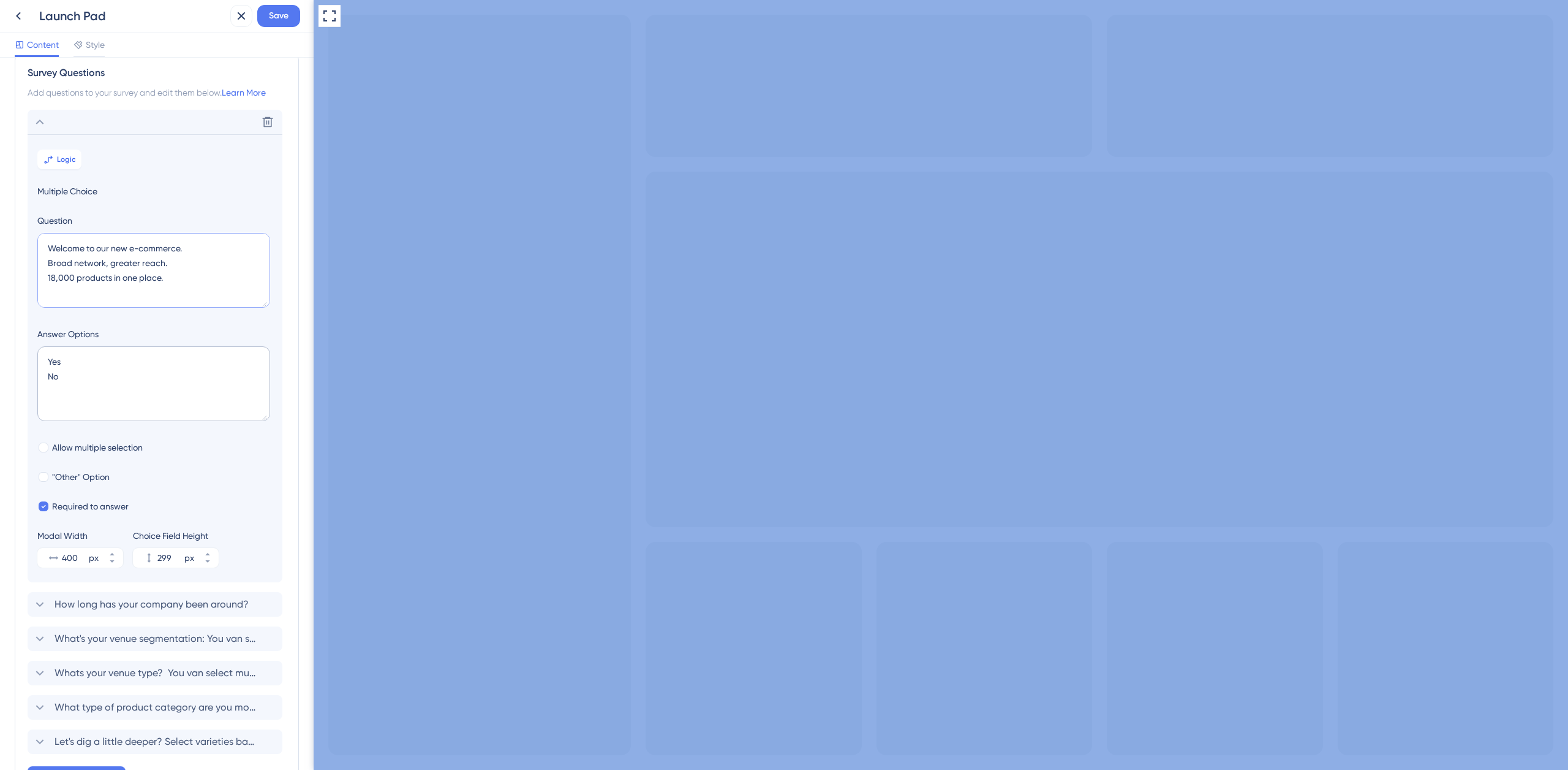
paste textarea "Uma nova experiência de compra em e-commerce. Mais rápido, mais eficiente e mai…"
drag, startPoint x: 186, startPoint y: 278, endPoint x: 46, endPoint y: 263, distance: 140.8
click at [46, 263] on textarea "Welcome to our new e-commerce. Uma nova experiência de compra em e-commerce. Ma…" at bounding box center [154, 270] width 233 height 75
paste textarea "192 / 5.000 A new e-commerce shopping experience. Faster, more efficient, and s…"
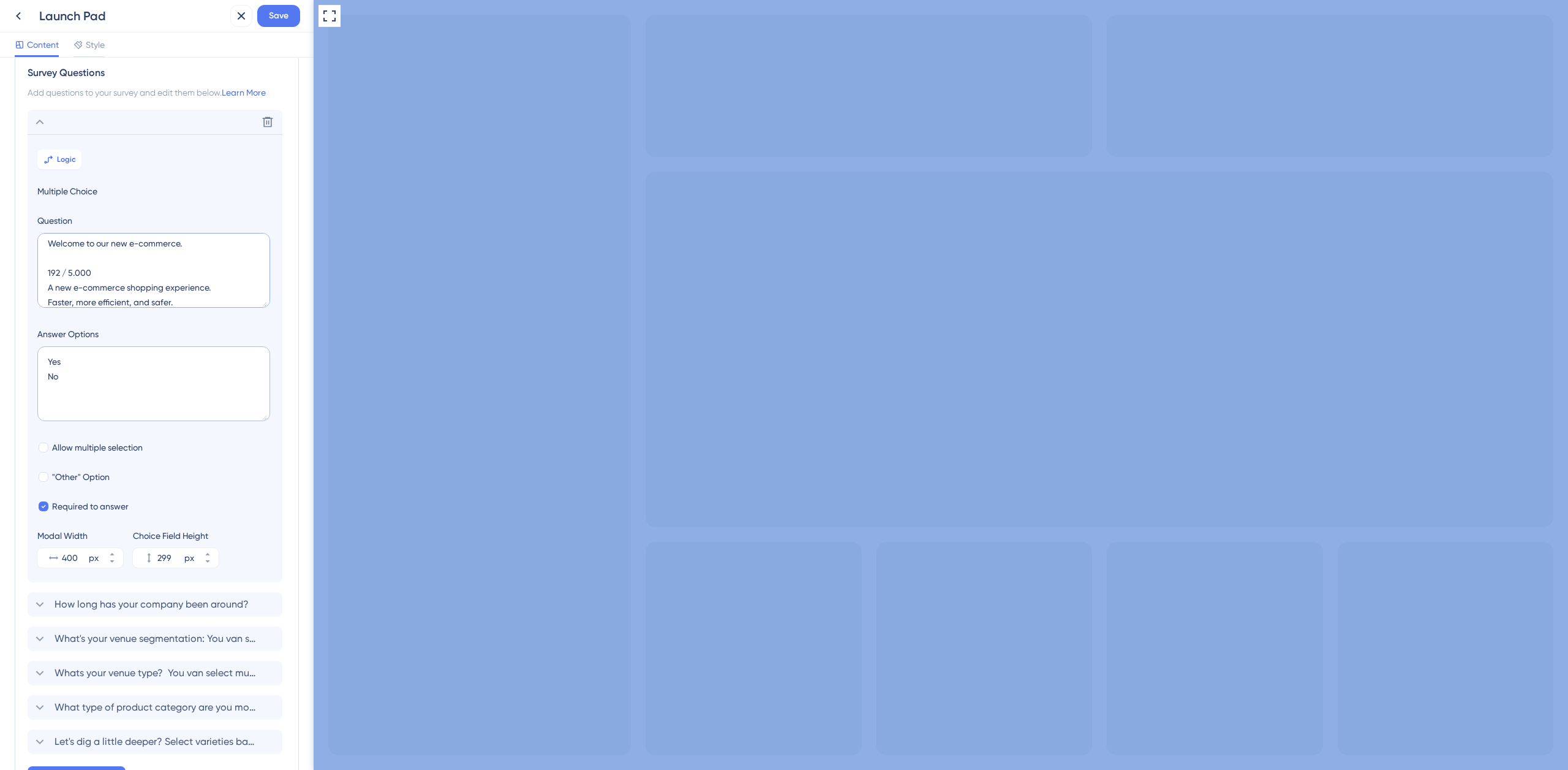
drag, startPoint x: 76, startPoint y: 273, endPoint x: 32, endPoint y: 272, distance: 44.0
click at [32, 272] on section "Logic Multiple Choice Question Welcome to our new e-commerce. 192 / 5.000 A new…" at bounding box center [154, 358] width 255 height 448
drag, startPoint x: 191, startPoint y: 243, endPoint x: 121, endPoint y: 245, distance: 70.0
click at [4, 242] on div "Survey Questions Add questions to your survey and edit them below. Learn More D…" at bounding box center [156, 414] width 313 height 712
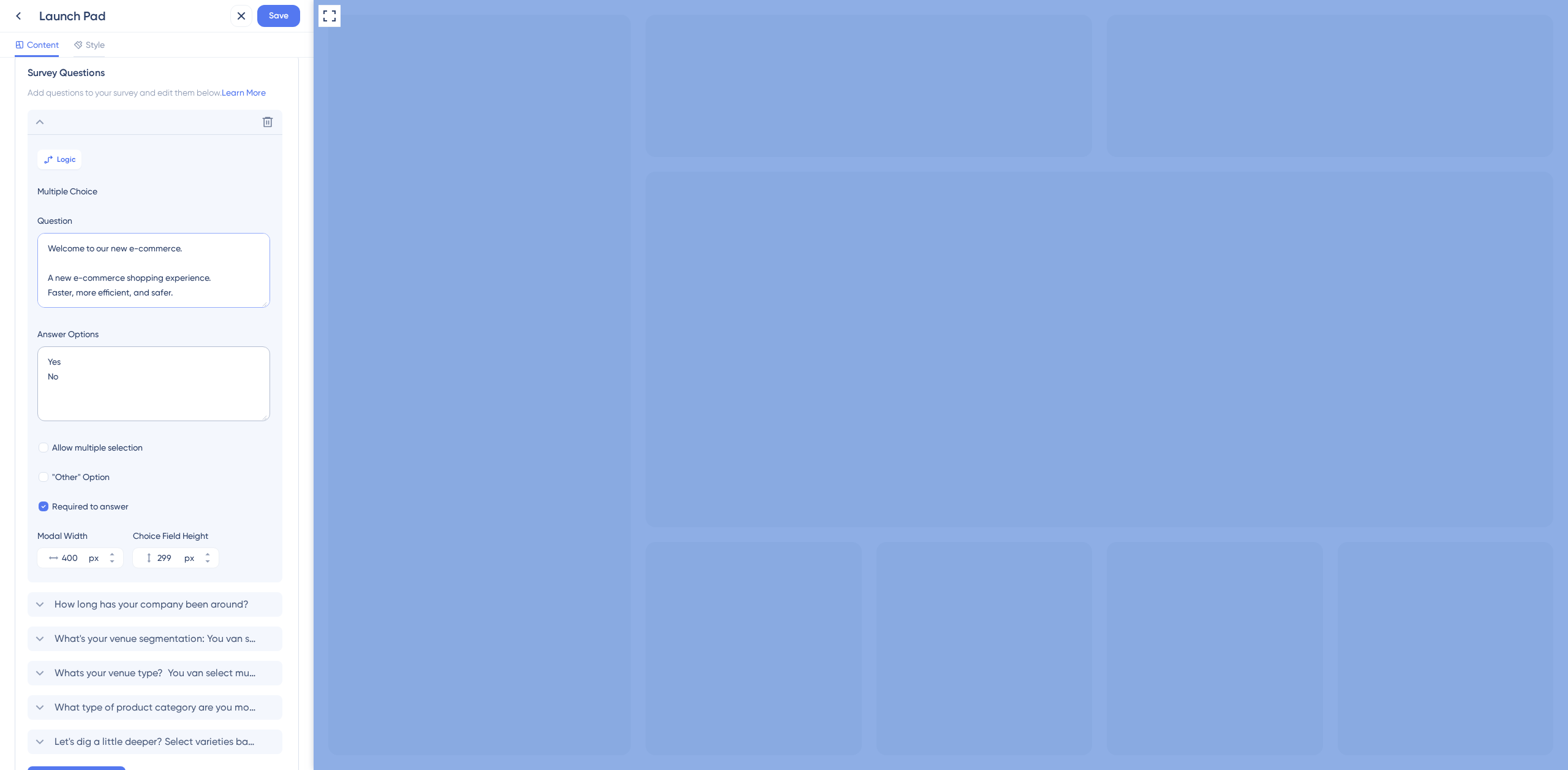
drag, startPoint x: 114, startPoint y: 283, endPoint x: 6, endPoint y: 237, distance: 117.4
click at [6, 237] on div "Survey Questions Add questions to your survey and edit them below. Learn More D…" at bounding box center [156, 414] width 313 height 712
paste textarea "you"
click at [186, 249] on textarea "Welcome to you new e-commerce shopping experience. Faster, more efficient, and …" at bounding box center [154, 270] width 233 height 75
click at [48, 277] on textarea "Welcome to you new e-commerce shopping experience. Faster, more efficient, and …" at bounding box center [154, 270] width 233 height 75
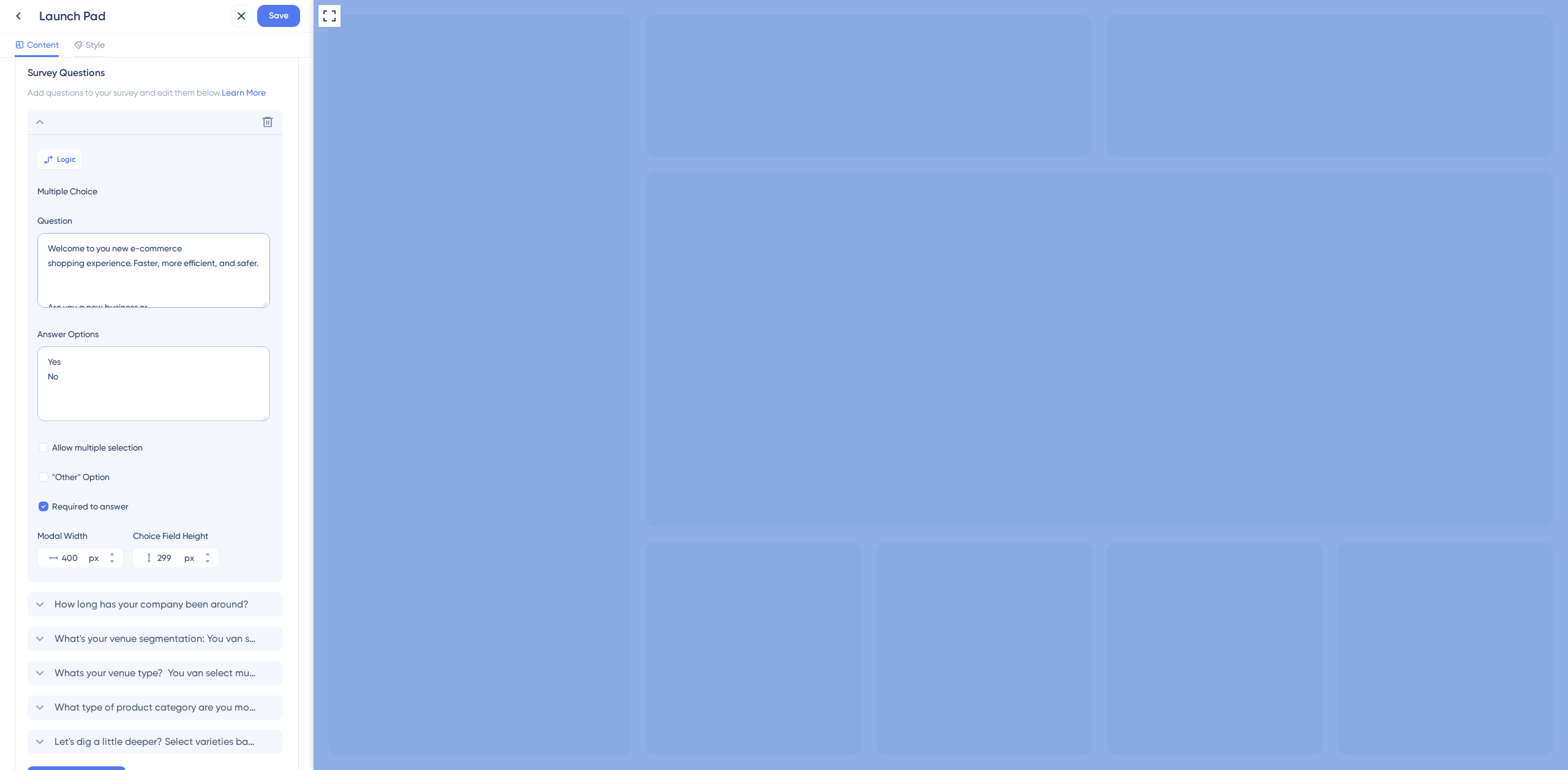
click at [165, 264] on textarea "Welcome to you new e-commerce shopping experience. Faster, more efficient, and …" at bounding box center [154, 270] width 233 height 75
click at [161, 278] on textarea "Welcome to you new e-commerce shopping experience. Faster, more efficient, and …" at bounding box center [154, 270] width 233 height 75
paste textarea "First of all, we would like to know a little more about your venue and purchasi…"
click at [85, 254] on textarea "Welcome to you new e-commerce shopping experience. Faster, more efficient, and …" at bounding box center [154, 270] width 233 height 75
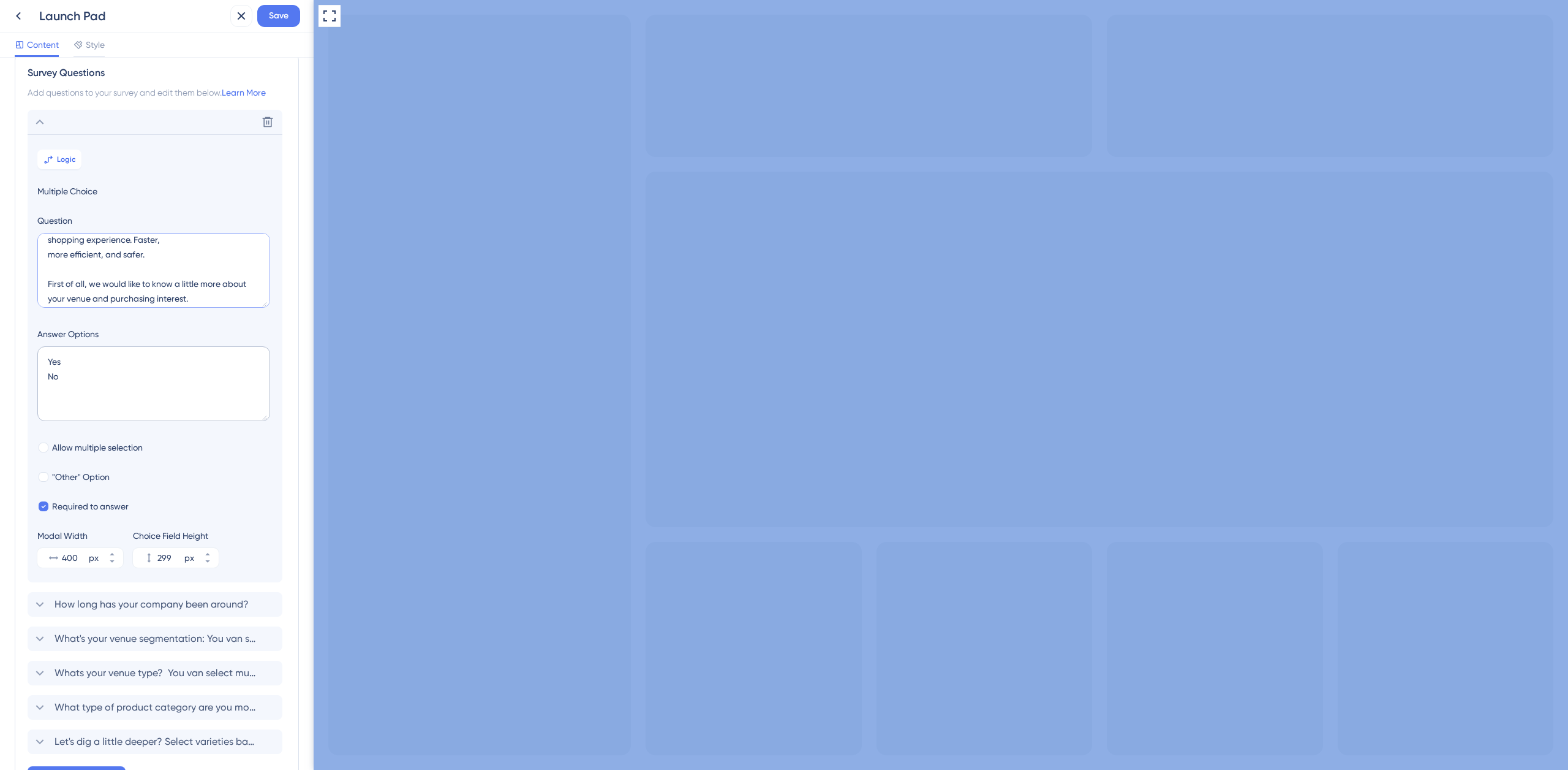
scroll to position [0, 0]
click at [47, 247] on textarea "Welcome to you new e-commerce shopping experience. Faster, more efficient, and …" at bounding box center [154, 270] width 233 height 75
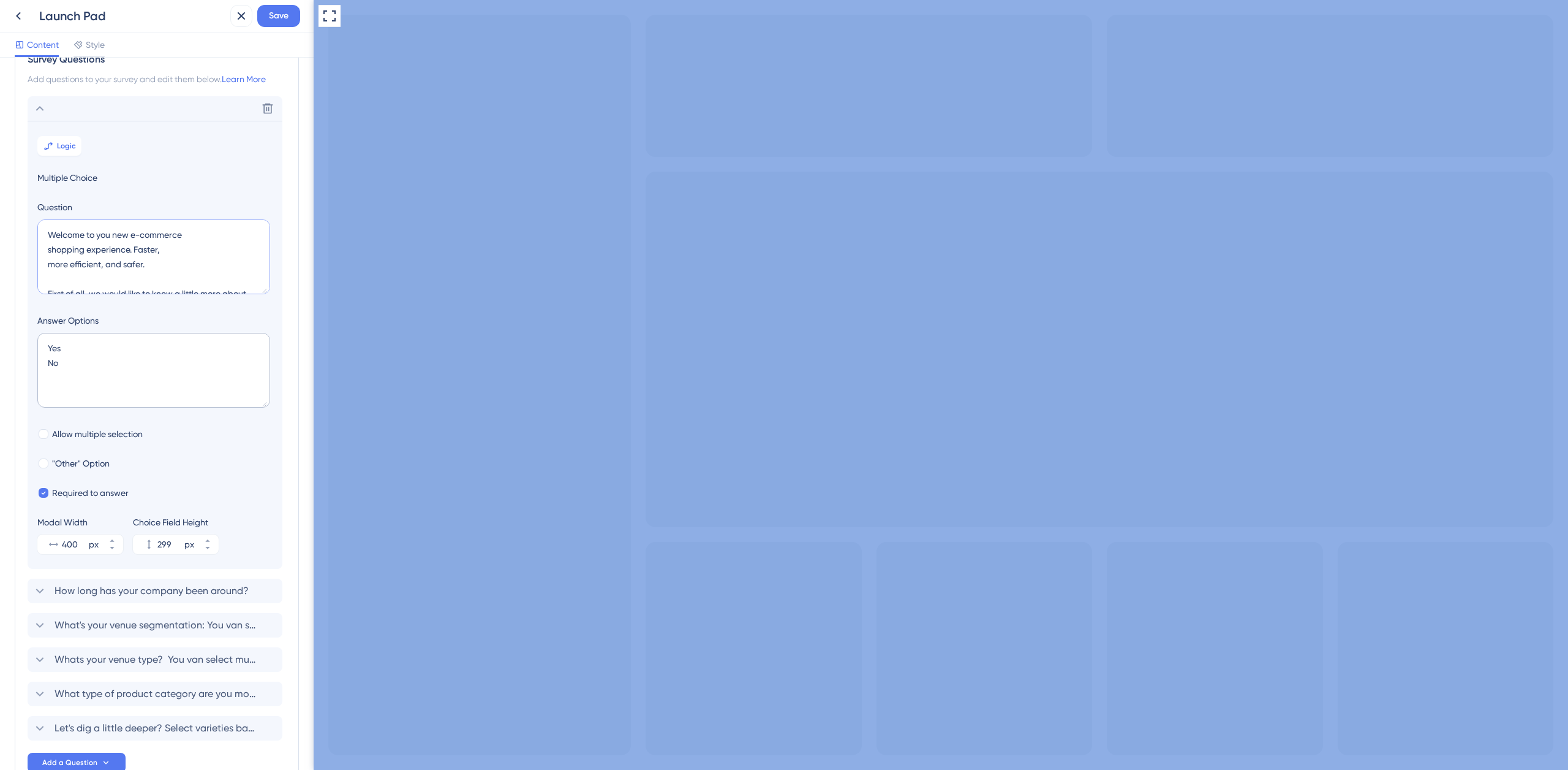
scroll to position [39, 0]
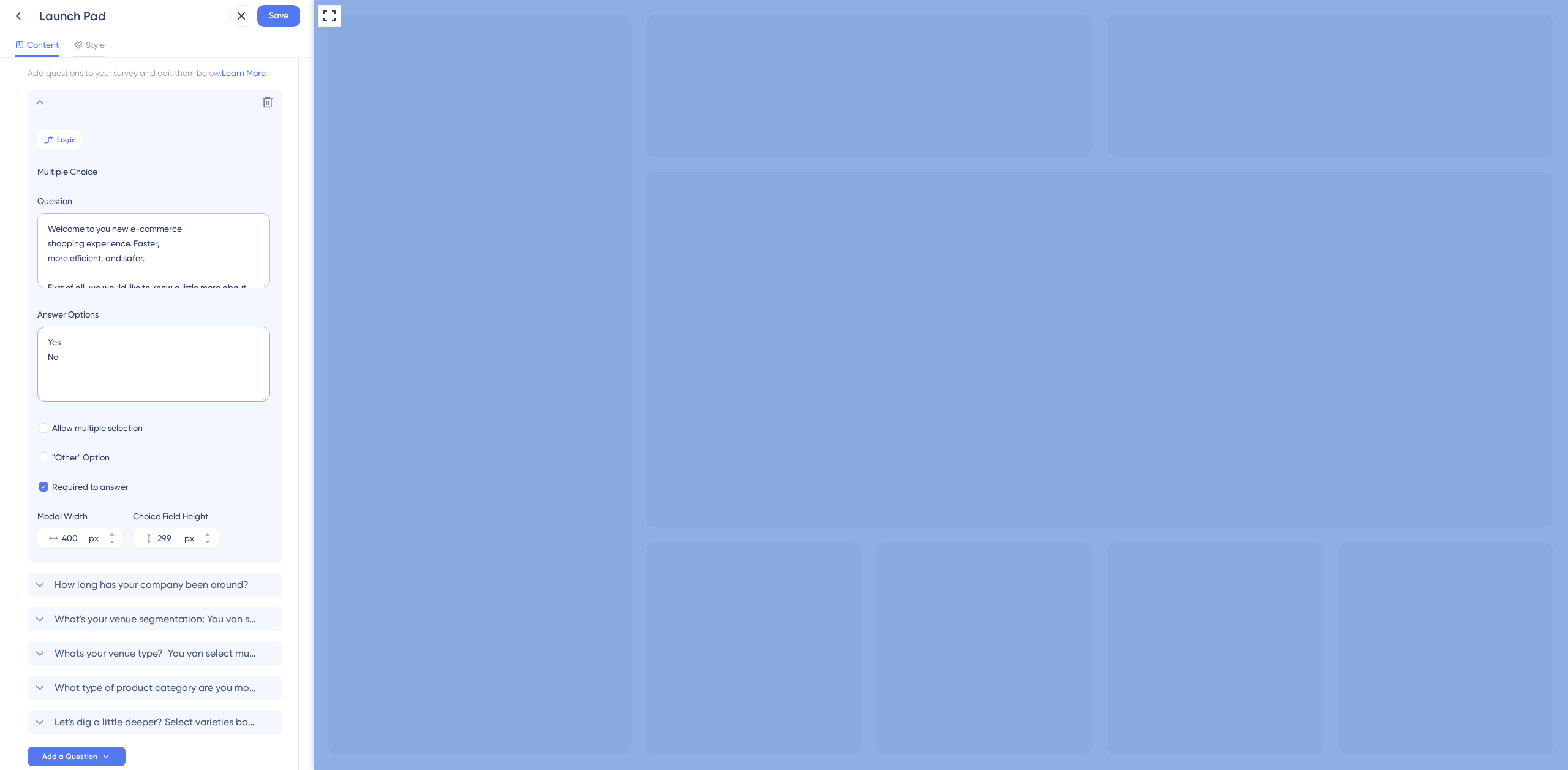
click at [94, 383] on textarea "Yes No" at bounding box center [154, 364] width 233 height 75
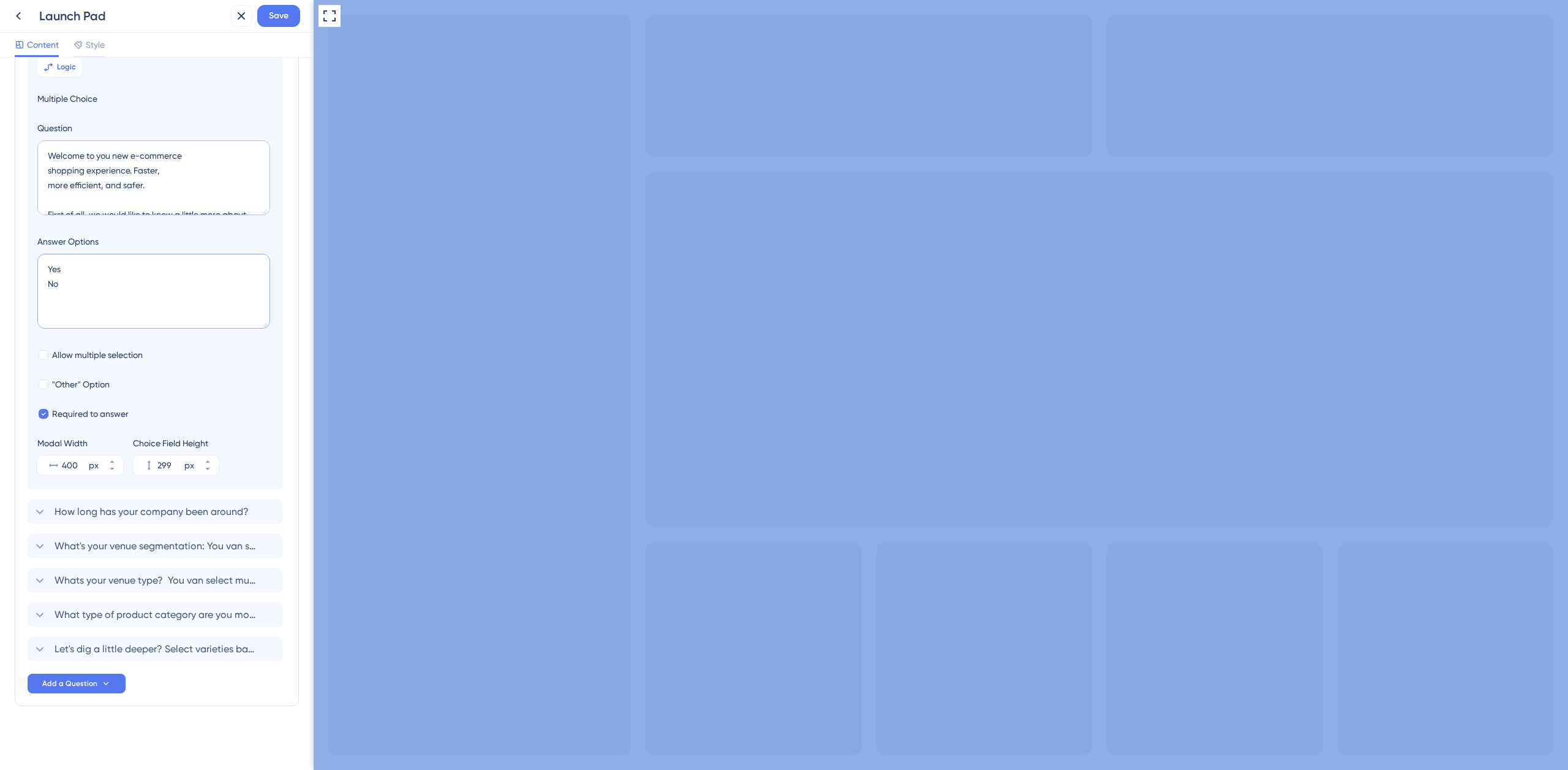
scroll to position [147, 0]
click at [126, 203] on textarea "Welcome to you new e-commerce shopping experience. Faster, more efficient, and …" at bounding box center [154, 178] width 233 height 75
drag, startPoint x: 83, startPoint y: 153, endPoint x: 152, endPoint y: 175, distance: 72.4
click at [156, 181] on textarea "Welcome to you new e-commerce shopping experience. Faster, more efficient, and …" at bounding box center [154, 178] width 233 height 75
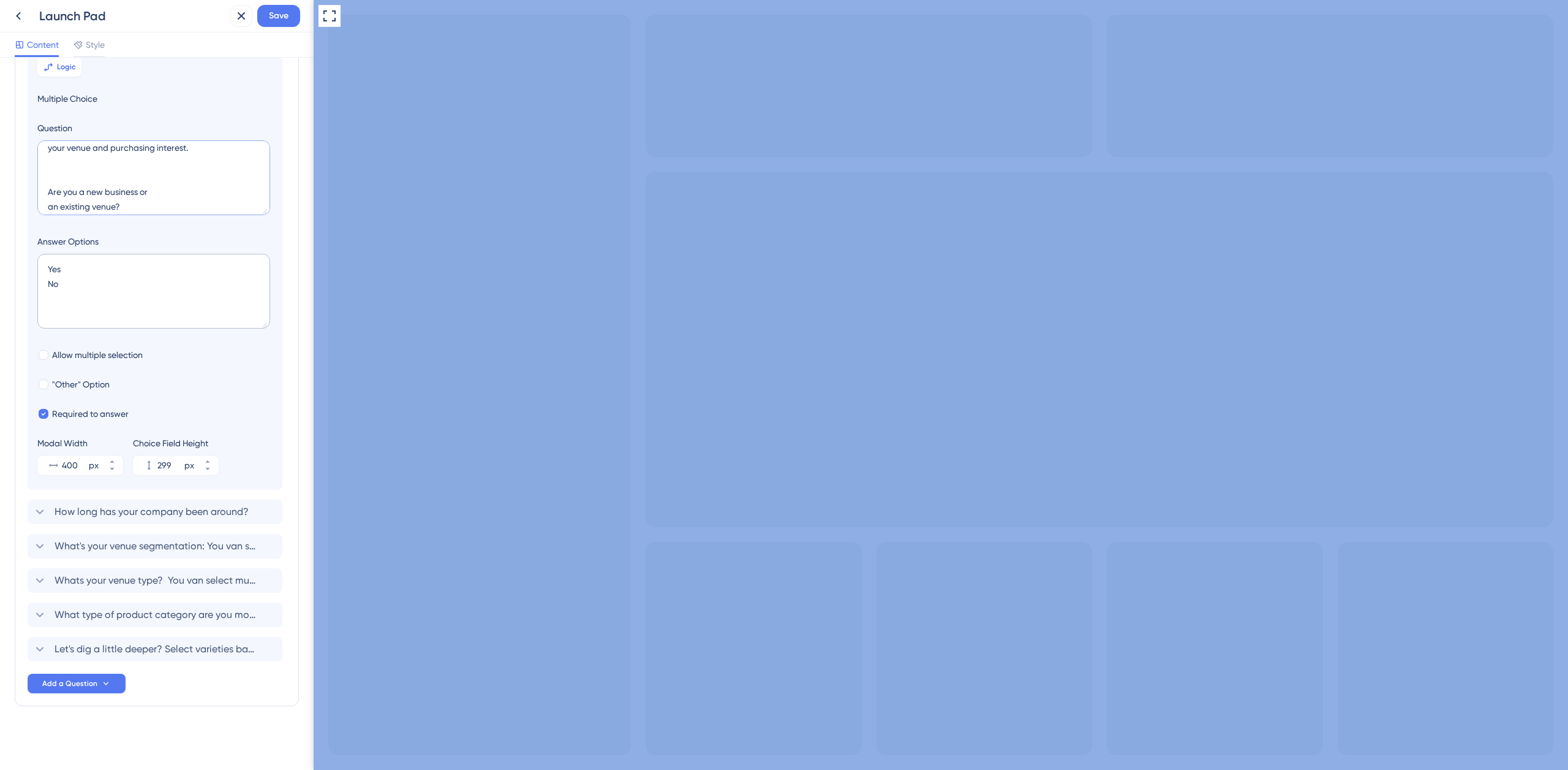
scroll to position [62, 0]
drag, startPoint x: 64, startPoint y: 168, endPoint x: 201, endPoint y: 179, distance: 137.4
click at [203, 179] on textarea "Welcome! First of all, we would like to know a little more about your venue and…" at bounding box center [154, 178] width 233 height 75
paste textarea "A quick survey so we can improve your shopping experience on our e-commerce site"
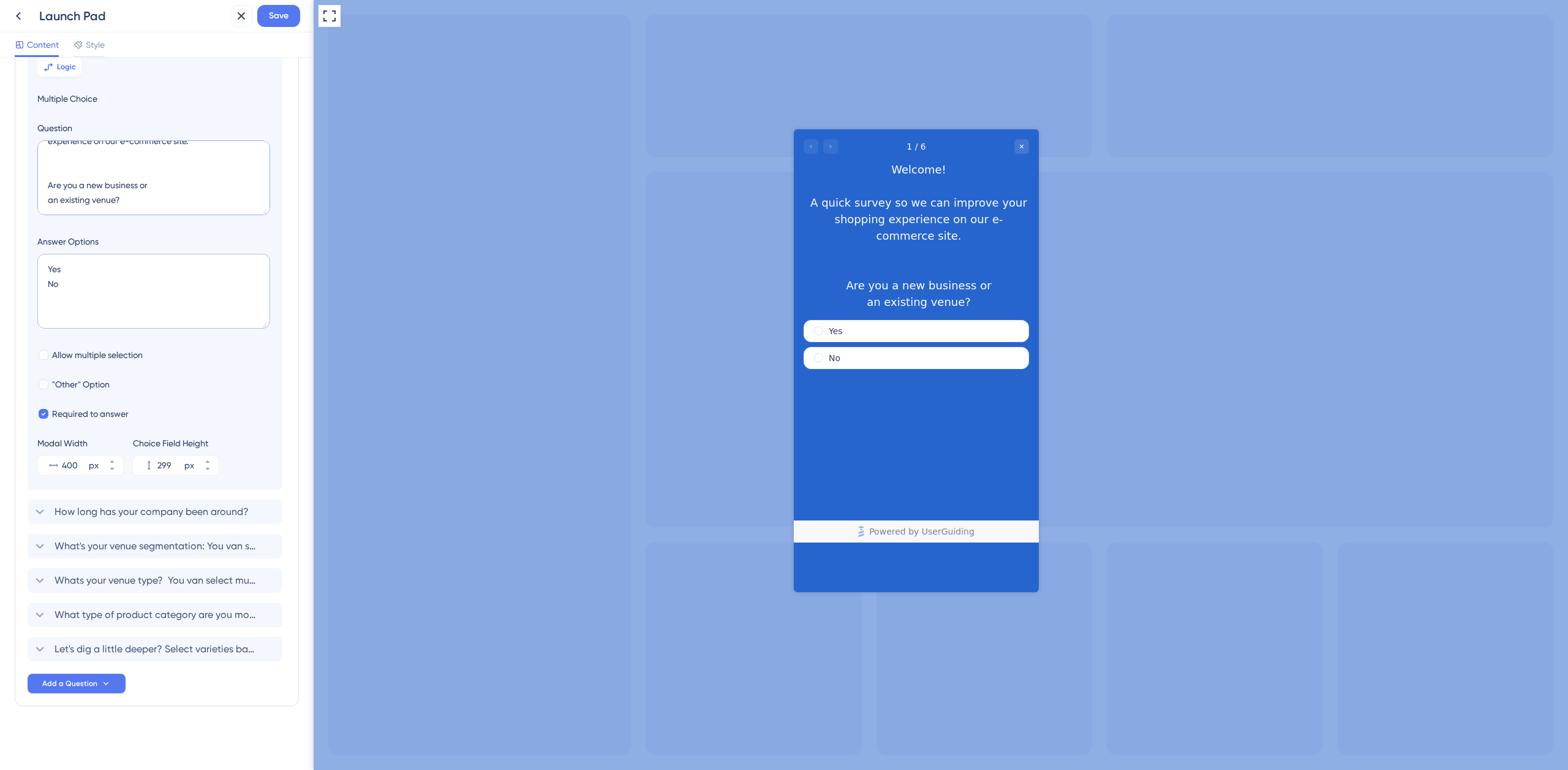
drag, startPoint x: 201, startPoint y: 181, endPoint x: 48, endPoint y: 172, distance: 153.3
click at [48, 172] on textarea "Welcome! A quick survey so we can improve your shopping experience on our e-com…" at bounding box center [154, 178] width 233 height 75
paste textarea "platform"
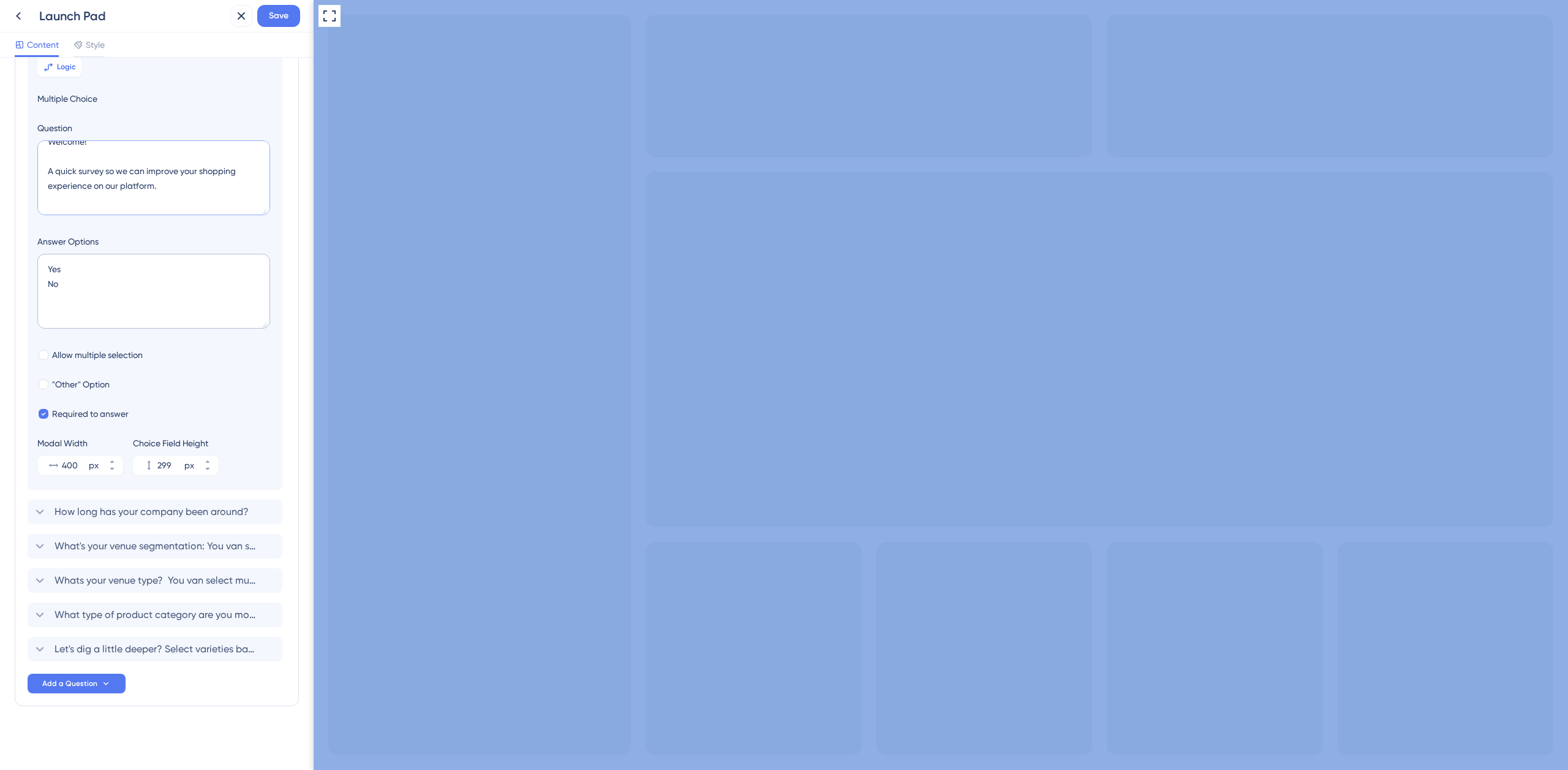
scroll to position [13, 0]
click at [83, 184] on textarea "Welcome! A quick survey so we can improve your shopping experience on our platf…" at bounding box center [154, 178] width 233 height 75
click at [229, 186] on textarea "Welcome to Paramount's e-commerce! A quick survey so we can improve your shoppi…" at bounding box center [154, 178] width 233 height 75
drag, startPoint x: 214, startPoint y: 188, endPoint x: 275, endPoint y: 169, distance: 63.9
click at [48, 188] on textarea "Welcome to Paramount's e-commerce. A quick survey so we can improve your shoppi…" at bounding box center [154, 178] width 233 height 75
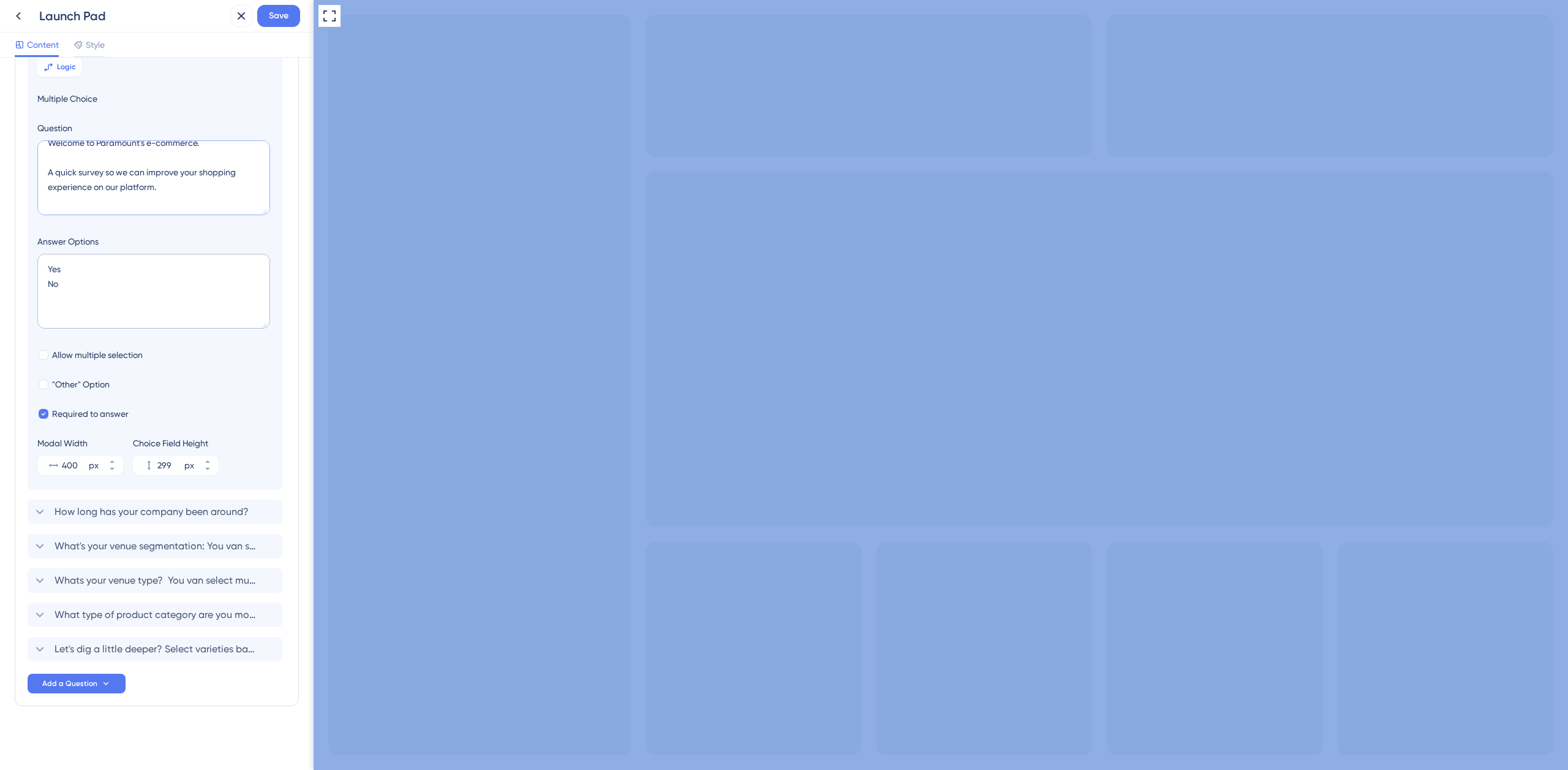
type textarea "Welcome to Paramount's e-commerce. A quick survey so we can improve your shoppi…"
click at [205, 469] on icon at bounding box center [208, 469] width 8 height 8
click at [209, 469] on icon at bounding box center [208, 469] width 8 height 8
click at [210, 471] on icon at bounding box center [208, 469] width 8 height 8
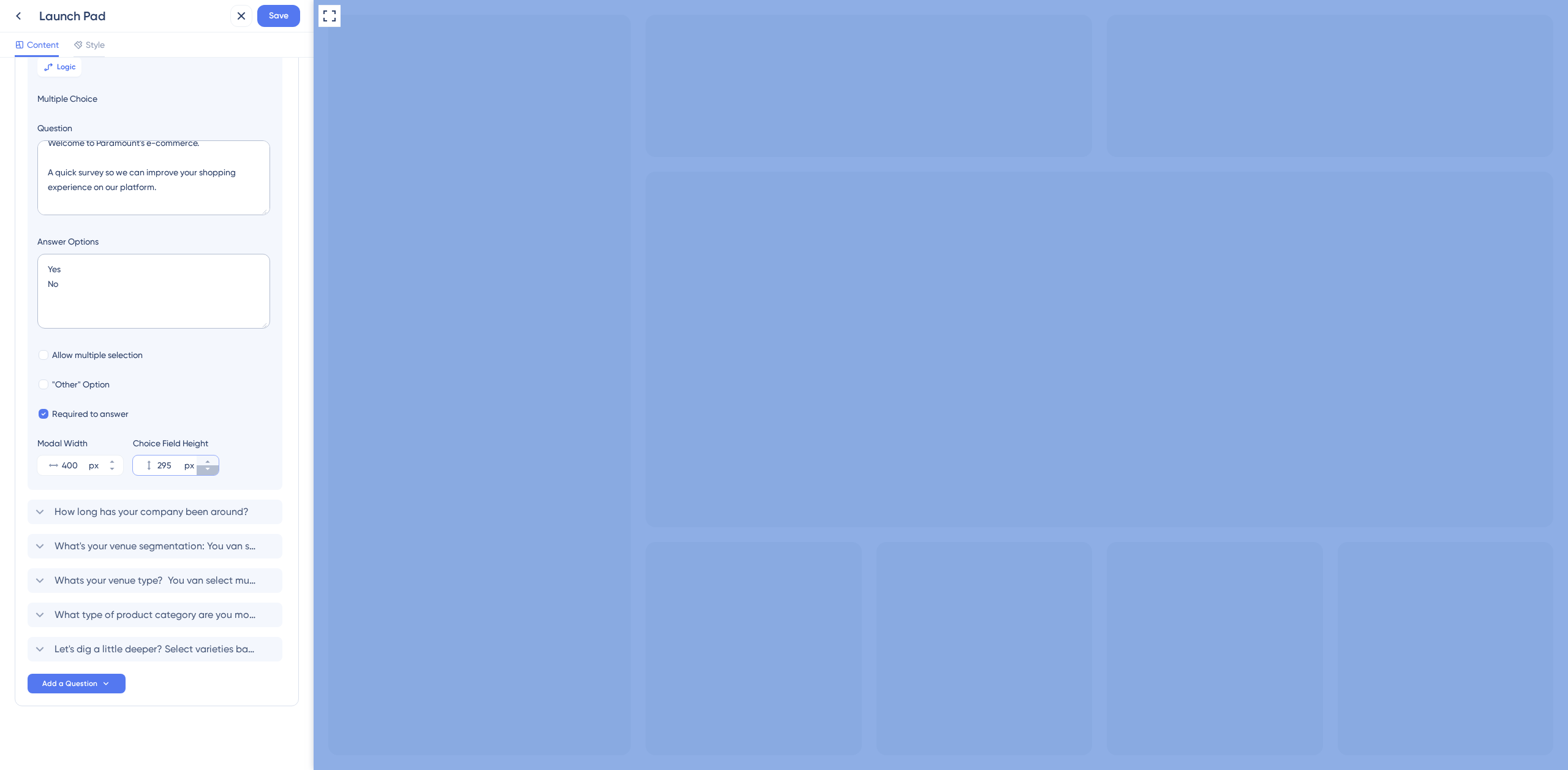
click at [210, 471] on icon at bounding box center [208, 469] width 8 height 8
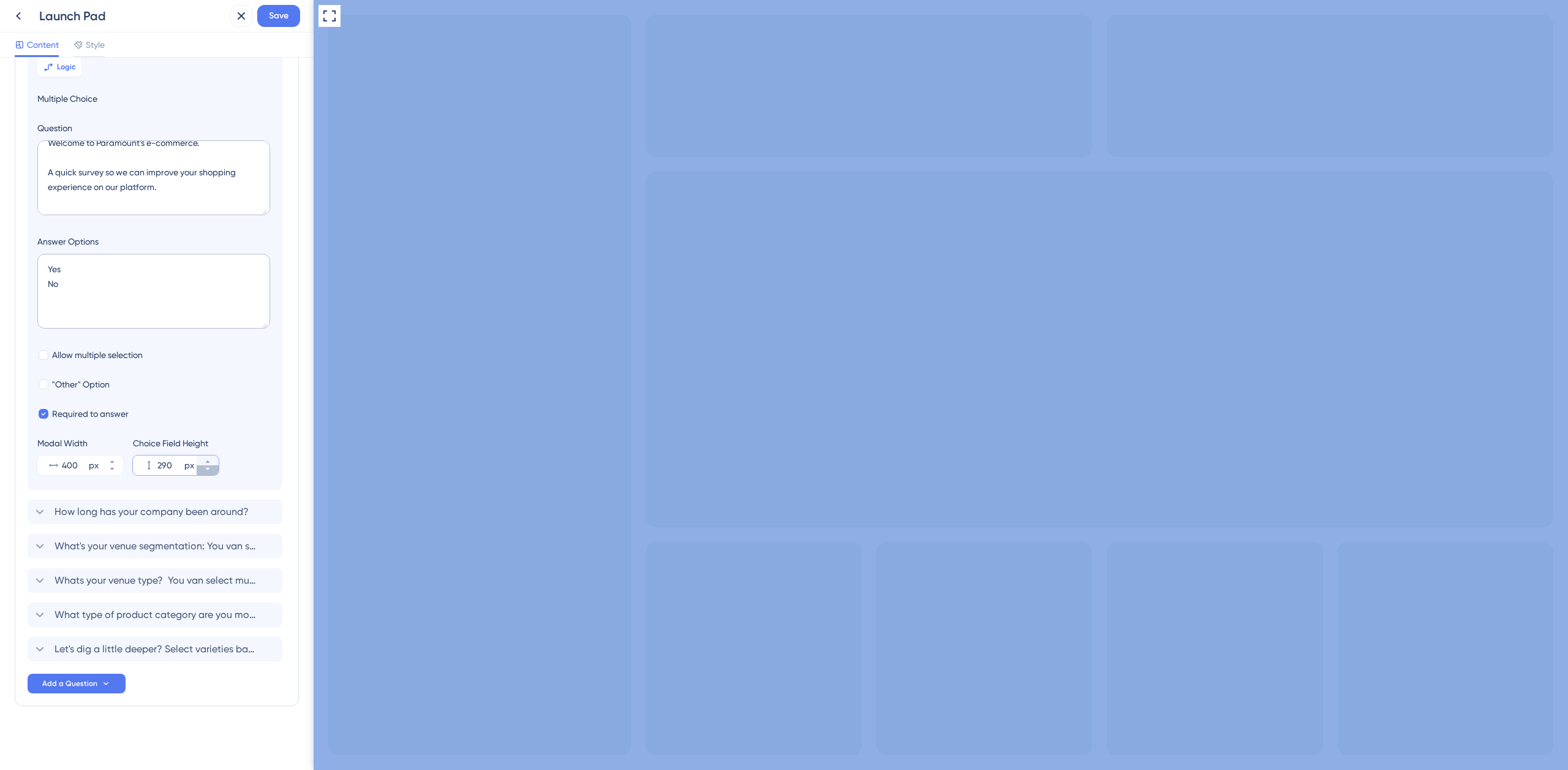
click at [210, 471] on icon at bounding box center [208, 469] width 8 height 8
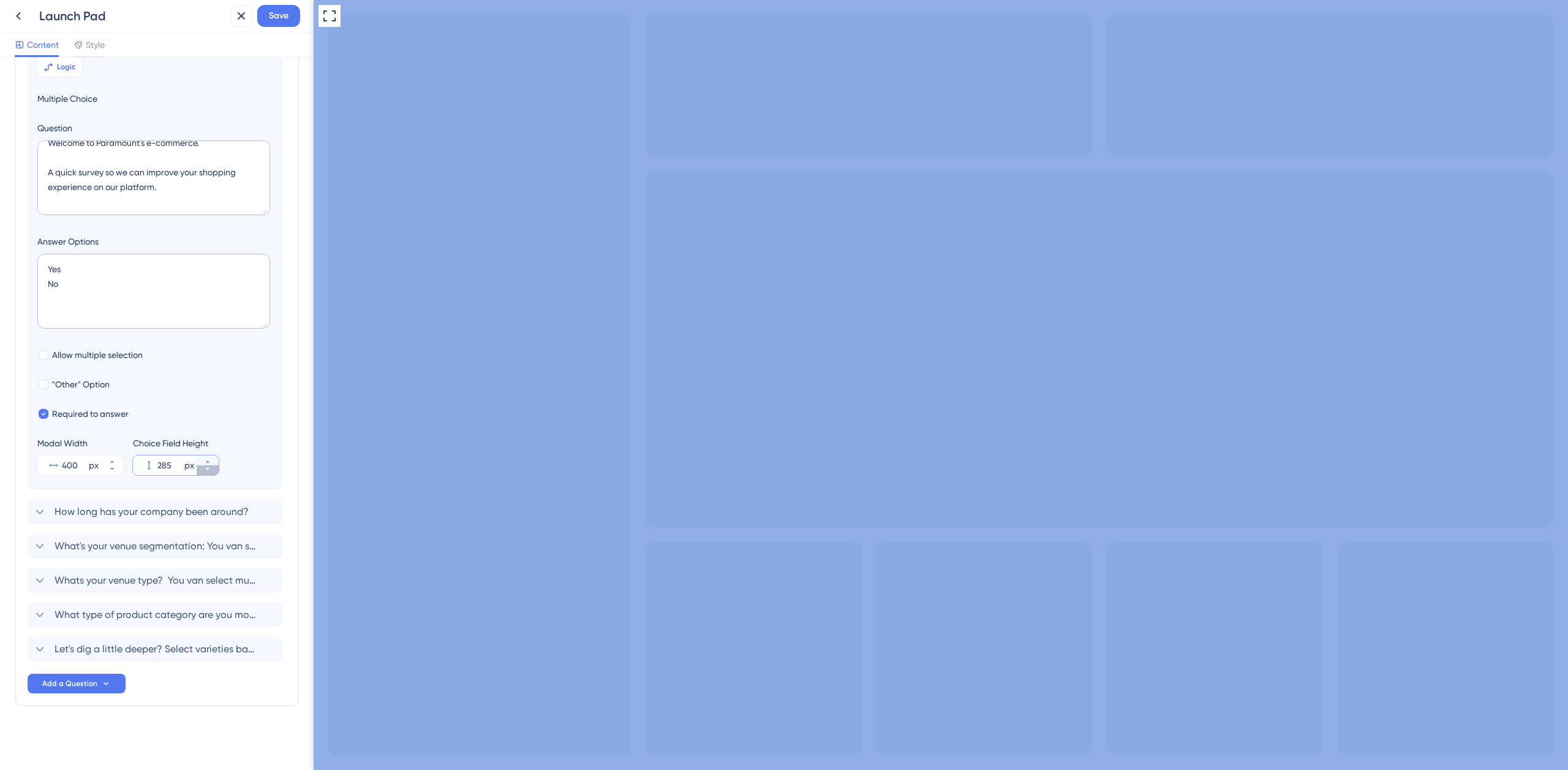
click at [210, 471] on icon at bounding box center [208, 469] width 8 height 8
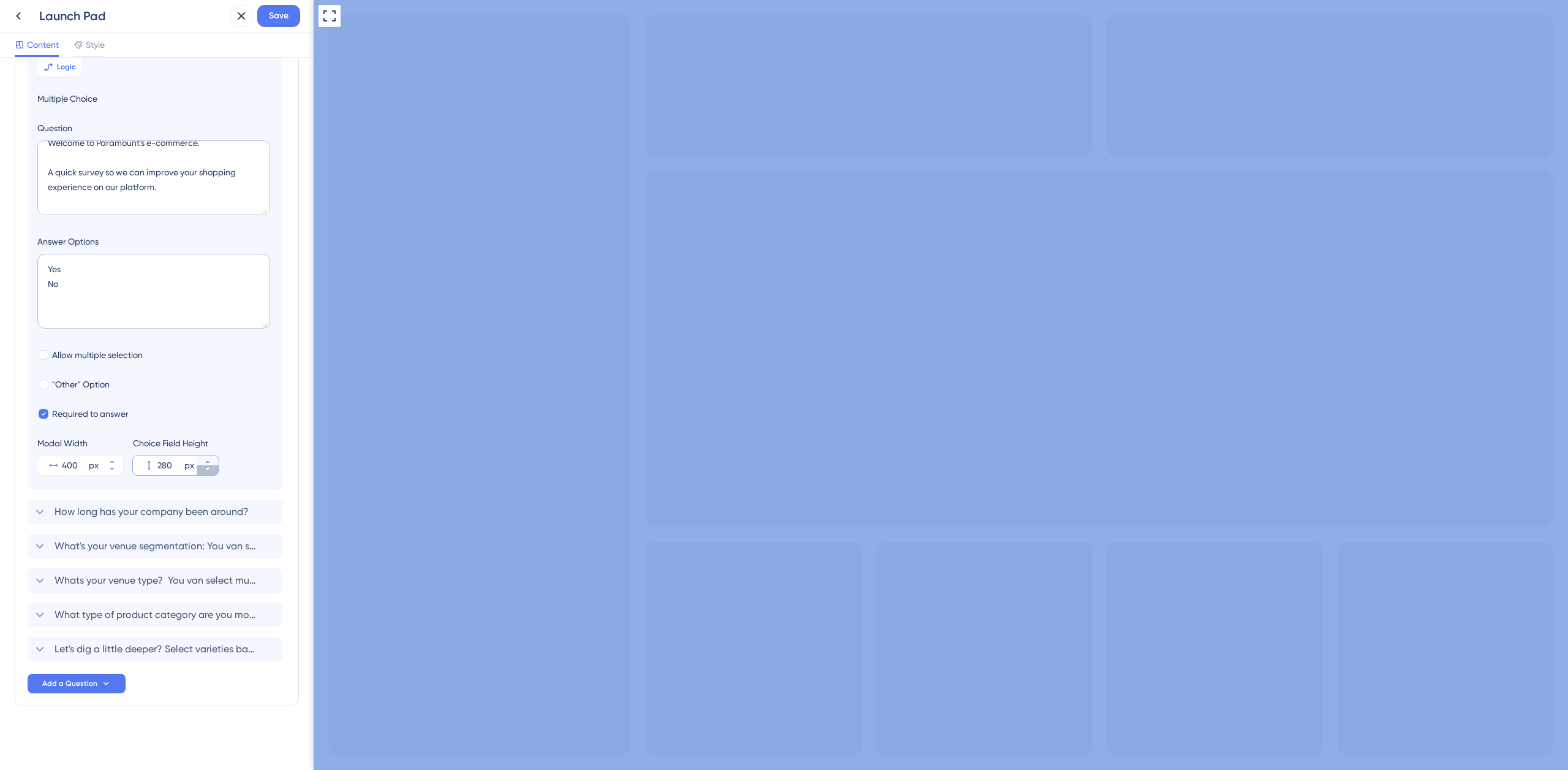
click at [210, 471] on icon at bounding box center [208, 469] width 8 height 8
click at [209, 471] on icon at bounding box center [208, 469] width 8 height 8
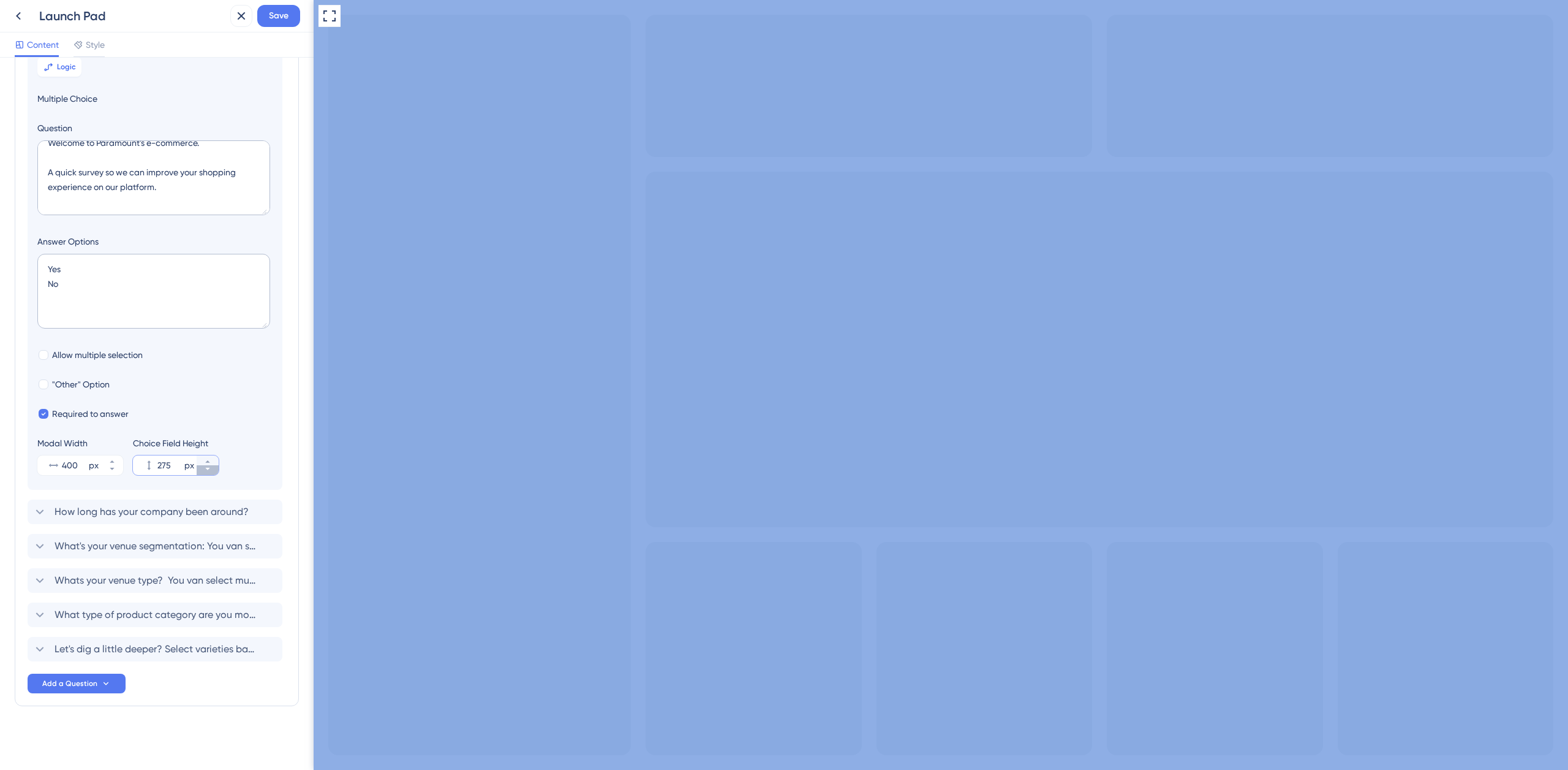
click at [210, 471] on icon at bounding box center [208, 469] width 8 height 8
click at [209, 471] on icon at bounding box center [208, 469] width 8 height 8
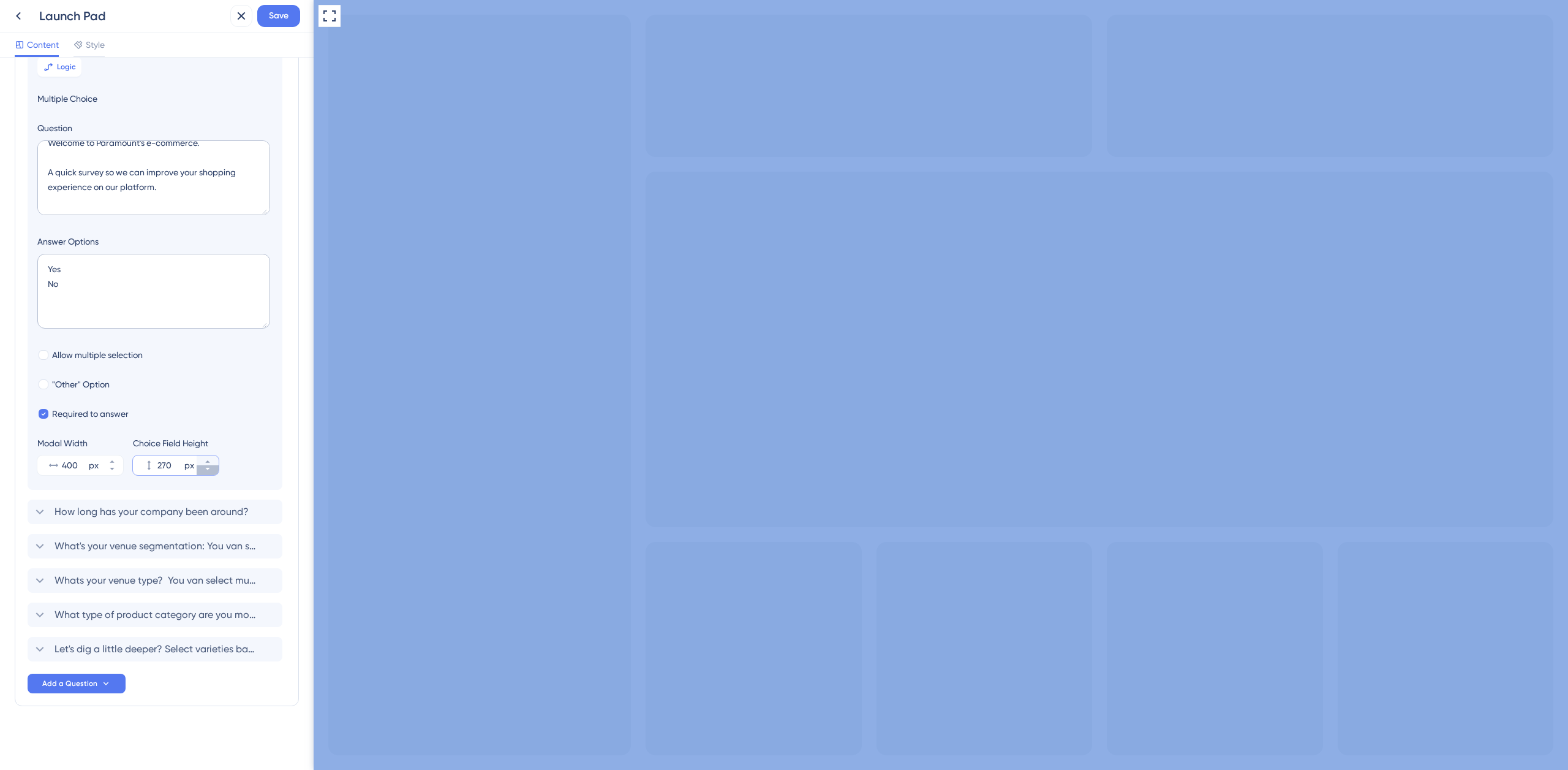
click at [209, 471] on icon at bounding box center [208, 469] width 8 height 8
click at [209, 471] on icon at bounding box center [208, 469] width 8 height 8
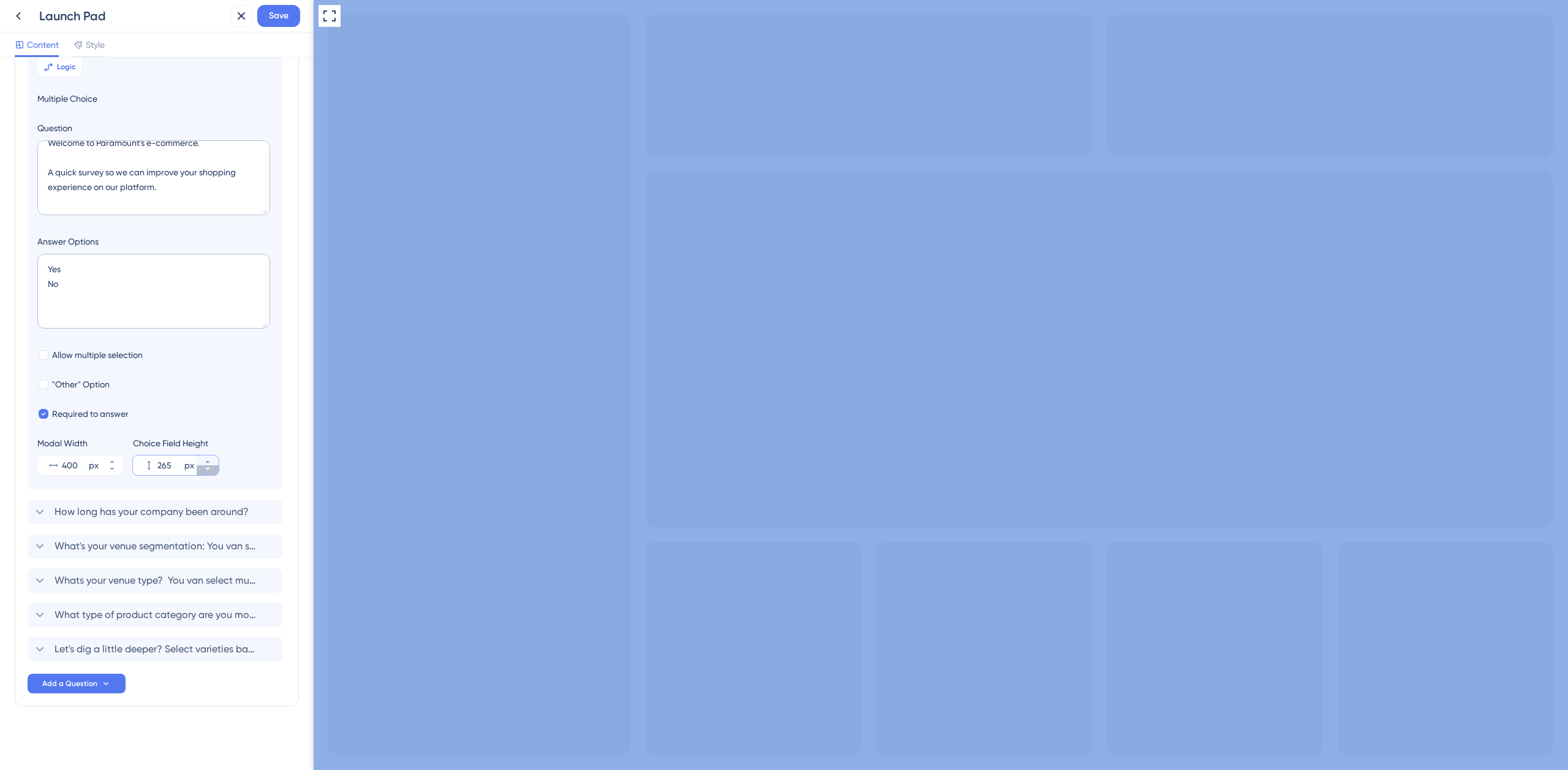
click at [208, 471] on icon at bounding box center [208, 469] width 8 height 8
click at [209, 471] on icon at bounding box center [208, 469] width 8 height 8
click at [208, 471] on icon at bounding box center [208, 469] width 8 height 8
click at [208, 472] on icon at bounding box center [208, 469] width 8 height 8
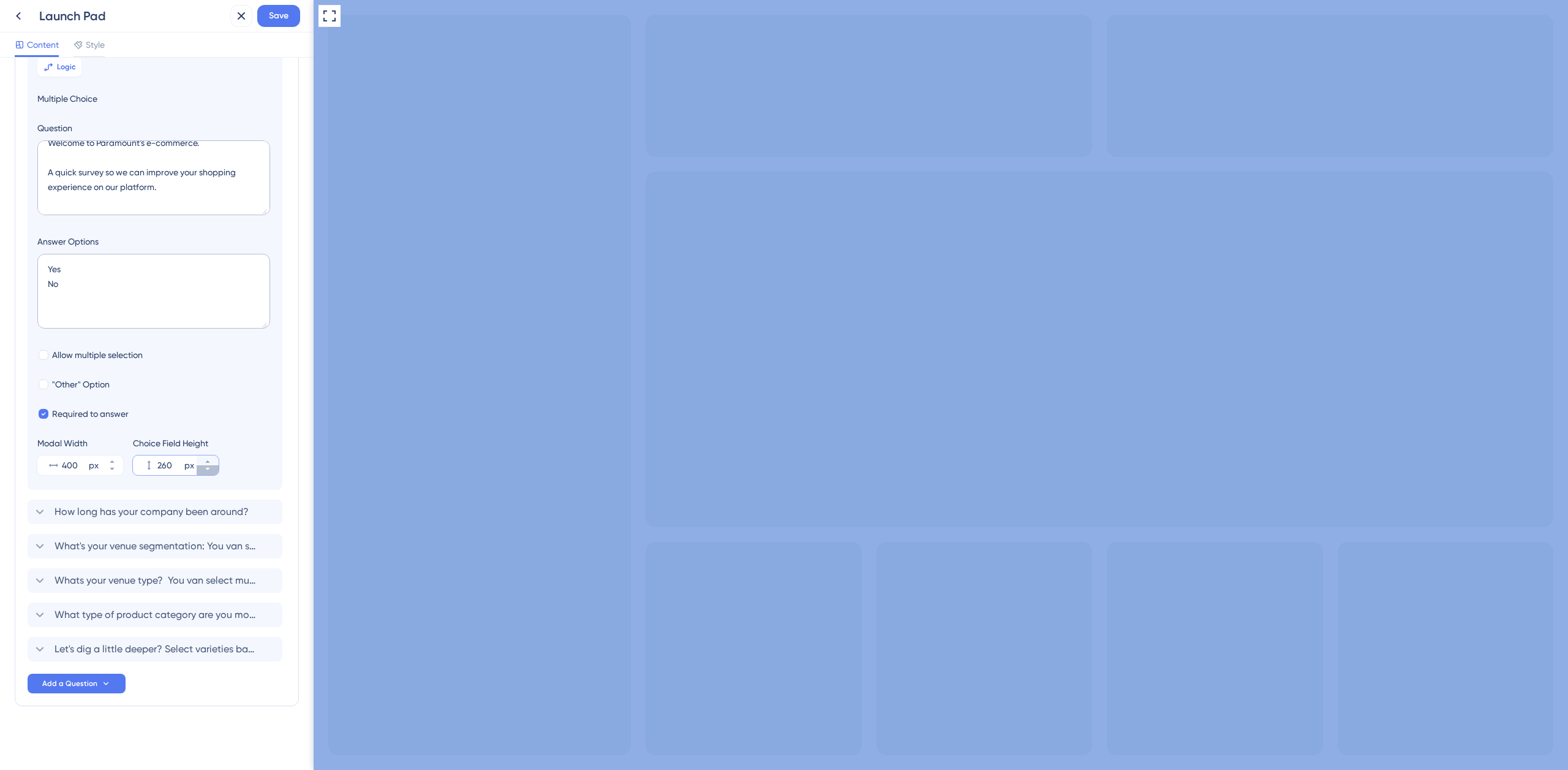
click at [208, 472] on icon at bounding box center [208, 469] width 8 height 8
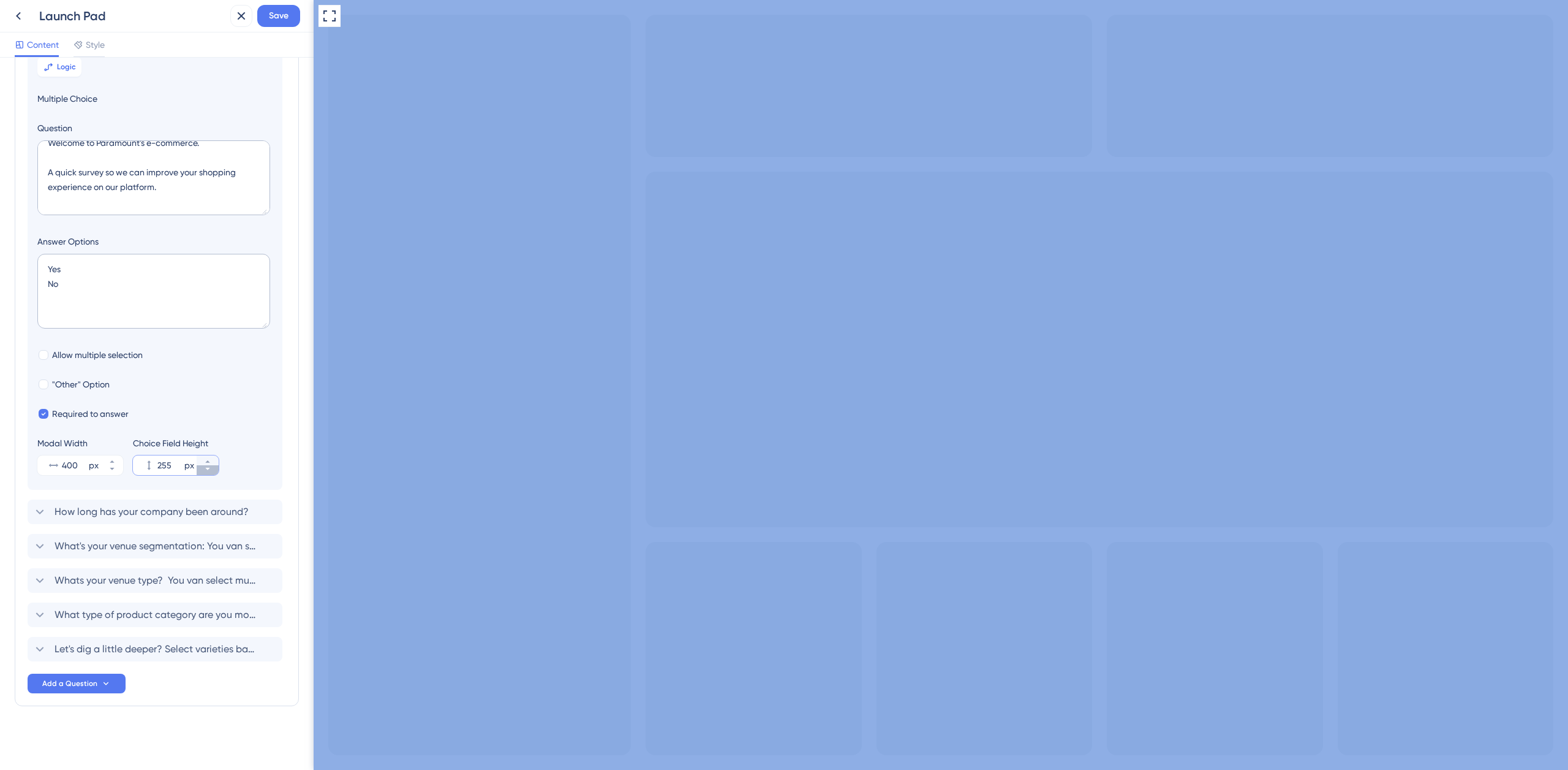
click at [208, 472] on icon at bounding box center [208, 469] width 8 height 8
click at [209, 471] on icon at bounding box center [208, 469] width 8 height 8
type input "252"
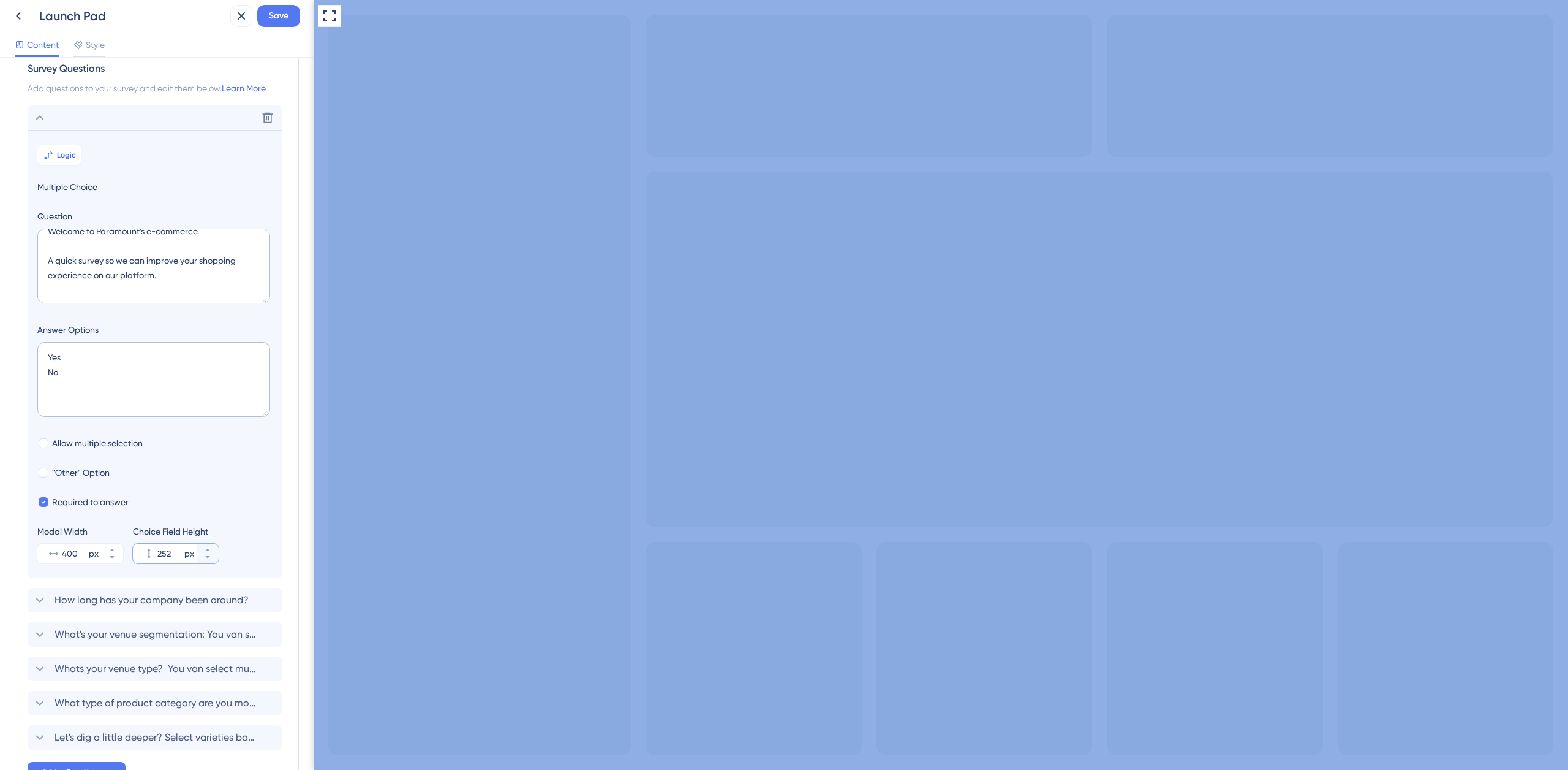
scroll to position [0, 0]
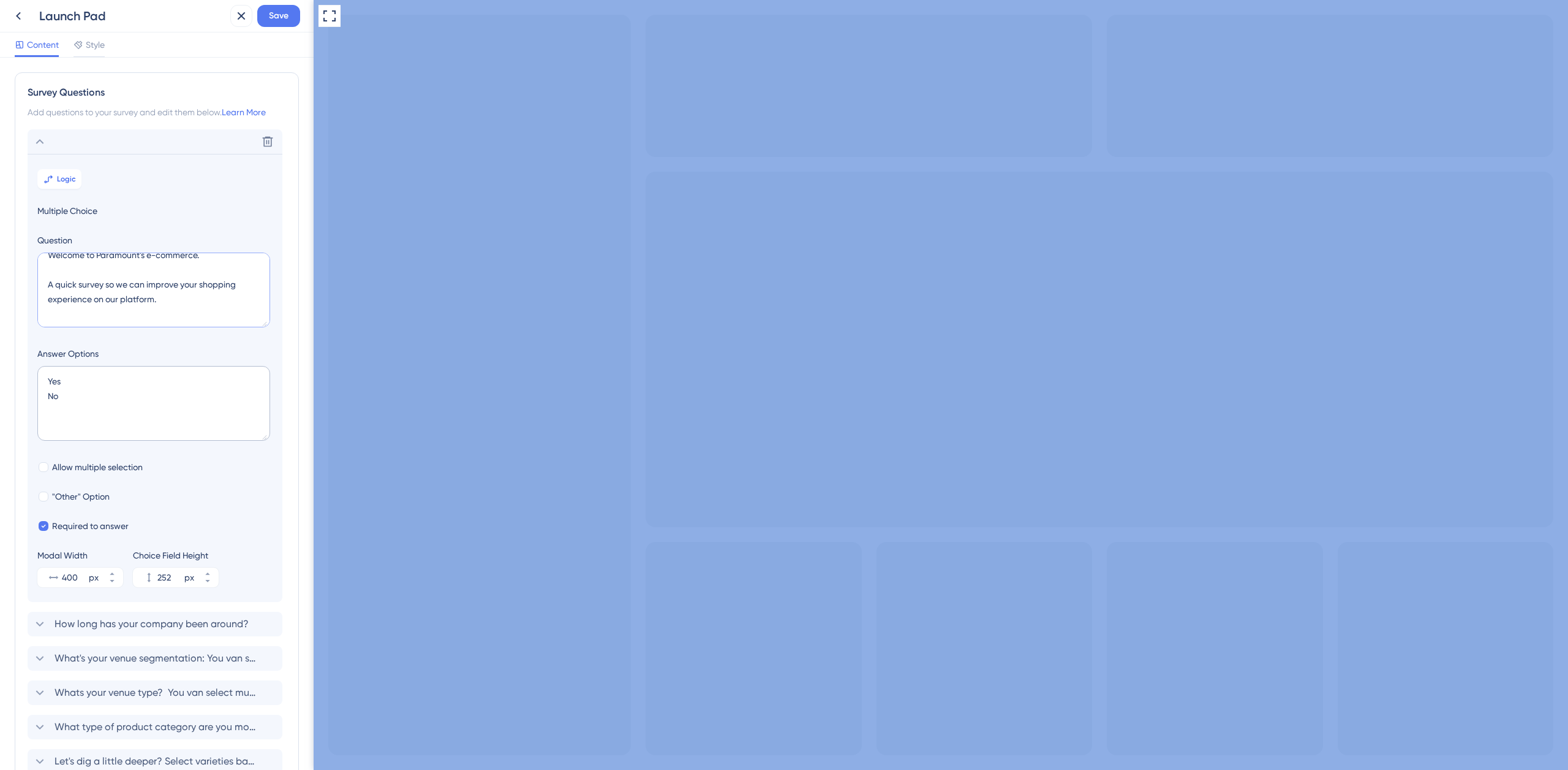
click at [170, 288] on textarea "Welcome to Paramount's e-commerce. A quick survey so we can improve your shoppi…" at bounding box center [154, 290] width 233 height 75
click at [114, 295] on textarea "Welcome to Paramount's e-commerce. A quick survey so we can improve your shoppi…" at bounding box center [154, 290] width 233 height 75
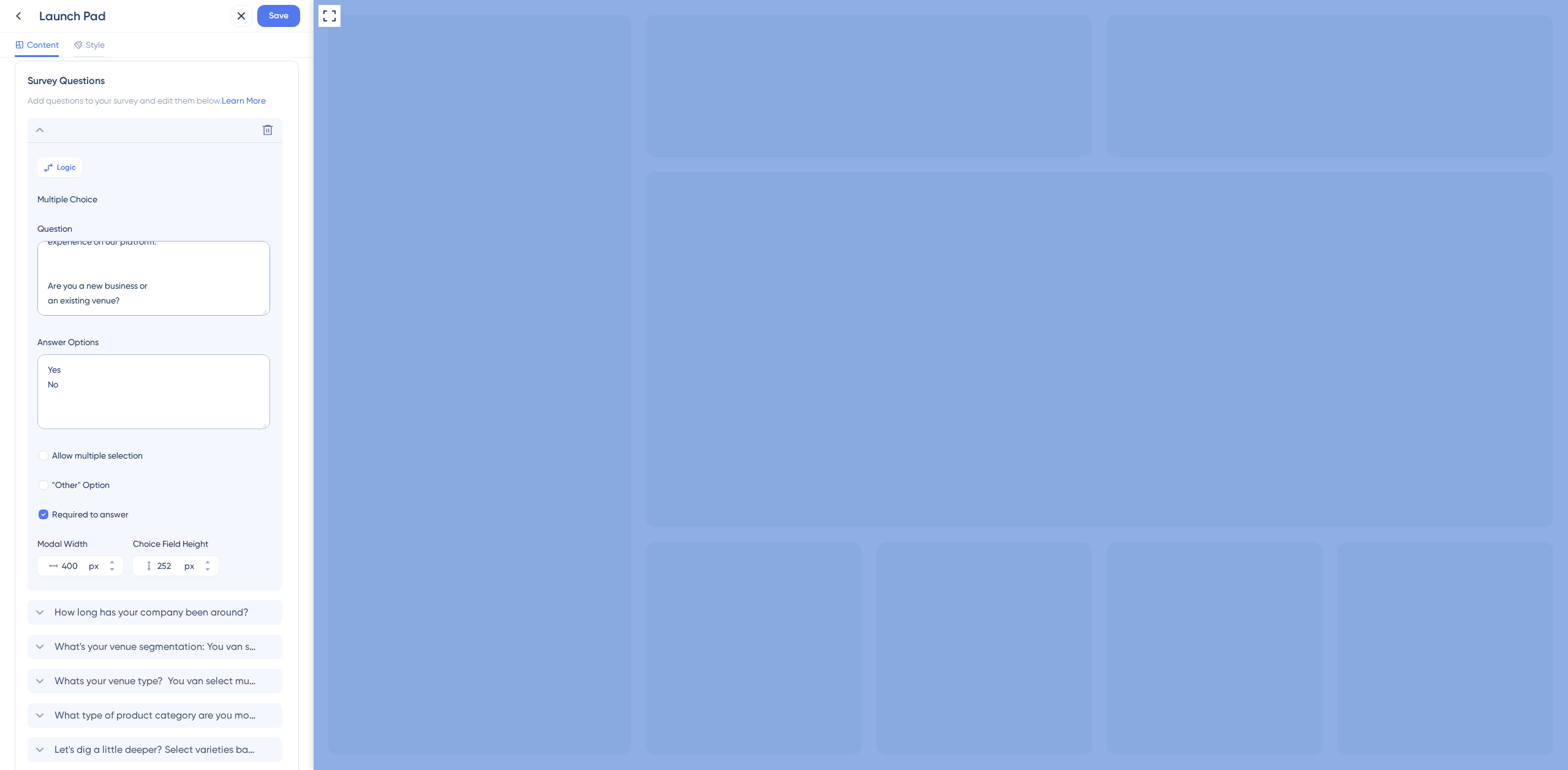
click at [144, 301] on textarea "Welcome to Paramount's e-commerce. A quick survey so we can improve your shoppi…" at bounding box center [154, 278] width 233 height 75
click at [48, 304] on textarea "Welcome to Paramount's e-commerce. A quick survey so we can improve your shoppi…" at bounding box center [154, 278] width 233 height 75
drag, startPoint x: 108, startPoint y: 279, endPoint x: 144, endPoint y: 278, distance: 36.0
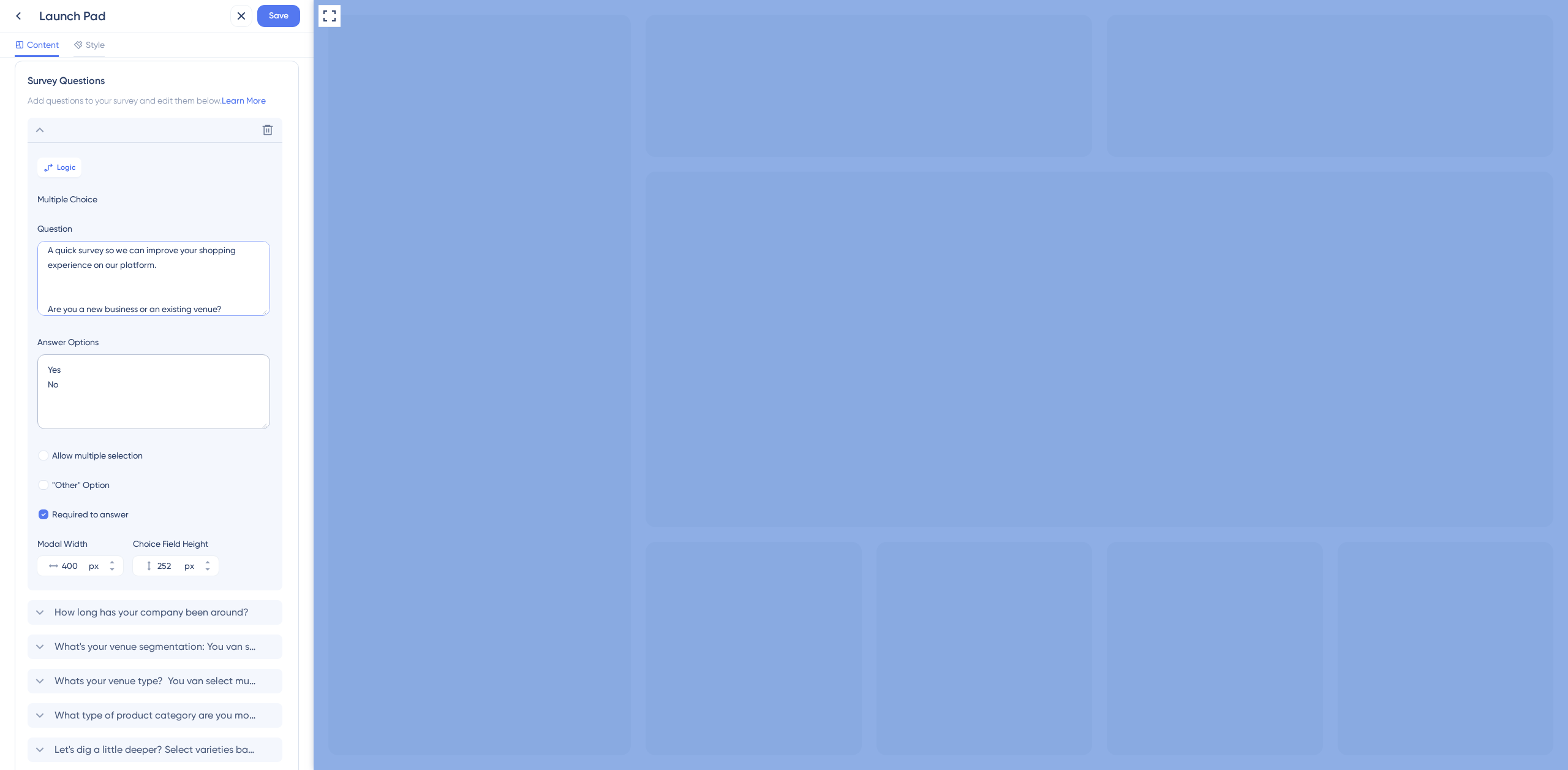
click at [146, 279] on textarea "Welcome to Paramount's e-commerce. A quick survey so we can improve your shoppi…" at bounding box center [154, 278] width 233 height 75
click at [112, 294] on textarea "Welcome to Paramount's e-commerce. A quick survey to improve your shopping expe…" at bounding box center [154, 278] width 233 height 75
drag, startPoint x: 135, startPoint y: 291, endPoint x: 42, endPoint y: 275, distance: 94.4
click at [42, 275] on textarea "Welcome to Paramount's e-commerce. A quick survey to improve your shopping expe…" at bounding box center [154, 278] width 233 height 75
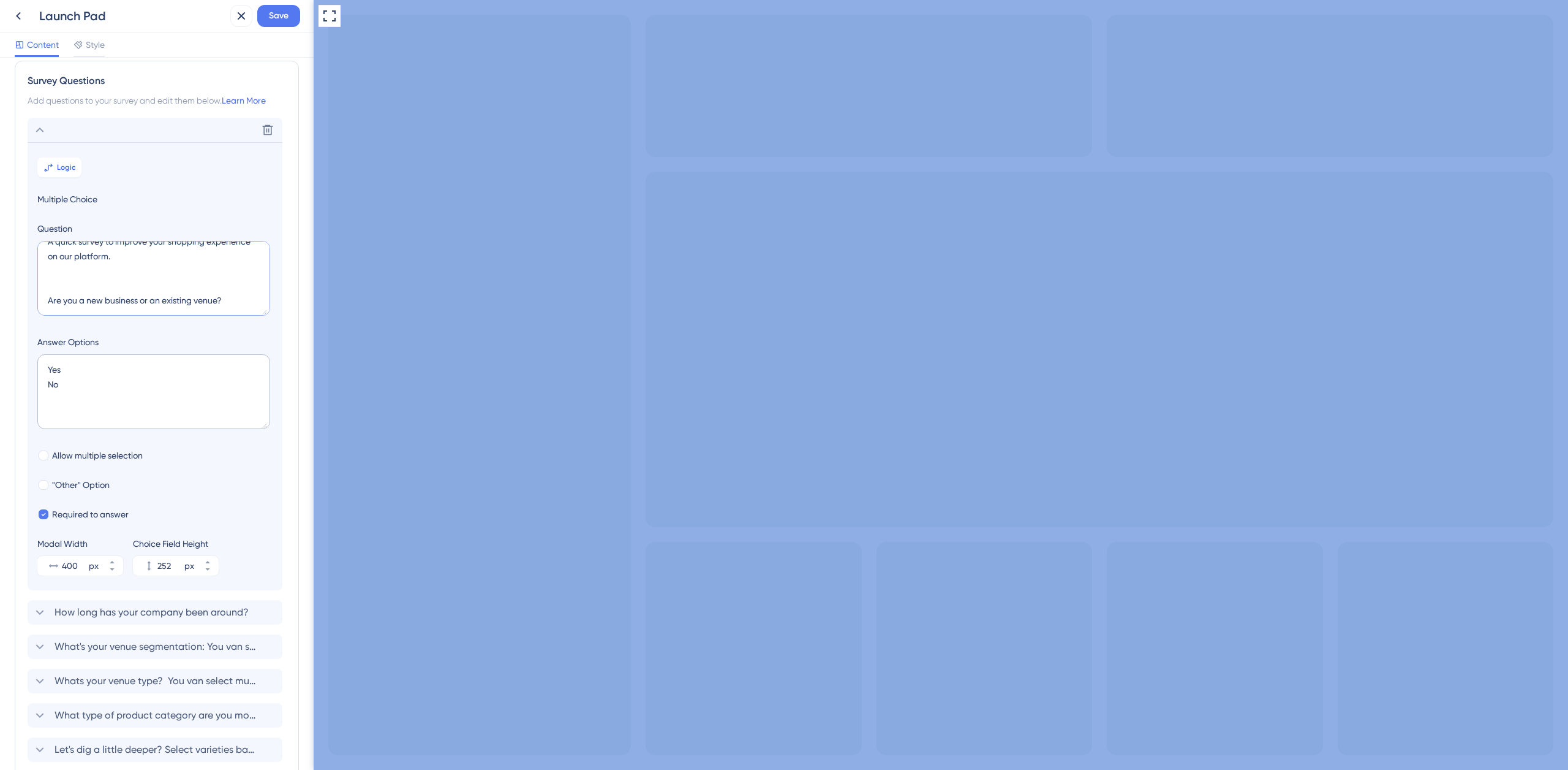
click at [118, 280] on textarea "Welcome to Paramount's e-commerce. A quick survey to improve your shopping expe…" at bounding box center [154, 278] width 233 height 75
type textarea "Welcome to Paramount's e-commerce. A quick survey to improve your shopping expe…"
click at [276, 19] on span "Save" at bounding box center [278, 15] width 20 height 15
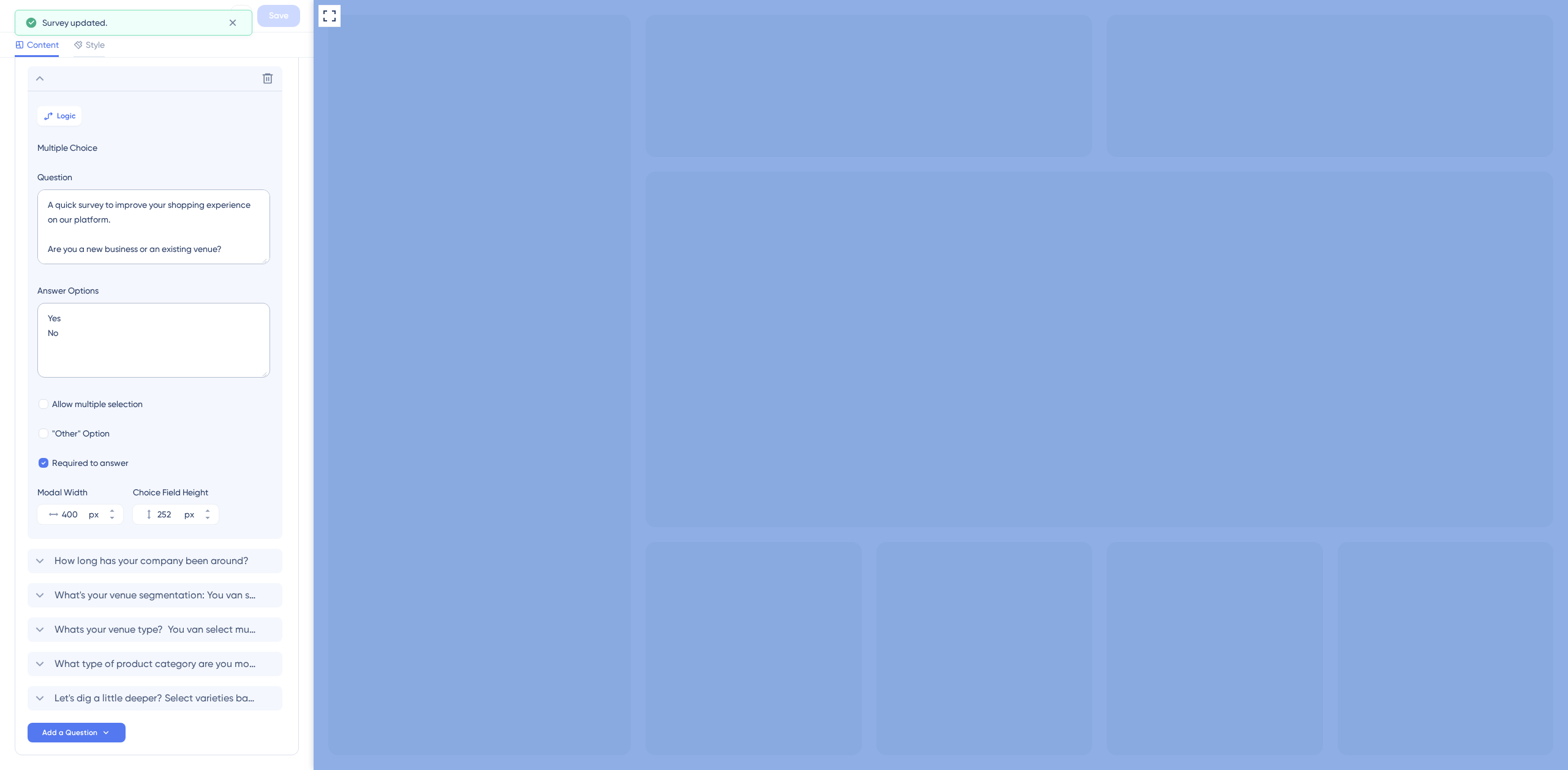
scroll to position [113, 0]
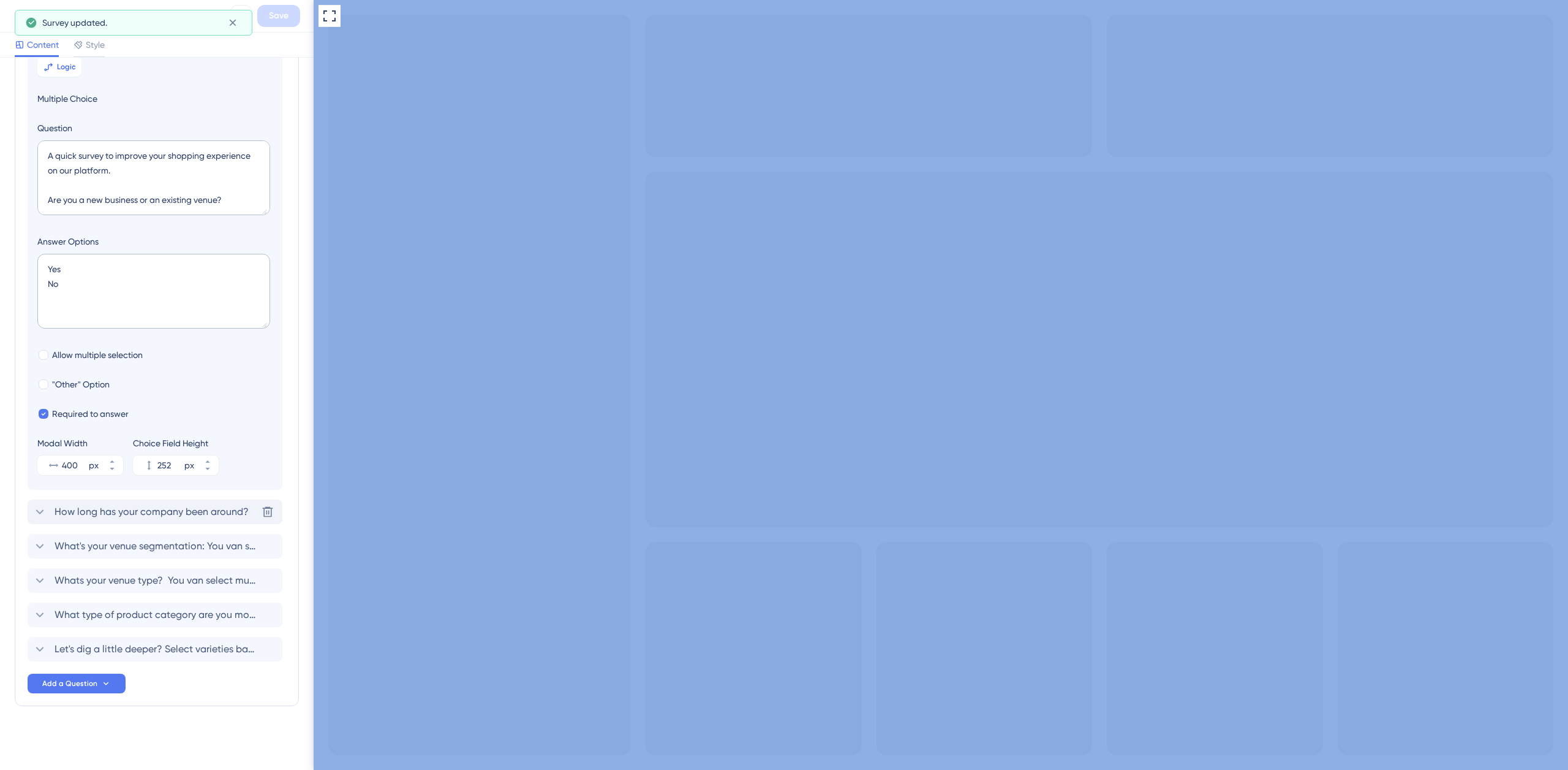
click at [137, 513] on span "How long has your company been around?" at bounding box center [152, 511] width 194 height 15
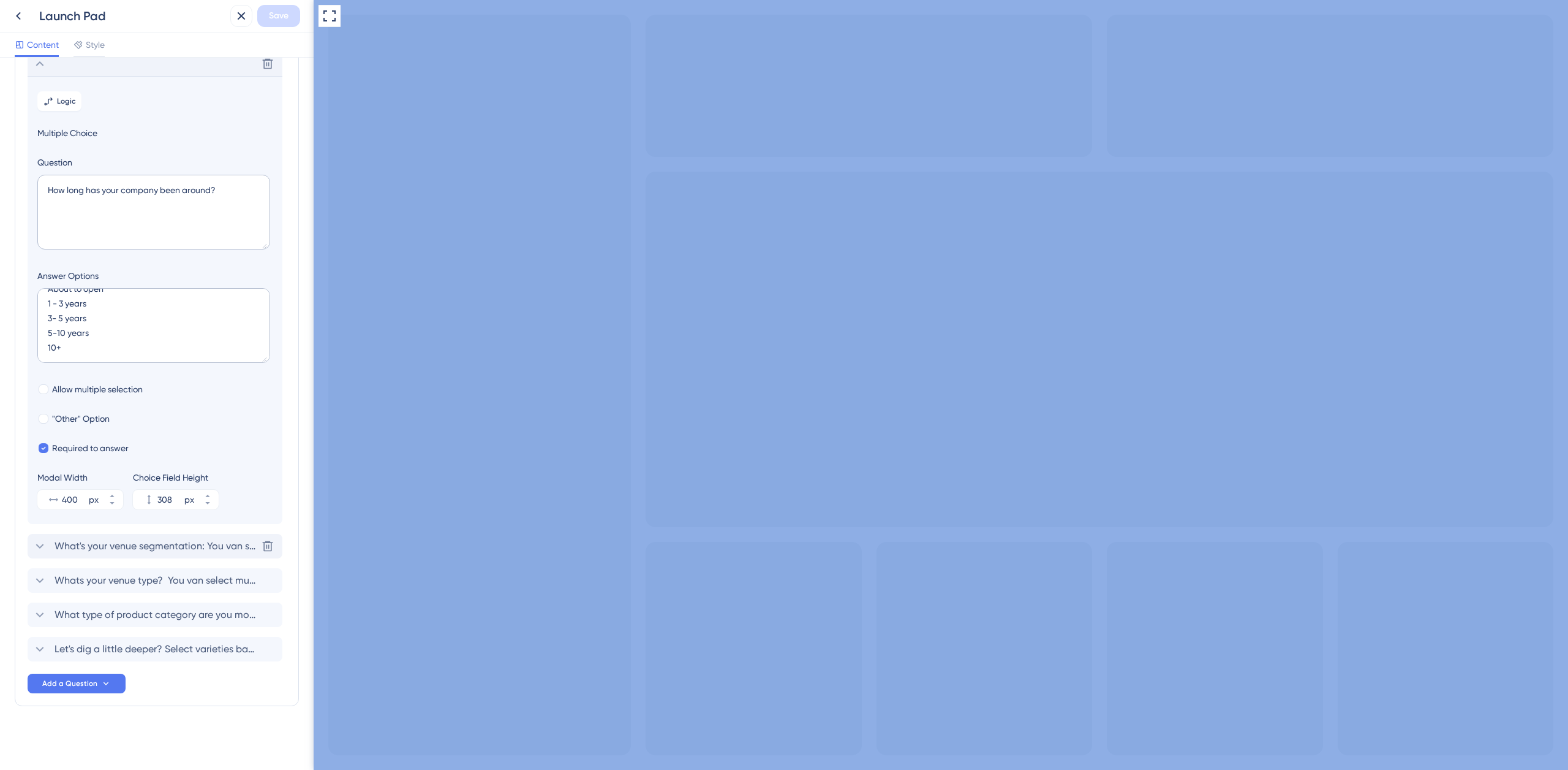
click at [151, 546] on span "What's your venue segmentation: You van select multiple." at bounding box center [156, 546] width 202 height 15
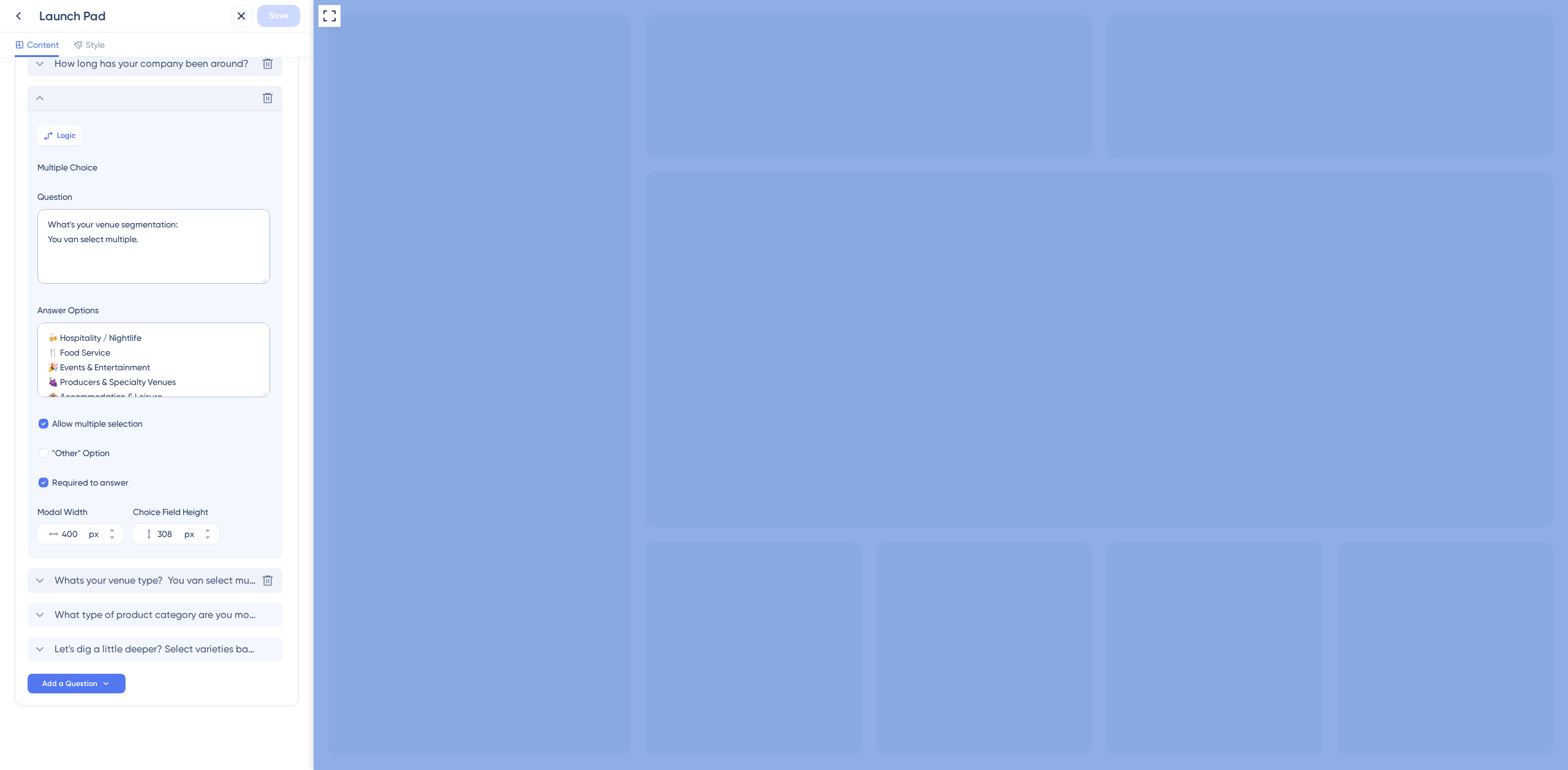
click at [181, 579] on span "Whats your venue type? You van select multiple." at bounding box center [156, 580] width 202 height 15
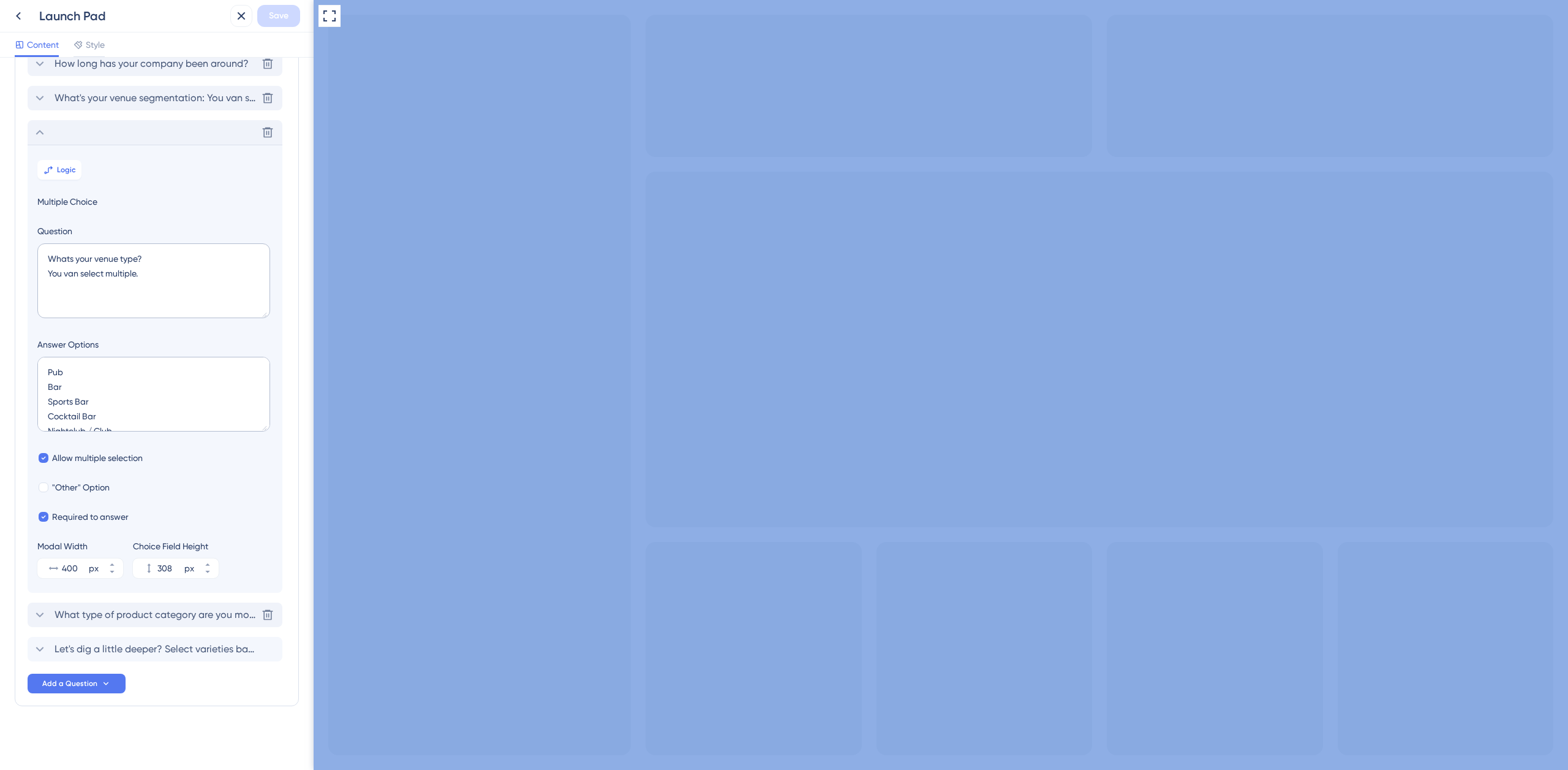
click at [172, 613] on span "What type of product category are you most interested in?" at bounding box center [156, 614] width 202 height 15
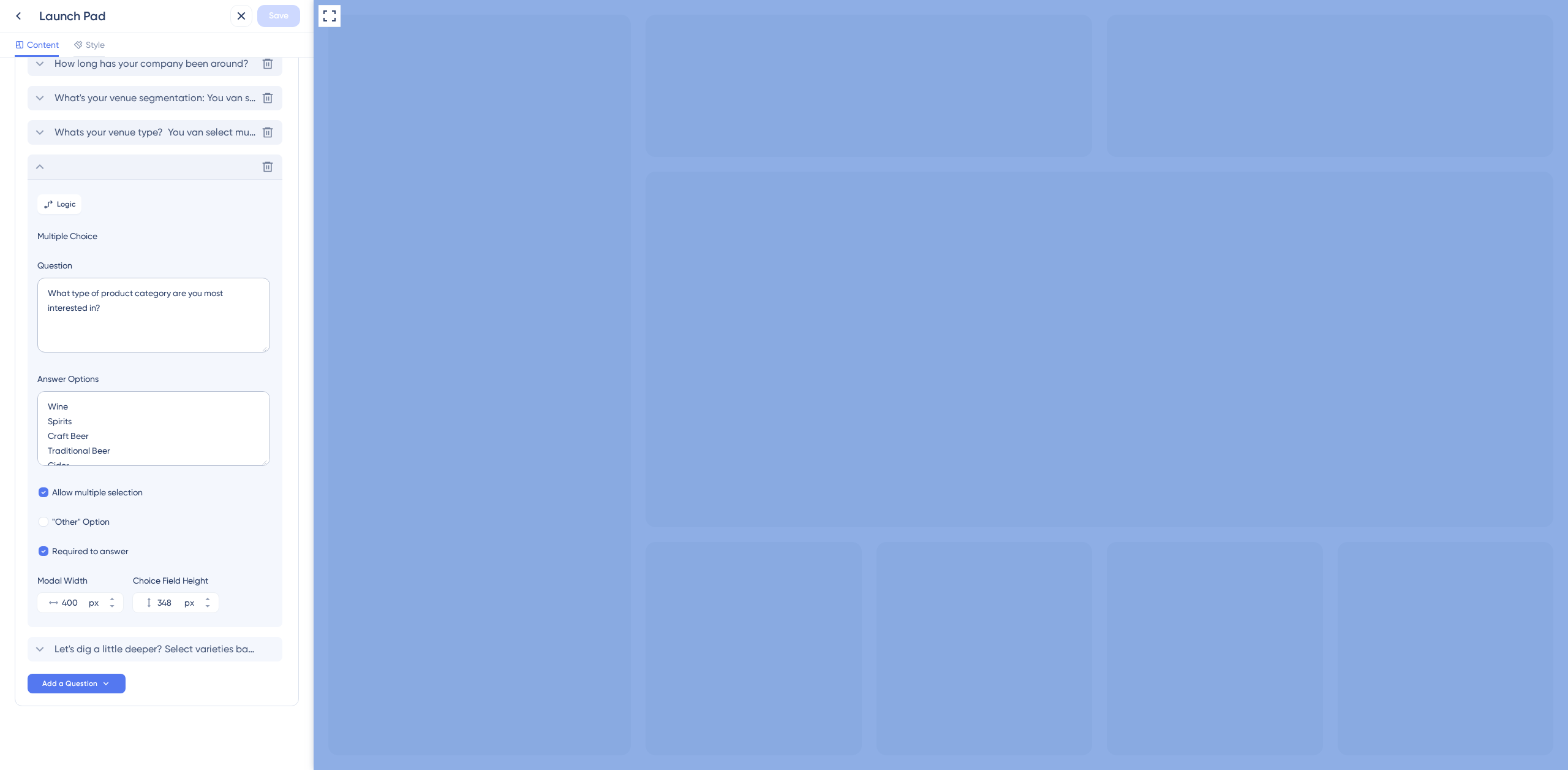
scroll to position [22, 0]
click at [172, 648] on span "Let's dig a little deeper? Select varieties based on the categories you chose e…" at bounding box center [156, 649] width 202 height 15
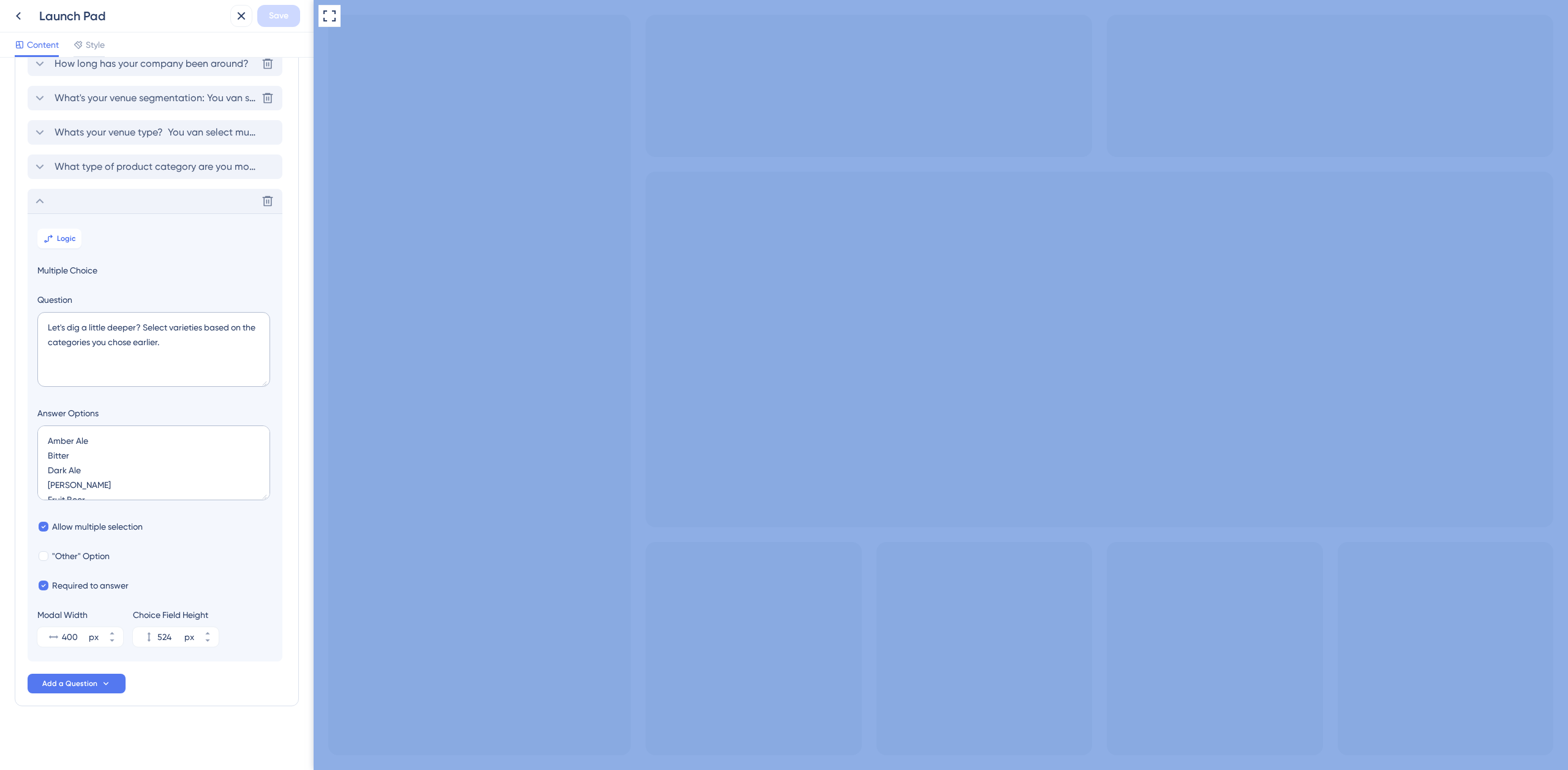
scroll to position [0, 0]
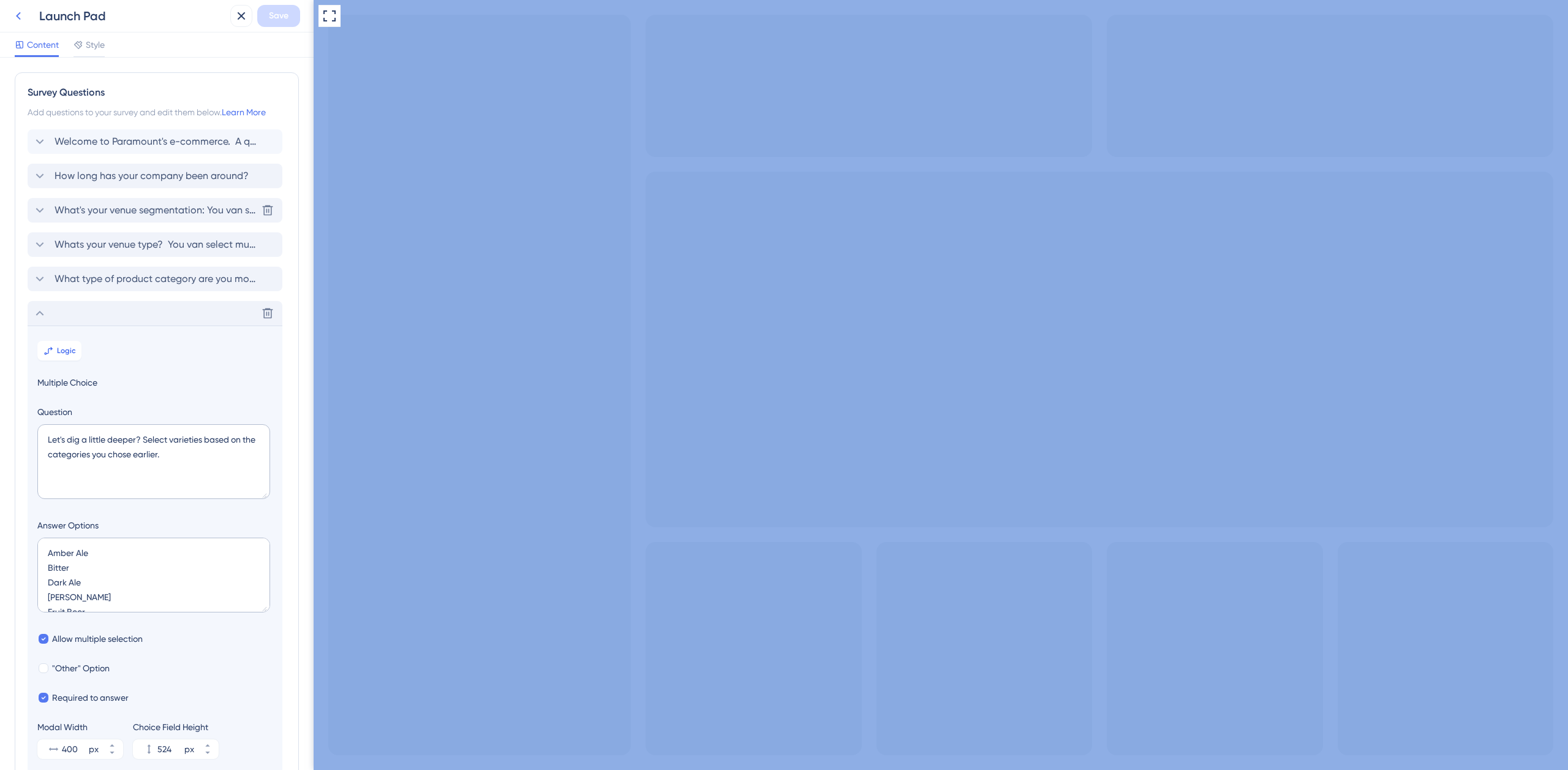
click at [20, 19] on icon at bounding box center [18, 16] width 5 height 8
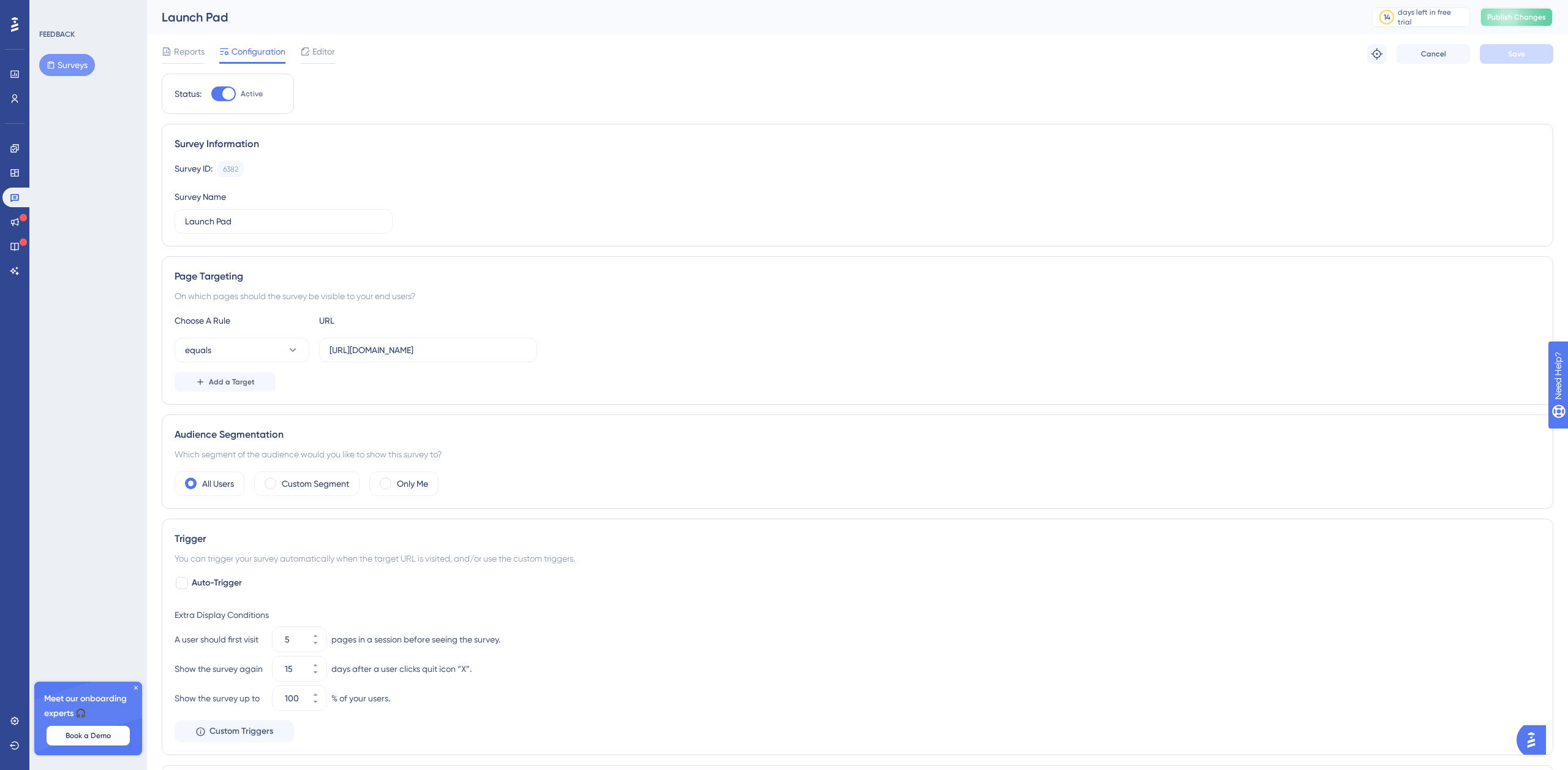
click at [1515, 17] on span "Publish Changes" at bounding box center [1517, 17] width 59 height 10
click at [19, 149] on icon at bounding box center [14, 148] width 10 height 10
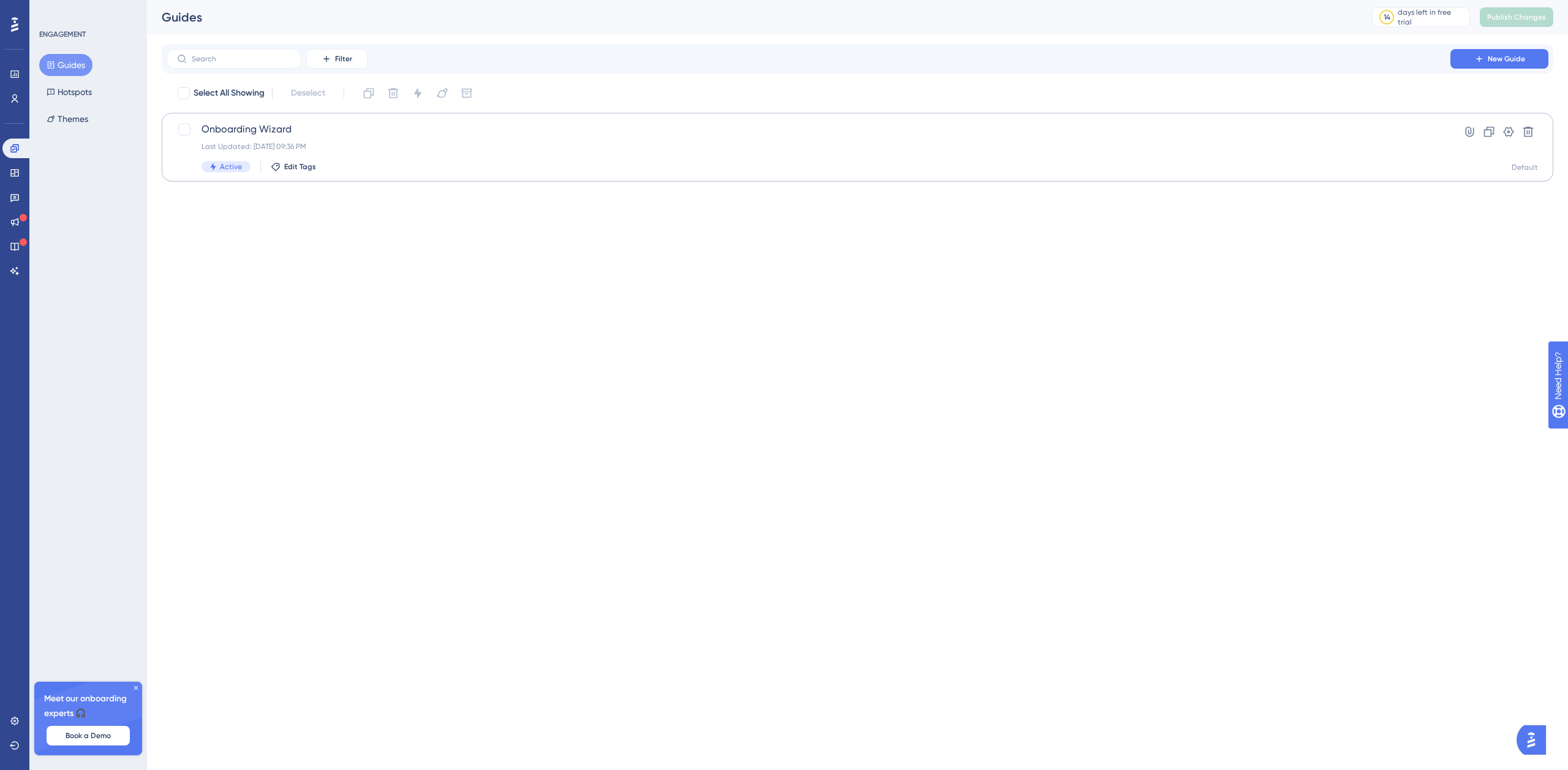
click at [296, 132] on span "Onboarding Wizard" at bounding box center [808, 129] width 1214 height 15
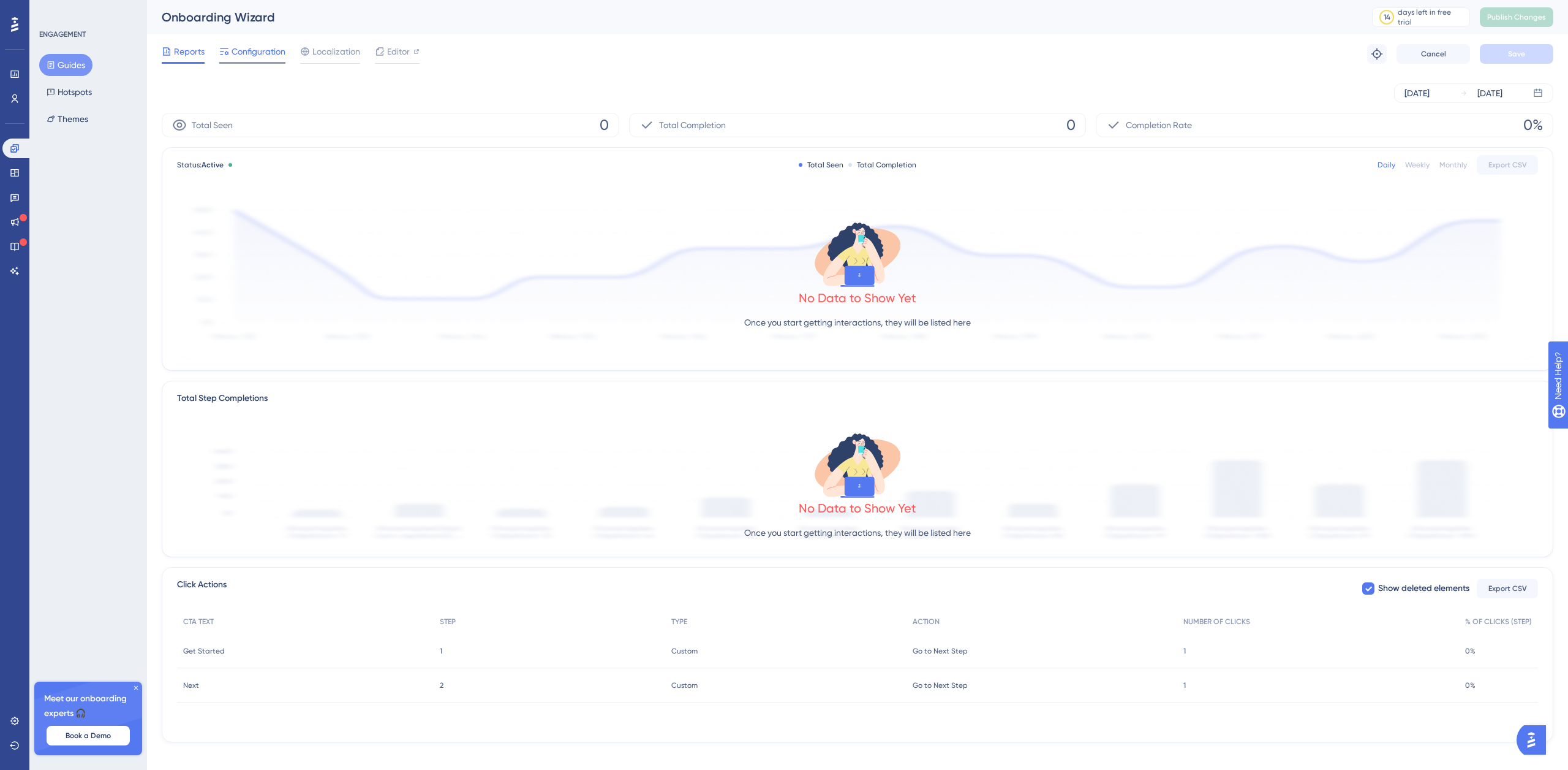
click at [257, 52] on span "Configuration" at bounding box center [258, 51] width 54 height 15
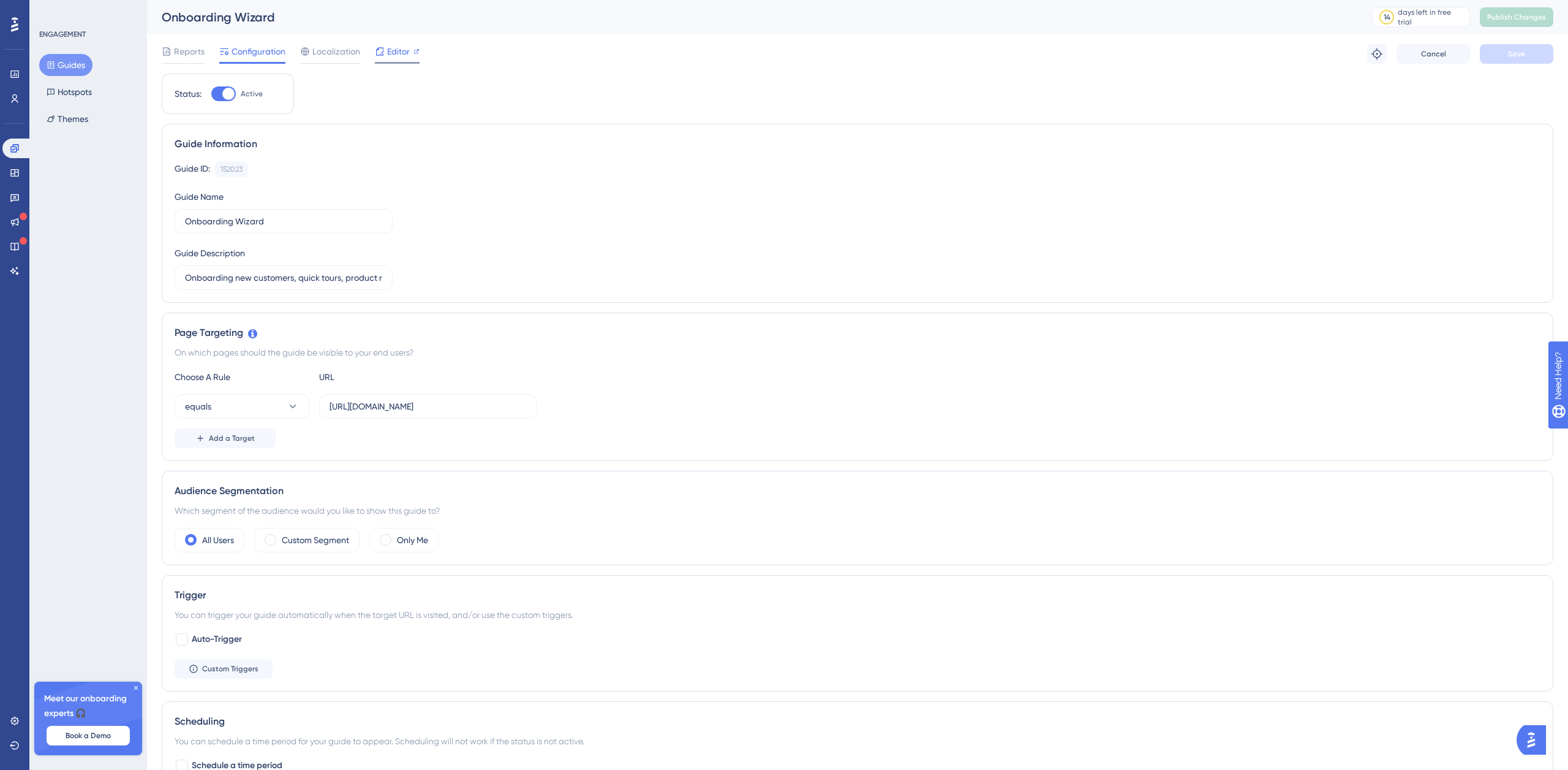
click at [396, 53] on span "Editor" at bounding box center [399, 51] width 23 height 15
click at [18, 30] on div at bounding box center [15, 24] width 20 height 20
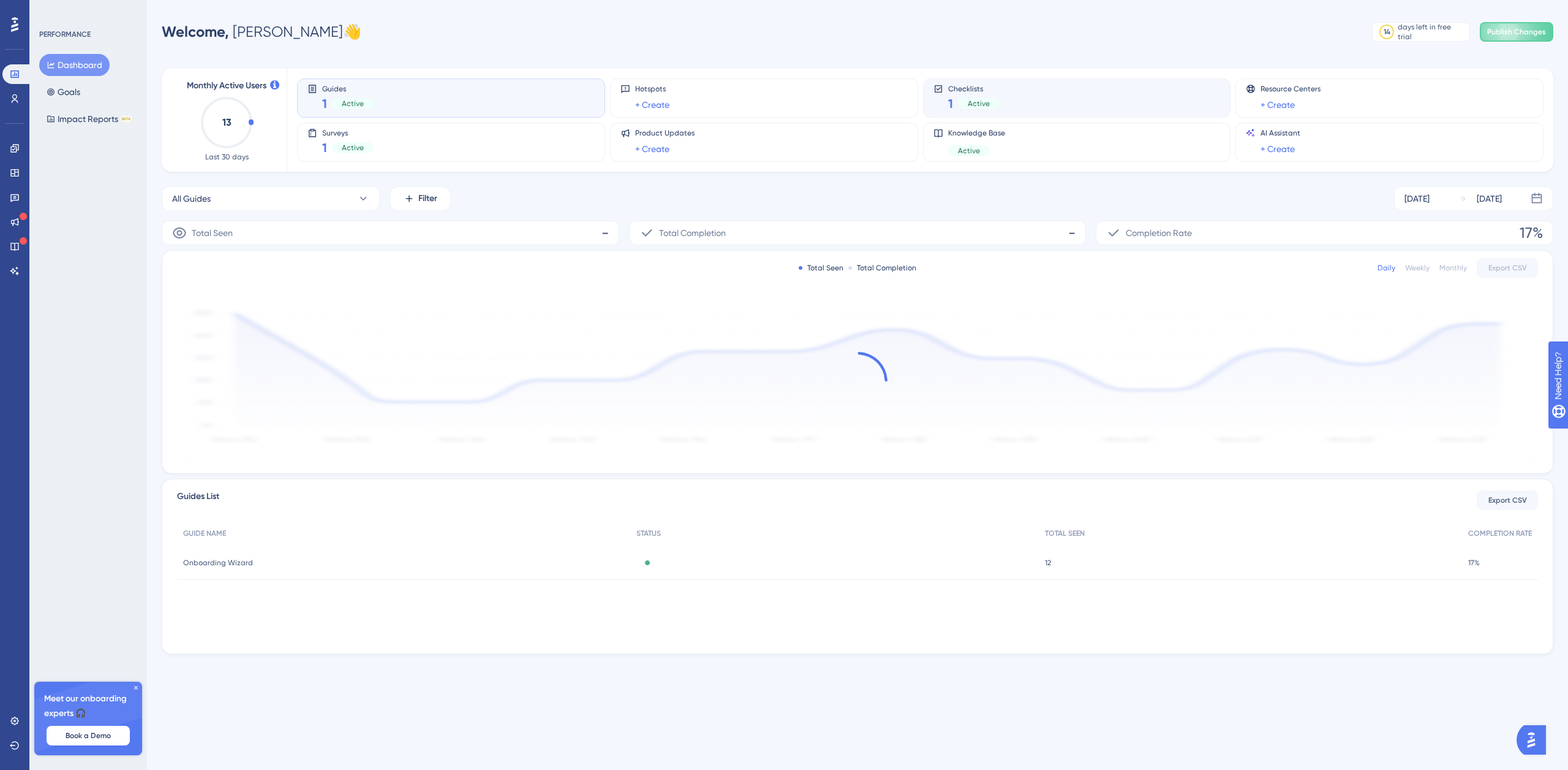
click at [1012, 99] on div "Checklists 1 Active" at bounding box center [1077, 98] width 287 height 28
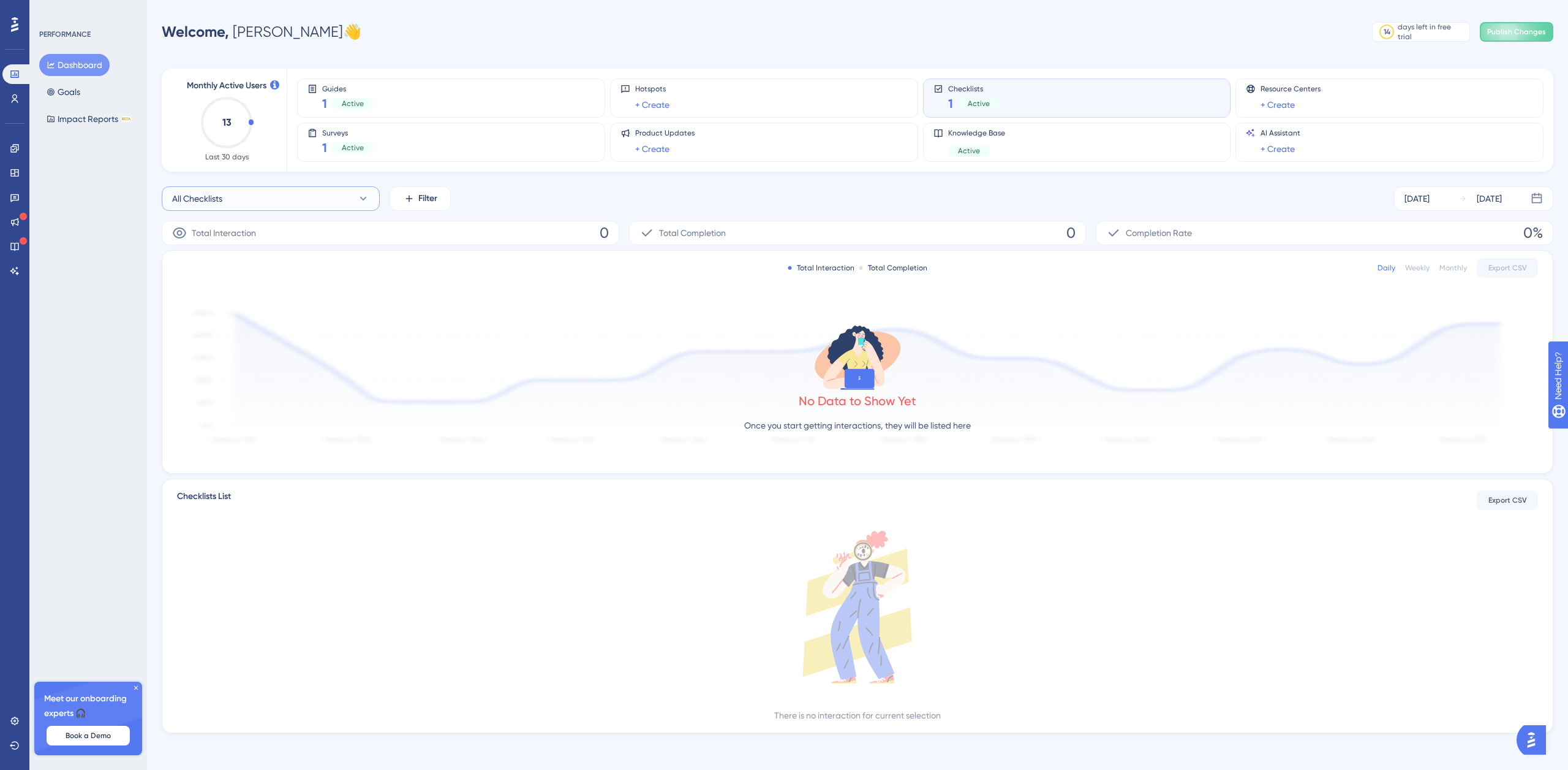
click at [300, 196] on button "All Checklists" at bounding box center [270, 198] width 218 height 25
click at [217, 297] on span "New Checklist" at bounding box center [207, 298] width 55 height 15
click at [212, 196] on span "New Checklist" at bounding box center [200, 198] width 55 height 15
click at [229, 273] on span "All Checklists" at bounding box center [204, 273] width 50 height 15
click at [982, 100] on span "Active" at bounding box center [979, 103] width 22 height 10
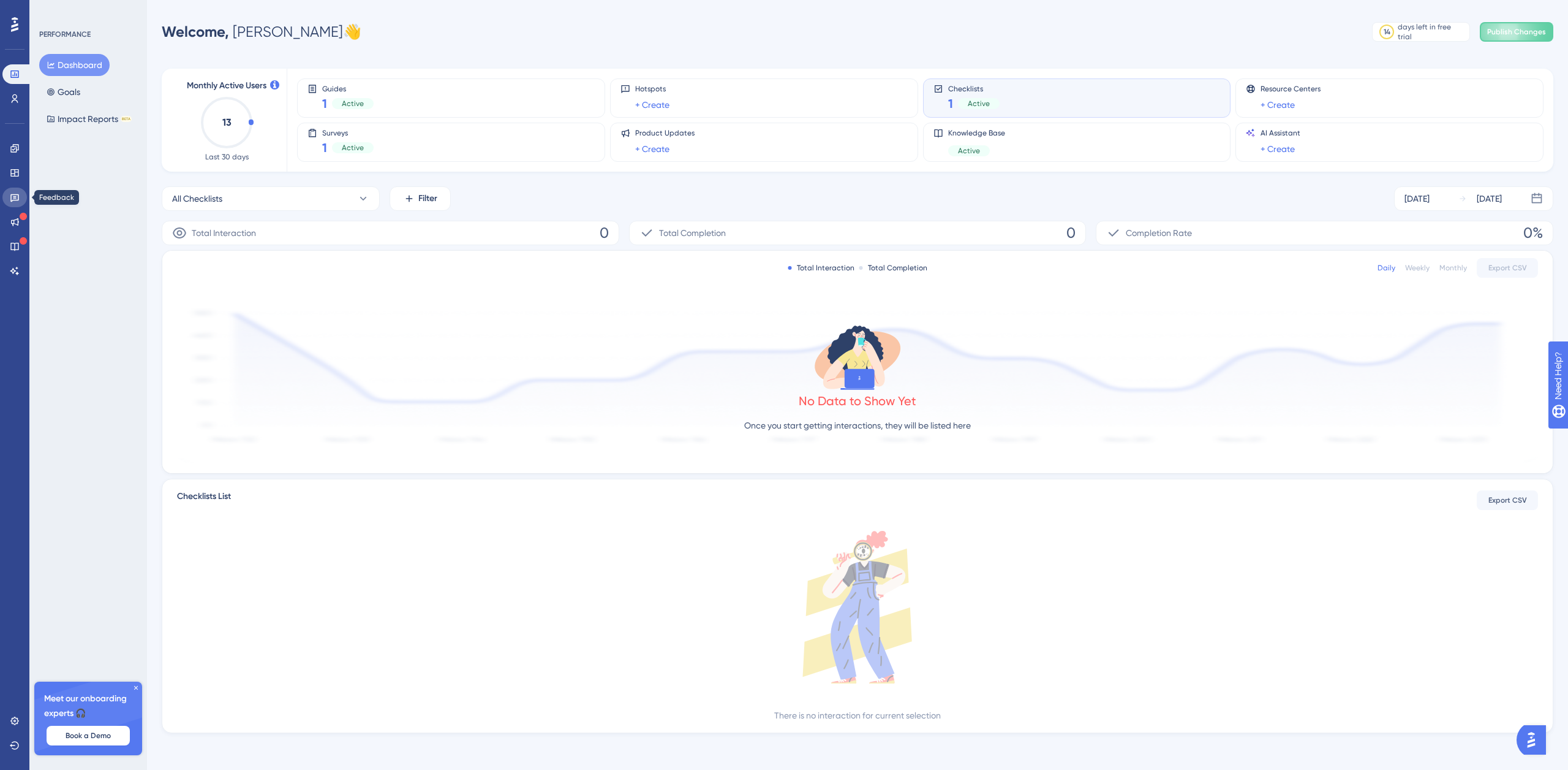
click at [17, 195] on icon at bounding box center [14, 198] width 8 height 8
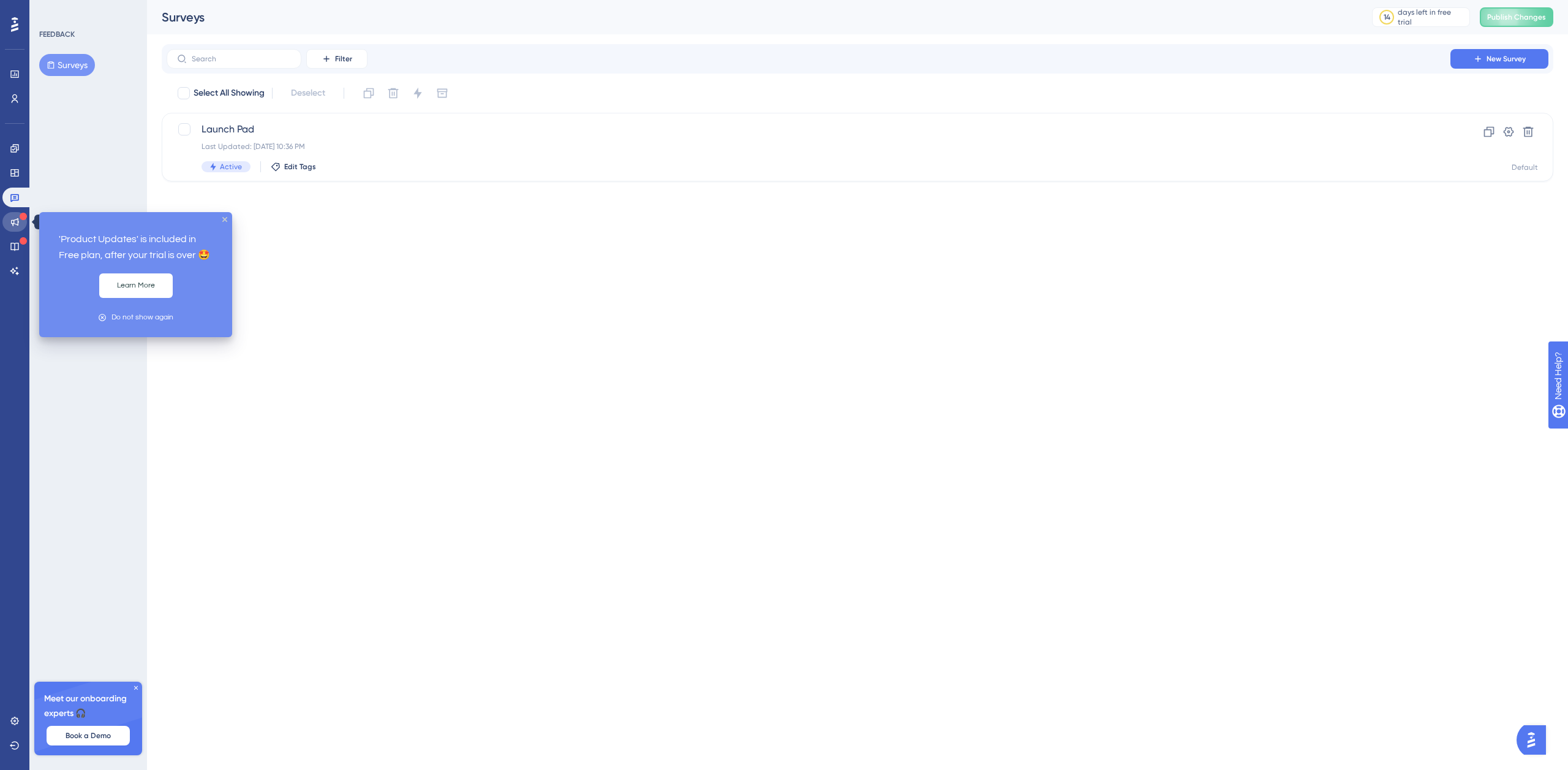
click at [15, 219] on icon at bounding box center [14, 221] width 10 height 10
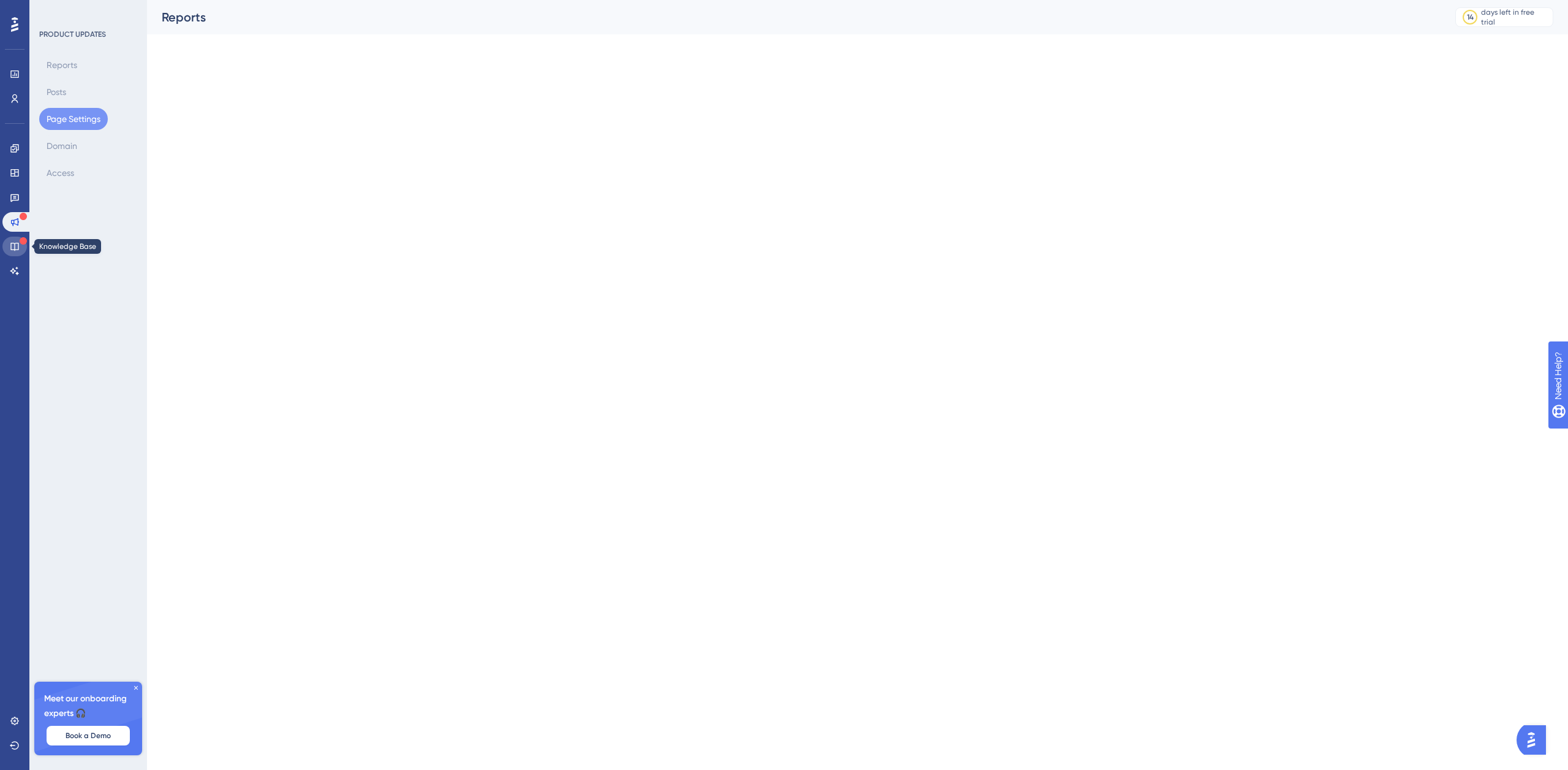
click at [15, 244] on icon at bounding box center [14, 246] width 10 height 10
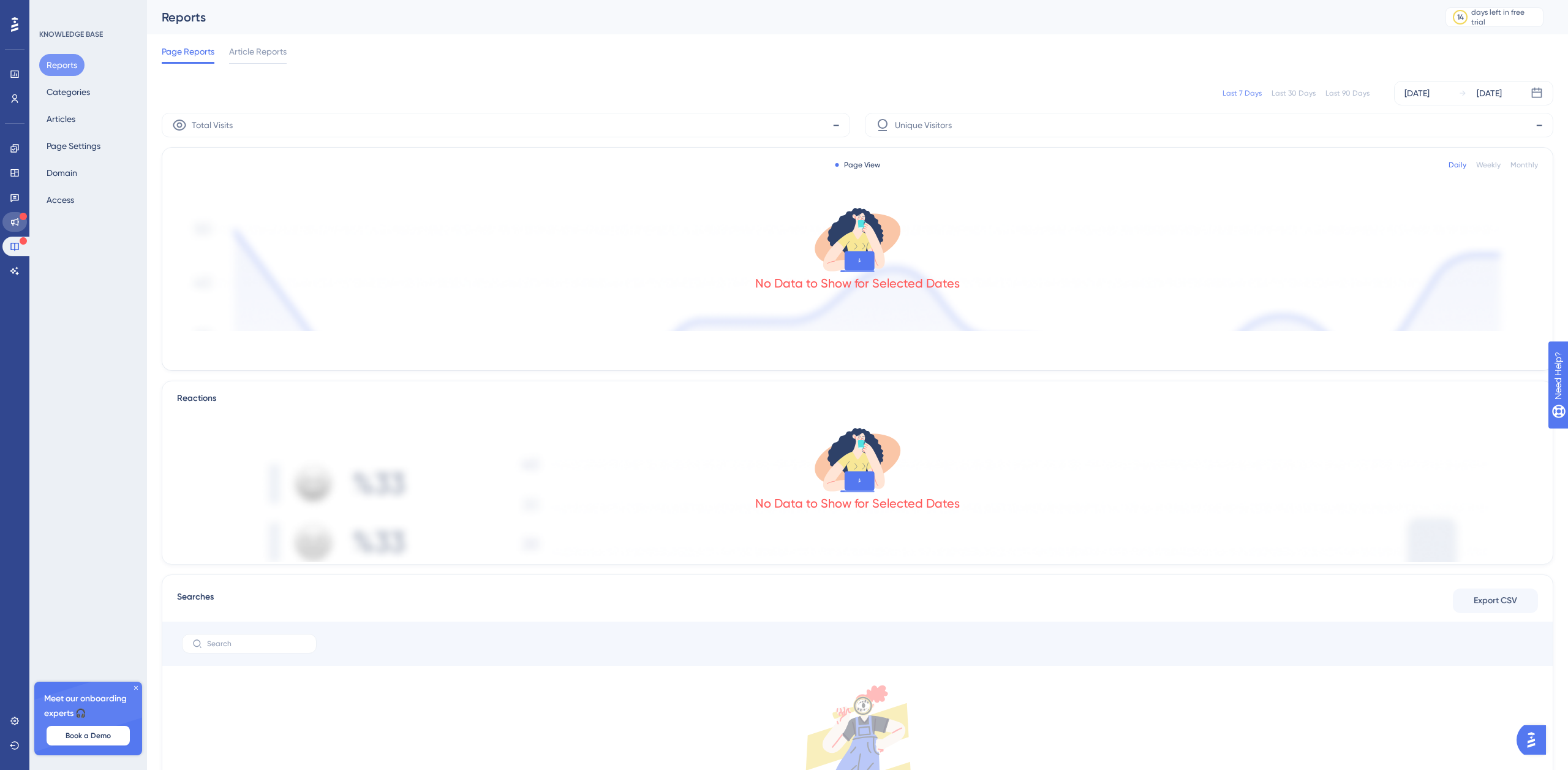
click at [19, 225] on icon at bounding box center [14, 221] width 10 height 10
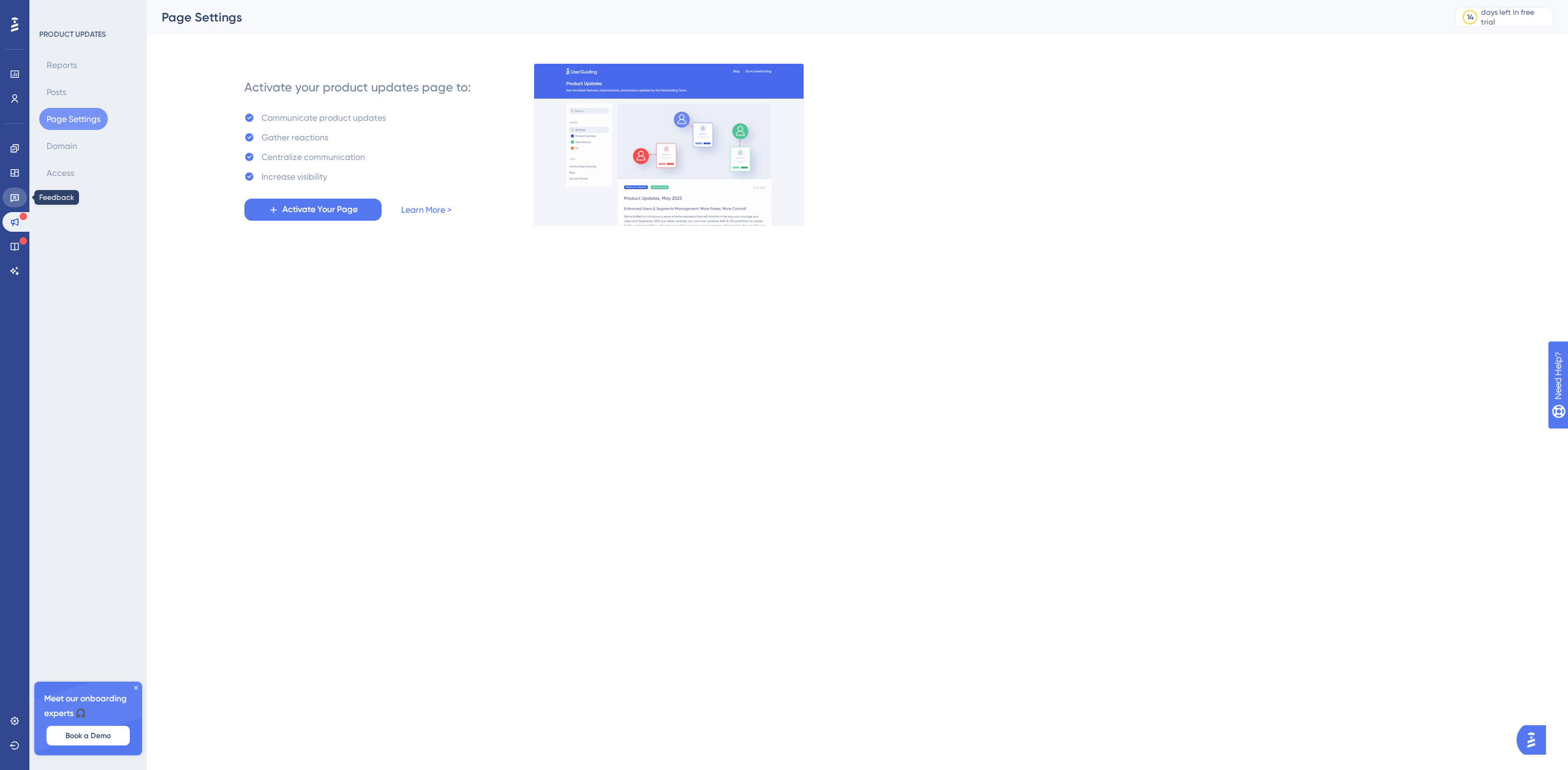
click at [14, 193] on icon at bounding box center [14, 197] width 10 height 10
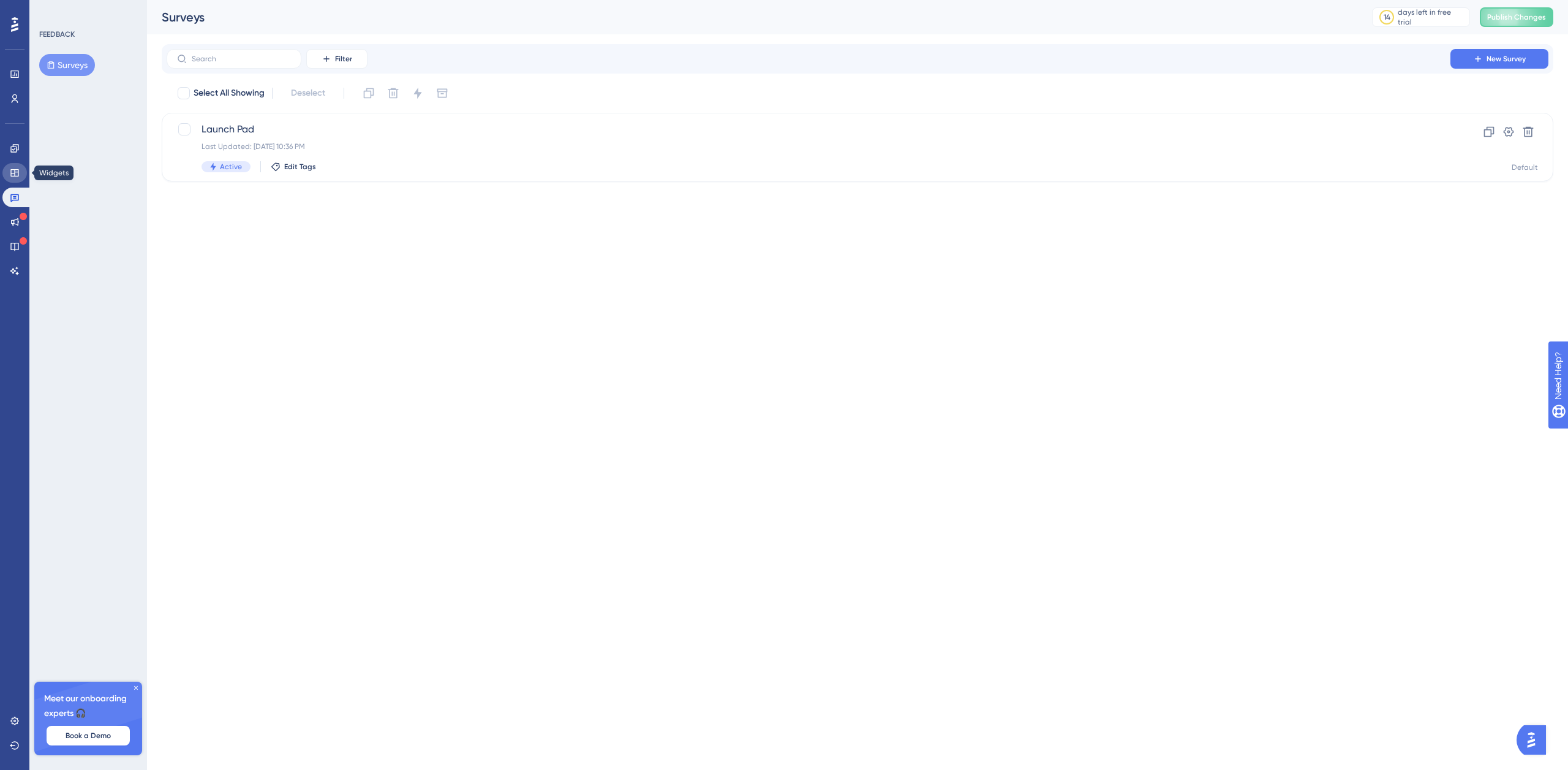
click at [15, 173] on icon at bounding box center [14, 173] width 8 height 8
click at [19, 149] on icon at bounding box center [14, 148] width 10 height 10
click at [14, 98] on icon at bounding box center [14, 98] width 10 height 10
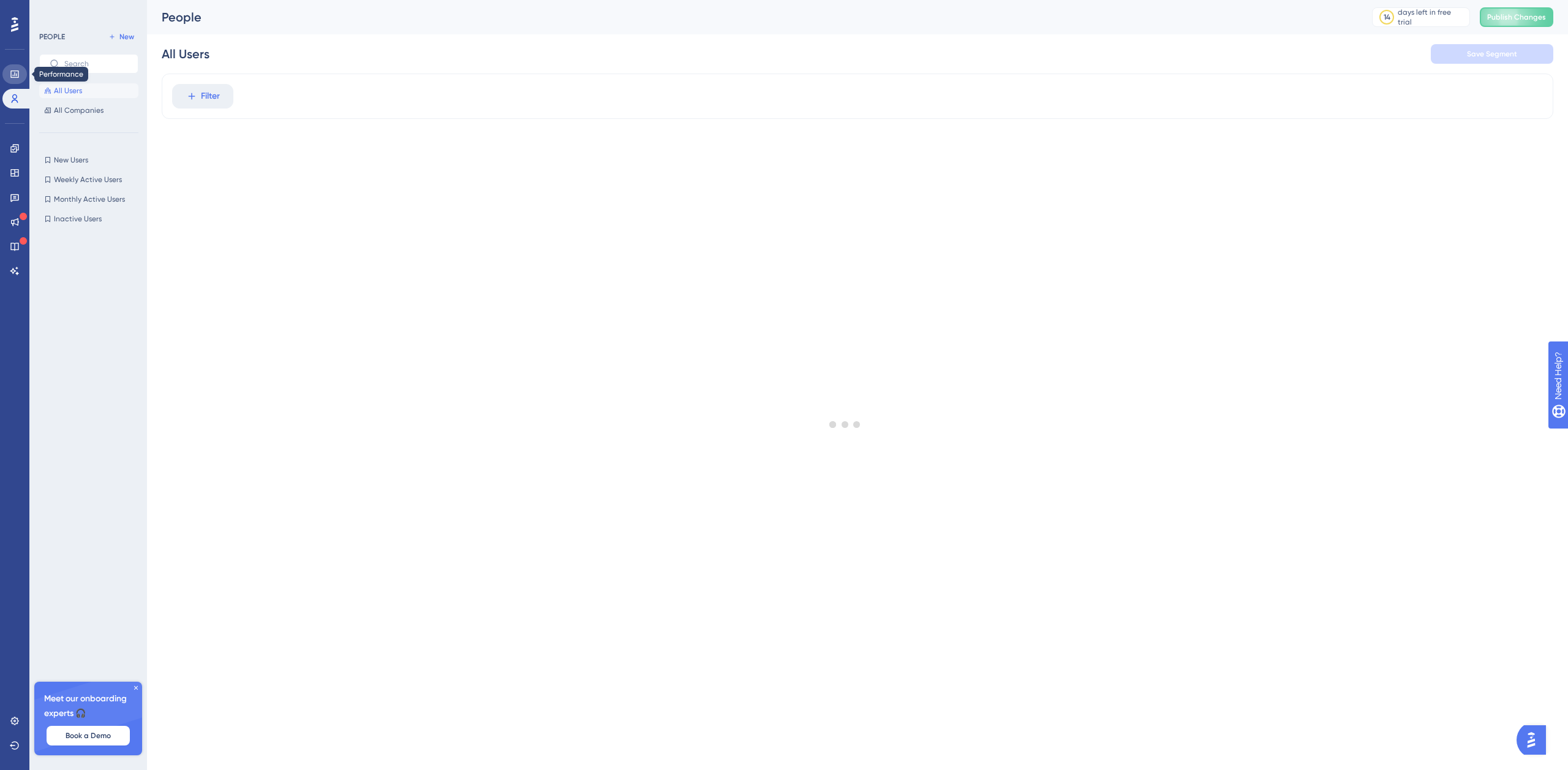
click at [19, 75] on icon at bounding box center [14, 74] width 10 height 10
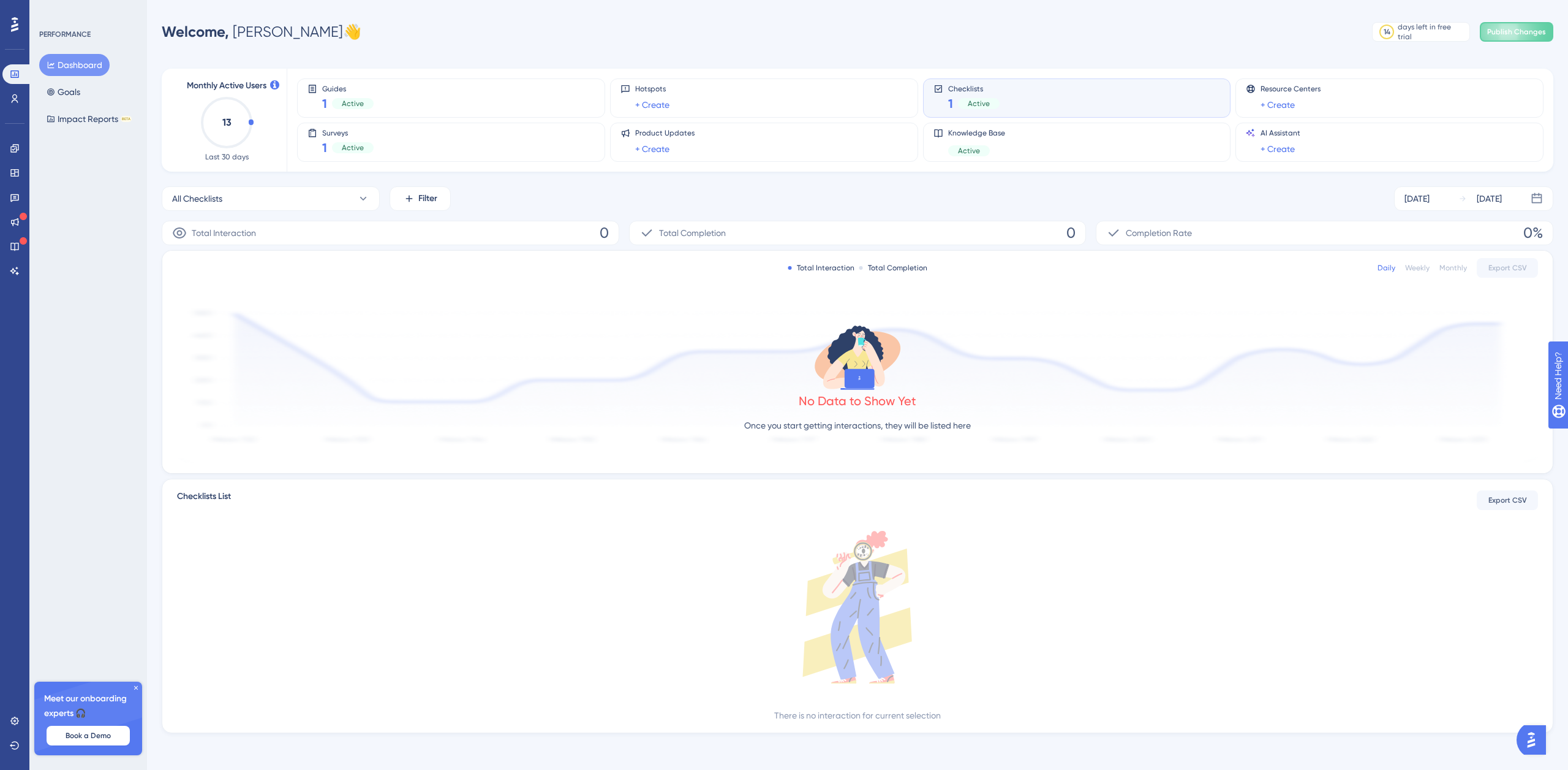
click at [17, 27] on icon at bounding box center [15, 24] width 8 height 15
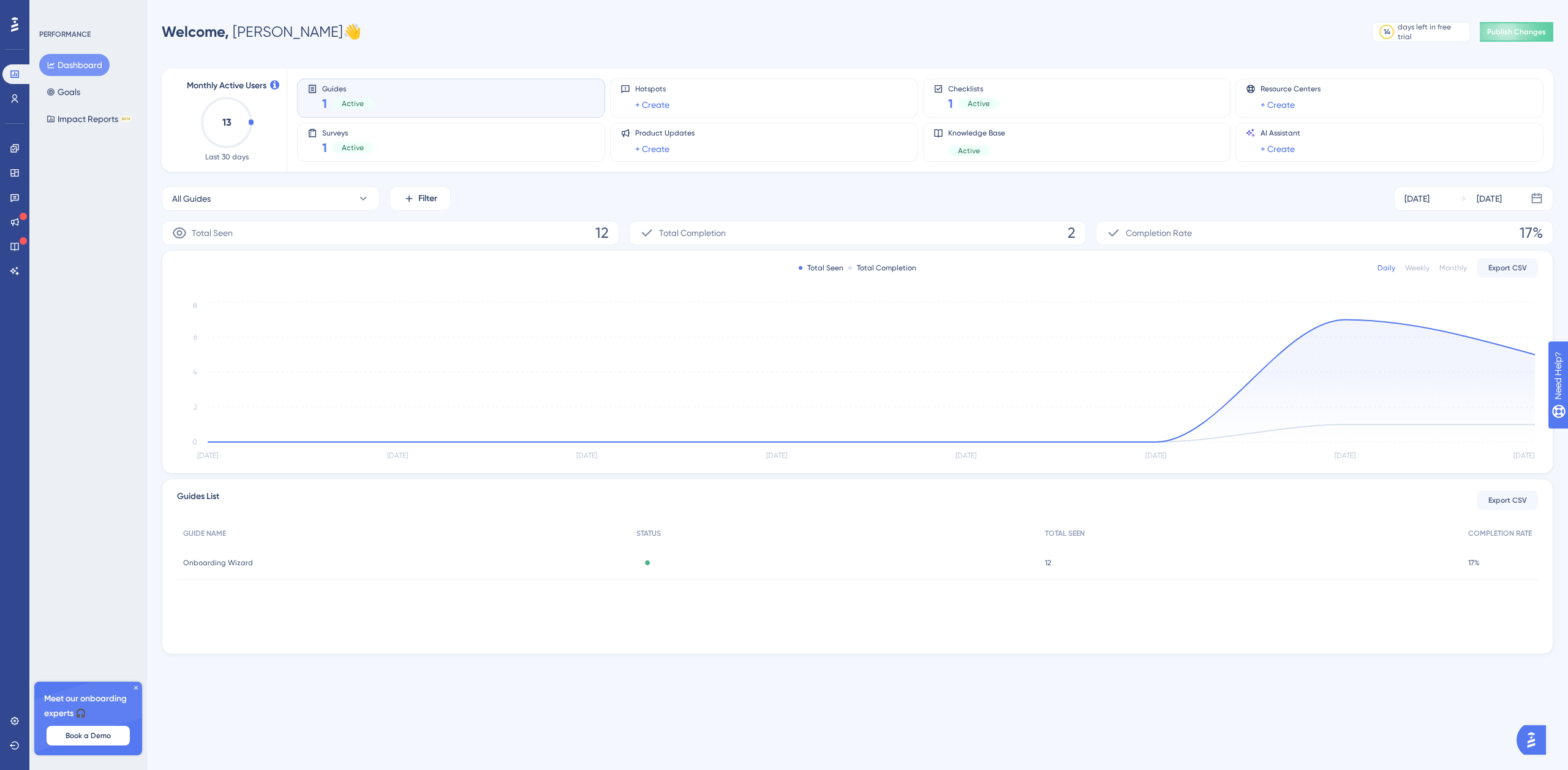
click at [133, 687] on icon at bounding box center [136, 688] width 8 height 8
click at [17, 720] on icon at bounding box center [14, 720] width 8 height 8
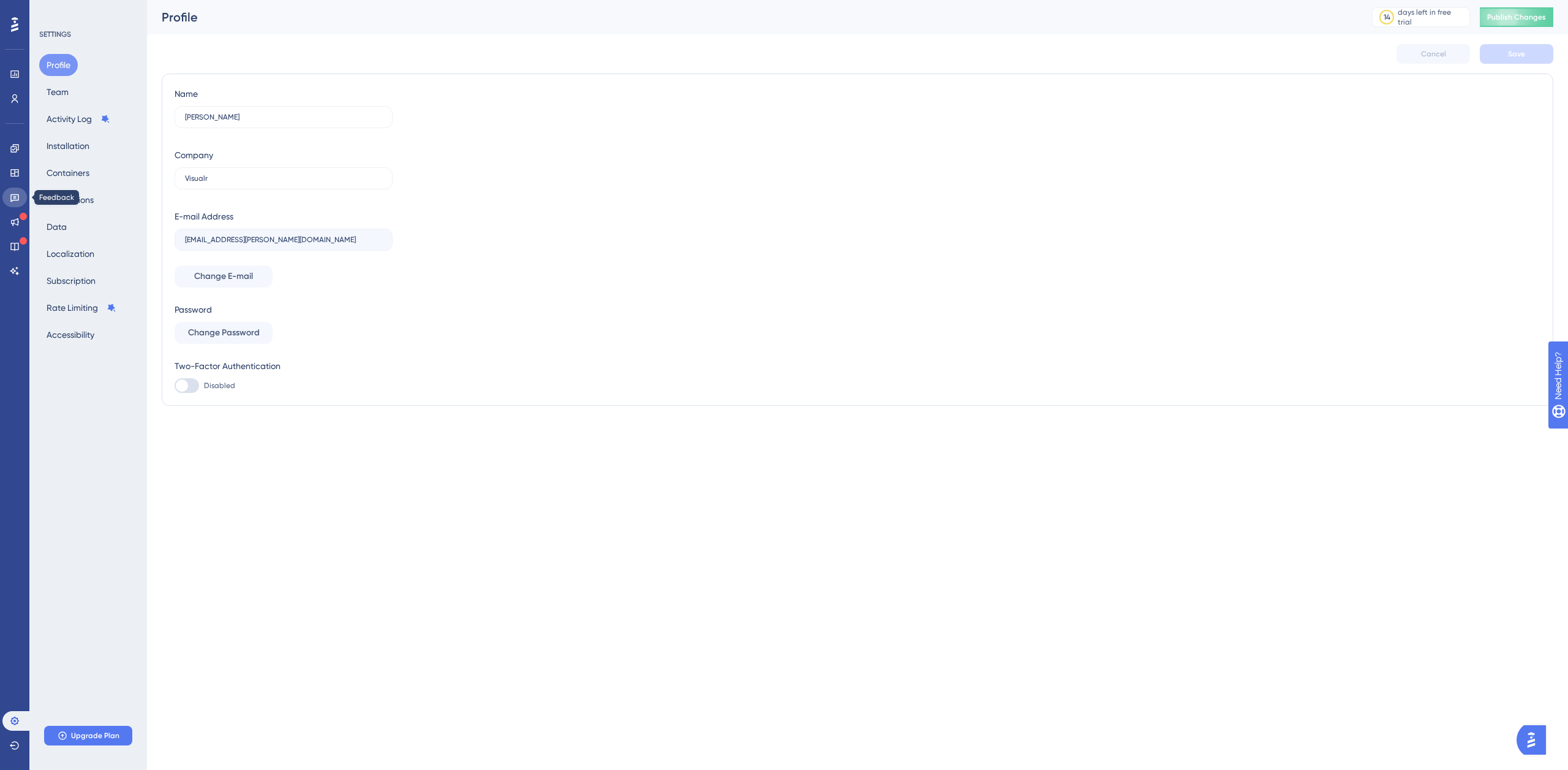
click at [16, 195] on icon at bounding box center [14, 198] width 8 height 8
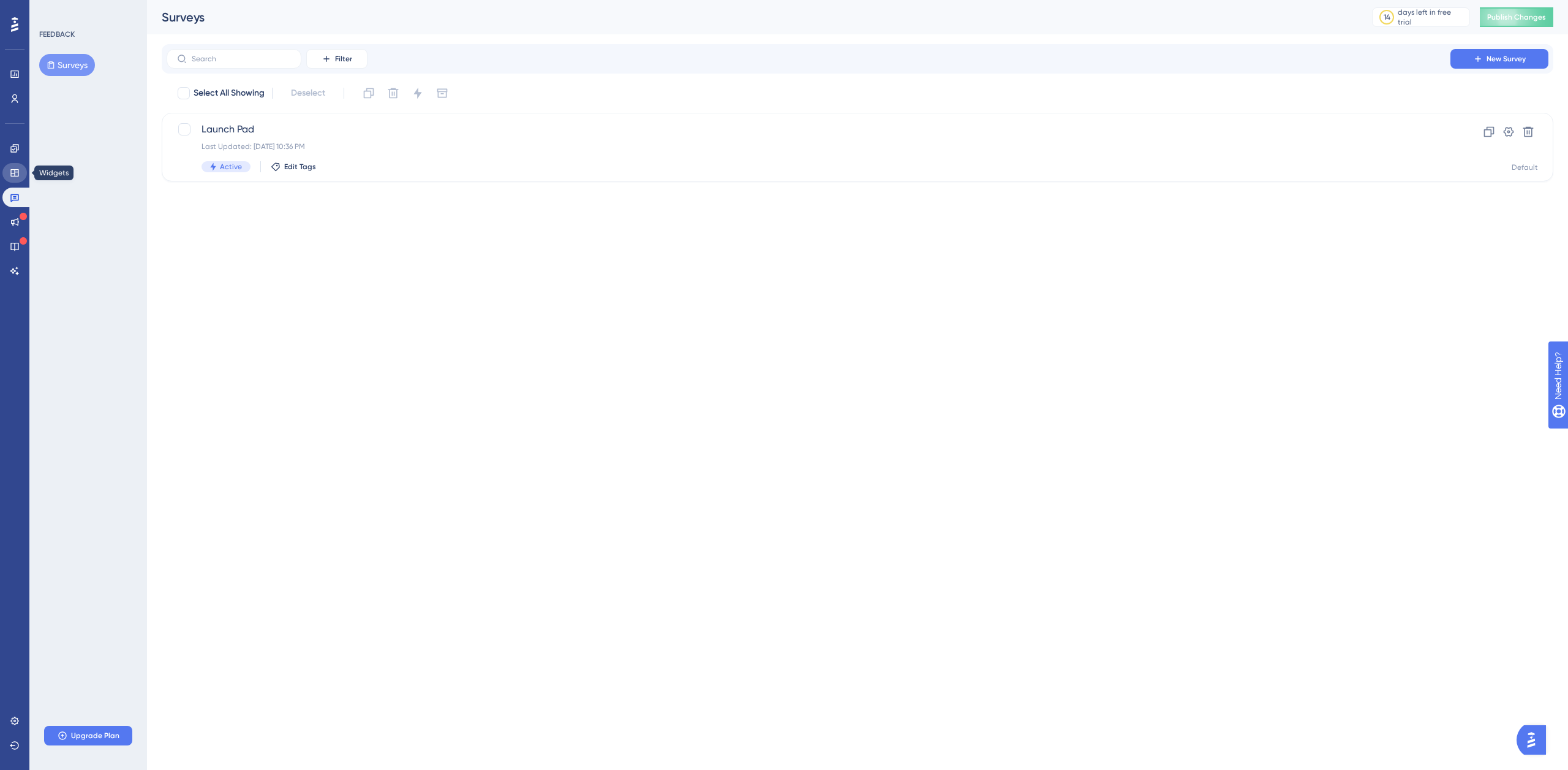
click at [4, 173] on link at bounding box center [15, 172] width 25 height 20
click at [72, 64] on button "Checklists" at bounding box center [72, 65] width 65 height 22
click at [231, 130] on span "New Checklist" at bounding box center [808, 129] width 1214 height 15
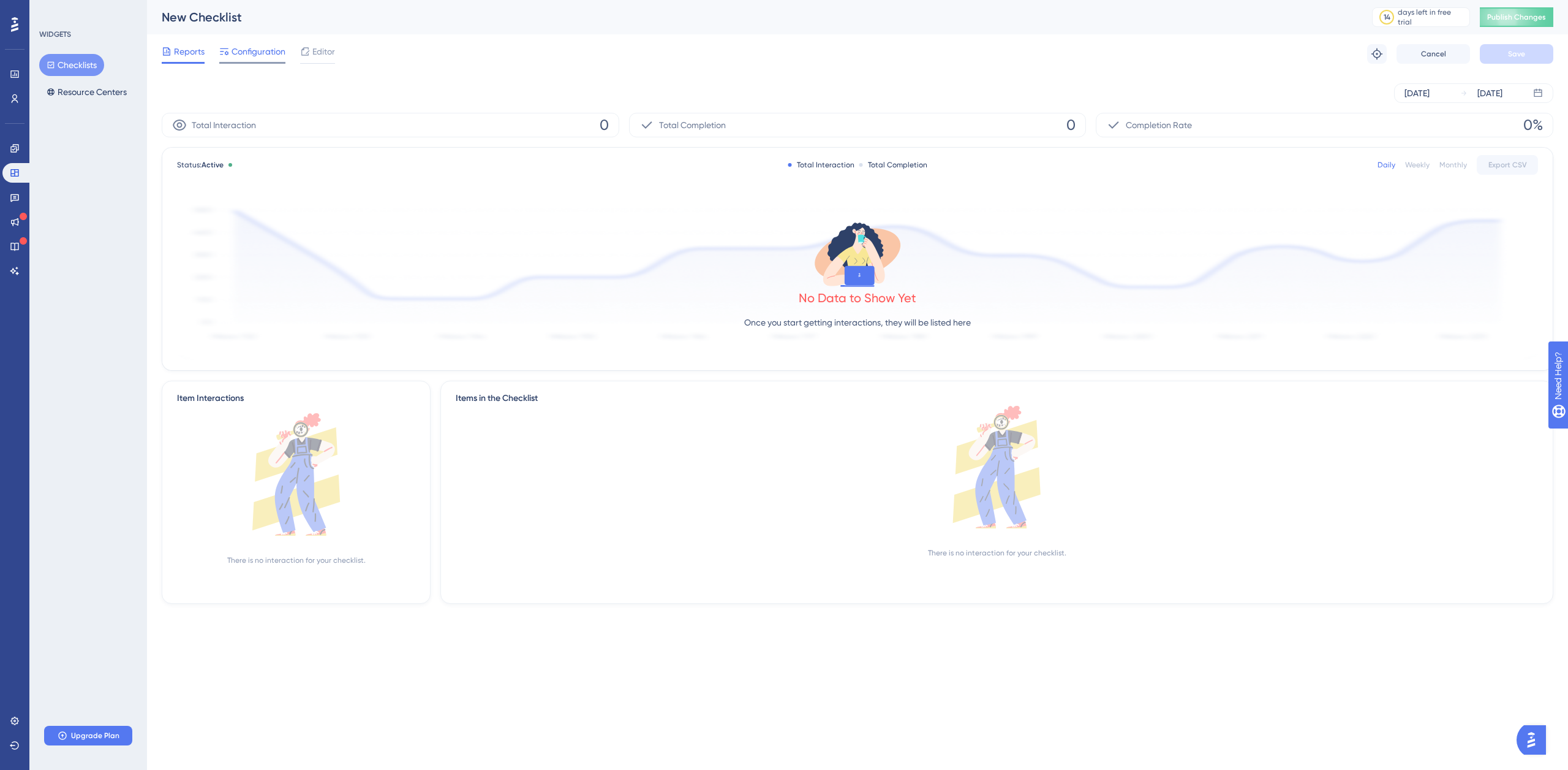
click at [254, 52] on span "Configuration" at bounding box center [258, 51] width 54 height 15
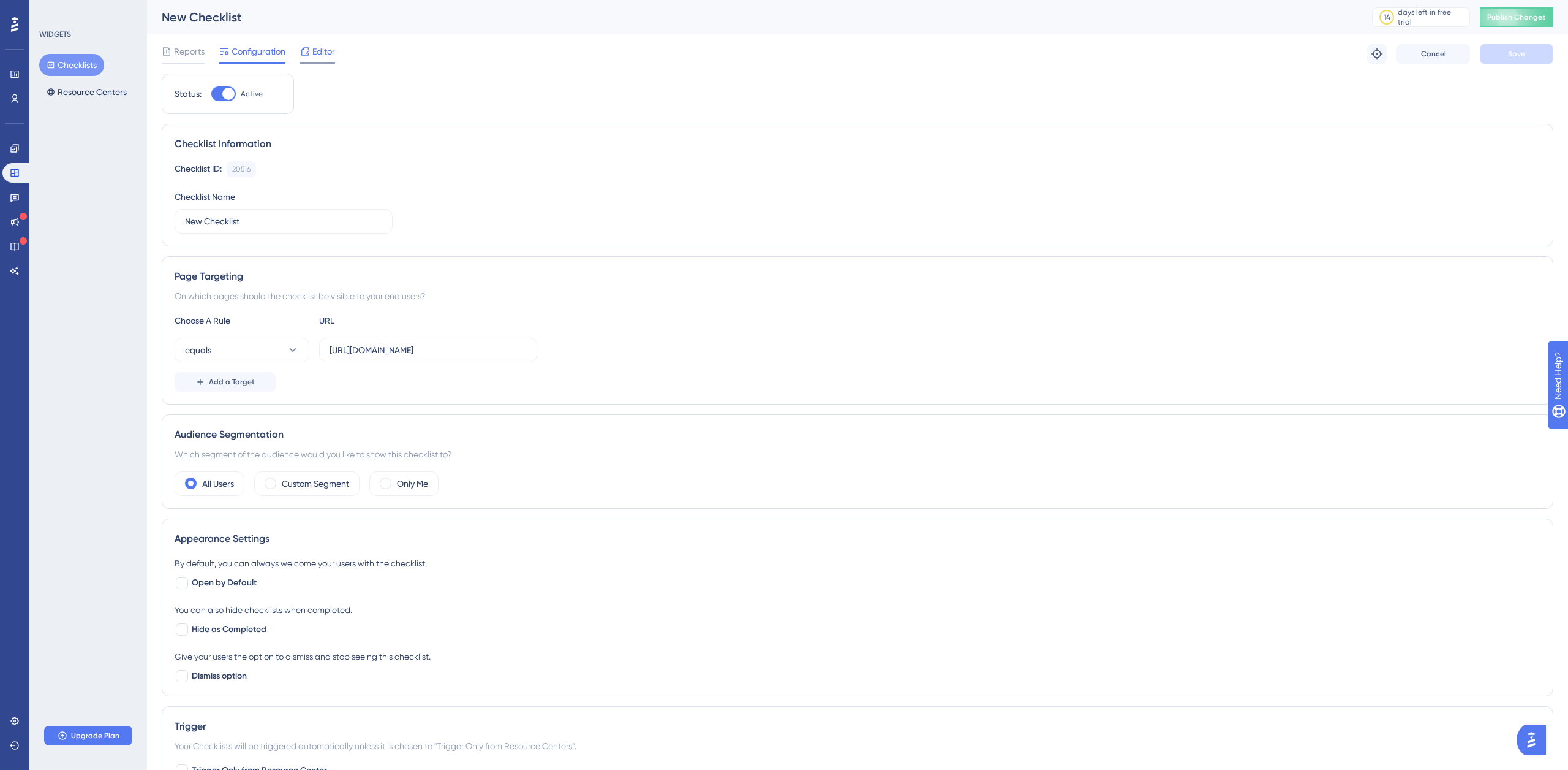
click at [323, 54] on span "Editor" at bounding box center [324, 51] width 23 height 15
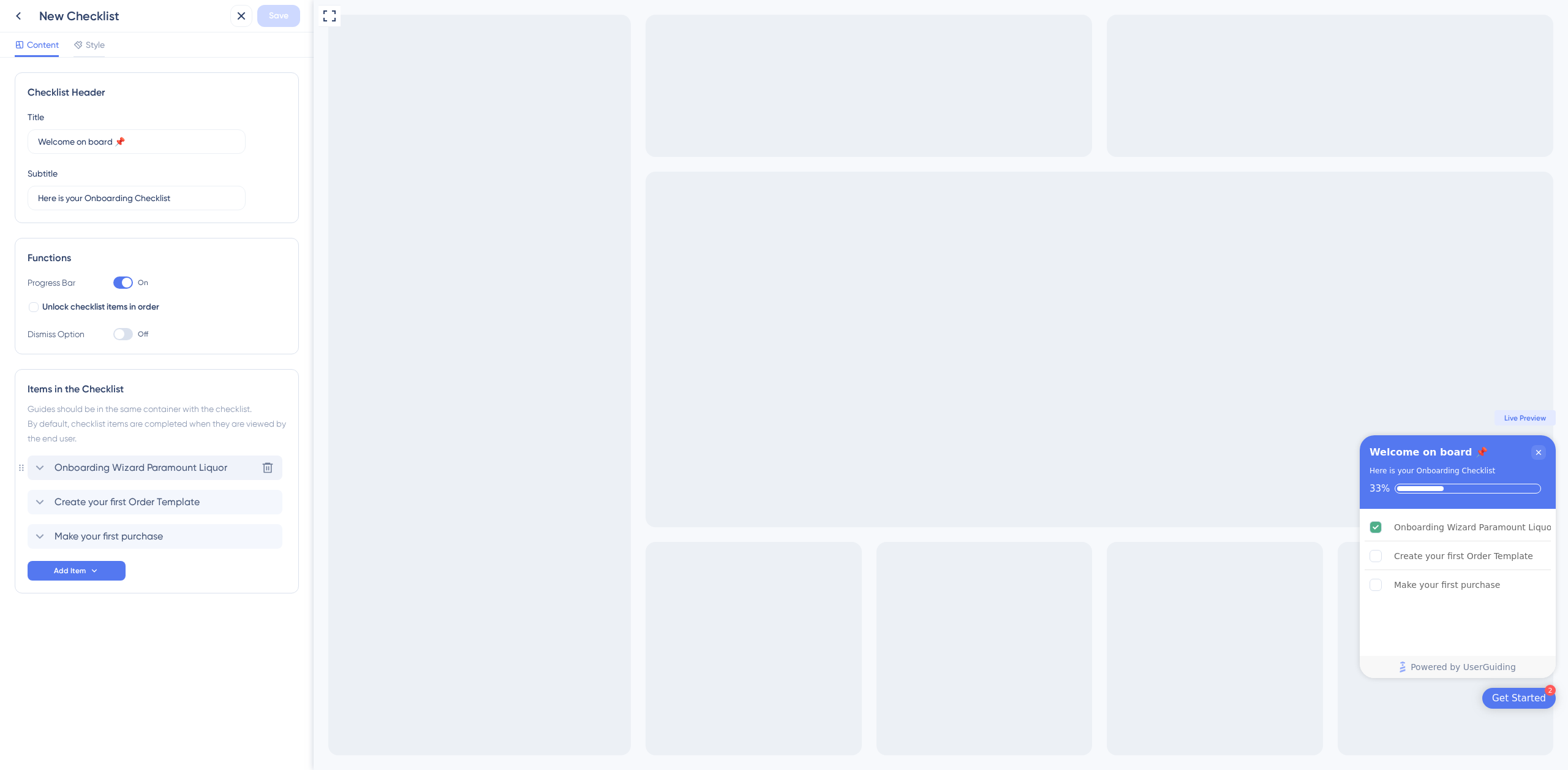
click at [118, 465] on span "Onboarding Wizard Paramount Liquor" at bounding box center [141, 467] width 173 height 15
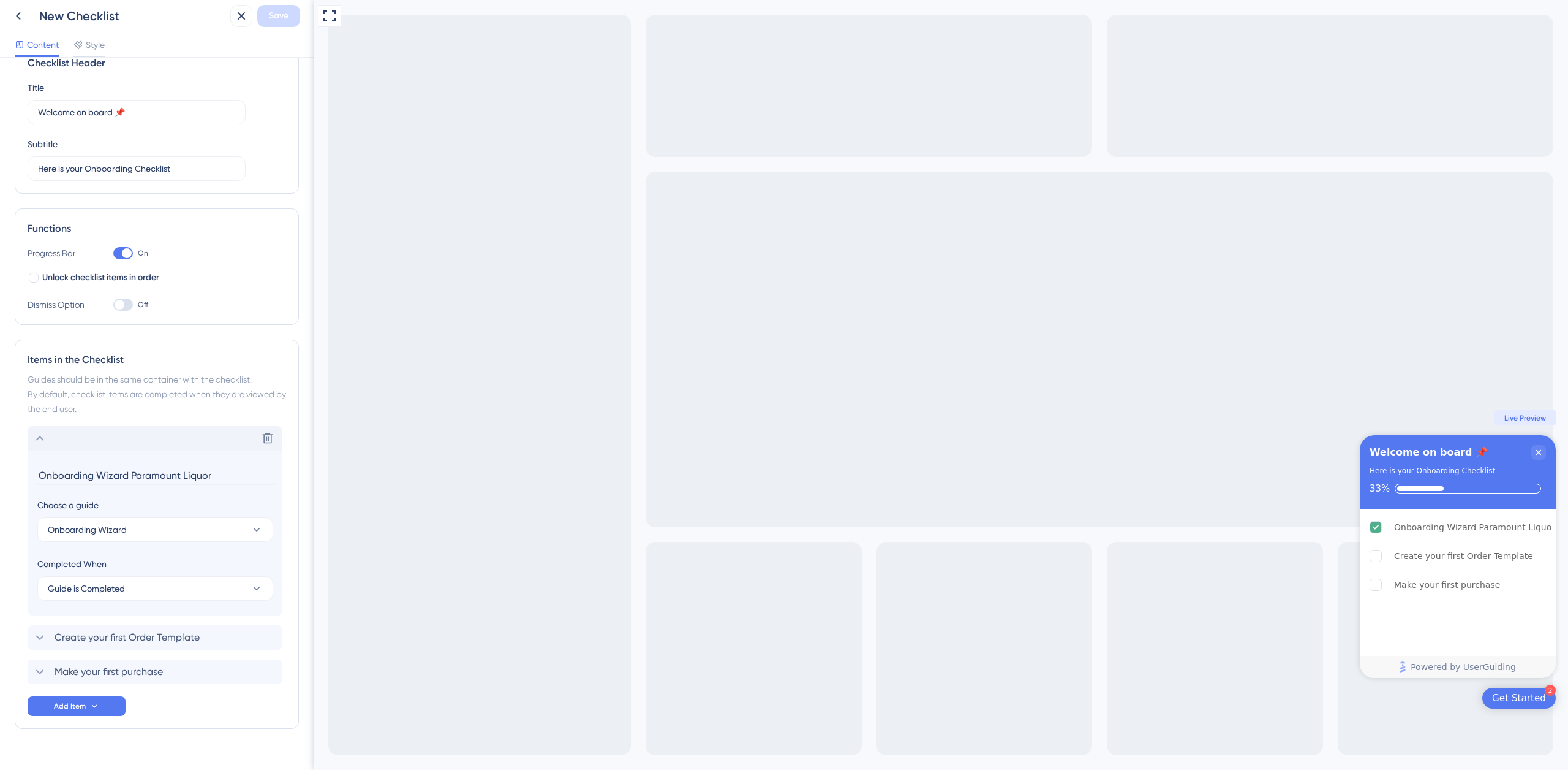
scroll to position [52, 0]
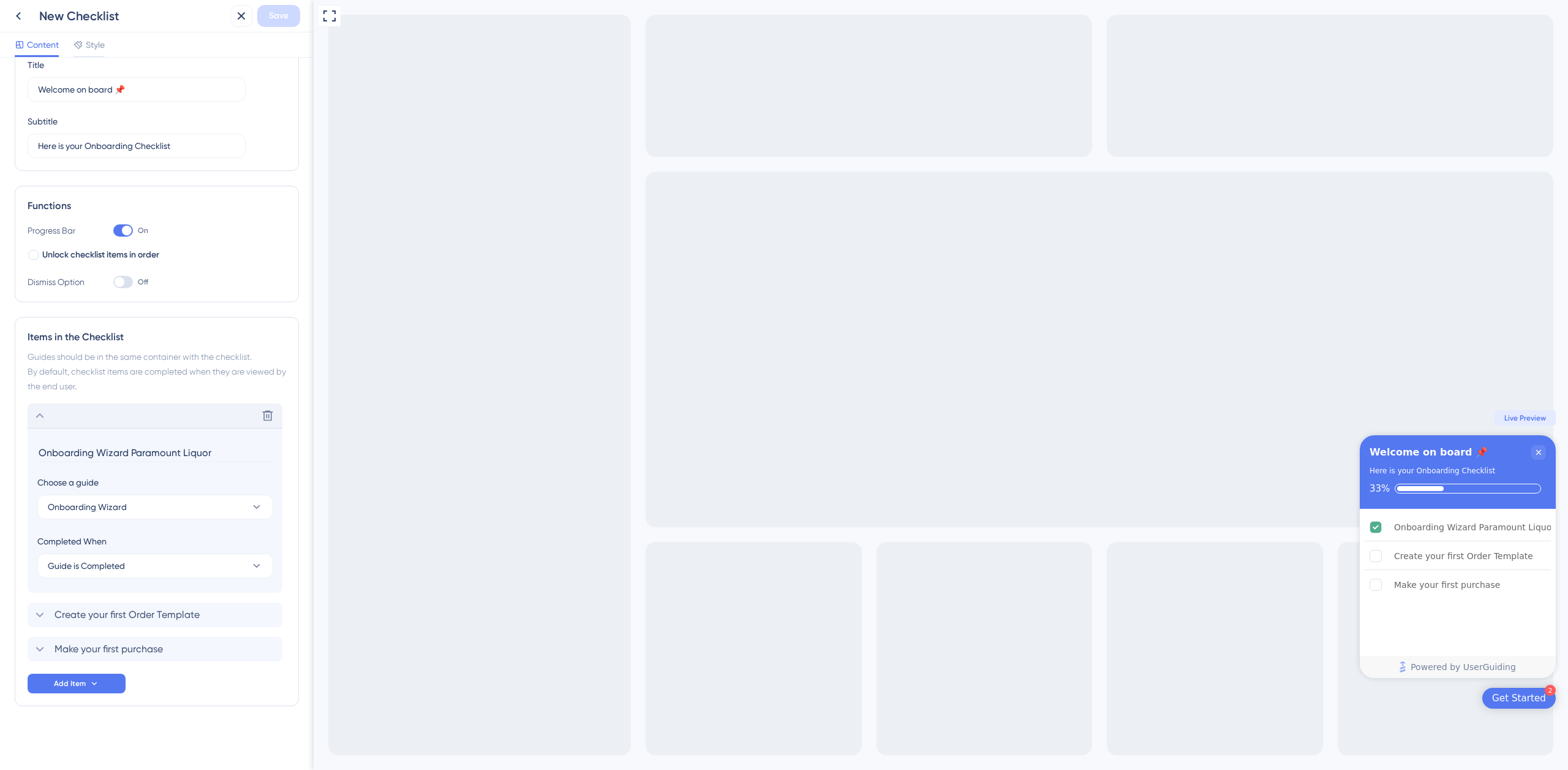
drag, startPoint x: 161, startPoint y: 455, endPoint x: 34, endPoint y: 450, distance: 127.1
click at [34, 451] on section "Onboarding Wizard Paramount Liquor Choose a guide Onboarding Wizard Completed W…" at bounding box center [154, 510] width 255 height 165
type input "Quick Tour"
click at [163, 567] on button "Guide is Completed" at bounding box center [155, 565] width 236 height 25
click at [133, 624] on div "Goal is Reached Goal is Reached" at bounding box center [155, 628] width 200 height 25
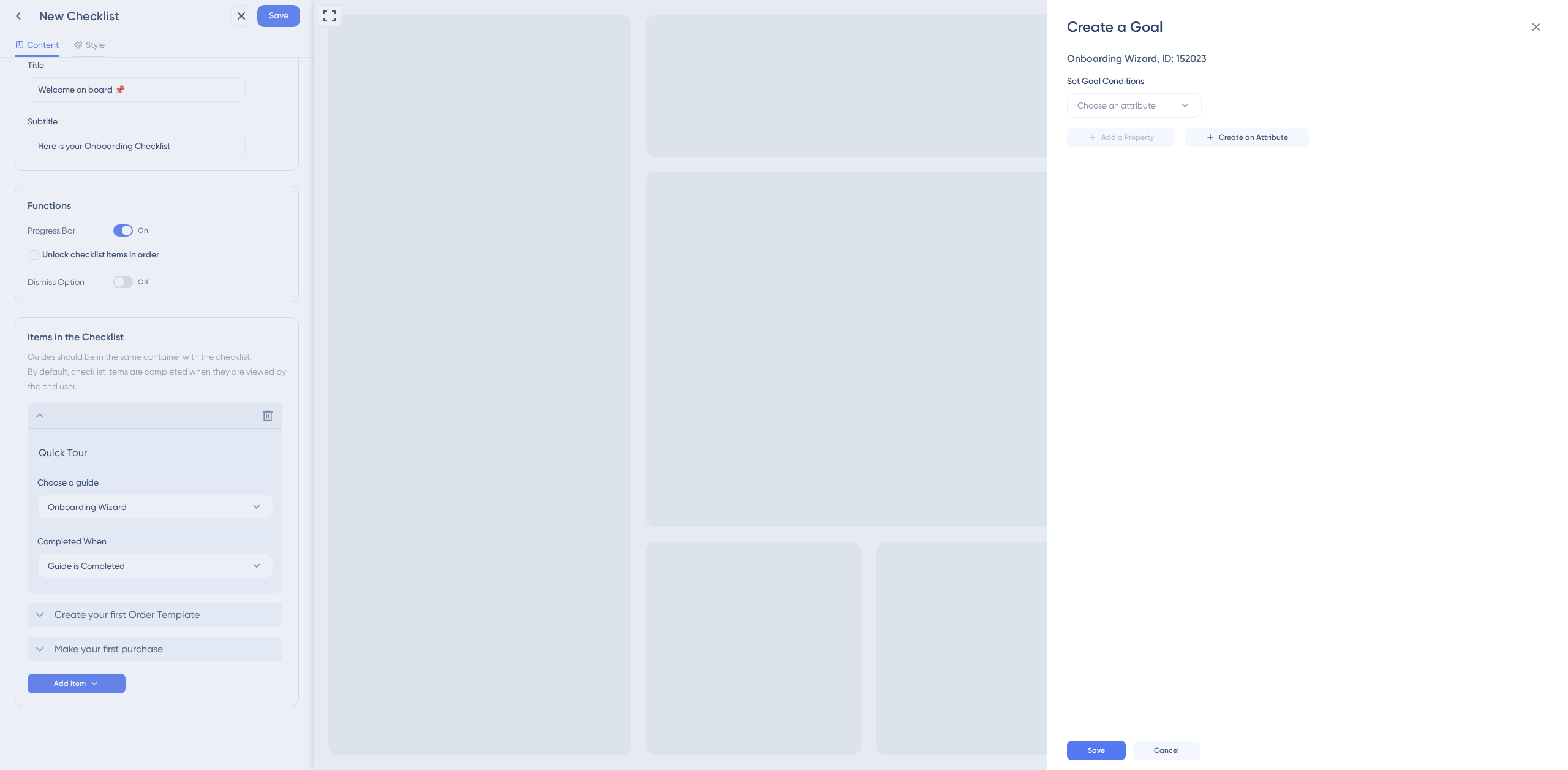
click at [156, 576] on div "Create a Goal Onboarding Wizard, ID: 152023 Set Goal Conditions Choose an attri…" at bounding box center [784, 385] width 1568 height 770
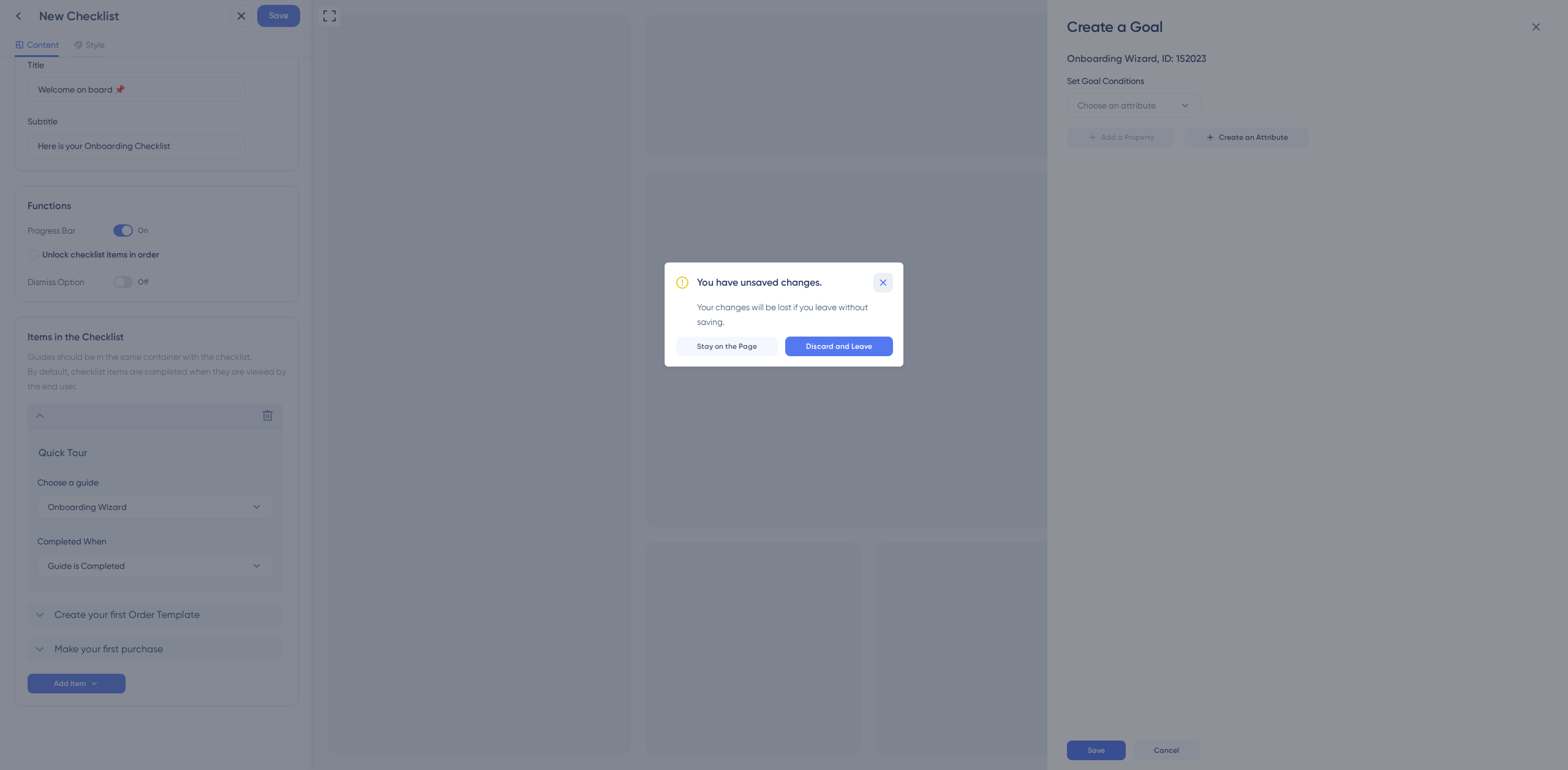
click at [884, 283] on icon at bounding box center [883, 283] width 7 height 7
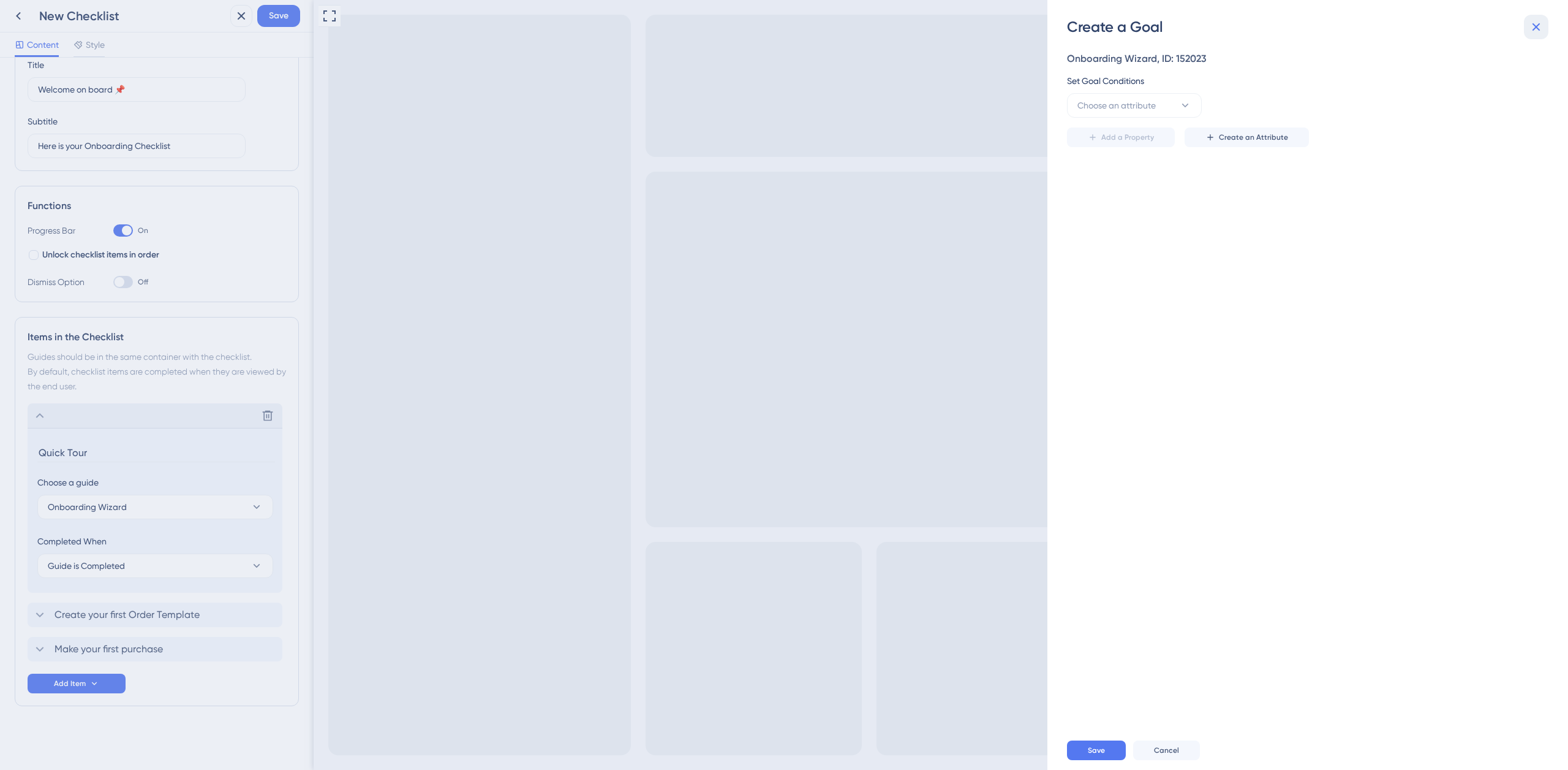
click at [1532, 25] on icon at bounding box center [1536, 27] width 15 height 15
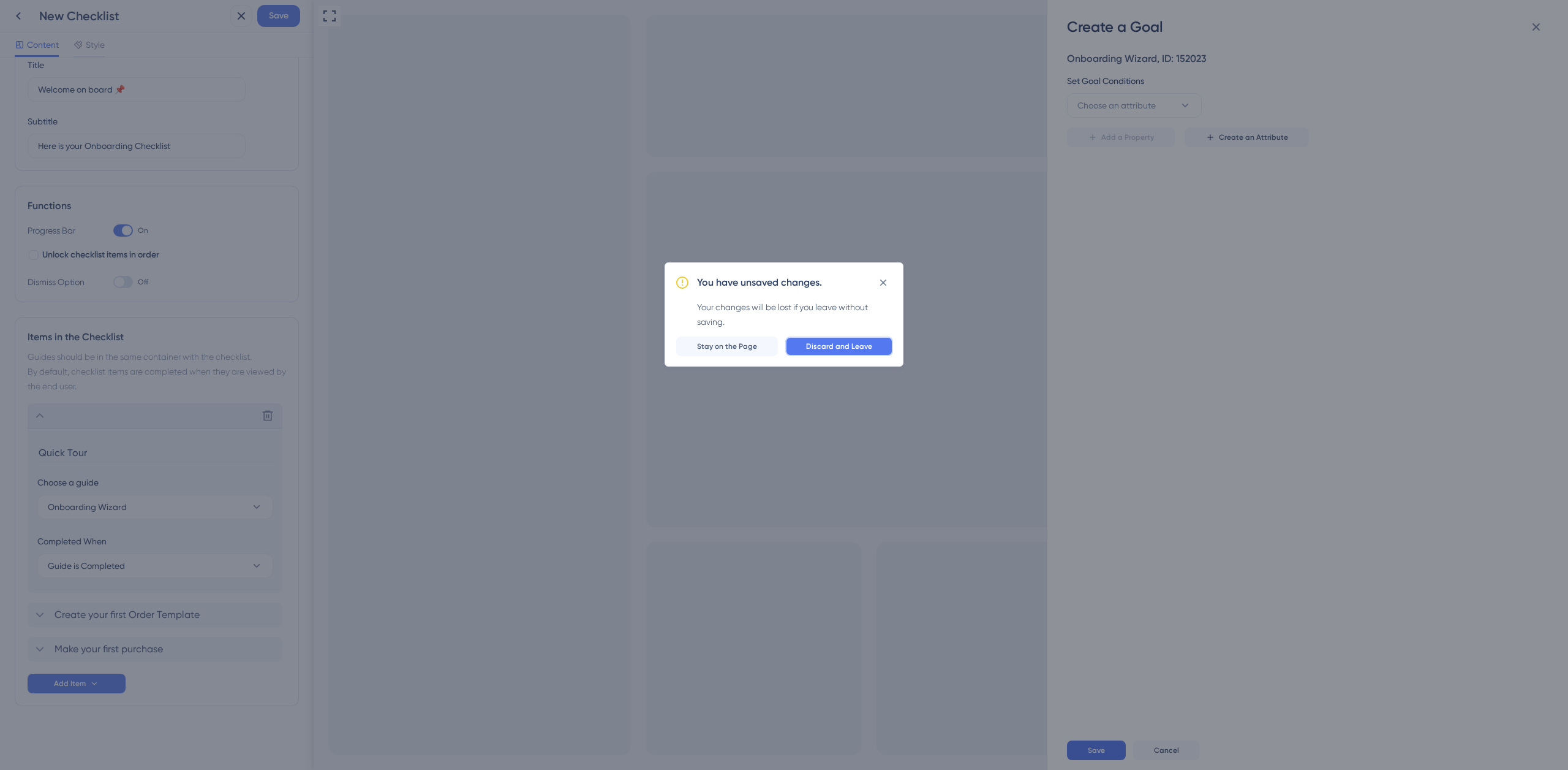
click at [811, 345] on span "Discard and Leave" at bounding box center [839, 346] width 66 height 10
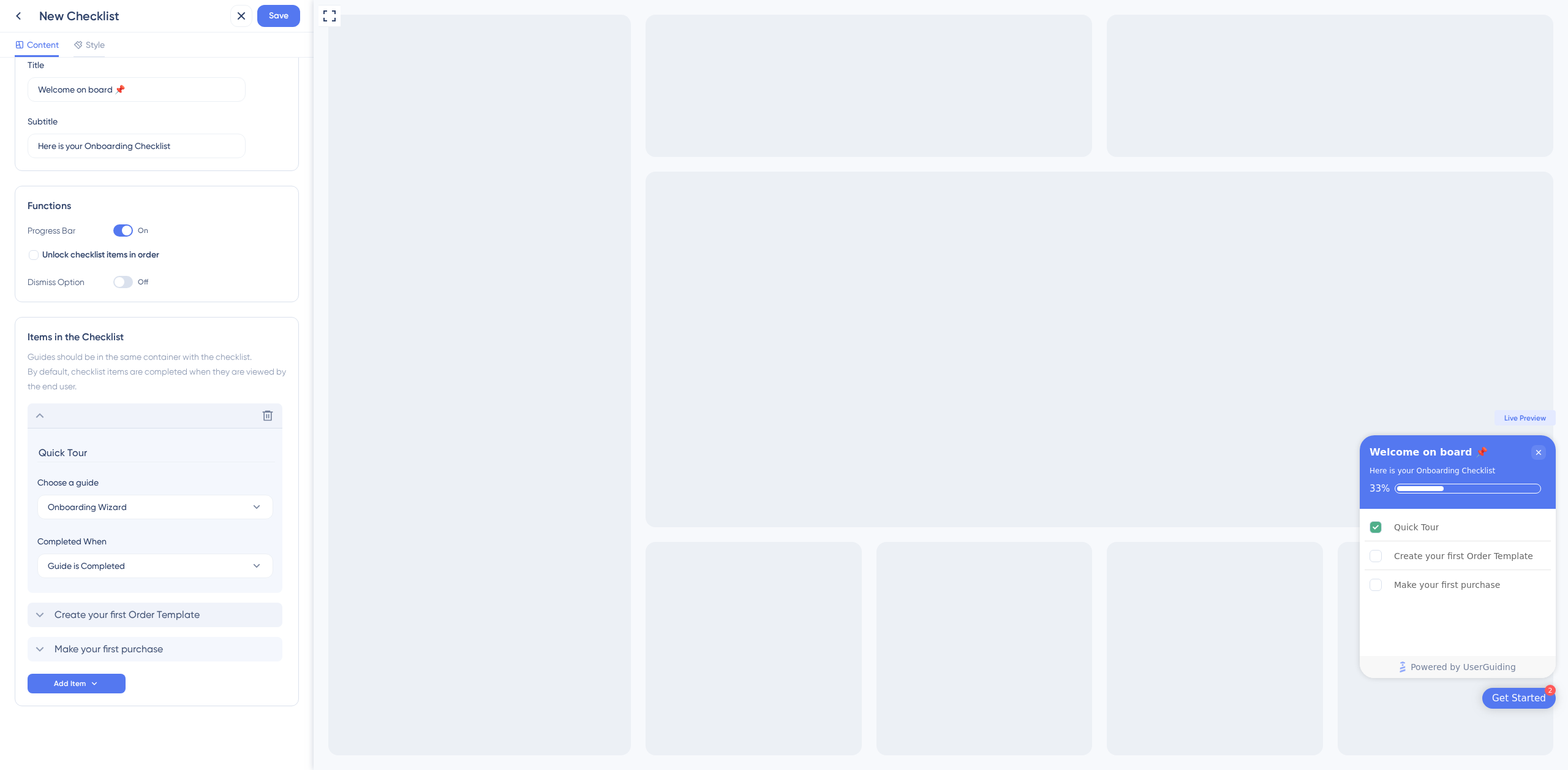
click at [132, 608] on span "Create your first Order Template" at bounding box center [127, 614] width 145 height 15
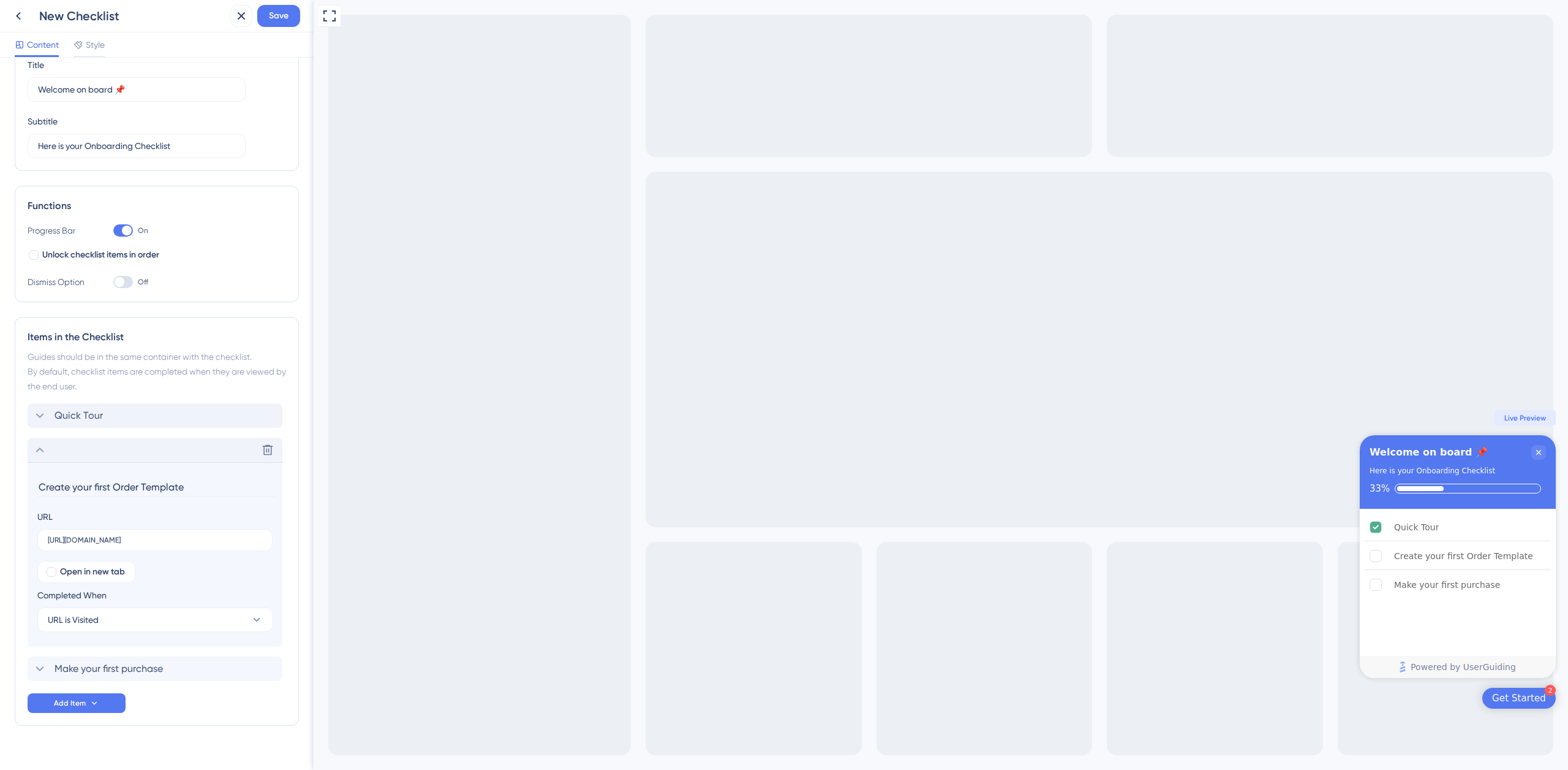
scroll to position [72, 0]
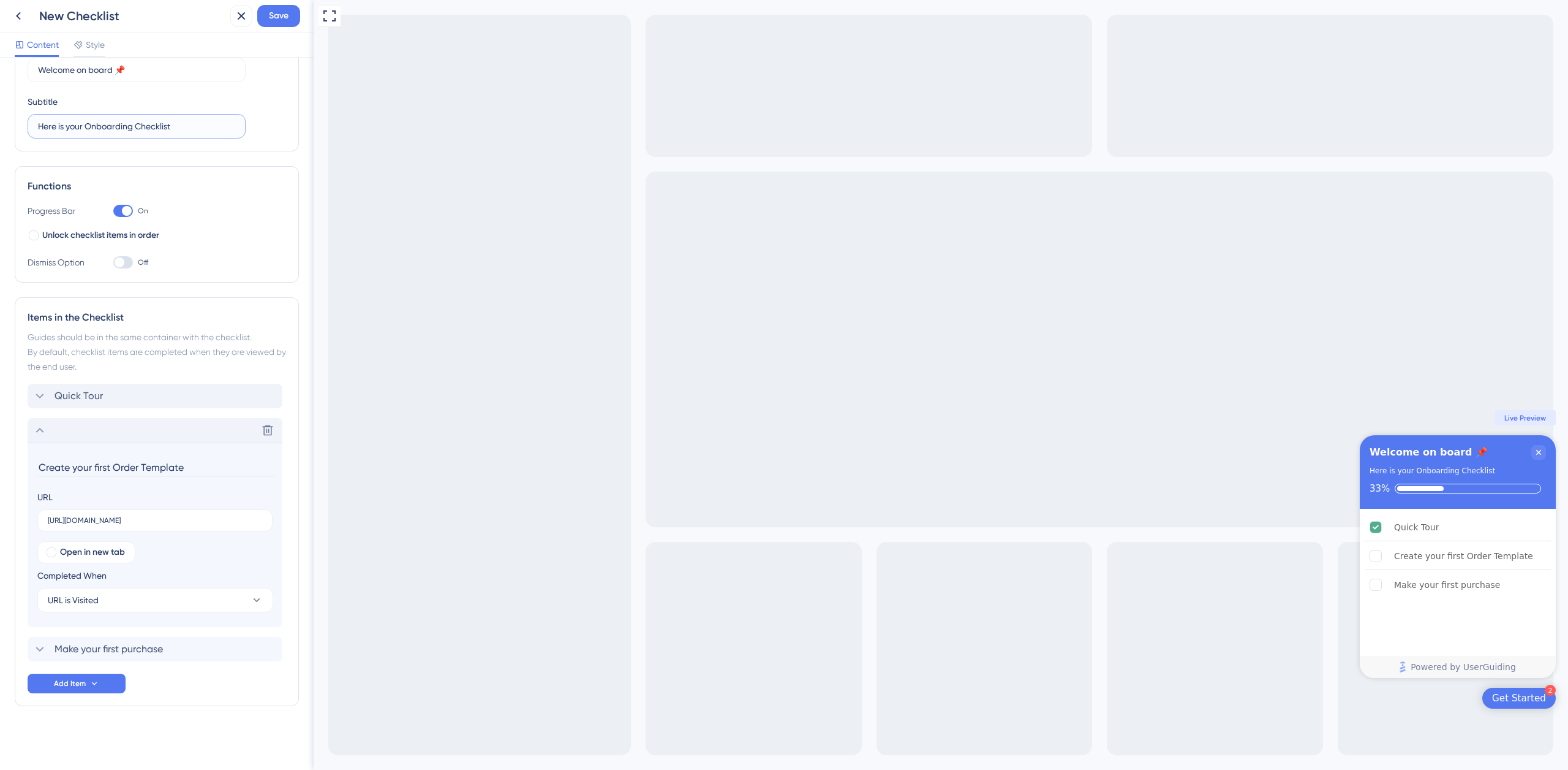
click at [188, 126] on input "Here is your Onboarding Checklist" at bounding box center [137, 126] width 197 height 13
drag, startPoint x: 184, startPoint y: 125, endPoint x: 22, endPoint y: 100, distance: 163.9
click at [4, 116] on div "Checklist Header Title Welcome on board 📌 Subtitle Here is your Onboarding Chec…" at bounding box center [156, 414] width 313 height 712
click at [184, 125] on input "Here is your Onboarding Checklist" at bounding box center [137, 126] width 197 height 13
paste input "78 / 5.000 Complete all steps to activate promotions, discounts, and exclusive …"
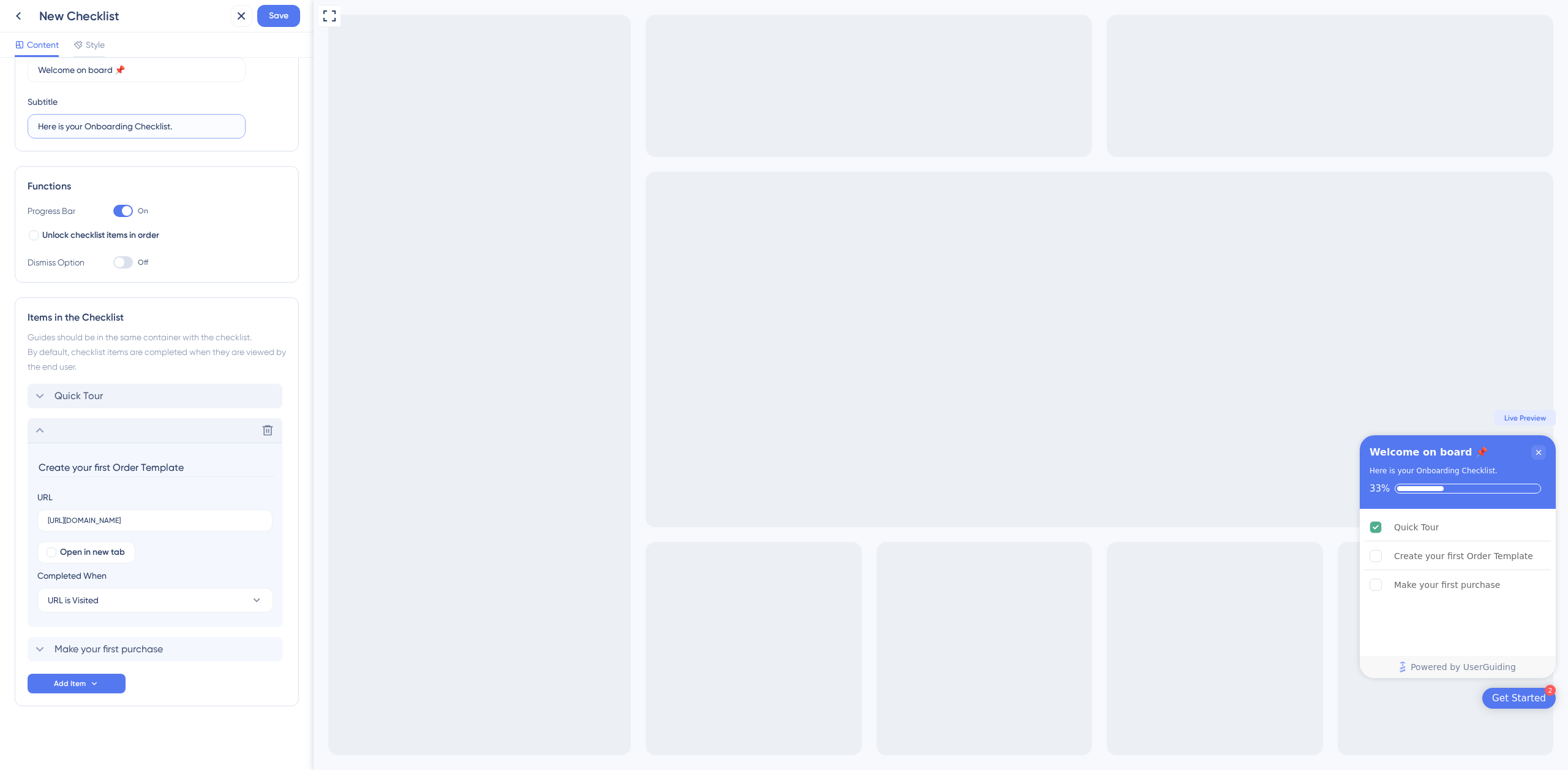
scroll to position [0, 0]
paste input "Complete all steps to activate promotions, discounts, and exclusive benefits."
click at [449, 149] on div "Full Screen Preview 2 Get Started Welcome on board 📌 Here is your Onboarding Ch…" at bounding box center [941, 385] width 1255 height 770
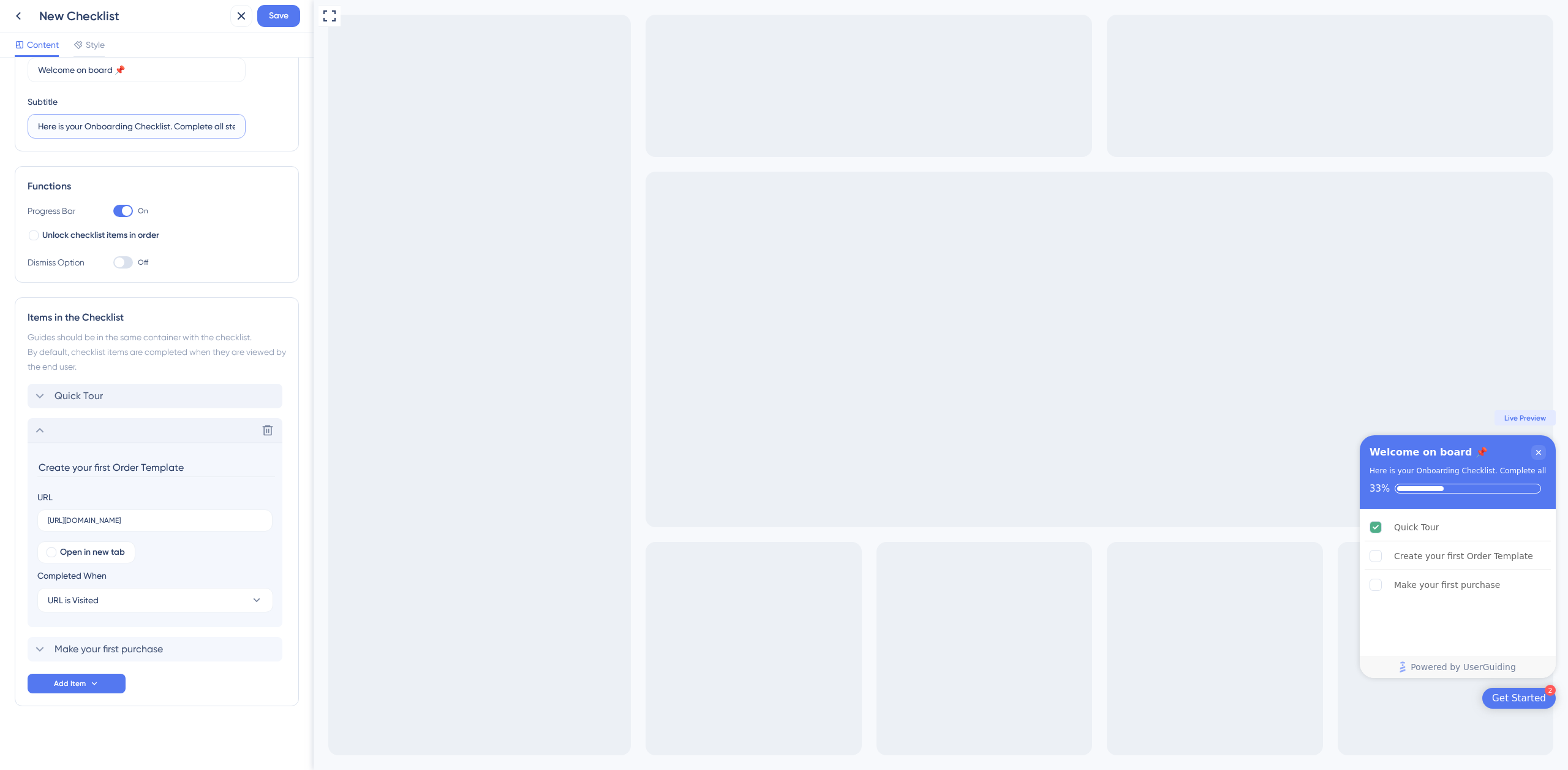
click at [90, 127] on input "Here is your Onboarding Checklist. Complete all steps to activate promotions, d…" at bounding box center [137, 126] width 197 height 13
paste input "text"
click at [103, 132] on input "Complete all steps to activate promotions, discounts, and exclusive benefits." at bounding box center [137, 126] width 197 height 13
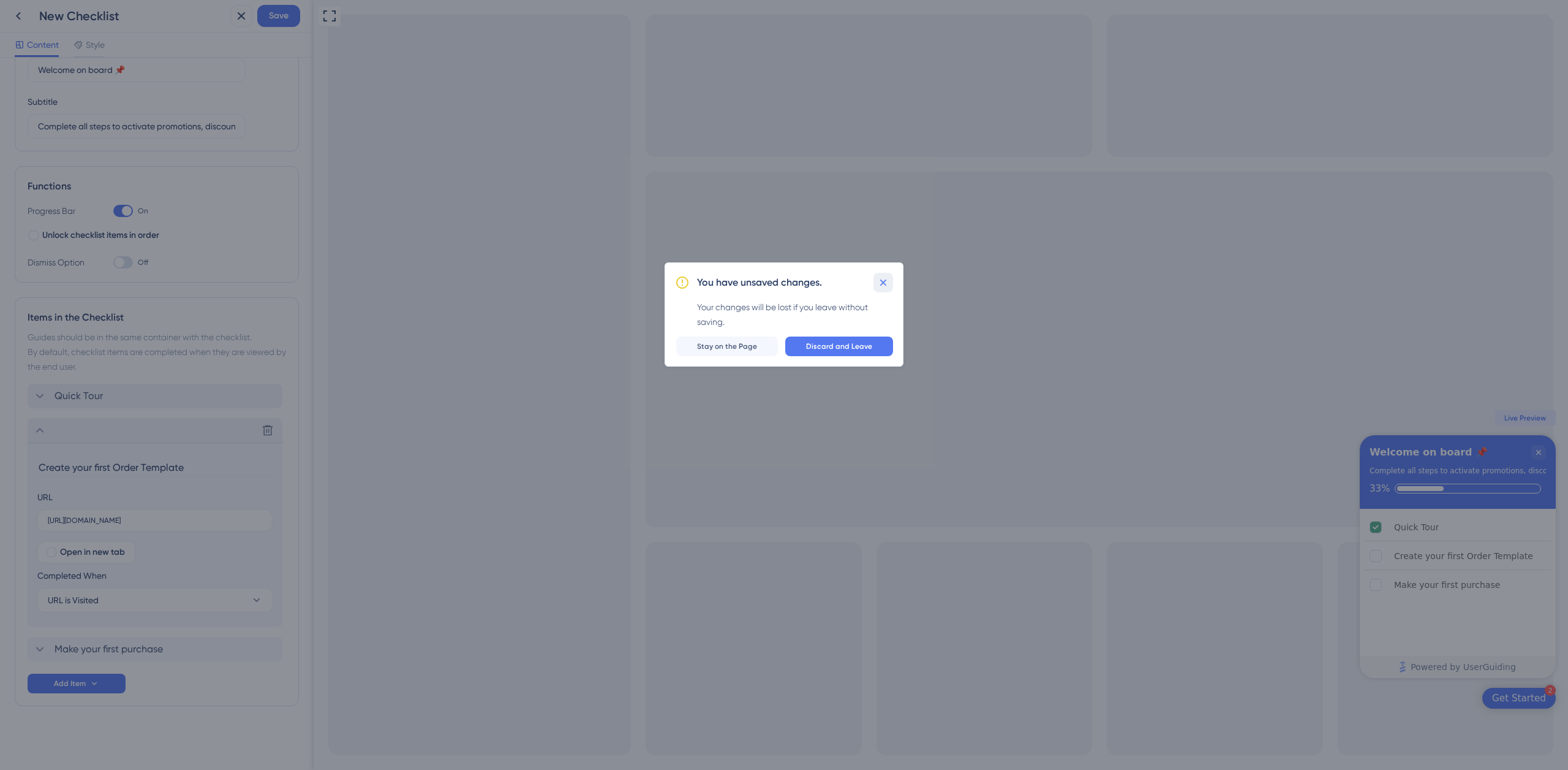
click at [875, 280] on button at bounding box center [883, 282] width 20 height 20
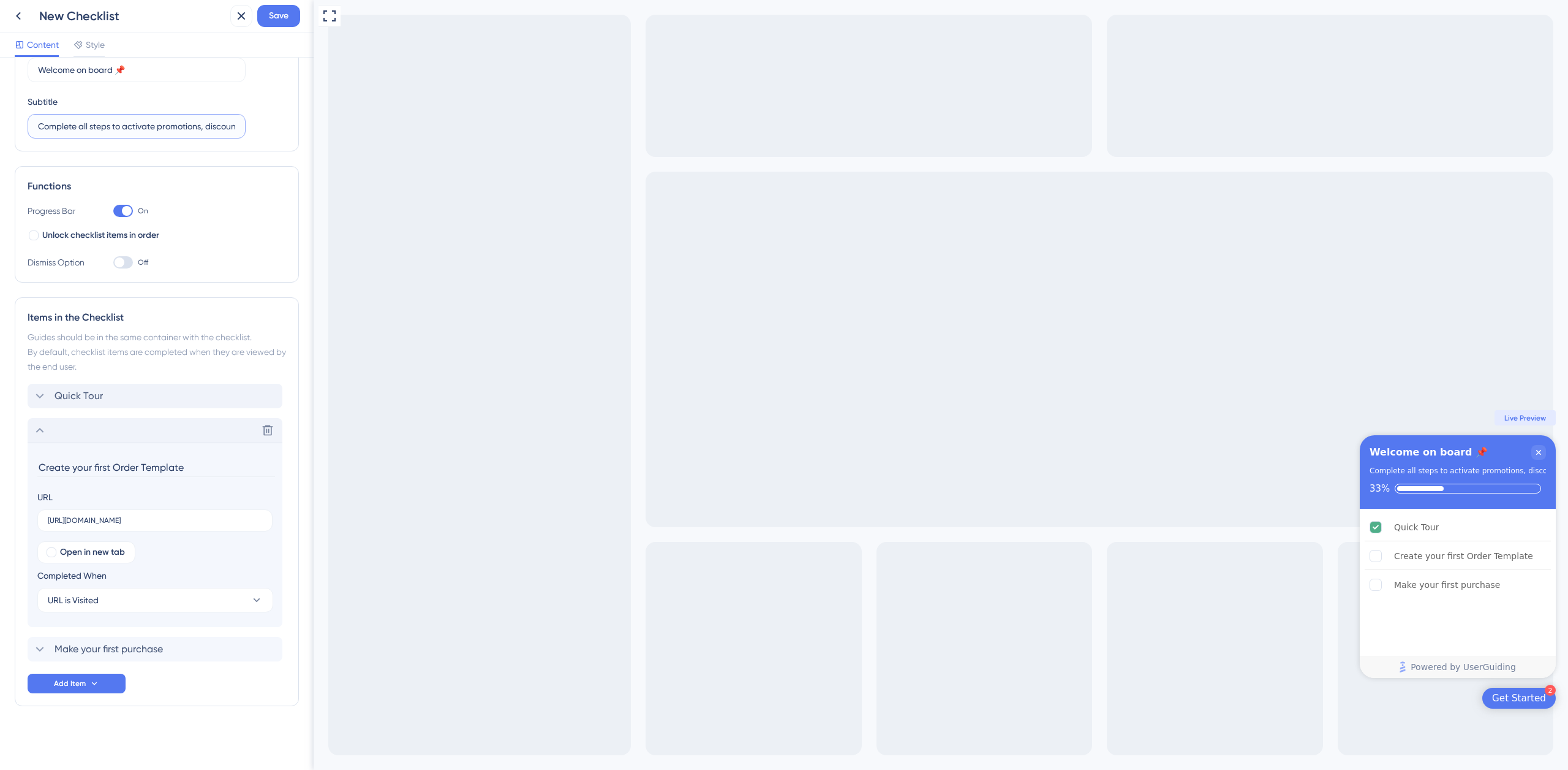
drag, startPoint x: 78, startPoint y: 127, endPoint x: 108, endPoint y: 122, distance: 30.4
click at [113, 126] on input "Complete all steps to activate promotions, discounts, and exclusive benefits." at bounding box center [137, 126] width 197 height 13
drag, startPoint x: 137, startPoint y: 128, endPoint x: 163, endPoint y: 129, distance: 26.0
click at [163, 129] on input "Complete to activate promotions, discounts, and exclusive benefits." at bounding box center [137, 126] width 197 height 13
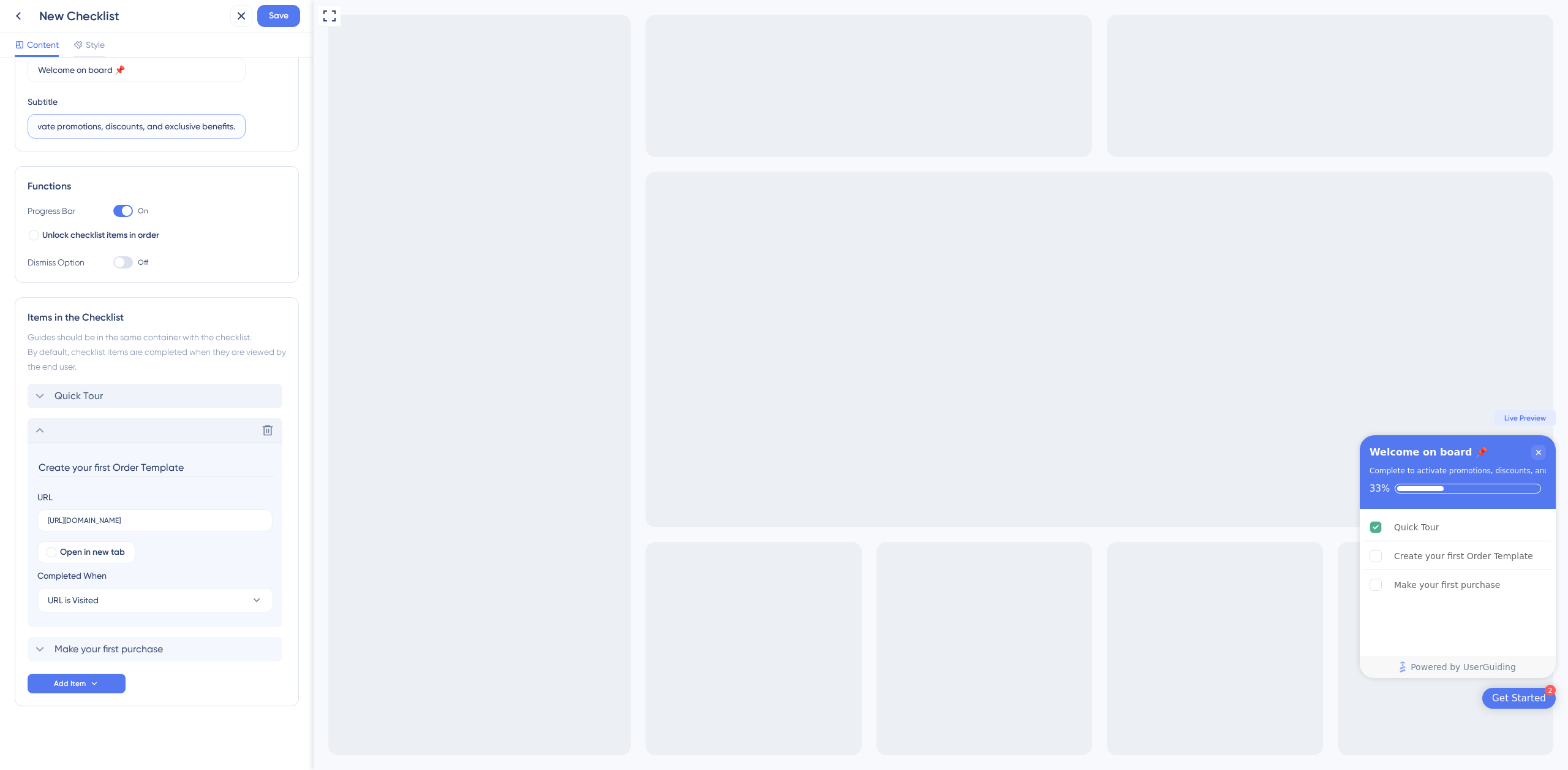
click at [147, 127] on input "Complete to activate promotions, discounts, and exclusive benefits." at bounding box center [137, 126] width 197 height 13
drag, startPoint x: 147, startPoint y: 126, endPoint x: 100, endPoint y: 127, distance: 47.0
click at [100, 127] on input "Complete to activate promotions, discounts, and exclusive benefits." at bounding box center [137, 126] width 197 height 13
drag, startPoint x: 91, startPoint y: 128, endPoint x: 123, endPoint y: 127, distance: 32.0
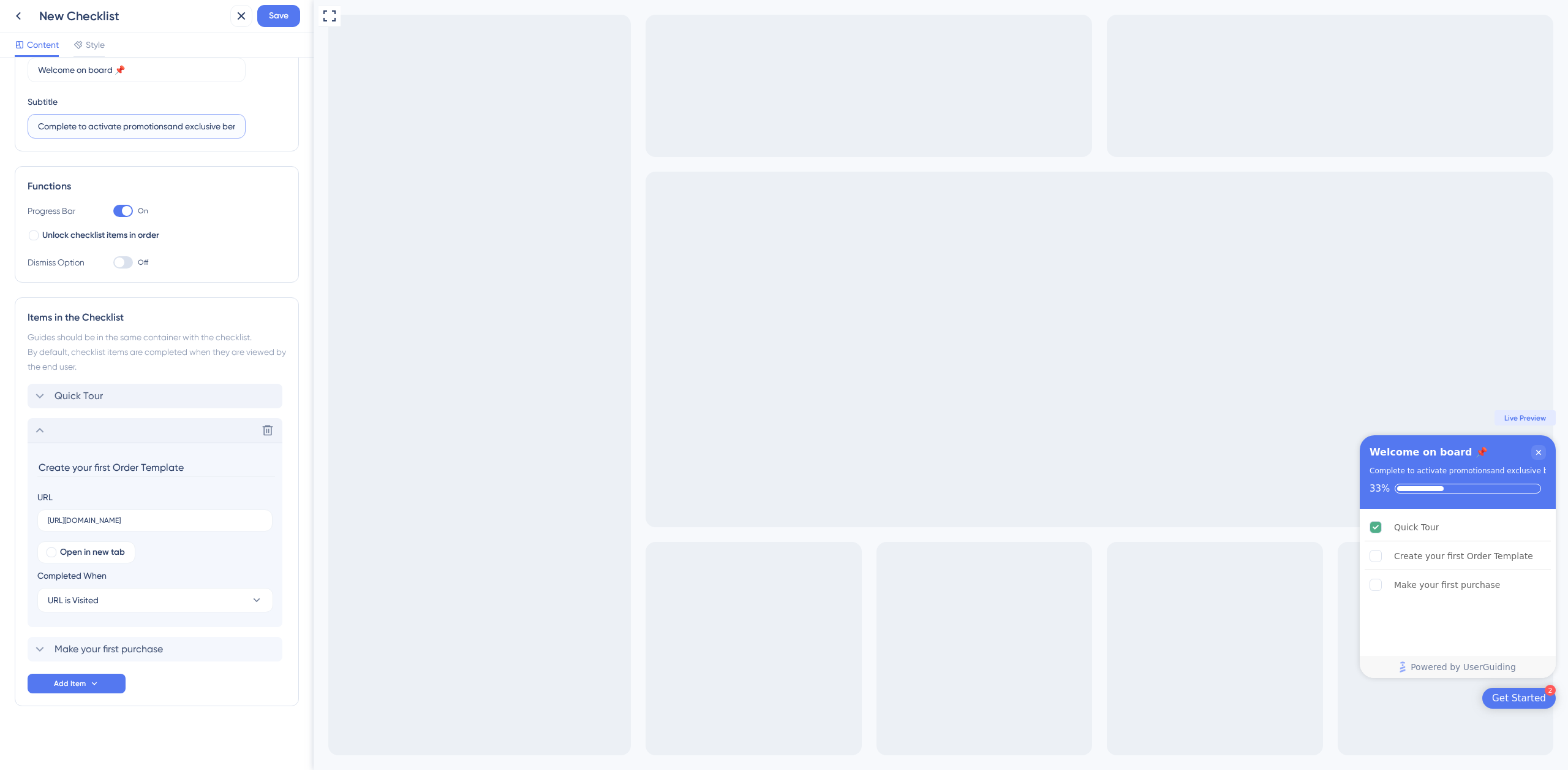
click at [123, 127] on input "Complete to activate promotionsand exclusive benefits." at bounding box center [137, 126] width 197 height 13
drag, startPoint x: 127, startPoint y: 127, endPoint x: 184, endPoint y: 123, distance: 57.1
click at [186, 123] on input "Complete to activate promotionsand exclusive benefits." at bounding box center [137, 126] width 197 height 13
click at [159, 127] on input "Complete to activate exclusive benefits." at bounding box center [137, 126] width 197 height 13
type input "Complete to activate exclusive benefits."
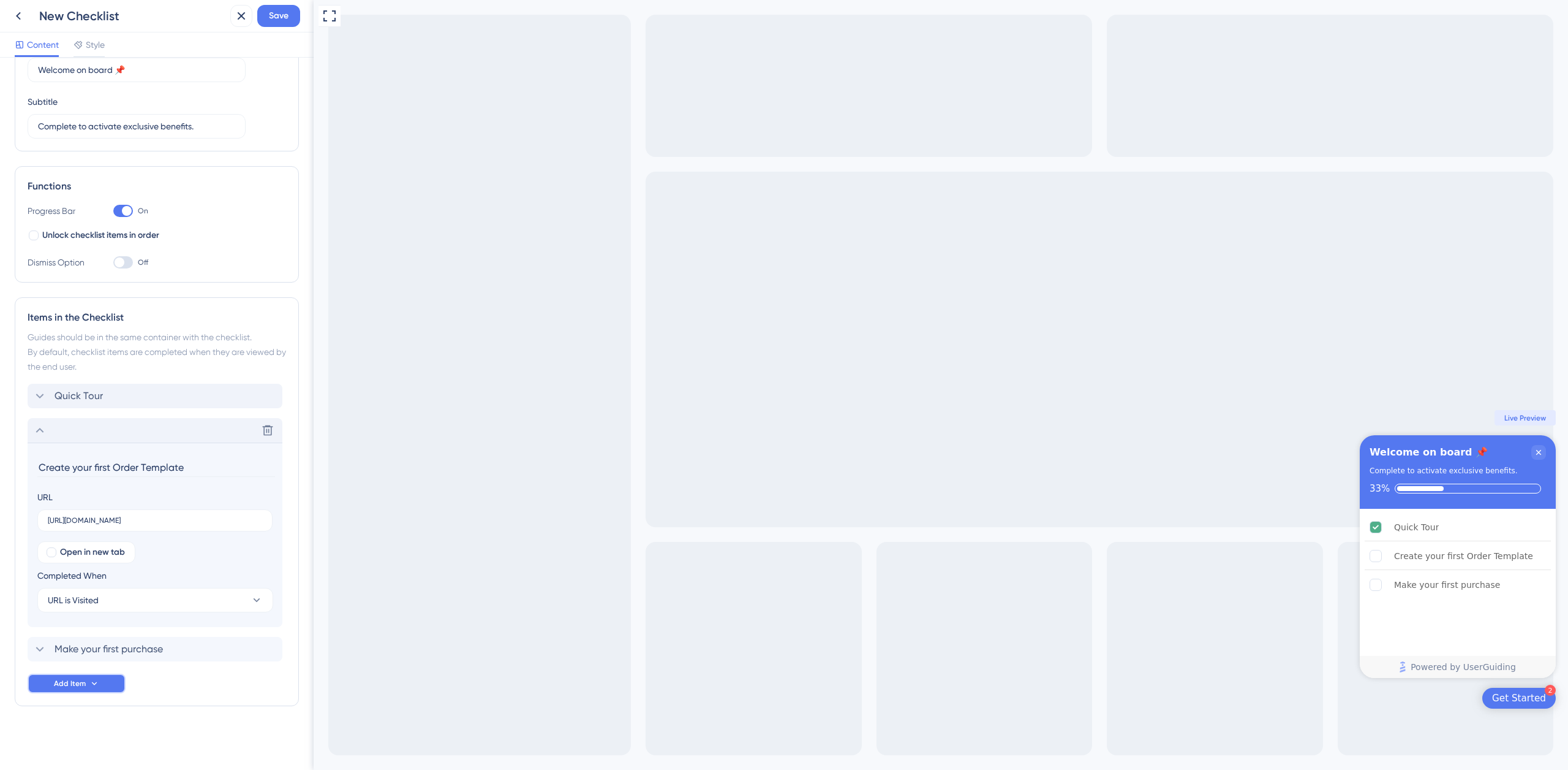
click at [83, 681] on span "Add Item" at bounding box center [70, 683] width 32 height 10
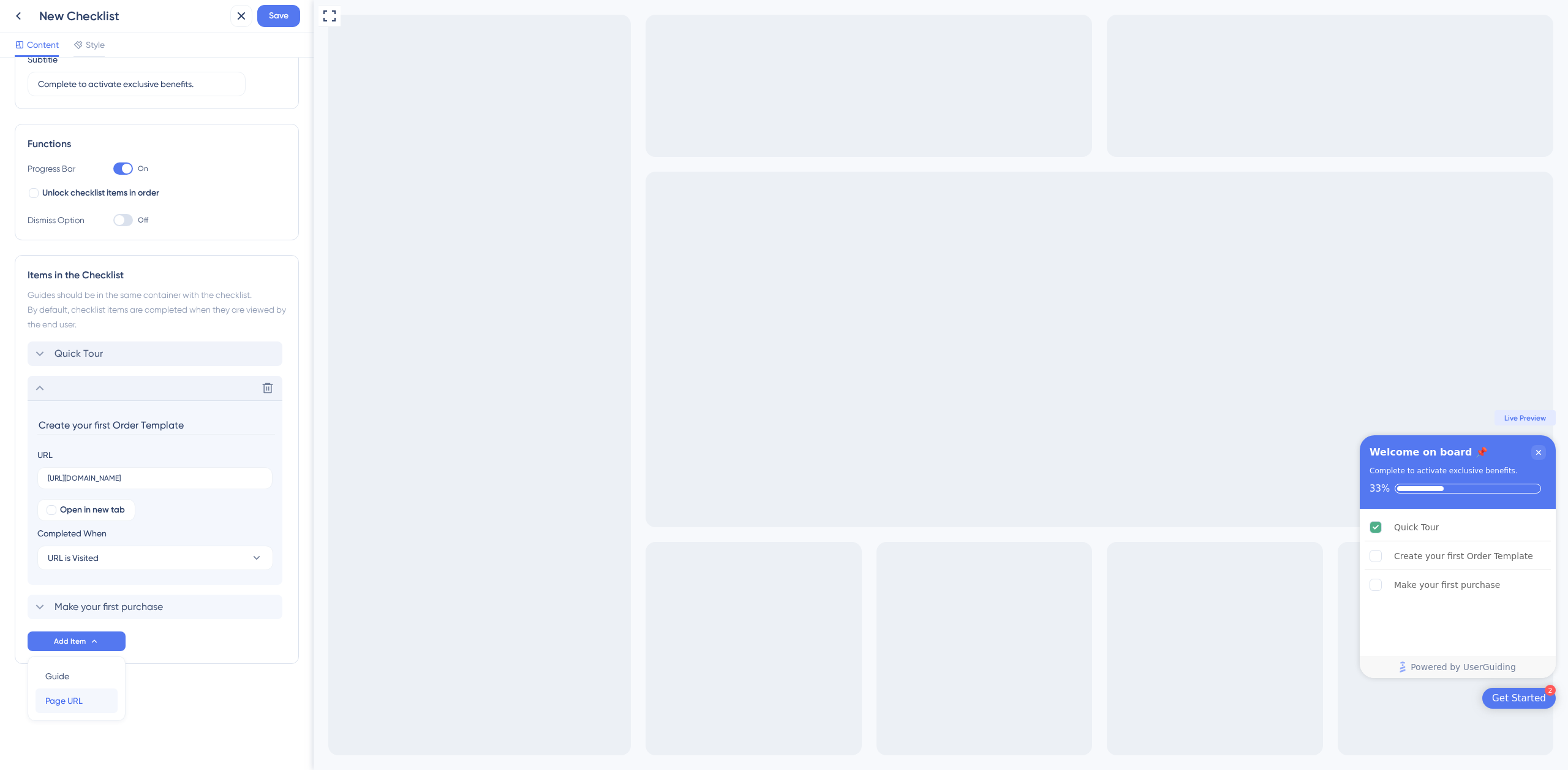
click at [77, 703] on span "Page URL" at bounding box center [64, 700] width 37 height 15
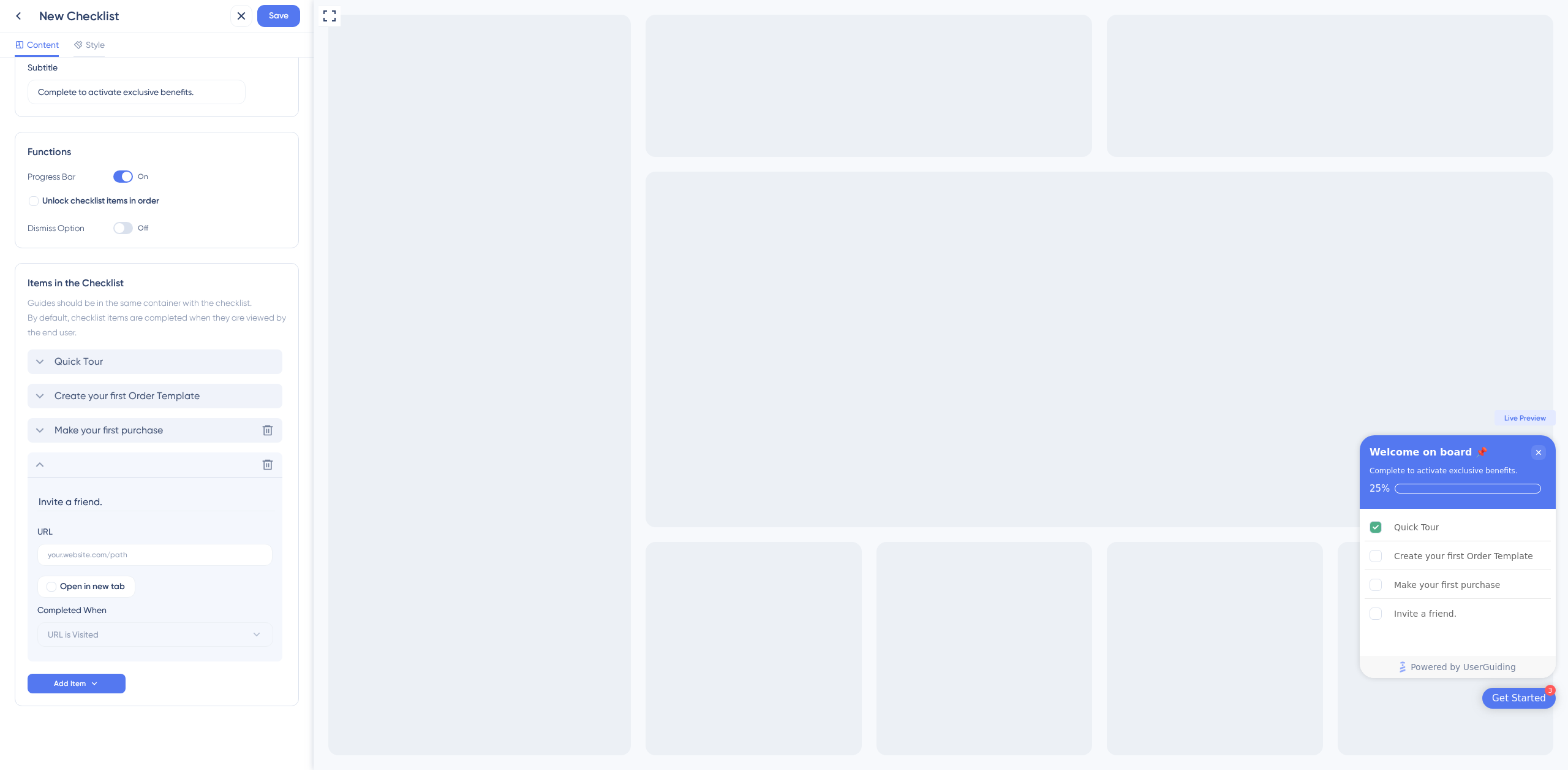
type input "Invite a friend."
click at [106, 427] on span "Make your first purchase" at bounding box center [109, 430] width 109 height 15
click at [160, 518] on input "[URL][DOMAIN_NAME]" at bounding box center [154, 520] width 214 height 8
click at [41, 648] on icon at bounding box center [39, 649] width 15 height 15
click at [102, 551] on input "text" at bounding box center [154, 554] width 214 height 8
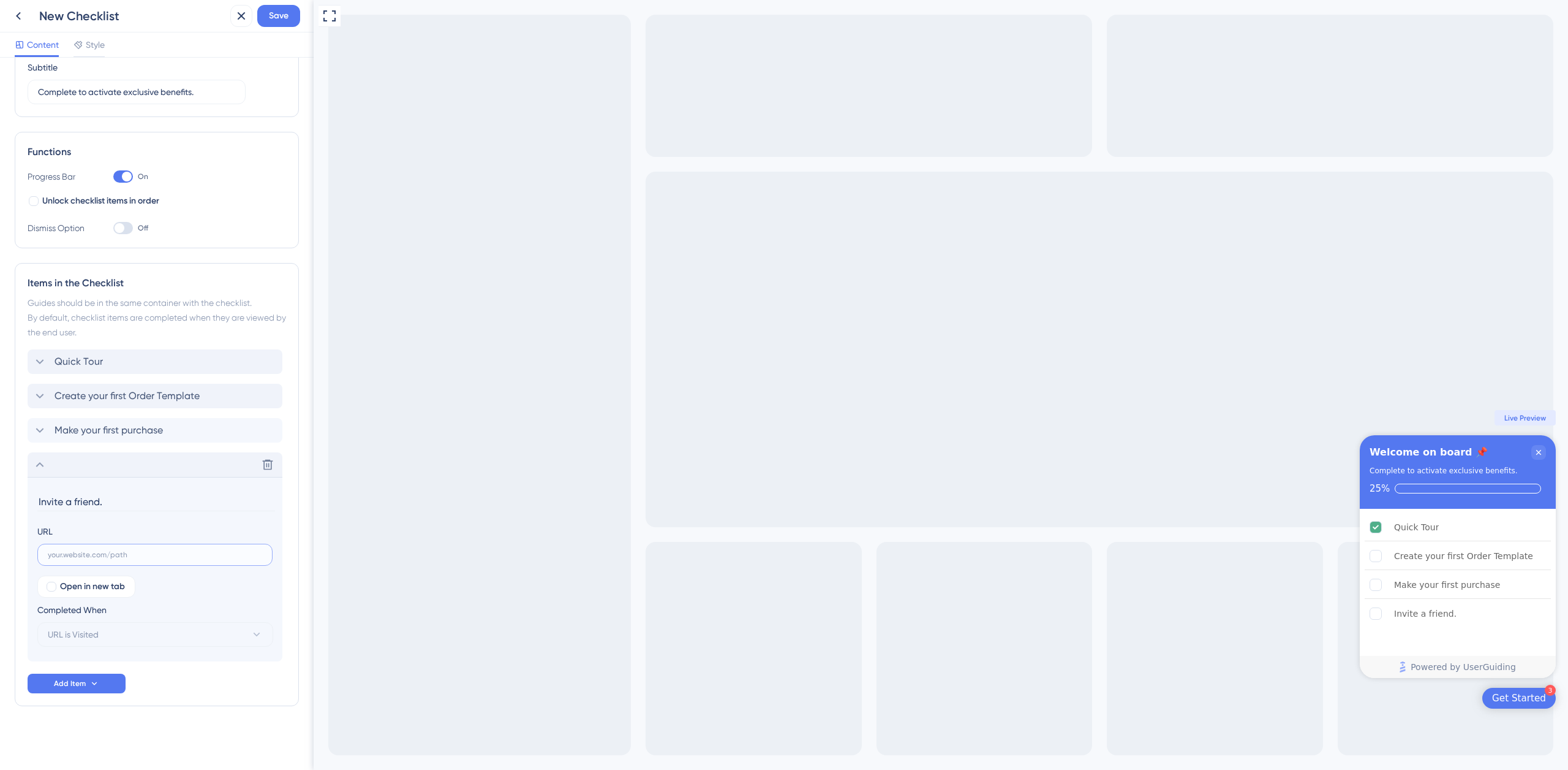
paste input "[URL][DOMAIN_NAME]"
type input "[URL][DOMAIN_NAME]"
click at [107, 633] on button "URL is Visited" at bounding box center [155, 634] width 236 height 25
click at [107, 635] on button "URL is Visited" at bounding box center [155, 634] width 236 height 25
click at [112, 424] on span "Make your first purchase" at bounding box center [109, 430] width 109 height 15
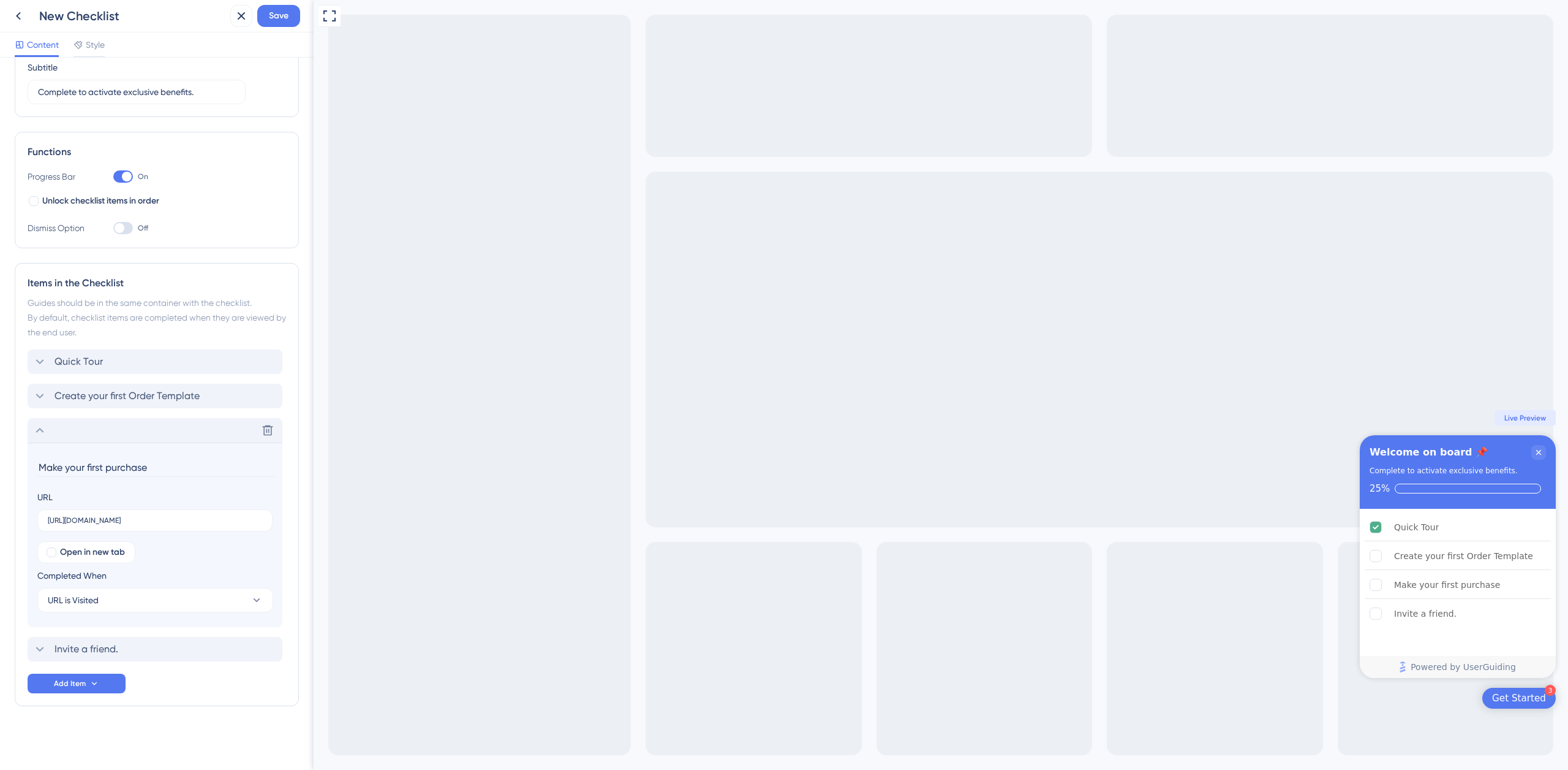
click at [41, 429] on icon at bounding box center [39, 430] width 15 height 15
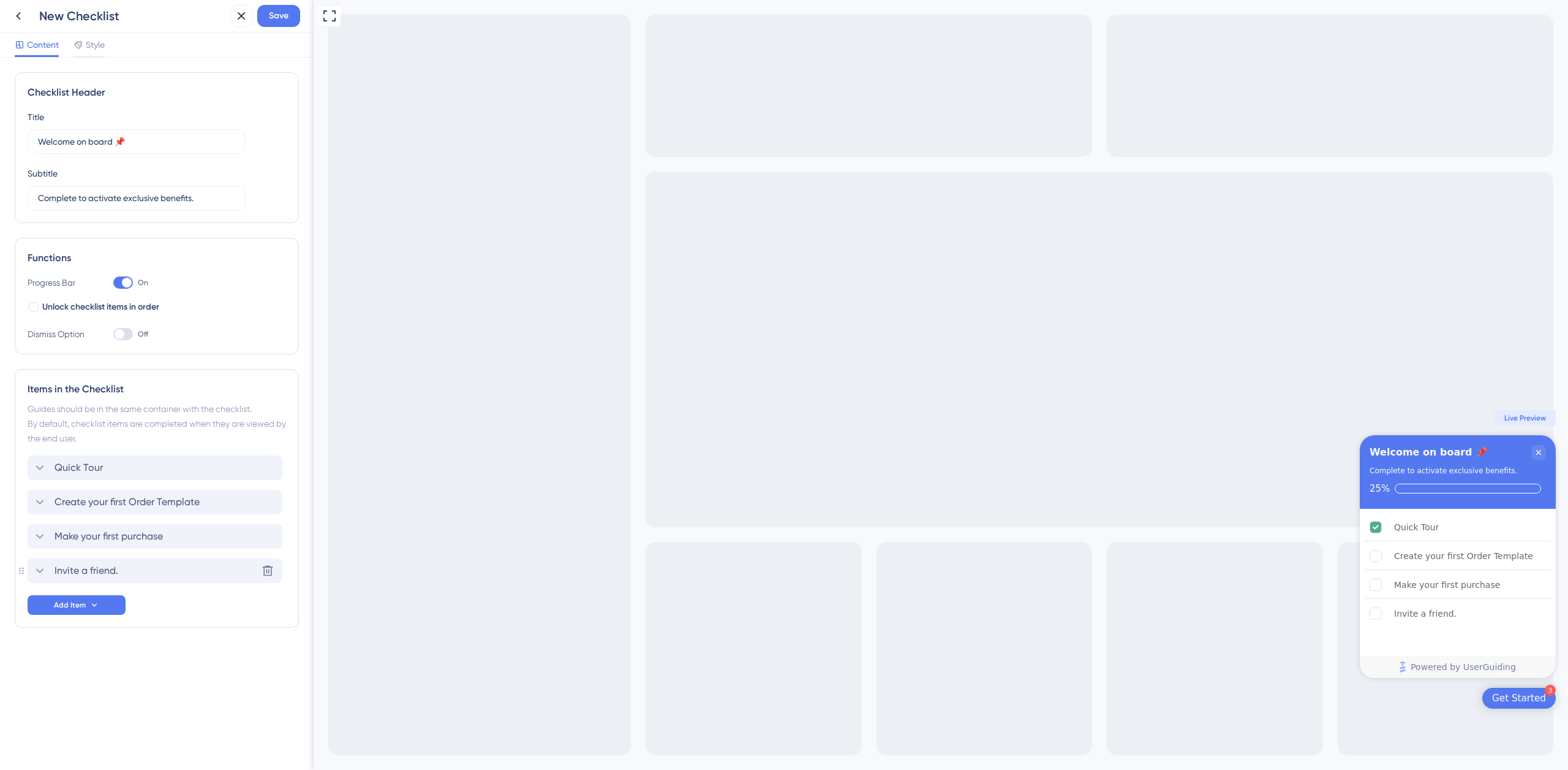
click at [151, 569] on div "Invite a friend. Delete" at bounding box center [154, 570] width 255 height 25
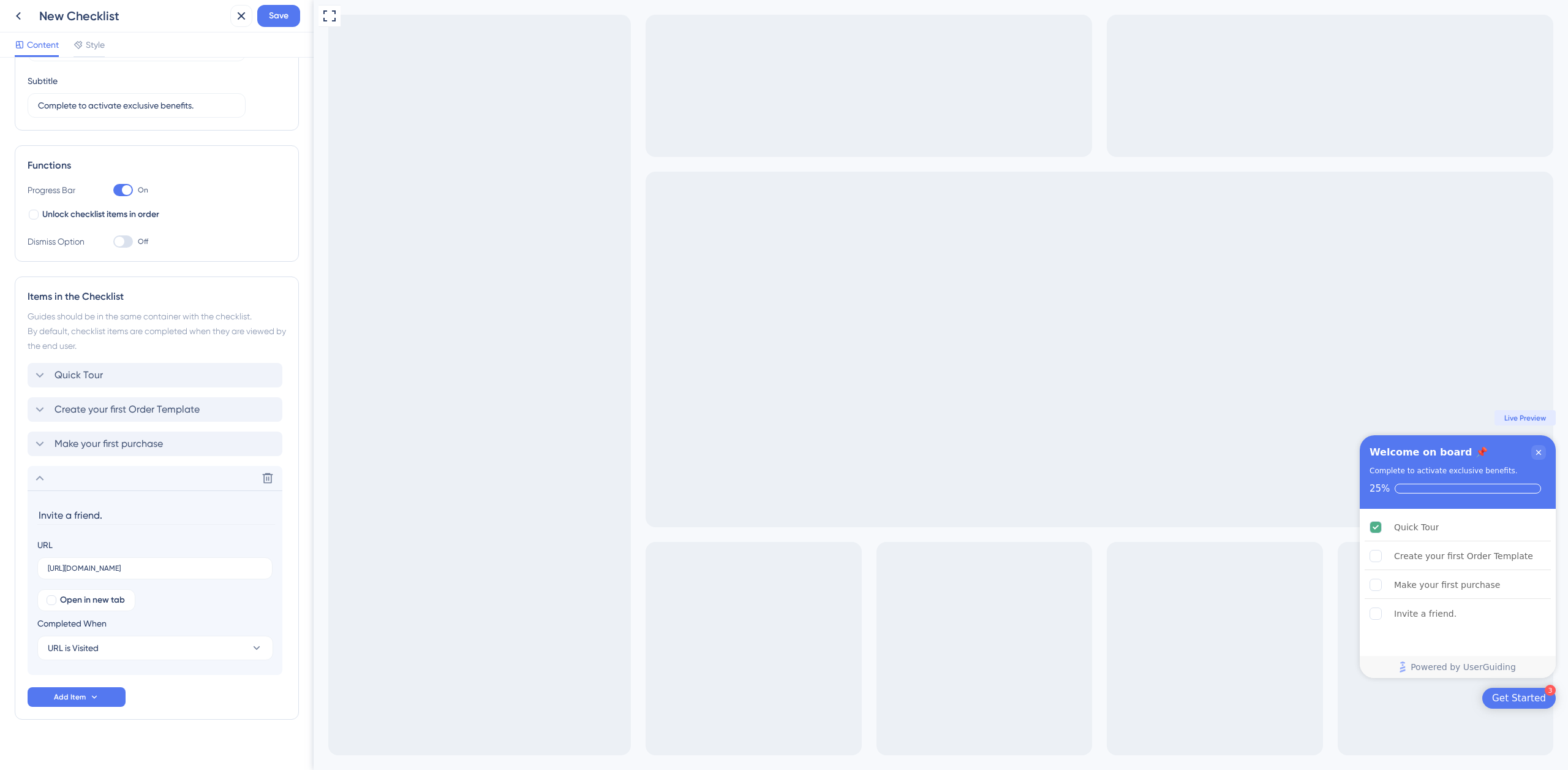
scroll to position [106, 0]
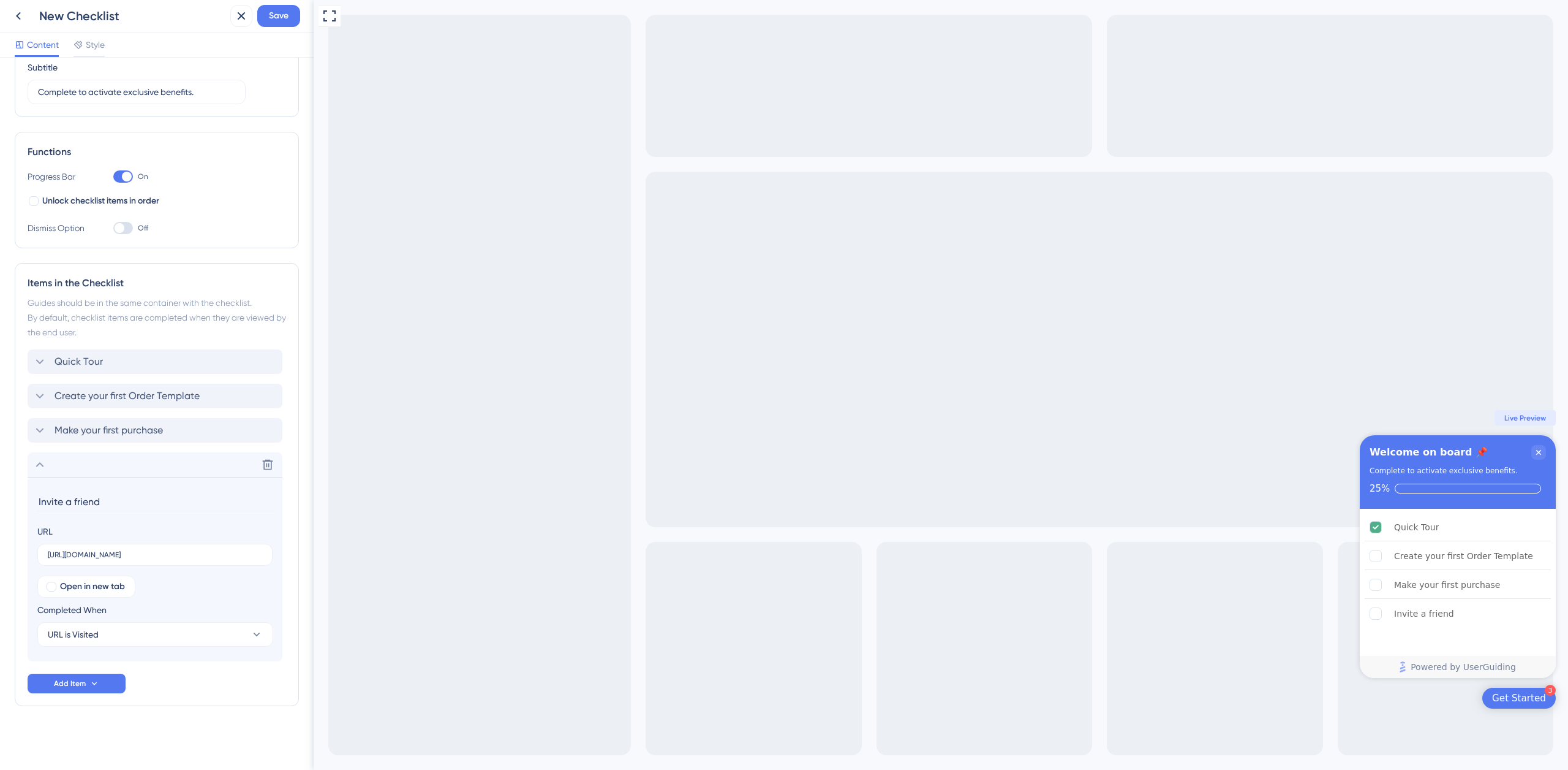
type input "Invite a friend"
click at [488, 300] on div "Full Screen Preview 3 Get Started Welcome on board 📌 Complete to activate exclu…" at bounding box center [941, 385] width 1255 height 770
click at [278, 20] on span "Save" at bounding box center [278, 15] width 20 height 15
click at [1377, 527] on icon "Quick Tour is complete." at bounding box center [1376, 526] width 6 height 4
click at [1538, 450] on icon "Close Checklist" at bounding box center [1538, 452] width 10 height 10
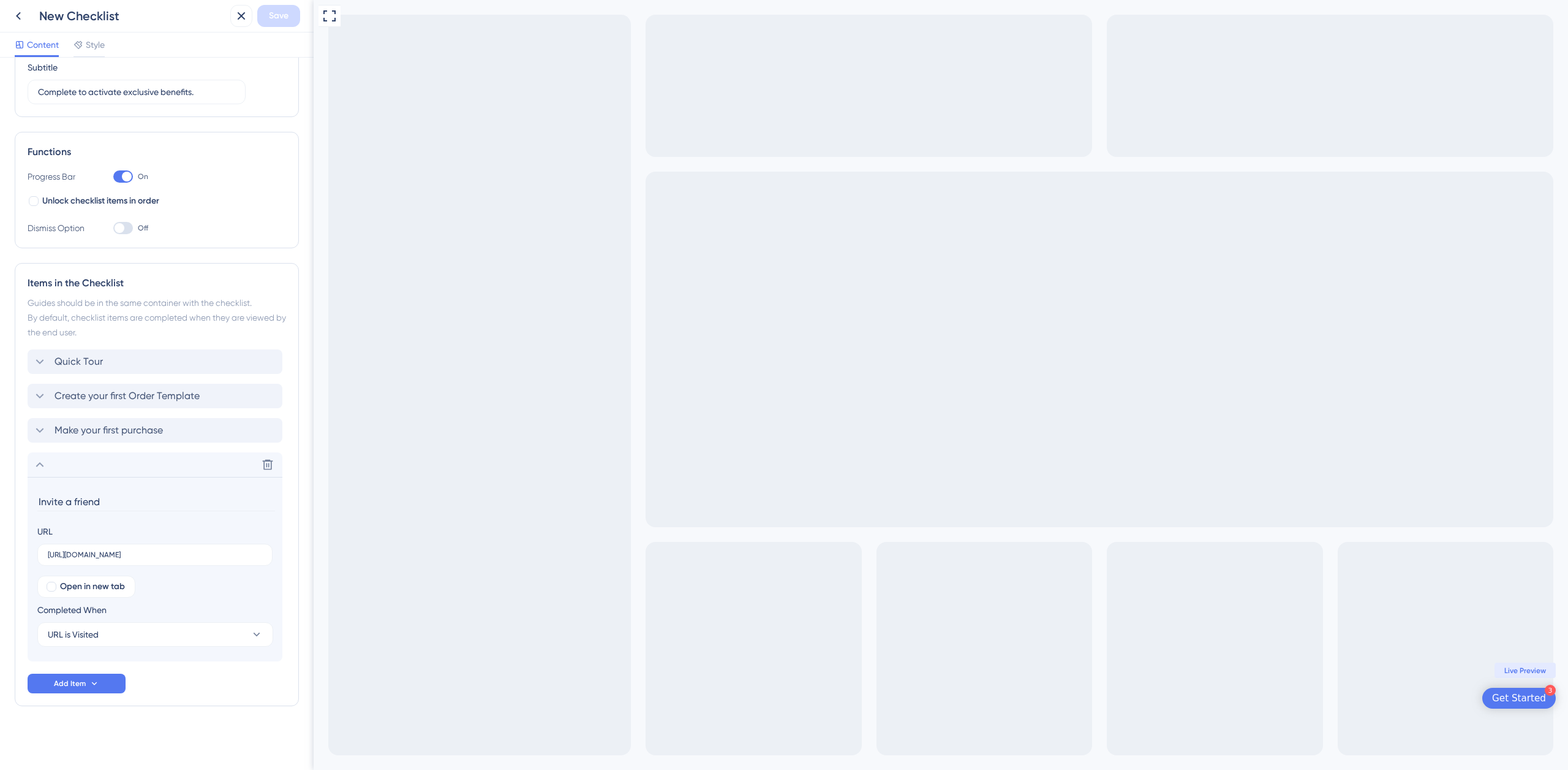
click at [1520, 697] on div "Get Started" at bounding box center [1519, 698] width 54 height 12
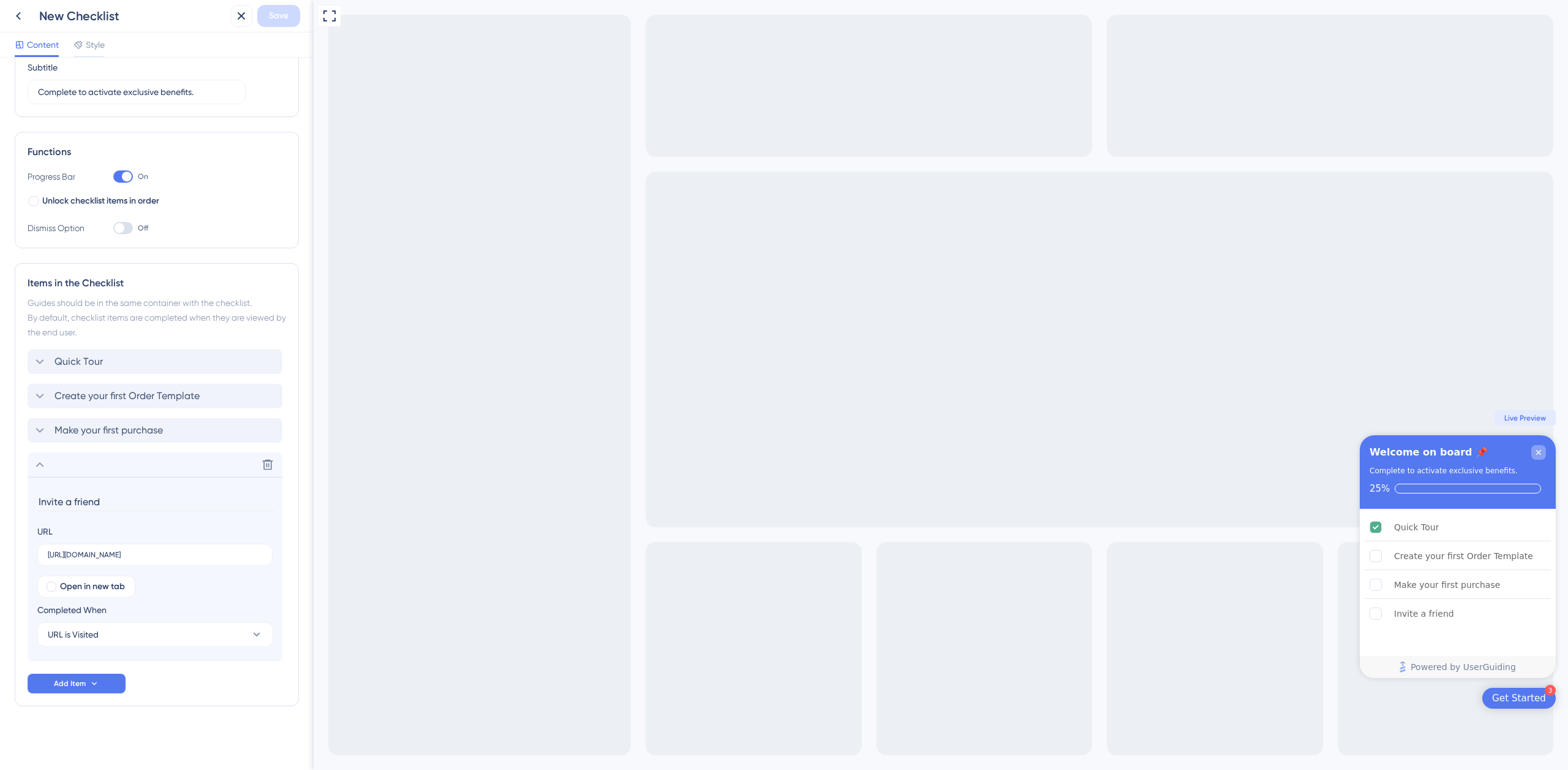
click at [1538, 451] on icon "Close Checklist" at bounding box center [1539, 452] width 5 height 5
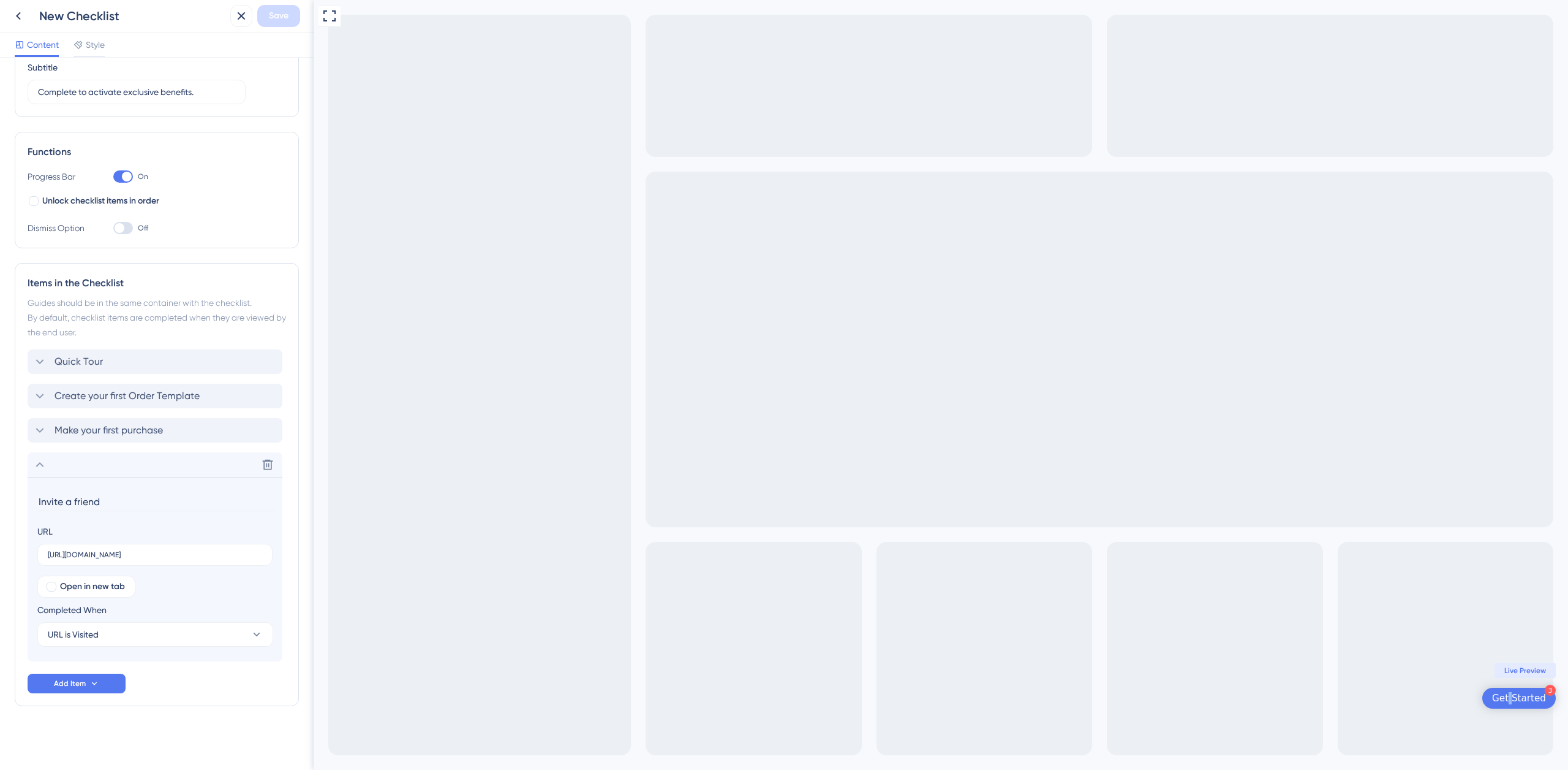
click at [1513, 699] on div "Get Started" at bounding box center [1519, 698] width 54 height 12
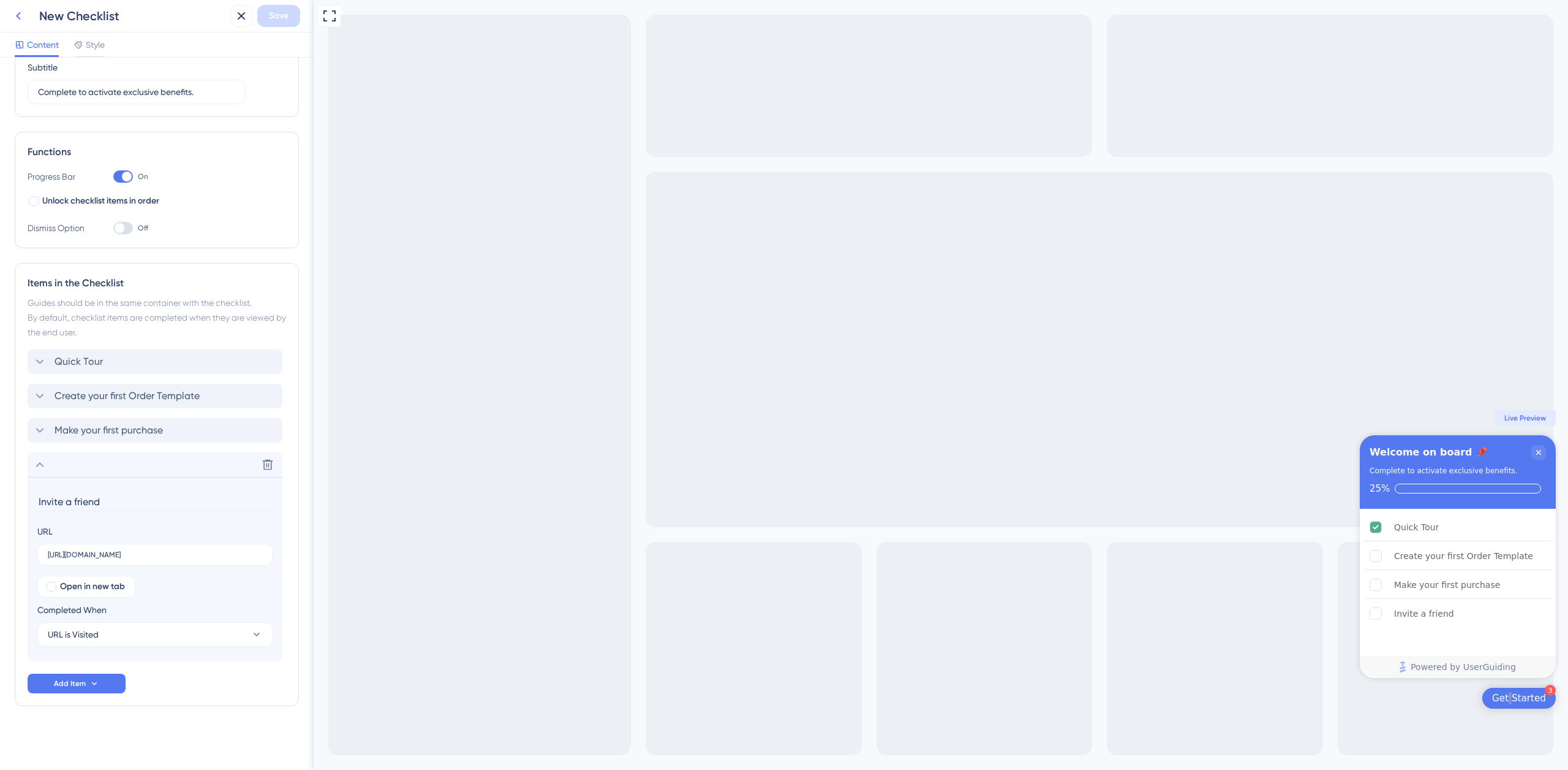
click at [24, 18] on icon at bounding box center [18, 15] width 15 height 15
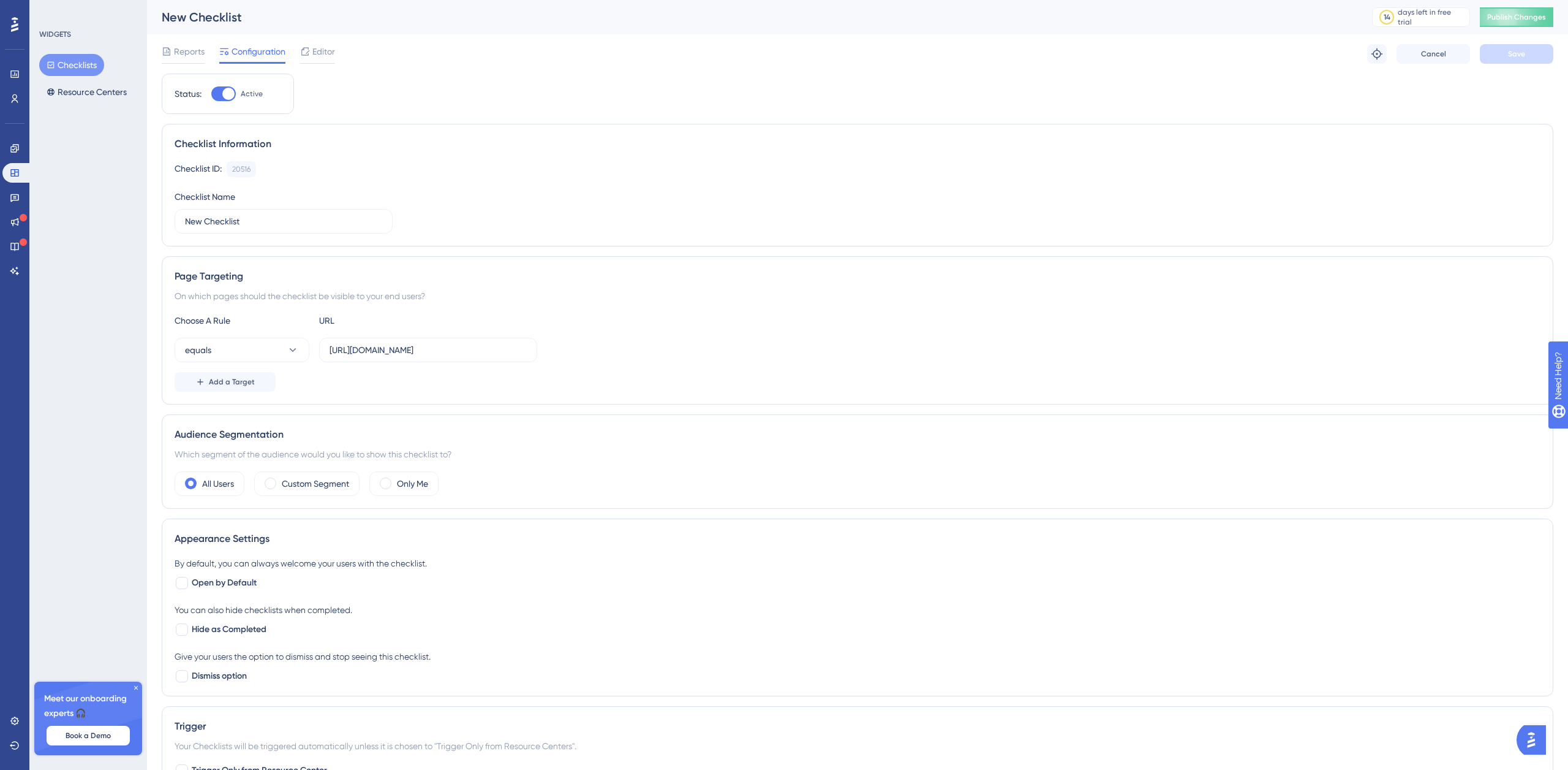
click at [16, 26] on icon at bounding box center [15, 24] width 8 height 15
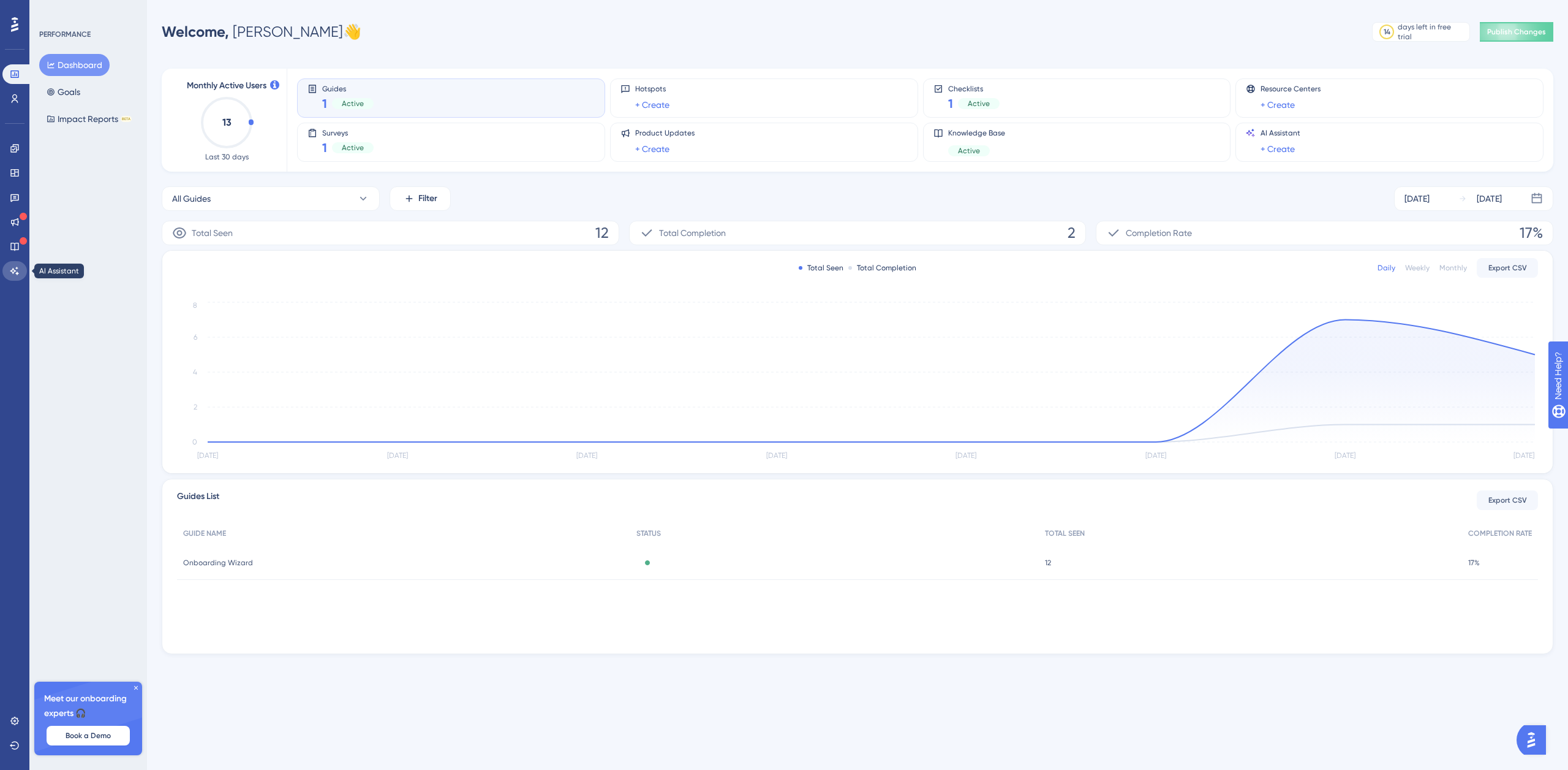
click at [15, 270] on icon at bounding box center [14, 270] width 10 height 10
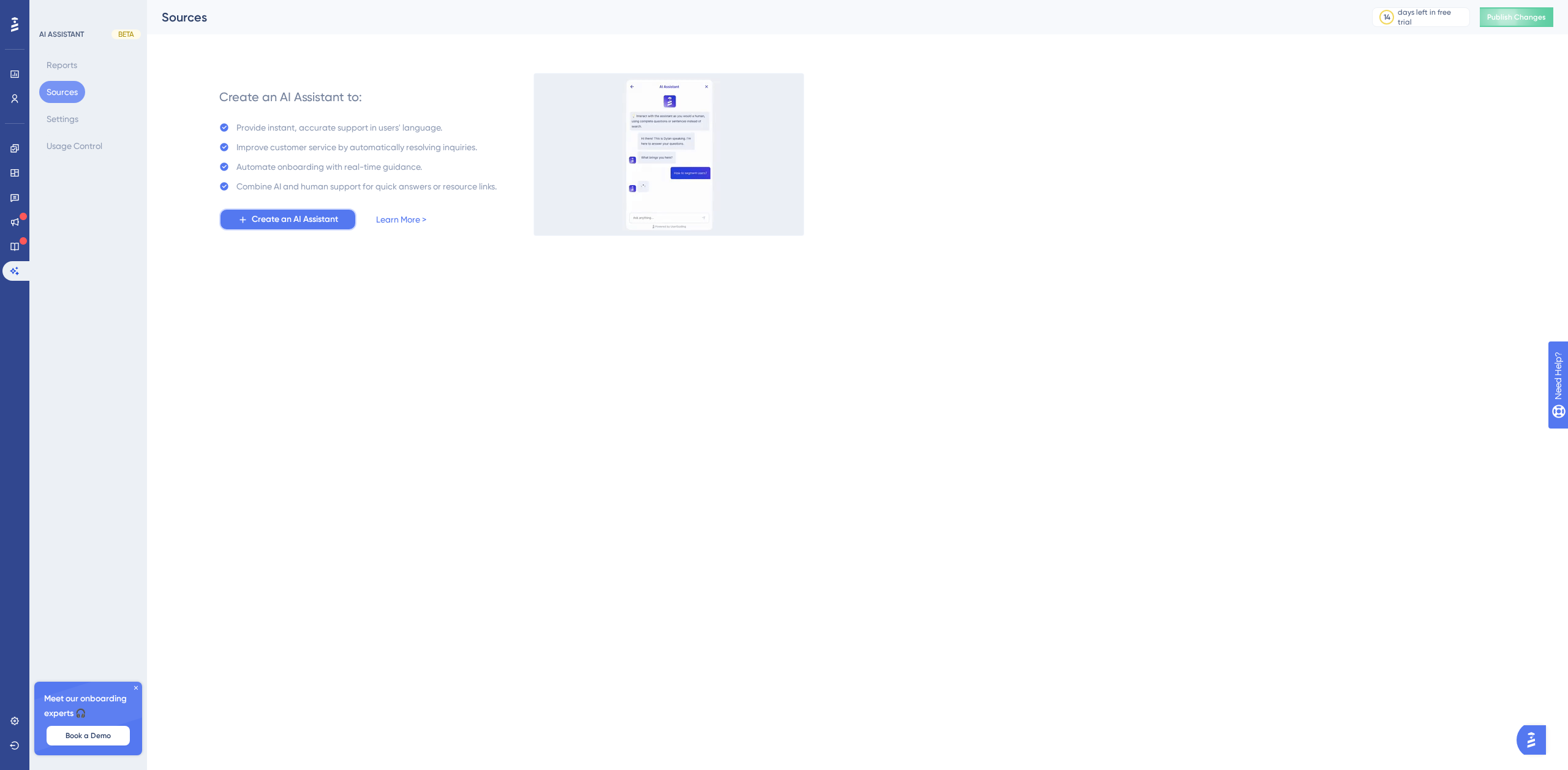
click at [287, 222] on span "Create an AI Assistant" at bounding box center [295, 219] width 86 height 15
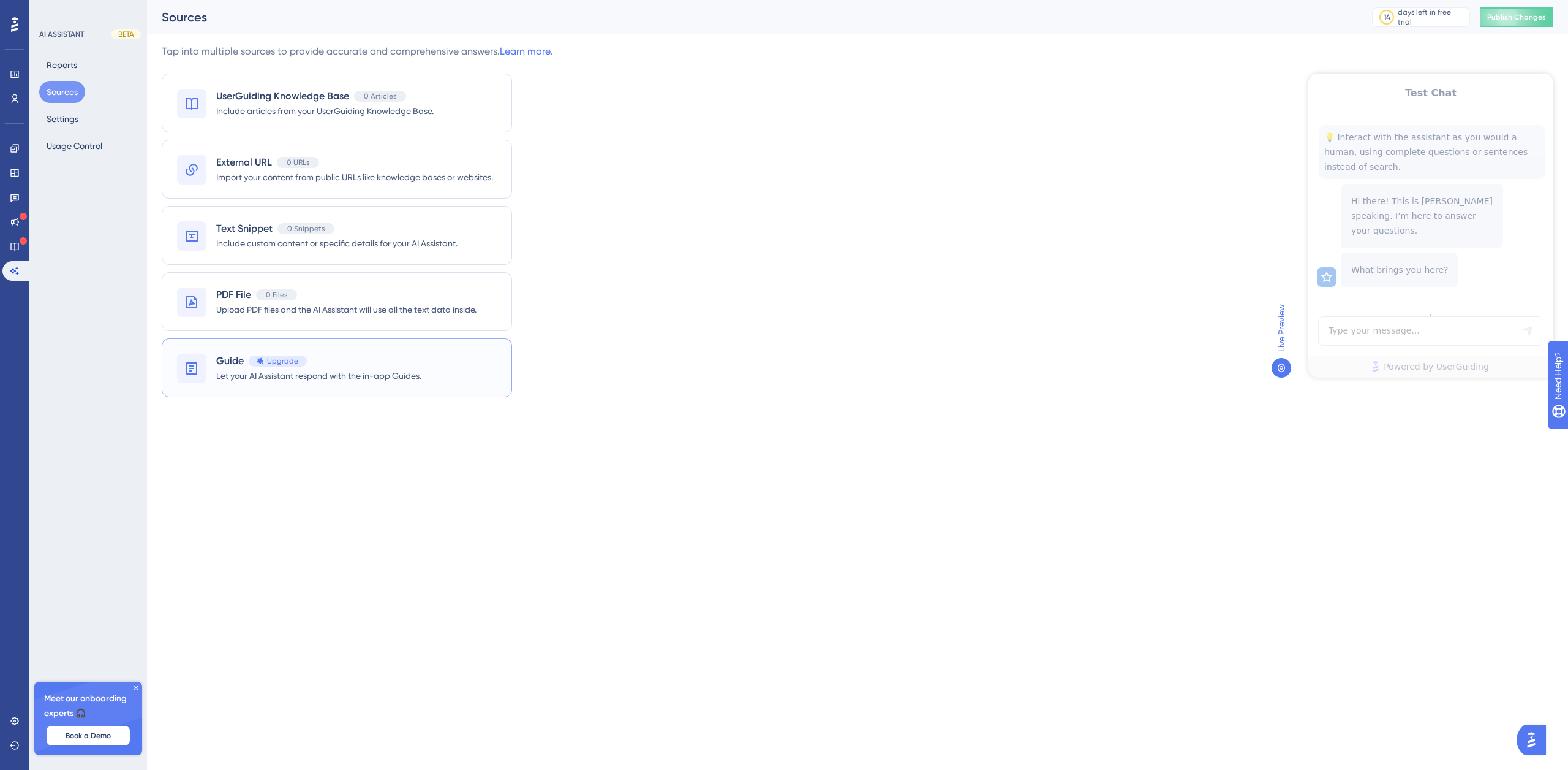
click at [322, 370] on span "Let your AI Assistant respond with the in-app Guides." at bounding box center [318, 375] width 205 height 15
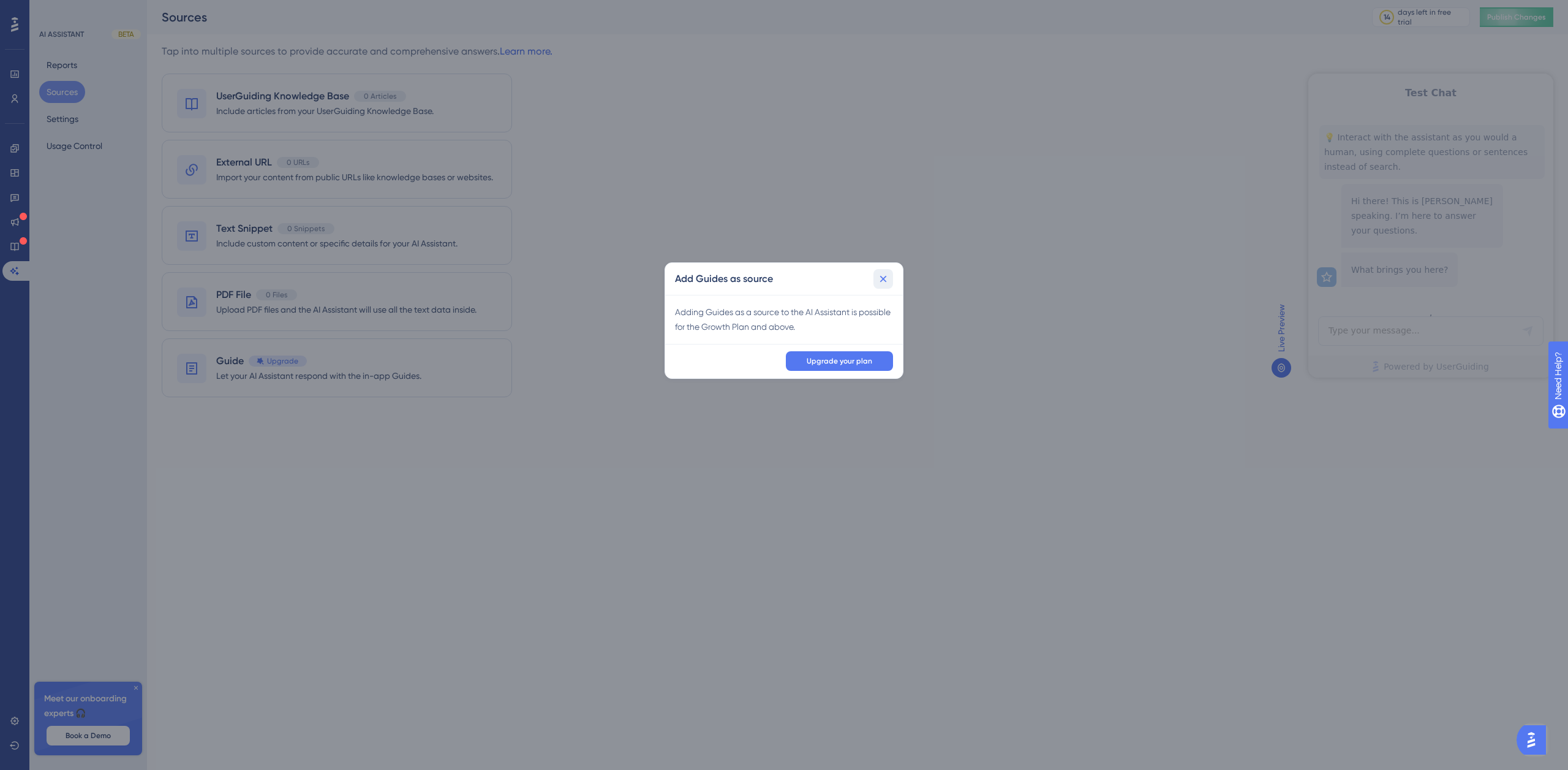
click at [883, 281] on icon at bounding box center [883, 278] width 12 height 12
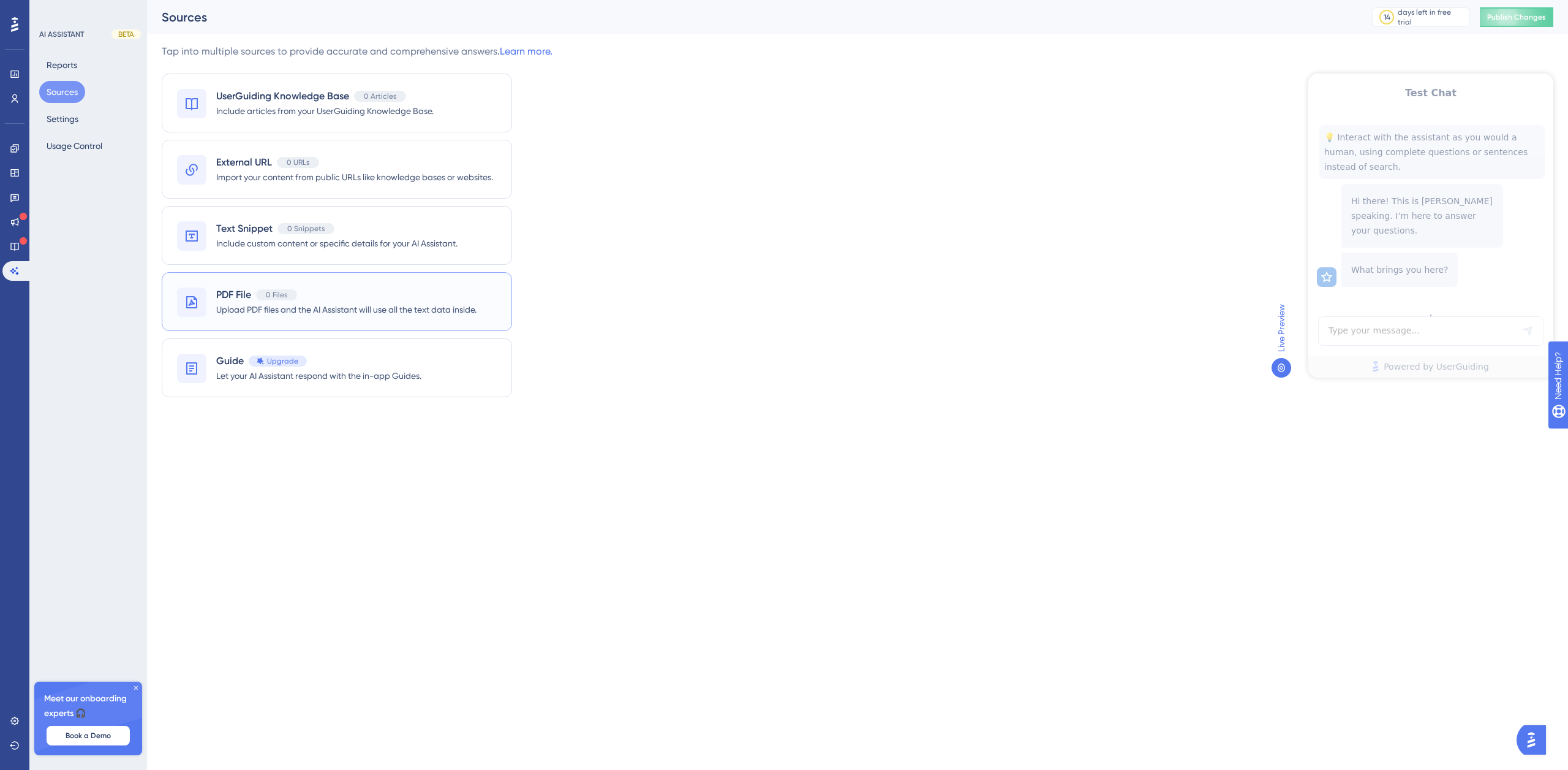
click at [379, 313] on span "Upload PDF files and the AI Assistant will use all the text data inside." at bounding box center [346, 309] width 261 height 15
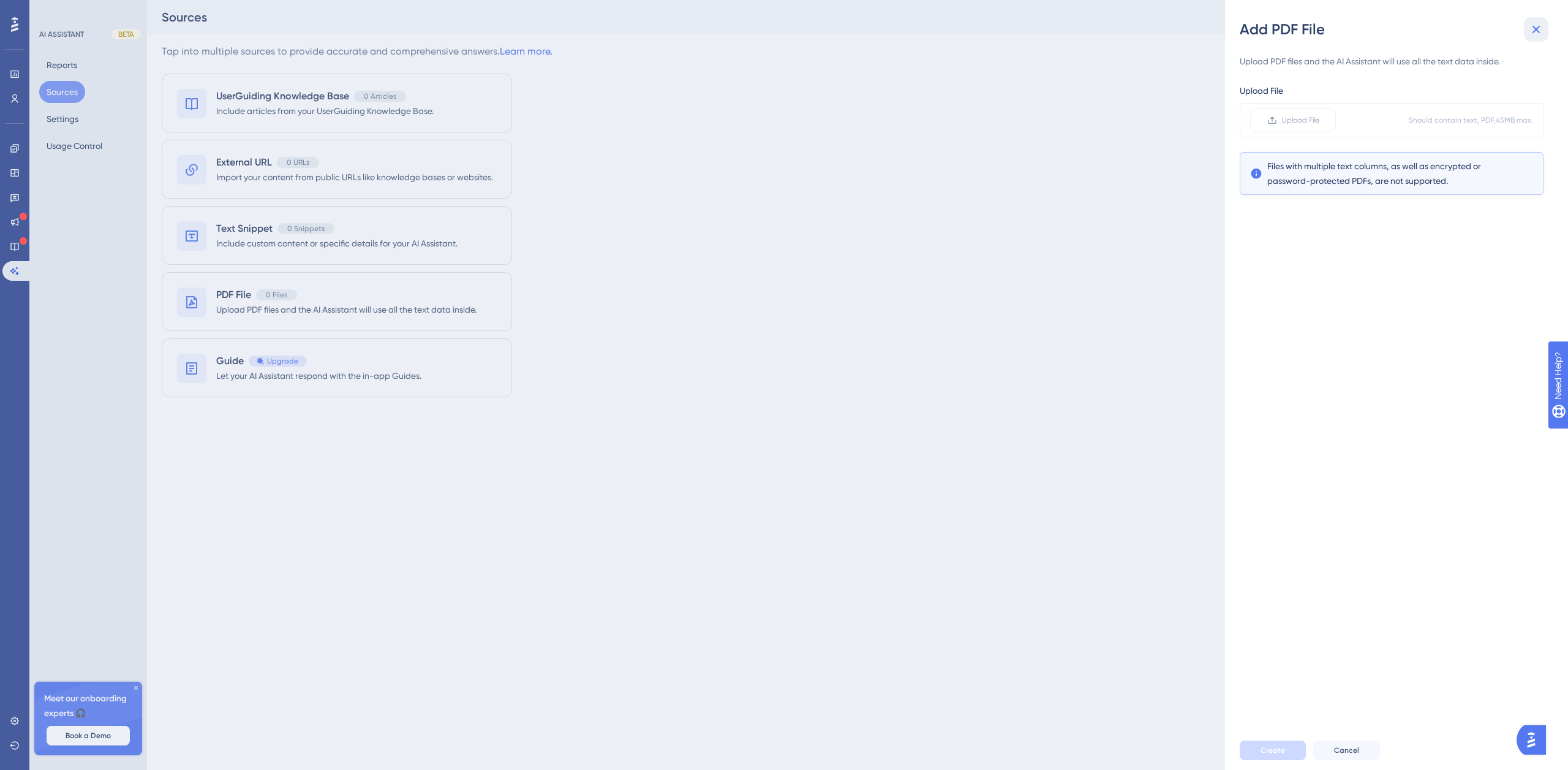
click at [1539, 28] on icon at bounding box center [1536, 29] width 15 height 15
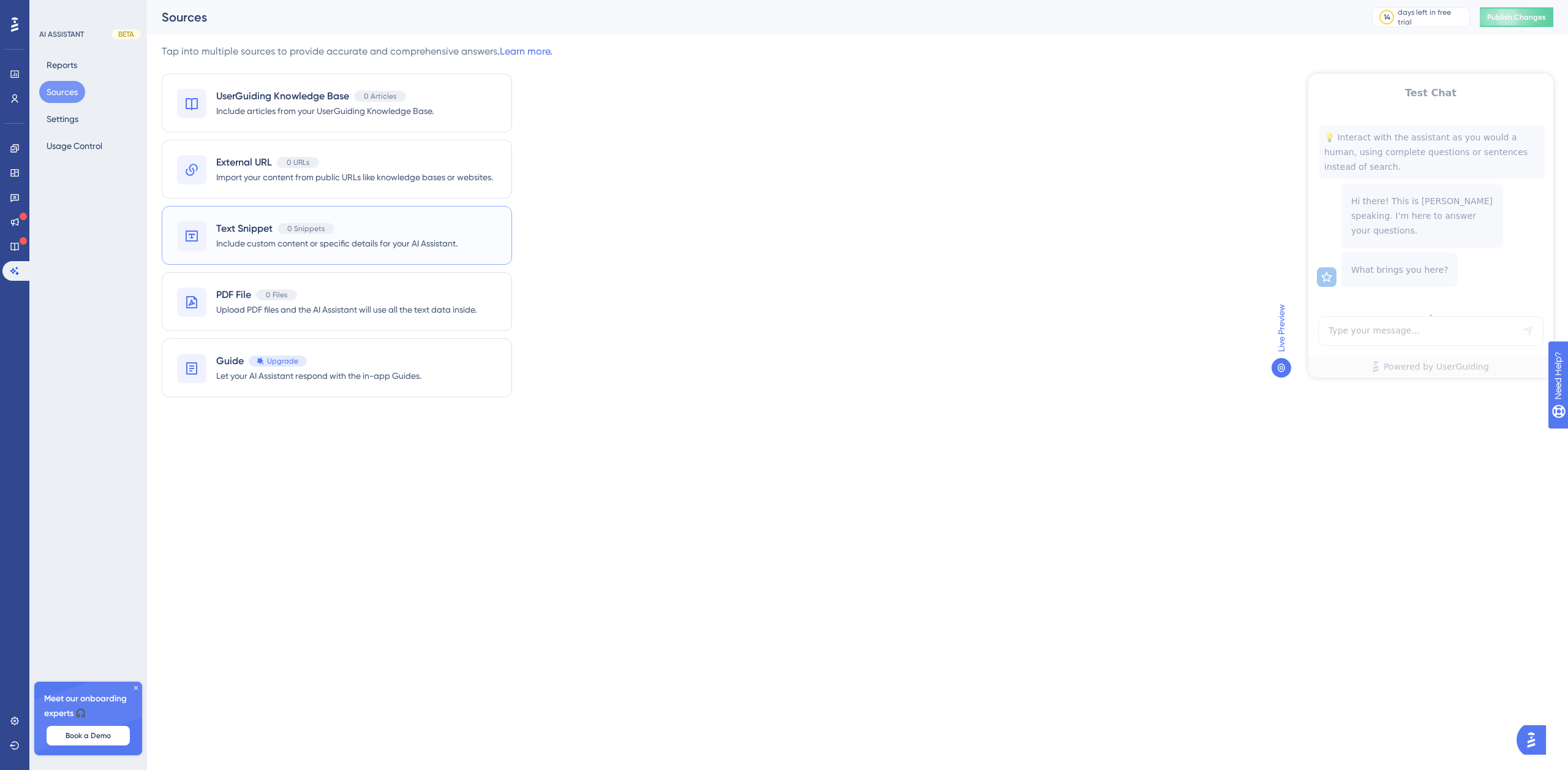
click at [245, 249] on span "Include custom content or specific details for your AI Assistant." at bounding box center [337, 243] width 242 height 15
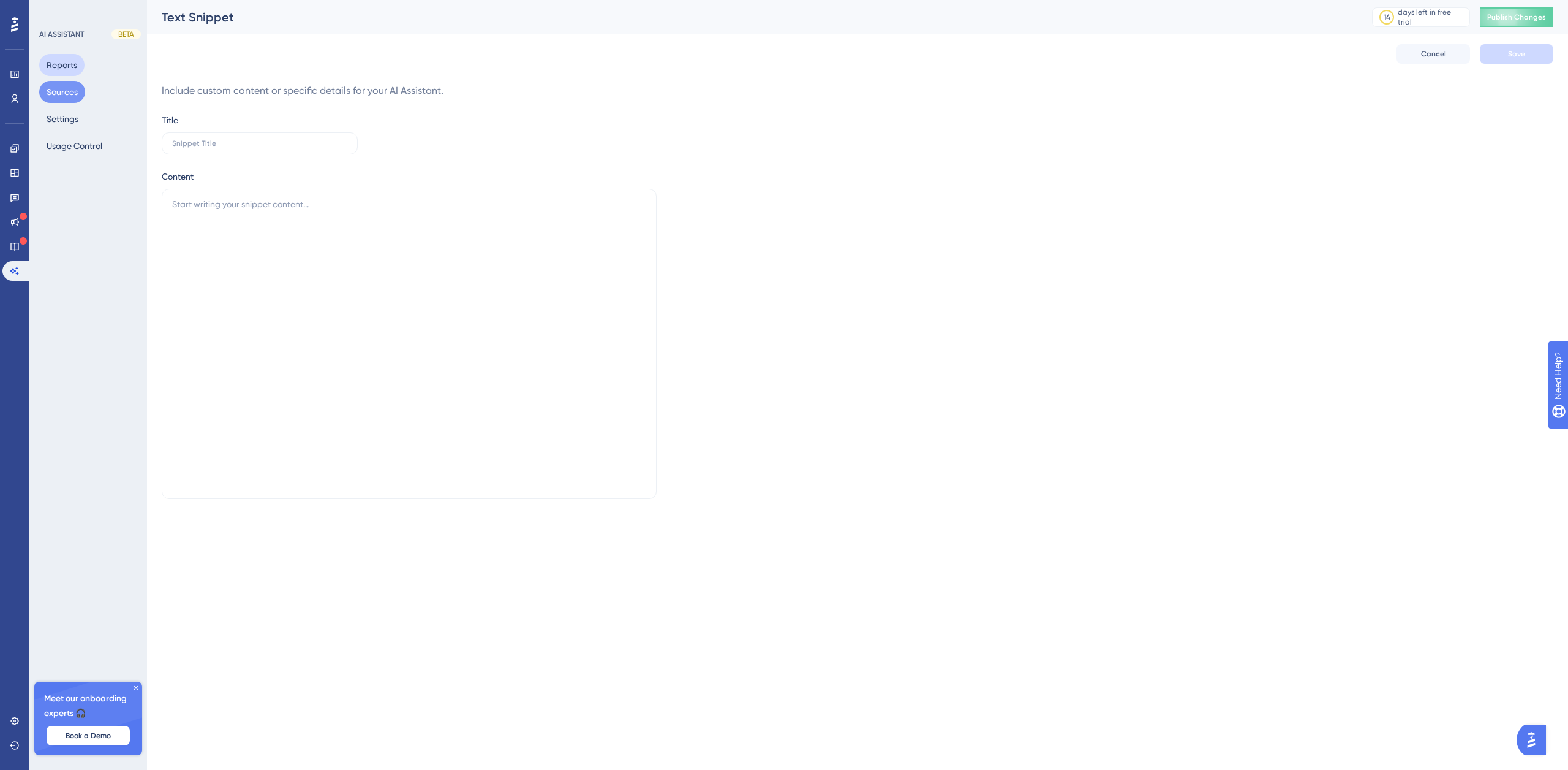
click at [69, 64] on button "Reports" at bounding box center [62, 65] width 45 height 22
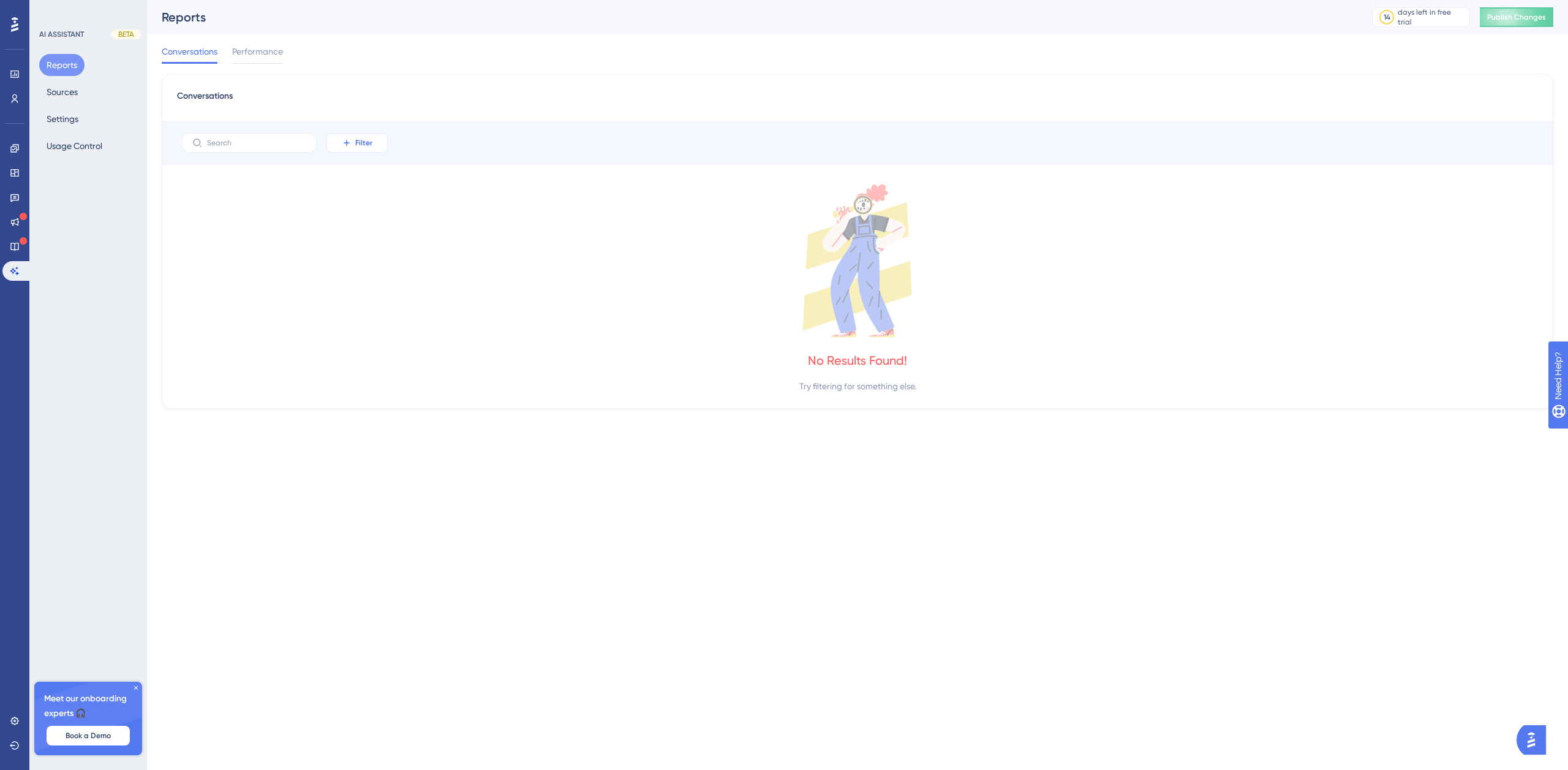
click at [348, 139] on icon at bounding box center [346, 142] width 10 height 10
click at [357, 104] on div "Conversations" at bounding box center [858, 100] width 1361 height 22
click at [17, 235] on div "Engagement Widgets Feedback Product Updates Knowledge Base AI Assistant" at bounding box center [15, 210] width 25 height 142
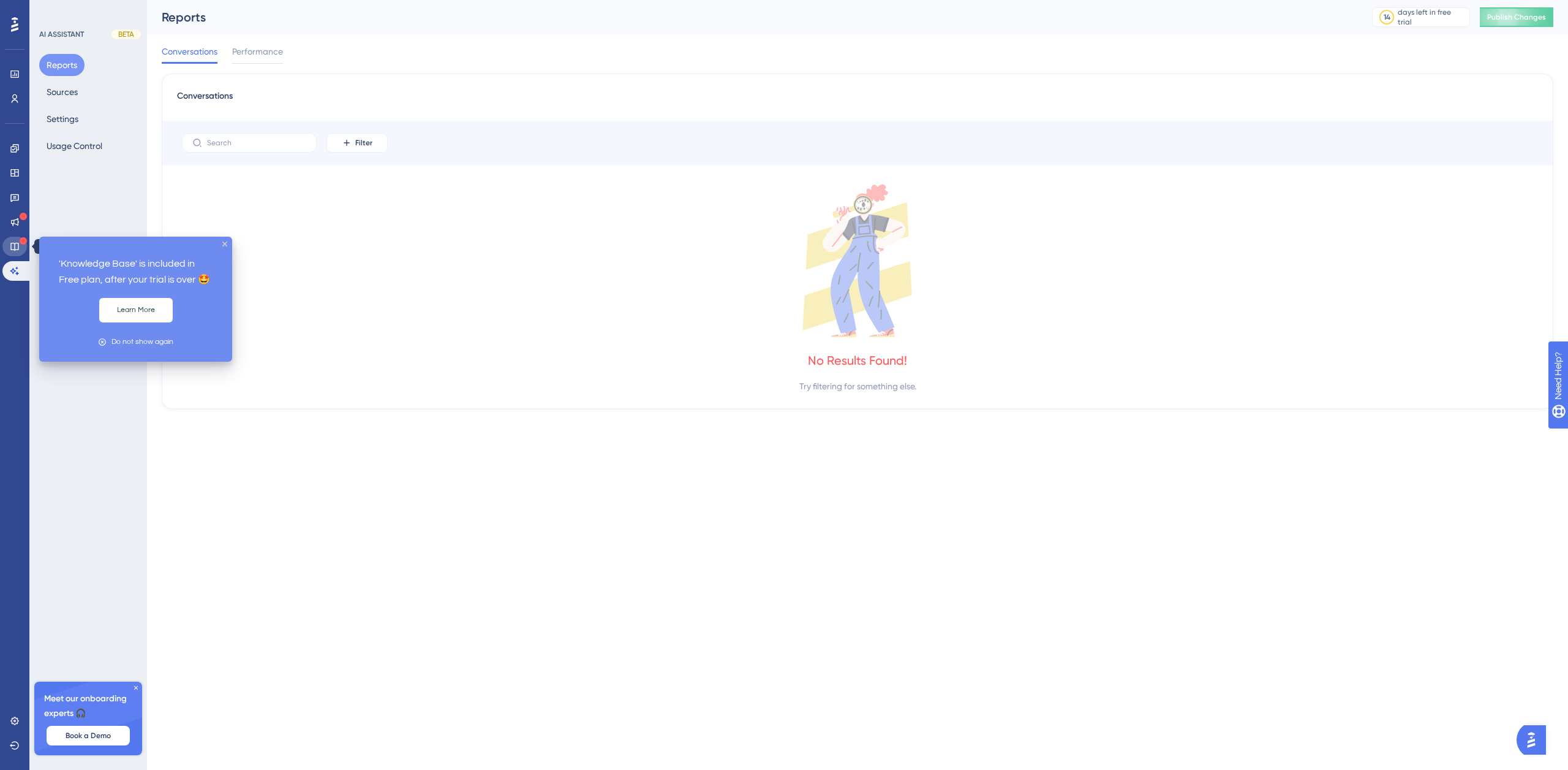
click at [15, 246] on icon at bounding box center [14, 246] width 10 height 10
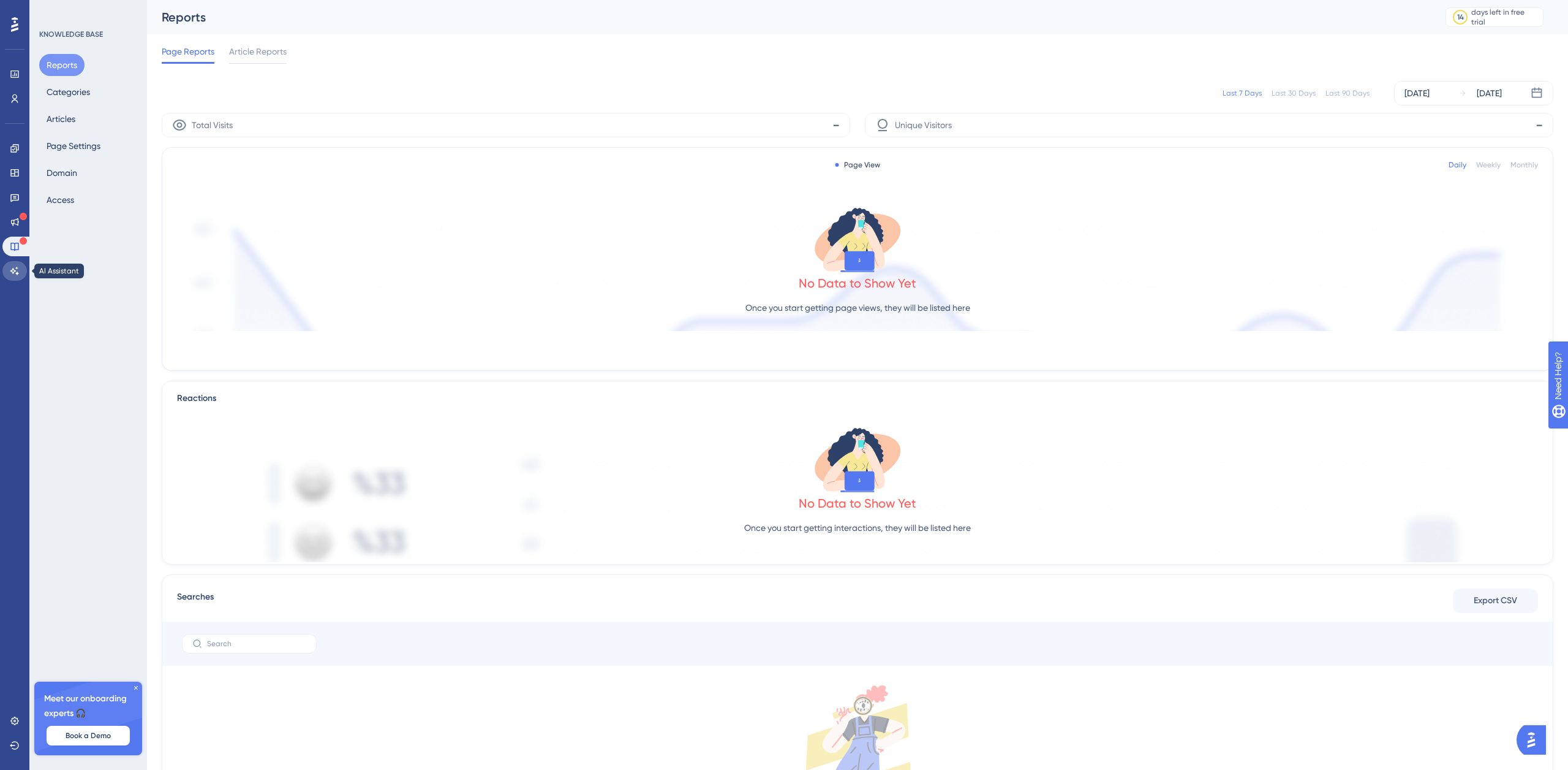
click at [20, 268] on link at bounding box center [15, 271] width 25 height 20
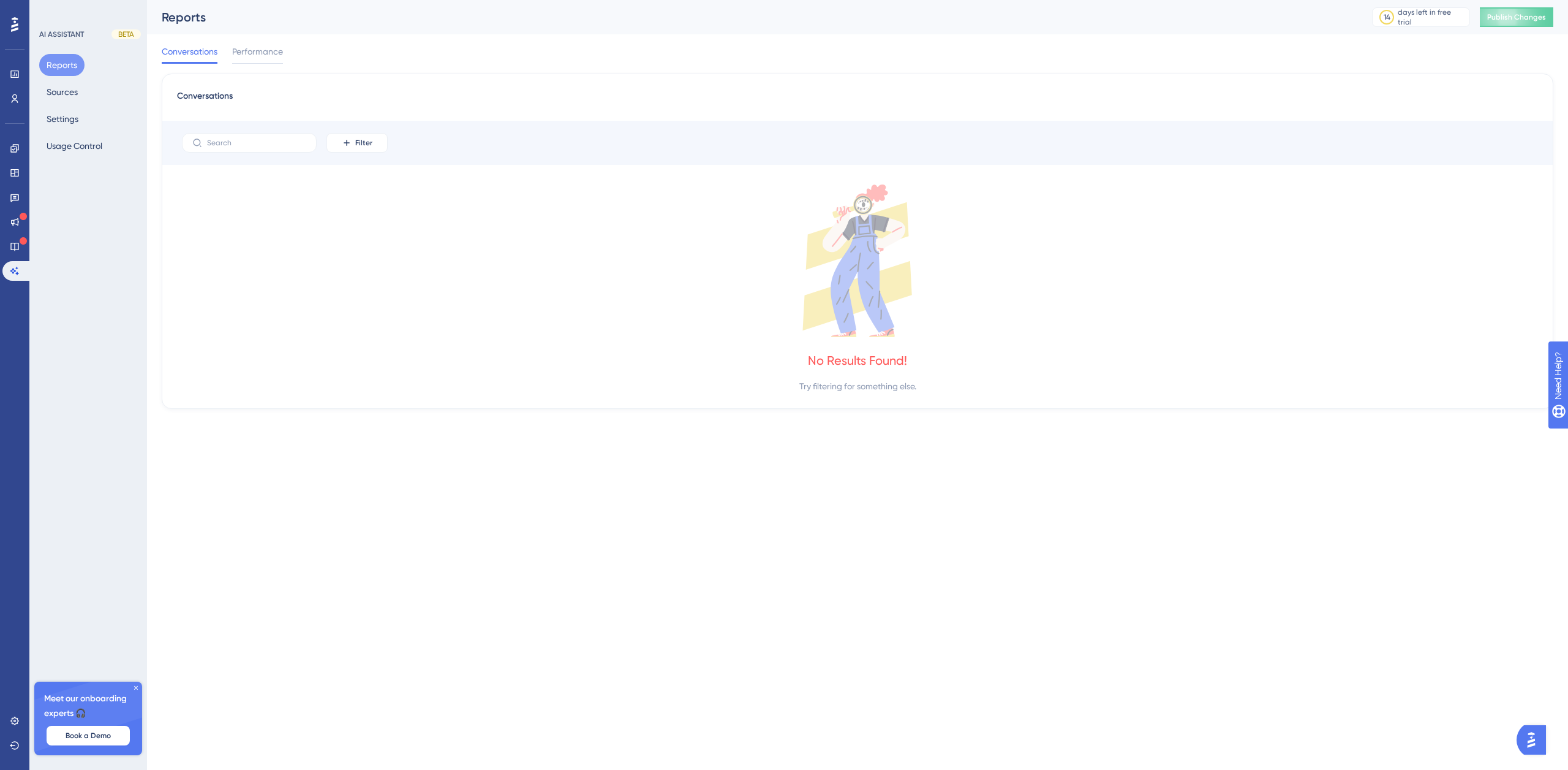
click at [135, 689] on icon at bounding box center [136, 688] width 4 height 4
click at [15, 25] on icon at bounding box center [15, 24] width 8 height 15
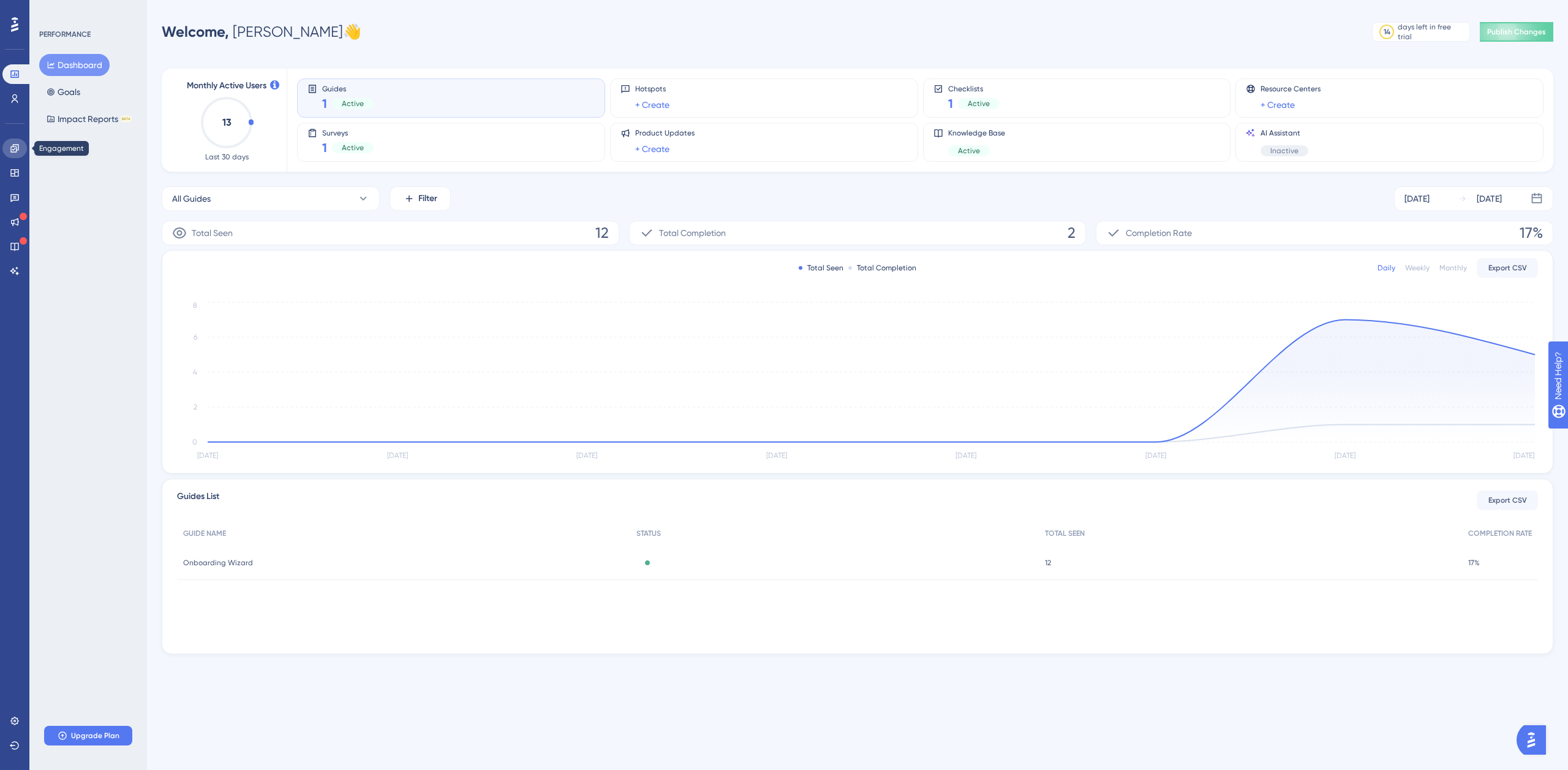
click at [16, 145] on icon at bounding box center [14, 148] width 10 height 10
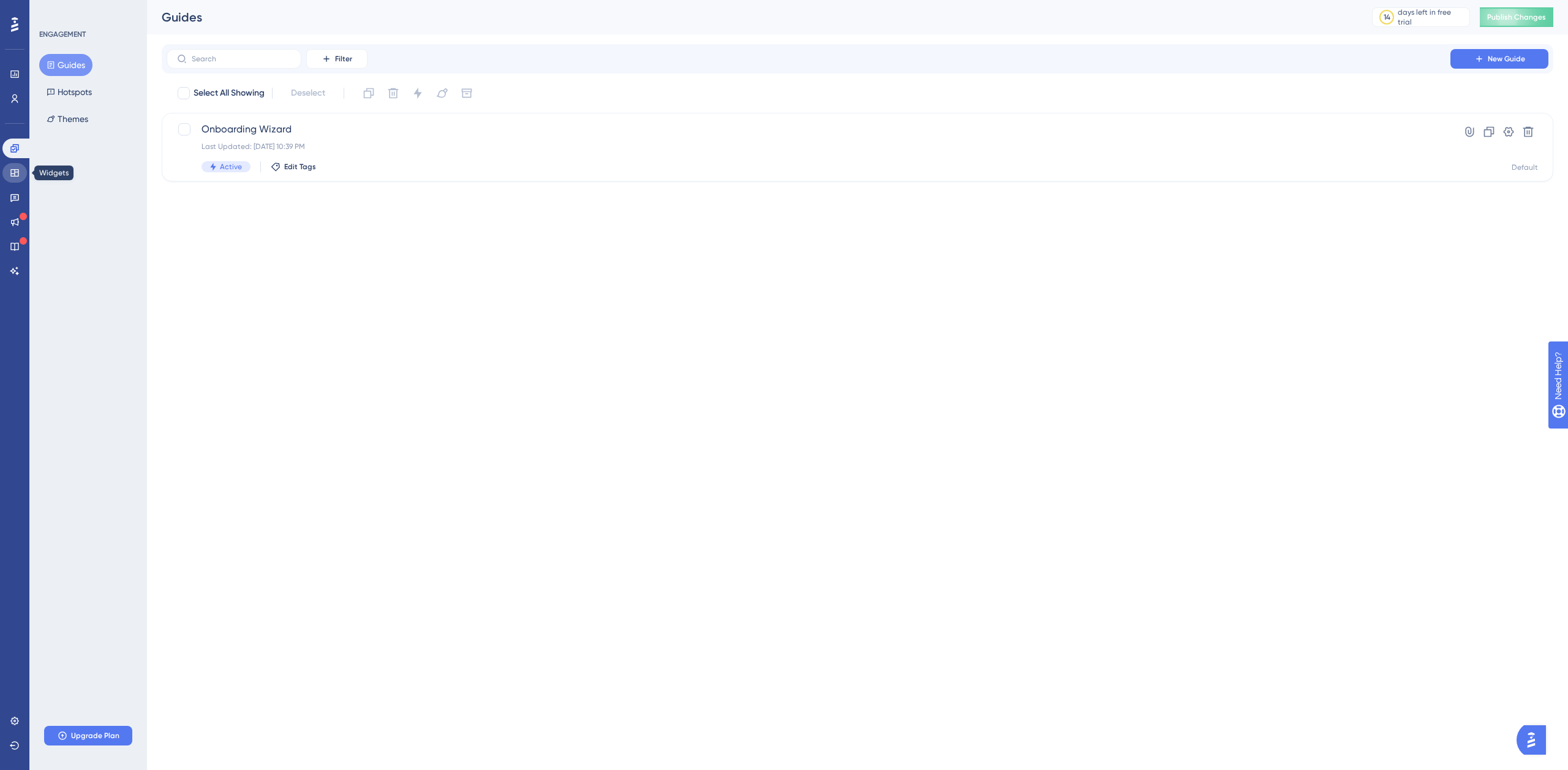
click at [18, 174] on icon at bounding box center [14, 173] width 8 height 8
click at [18, 198] on icon at bounding box center [14, 197] width 10 height 10
click at [60, 60] on button "Surveys" at bounding box center [67, 65] width 56 height 22
click at [242, 131] on span "Launch Pad" at bounding box center [808, 129] width 1214 height 15
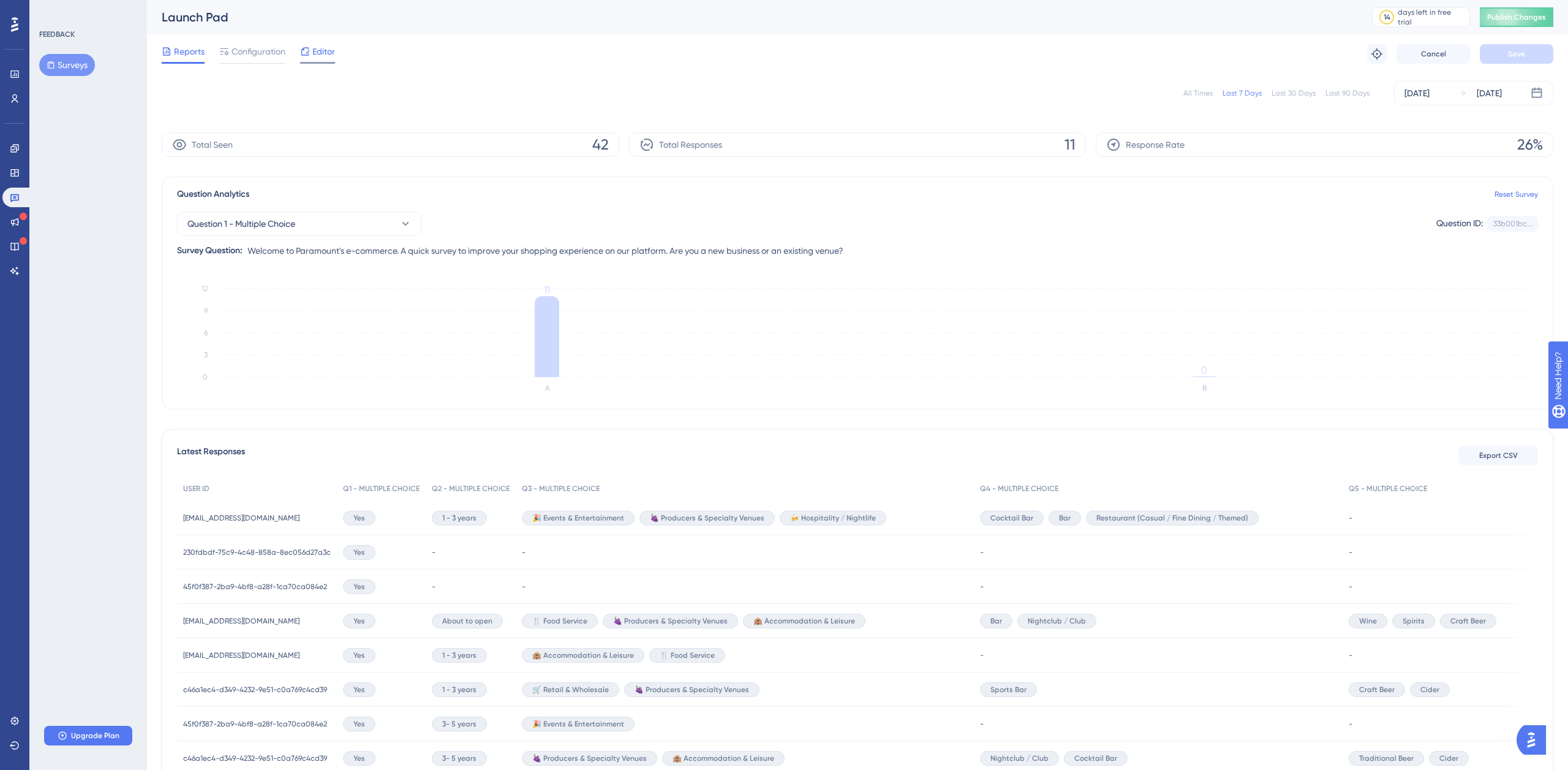
click at [324, 51] on span "Editor" at bounding box center [324, 51] width 23 height 15
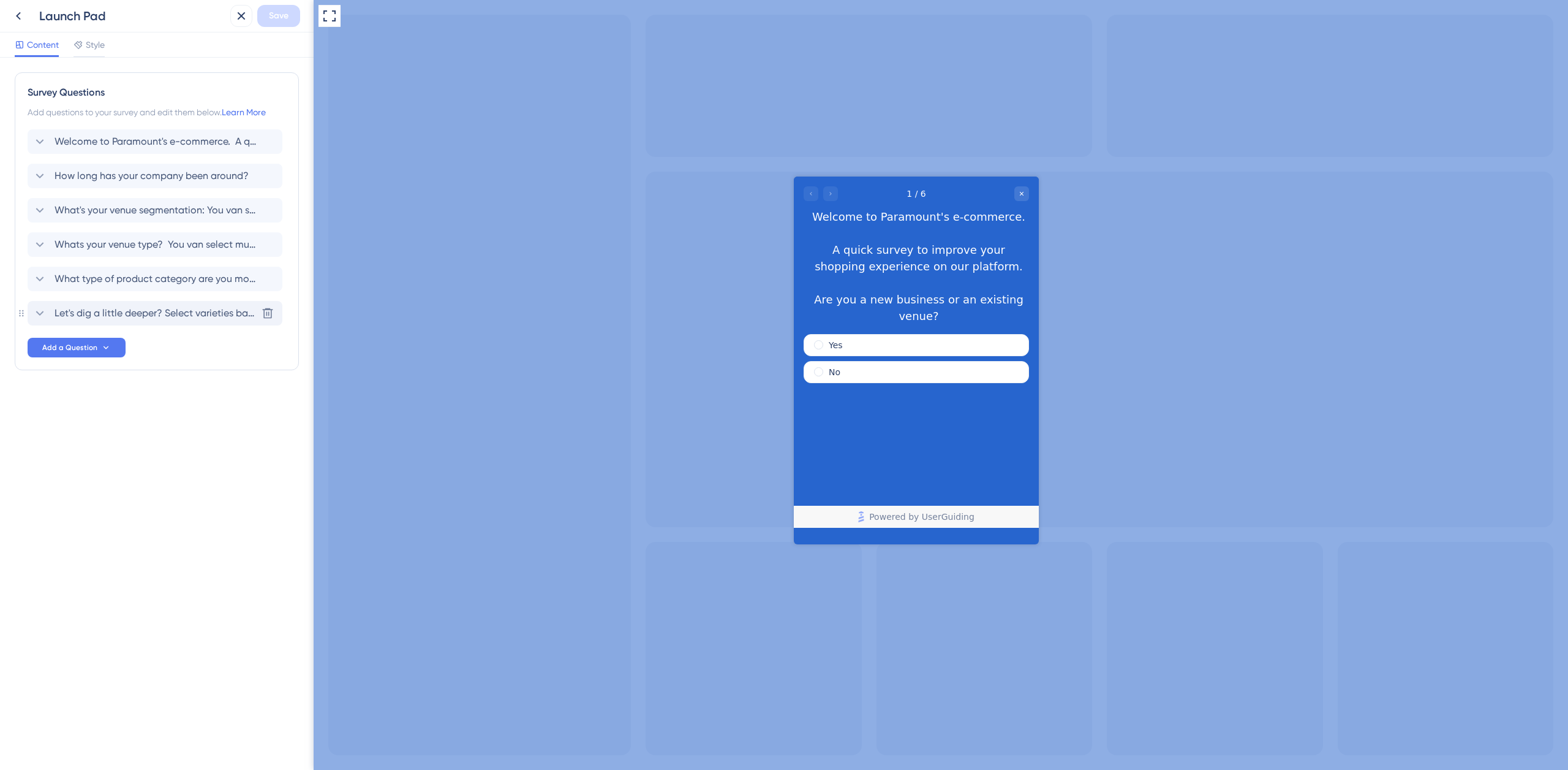
click at [119, 315] on span "Let's dig a little deeper? Select varieties based on the categories you chose e…" at bounding box center [156, 313] width 202 height 15
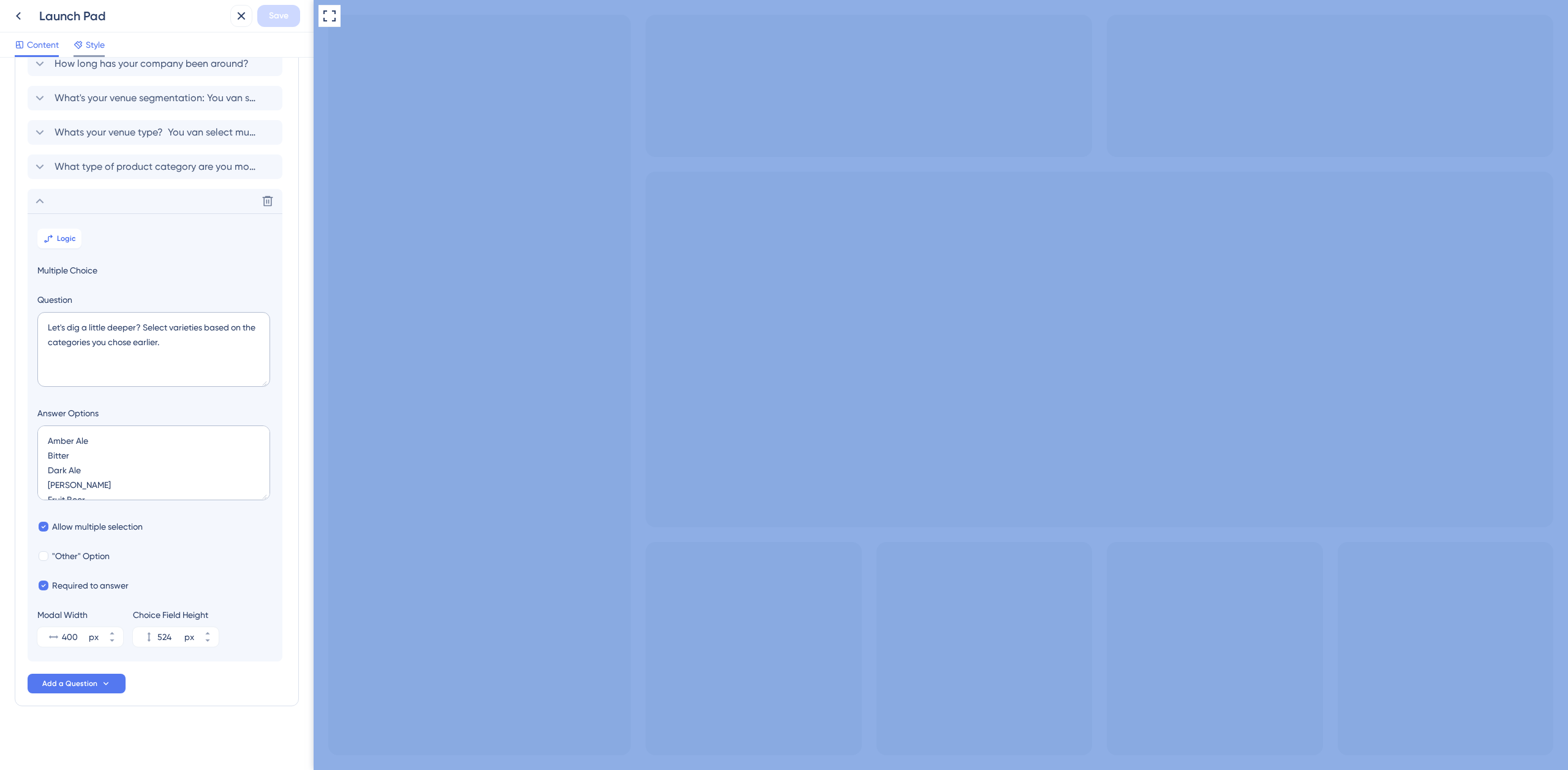
click at [102, 44] on span "Style" at bounding box center [95, 45] width 19 height 15
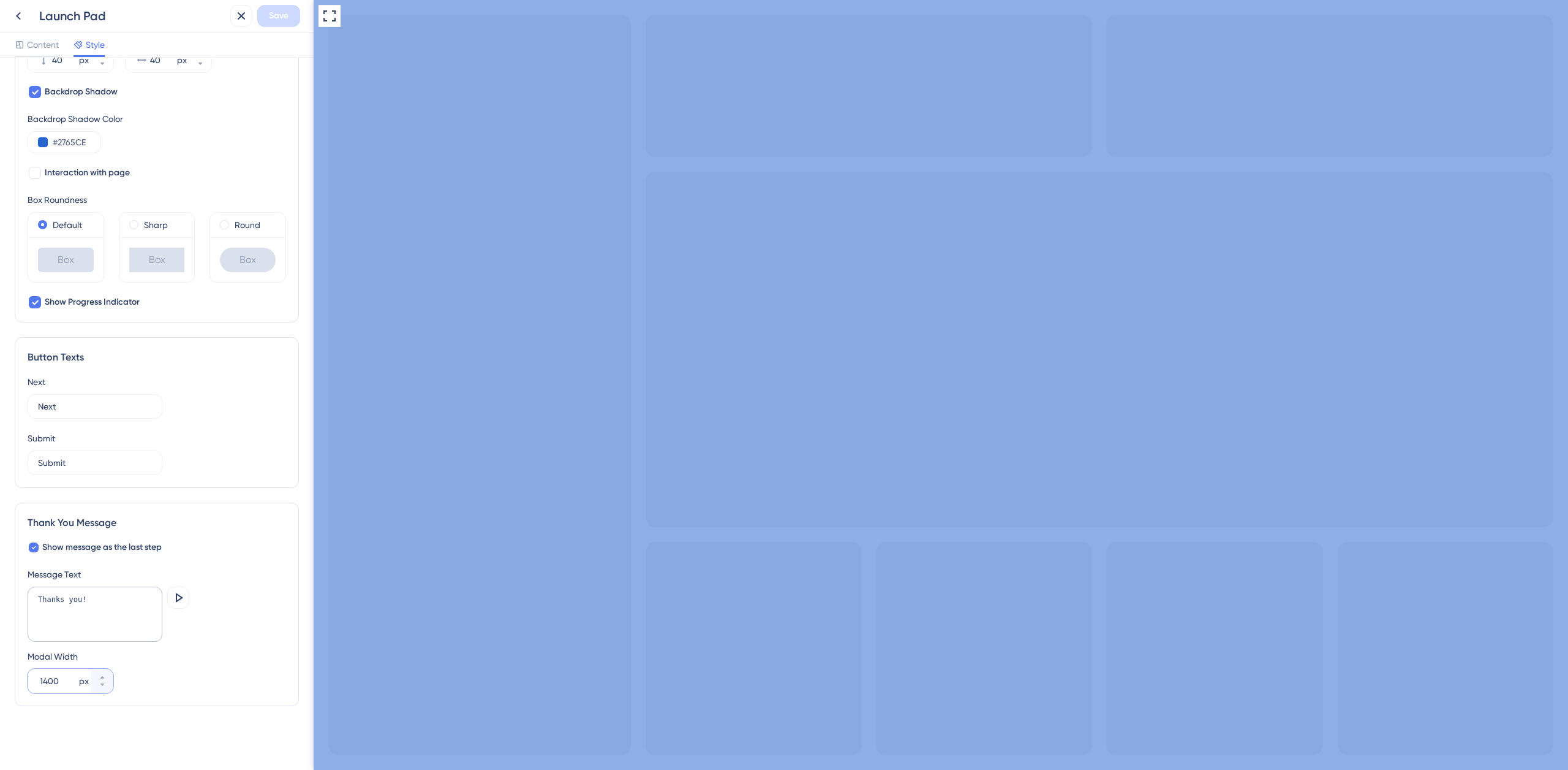
click at [44, 678] on input "1400" at bounding box center [58, 680] width 37 height 15
type input "400"
click at [214, 578] on div "Message Text" at bounding box center [156, 574] width 259 height 15
click at [273, 16] on span "Save" at bounding box center [278, 15] width 20 height 15
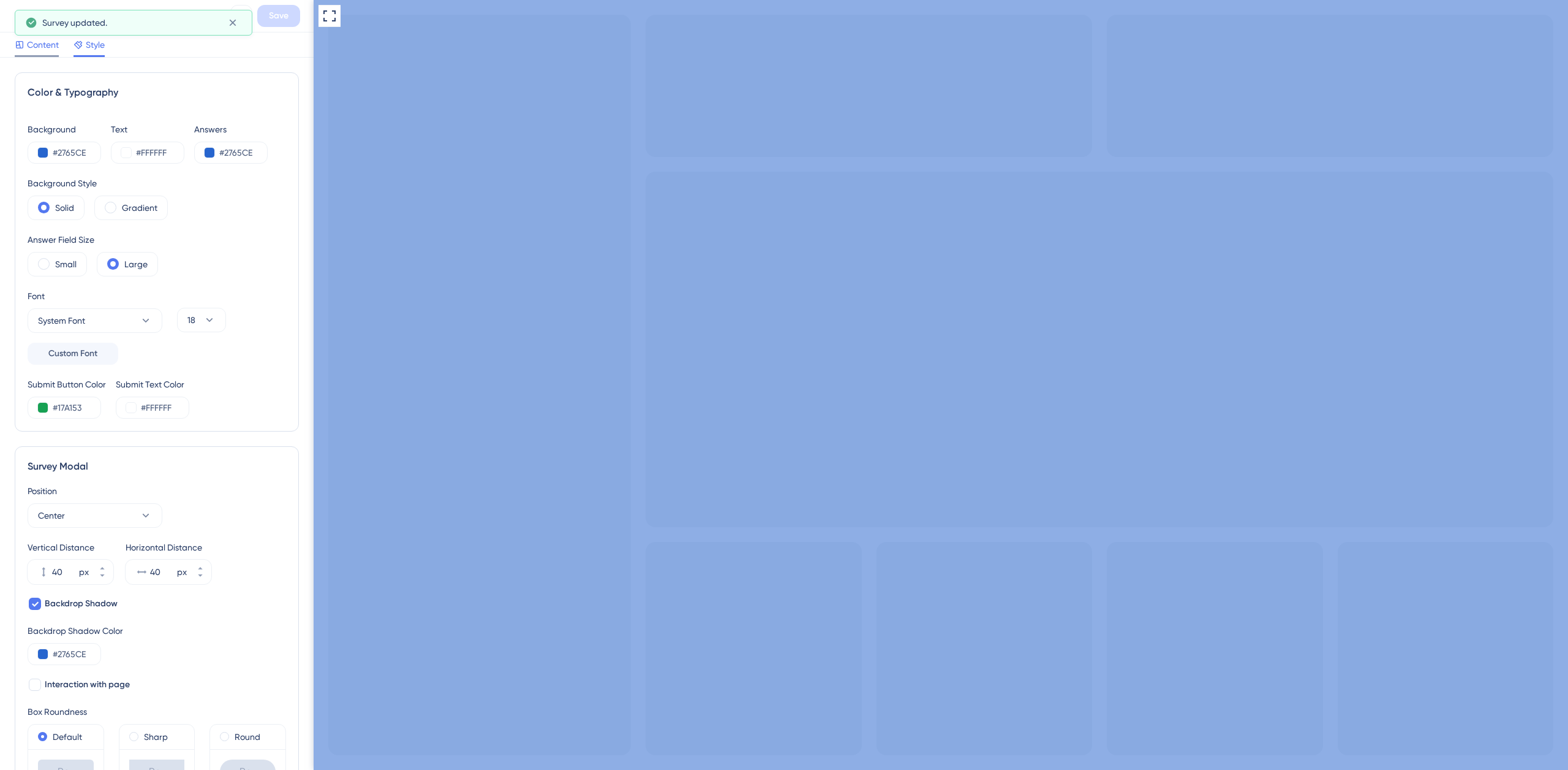
click at [35, 48] on span "Content" at bounding box center [43, 45] width 32 height 15
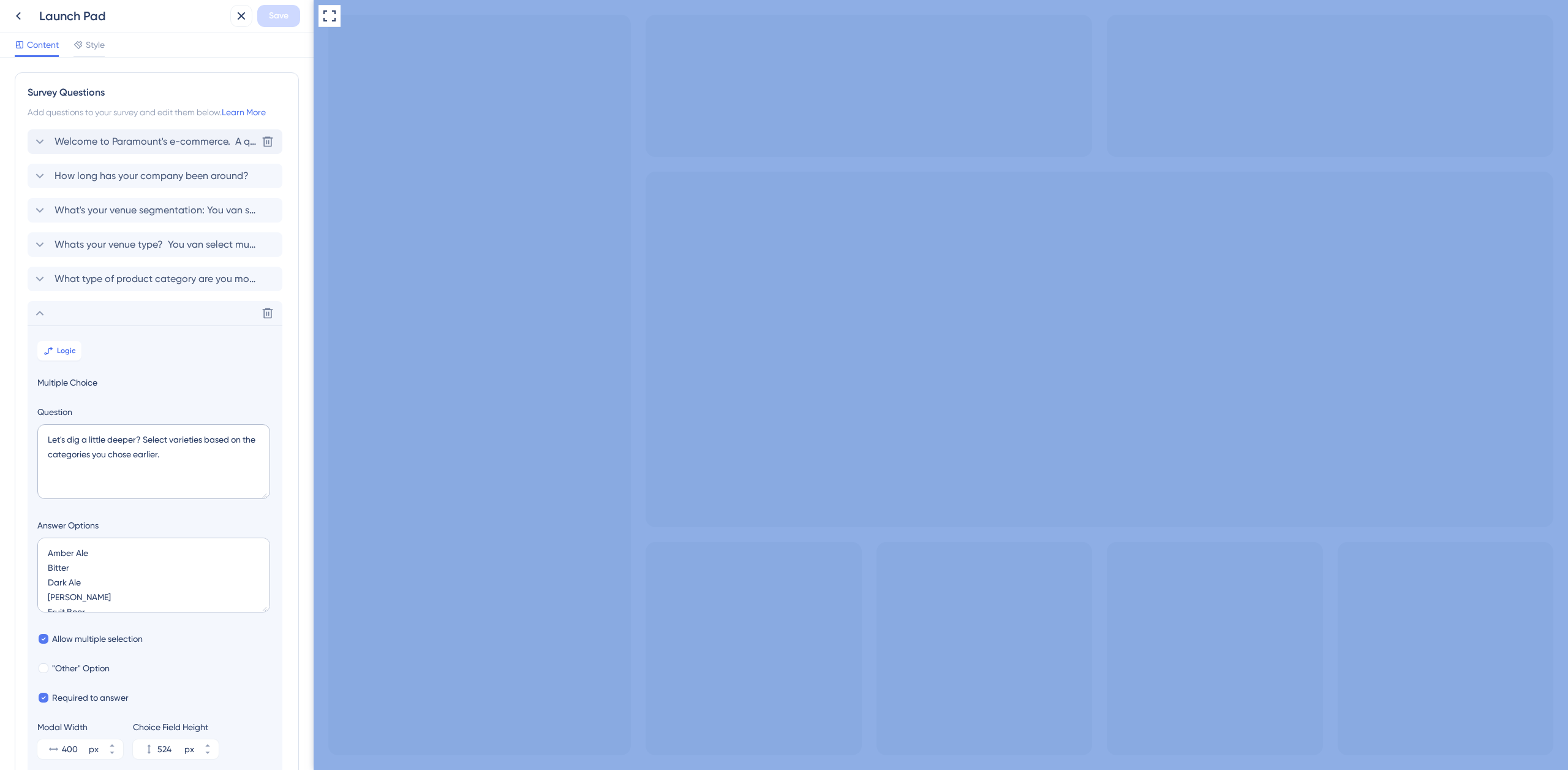
click at [128, 137] on span "Welcome to Paramount's e-commerce. A quick survey to improve your shopping expe…" at bounding box center [156, 141] width 202 height 15
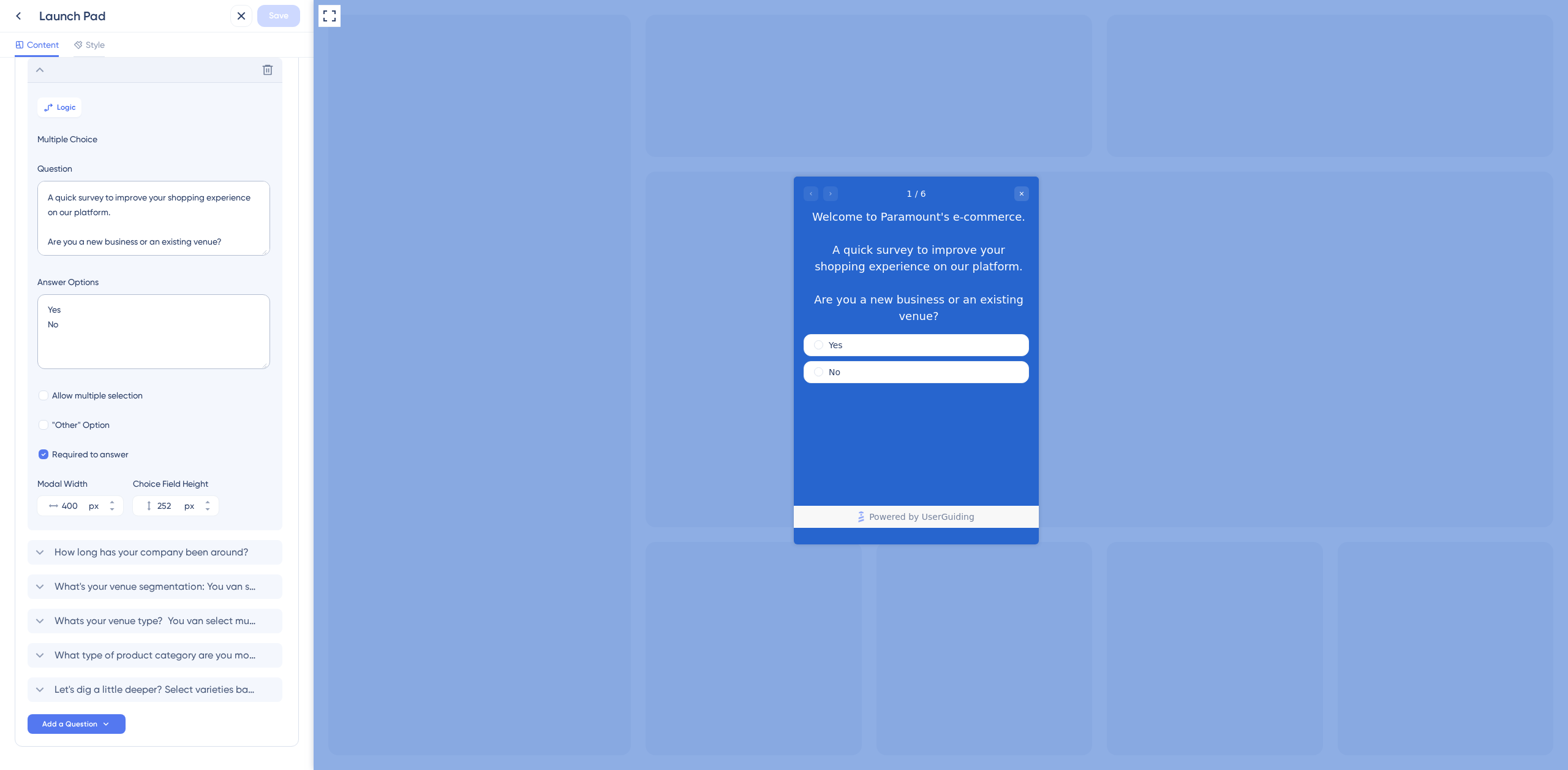
scroll to position [31, 0]
click at [112, 201] on textarea "Welcome to Paramount's e-commerce. A quick survey to improve your shopping expe…" at bounding box center [154, 218] width 233 height 75
drag, startPoint x: 85, startPoint y: 195, endPoint x: 198, endPoint y: 190, distance: 113.1
click at [201, 191] on textarea "Welcome to Paramount's e-commerce. A quick survey to improve your shopping expe…" at bounding box center [154, 218] width 233 height 75
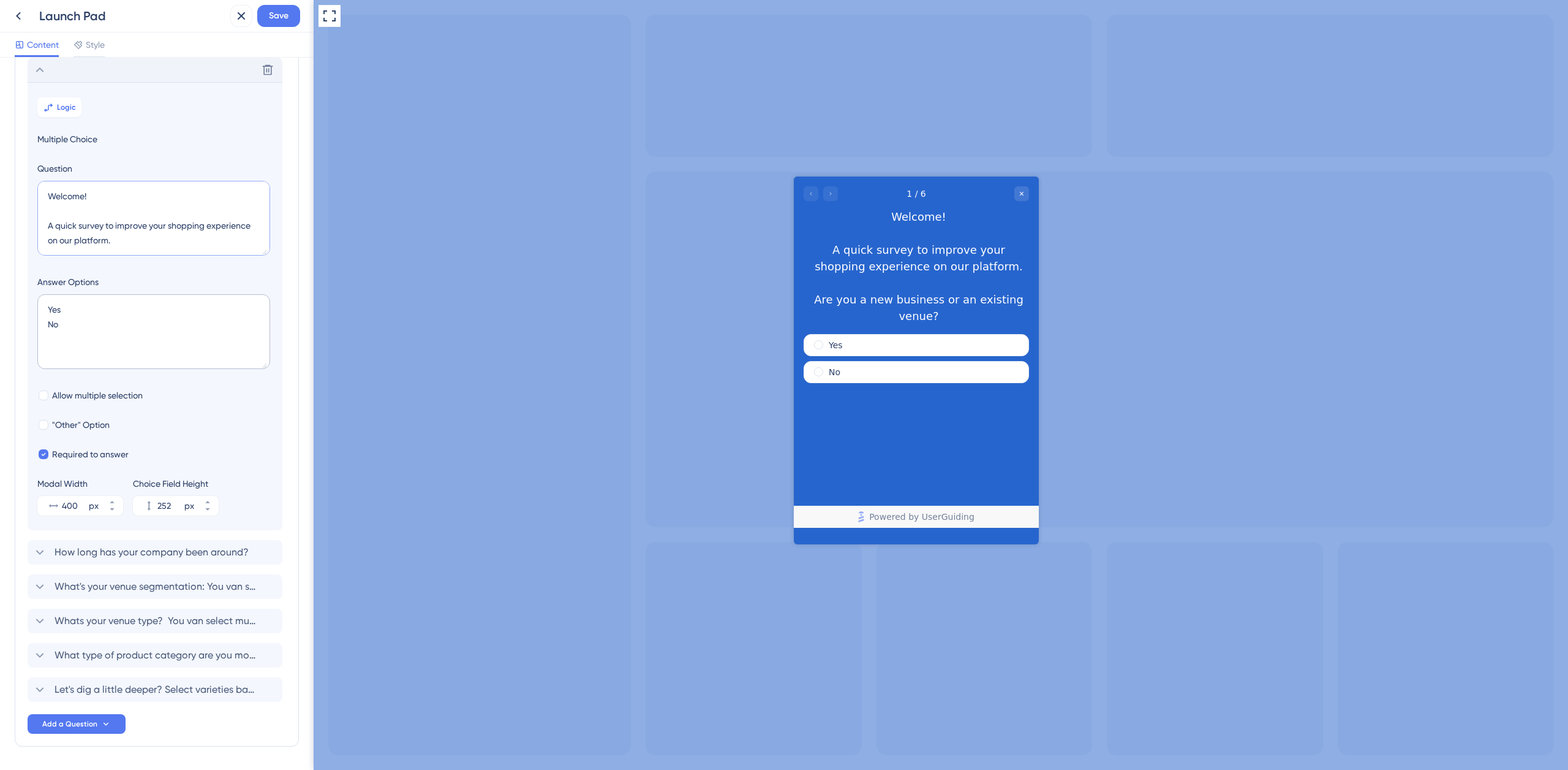
click at [92, 210] on textarea "Welcome! A quick survey to improve your shopping experience on our platform. Ar…" at bounding box center [154, 218] width 233 height 75
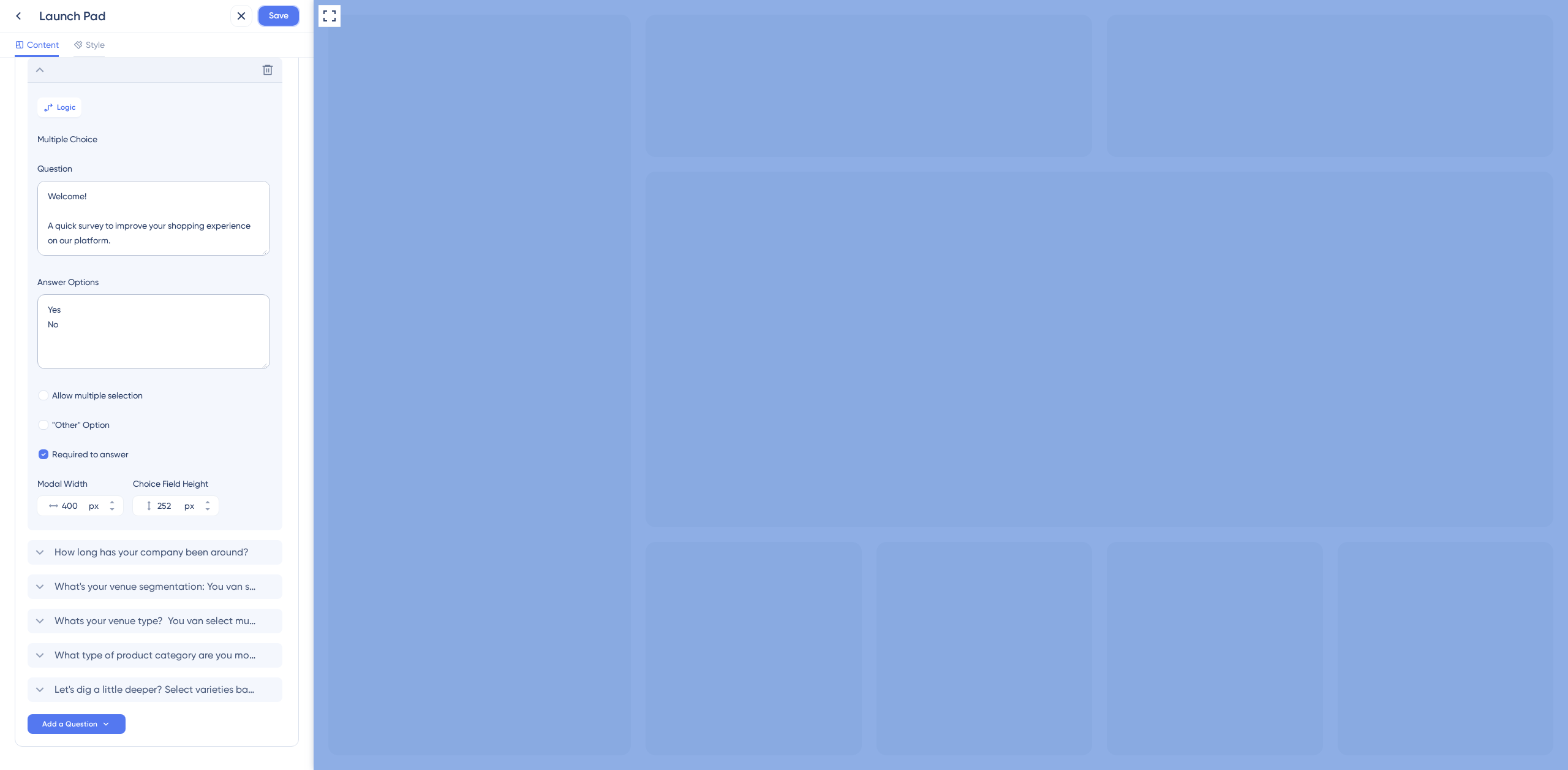
click at [278, 17] on span "Save" at bounding box center [278, 15] width 20 height 15
click at [93, 200] on textarea "Welcome! A quick survey to improve your shopping experience on our platform. Ar…" at bounding box center [154, 218] width 233 height 75
paste textarea "We're thrilled to have you on board."
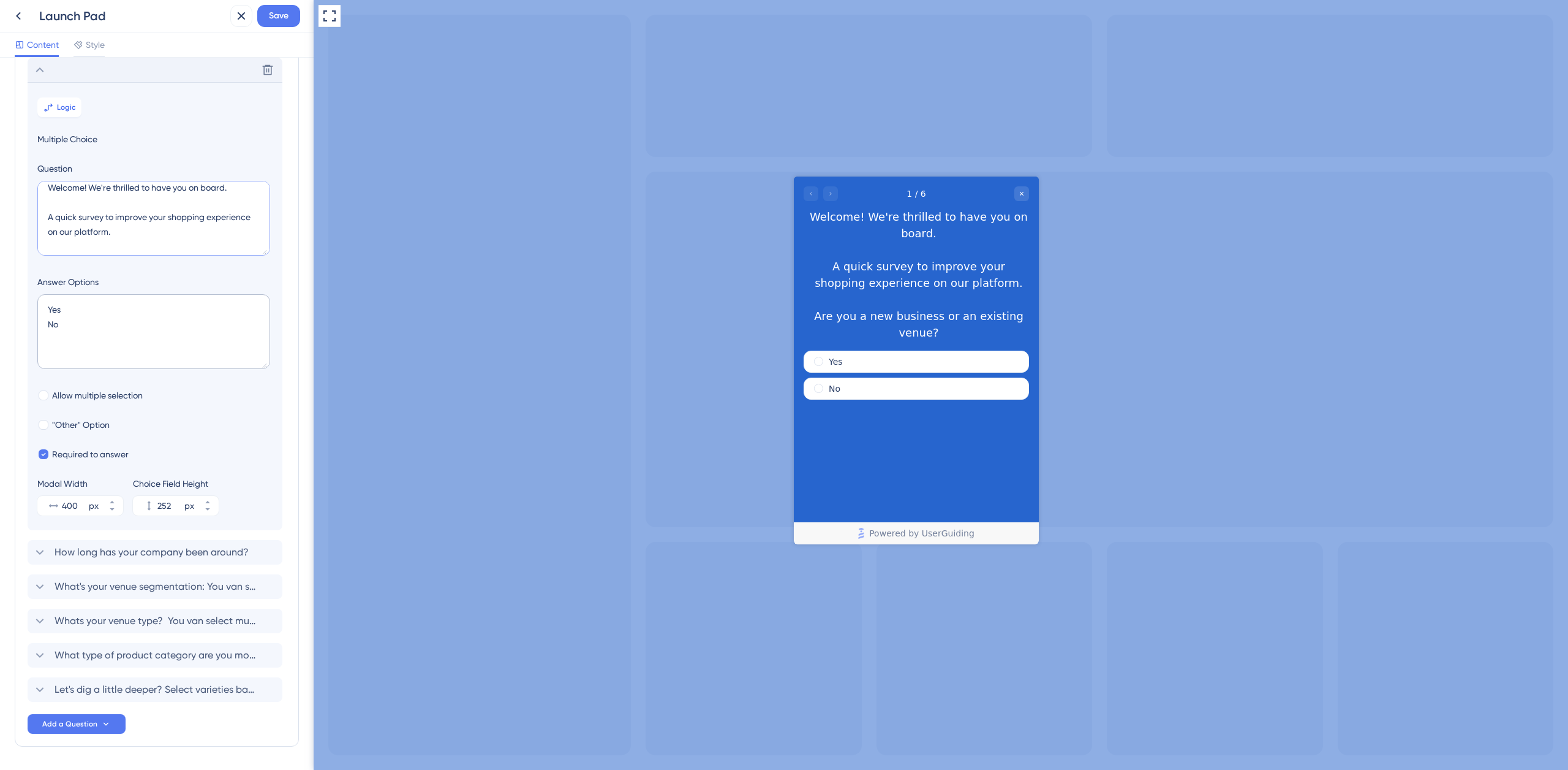
click at [91, 200] on textarea "Welcome! We're thrilled to have you on board. A quick survey to improve your sh…" at bounding box center [154, 218] width 233 height 75
type textarea "Welcome! We're thrilled to have you on board. A quick survey to improve your sh…"
click at [273, 21] on span "Save" at bounding box center [278, 15] width 20 height 15
click at [1022, 195] on icon "Close survey" at bounding box center [1022, 194] width 8 height 8
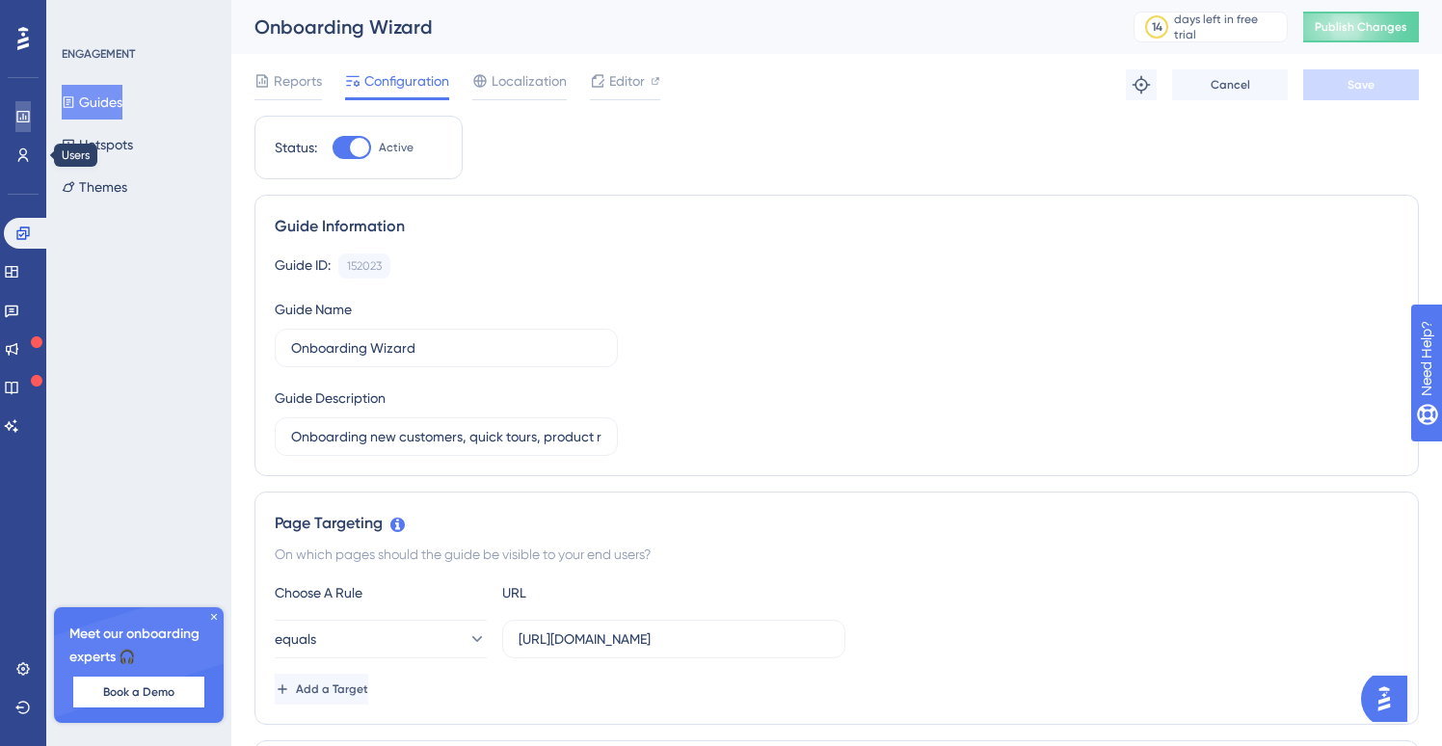
click at [24, 118] on icon at bounding box center [22, 116] width 15 height 15
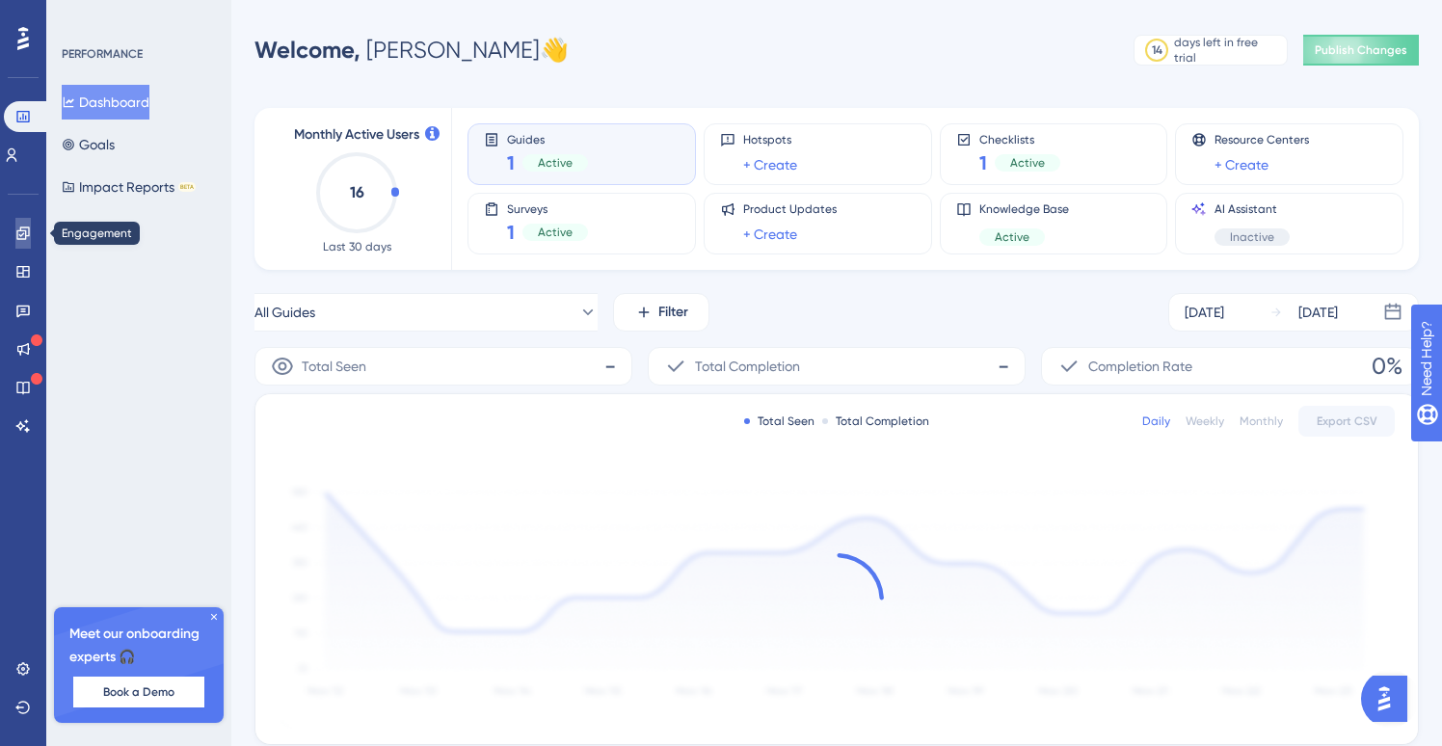
click at [30, 230] on icon at bounding box center [22, 233] width 15 height 15
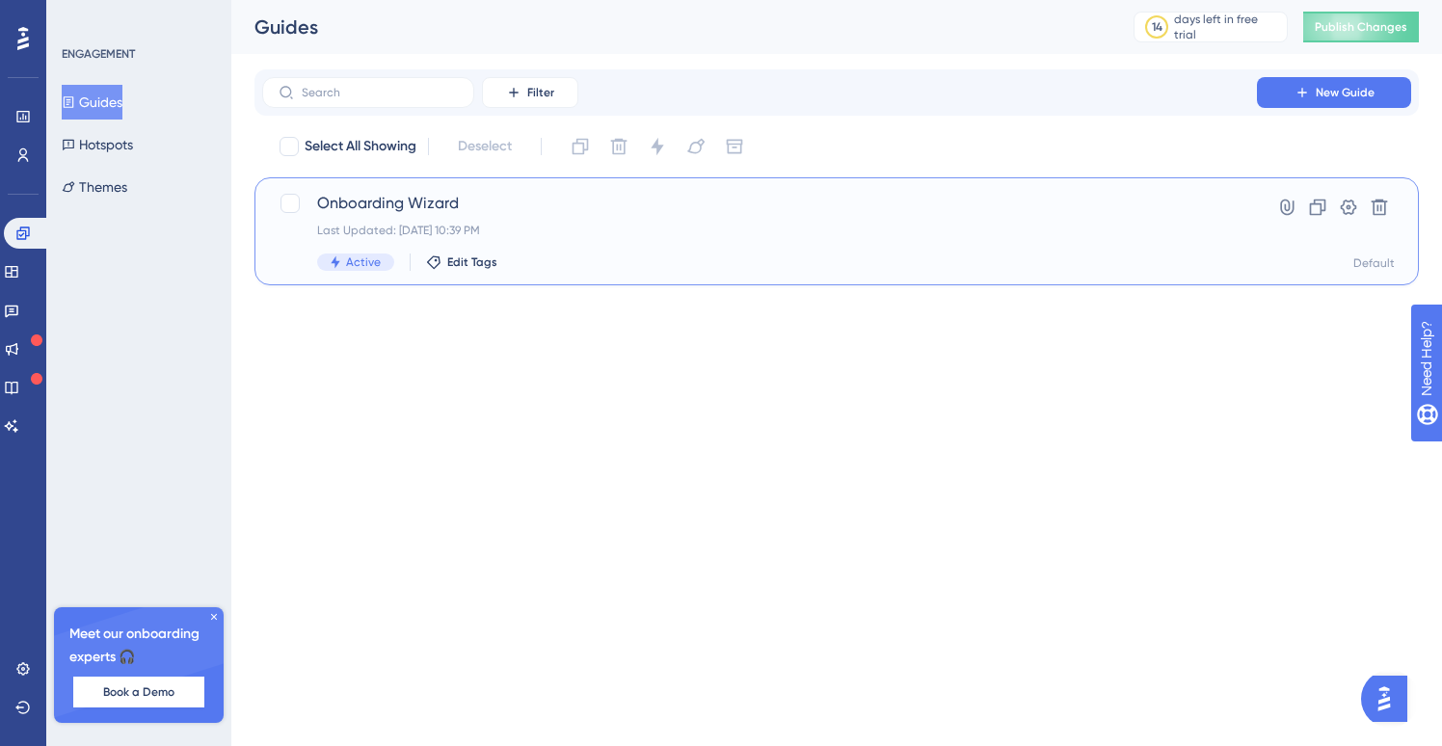
click at [415, 210] on span "Onboarding Wizard" at bounding box center [759, 203] width 885 height 23
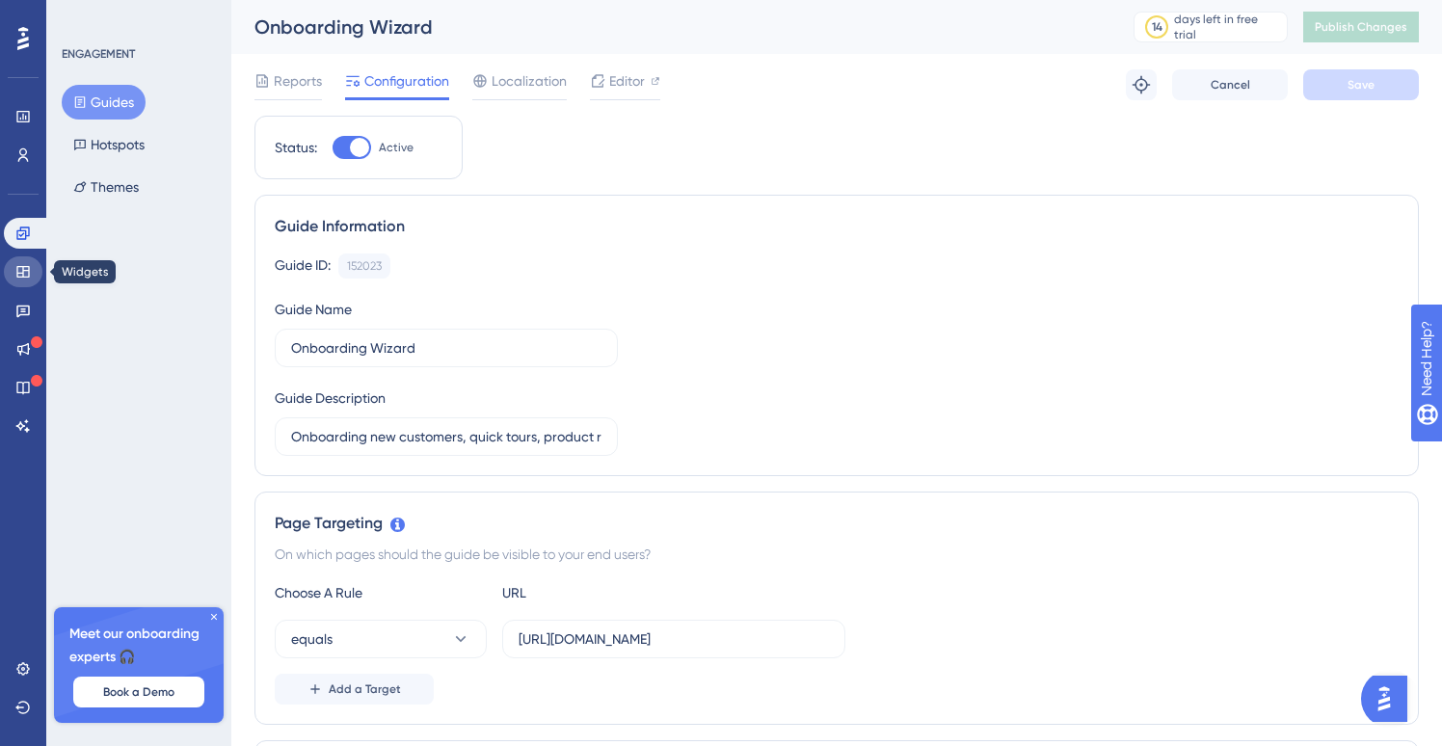
click at [28, 275] on icon at bounding box center [22, 271] width 15 height 15
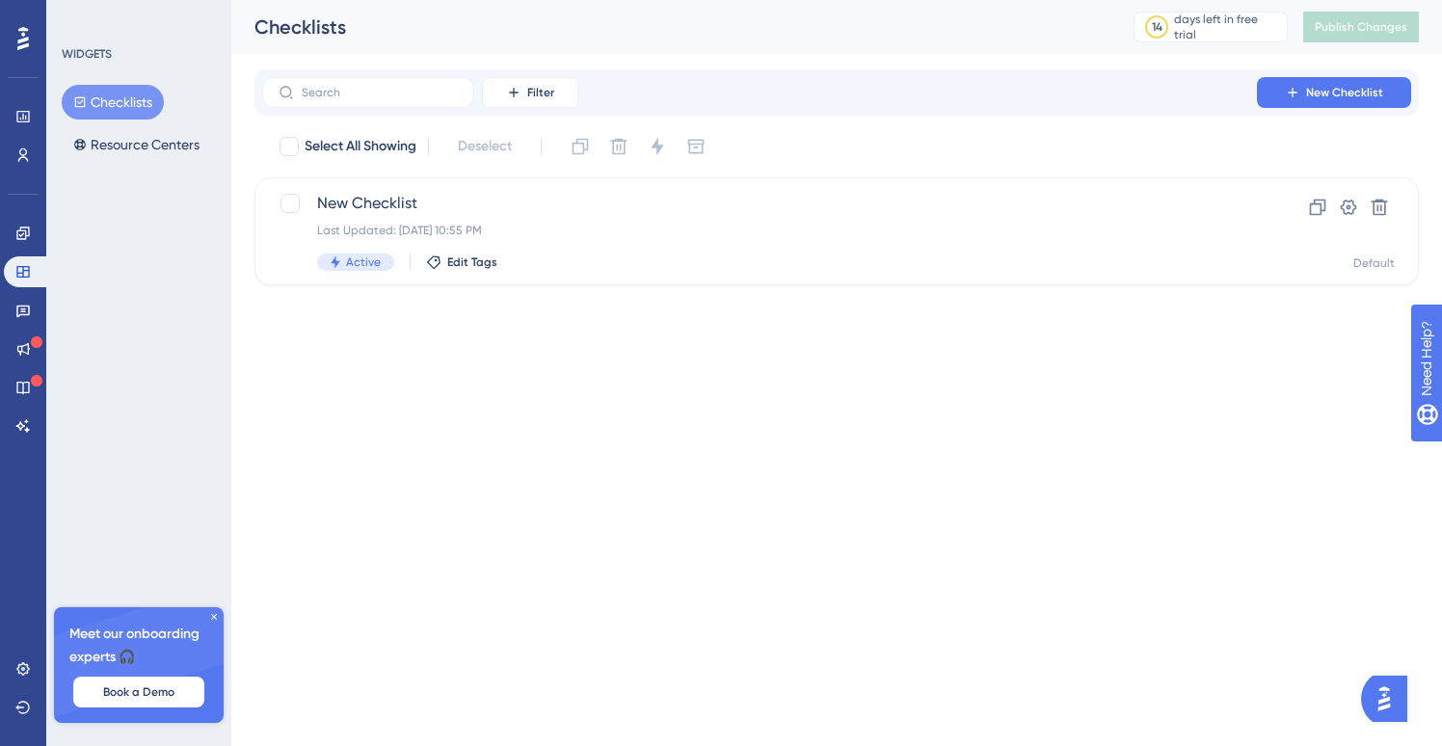
click at [129, 97] on button "Checklists" at bounding box center [113, 102] width 102 height 35
click at [465, 208] on span "New Checklist" at bounding box center [759, 203] width 885 height 23
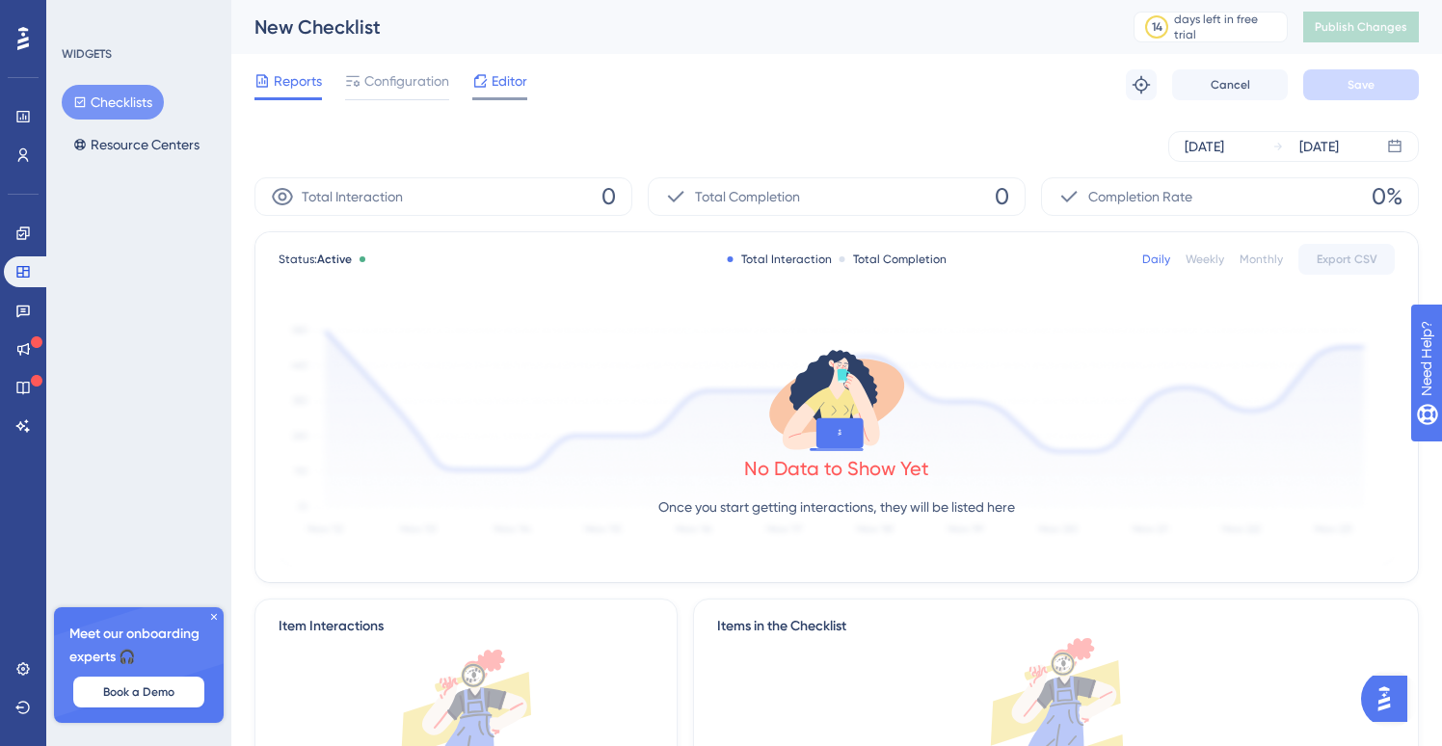
click at [507, 80] on span "Editor" at bounding box center [510, 80] width 36 height 23
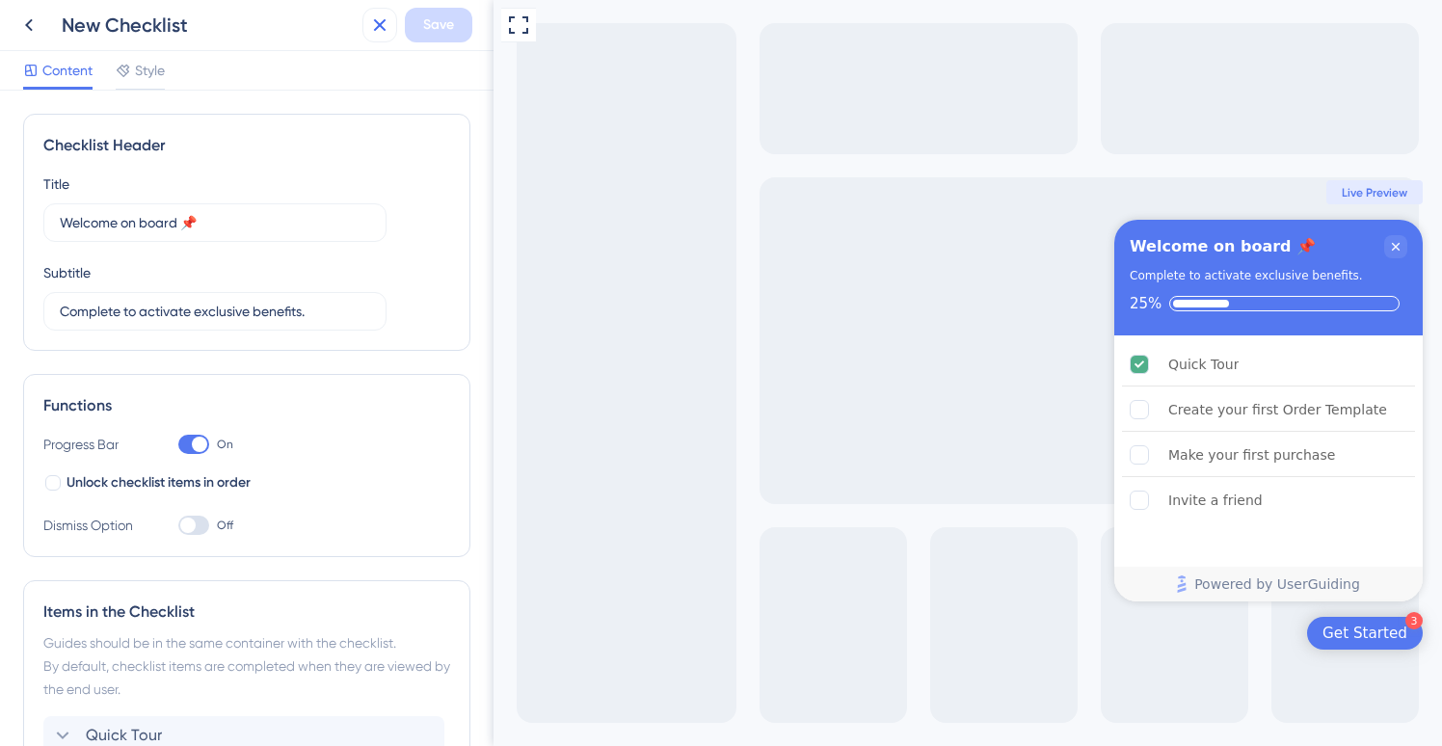
click at [360, 35] on div "New Checklist Save" at bounding box center [246, 25] width 493 height 51
click at [31, 23] on icon at bounding box center [28, 24] width 23 height 23
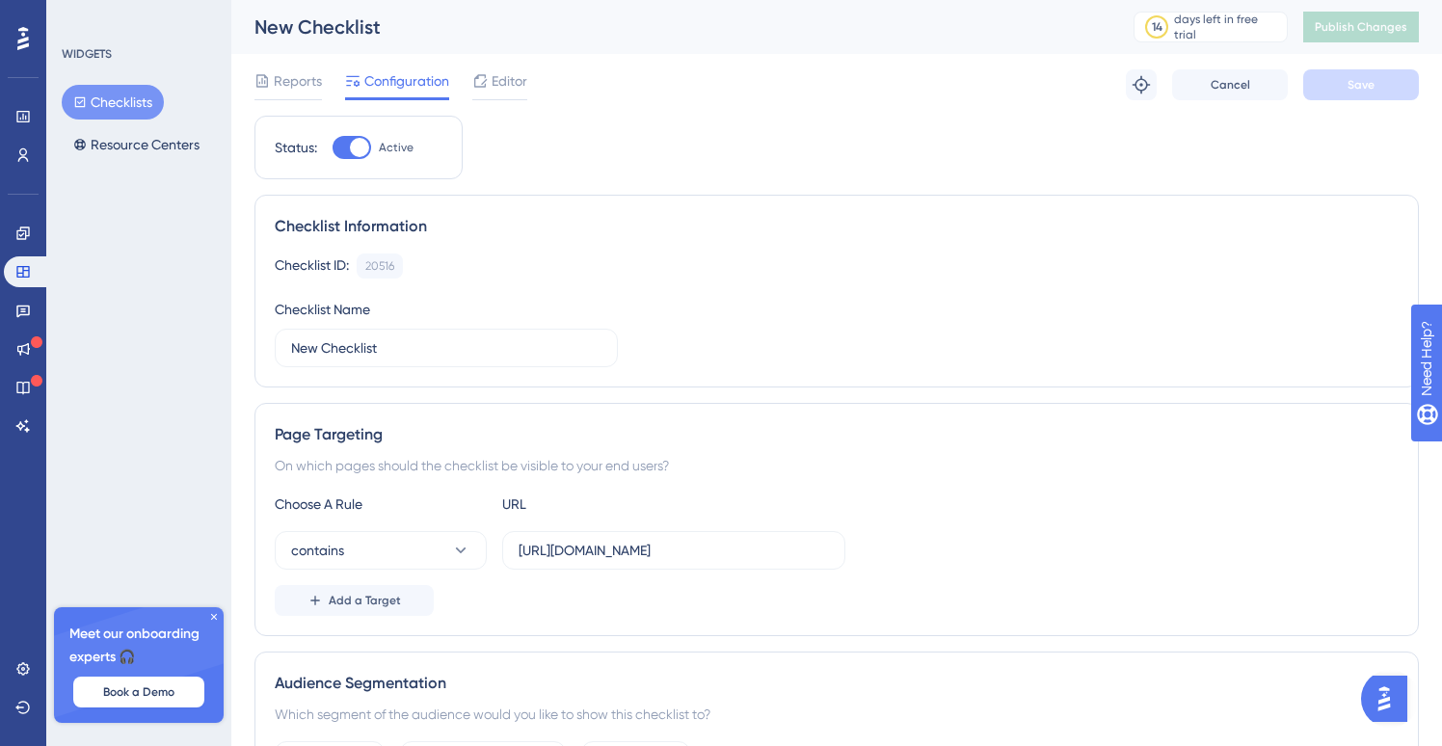
click at [367, 145] on div at bounding box center [359, 147] width 19 height 19
click at [333, 147] on input "Active" at bounding box center [332, 147] width 1 height 1
click at [362, 147] on div at bounding box center [352, 147] width 39 height 23
click at [333, 147] on input "Inactive" at bounding box center [332, 147] width 1 height 1
checkbox input "true"
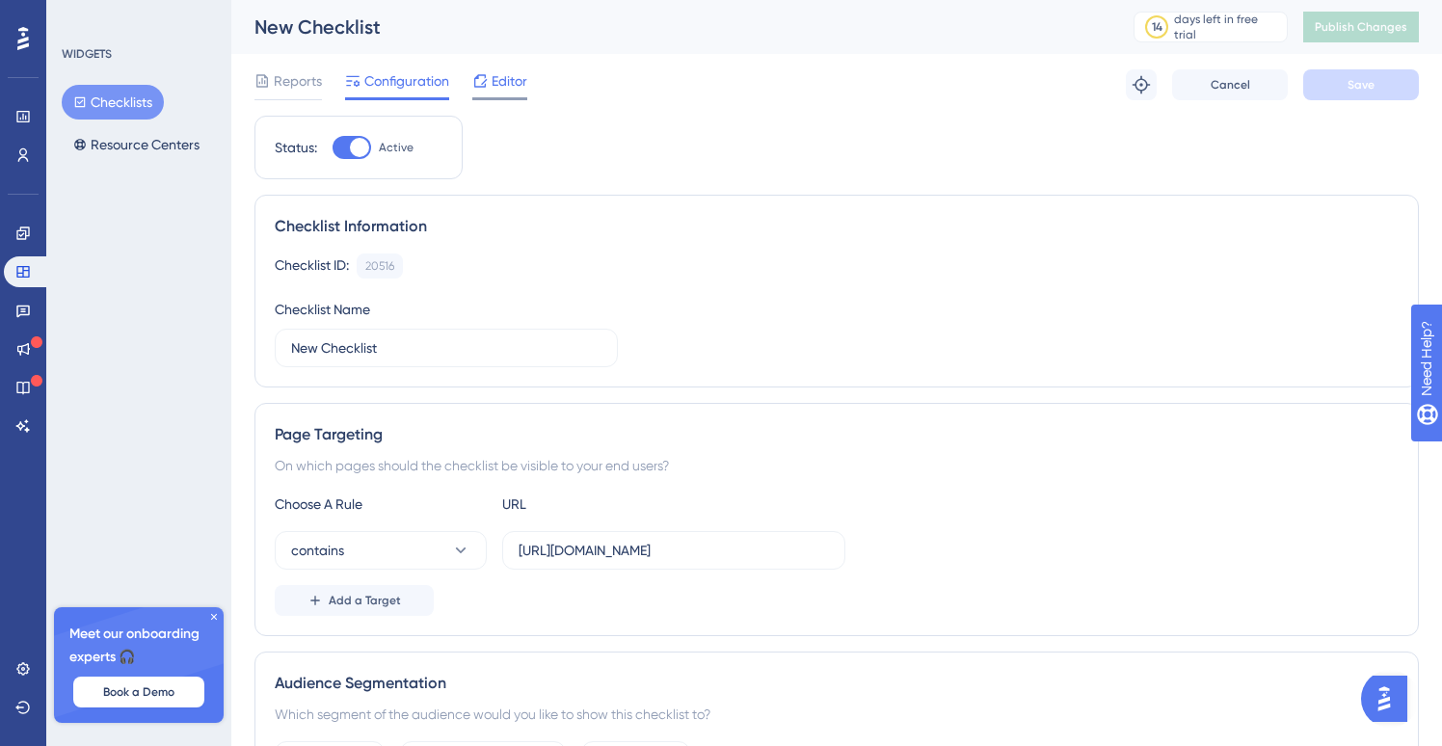
click at [493, 87] on span "Editor" at bounding box center [510, 80] width 36 height 23
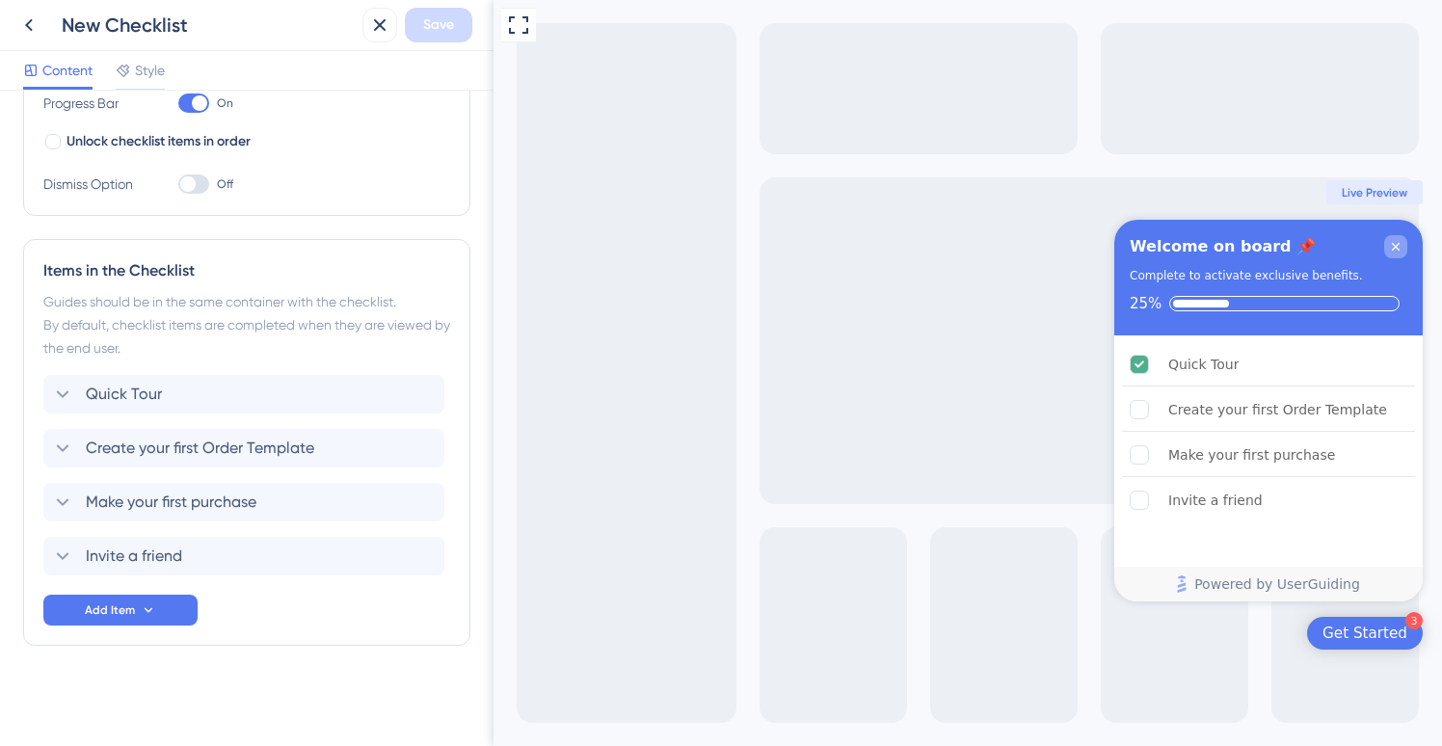
click at [1398, 248] on icon "Close Checklist" at bounding box center [1396, 247] width 8 height 8
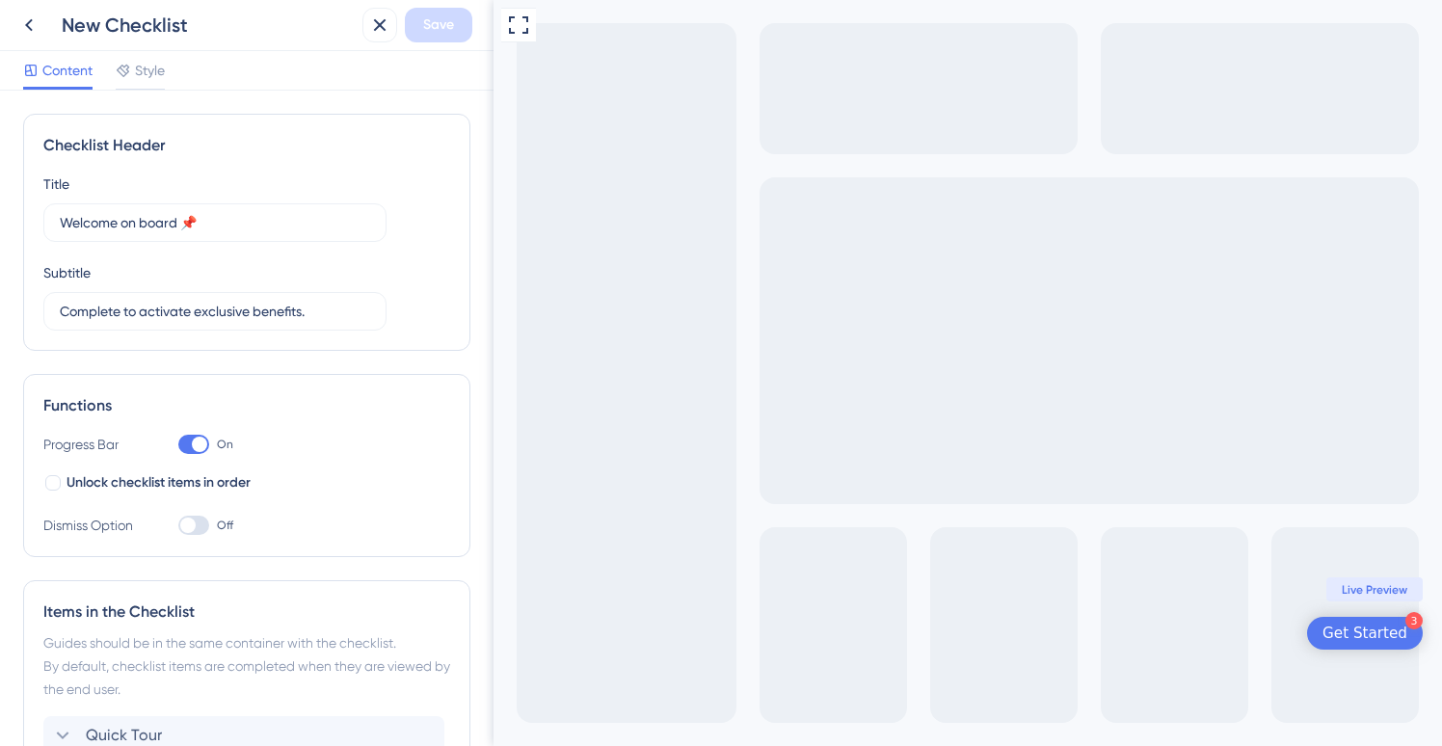
drag, startPoint x: 189, startPoint y: 444, endPoint x: 247, endPoint y: 457, distance: 59.2
click at [191, 443] on div at bounding box center [193, 444] width 31 height 19
click at [178, 444] on input "On" at bounding box center [177, 444] width 1 height 1
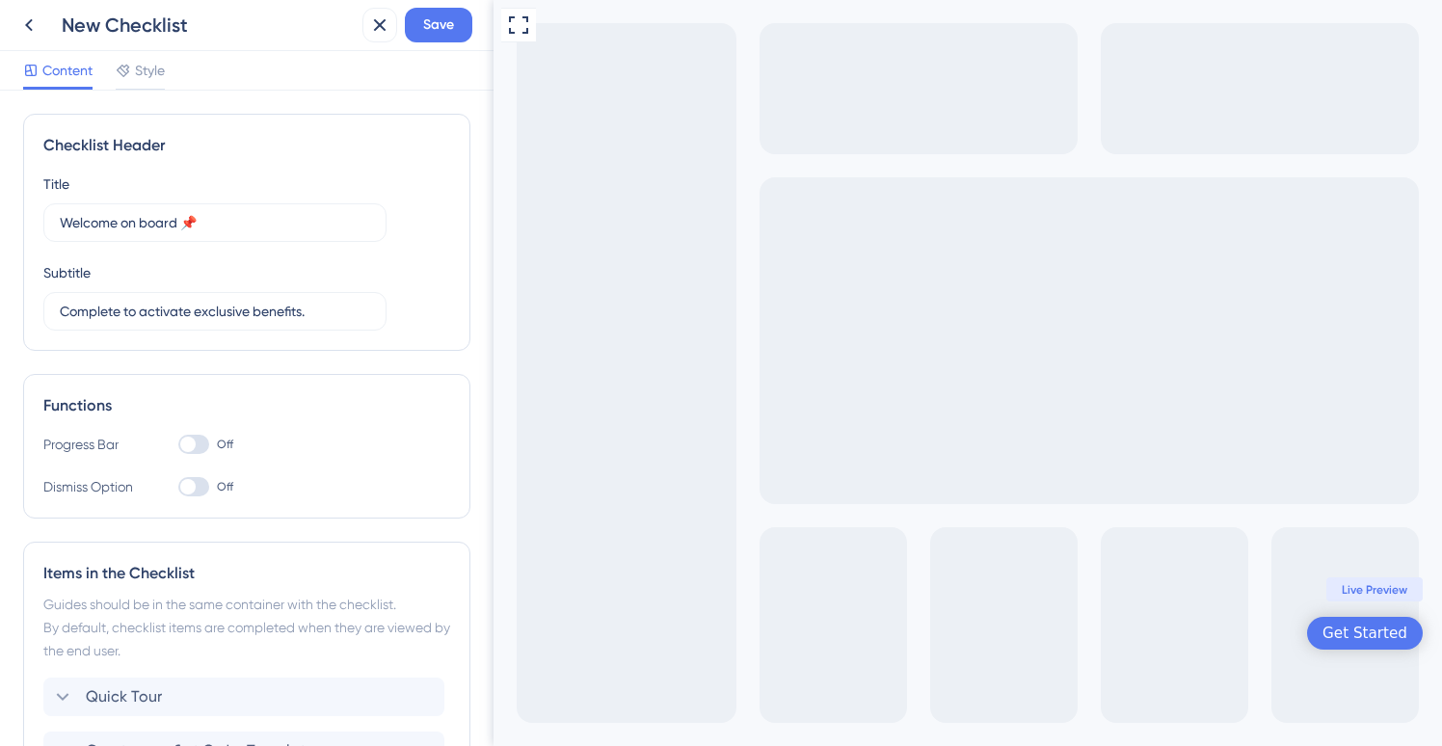
click at [200, 436] on div at bounding box center [193, 444] width 31 height 19
click at [198, 441] on div at bounding box center [193, 444] width 31 height 19
click at [178, 444] on input "Off" at bounding box center [177, 444] width 1 height 1
checkbox input "true"
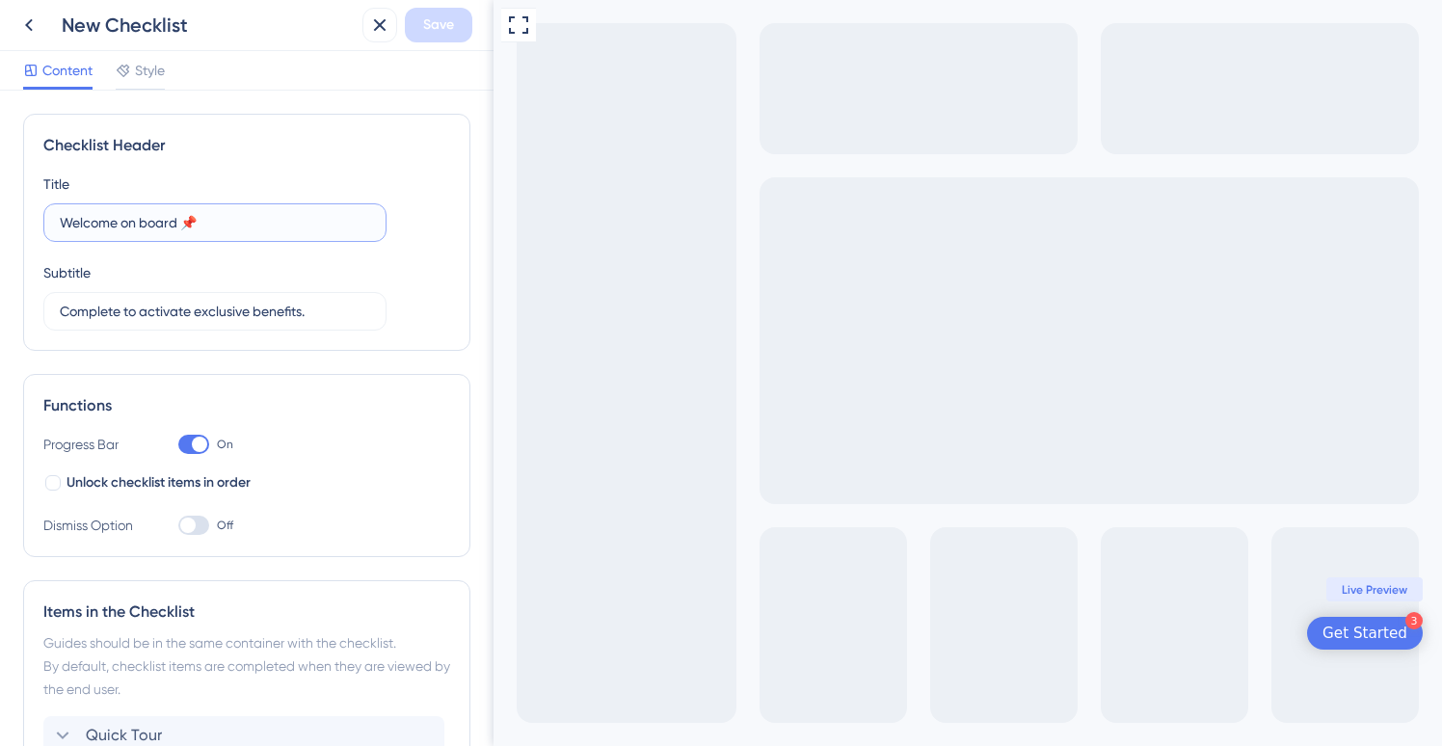
click at [199, 230] on input "Welcome on board 📌" at bounding box center [215, 222] width 310 height 21
click at [316, 318] on input "Complete to activate exclusive benefits." at bounding box center [215, 311] width 310 height 21
type input "Complete to activate exclusive benefits"
click at [437, 22] on span "Save" at bounding box center [438, 24] width 31 height 23
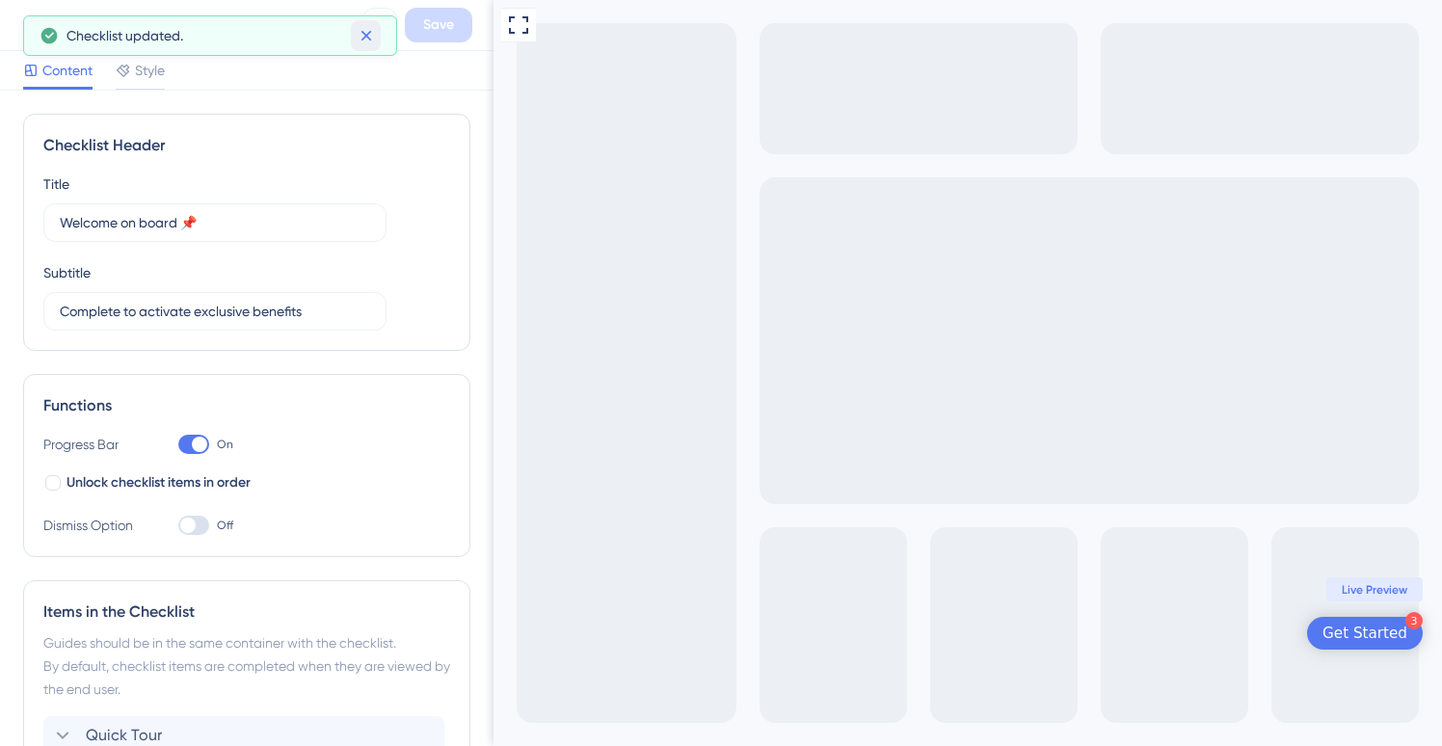
click at [373, 36] on icon at bounding box center [366, 35] width 19 height 19
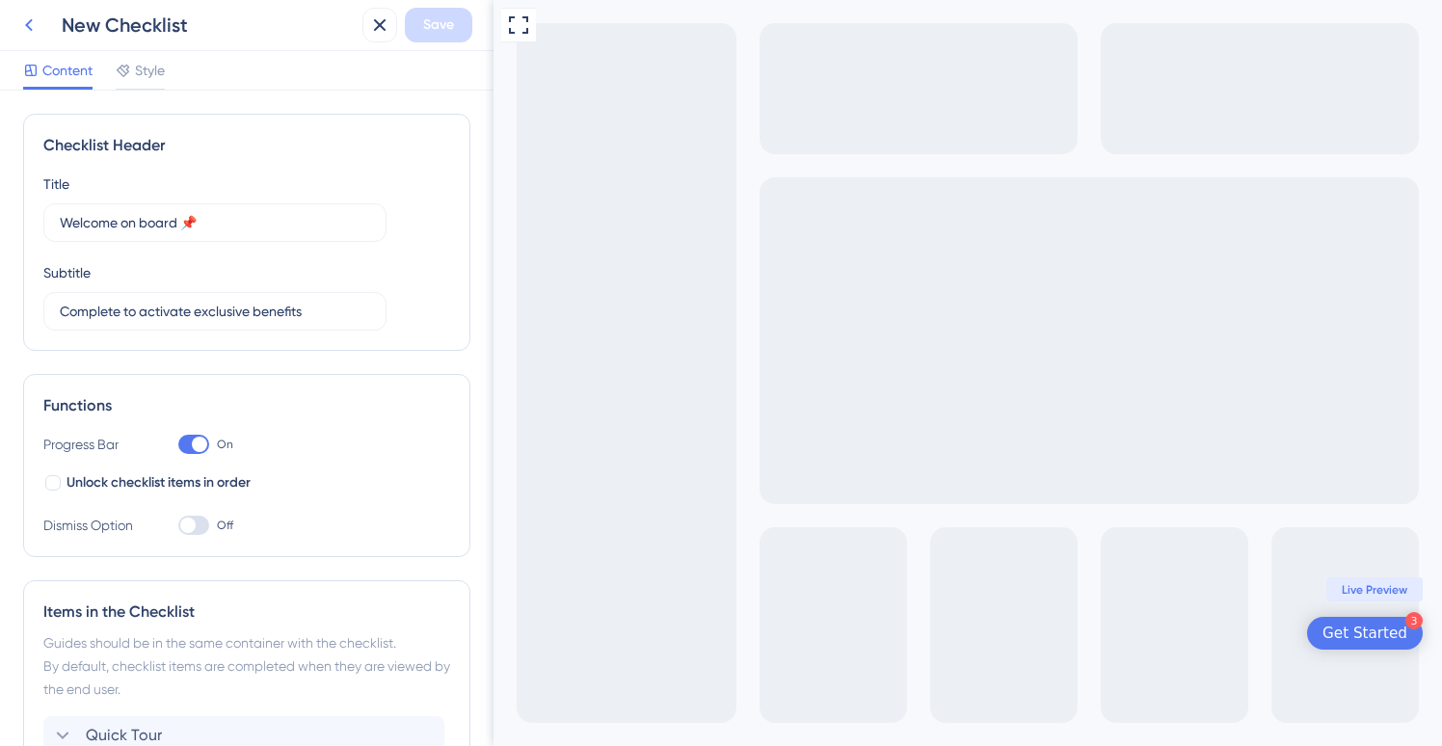
click at [37, 26] on icon at bounding box center [28, 24] width 23 height 23
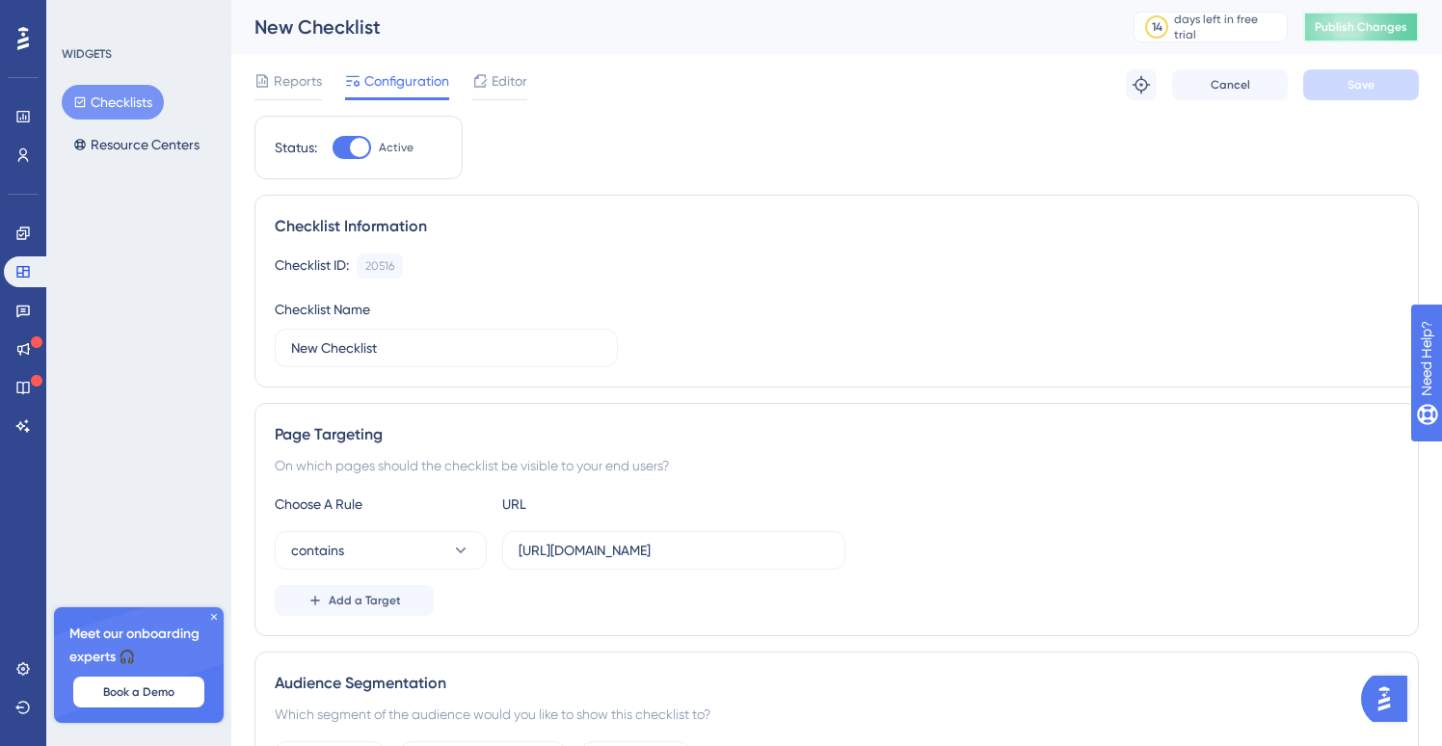
click at [1356, 19] on span "Publish Changes" at bounding box center [1361, 26] width 93 height 15
